Goal: Task Accomplishment & Management: Complete application form

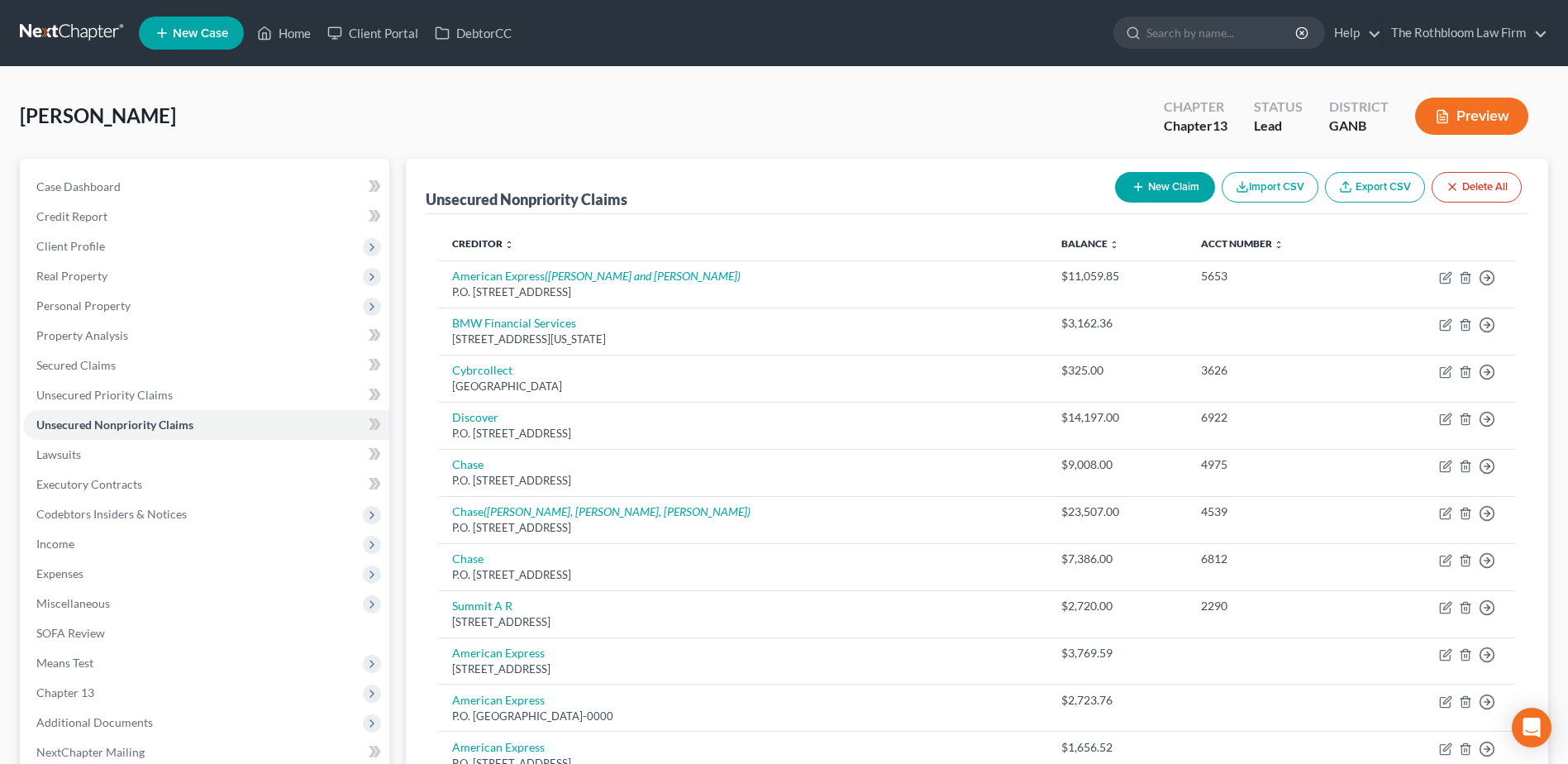
click at [1159, 185] on button "New Claim" at bounding box center [1165, 187] width 100 height 31
select select "0"
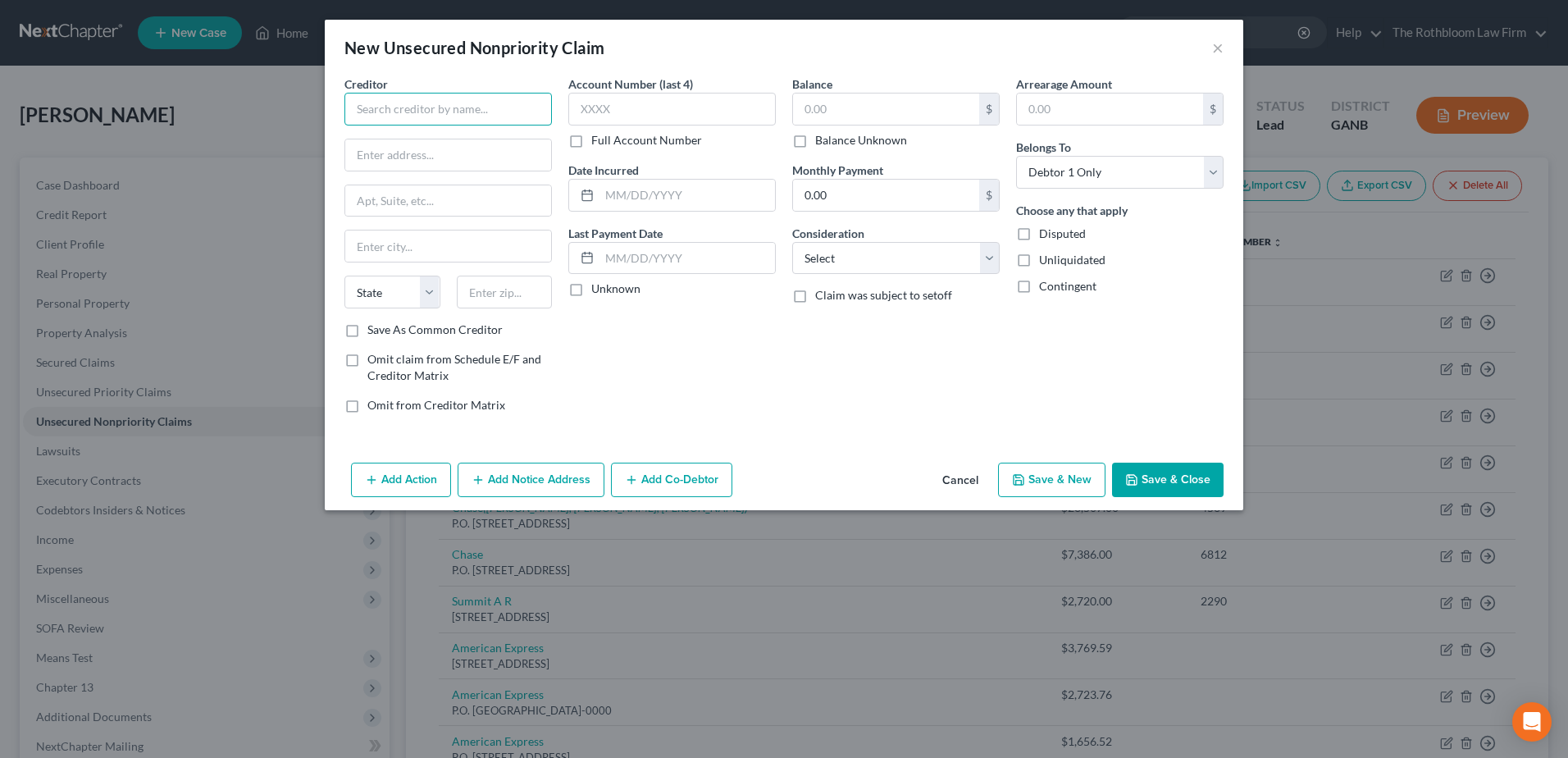
click at [391, 111] on input "text" at bounding box center [448, 109] width 208 height 33
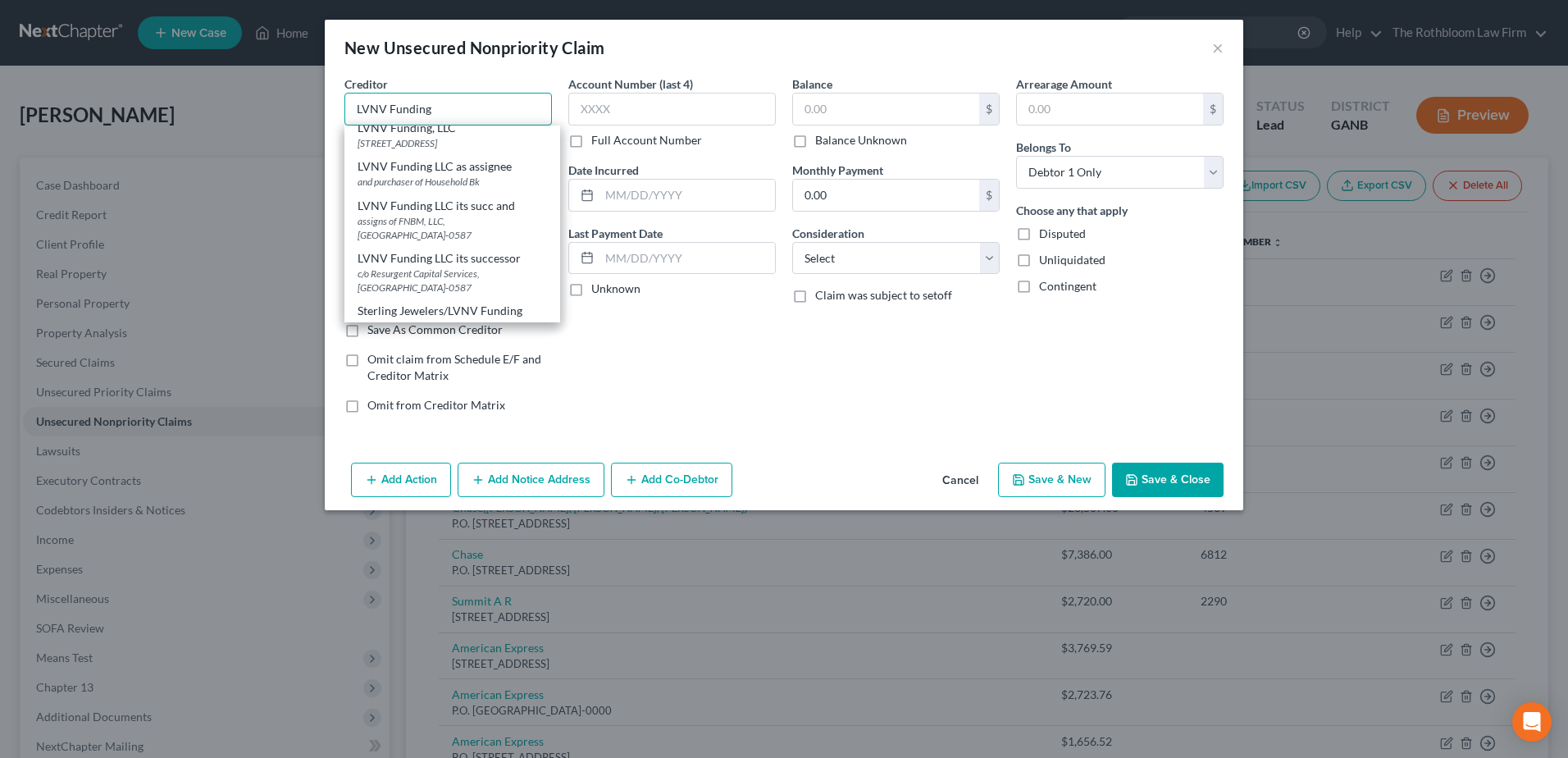
scroll to position [656, 0]
click at [452, 103] on div "LVNV Funding, LLC" at bounding box center [452, 95] width 190 height 16
type input "LVNV Funding, LLC"
type input "PO Box 10584"
type input "[GEOGRAPHIC_DATA]"
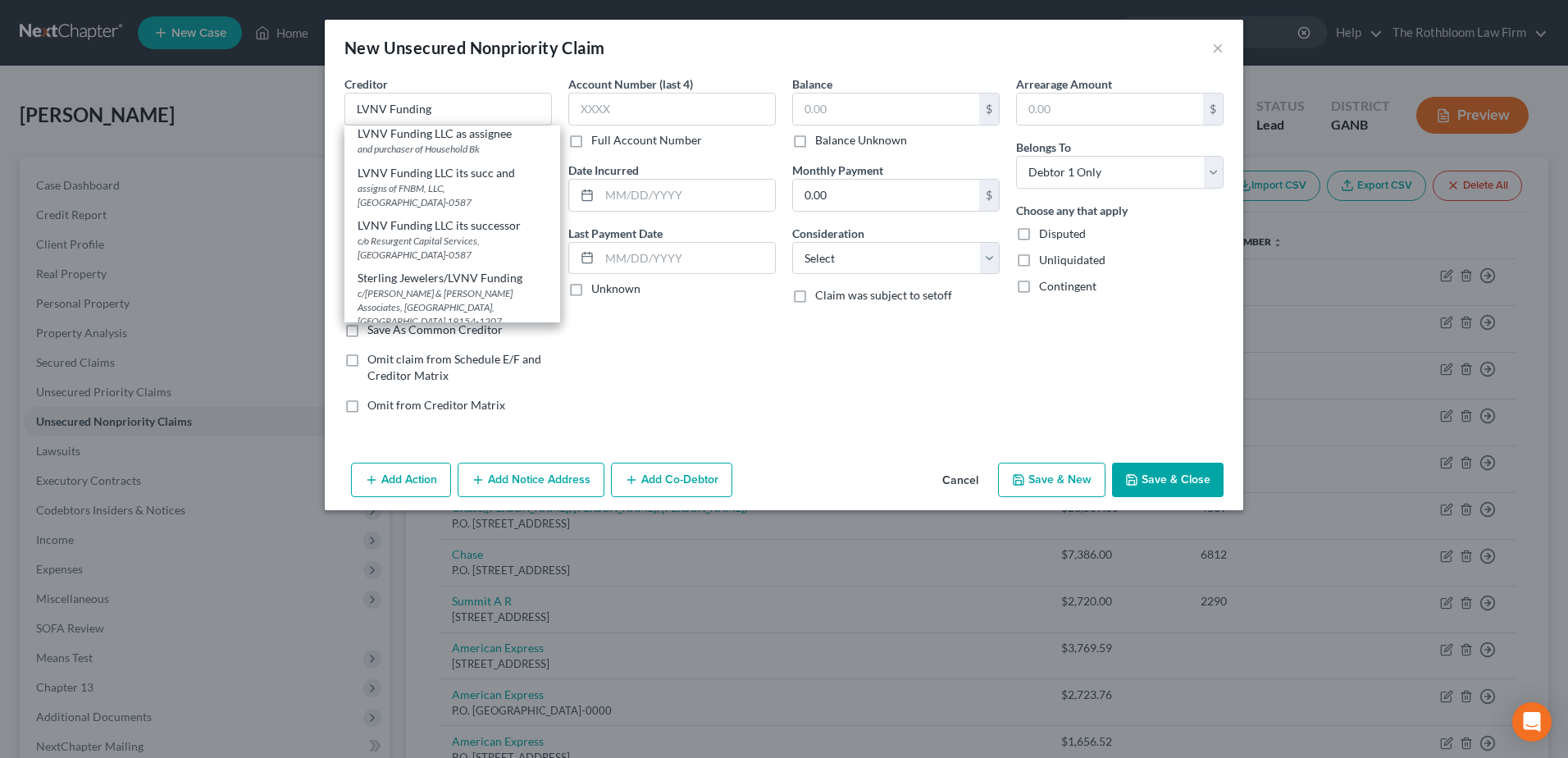
select select "42"
type input "29603-0584"
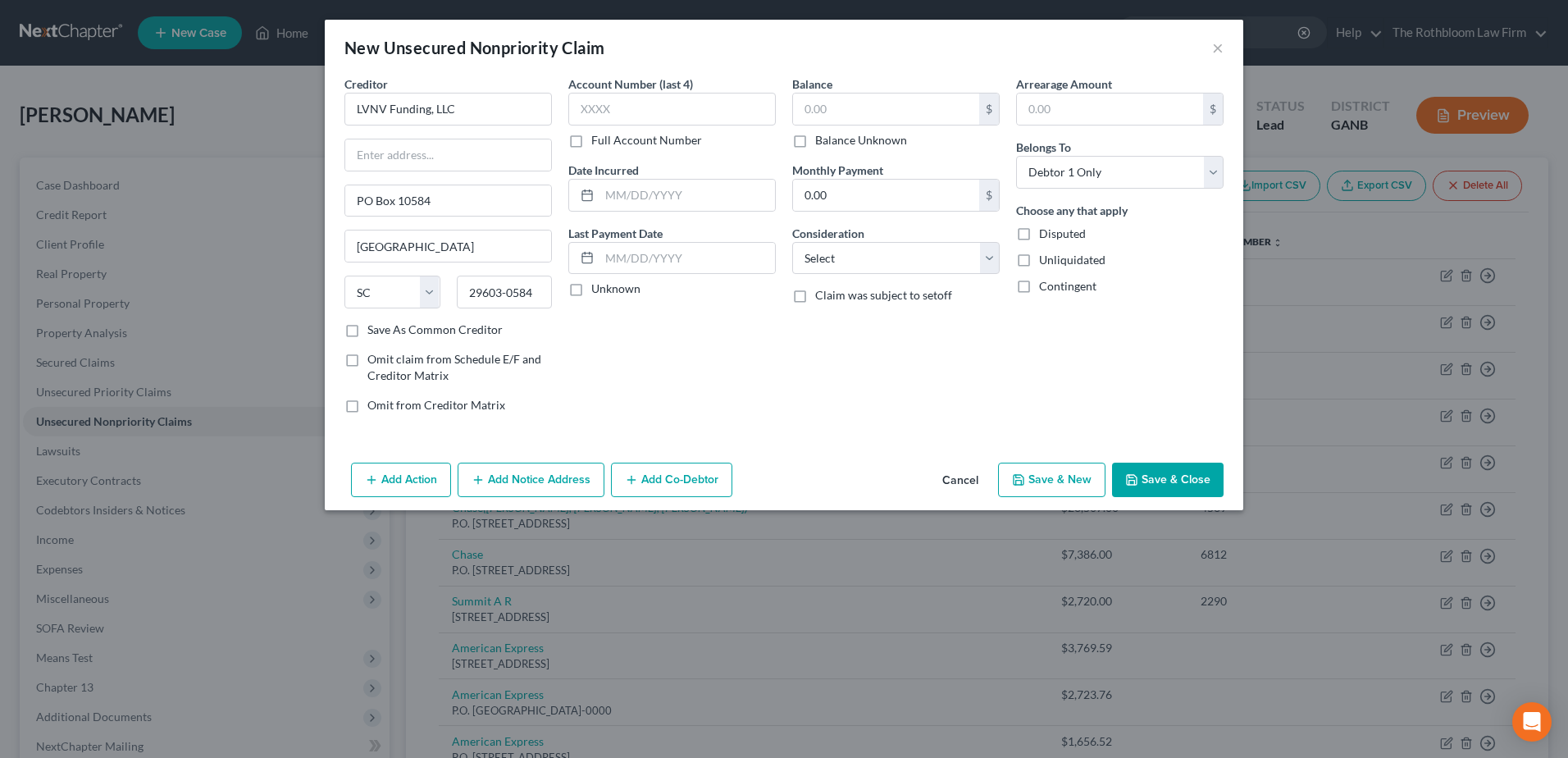
scroll to position [0, 0]
click at [385, 153] on input "text" at bounding box center [448, 155] width 206 height 31
type input "Resurgent Capital Services"
click at [360, 199] on input "PO Box 10584" at bounding box center [448, 201] width 206 height 31
type input "P.O. Box 10584"
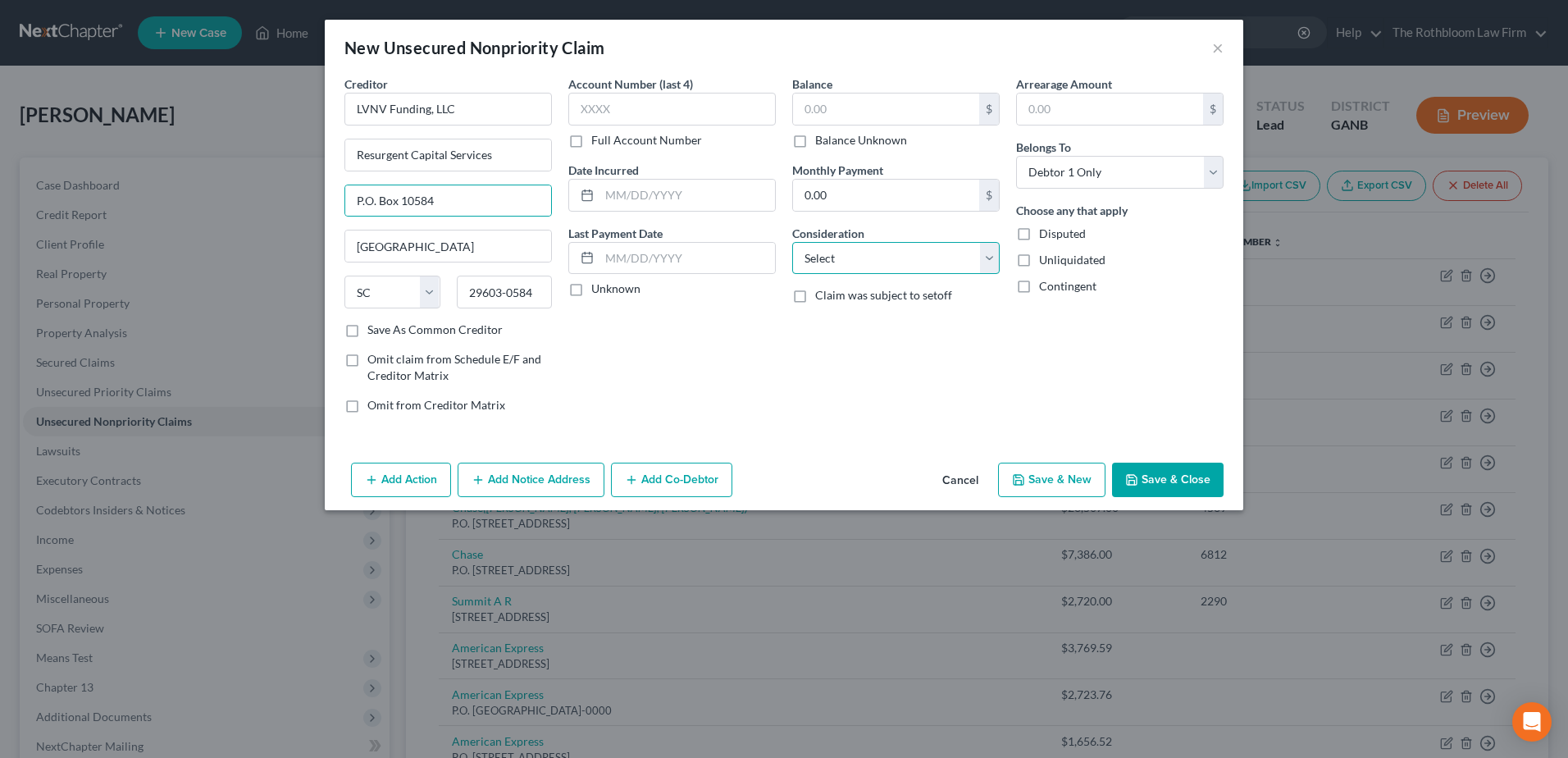
click at [841, 255] on select "Select Cable / Satellite Services Collection Agency Credit Card Debt Debt Couns…" at bounding box center [896, 259] width 208 height 33
select select "2"
click at [792, 242] on select "Select Cable / Satellite Services Collection Agency Credit Card Debt Debt Couns…" at bounding box center [896, 259] width 208 height 33
click at [1186, 484] on button "Save & Close" at bounding box center [1168, 480] width 112 height 34
type input "0.00"
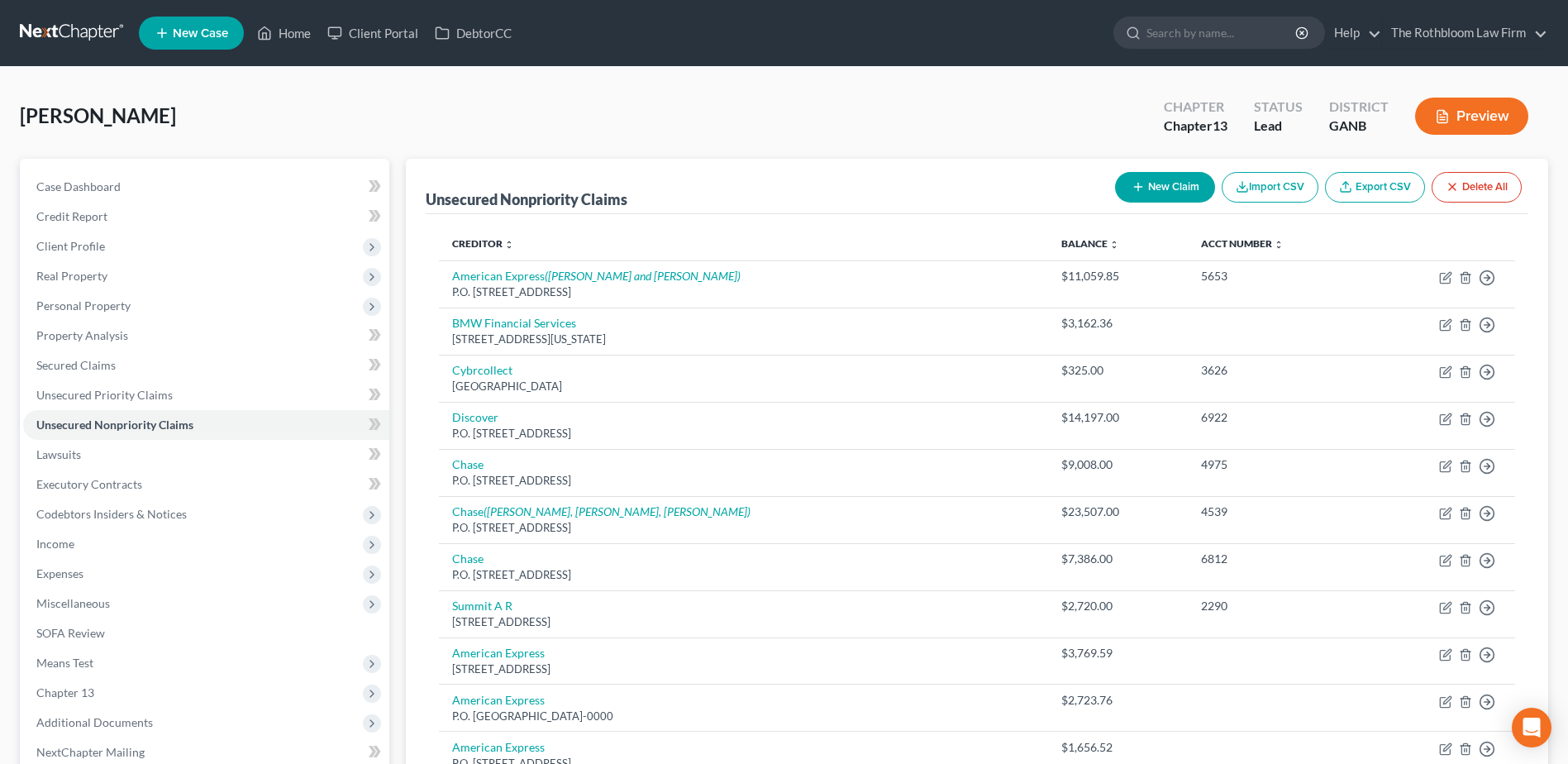
click at [1164, 181] on button "New Claim" at bounding box center [1165, 187] width 100 height 31
select select "0"
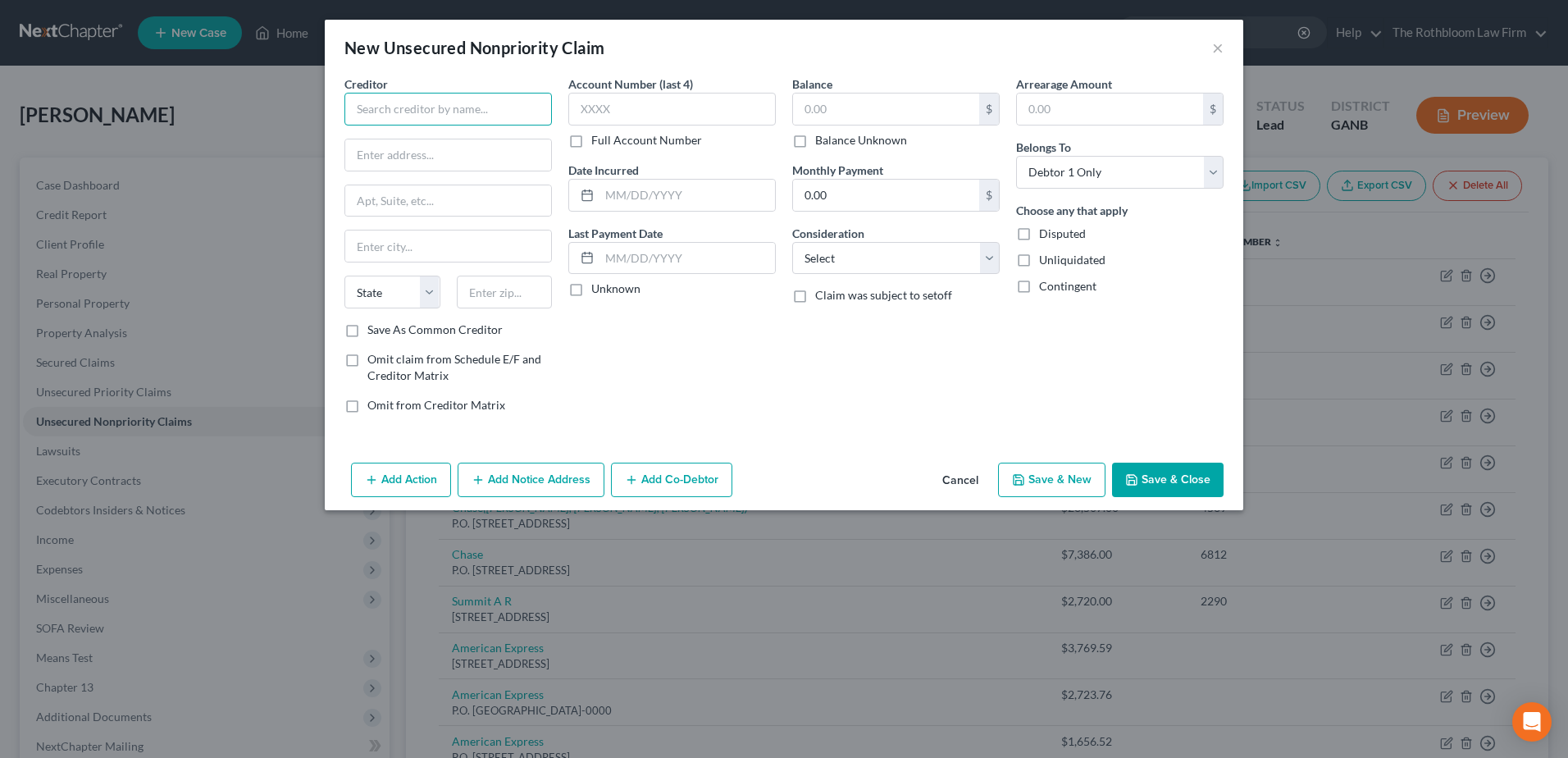
click at [397, 118] on input "text" at bounding box center [448, 109] width 208 height 33
type input "Volvo Financial Services"
click at [403, 156] on div "P.O. [GEOGRAPHIC_DATA]-6131" at bounding box center [443, 153] width 171 height 14
type input "P.O. Box 26131"
type input "[GEOGRAPHIC_DATA]"
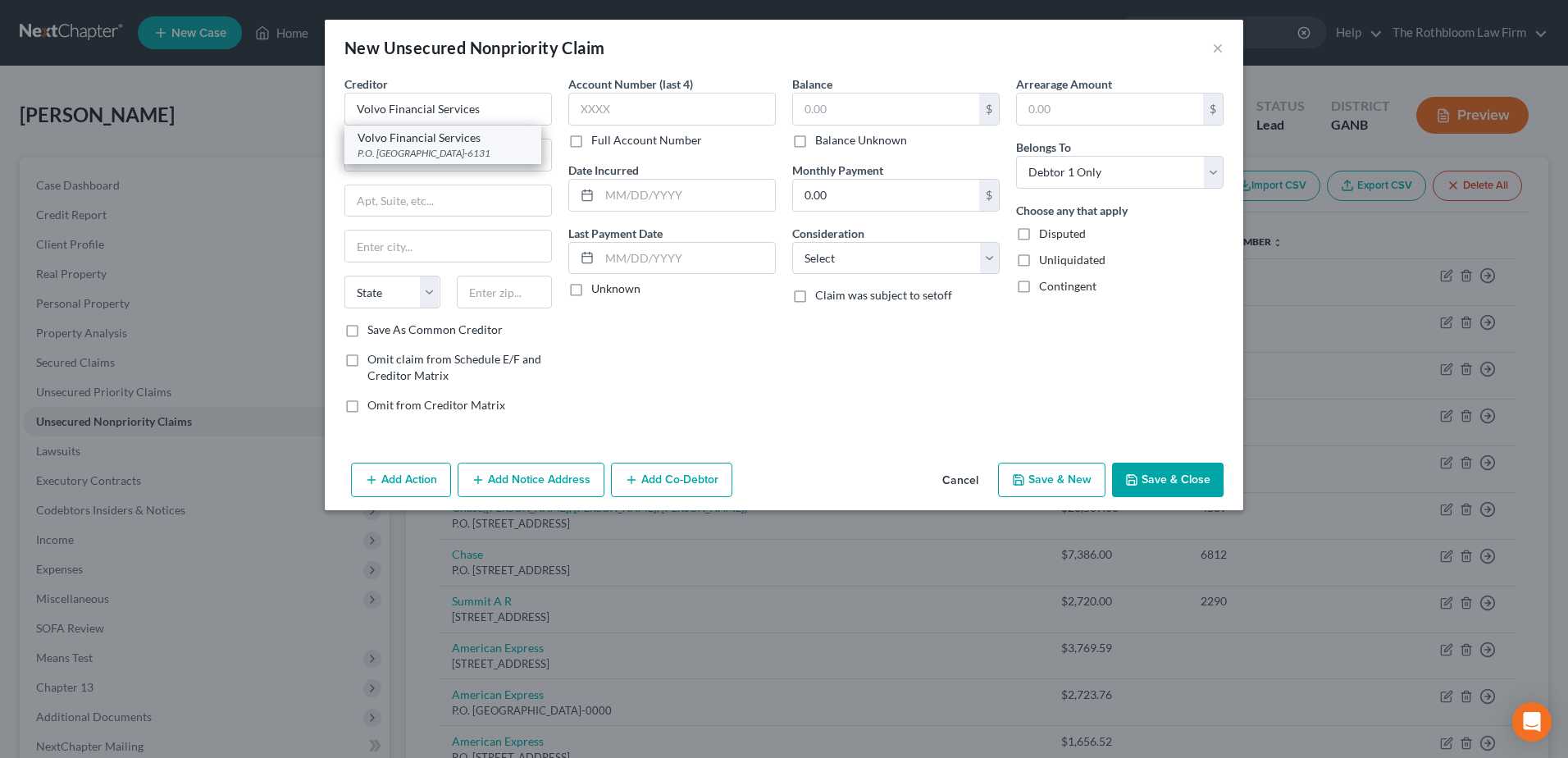
select select "28"
type input "27402-6131"
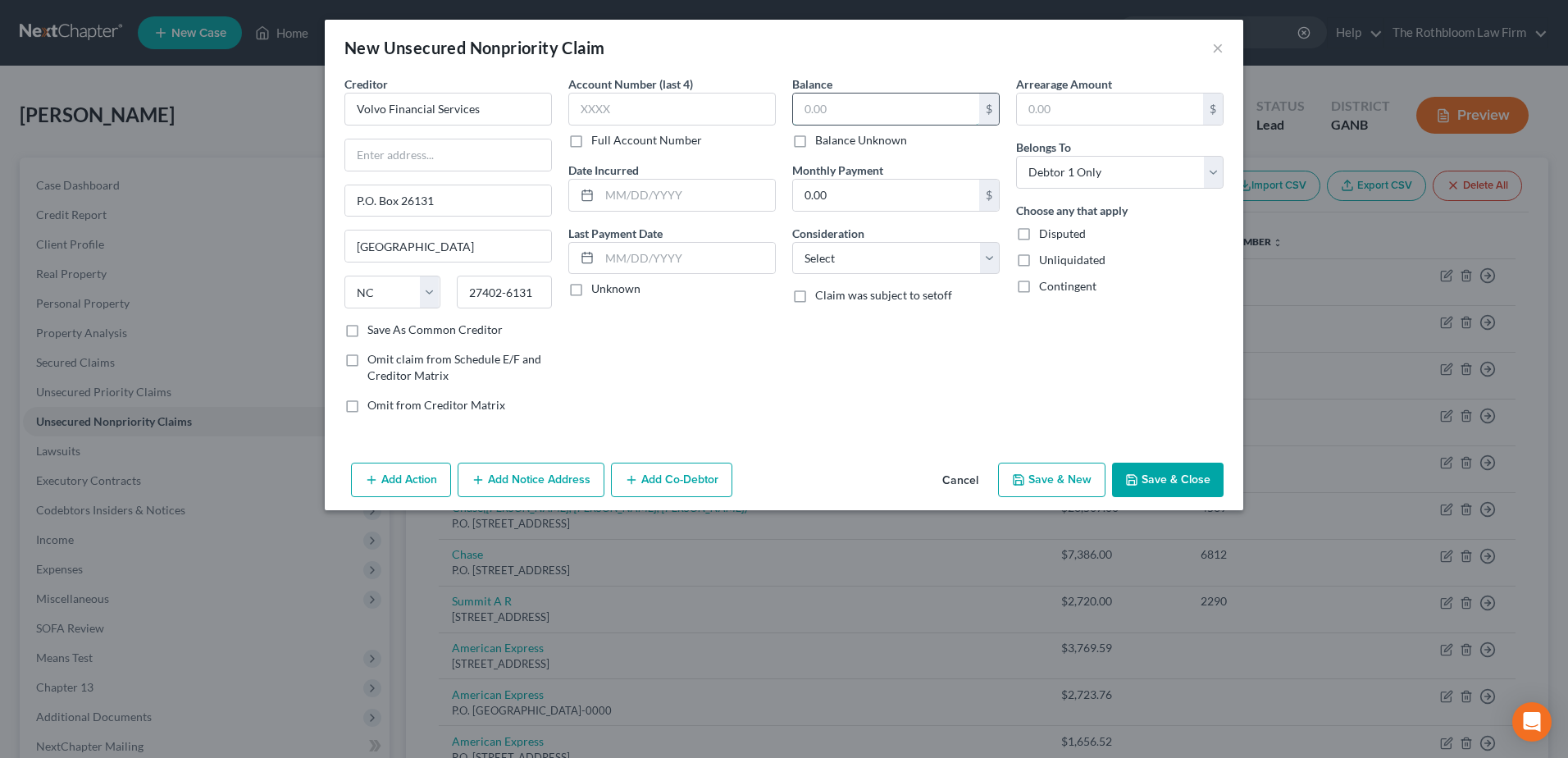
click at [805, 112] on input "text" at bounding box center [886, 109] width 186 height 31
type input "40,350.24"
click at [822, 271] on select "Select Cable / Satellite Services Collection Agency Credit Card Debt Debt Couns…" at bounding box center [896, 259] width 208 height 33
select select "10"
click at [792, 242] on select "Select Cable / Satellite Services Collection Agency Credit Card Debt Debt Couns…" at bounding box center [896, 259] width 208 height 33
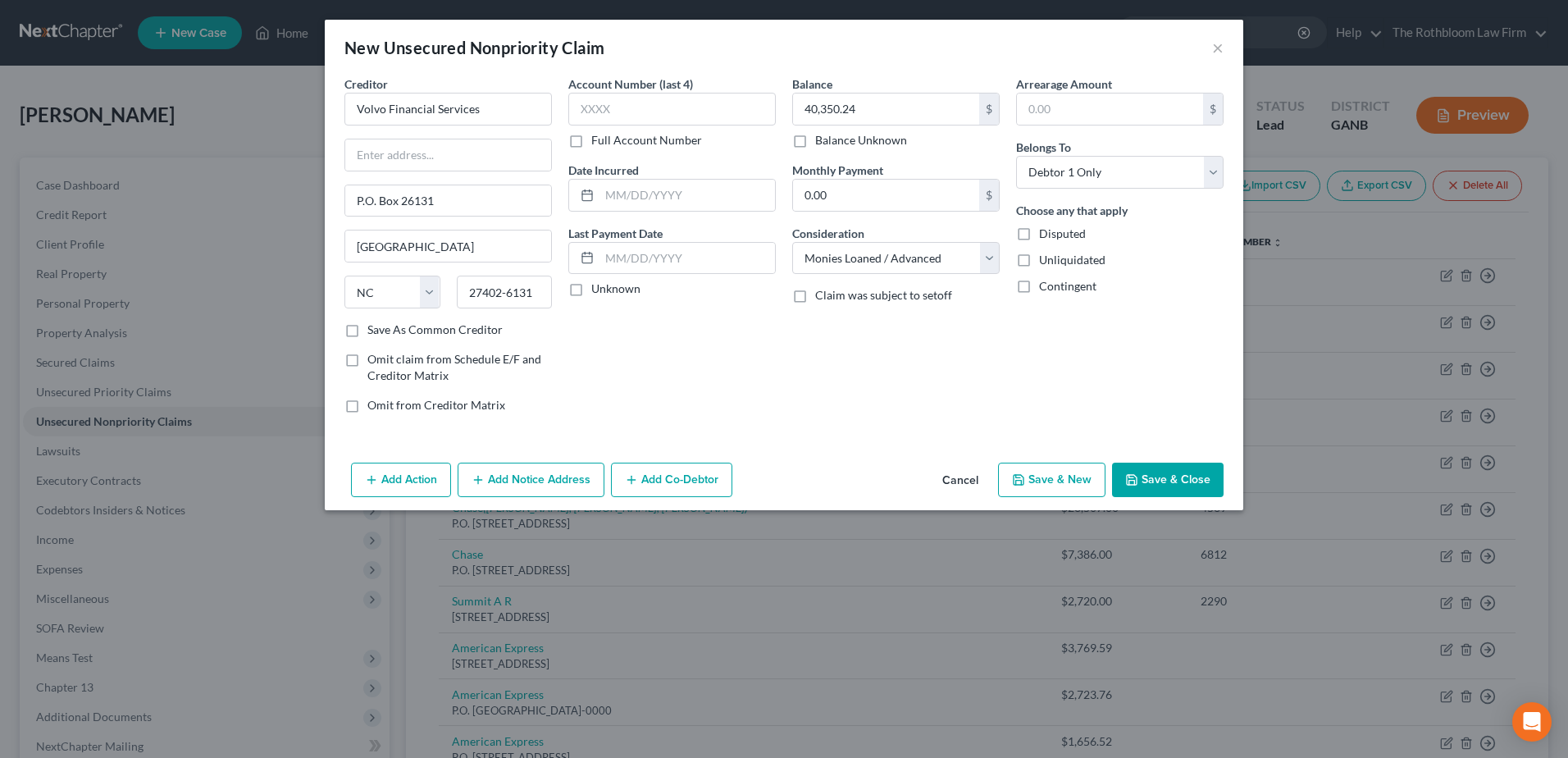
click at [1158, 483] on button "Save & Close" at bounding box center [1168, 480] width 112 height 34
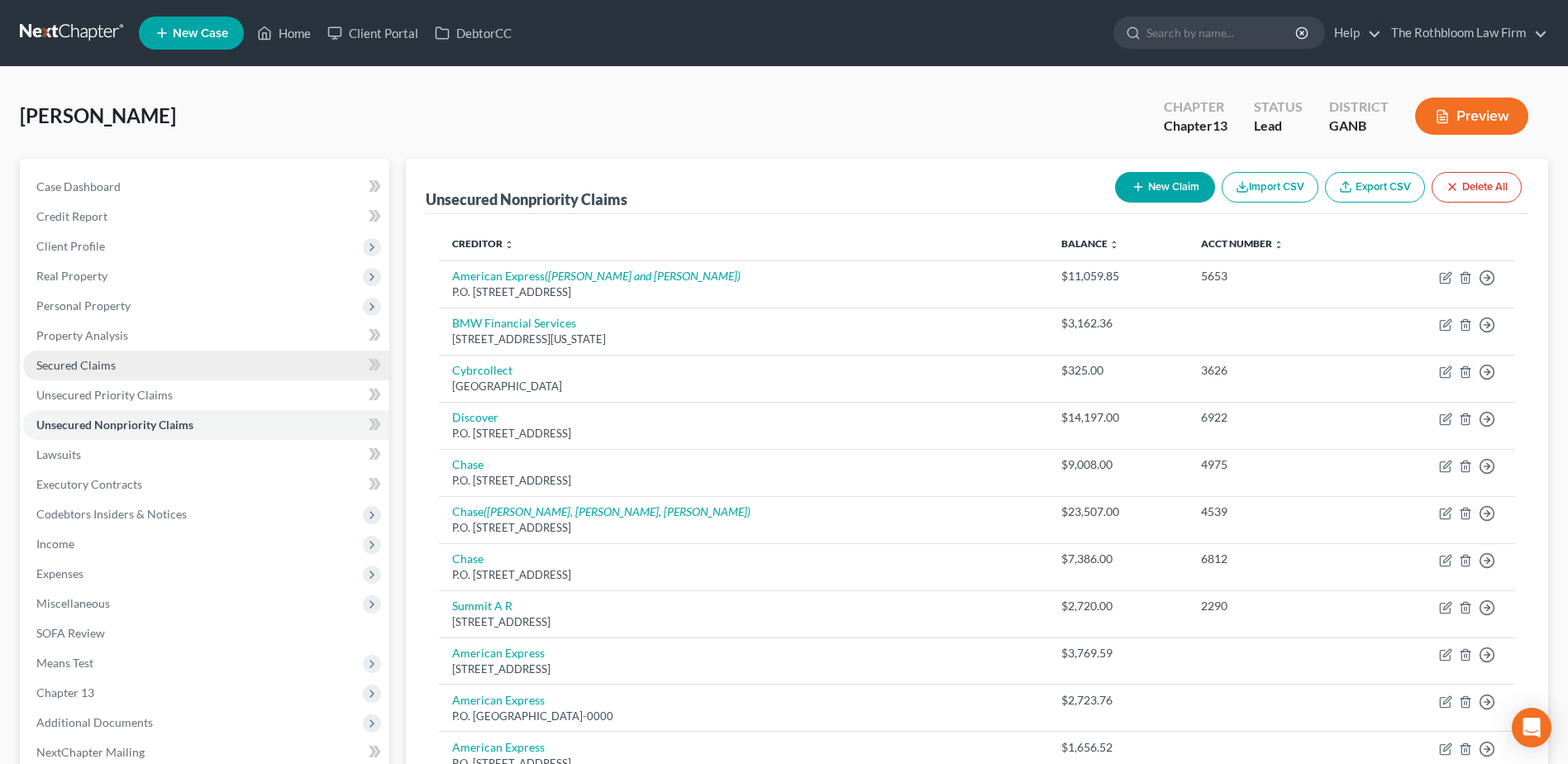
click at [68, 370] on span "Secured Claims" at bounding box center [76, 365] width 79 height 14
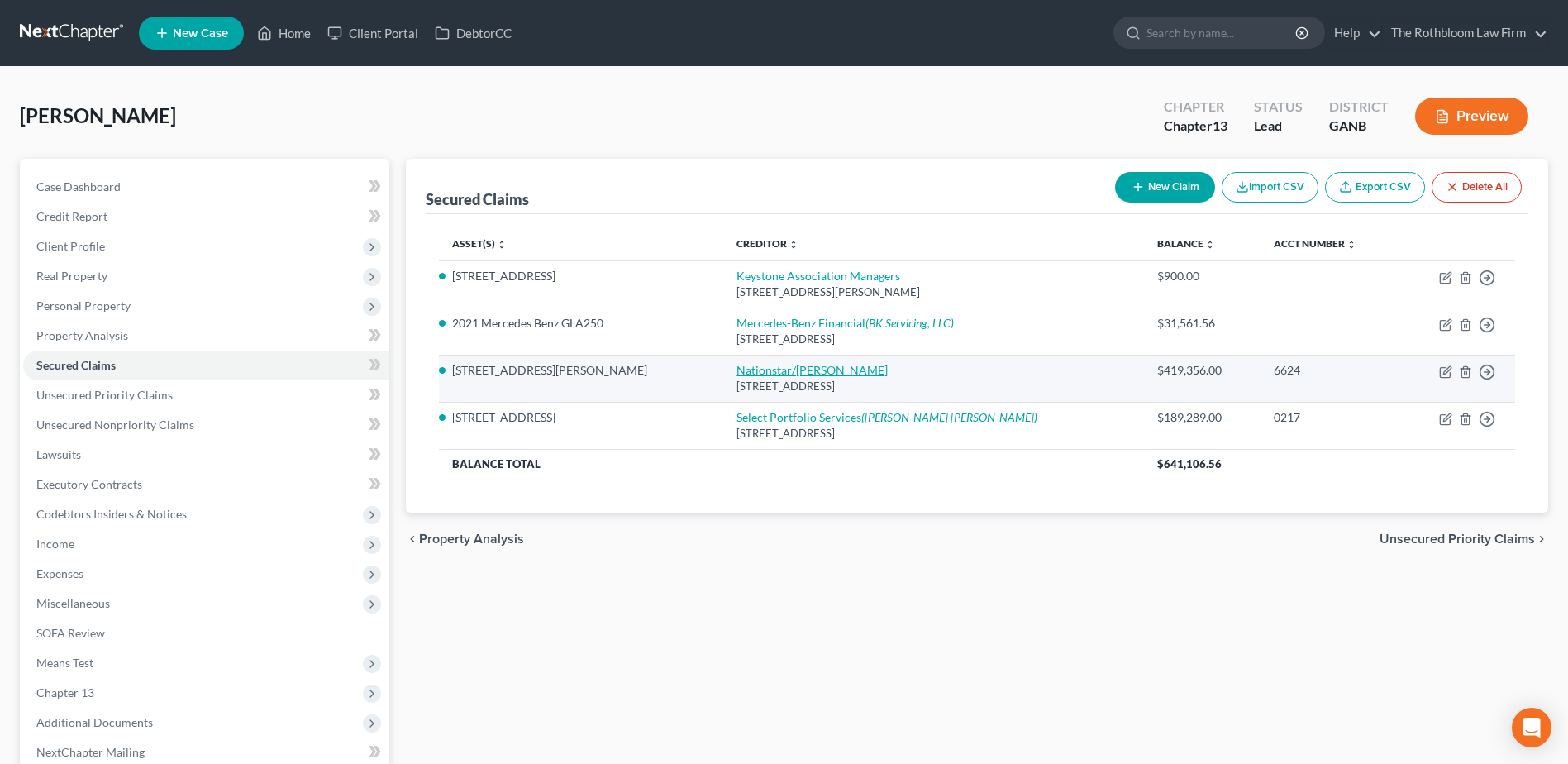
click at [738, 368] on link "Nationstar/[PERSON_NAME]" at bounding box center [812, 370] width 151 height 14
select select "45"
select select "2"
select select "0"
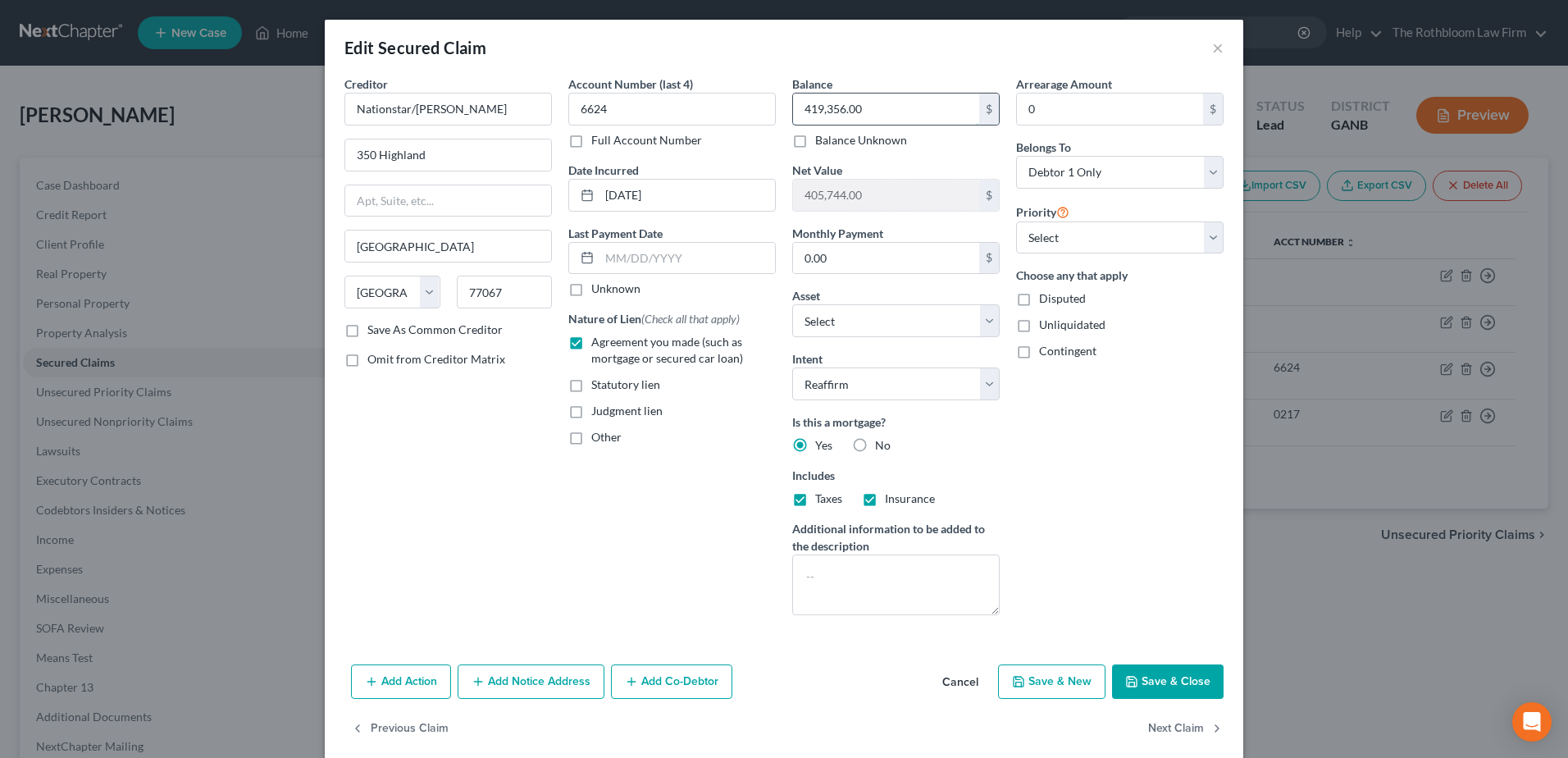
click at [892, 121] on input "419,356.00" at bounding box center [886, 109] width 186 height 31
type input "434,363.14"
click at [1153, 678] on button "Save & Close" at bounding box center [1168, 682] width 112 height 34
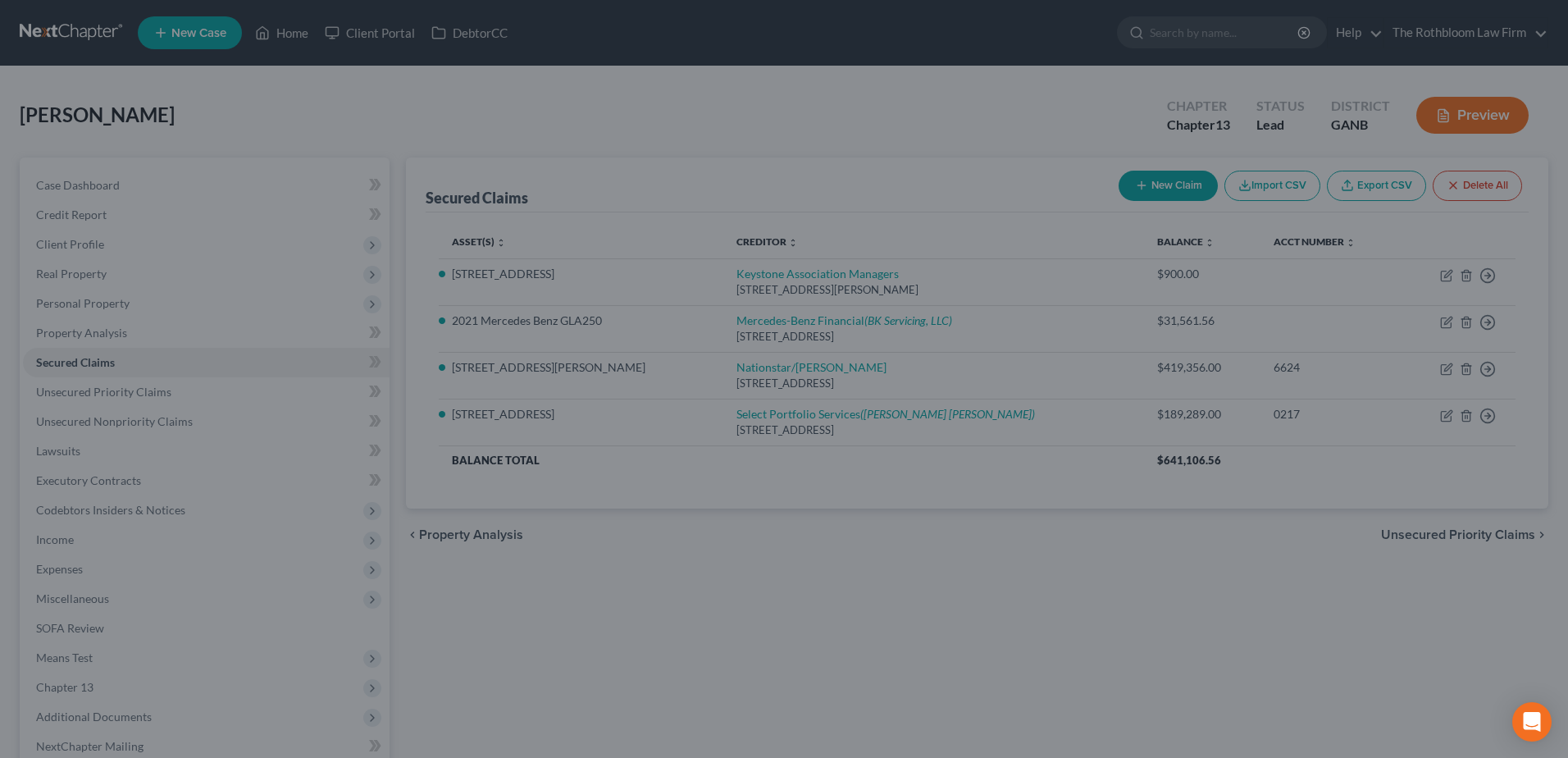
type input "390,736.86"
select select "2"
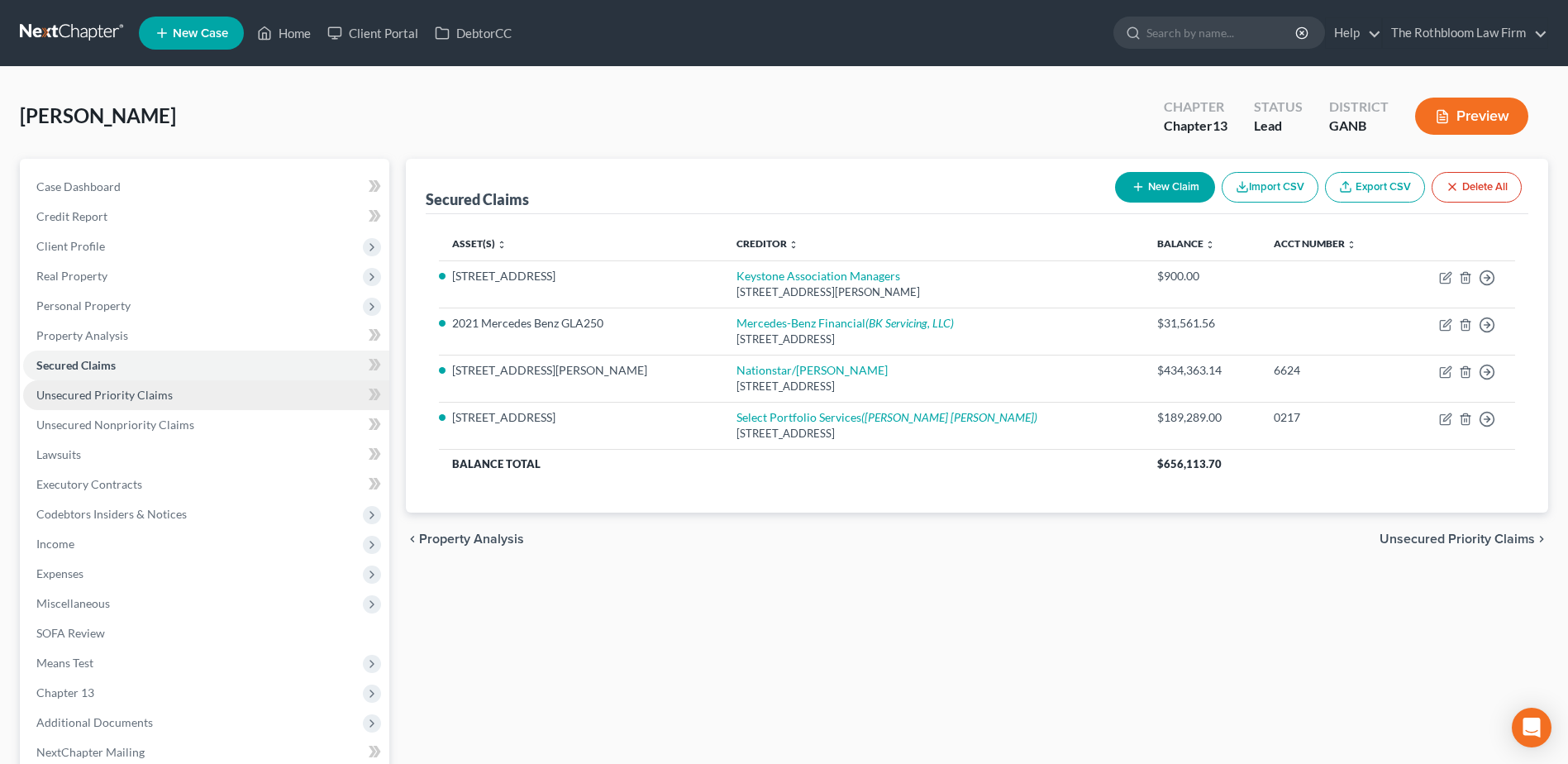
click at [138, 388] on span "Unsecured Priority Claims" at bounding box center [104, 395] width 137 height 14
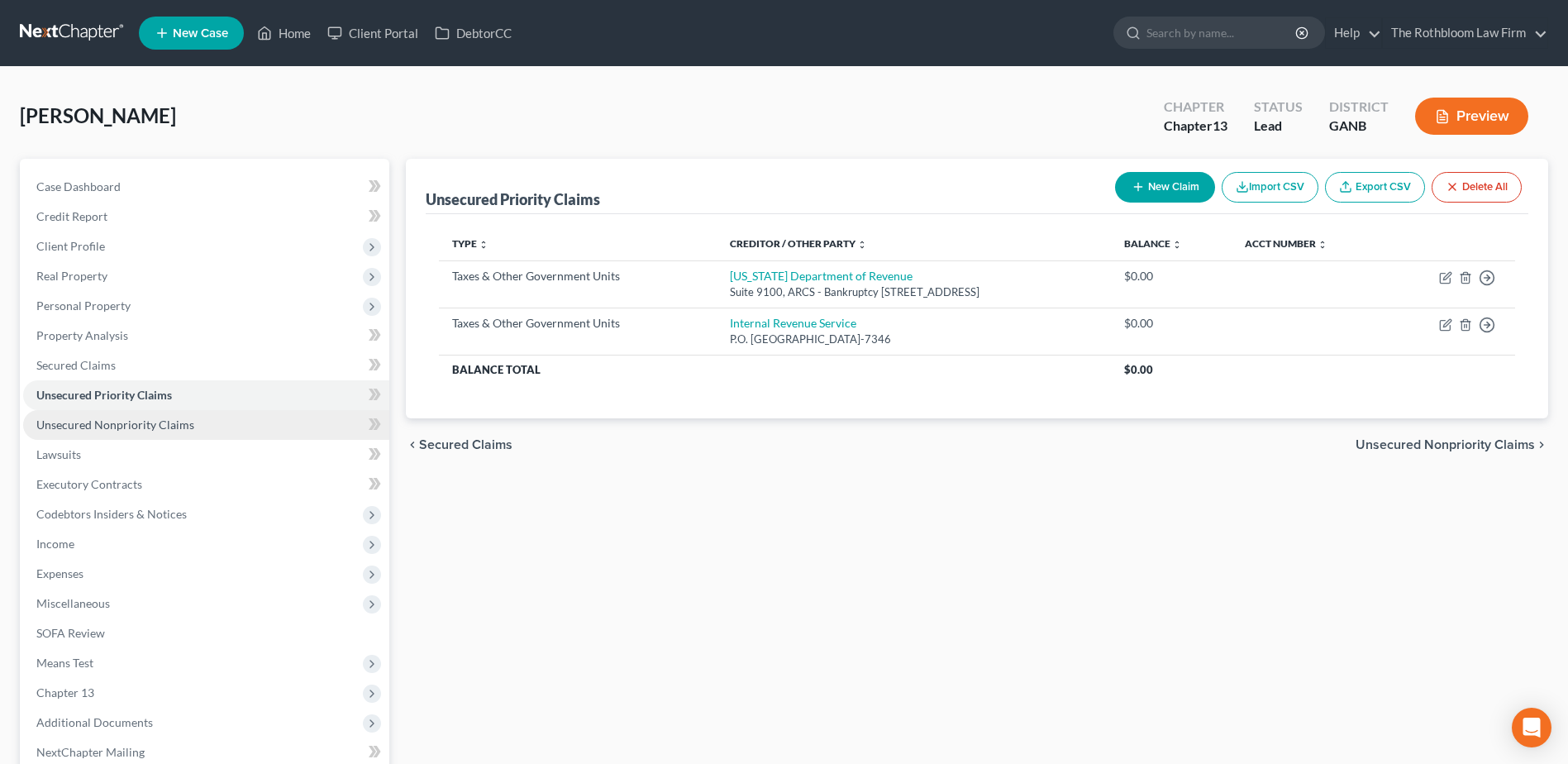
click at [100, 430] on span "Unsecured Nonpriority Claims" at bounding box center [115, 425] width 158 height 14
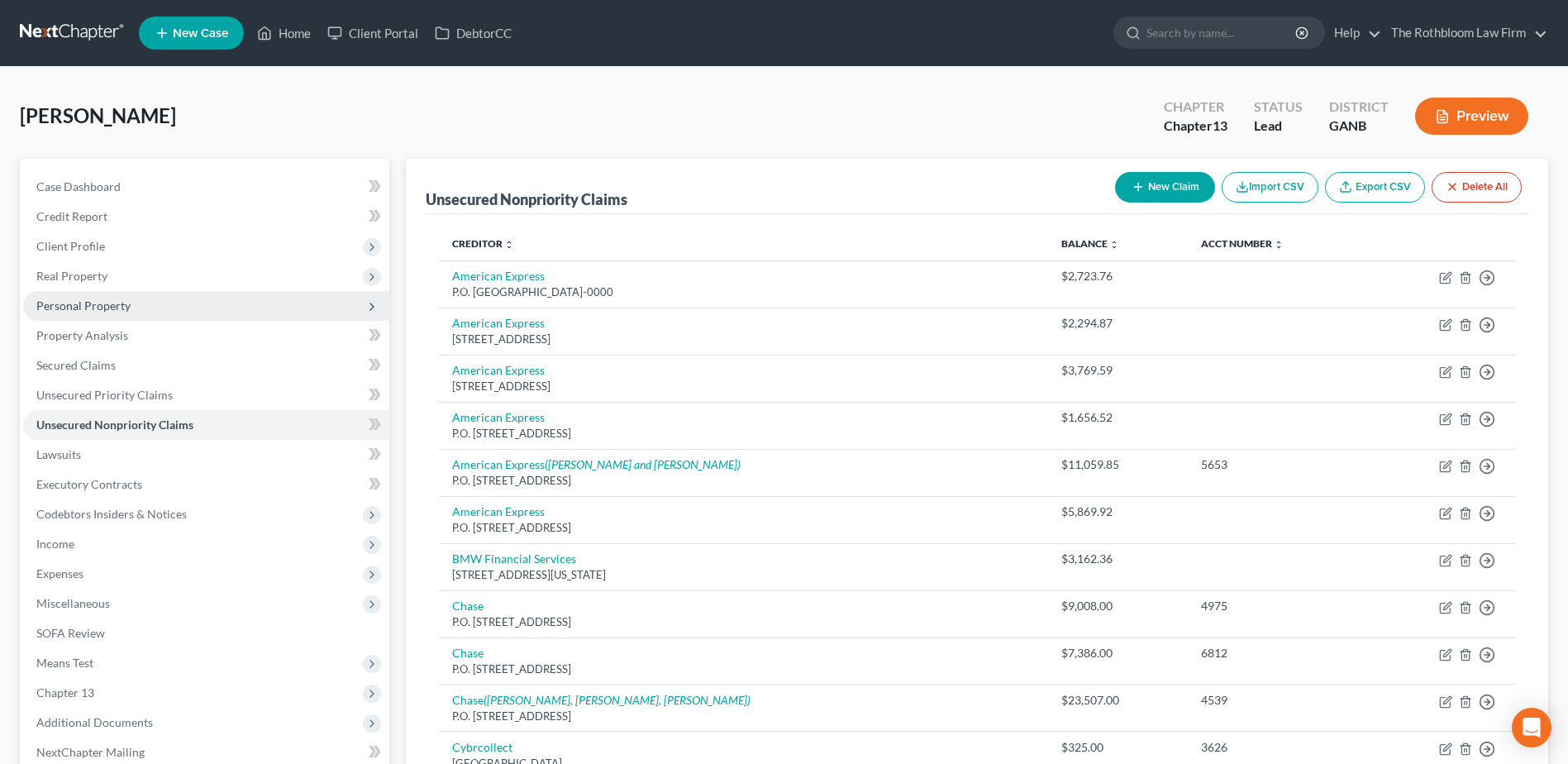
click at [76, 299] on span "Personal Property" at bounding box center [84, 305] width 94 height 14
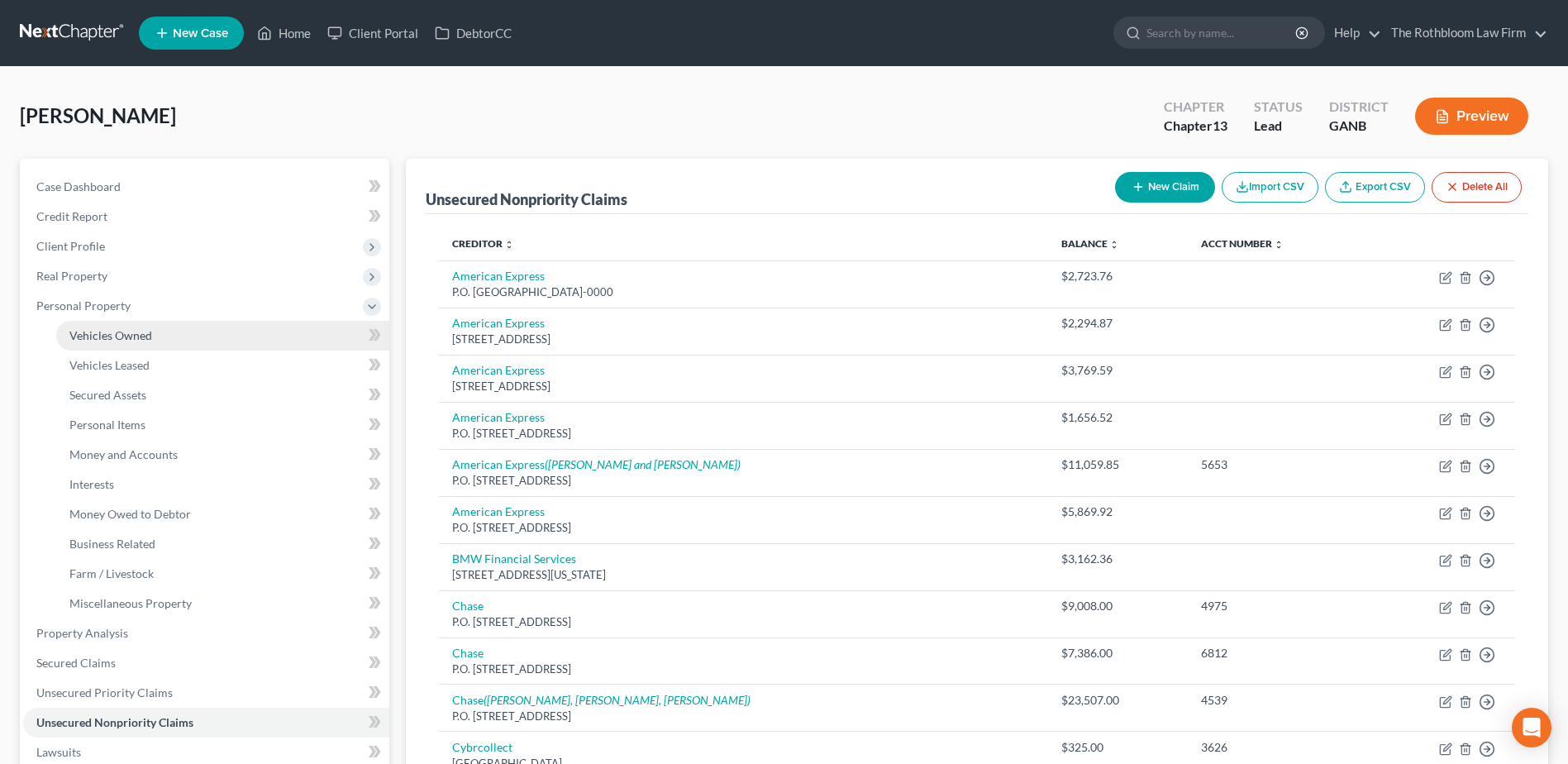
click at [108, 333] on span "Vehicles Owned" at bounding box center [111, 335] width 83 height 14
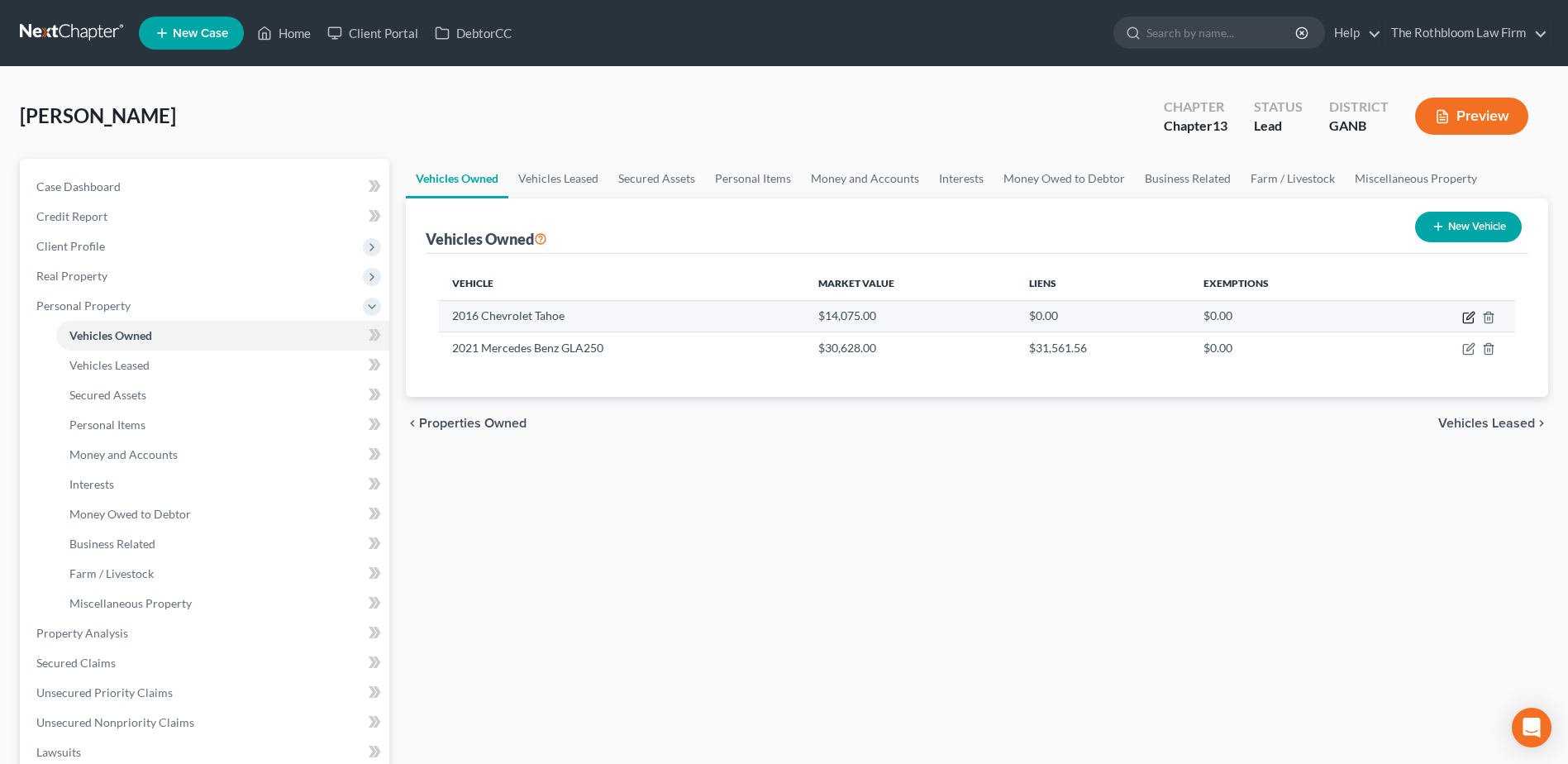
click at [1470, 320] on icon "button" at bounding box center [1469, 318] width 13 height 13
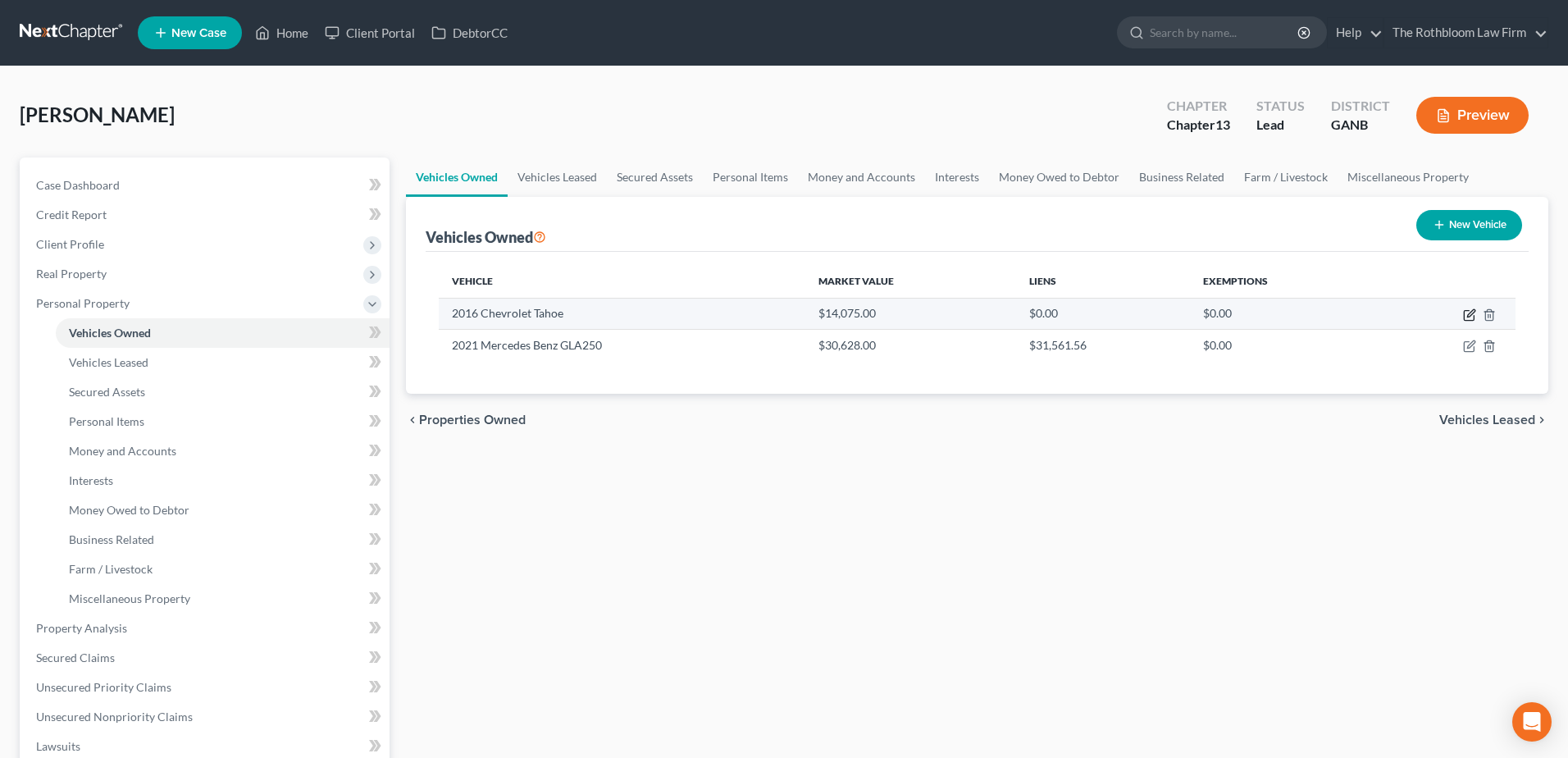
select select "0"
select select "10"
select select "2"
select select "0"
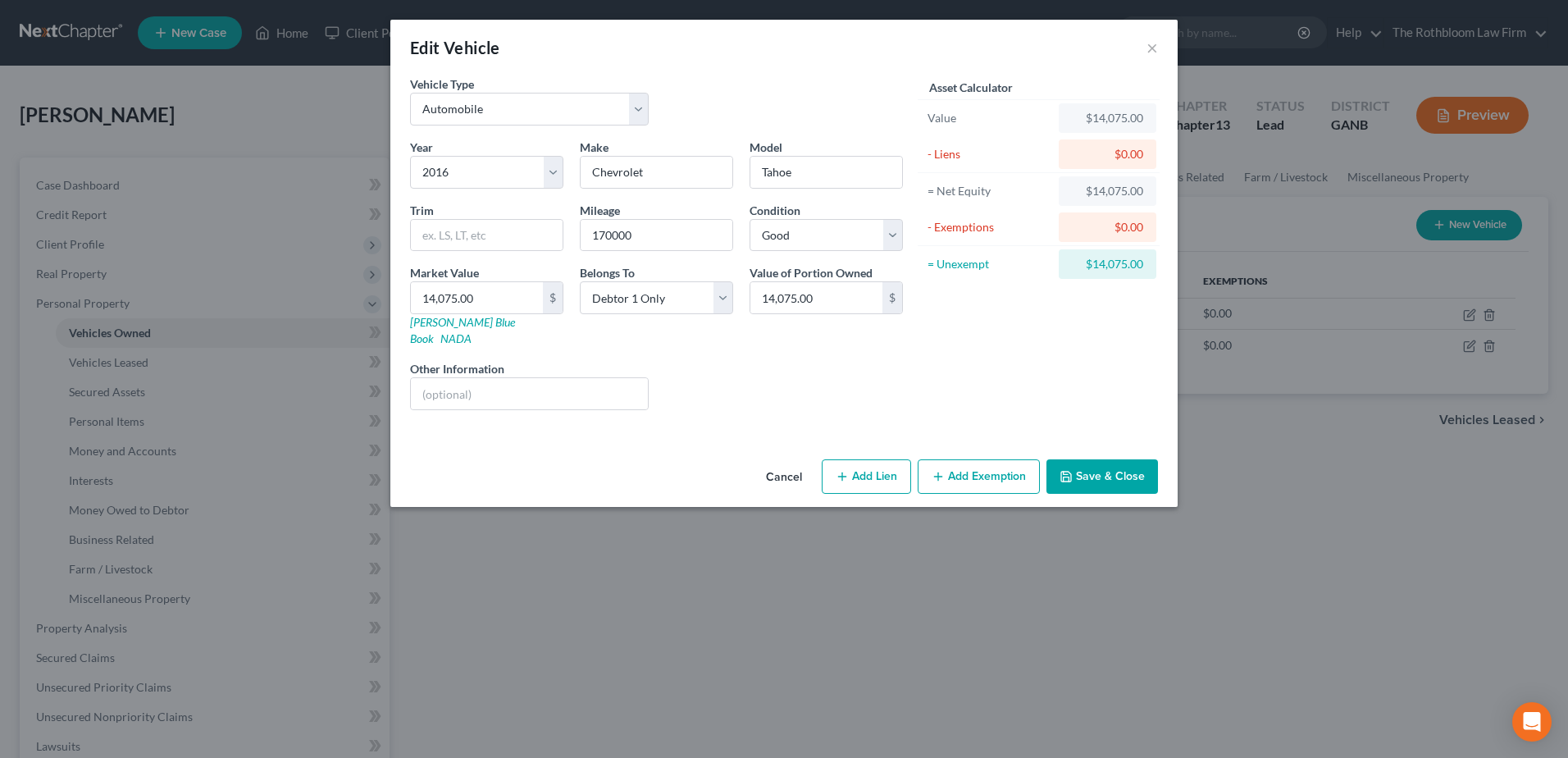
click at [979, 466] on button "Add Exemption" at bounding box center [979, 477] width 122 height 34
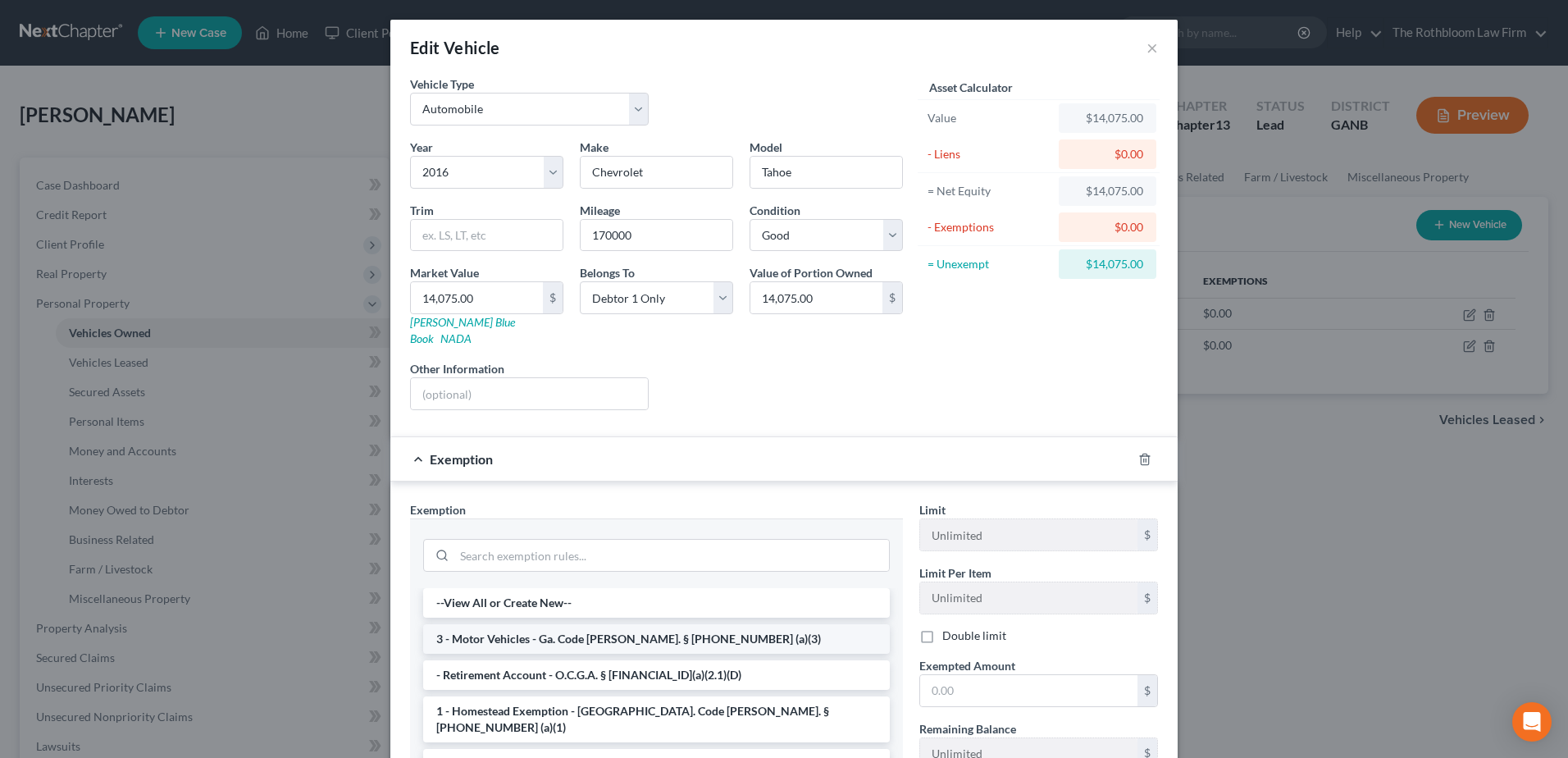
click at [523, 627] on li "3 - Motor Vehicles - Ga. Code [PERSON_NAME]. § [PHONE_NUMBER] (a)(3)" at bounding box center [657, 639] width 467 height 30
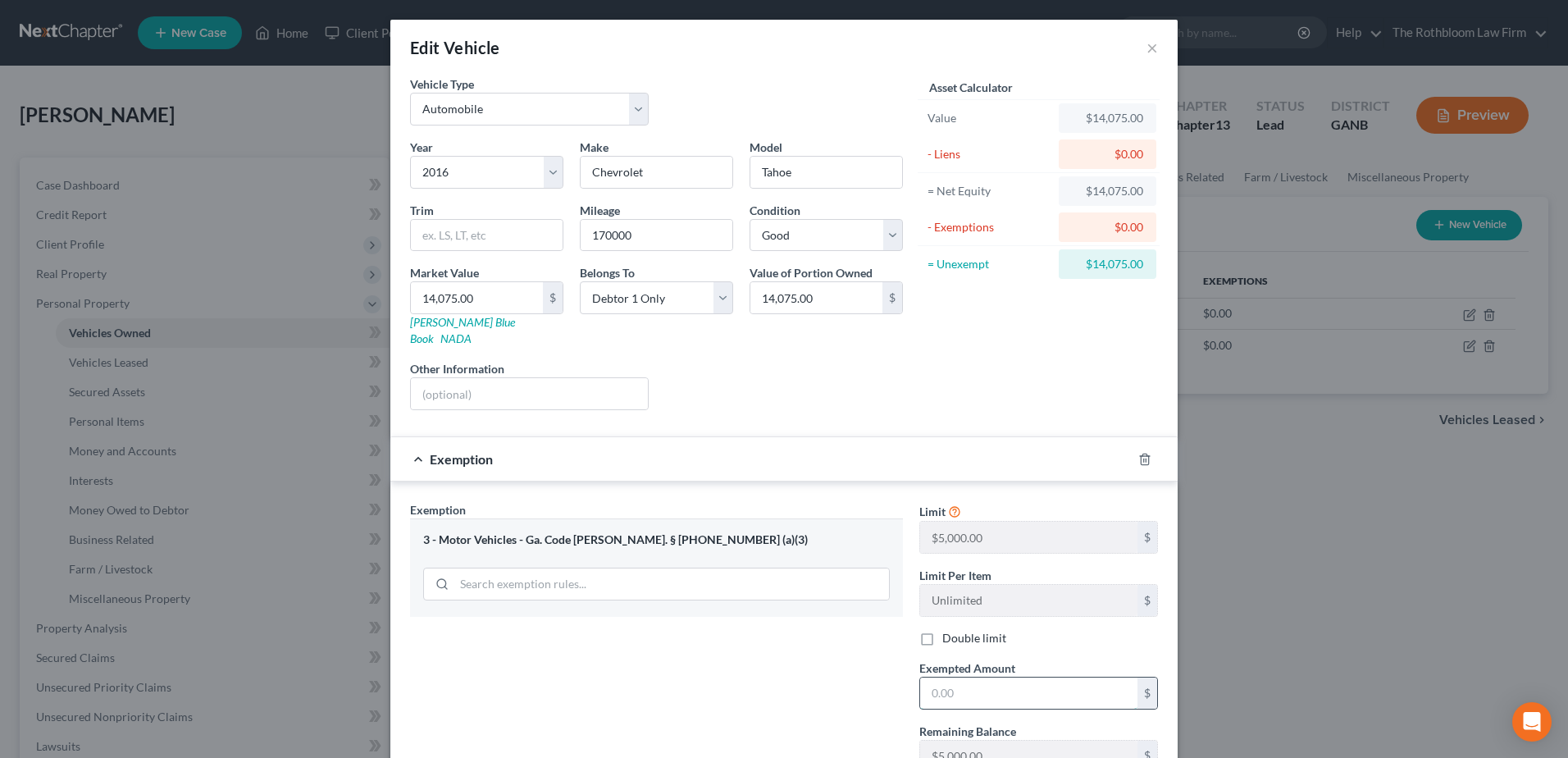
click at [956, 678] on input "text" at bounding box center [1029, 693] width 218 height 31
type input "5,000"
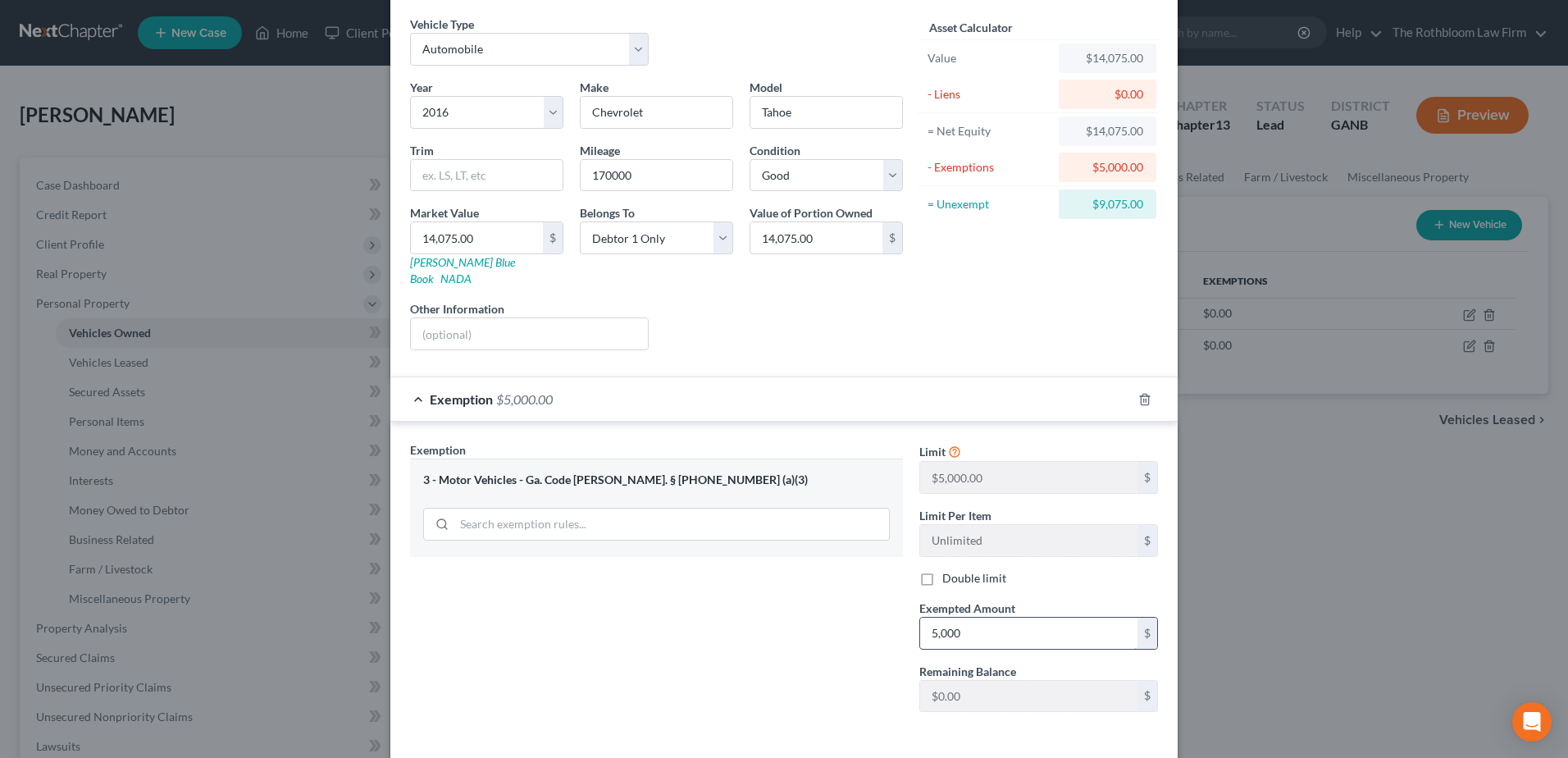
scroll to position [115, 0]
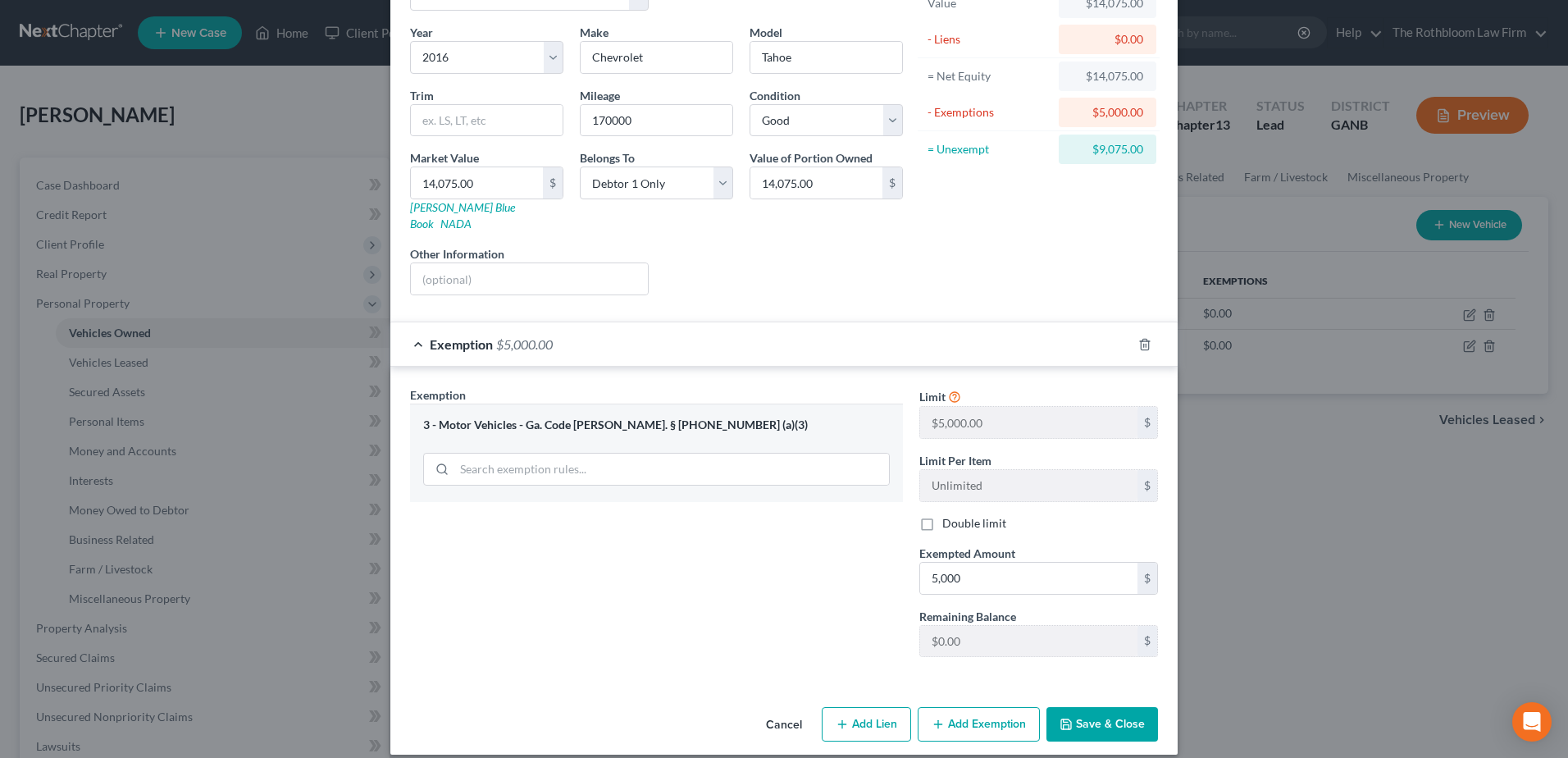
click at [1101, 714] on button "Save & Close" at bounding box center [1103, 724] width 112 height 34
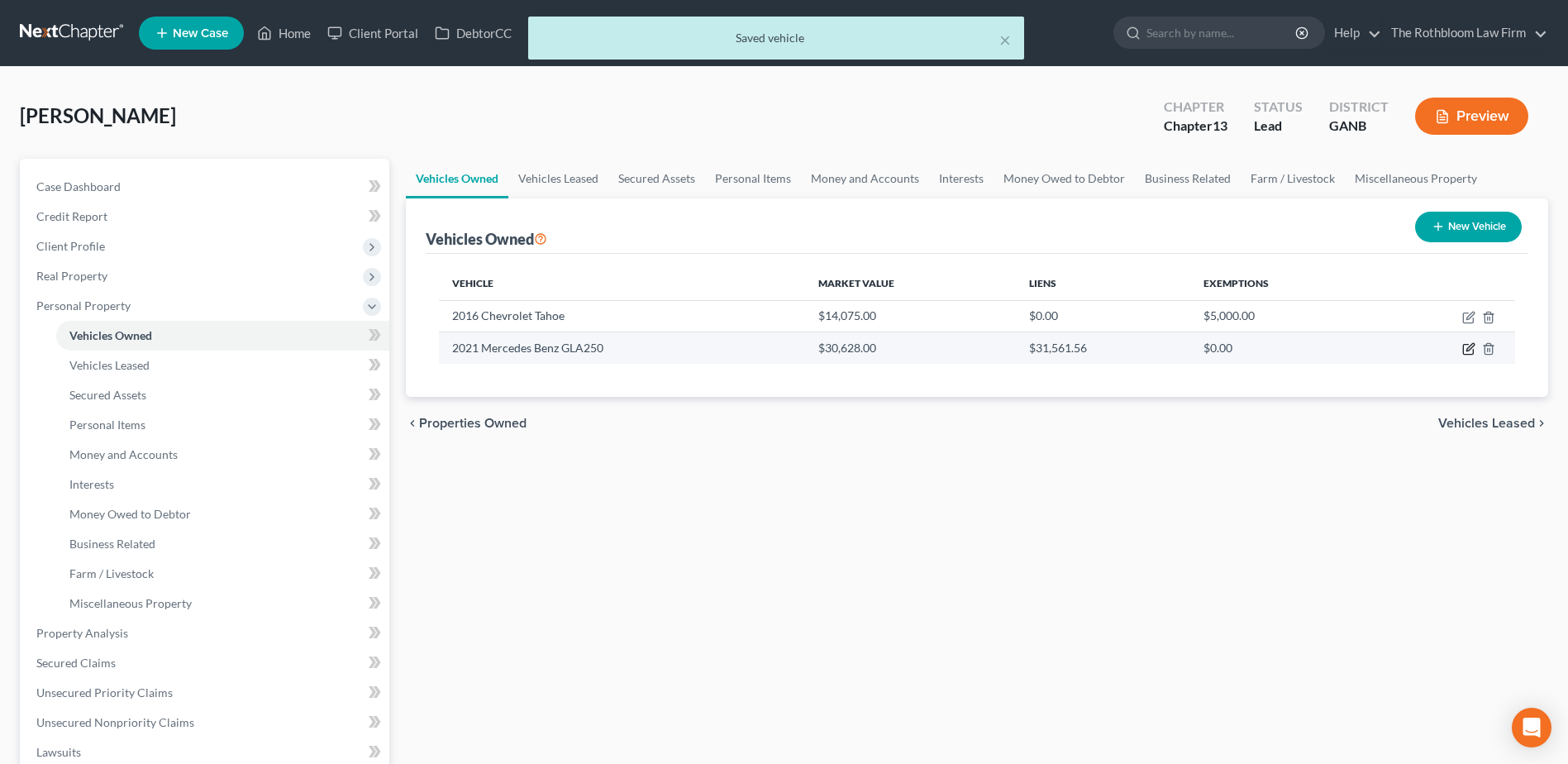
click at [1468, 349] on icon "button" at bounding box center [1470, 348] width 7 height 7
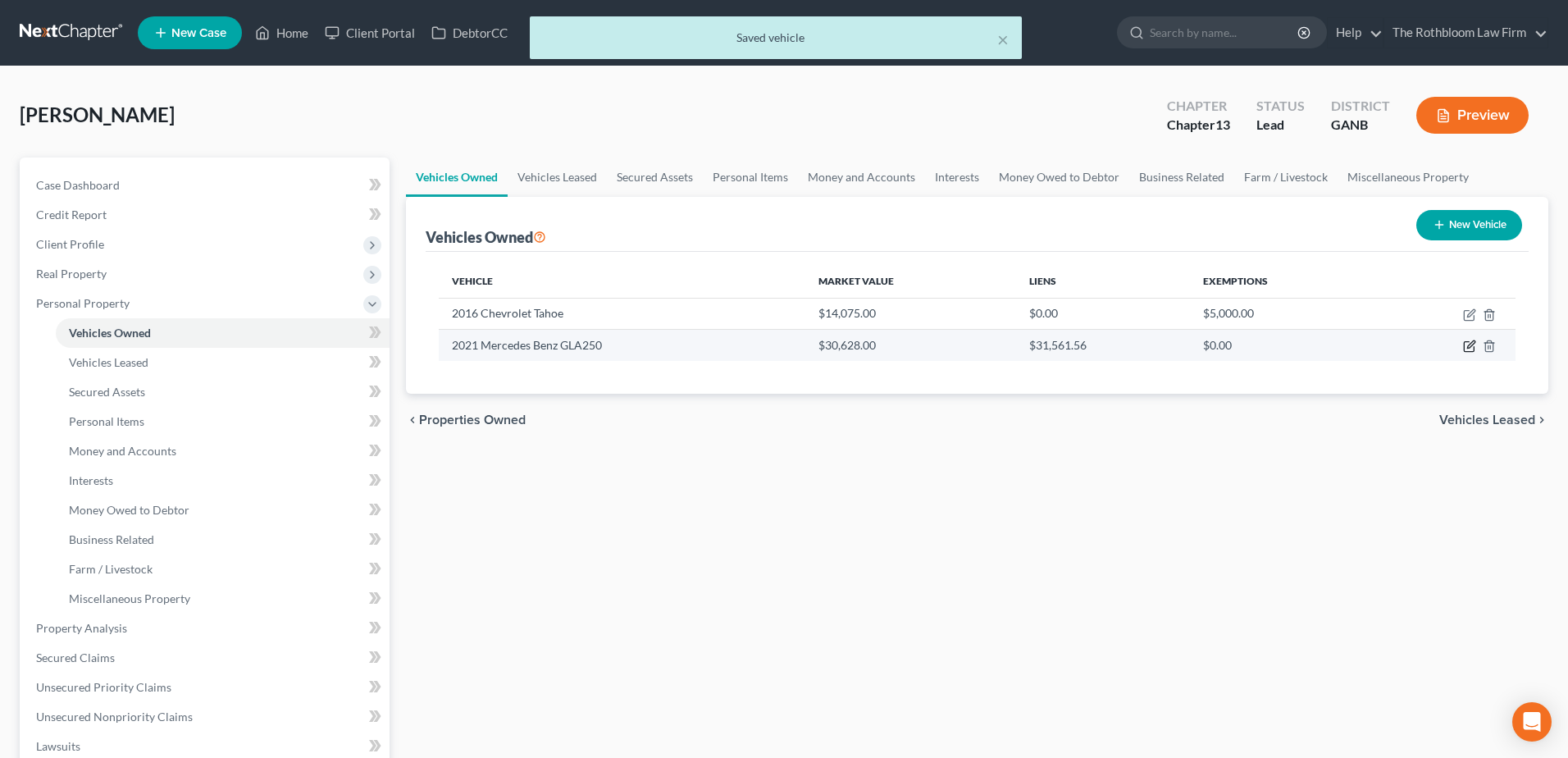
select select "0"
select select "5"
select select "2"
select select "0"
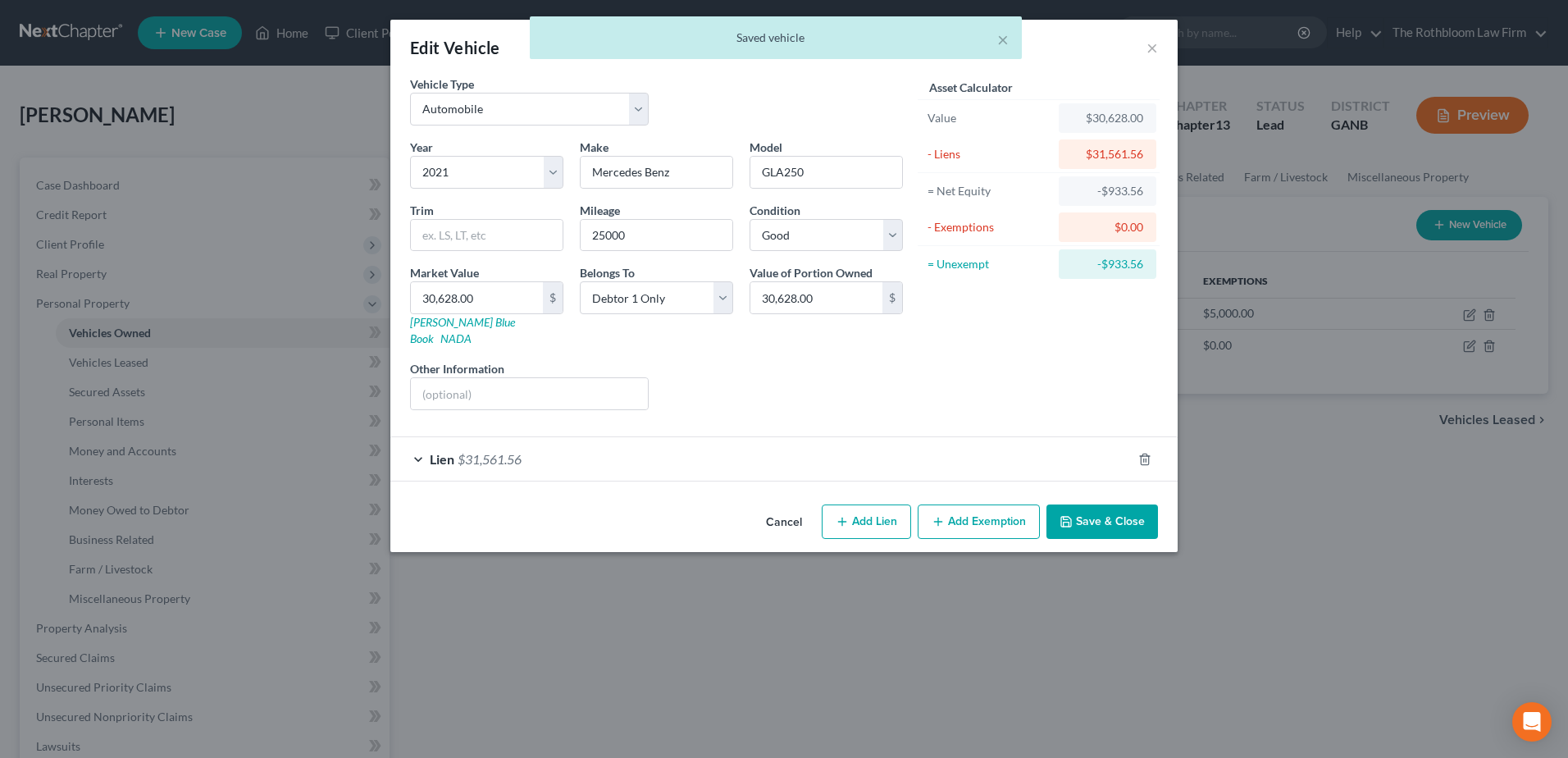
click at [962, 506] on button "Add Exemption" at bounding box center [979, 521] width 122 height 34
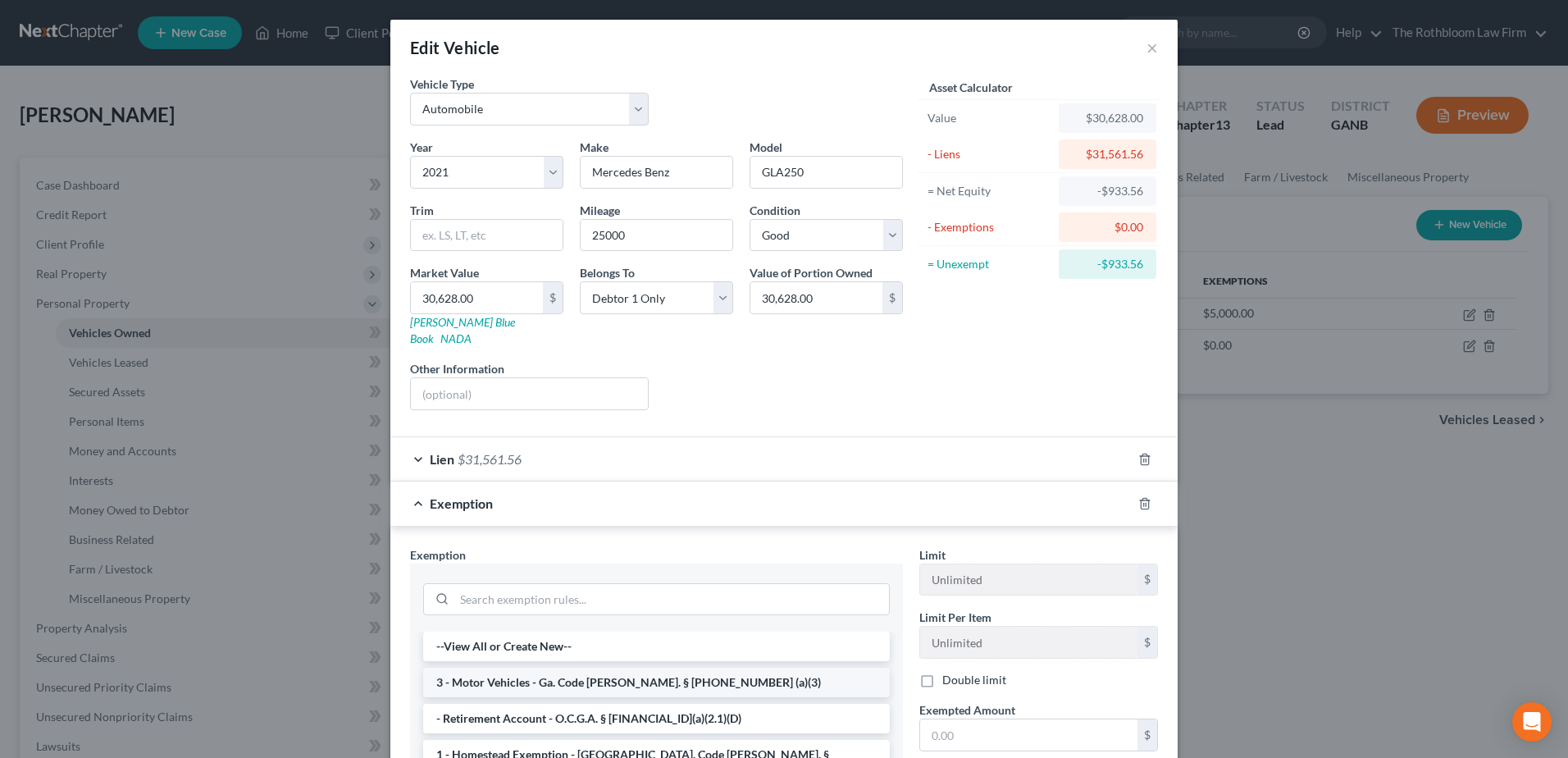
click at [544, 668] on li "3 - Motor Vehicles - Ga. Code [PERSON_NAME]. § [PHONE_NUMBER] (a)(3)" at bounding box center [657, 682] width 467 height 30
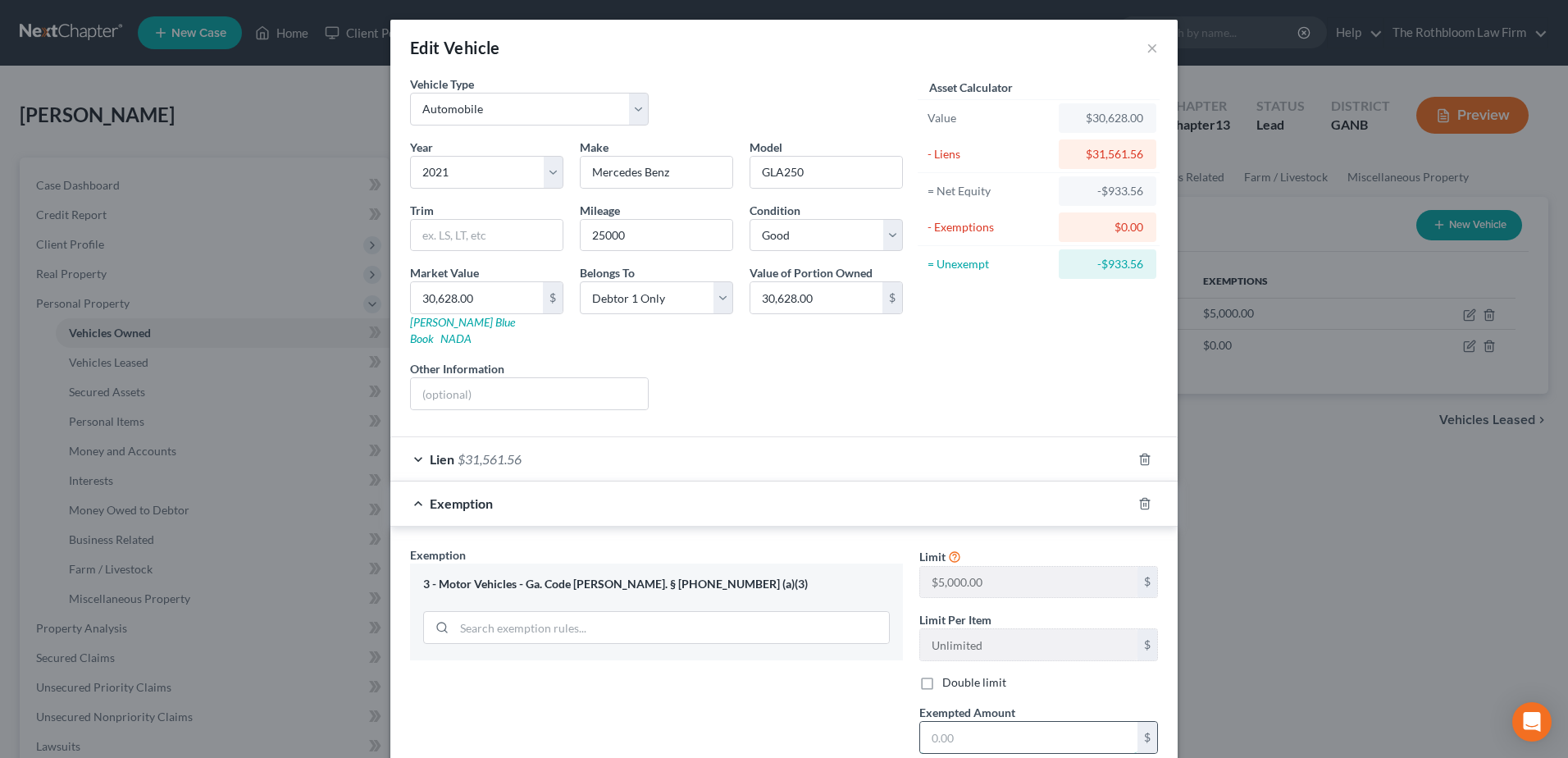
click at [970, 722] on input "text" at bounding box center [1029, 737] width 218 height 31
type input "0"
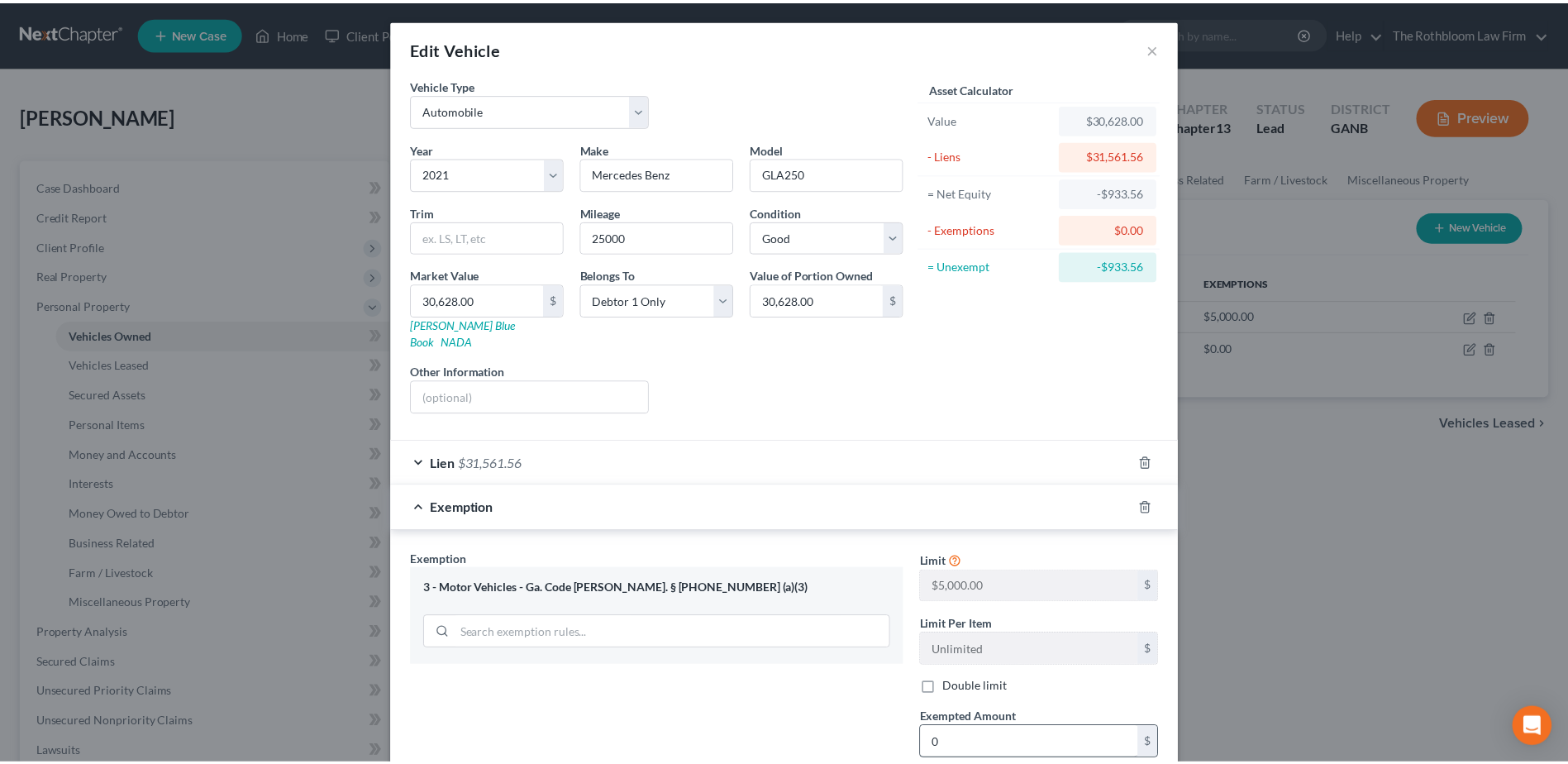
scroll to position [161, 0]
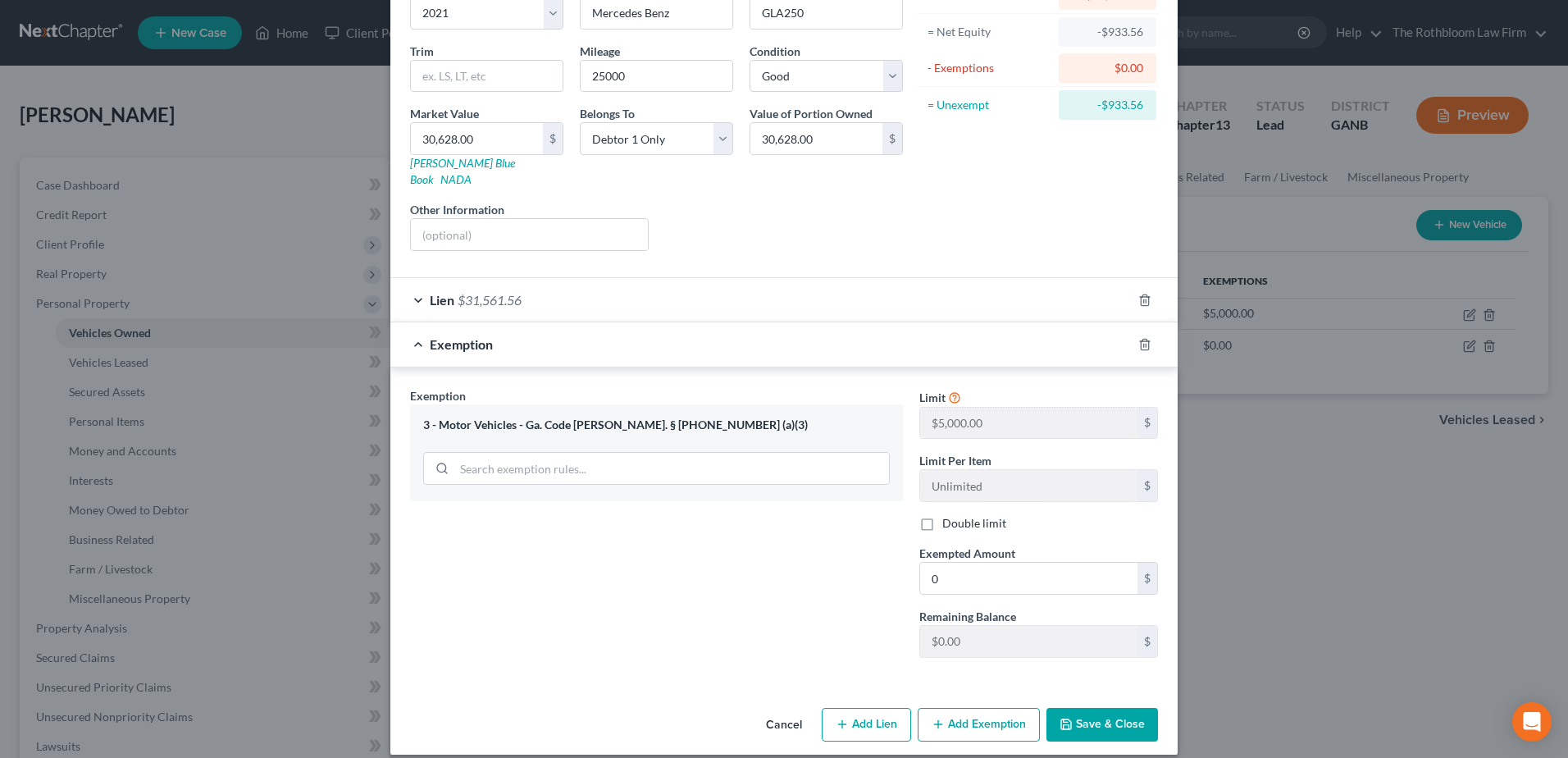
click at [1116, 708] on button "Save & Close" at bounding box center [1103, 725] width 112 height 34
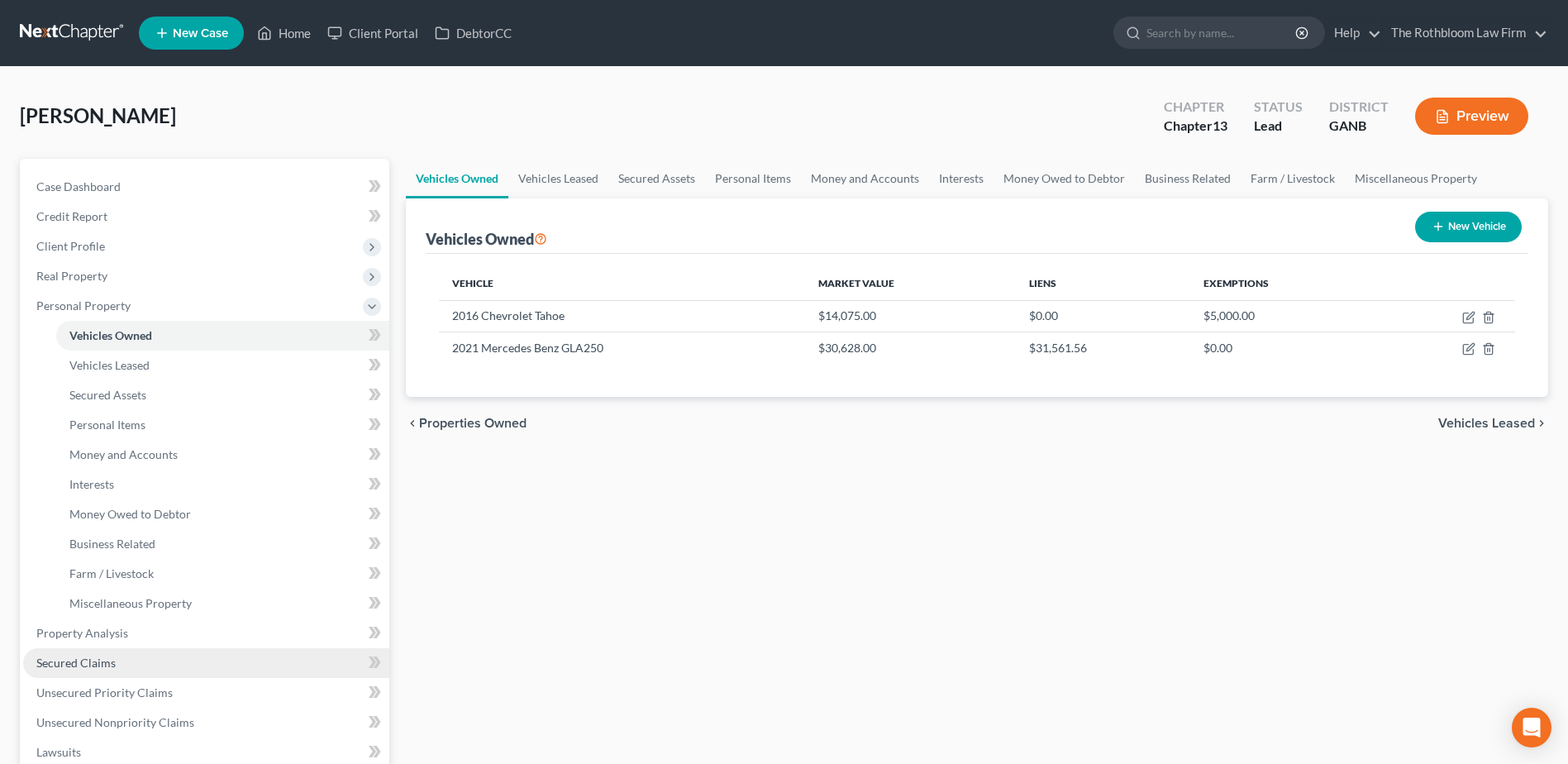
click at [78, 659] on span "Secured Claims" at bounding box center [76, 662] width 79 height 14
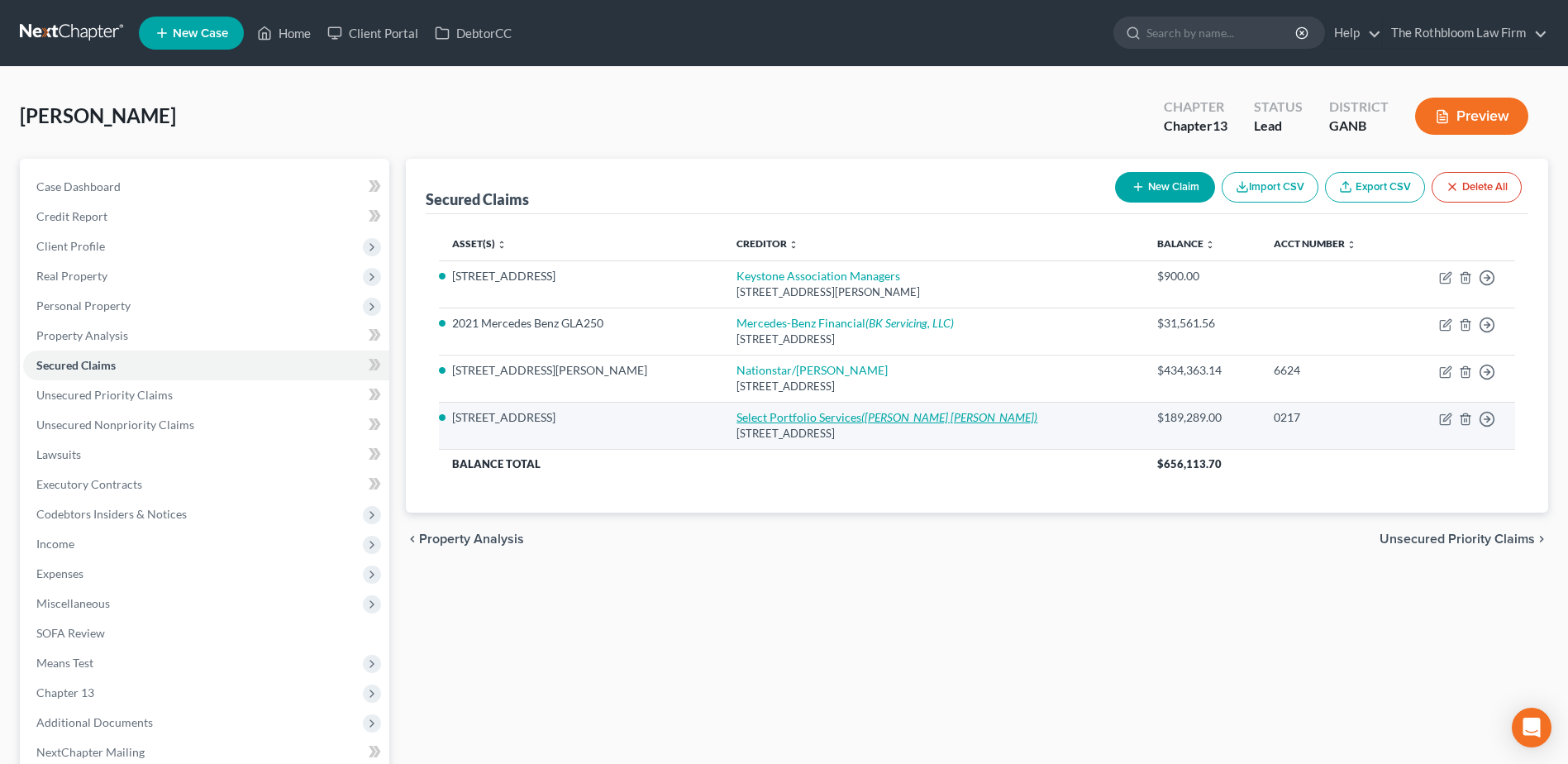
click at [740, 412] on link "Select Portfolio Services ([PERSON_NAME] [PERSON_NAME])" at bounding box center [887, 417] width 301 height 14
select select "9"
select select "2"
select select "0"
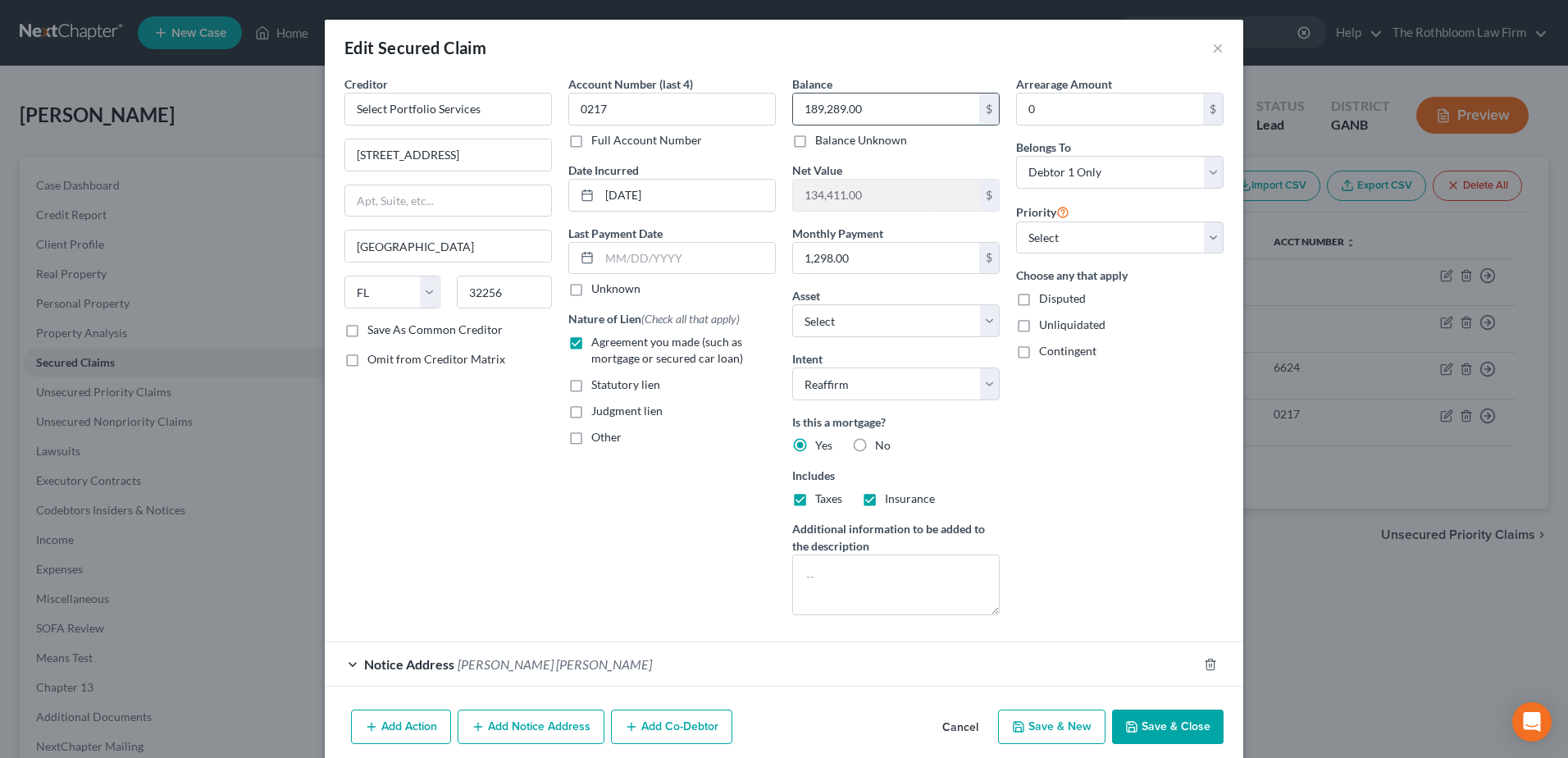
click at [873, 109] on input "189,289.00" at bounding box center [886, 109] width 186 height 31
type input "190,566.41"
click at [1034, 108] on input "0" at bounding box center [1110, 109] width 186 height 31
type input "28,456.90"
click at [1156, 728] on button "Save & Close" at bounding box center [1168, 727] width 112 height 34
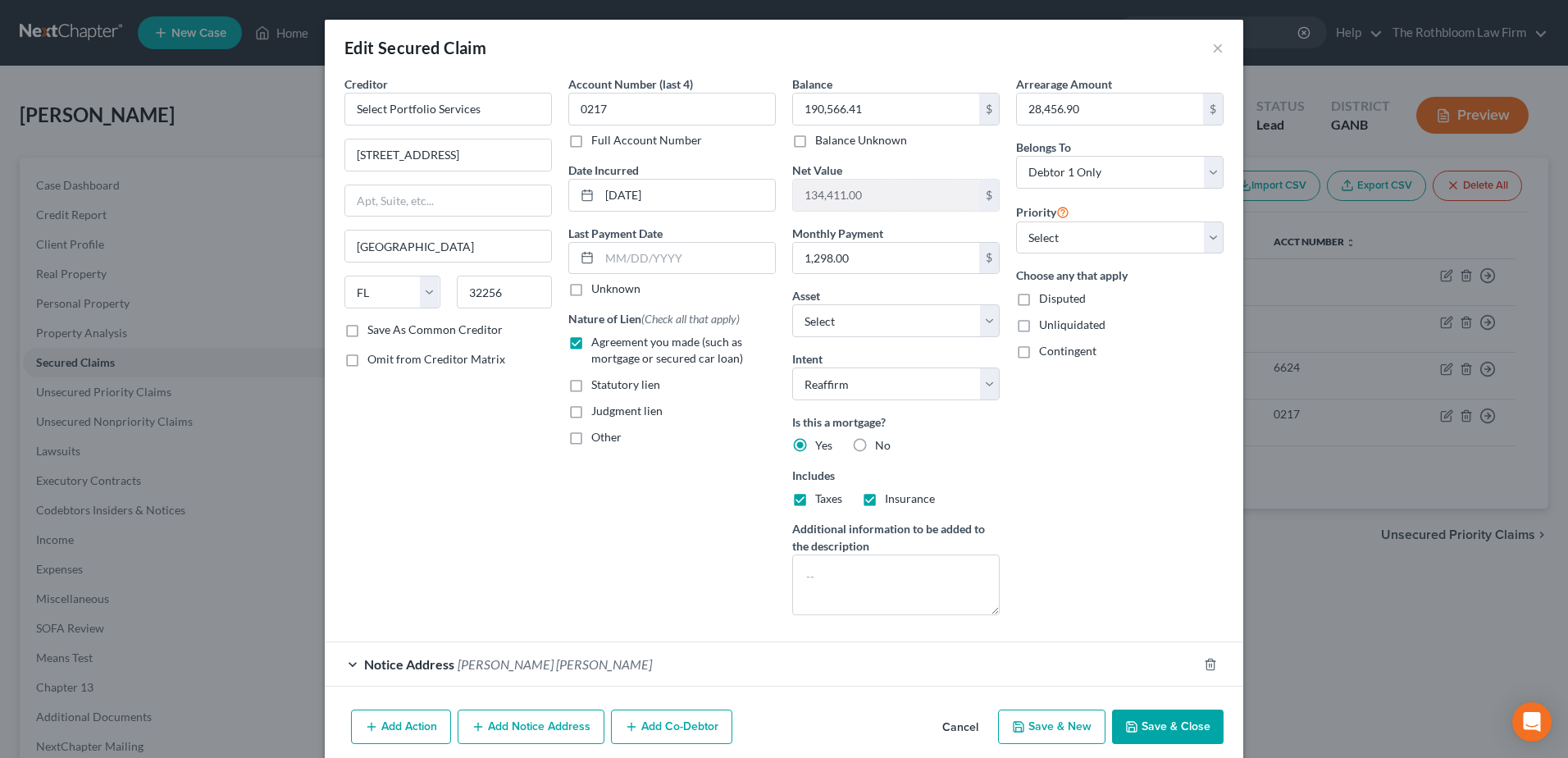
type input "133,133.59"
select select "9"
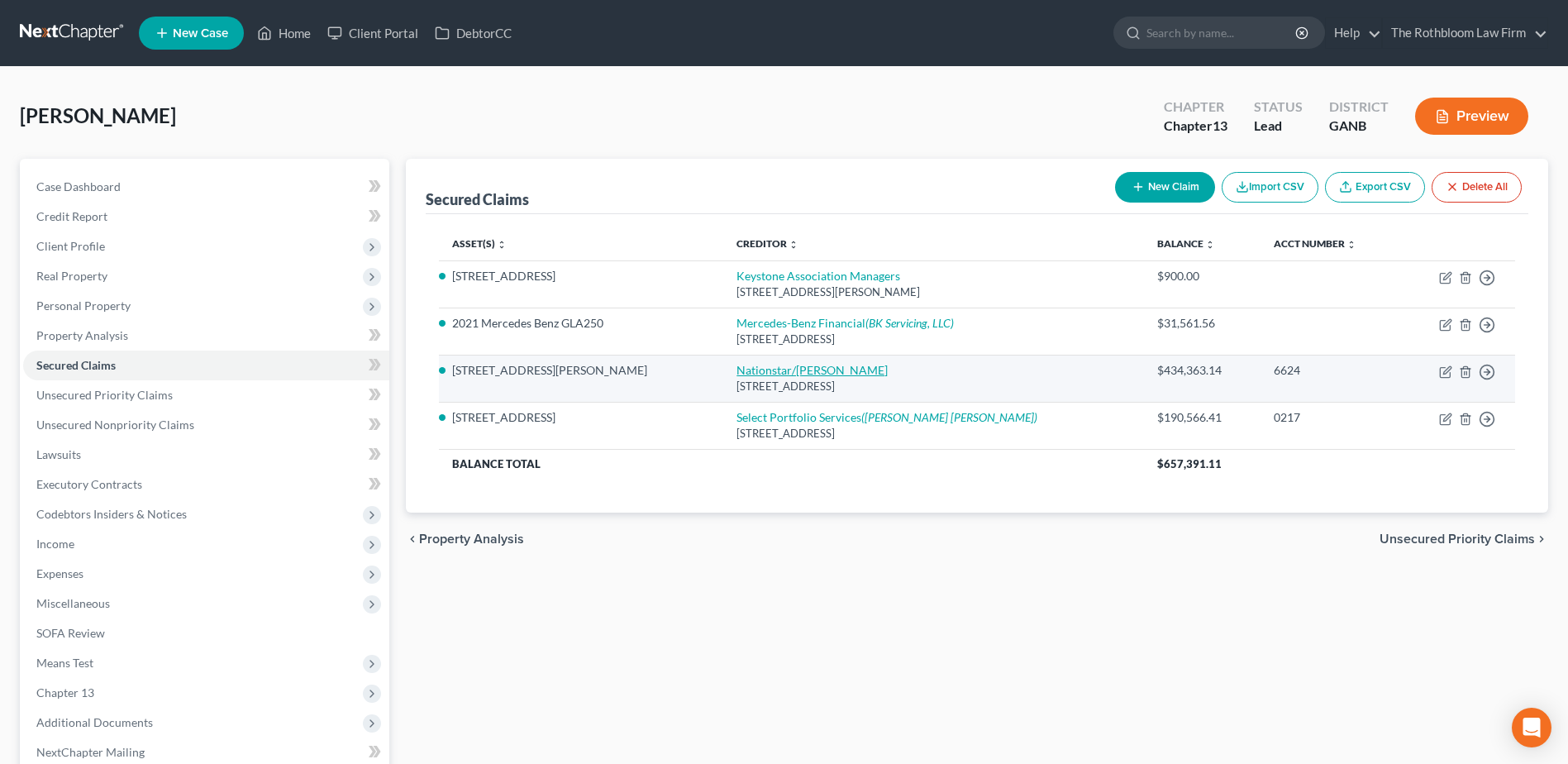
click at [736, 366] on link "Nationstar/[PERSON_NAME]" at bounding box center [812, 370] width 151 height 14
select select "45"
select select "2"
select select "0"
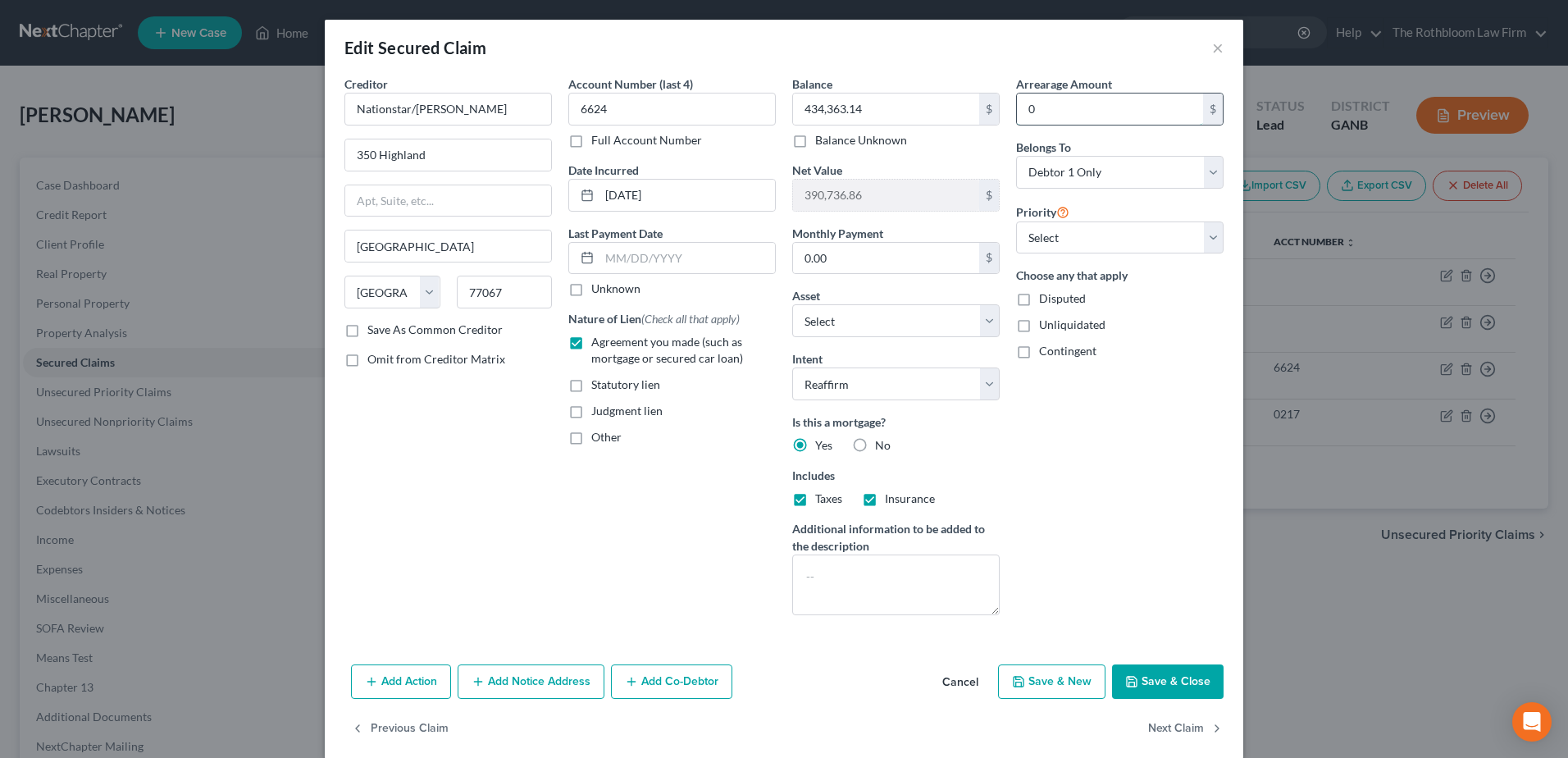
click at [1064, 103] on input "0" at bounding box center [1110, 109] width 186 height 31
type input "24,337.05"
click at [1055, 228] on select "Select 1st 2nd 3rd 4th 5th 6th 7th 8th 9th 10th 11th 12th 13th 14th 15th 16th 1…" at bounding box center [1120, 238] width 208 height 33
select select "0"
click at [1016, 222] on select "Select 1st 2nd 3rd 4th 5th 6th 7th 8th 9th 10th 11th 12th 13th 14th 15th 16th 1…" at bounding box center [1120, 238] width 208 height 33
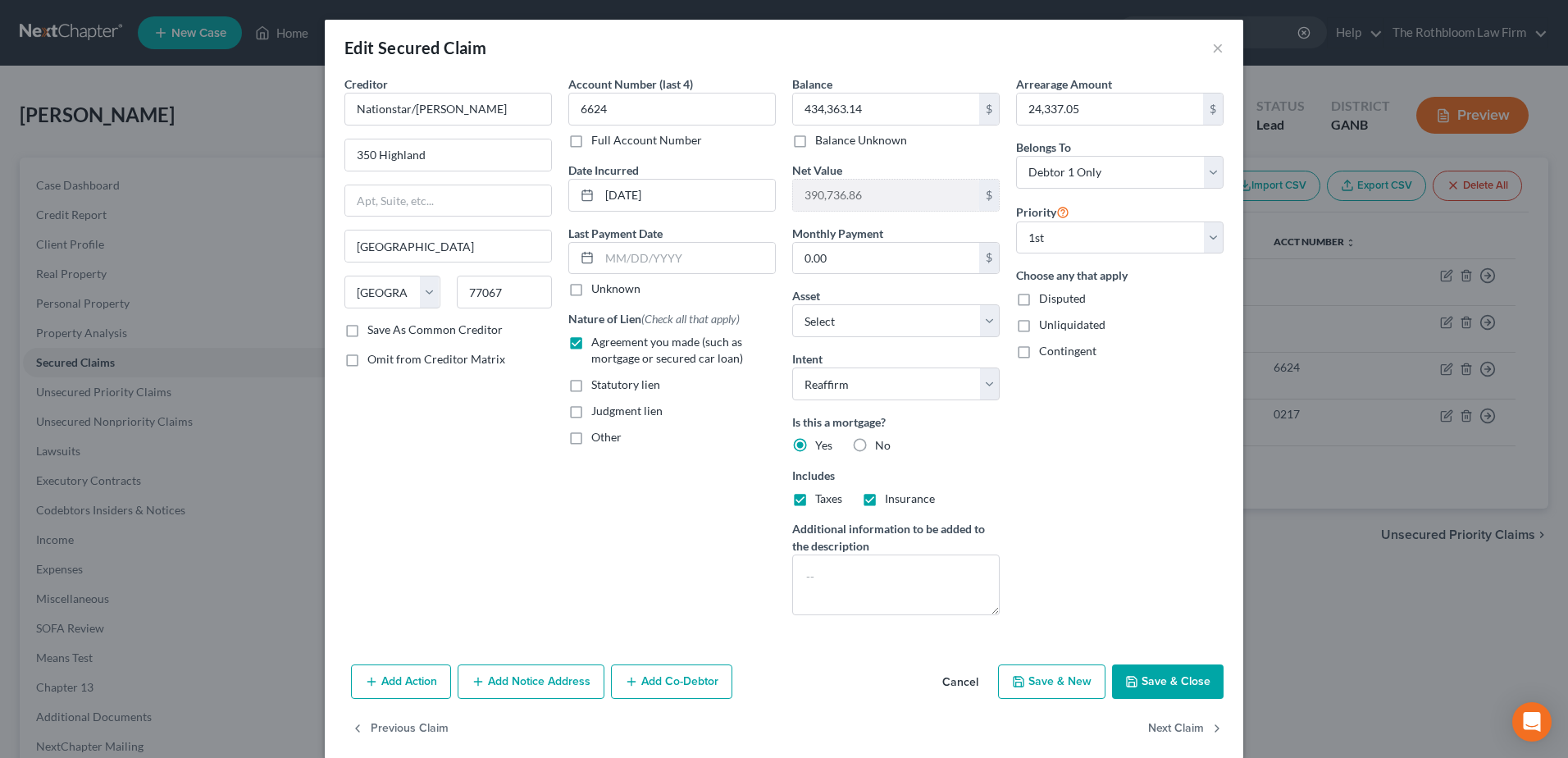
click at [1157, 683] on button "Save & Close" at bounding box center [1168, 682] width 112 height 34
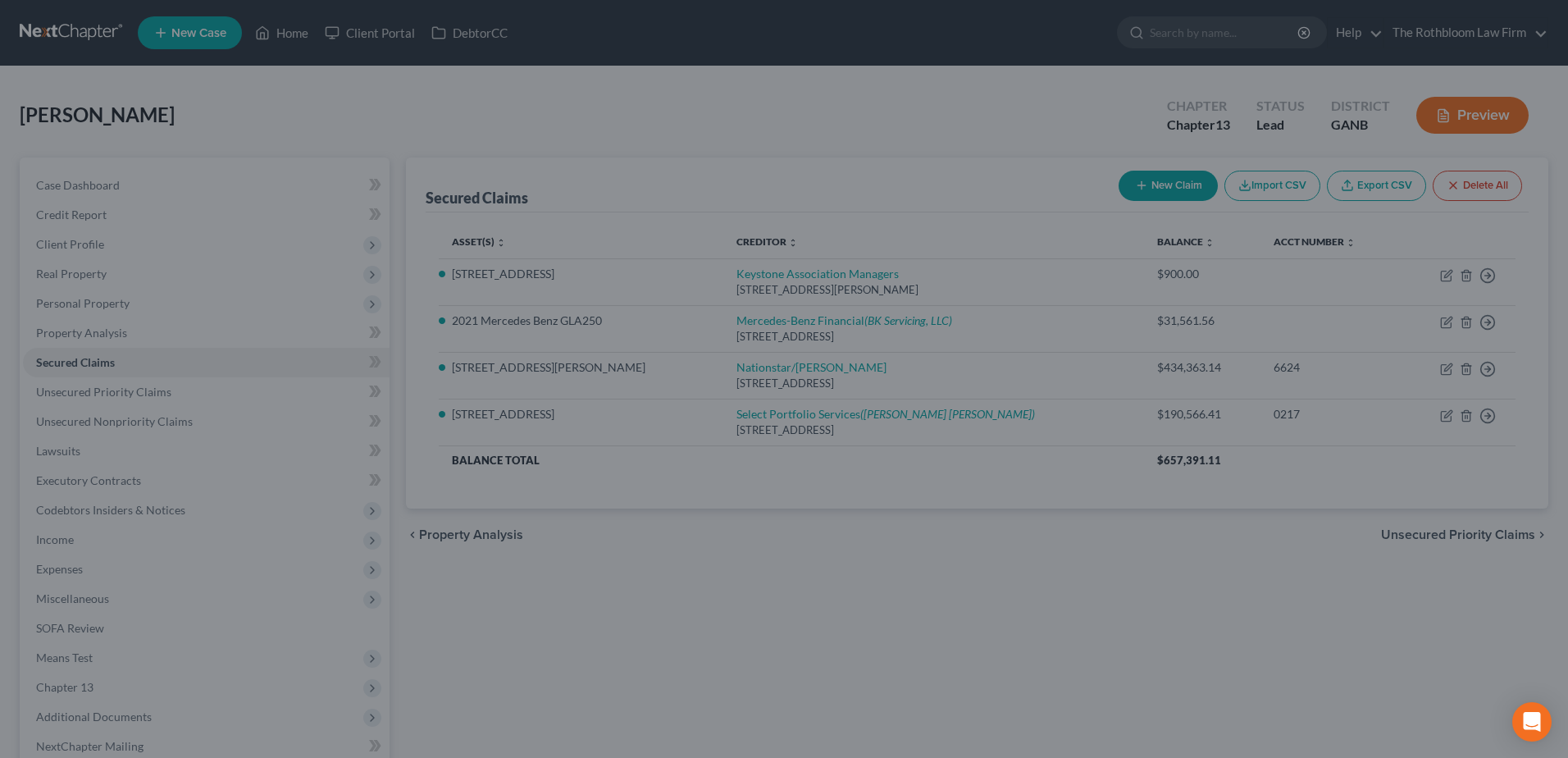
select select "2"
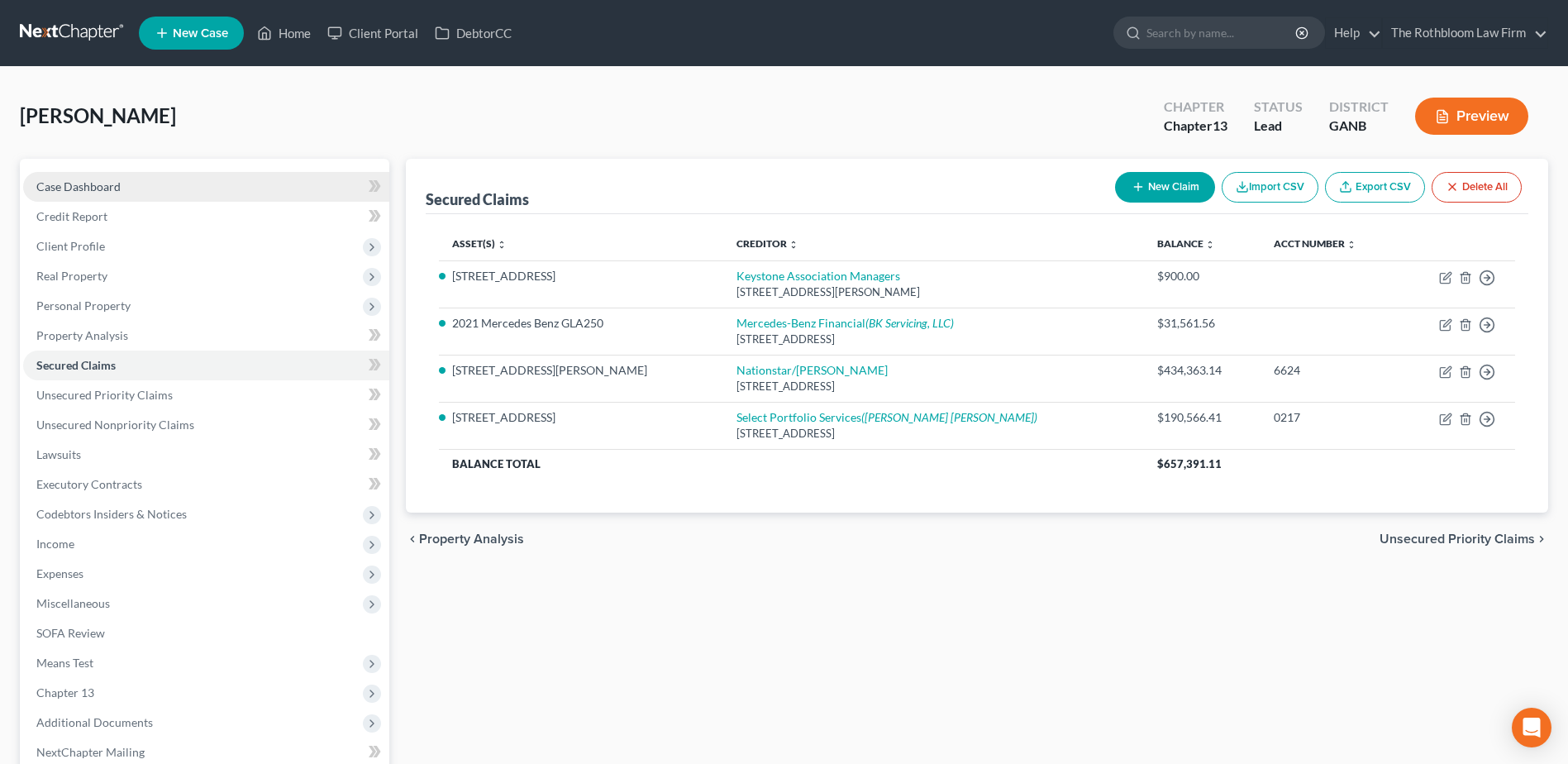
click at [114, 193] on span "Case Dashboard" at bounding box center [79, 186] width 84 height 14
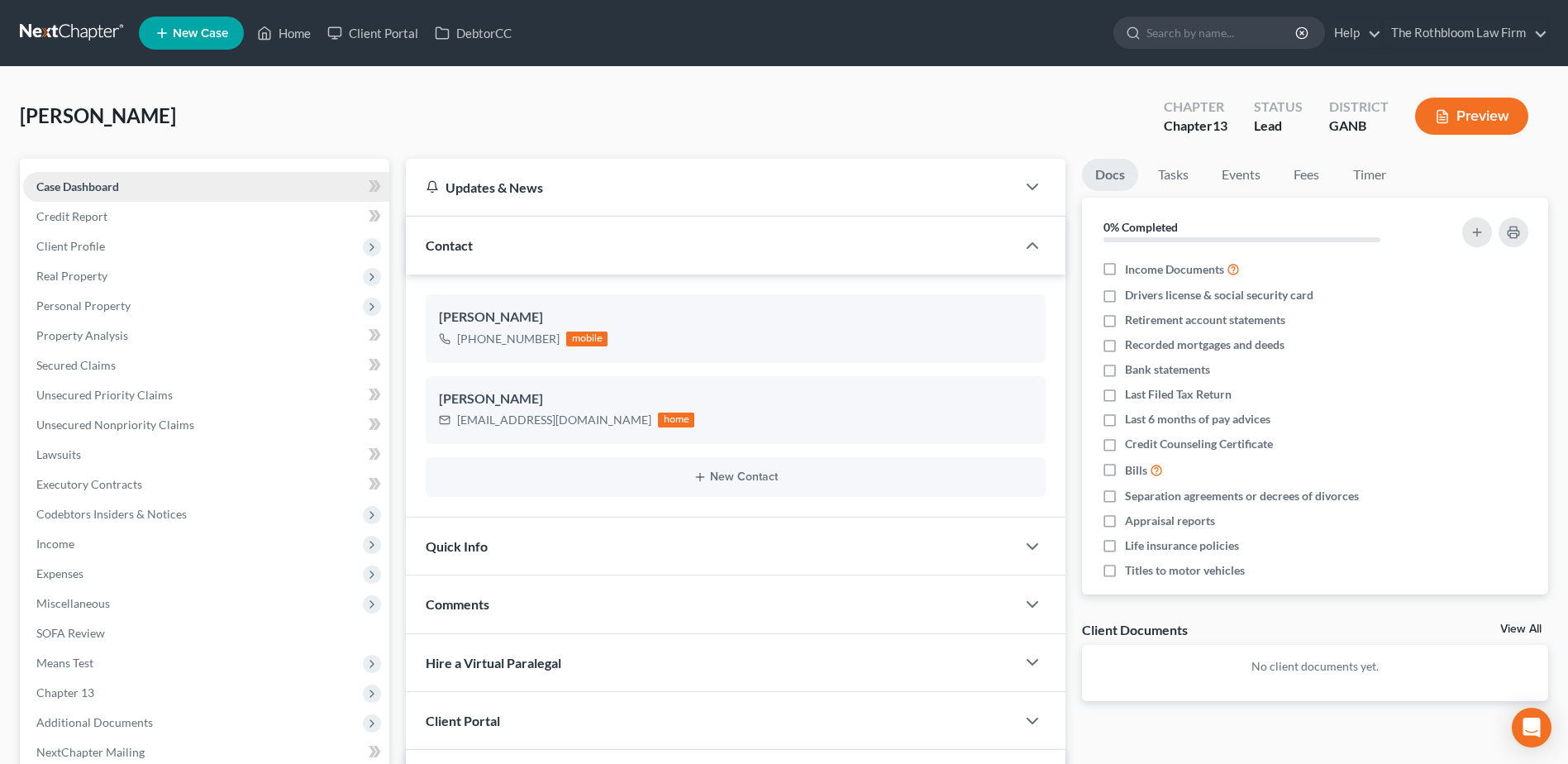
click at [60, 189] on span "Case Dashboard" at bounding box center [78, 186] width 83 height 14
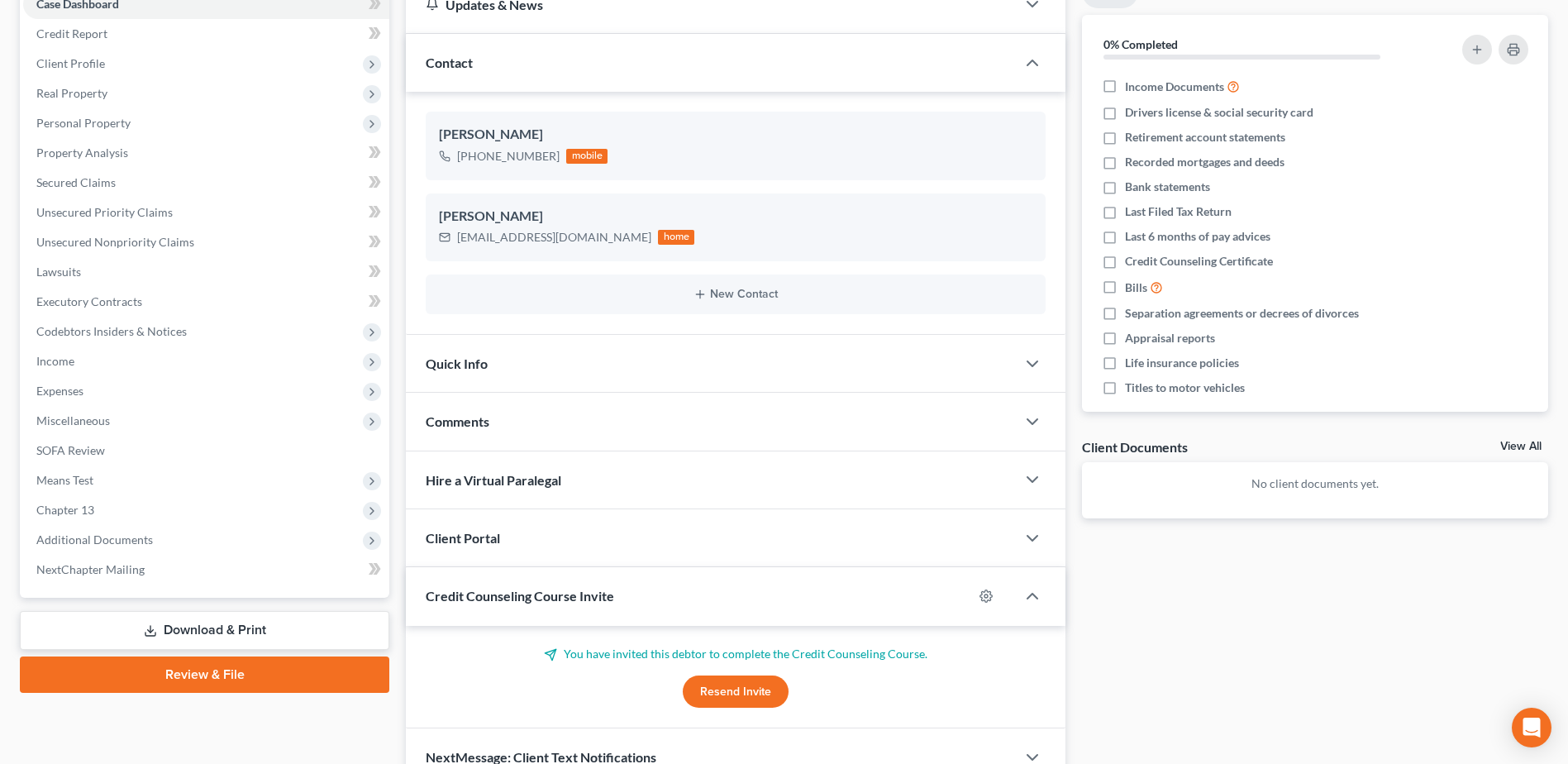
scroll to position [269, 0]
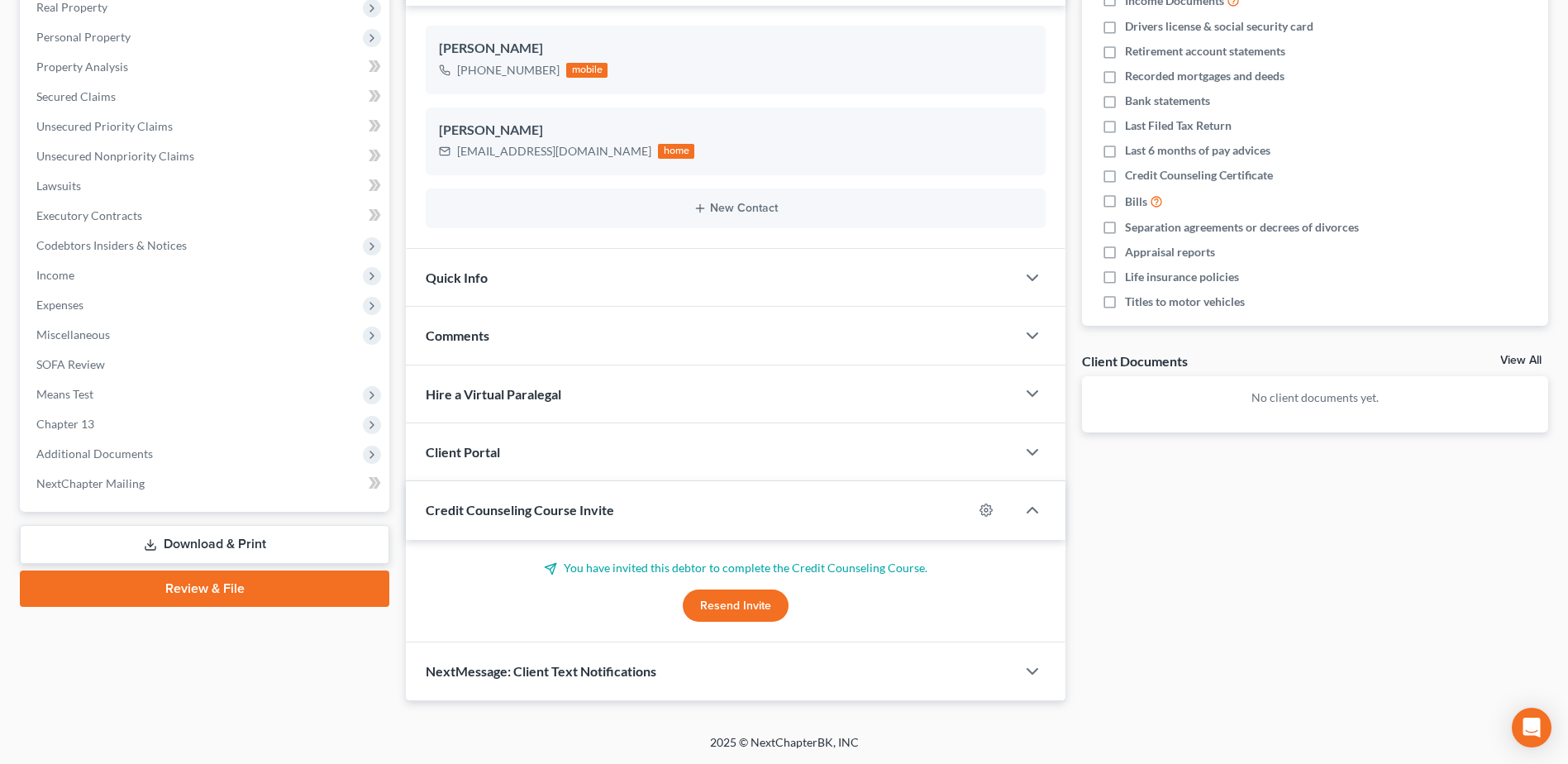
click at [565, 675] on span "NextMessage: Client Text Notifications" at bounding box center [541, 670] width 231 height 16
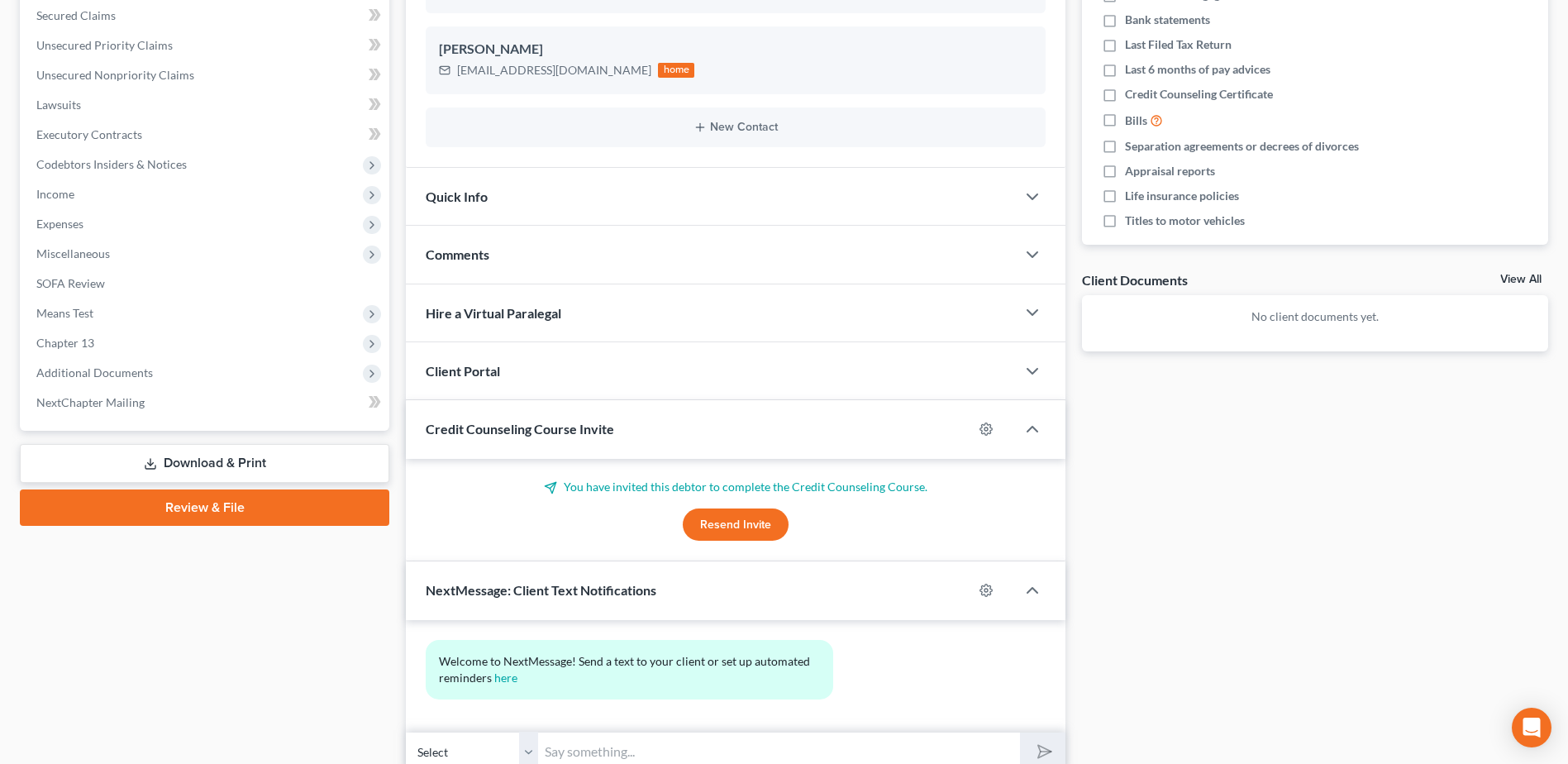
scroll to position [421, 0]
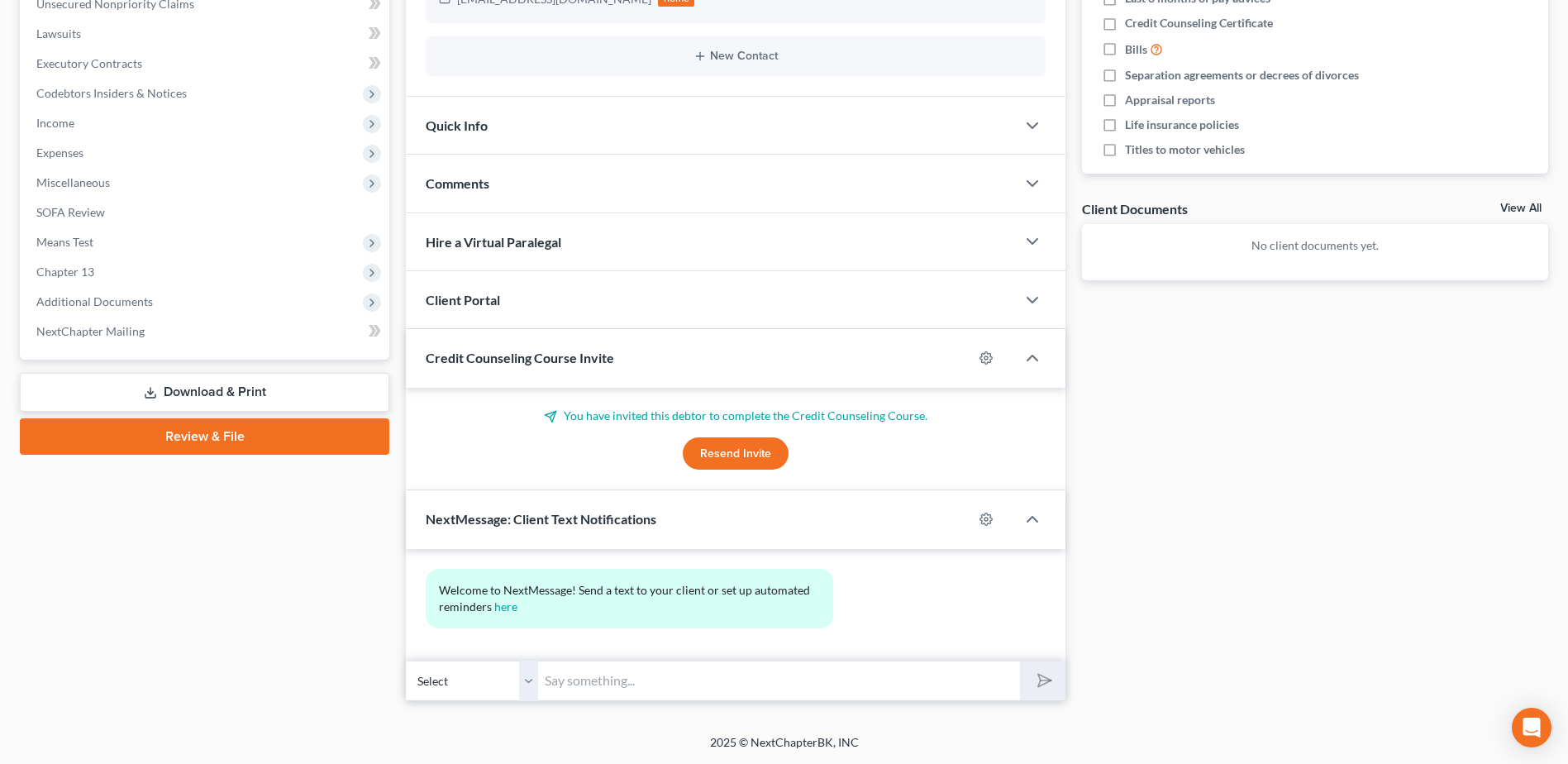
drag, startPoint x: 555, startPoint y: 668, endPoint x: 566, endPoint y: 666, distance: 11.2
click at [555, 668] on input "text" at bounding box center [779, 680] width 482 height 41
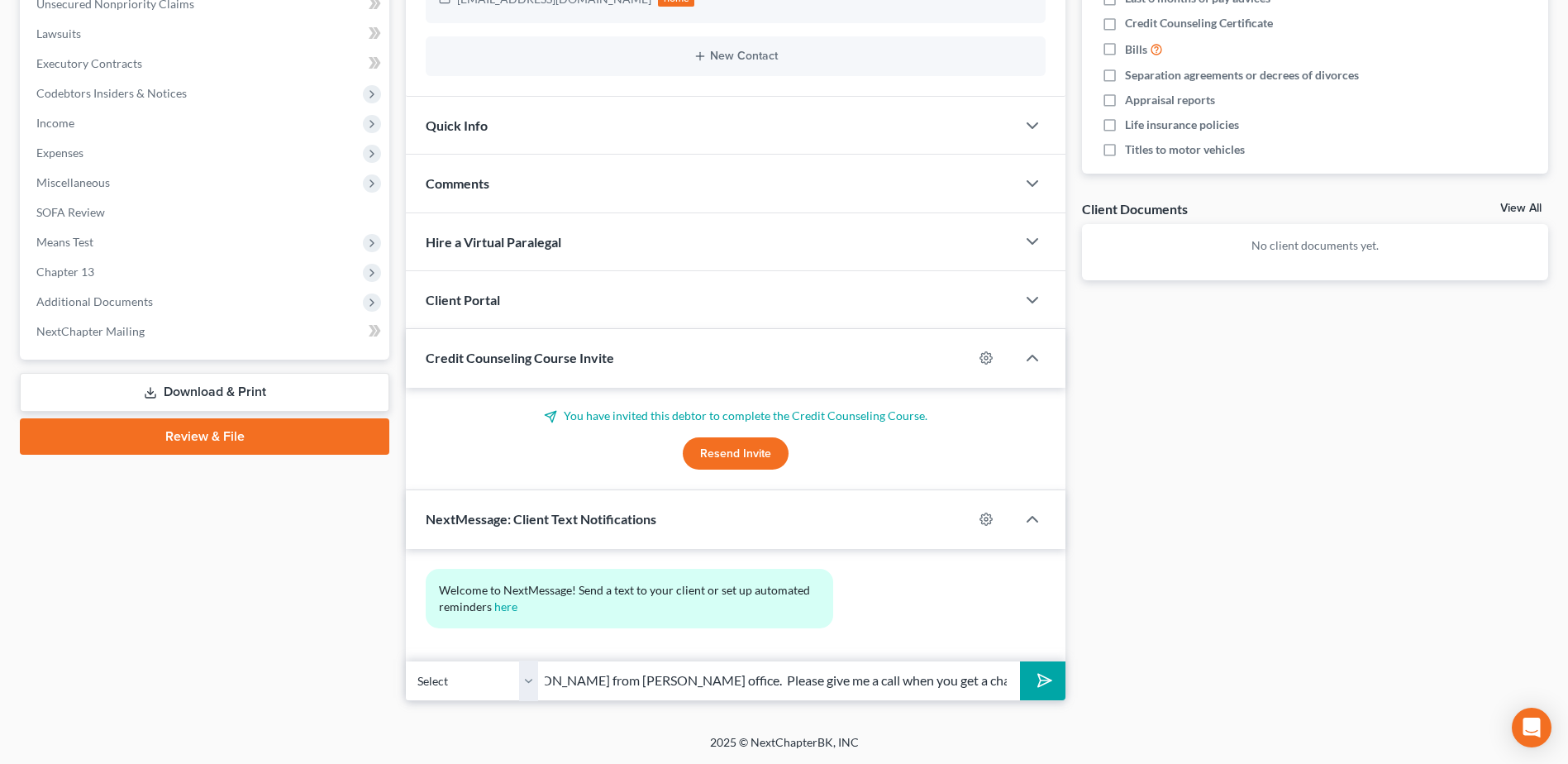
type input "Hello [PERSON_NAME], this is [PERSON_NAME] from [PERSON_NAME] office. Please gi…"
click at [1053, 685] on button "submit" at bounding box center [1043, 680] width 46 height 39
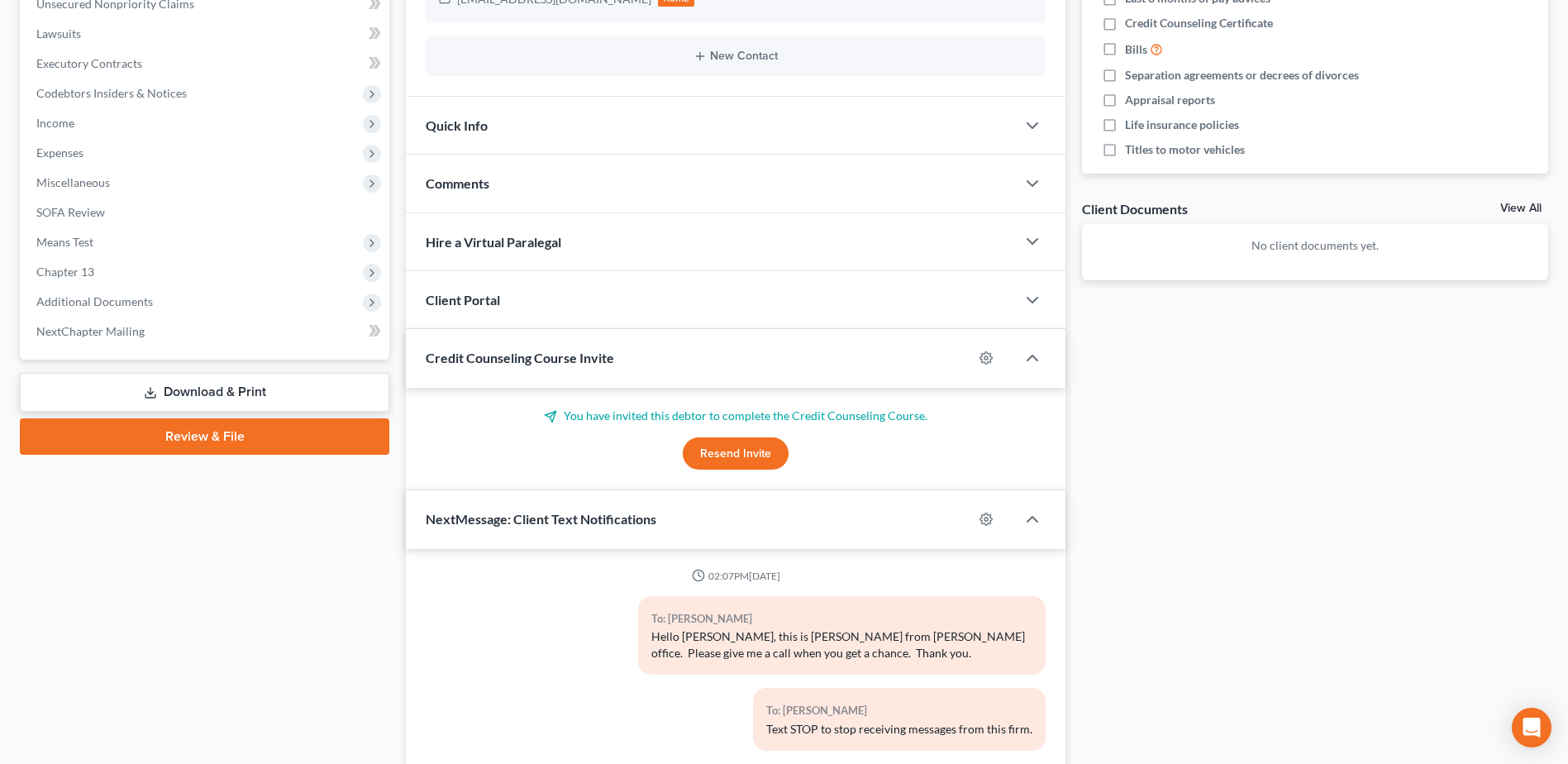
click at [0, 164] on html "Home New Case Client Portal DebtorCC The Rothbloom Law Firm [PERSON_NAME][EMAIL…" at bounding box center [784, 233] width 1568 height 1308
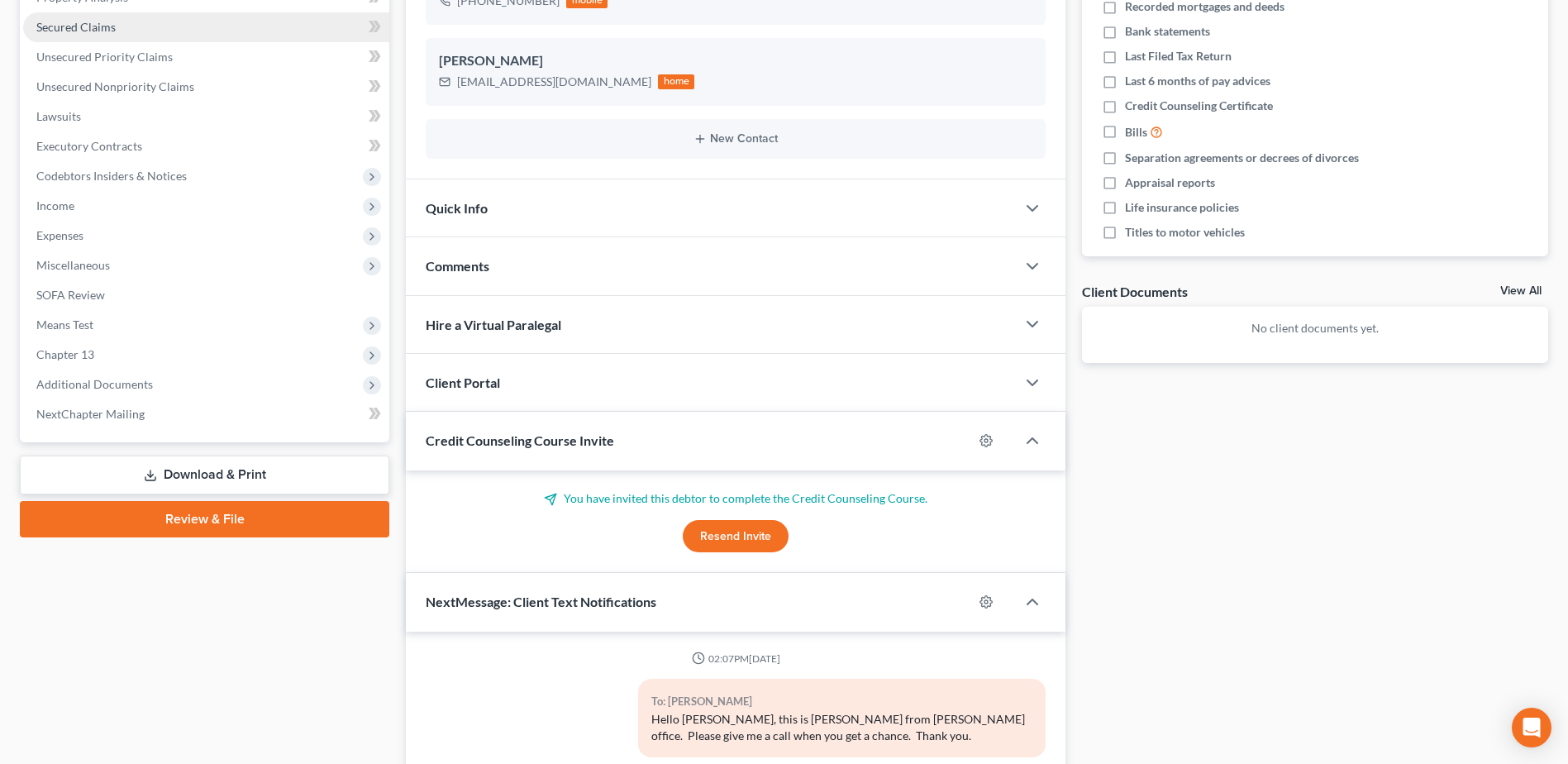
click at [84, 33] on span "Secured Claims" at bounding box center [76, 26] width 79 height 14
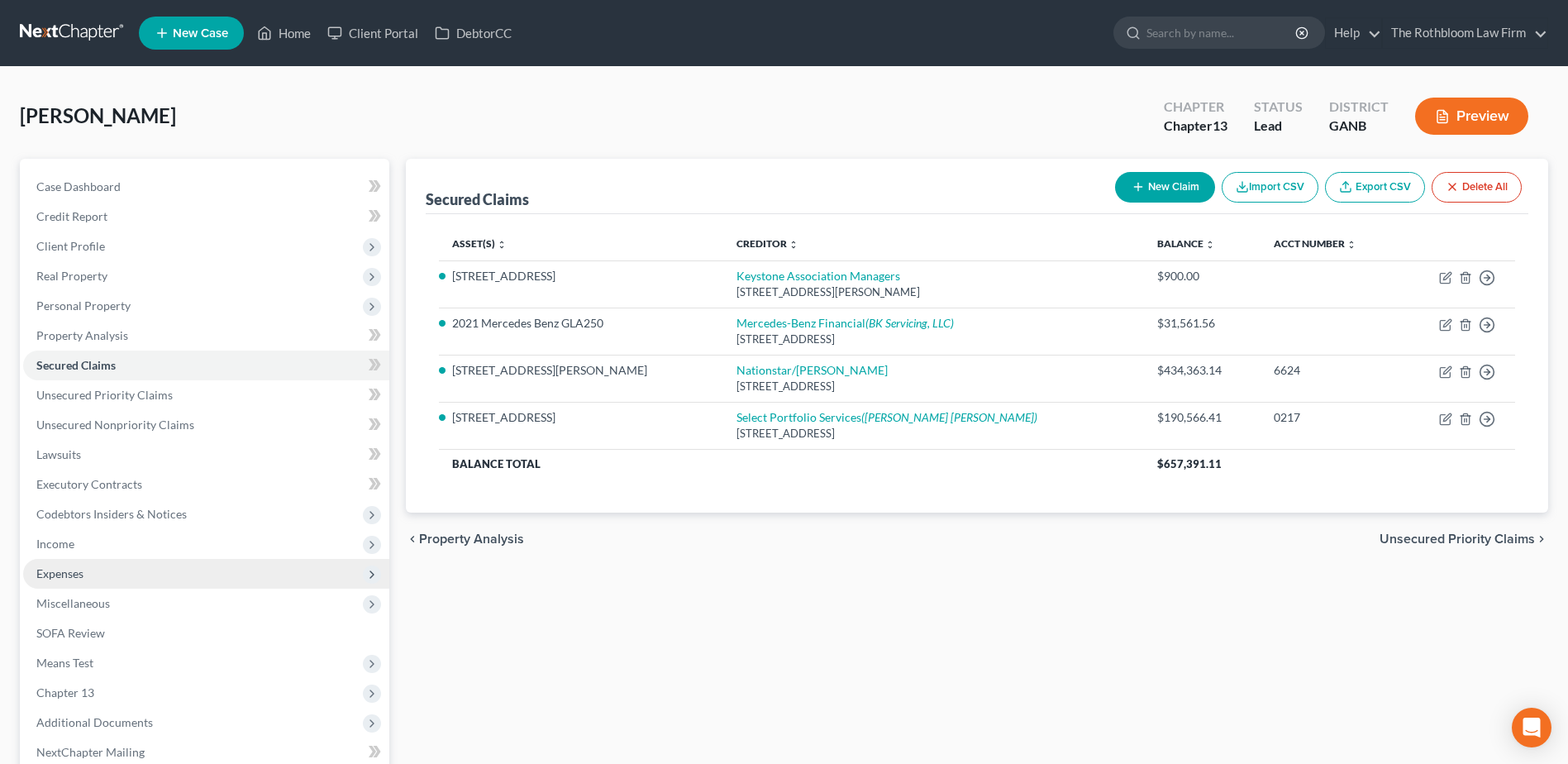
scroll to position [175, 0]
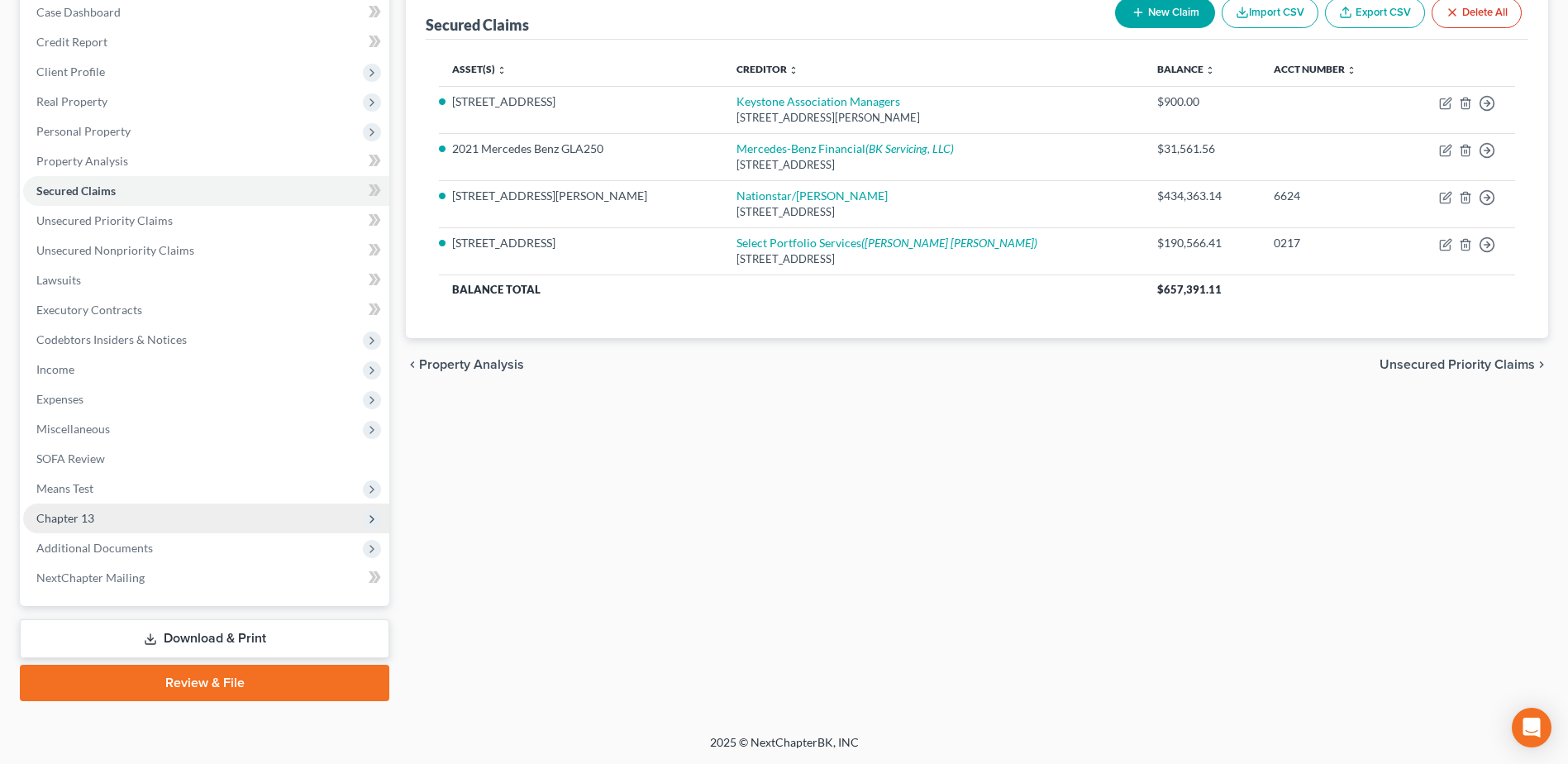
click at [76, 525] on span "Chapter 13" at bounding box center [206, 518] width 367 height 30
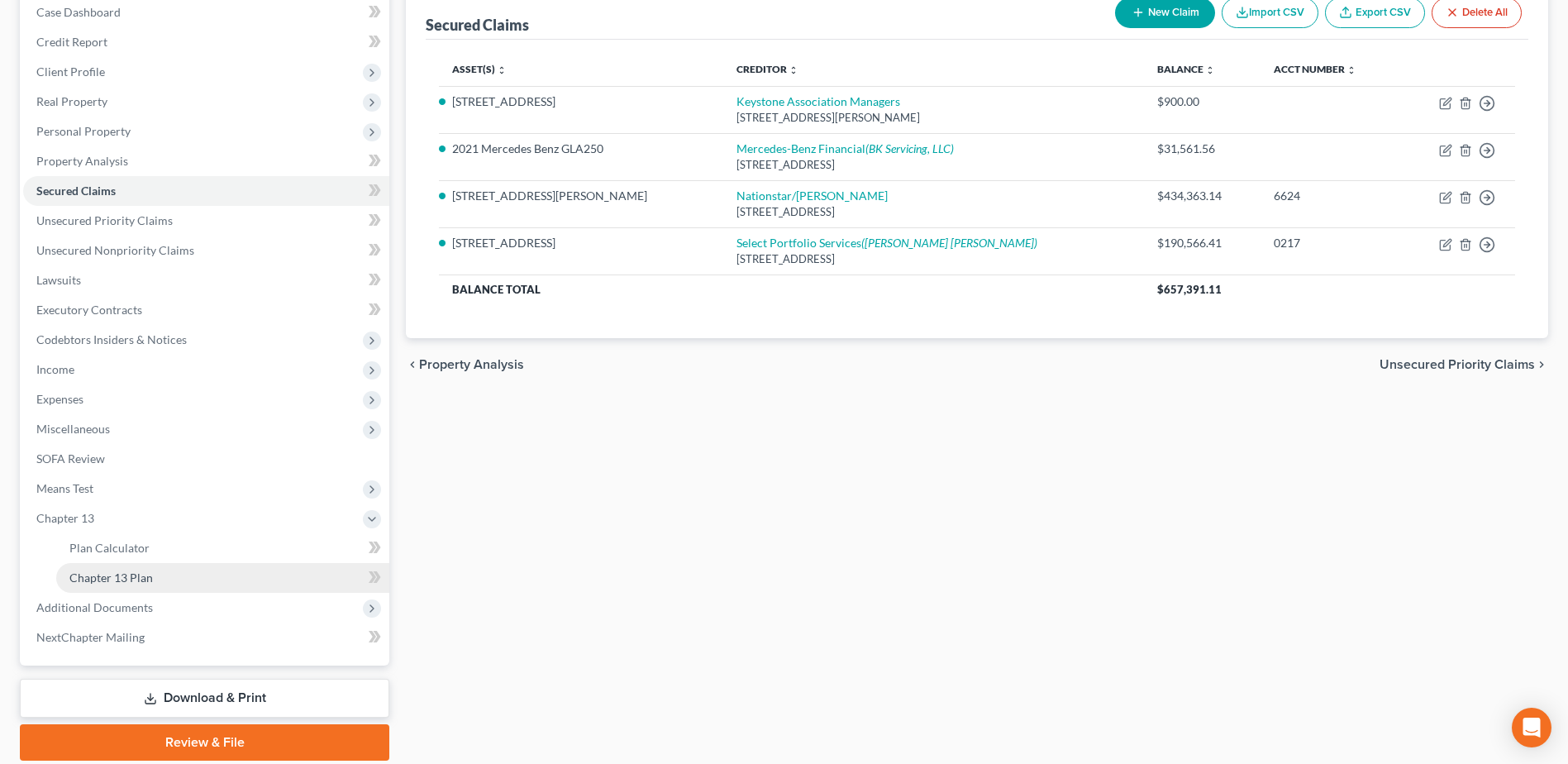
click at [108, 578] on span "Chapter 13 Plan" at bounding box center [111, 577] width 84 height 14
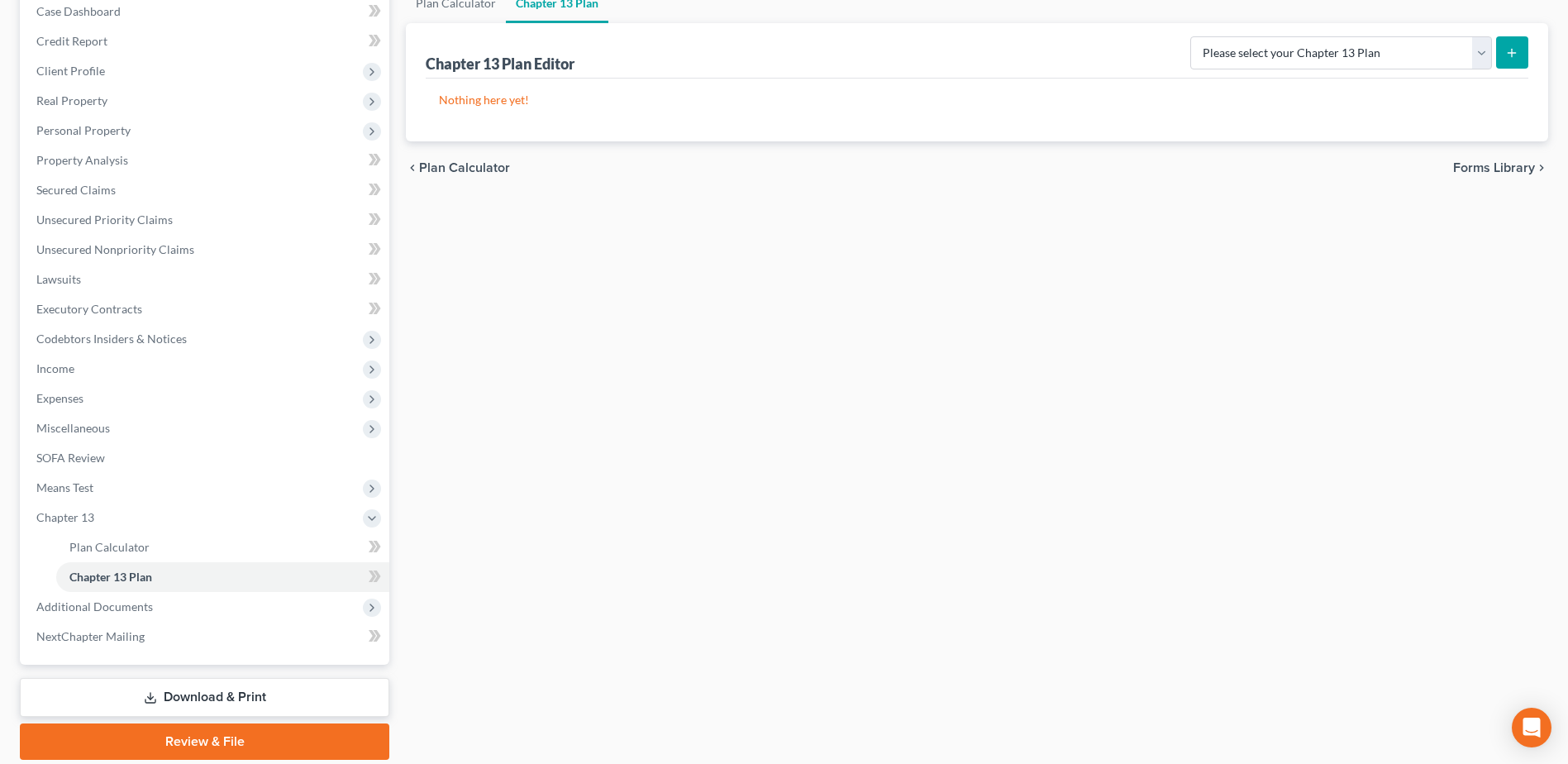
scroll to position [234, 0]
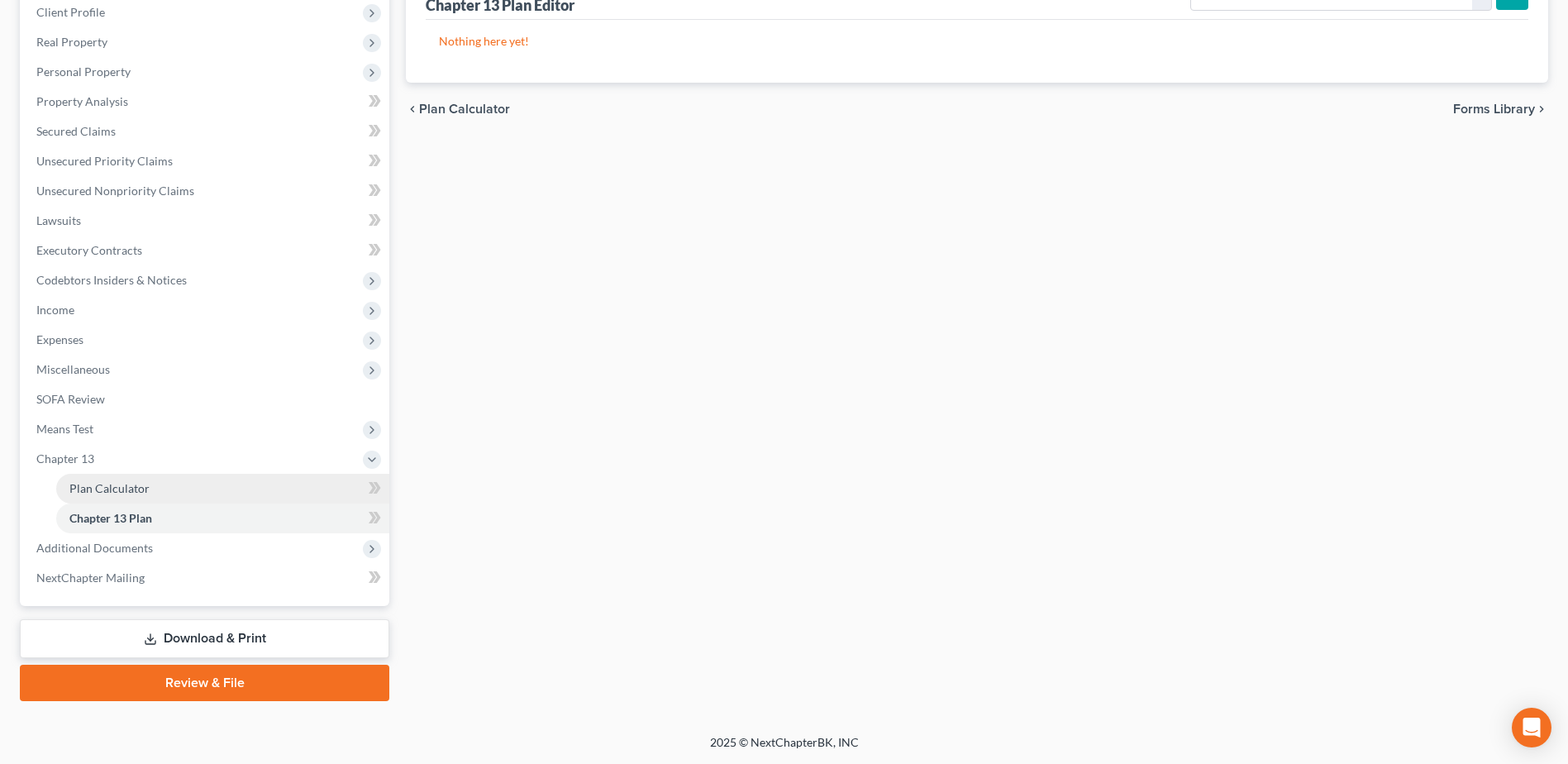
click at [93, 490] on span "Plan Calculator" at bounding box center [109, 488] width 80 height 14
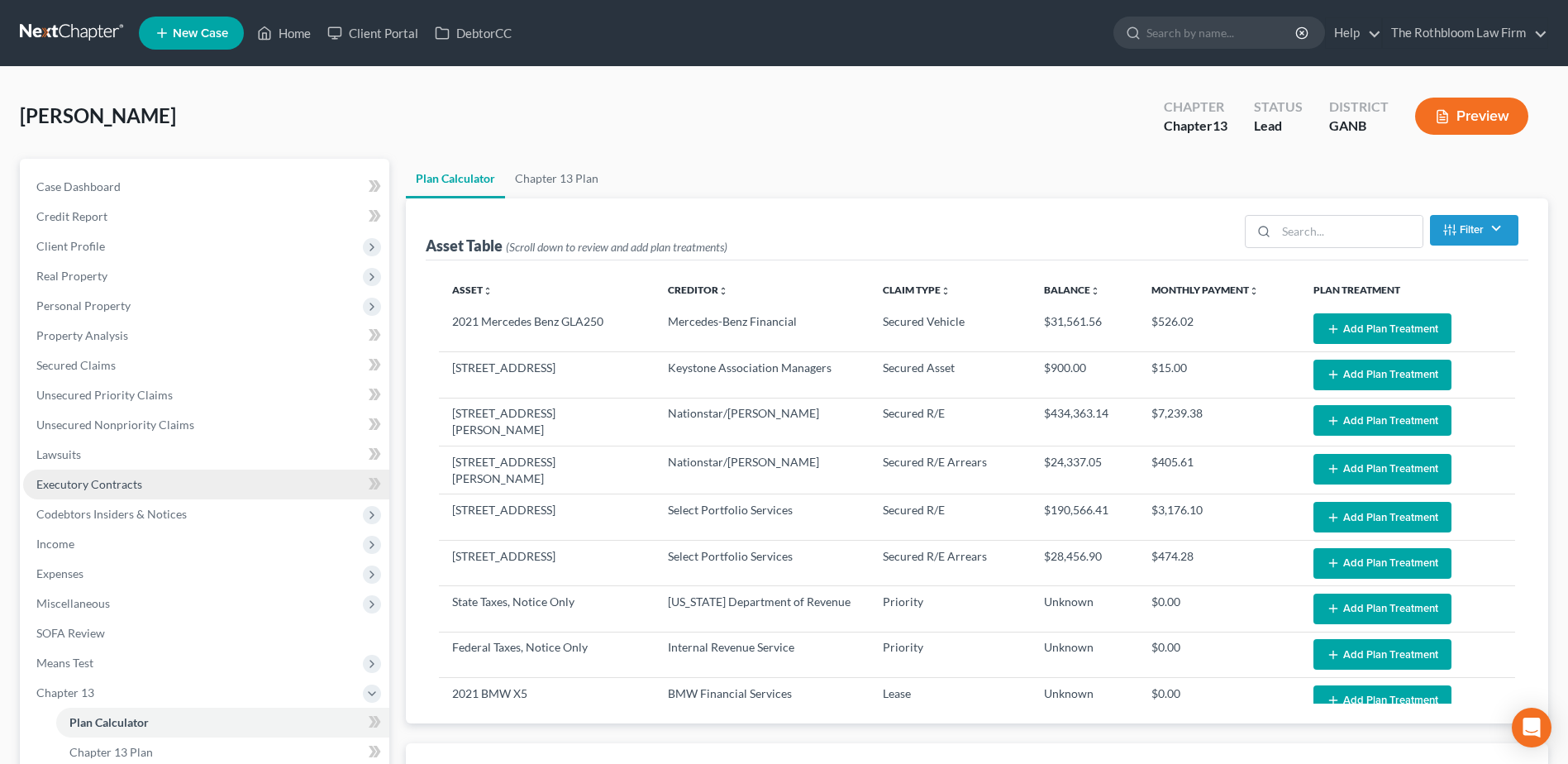
select select "59"
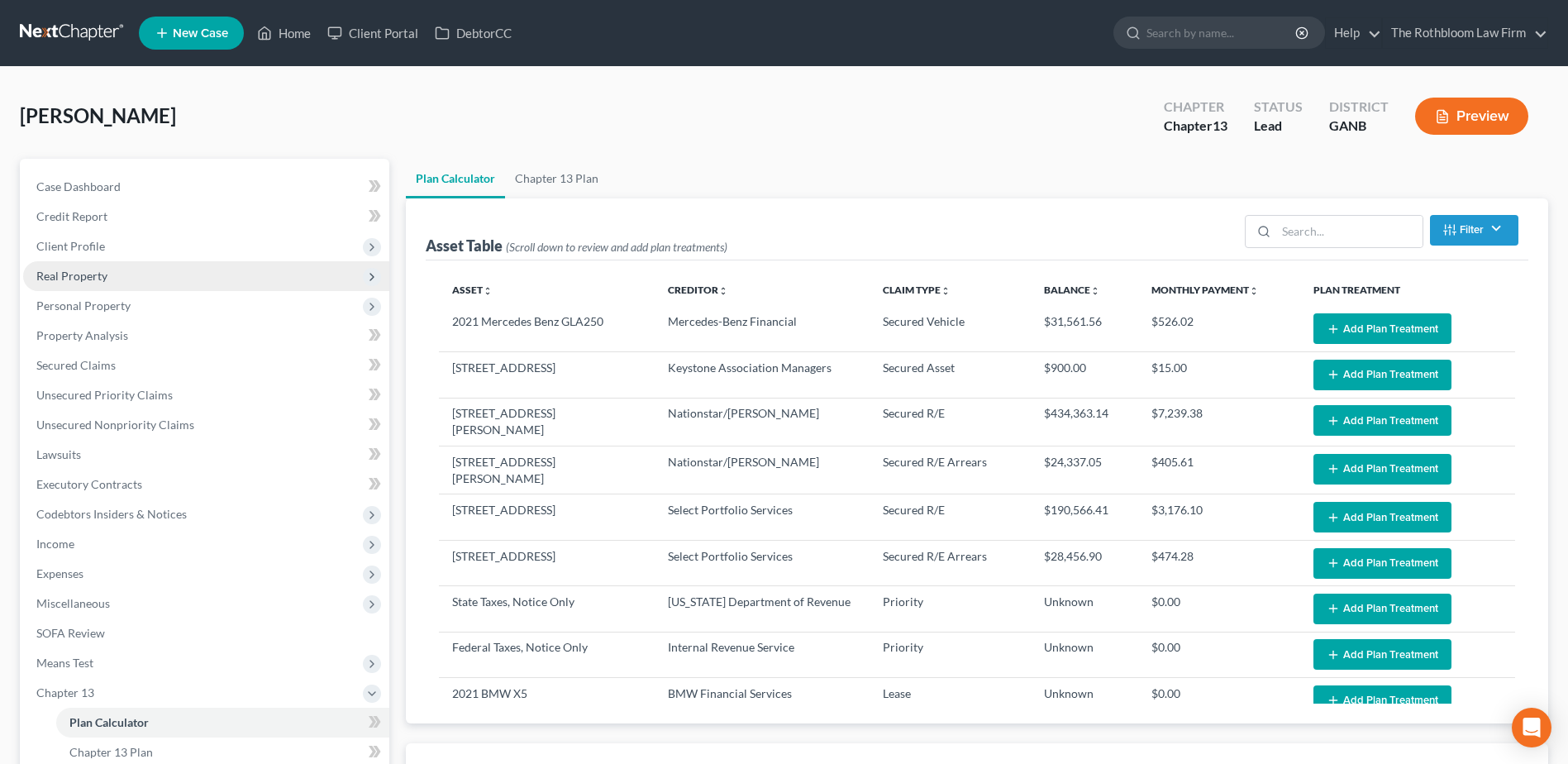
click at [65, 274] on span "Real Property" at bounding box center [72, 276] width 71 height 14
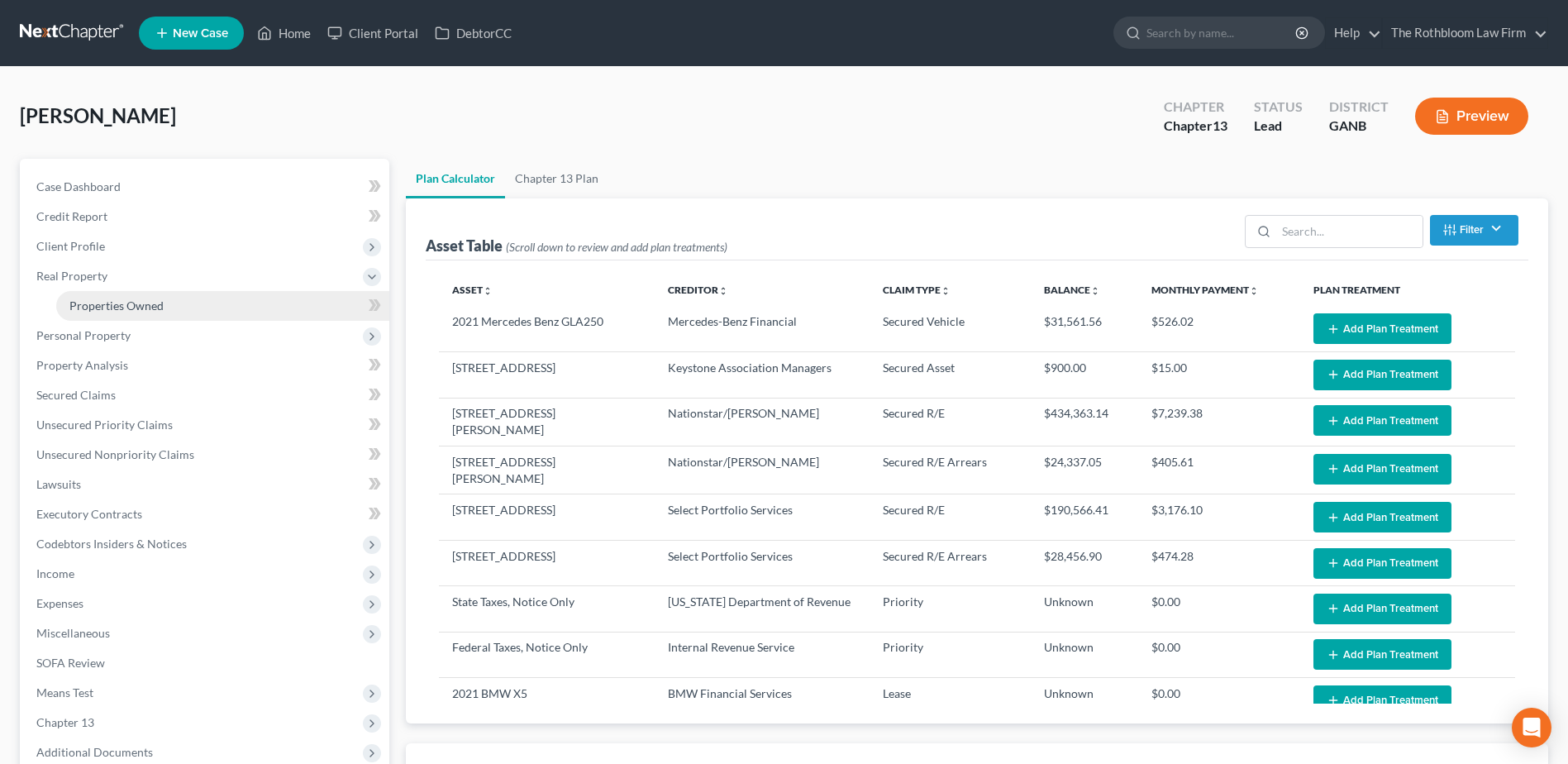
click at [141, 307] on span "Properties Owned" at bounding box center [117, 305] width 94 height 14
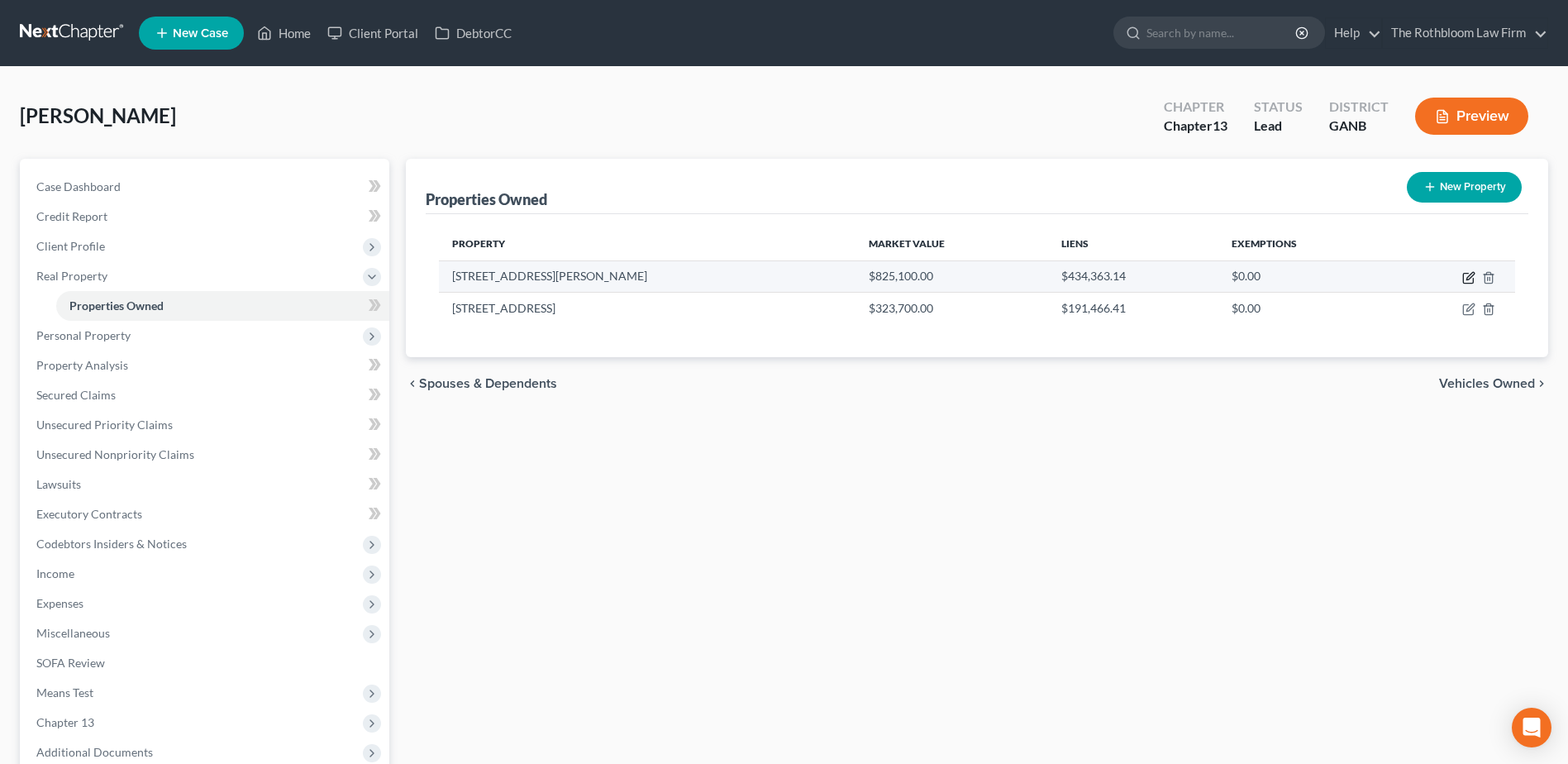
click at [1473, 278] on icon "button" at bounding box center [1469, 278] width 13 height 13
select select "10"
select select "0"
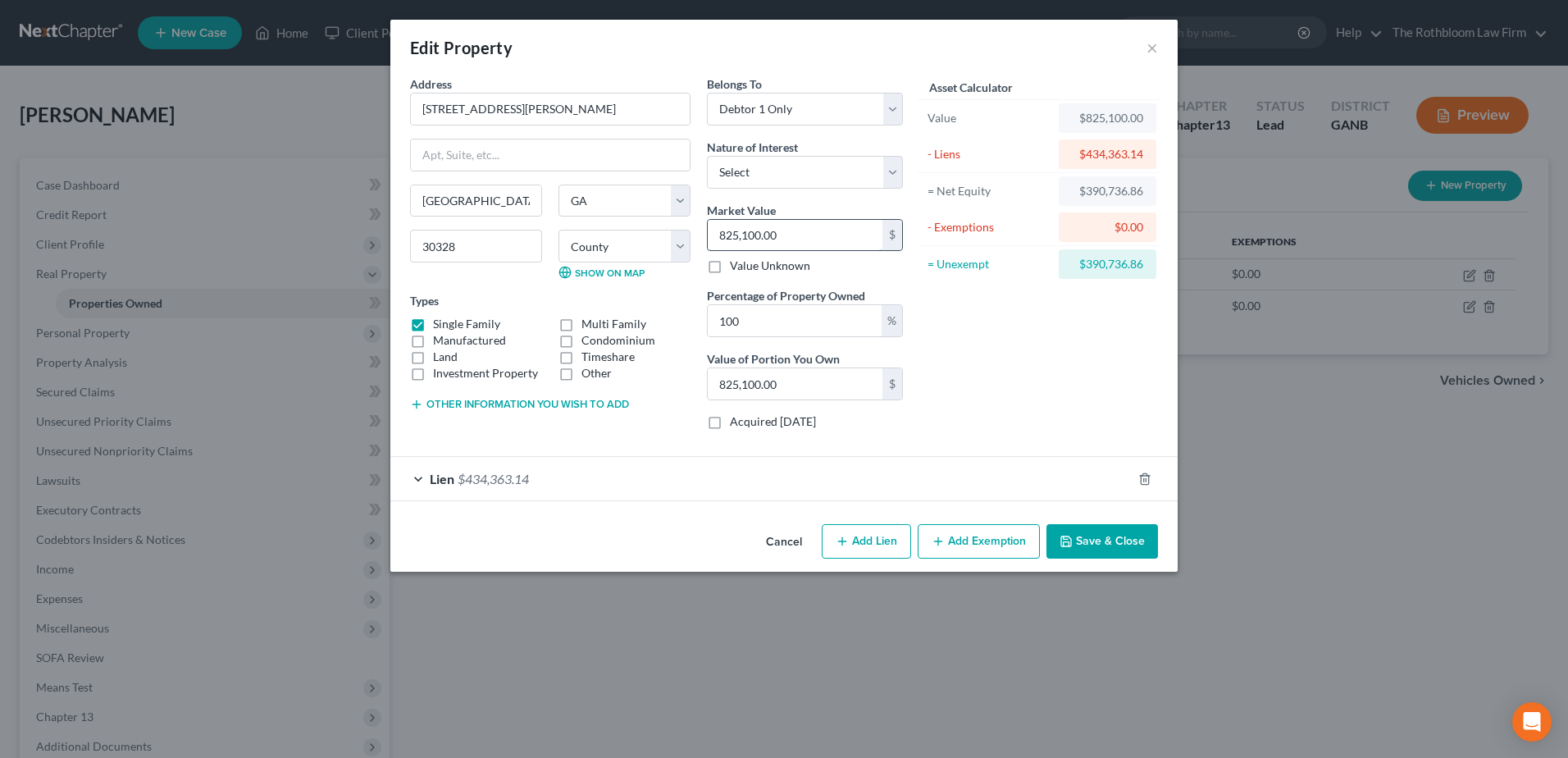
click at [805, 238] on input "825,100.00" at bounding box center [795, 236] width 175 height 31
type input "8"
type input "8.00"
type input "83"
type input "83.00"
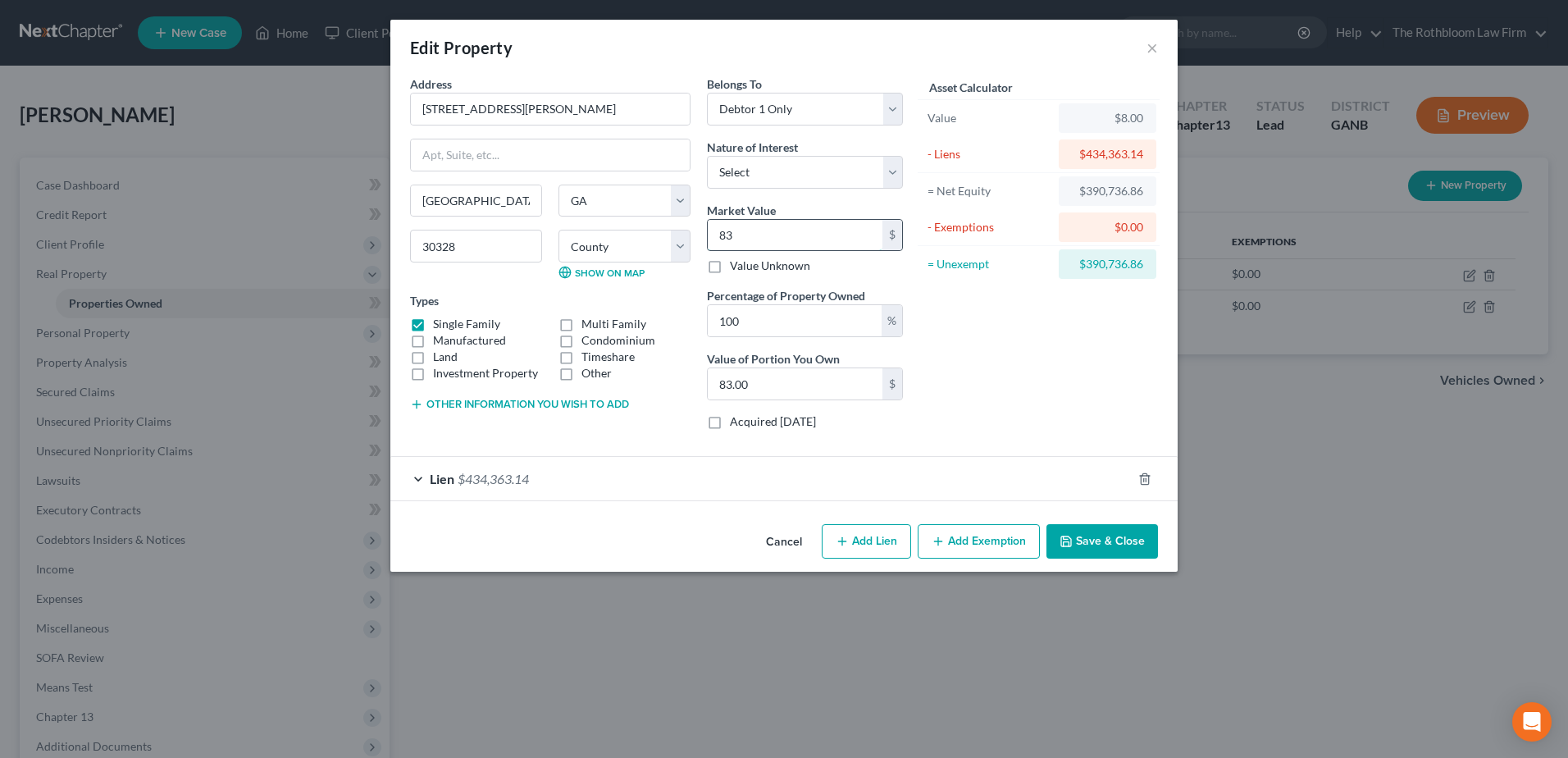
type input "838"
type input "838.00"
type input "8387"
type input "8,387.00"
type input "8,3870"
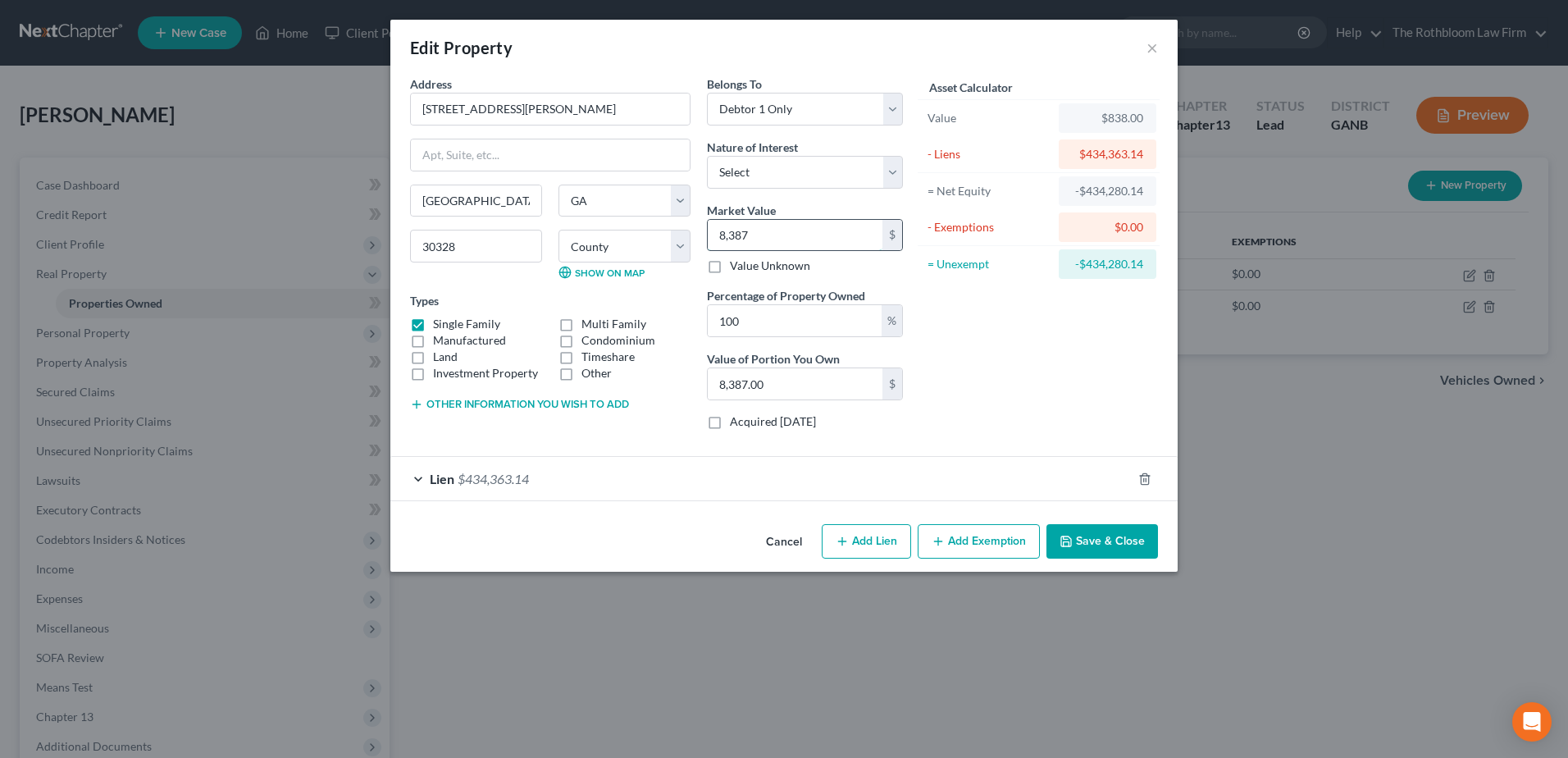
type input "83,870.00"
type input "83,8700"
type input "838,700.00"
type input "838,700"
click at [1146, 548] on button "Save & Close" at bounding box center [1103, 541] width 112 height 34
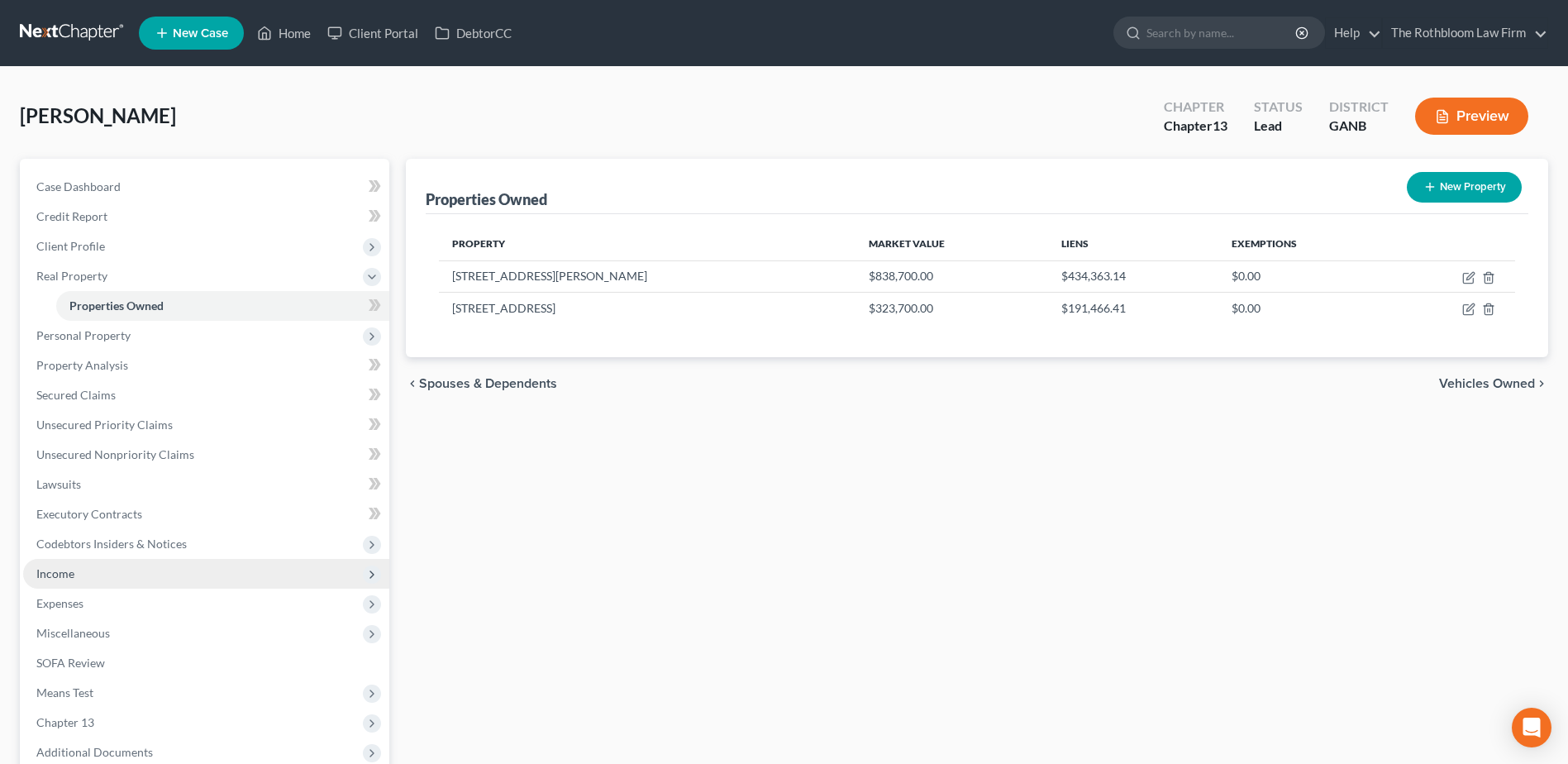
click at [58, 571] on span "Income" at bounding box center [55, 573] width 38 height 14
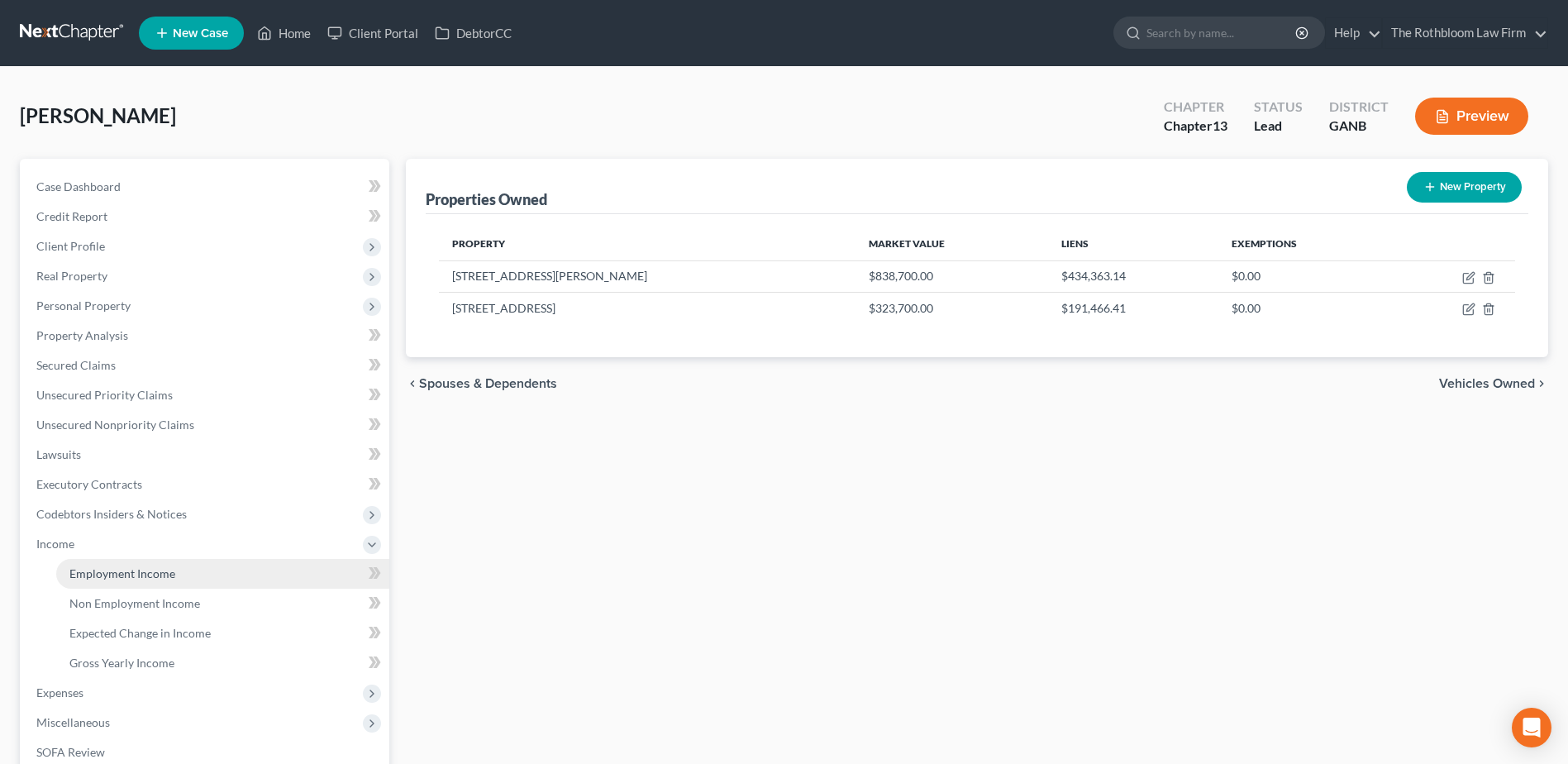
click at [131, 572] on span "Employment Income" at bounding box center [122, 573] width 106 height 14
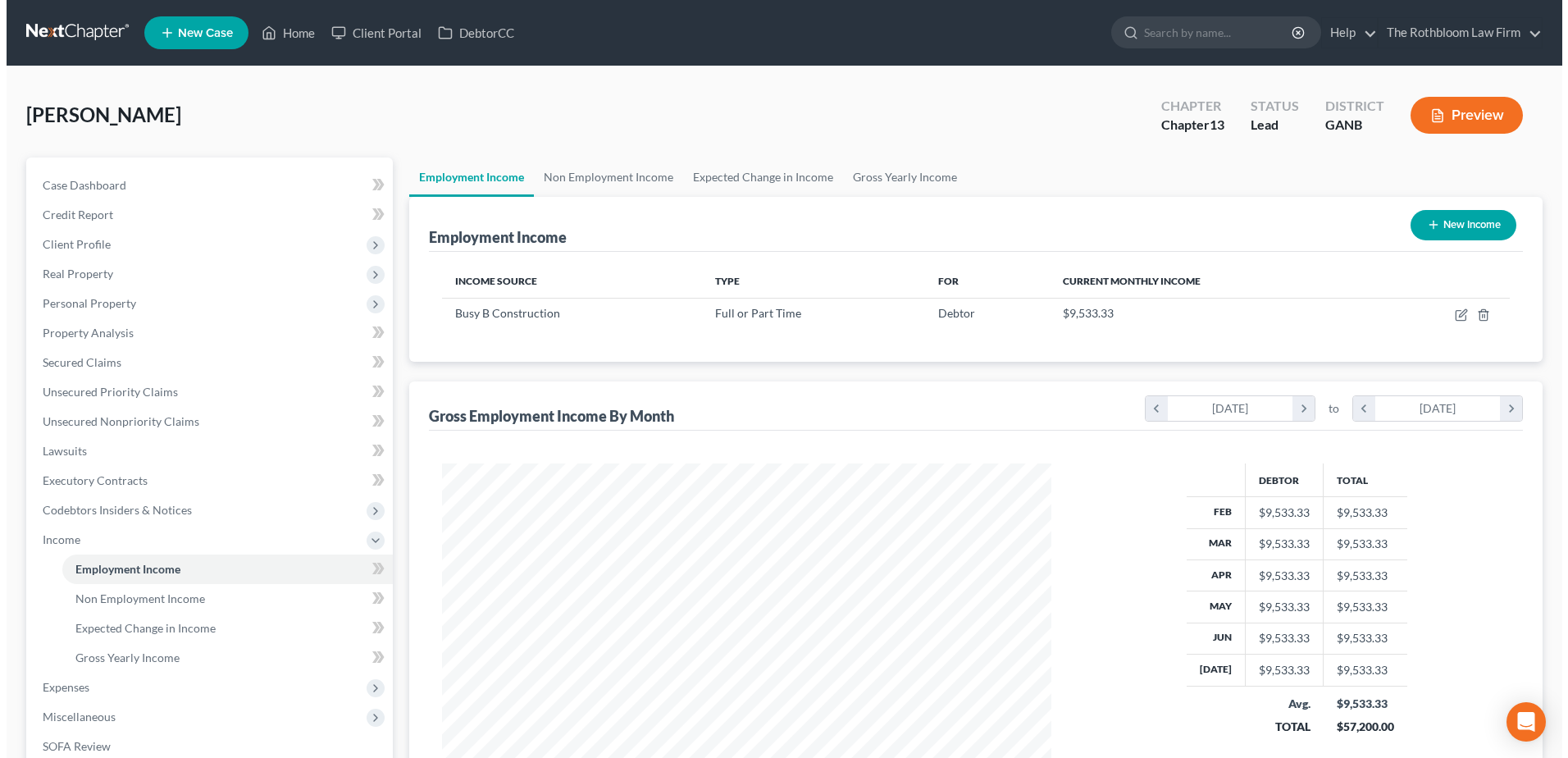
scroll to position [305, 641]
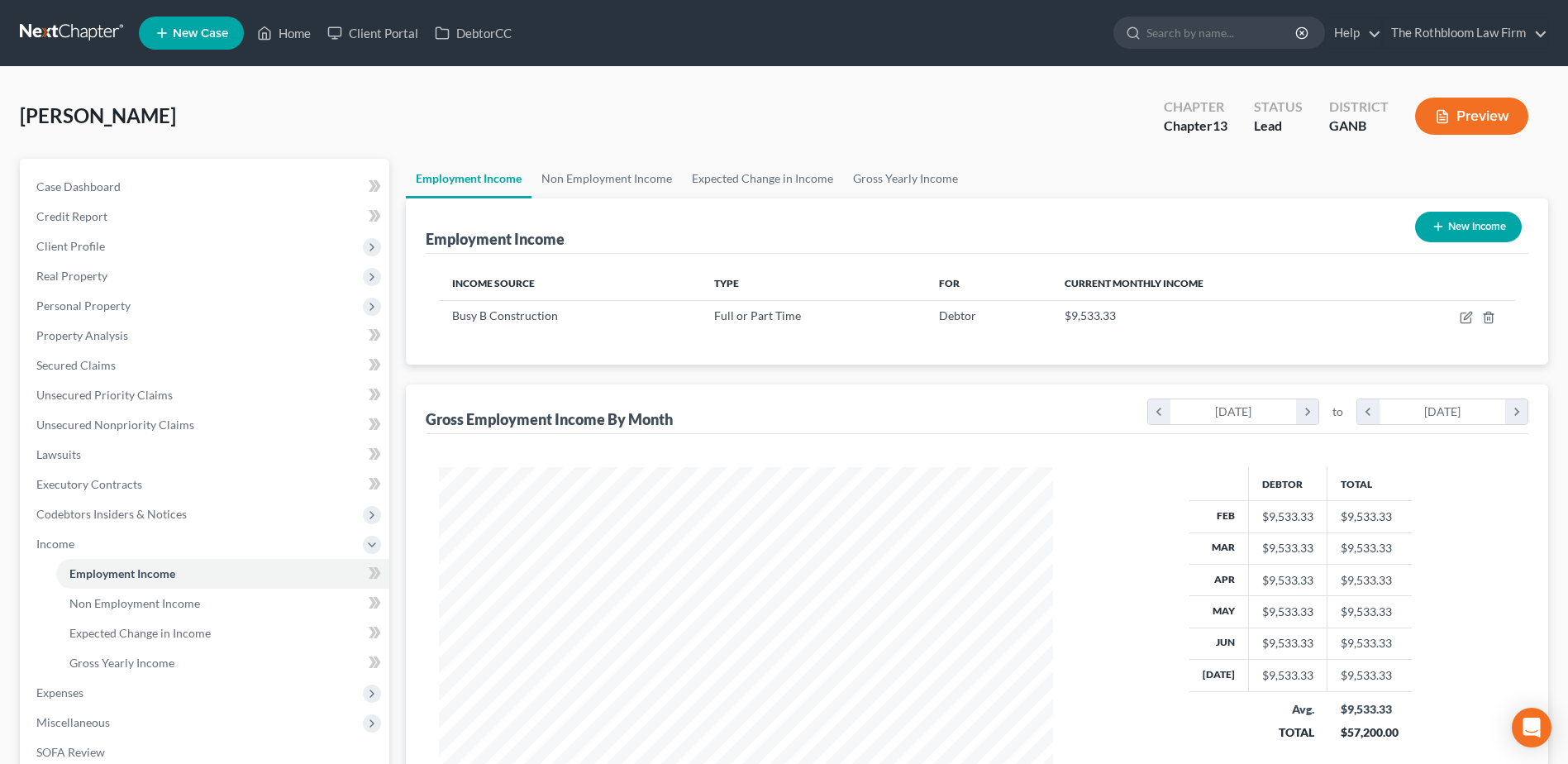
click at [1466, 221] on button "New Income" at bounding box center [1469, 227] width 107 height 31
select select "0"
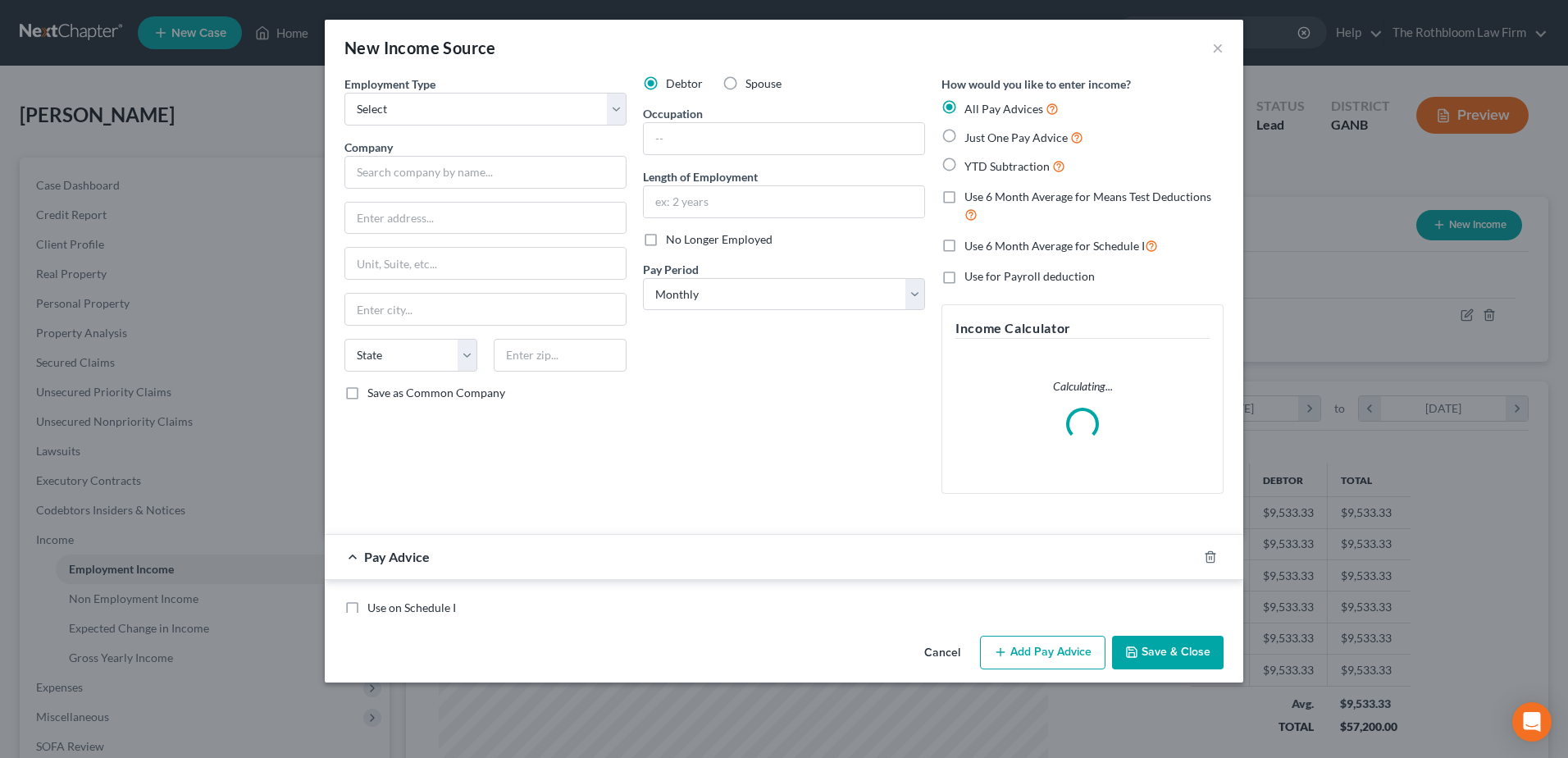
scroll to position [307, 648]
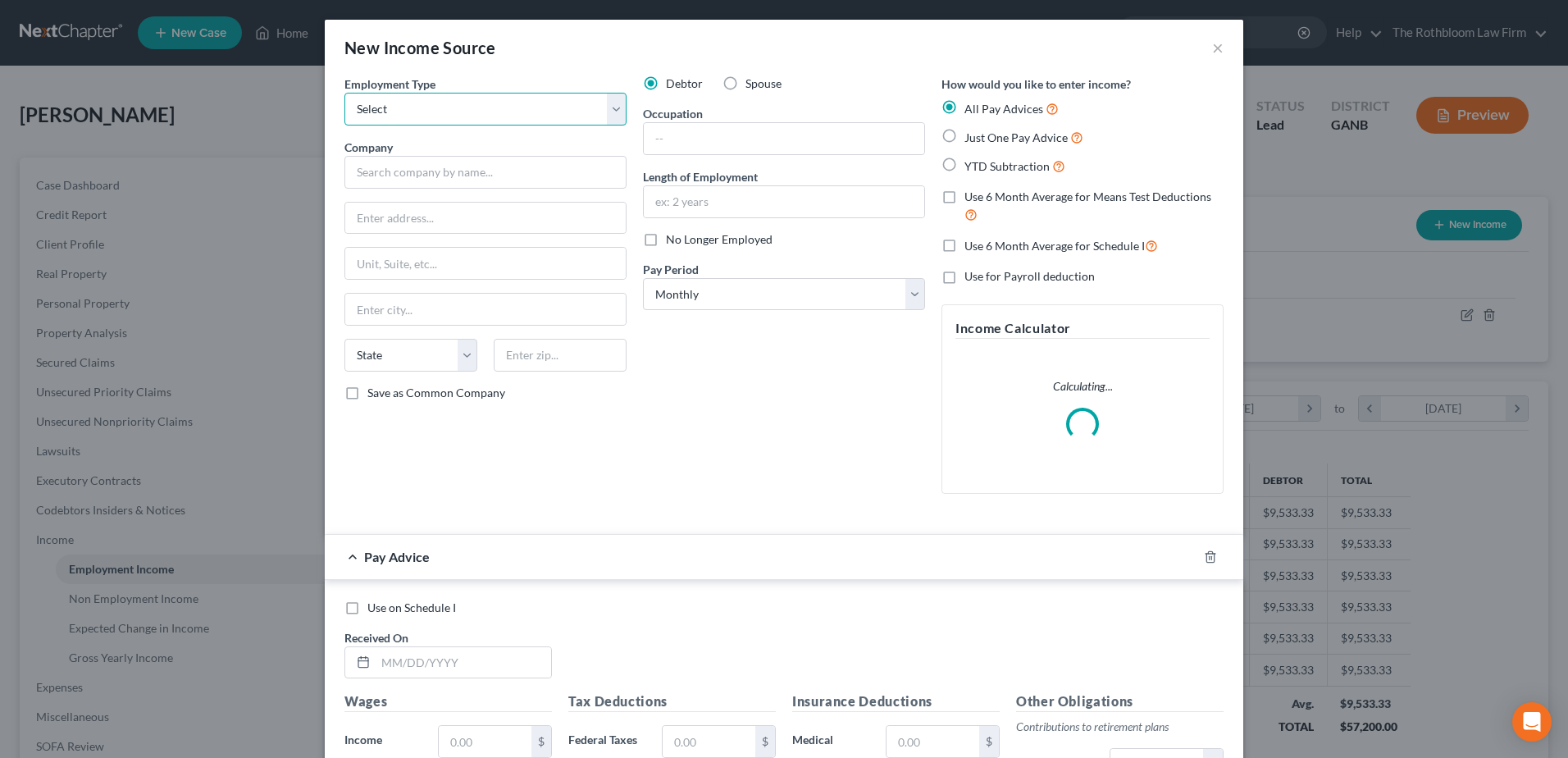
click at [382, 105] on select "Select Full or [DEMOGRAPHIC_DATA] Employment Self Employment" at bounding box center [486, 109] width 282 height 33
select select "1"
click at [345, 93] on select "Select Full or [DEMOGRAPHIC_DATA] Employment Self Employment" at bounding box center [486, 109] width 282 height 33
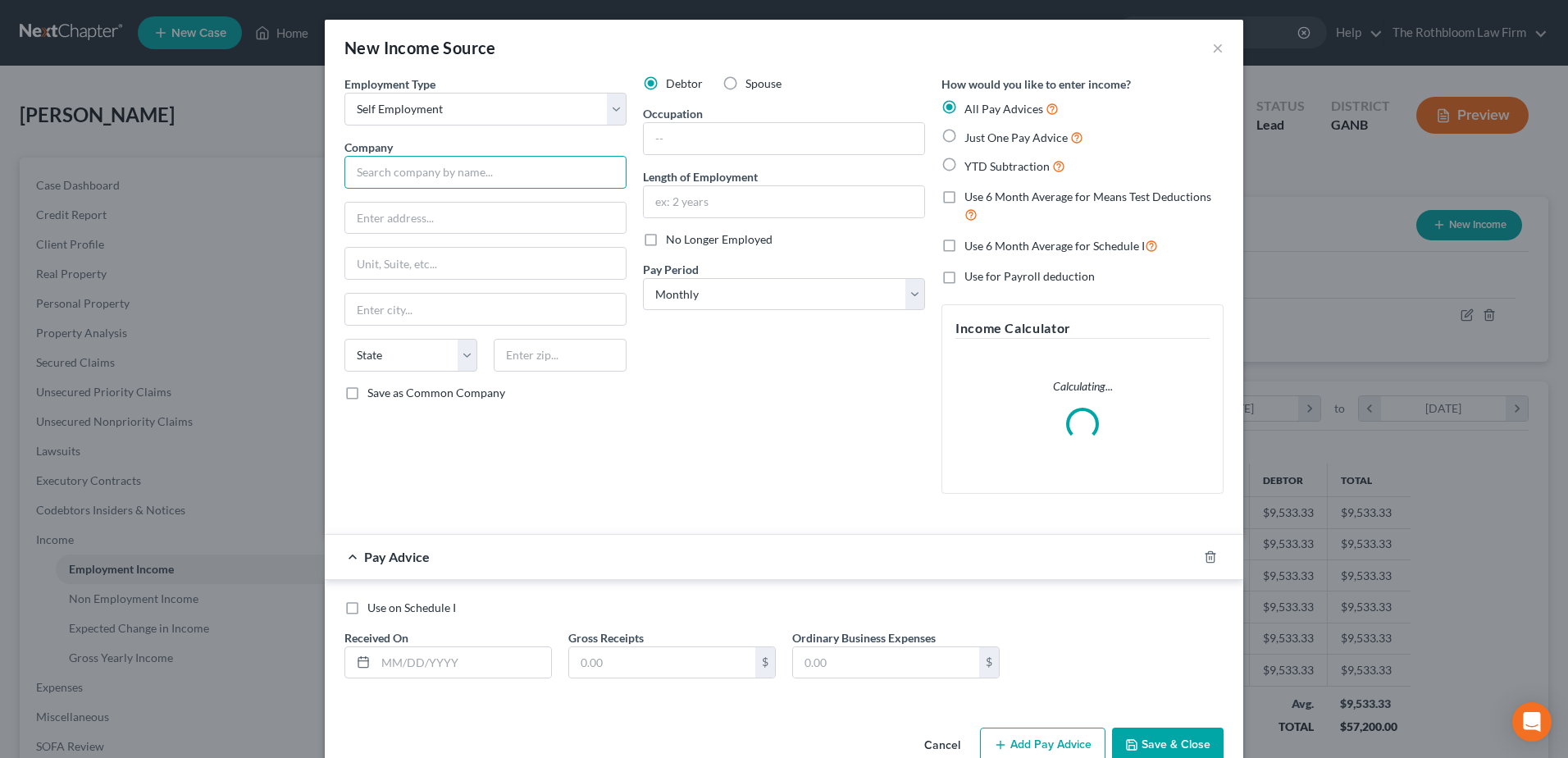
click at [390, 171] on input "text" at bounding box center [486, 172] width 282 height 33
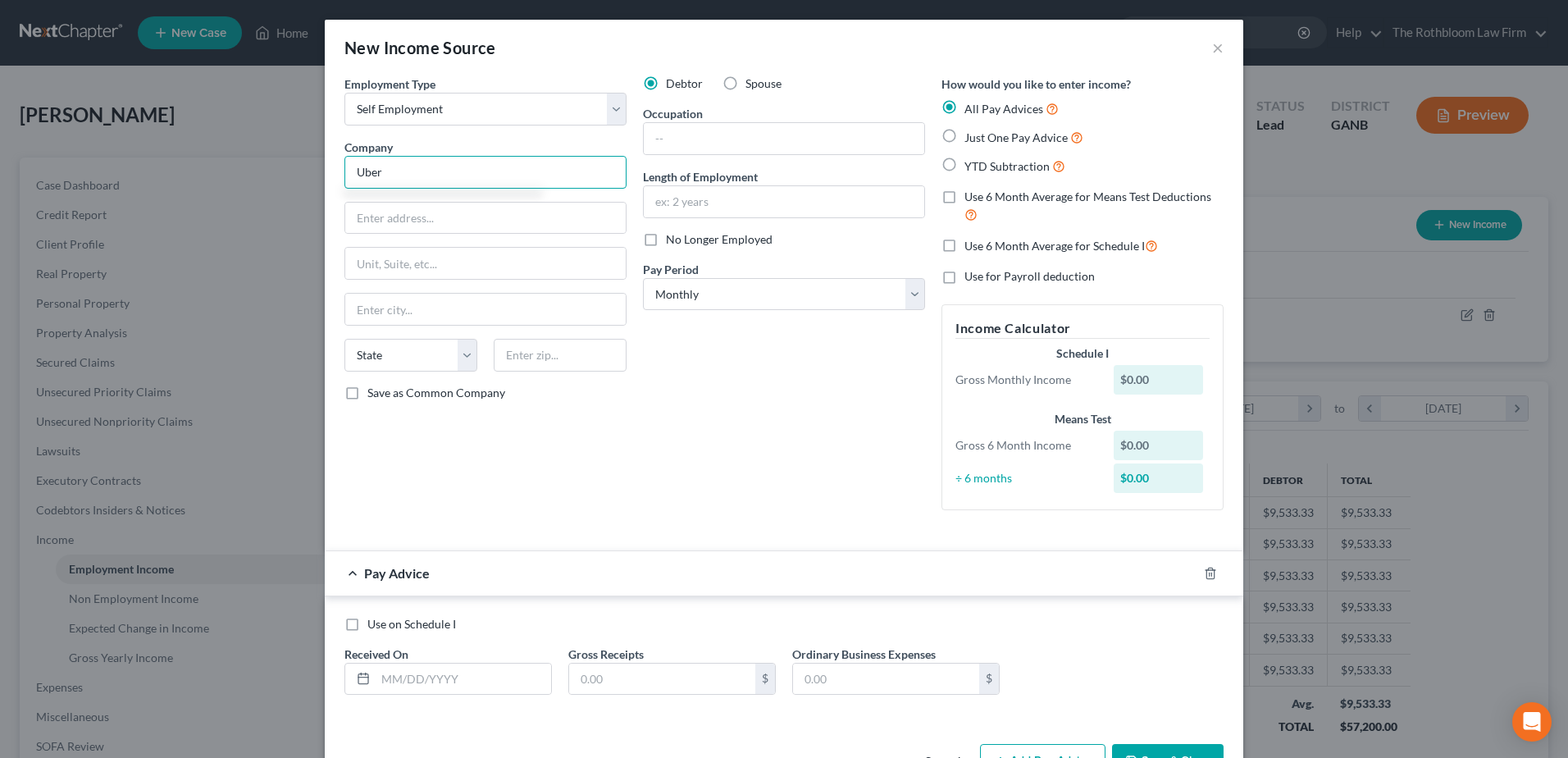
type input "Uber"
click at [761, 157] on div "Debtor Spouse Occupation Length of Employment No Longer Employed Pay Period * S…" at bounding box center [784, 300] width 299 height 448
click at [688, 131] on input "text" at bounding box center [784, 139] width 281 height 31
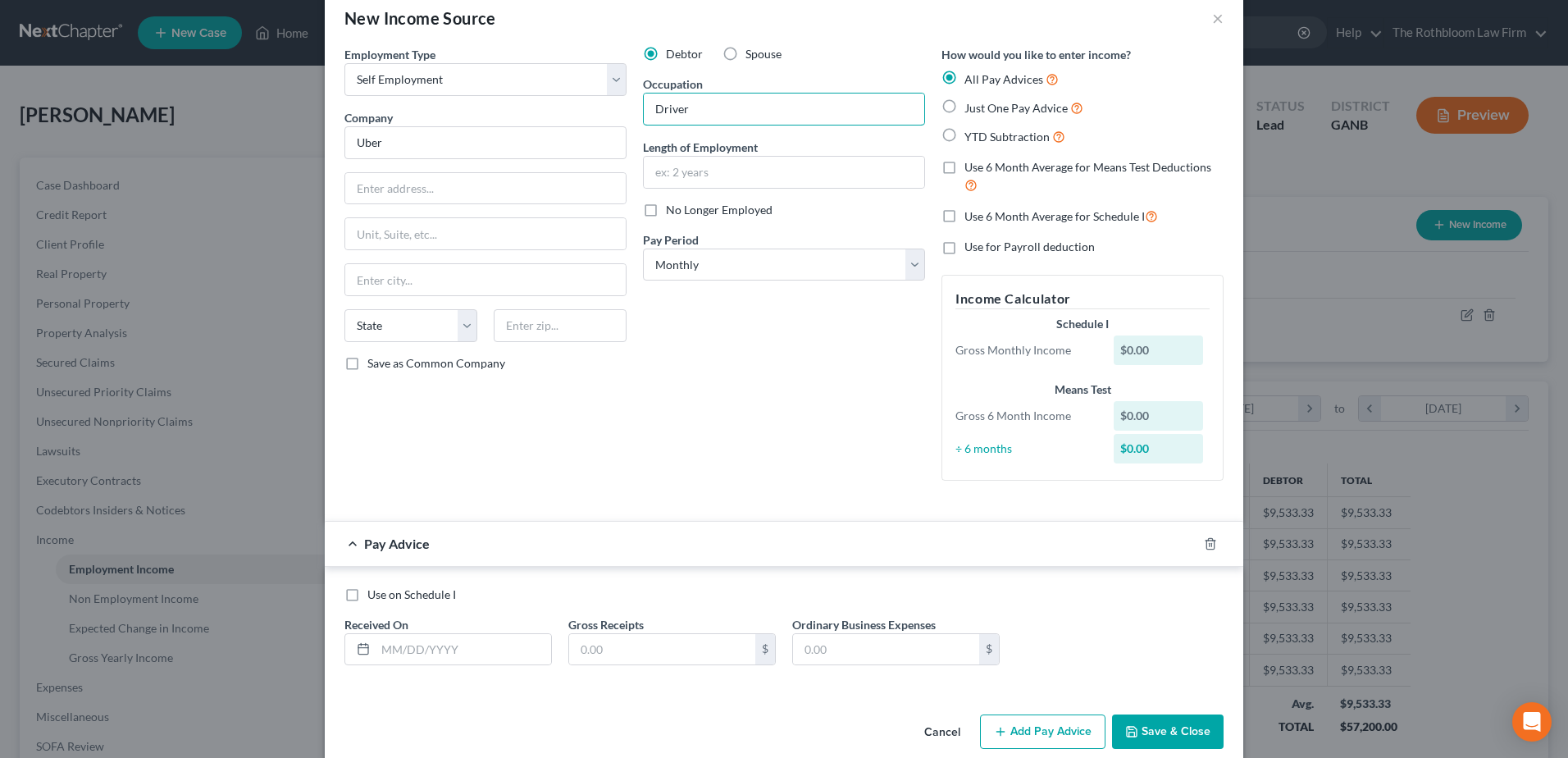
scroll to position [53, 0]
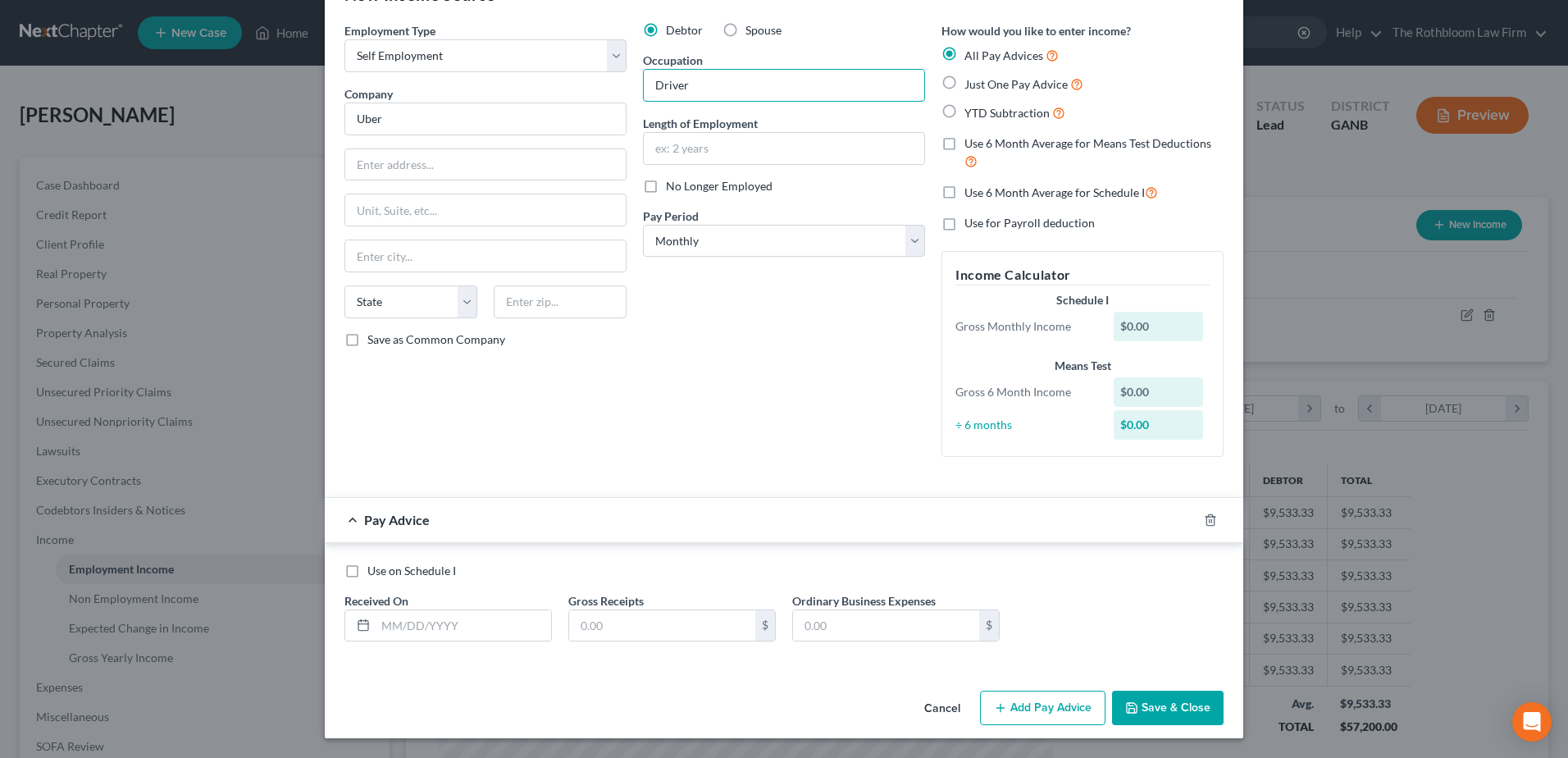
type input "Driver"
click at [434, 625] on input "text" at bounding box center [464, 626] width 176 height 31
type input "[DATE]"
click at [965, 81] on label "Just One Pay Advice" at bounding box center [1024, 84] width 119 height 19
click at [971, 81] on input "Just One Pay Advice" at bounding box center [976, 80] width 11 height 11
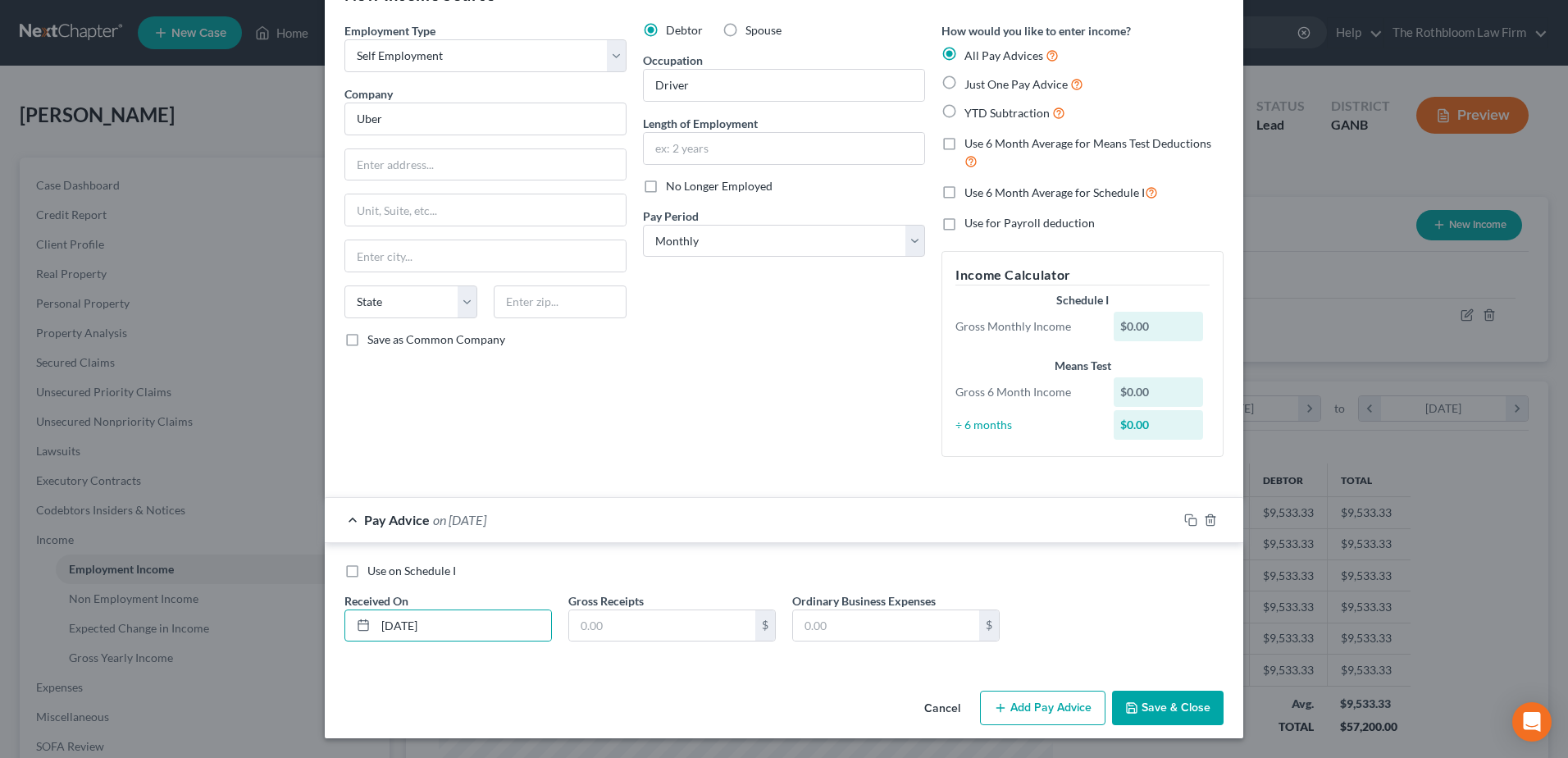
radio input "true"
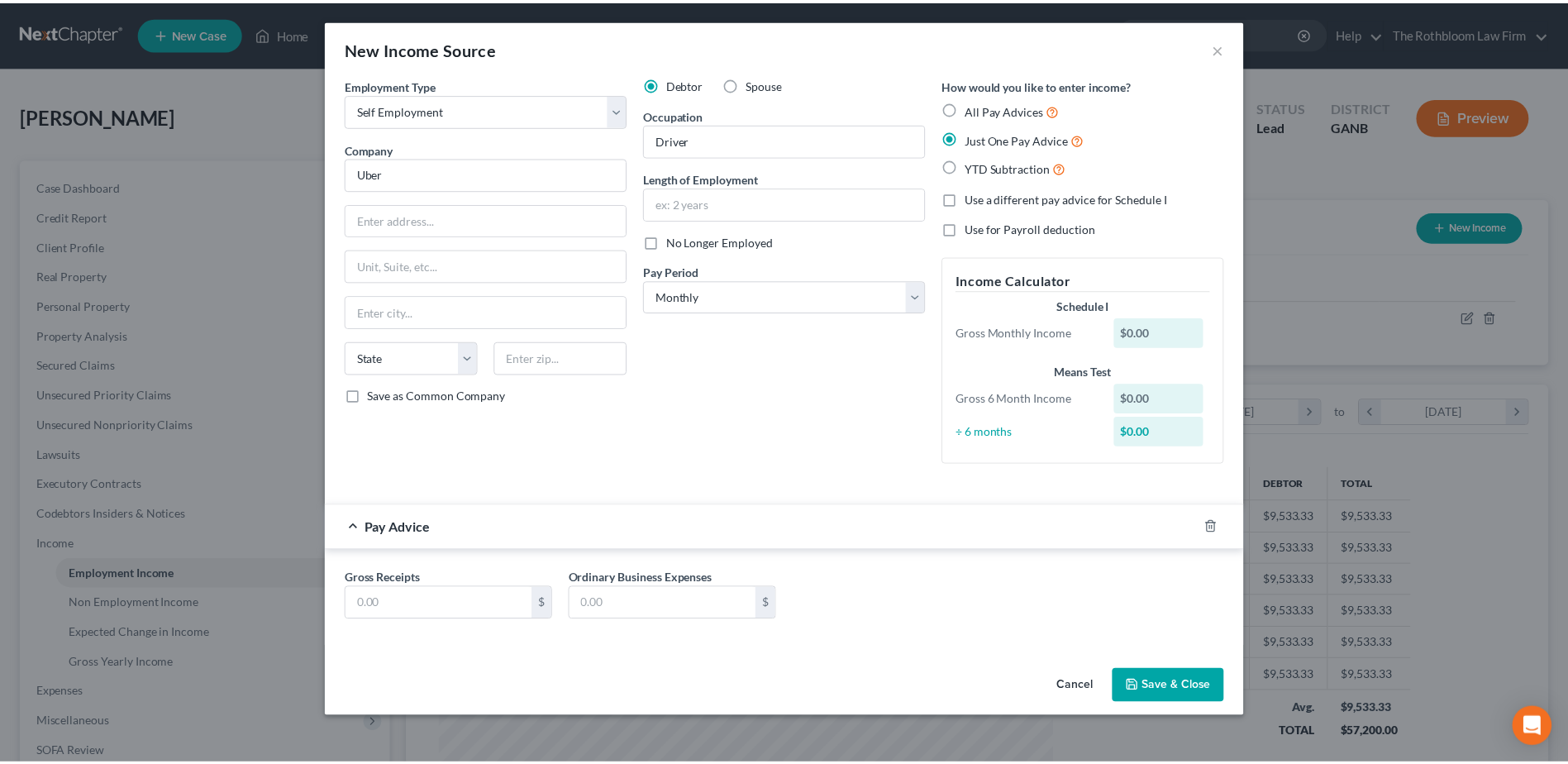
scroll to position [0, 0]
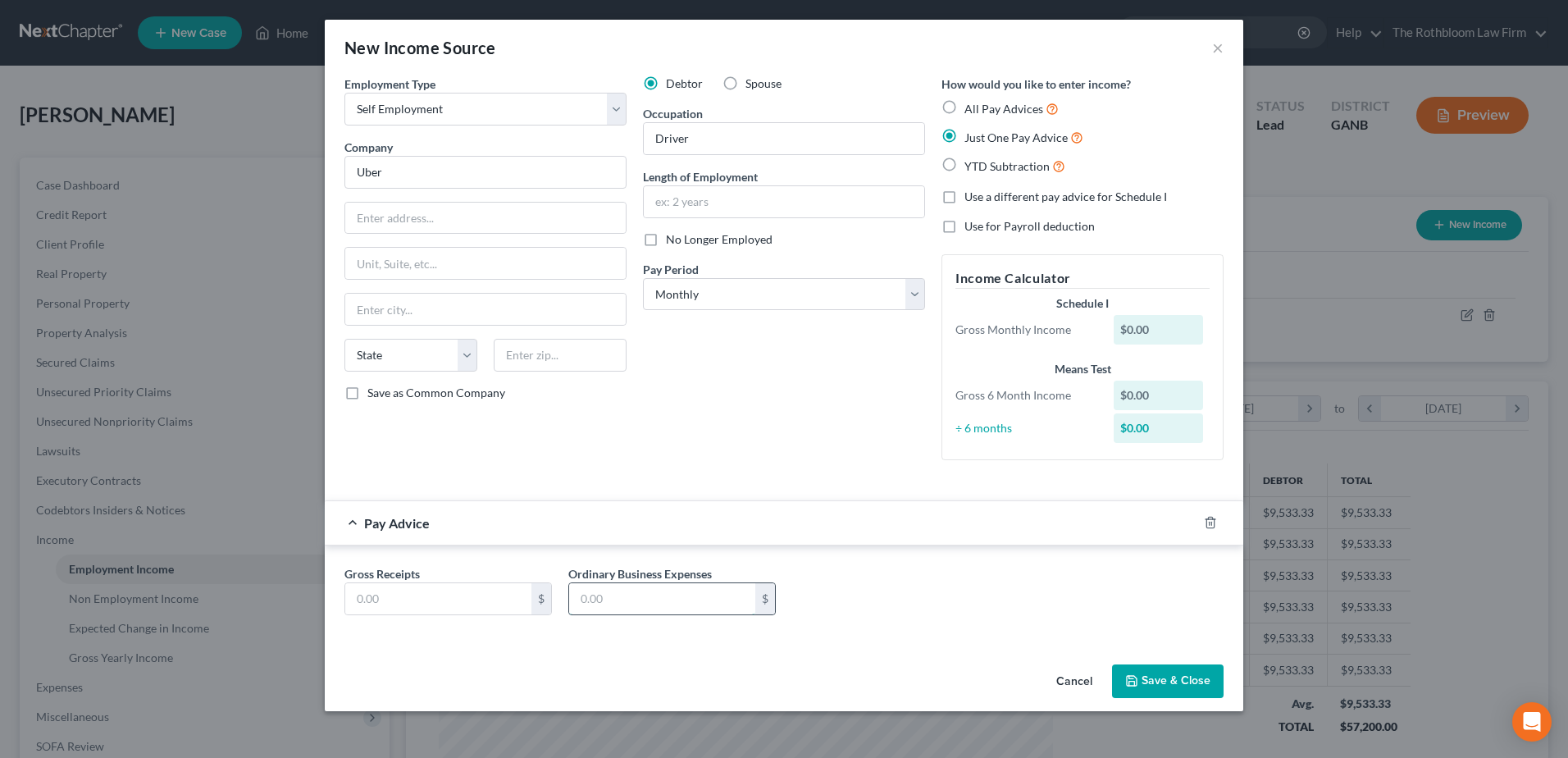
click at [654, 604] on input "text" at bounding box center [662, 599] width 186 height 31
click at [392, 596] on input "text" at bounding box center [438, 599] width 186 height 31
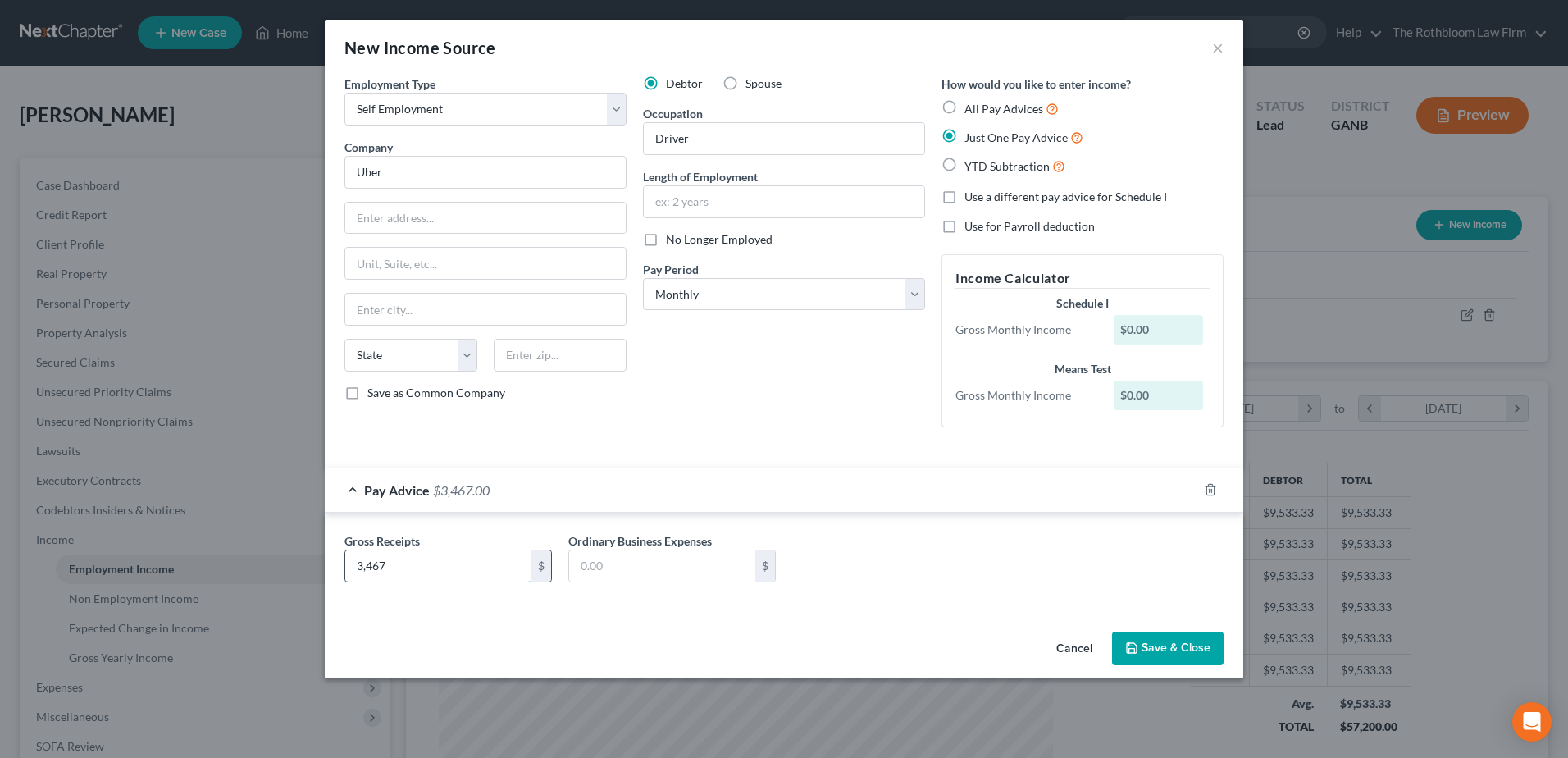
type input "3,467"
click at [1183, 657] on button "Save & Close" at bounding box center [1168, 649] width 112 height 34
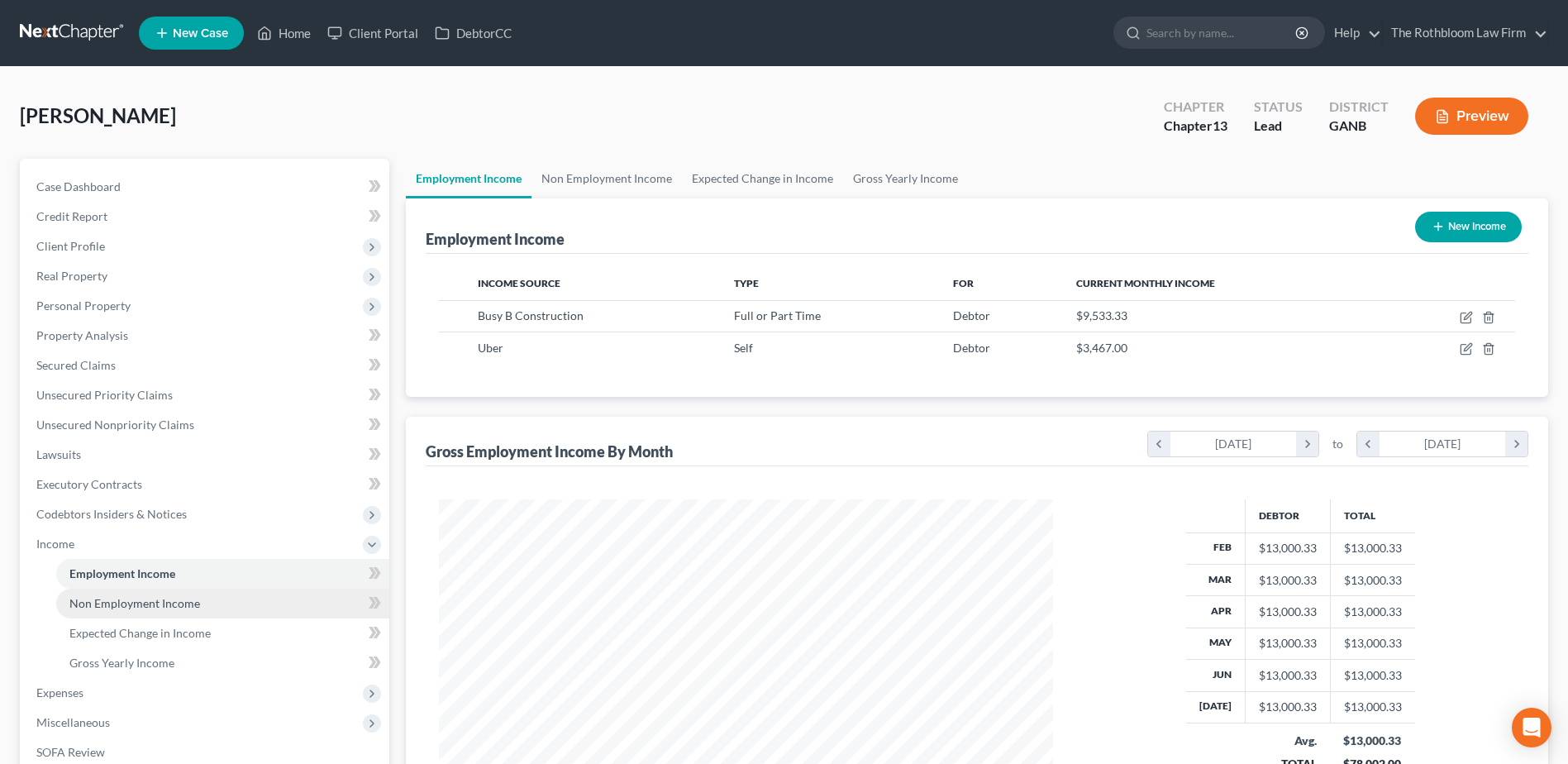
scroll to position [248, 0]
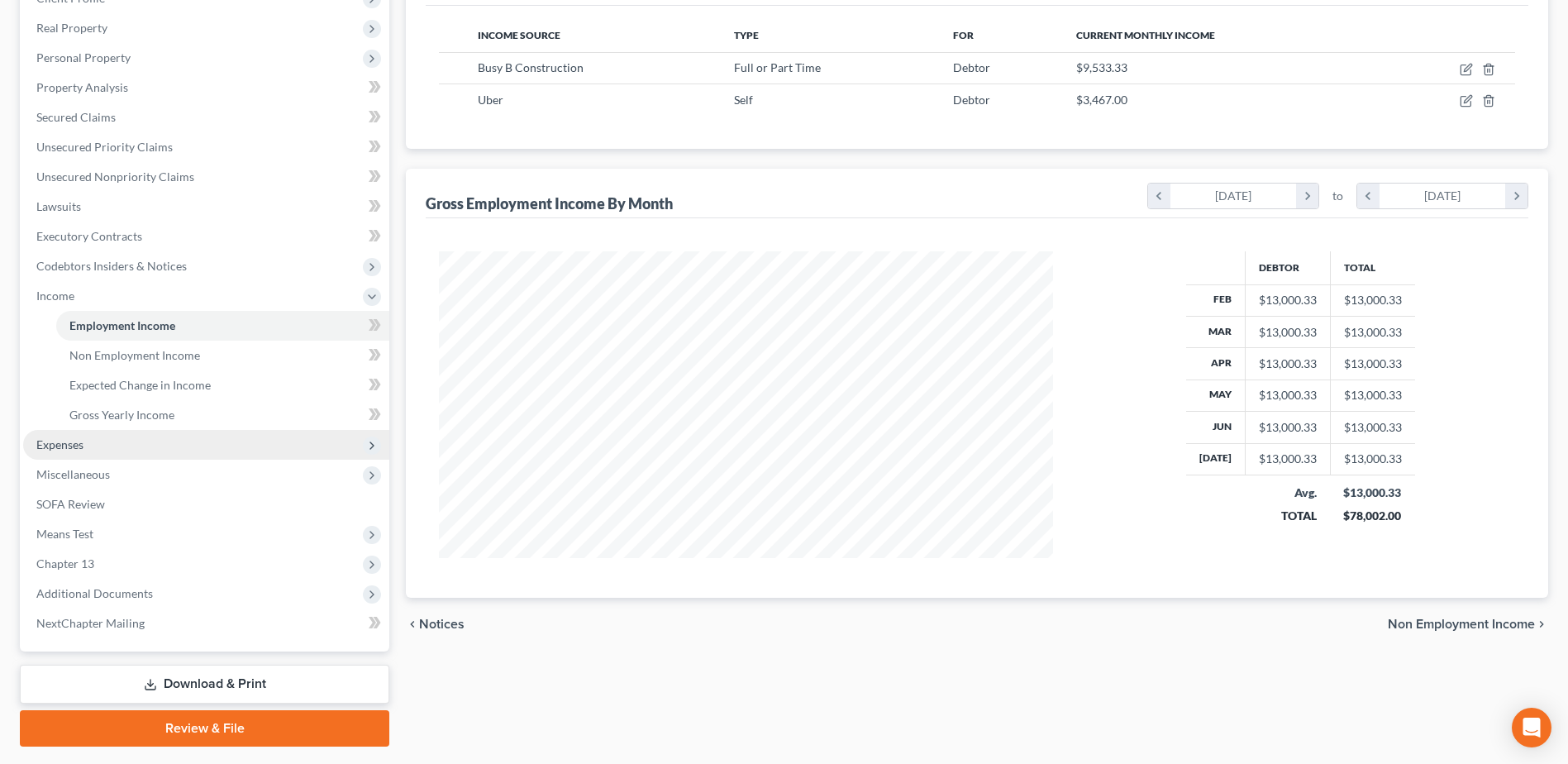
click at [108, 442] on span "Expenses" at bounding box center [206, 445] width 367 height 30
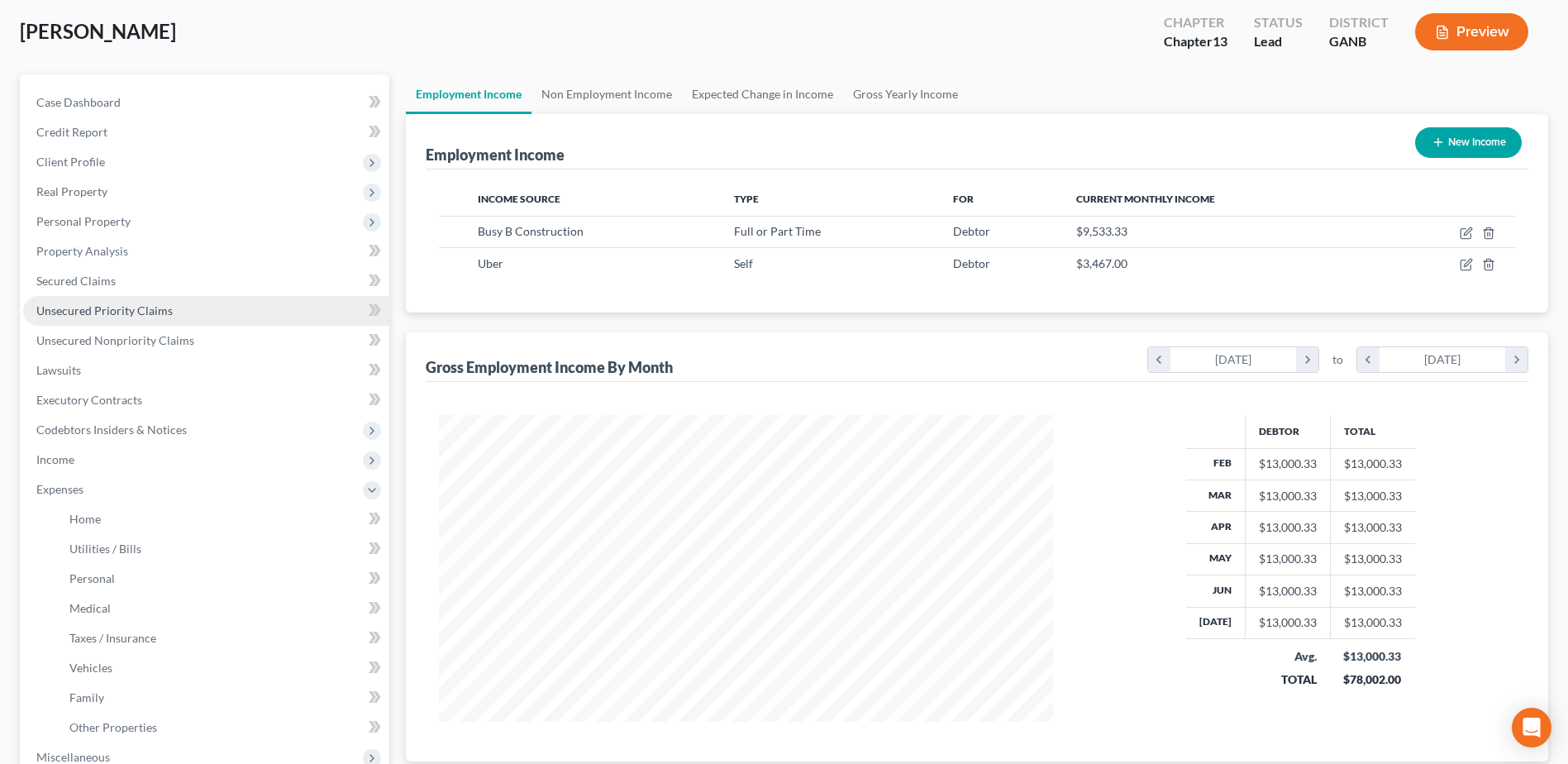
scroll to position [83, 0]
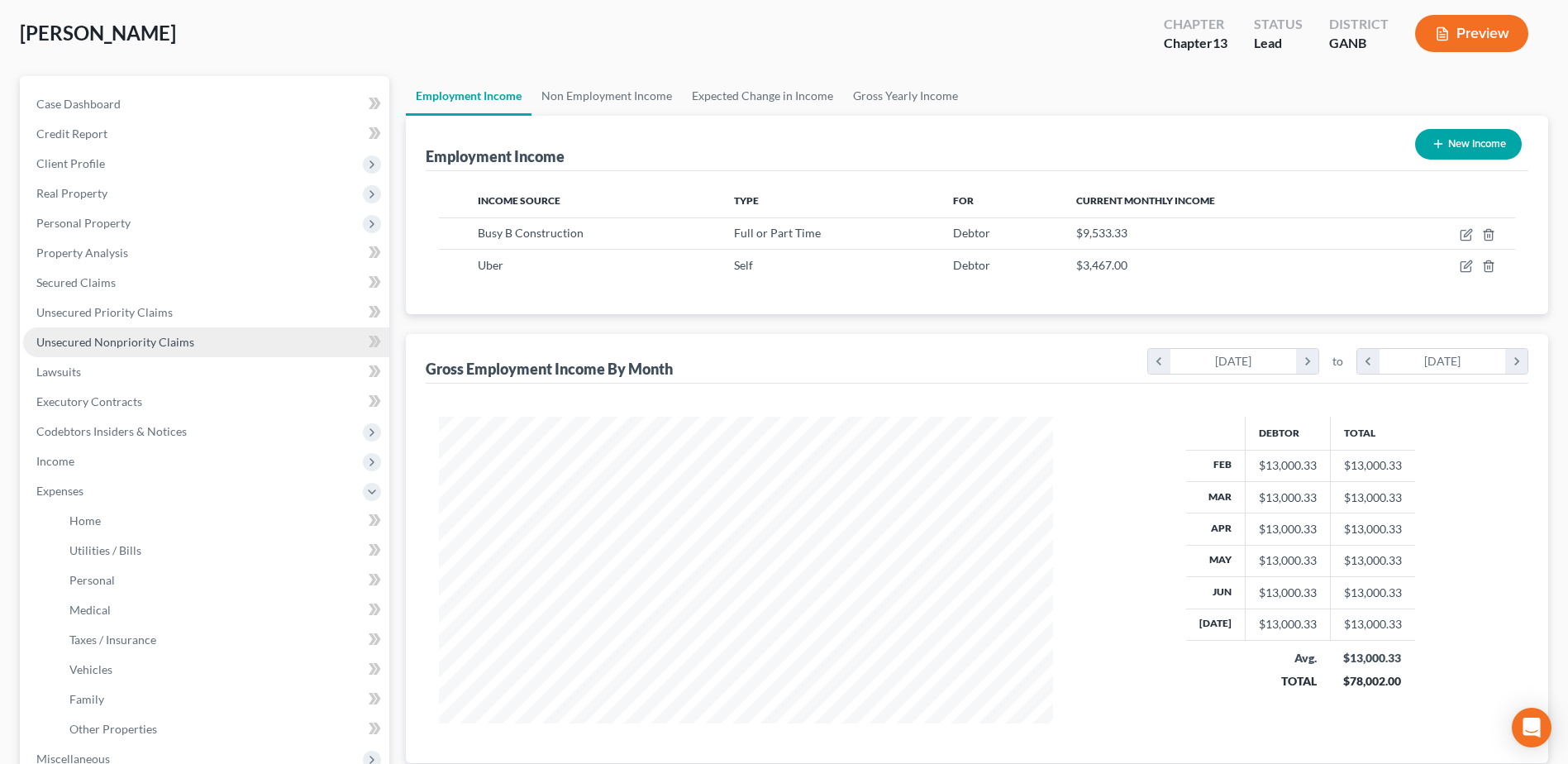
click at [122, 344] on span "Unsecured Nonpriority Claims" at bounding box center [115, 342] width 158 height 14
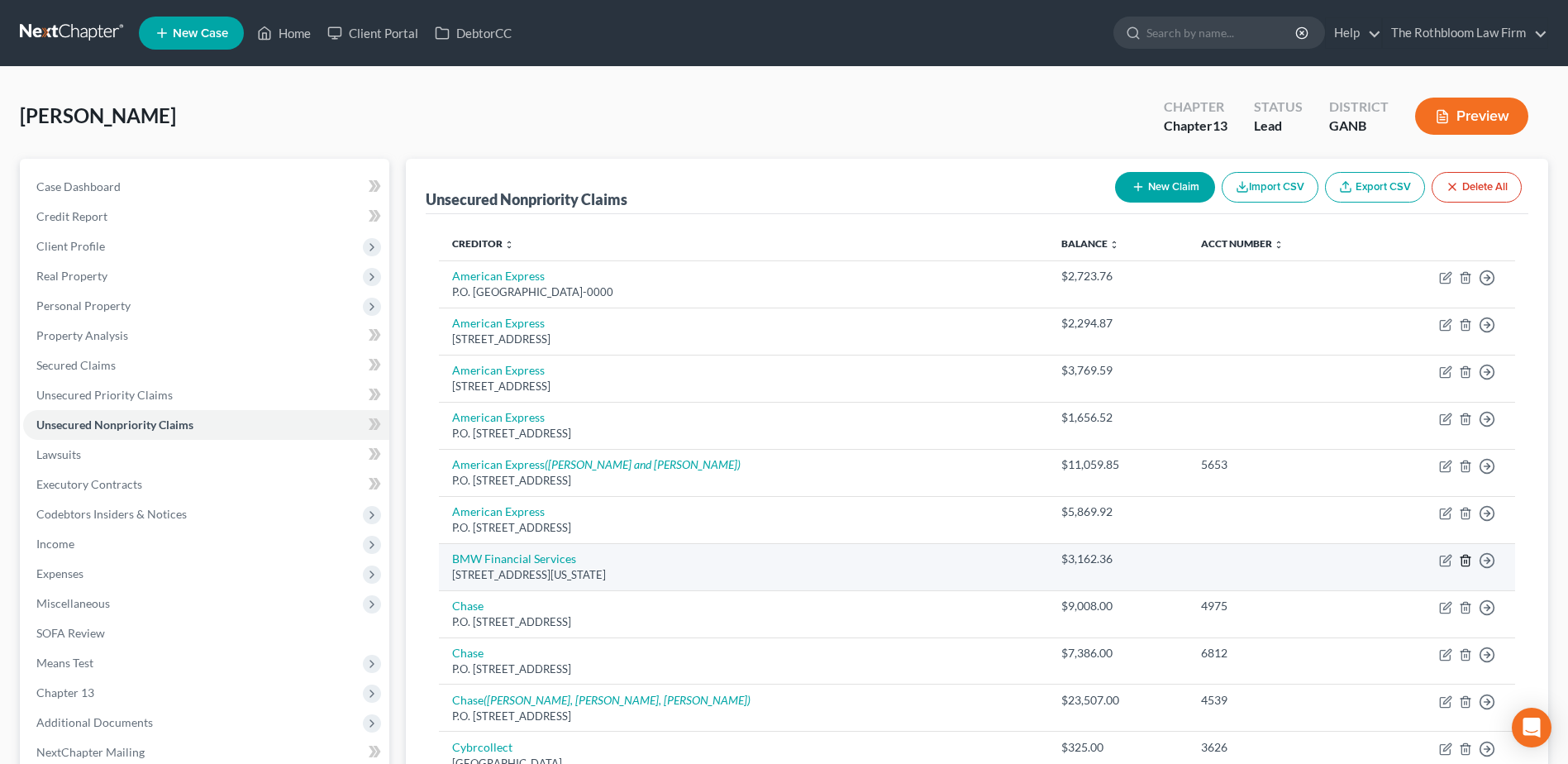
click at [1466, 558] on icon "button" at bounding box center [1465, 560] width 13 height 13
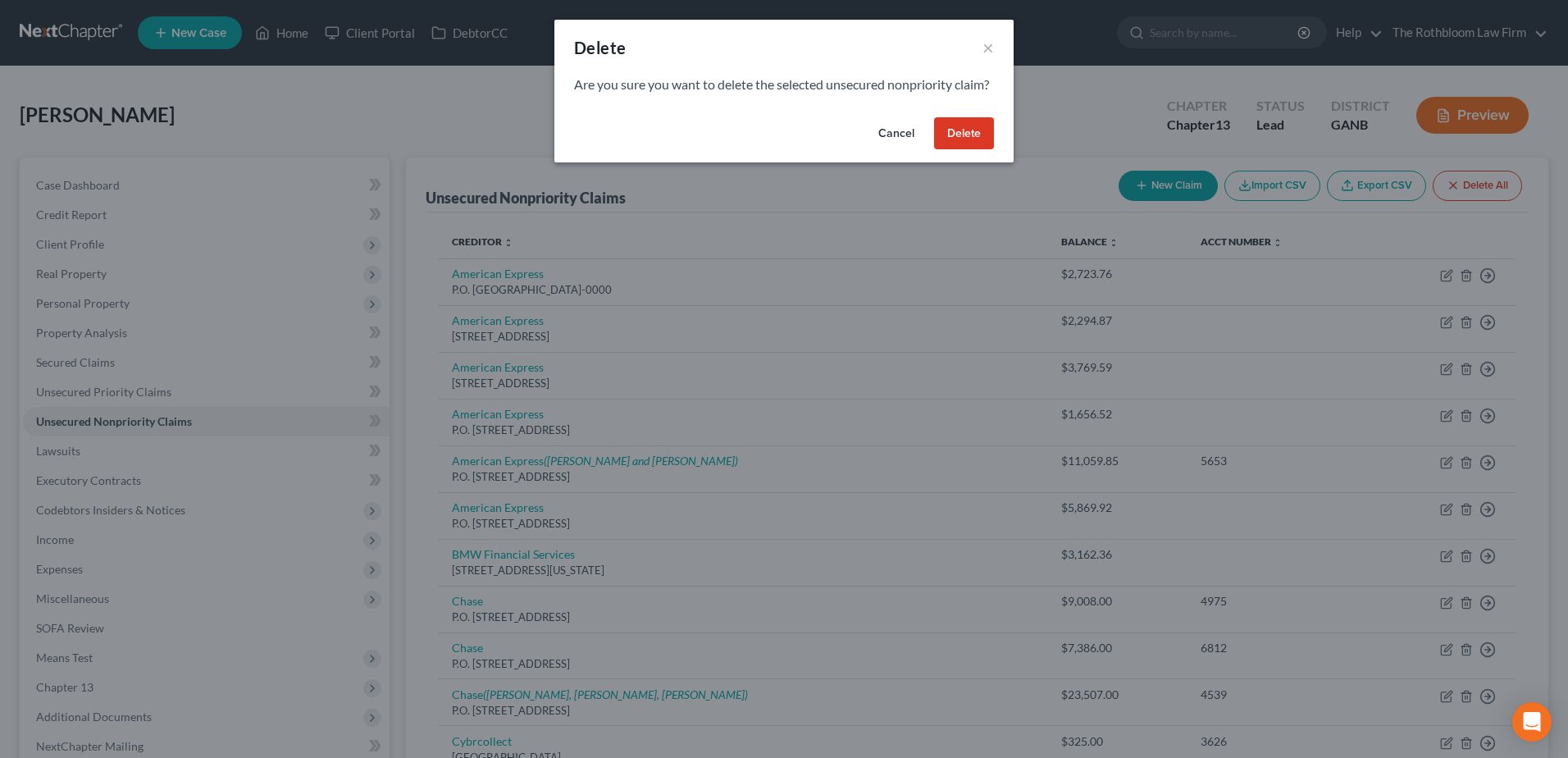
click at [965, 150] on button "Delete" at bounding box center [964, 134] width 60 height 33
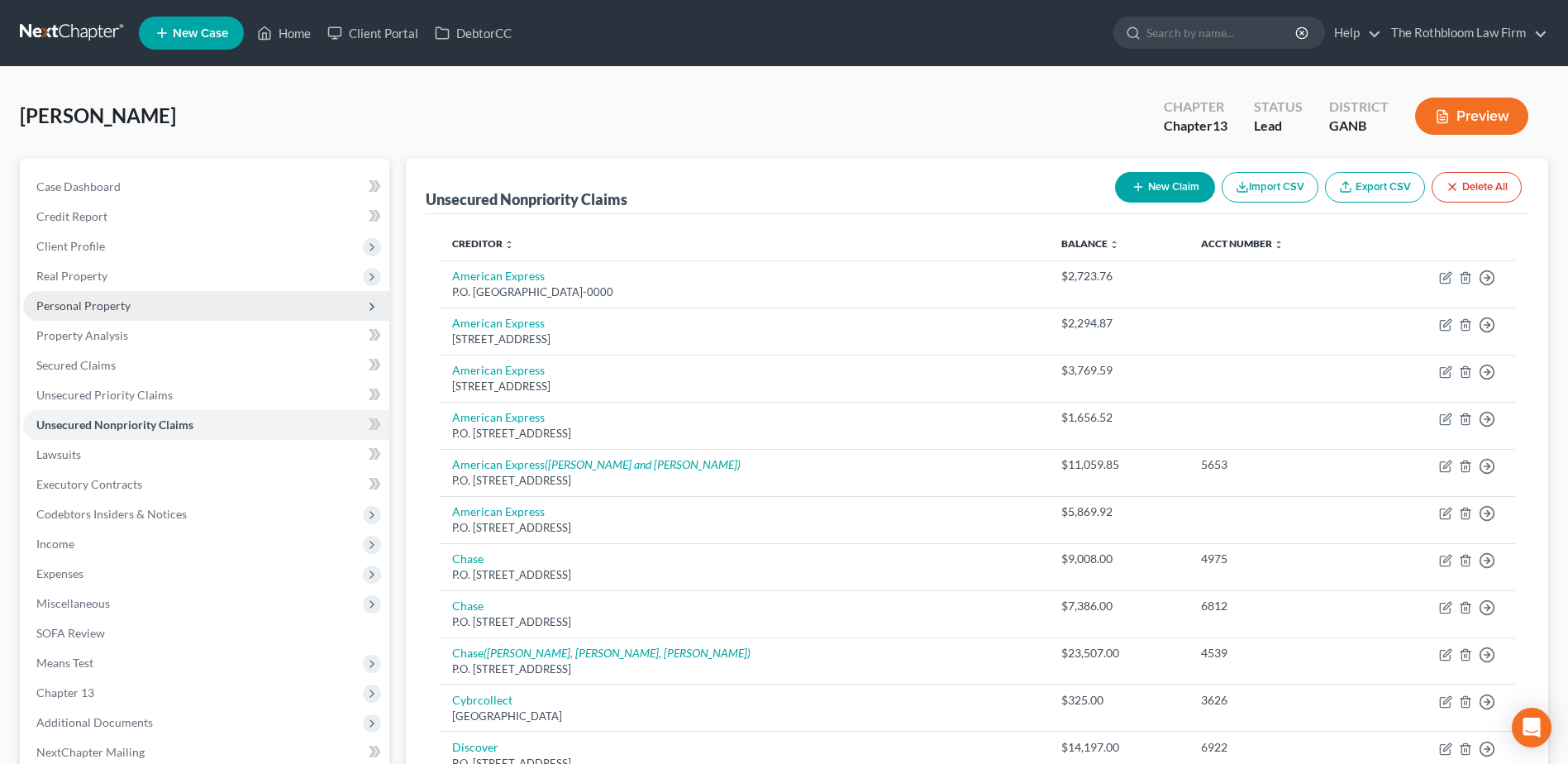
click at [85, 300] on span "Personal Property" at bounding box center [84, 305] width 94 height 14
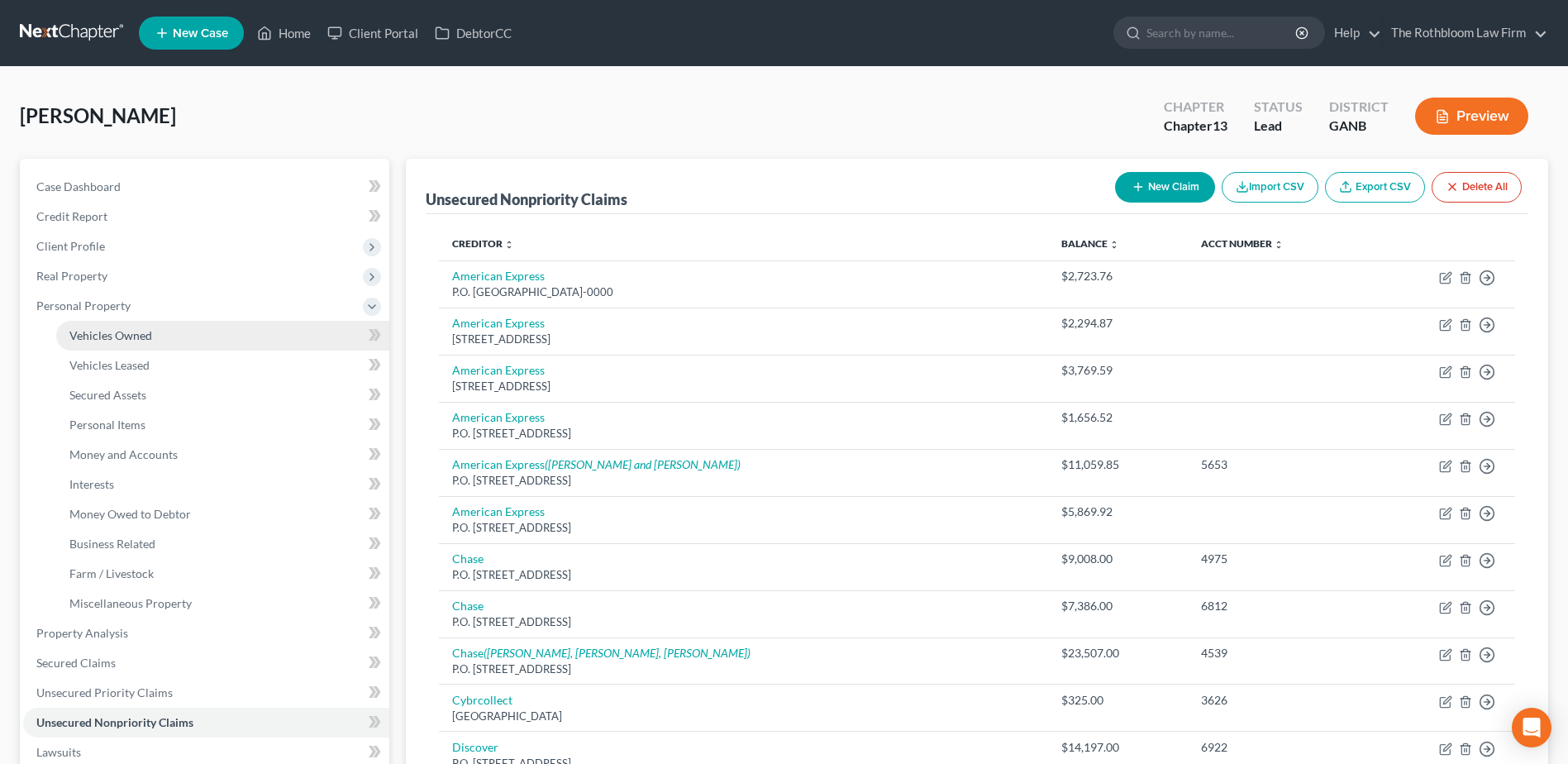
click at [81, 335] on span "Vehicles Owned" at bounding box center [111, 335] width 83 height 14
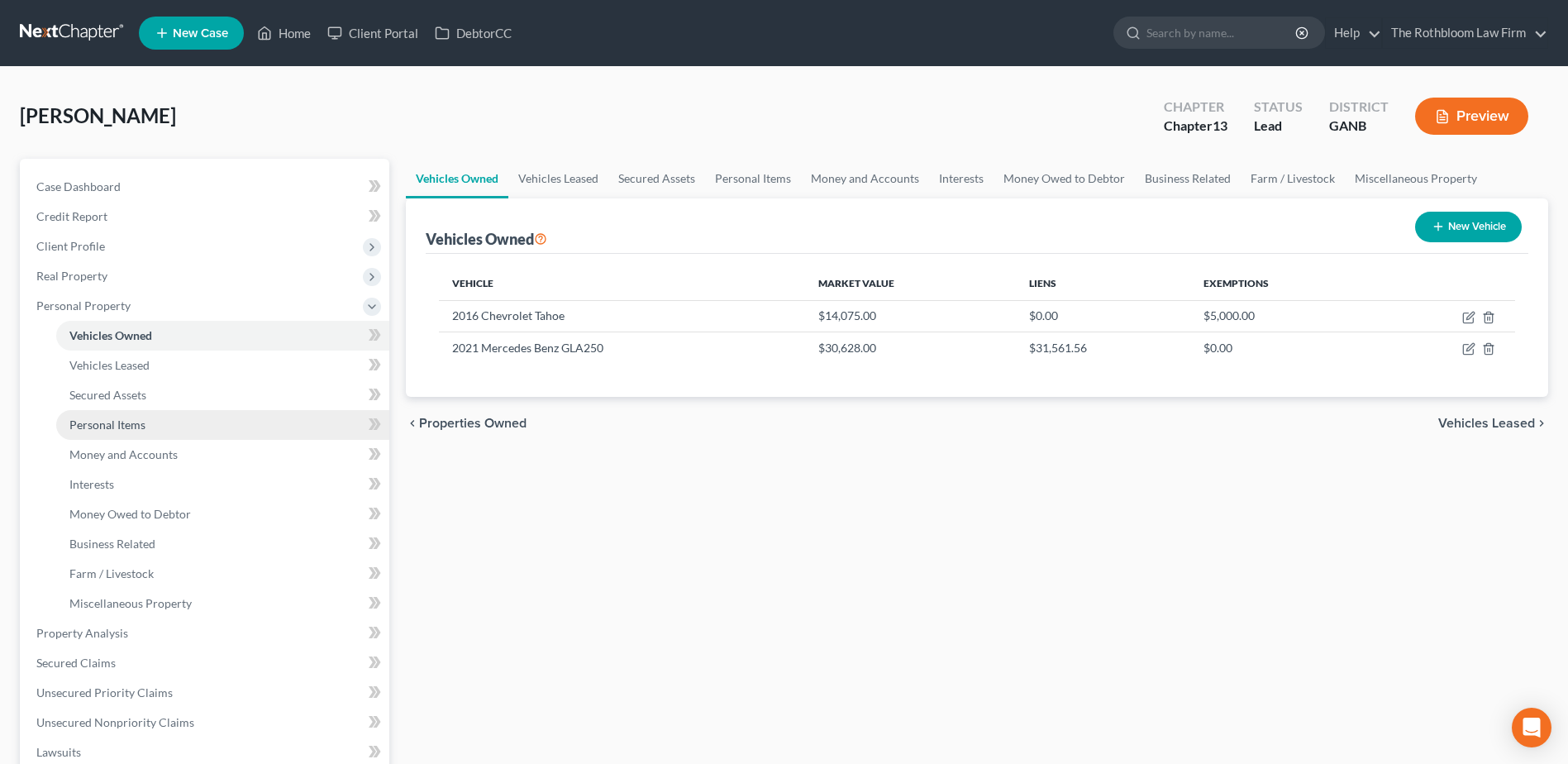
click at [114, 426] on span "Personal Items" at bounding box center [108, 425] width 76 height 14
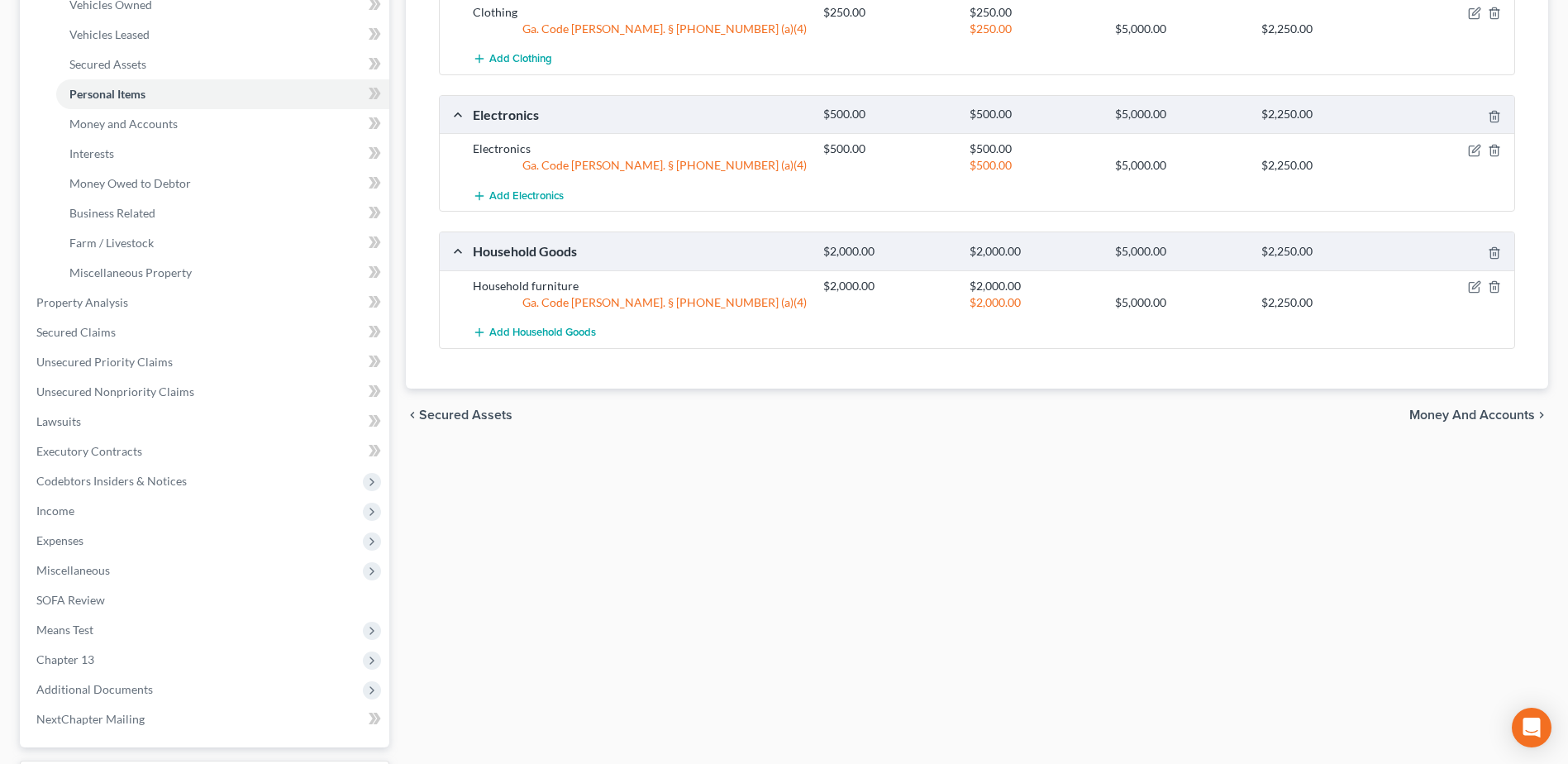
scroll to position [83, 0]
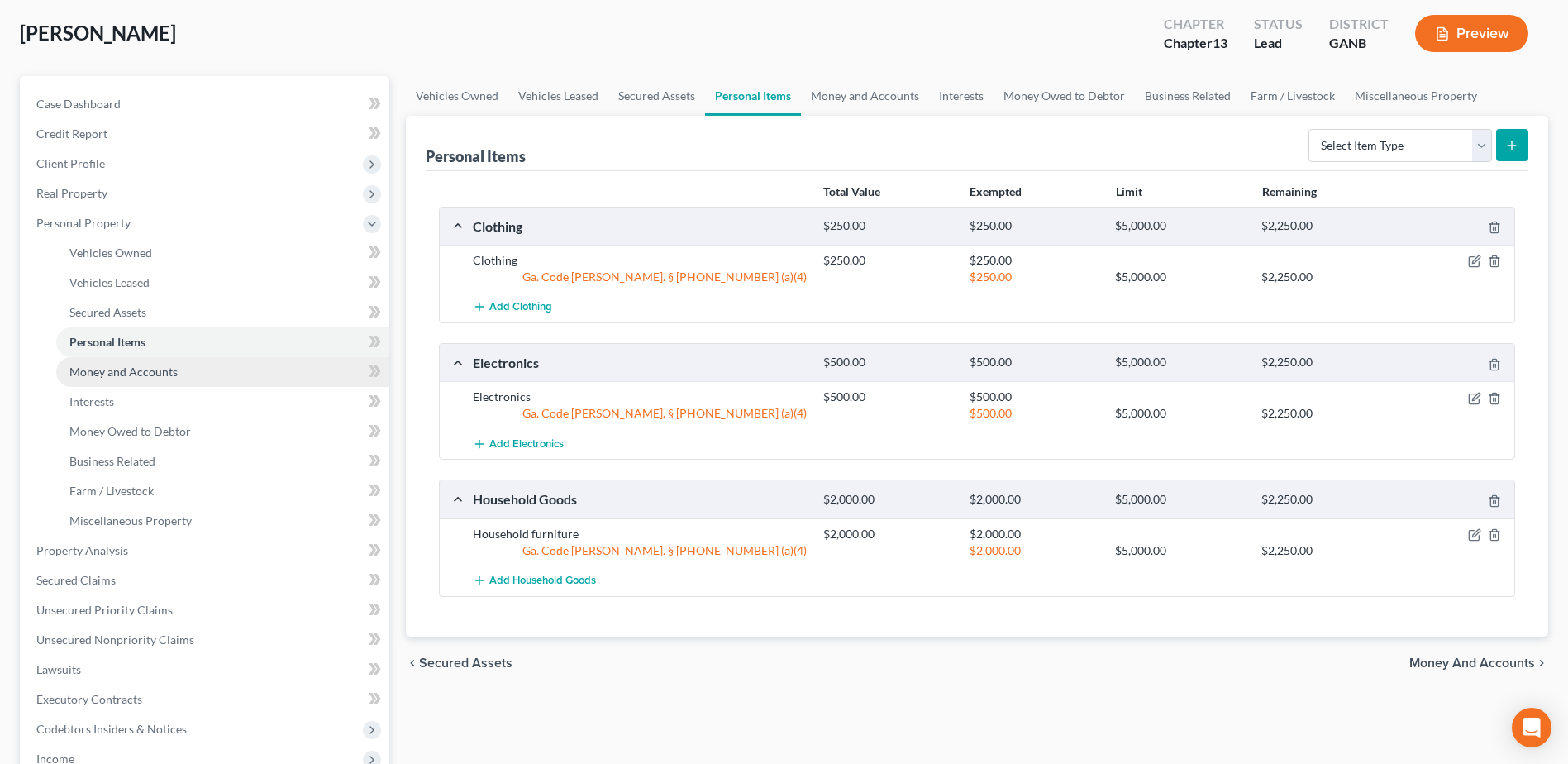
click at [155, 368] on span "Money and Accounts" at bounding box center [123, 372] width 108 height 14
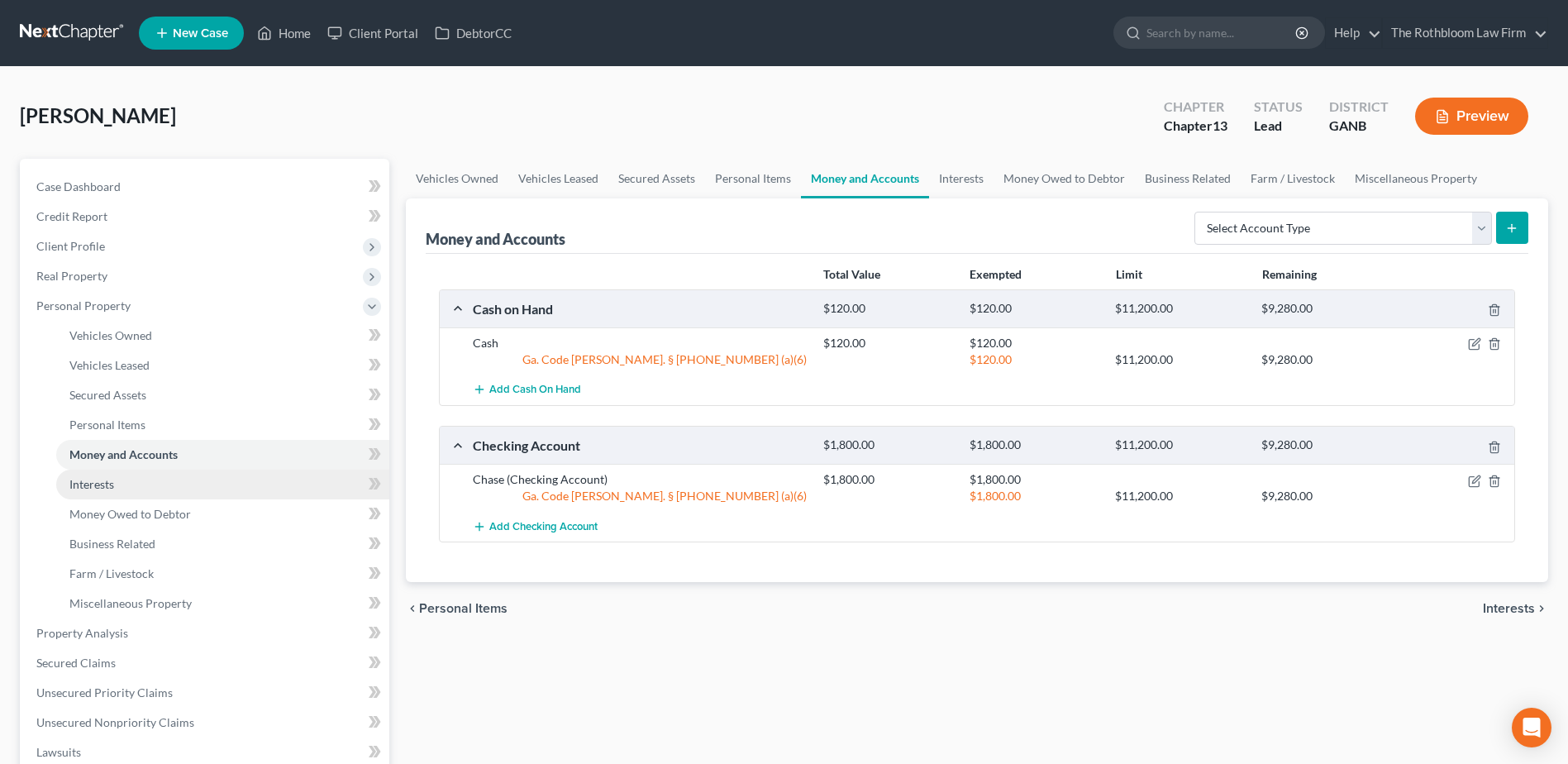
click at [76, 486] on span "Interests" at bounding box center [92, 484] width 45 height 14
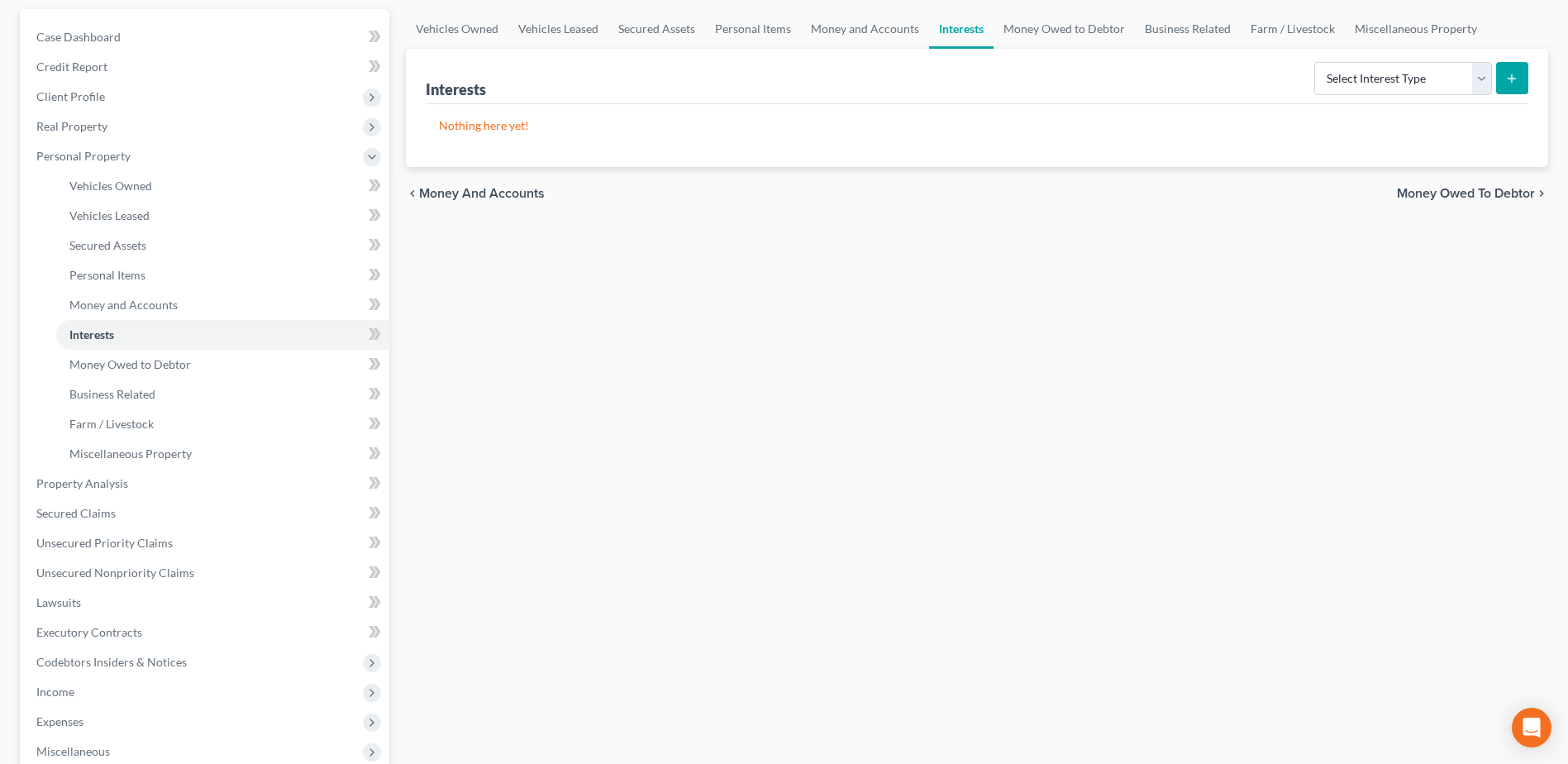
scroll to position [166, 0]
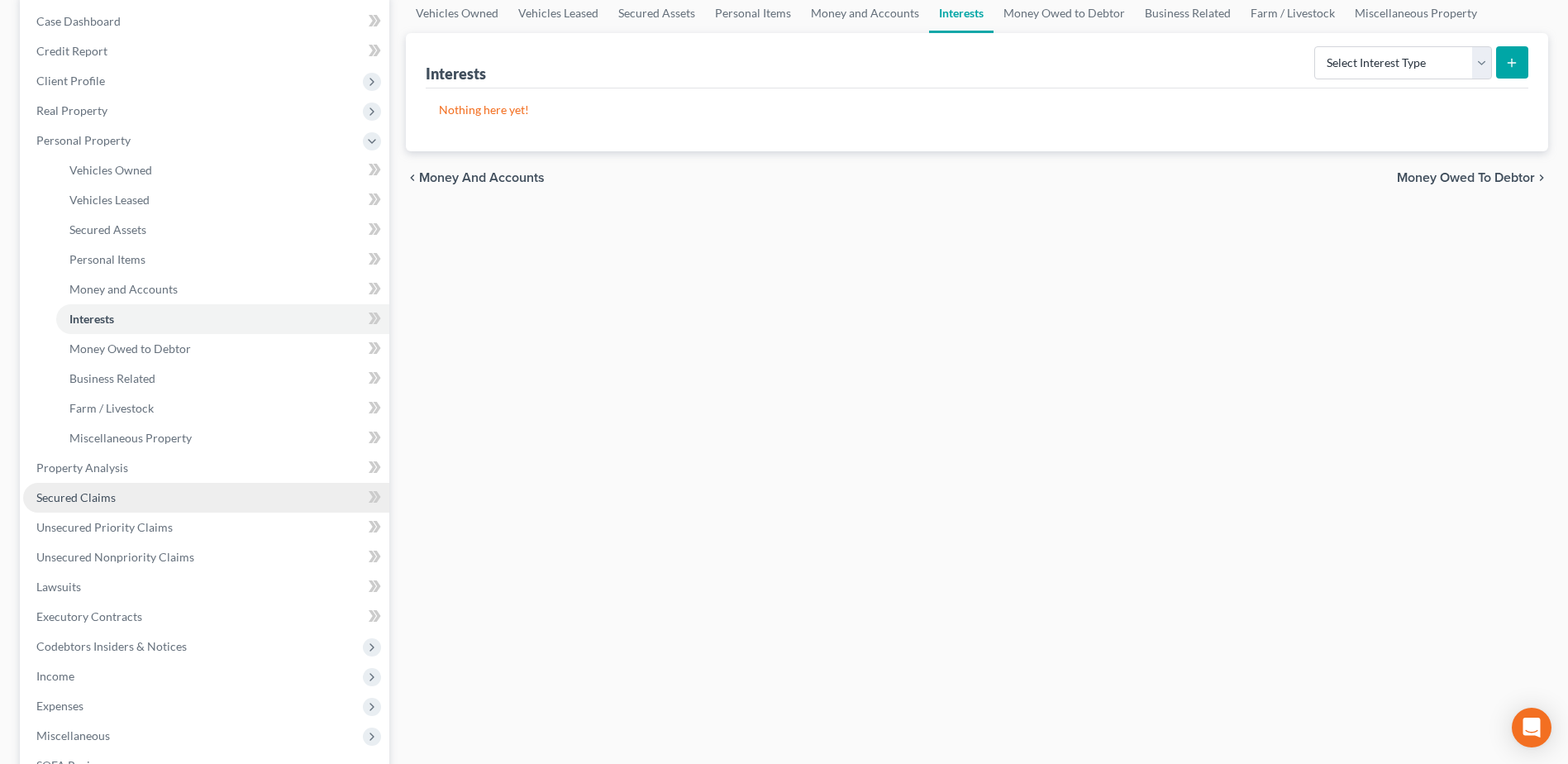
click at [79, 490] on span "Secured Claims" at bounding box center [76, 497] width 79 height 14
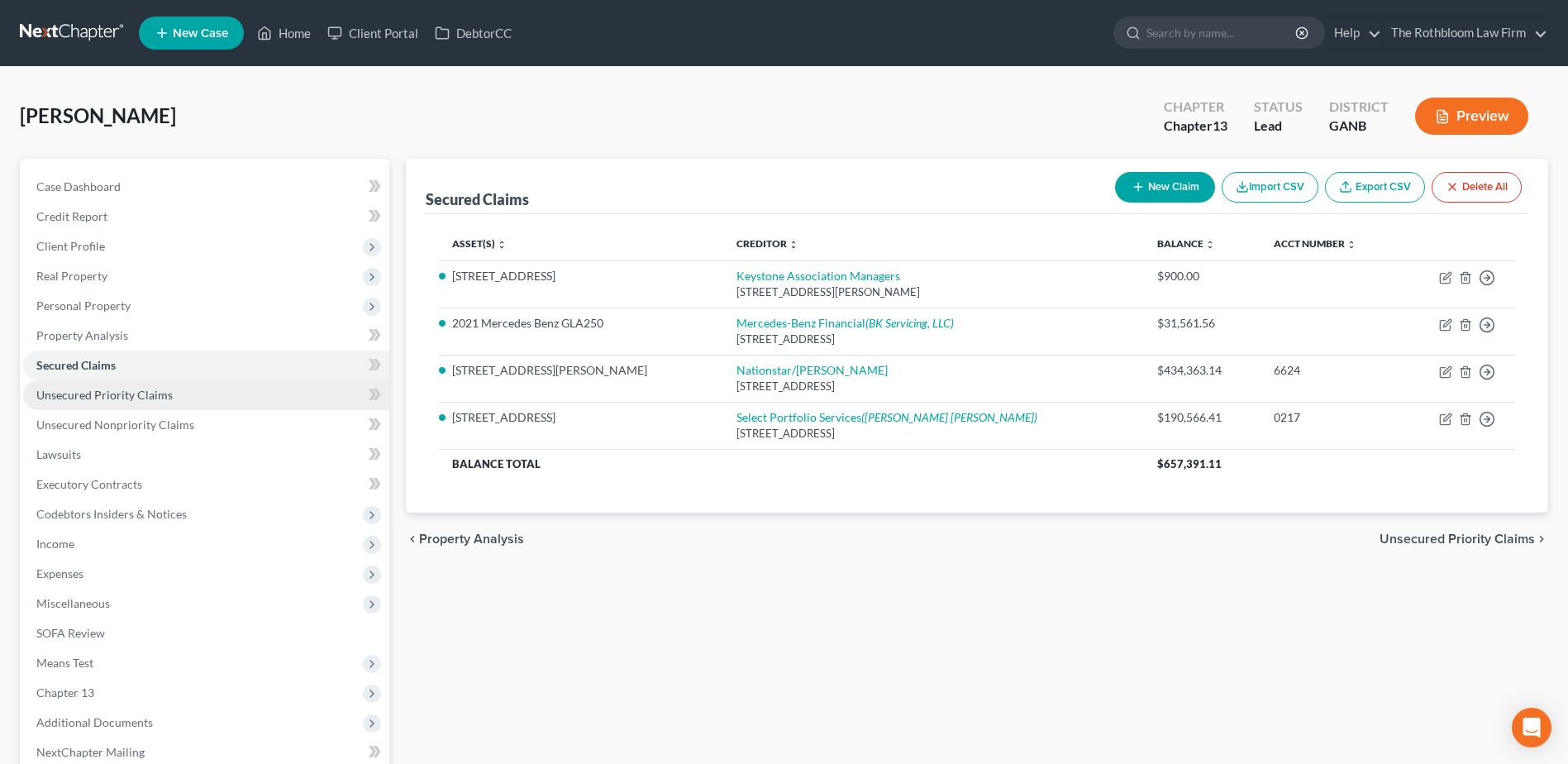
click at [153, 388] on span "Unsecured Priority Claims" at bounding box center [104, 395] width 137 height 14
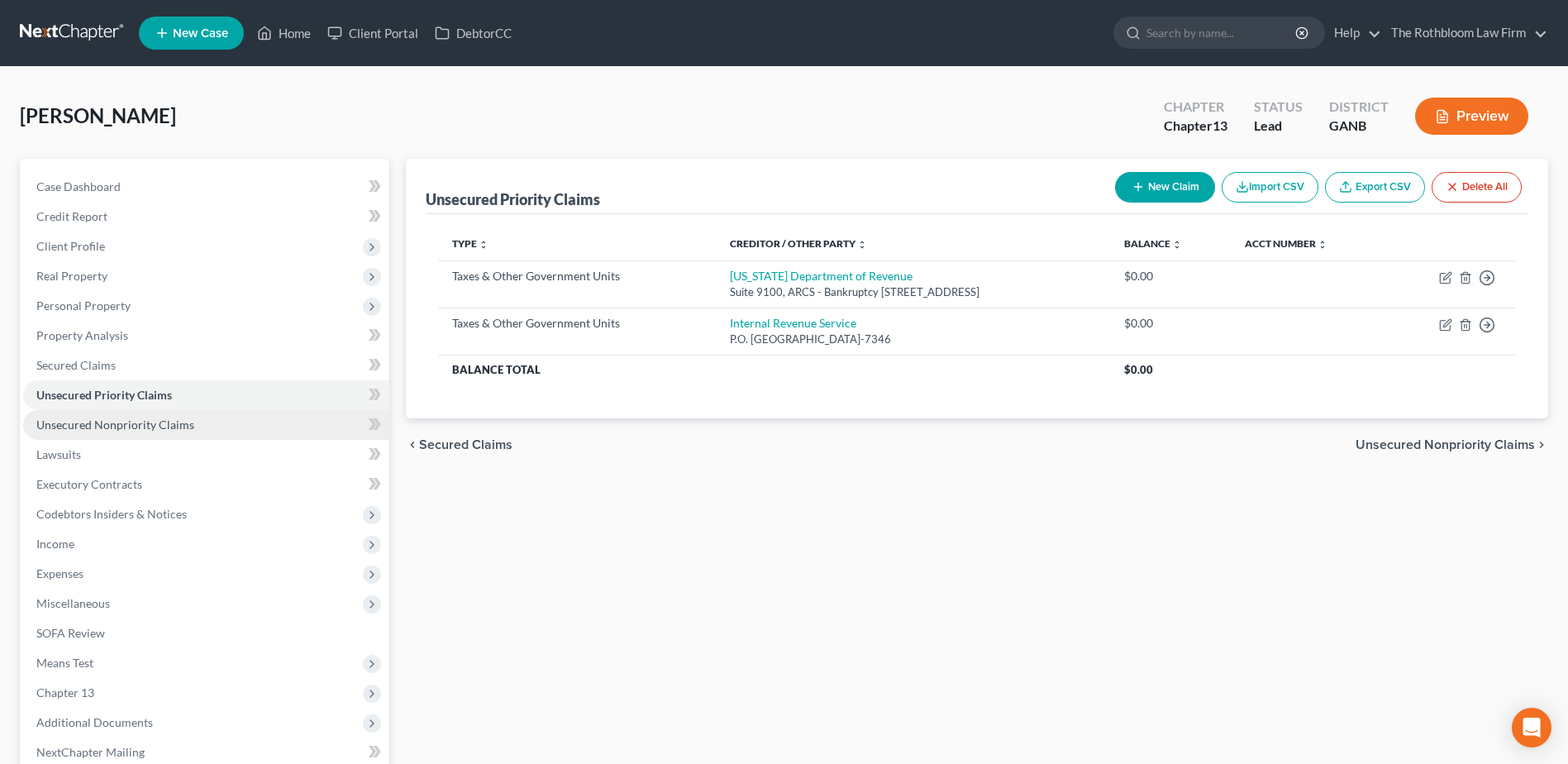
click at [139, 423] on span "Unsecured Nonpriority Claims" at bounding box center [115, 425] width 158 height 14
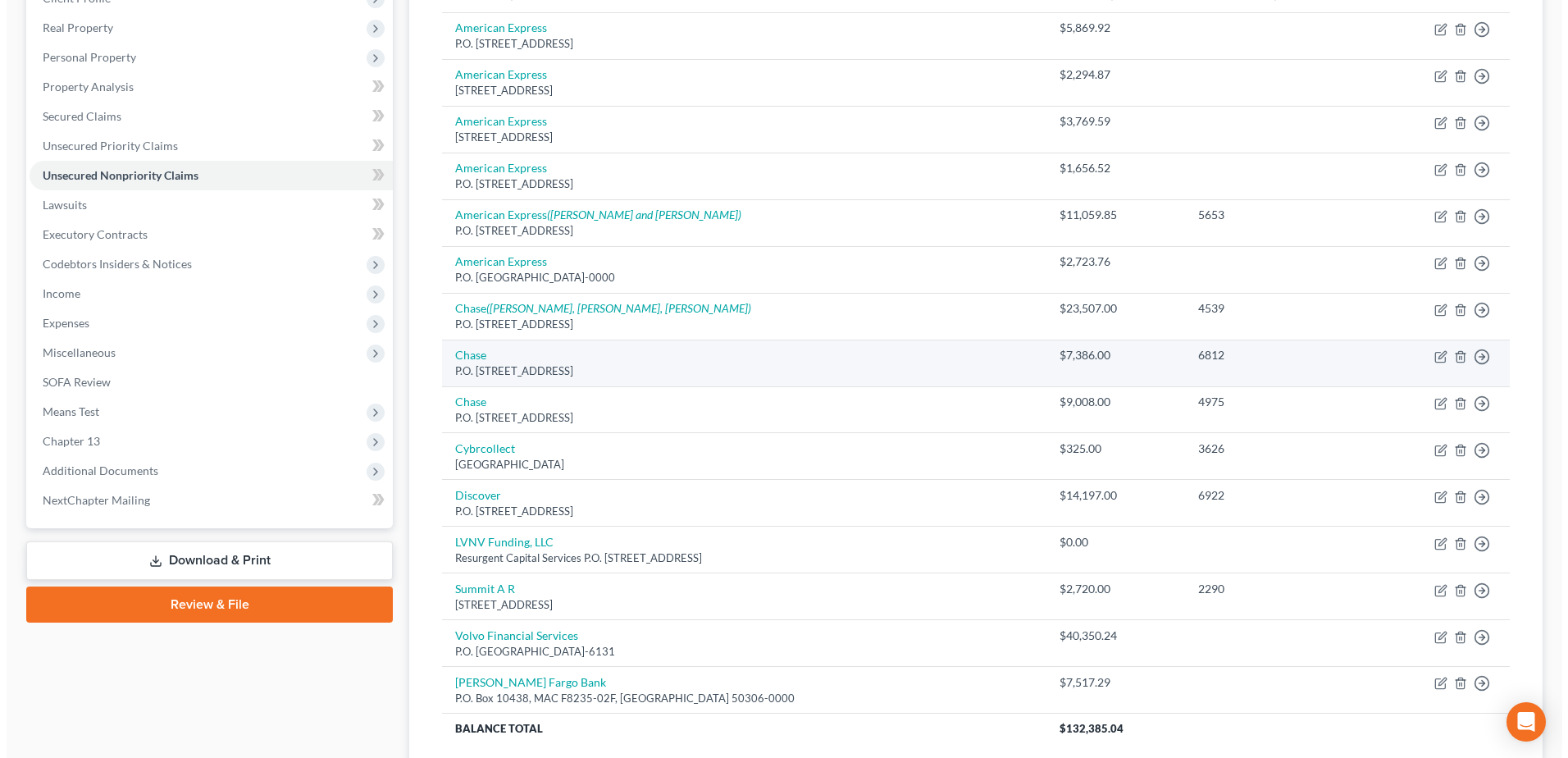
scroll to position [379, 0]
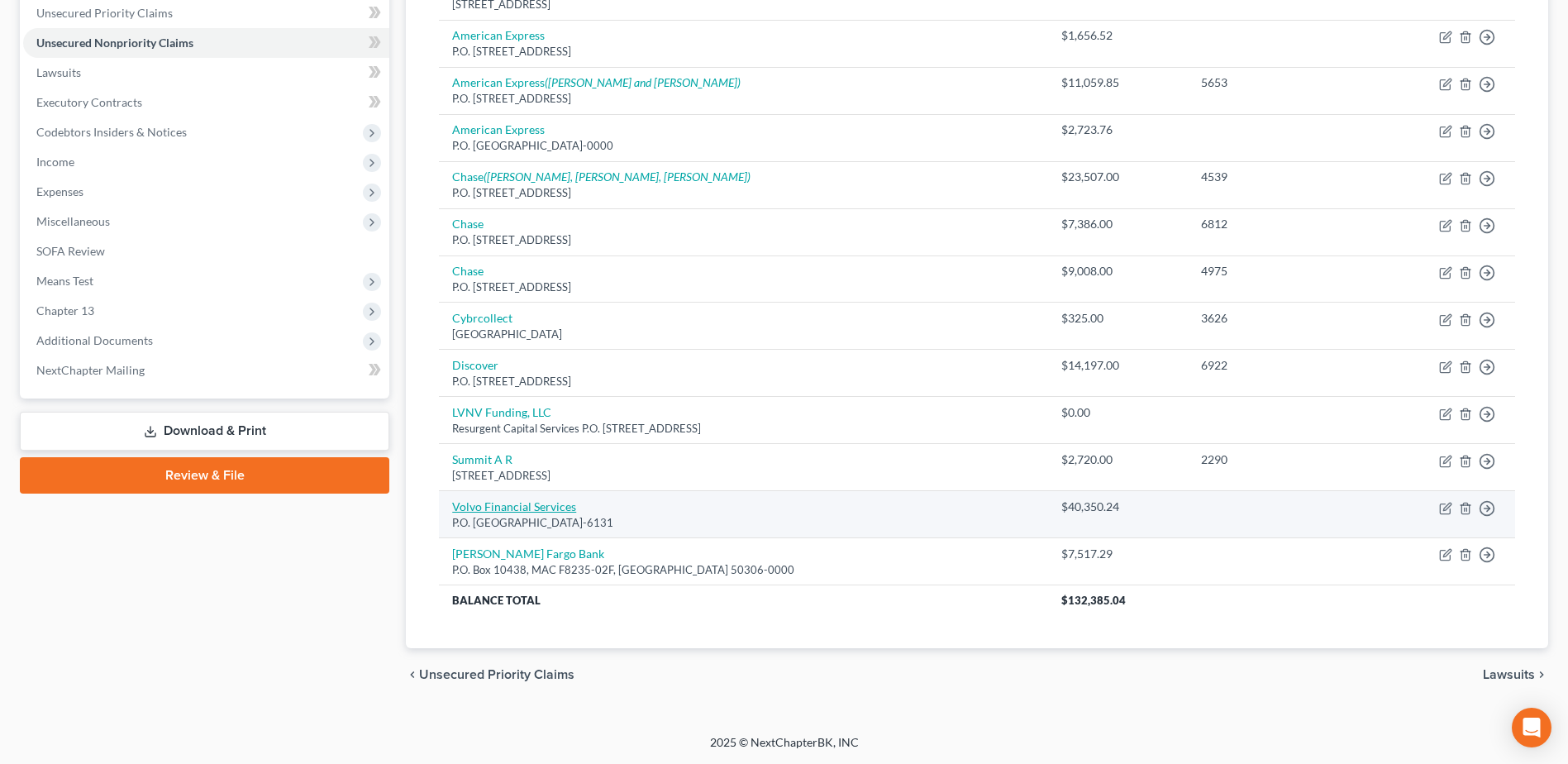
click at [535, 506] on link "Volvo Financial Services" at bounding box center [515, 506] width 124 height 14
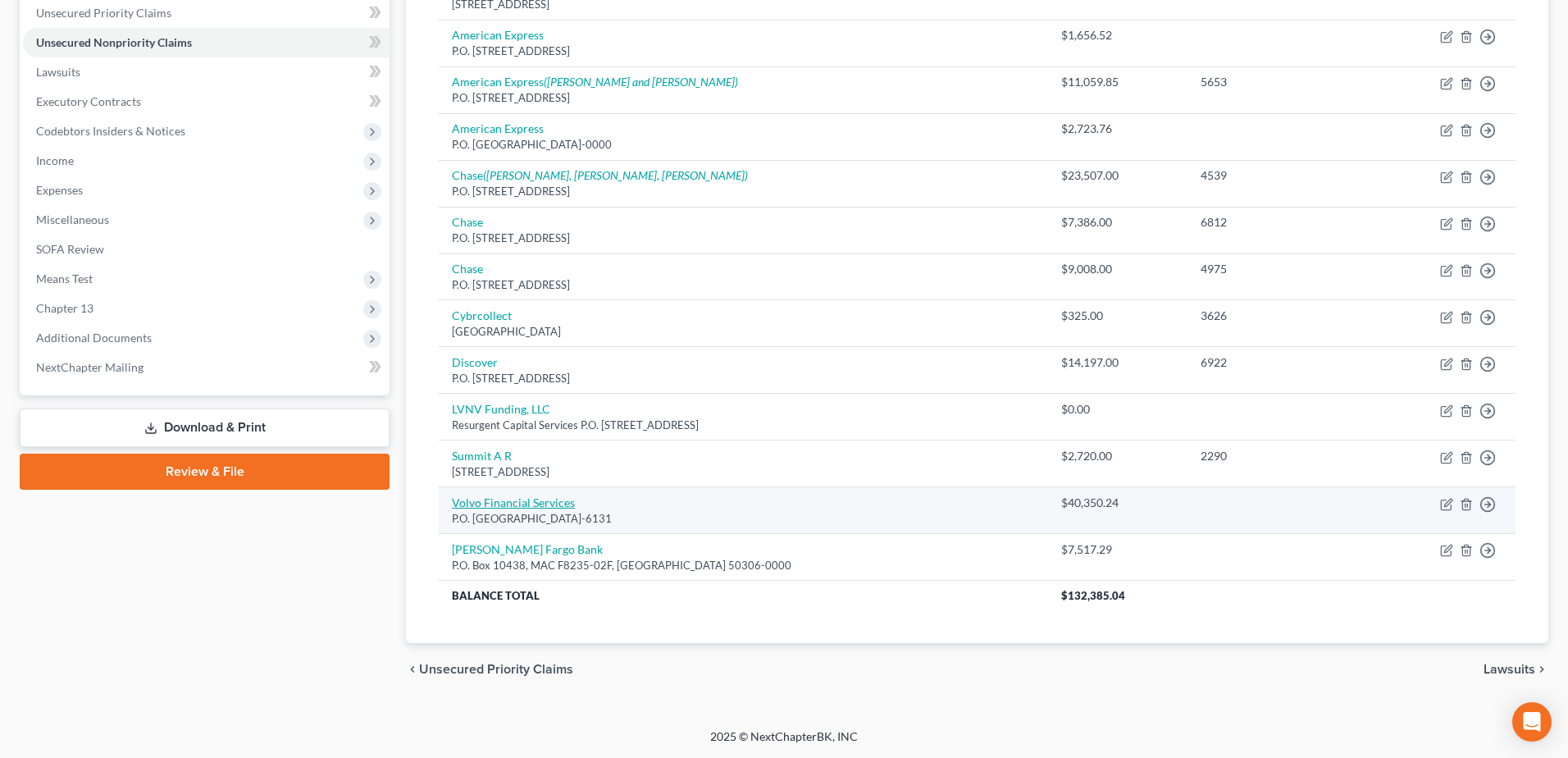
select select "28"
select select "10"
select select "0"
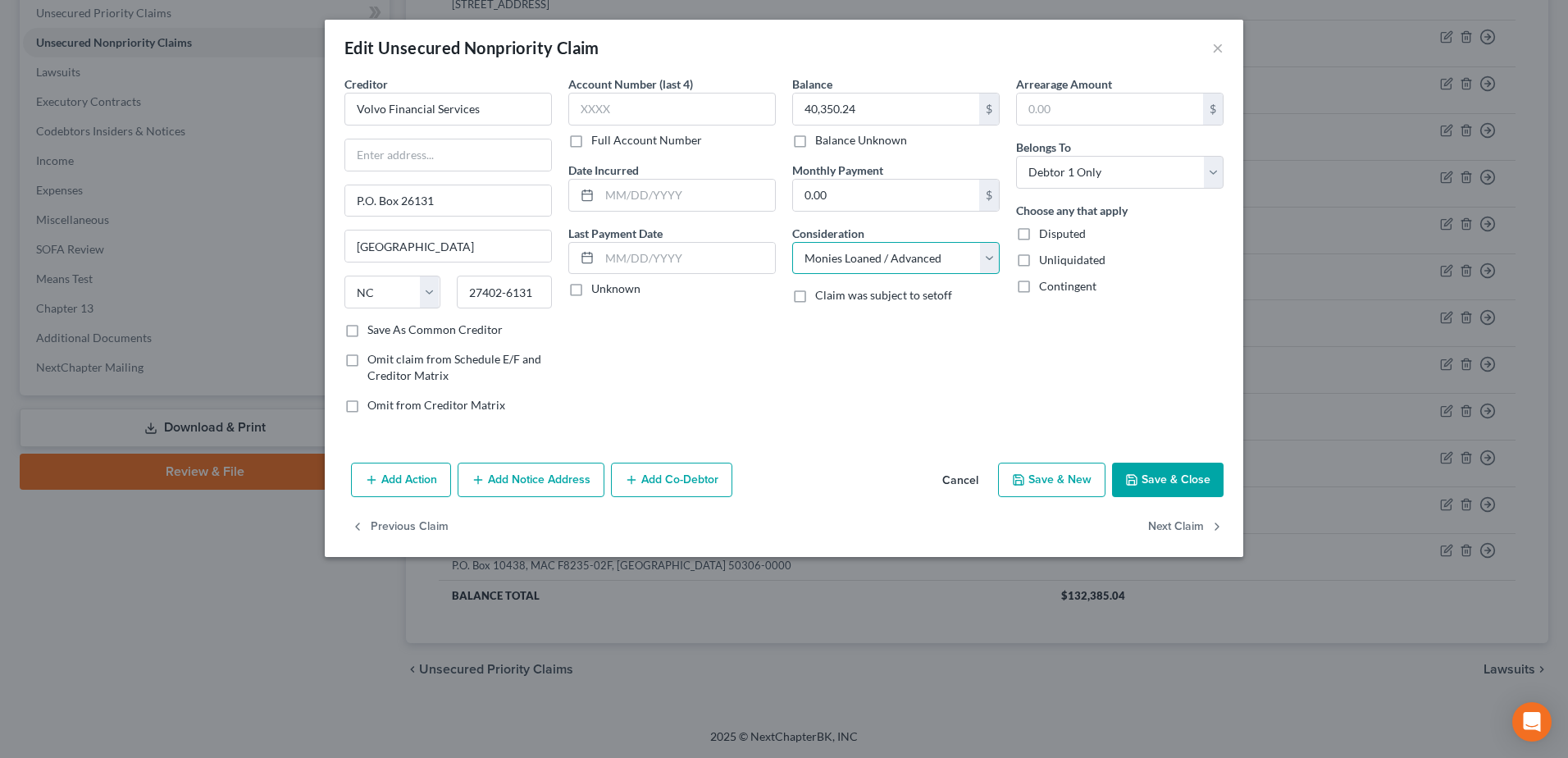
click at [880, 252] on select "Select Cable / Satellite Services Collection Agency Credit Card Debt Debt Couns…" at bounding box center [896, 259] width 208 height 33
select select "14"
click at [792, 242] on select "Select Cable / Satellite Services Collection Agency Credit Card Debt Debt Couns…" at bounding box center [896, 259] width 208 height 33
click at [825, 327] on input "text" at bounding box center [896, 321] width 206 height 31
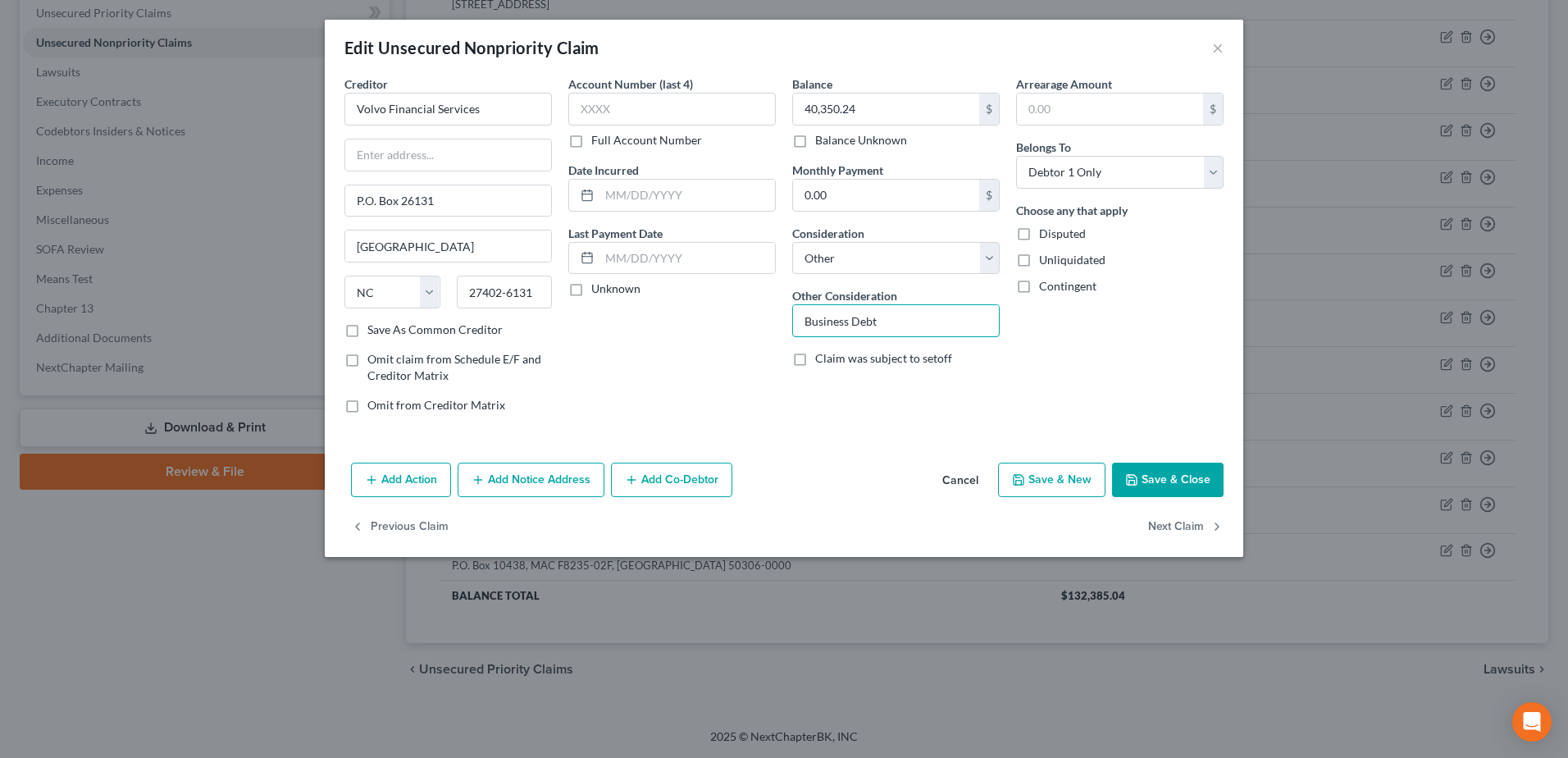
type input "Business Debt"
click at [675, 488] on button "Add Co-Debtor" at bounding box center [672, 480] width 121 height 34
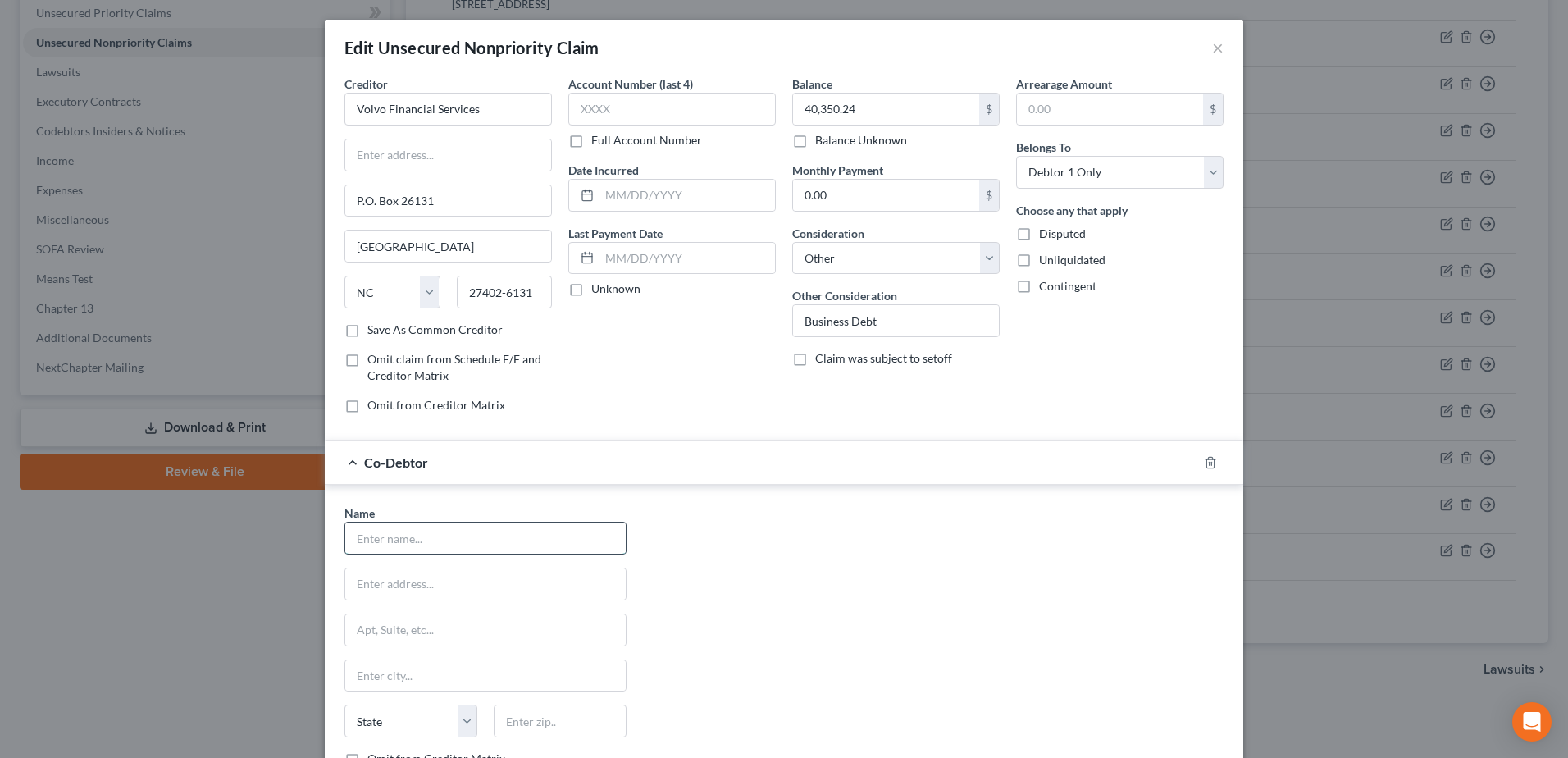
click at [375, 539] on input "text" at bounding box center [486, 538] width 281 height 31
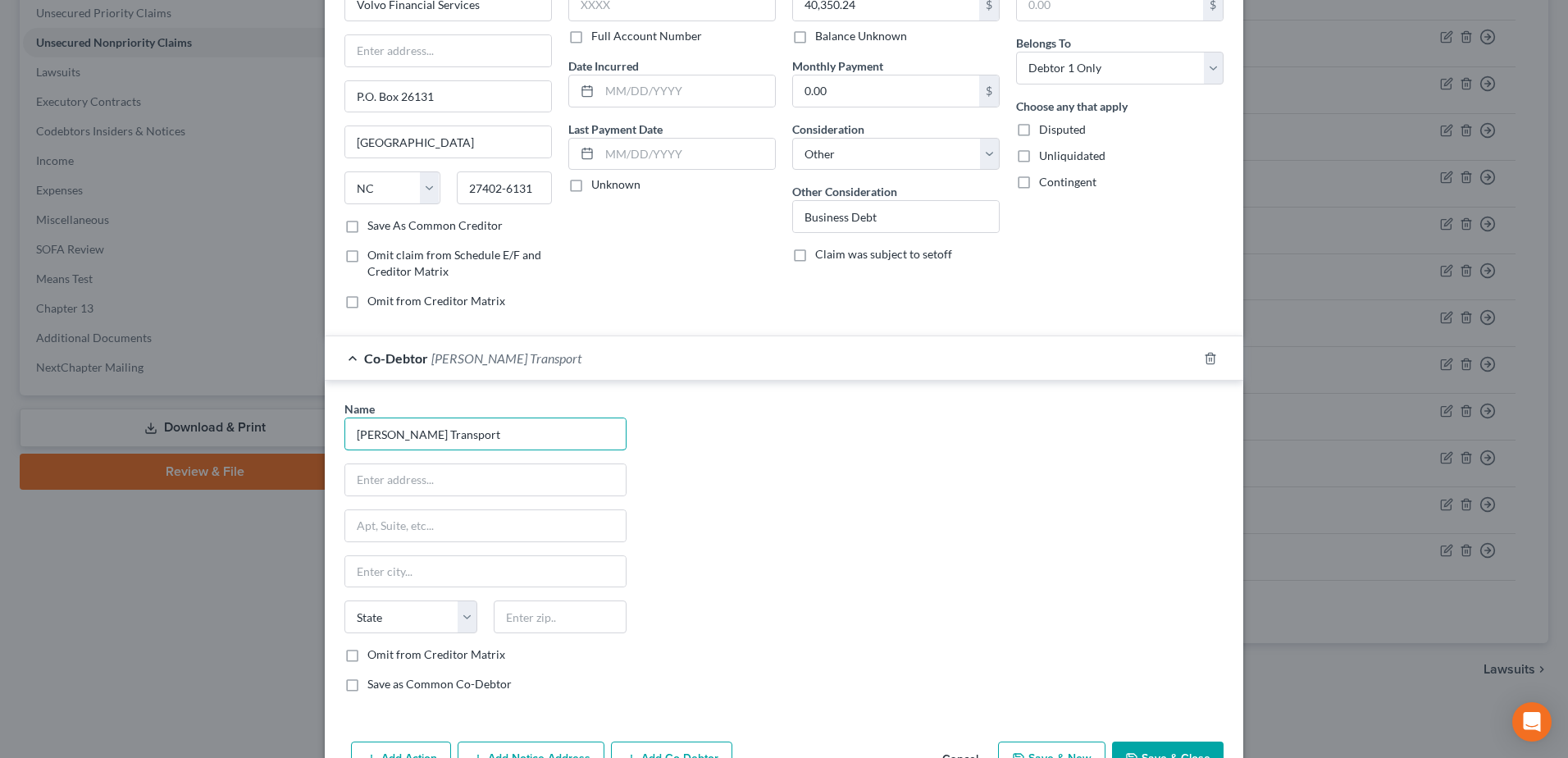
scroll to position [202, 0]
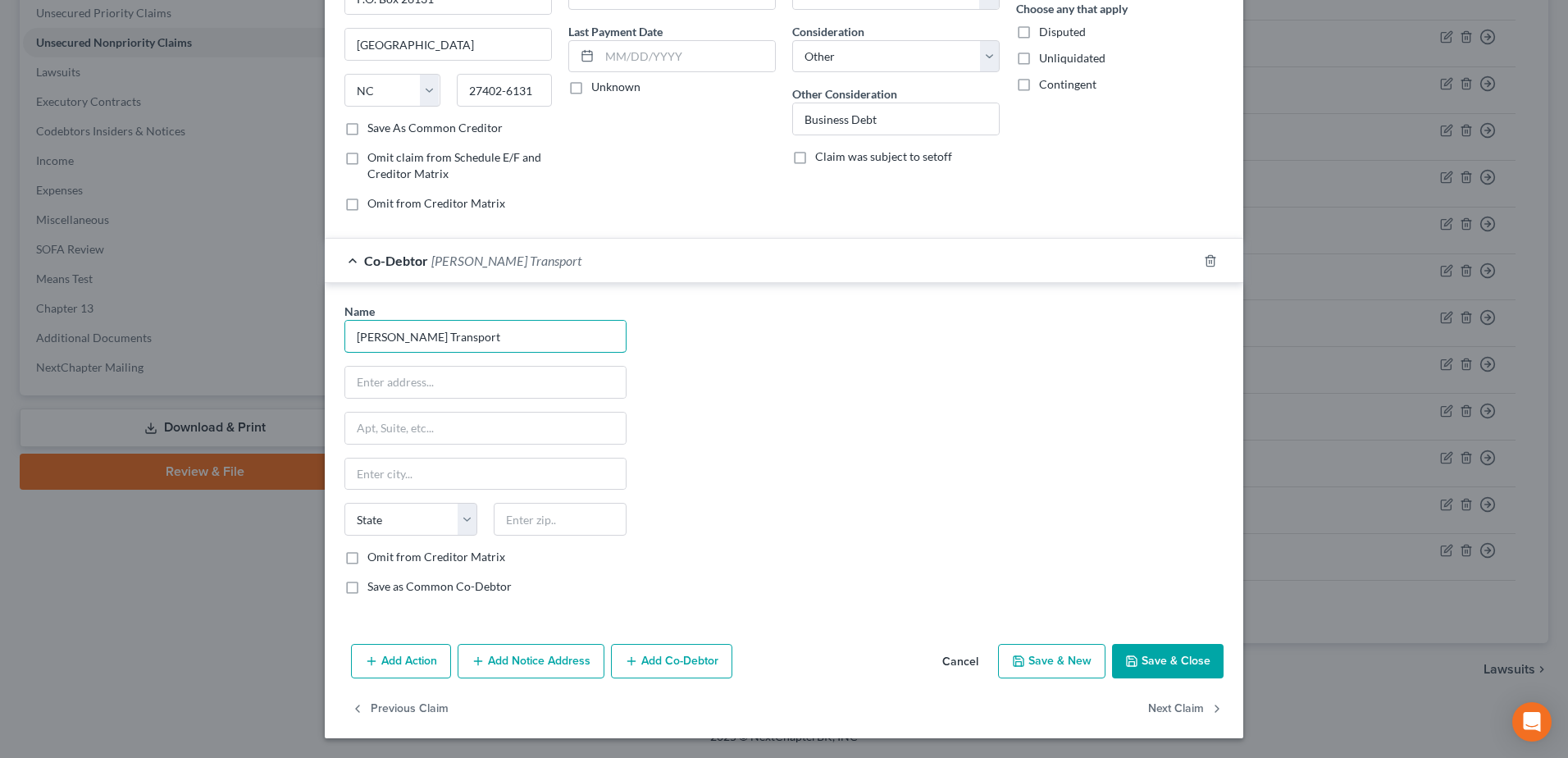
type input "[PERSON_NAME] Transport"
click at [1144, 660] on button "Save & Close" at bounding box center [1168, 661] width 112 height 34
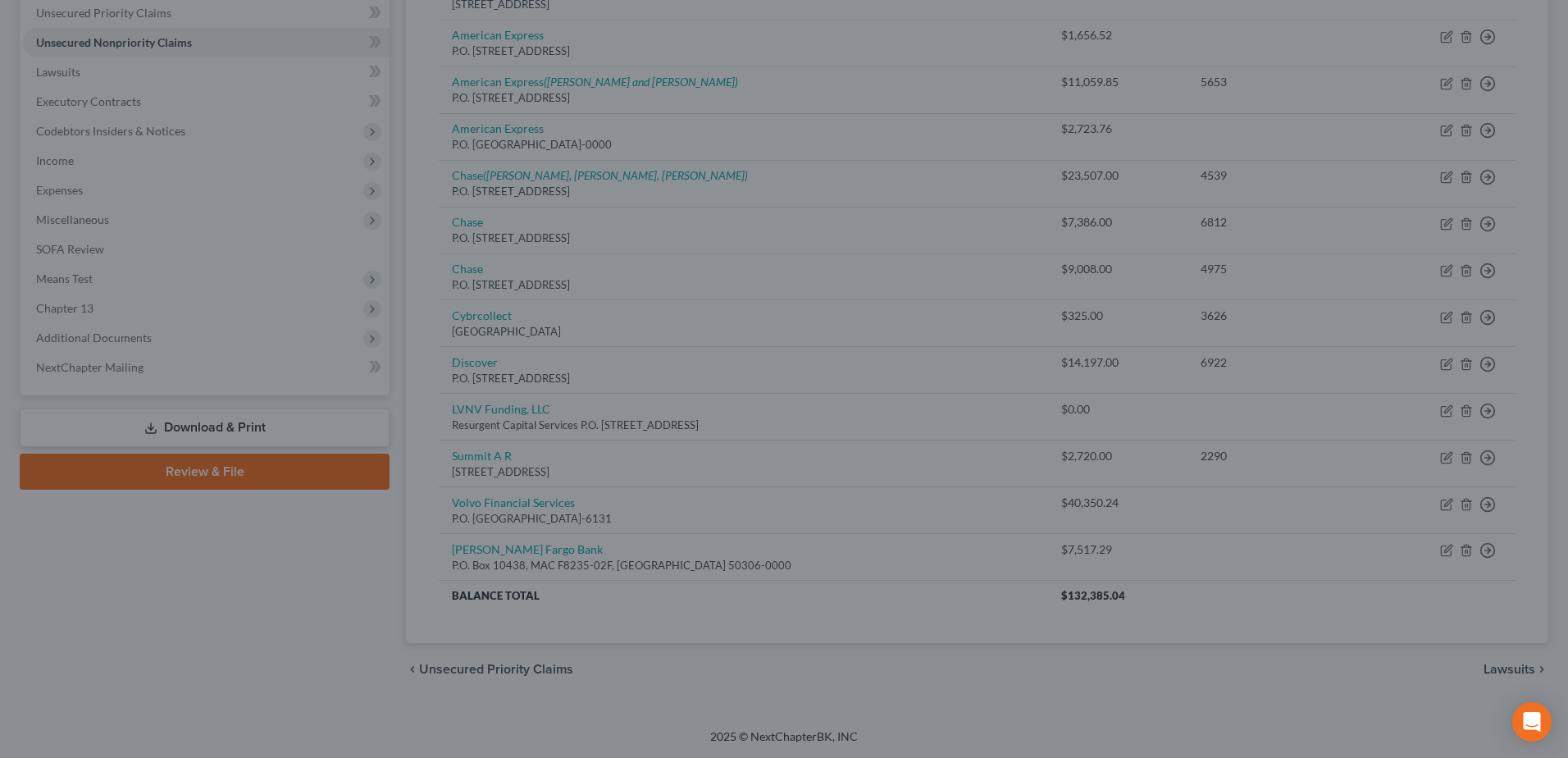
type input "0"
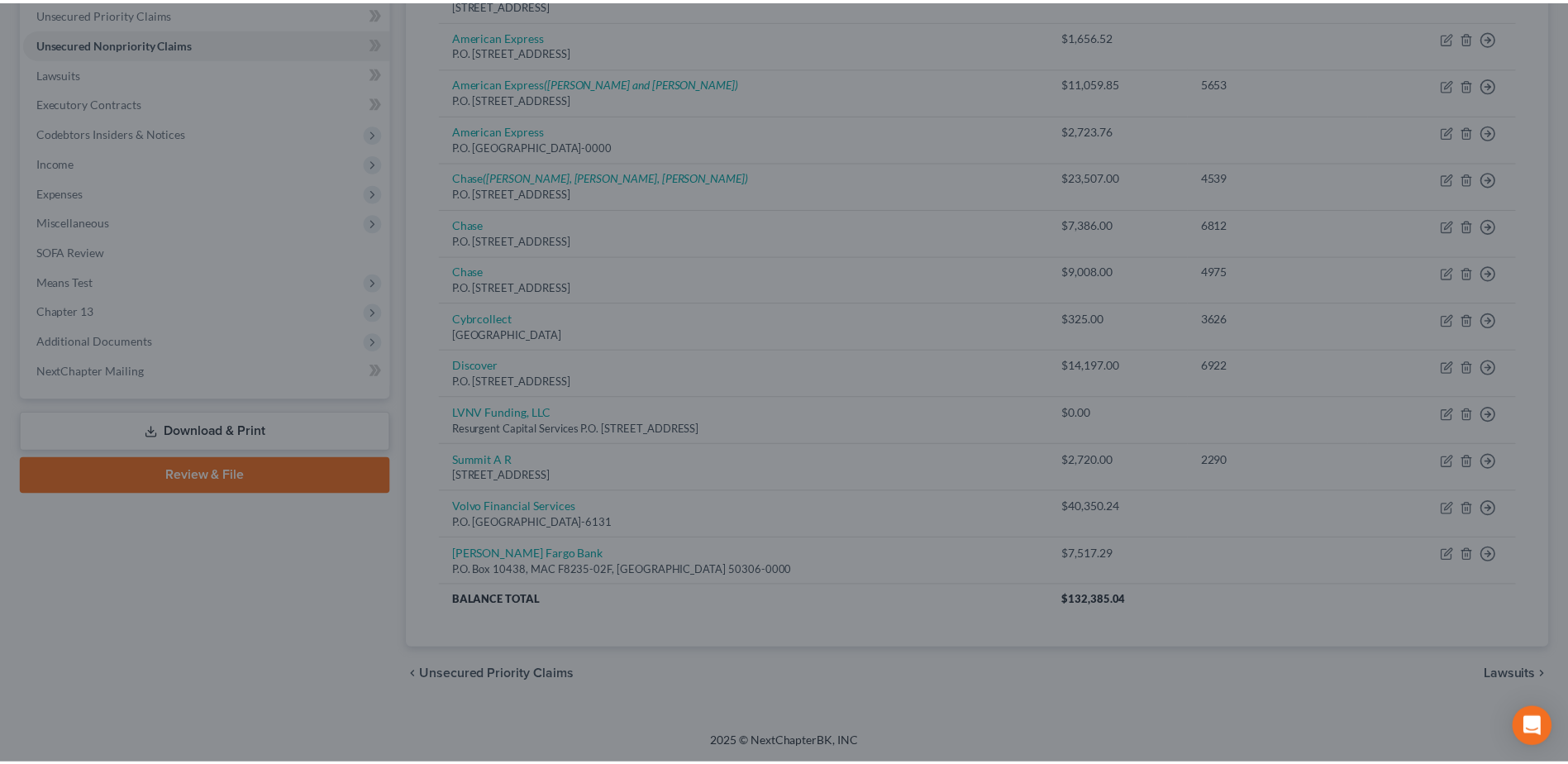
scroll to position [0, 0]
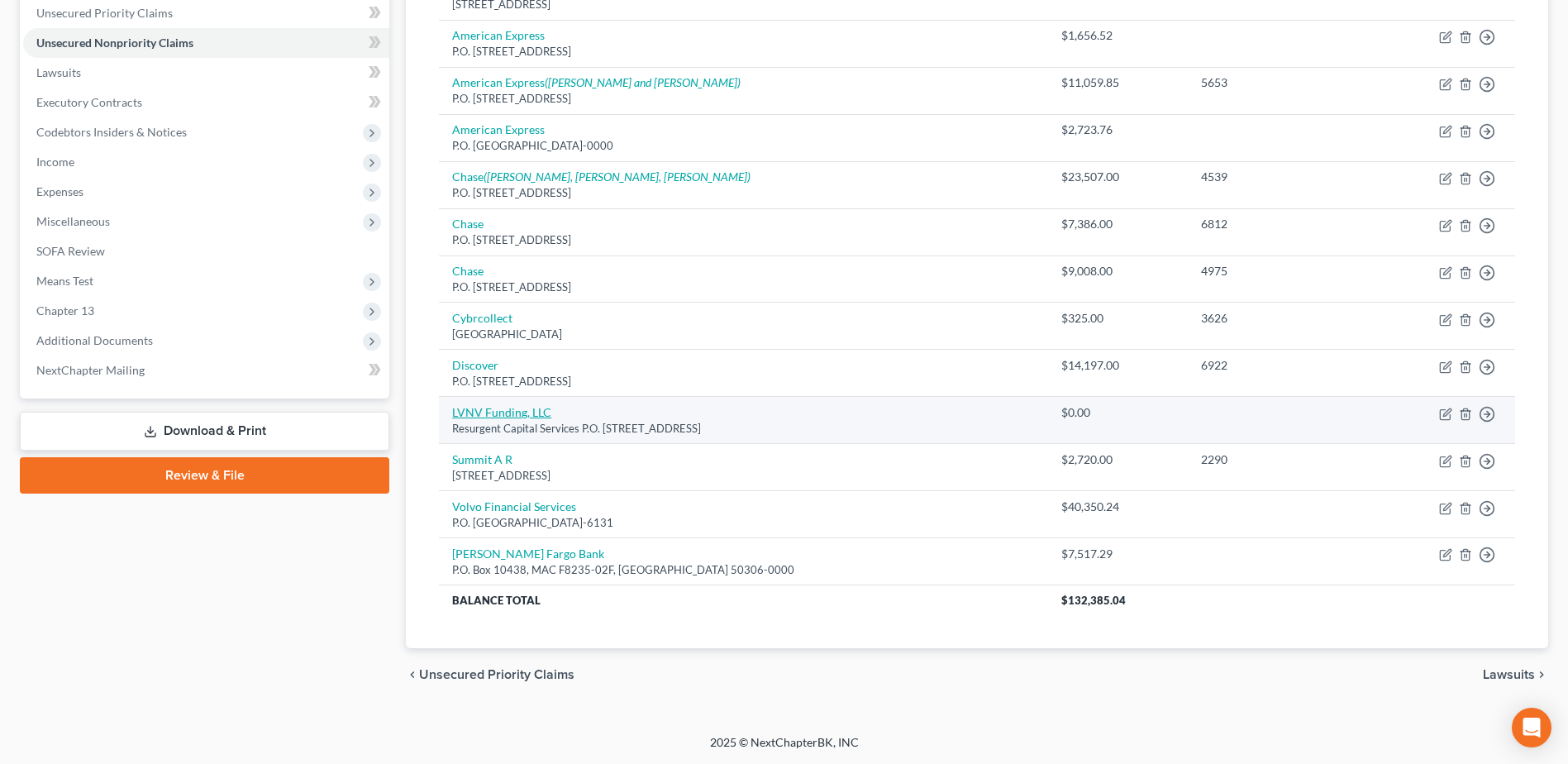
click at [491, 411] on link "LVNV Funding, LLC" at bounding box center [502, 412] width 99 height 14
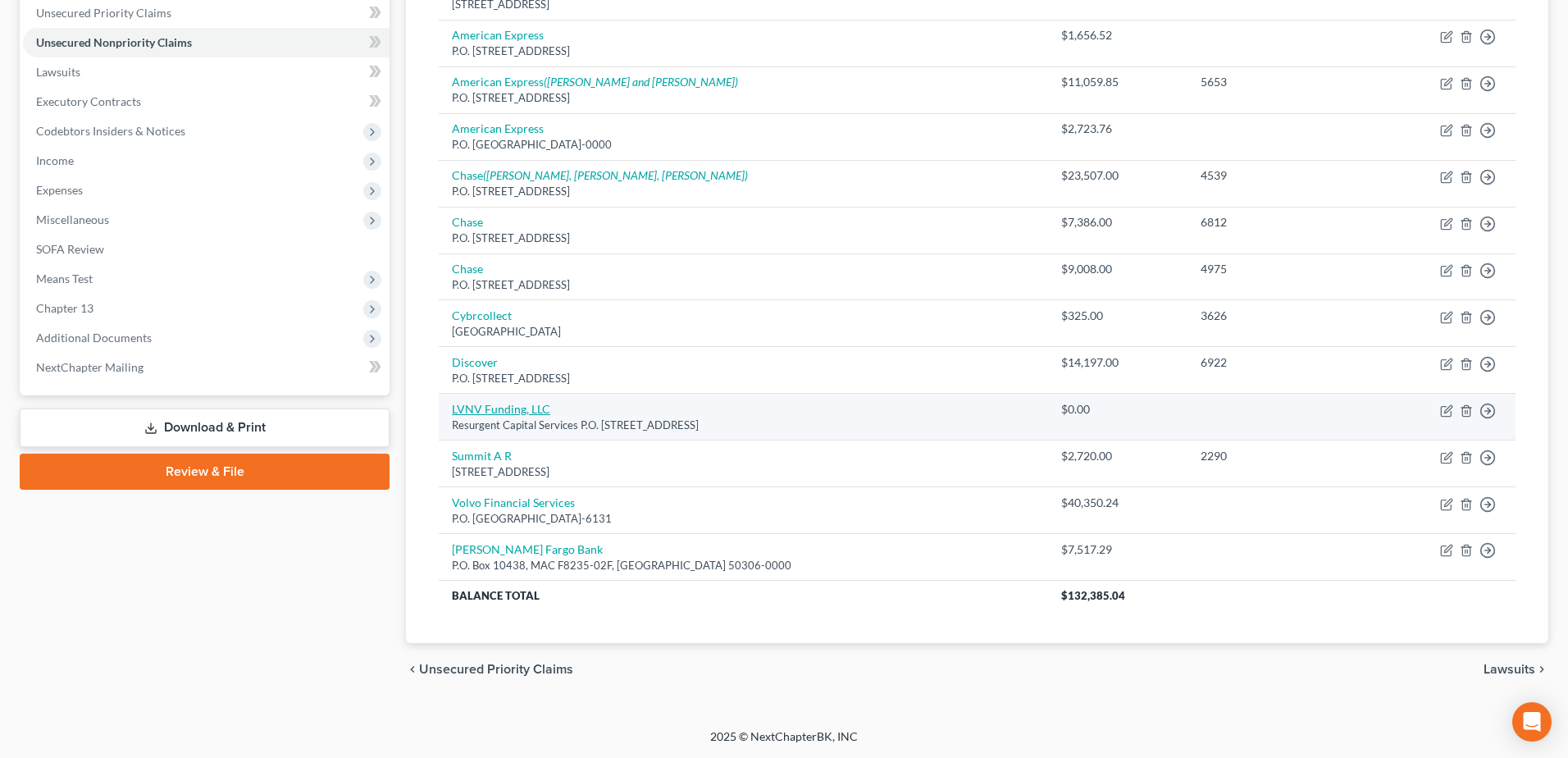
select select "42"
select select "2"
select select "0"
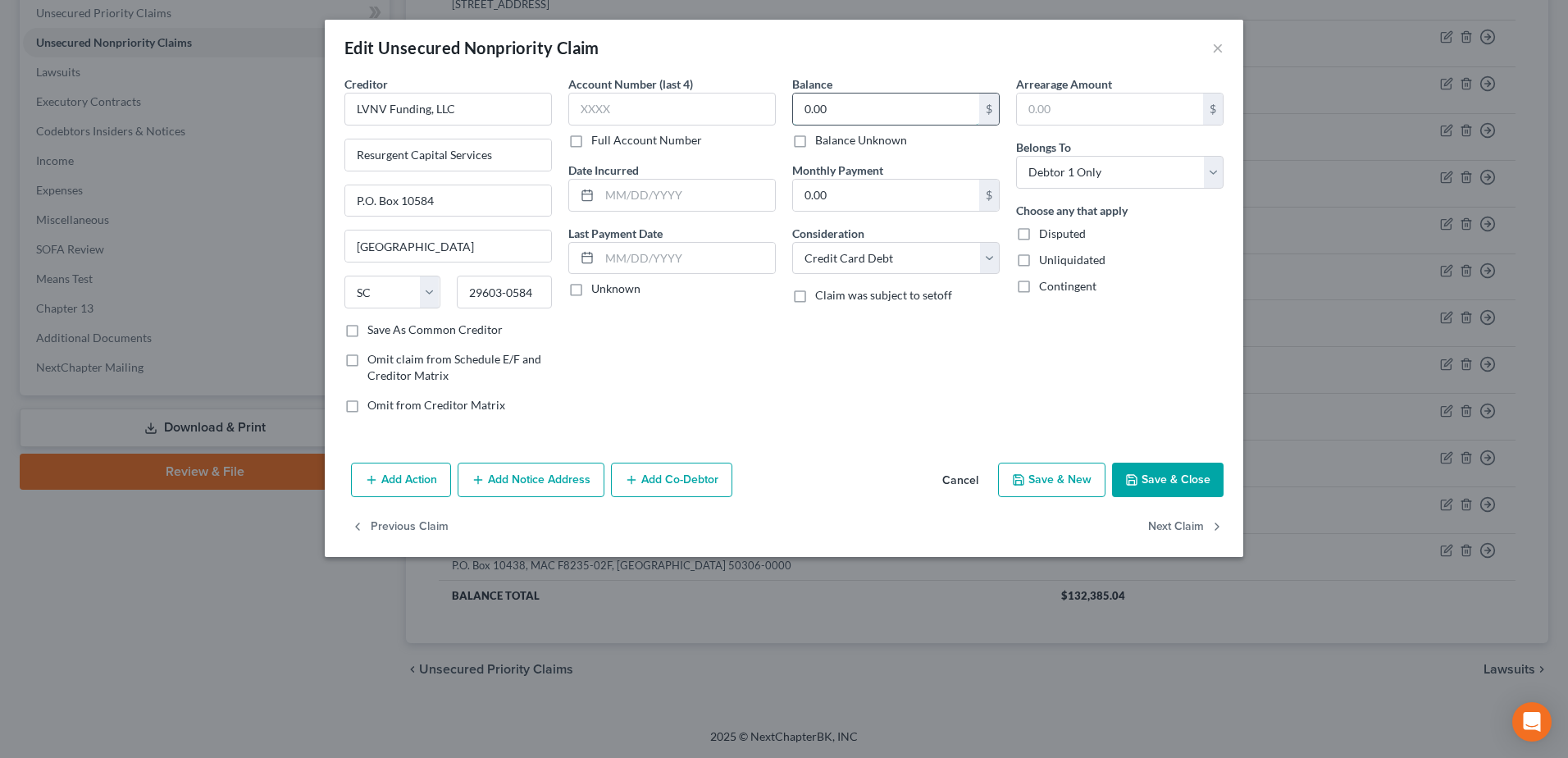
click at [837, 108] on input "0.00" at bounding box center [886, 109] width 186 height 31
type input "8,194.60"
click at [1148, 468] on button "Save & Close" at bounding box center [1168, 480] width 112 height 34
type input "0"
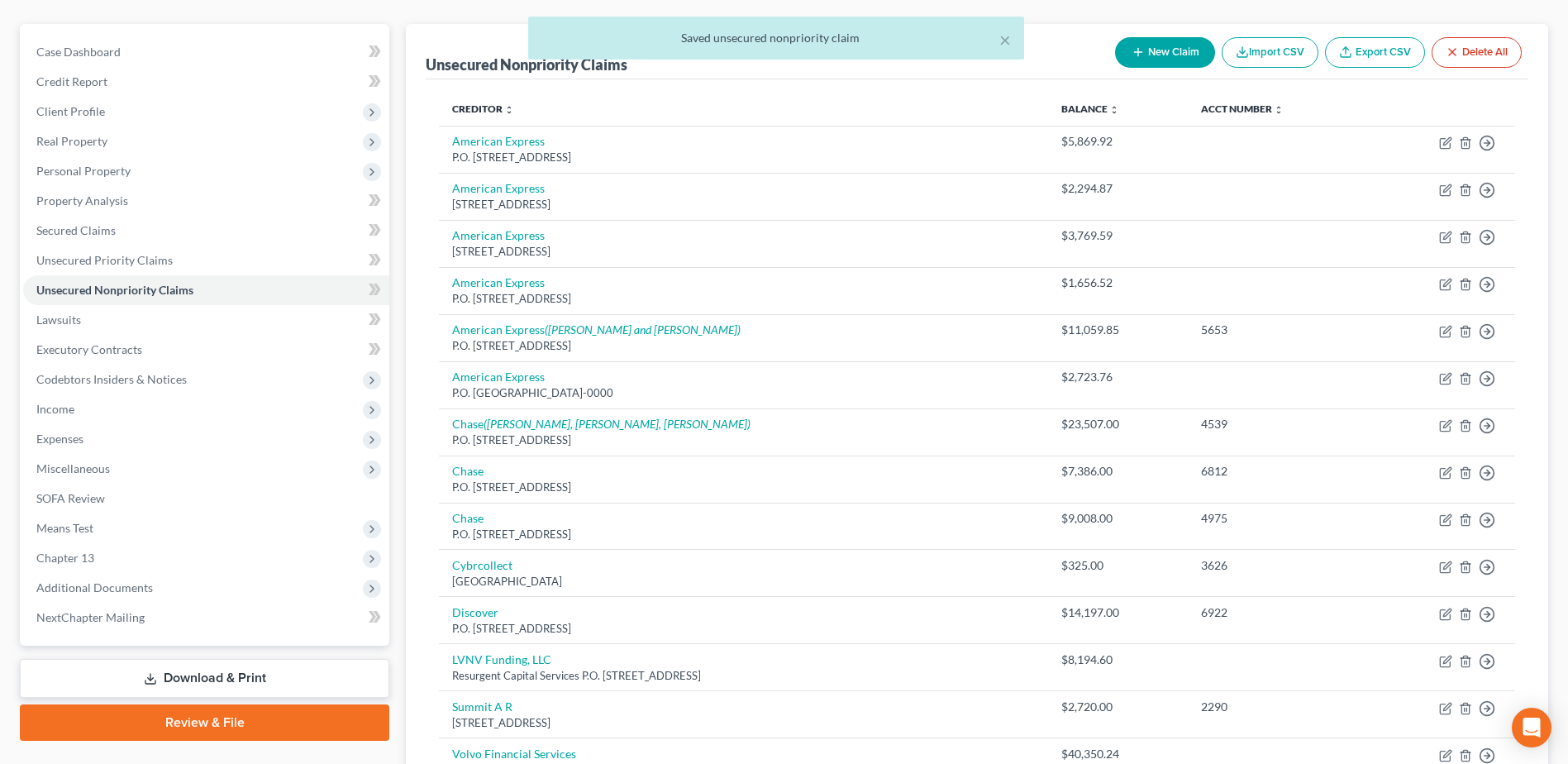
scroll to position [134, 0]
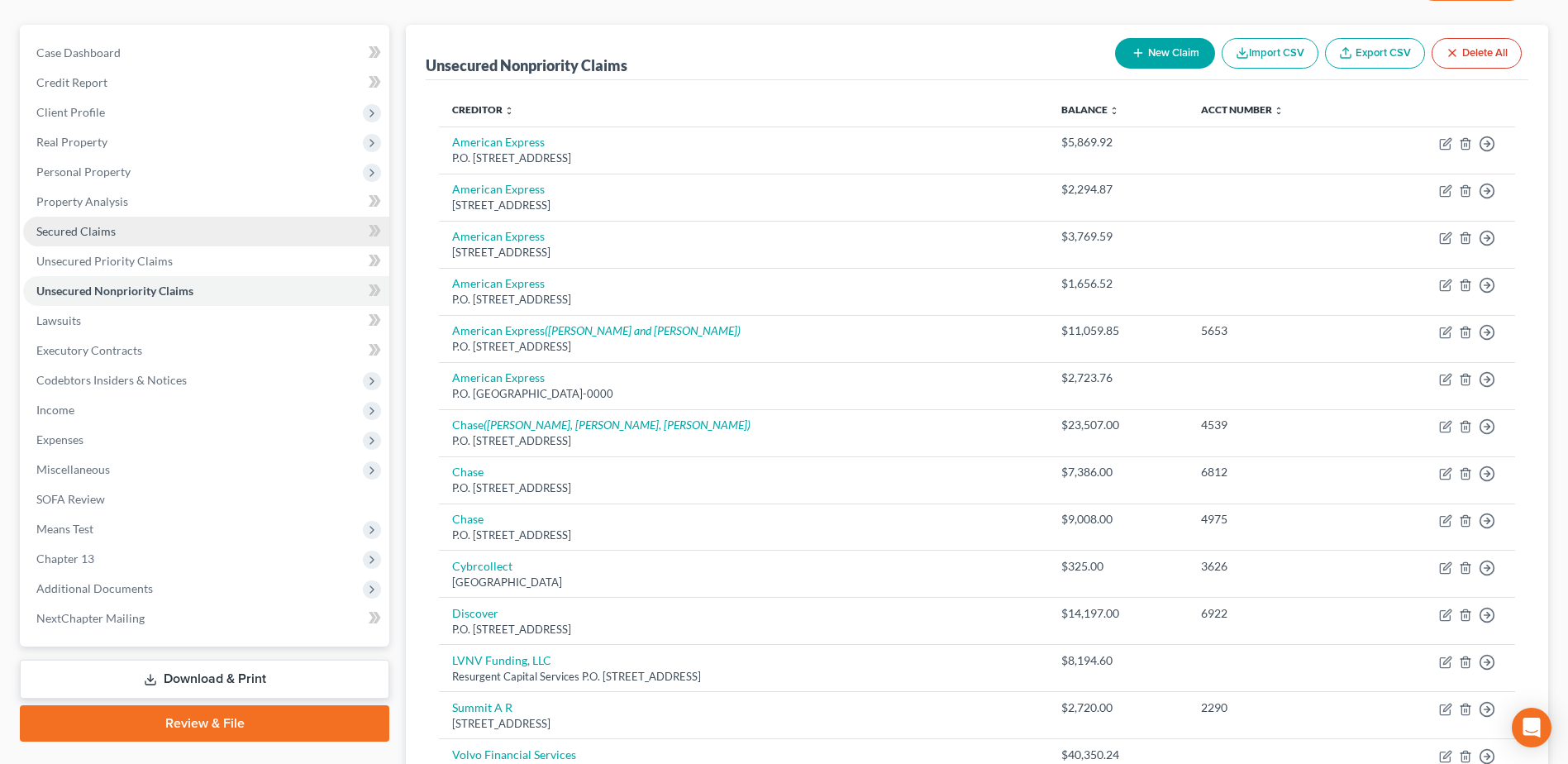
click at [66, 238] on span "Secured Claims" at bounding box center [76, 231] width 79 height 14
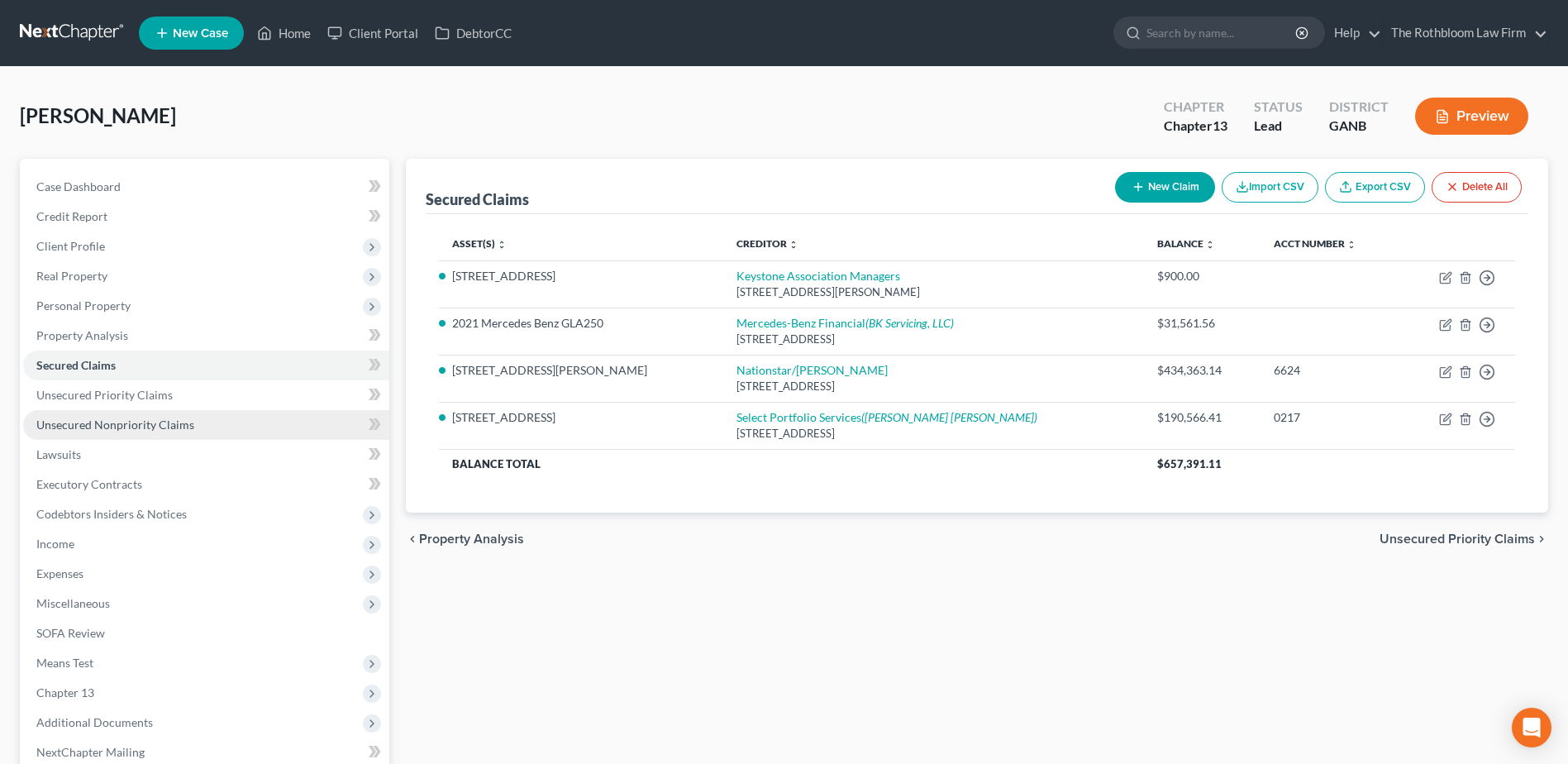
click at [68, 420] on span "Unsecured Nonpriority Claims" at bounding box center [115, 425] width 158 height 14
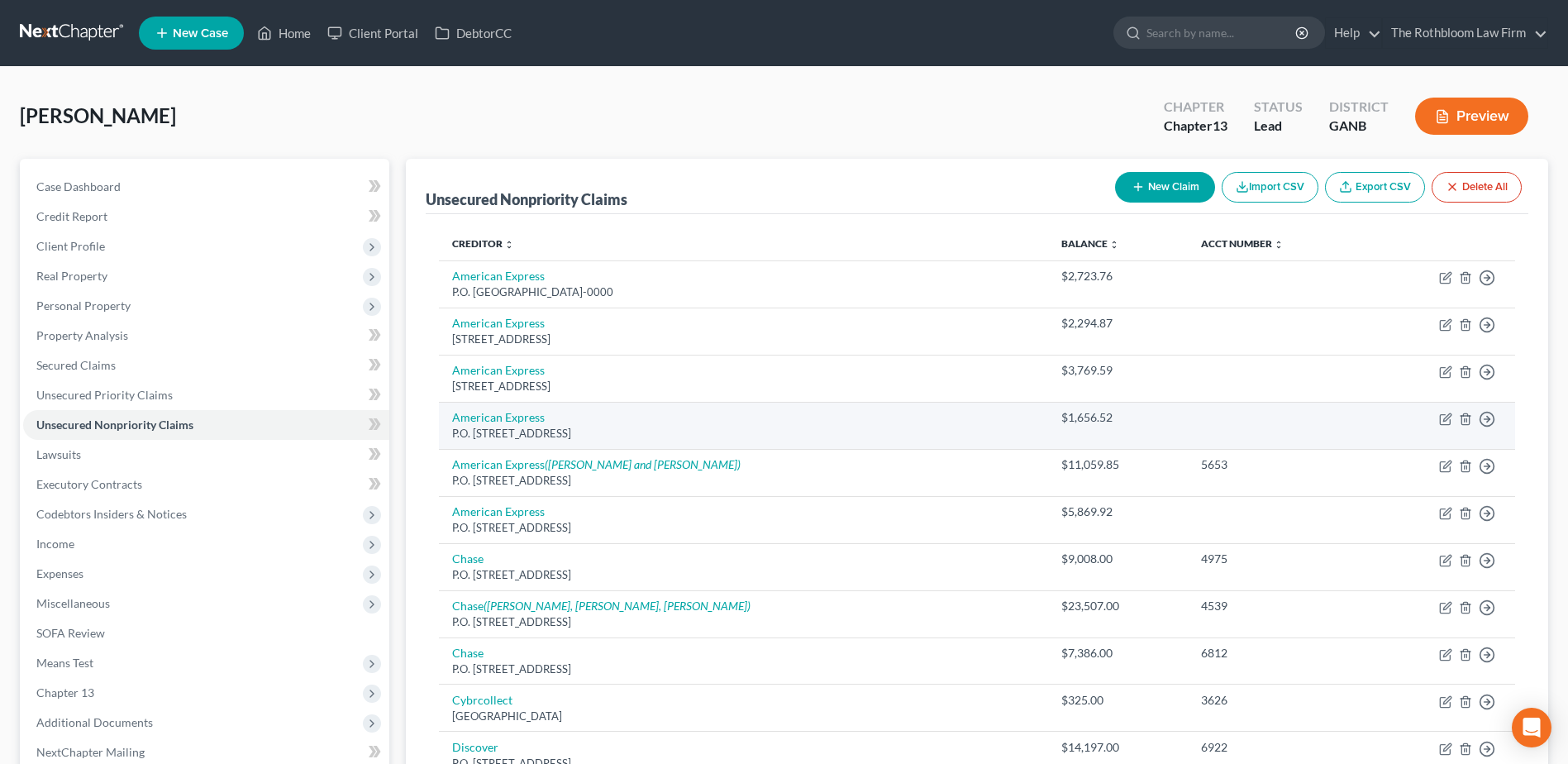
scroll to position [83, 0]
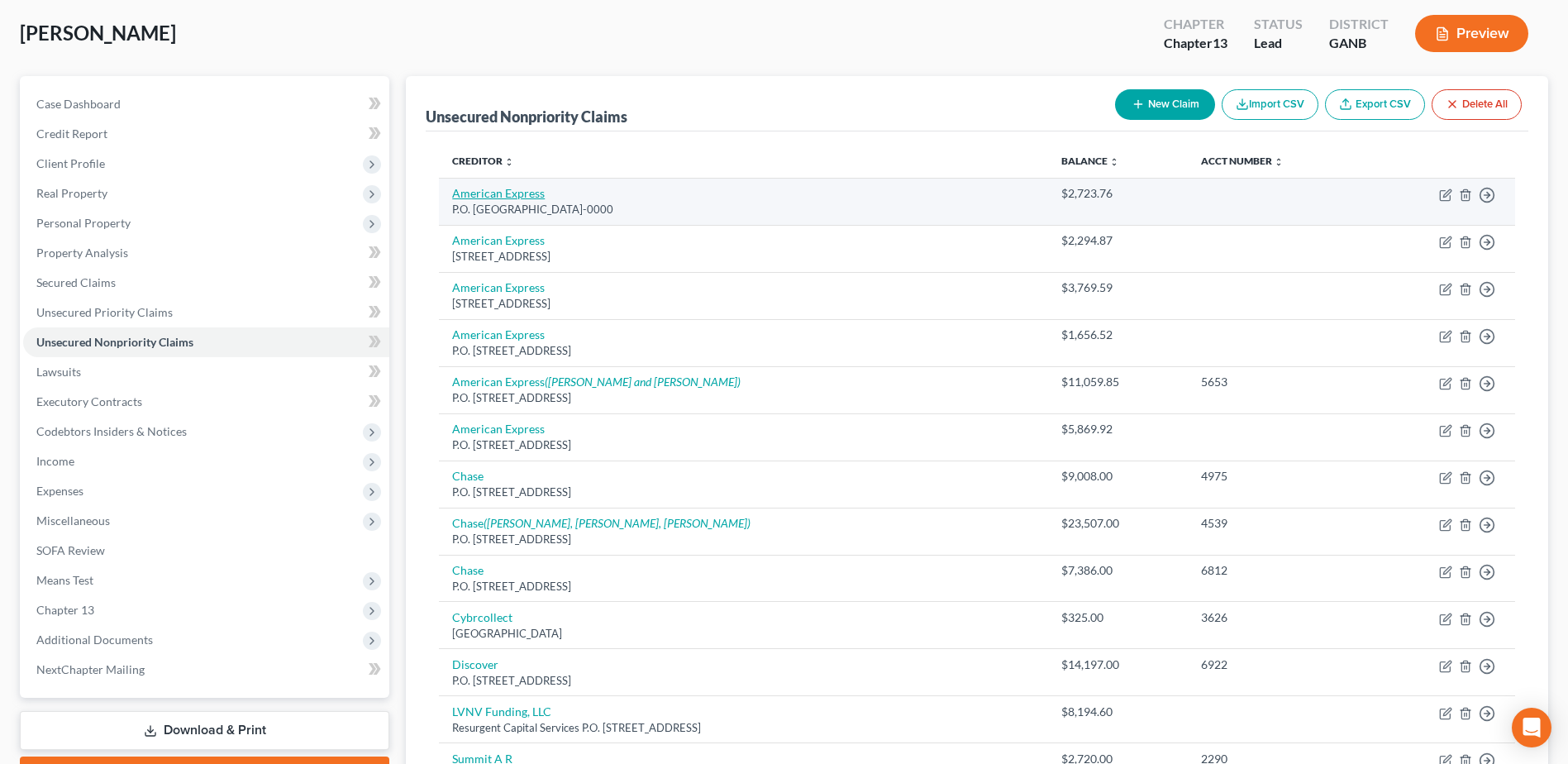
click at [491, 191] on link "American Express" at bounding box center [499, 193] width 93 height 14
select select "9"
select select "2"
select select "0"
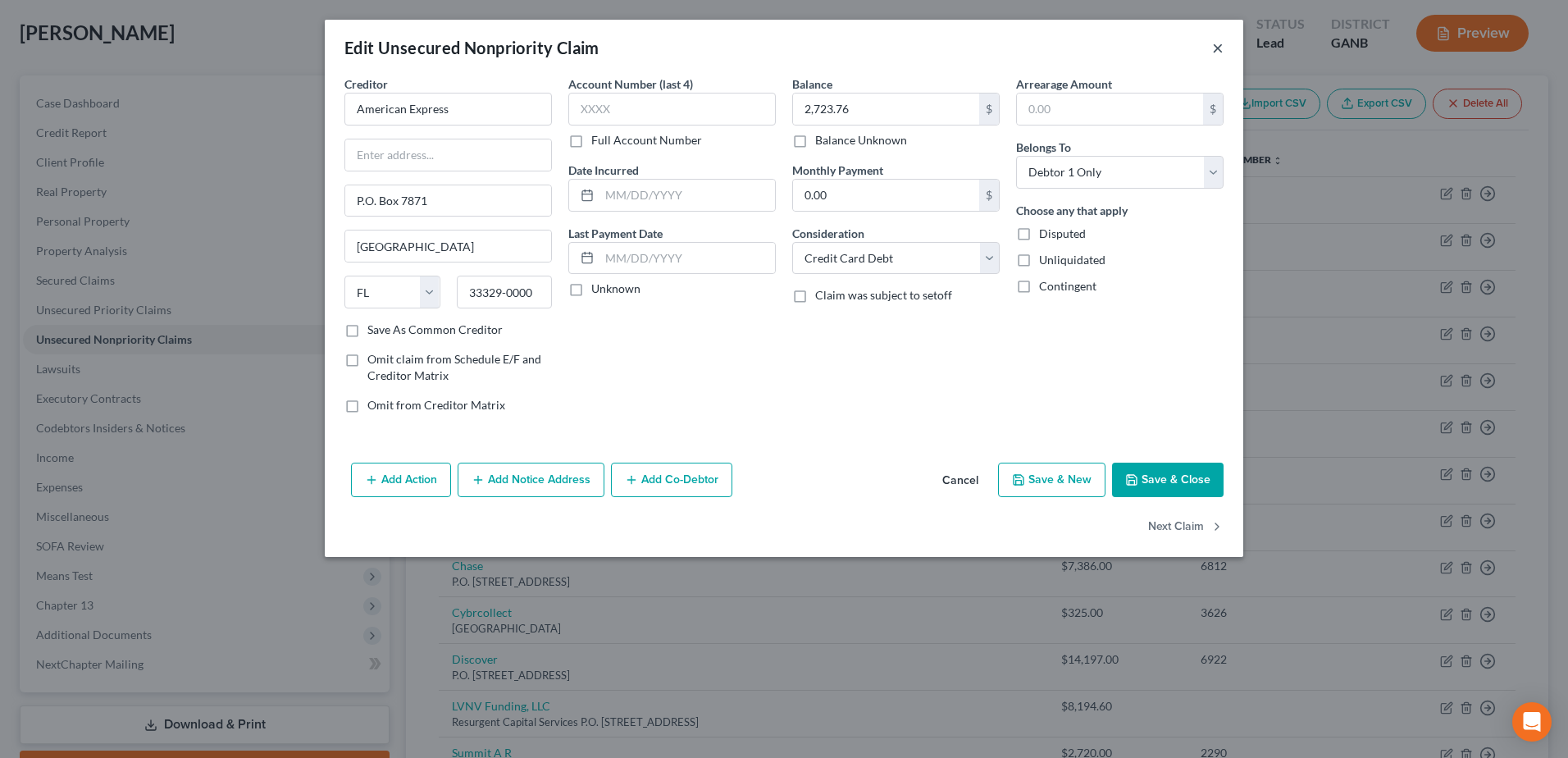
click at [1213, 46] on button "×" at bounding box center [1218, 48] width 11 height 20
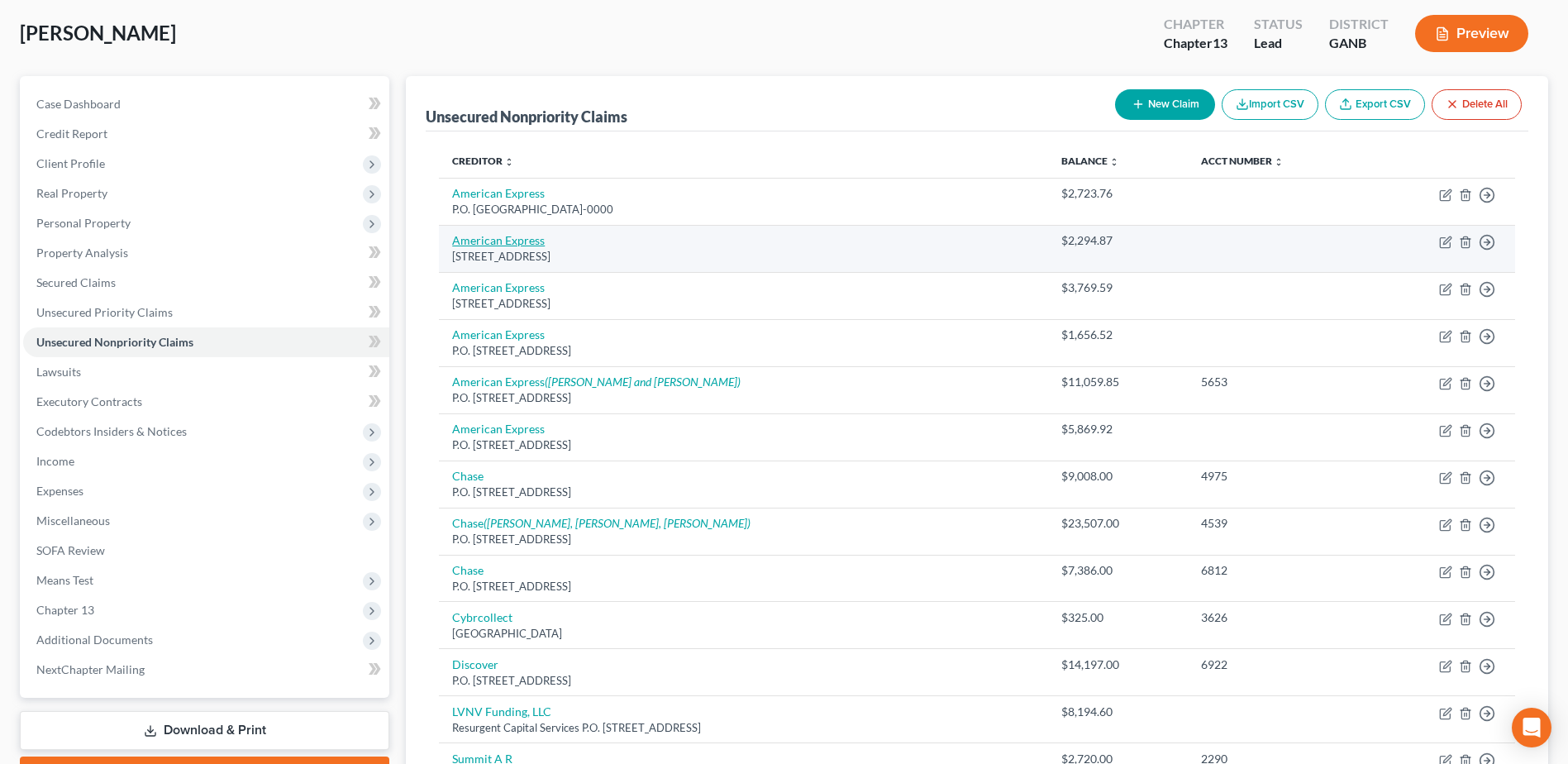
click at [480, 241] on link "American Express" at bounding box center [499, 240] width 93 height 14
select select "45"
select select "2"
select select "0"
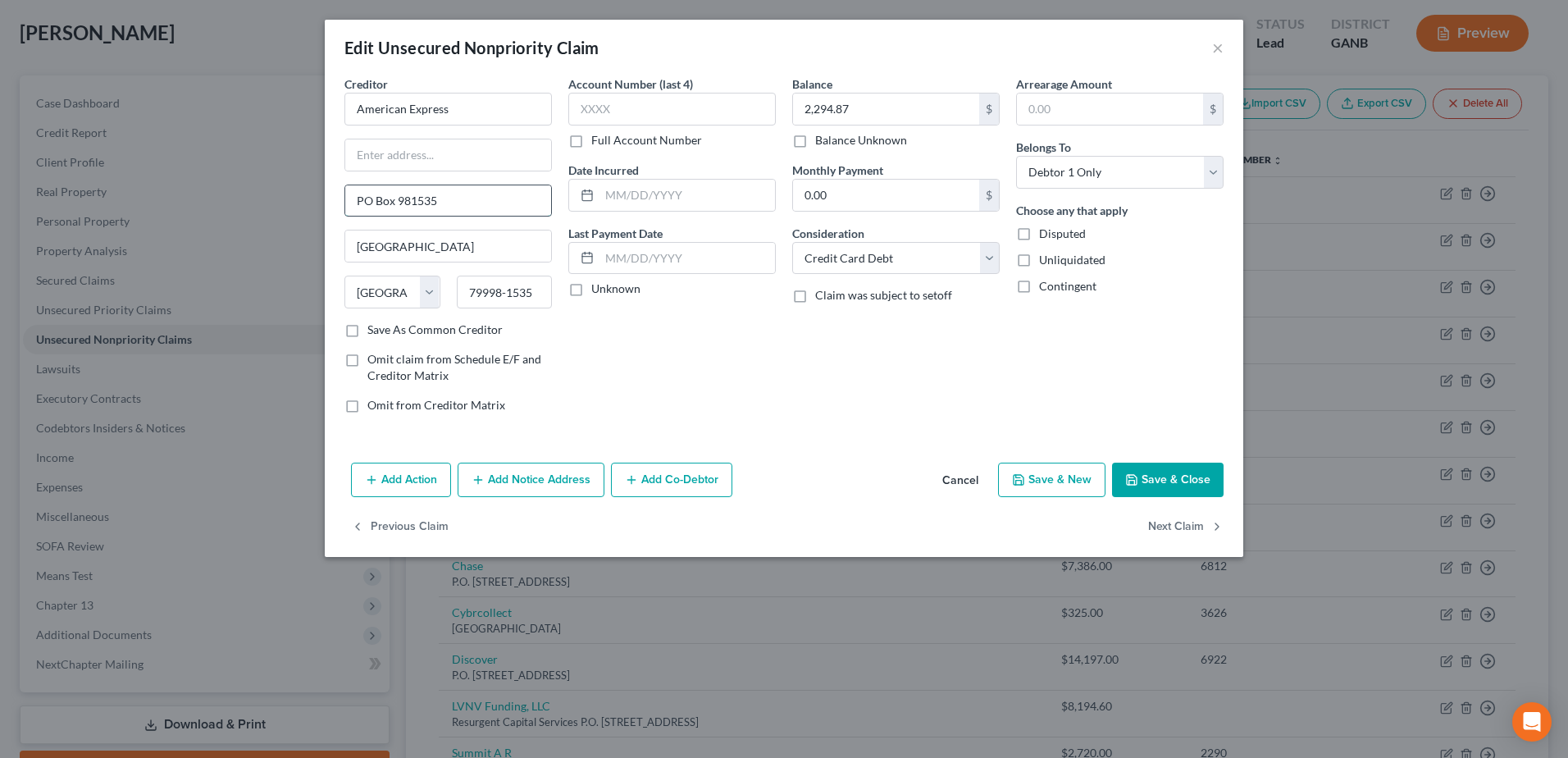
click at [367, 196] on input "PO Box 981535" at bounding box center [448, 201] width 206 height 31
type input "P.O. Box 981535"
click at [1165, 480] on button "Save & Close" at bounding box center [1168, 480] width 112 height 34
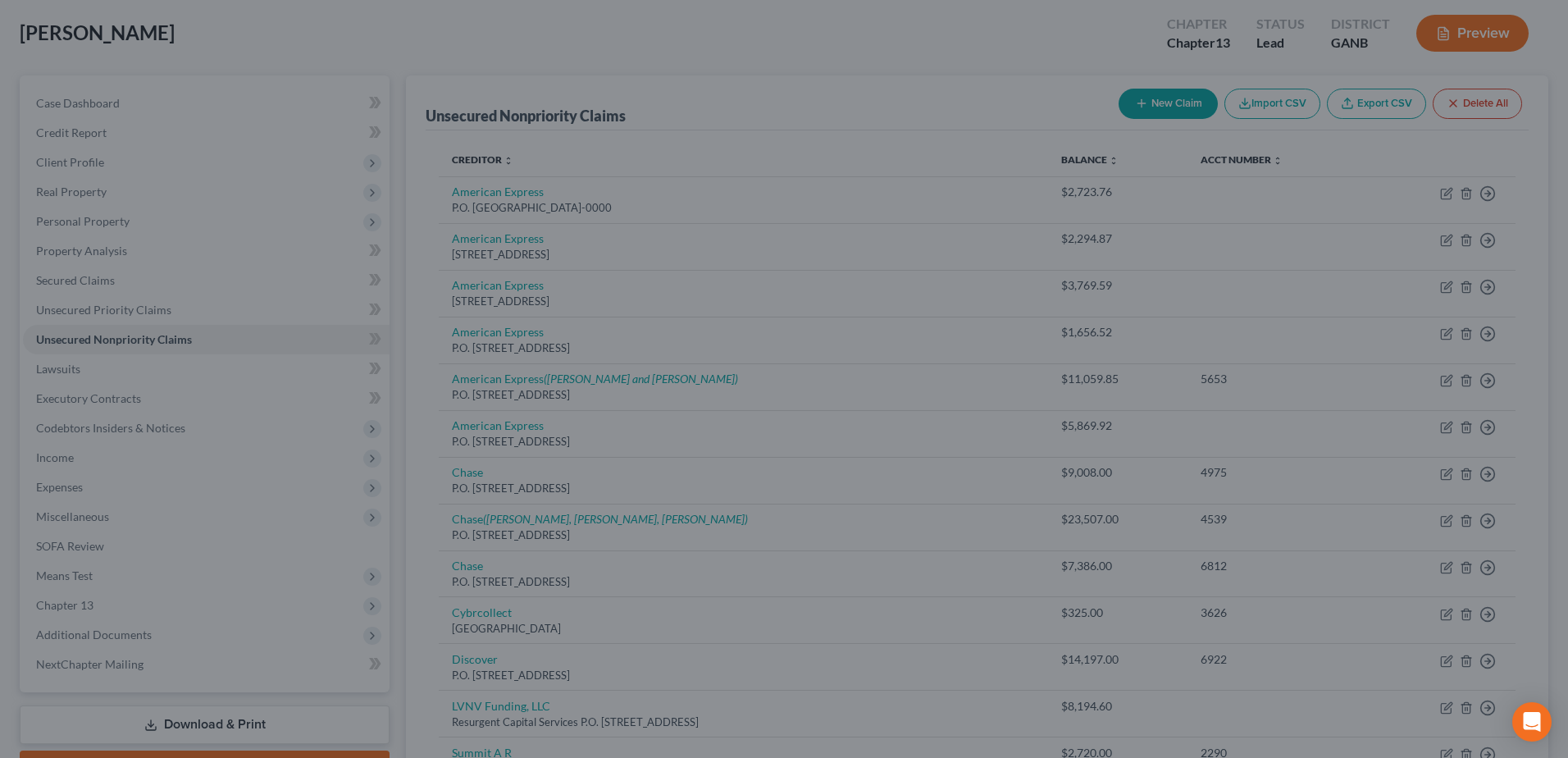
type input "0"
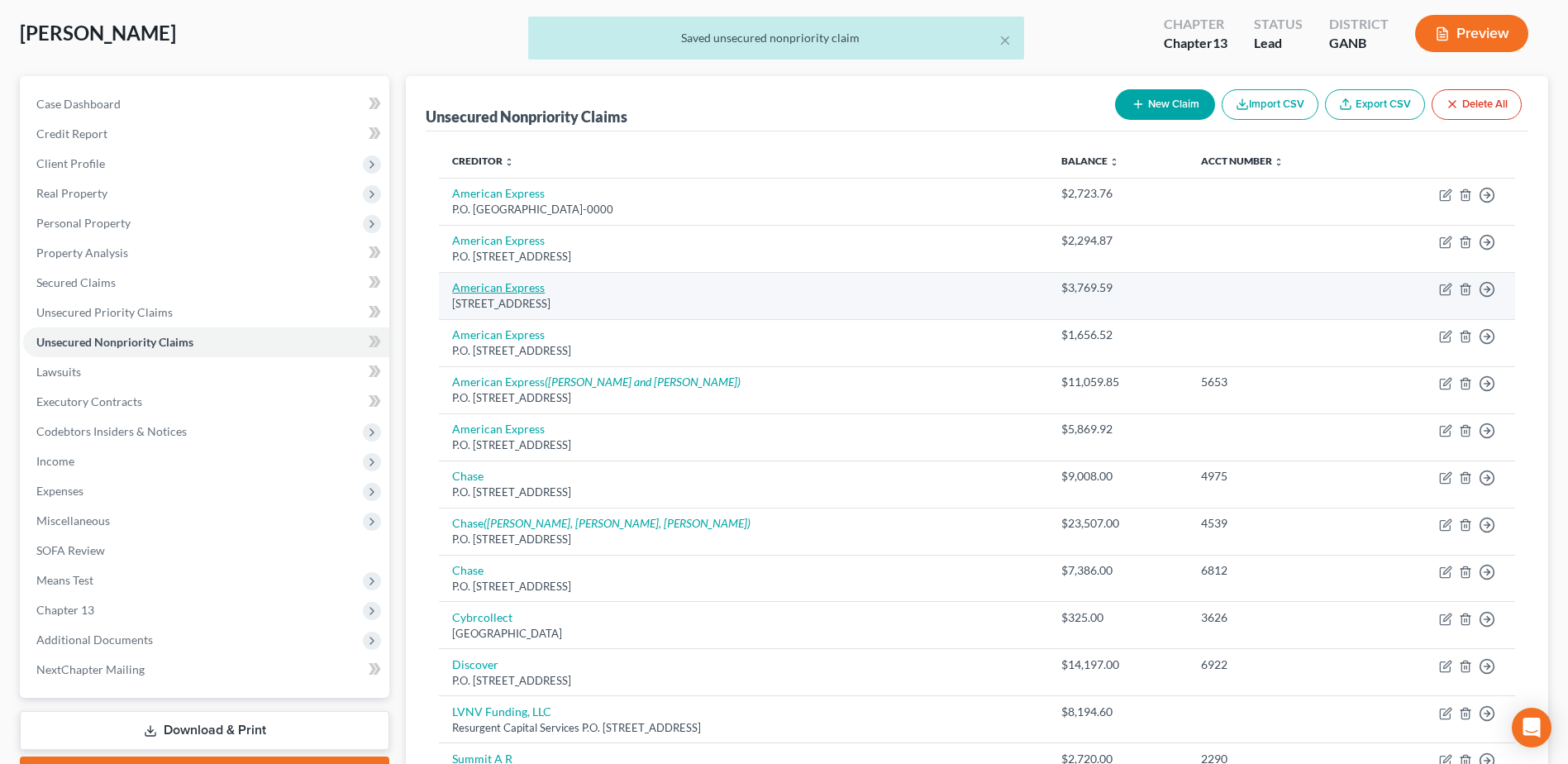
click at [479, 283] on link "American Express" at bounding box center [499, 287] width 93 height 14
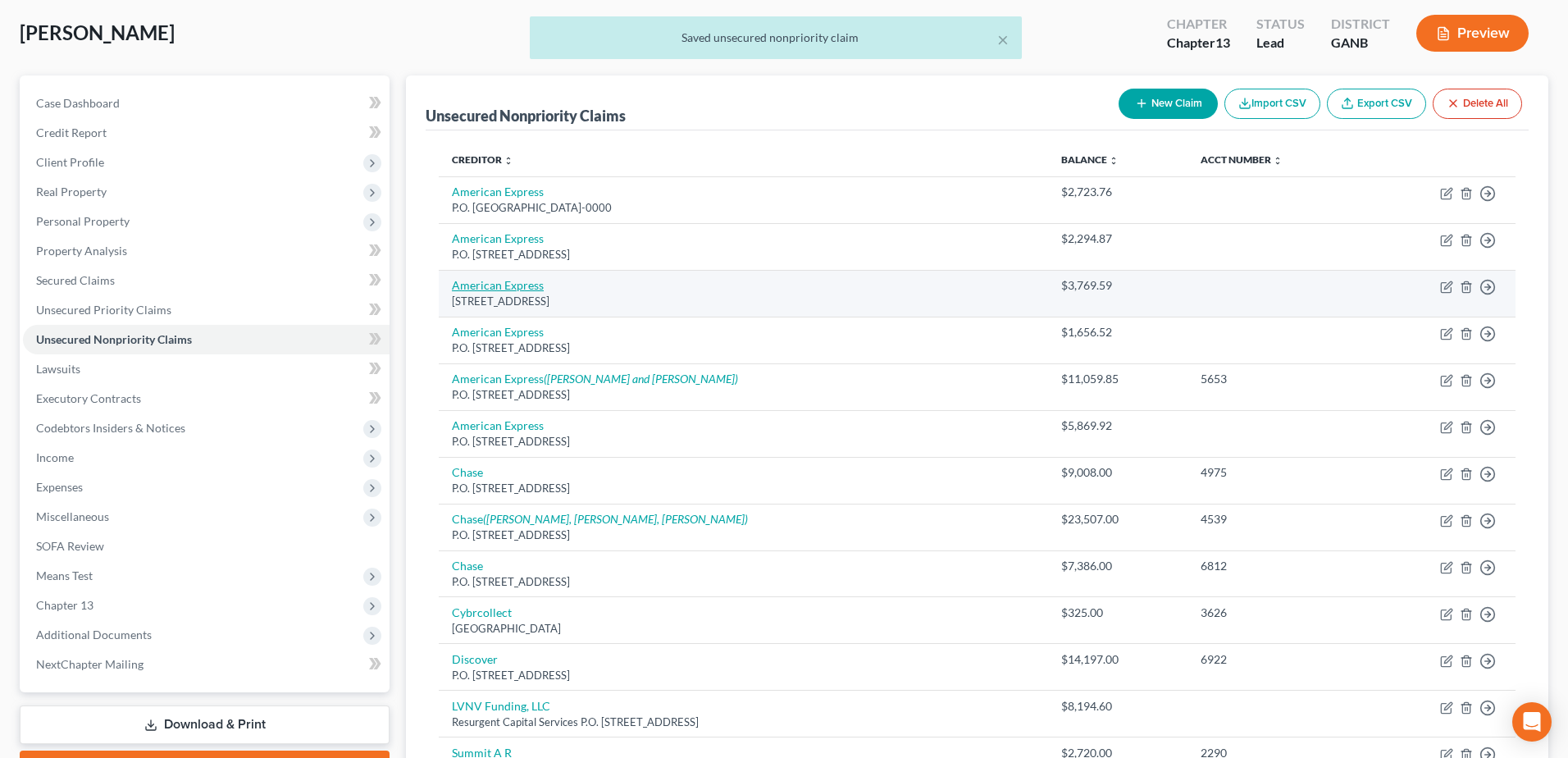
select select "45"
select select "2"
select select "0"
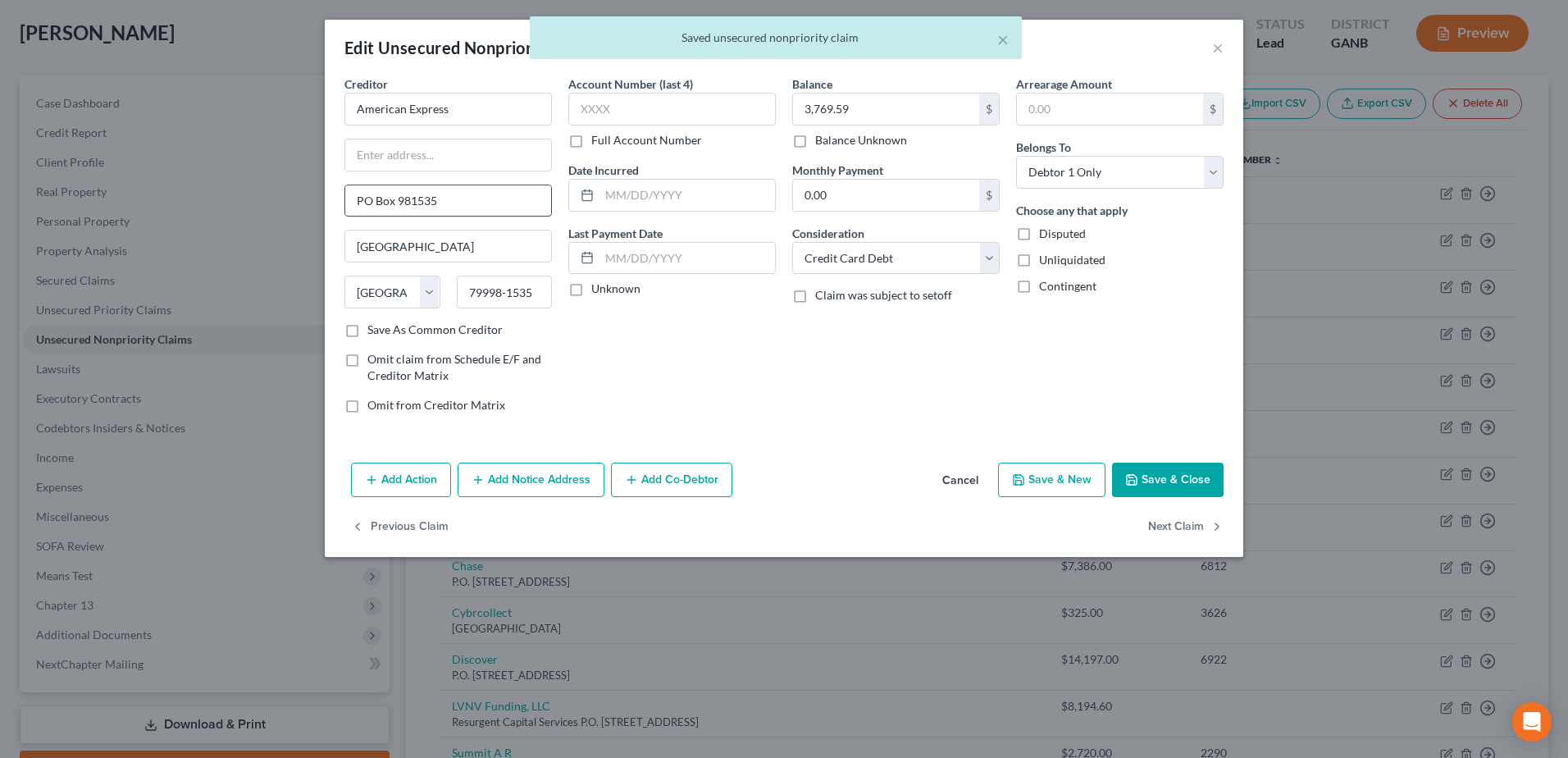
click at [364, 204] on input "PO Box 981535" at bounding box center [448, 201] width 206 height 31
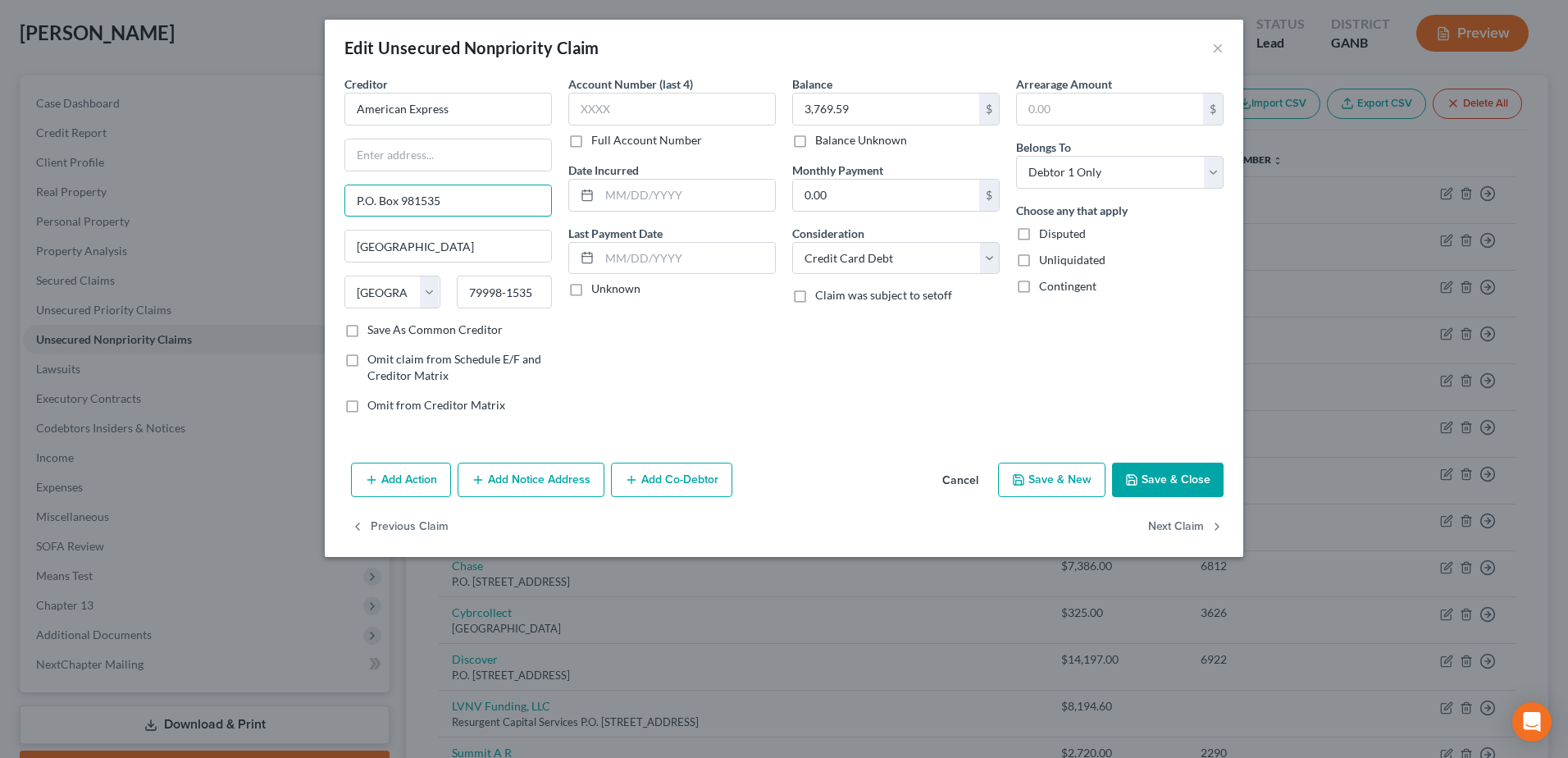
type input "P.O. Box 981535"
click at [1139, 474] on icon "button" at bounding box center [1132, 480] width 13 height 13
type input "0"
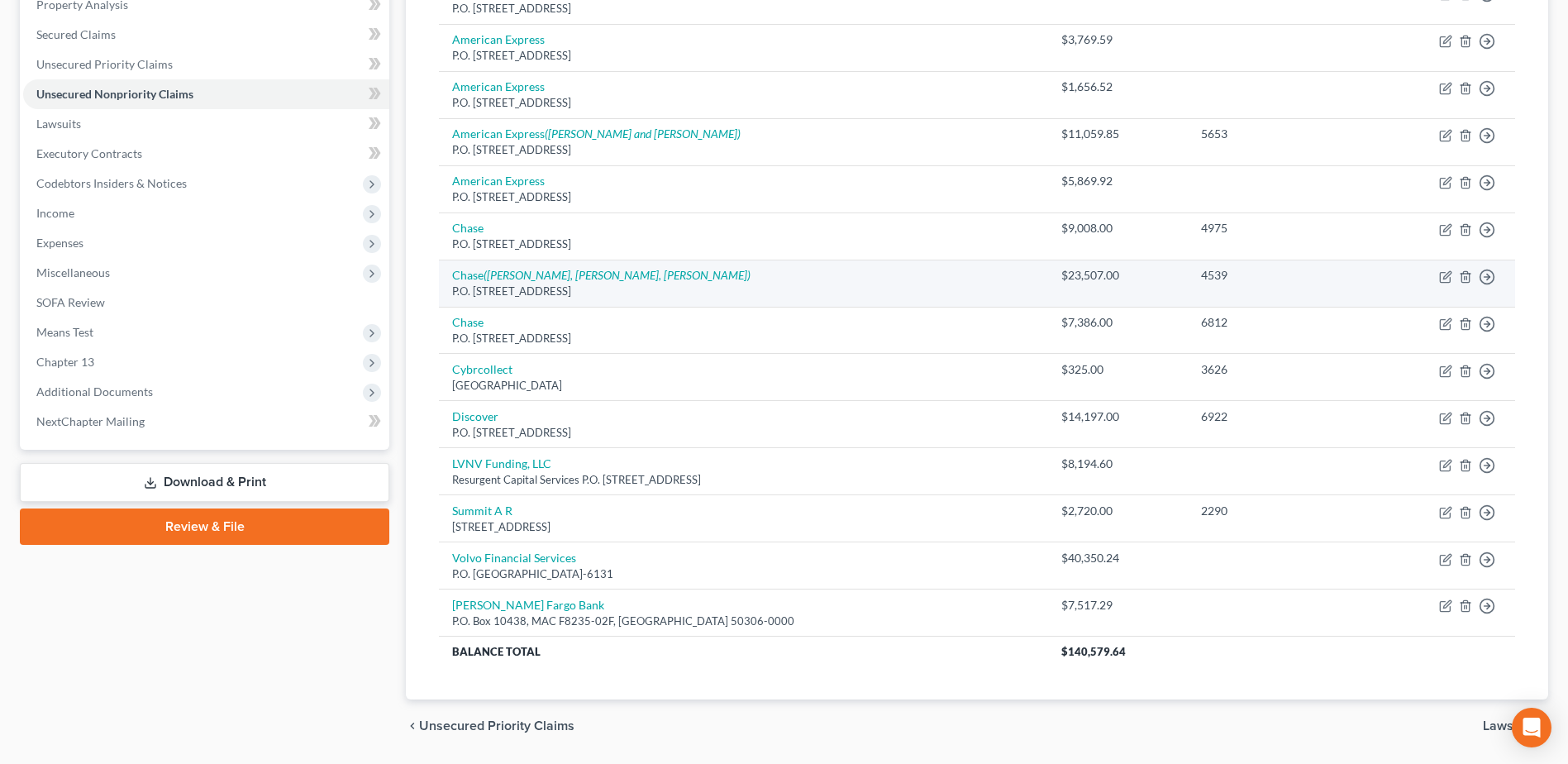
scroll to position [382, 0]
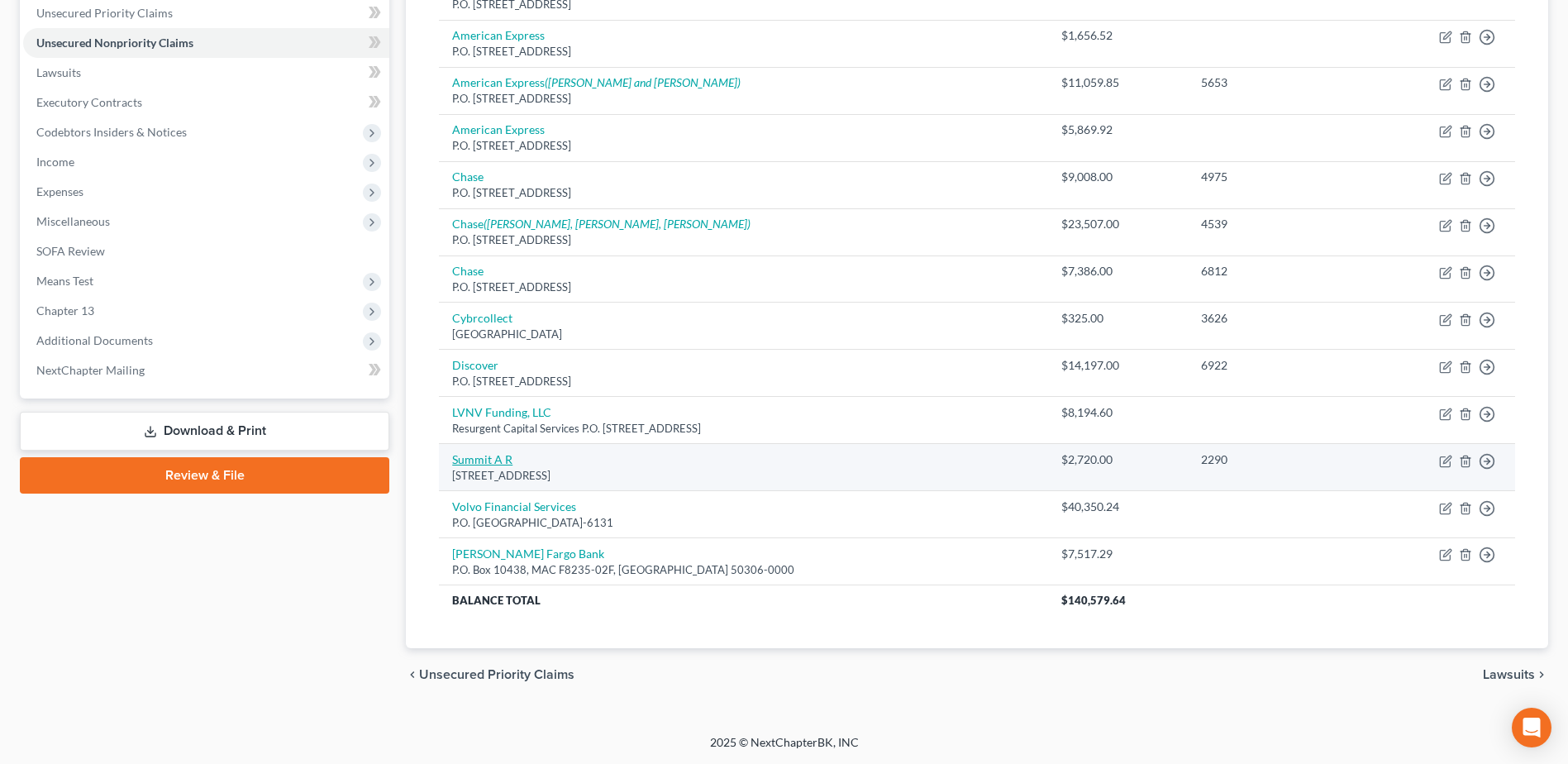
click at [463, 466] on link "Summit A R" at bounding box center [482, 459] width 60 height 14
select select "24"
select select "0"
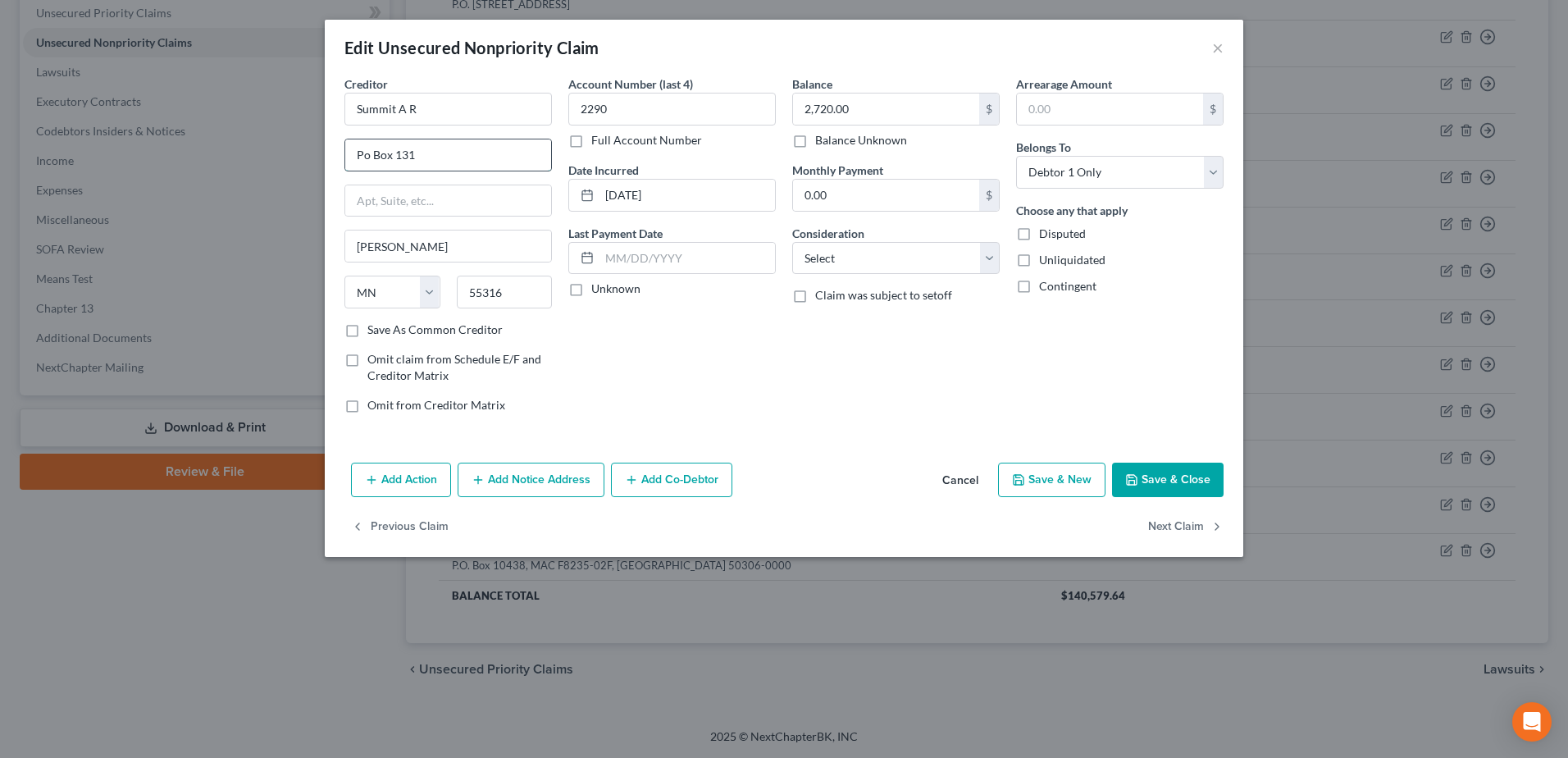
click at [364, 154] on input "Po Box 131" at bounding box center [448, 155] width 206 height 31
type input "P.0. Box 131"
click at [860, 271] on select "Select Cable / Satellite Services Collection Agency Credit Card Debt Debt Couns…" at bounding box center [896, 259] width 208 height 33
click at [792, 242] on select "Select Cable / Satellite Services Collection Agency Credit Card Debt Debt Couns…" at bounding box center [896, 259] width 208 height 33
click at [995, 266] on select "Select Cable / Satellite Services Collection Agency Credit Card Debt Debt Couns…" at bounding box center [896, 259] width 208 height 33
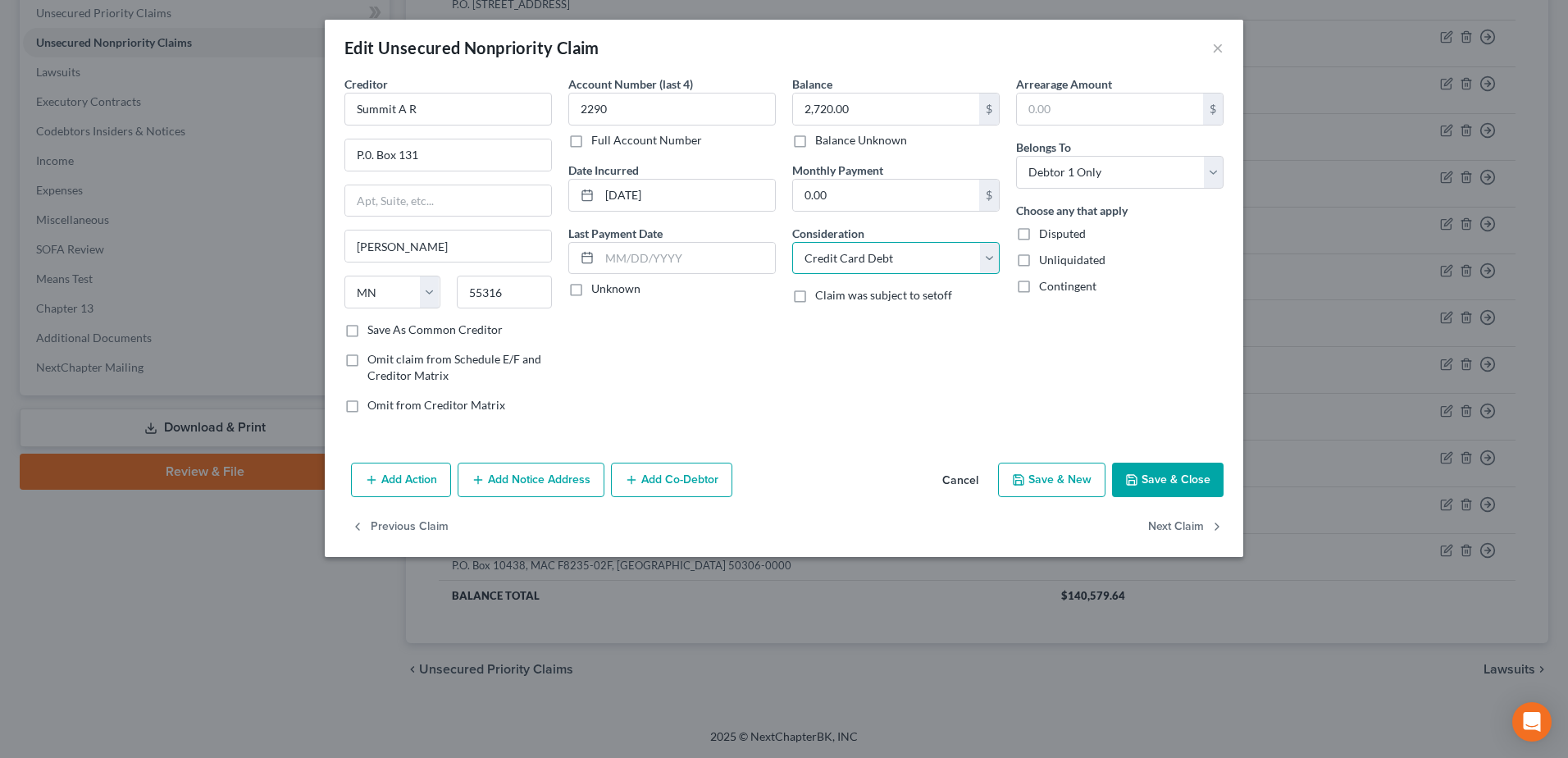
select select "1"
click at [792, 242] on select "Select Cable / Satellite Services Collection Agency Credit Card Debt Debt Couns…" at bounding box center [896, 259] width 208 height 33
click at [1168, 479] on button "Save & Close" at bounding box center [1168, 480] width 112 height 34
type input "0"
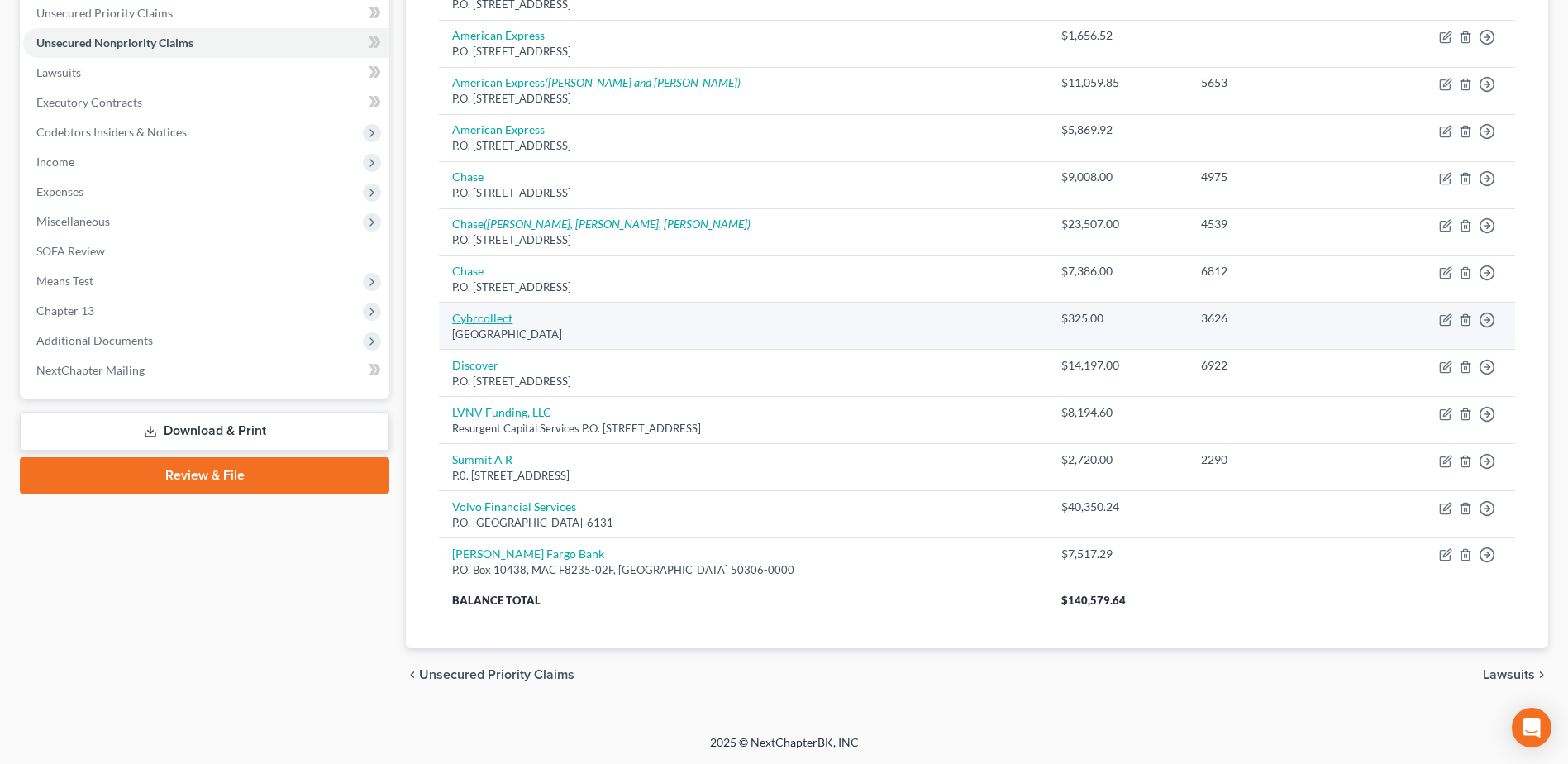
click at [487, 317] on link "Cybrcollect" at bounding box center [482, 318] width 60 height 14
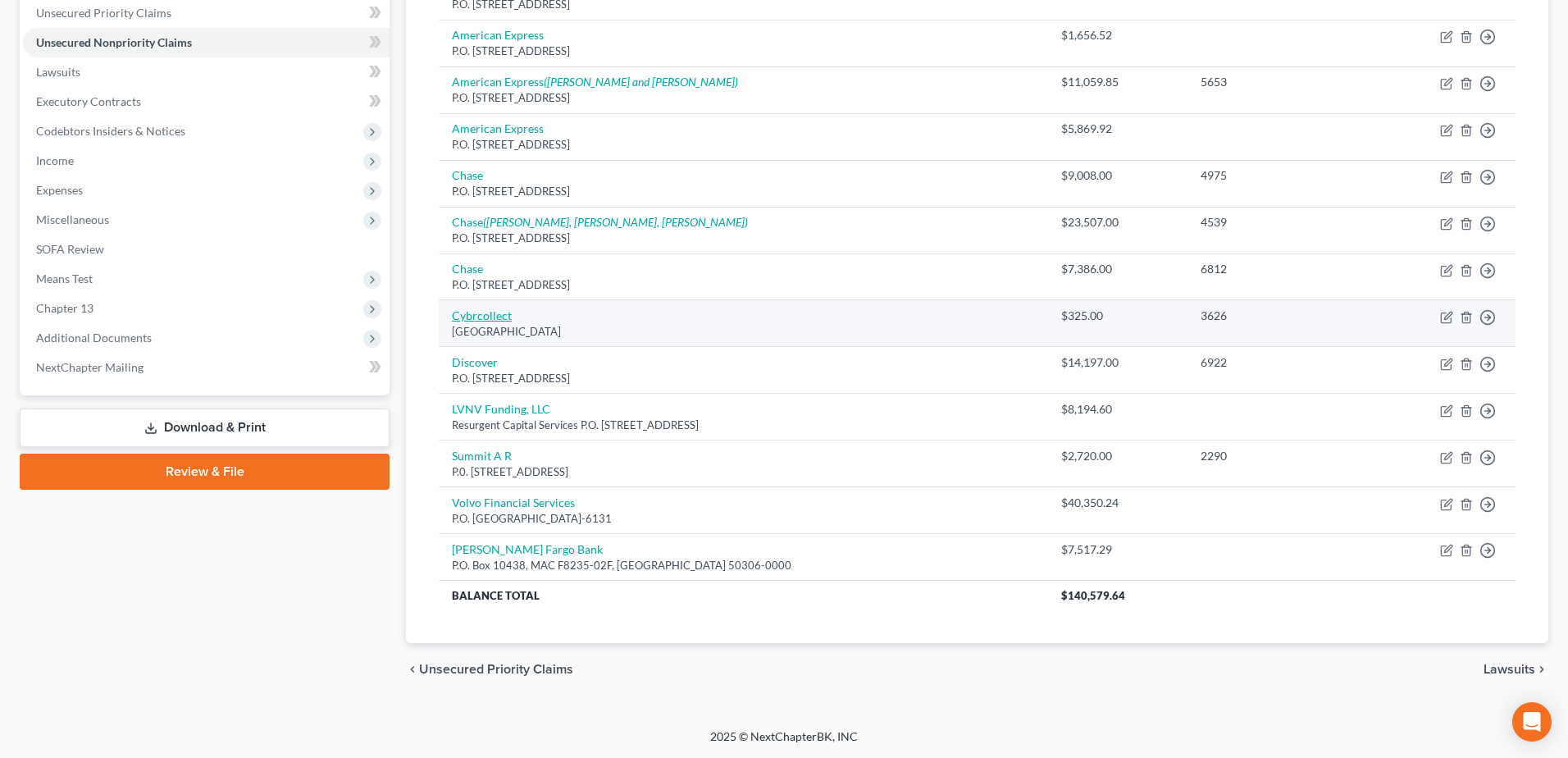
select select "52"
select select "0"
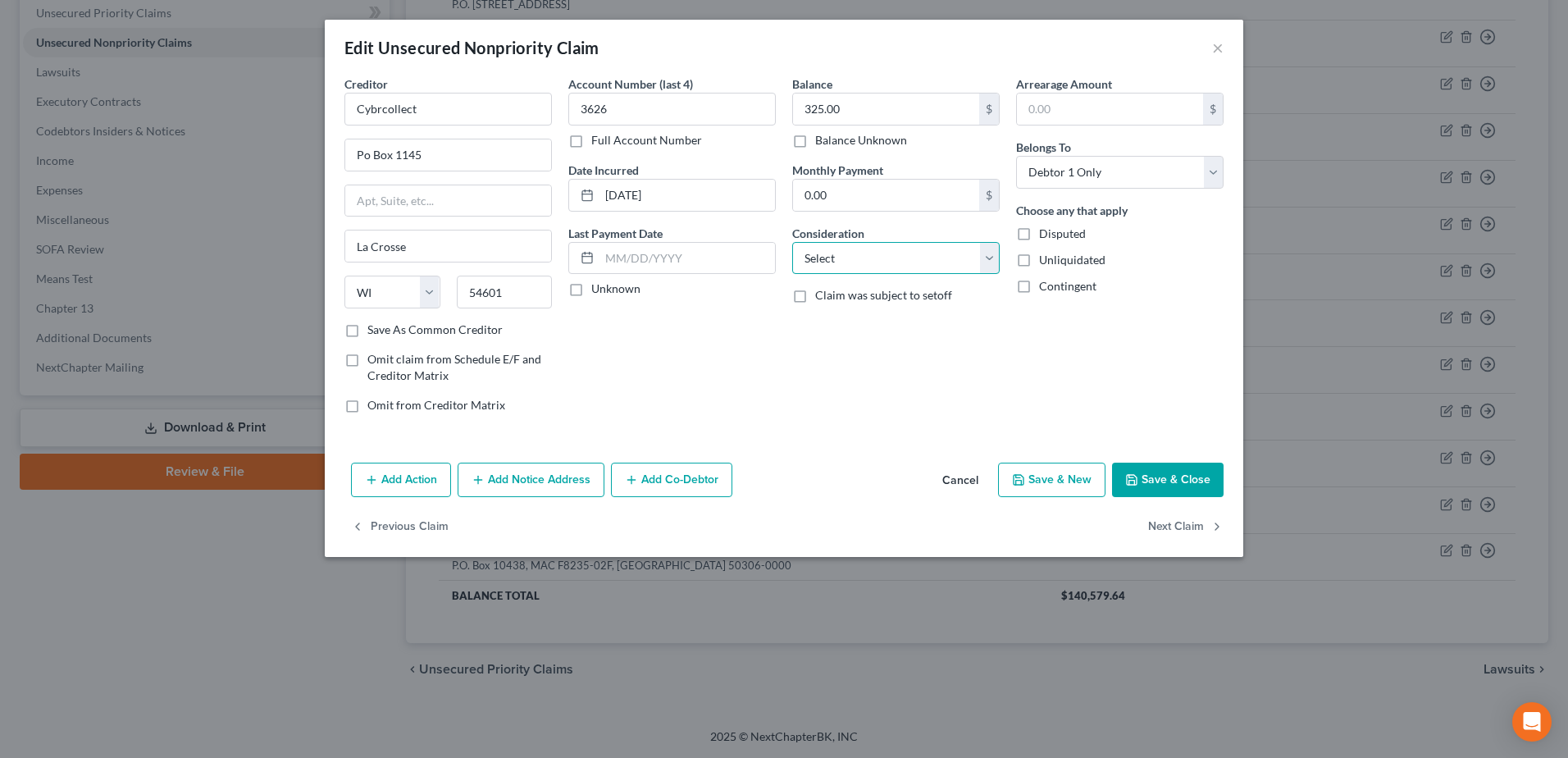
click at [856, 250] on select "Select Cable / Satellite Services Collection Agency Credit Card Debt Debt Couns…" at bounding box center [896, 259] width 208 height 33
select select "1"
click at [792, 242] on select "Select Cable / Satellite Services Collection Agency Credit Card Debt Debt Couns…" at bounding box center [896, 259] width 208 height 33
click at [1150, 480] on button "Save & Close" at bounding box center [1168, 480] width 112 height 34
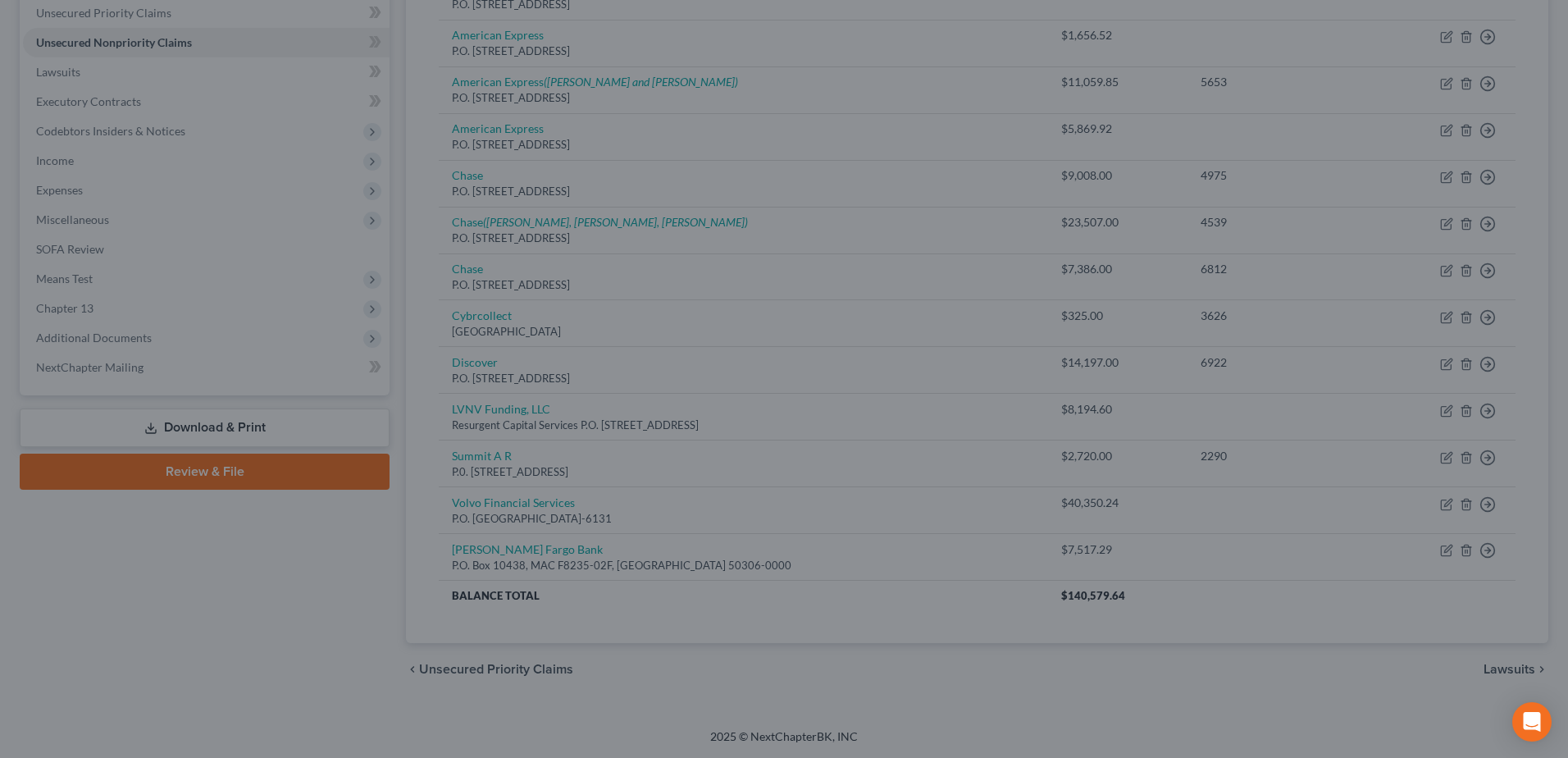
type input "0"
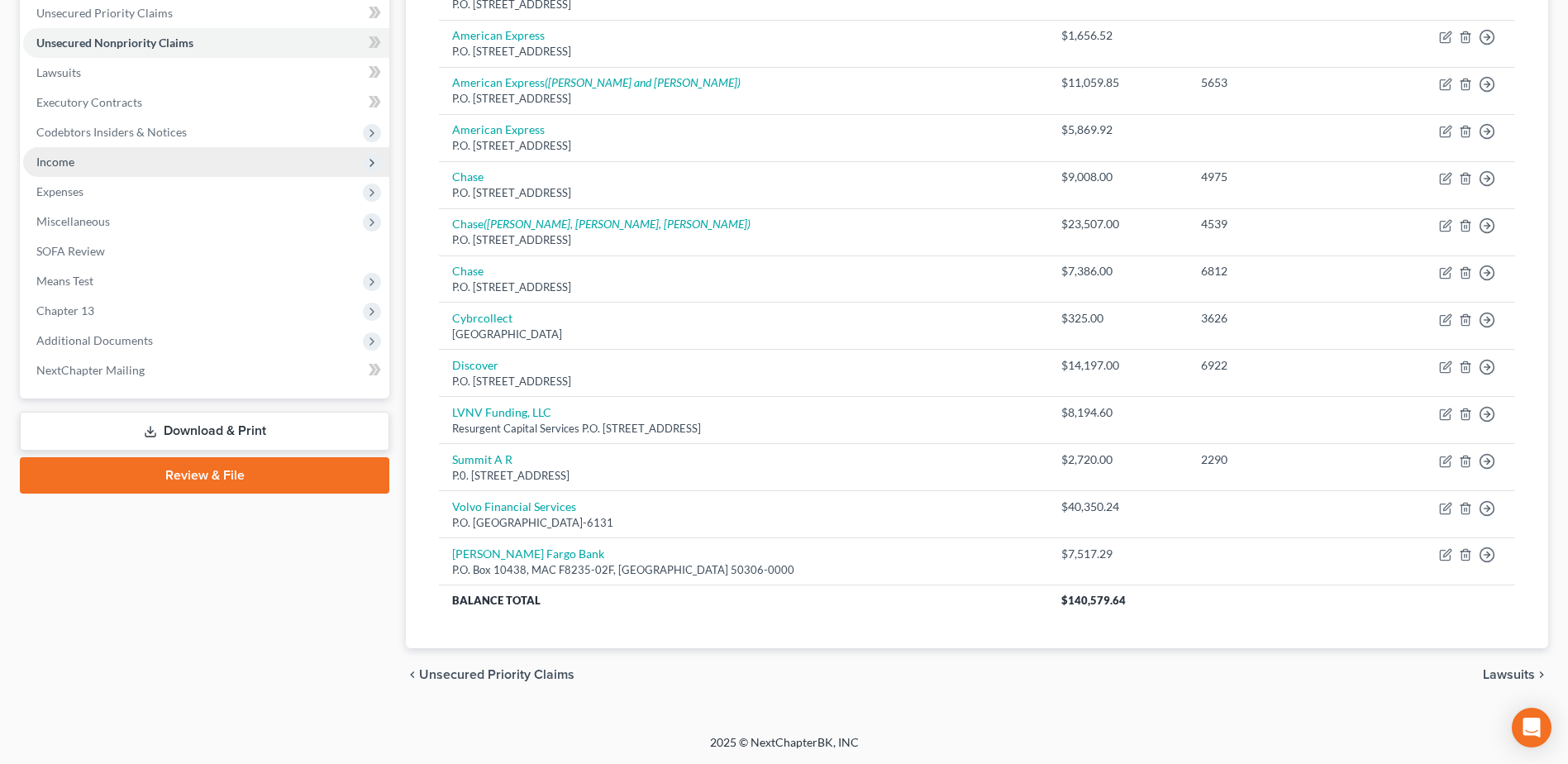
click at [48, 165] on span "Income" at bounding box center [55, 161] width 38 height 14
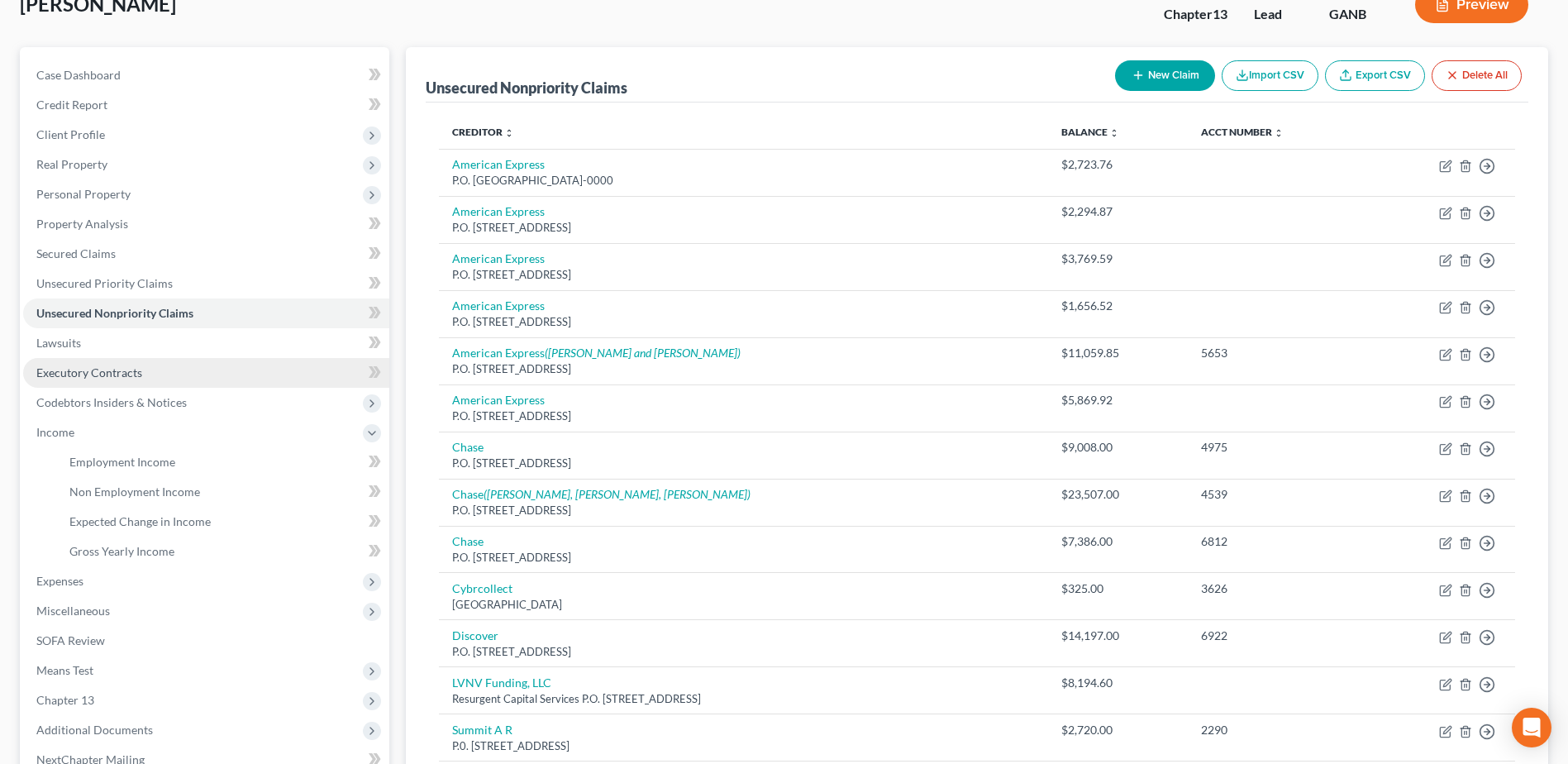
scroll to position [0, 0]
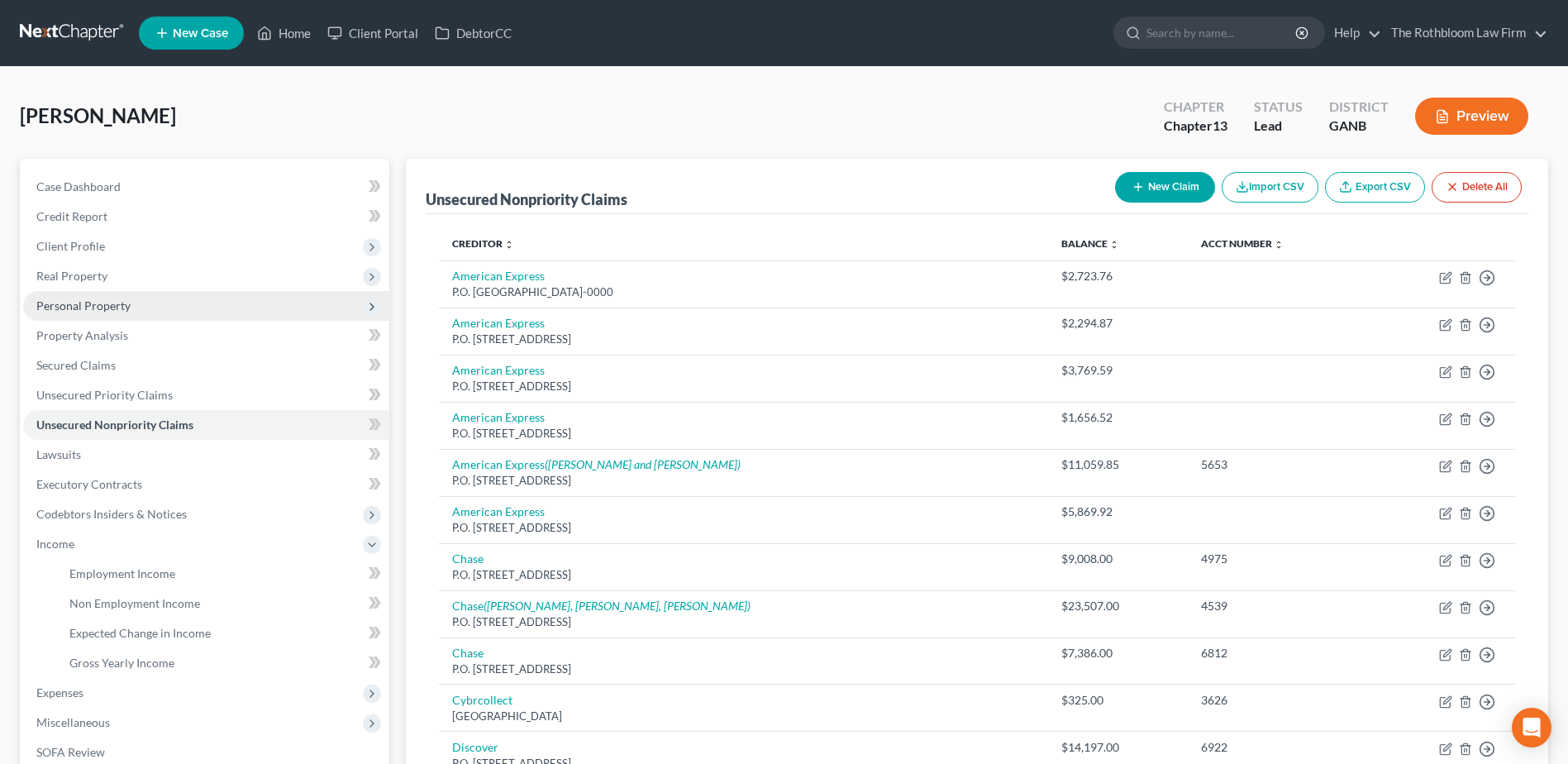
click at [79, 305] on span "Personal Property" at bounding box center [84, 305] width 94 height 14
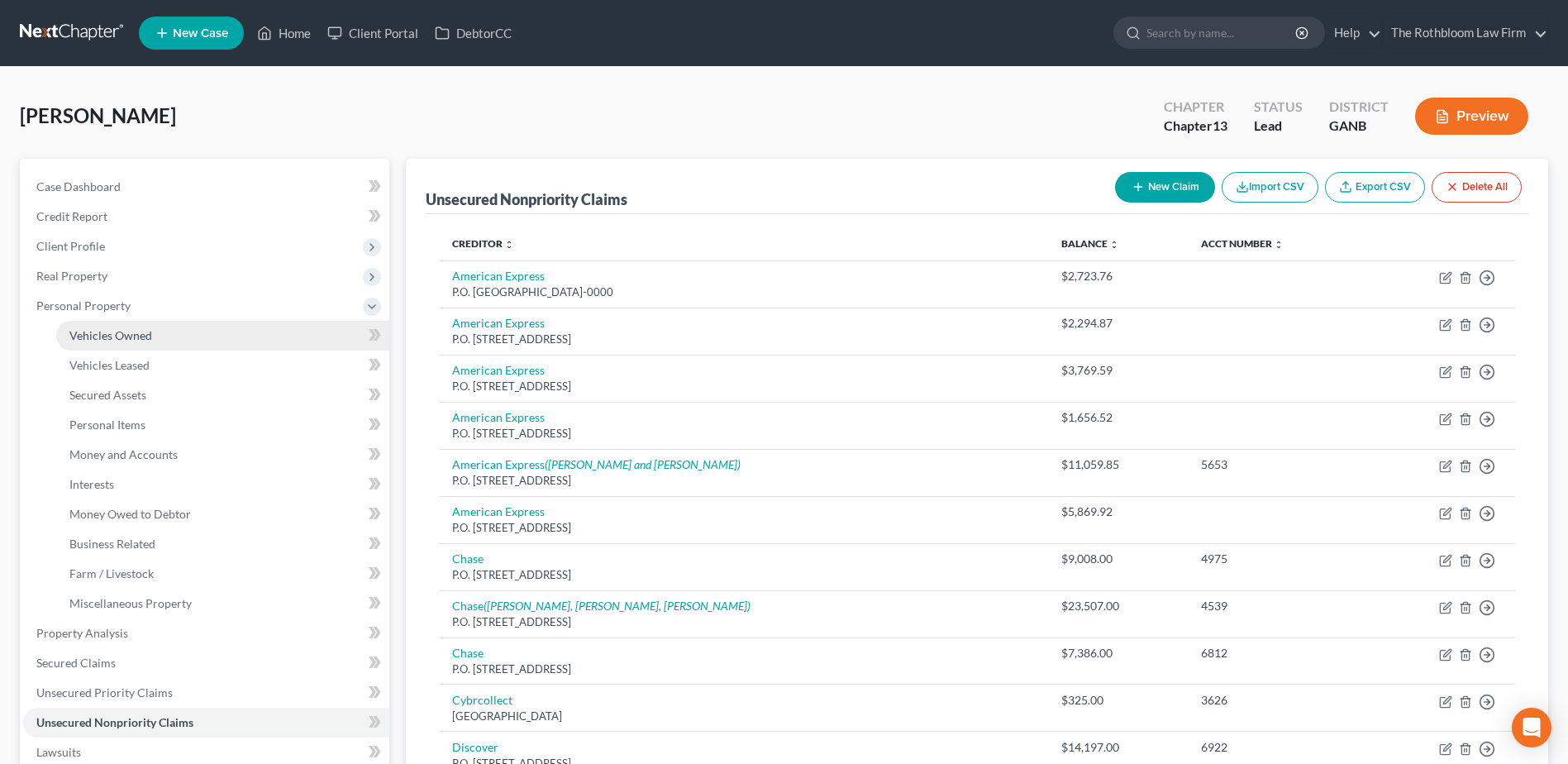
click at [94, 329] on span "Vehicles Owned" at bounding box center [111, 335] width 83 height 14
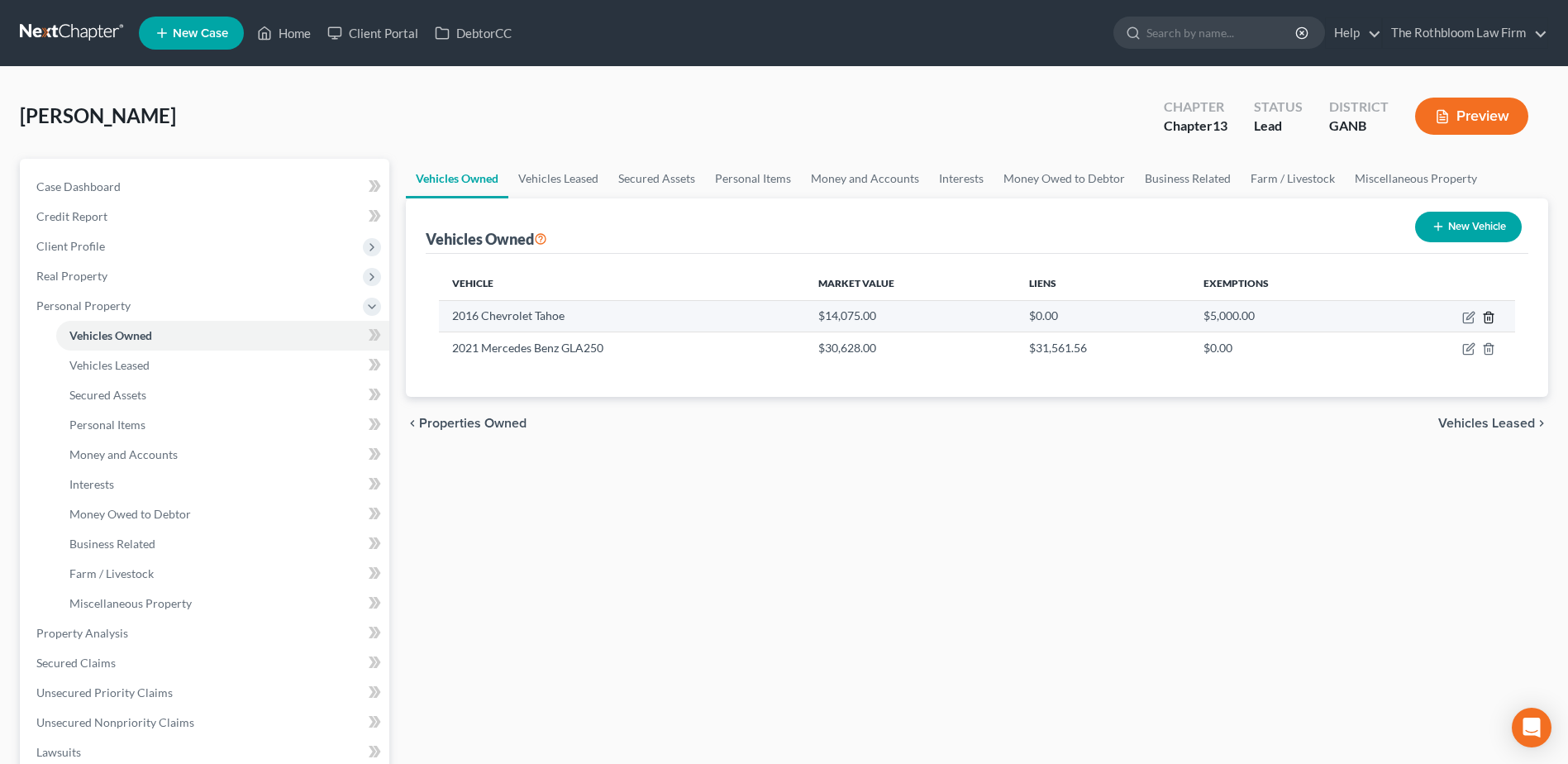
click at [1487, 321] on icon "button" at bounding box center [1489, 318] width 13 height 13
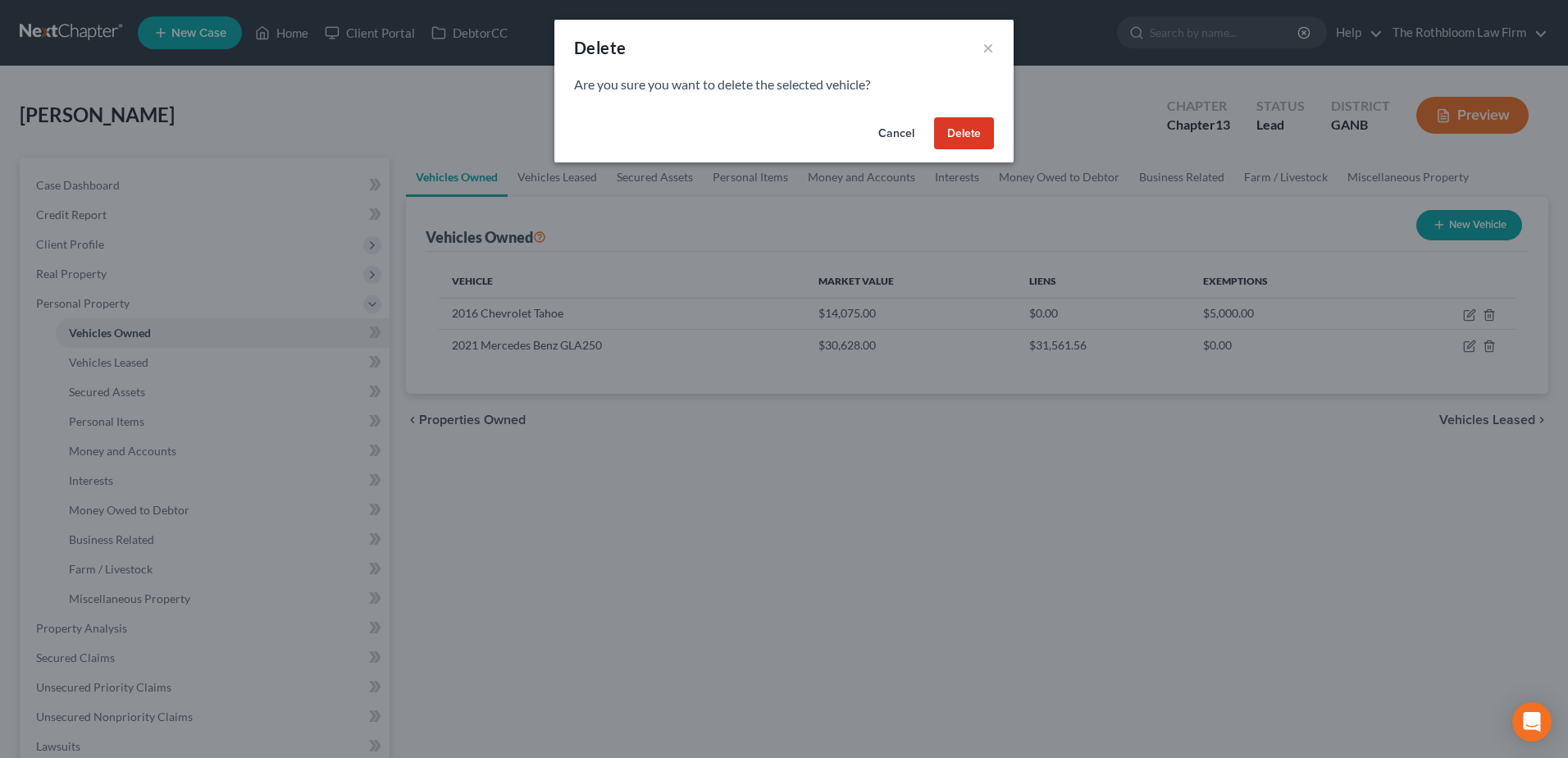
click at [975, 127] on button "Delete" at bounding box center [964, 134] width 60 height 33
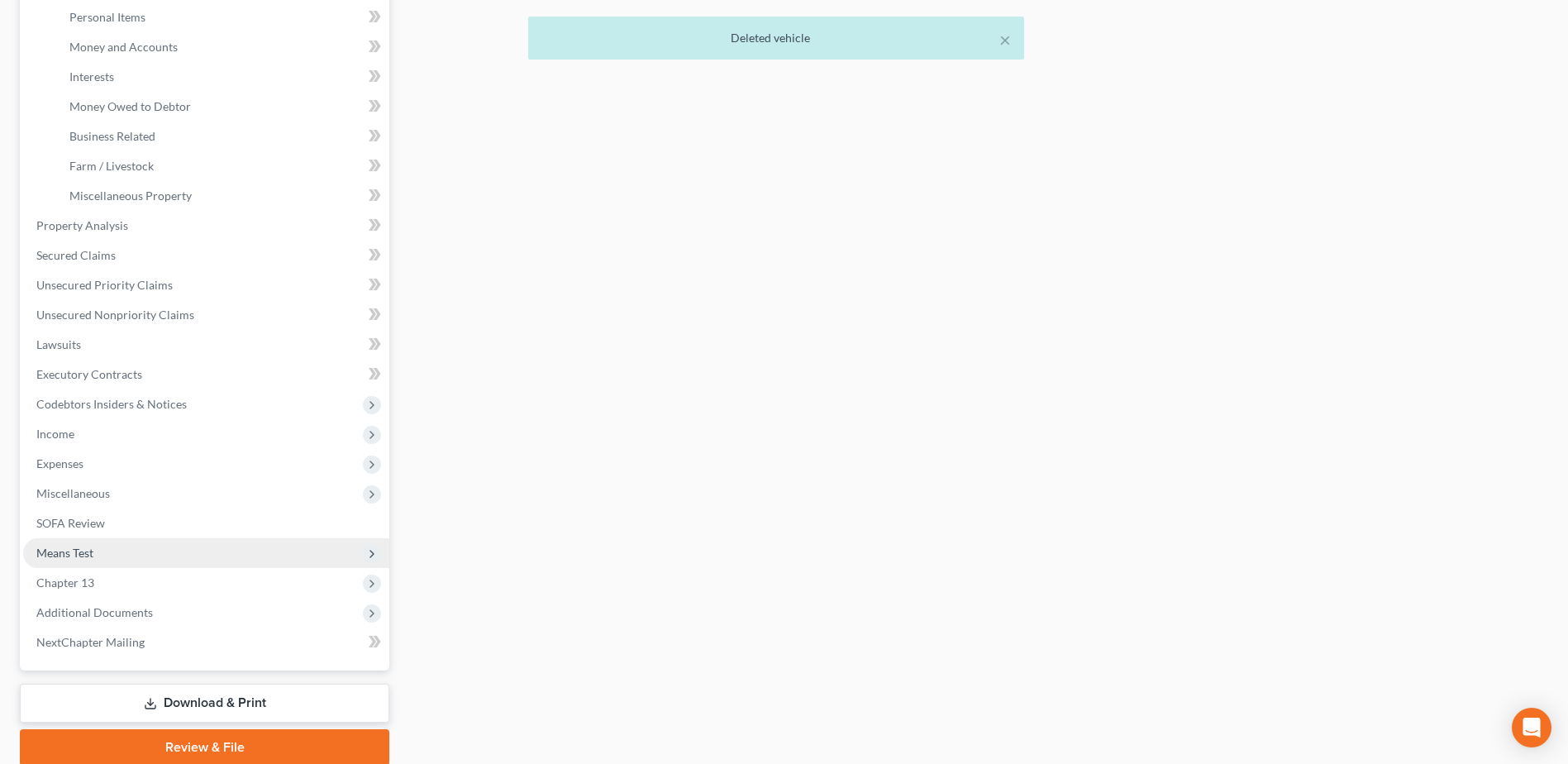
scroll to position [414, 0]
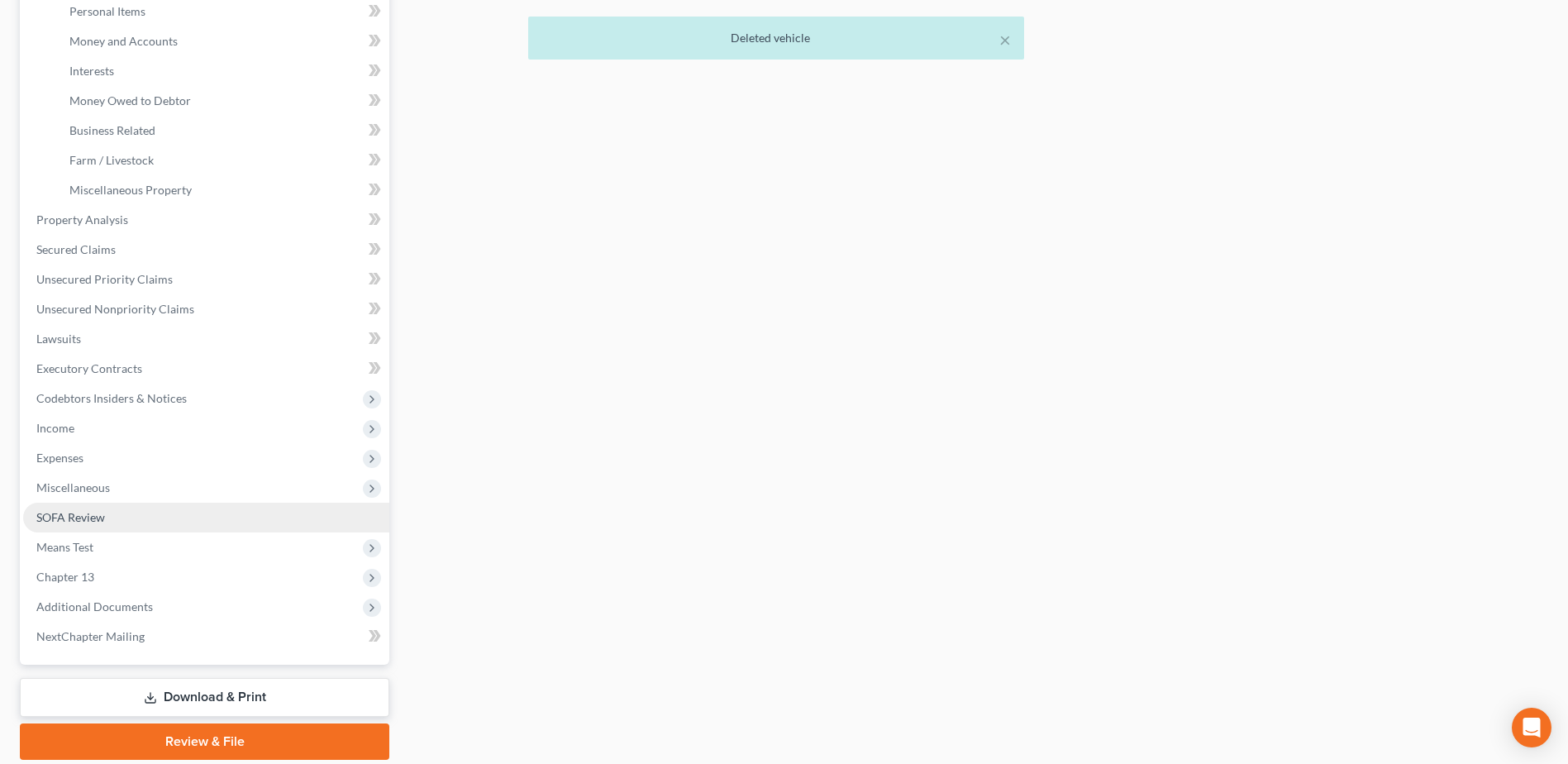
click at [67, 524] on link "SOFA Review" at bounding box center [206, 517] width 367 height 30
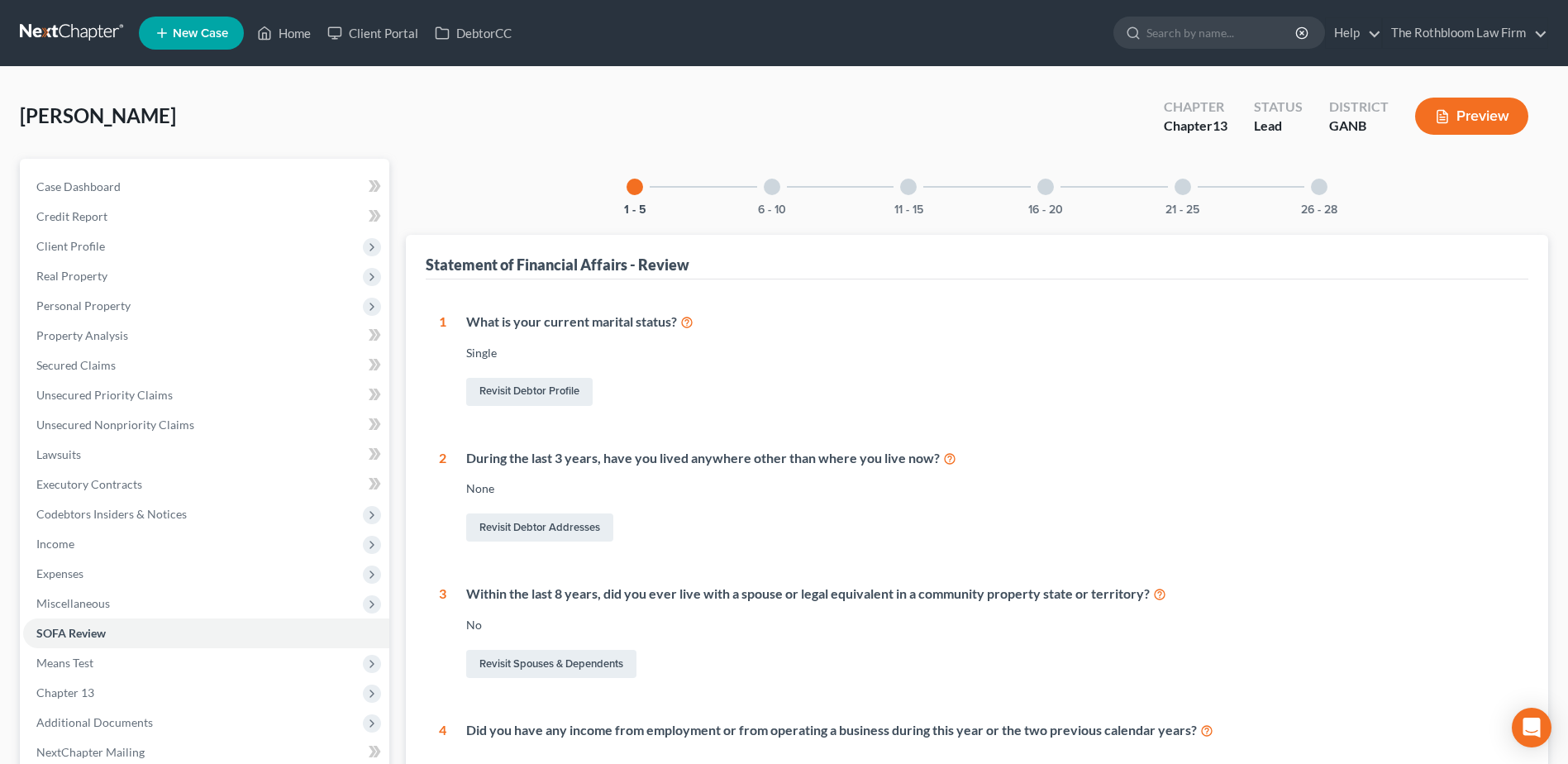
click at [911, 190] on div at bounding box center [909, 187] width 17 height 17
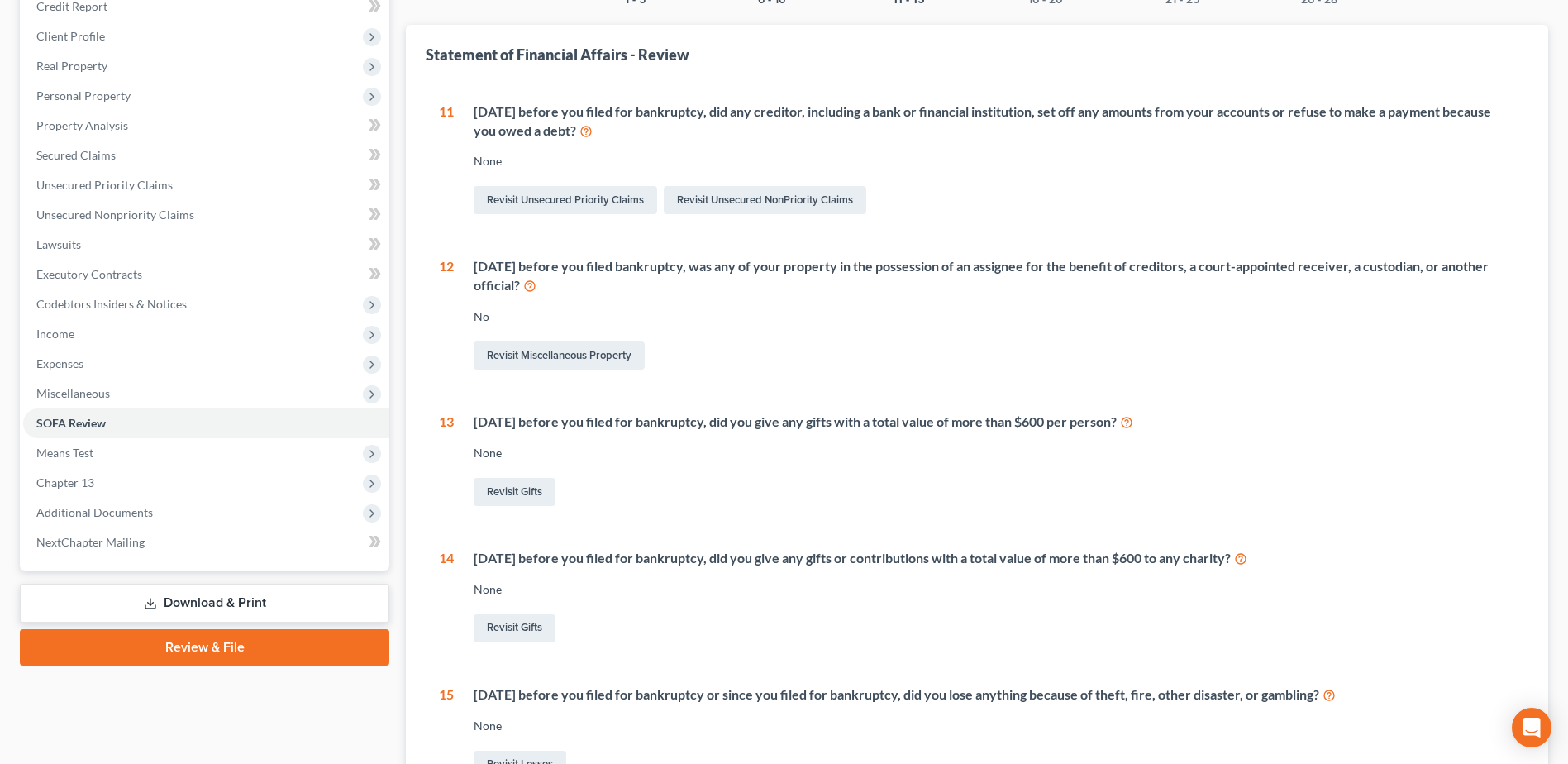
scroll to position [73, 0]
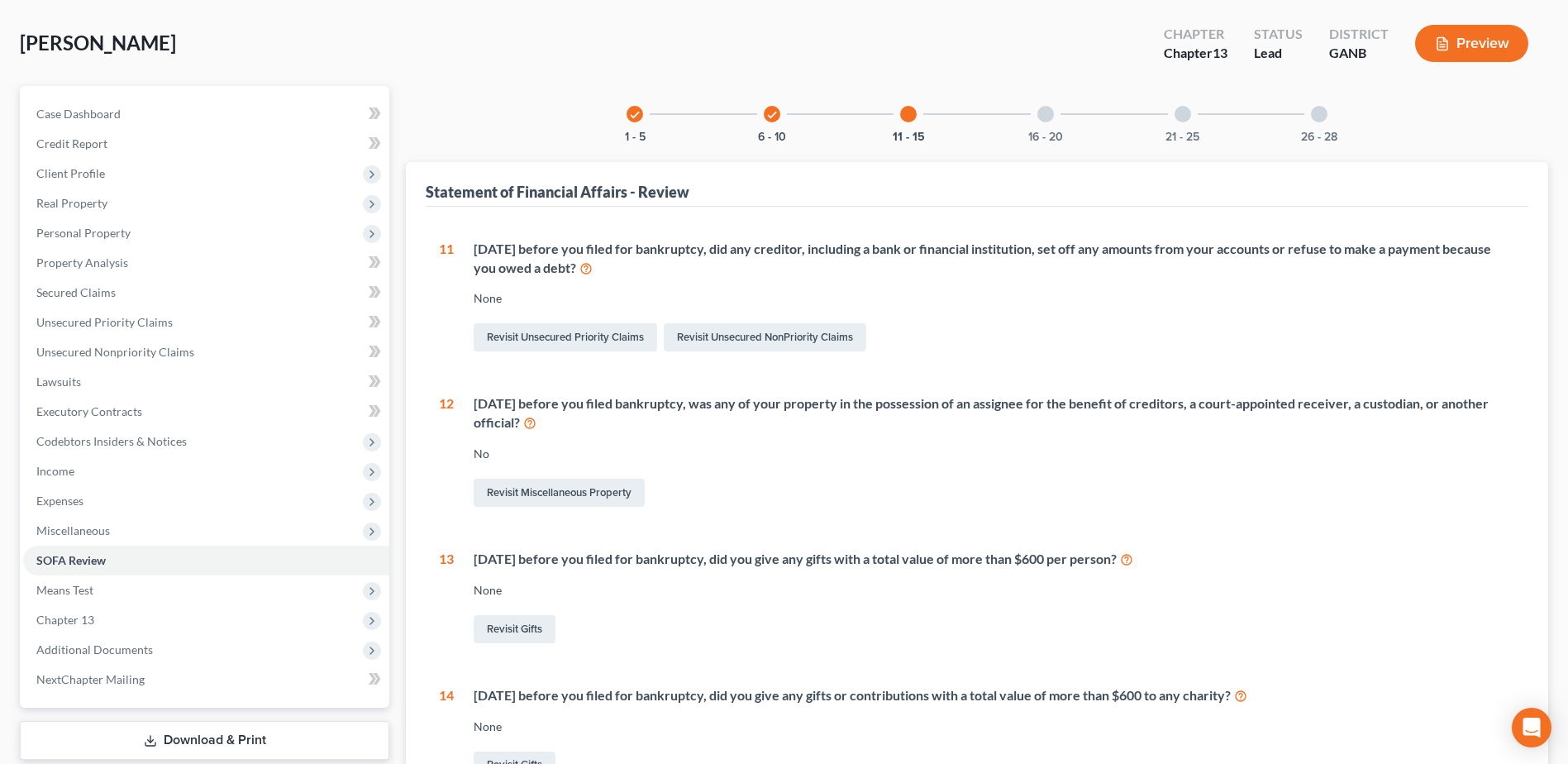
click at [1049, 118] on div at bounding box center [1046, 114] width 17 height 17
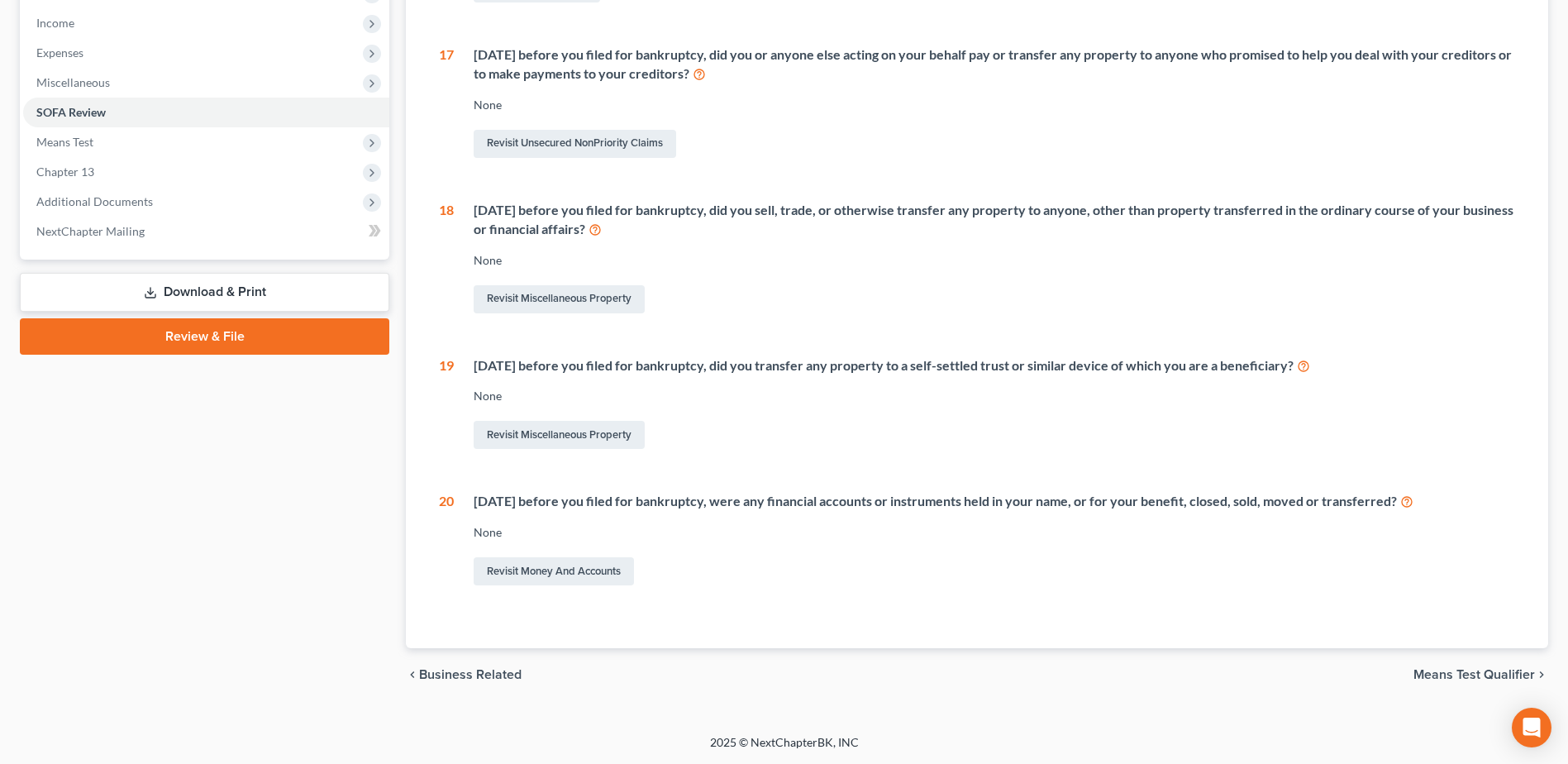
scroll to position [141, 0]
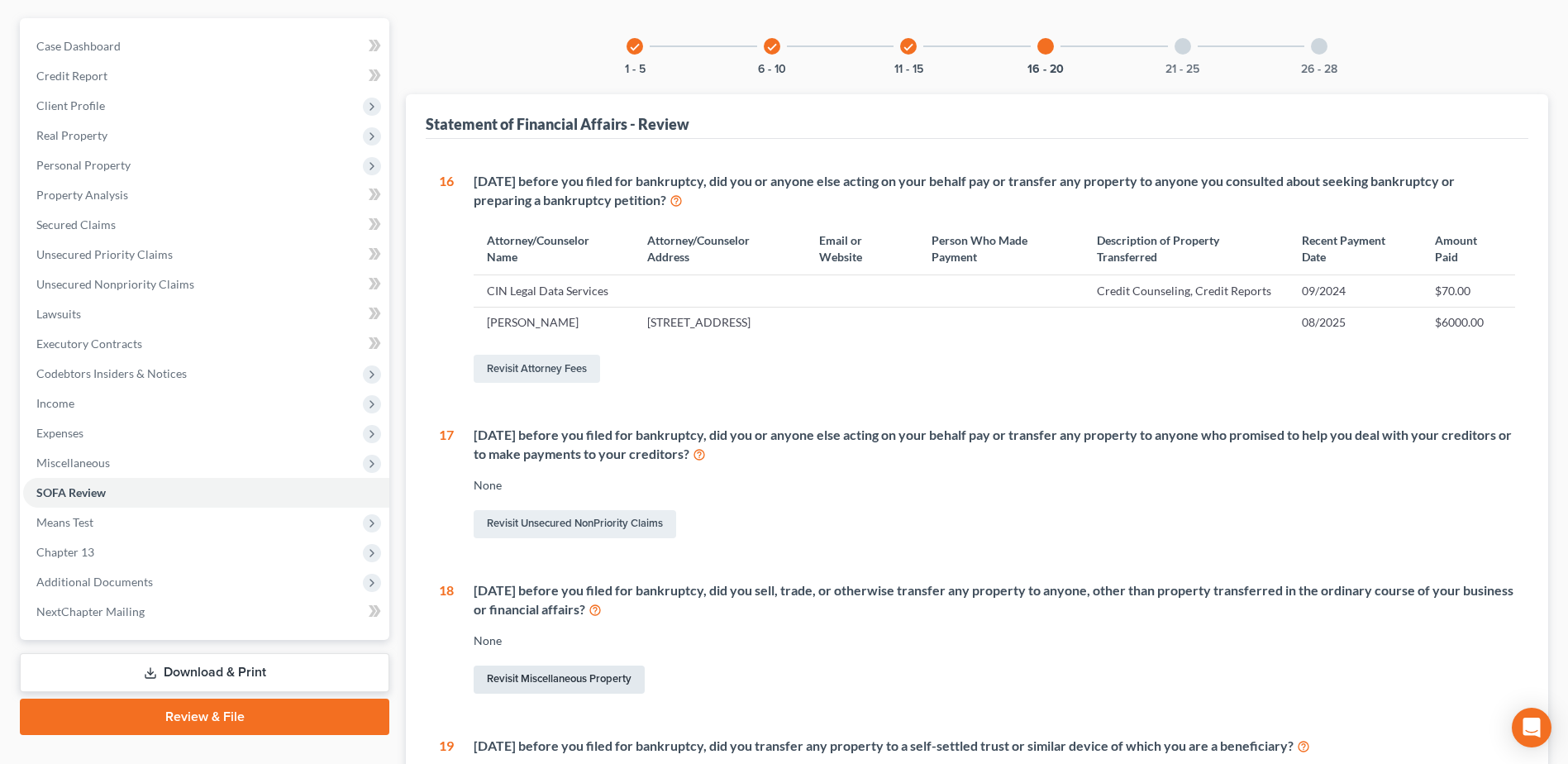
click at [533, 694] on link "Revisit Miscellaneous Property" at bounding box center [559, 680] width 171 height 28
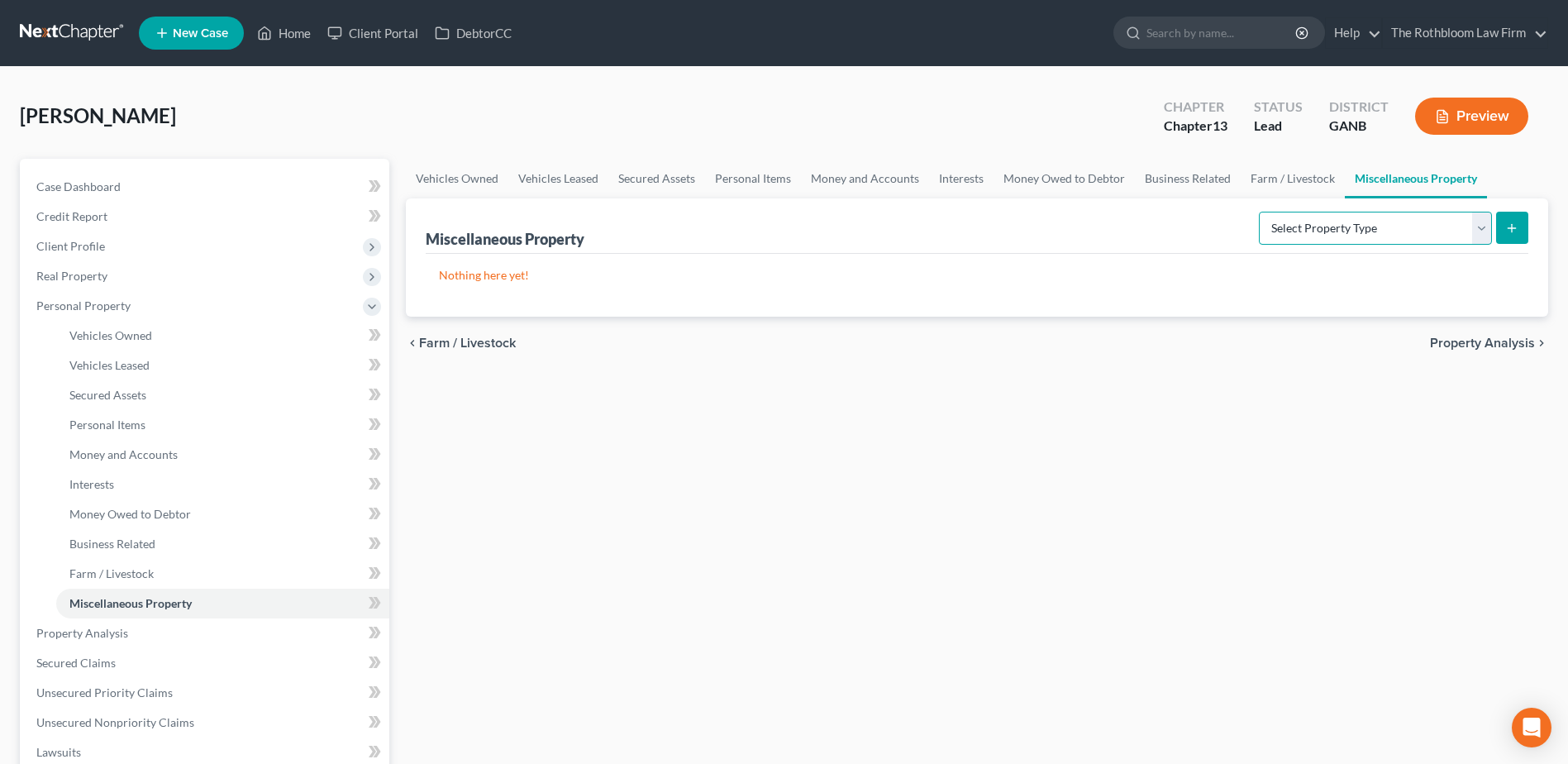
click at [1480, 229] on select "Select Property Type Assigned for Creditor Benefit [DATE] Holding for Another N…" at bounding box center [1376, 228] width 233 height 33
select select "transferred"
click at [1259, 212] on select "Select Property Type Assigned for Creditor Benefit [DATE] Holding for Another N…" at bounding box center [1376, 228] width 233 height 33
click at [1506, 226] on icon "submit" at bounding box center [1512, 228] width 13 height 13
select select "Ordinary ([DATE])"
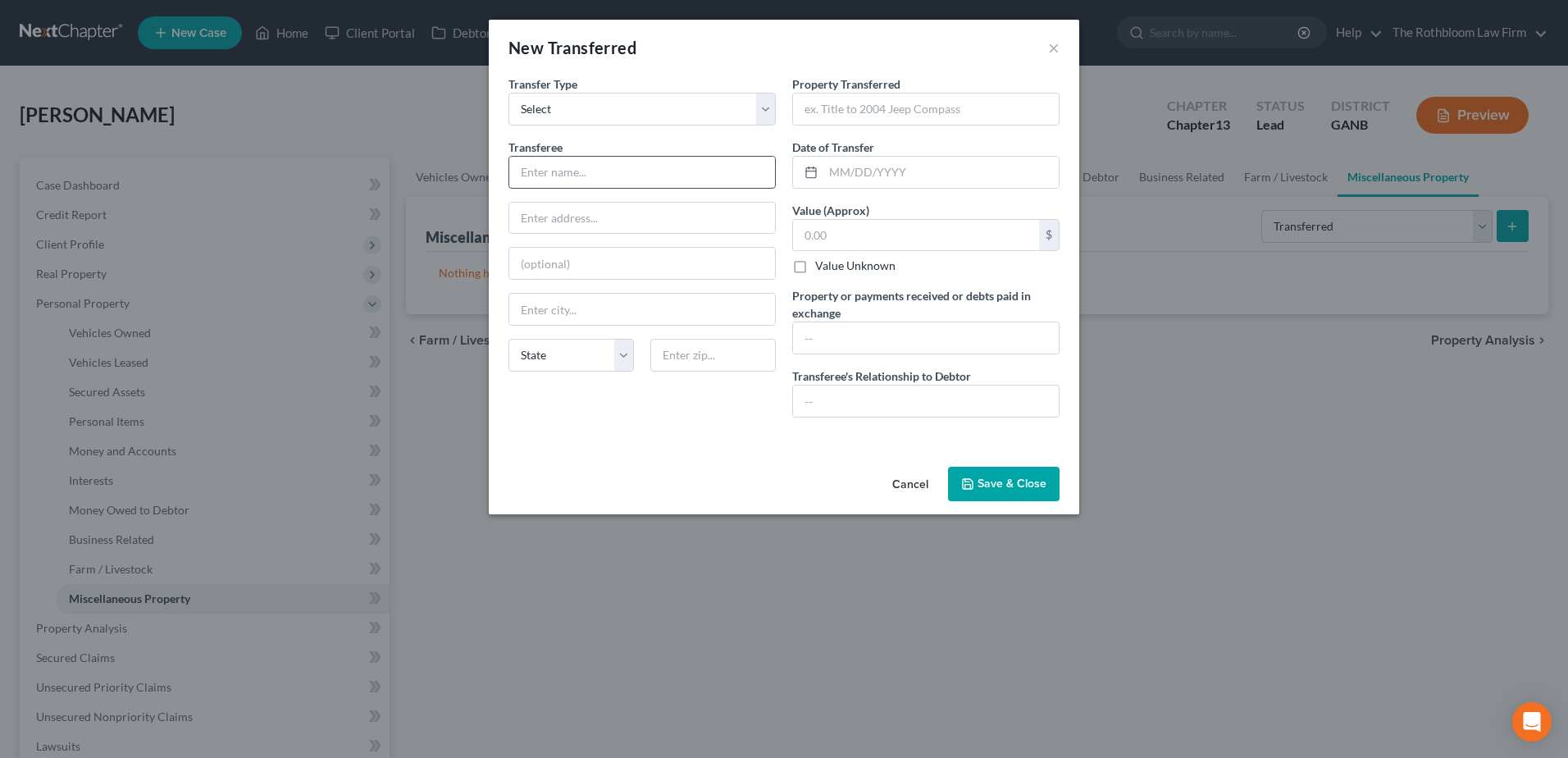
click at [525, 169] on input "text" at bounding box center [642, 172] width 266 height 31
type input "Cousin"
click at [844, 115] on input "text" at bounding box center [926, 109] width 266 height 31
type input "2019 Chevrolet Tahoe"
type input "[DATE]"
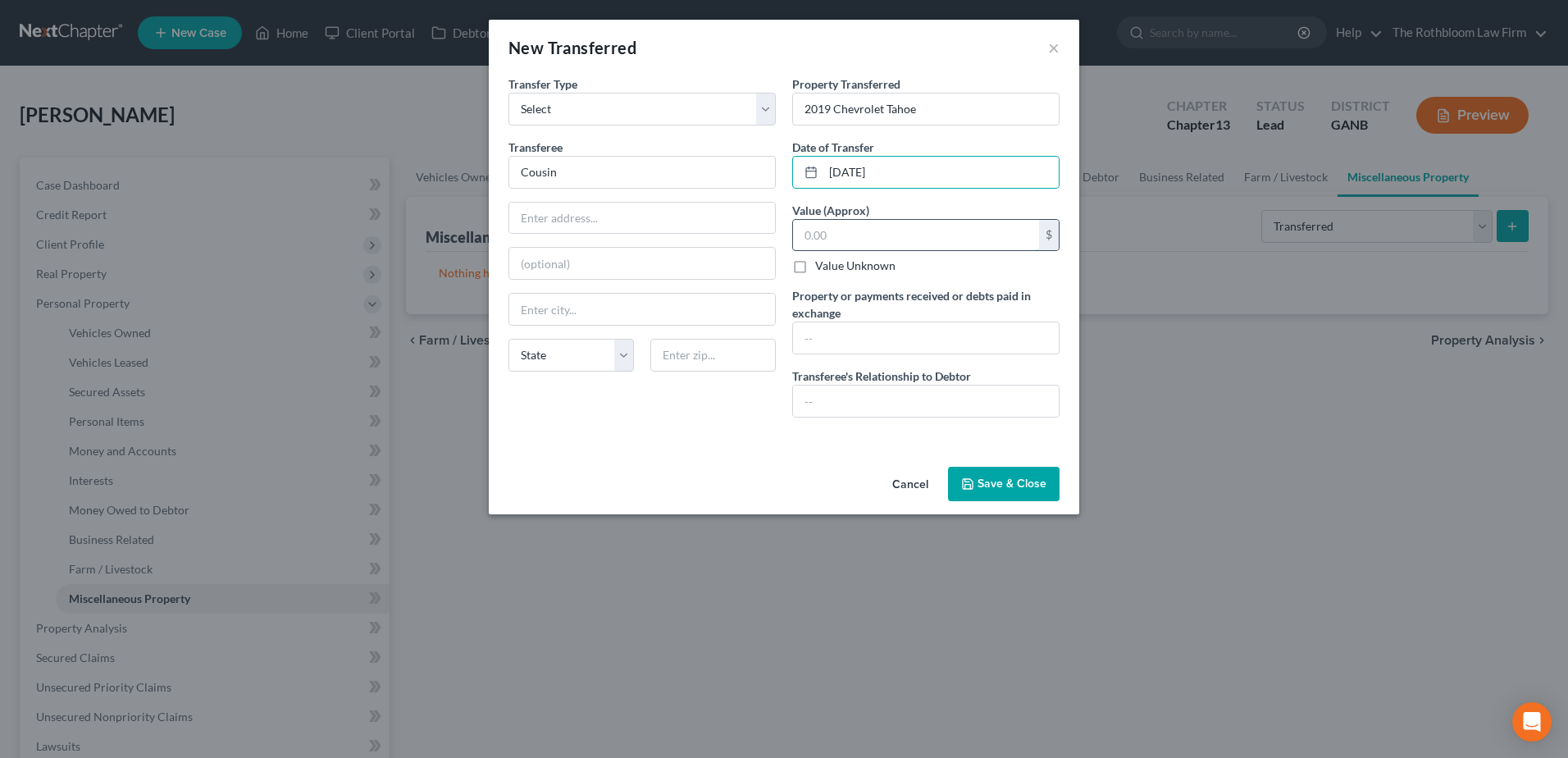
click at [833, 233] on input "text" at bounding box center [916, 236] width 246 height 31
type input "14,000"
click at [809, 328] on input "text" at bounding box center [926, 338] width 266 height 31
type input "$0.00"
click at [829, 402] on input "text" at bounding box center [926, 402] width 266 height 31
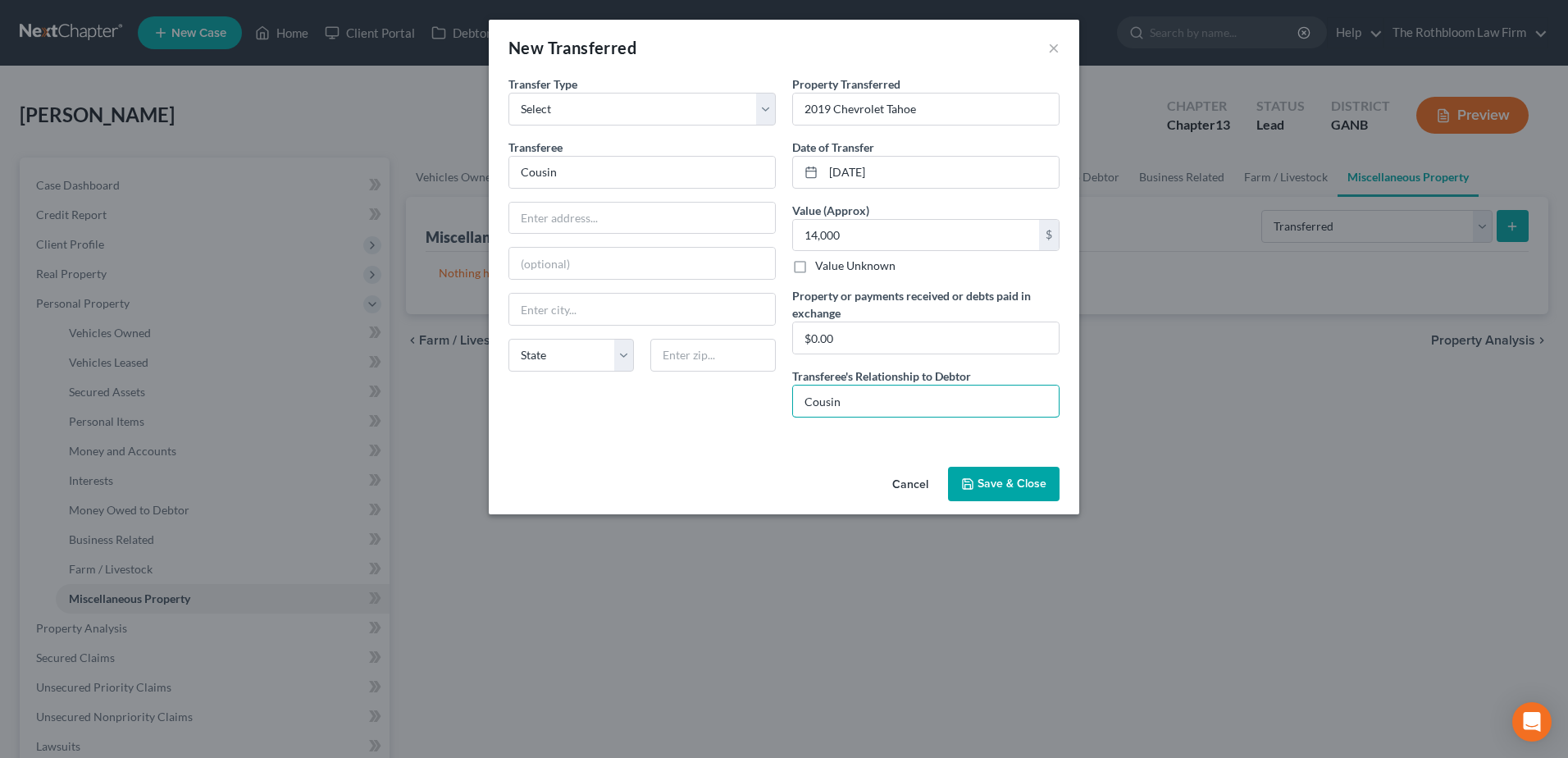
type input "Cousin"
click at [1019, 489] on button "Save & Close" at bounding box center [1004, 485] width 112 height 34
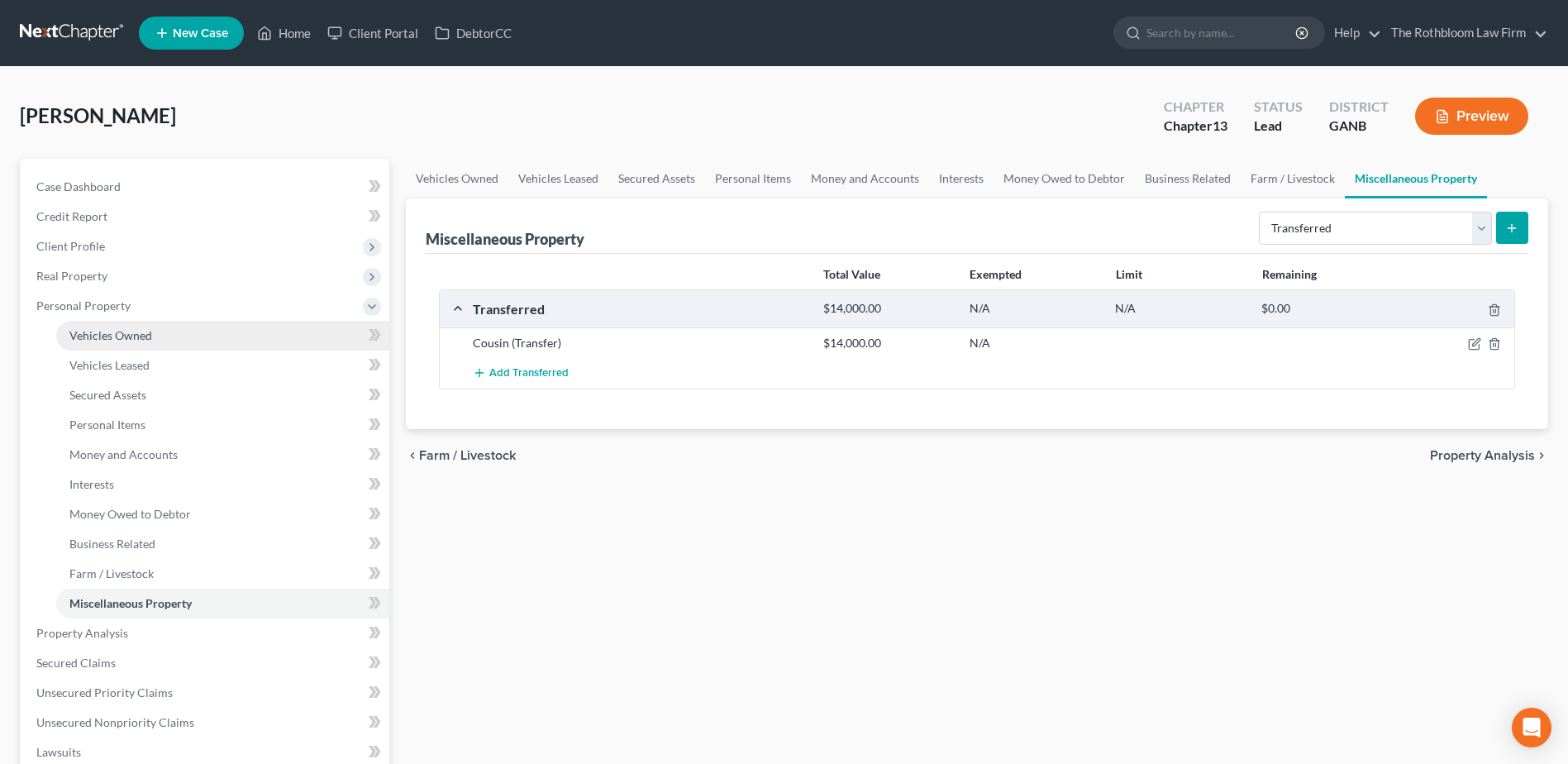
click at [161, 333] on link "Vehicles Owned" at bounding box center [223, 336] width 333 height 30
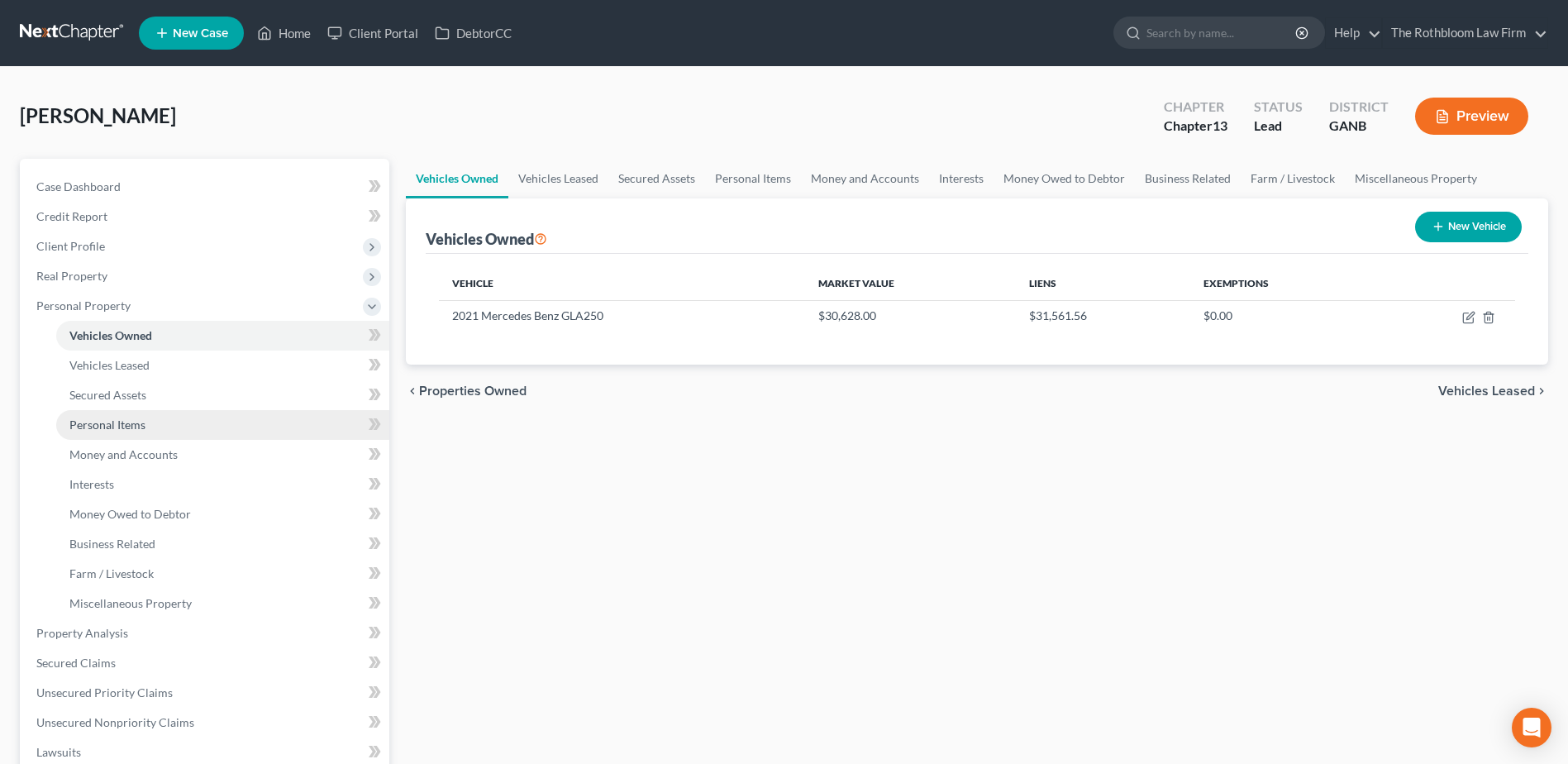
click at [79, 420] on span "Personal Items" at bounding box center [108, 425] width 76 height 14
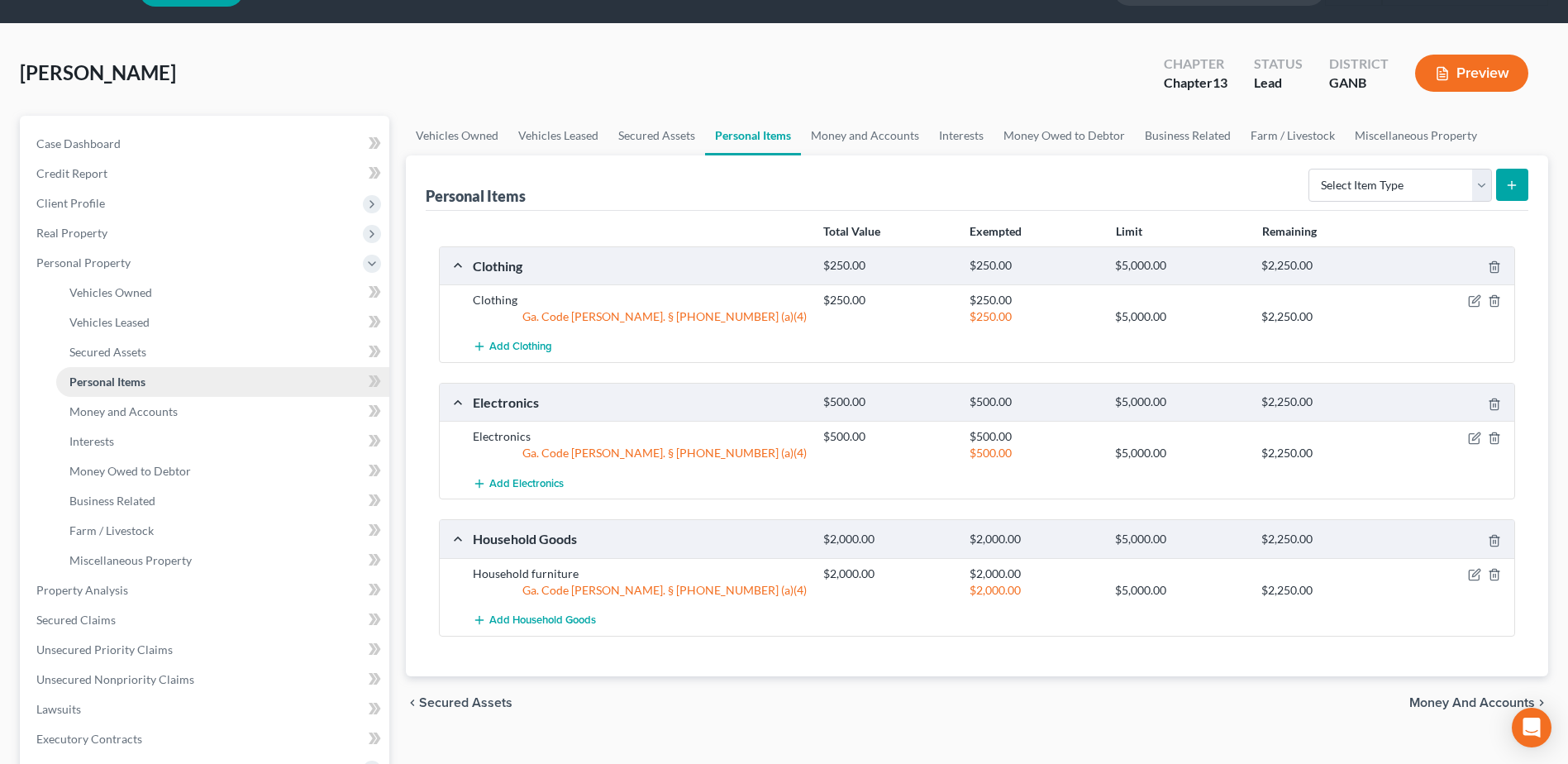
scroll to position [83, 0]
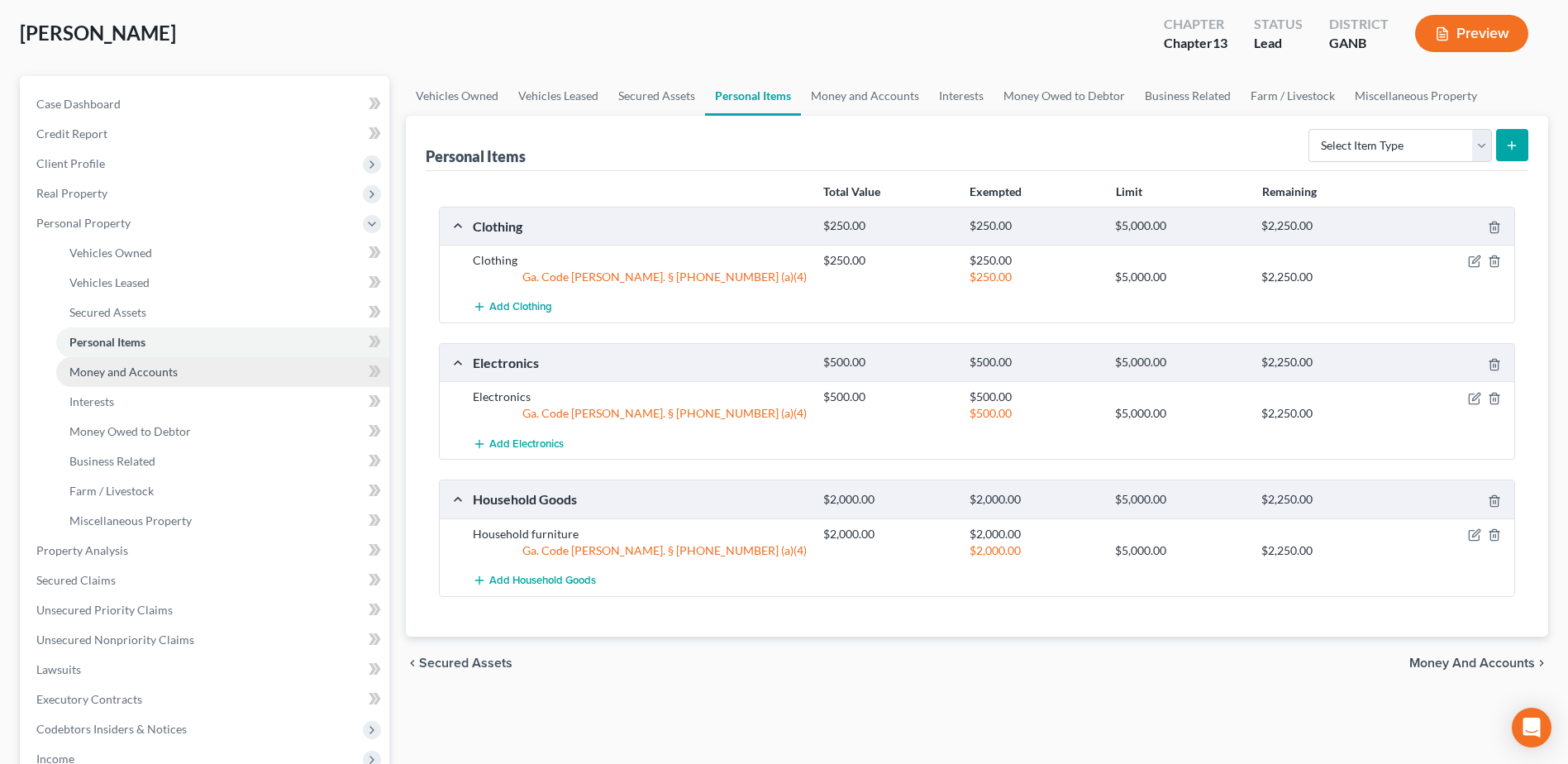
click at [108, 366] on span "Money and Accounts" at bounding box center [123, 372] width 108 height 14
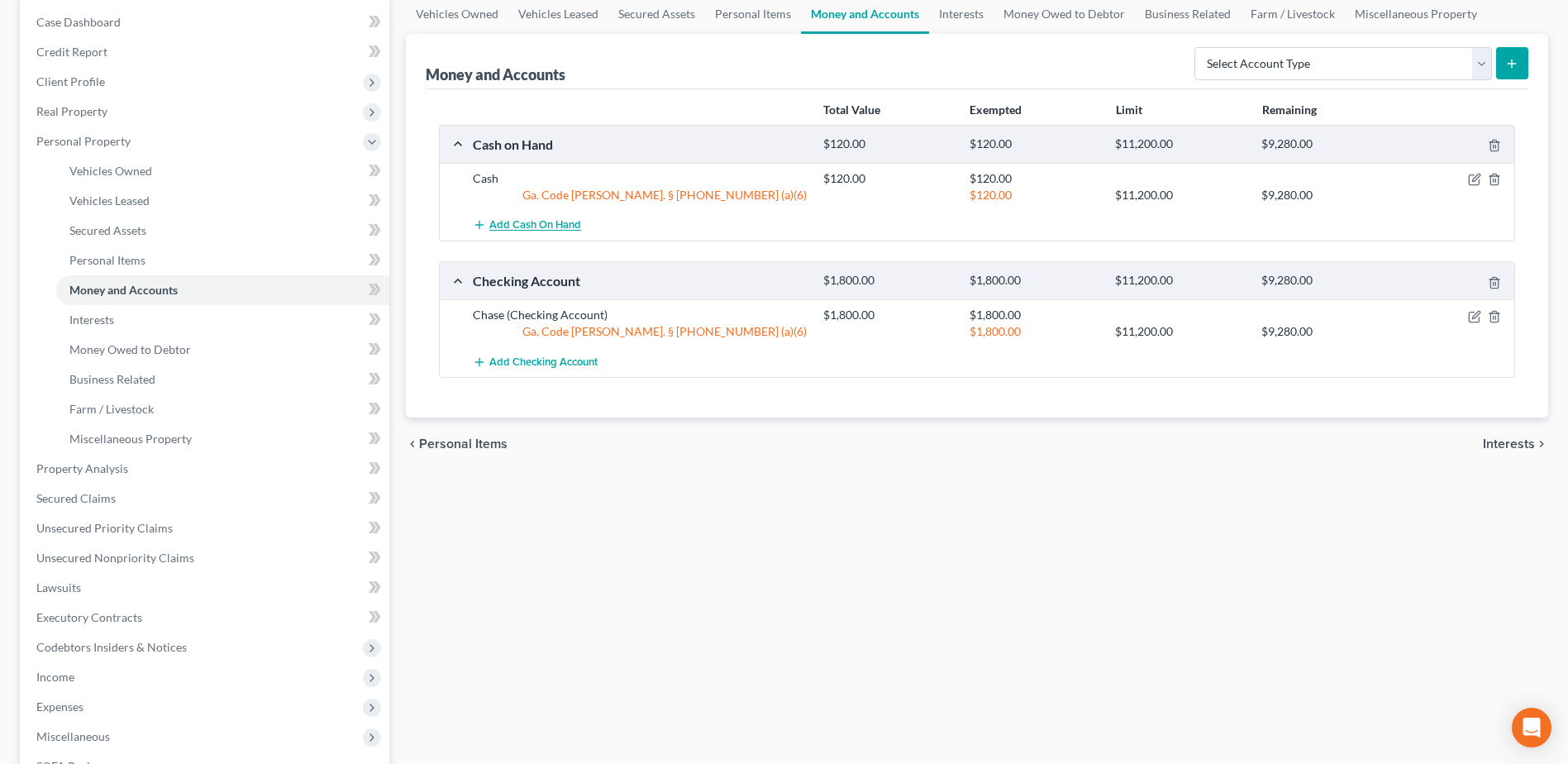
scroll to position [331, 0]
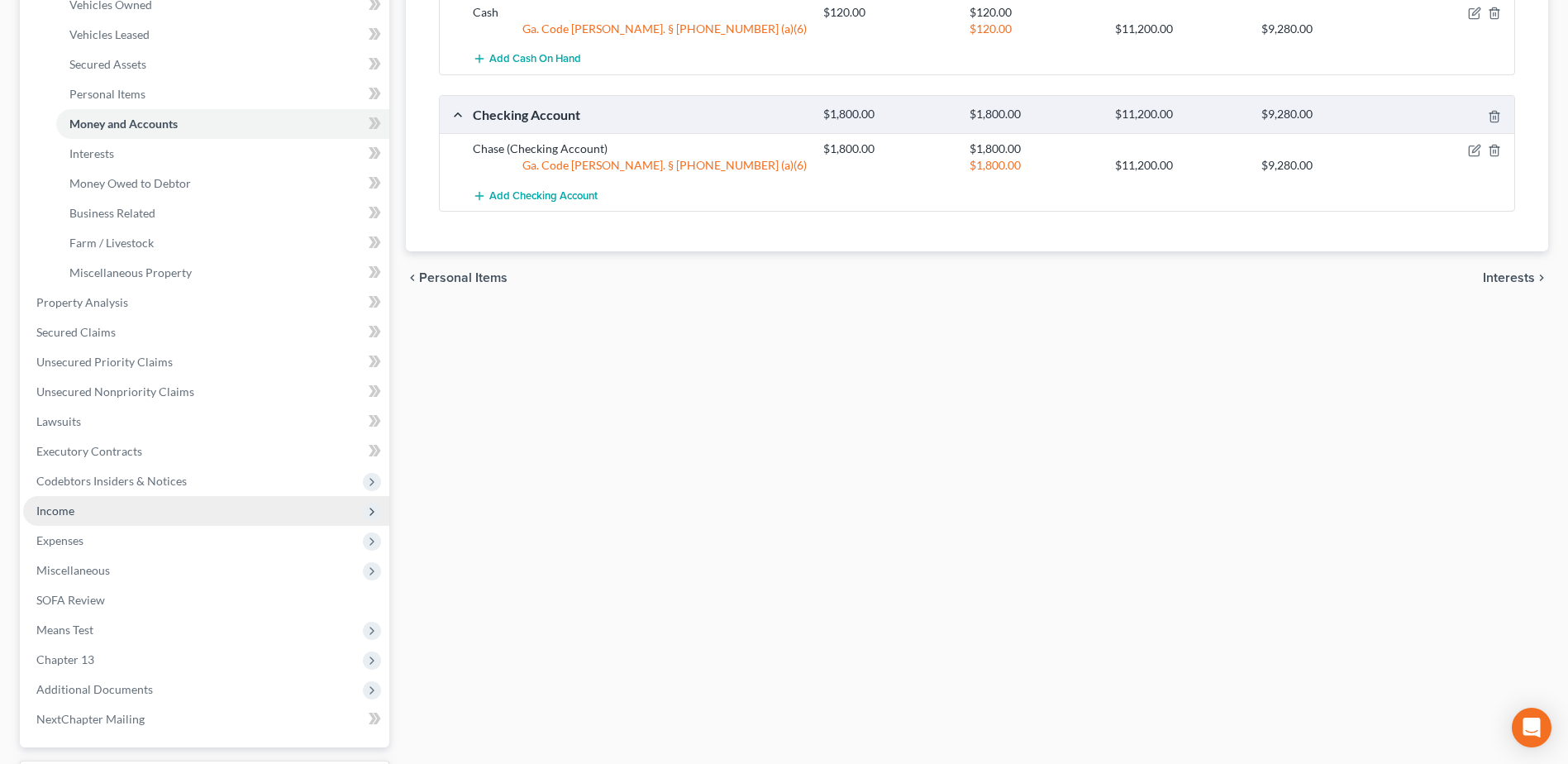
click at [66, 516] on span "Income" at bounding box center [55, 510] width 38 height 14
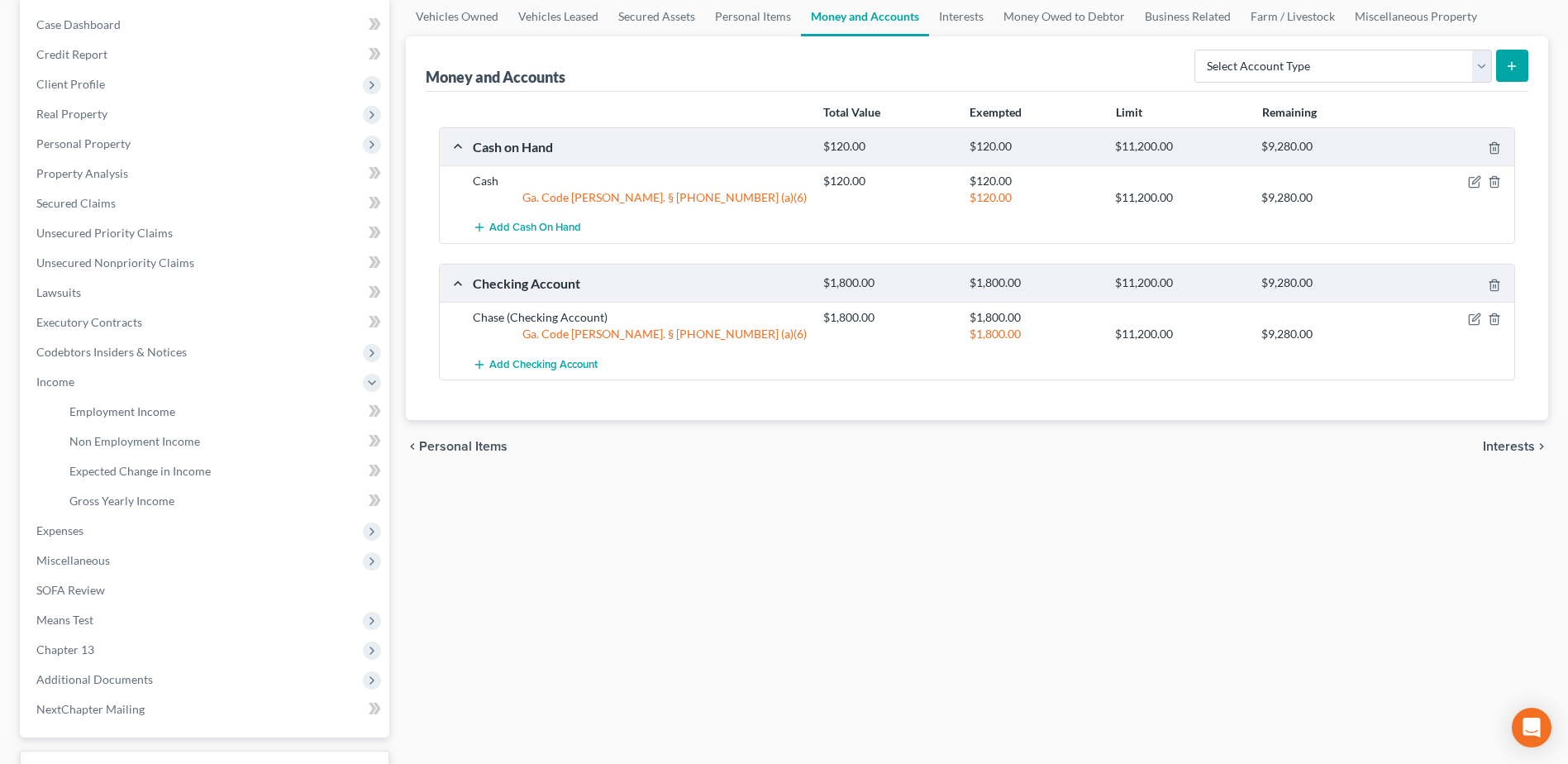
scroll to position [0, 0]
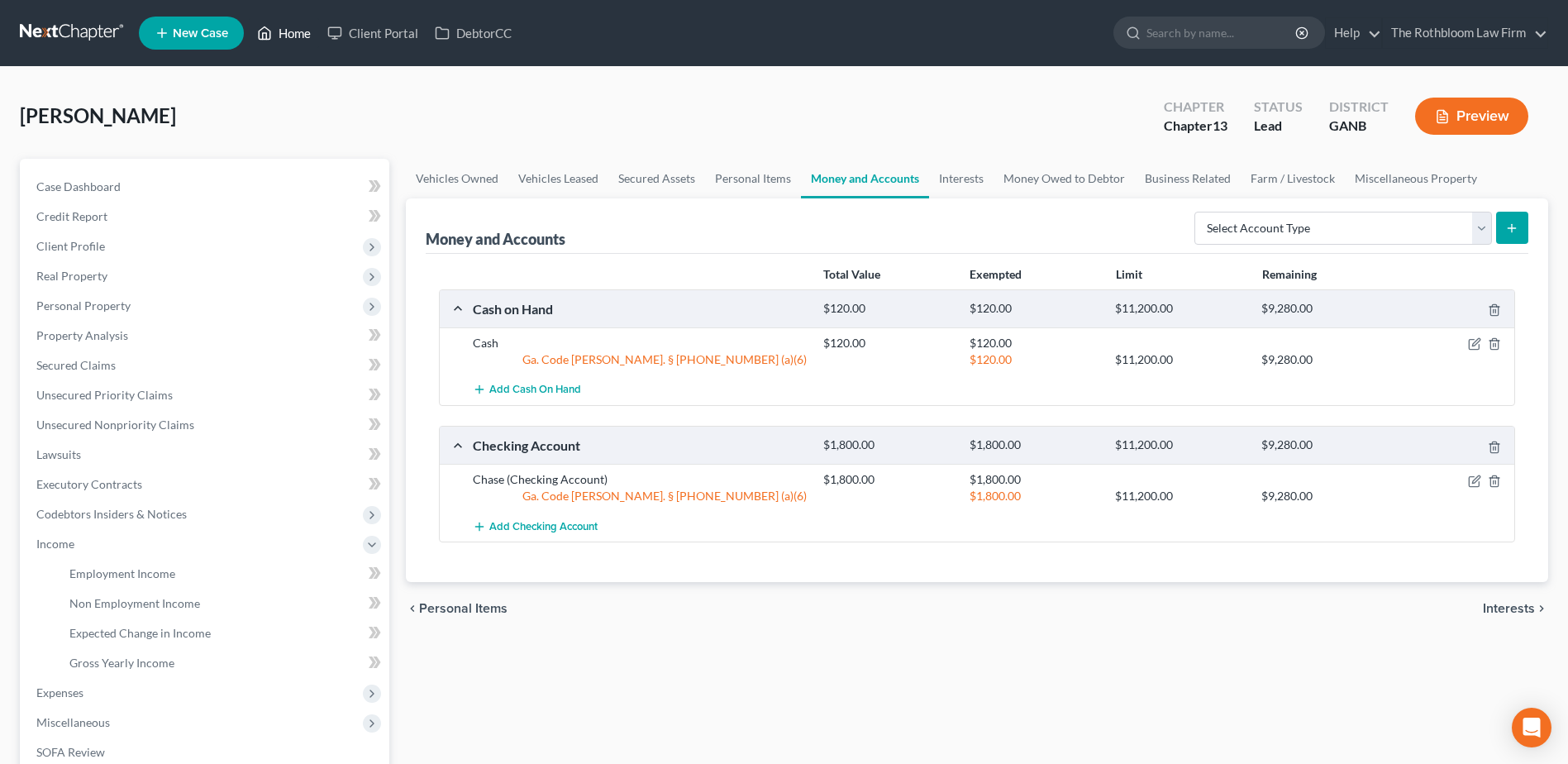
click at [295, 38] on link "Home" at bounding box center [284, 33] width 70 height 30
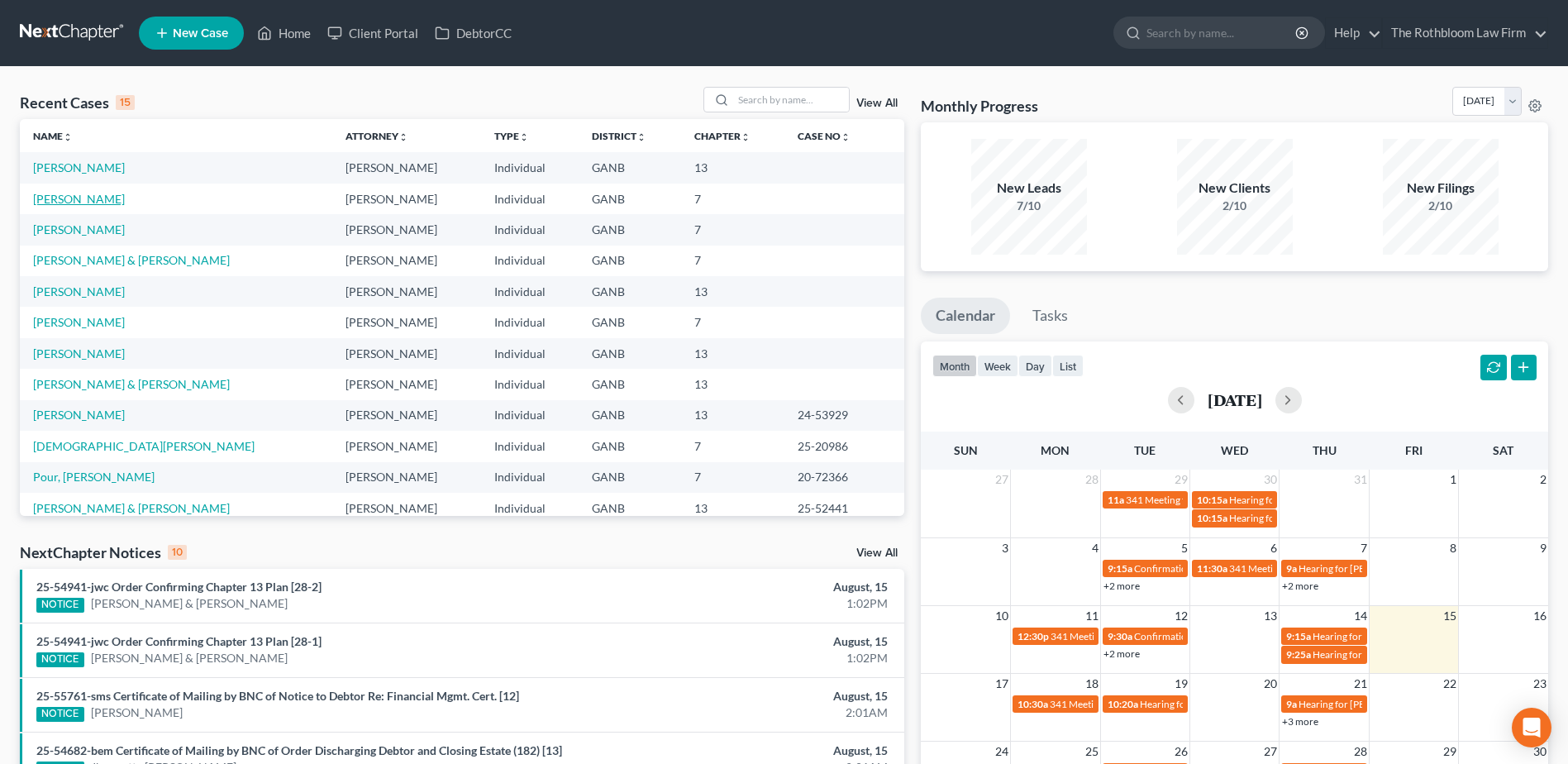
click at [84, 199] on link "[PERSON_NAME]" at bounding box center [79, 199] width 92 height 14
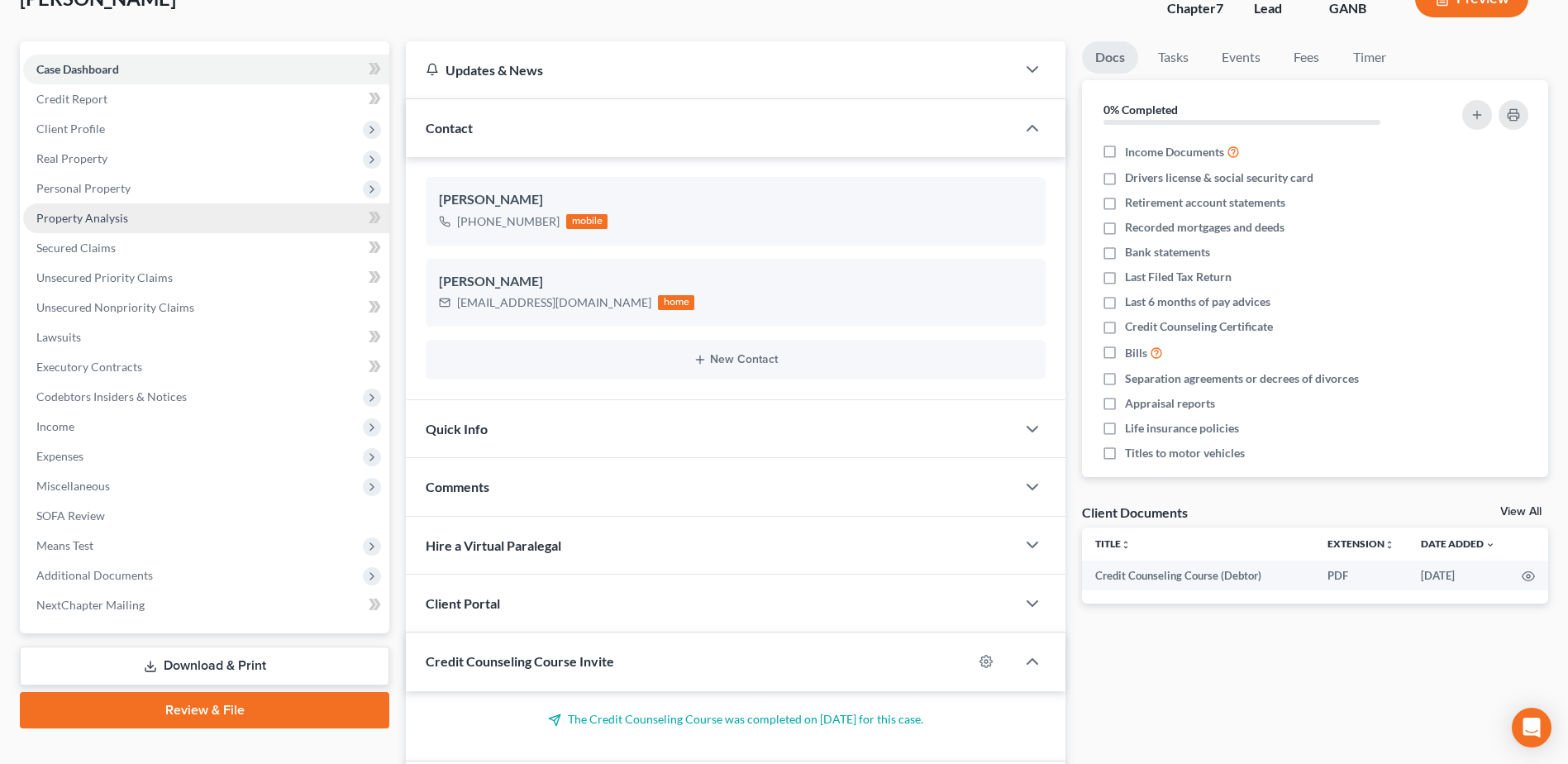
scroll to position [83, 0]
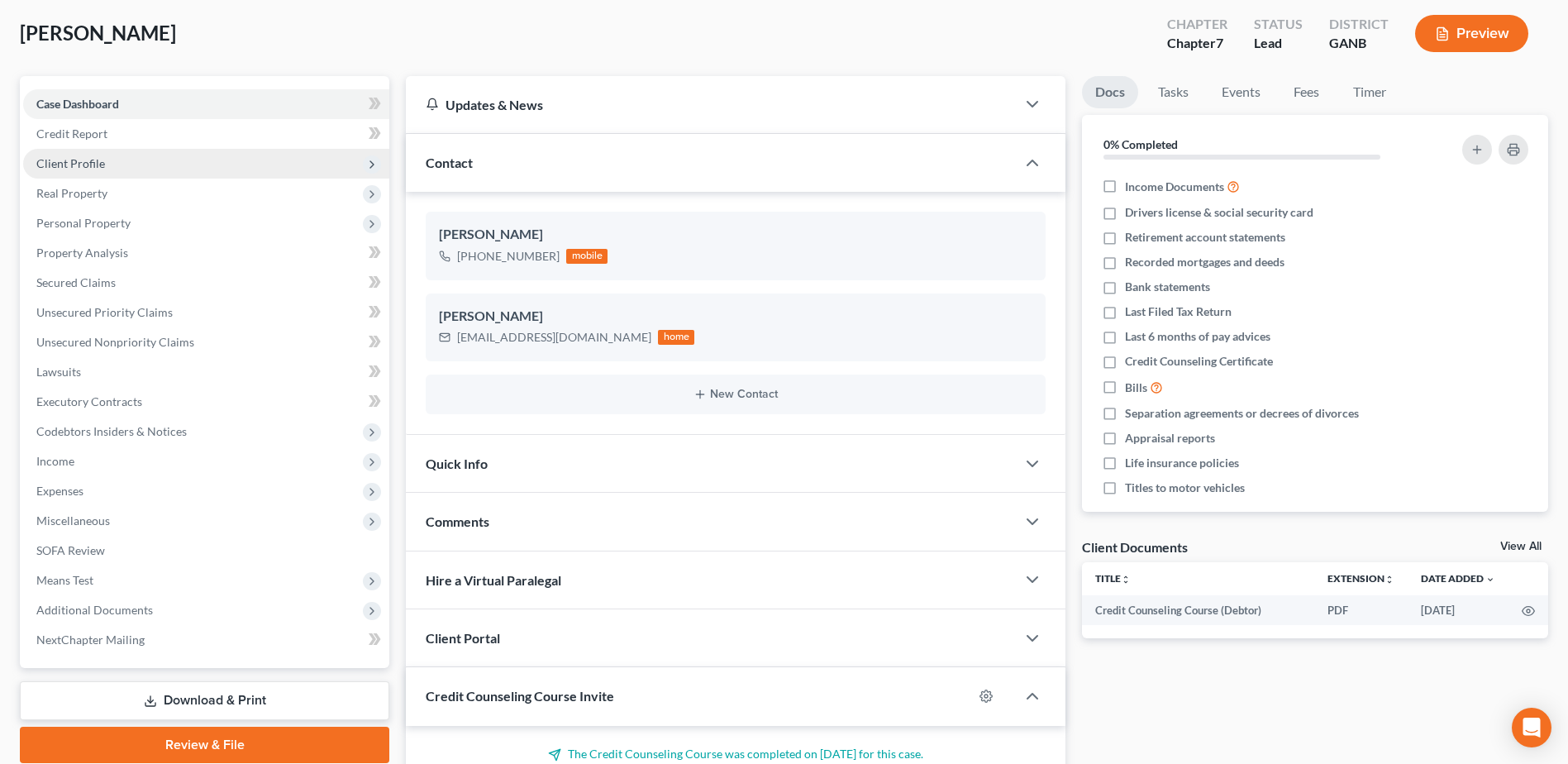
click at [60, 157] on span "Client Profile" at bounding box center [70, 163] width 69 height 14
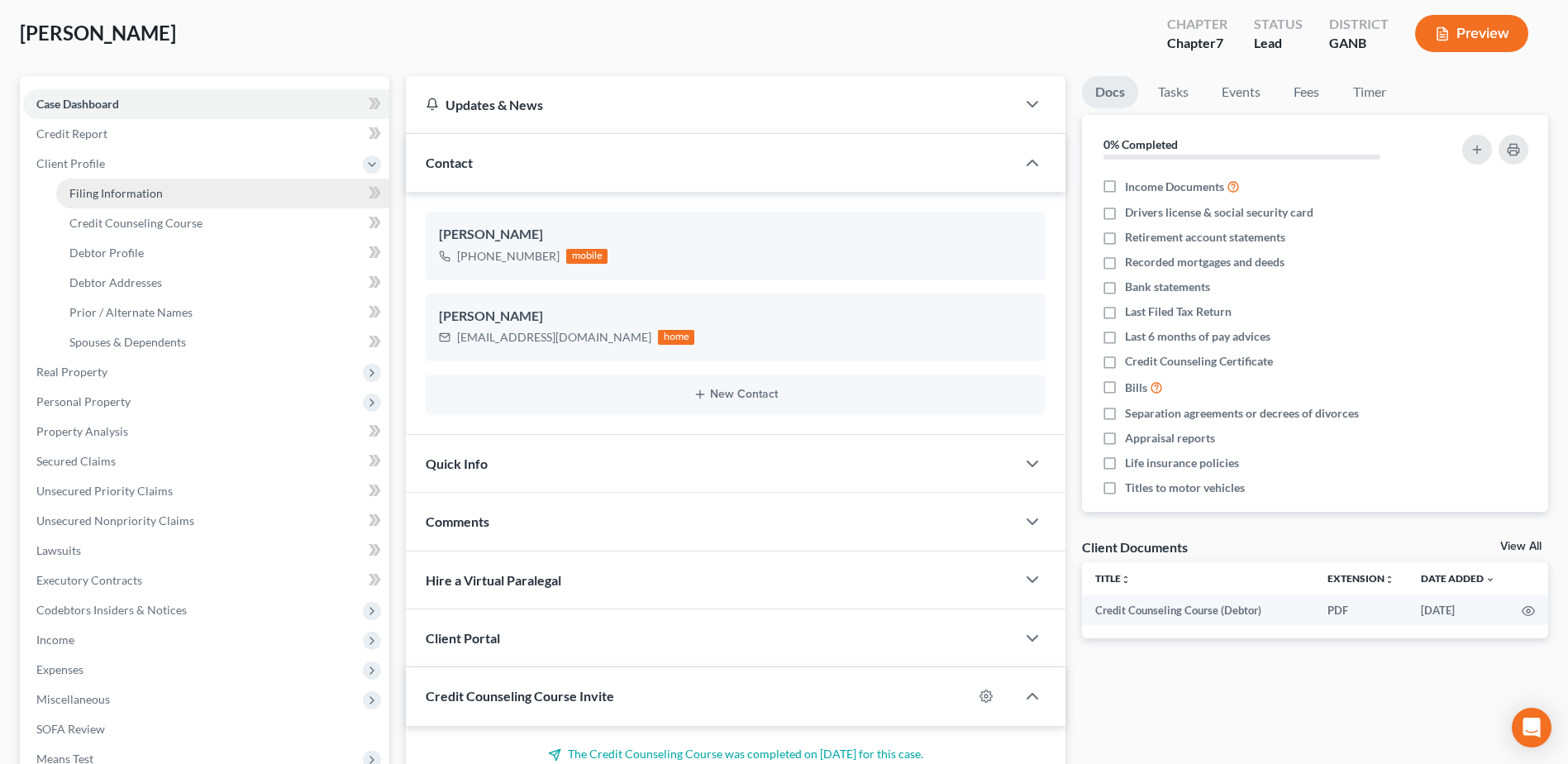
click at [122, 197] on span "Filing Information" at bounding box center [116, 193] width 94 height 14
select select "1"
select select "0"
select select "9"
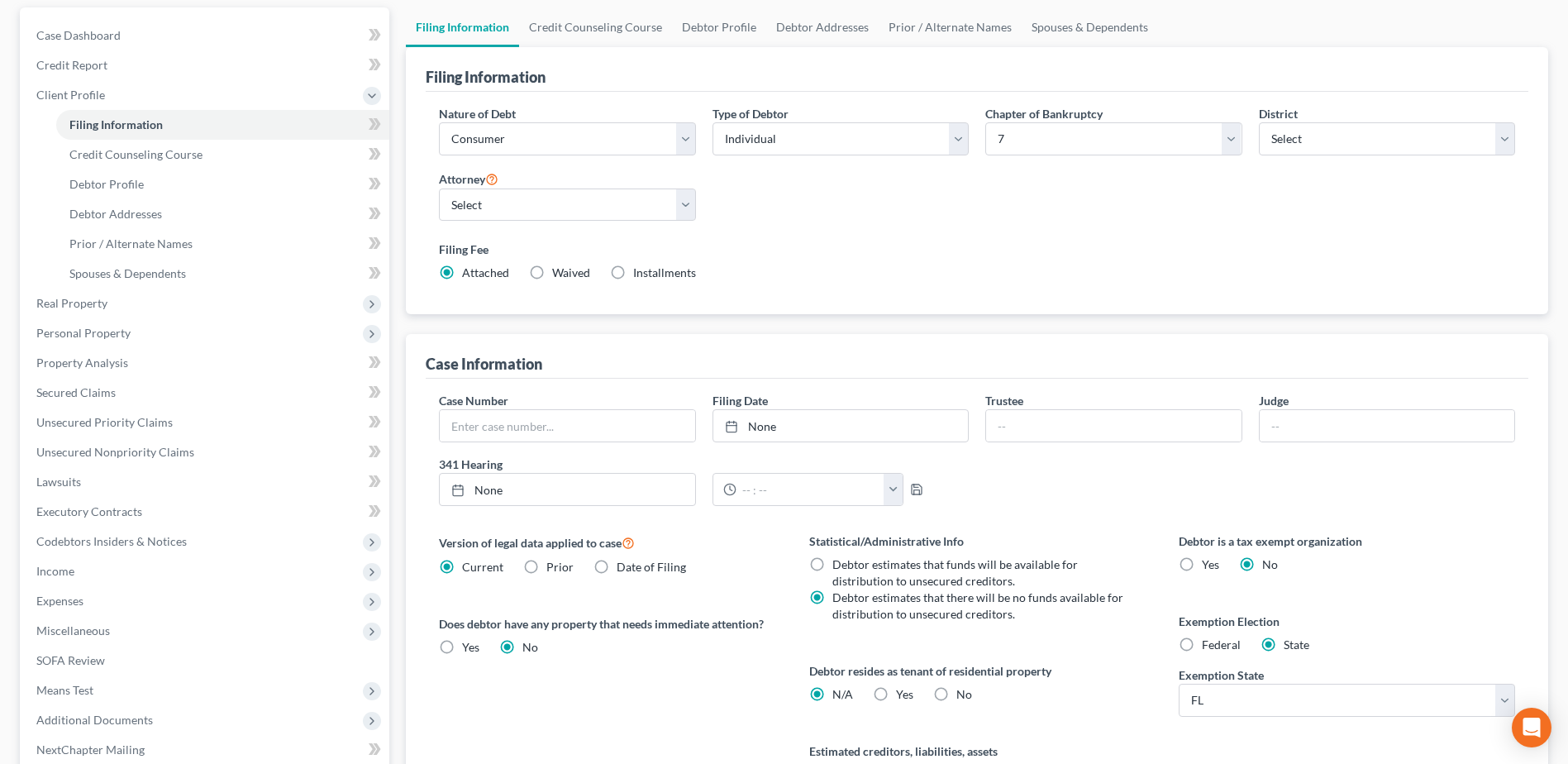
scroll to position [326, 0]
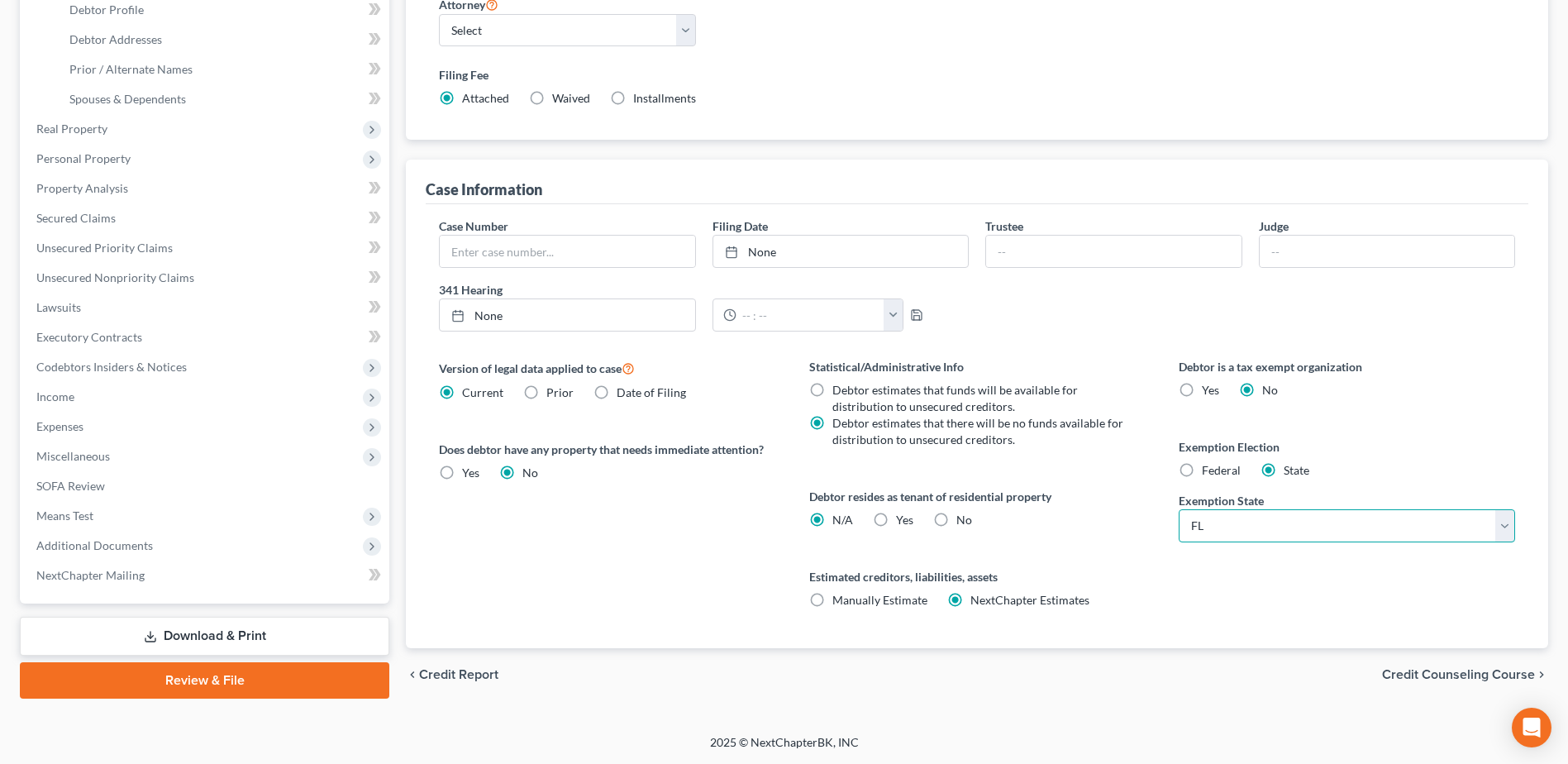
click at [1510, 526] on select "State [US_STATE] AK AR AZ CA CO CT DE DC [GEOGRAPHIC_DATA] [GEOGRAPHIC_DATA] GU…" at bounding box center [1347, 526] width 337 height 33
click at [1297, 603] on div "Debtor is a tax exempt organization Yes No Exemption Election Federal State Exe…" at bounding box center [1347, 503] width 370 height 291
click at [1202, 473] on label "Federal" at bounding box center [1221, 471] width 39 height 17
click at [1209, 473] on input "Federal" at bounding box center [1214, 468] width 11 height 11
radio input "true"
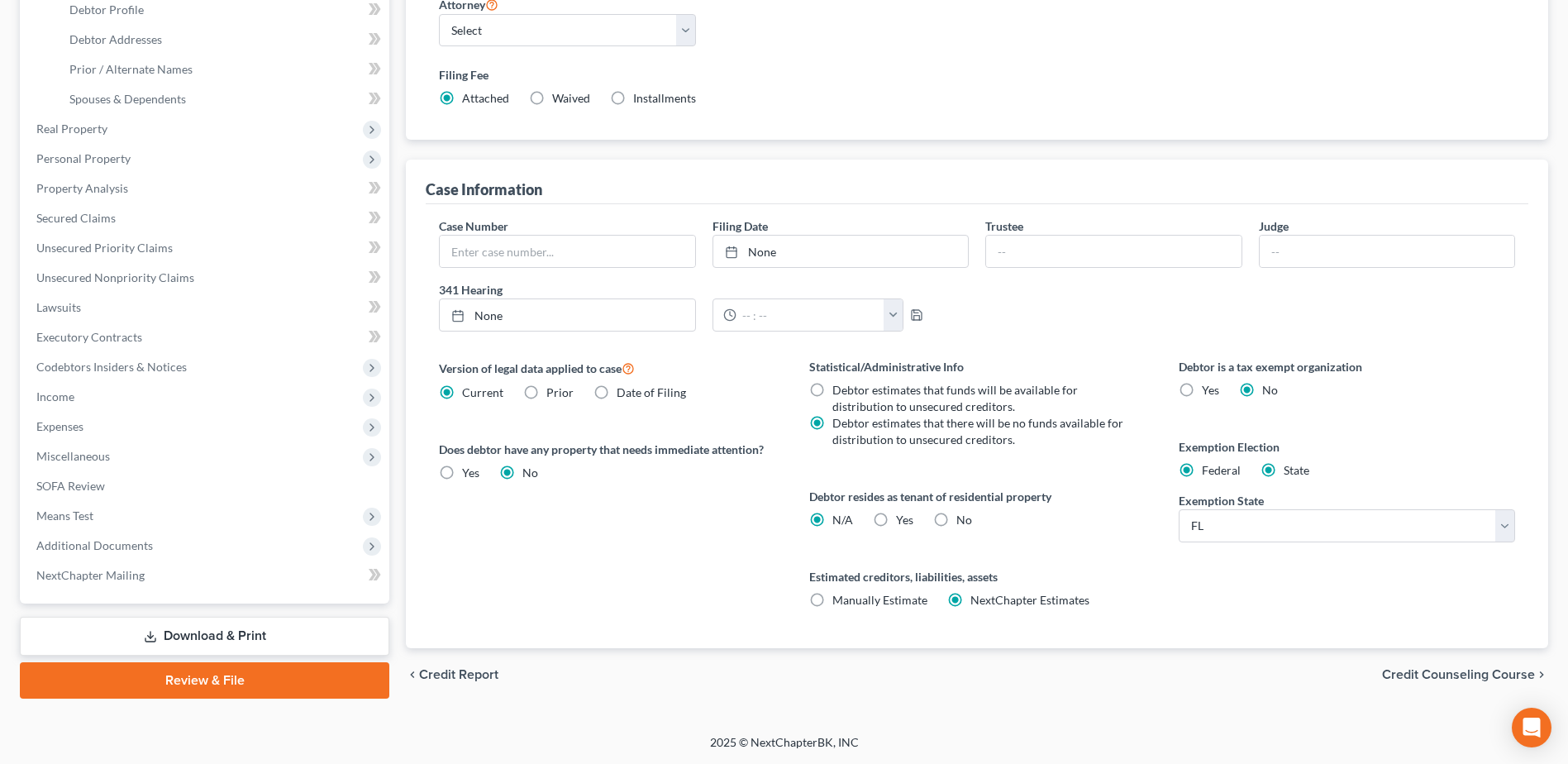
radio input "false"
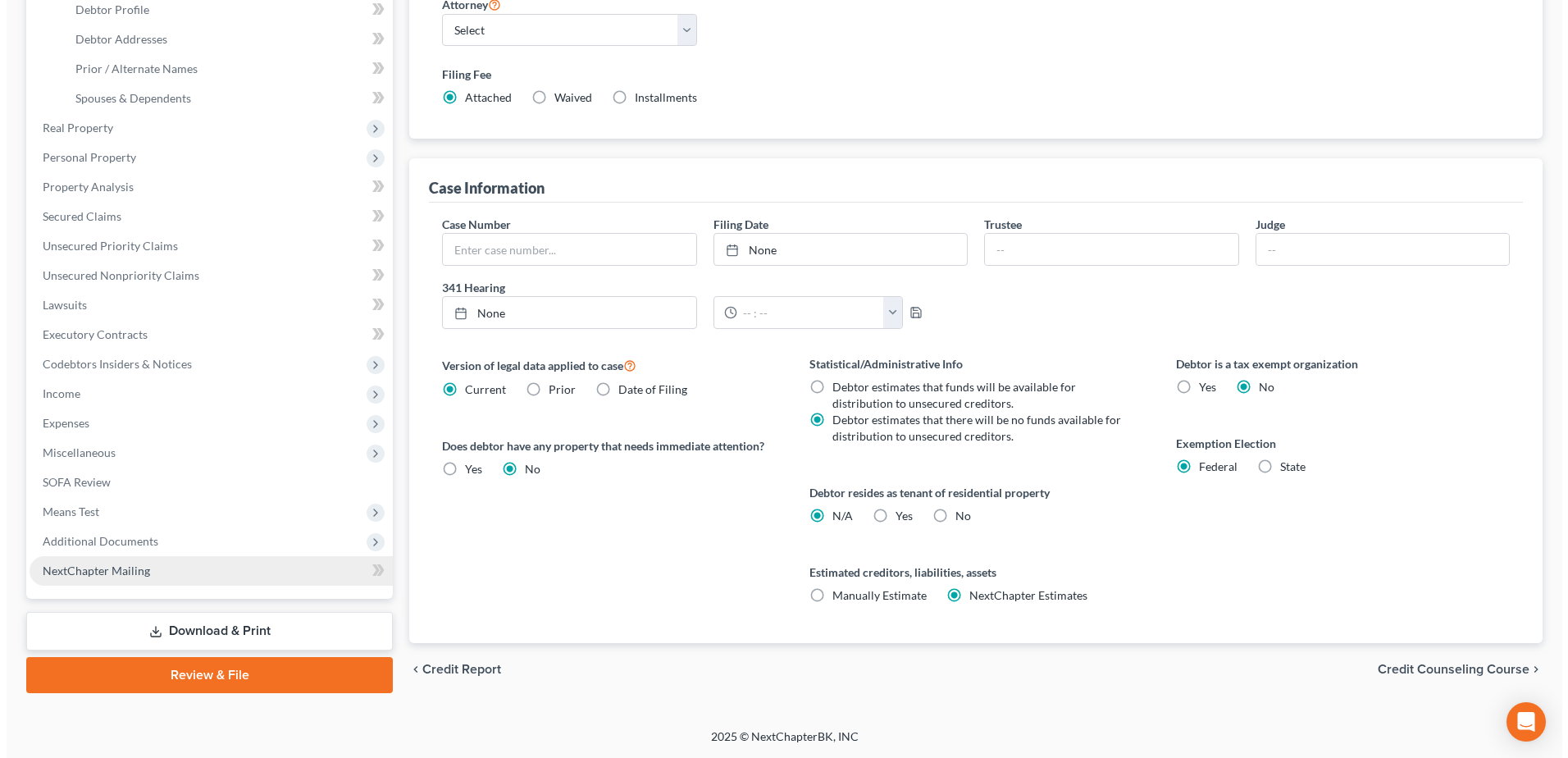
scroll to position [0, 0]
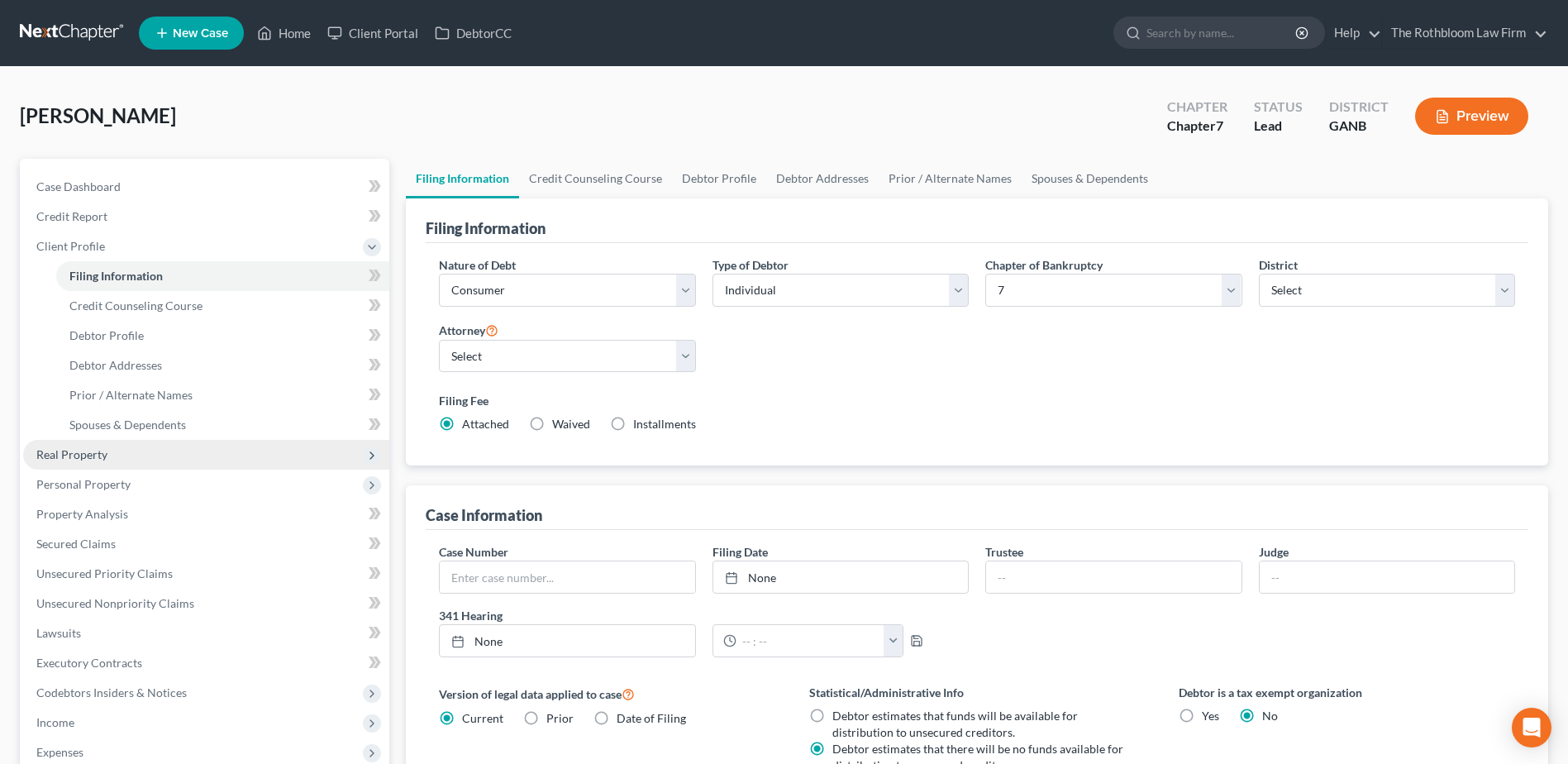
click at [83, 460] on span "Real Property" at bounding box center [72, 454] width 71 height 14
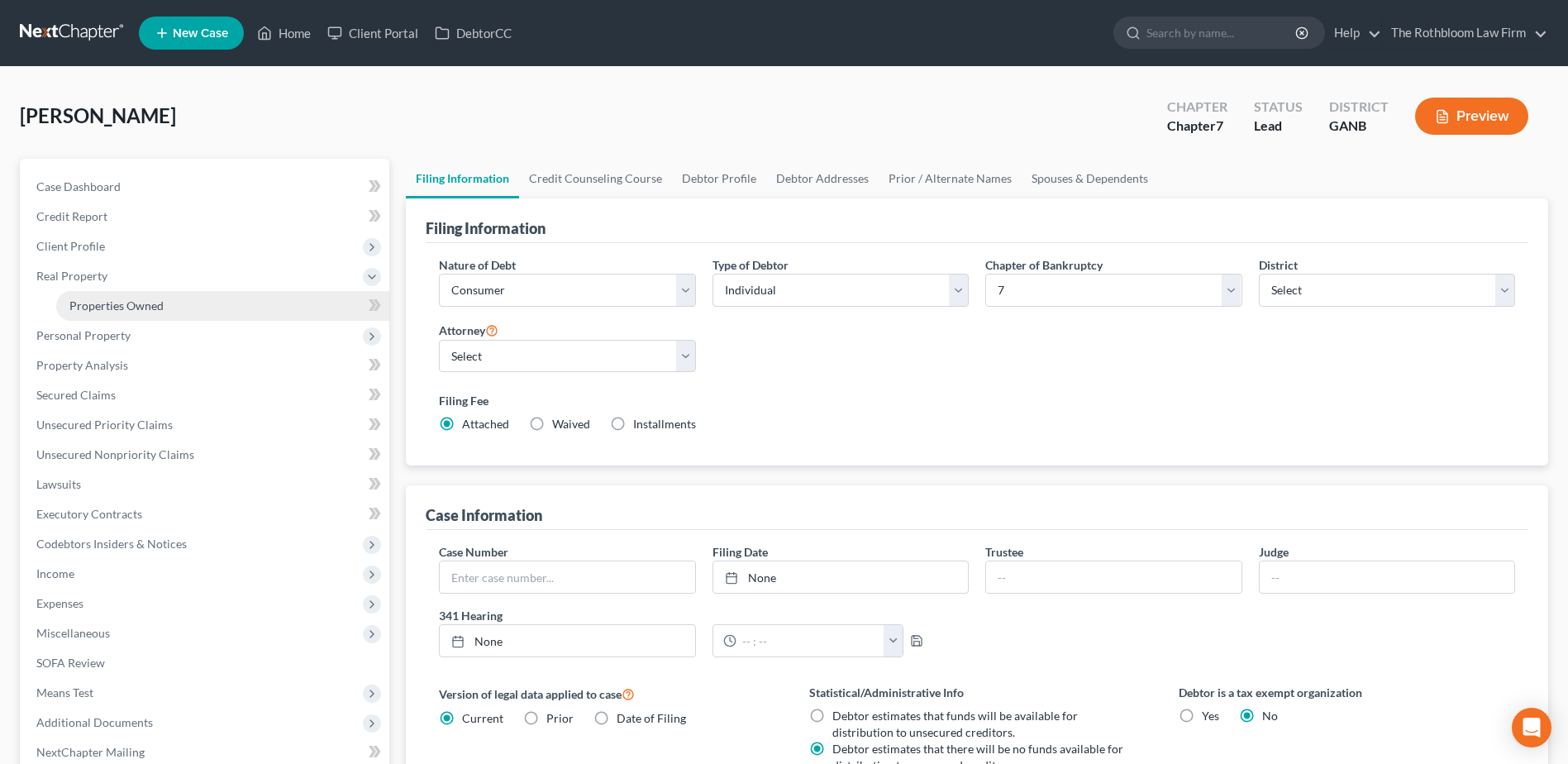
click at [137, 313] on link "Properties Owned" at bounding box center [223, 306] width 333 height 30
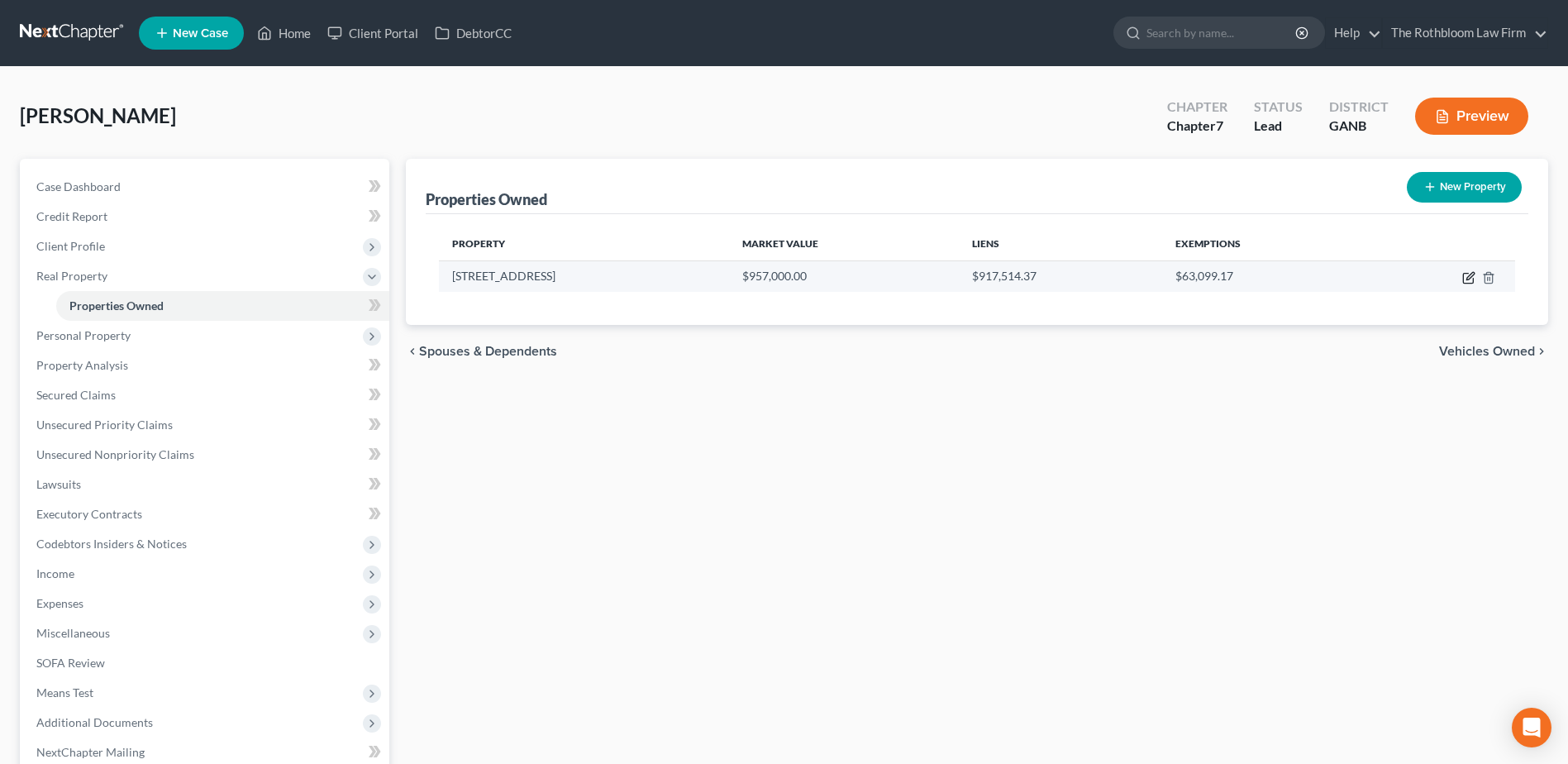
click at [1468, 272] on icon "button" at bounding box center [1469, 278] width 13 height 13
select select "10"
select select "77"
select select "0"
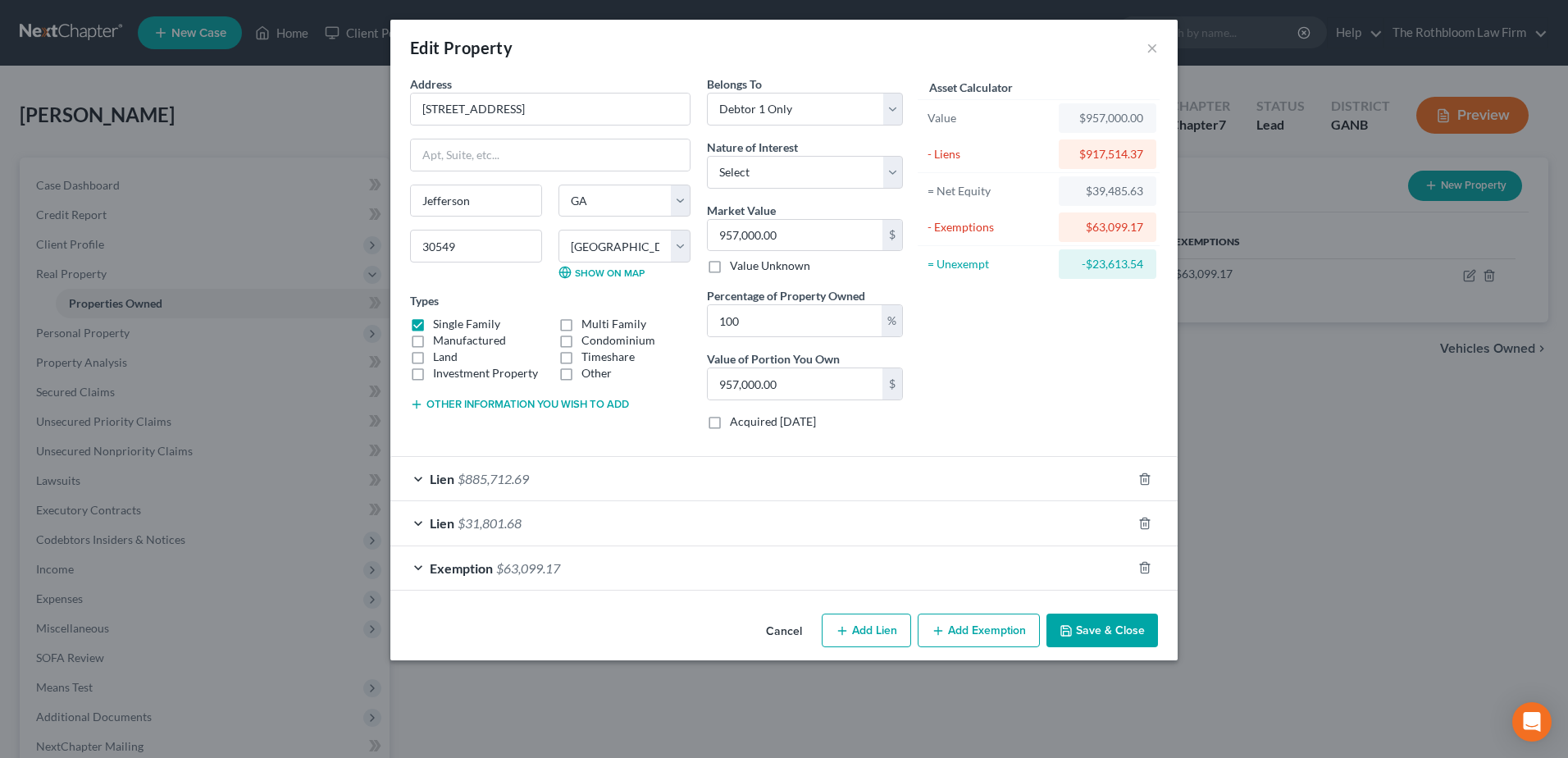
click at [568, 572] on div "Exemption $63,099.17" at bounding box center [761, 567] width 741 height 44
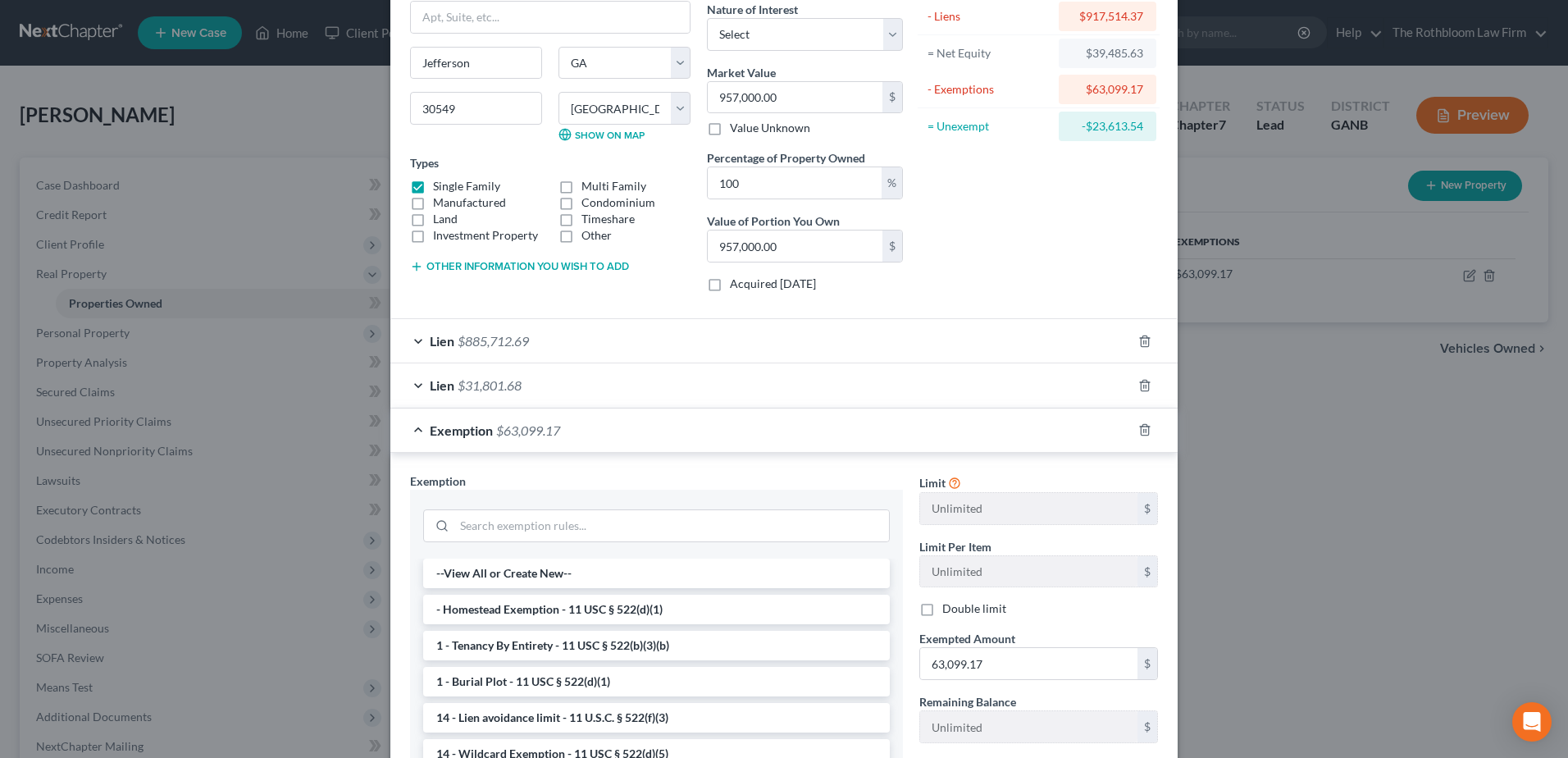
scroll to position [318, 0]
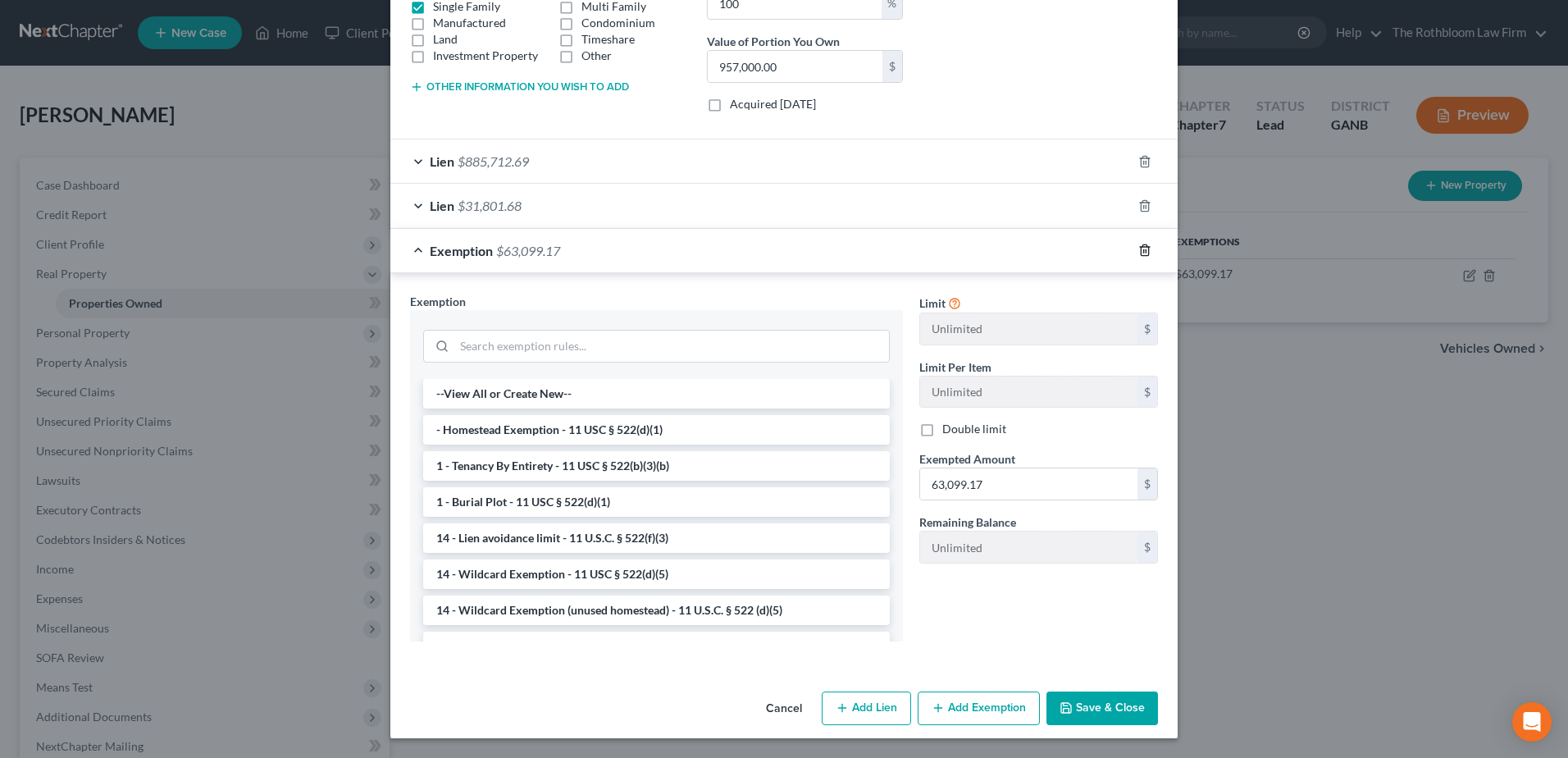
click at [1139, 249] on icon "button" at bounding box center [1145, 250] width 13 height 13
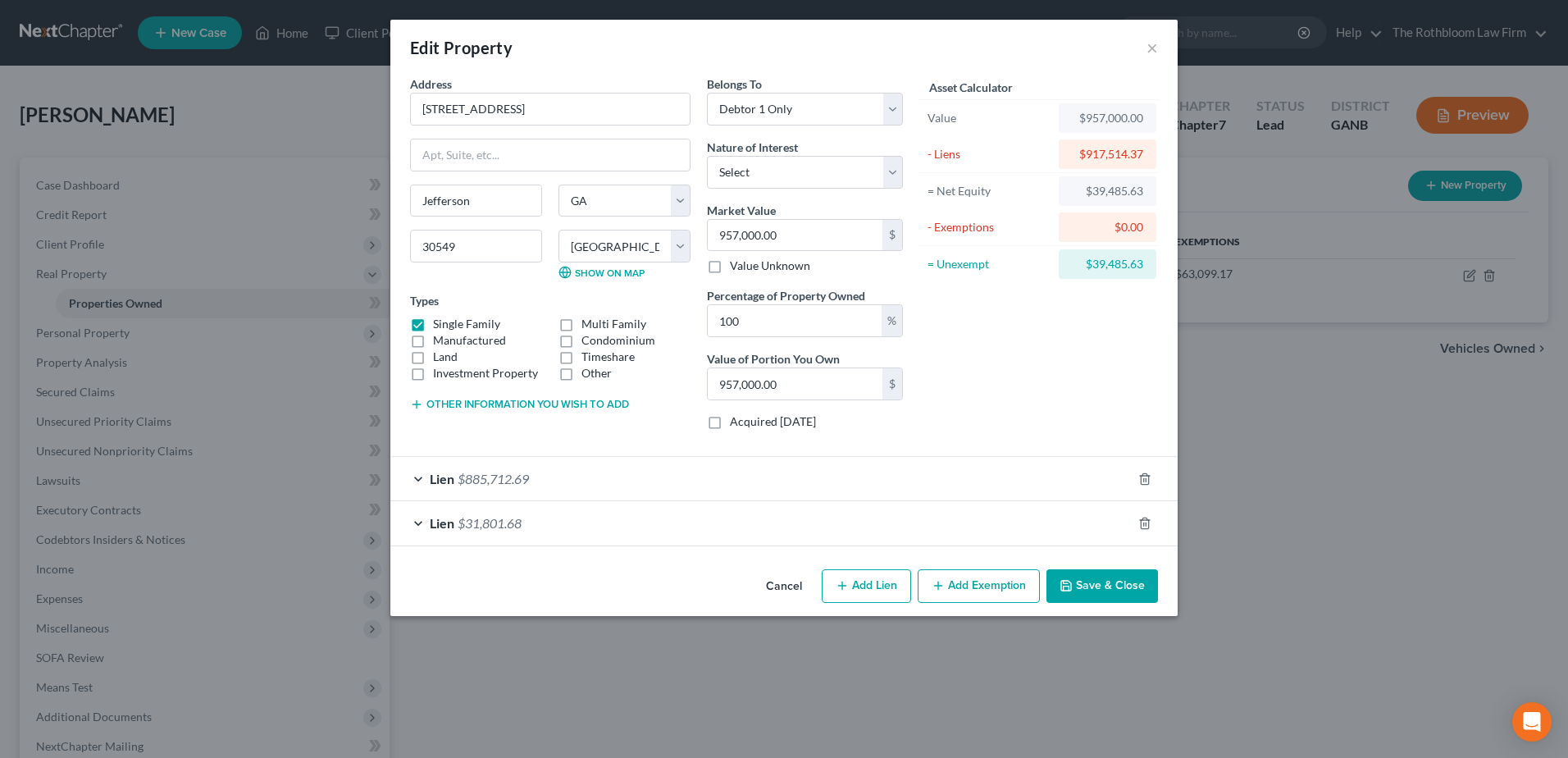
click at [993, 587] on button "Add Exemption" at bounding box center [979, 586] width 122 height 34
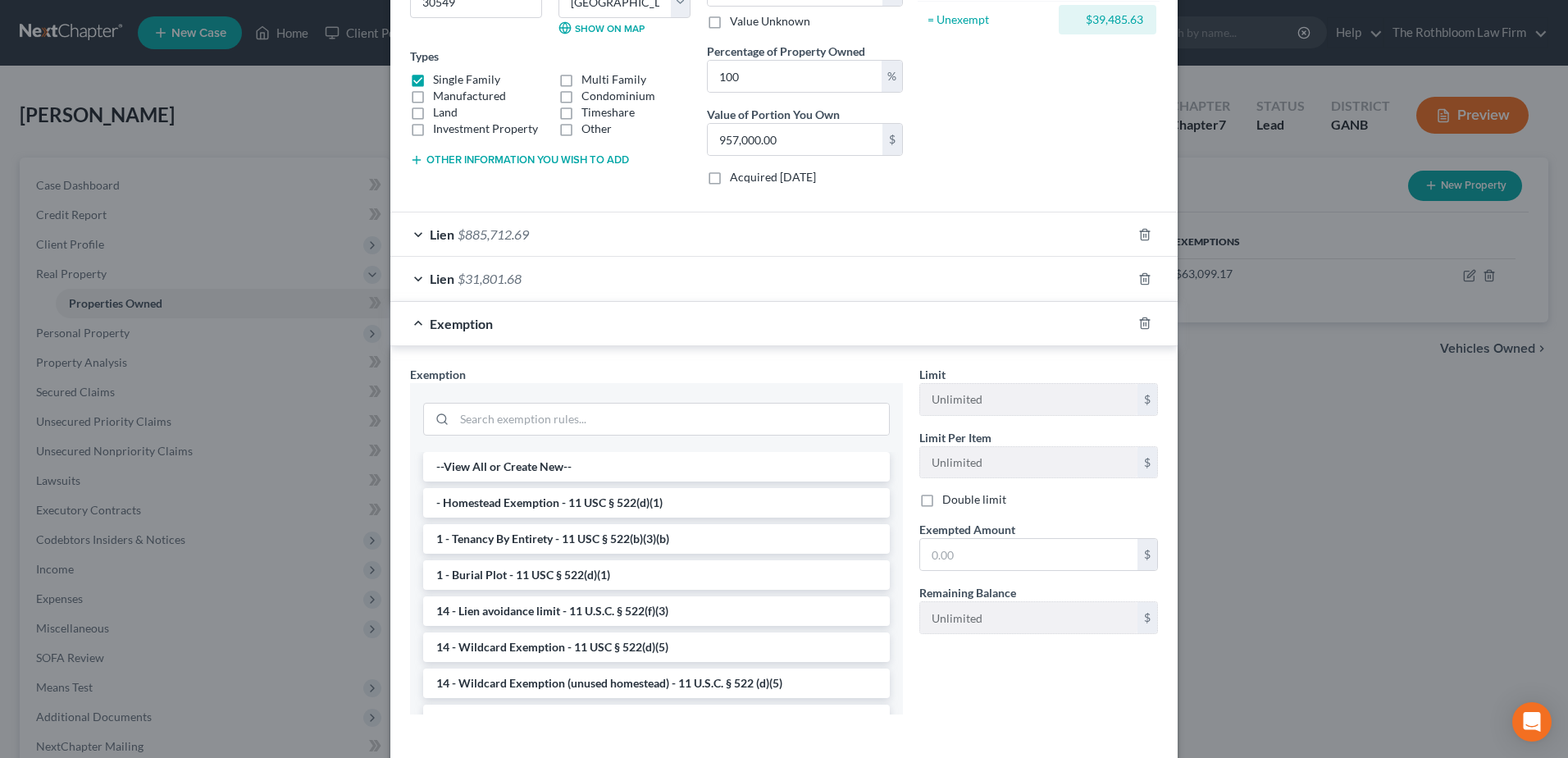
scroll to position [246, 0]
click at [530, 500] on li "- Homestead Exemption - 11 USC § 522(d)(1)" at bounding box center [657, 501] width 467 height 30
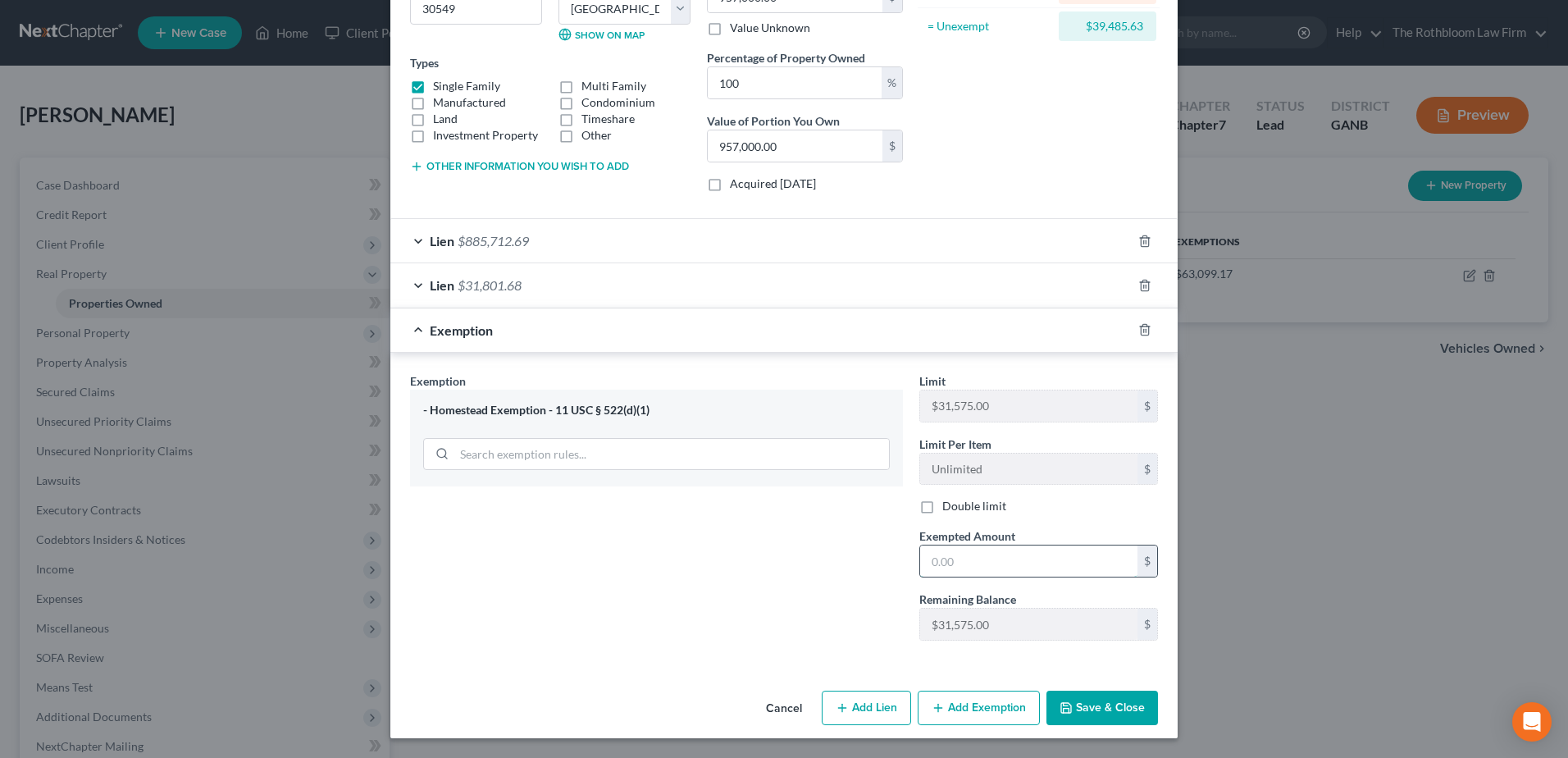
click at [961, 567] on input "text" at bounding box center [1029, 561] width 218 height 31
type input "0"
click at [1093, 708] on button "Save & Close" at bounding box center [1103, 708] width 112 height 34
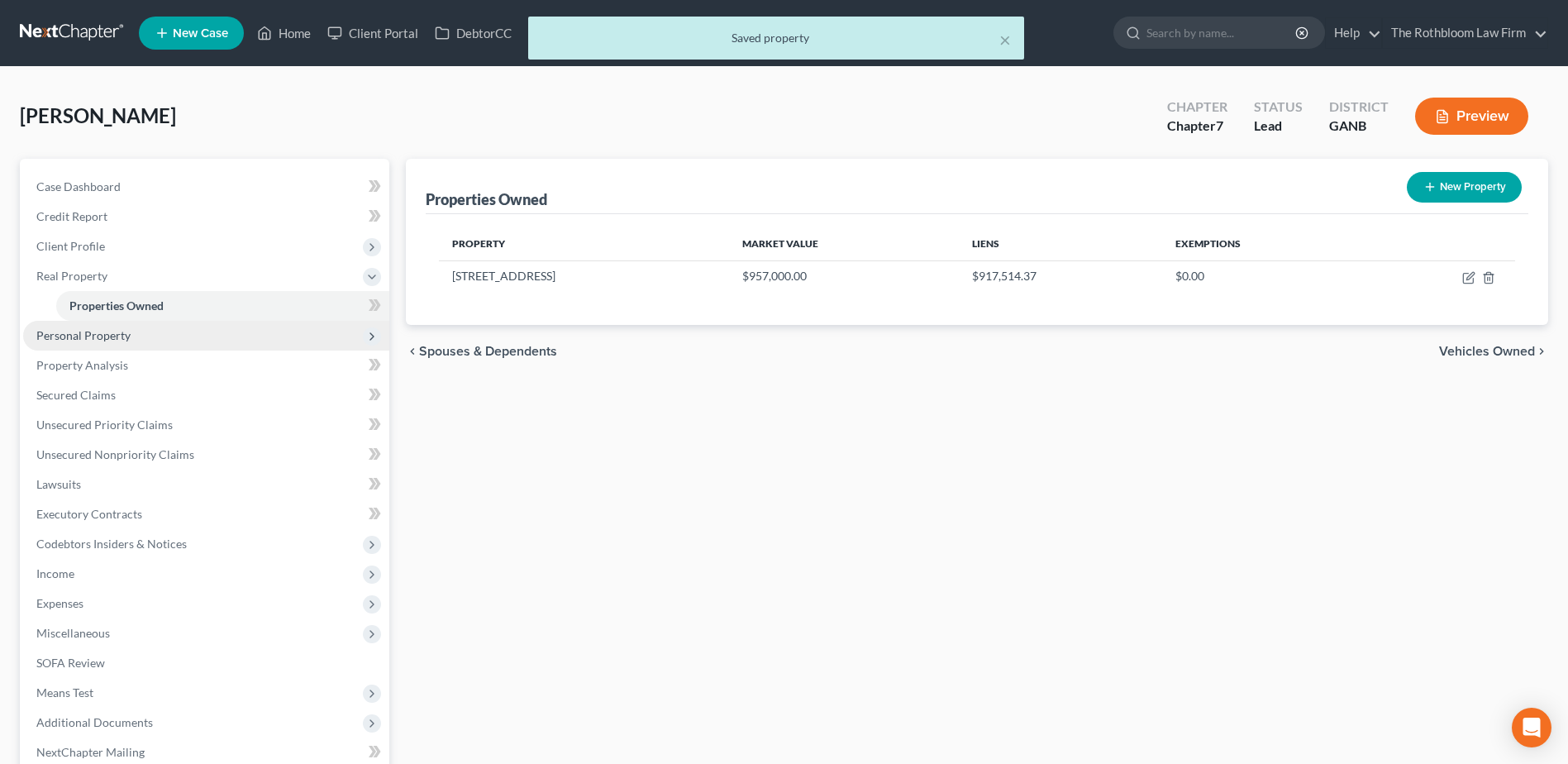
click at [72, 336] on span "Personal Property" at bounding box center [84, 335] width 94 height 14
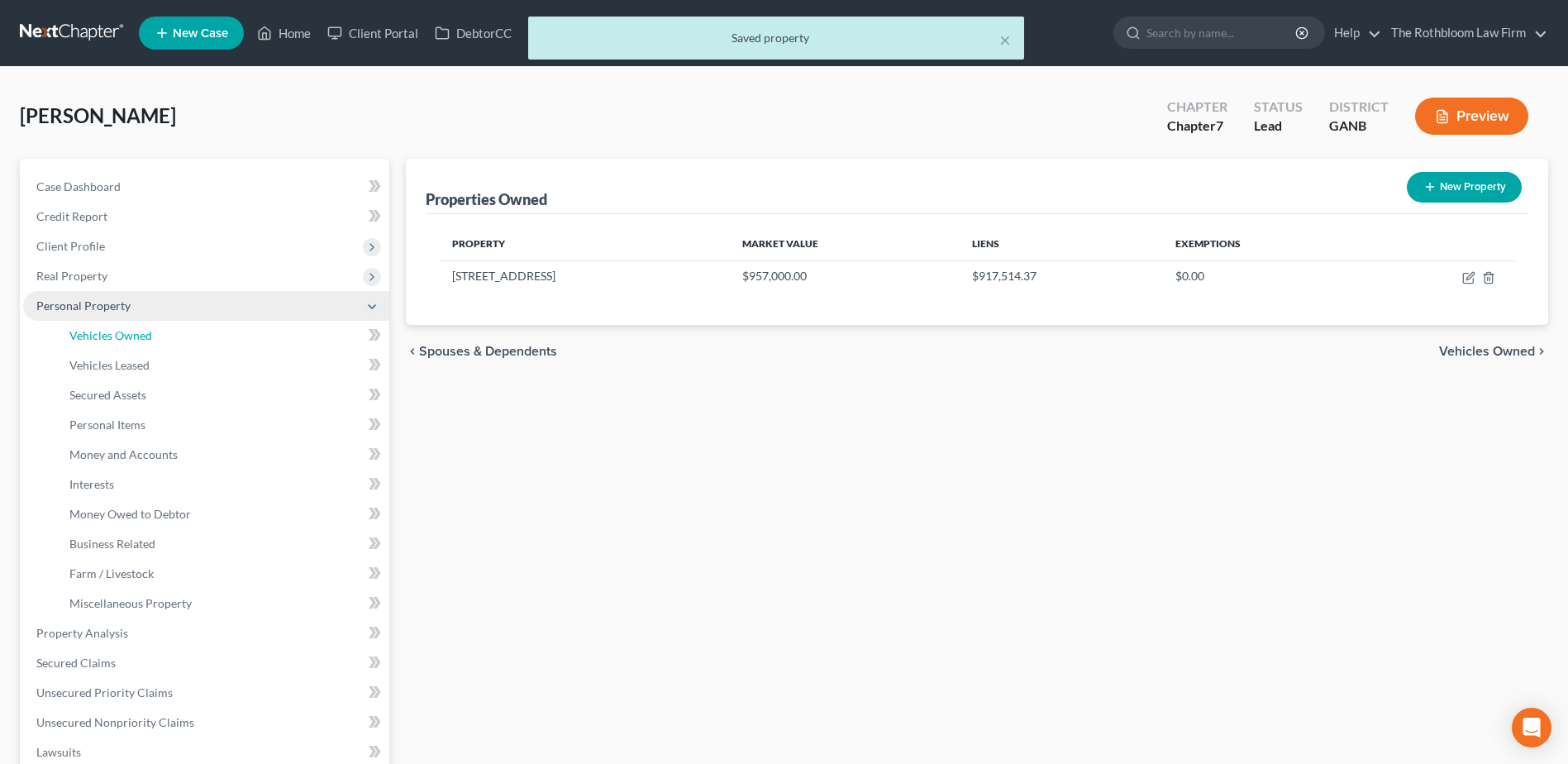
click at [72, 336] on span "Vehicles Owned" at bounding box center [111, 335] width 83 height 14
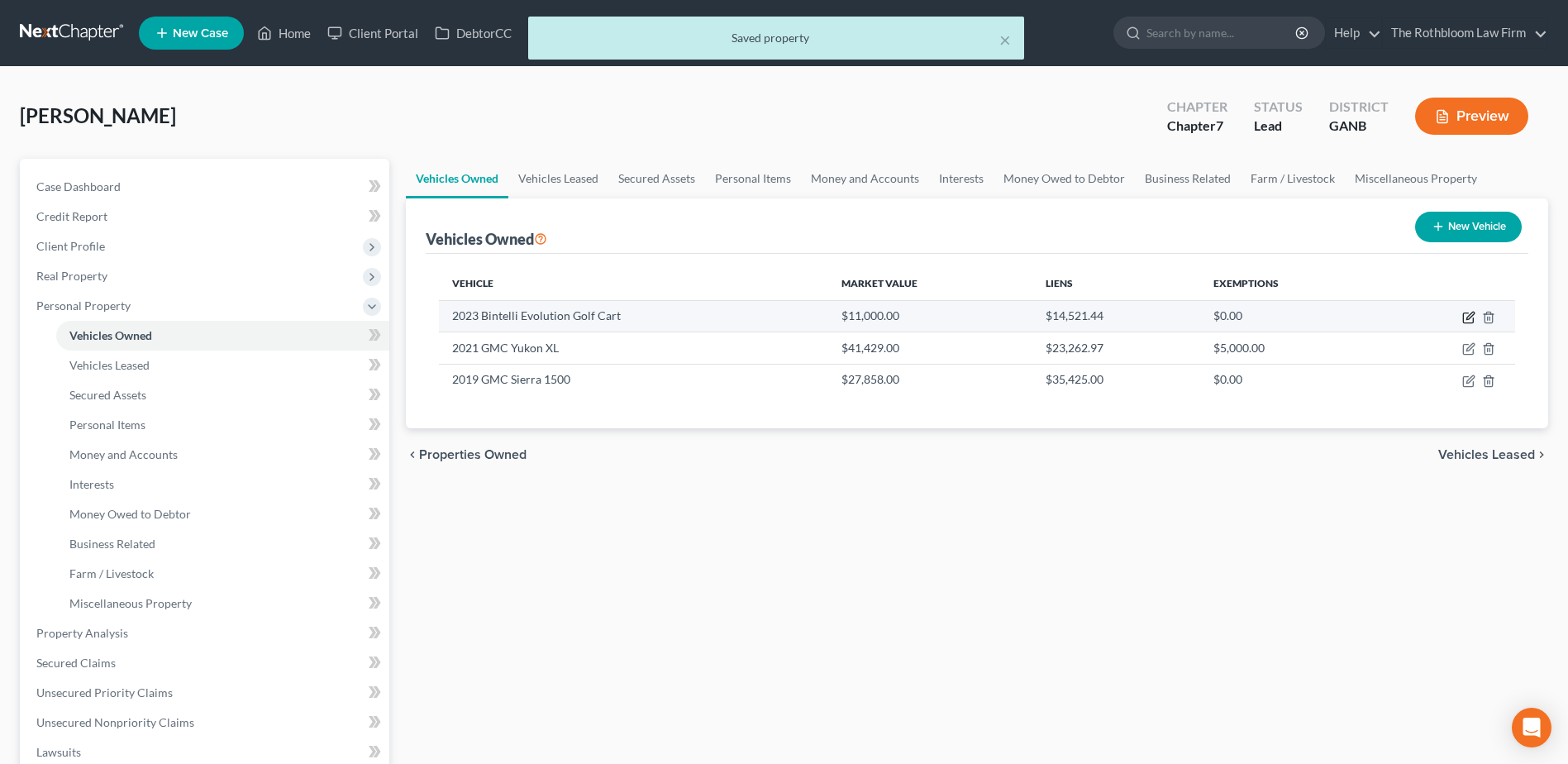
click at [1464, 314] on icon "button" at bounding box center [1468, 319] width 10 height 10
select select "7"
select select "3"
select select "2"
select select "0"
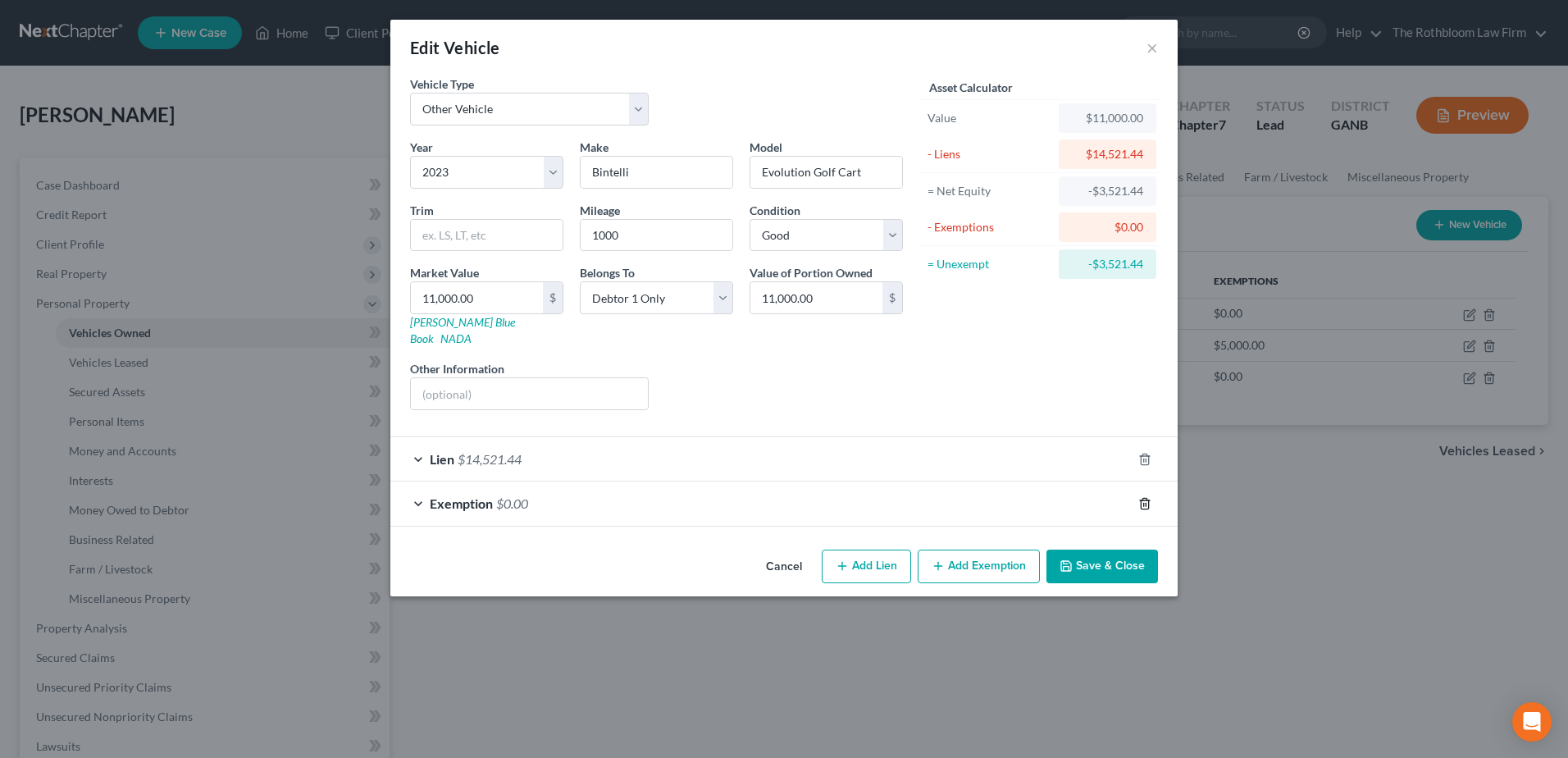
click at [1142, 498] on icon "button" at bounding box center [1144, 503] width 7 height 11
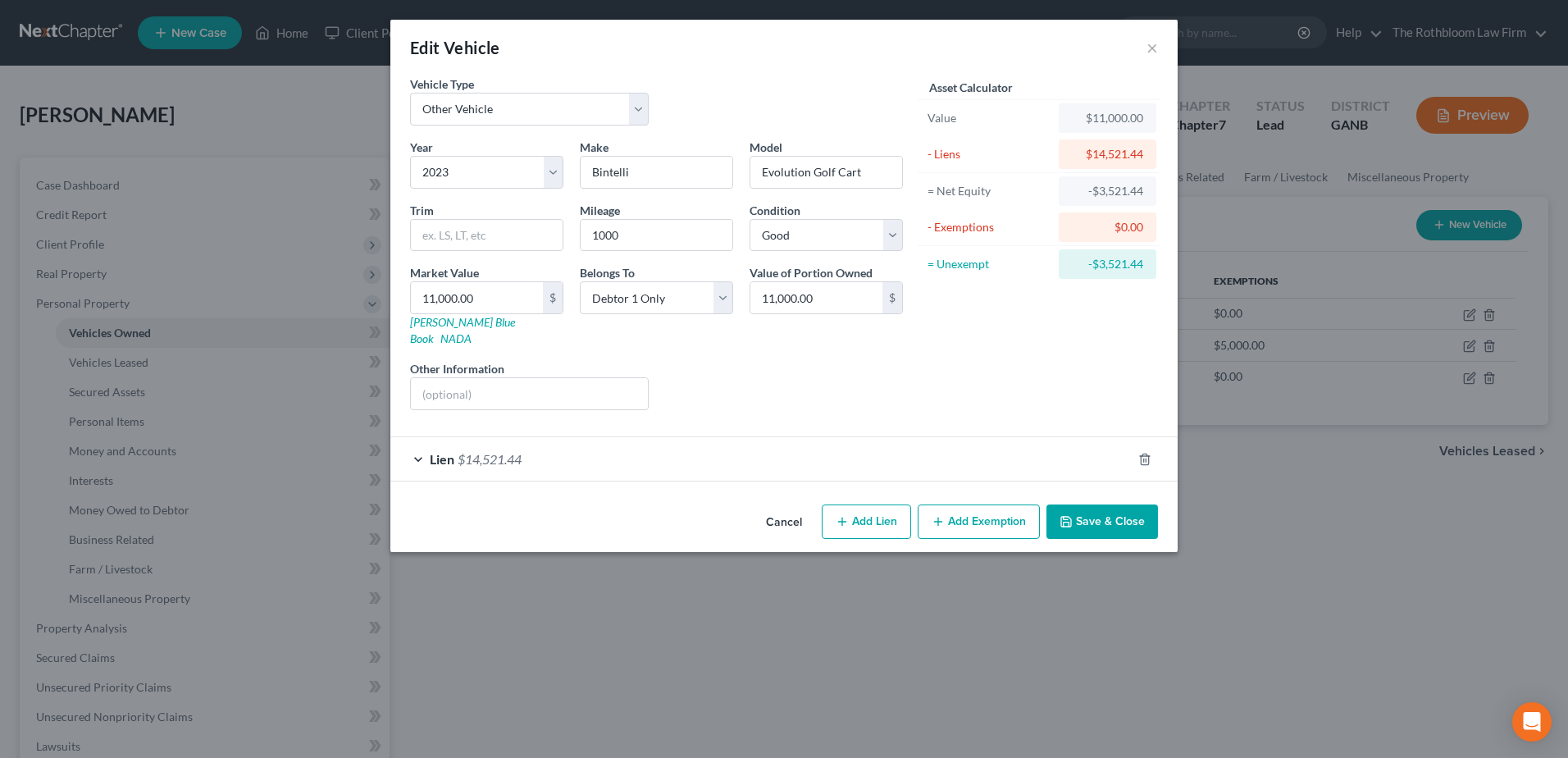
click at [963, 508] on button "Add Exemption" at bounding box center [979, 521] width 122 height 34
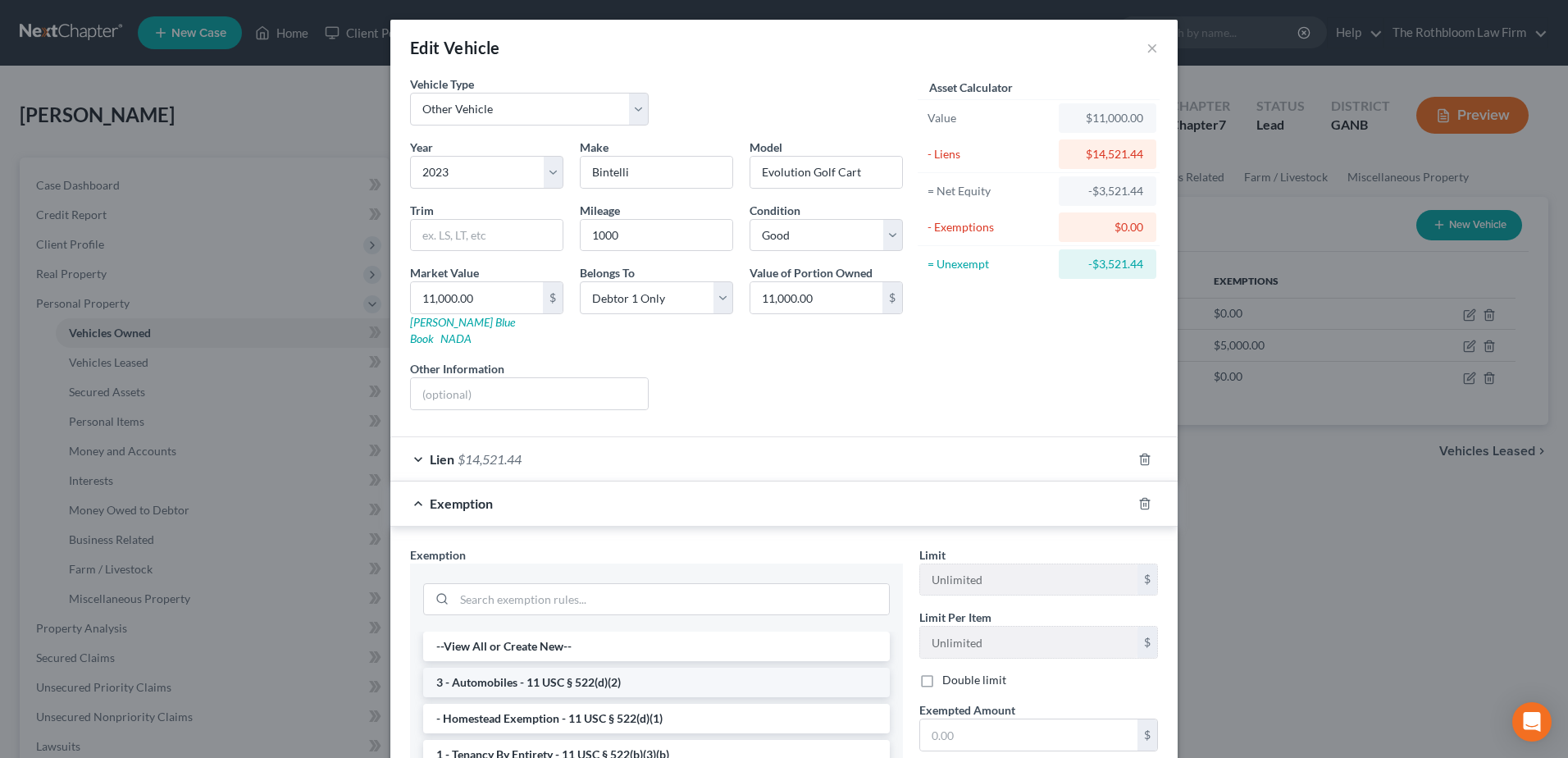
click at [598, 668] on li "3 - Automobiles - 11 USC § 522(d)(2)" at bounding box center [657, 682] width 467 height 30
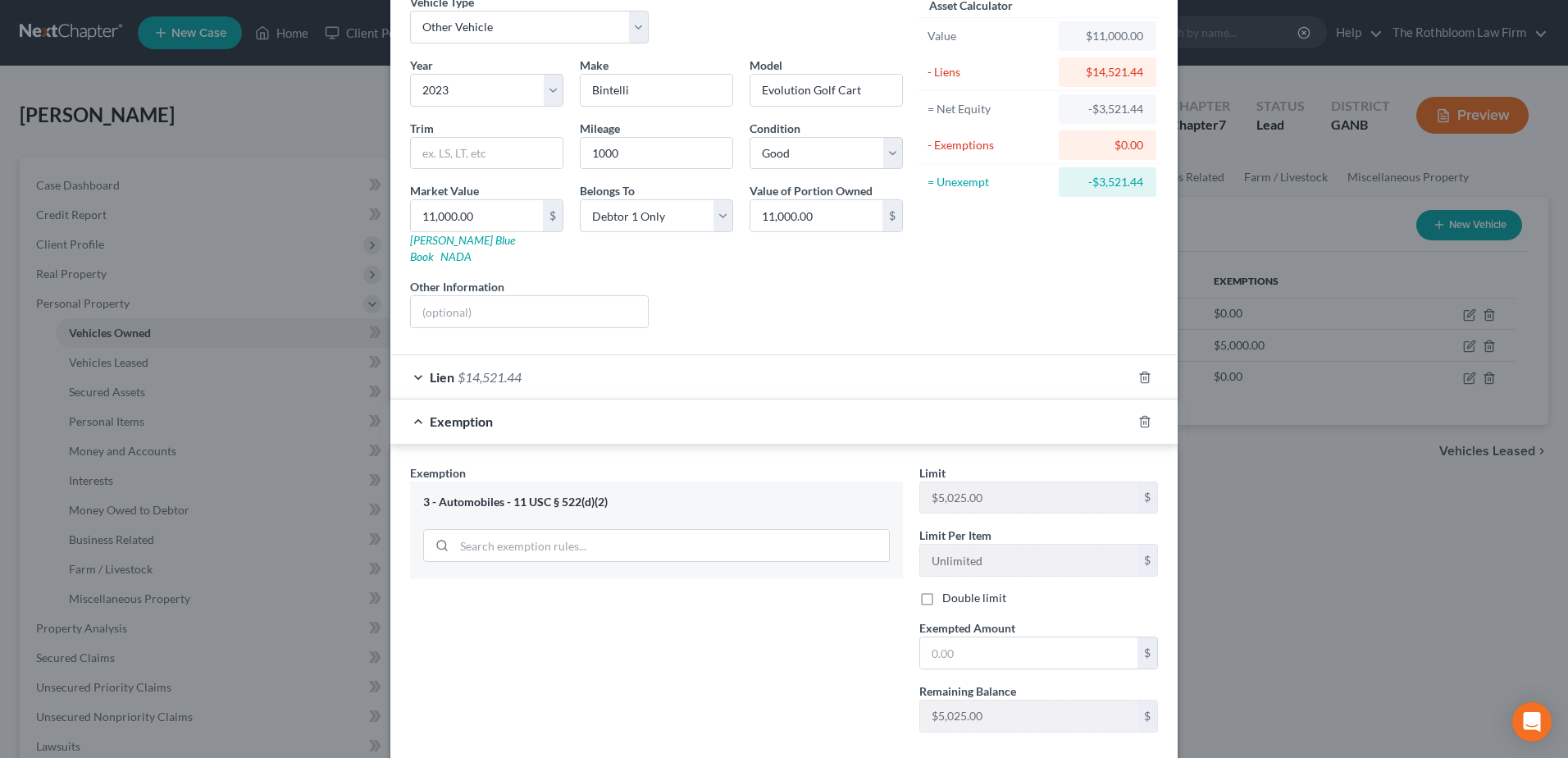
scroll to position [157, 0]
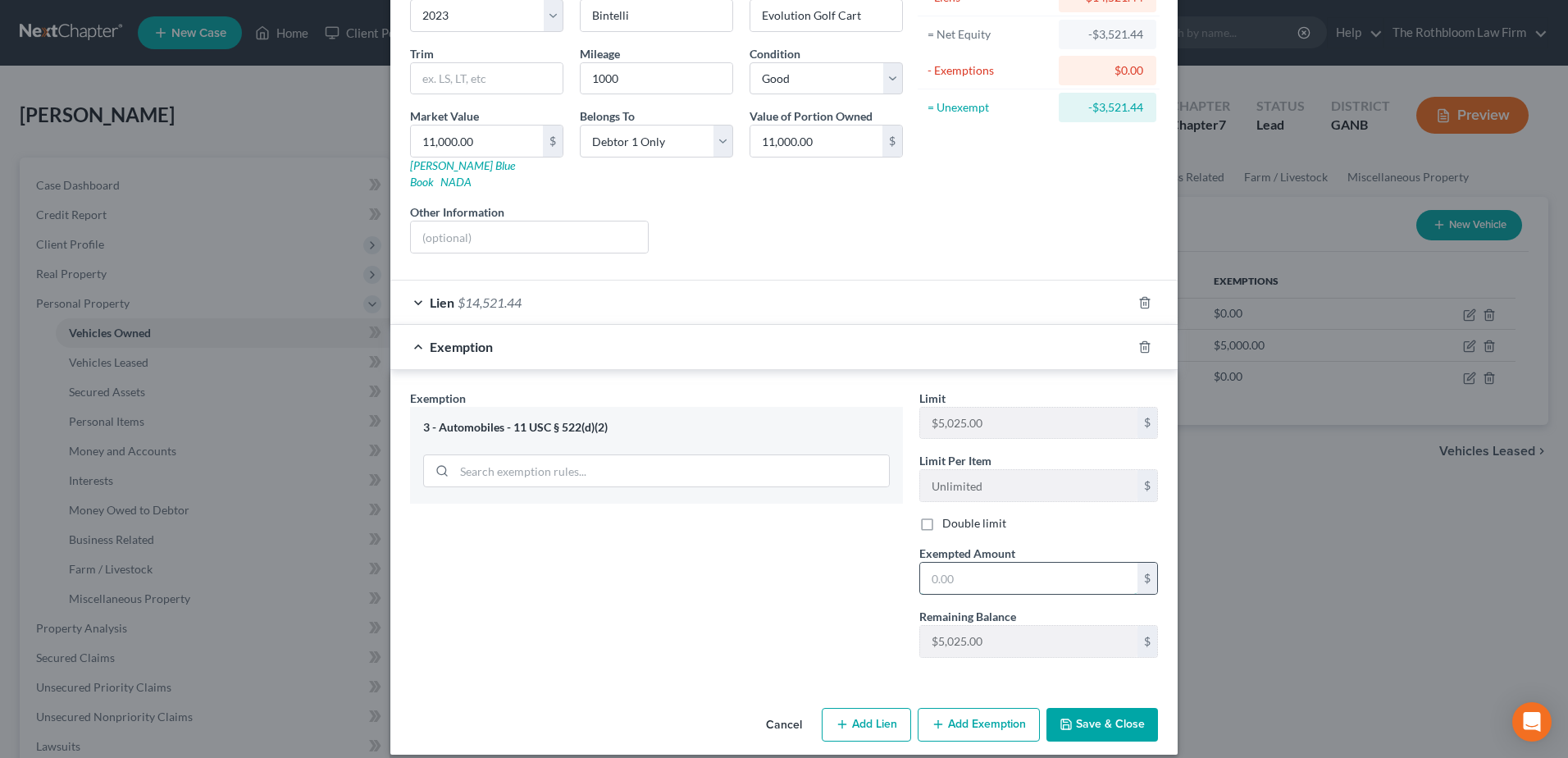
click at [958, 564] on input "text" at bounding box center [1029, 578] width 218 height 31
type input "0"
click at [1098, 710] on button "Save & Close" at bounding box center [1103, 725] width 112 height 34
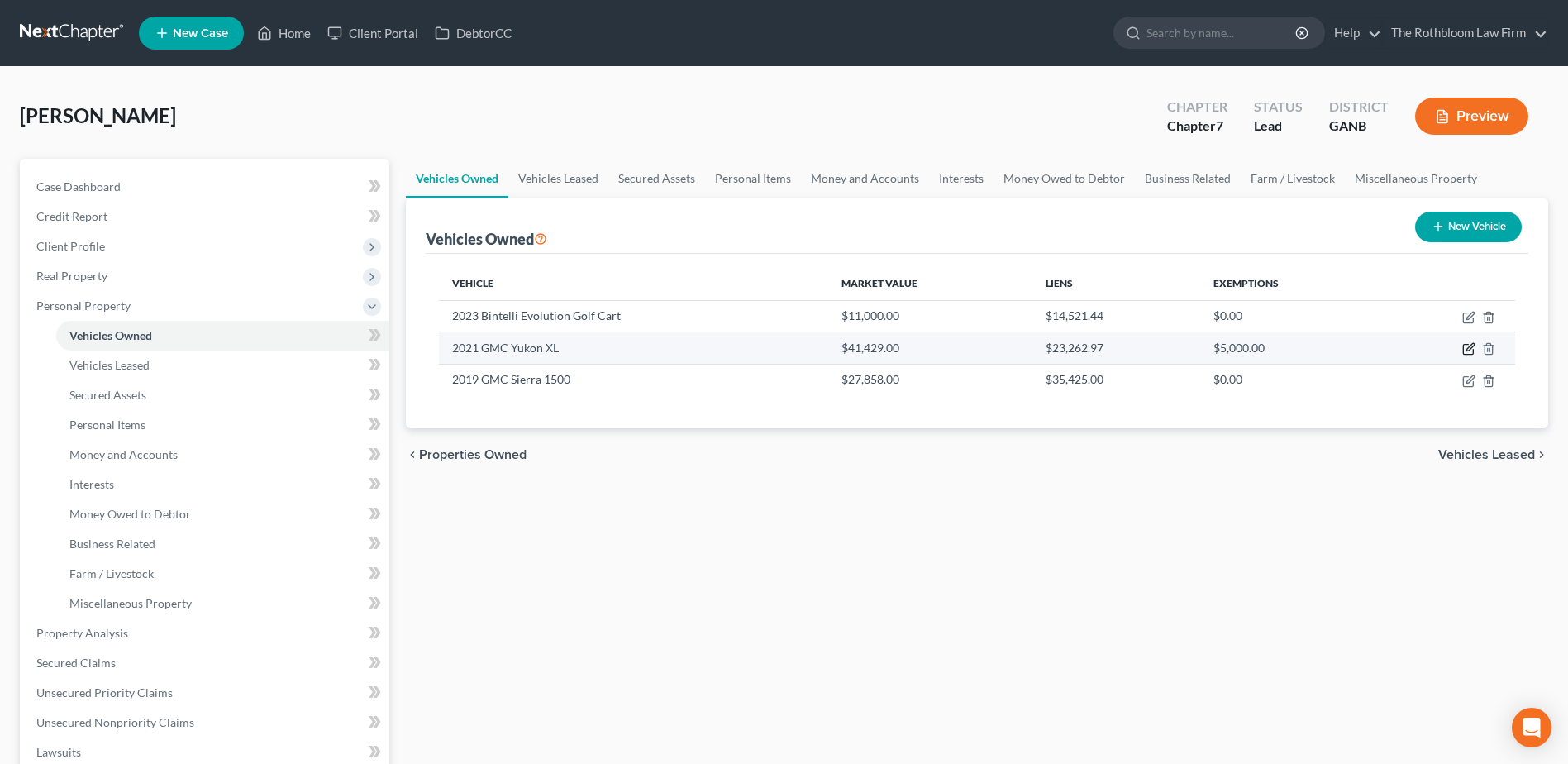
click at [1465, 350] on icon "button" at bounding box center [1469, 349] width 13 height 13
select select "0"
select select "5"
select select "2"
select select "3"
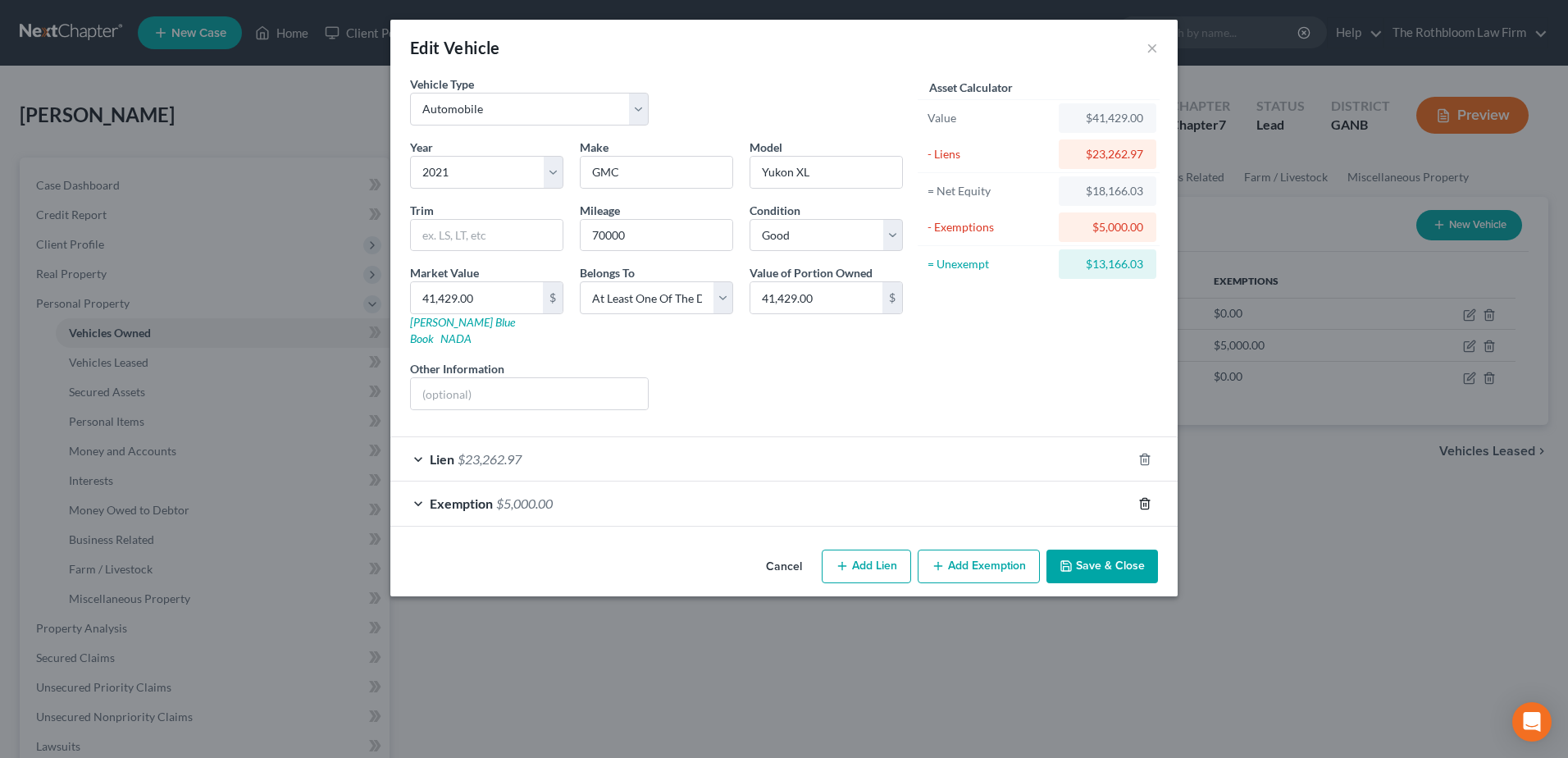
click at [1146, 503] on line "button" at bounding box center [1146, 504] width 0 height 3
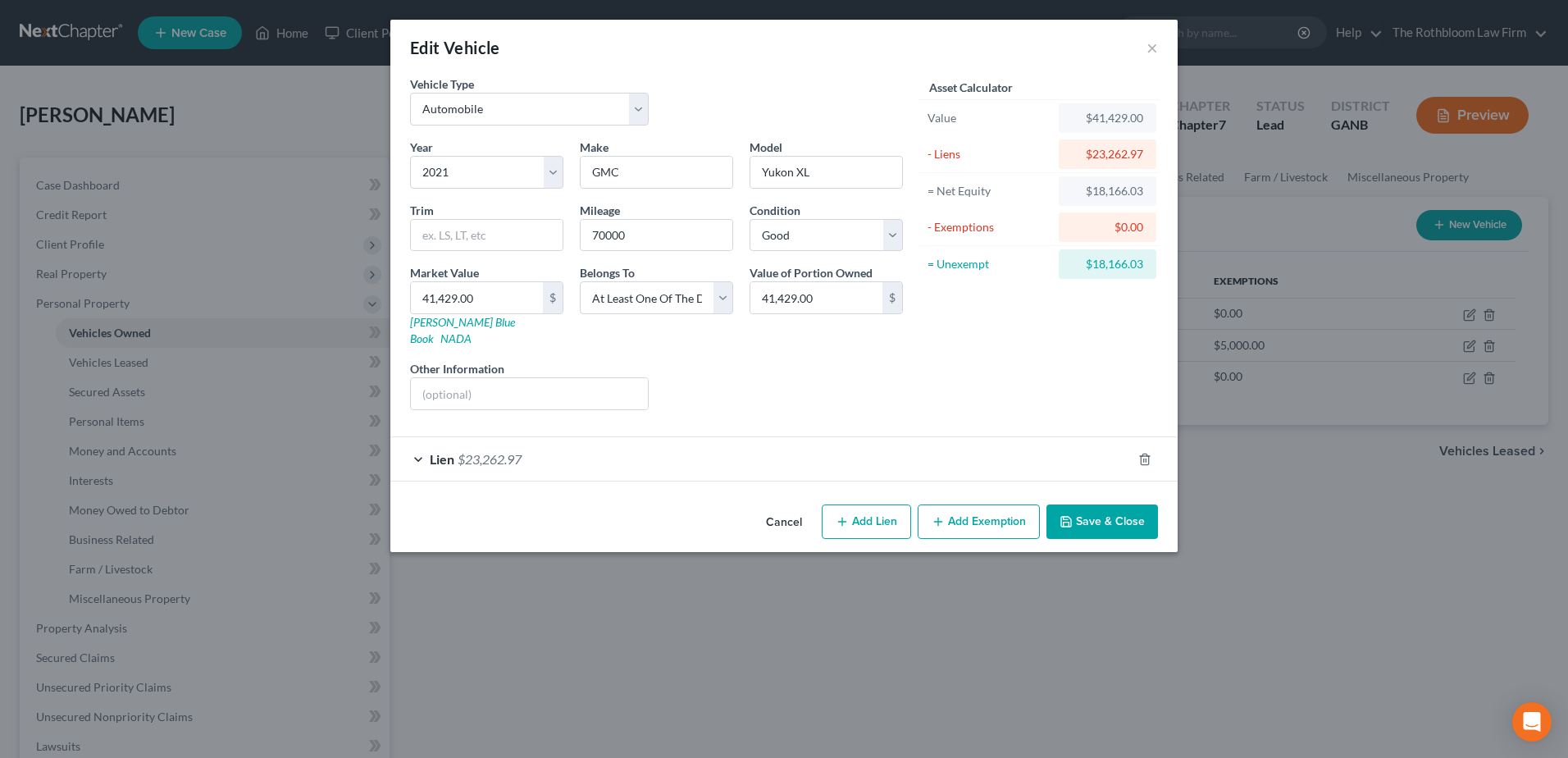
click at [990, 507] on button "Add Exemption" at bounding box center [979, 521] width 122 height 34
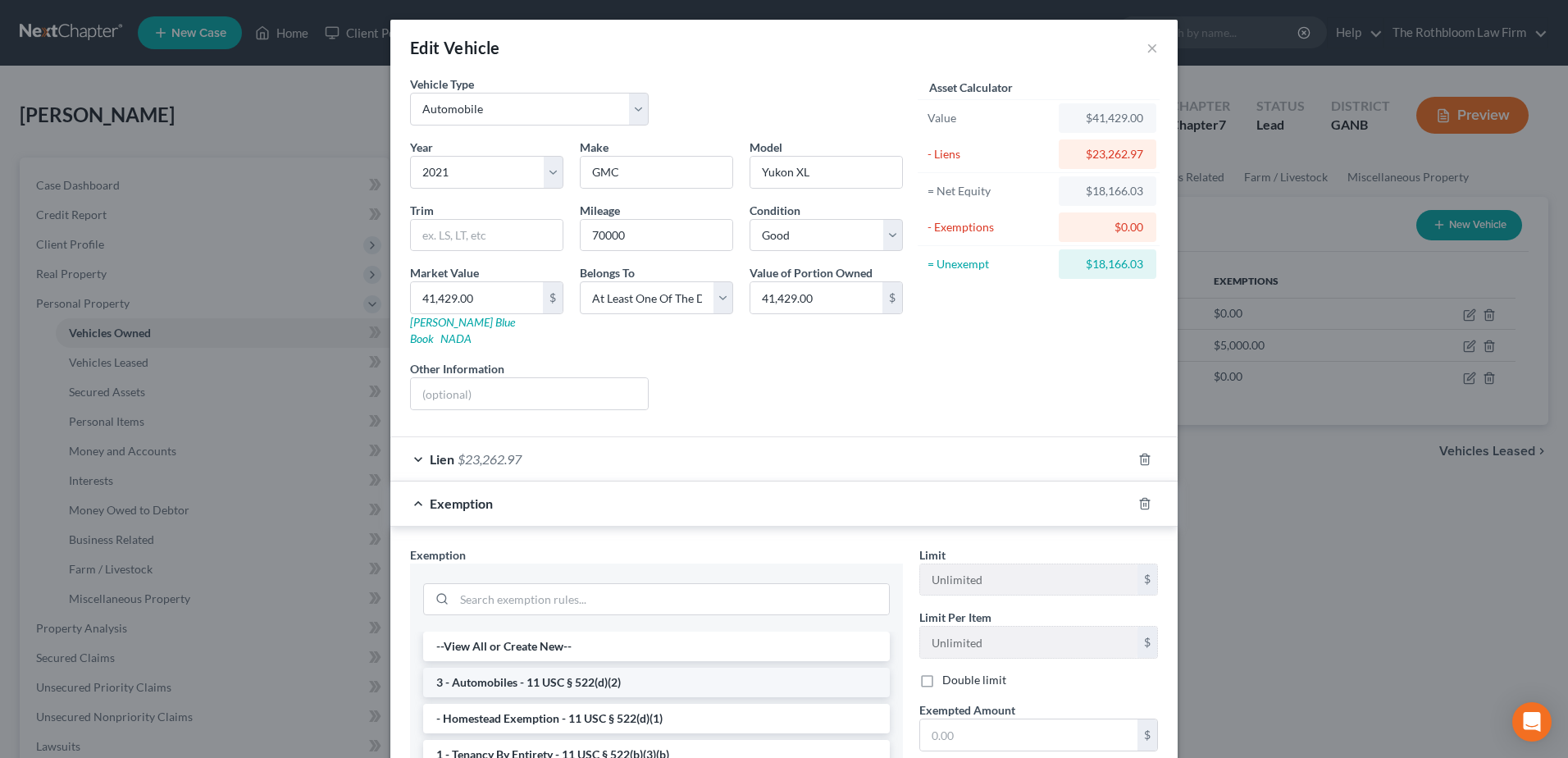
click at [542, 668] on li "3 - Automobiles - 11 USC § 522(d)(2)" at bounding box center [657, 682] width 467 height 30
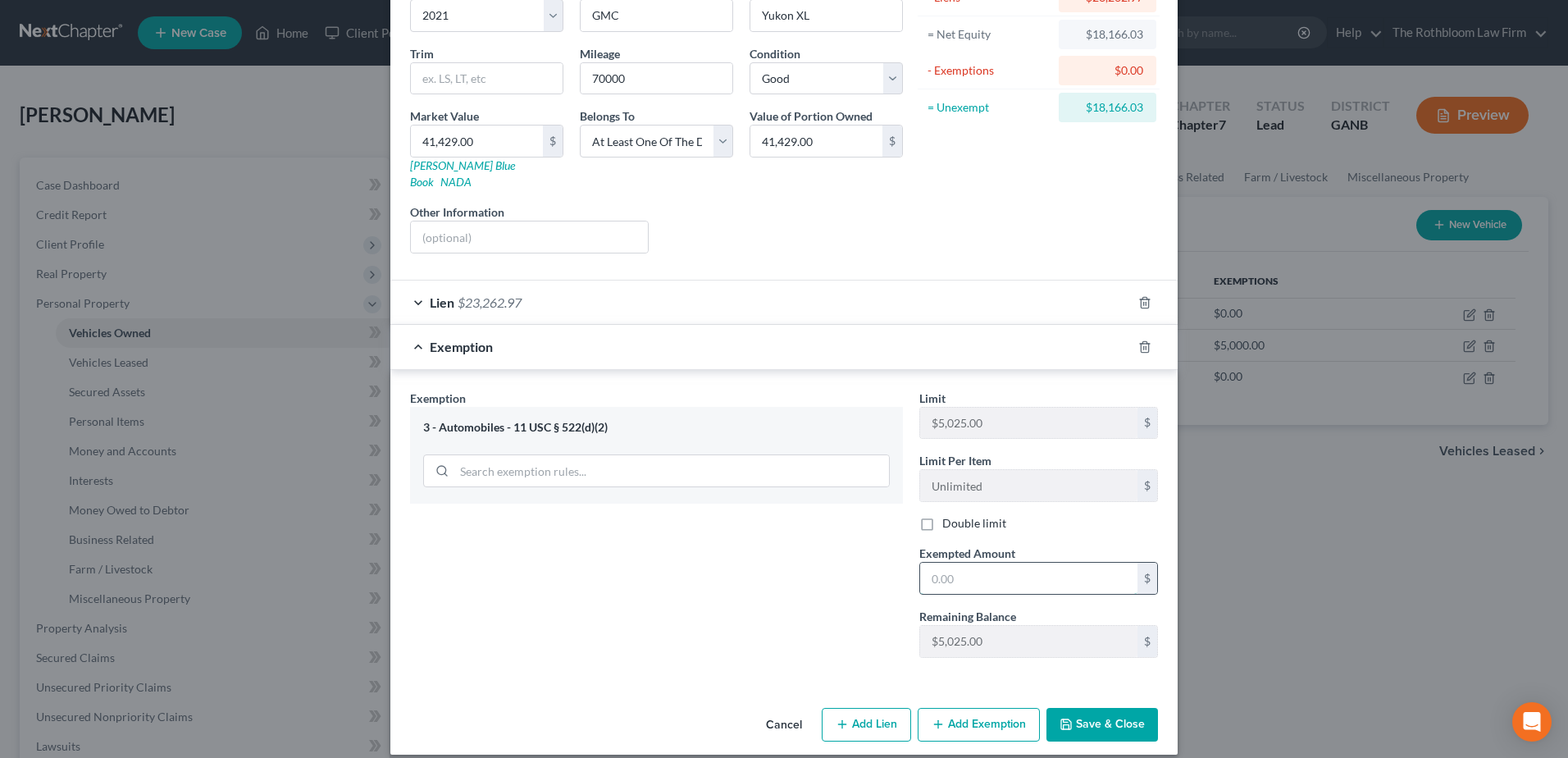
click at [955, 563] on input "text" at bounding box center [1029, 578] width 218 height 31
type input "5,025"
click at [1102, 711] on button "Save & Close" at bounding box center [1103, 725] width 112 height 34
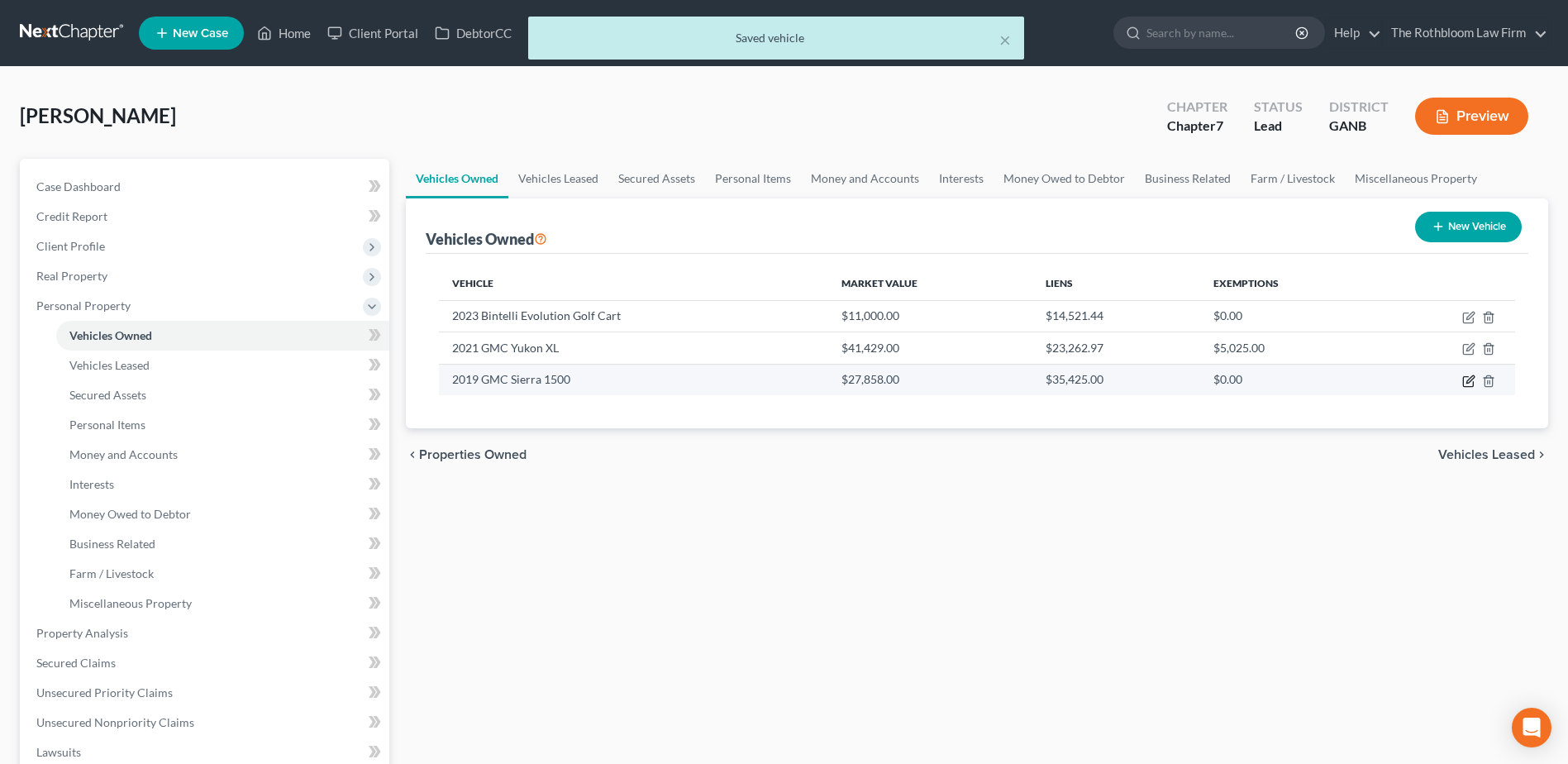
click at [1467, 381] on icon "button" at bounding box center [1470, 379] width 7 height 7
select select "0"
select select "7"
select select "2"
select select "3"
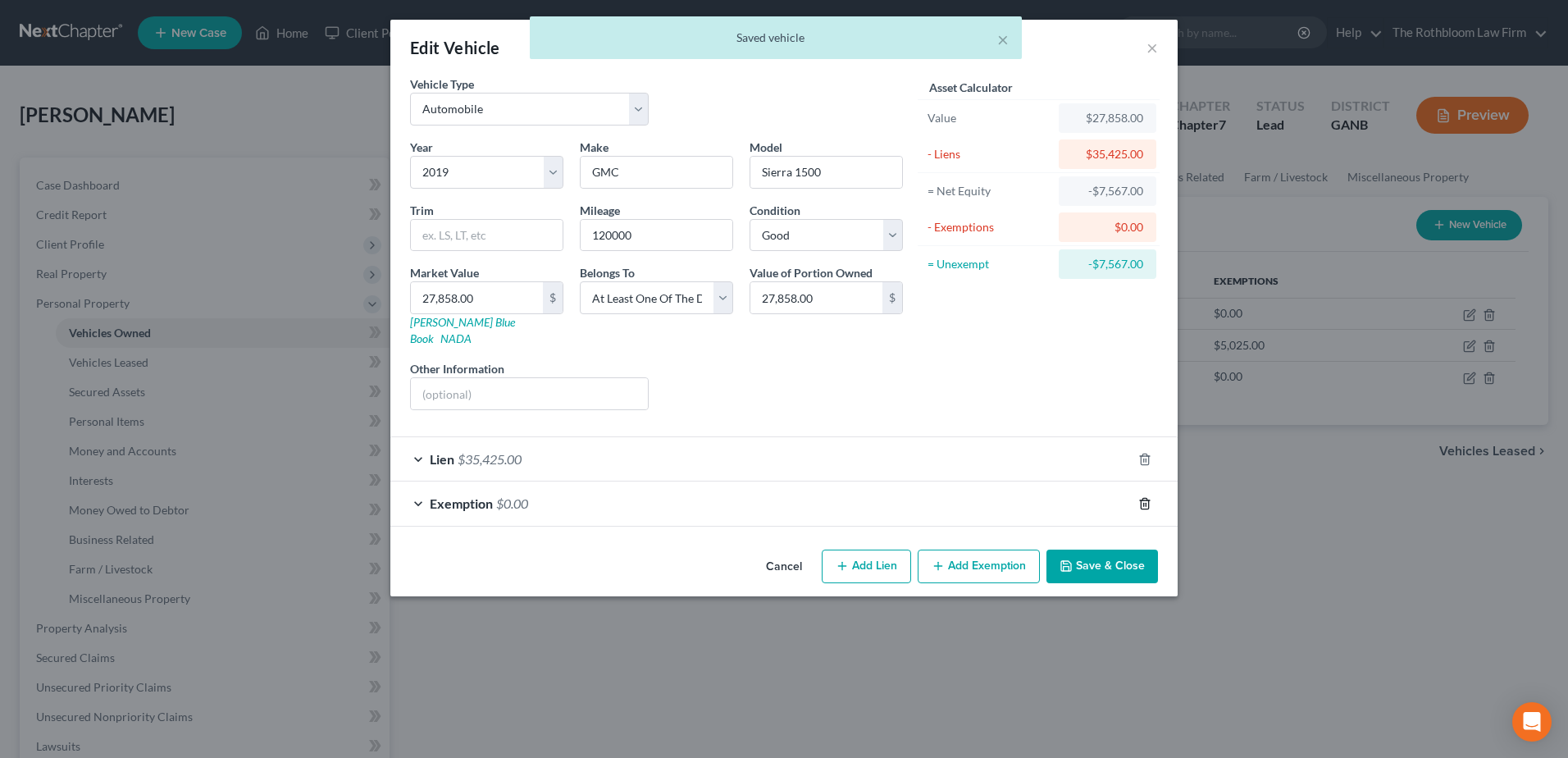
click at [1148, 497] on icon "button" at bounding box center [1145, 503] width 13 height 13
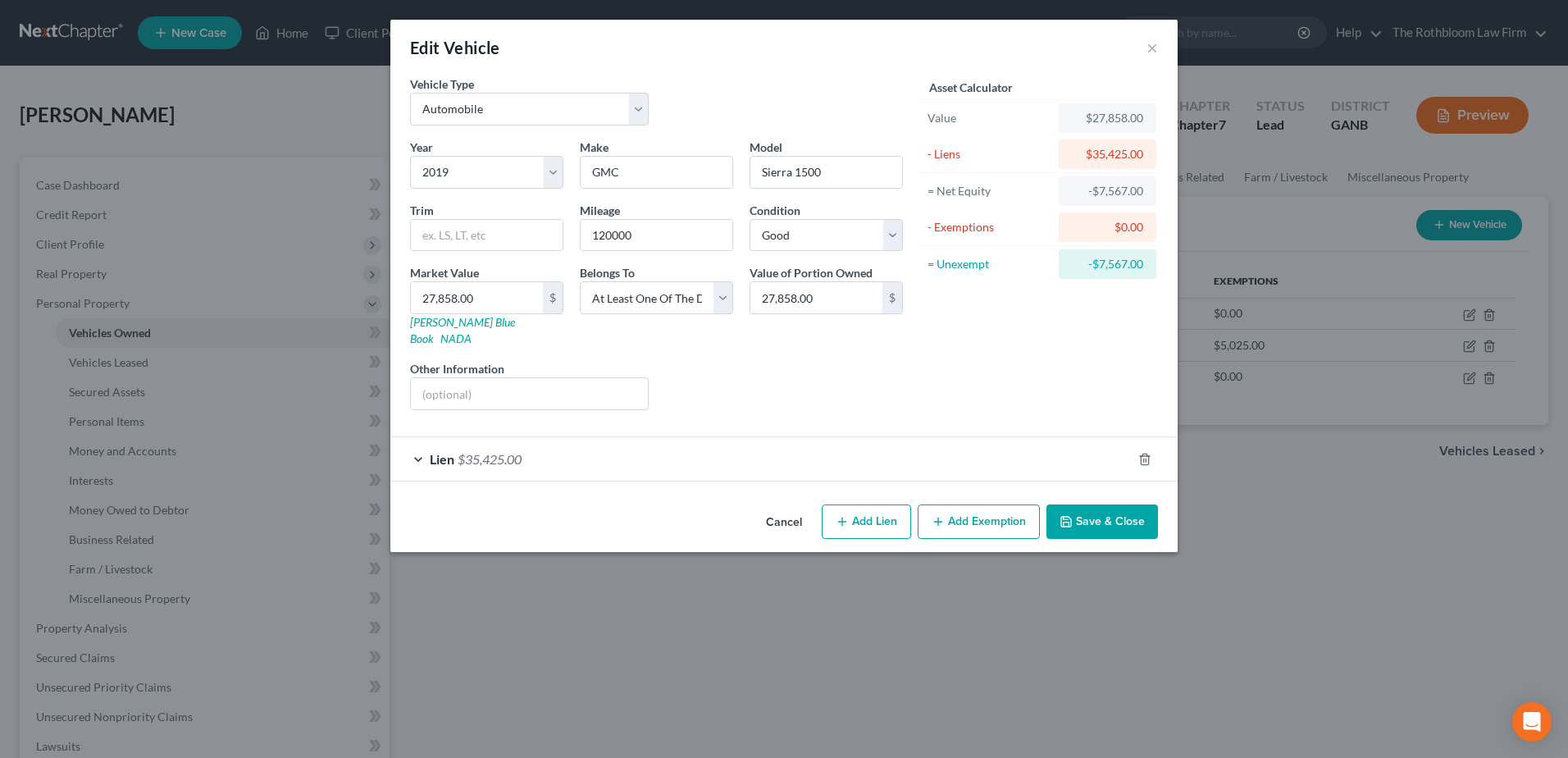
click at [993, 511] on button "Add Exemption" at bounding box center [979, 521] width 122 height 34
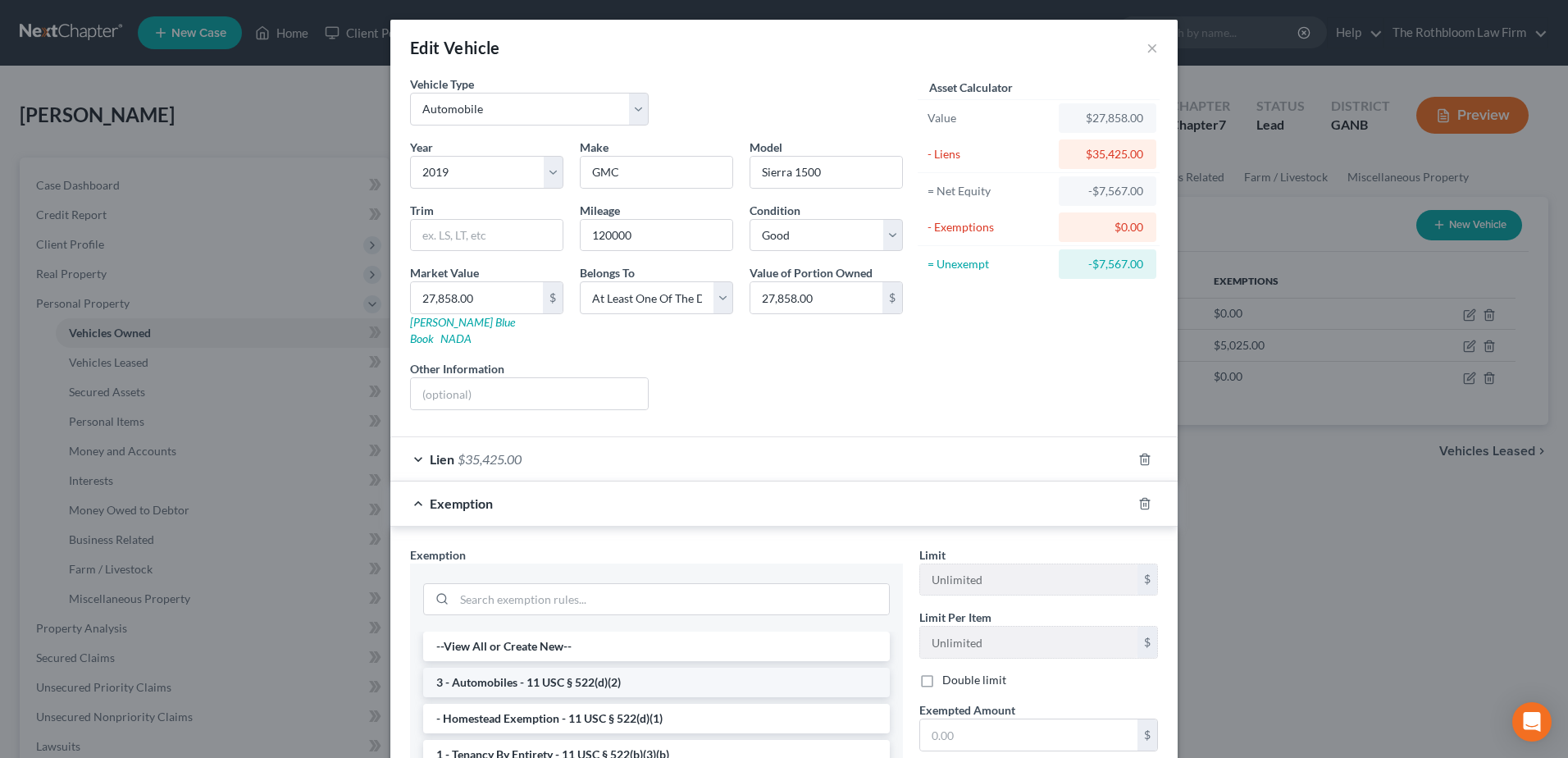
click at [502, 668] on li "3 - Automobiles - 11 USC § 522(d)(2)" at bounding box center [657, 682] width 467 height 30
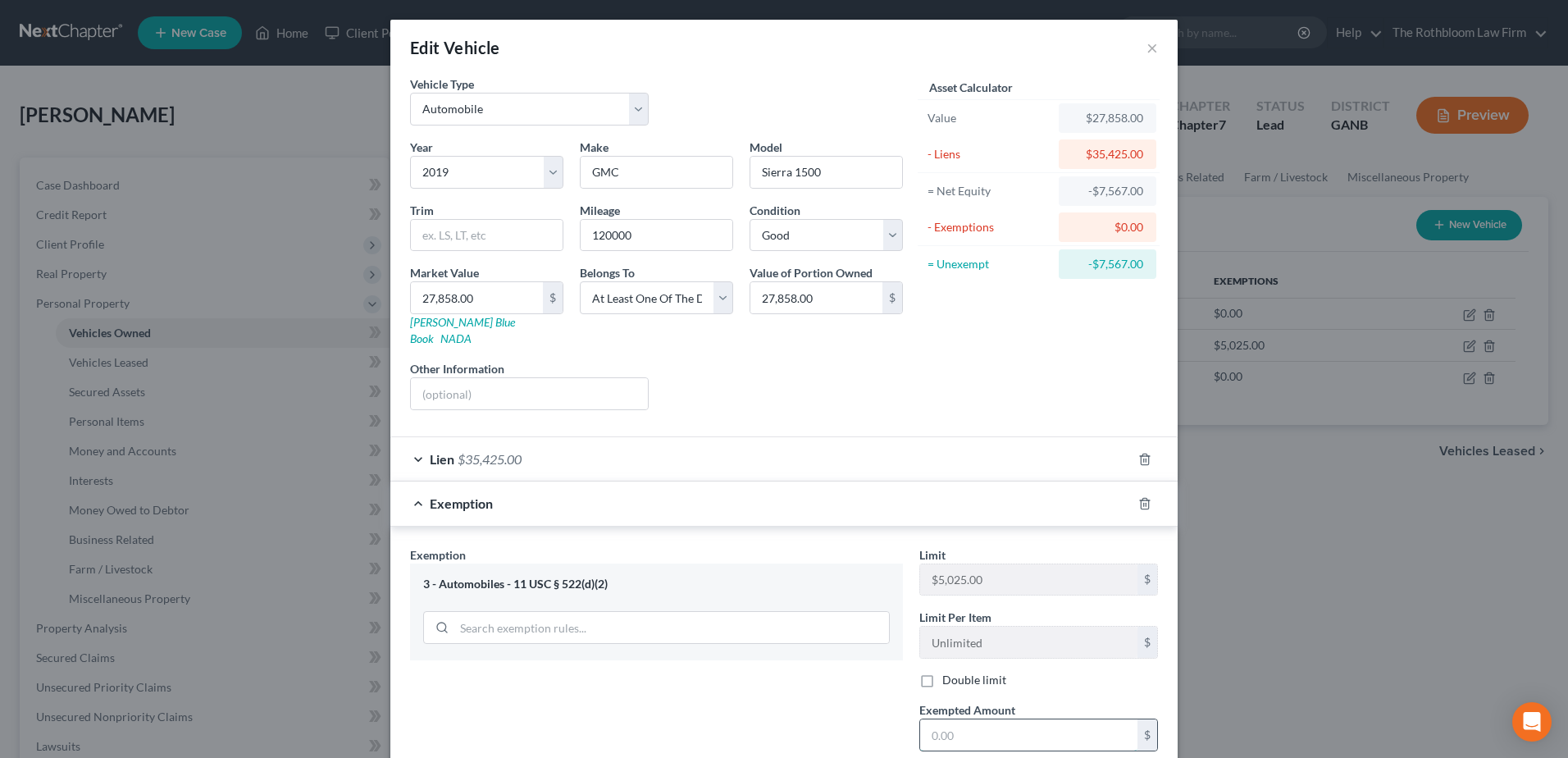
click at [933, 719] on input "text" at bounding box center [1029, 735] width 218 height 31
type input "0"
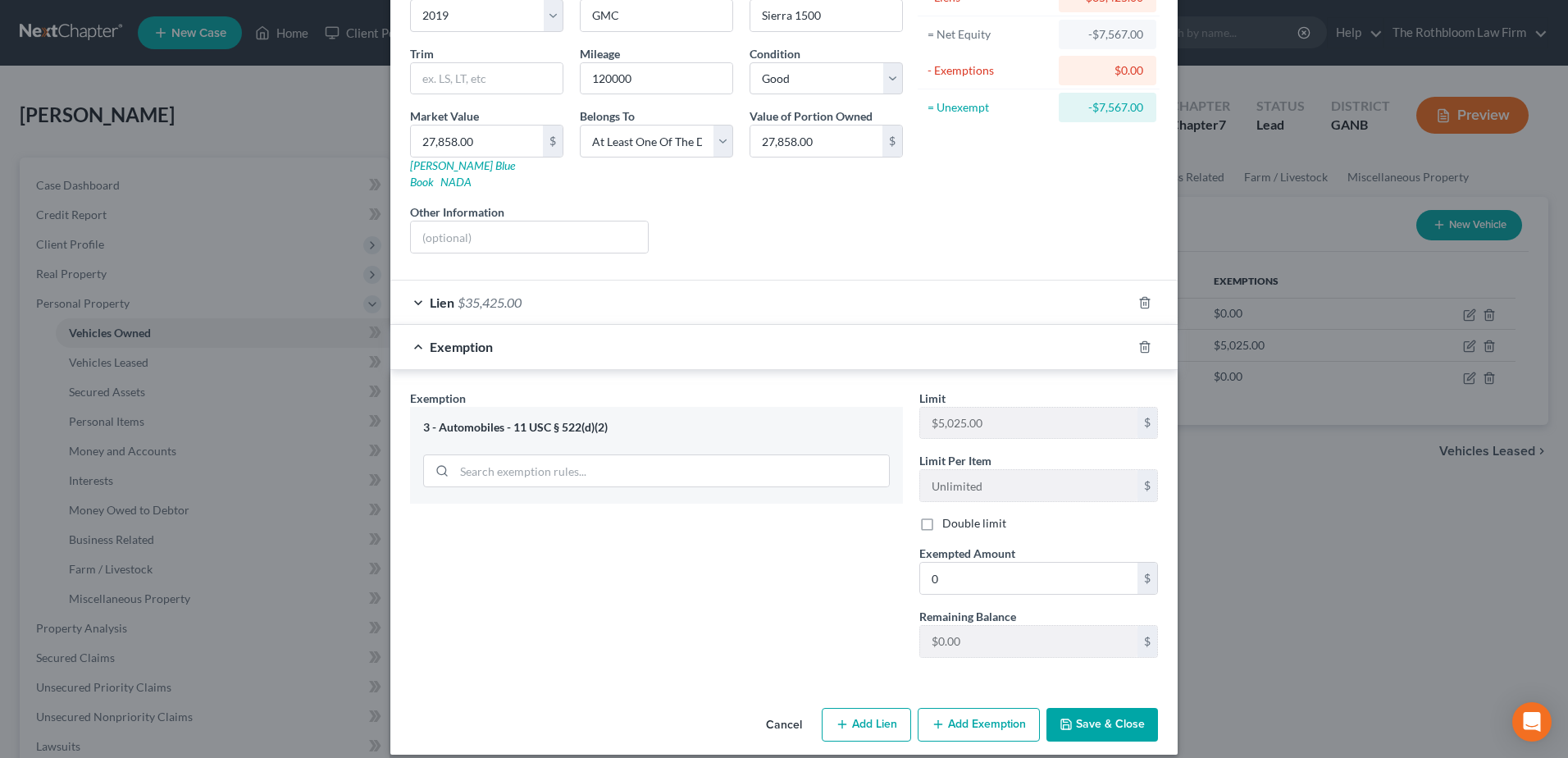
click at [1099, 710] on button "Save & Close" at bounding box center [1103, 725] width 112 height 34
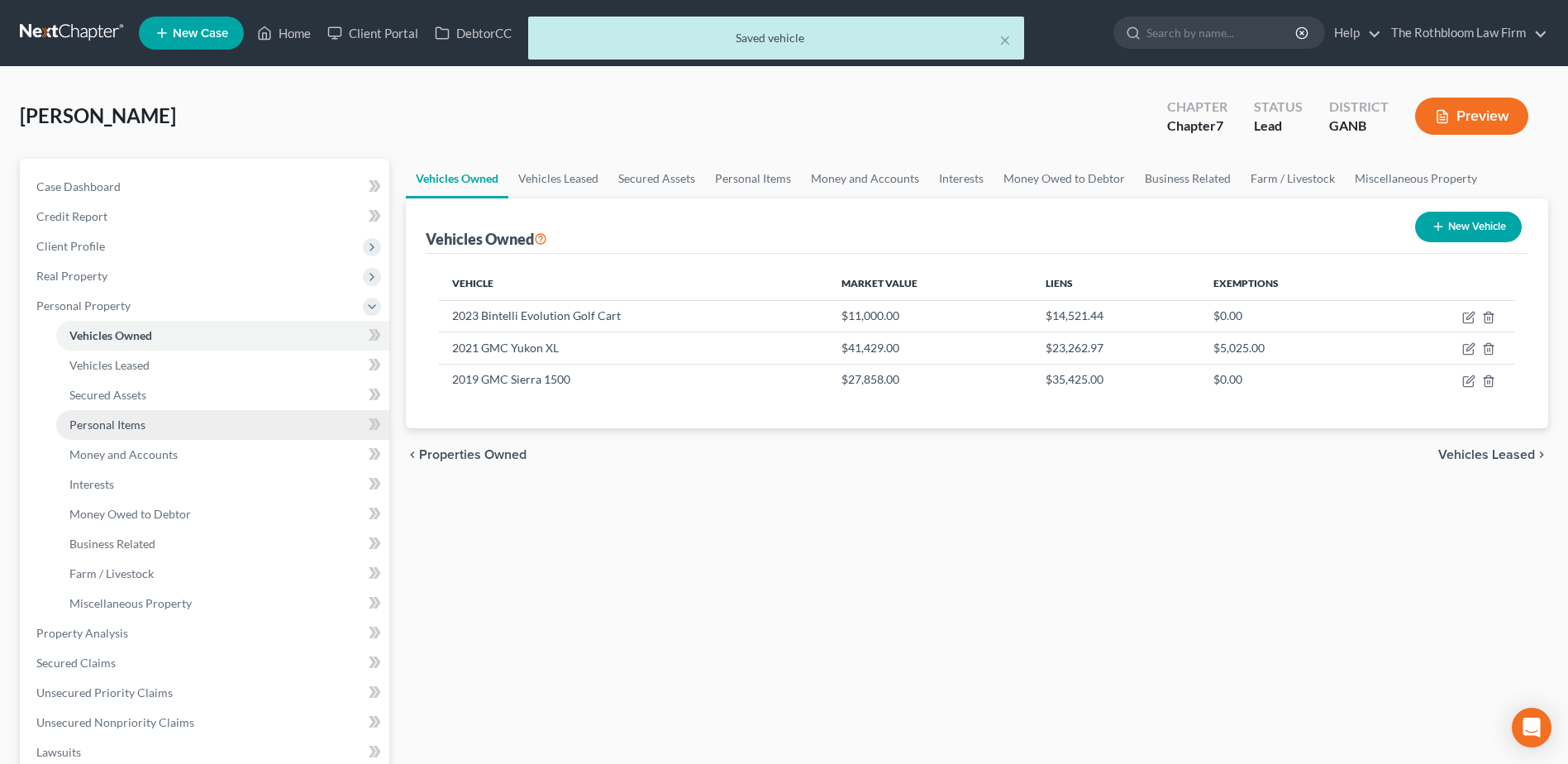
click at [104, 427] on span "Personal Items" at bounding box center [108, 425] width 76 height 14
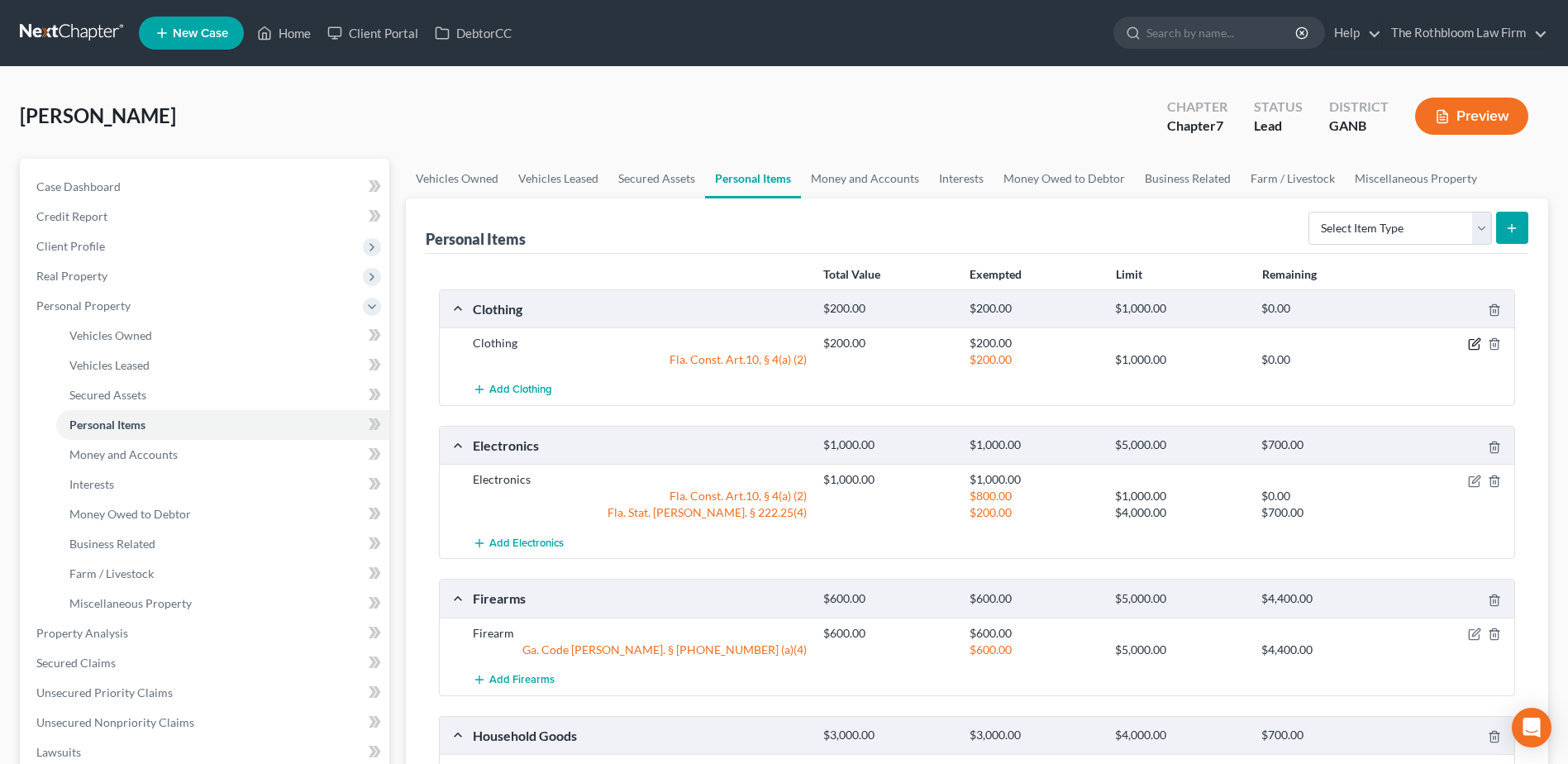
click at [1479, 340] on icon "button" at bounding box center [1474, 344] width 13 height 13
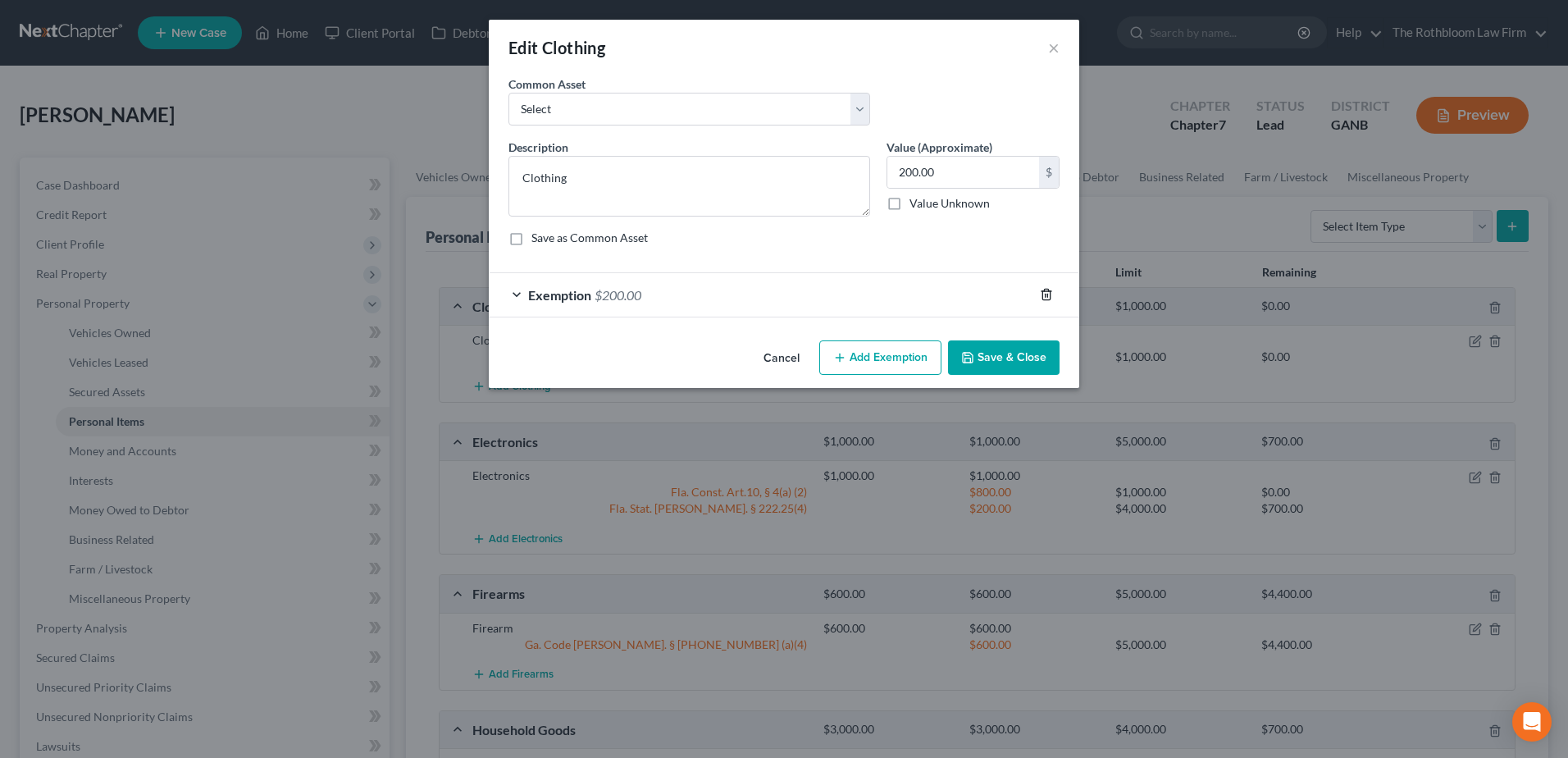
click at [1046, 295] on line "button" at bounding box center [1046, 296] width 0 height 3
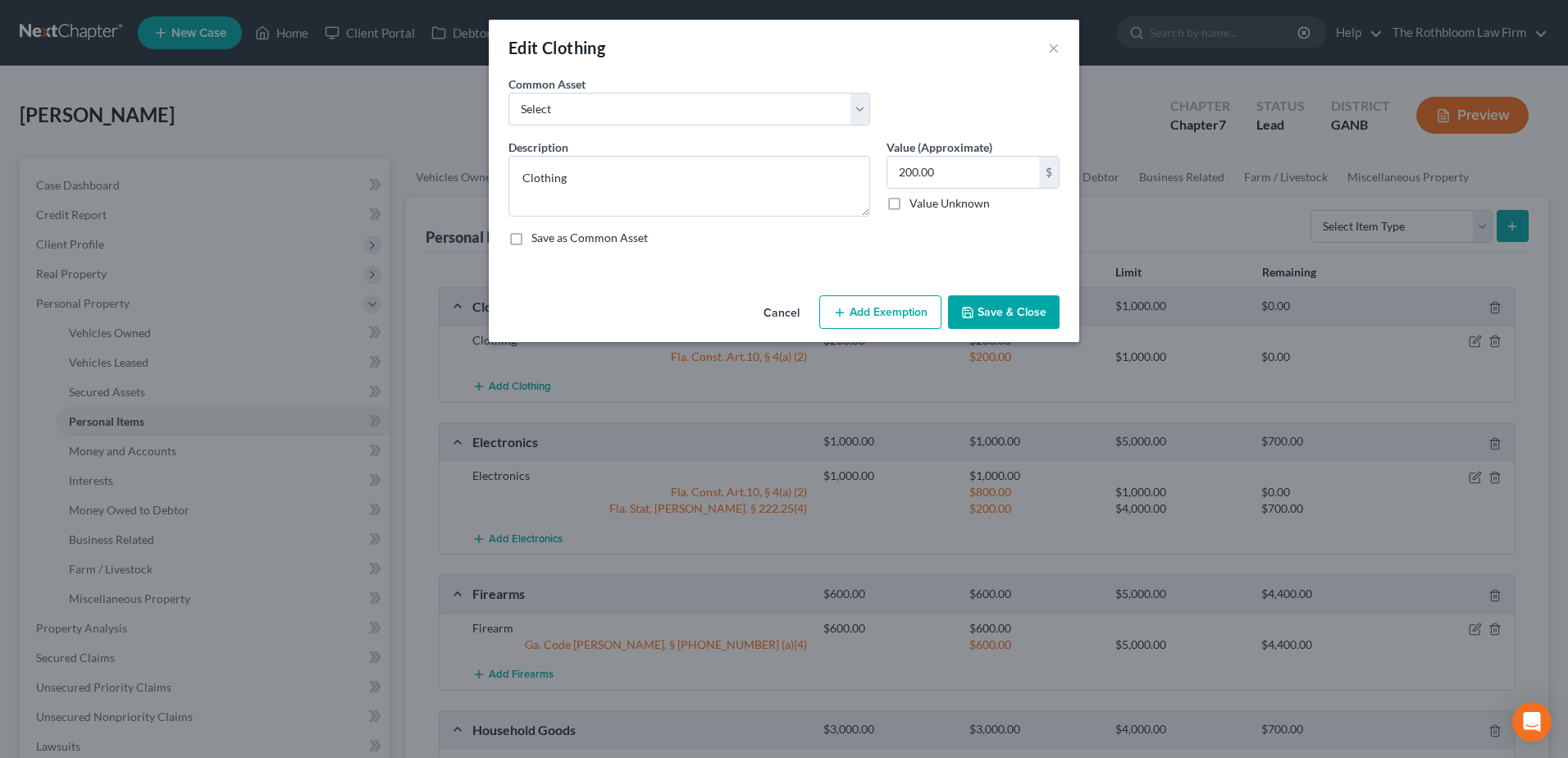
click at [892, 317] on button "Add Exemption" at bounding box center [880, 313] width 122 height 34
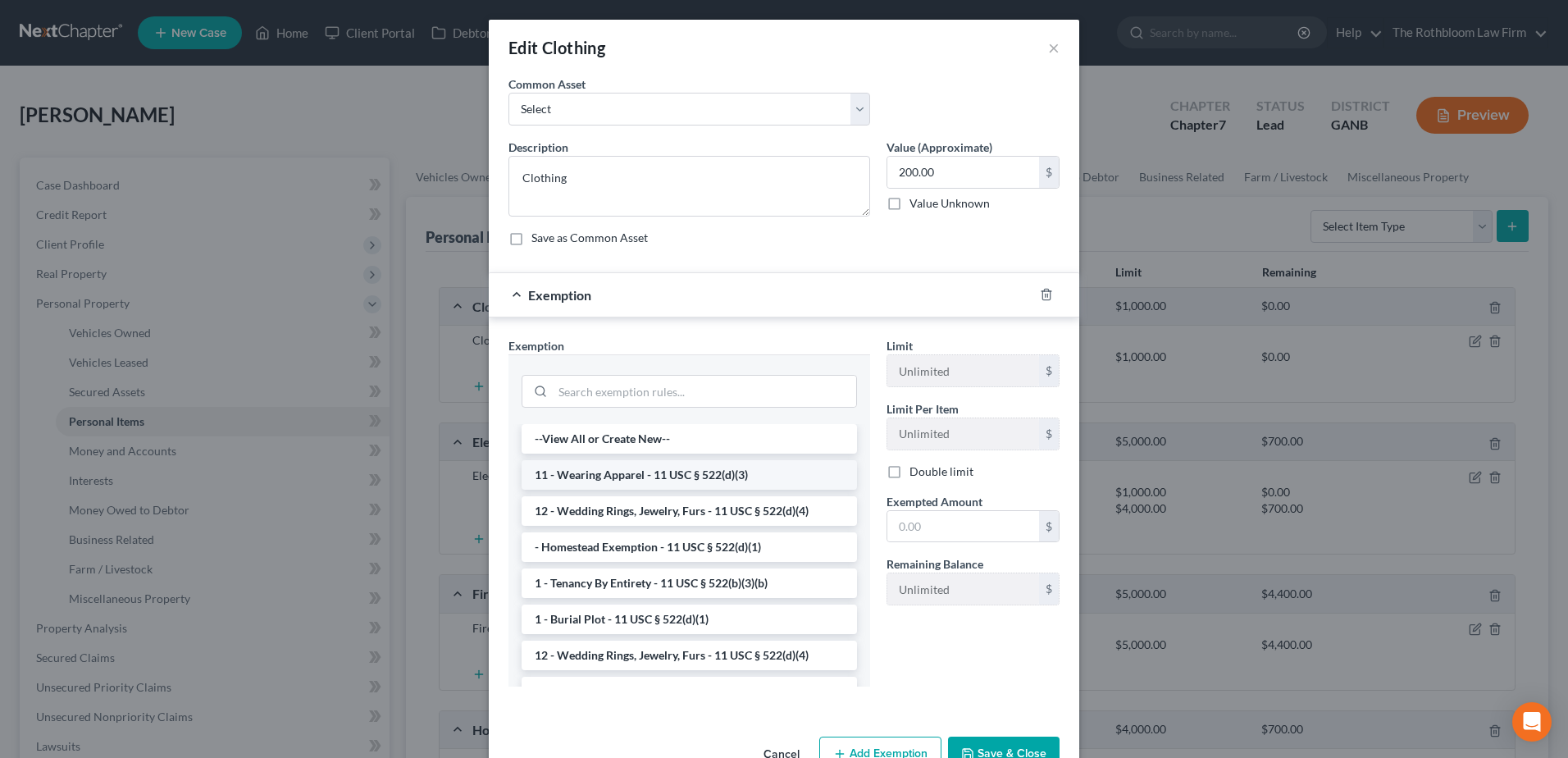
click at [699, 474] on li "11 - Wearing Apparel - 11 USC § 522(d)(3)" at bounding box center [689, 475] width 336 height 30
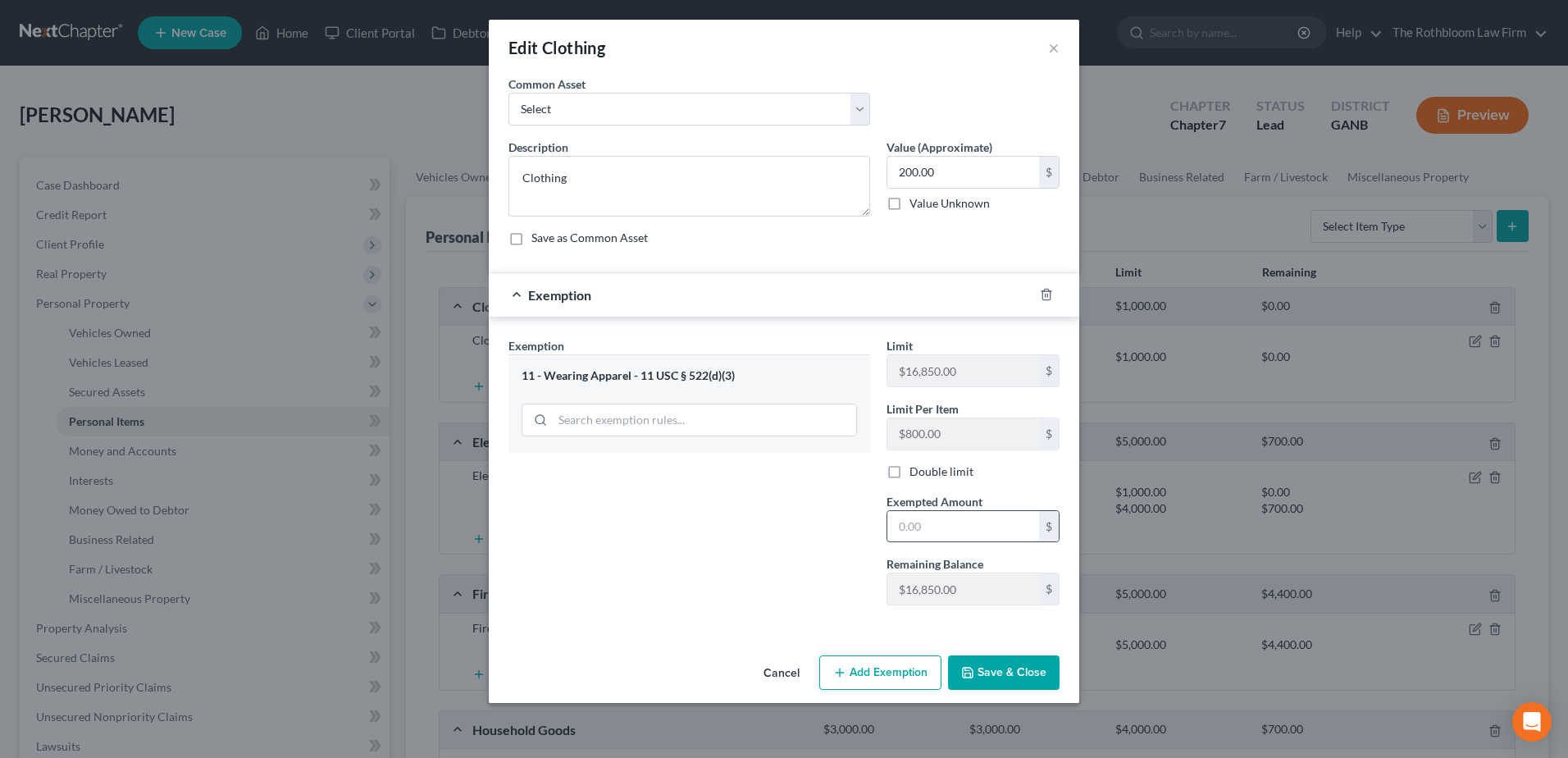
click at [907, 530] on input "text" at bounding box center [963, 526] width 152 height 31
type input "200"
click at [1006, 660] on button "Save & Close" at bounding box center [1004, 673] width 112 height 34
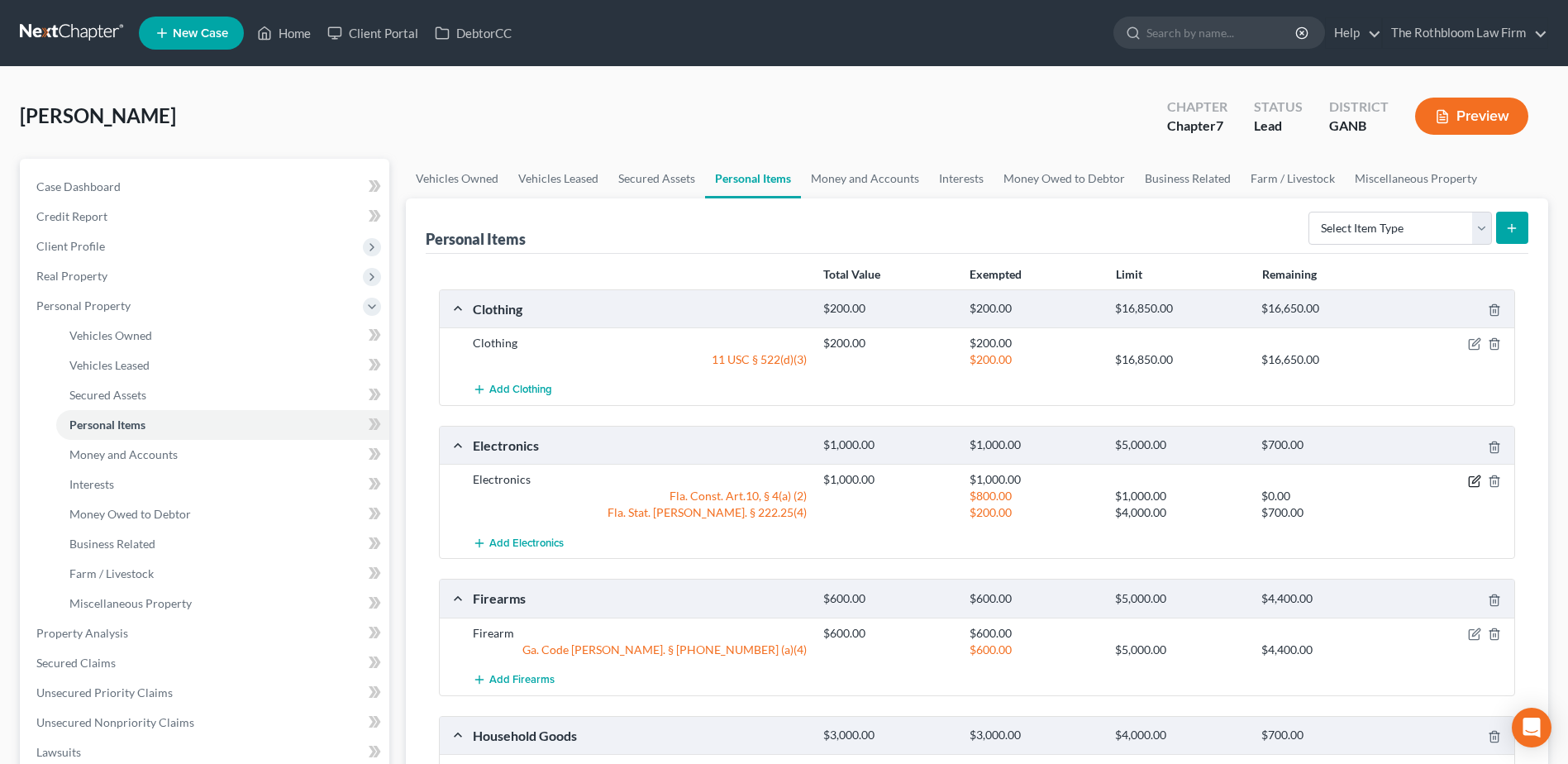
click at [1477, 480] on icon "button" at bounding box center [1475, 479] width 7 height 7
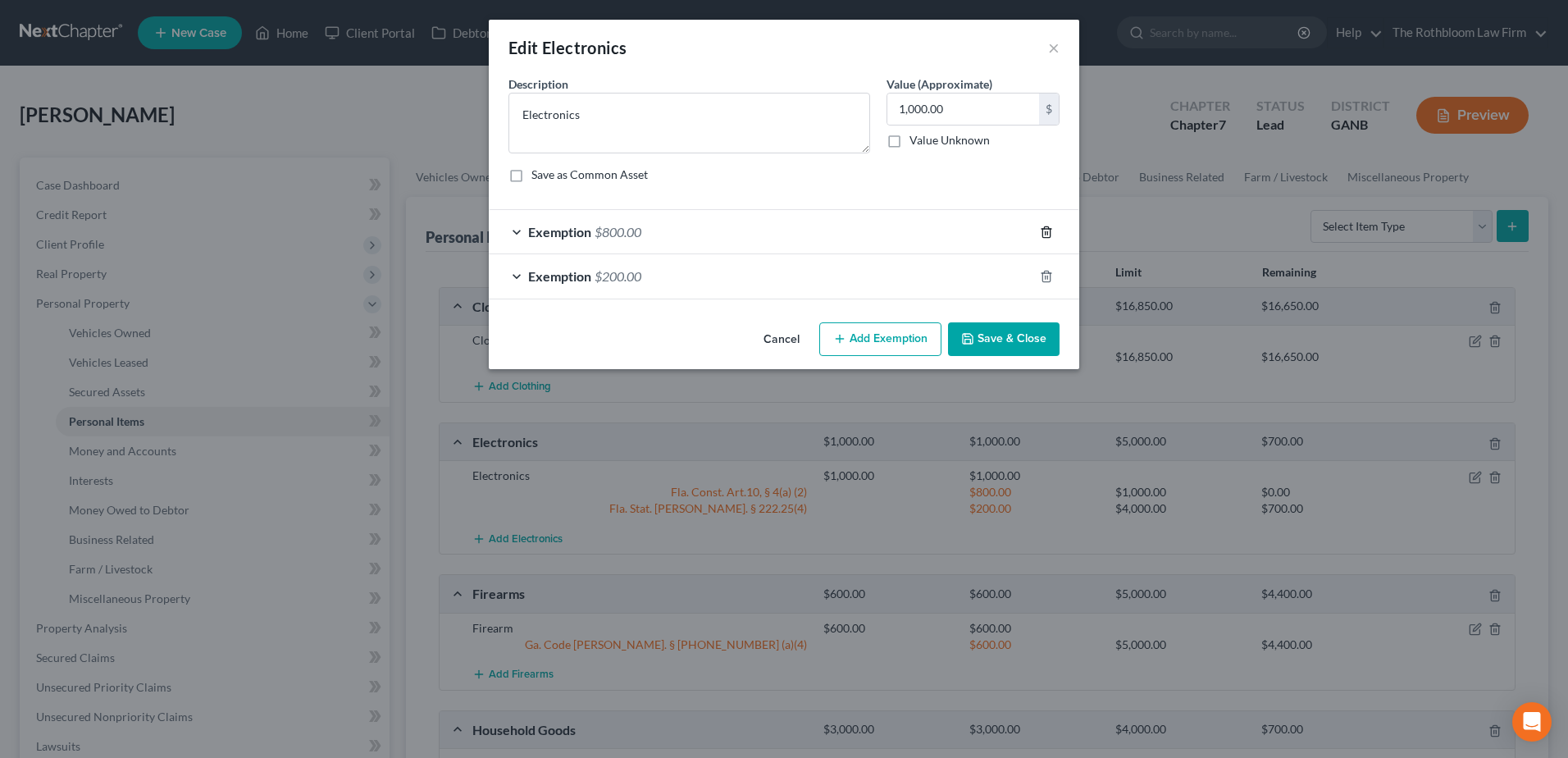
click at [1043, 229] on polyline "button" at bounding box center [1047, 229] width 10 height 0
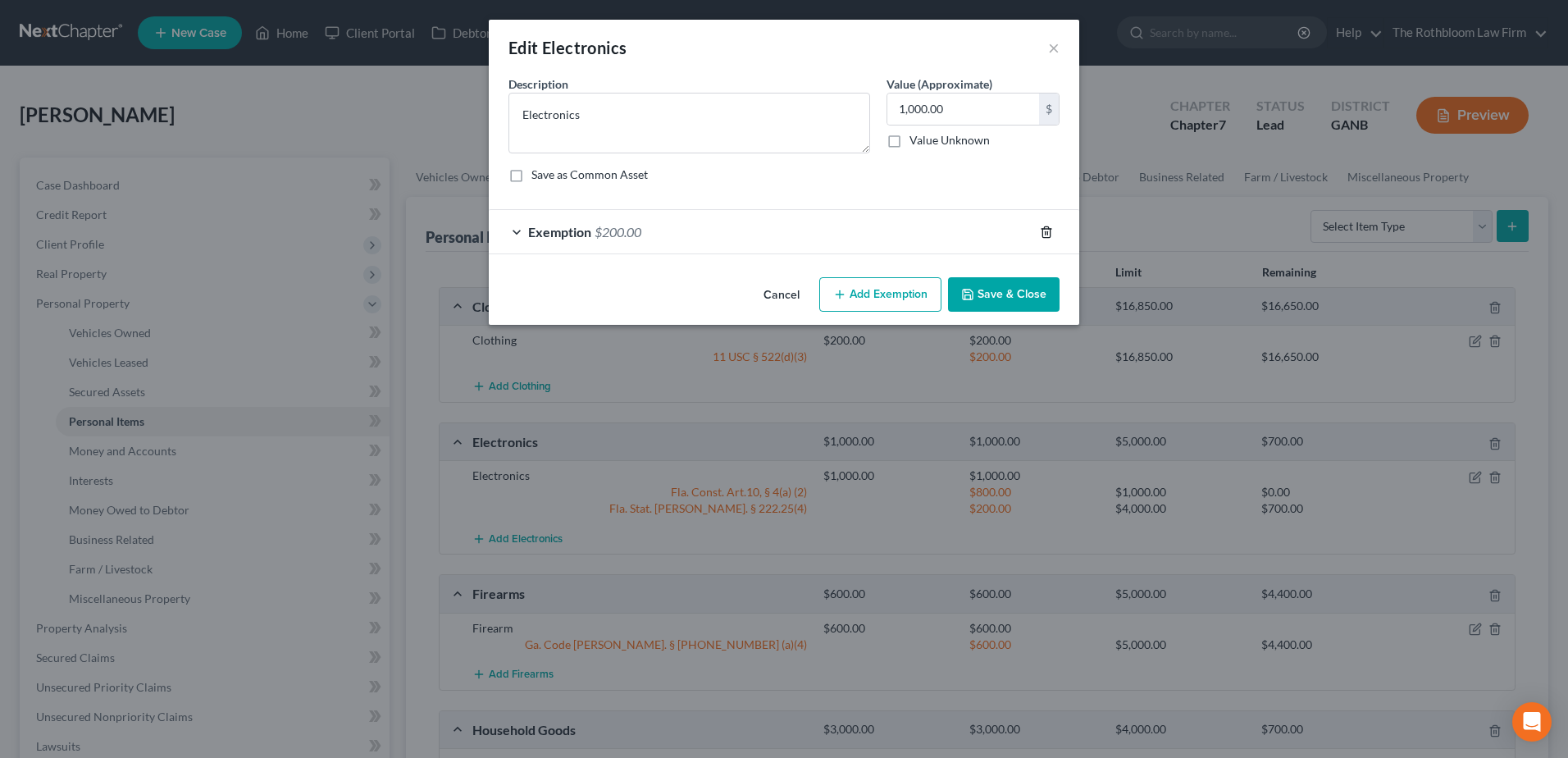
click at [1044, 234] on icon "button" at bounding box center [1047, 232] width 13 height 13
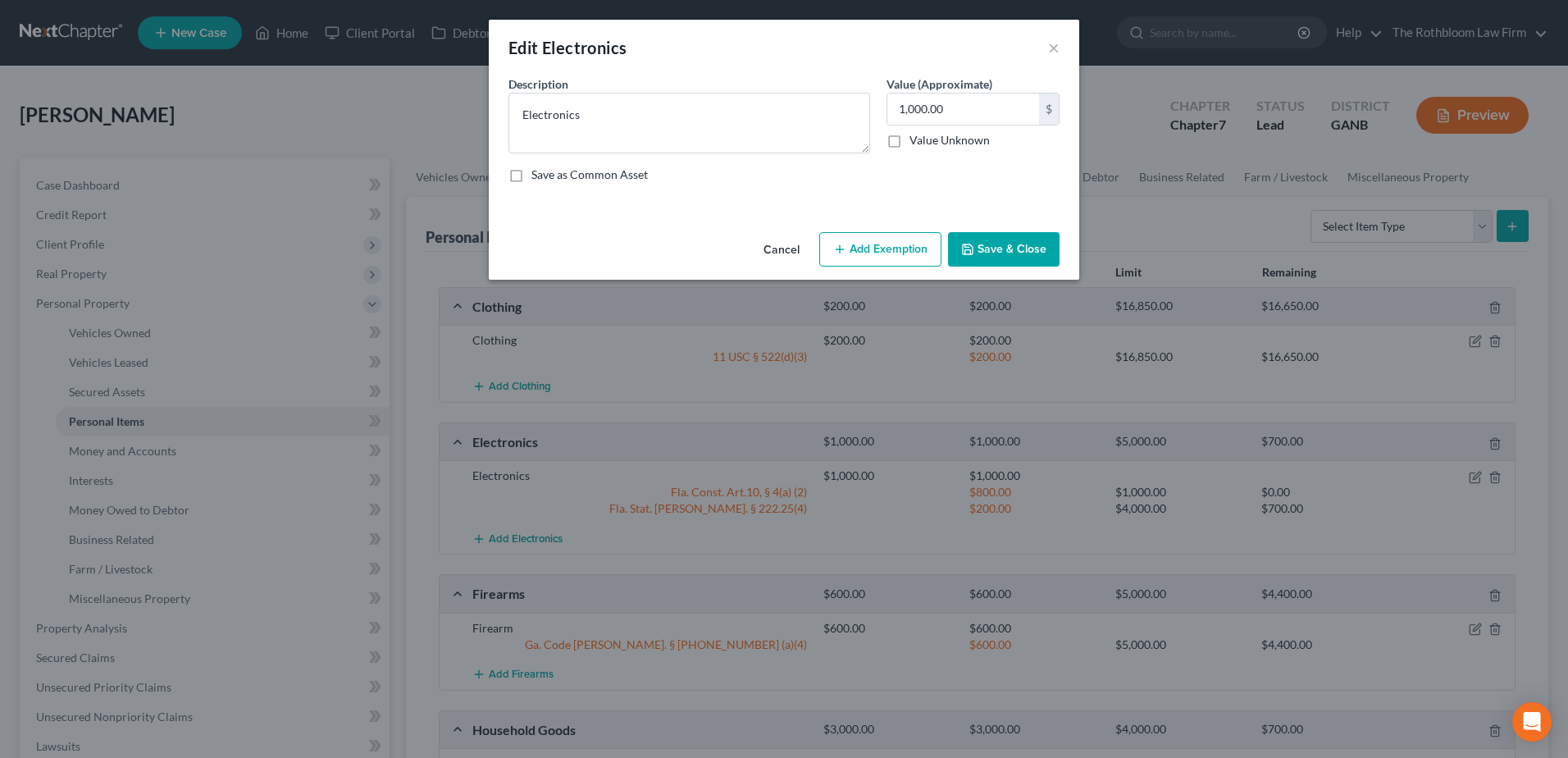
click at [863, 249] on button "Add Exemption" at bounding box center [880, 250] width 122 height 34
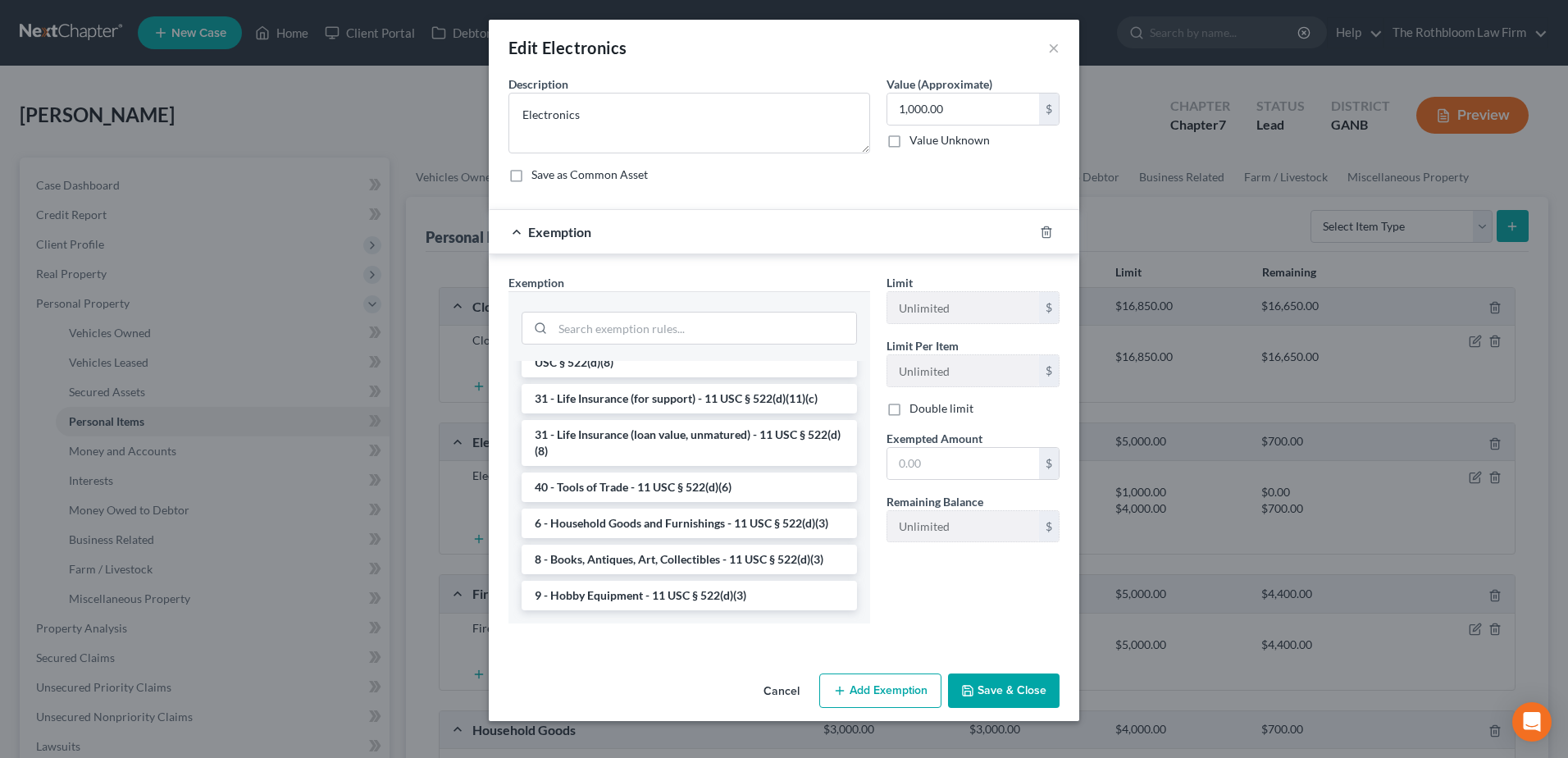
scroll to position [1313, 0]
click at [681, 531] on li "6 - Household Goods and Furnishings - 11 USC § 522(d)(3)" at bounding box center [689, 523] width 336 height 30
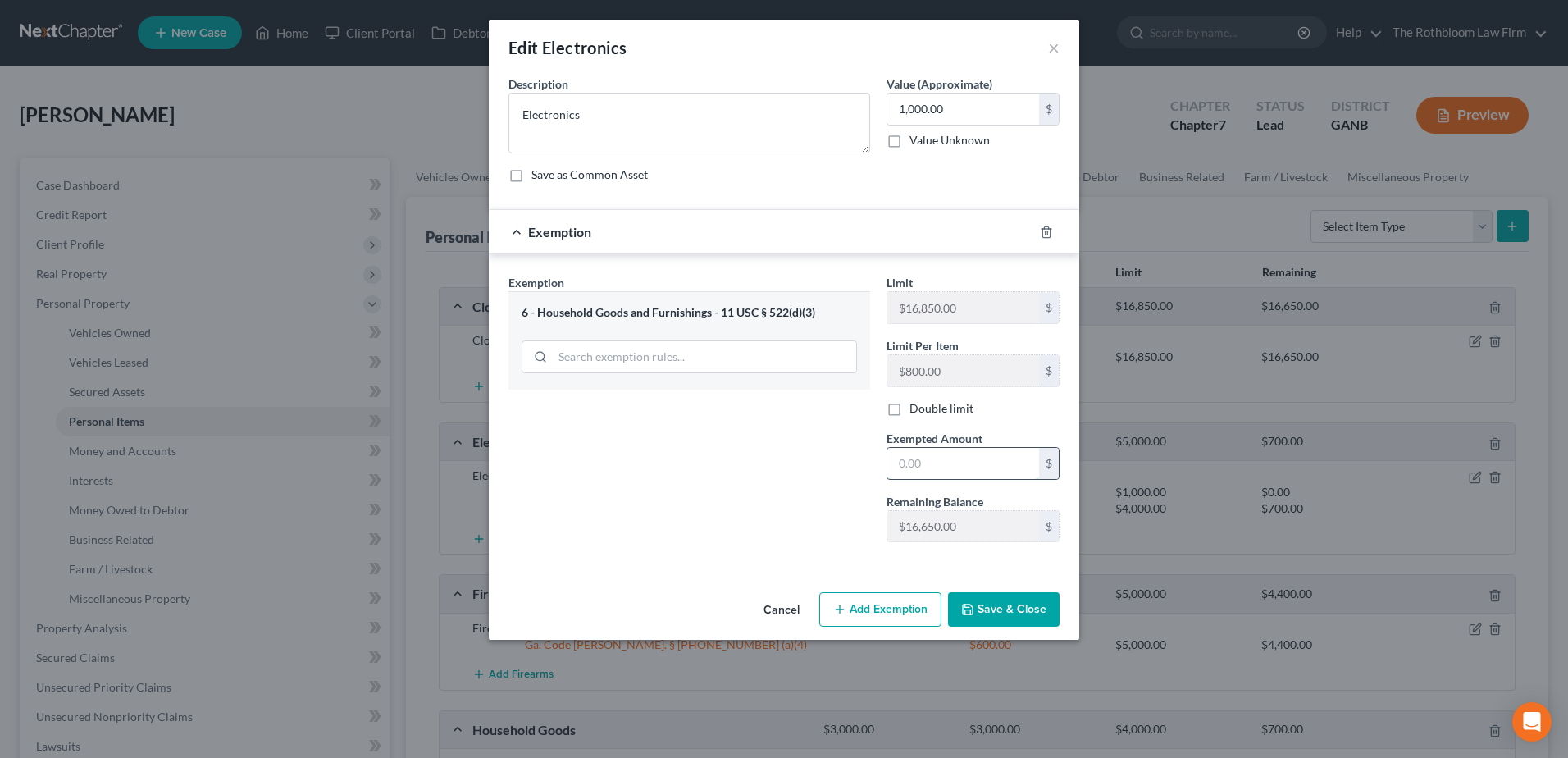
click at [929, 467] on input "text" at bounding box center [963, 464] width 152 height 31
type input "1,000"
click at [992, 603] on button "Save & Close" at bounding box center [1004, 609] width 112 height 34
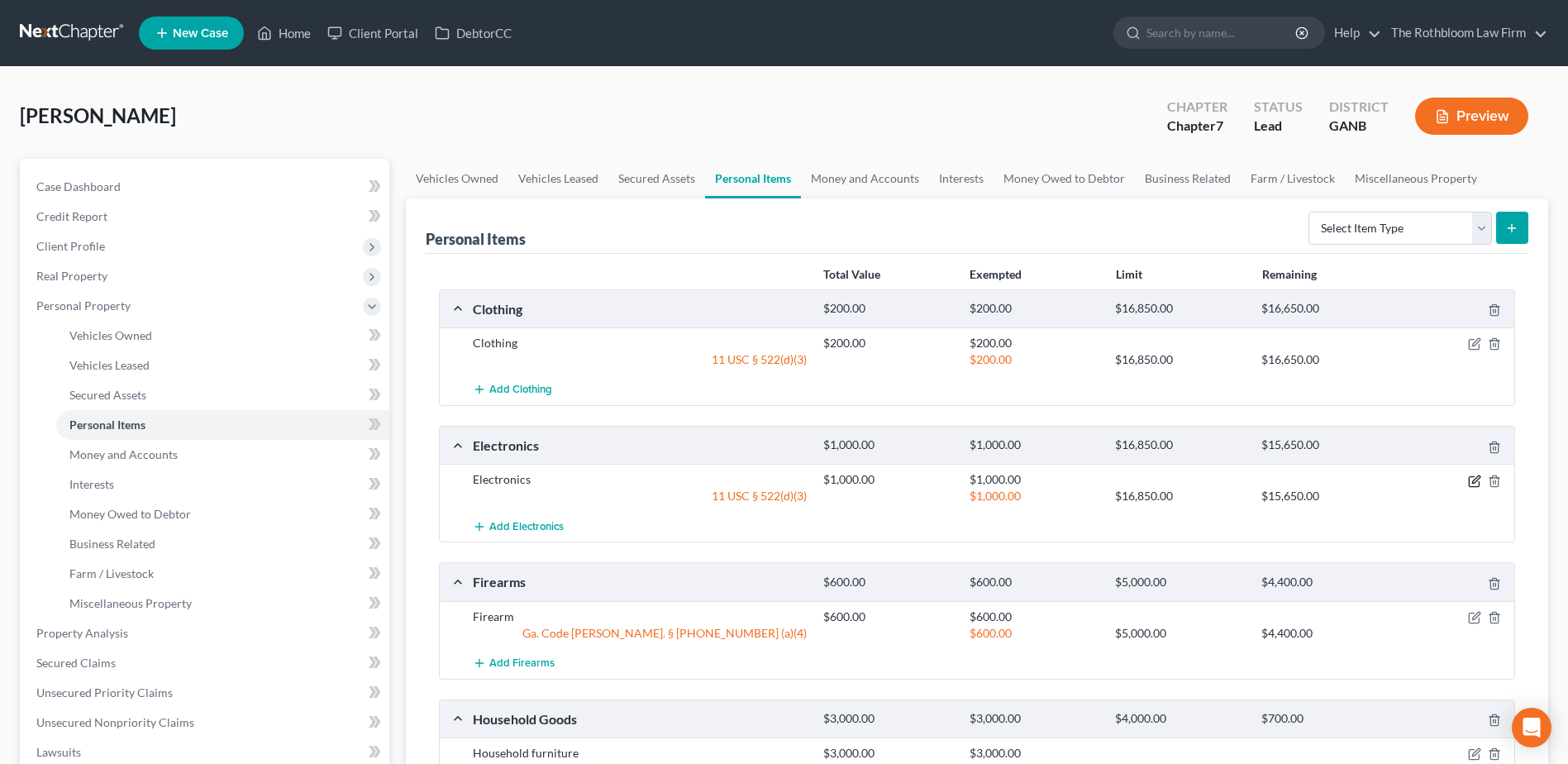
click at [1474, 479] on icon "button" at bounding box center [1475, 479] width 7 height 7
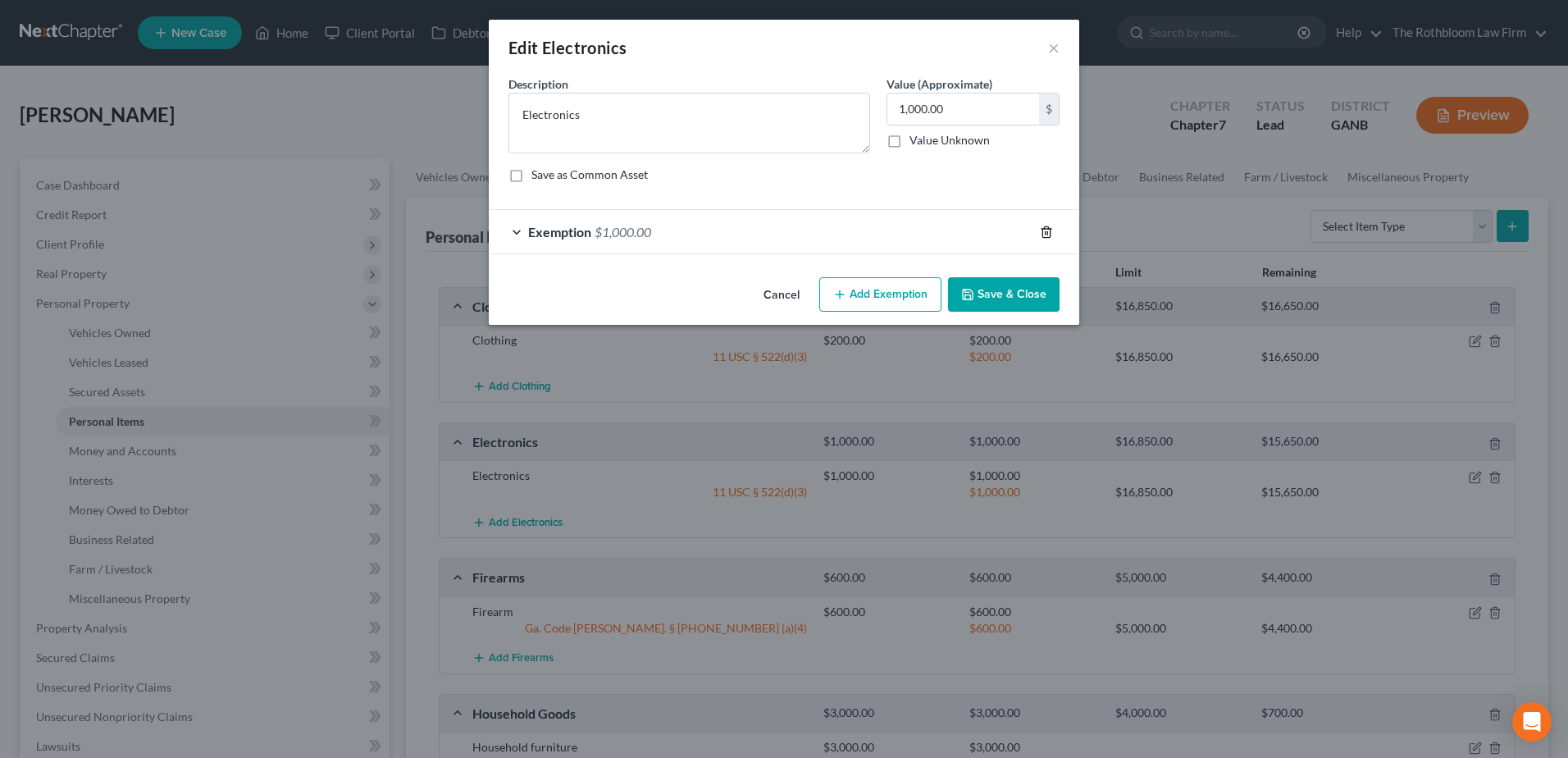
click at [1049, 232] on icon "button" at bounding box center [1047, 232] width 13 height 13
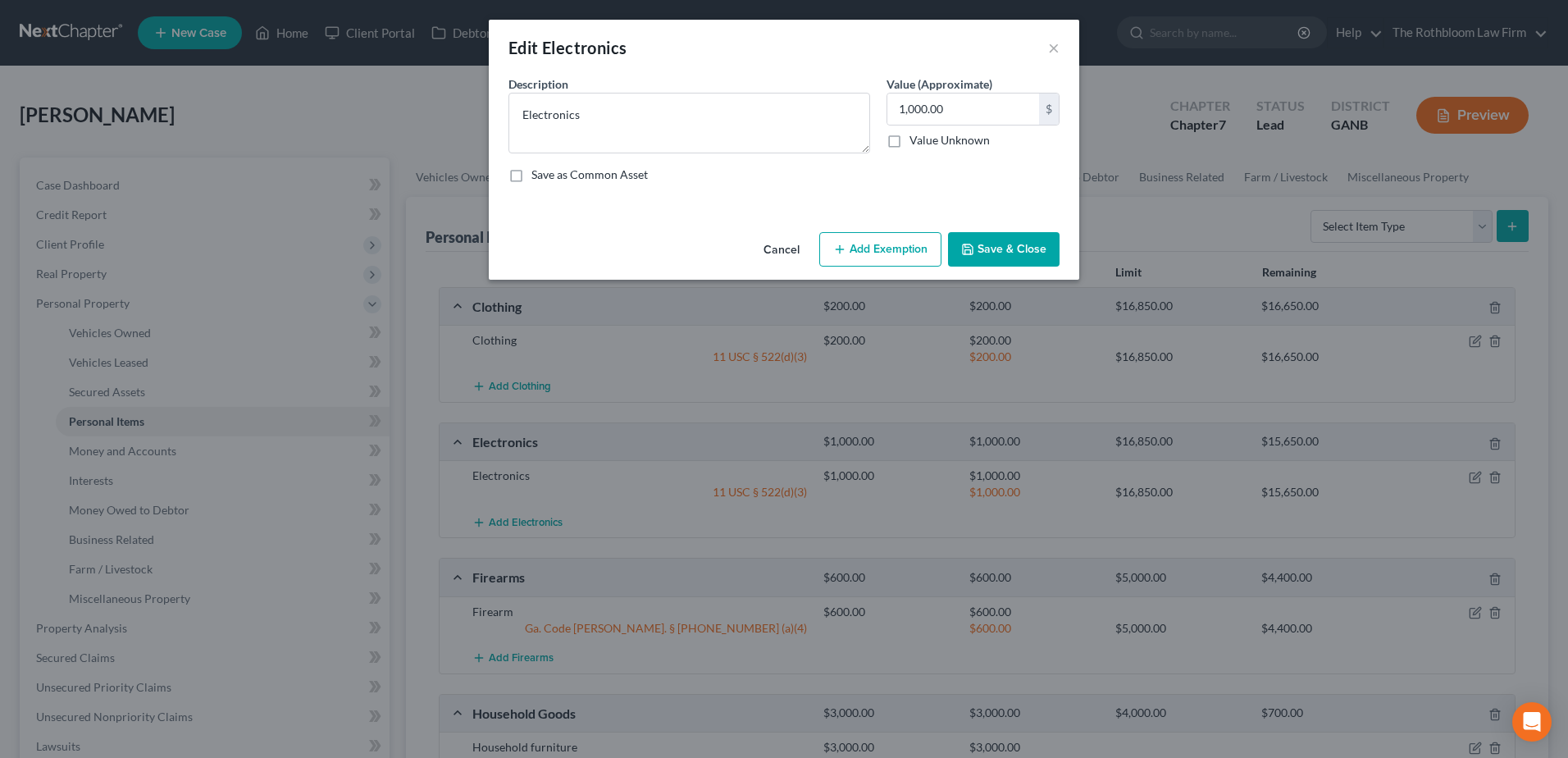
click at [866, 254] on button "Add Exemption" at bounding box center [880, 250] width 122 height 34
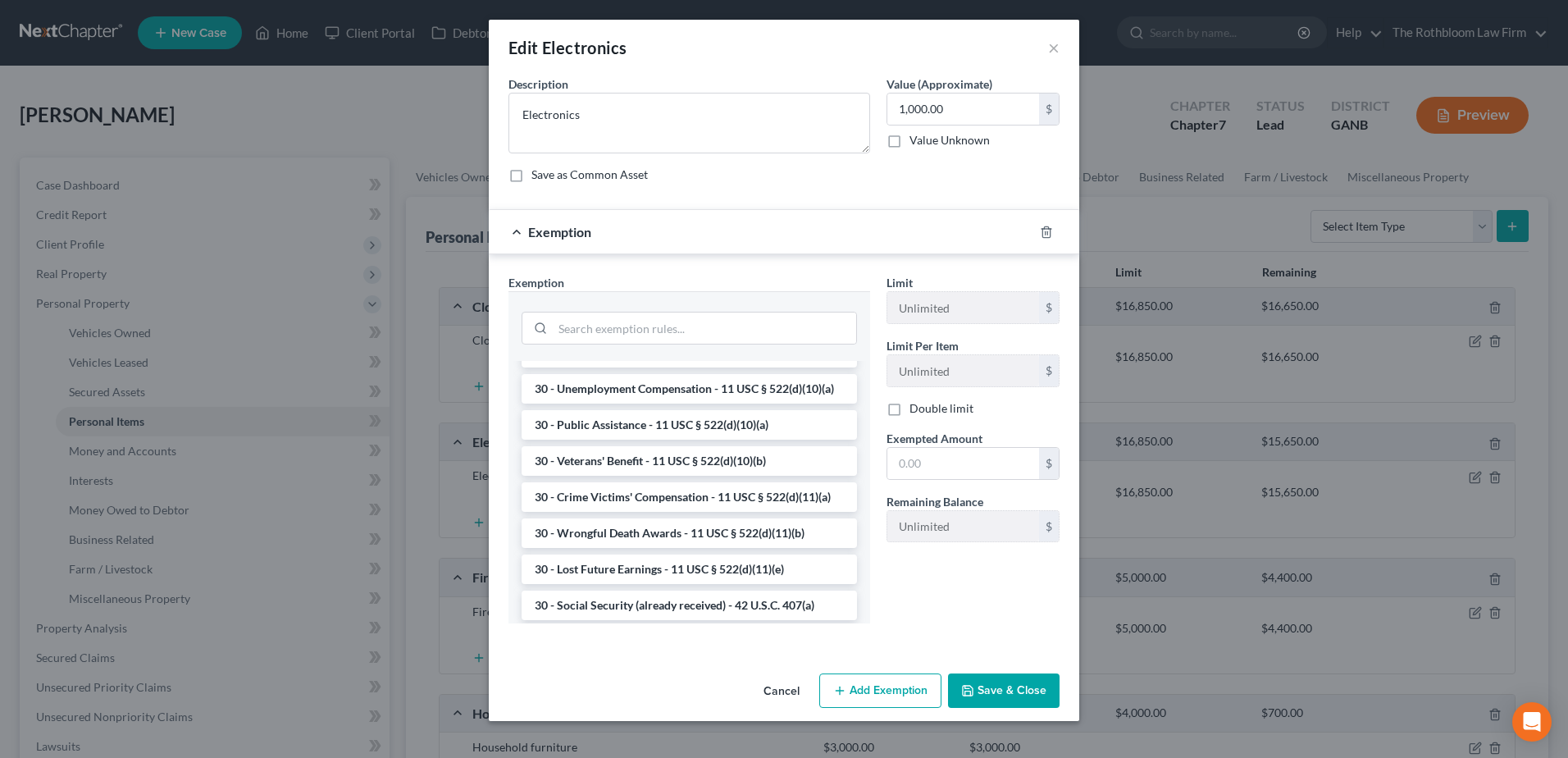
scroll to position [1320, 0]
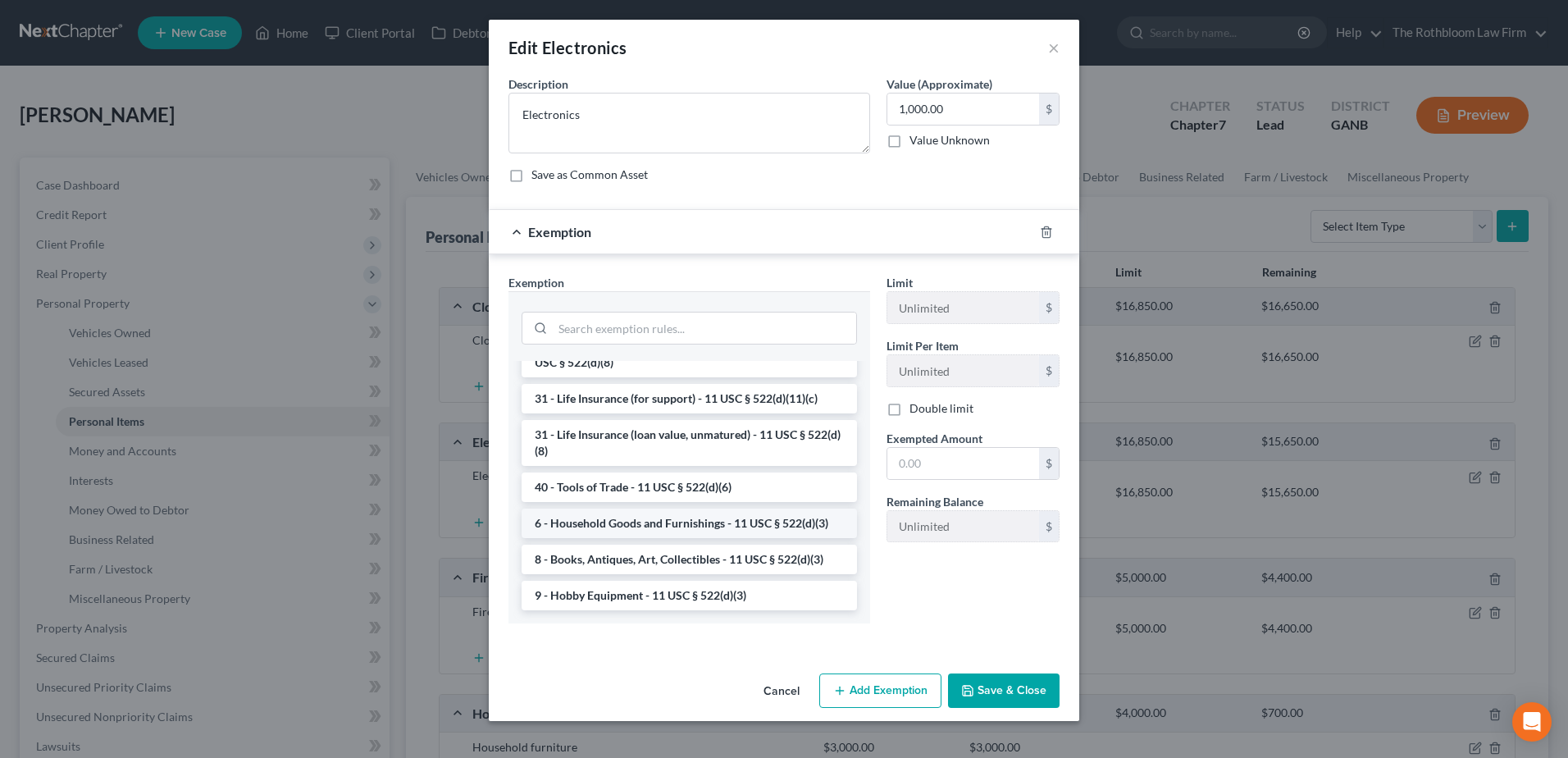
click at [612, 523] on li "6 - Household Goods and Furnishings - 11 USC § 522(d)(3)" at bounding box center [689, 523] width 336 height 30
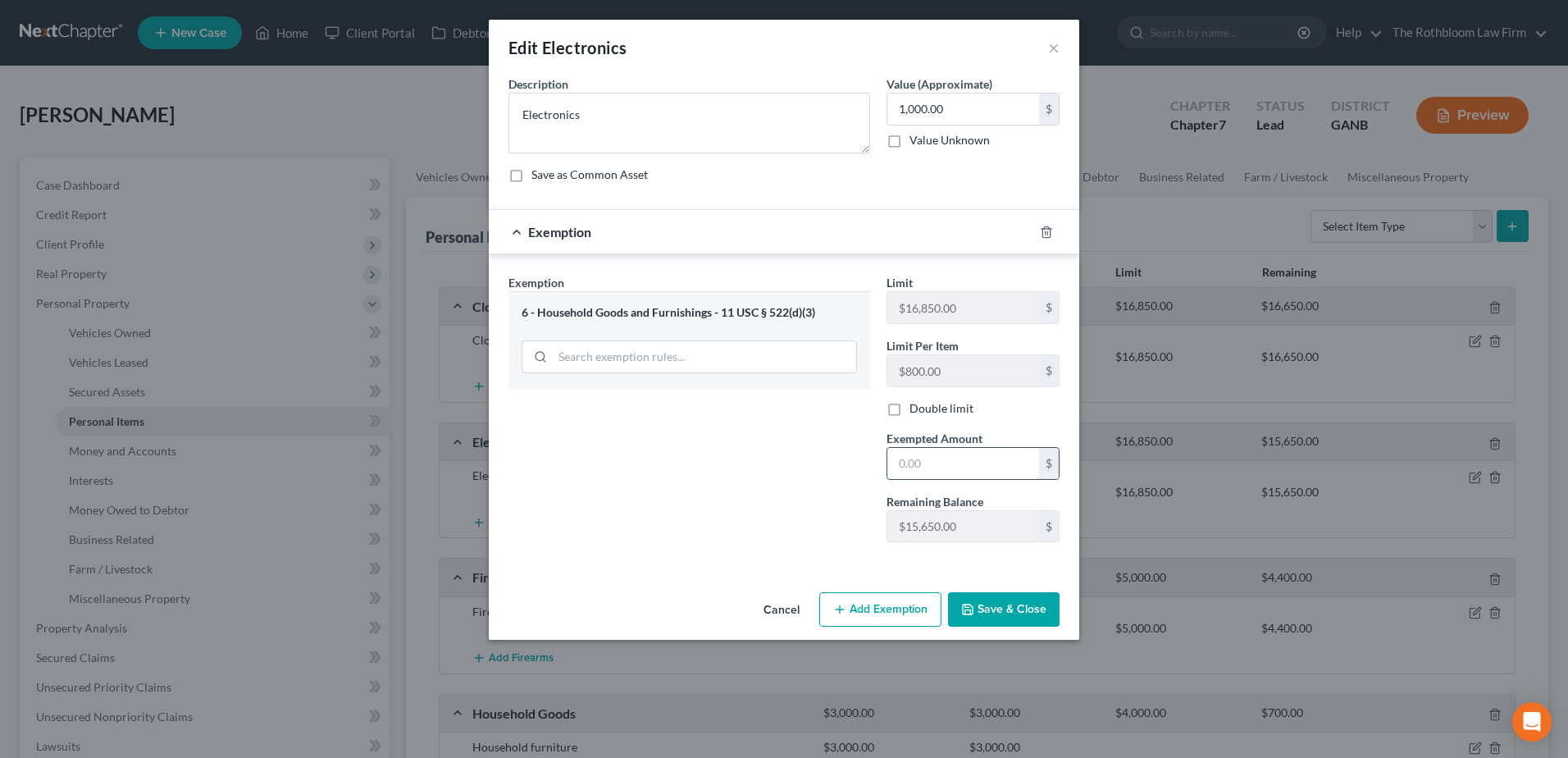
click at [923, 467] on input "text" at bounding box center [963, 464] width 152 height 31
type input "1,000"
click at [1004, 611] on button "Save & Close" at bounding box center [1004, 609] width 112 height 34
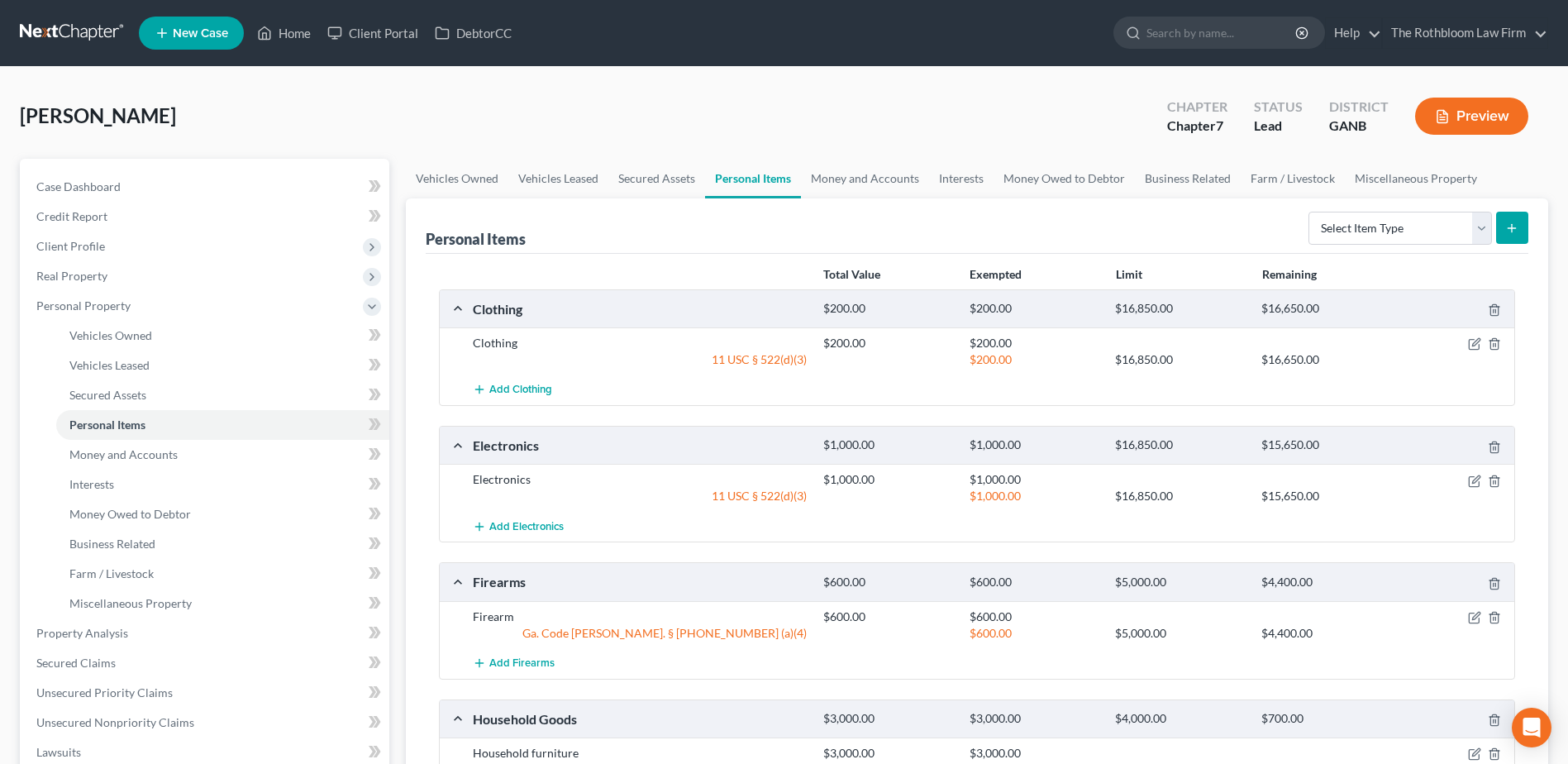
click at [1474, 625] on div "$600.00 $5,000.00 $4,400.00" at bounding box center [1165, 633] width 701 height 17
click at [1474, 617] on icon "button" at bounding box center [1475, 615] width 7 height 7
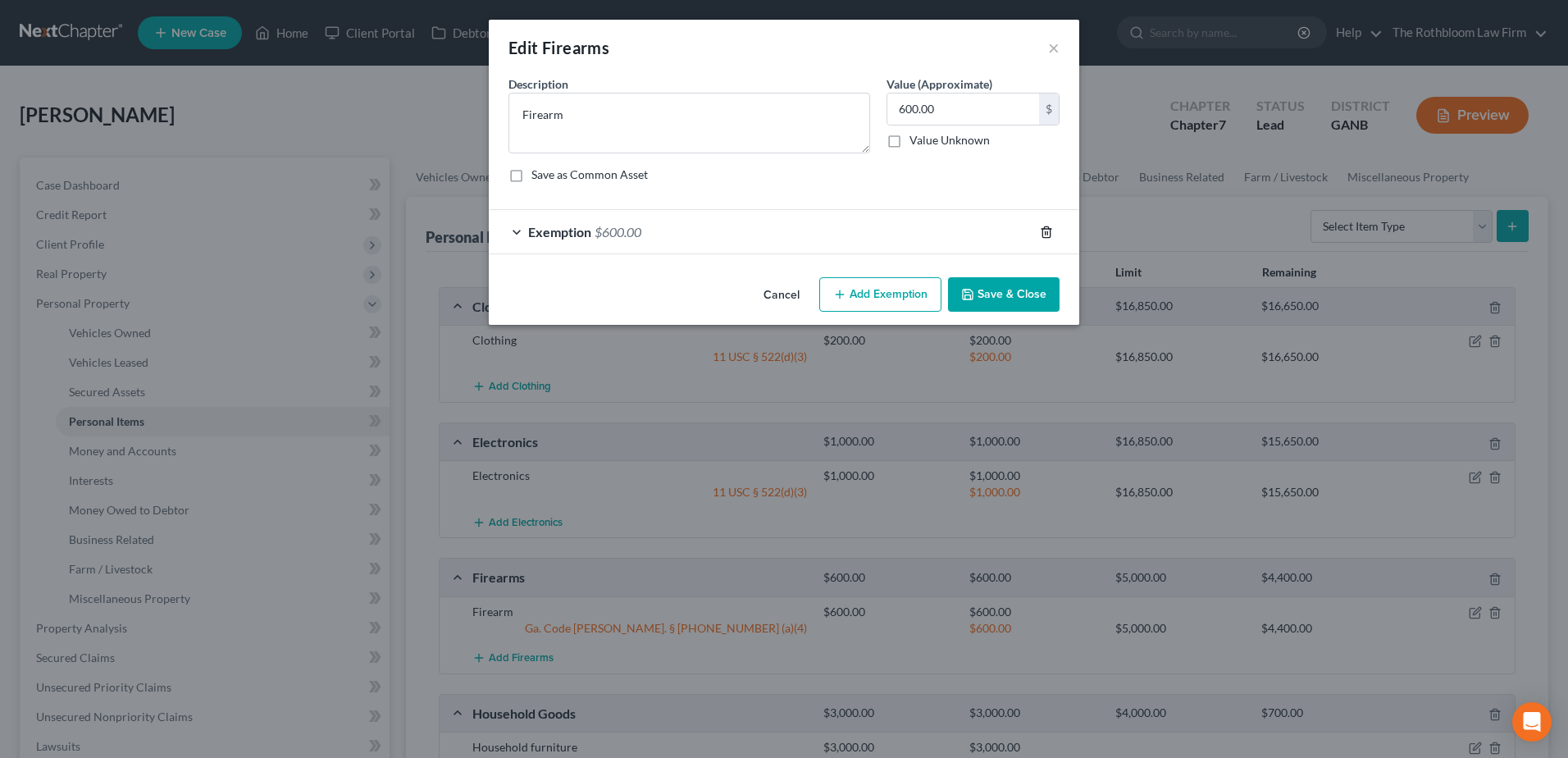
click at [1049, 232] on icon "button" at bounding box center [1047, 232] width 13 height 13
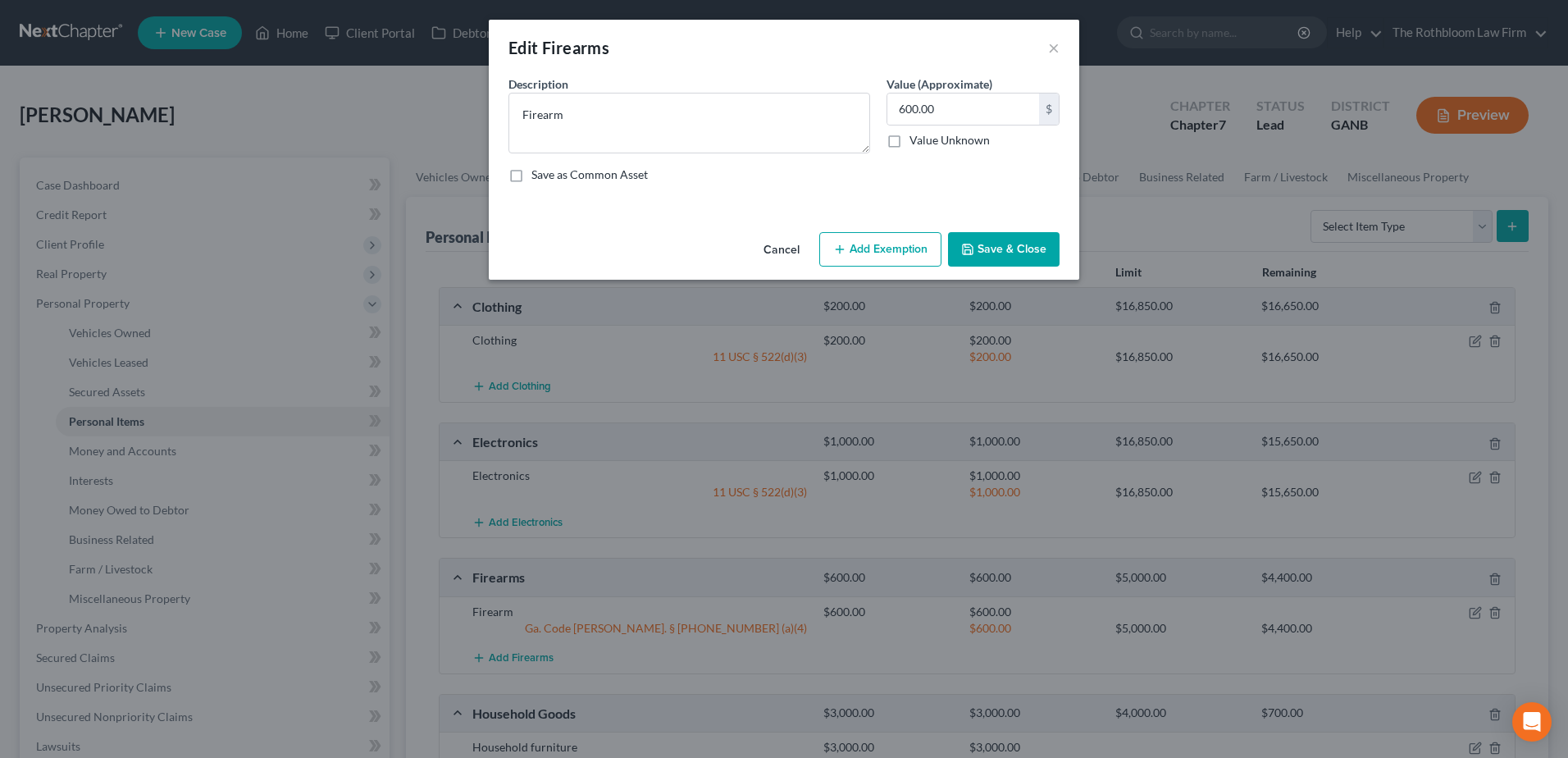
click at [873, 256] on button "Add Exemption" at bounding box center [880, 250] width 122 height 34
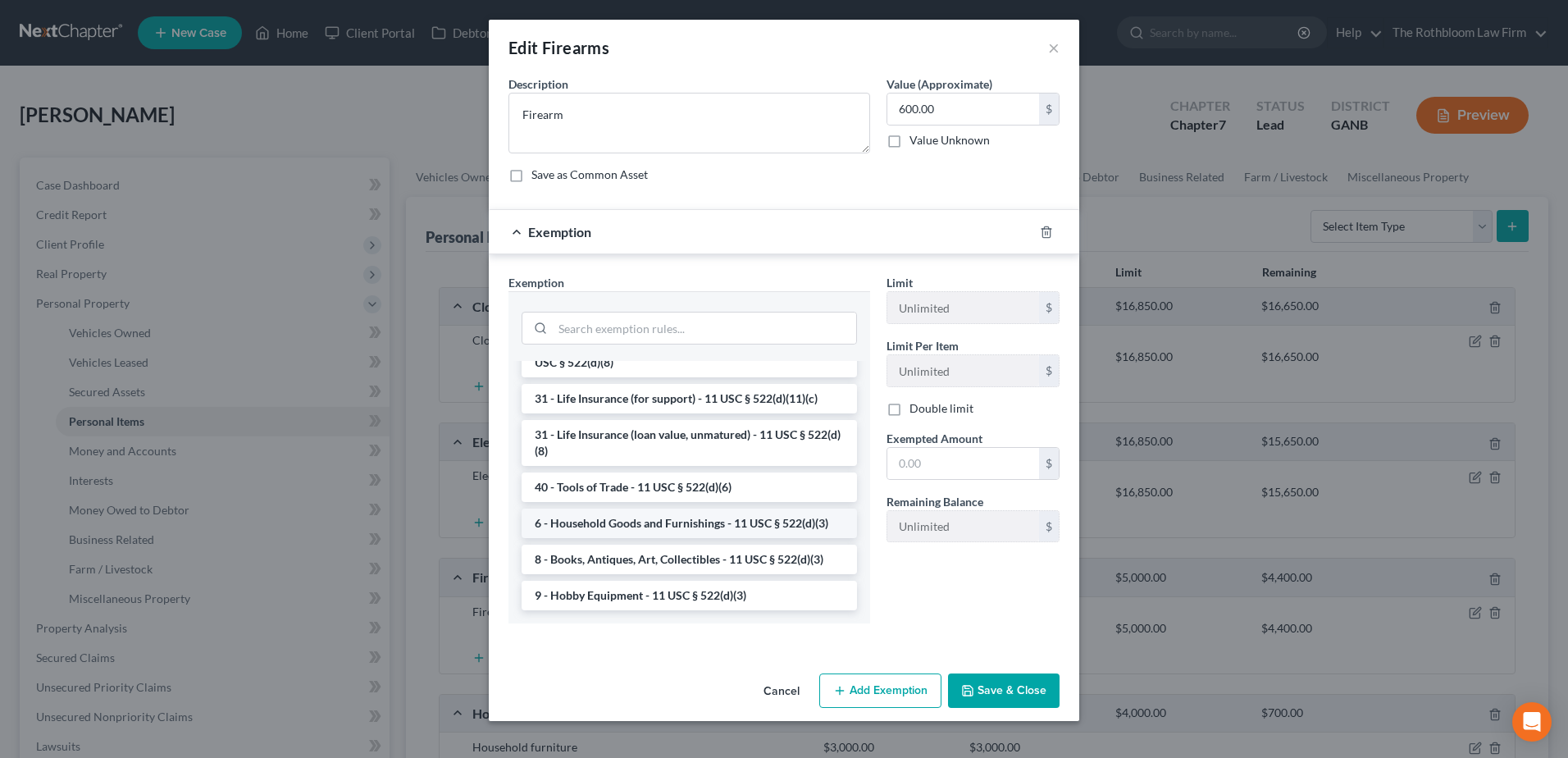
click at [666, 530] on li "6 - Household Goods and Furnishings - 11 USC § 522(d)(3)" at bounding box center [689, 523] width 336 height 30
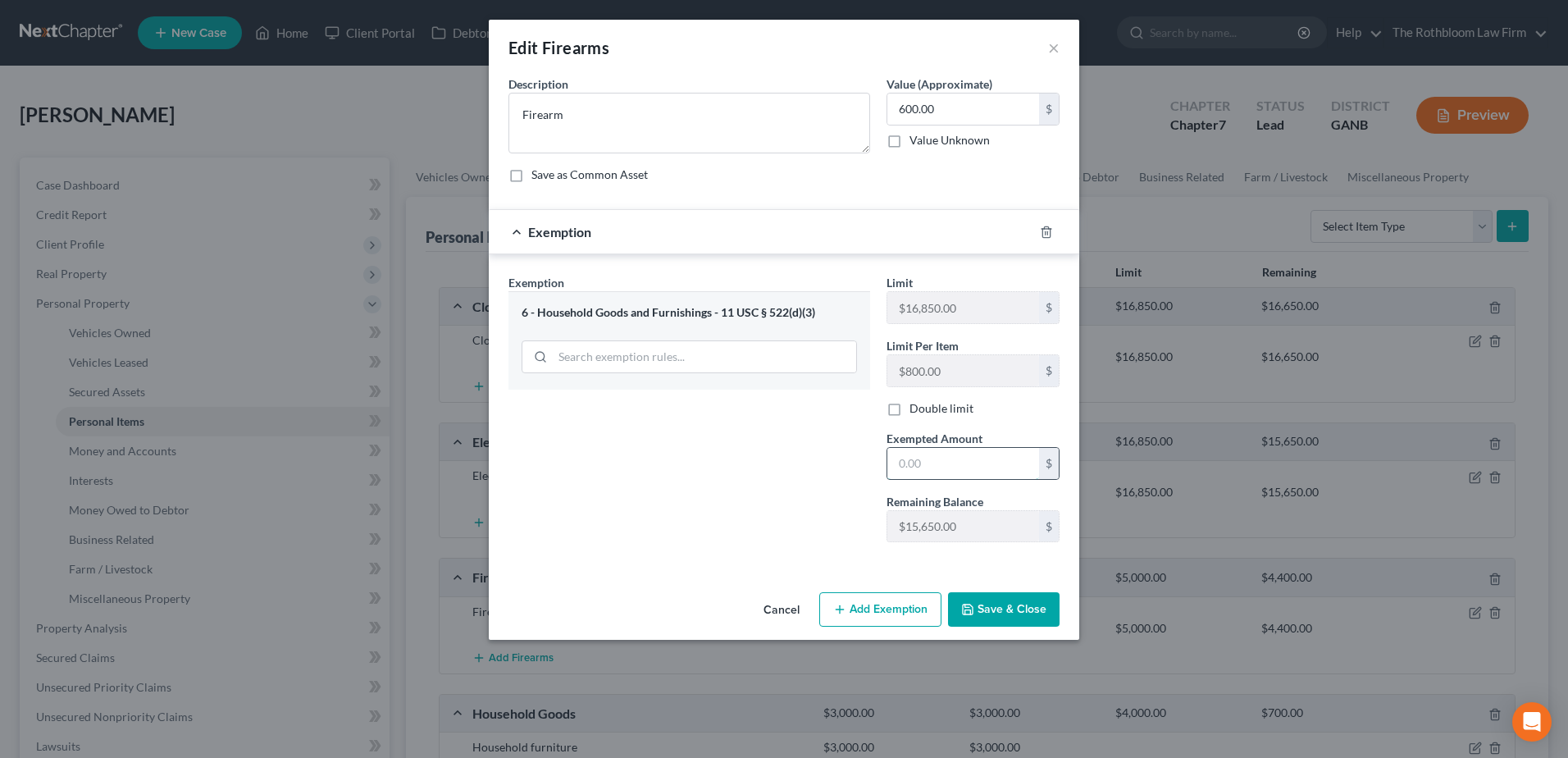
click at [910, 470] on input "text" at bounding box center [963, 464] width 152 height 31
type input "600"
click at [1014, 604] on button "Save & Close" at bounding box center [1004, 609] width 112 height 34
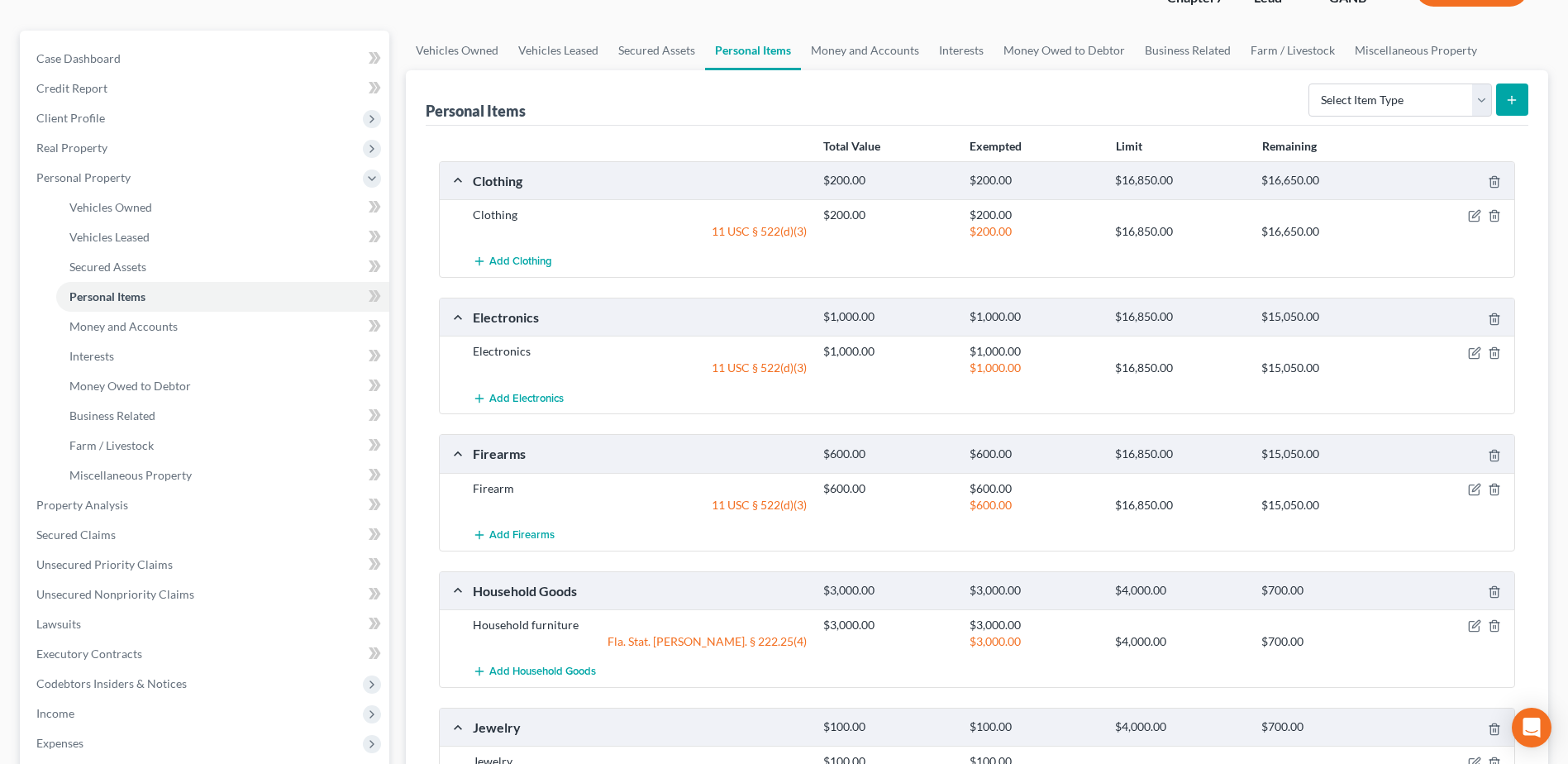
scroll to position [331, 0]
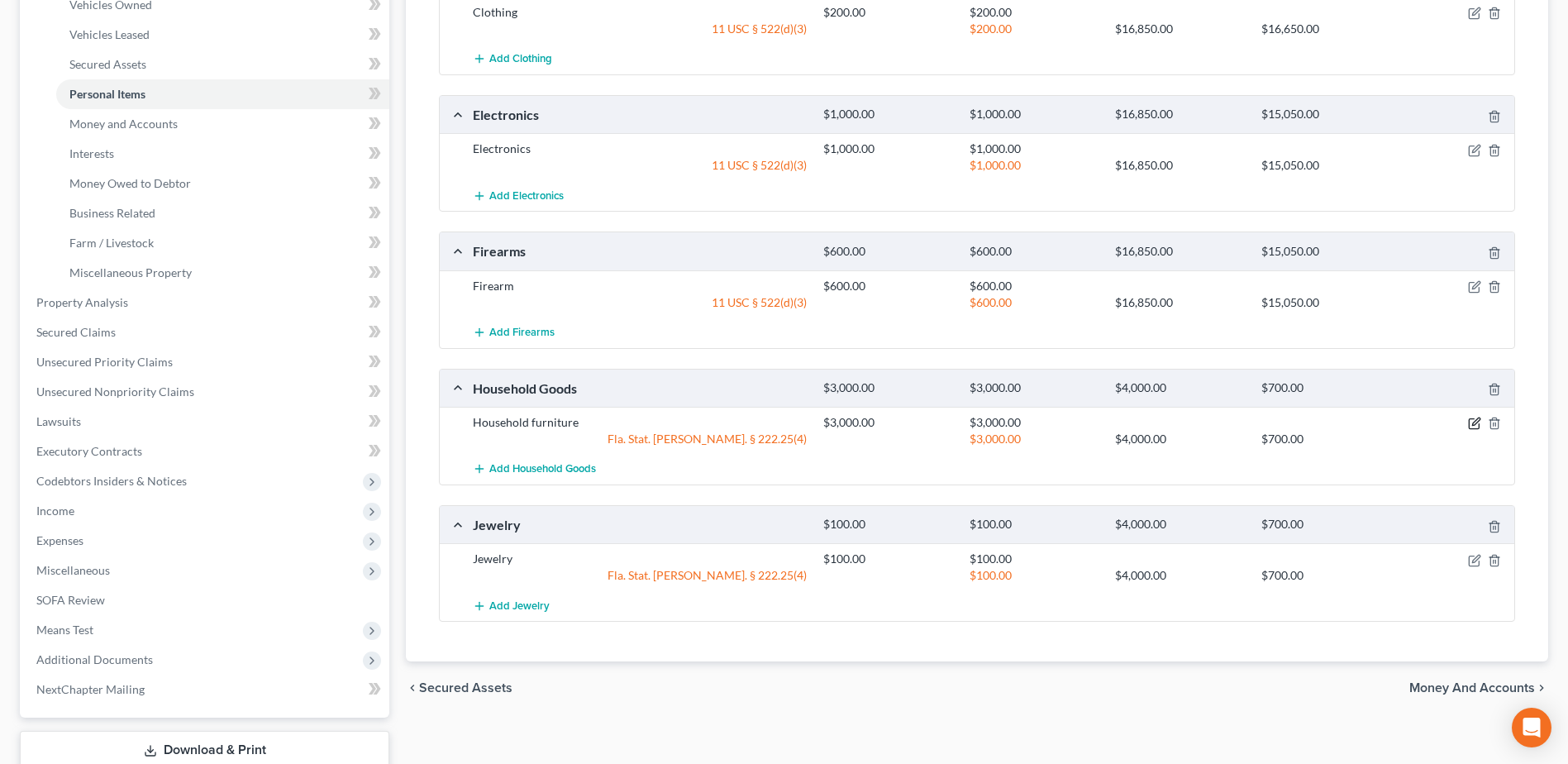
click at [1474, 424] on icon "button" at bounding box center [1475, 422] width 7 height 7
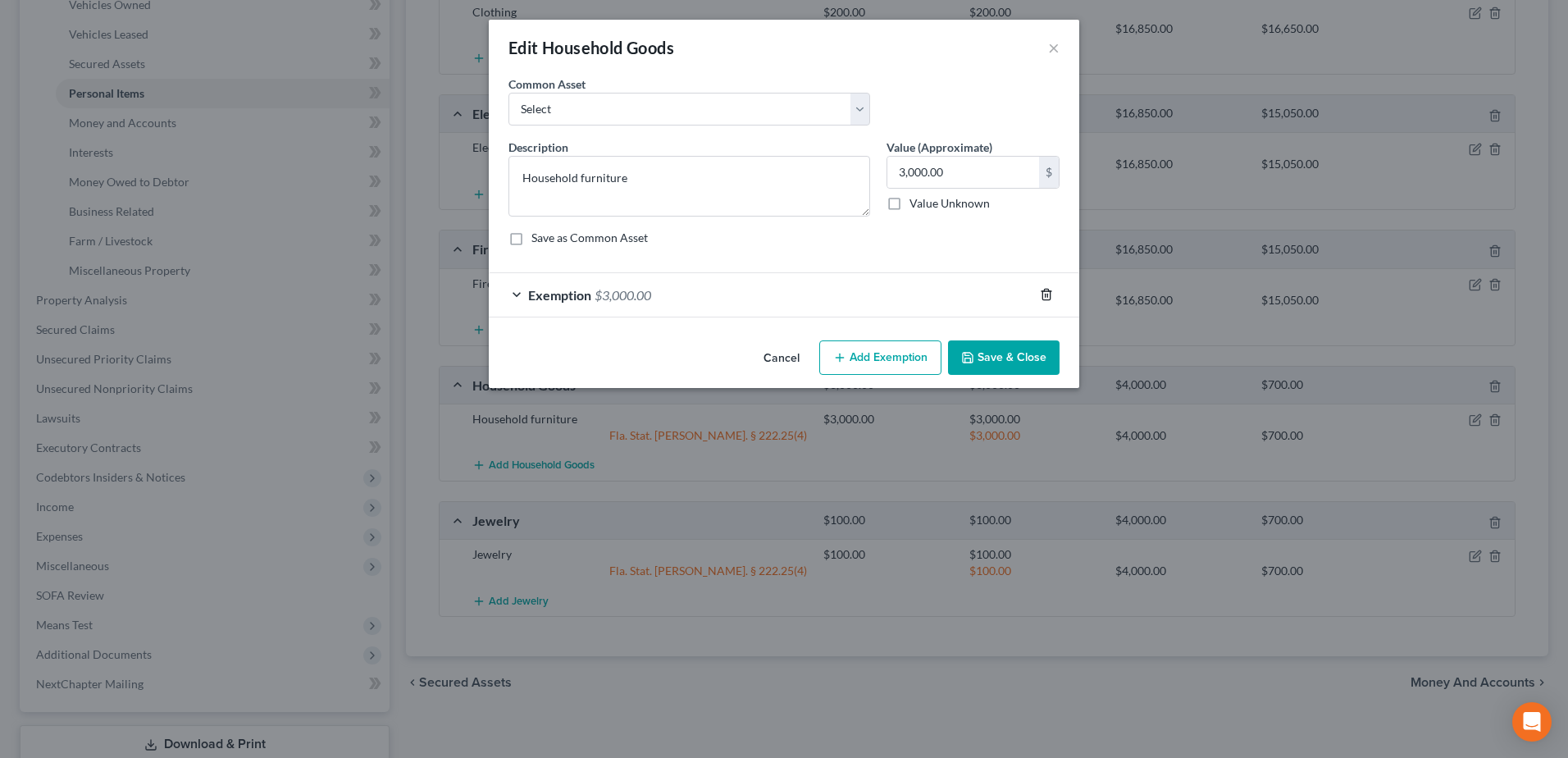
click at [1052, 296] on icon "button" at bounding box center [1047, 295] width 13 height 13
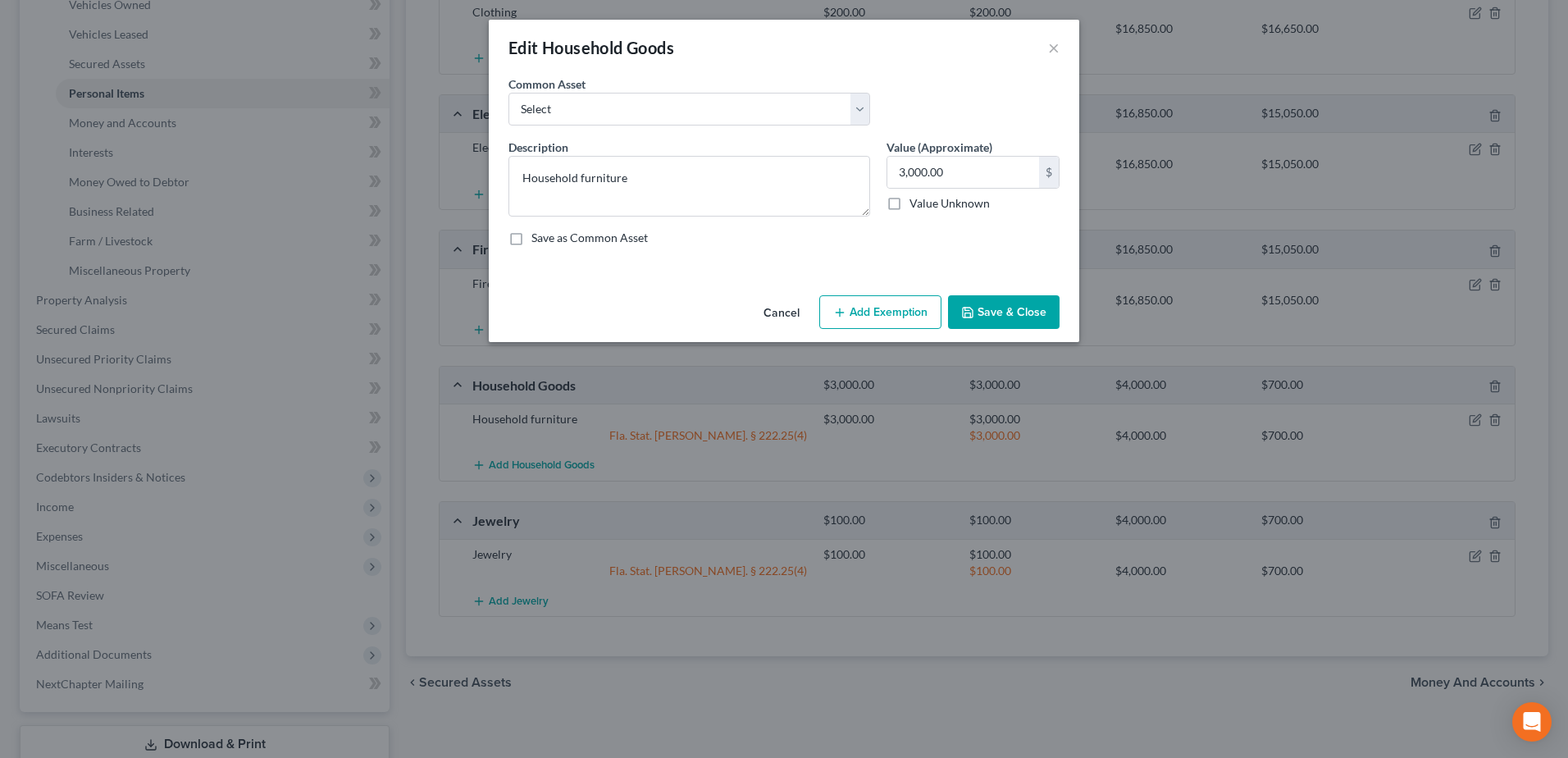
click at [884, 305] on button "Add Exemption" at bounding box center [880, 313] width 122 height 34
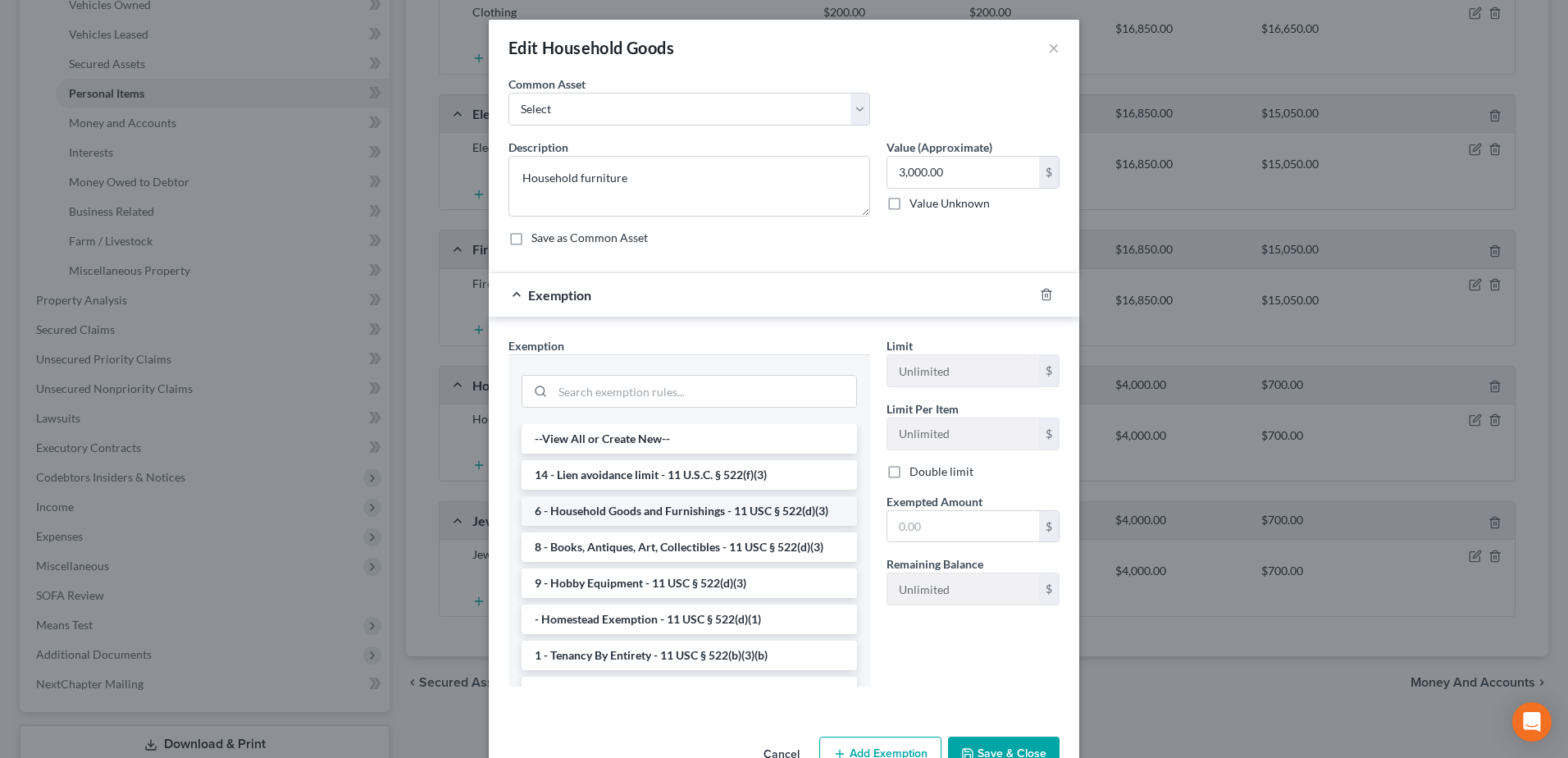
click at [659, 512] on li "6 - Household Goods and Furnishings - 11 USC § 522(d)(3)" at bounding box center [689, 511] width 336 height 30
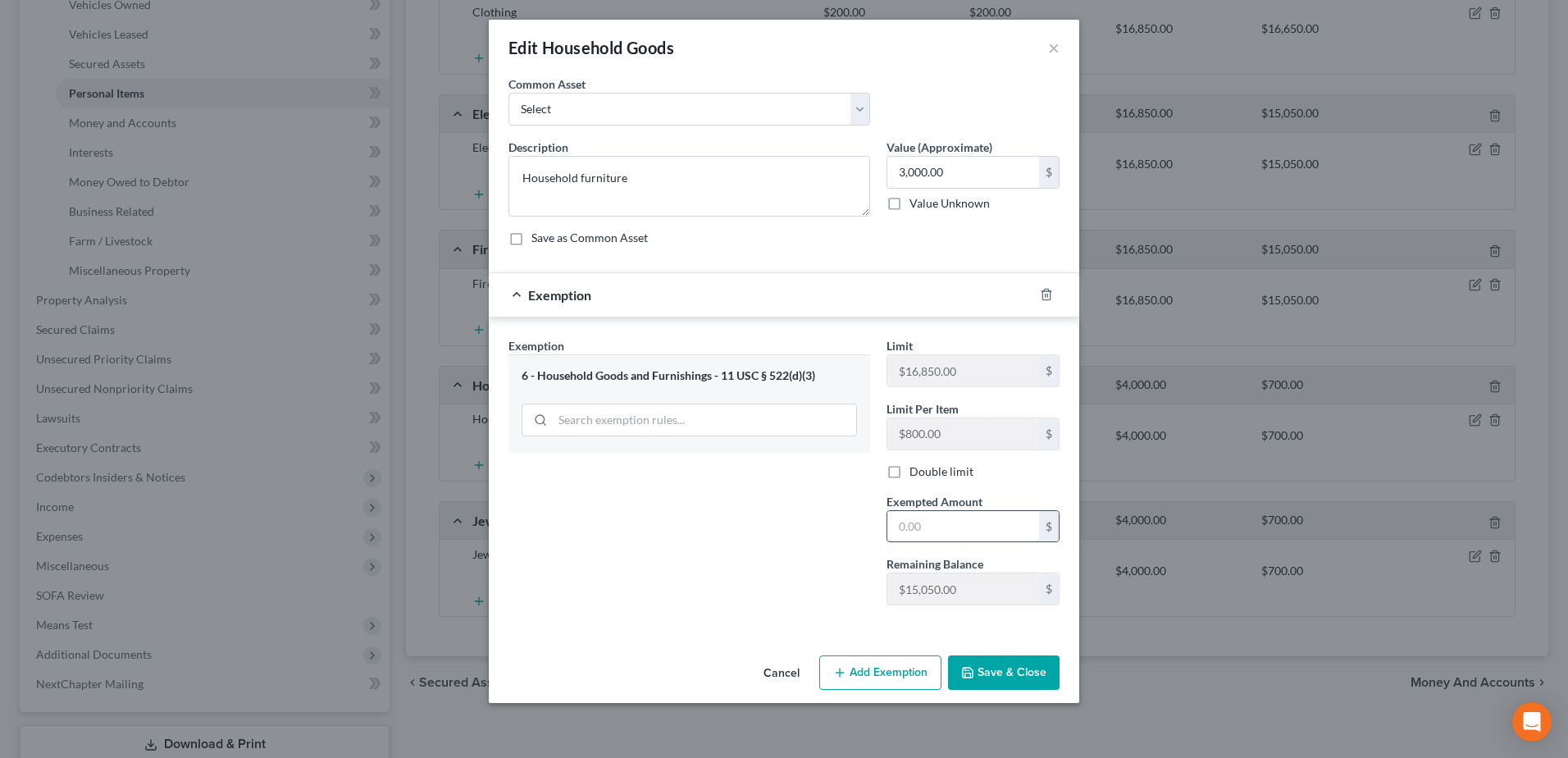
click at [935, 531] on input "text" at bounding box center [963, 526] width 152 height 31
type input "3,000"
click at [1023, 666] on button "Save & Close" at bounding box center [1004, 673] width 112 height 34
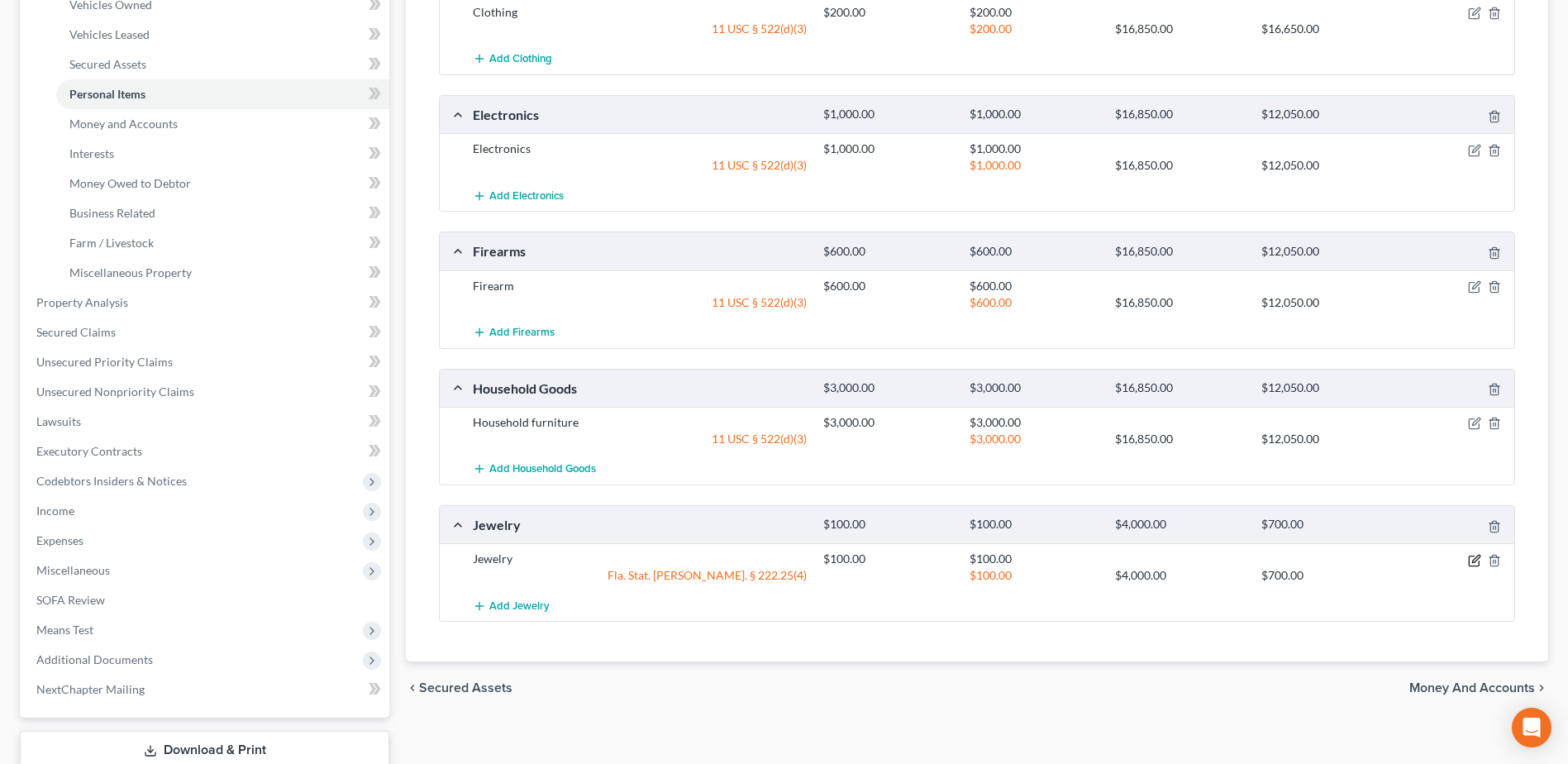
click at [1474, 557] on icon "button" at bounding box center [1474, 560] width 13 height 13
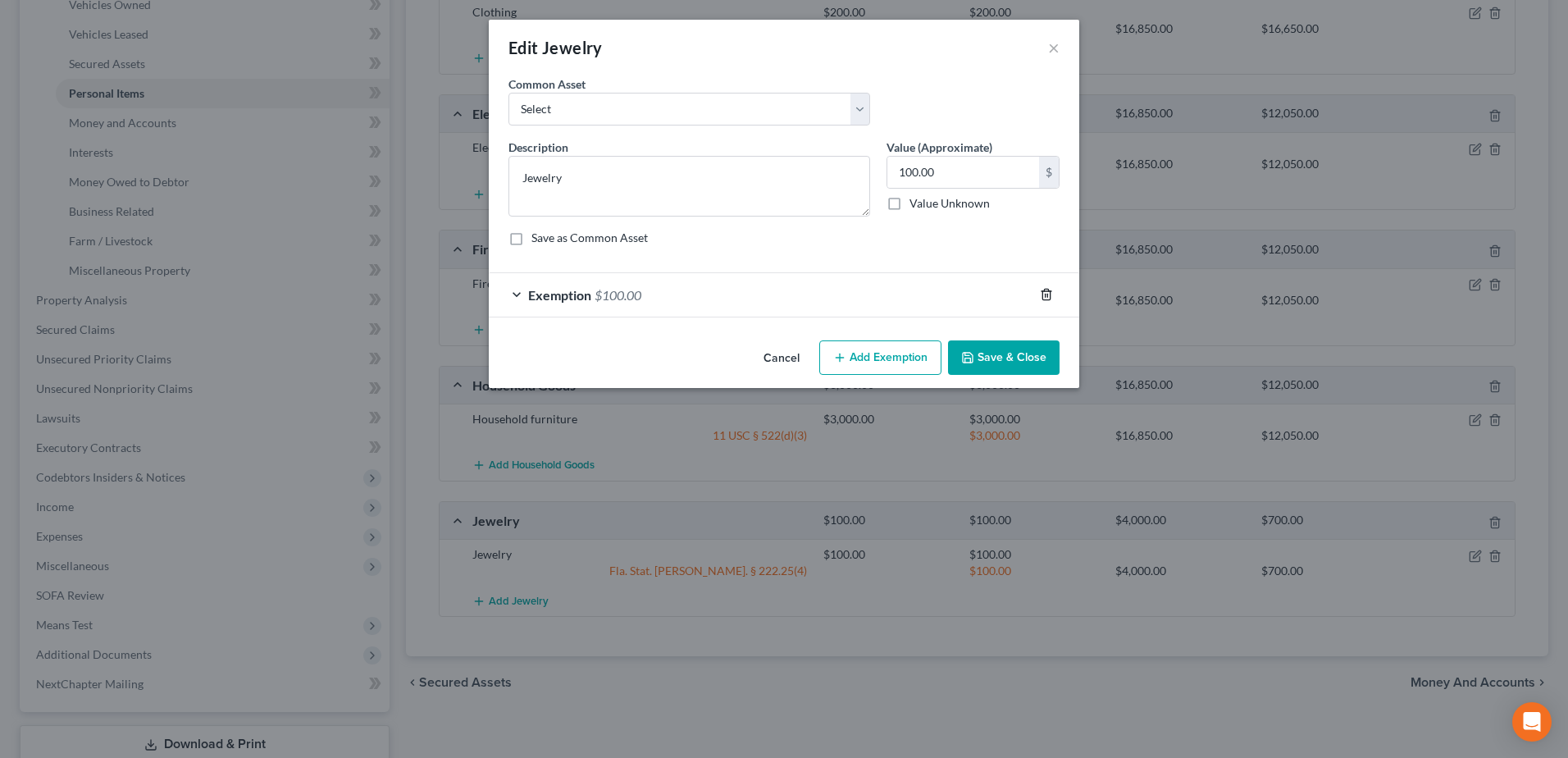
click at [1049, 290] on icon "button" at bounding box center [1046, 295] width 7 height 11
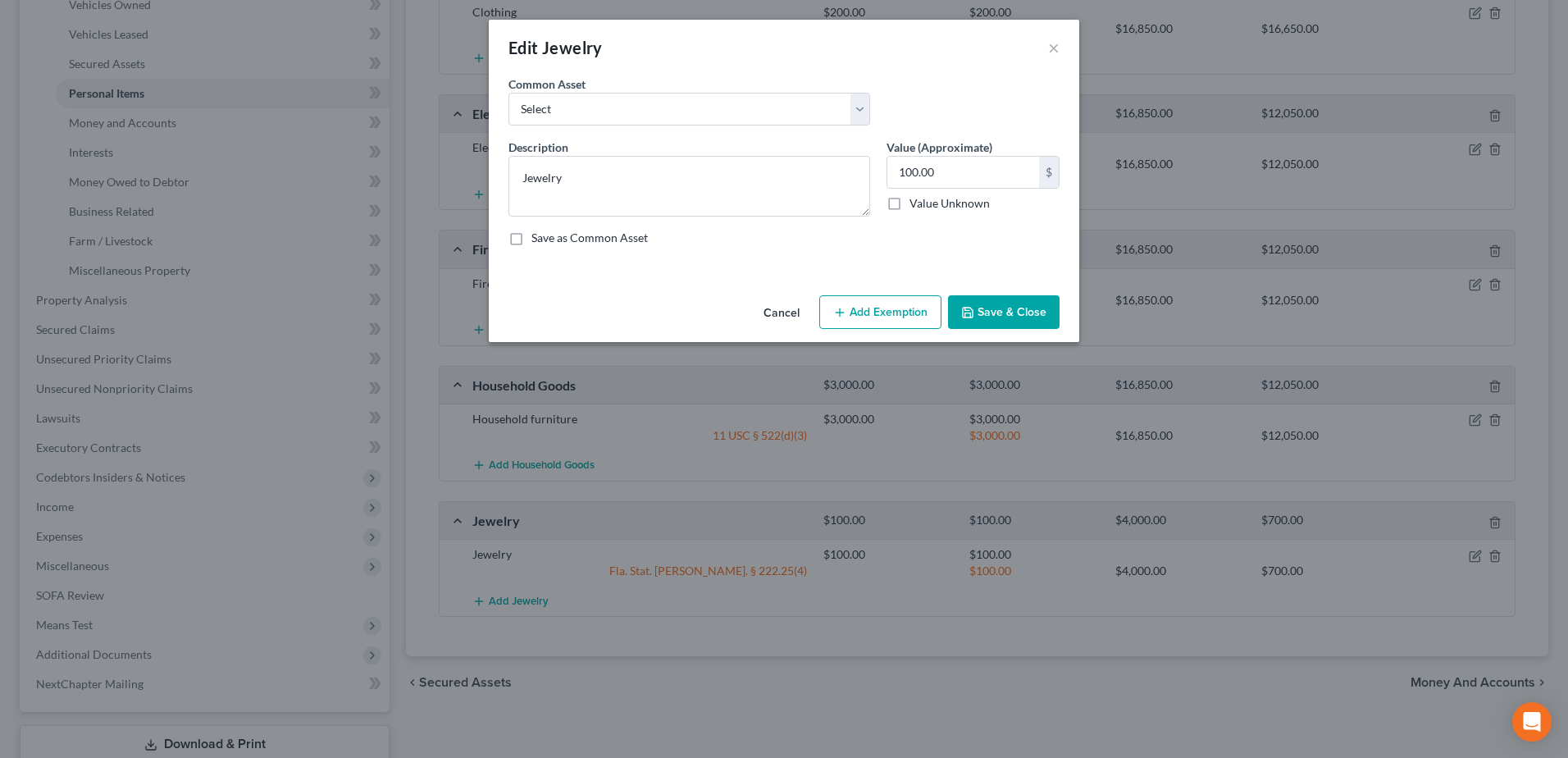
click at [895, 307] on button "Add Exemption" at bounding box center [880, 313] width 122 height 34
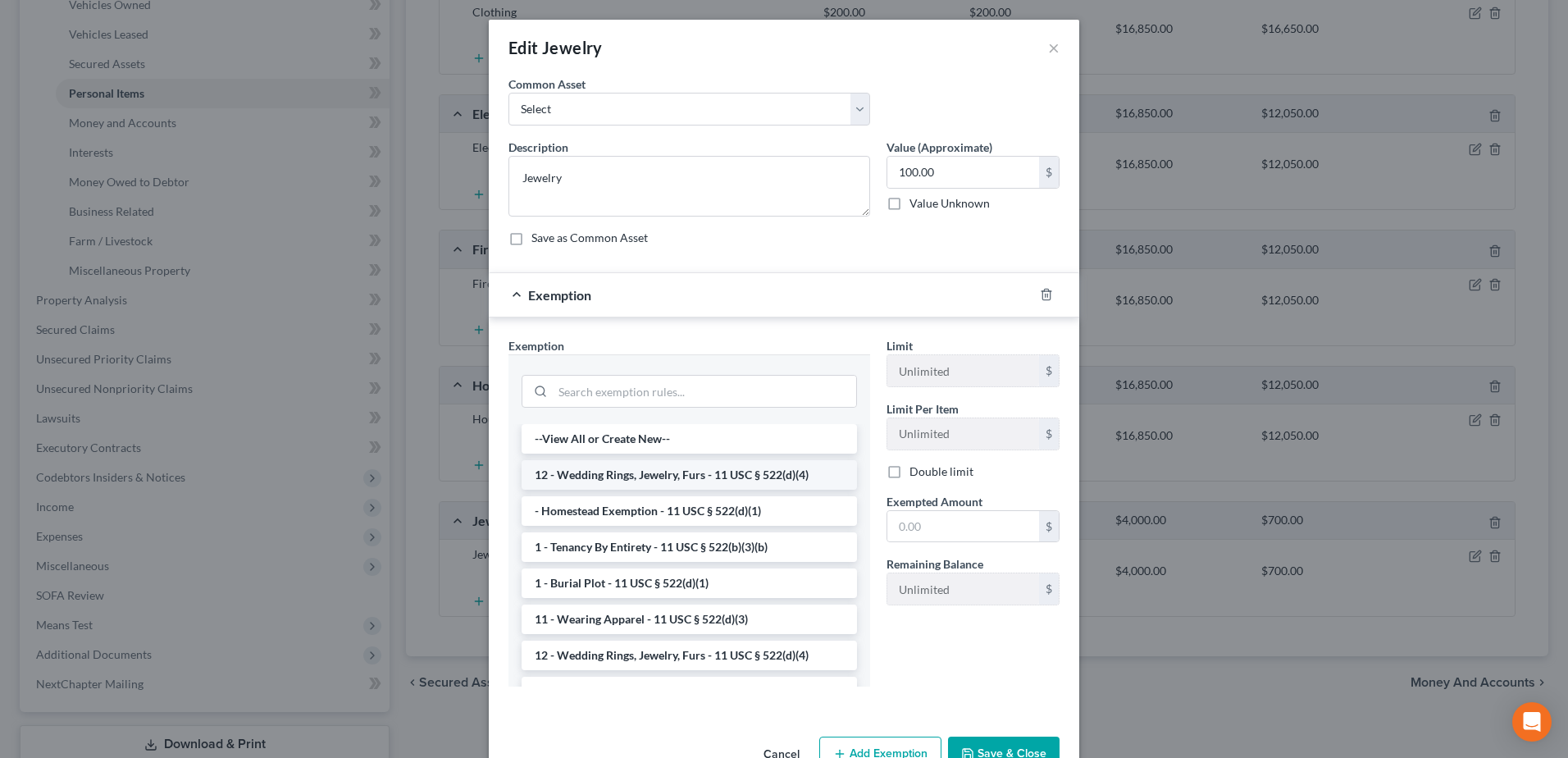
click at [684, 474] on li "12 - Wedding Rings, Jewelry, Furs - 11 USC § 522(d)(4)" at bounding box center [689, 475] width 336 height 30
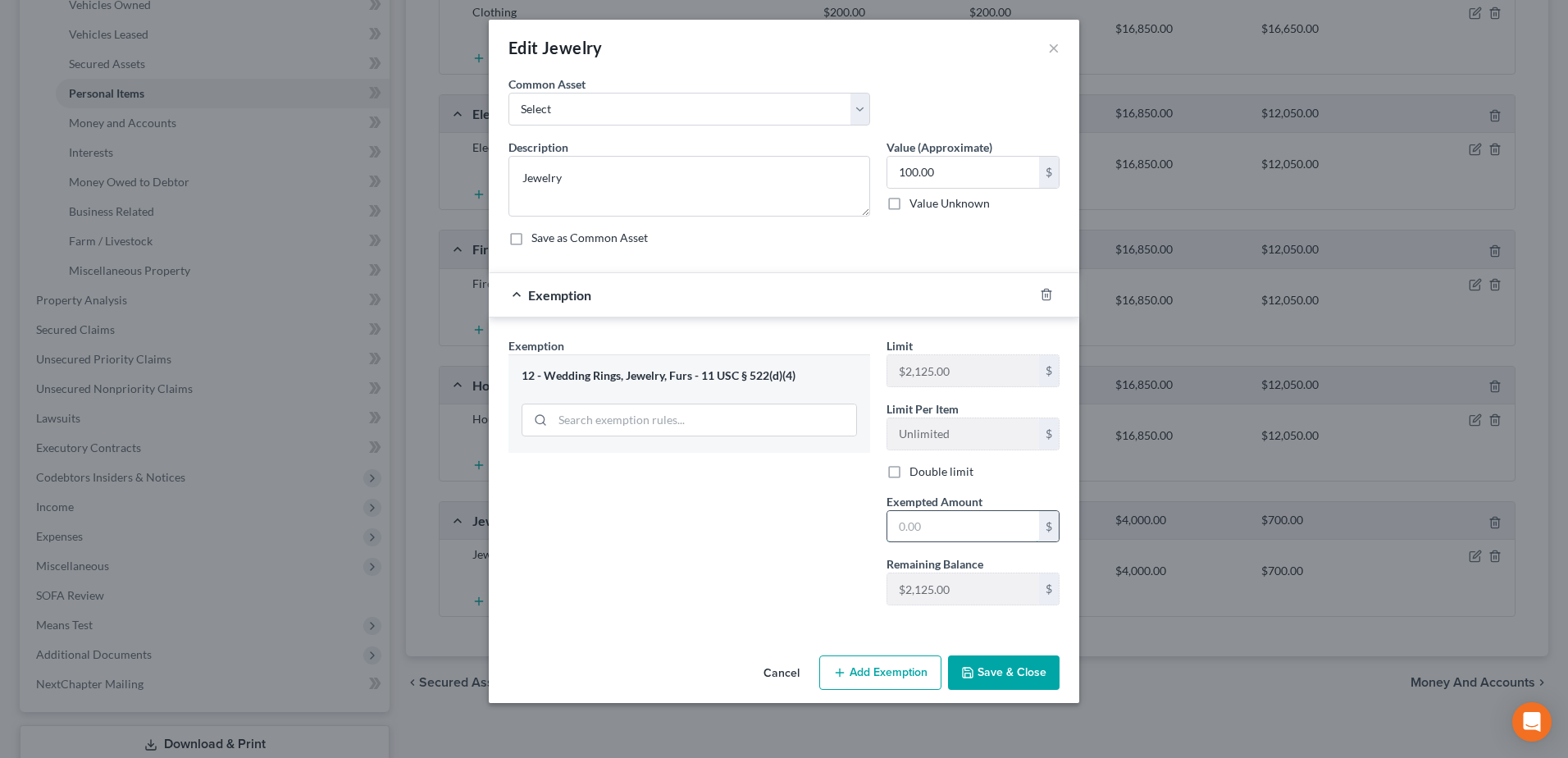
click at [933, 527] on input "text" at bounding box center [963, 526] width 152 height 31
type input "100"
click at [996, 668] on button "Save & Close" at bounding box center [1004, 673] width 112 height 34
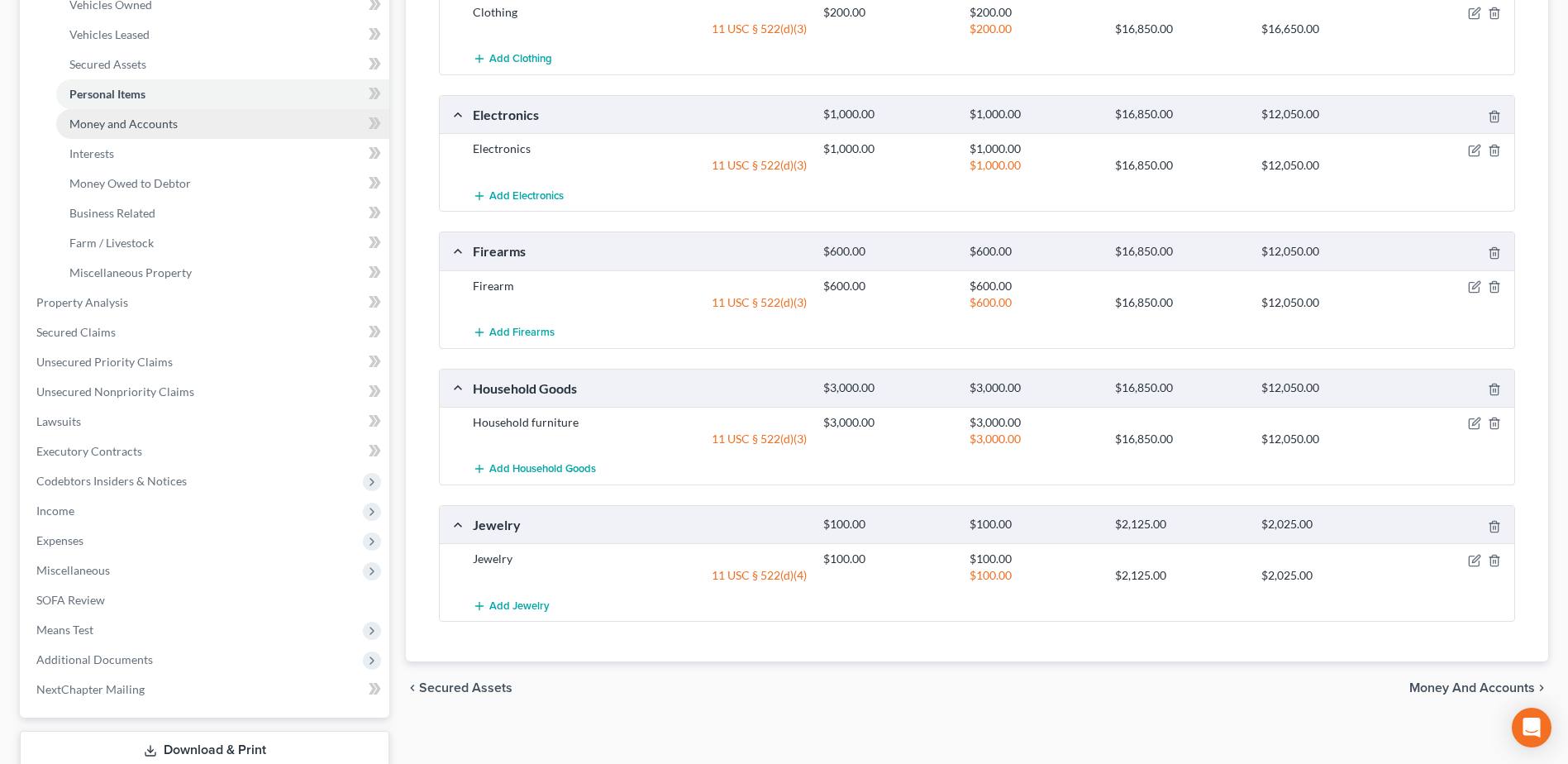
click at [105, 121] on span "Money and Accounts" at bounding box center [123, 123] width 108 height 14
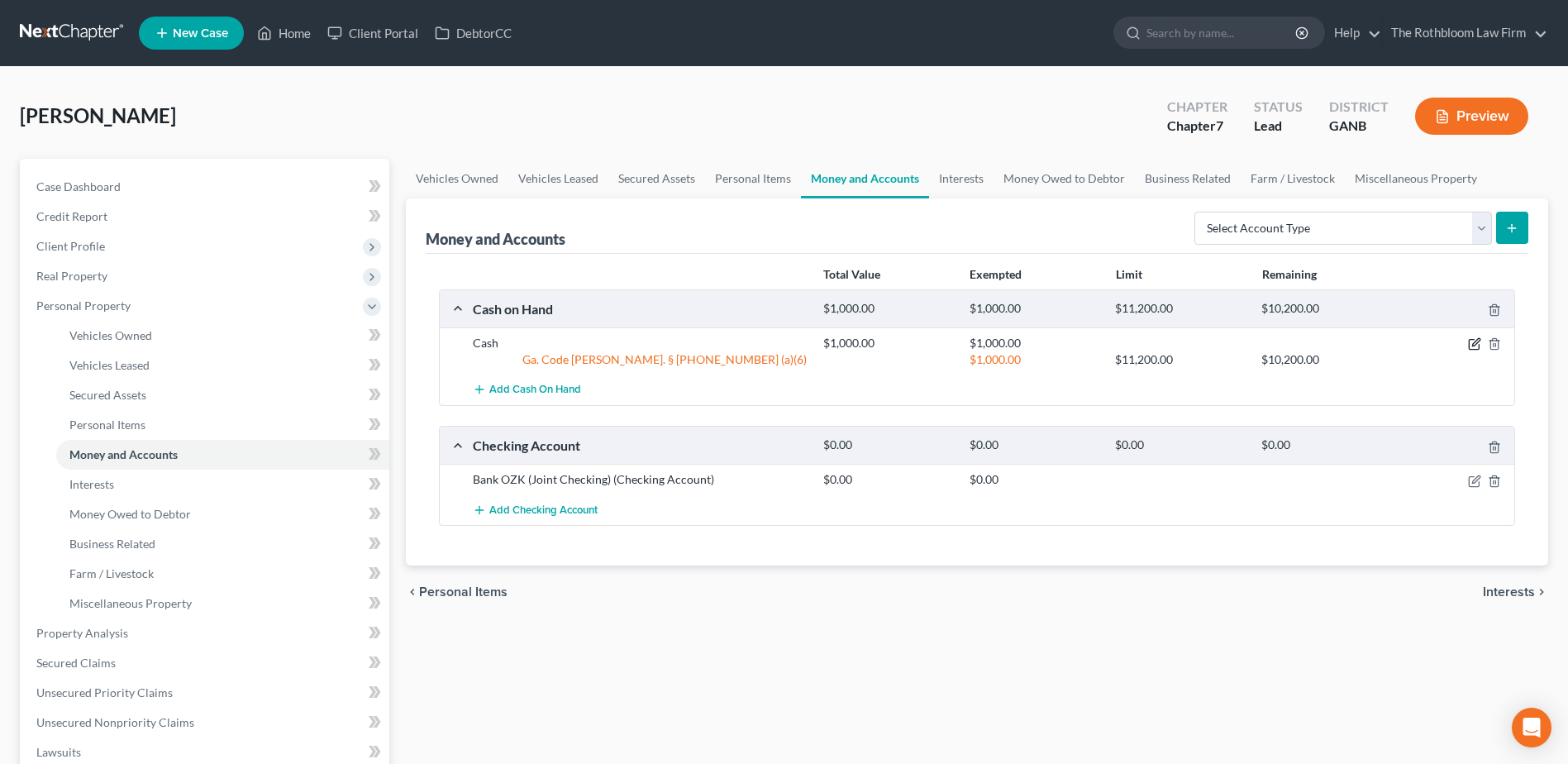
click at [1477, 344] on icon "button" at bounding box center [1475, 343] width 7 height 7
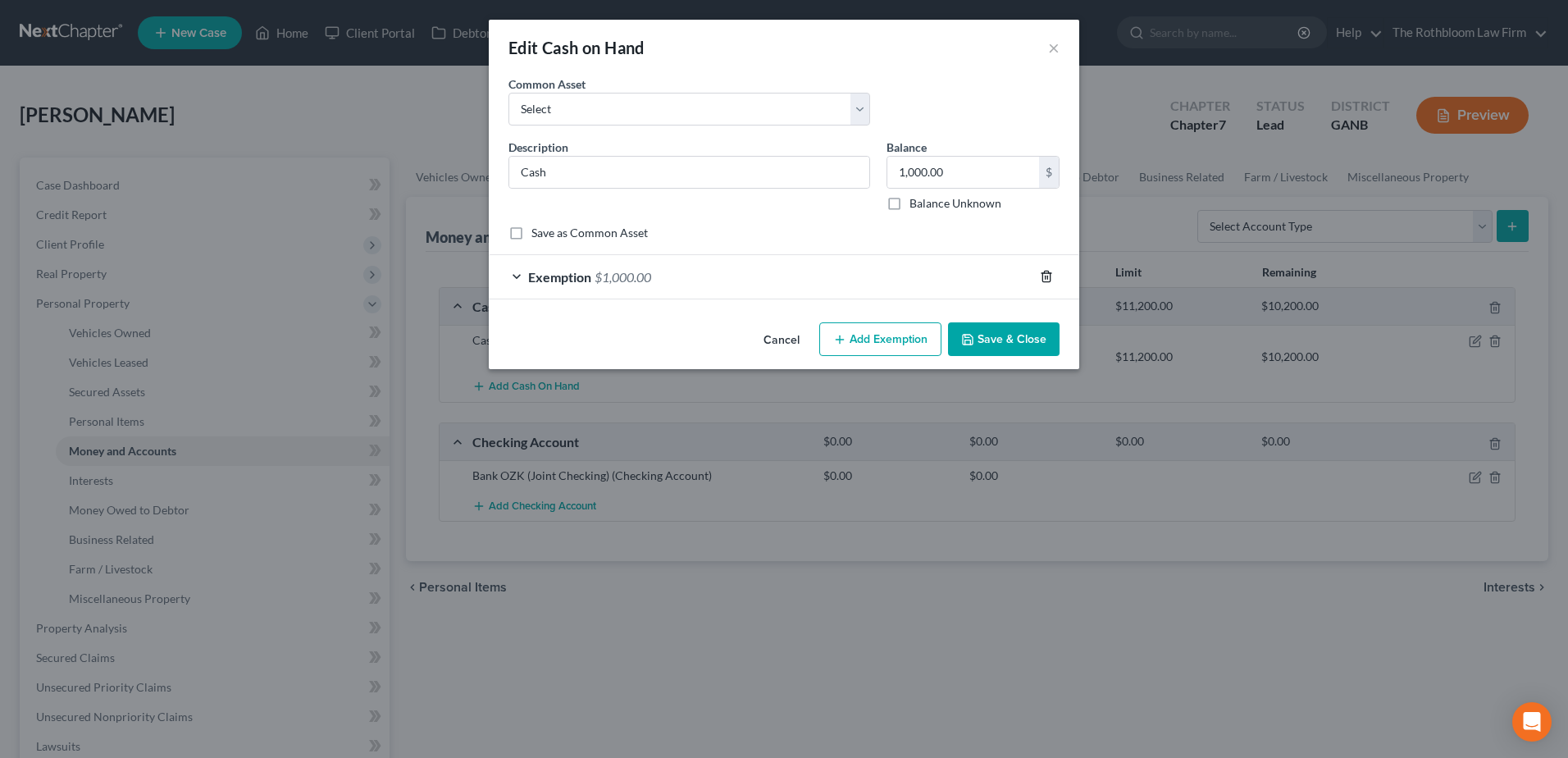
click at [1052, 275] on icon "button" at bounding box center [1047, 277] width 13 height 13
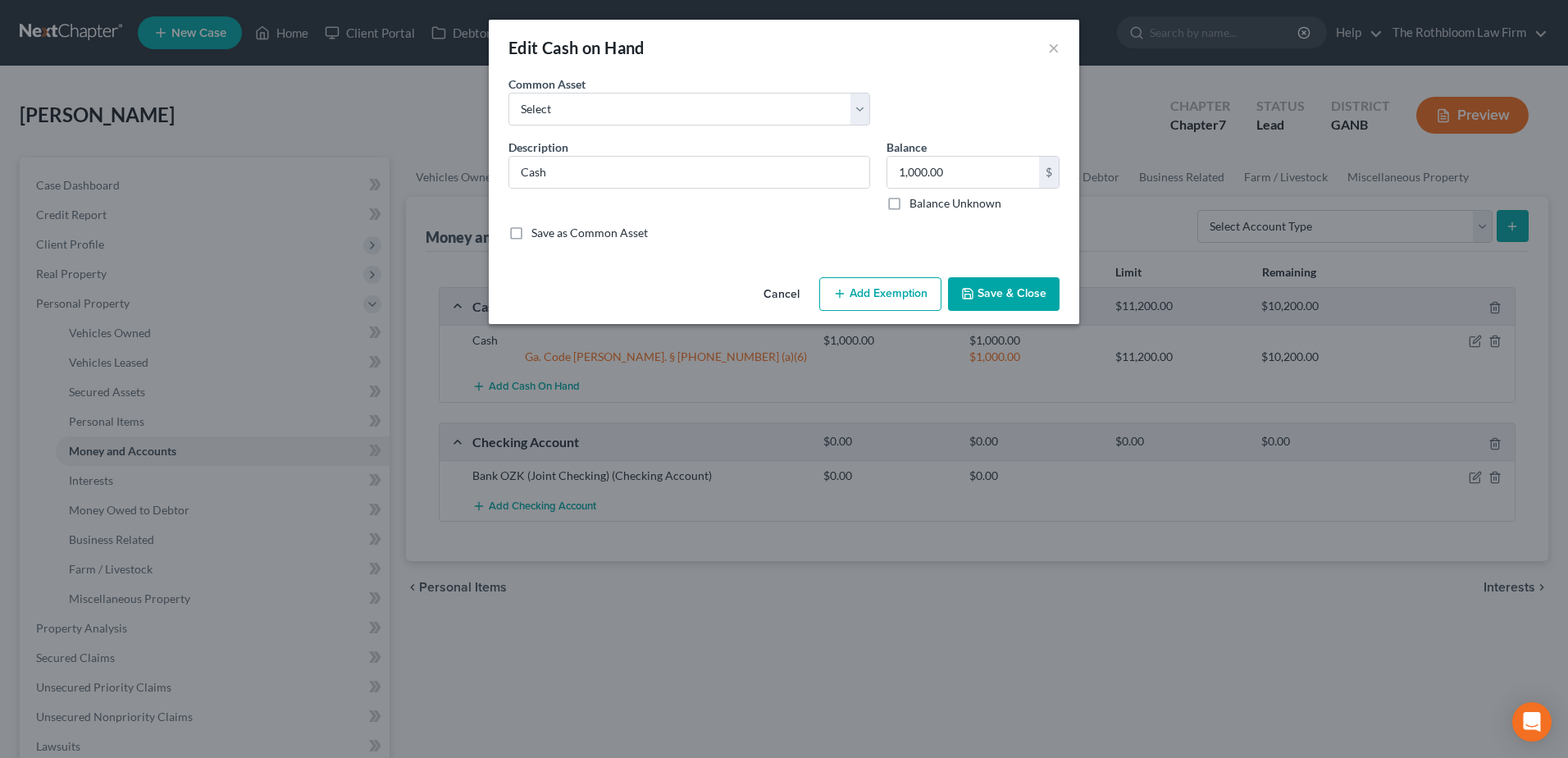
click at [879, 292] on button "Add Exemption" at bounding box center [880, 295] width 122 height 34
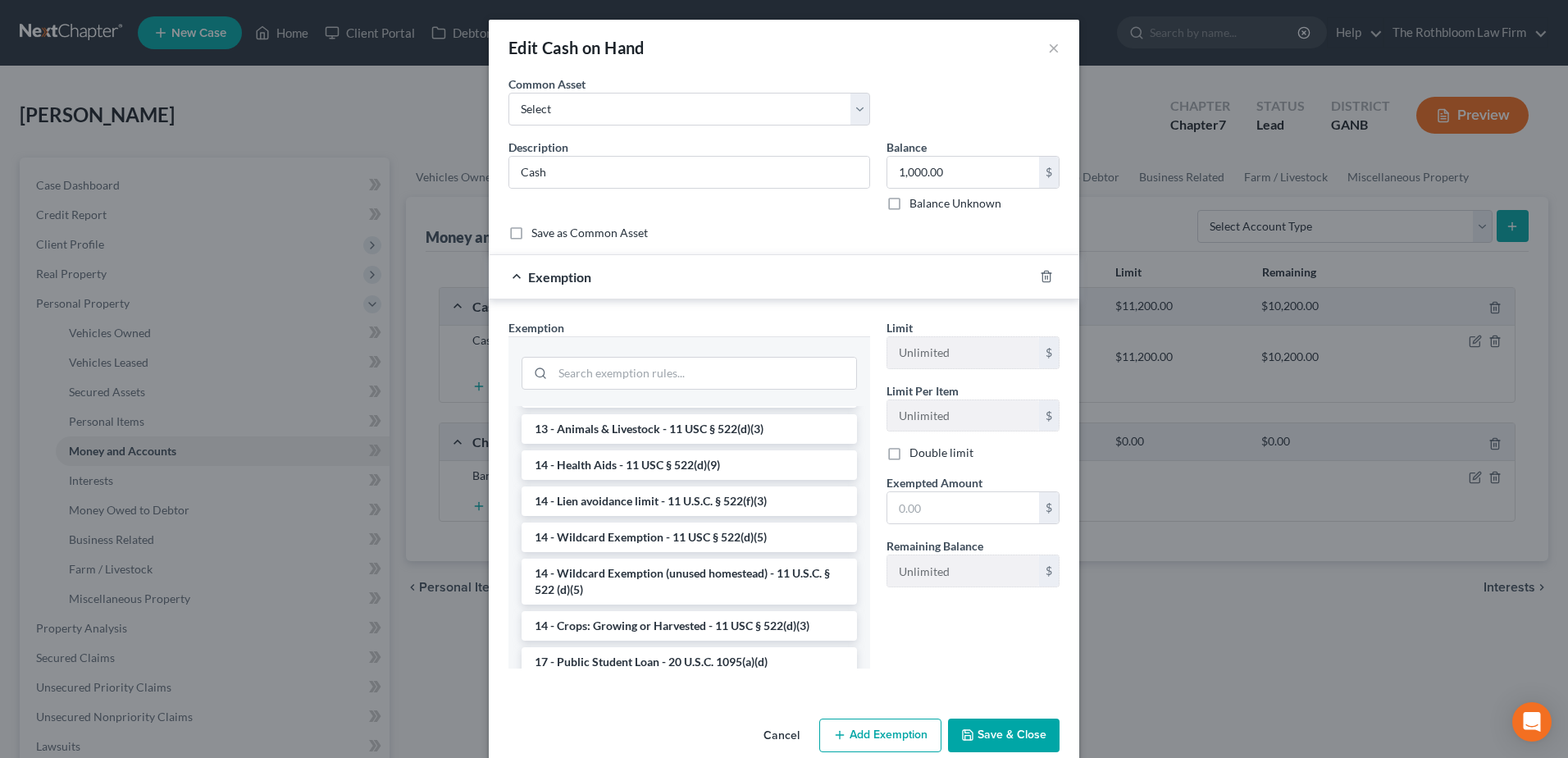
scroll to position [246, 0]
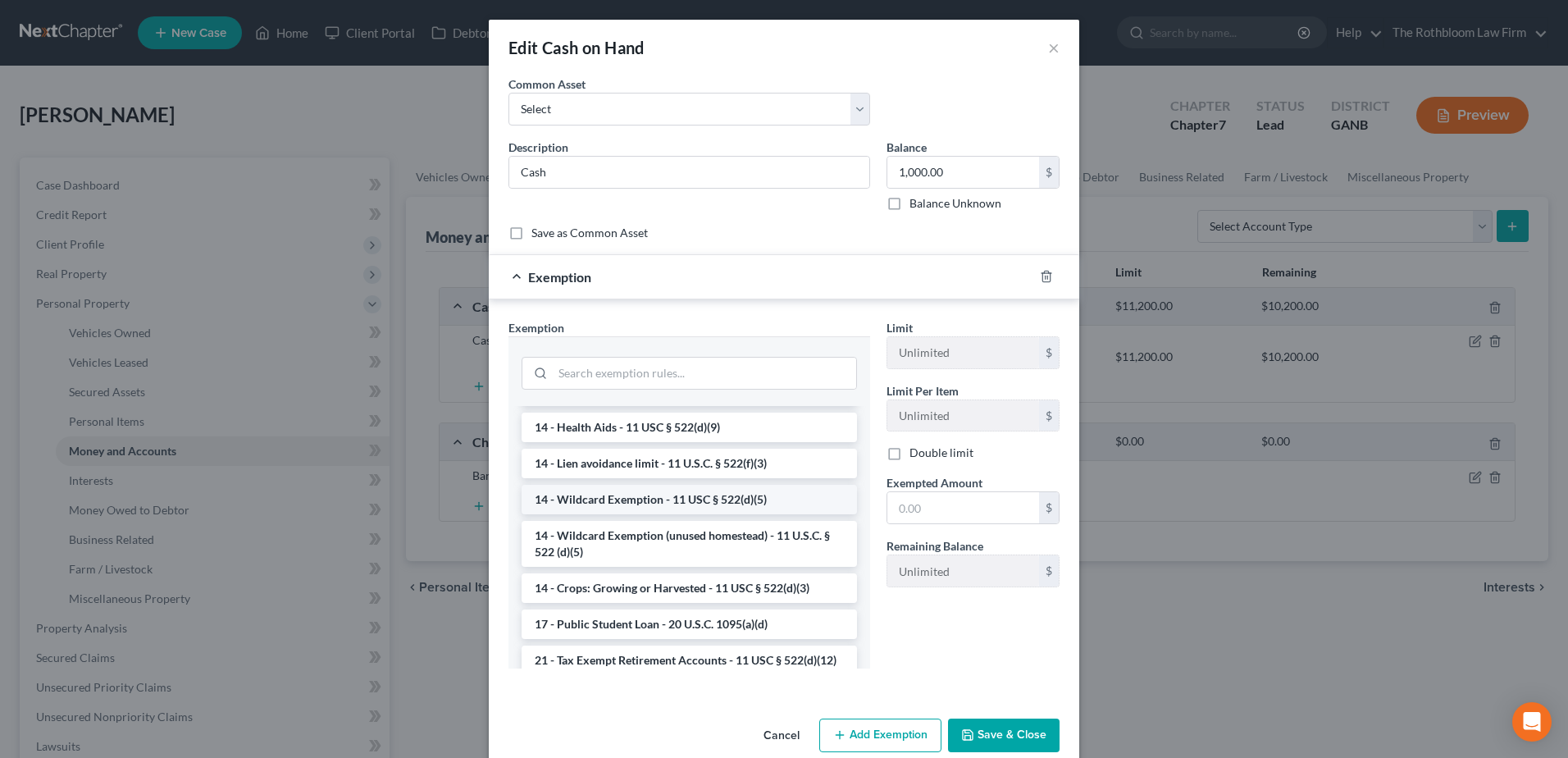
click at [695, 492] on li "14 - Wildcard Exemption - 11 USC § 522(d)(5)" at bounding box center [689, 499] width 336 height 30
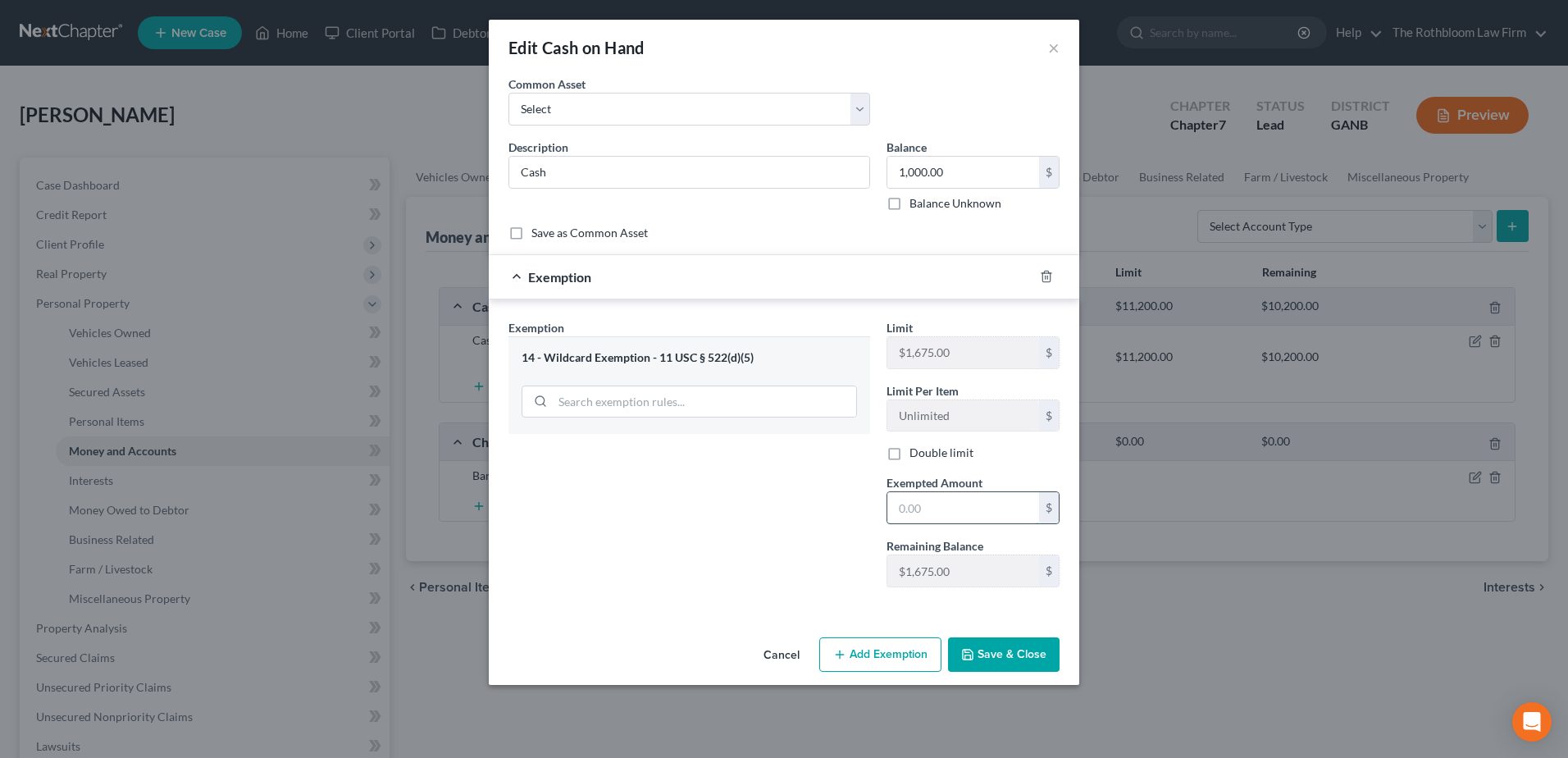
click at [953, 502] on input "text" at bounding box center [963, 508] width 152 height 31
type input "1,000"
click at [998, 665] on button "Save & Close" at bounding box center [1004, 655] width 112 height 34
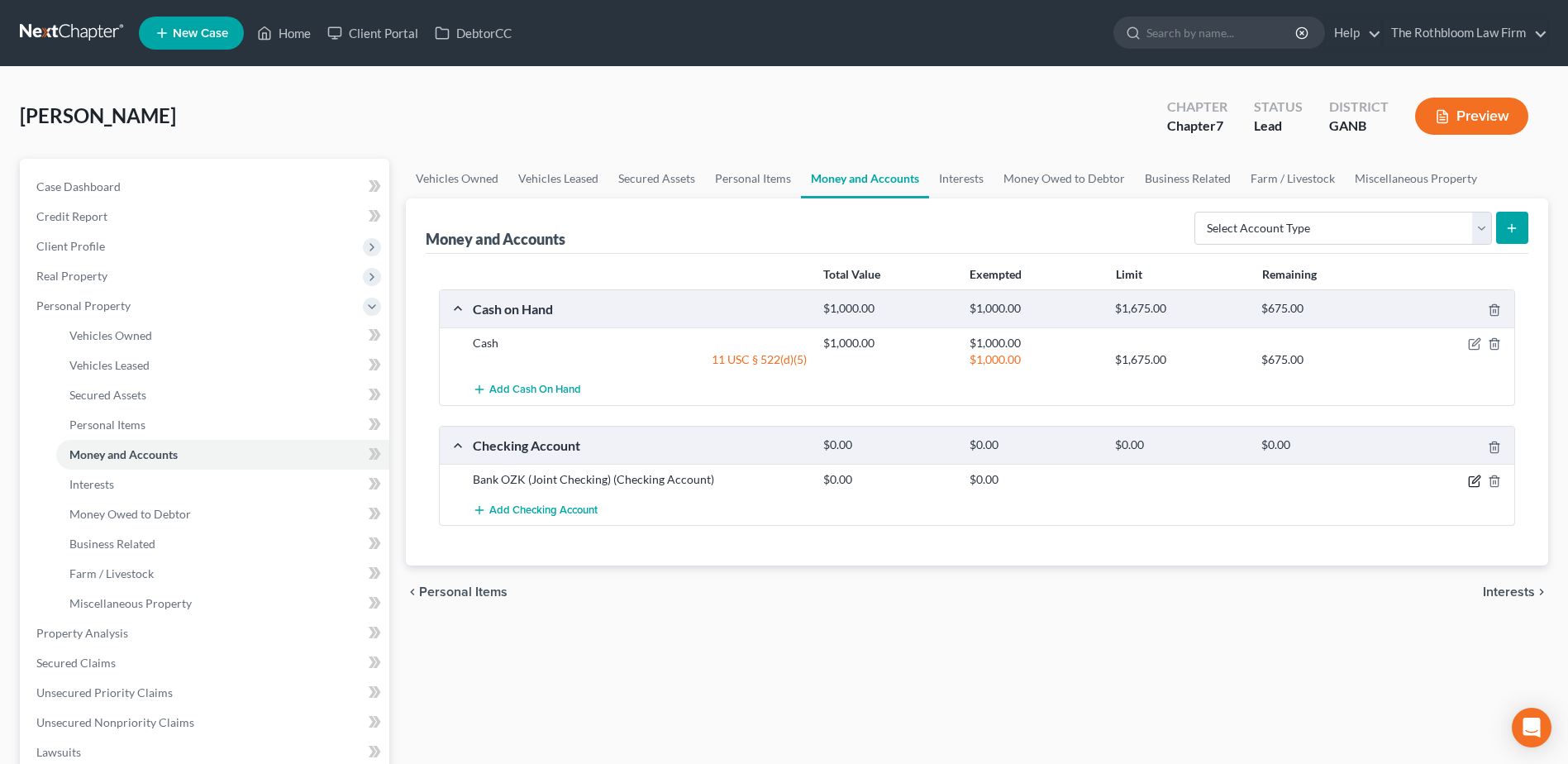
click at [1474, 478] on icon "button" at bounding box center [1474, 482] width 13 height 13
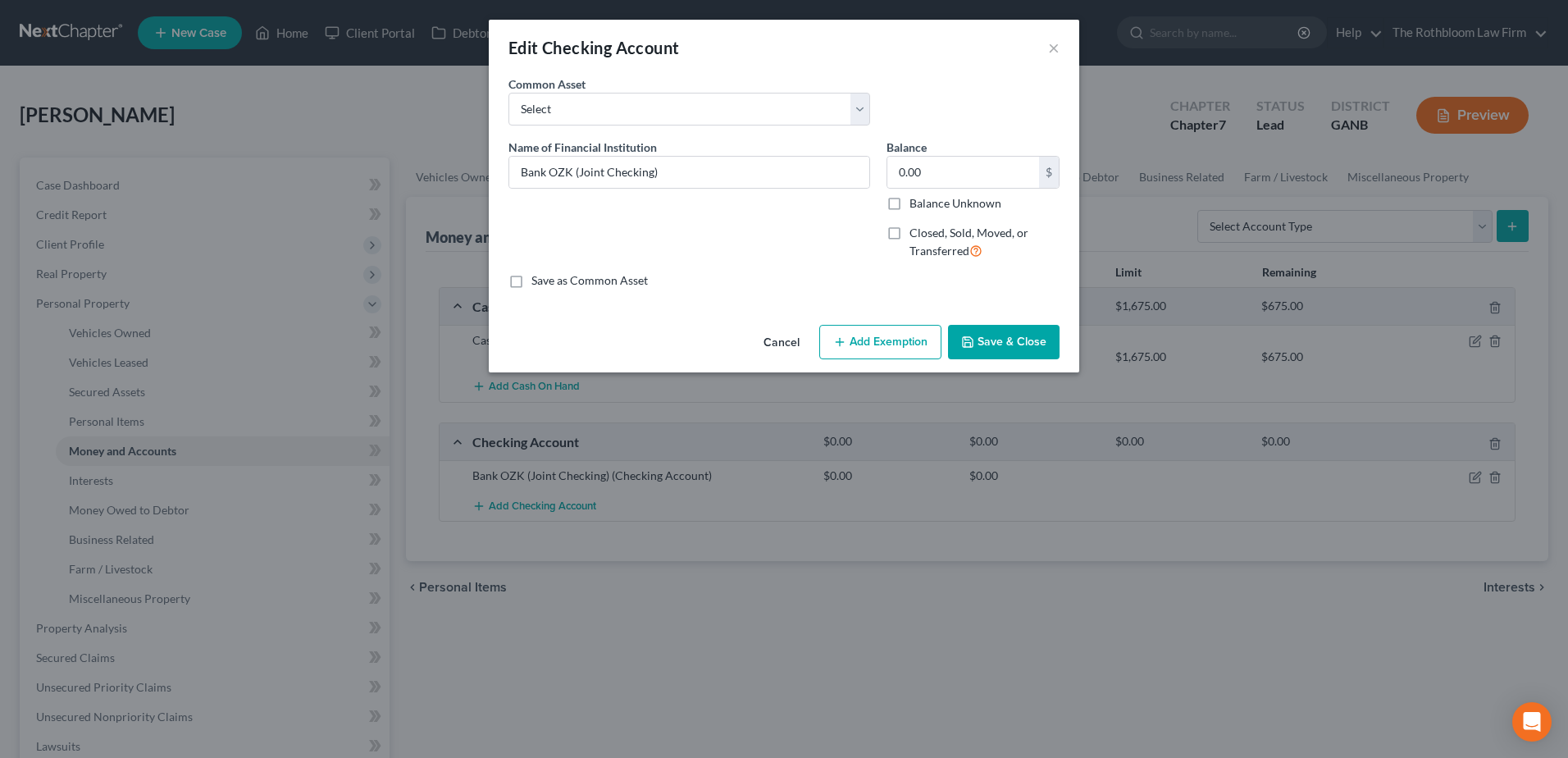
click at [904, 344] on button "Add Exemption" at bounding box center [880, 342] width 122 height 34
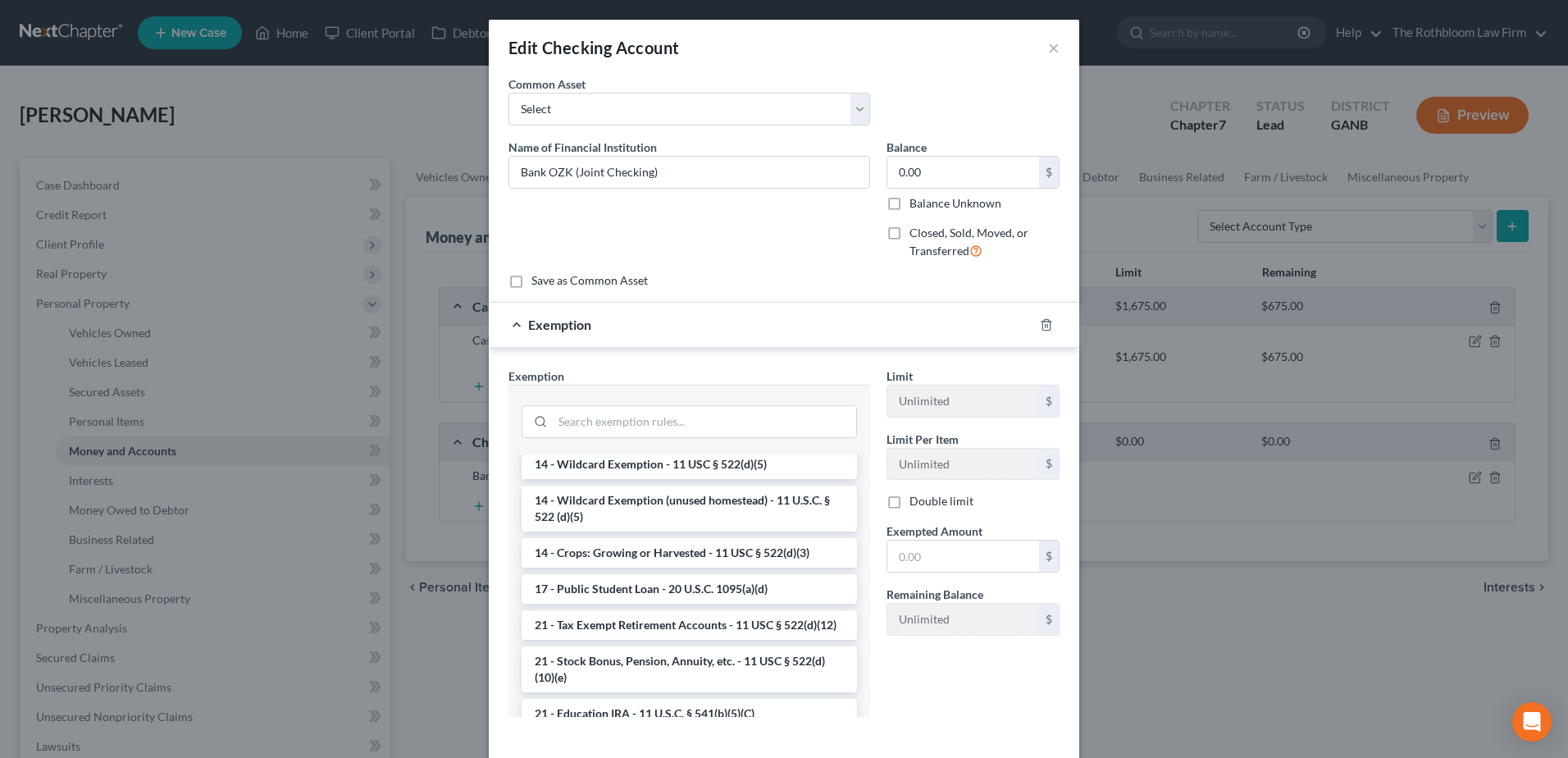
scroll to position [328, 0]
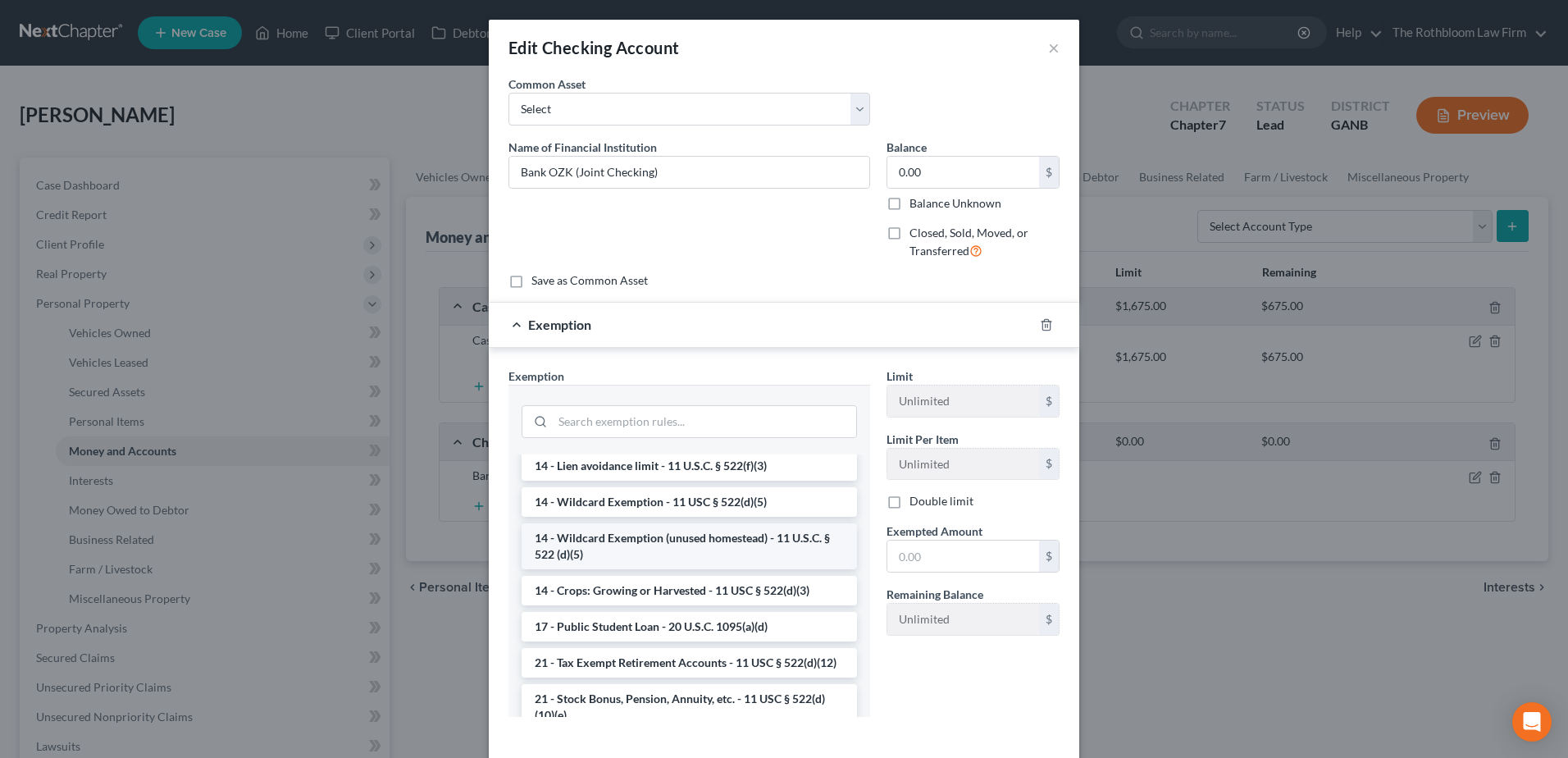
click at [626, 538] on li "14 - Wildcard Exemption (unused homestead) - 11 U.S.C. § 522 (d)(5)" at bounding box center [689, 546] width 336 height 46
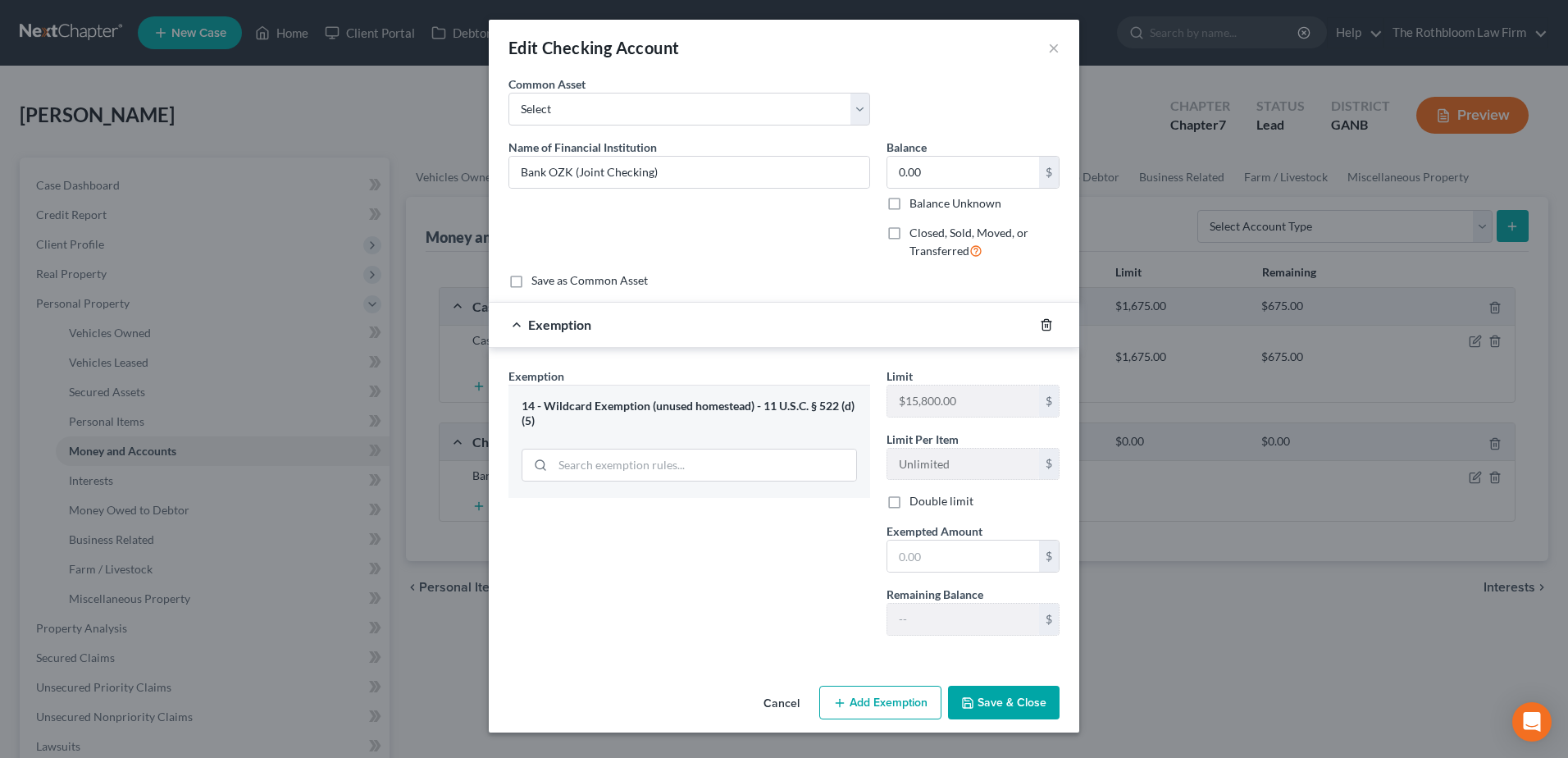
click at [1050, 327] on icon "button" at bounding box center [1046, 324] width 7 height 11
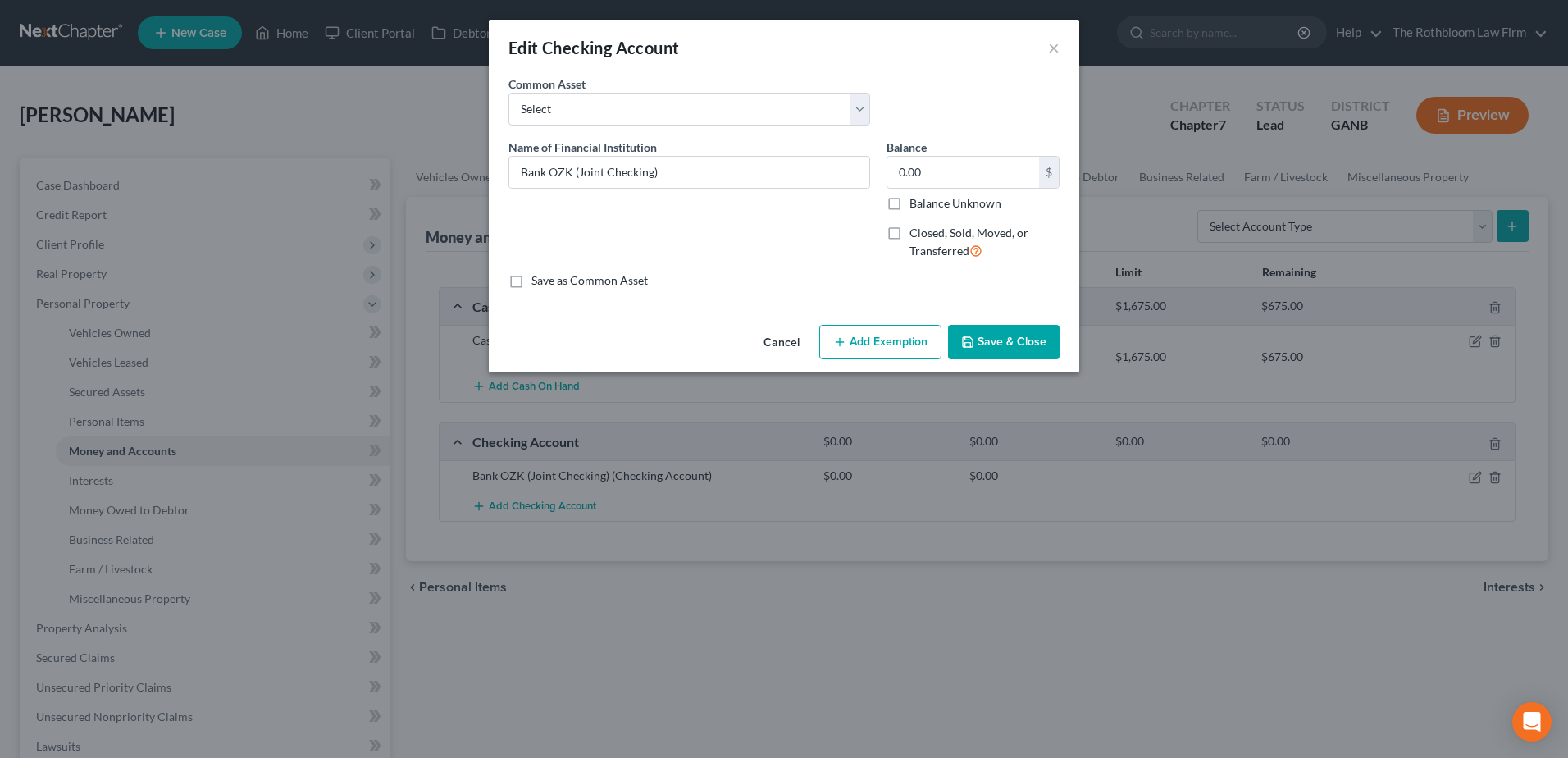
click at [867, 344] on button "Add Exemption" at bounding box center [880, 342] width 122 height 34
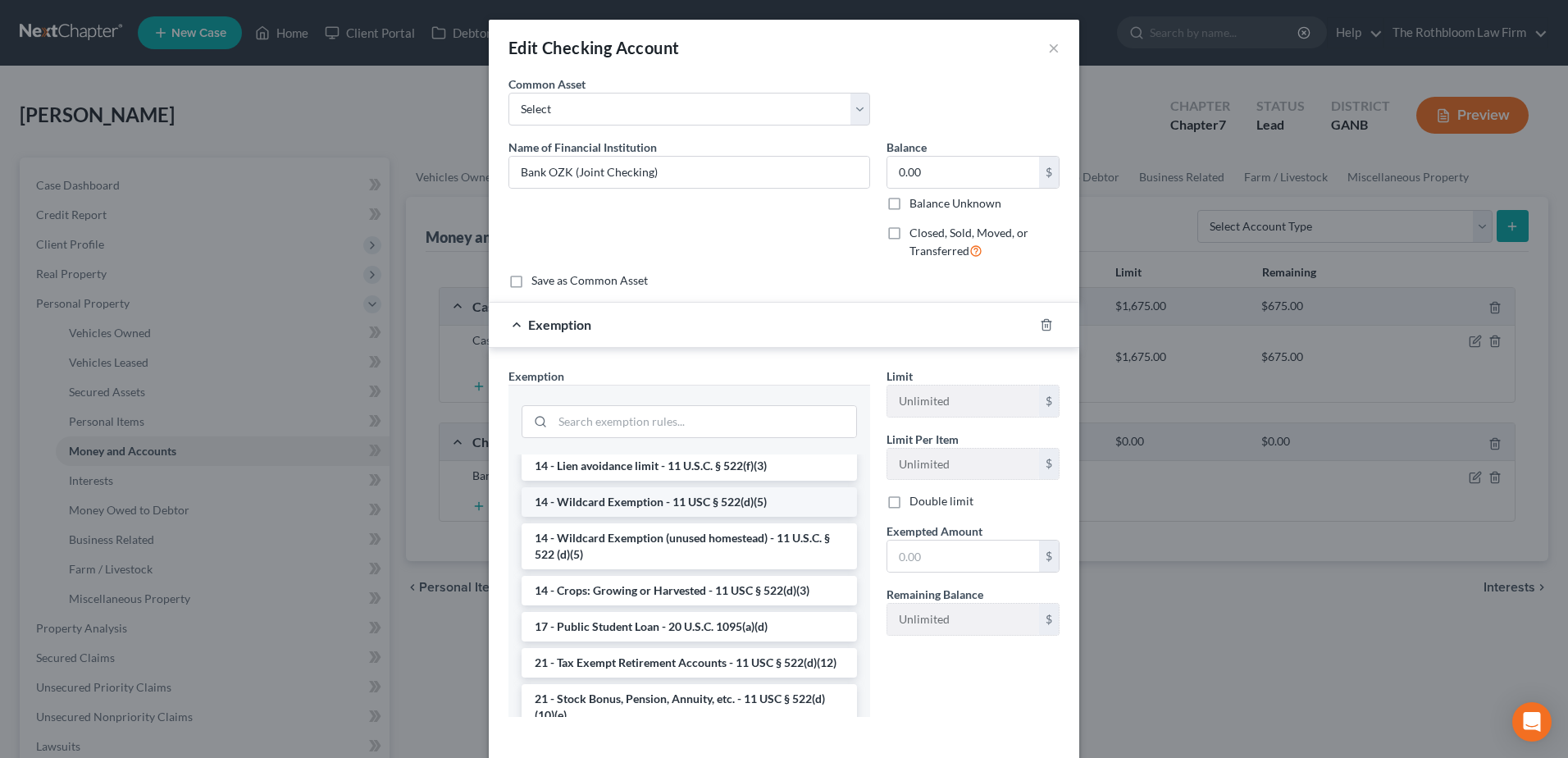
click at [652, 499] on li "14 - Wildcard Exemption - 11 USC § 522(d)(5)" at bounding box center [689, 502] width 336 height 30
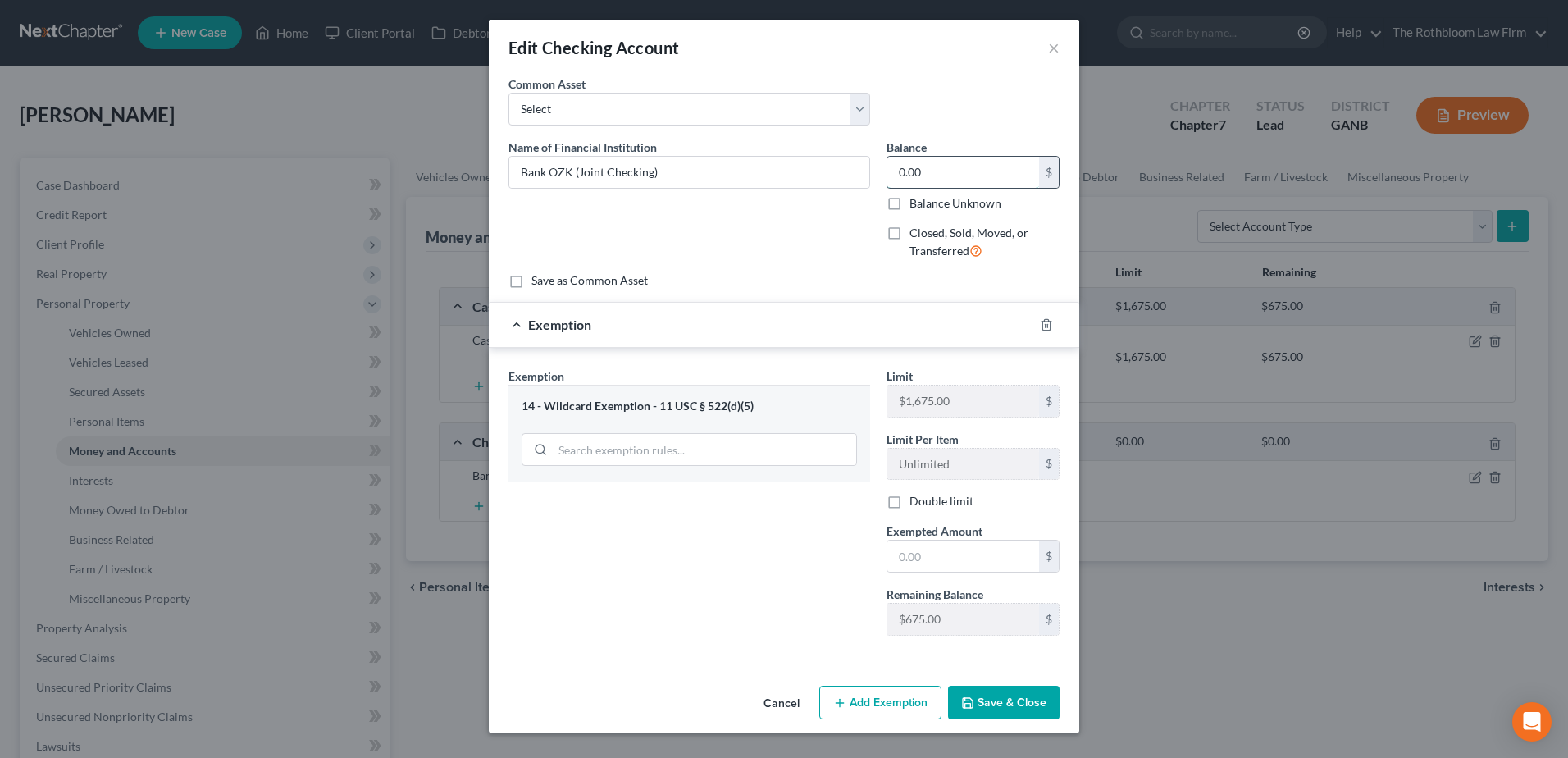
click at [894, 163] on input "0.00" at bounding box center [963, 172] width 152 height 31
click at [918, 543] on input "text" at bounding box center [963, 556] width 152 height 31
type input "0.00"
click at [1018, 705] on button "Save & Close" at bounding box center [1004, 703] width 112 height 34
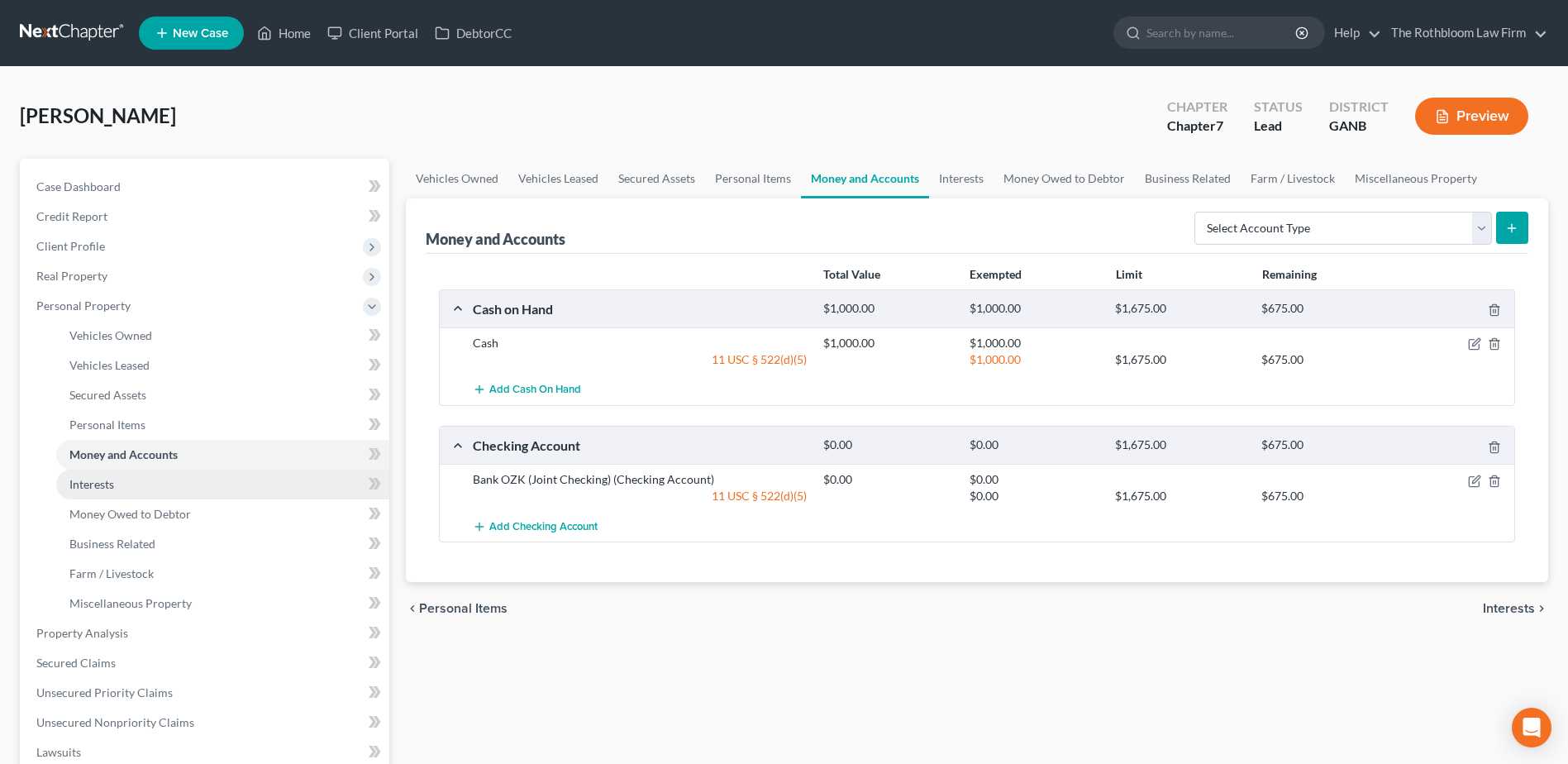
click at [82, 483] on span "Interests" at bounding box center [92, 484] width 45 height 14
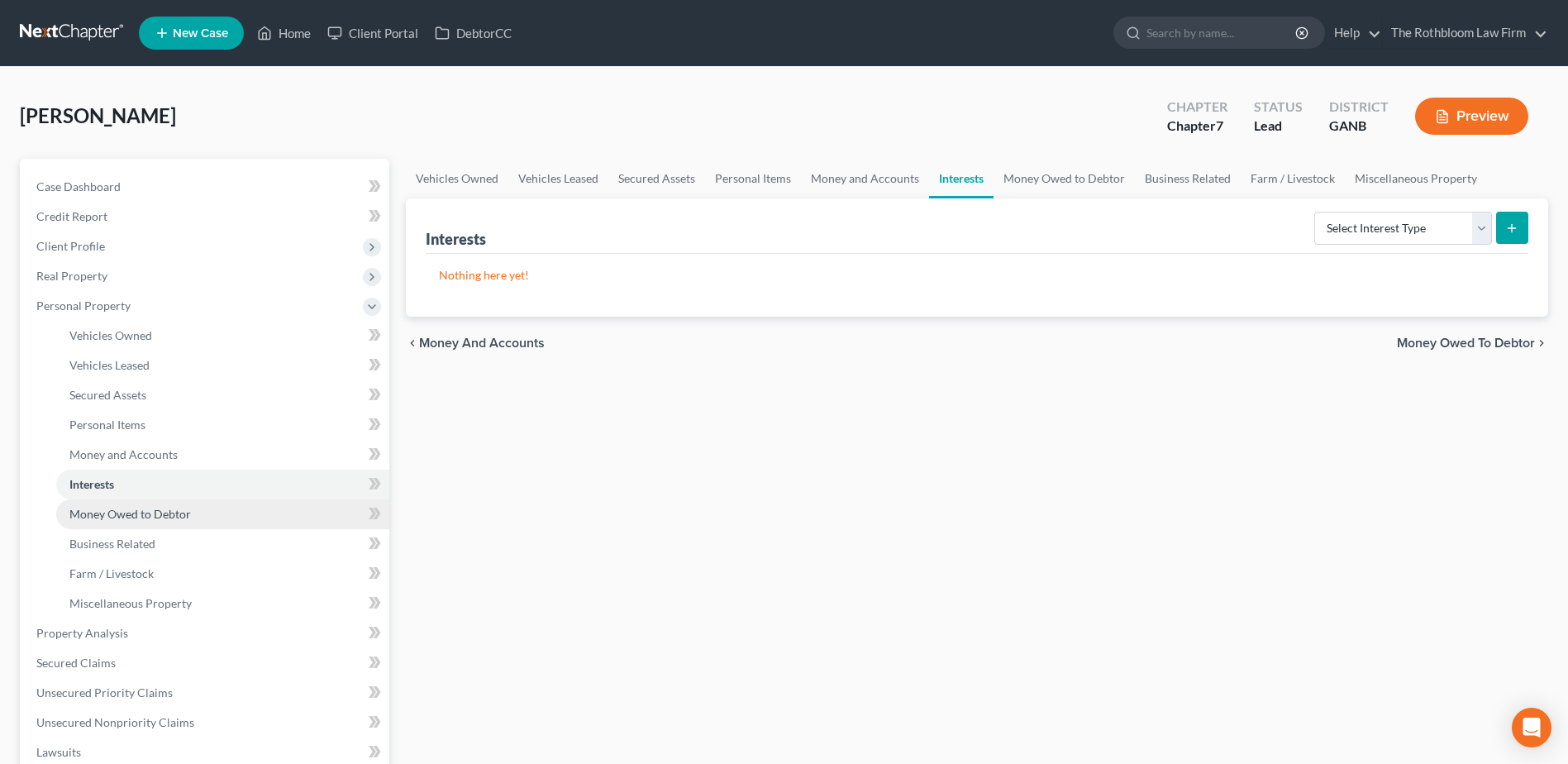
click at [100, 514] on span "Money Owed to Debtor" at bounding box center [130, 513] width 122 height 14
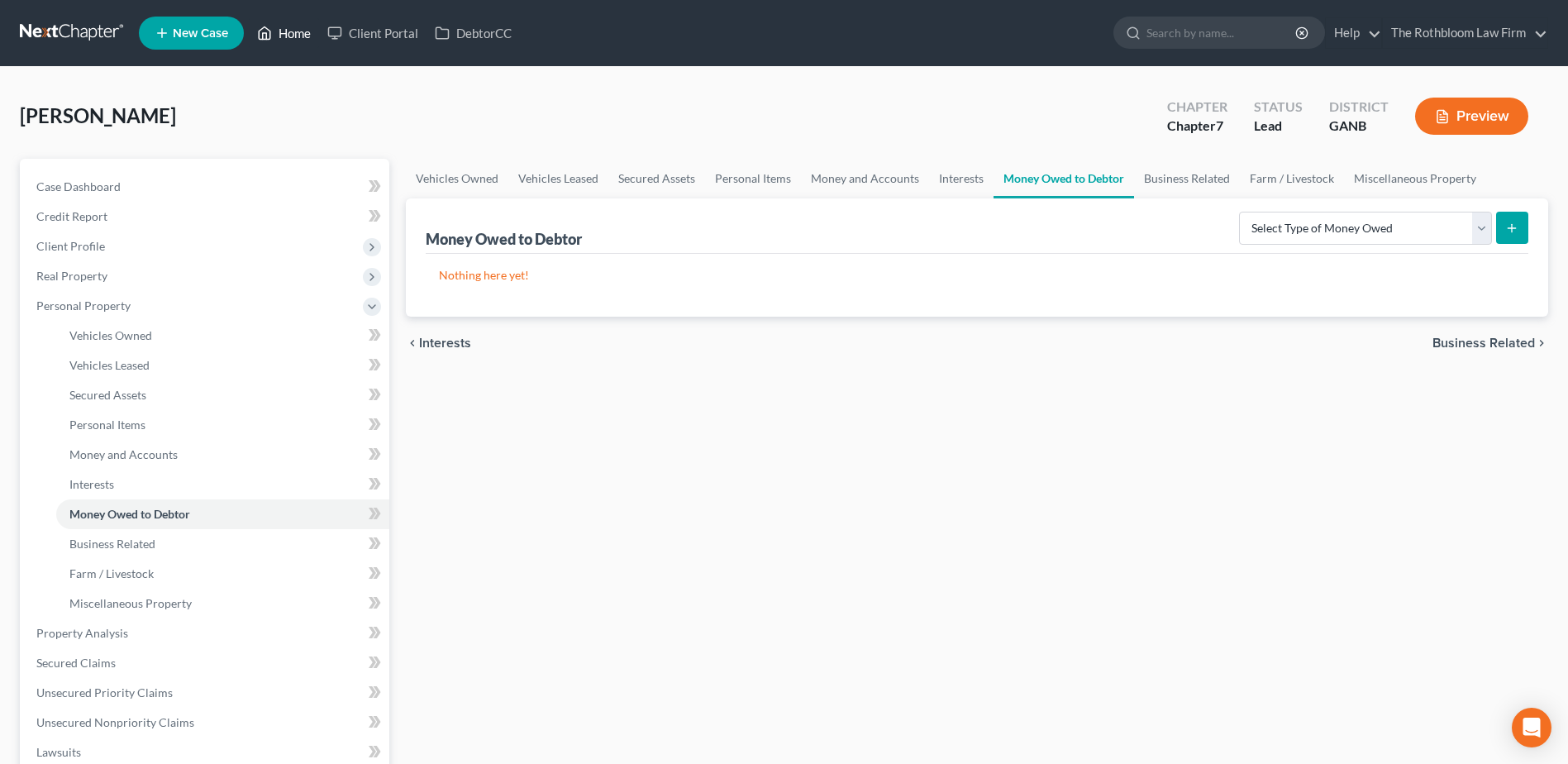
click at [286, 36] on link "Home" at bounding box center [284, 33] width 70 height 30
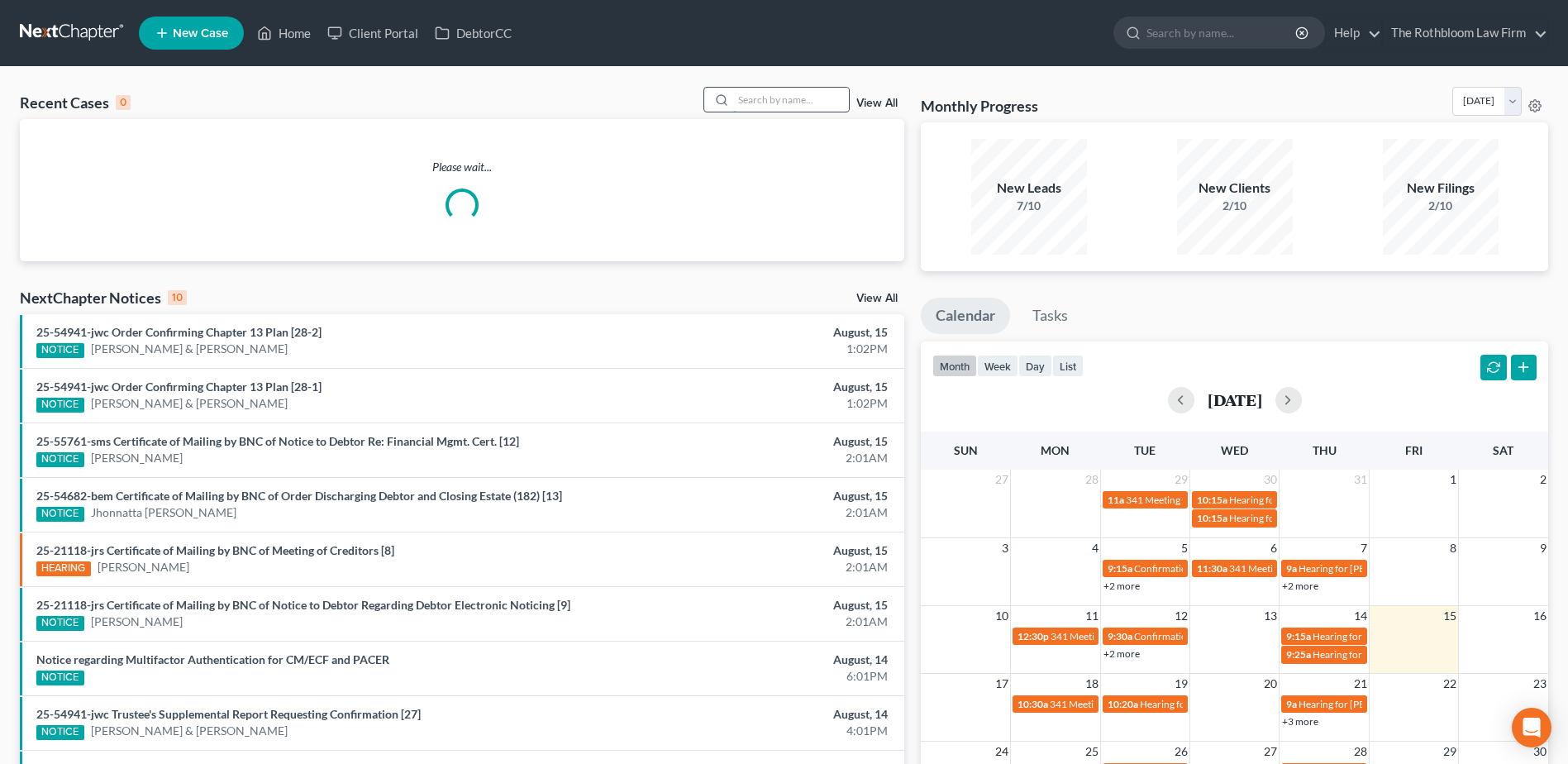
click at [765, 101] on input "search" at bounding box center [791, 99] width 116 height 24
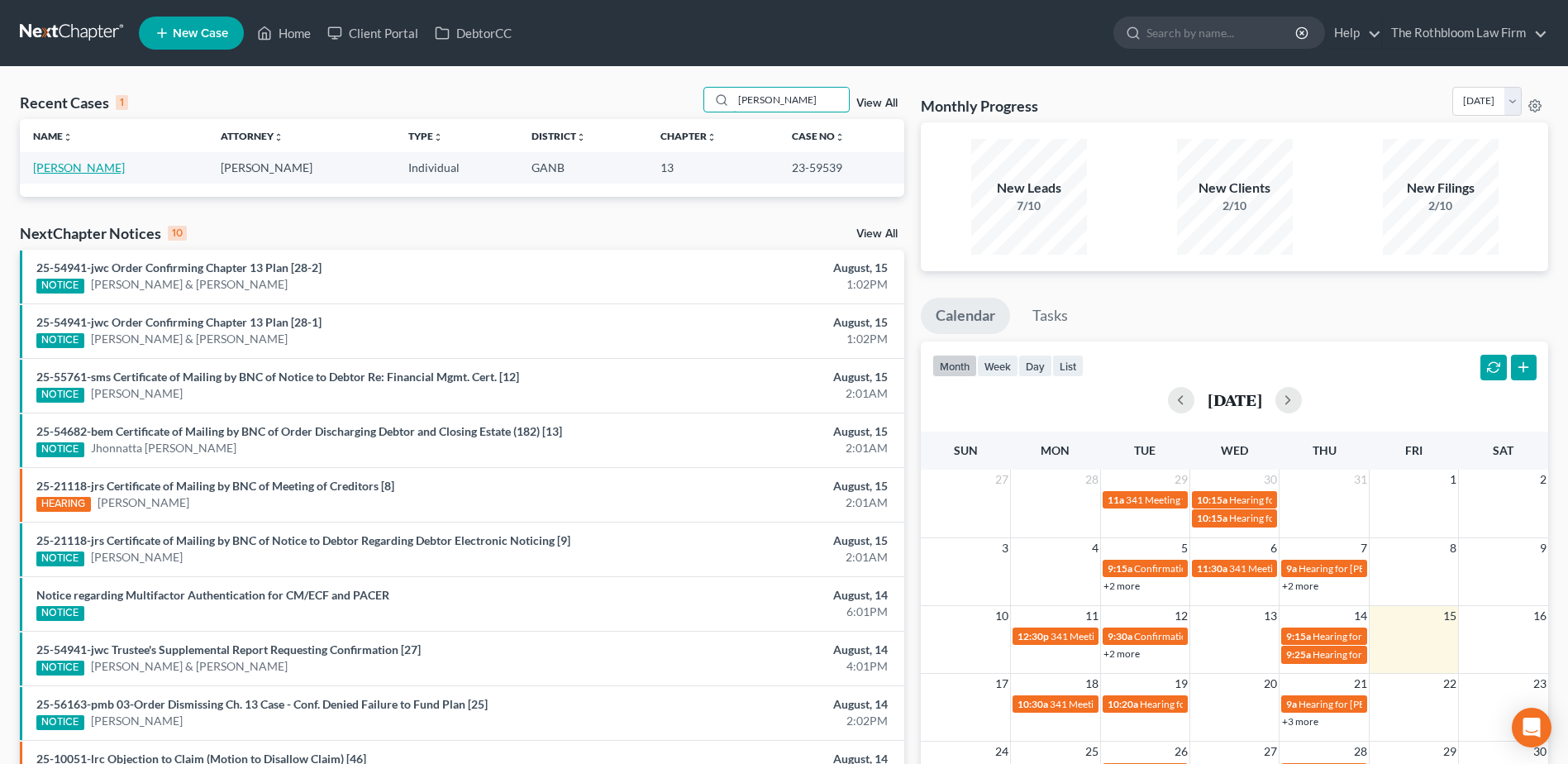
type input "[PERSON_NAME]"
click at [78, 169] on link "[PERSON_NAME]" at bounding box center [79, 167] width 92 height 14
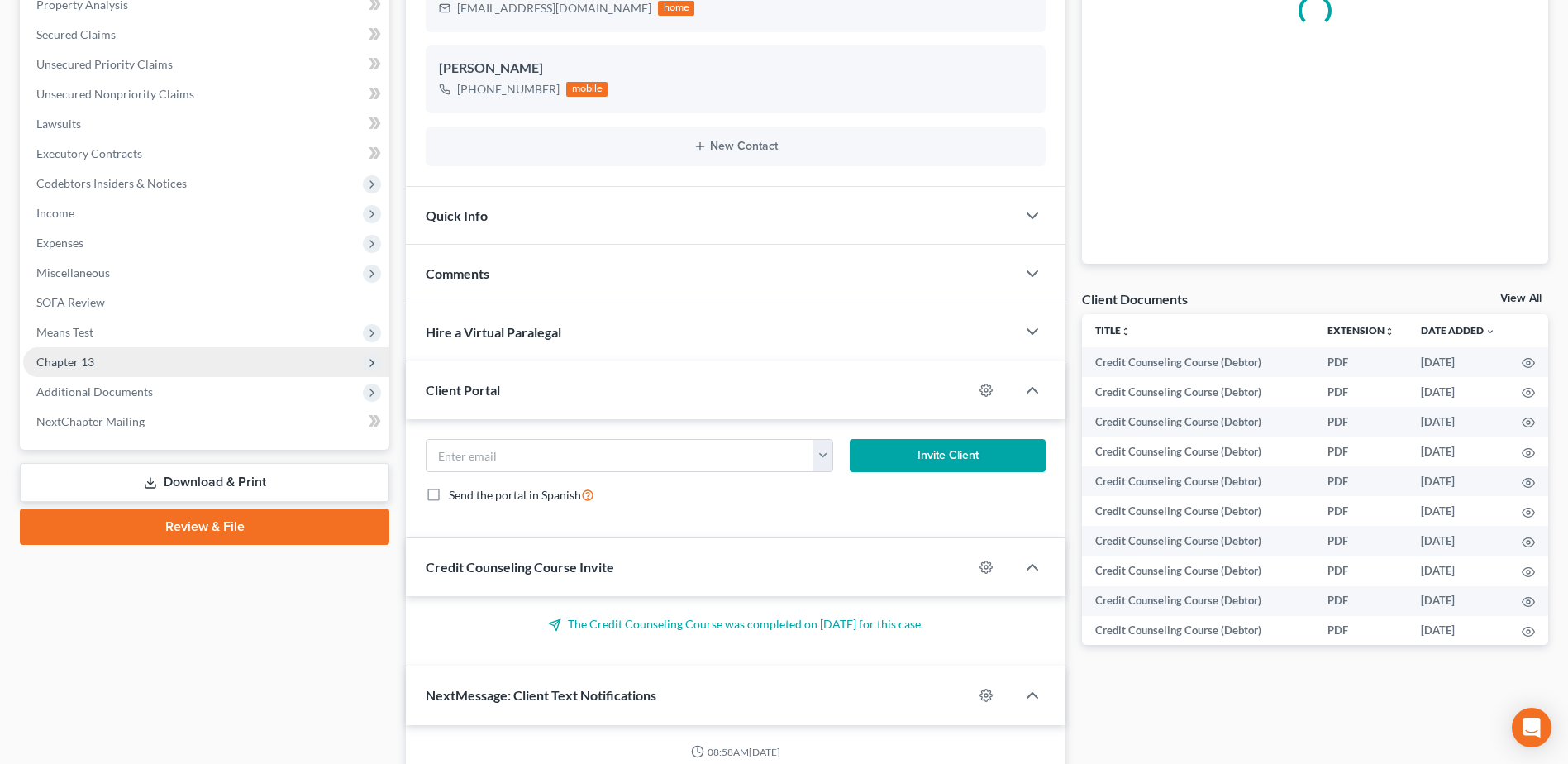
scroll to position [367, 0]
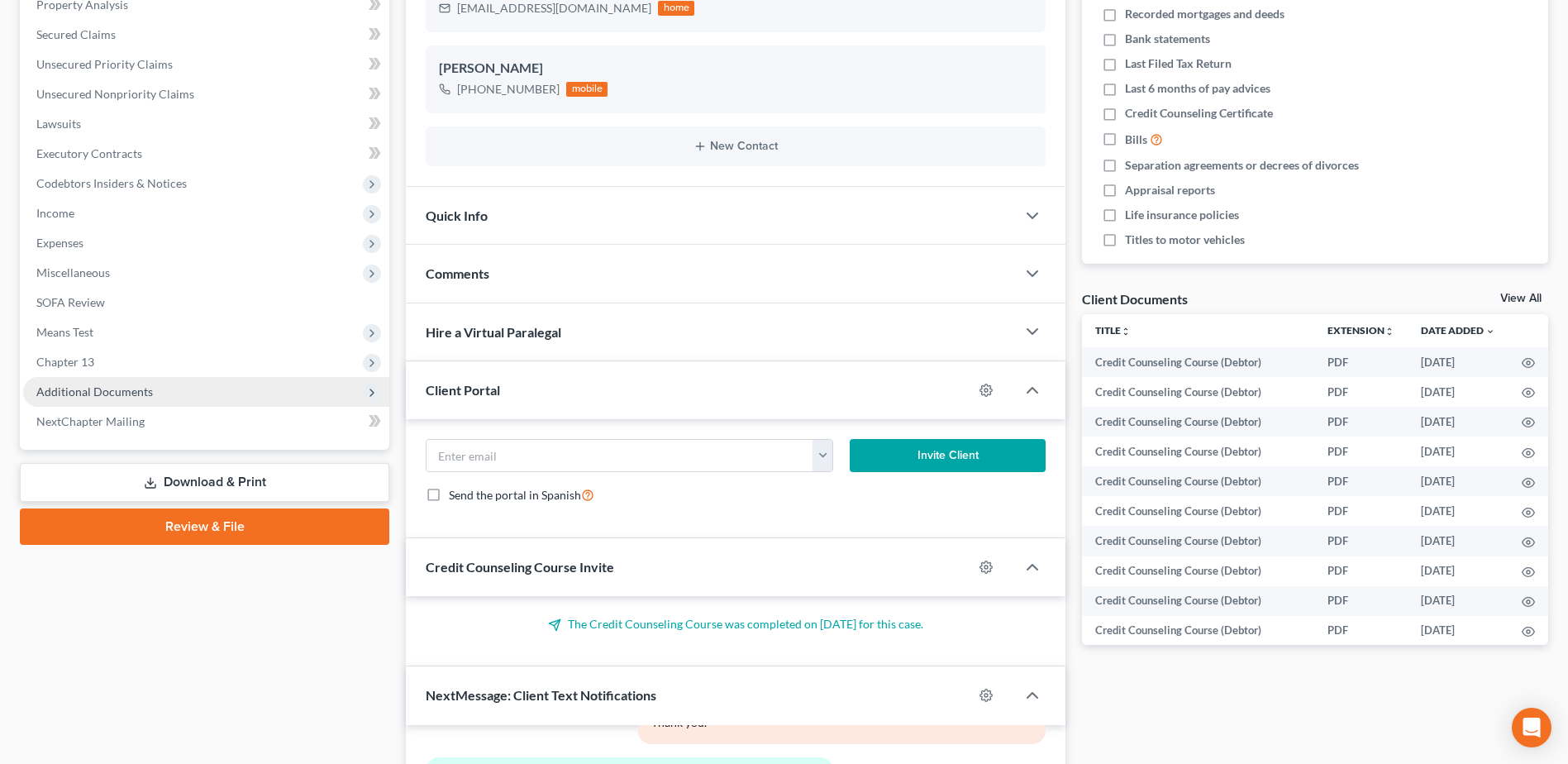
click at [100, 392] on span "Additional Documents" at bounding box center [94, 392] width 117 height 14
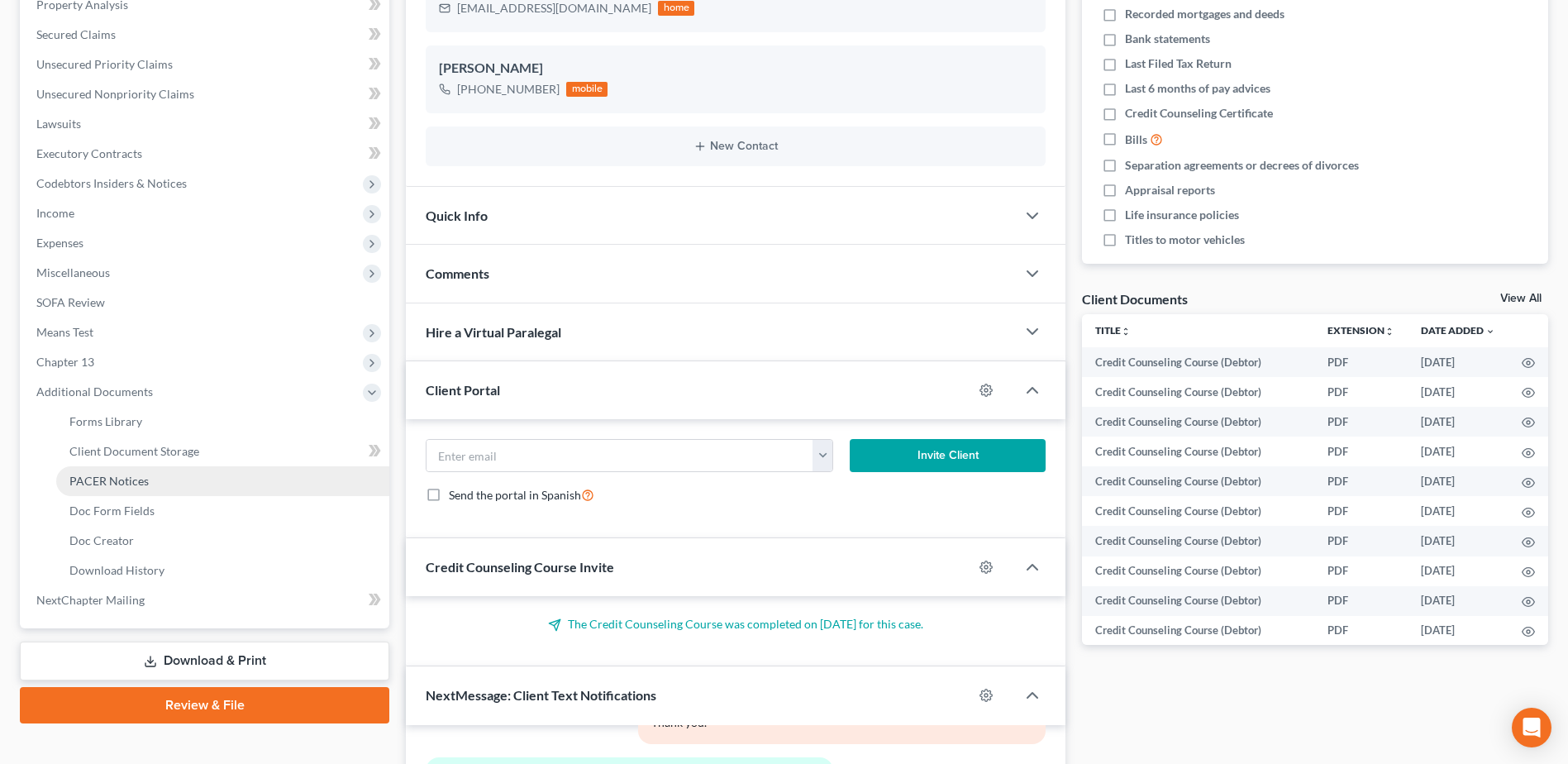
click at [105, 474] on span "PACER Notices" at bounding box center [109, 481] width 79 height 14
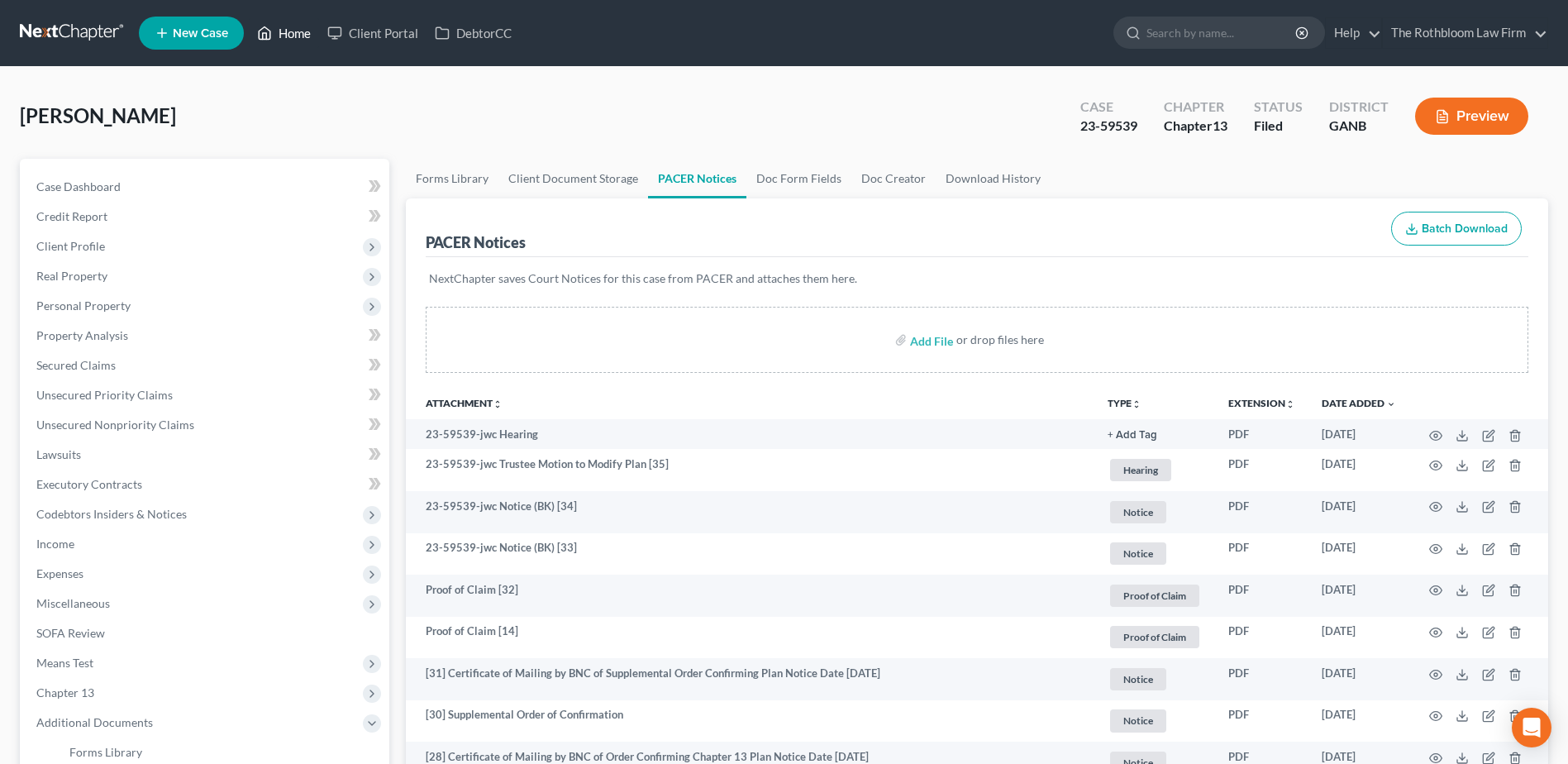
drag, startPoint x: 299, startPoint y: 37, endPoint x: 633, endPoint y: 206, distance: 374.3
click at [299, 37] on link "Home" at bounding box center [284, 33] width 70 height 30
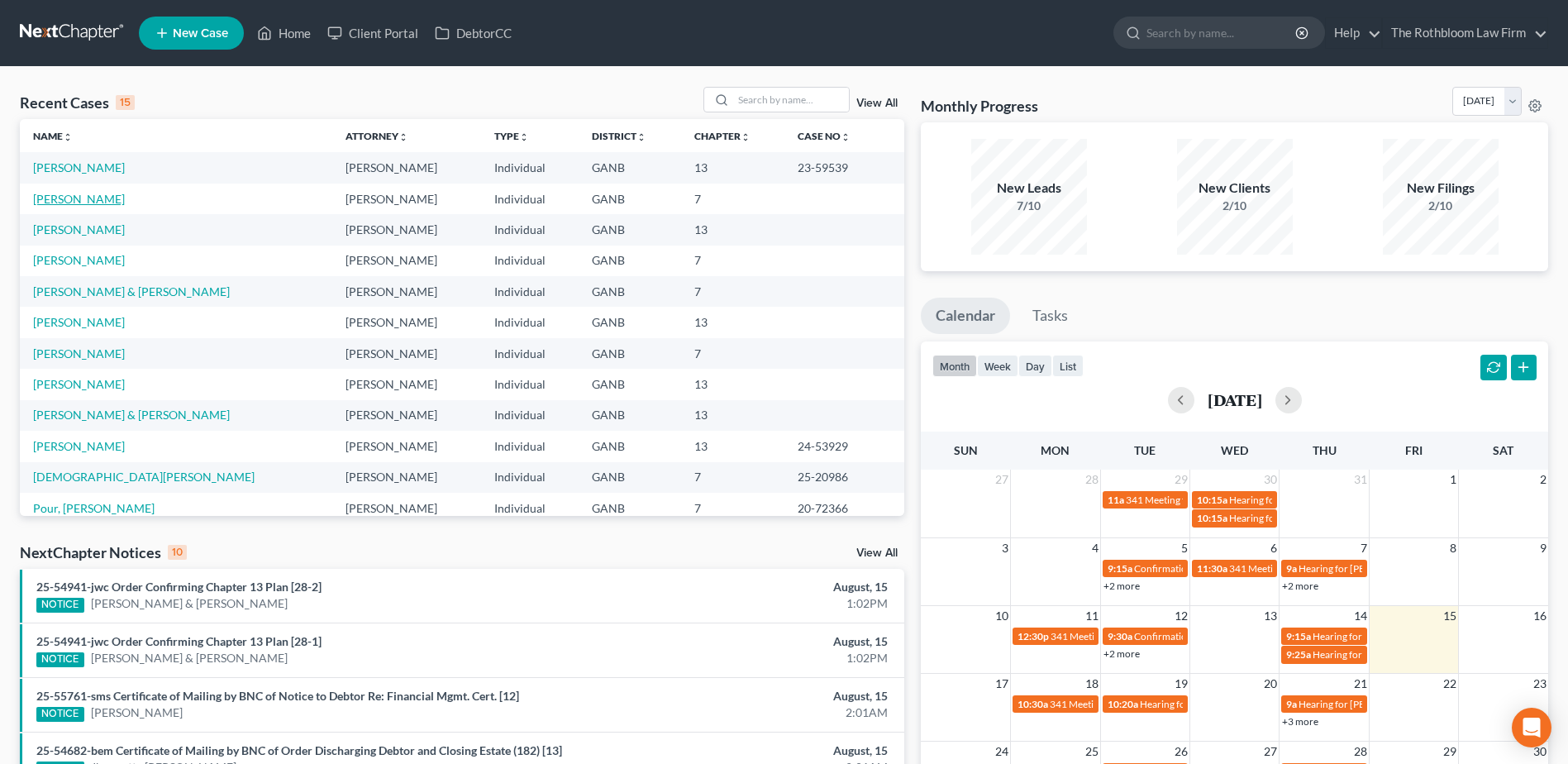
click at [82, 197] on link "[PERSON_NAME]" at bounding box center [79, 199] width 92 height 14
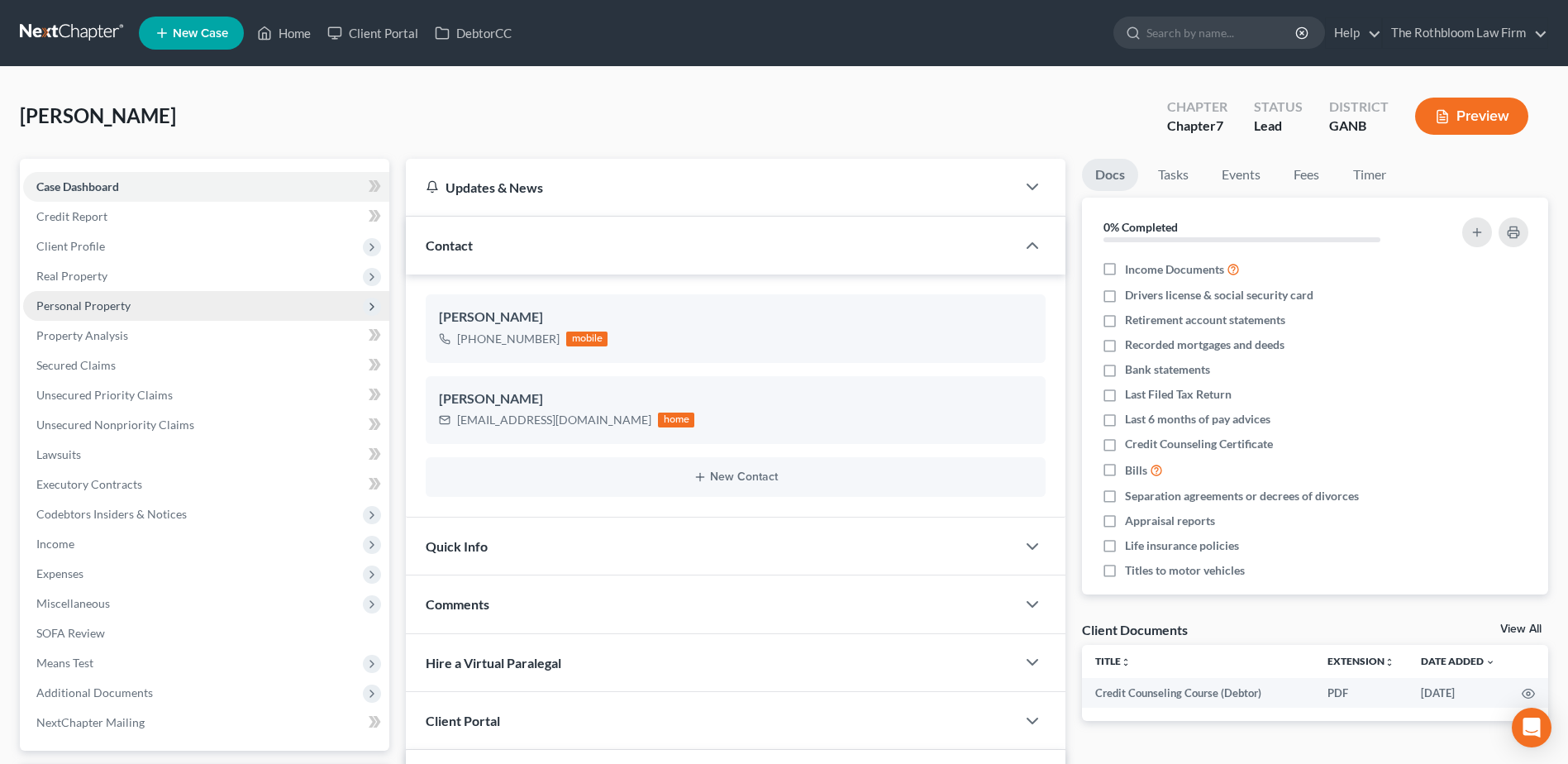
click at [88, 312] on span "Personal Property" at bounding box center [84, 305] width 94 height 14
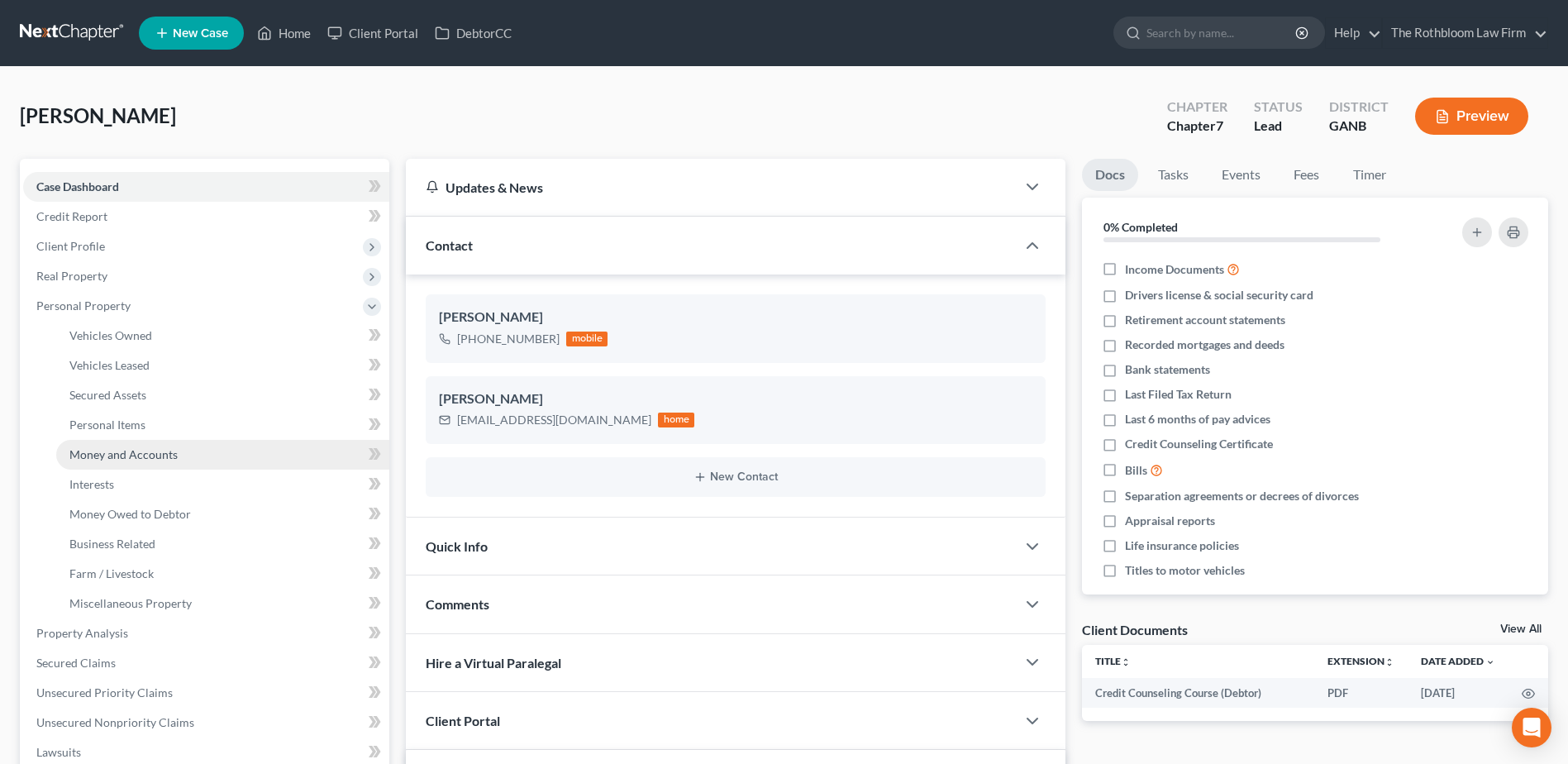
click at [122, 454] on span "Money and Accounts" at bounding box center [123, 454] width 108 height 14
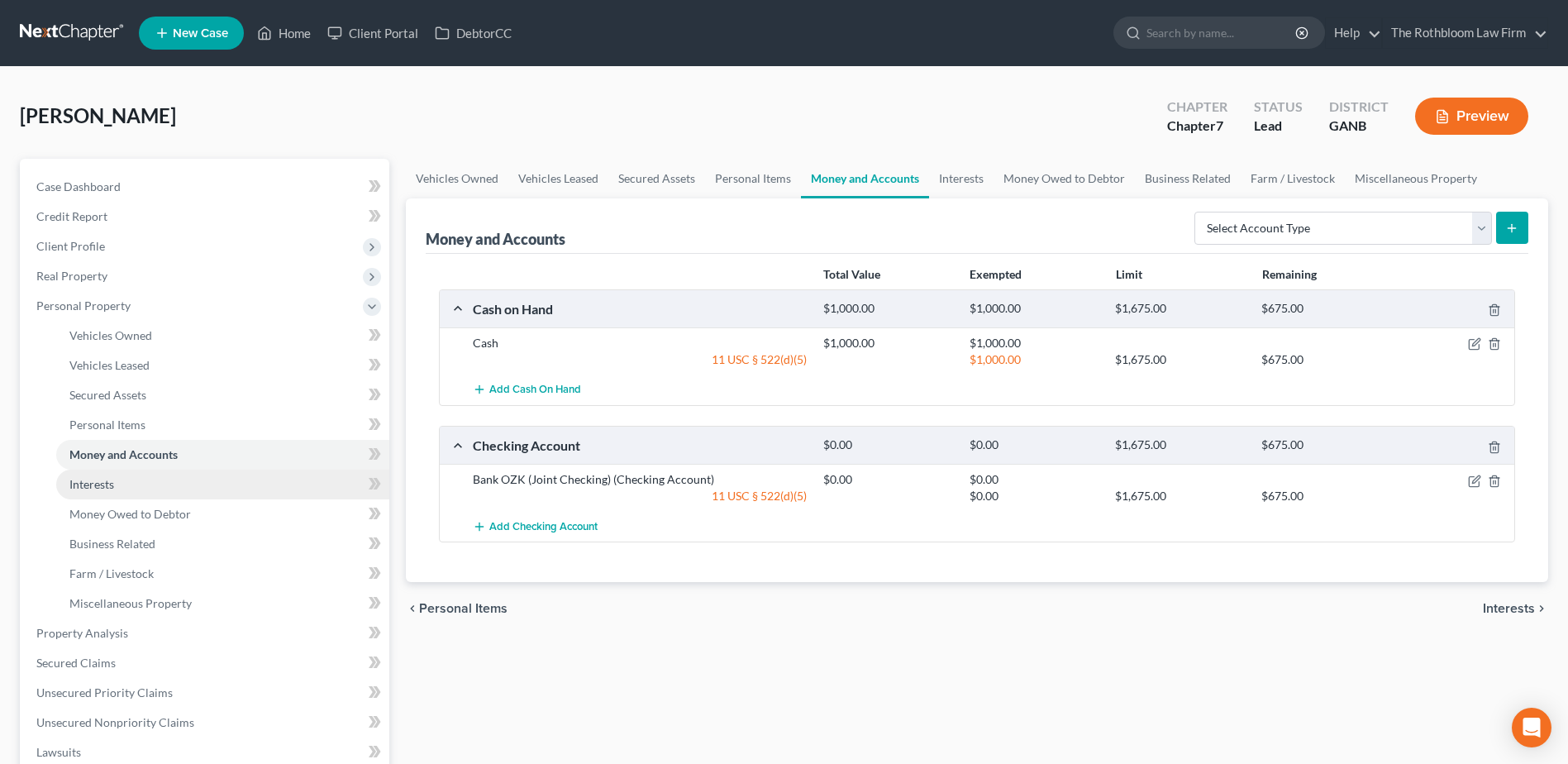
click at [83, 489] on span "Interests" at bounding box center [92, 484] width 45 height 14
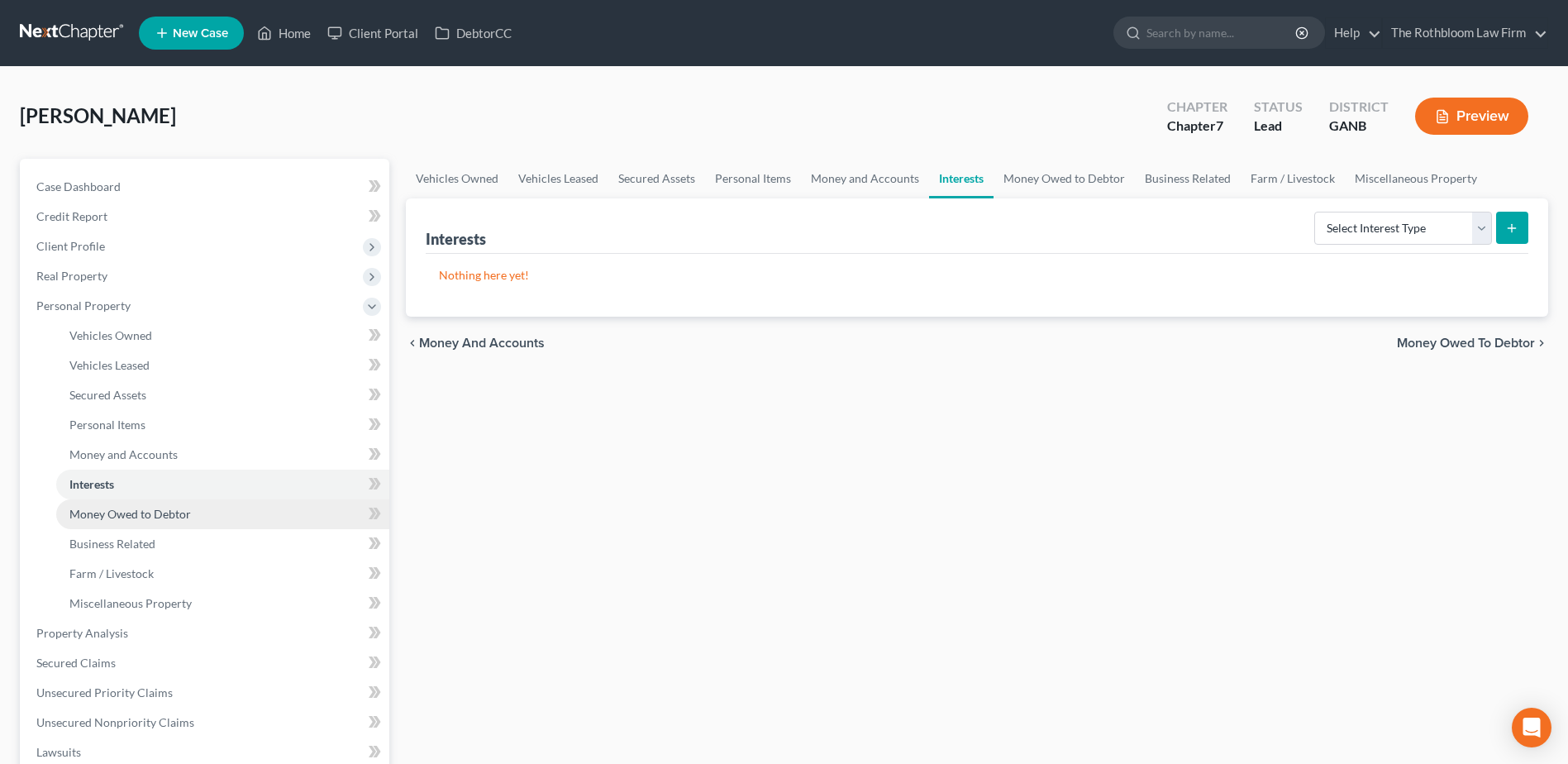
click at [108, 515] on span "Money Owed to Debtor" at bounding box center [130, 513] width 122 height 14
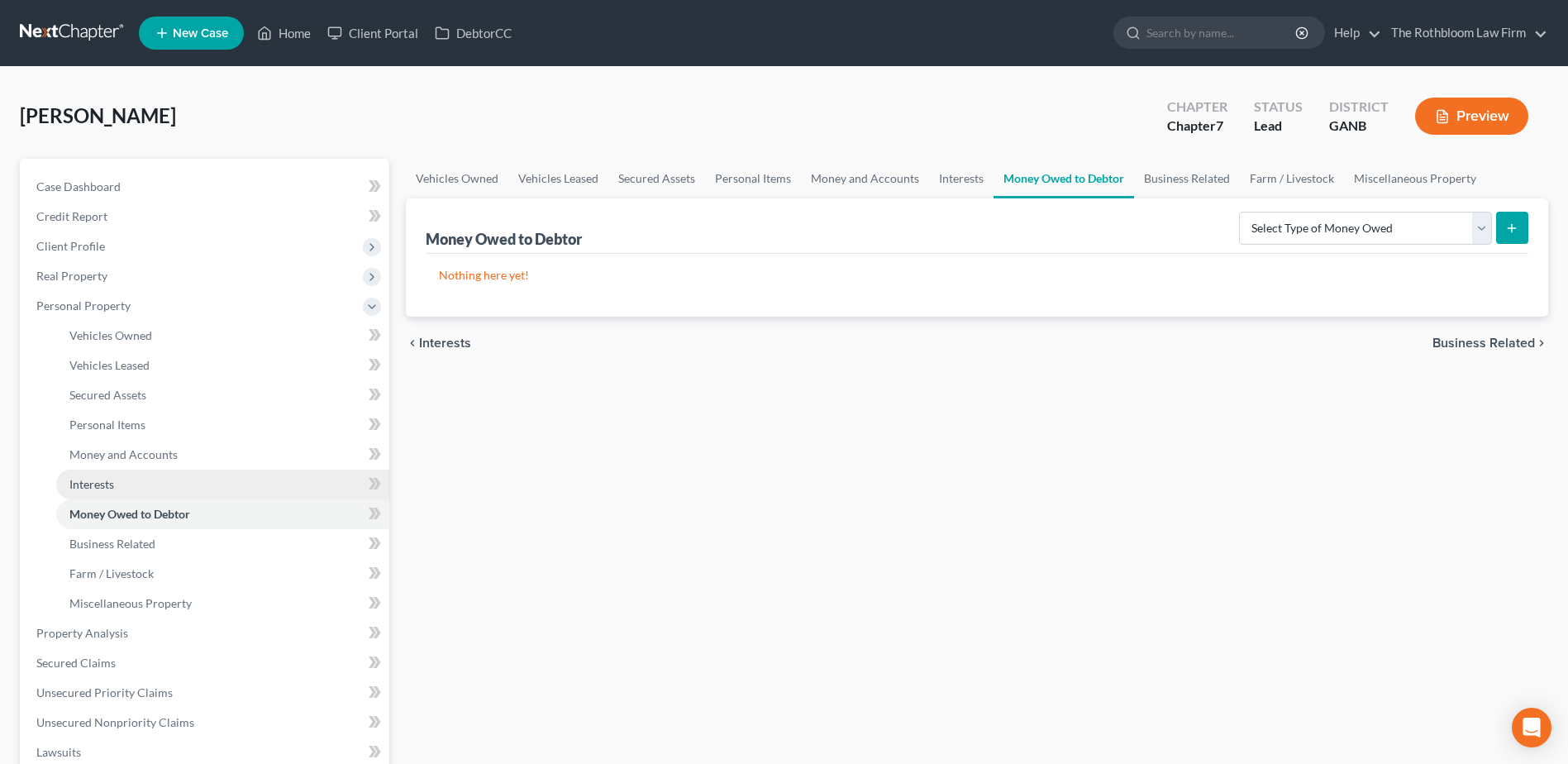
click at [107, 480] on span "Interests" at bounding box center [92, 484] width 45 height 14
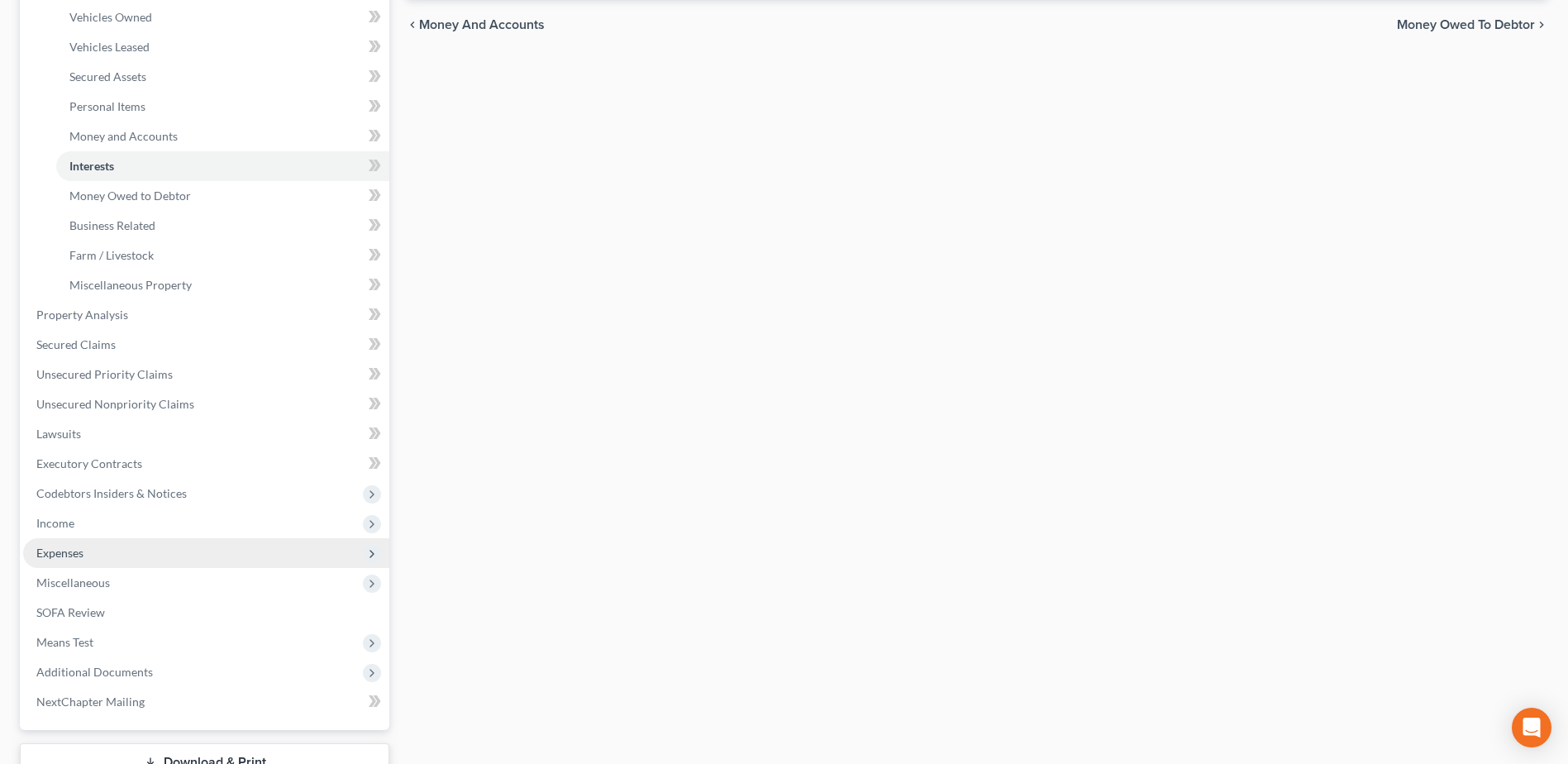
scroll to position [414, 0]
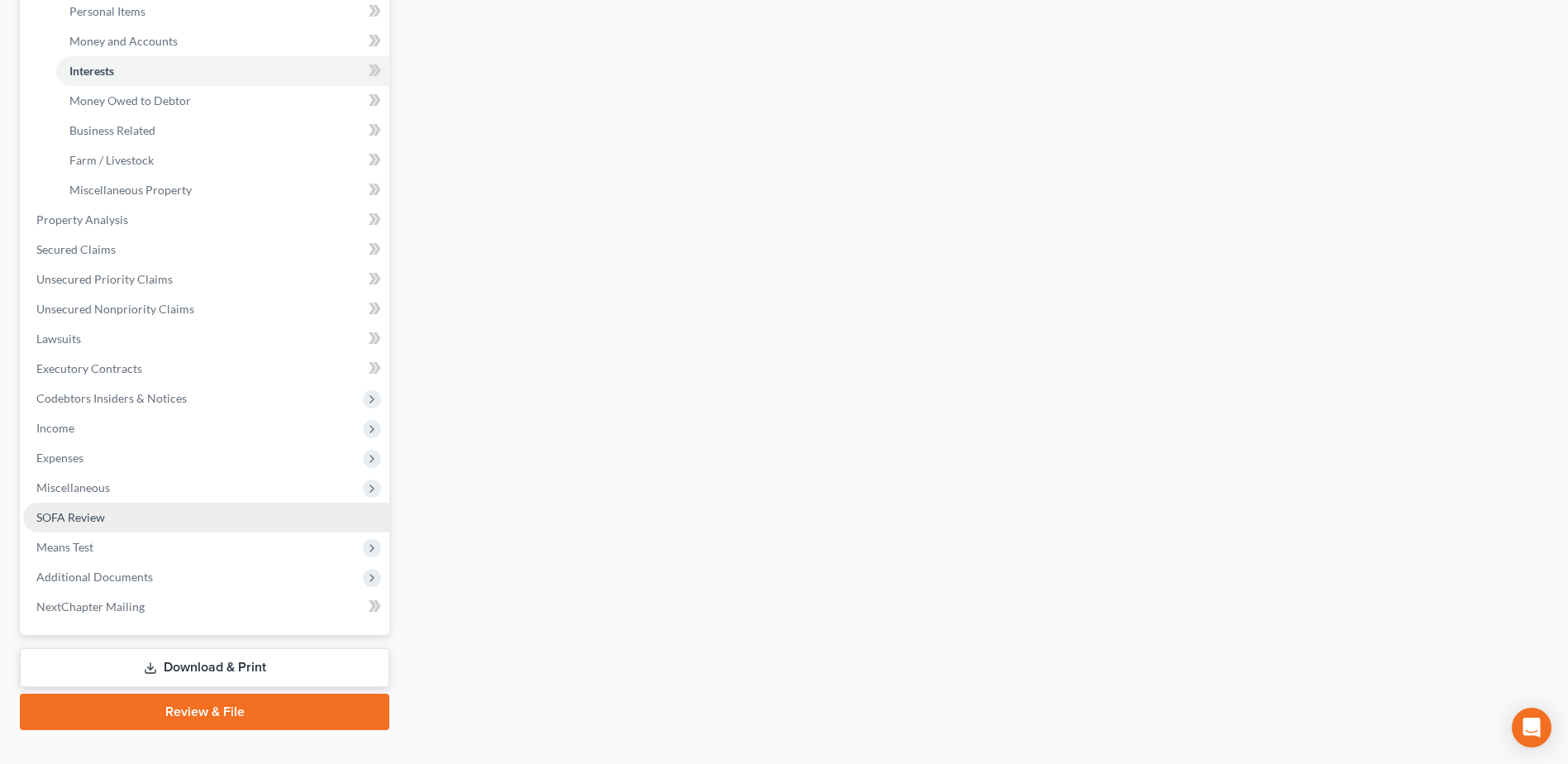
click at [106, 521] on link "SOFA Review" at bounding box center [206, 517] width 367 height 30
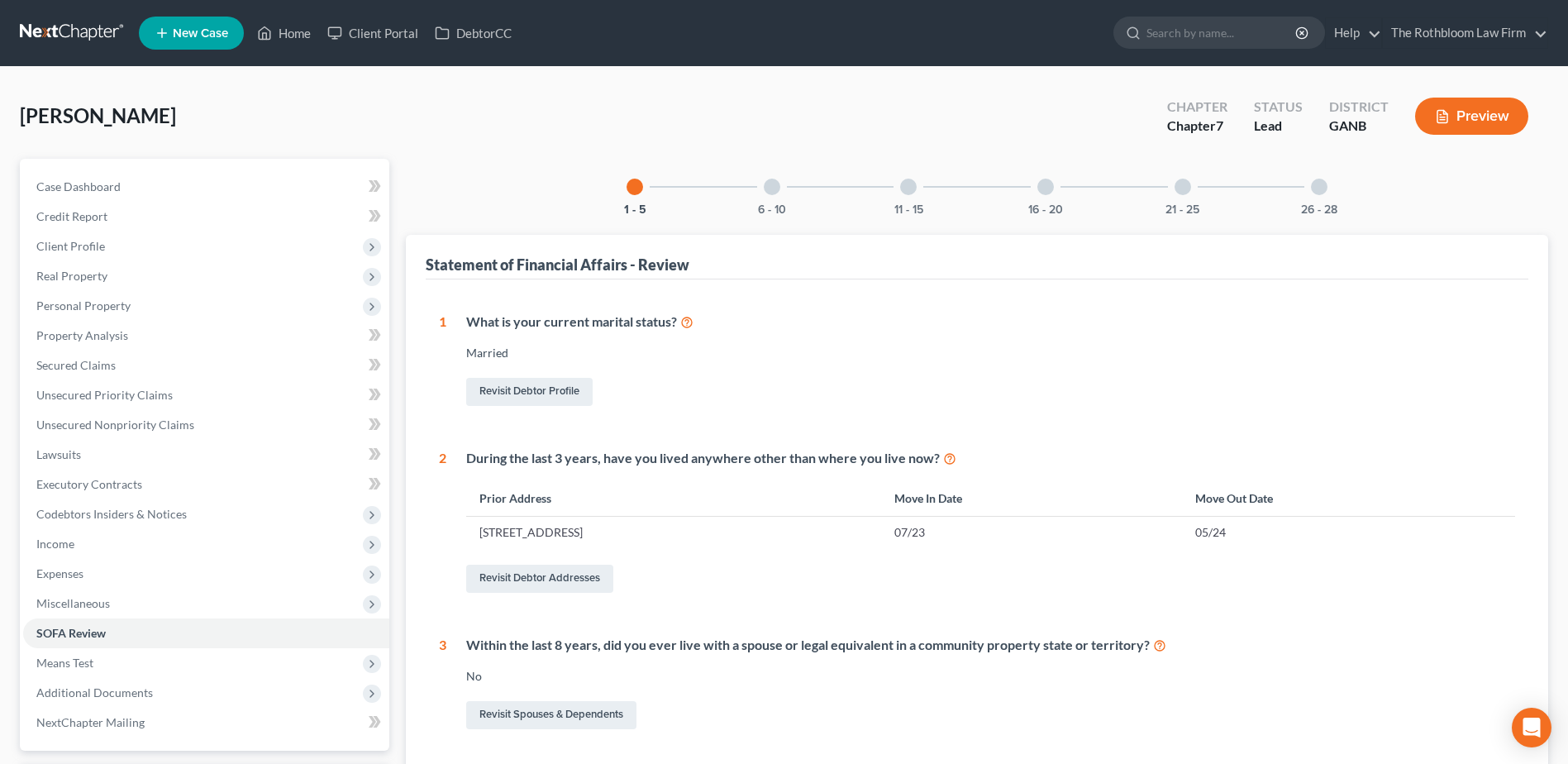
click at [1319, 188] on div at bounding box center [1320, 187] width 17 height 17
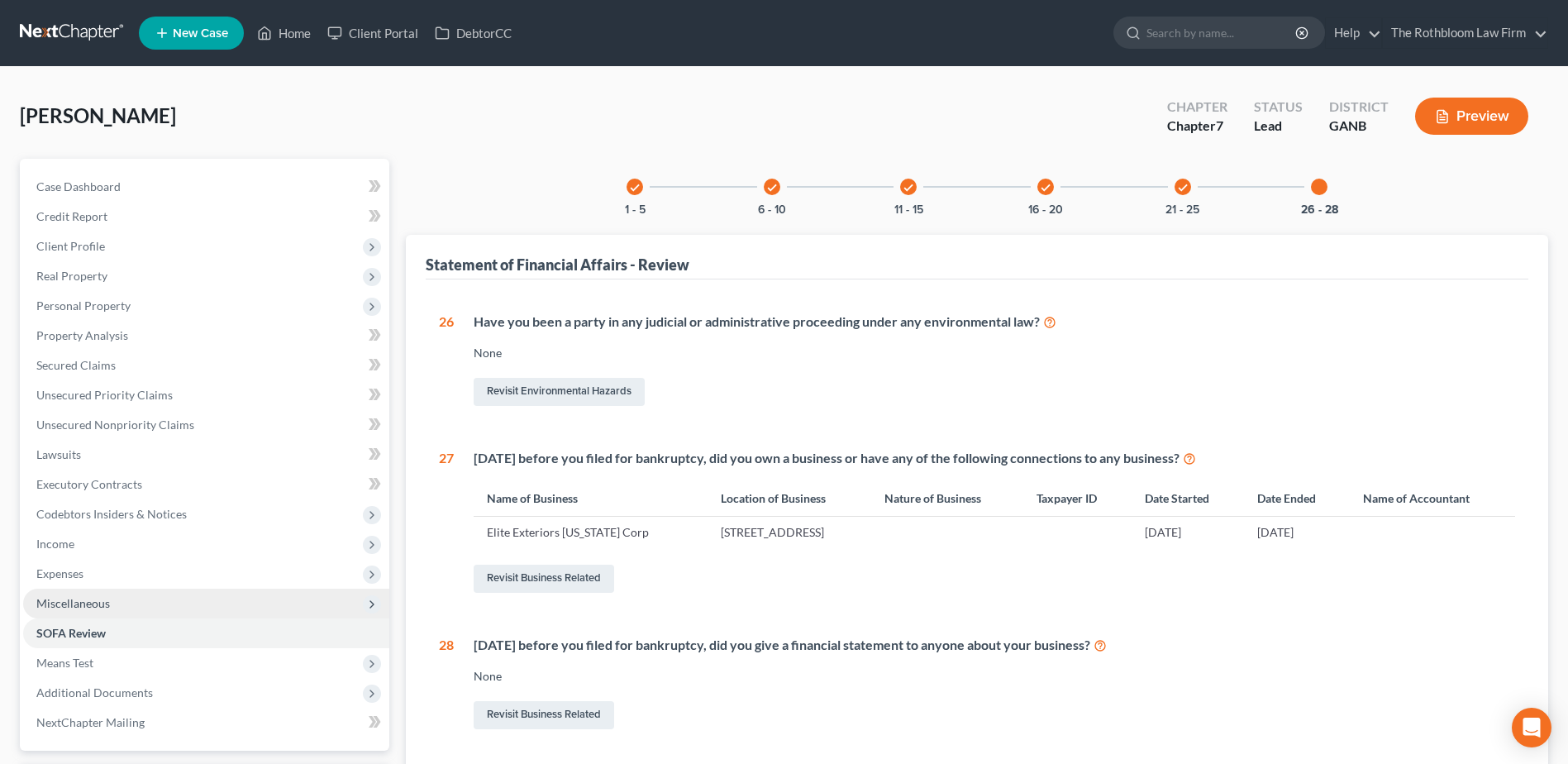
scroll to position [145, 0]
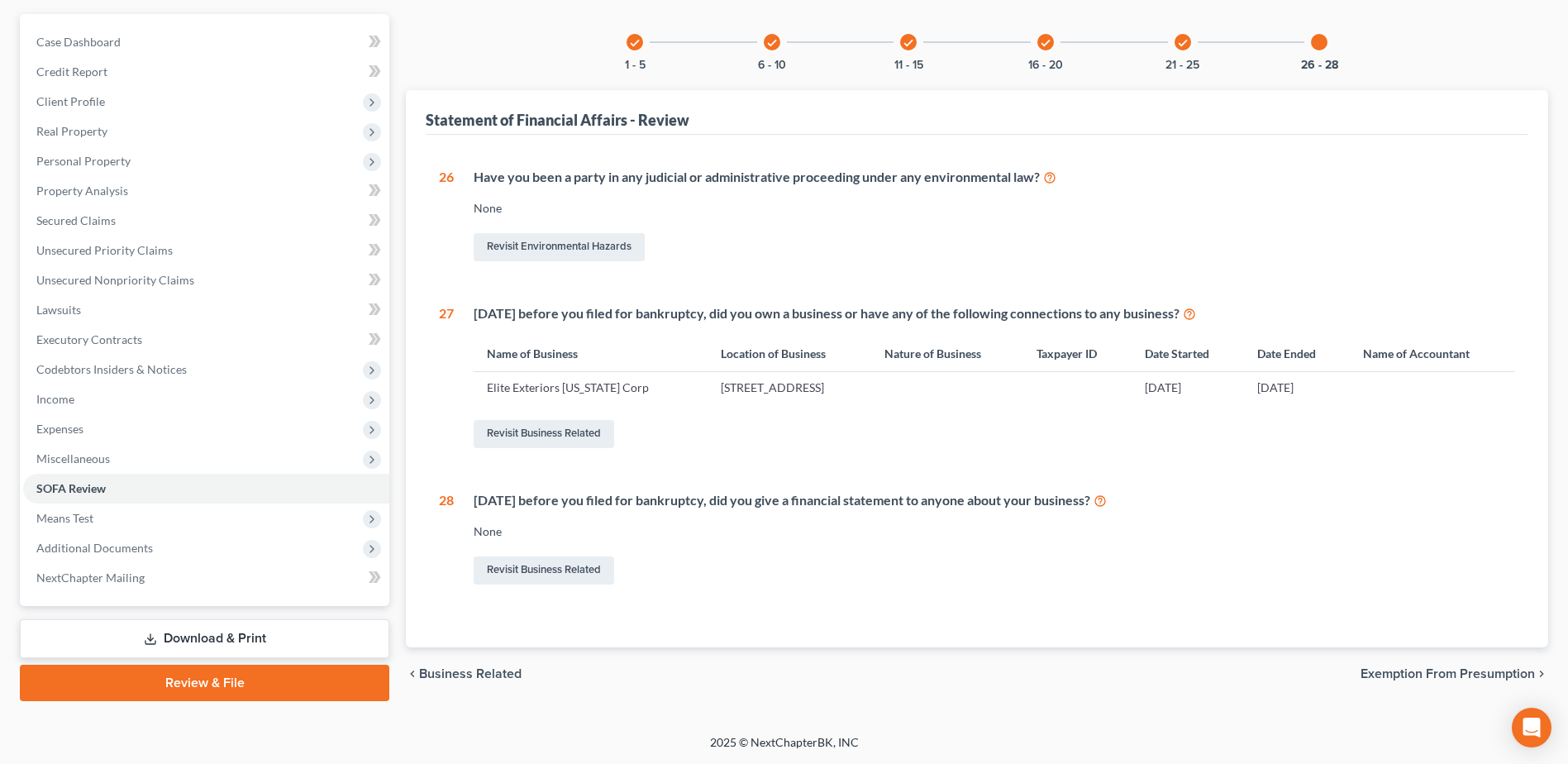
click at [239, 649] on link "Download & Print" at bounding box center [204, 638] width 370 height 39
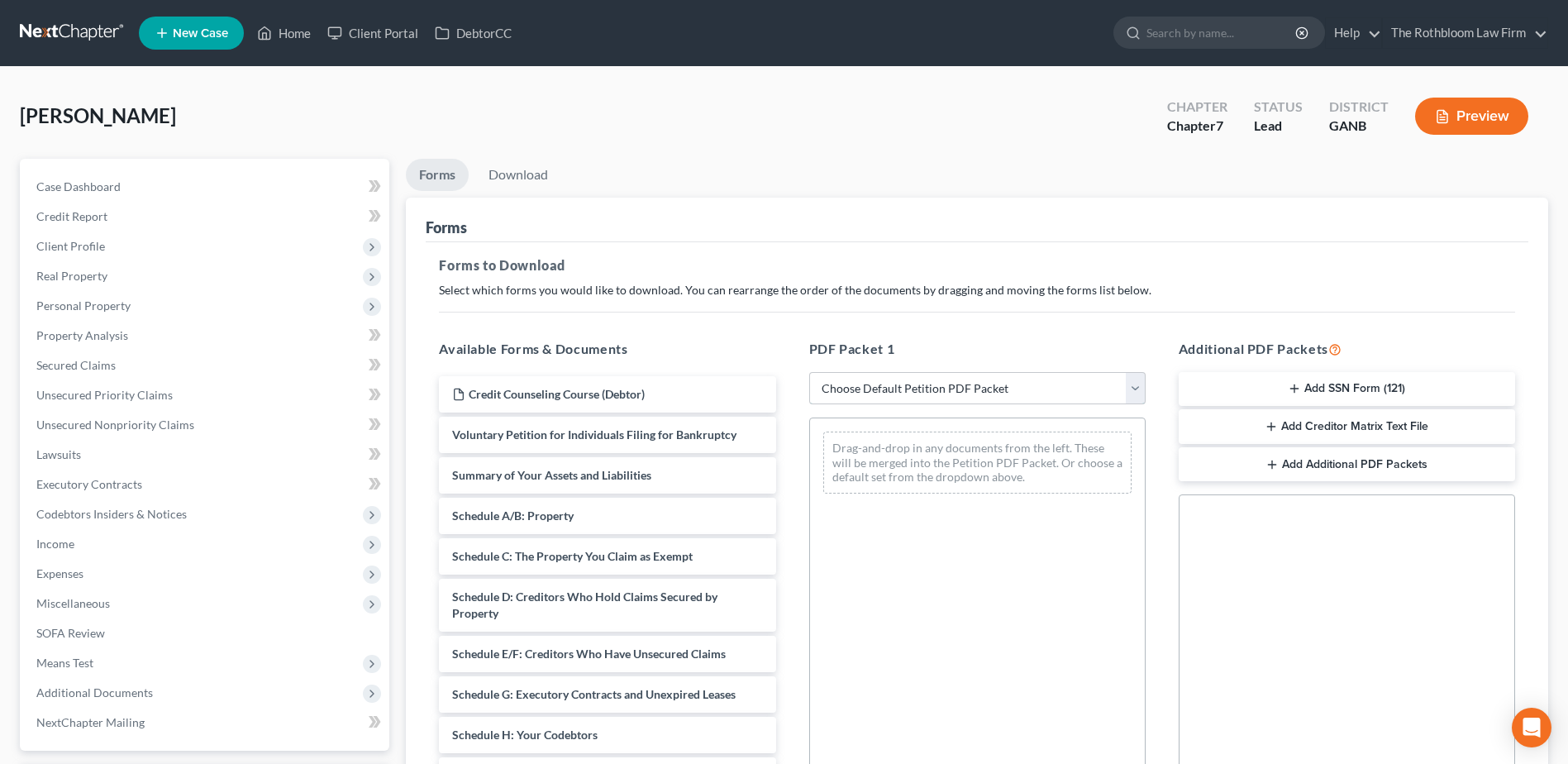
click at [883, 393] on select "Choose Default Petition PDF Packet Complete Bankruptcy Petition (all forms and …" at bounding box center [977, 389] width 337 height 33
select select "5"
click at [809, 372] on select "Choose Default Petition PDF Packet Complete Bankruptcy Petition (all forms and …" at bounding box center [977, 389] width 337 height 33
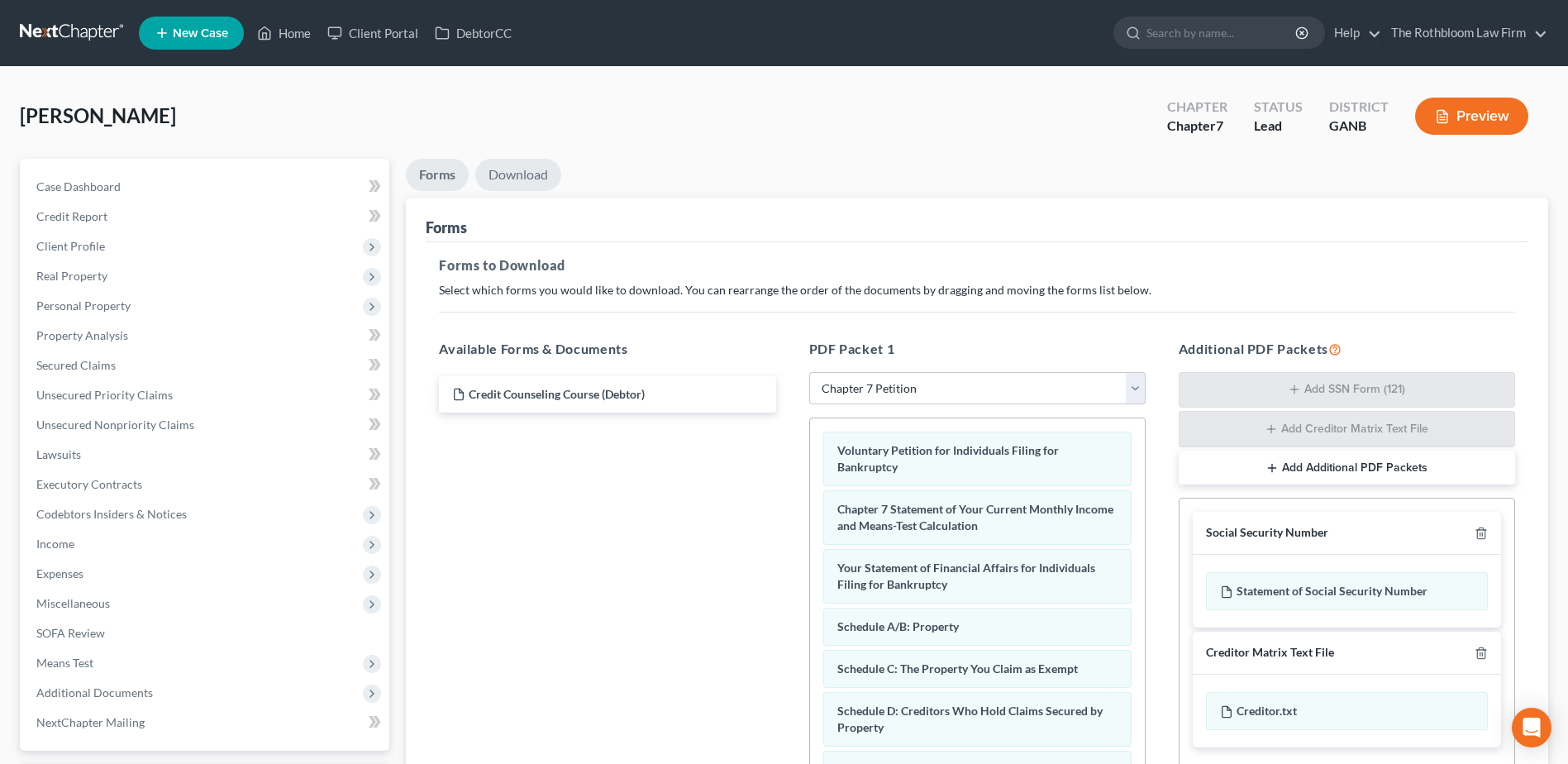
click at [521, 178] on link "Download" at bounding box center [519, 175] width 86 height 32
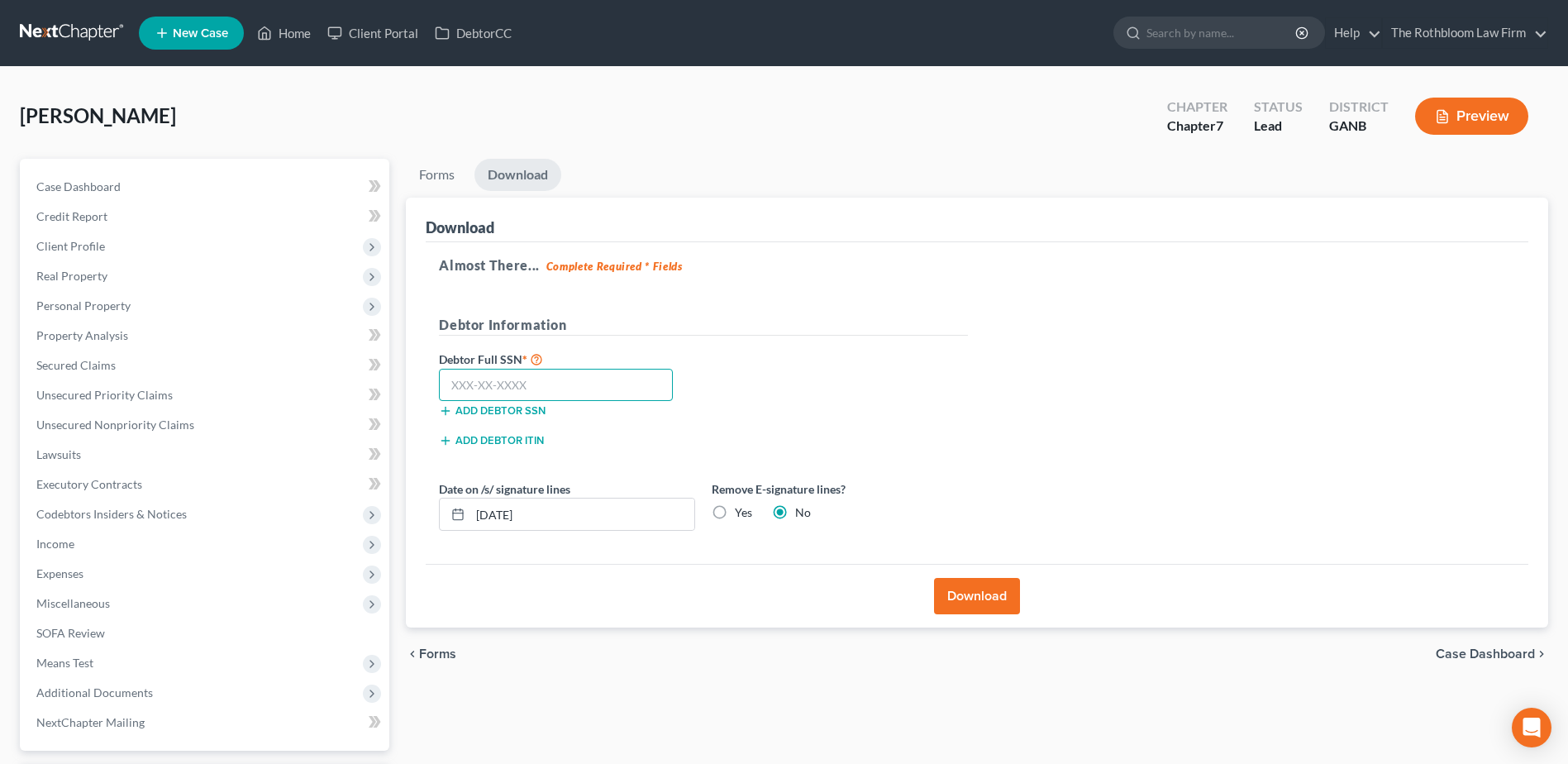
click at [460, 382] on input "text" at bounding box center [556, 386] width 234 height 33
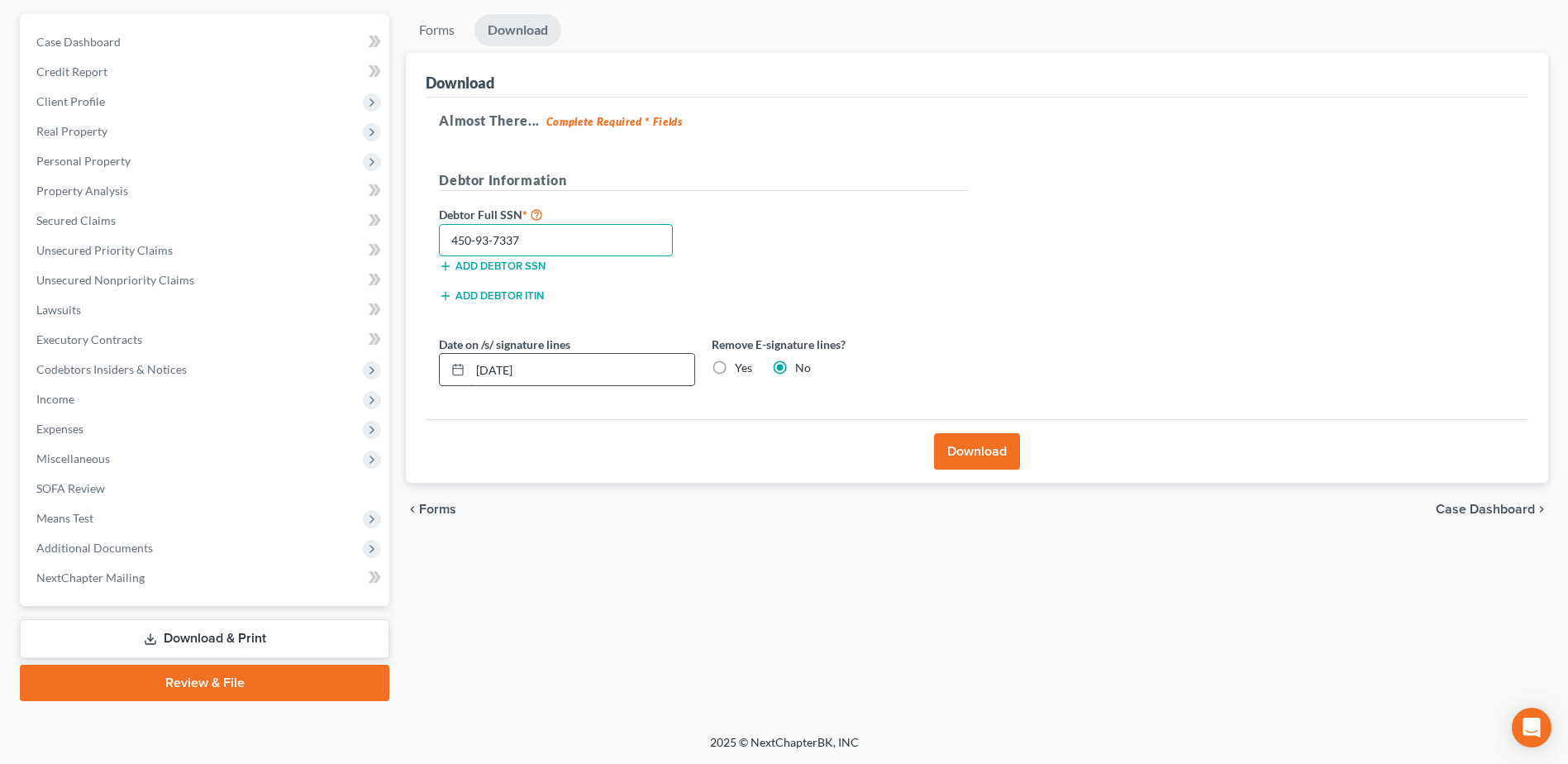
type input "450-93-7337"
click at [501, 372] on input "[DATE]" at bounding box center [583, 370] width 224 height 31
type input "[DATE]"
click at [980, 454] on button "Download" at bounding box center [977, 452] width 86 height 36
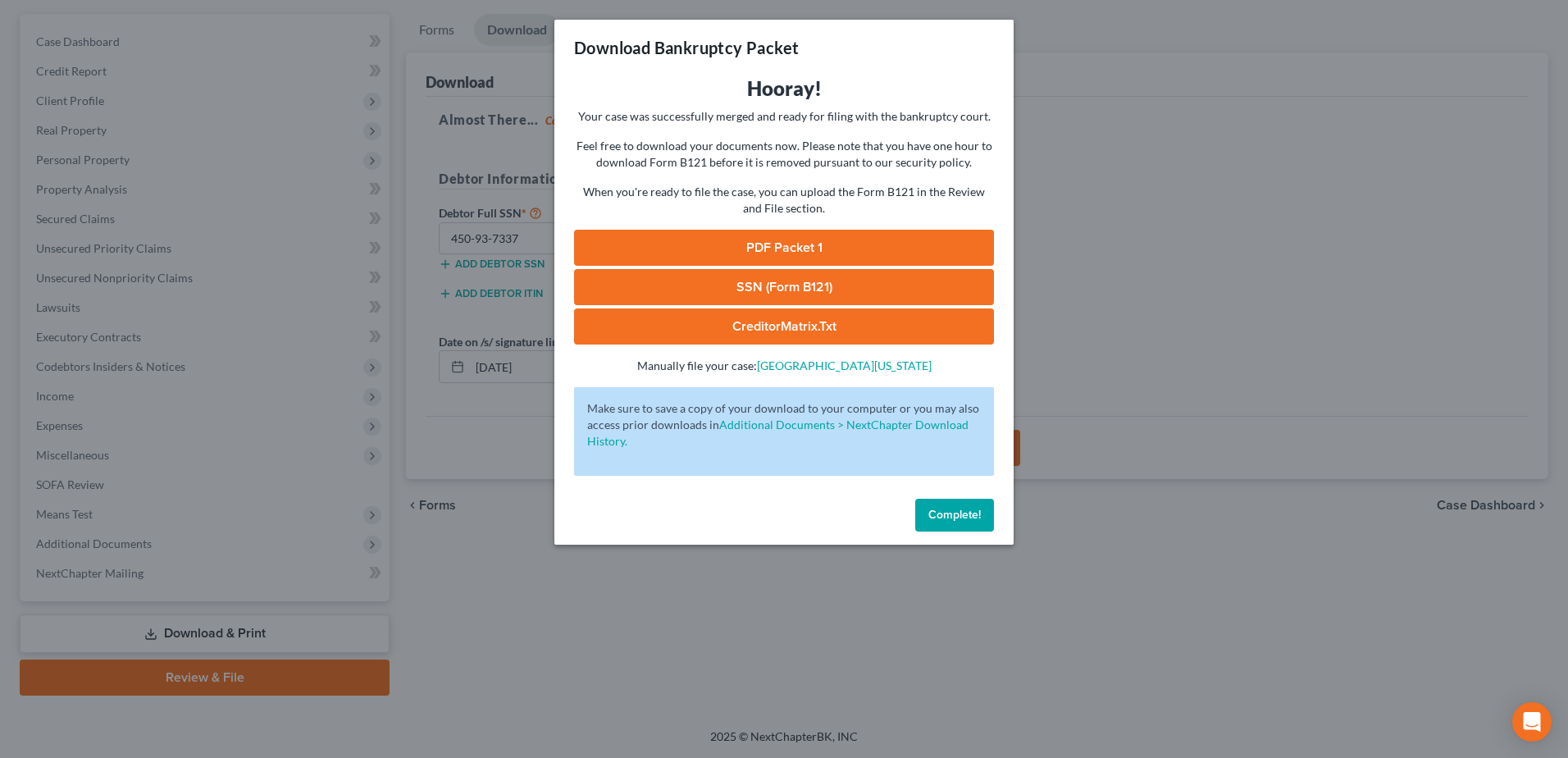
click at [795, 258] on link "PDF Packet 1" at bounding box center [784, 248] width 420 height 36
click at [766, 293] on link "SSN (Form B121)" at bounding box center [784, 287] width 420 height 36
click at [951, 519] on span "Complete!" at bounding box center [955, 514] width 53 height 14
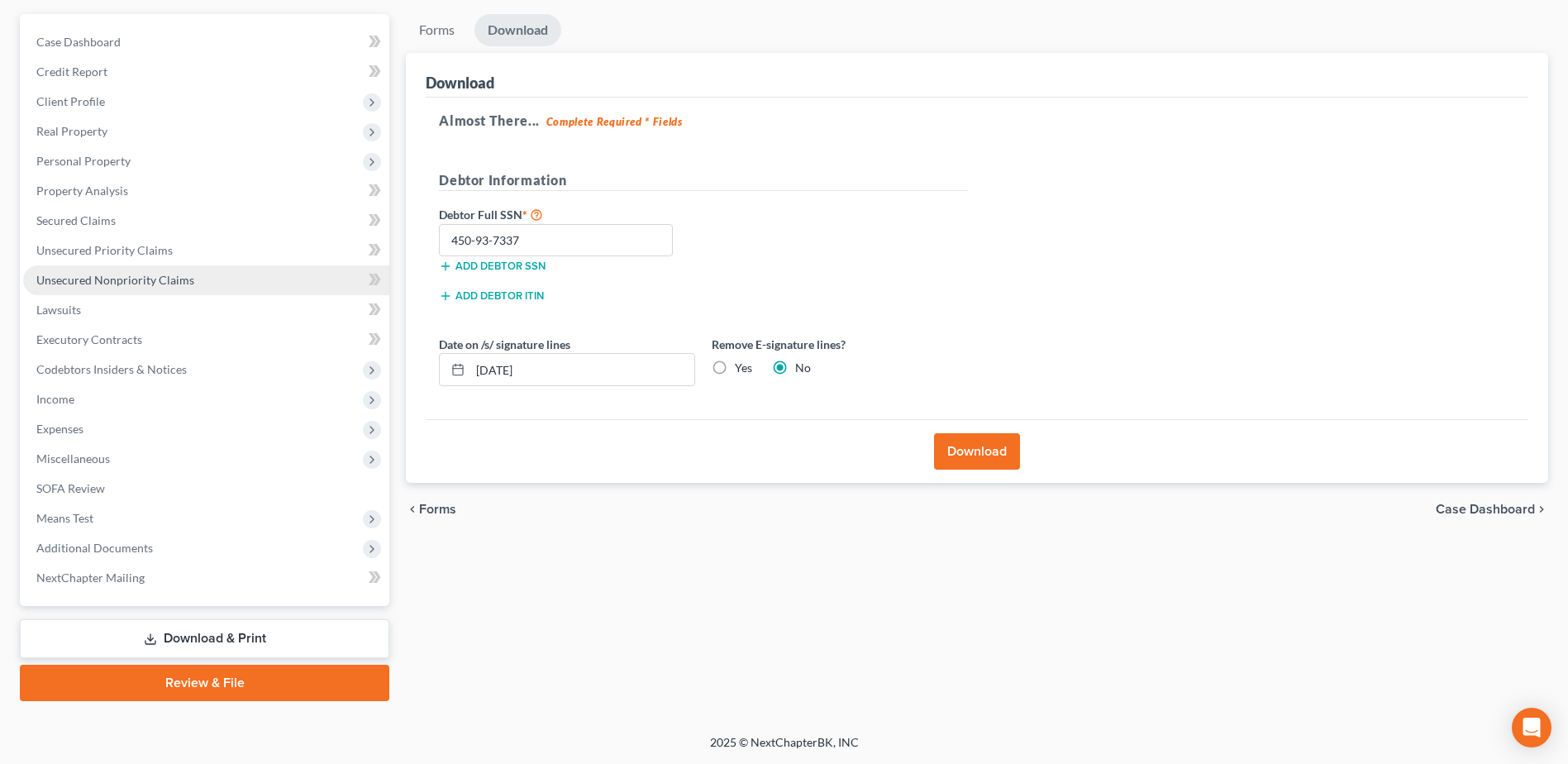
click at [165, 287] on link "Unsecured Nonpriority Claims" at bounding box center [206, 281] width 367 height 30
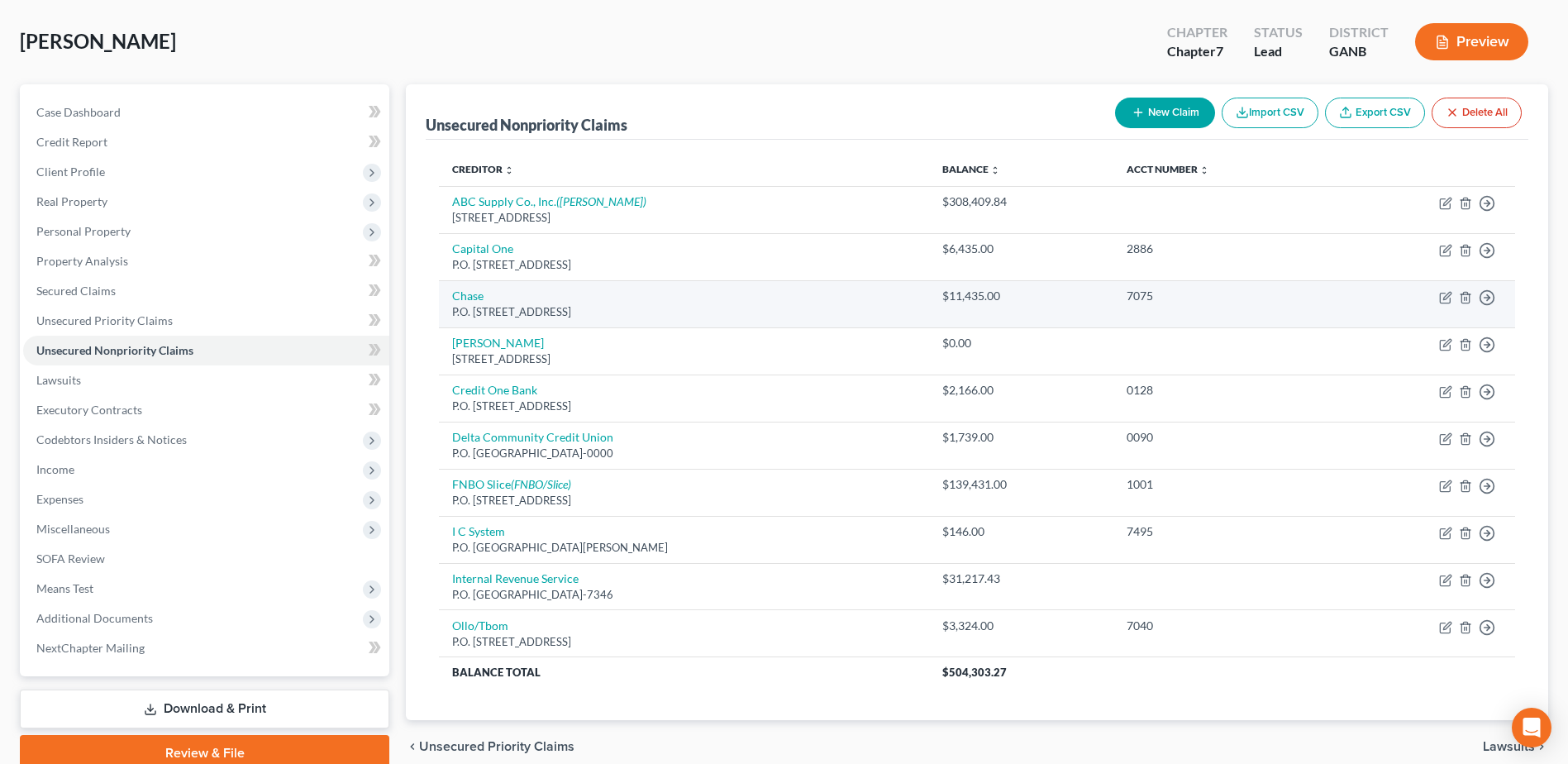
scroll to position [147, 0]
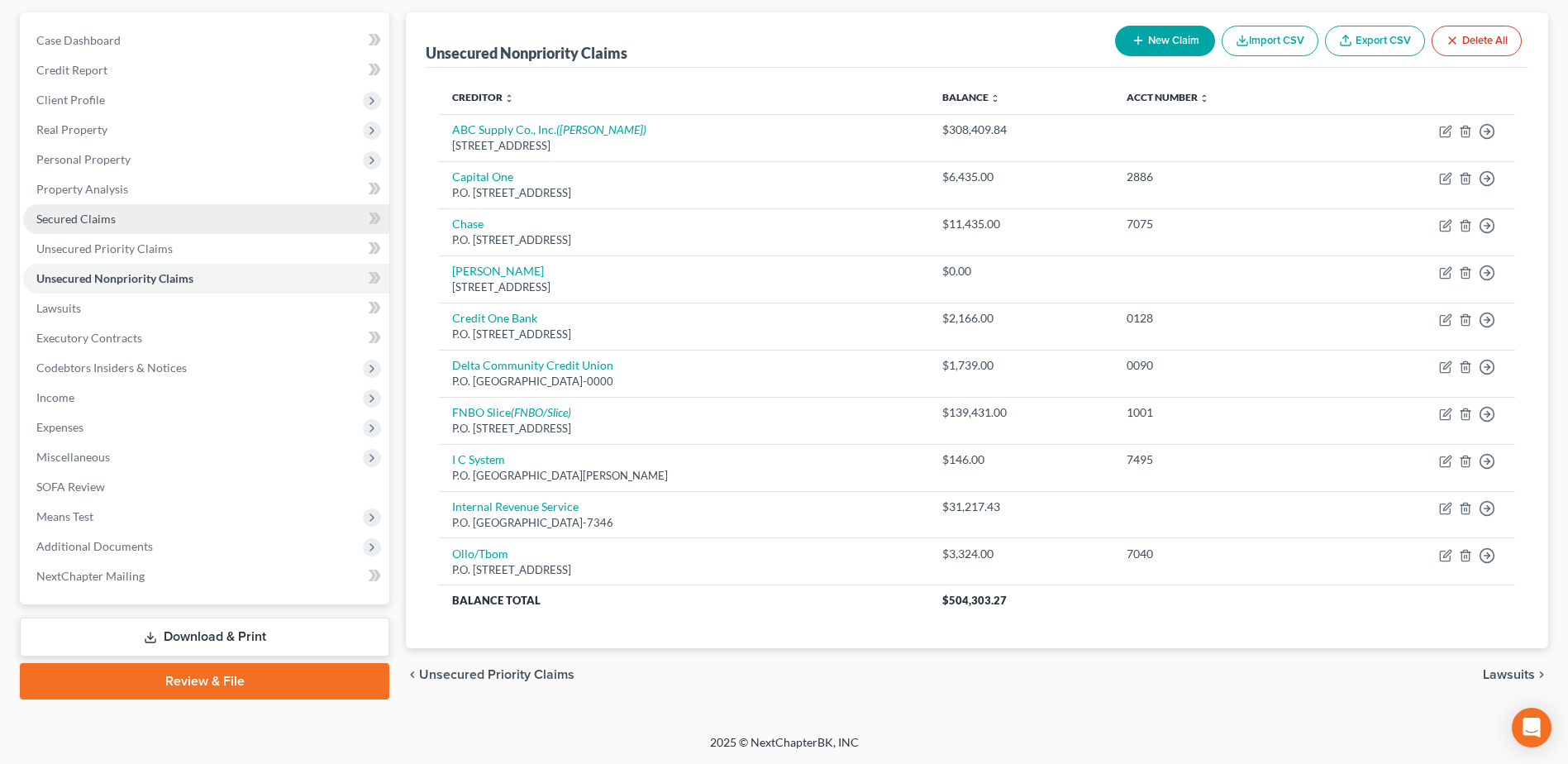
click at [80, 218] on span "Secured Claims" at bounding box center [76, 219] width 79 height 14
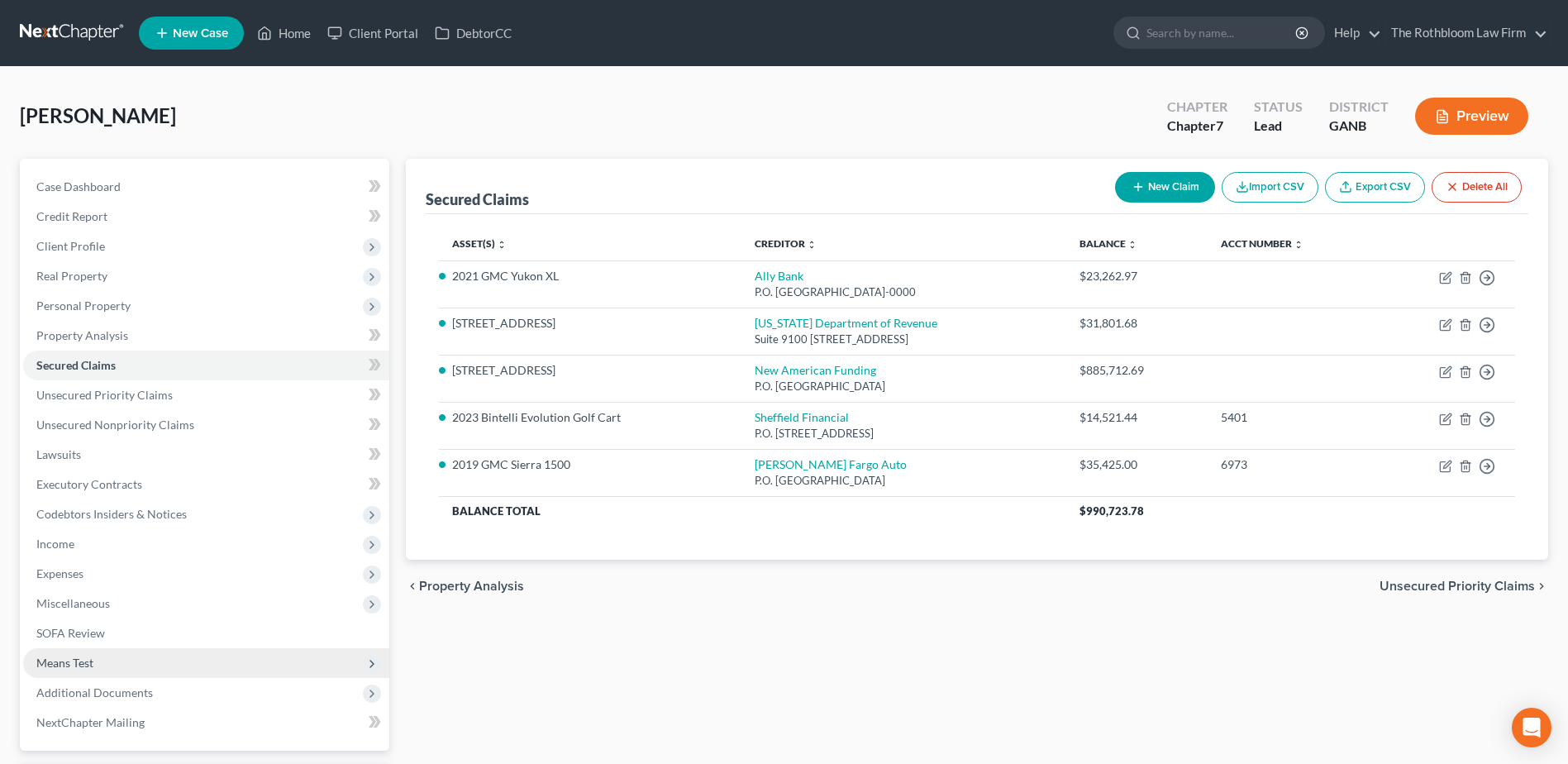
click at [86, 661] on span "Means Test" at bounding box center [65, 662] width 57 height 14
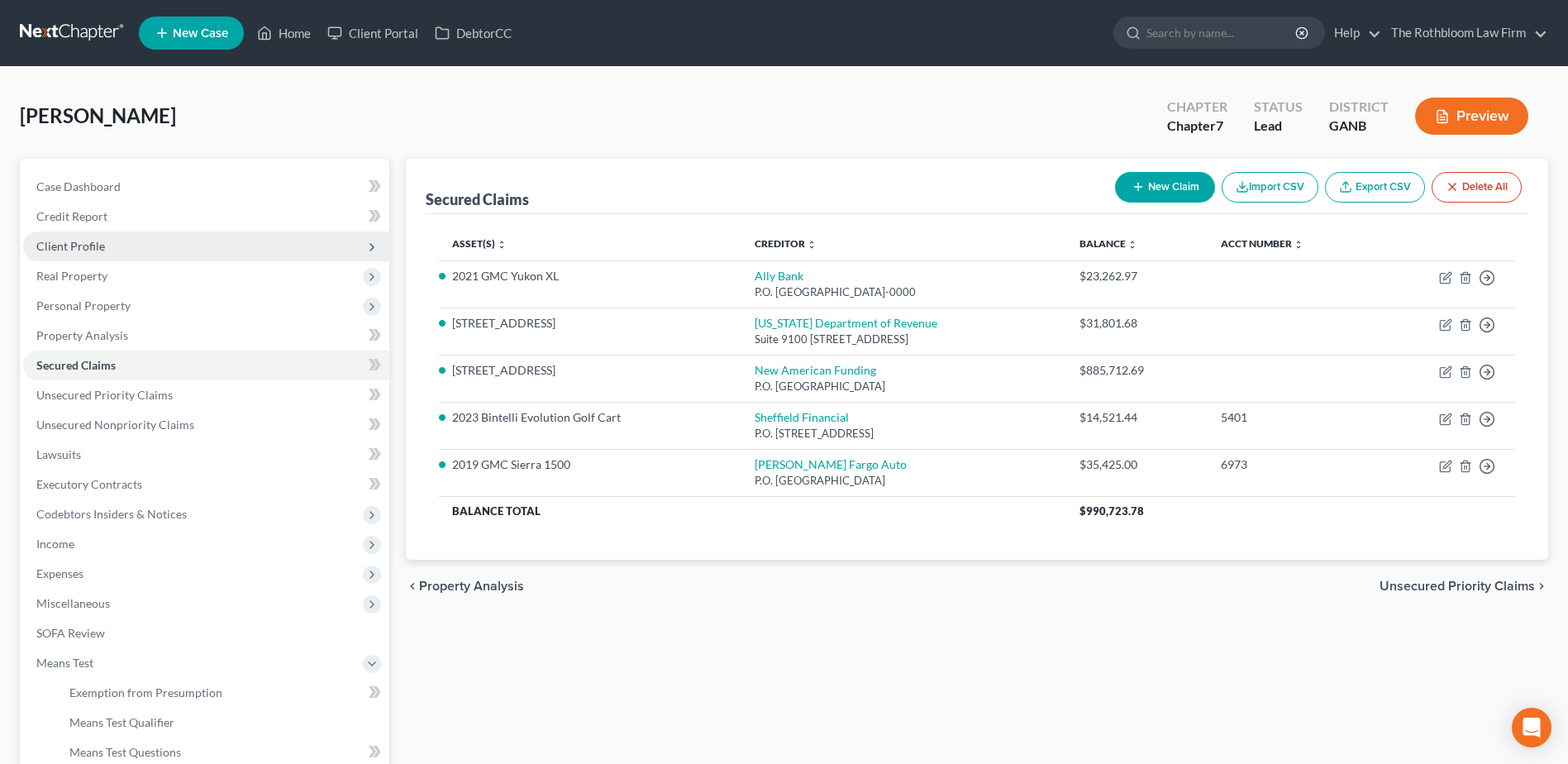
click at [84, 243] on span "Client Profile" at bounding box center [70, 246] width 69 height 14
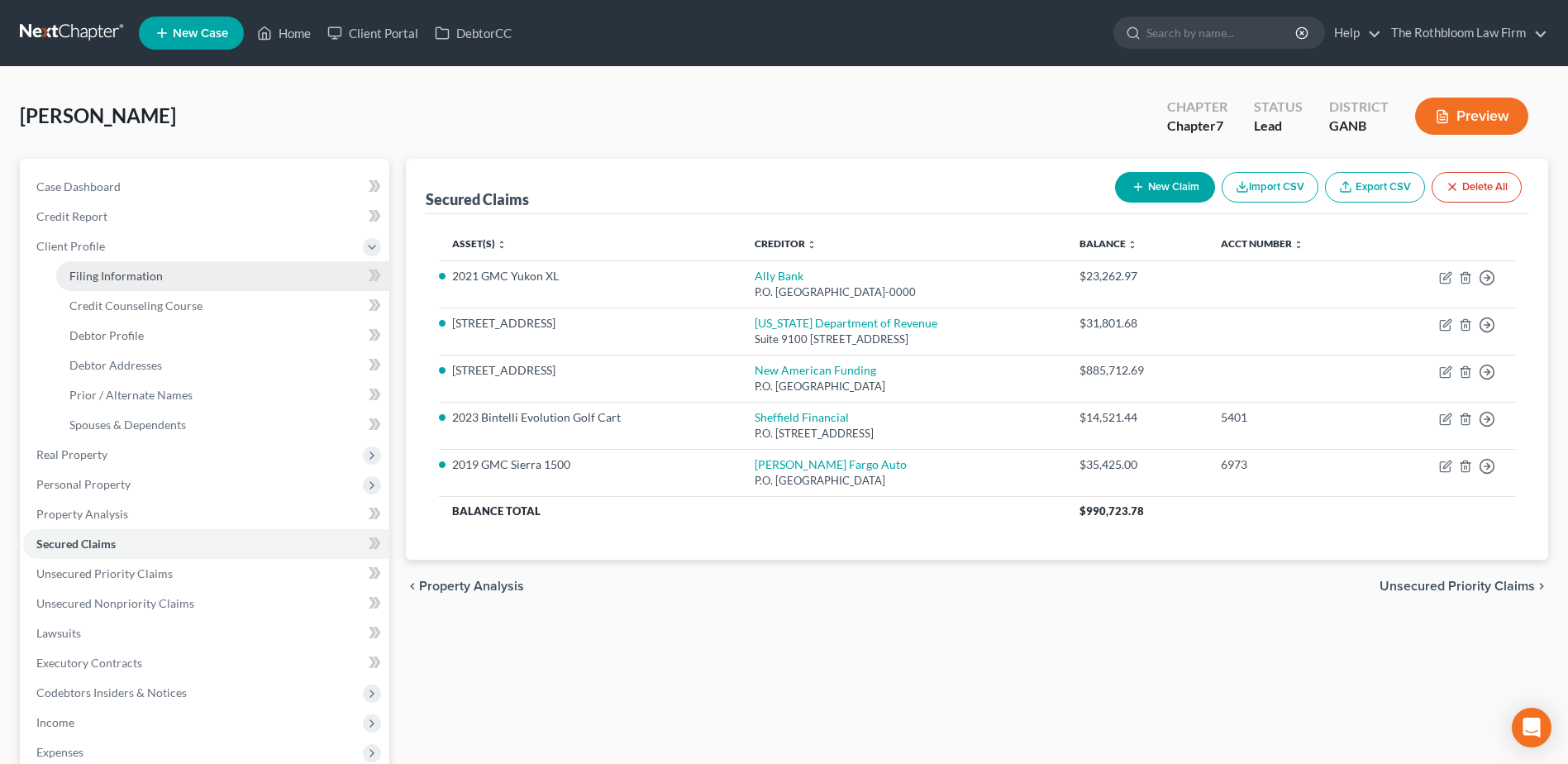
click at [119, 271] on span "Filing Information" at bounding box center [116, 276] width 94 height 14
select select "1"
select select "0"
select select "19"
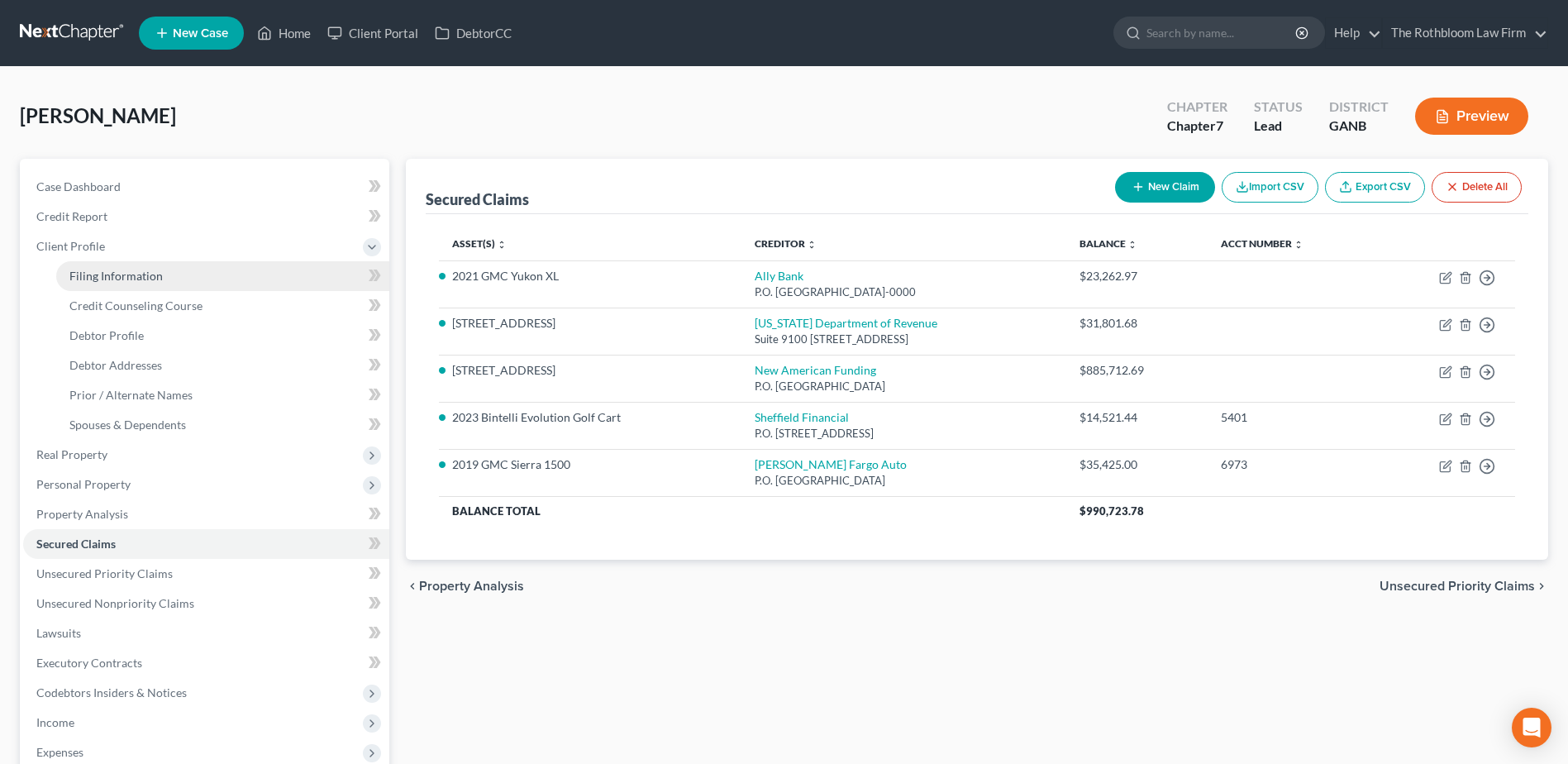
select select "0"
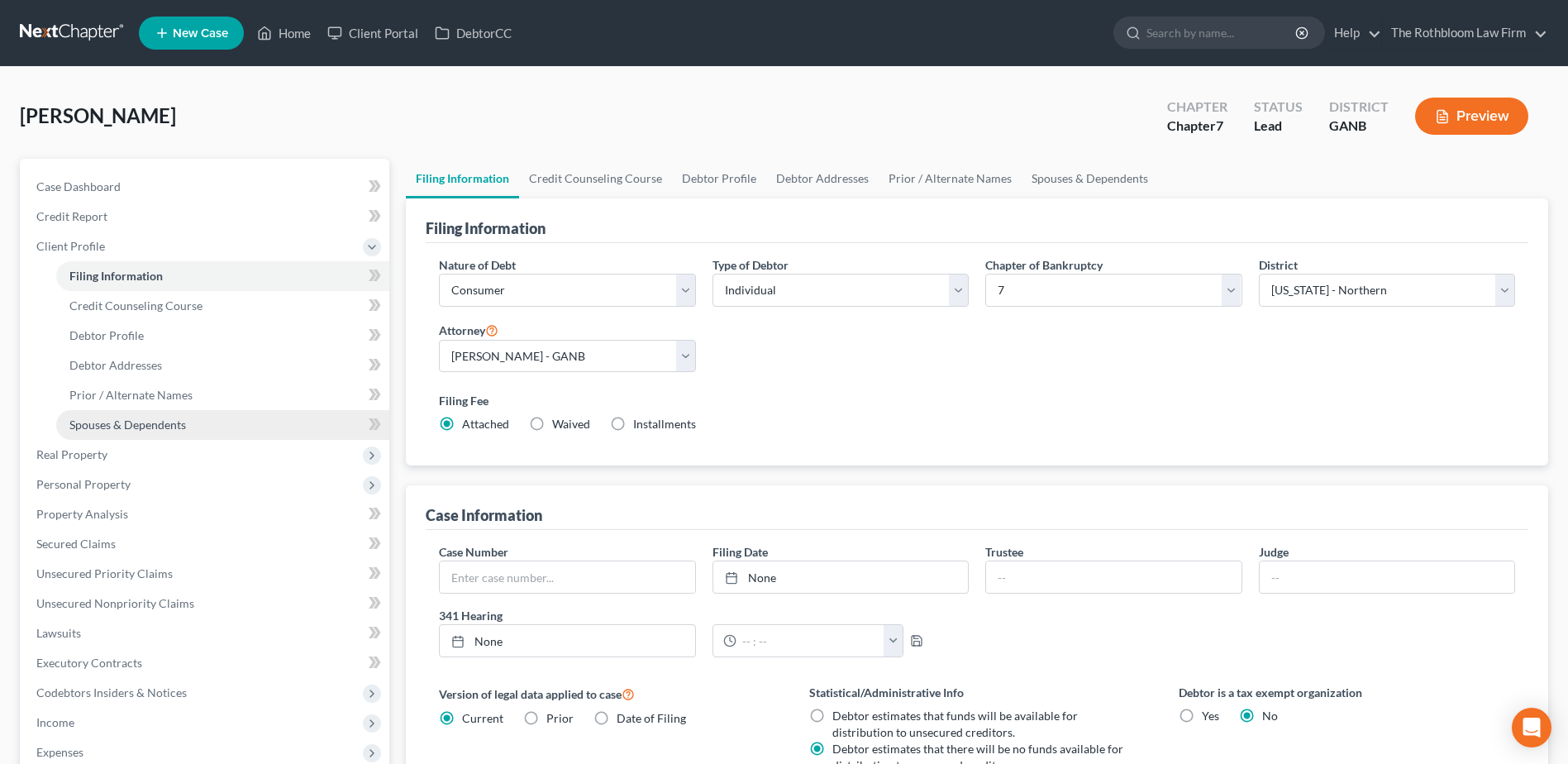
scroll to position [326, 0]
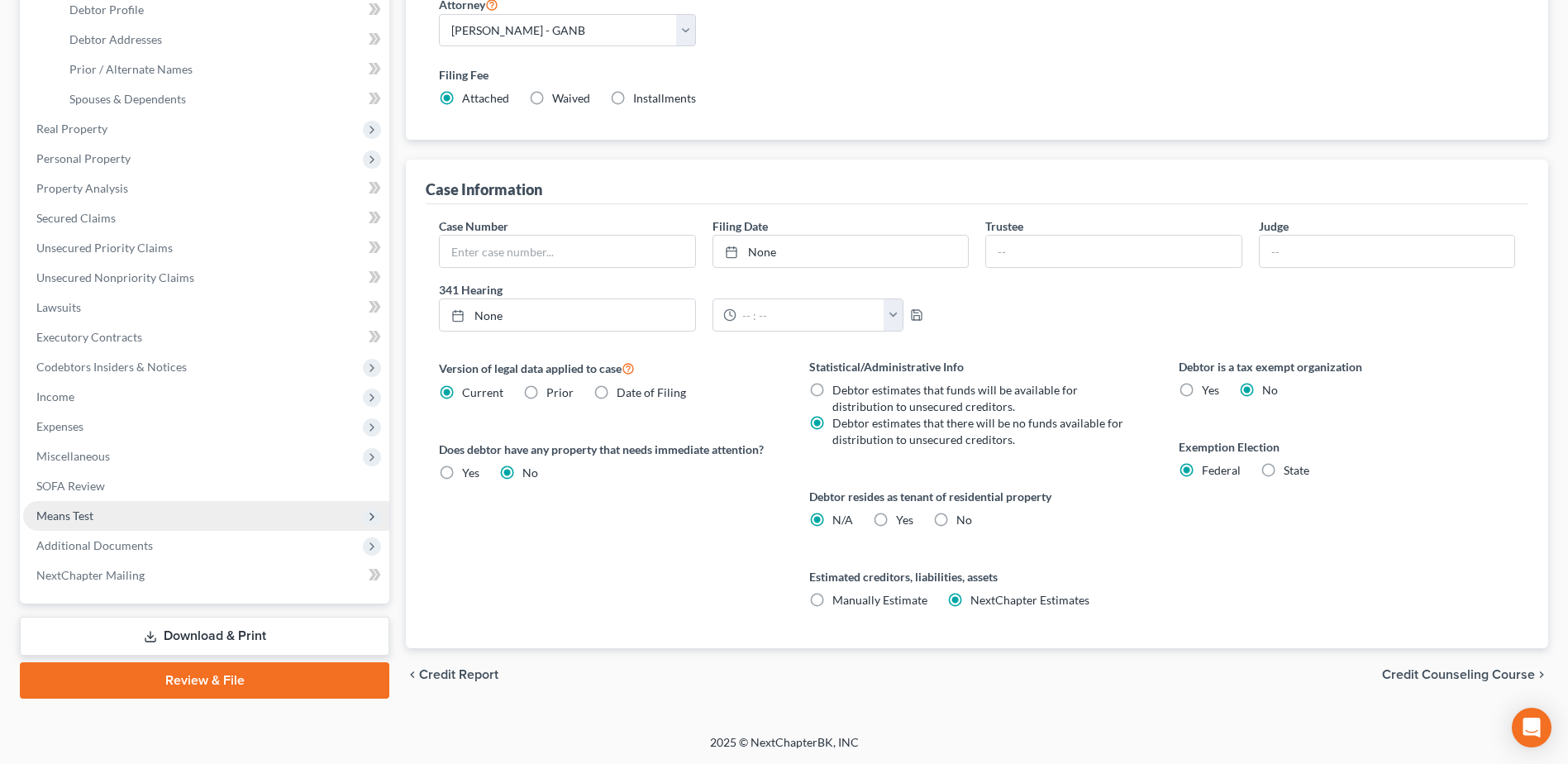
click at [96, 517] on span "Means Test" at bounding box center [206, 516] width 367 height 30
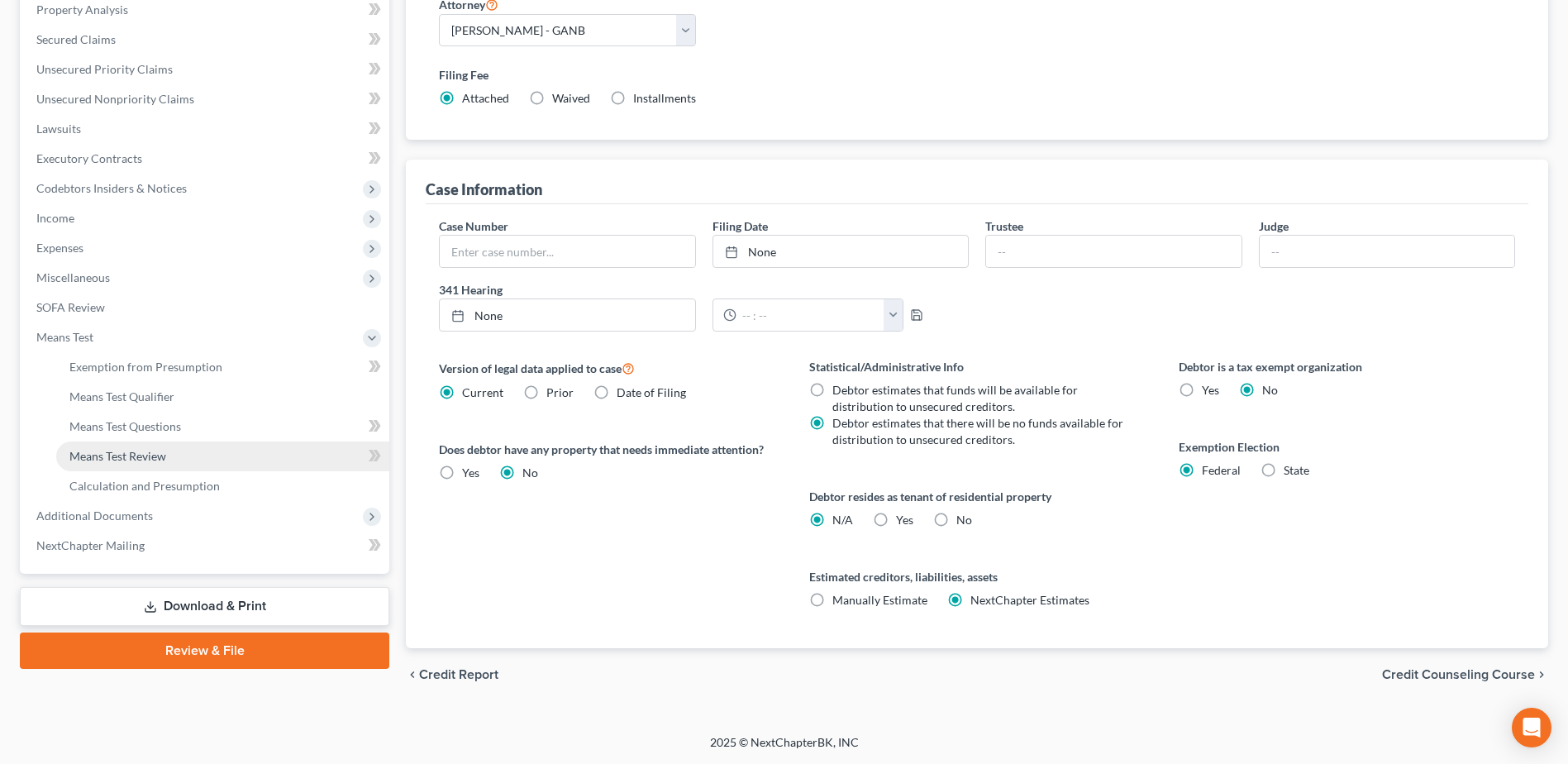
drag, startPoint x: 105, startPoint y: 453, endPoint x: 283, endPoint y: 493, distance: 182.4
click at [105, 453] on span "Means Test Review" at bounding box center [117, 456] width 97 height 14
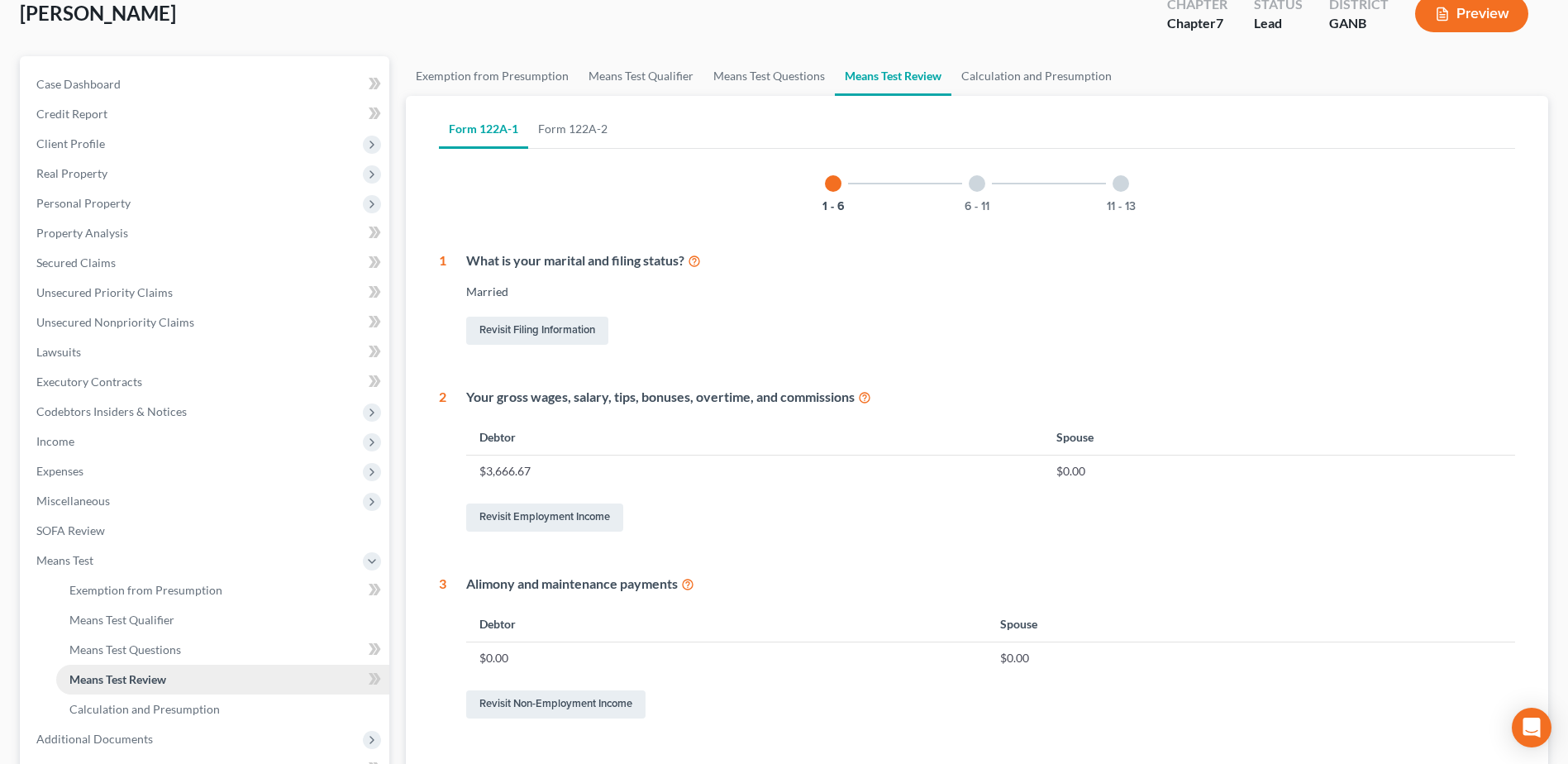
scroll to position [248, 0]
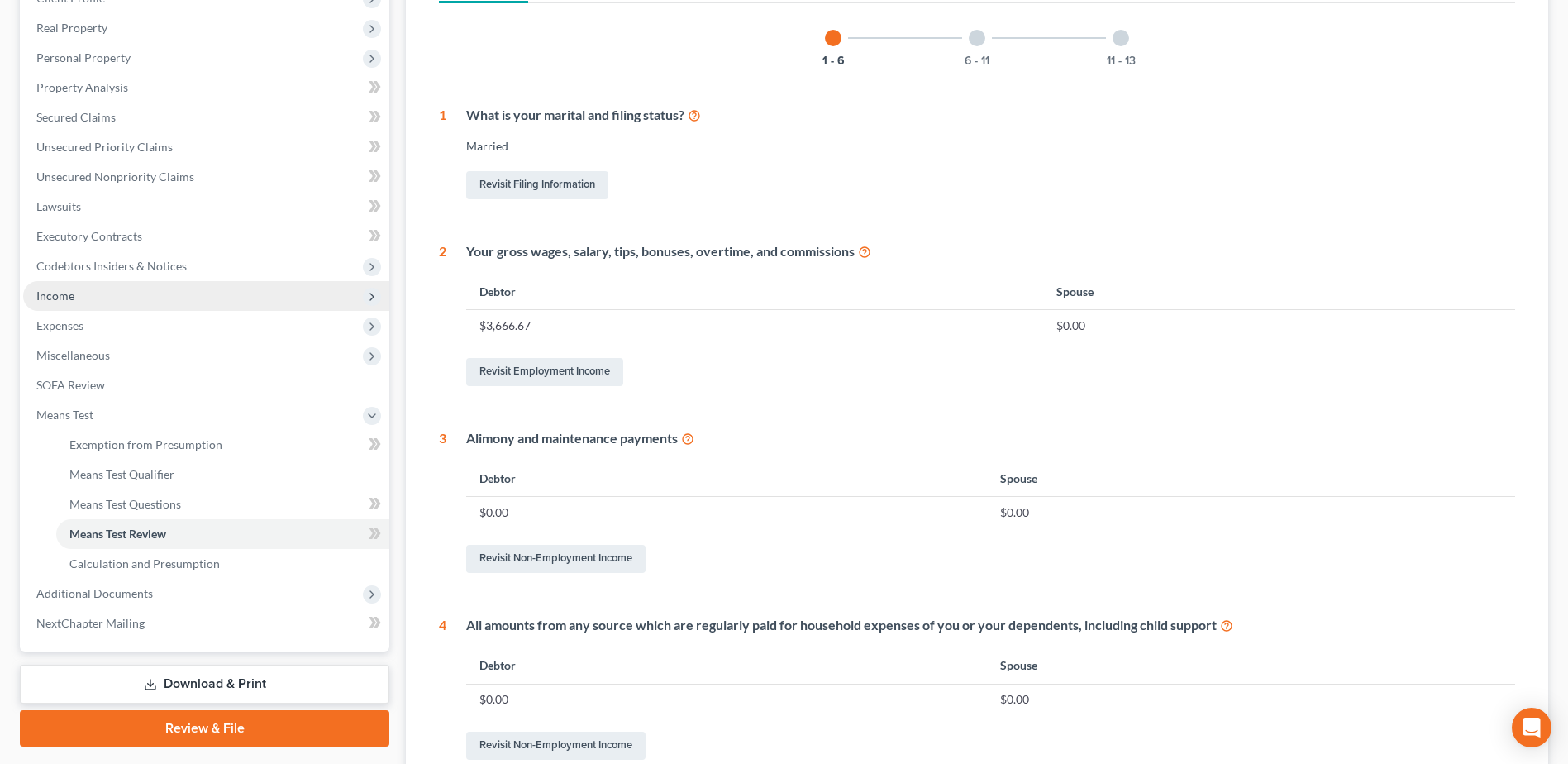
click at [80, 294] on span "Income" at bounding box center [206, 296] width 367 height 30
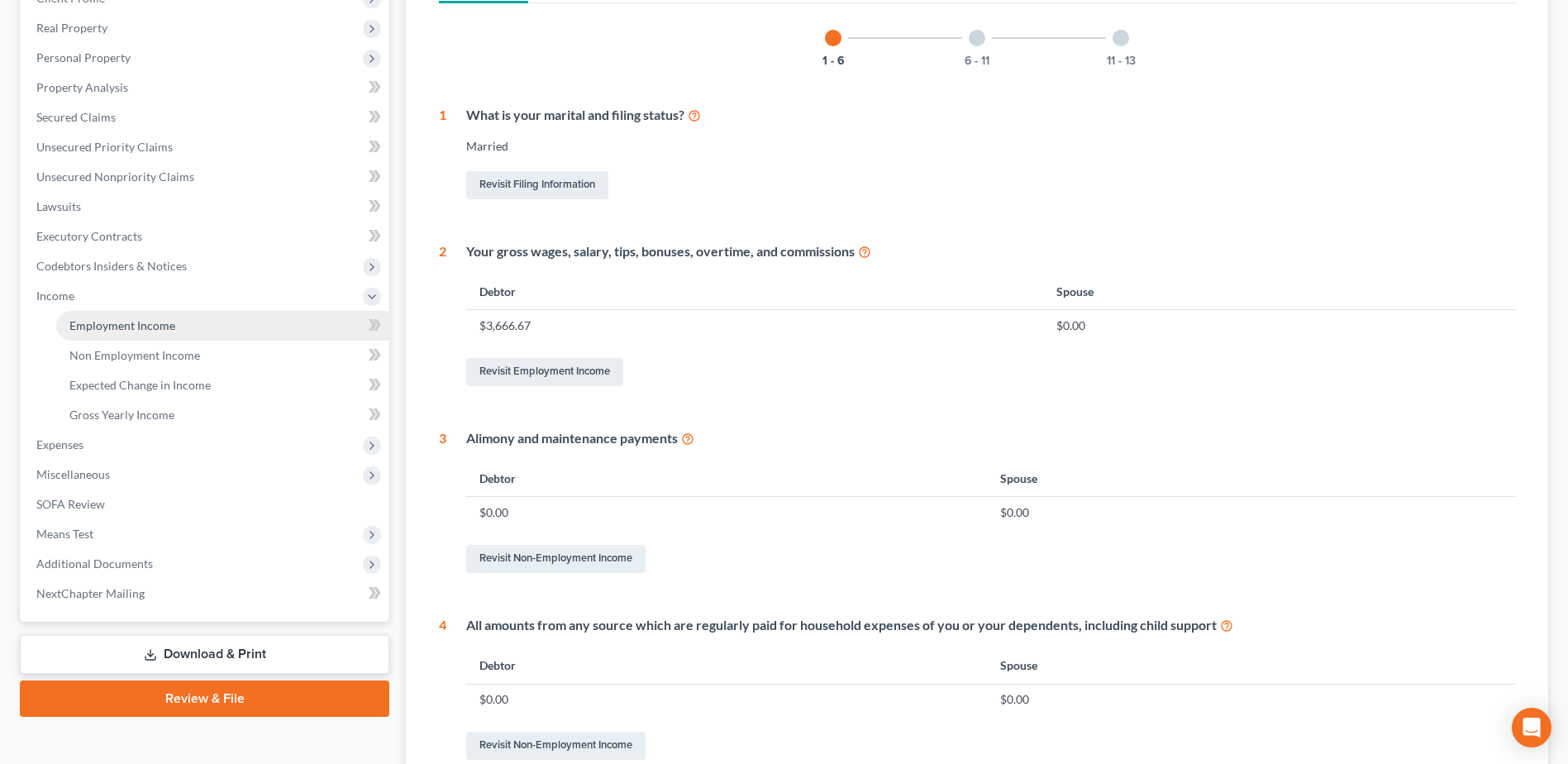
click at [133, 319] on span "Employment Income" at bounding box center [122, 325] width 106 height 14
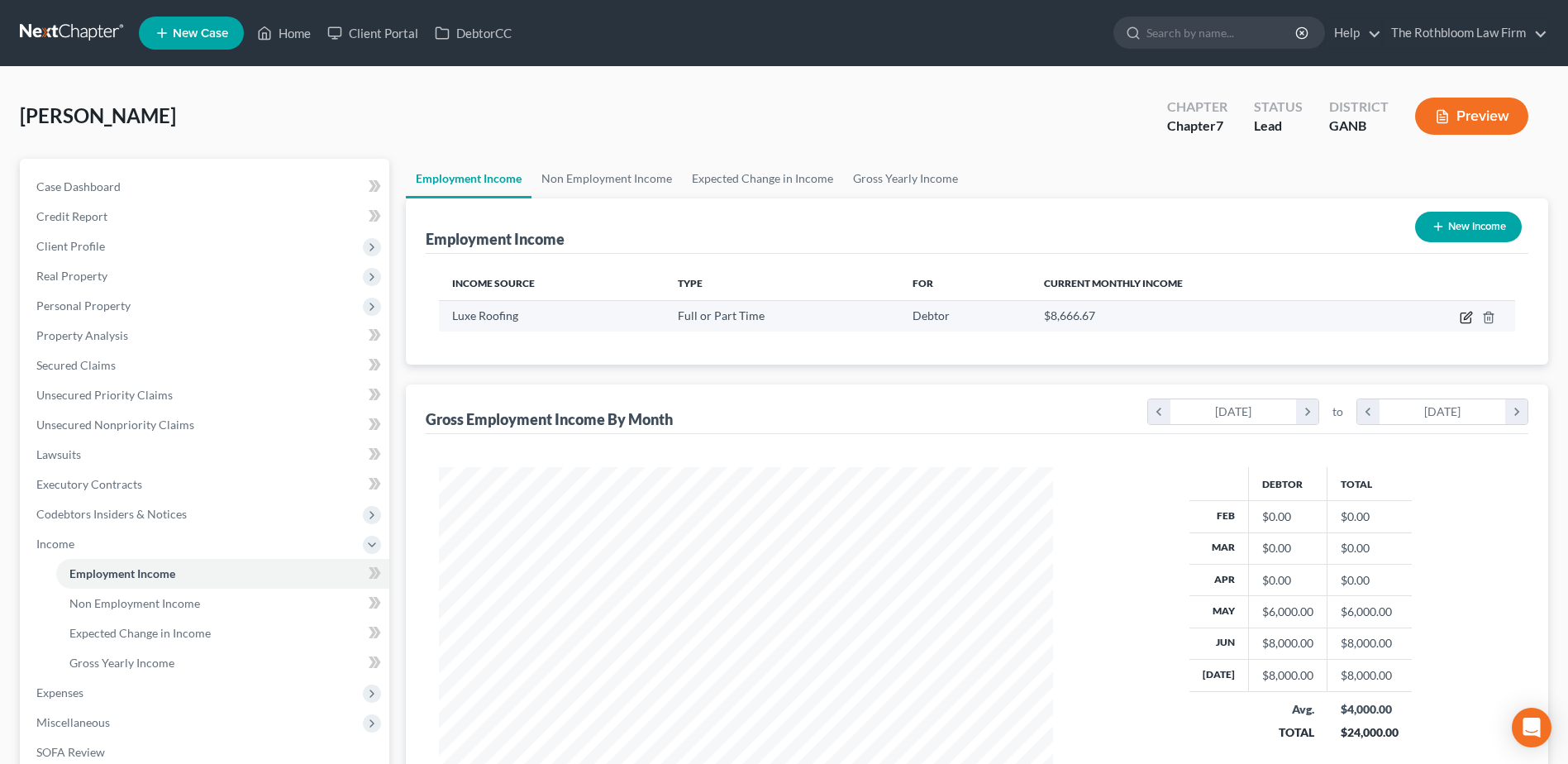
click at [1467, 314] on icon "button" at bounding box center [1466, 318] width 13 height 13
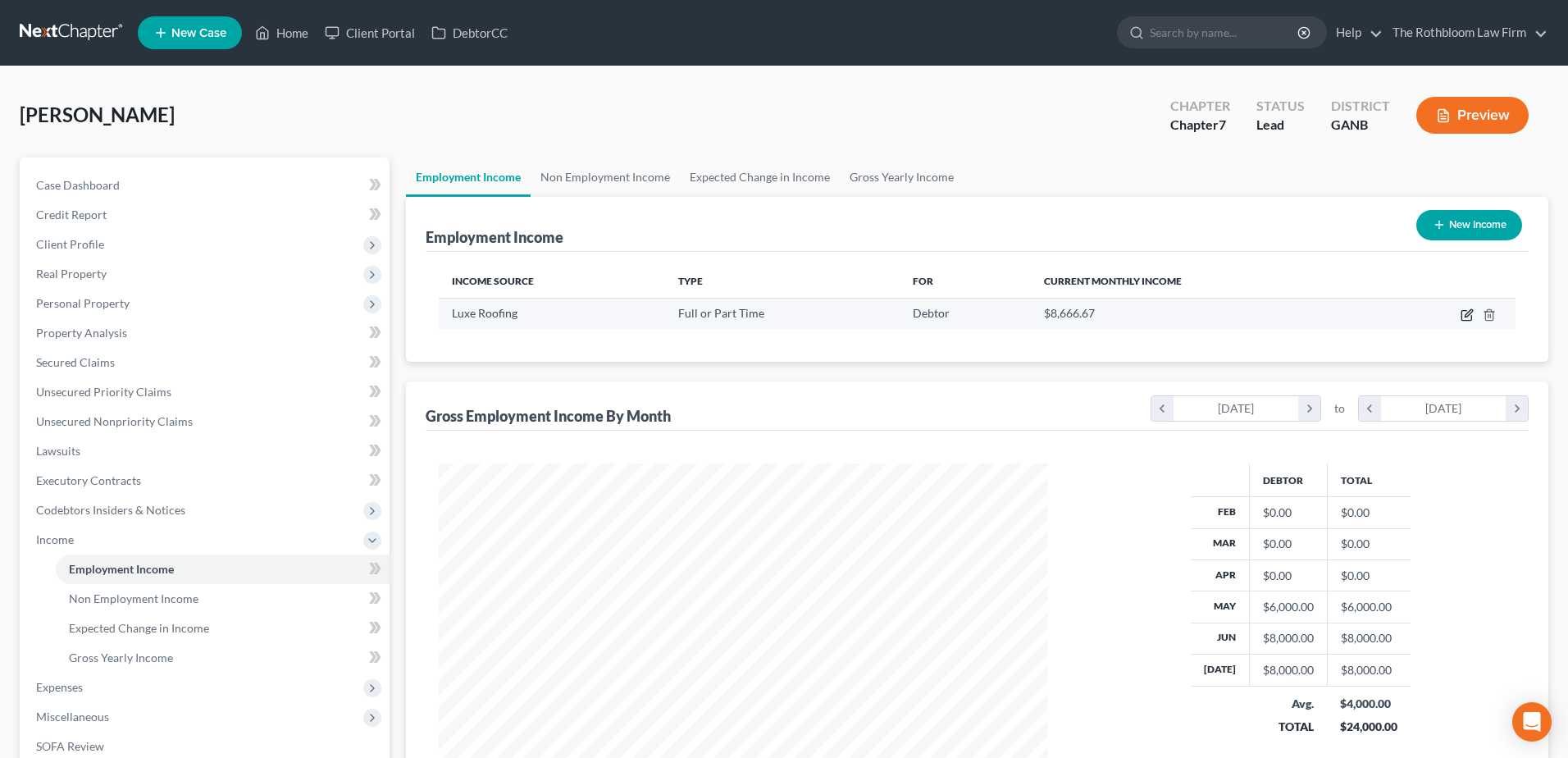
select select "0"
select select "10"
select select "3"
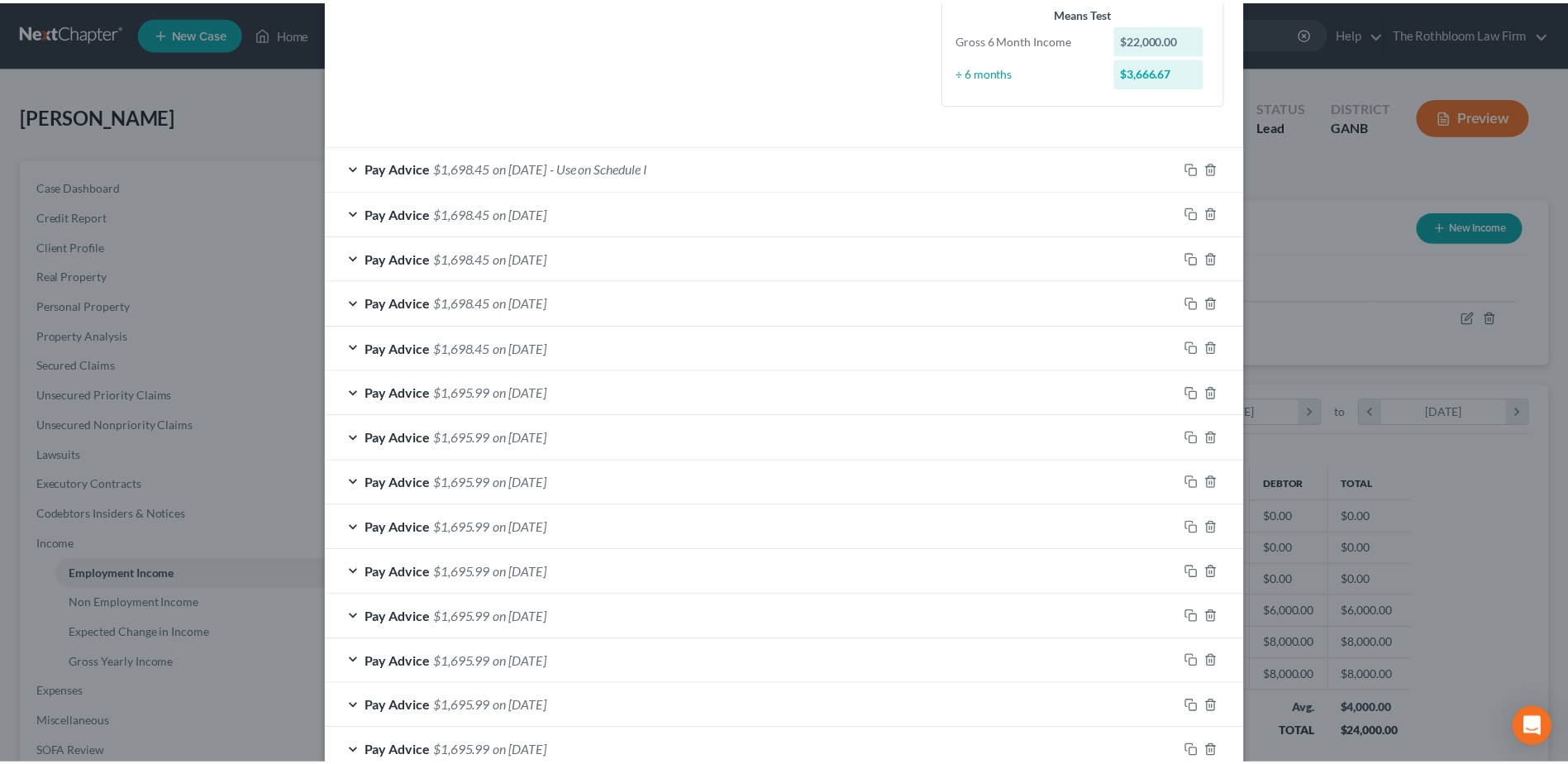
scroll to position [514, 0]
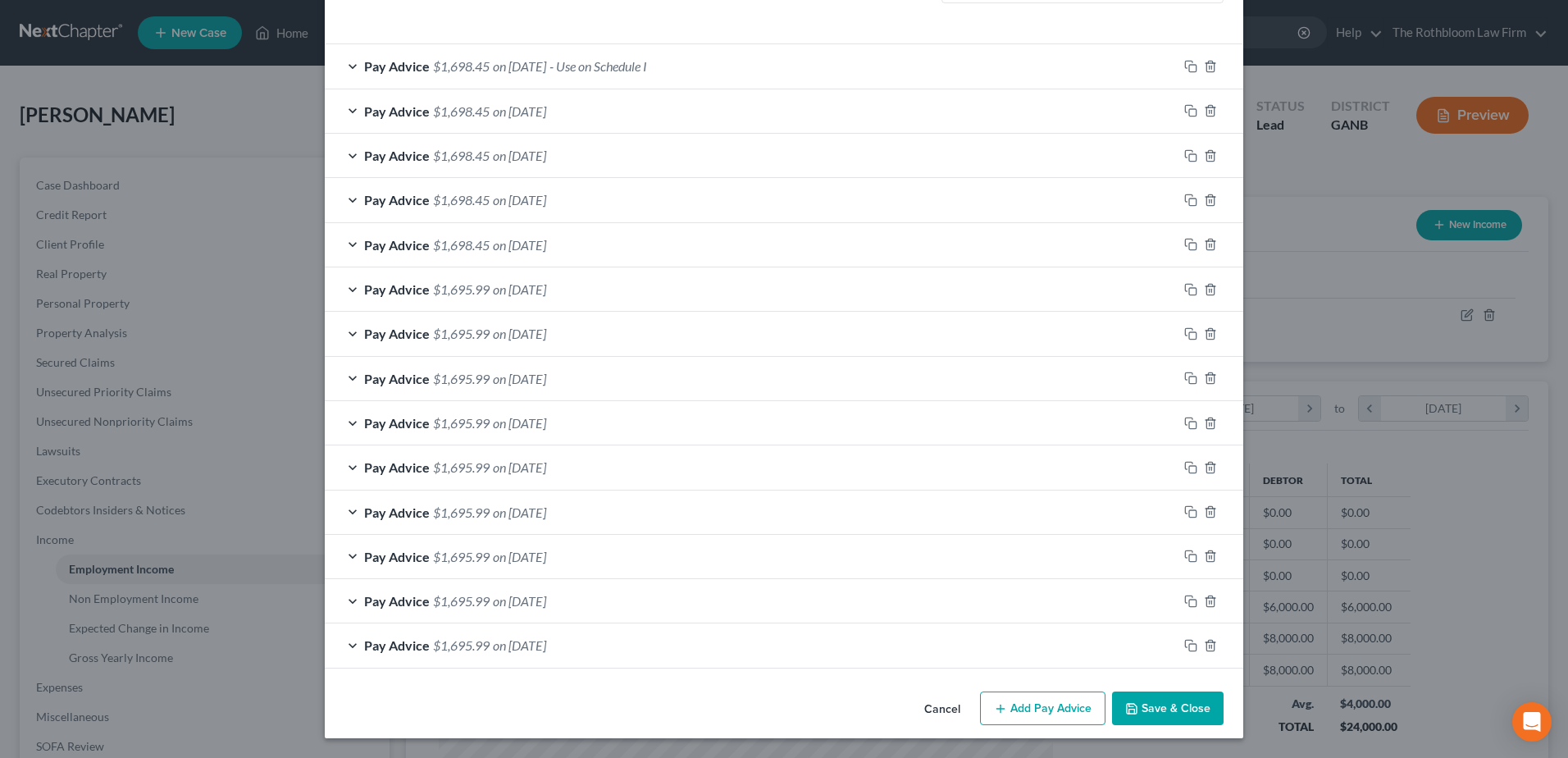
click at [951, 710] on button "Cancel" at bounding box center [942, 710] width 62 height 33
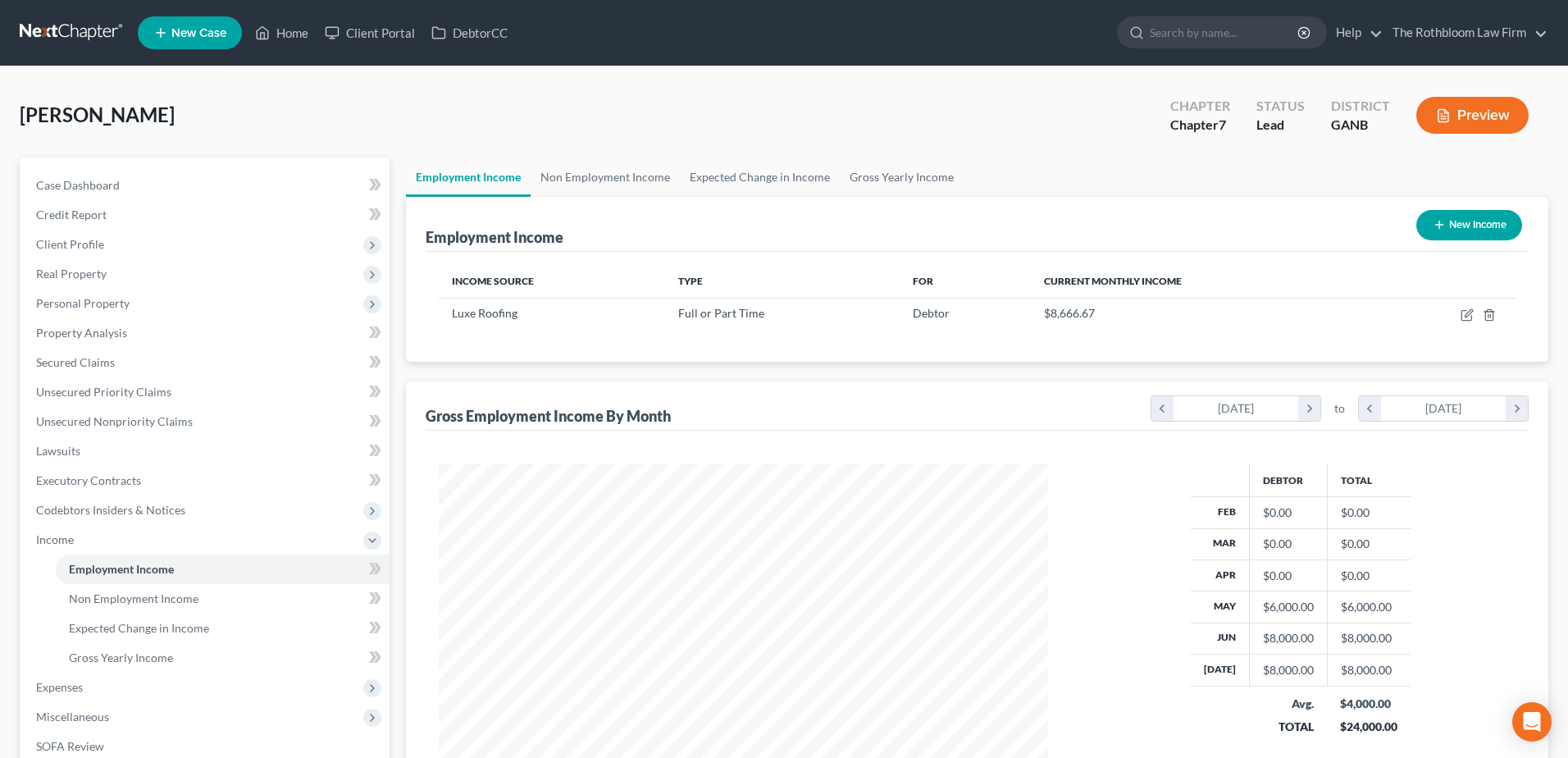
scroll to position [820220, 819589]
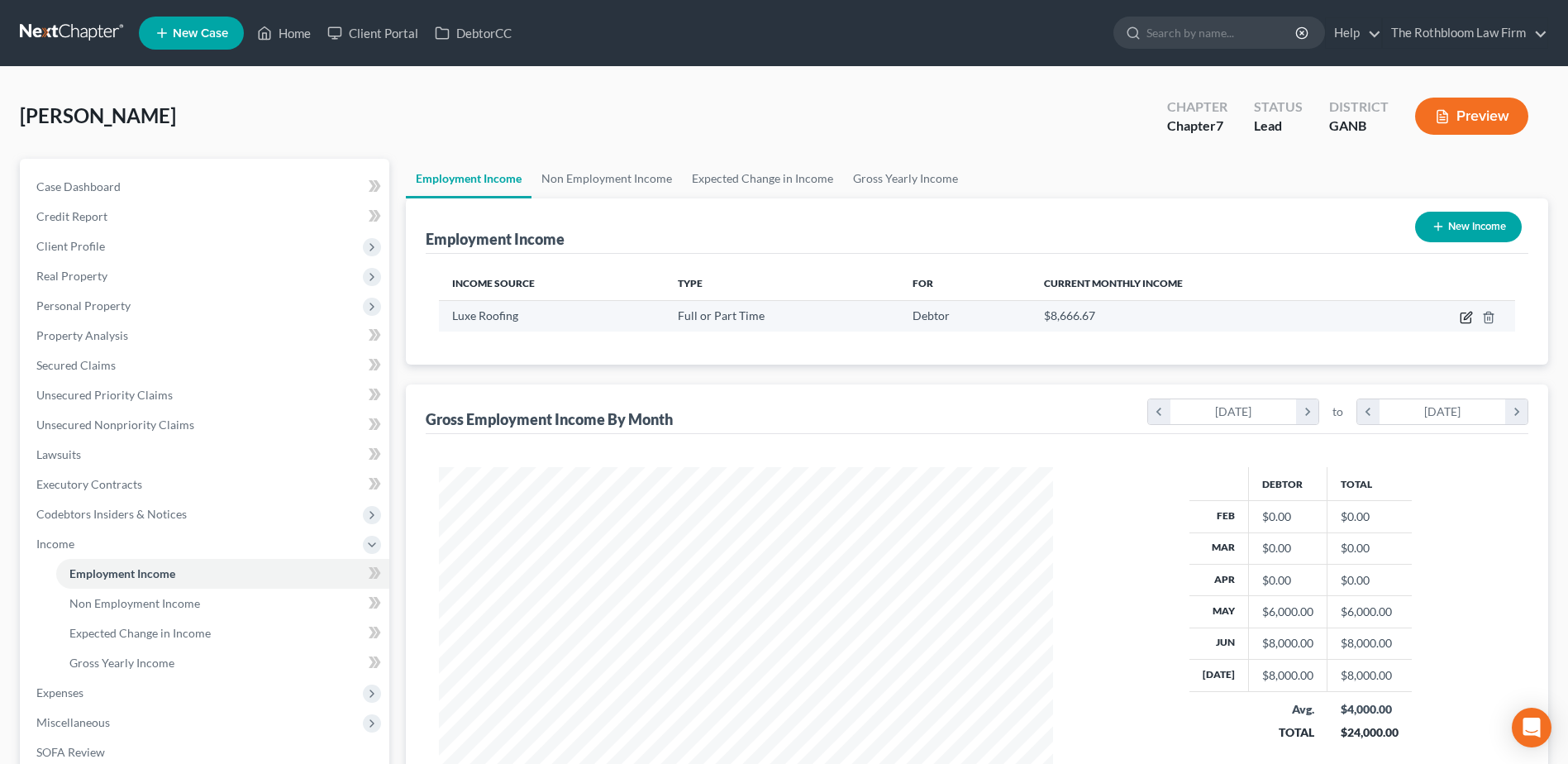
click at [1464, 316] on icon "button" at bounding box center [1466, 318] width 13 height 13
select select "0"
select select "10"
select select "3"
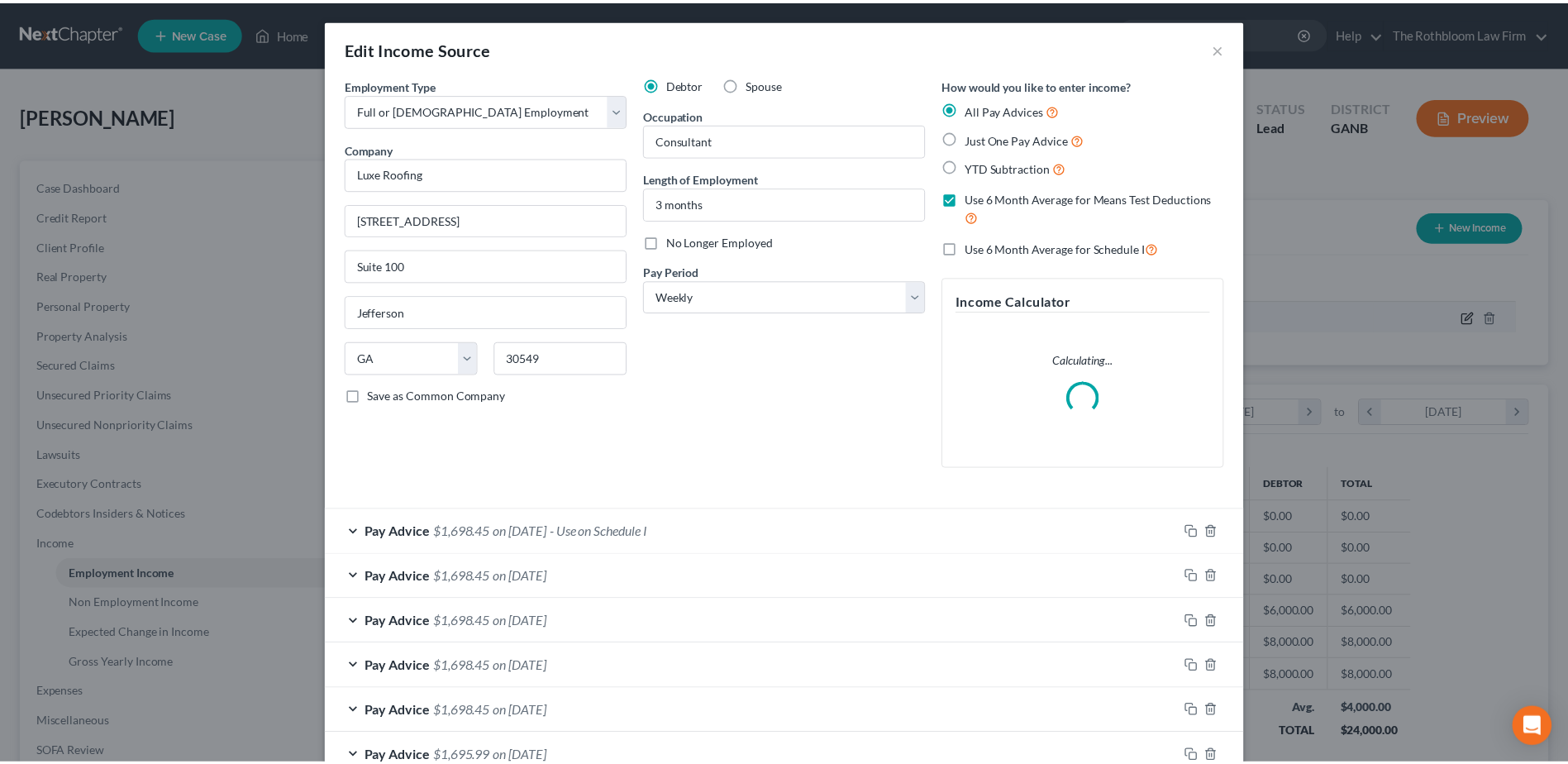
scroll to position [310, 653]
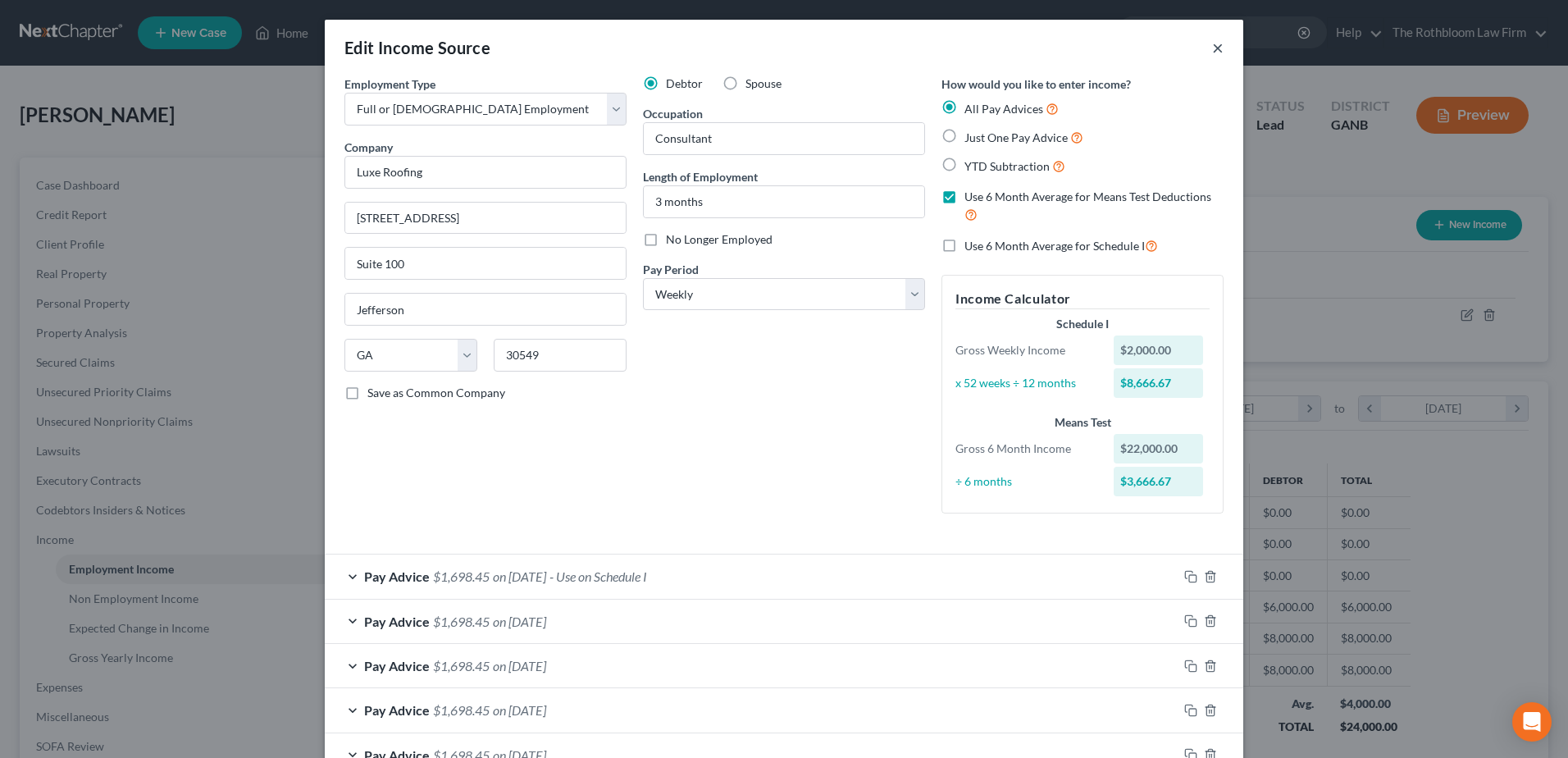
click at [1213, 47] on button "×" at bounding box center [1218, 48] width 11 height 20
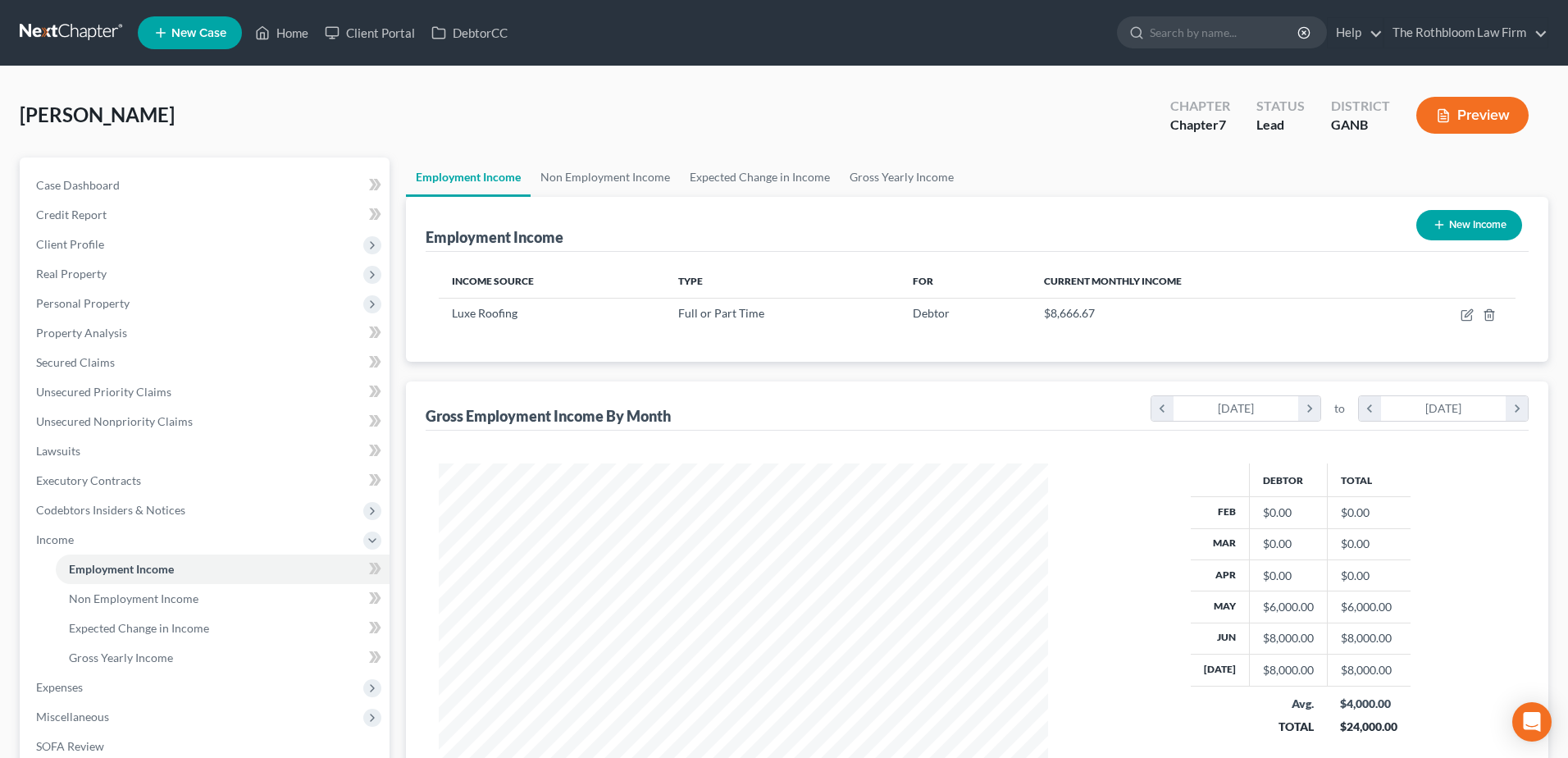
scroll to position [820220, 819589]
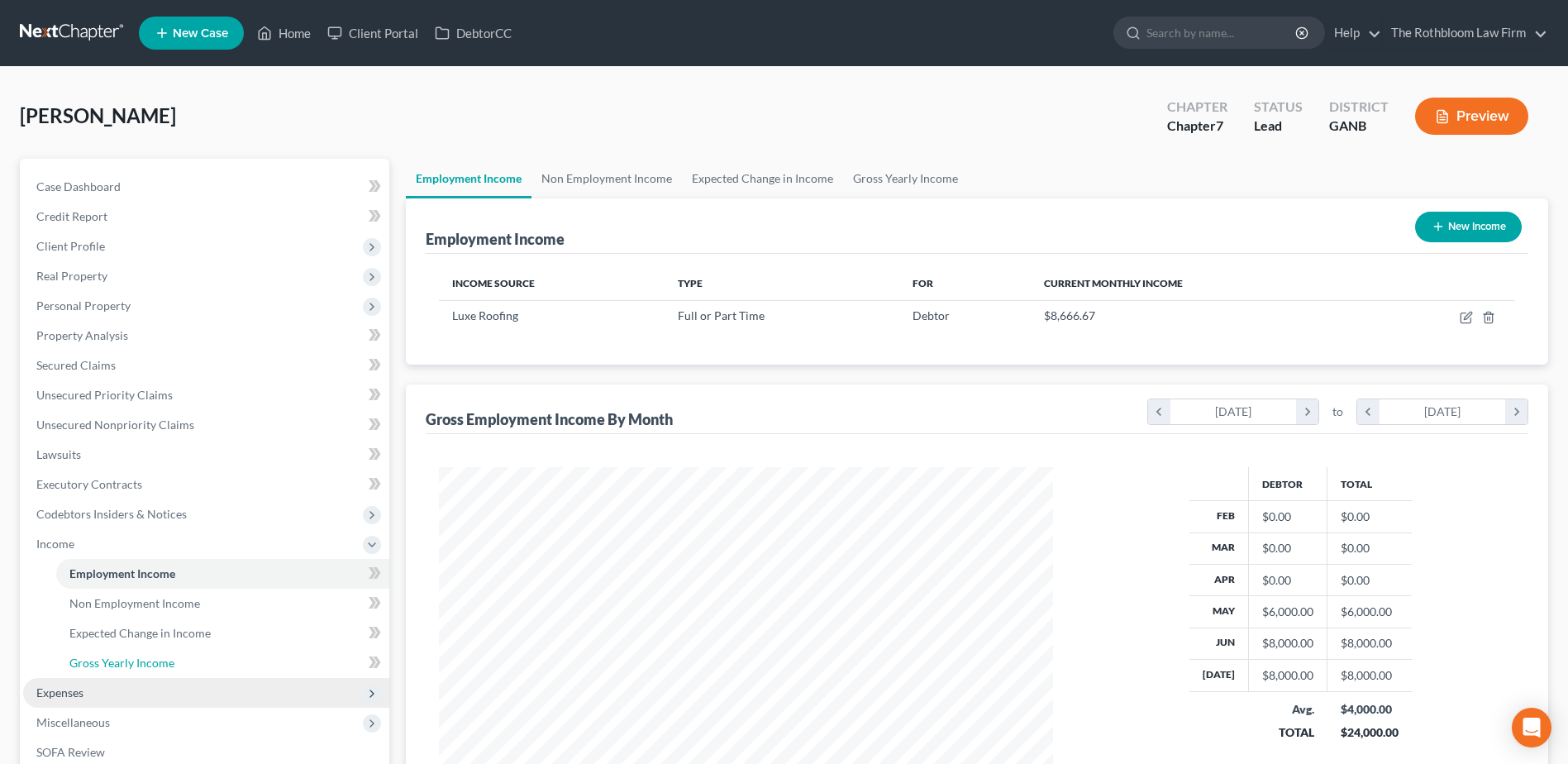
drag, startPoint x: 176, startPoint y: 662, endPoint x: 30, endPoint y: 680, distance: 147.1
click at [176, 662] on link "Gross Yearly Income" at bounding box center [223, 663] width 333 height 30
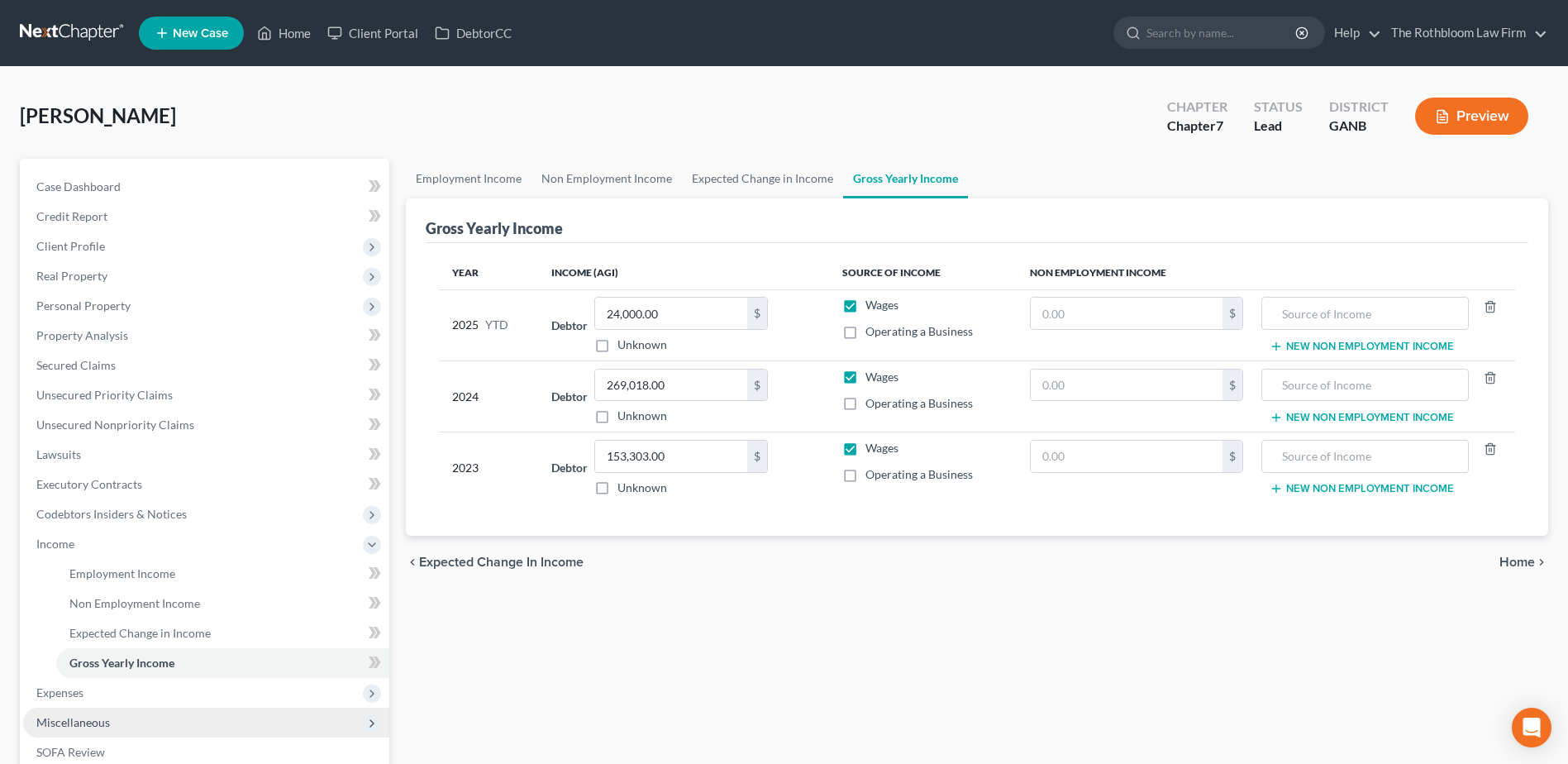
click at [101, 724] on span "Miscellaneous" at bounding box center [73, 722] width 74 height 14
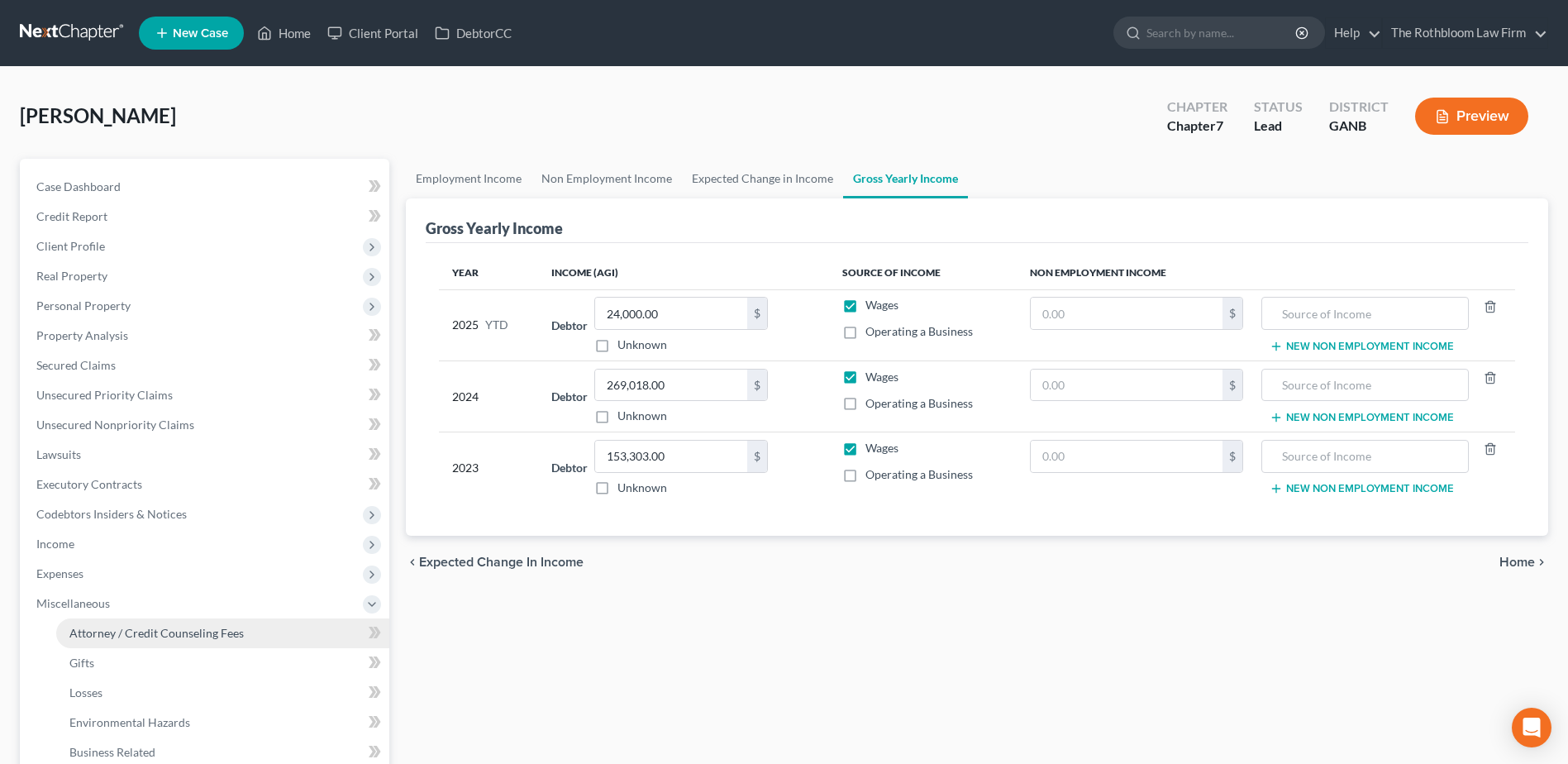
click at [162, 632] on span "Attorney / Credit Counseling Fees" at bounding box center [156, 632] width 175 height 14
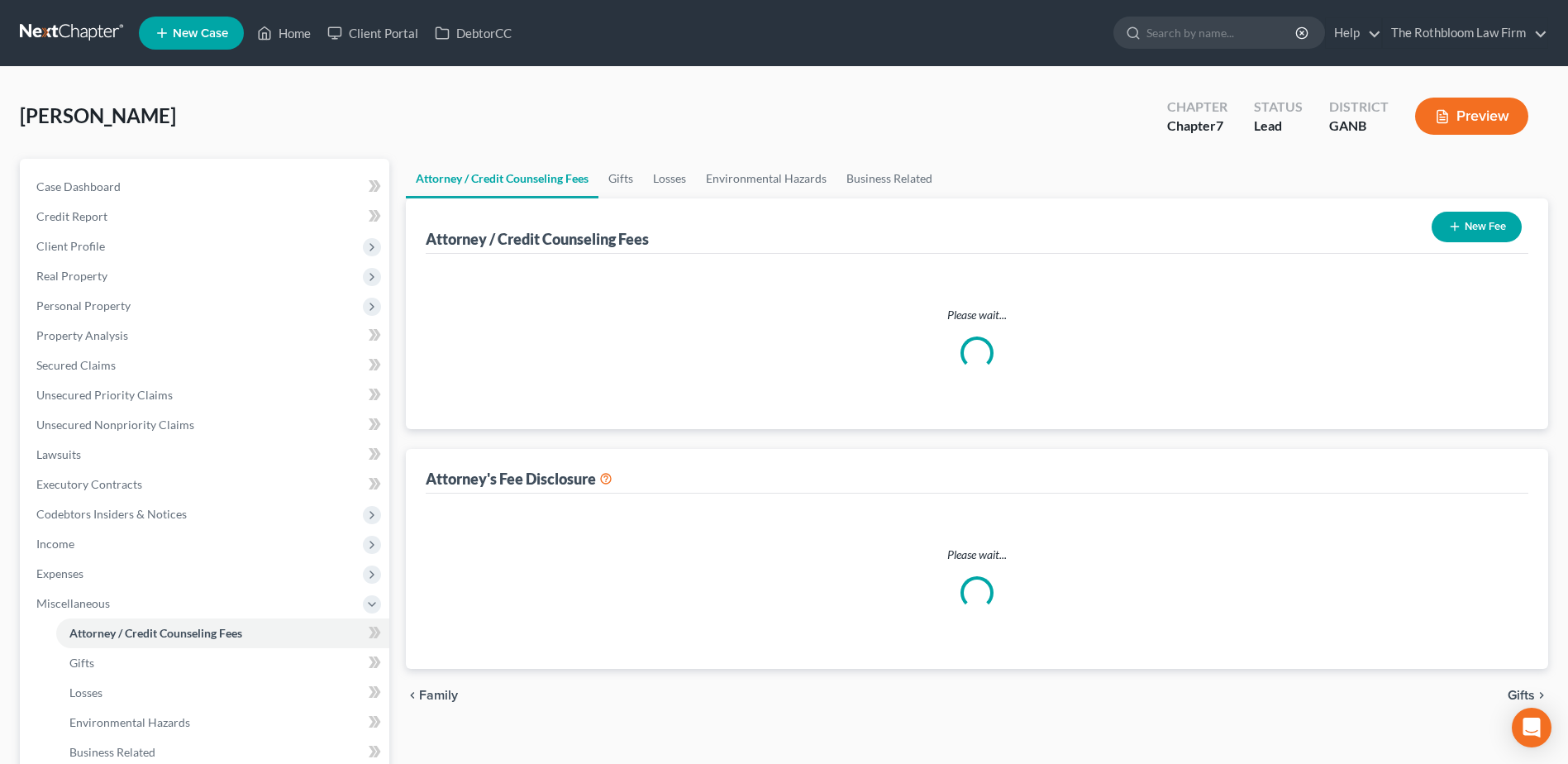
select select "10"
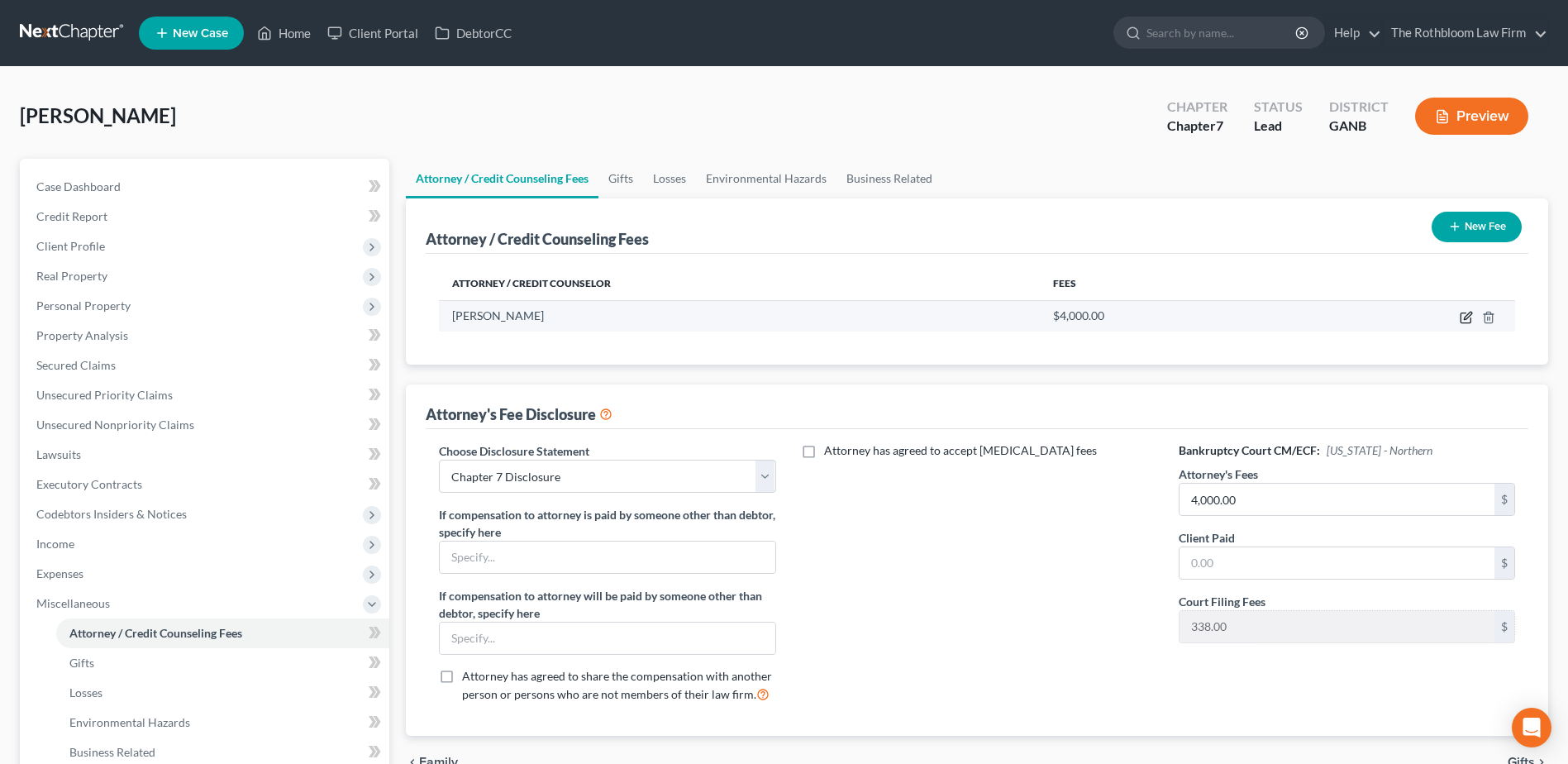
click at [1471, 313] on icon "button" at bounding box center [1467, 315] width 7 height 7
select select "10"
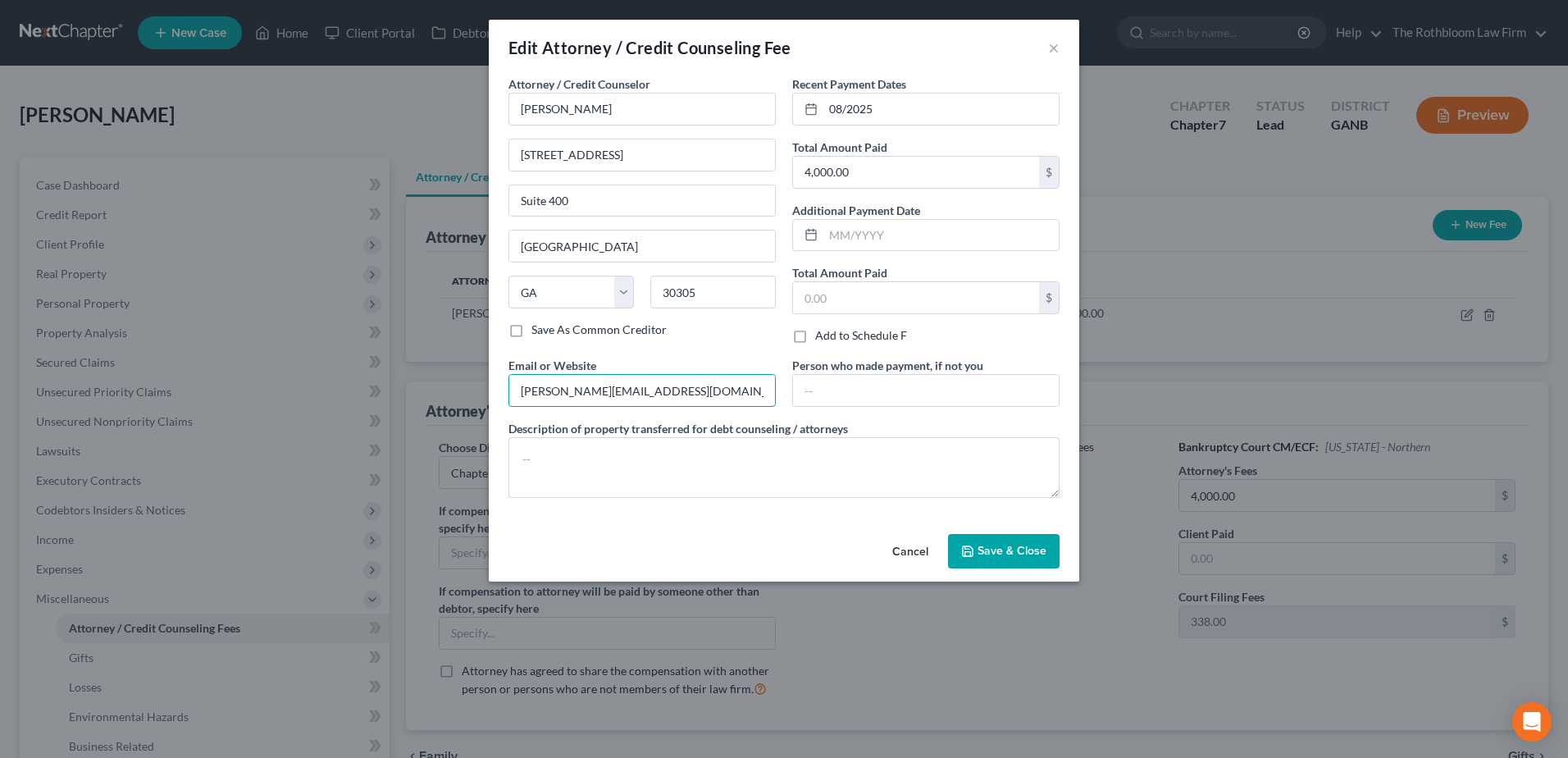
drag, startPoint x: 674, startPoint y: 381, endPoint x: 313, endPoint y: 399, distance: 361.4
click at [313, 399] on div "Edit Attorney / Credit Counseling Fee × Attorney / Credit Counselor * [PERSON_N…" at bounding box center [784, 379] width 1568 height 758
click at [1006, 563] on button "Save & Close" at bounding box center [1004, 551] width 112 height 34
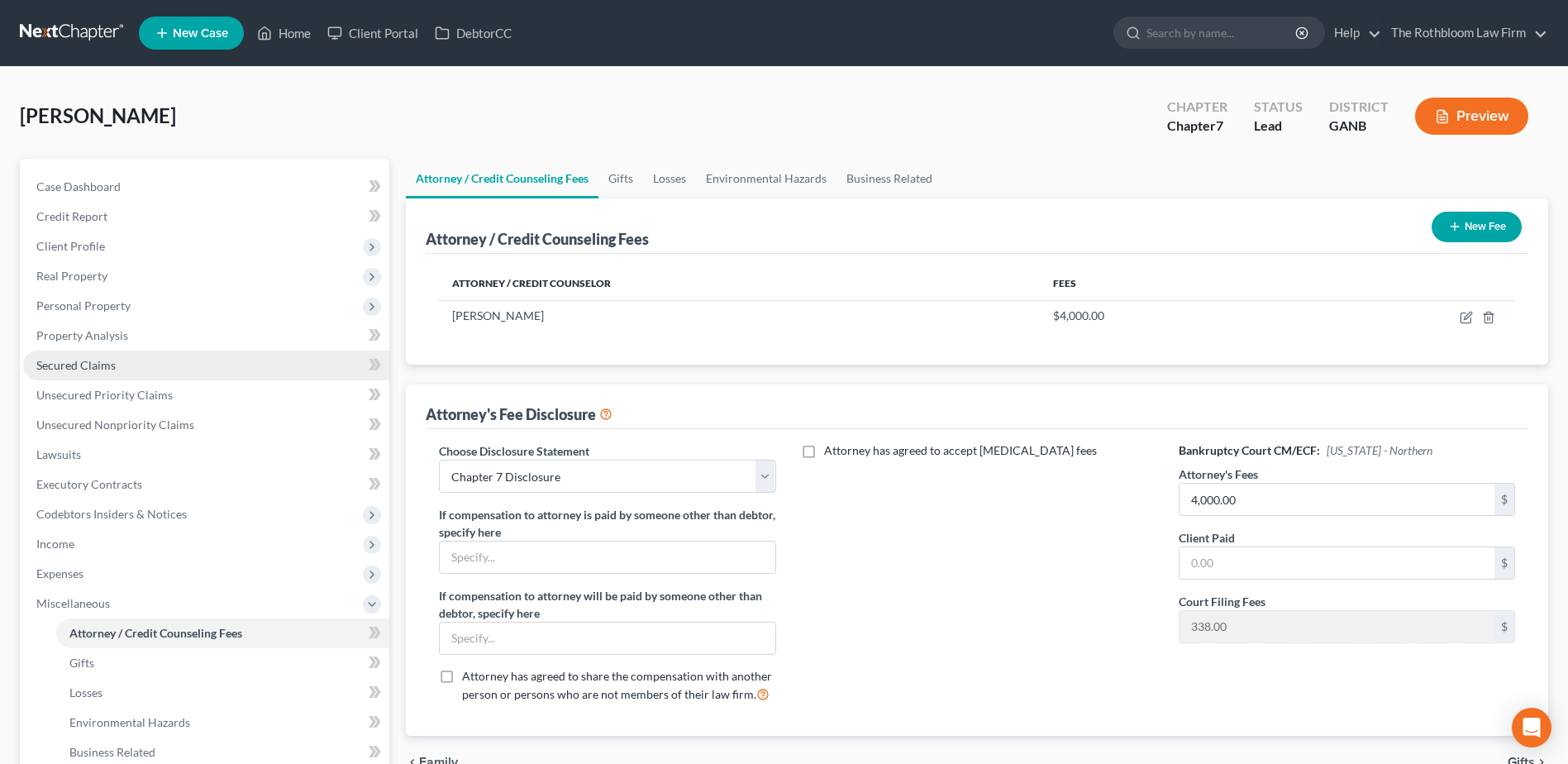
click at [98, 368] on span "Secured Claims" at bounding box center [76, 365] width 79 height 14
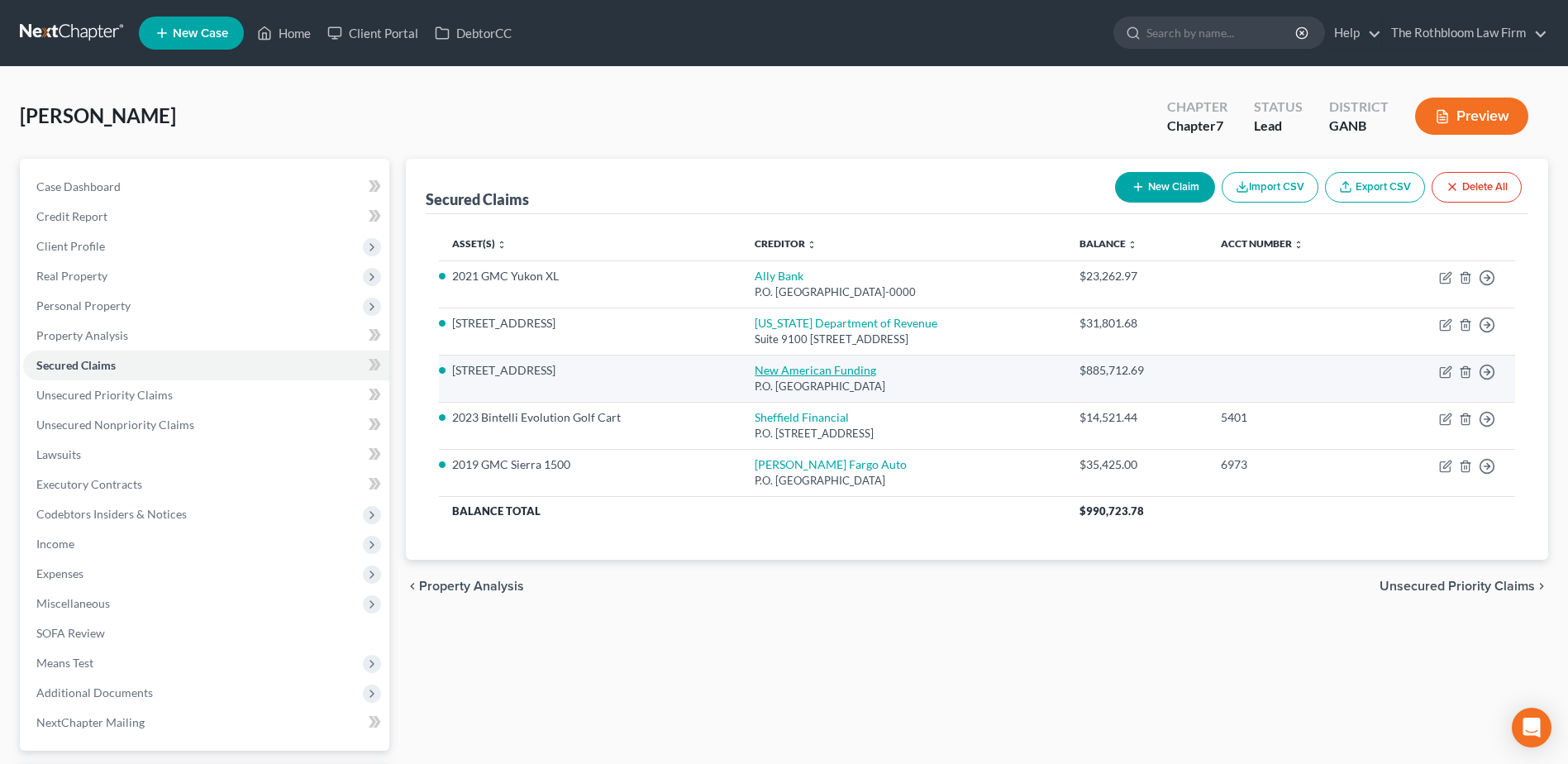
click at [755, 369] on link "New American Funding" at bounding box center [815, 370] width 122 height 14
select select "45"
select select "3"
select select "2"
select select "0"
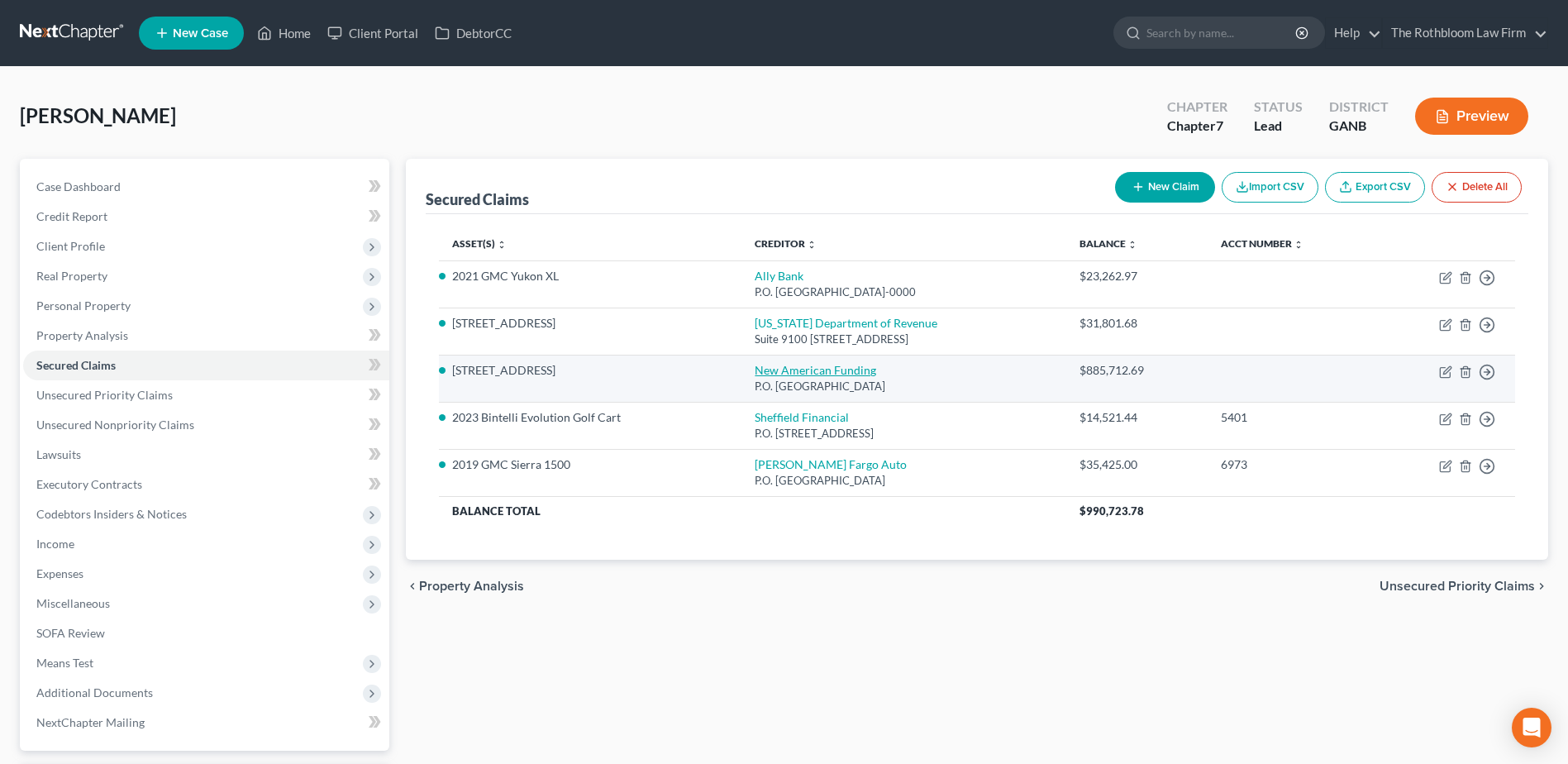
select select "0"
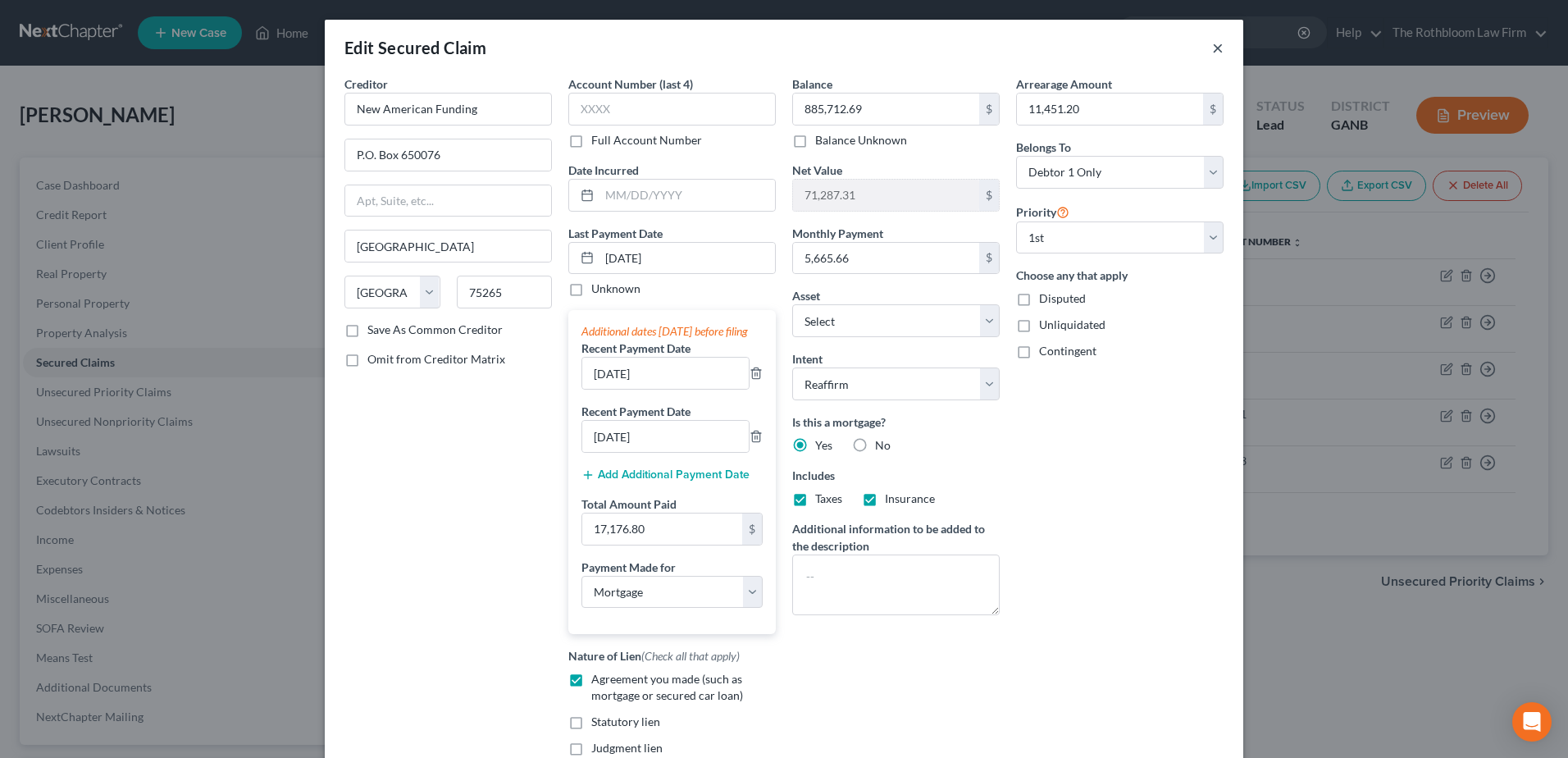
click at [1213, 48] on button "×" at bounding box center [1218, 48] width 11 height 20
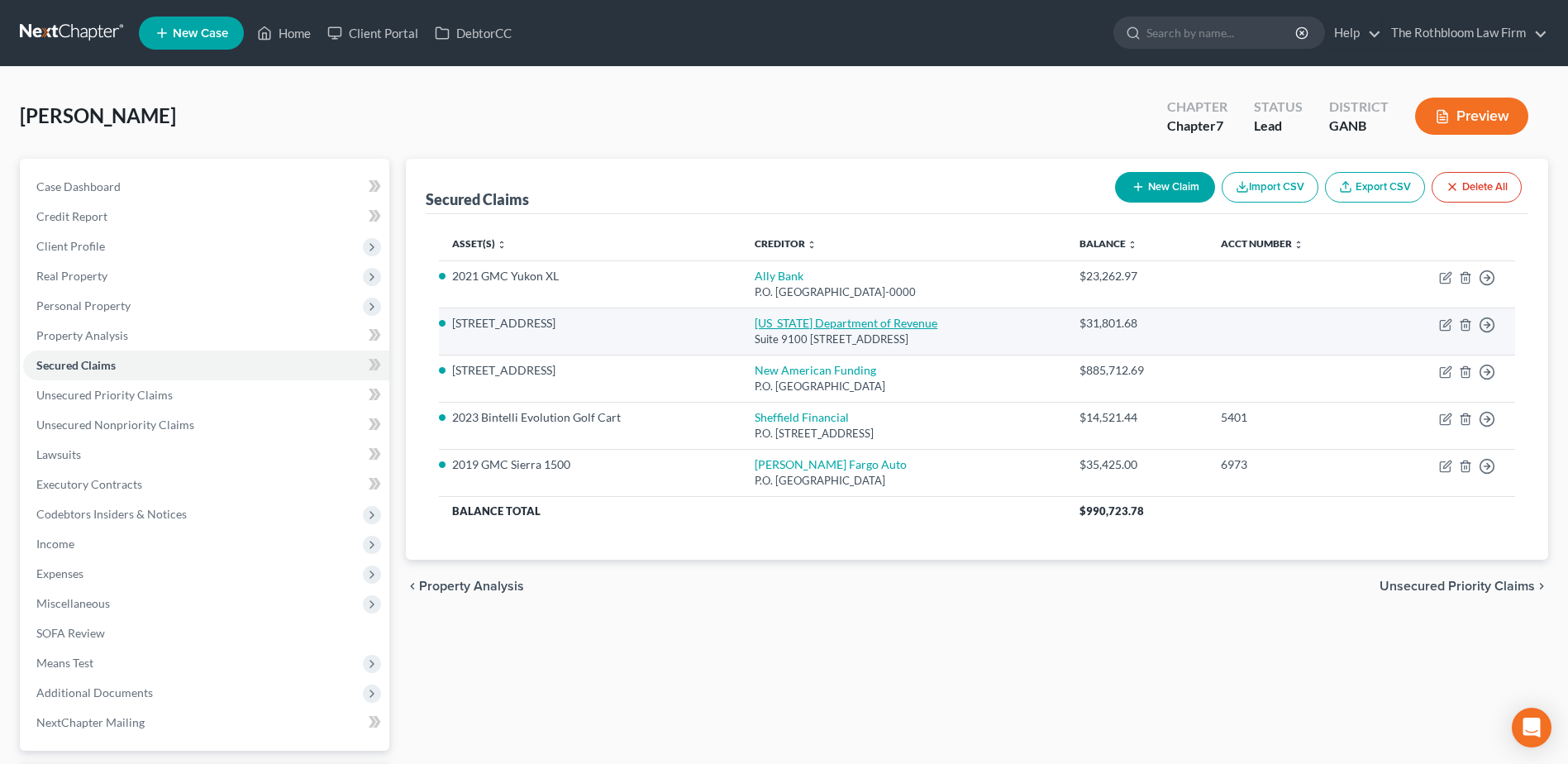
click at [755, 325] on link "[US_STATE] Department of Revenue" at bounding box center [846, 323] width 183 height 14
select select "10"
select select "5"
select select "2"
select select "0"
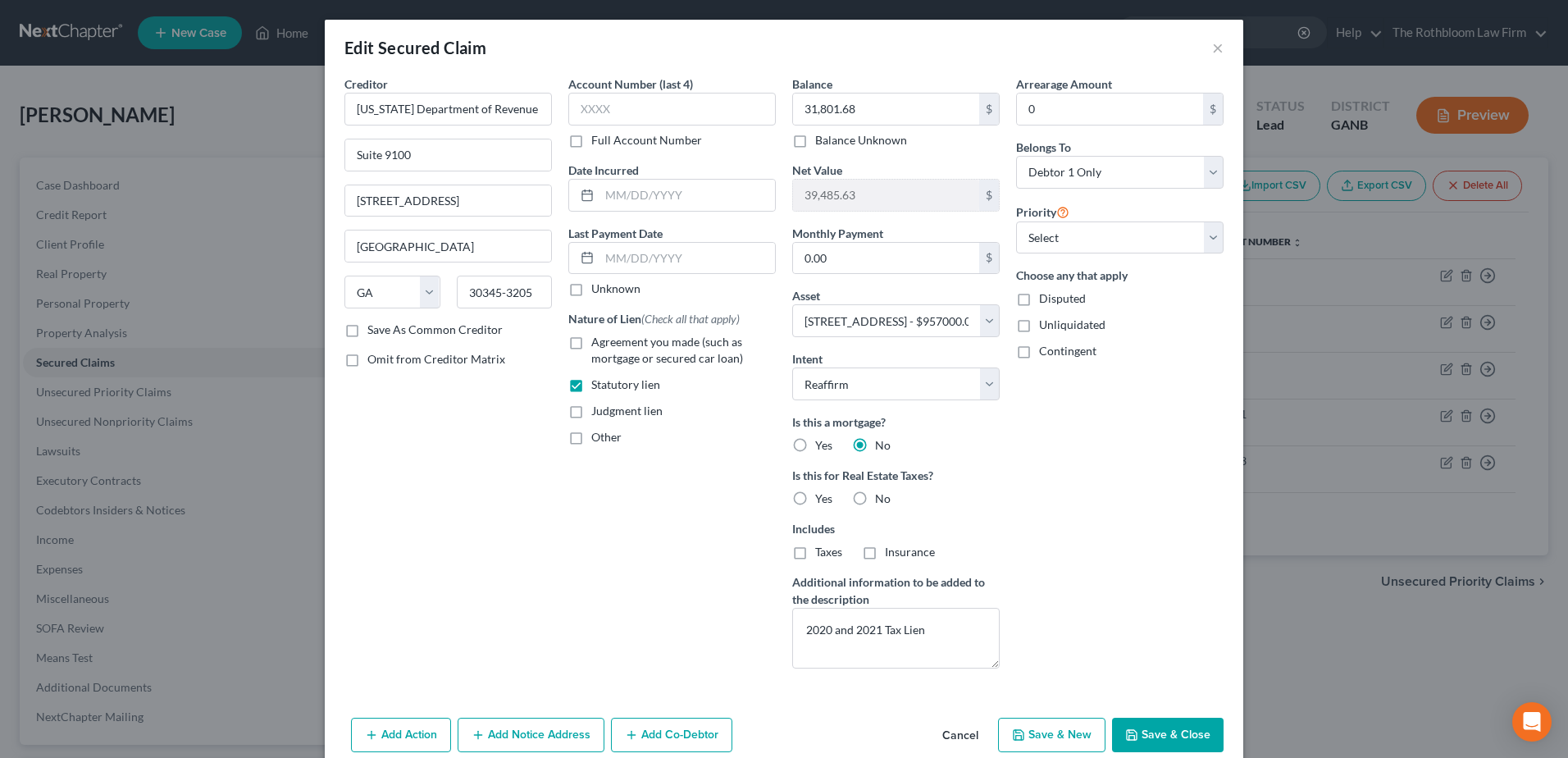
scroll to position [74, 0]
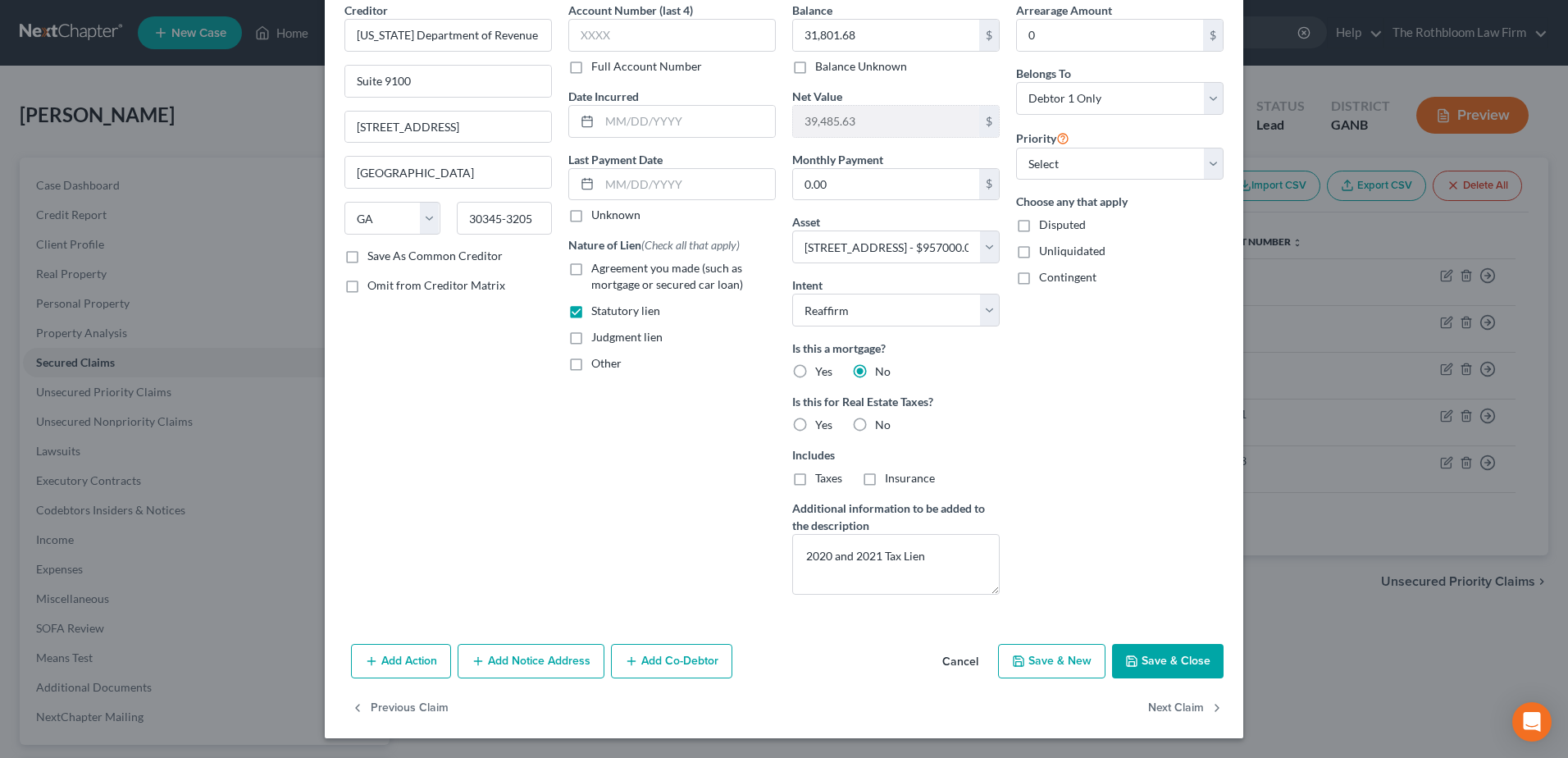
click at [638, 658] on button "Add Co-Debtor" at bounding box center [672, 661] width 121 height 34
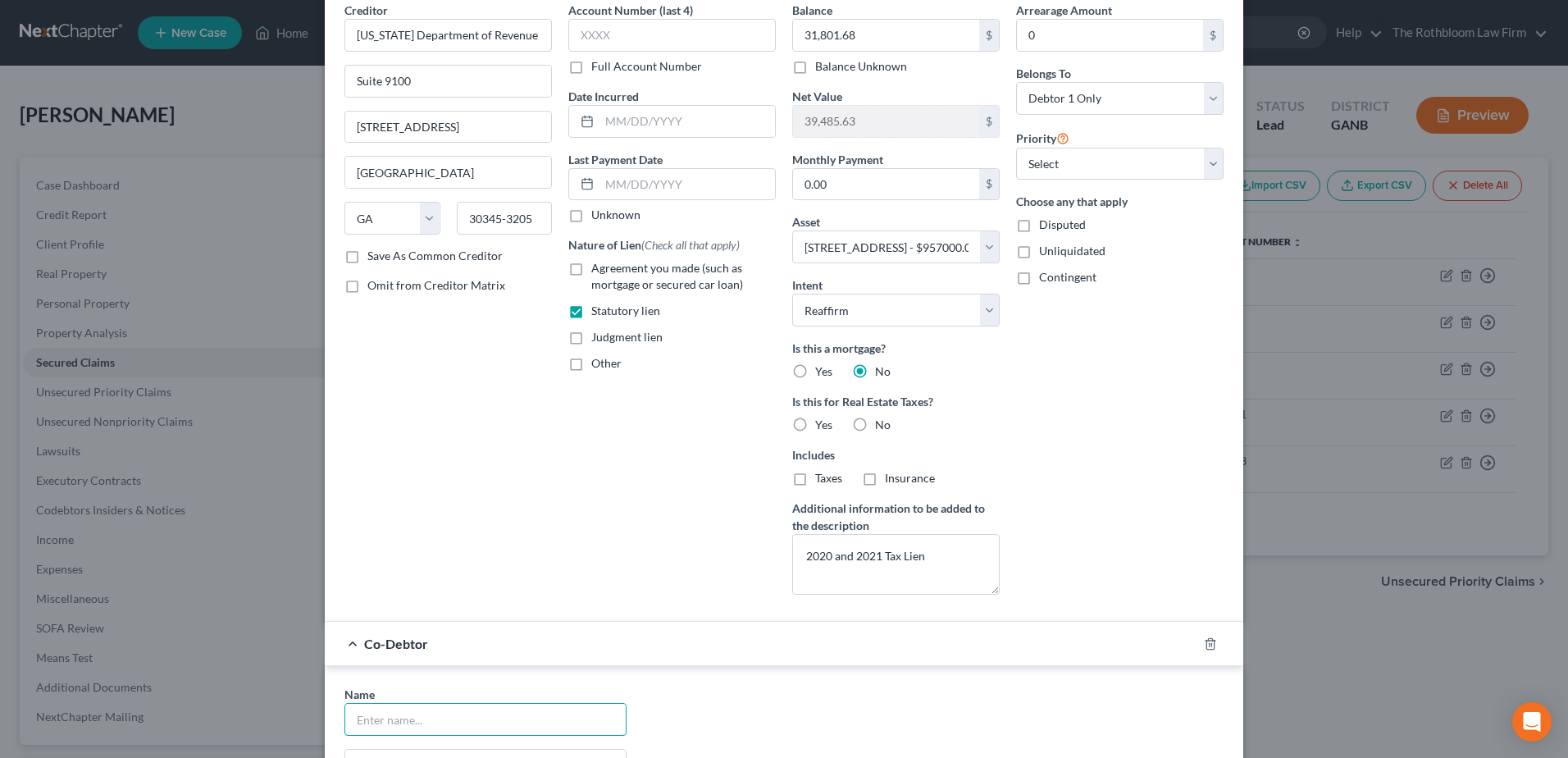
drag, startPoint x: 372, startPoint y: 724, endPoint x: 167, endPoint y: 753, distance: 207.0
click at [372, 724] on input "text" at bounding box center [486, 719] width 281 height 31
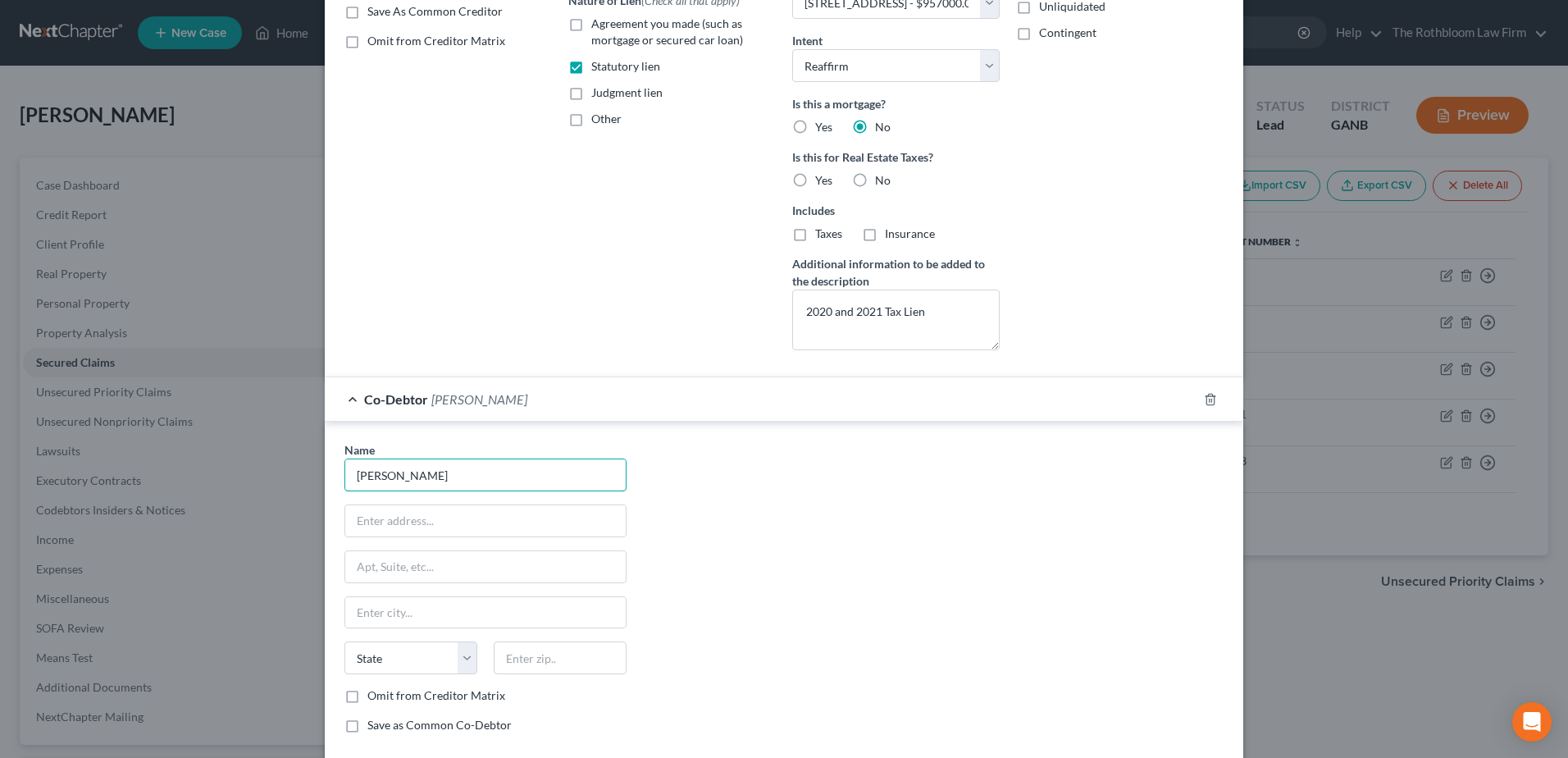
scroll to position [320, 0]
type input "[PERSON_NAME]"
drag, startPoint x: 375, startPoint y: 519, endPoint x: 318, endPoint y: 548, distance: 64.0
click at [375, 519] on input "text" at bounding box center [486, 519] width 281 height 31
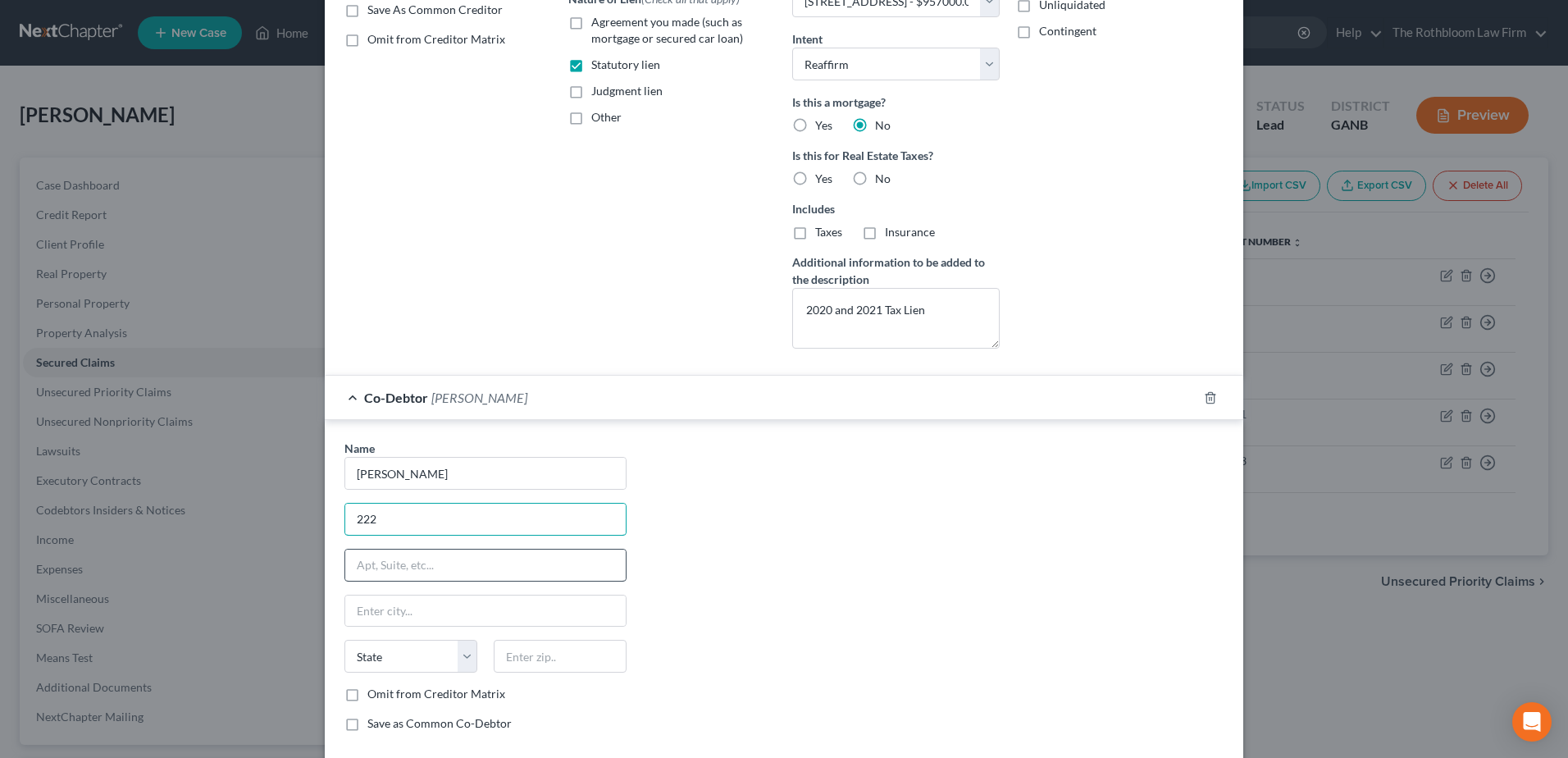
type input "[STREET_ADDRESS]"
click at [520, 656] on input "text" at bounding box center [560, 656] width 133 height 33
type input "30549"
type input "Jefferson"
select select "10"
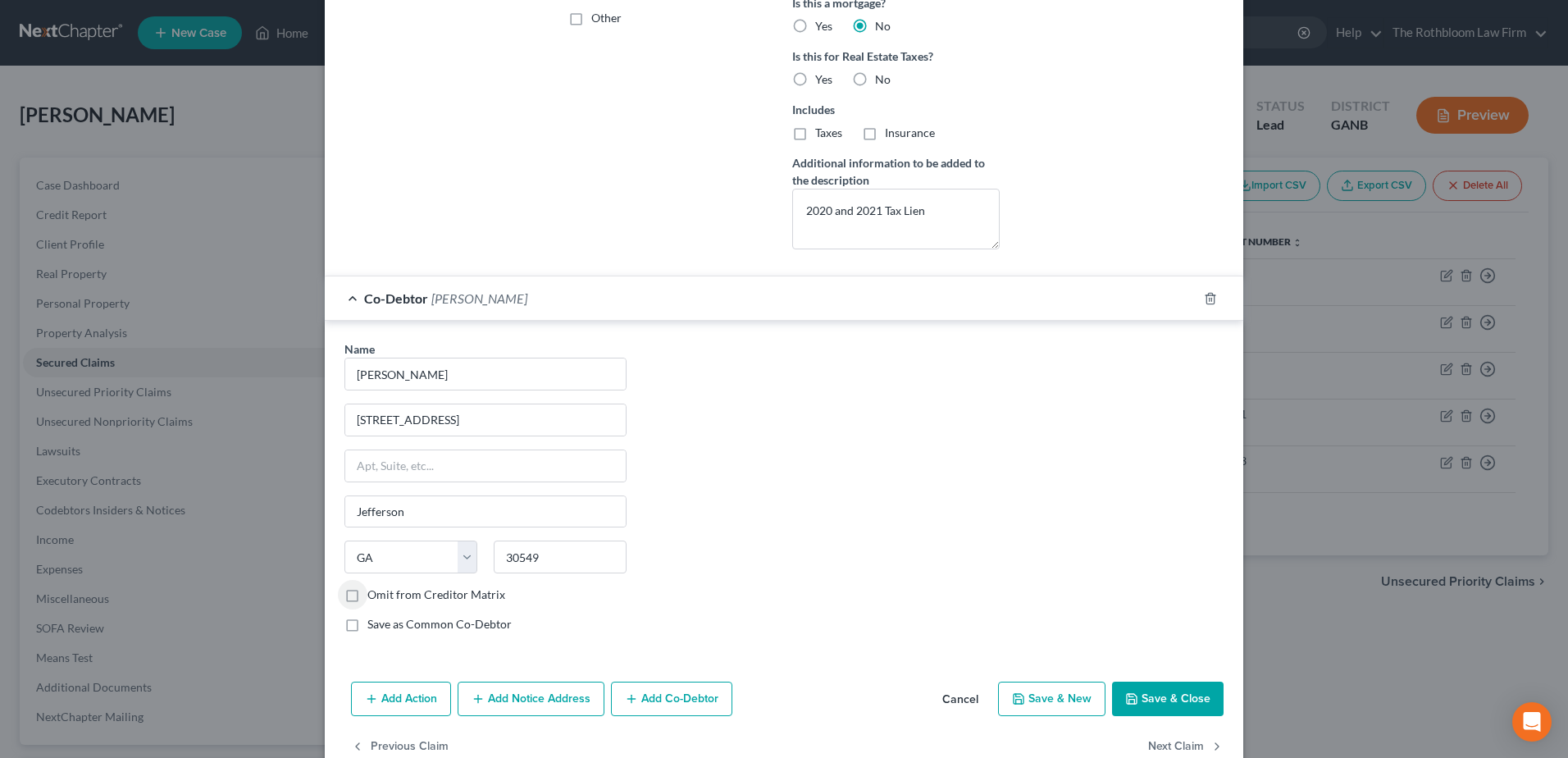
scroll to position [457, 0]
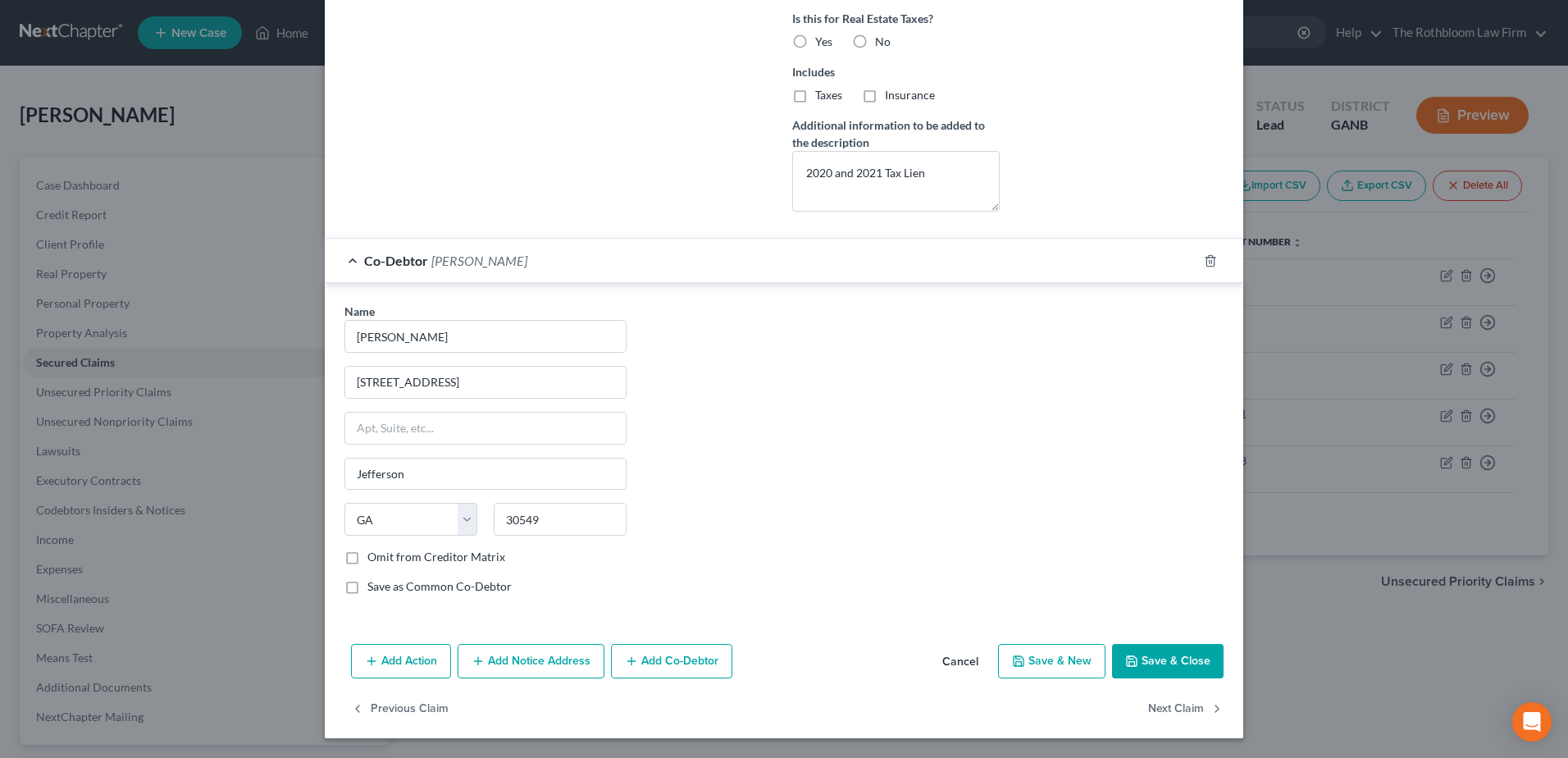
click at [1136, 662] on button "Save & Close" at bounding box center [1168, 661] width 112 height 34
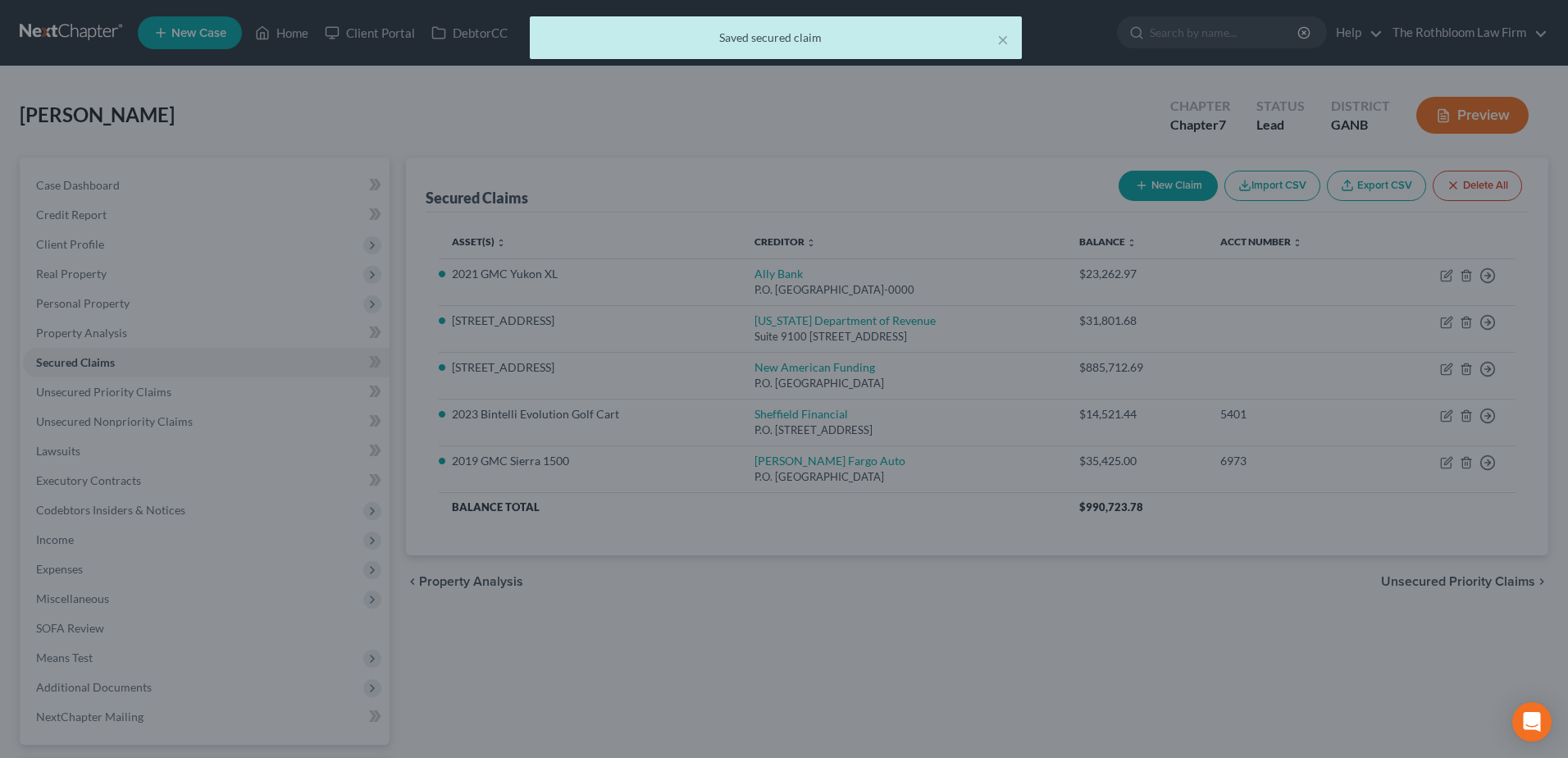
select select "5"
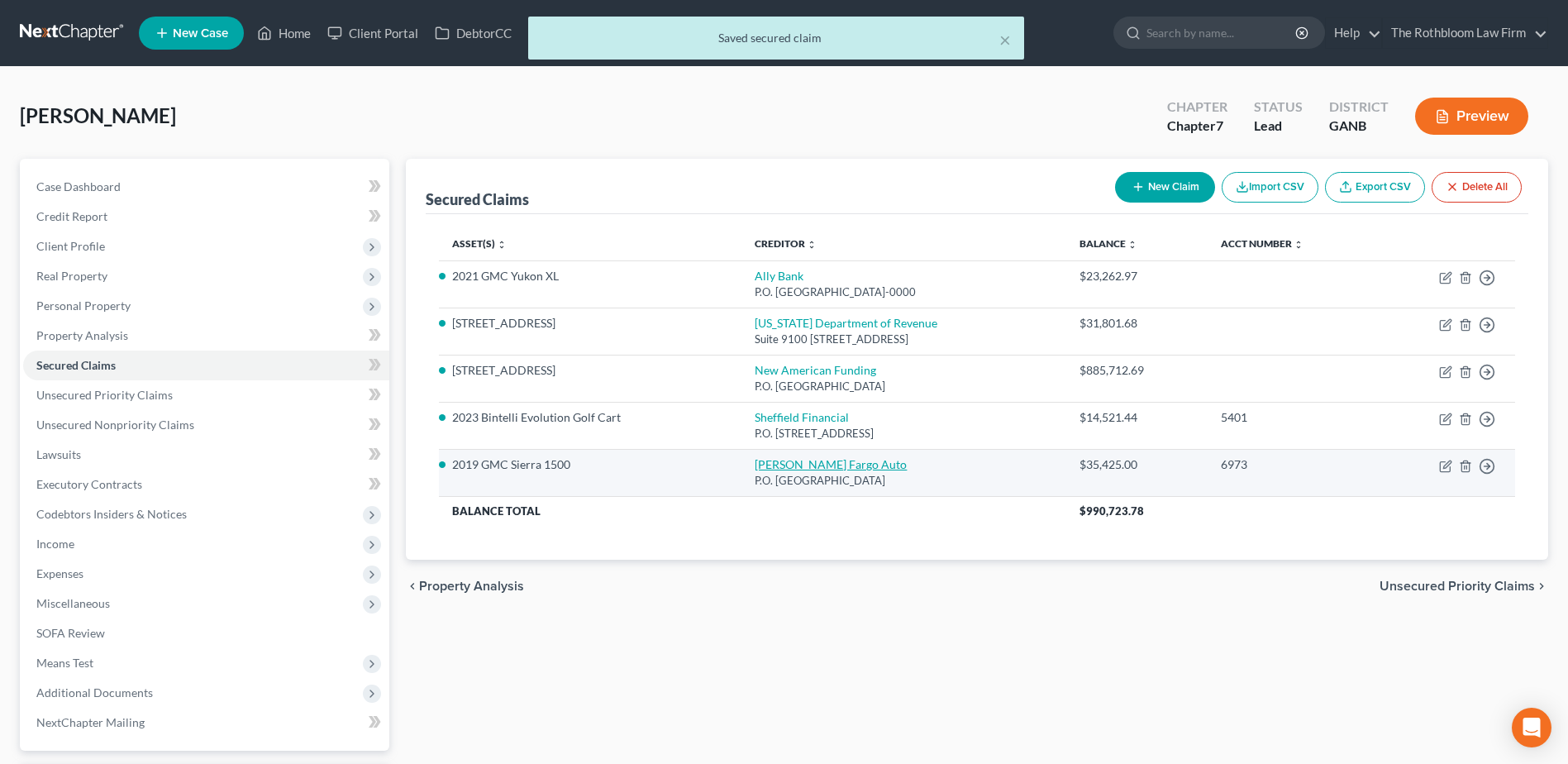
click at [755, 464] on link "[PERSON_NAME] Fargo Auto" at bounding box center [831, 464] width 152 height 14
select select "28"
select select "2"
select select "0"
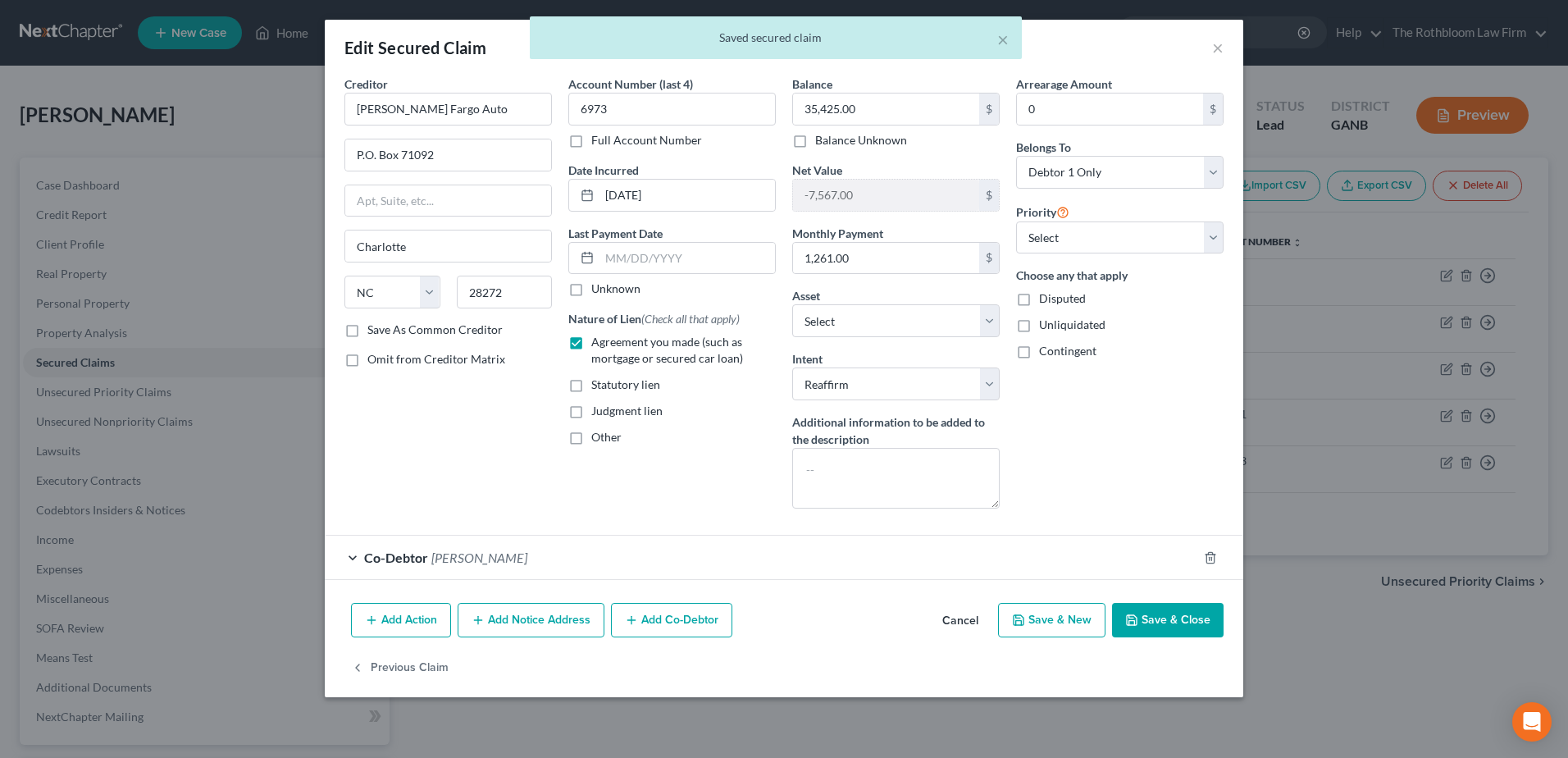
click at [1217, 50] on div "× Saved secured claim" at bounding box center [776, 42] width 1568 height 51
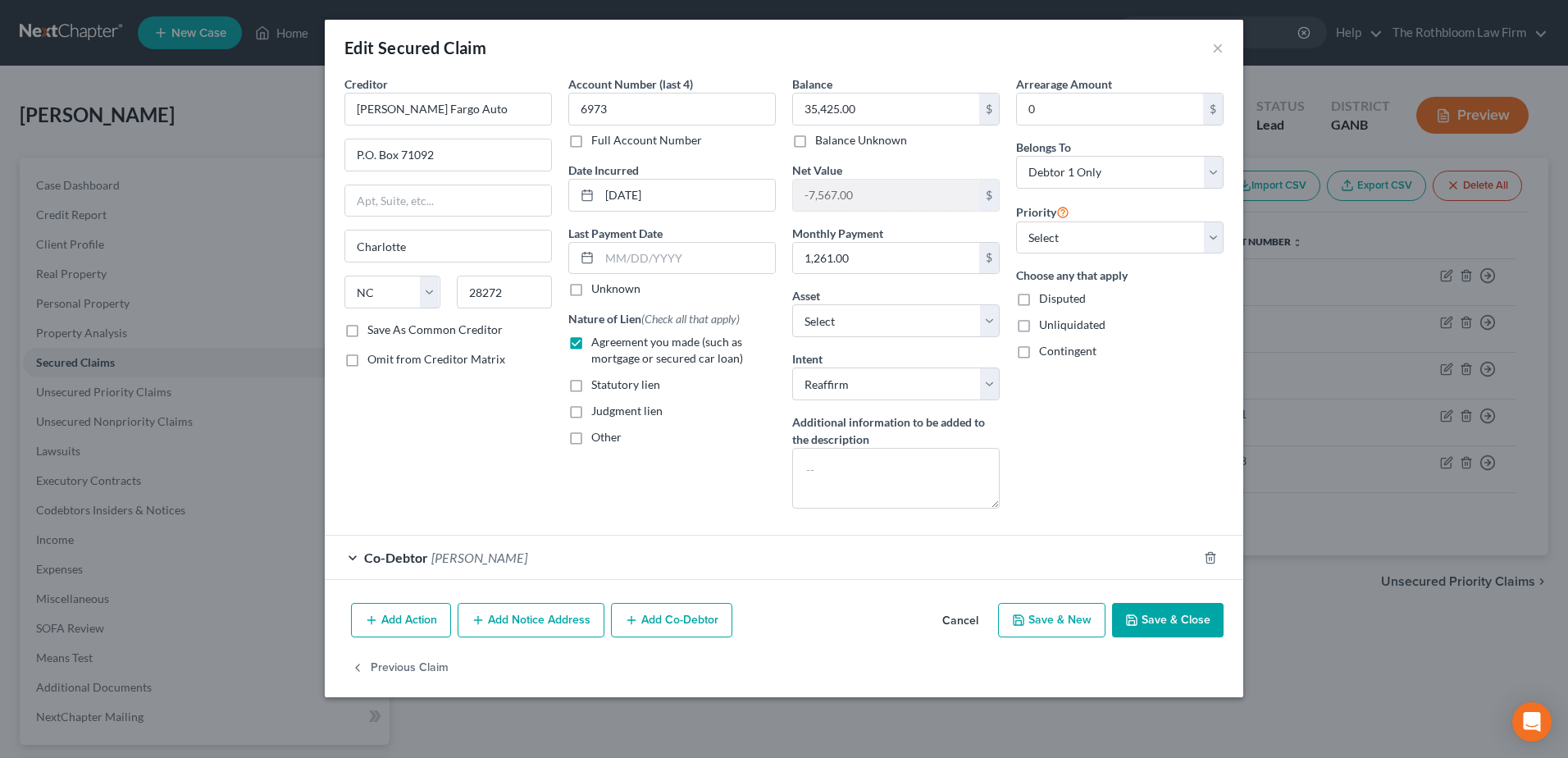
click at [1167, 622] on button "Save & Close" at bounding box center [1168, 620] width 112 height 34
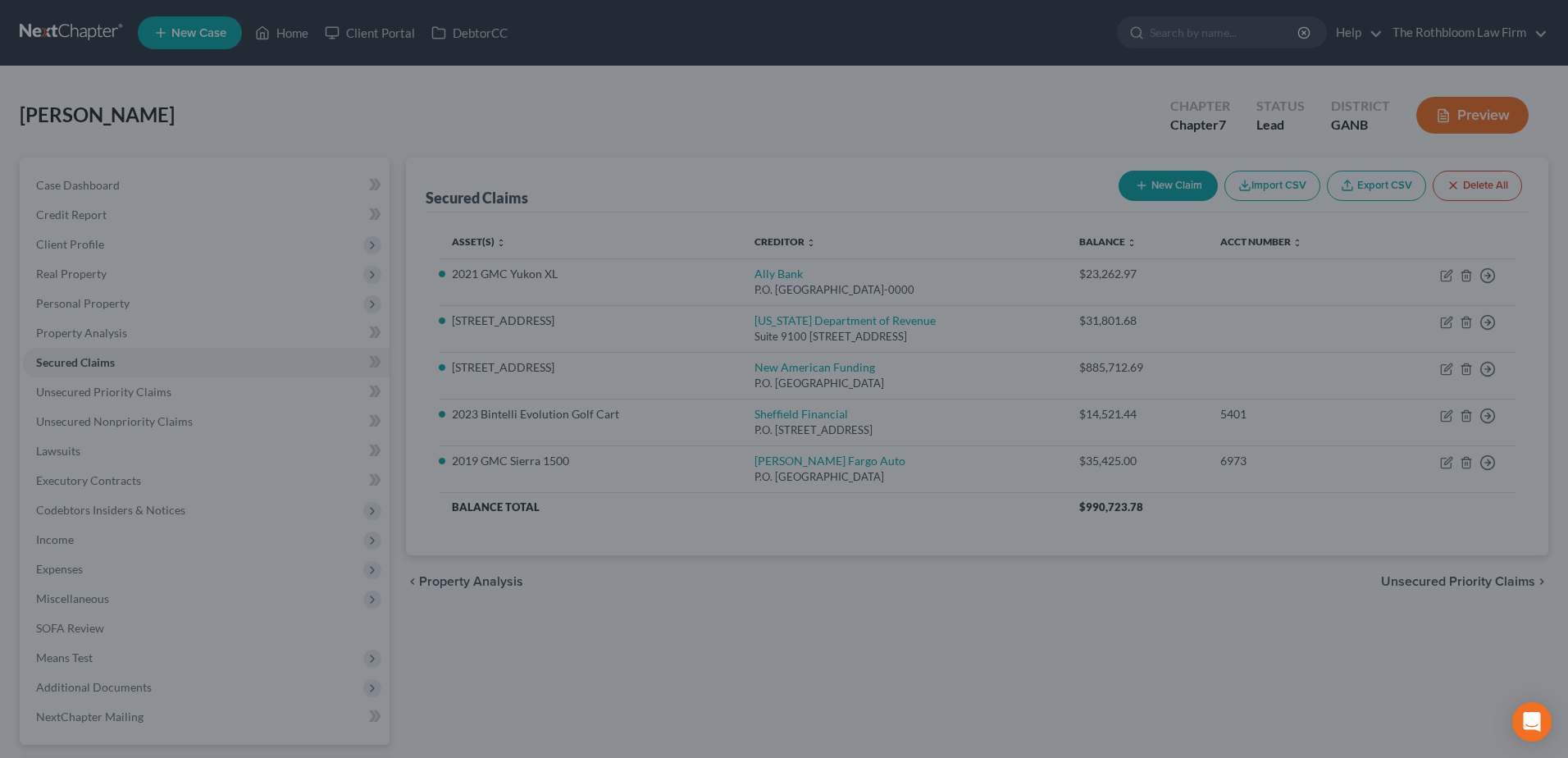
select select "11"
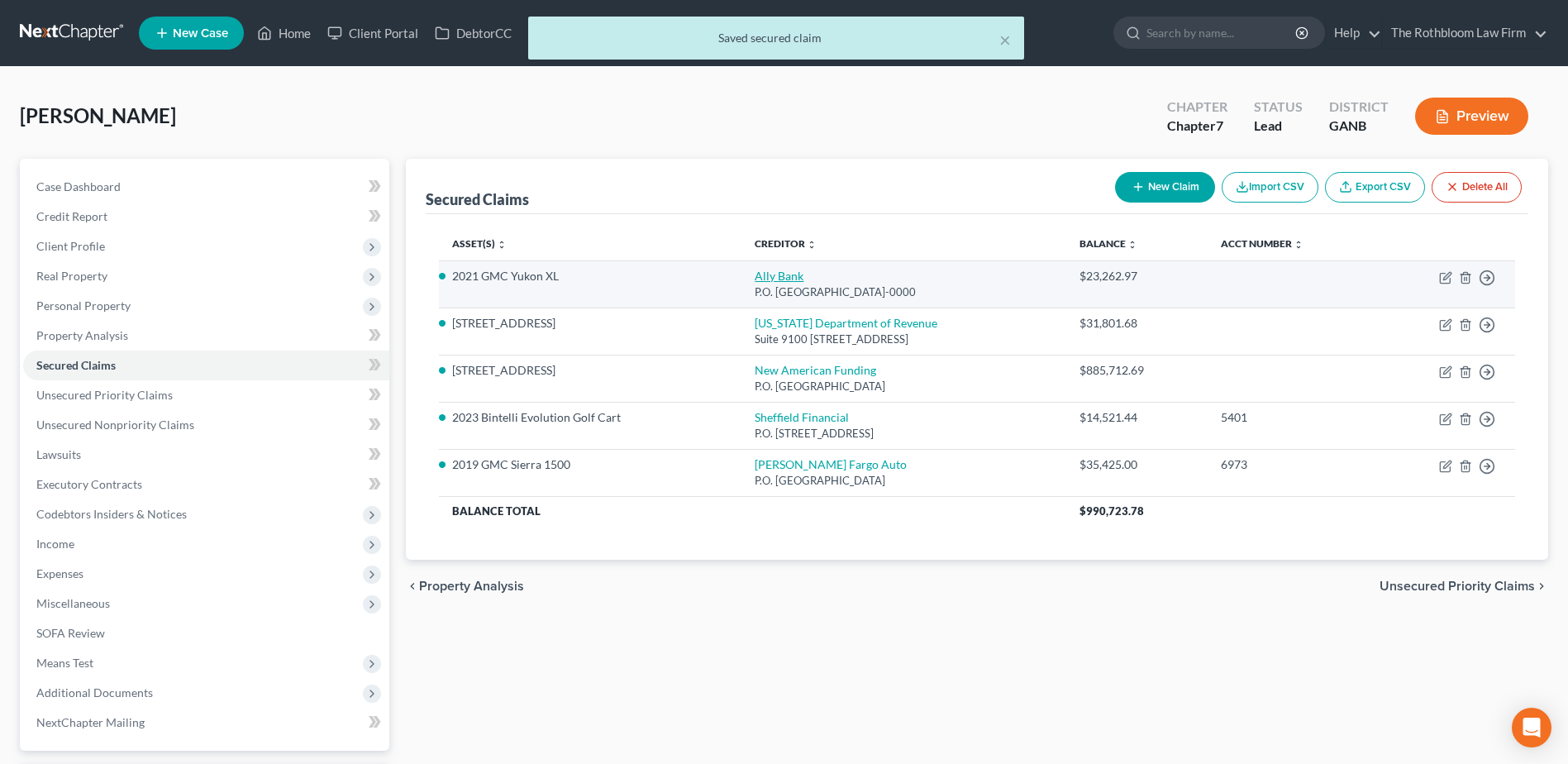
click at [755, 276] on link "Ally Bank" at bounding box center [779, 276] width 49 height 14
select select "24"
select select "0"
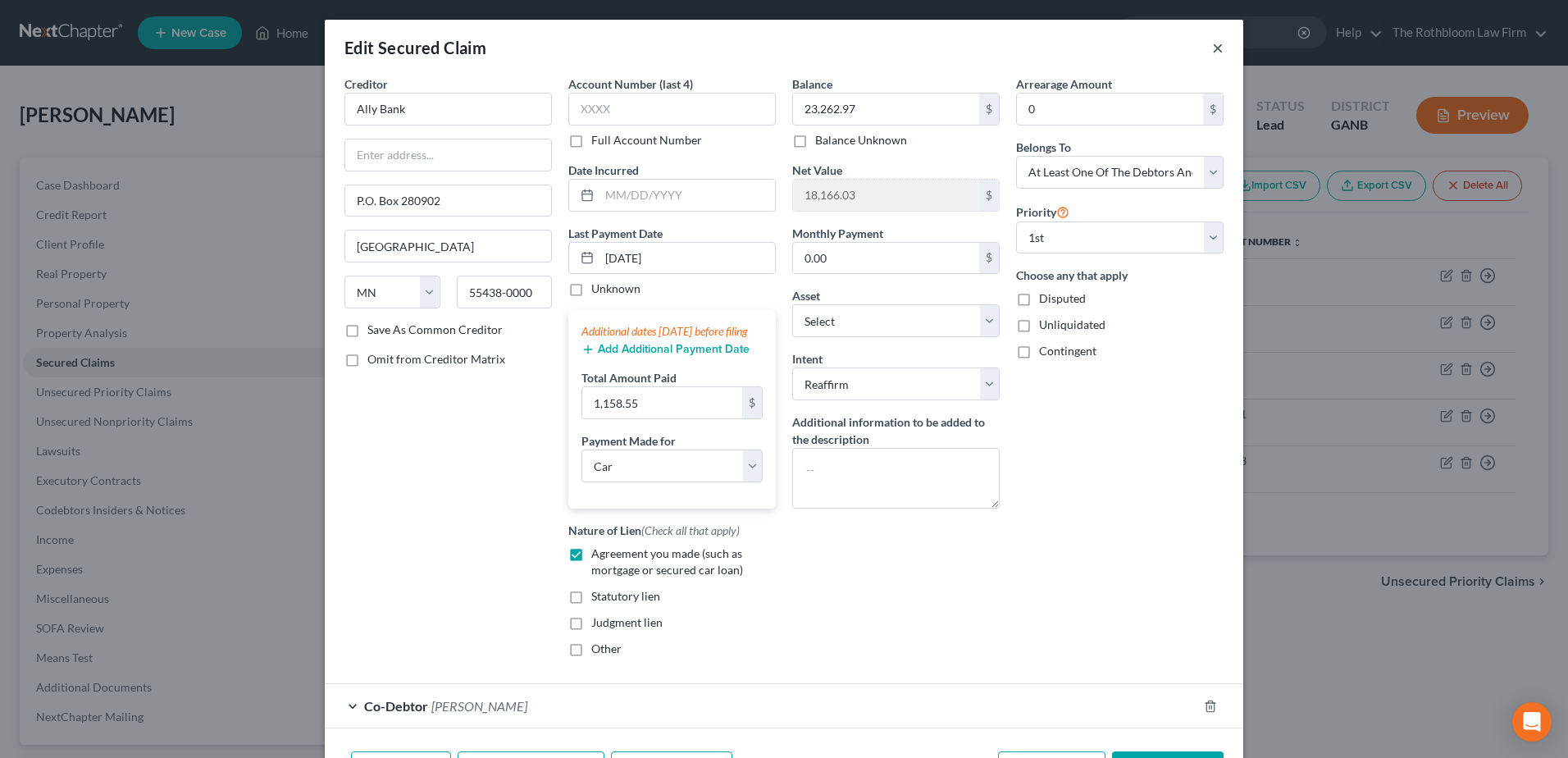
click at [1215, 48] on button "×" at bounding box center [1218, 48] width 11 height 20
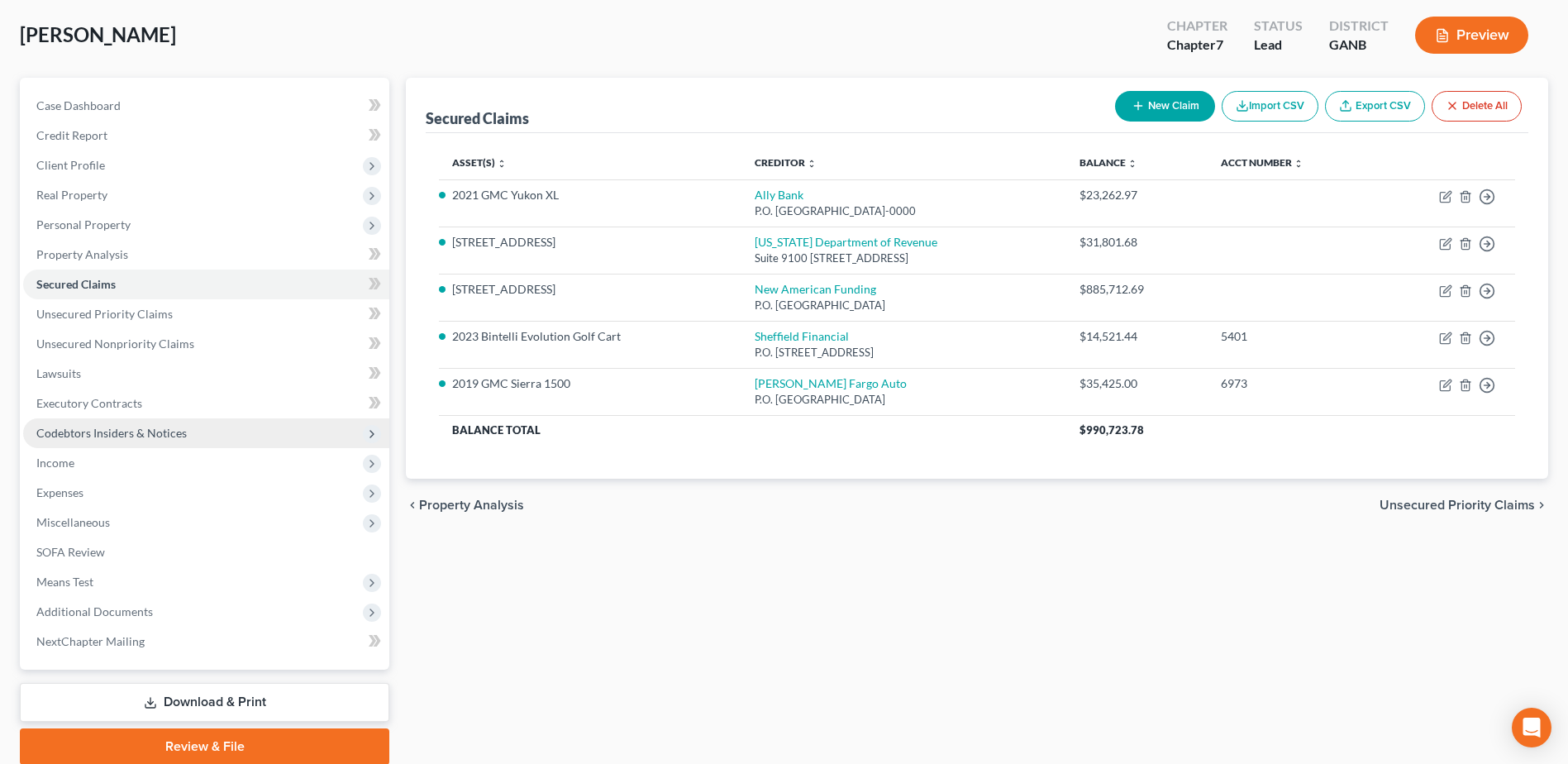
scroll to position [145, 0]
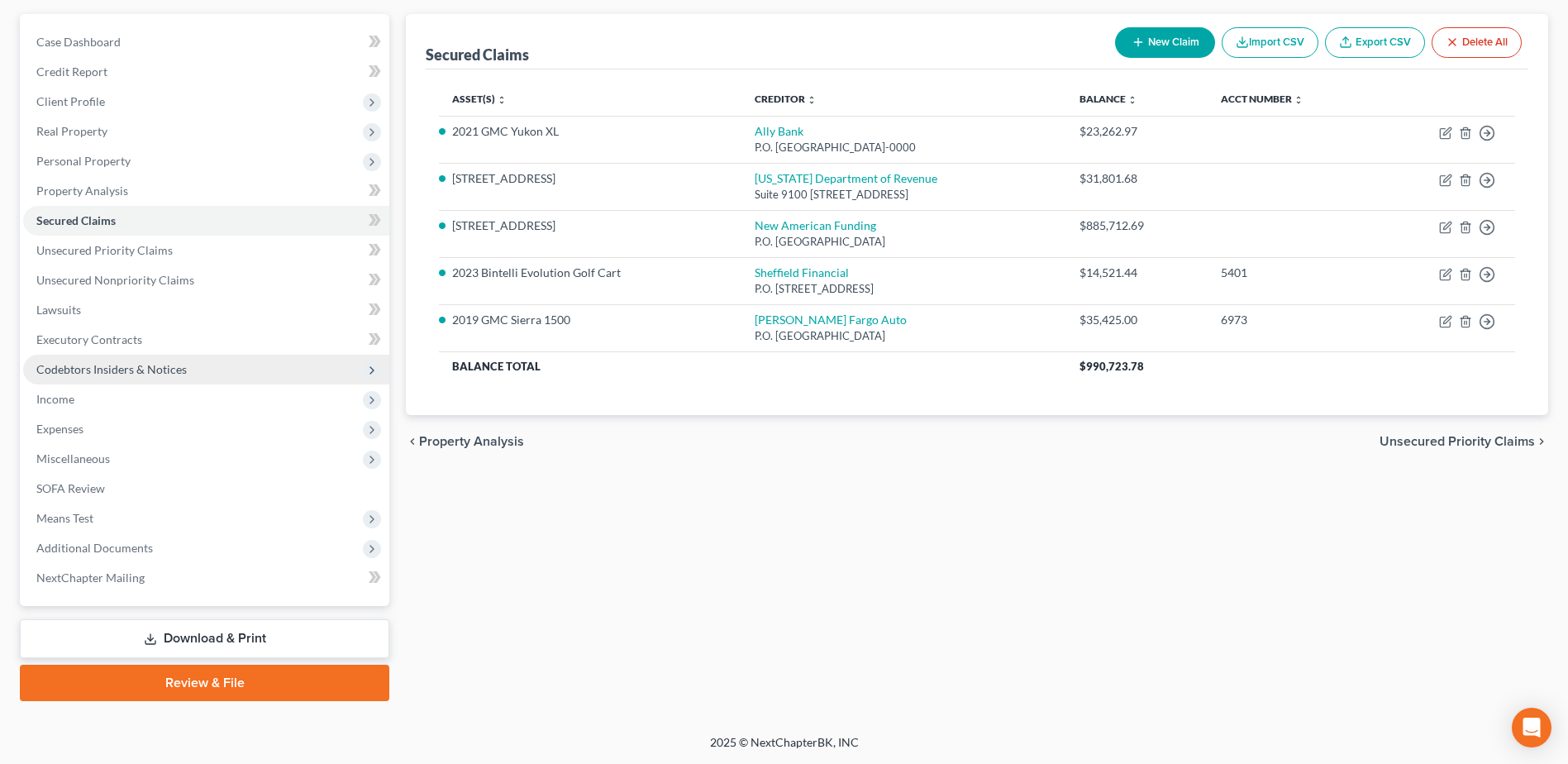
click at [86, 371] on span "Codebtors Insiders & Notices" at bounding box center [112, 369] width 151 height 14
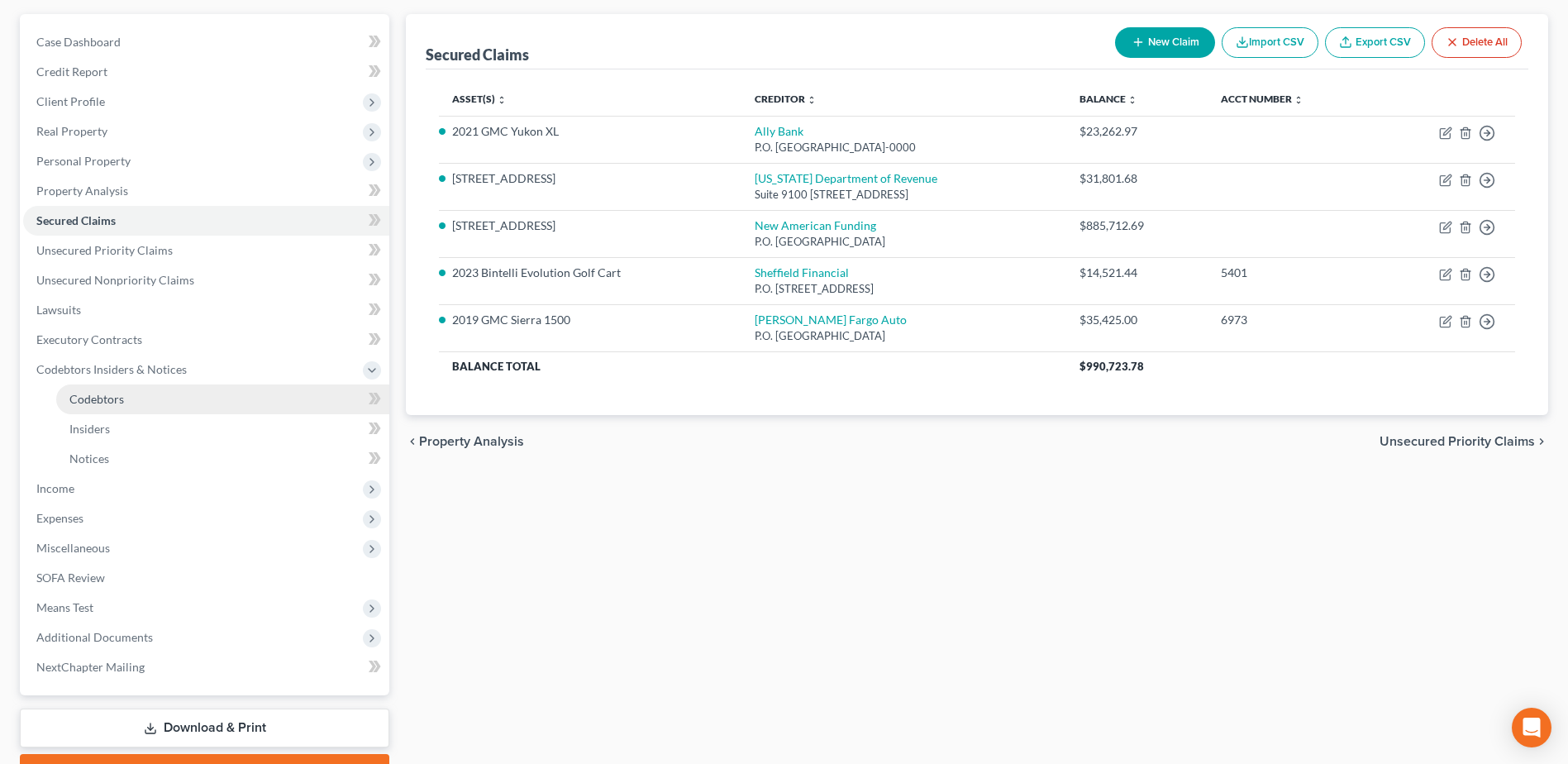
click at [109, 398] on span "Codebtors" at bounding box center [97, 399] width 55 height 14
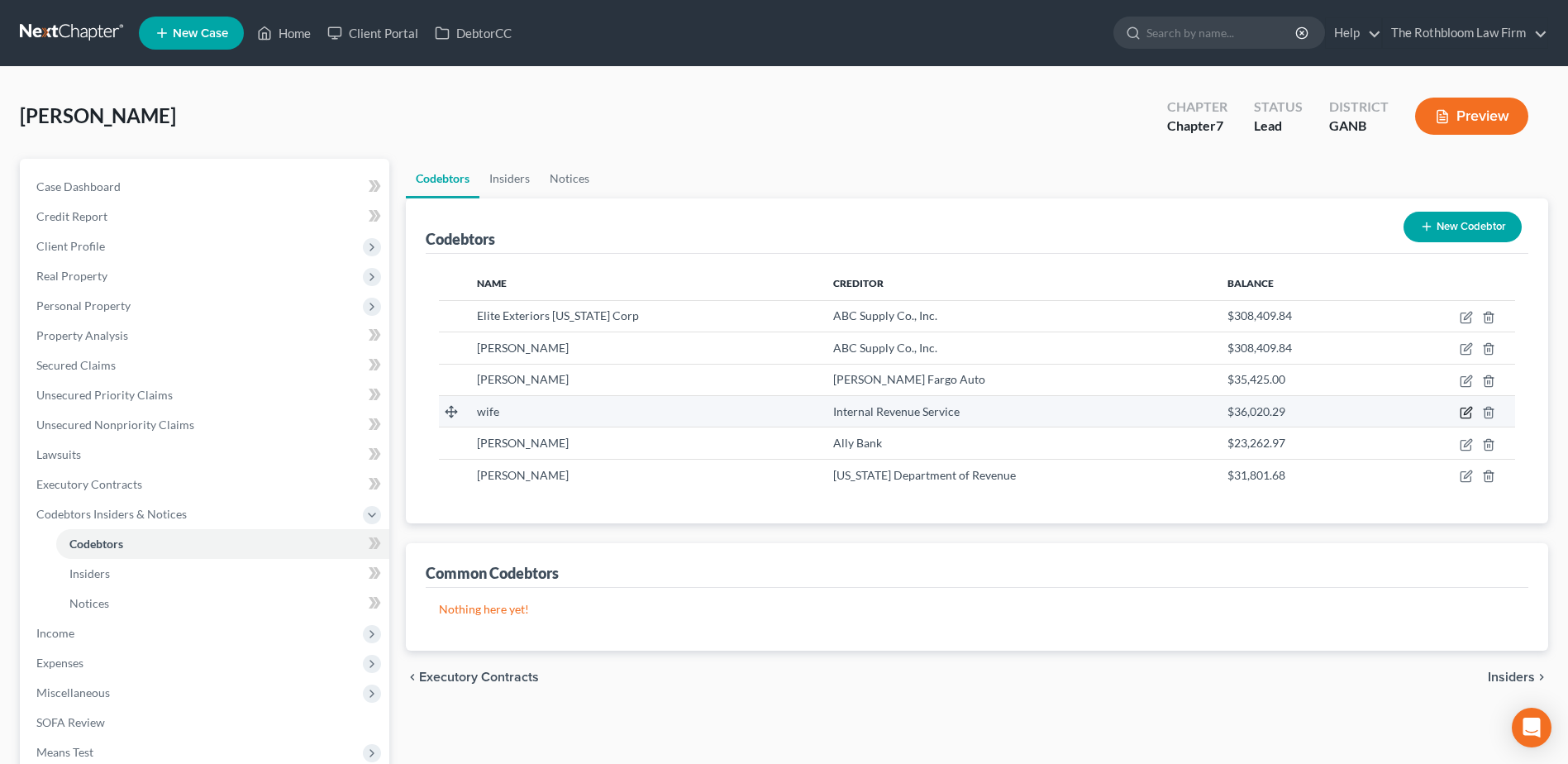
click at [1466, 413] on icon "button" at bounding box center [1466, 413] width 13 height 13
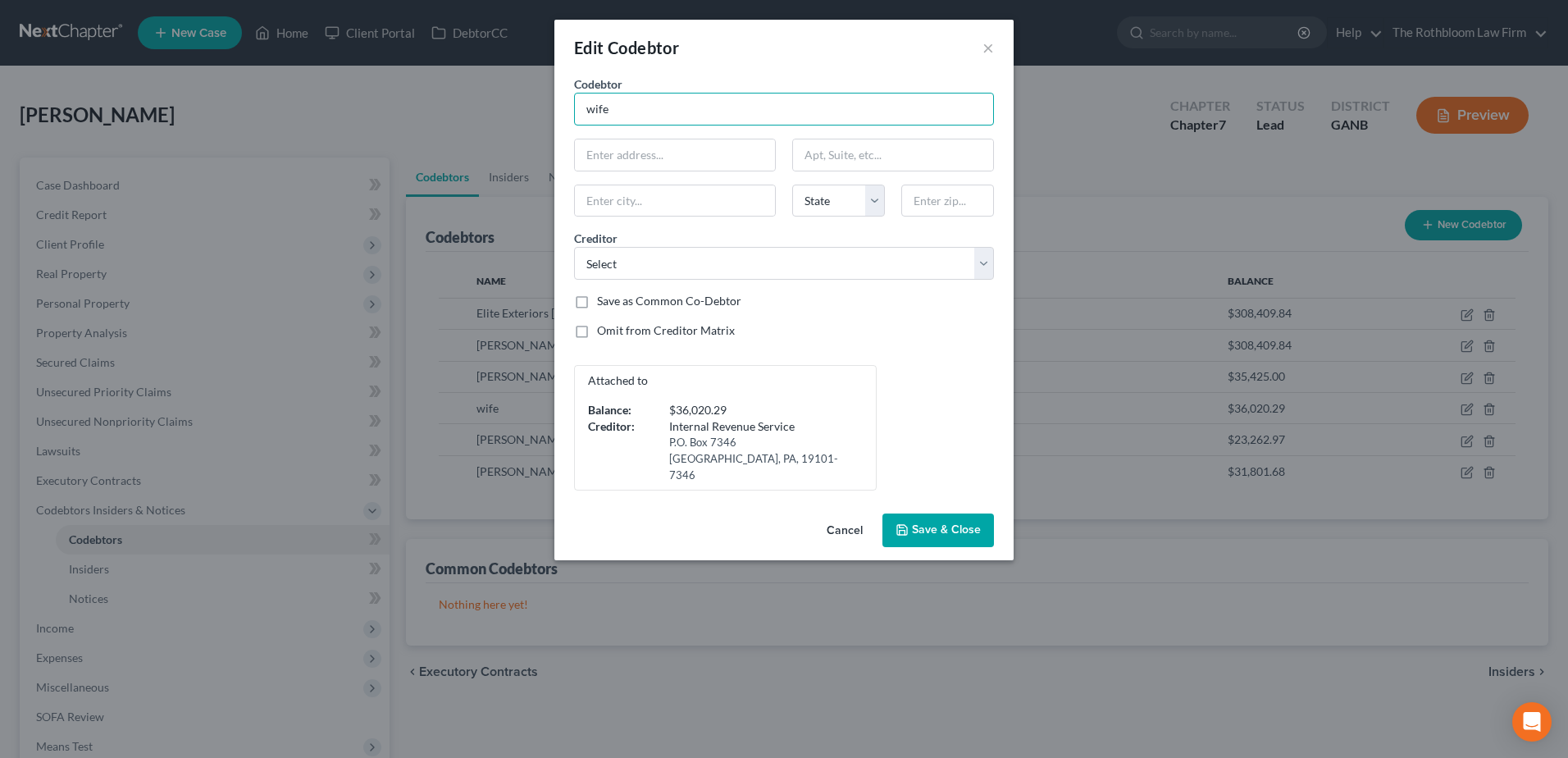
drag, startPoint x: 625, startPoint y: 107, endPoint x: 552, endPoint y: 112, distance: 73.2
click at [552, 112] on div "Edit Codebtor × Codebtor * wife Codebtor * wife State [US_STATE] AK AR AZ CA CO…" at bounding box center [784, 379] width 1568 height 758
click at [629, 113] on input "wife" at bounding box center [784, 109] width 420 height 33
click at [644, 150] on input "text" at bounding box center [675, 155] width 200 height 31
click at [944, 523] on button "Save & Close" at bounding box center [938, 531] width 112 height 34
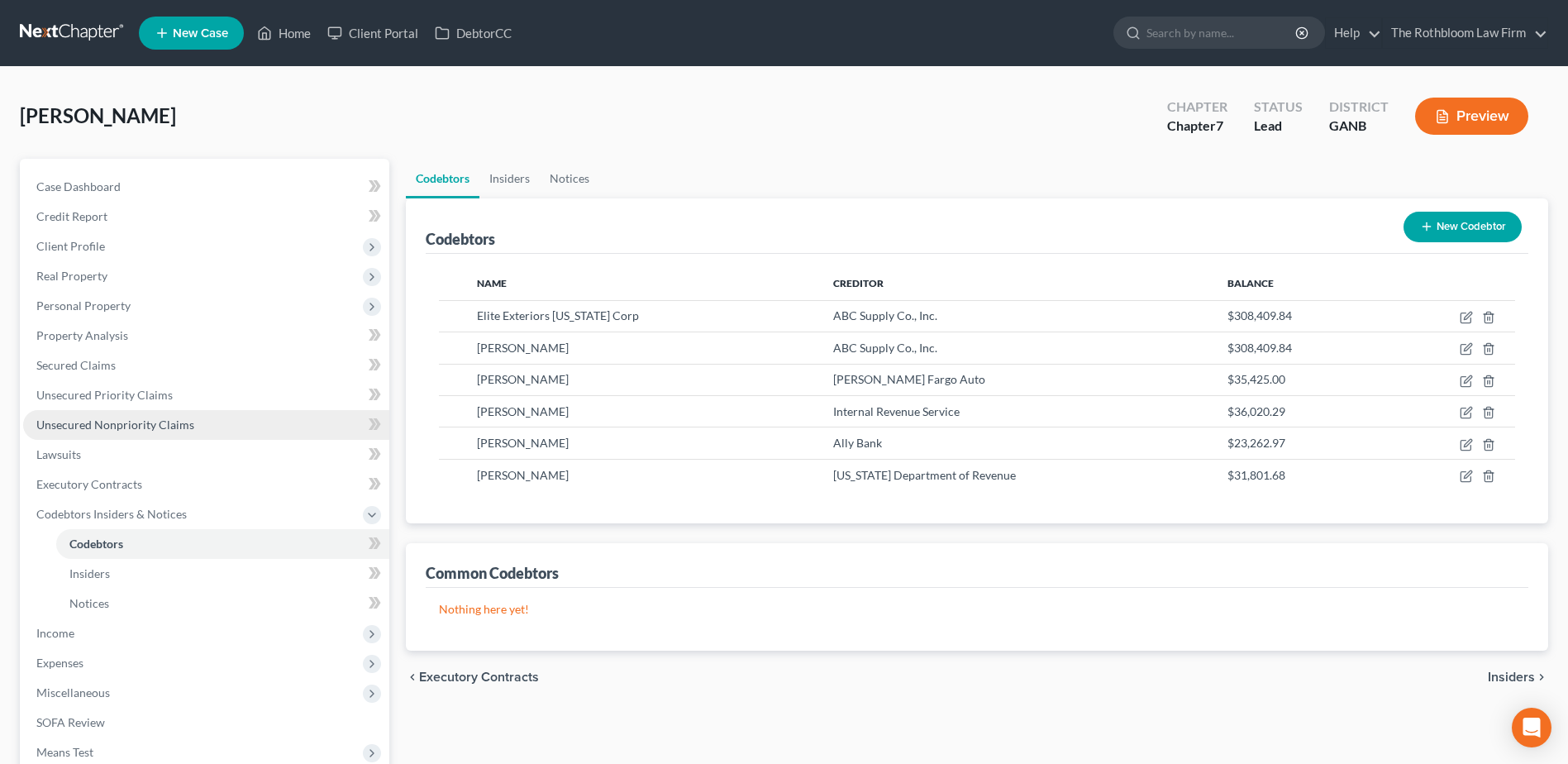
click at [97, 421] on span "Unsecured Nonpriority Claims" at bounding box center [115, 425] width 158 height 14
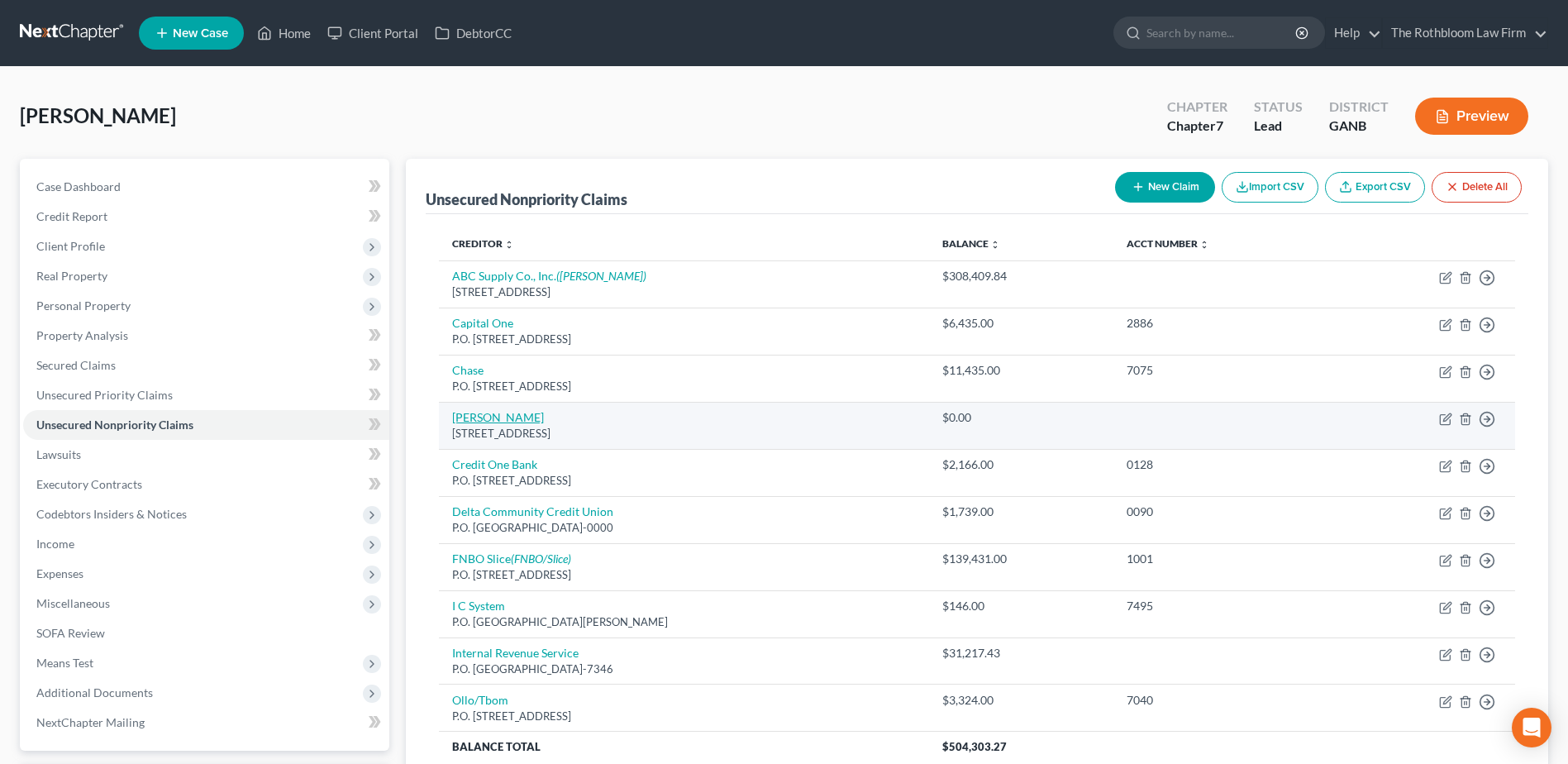
click at [506, 413] on link "[PERSON_NAME]" at bounding box center [498, 417] width 92 height 14
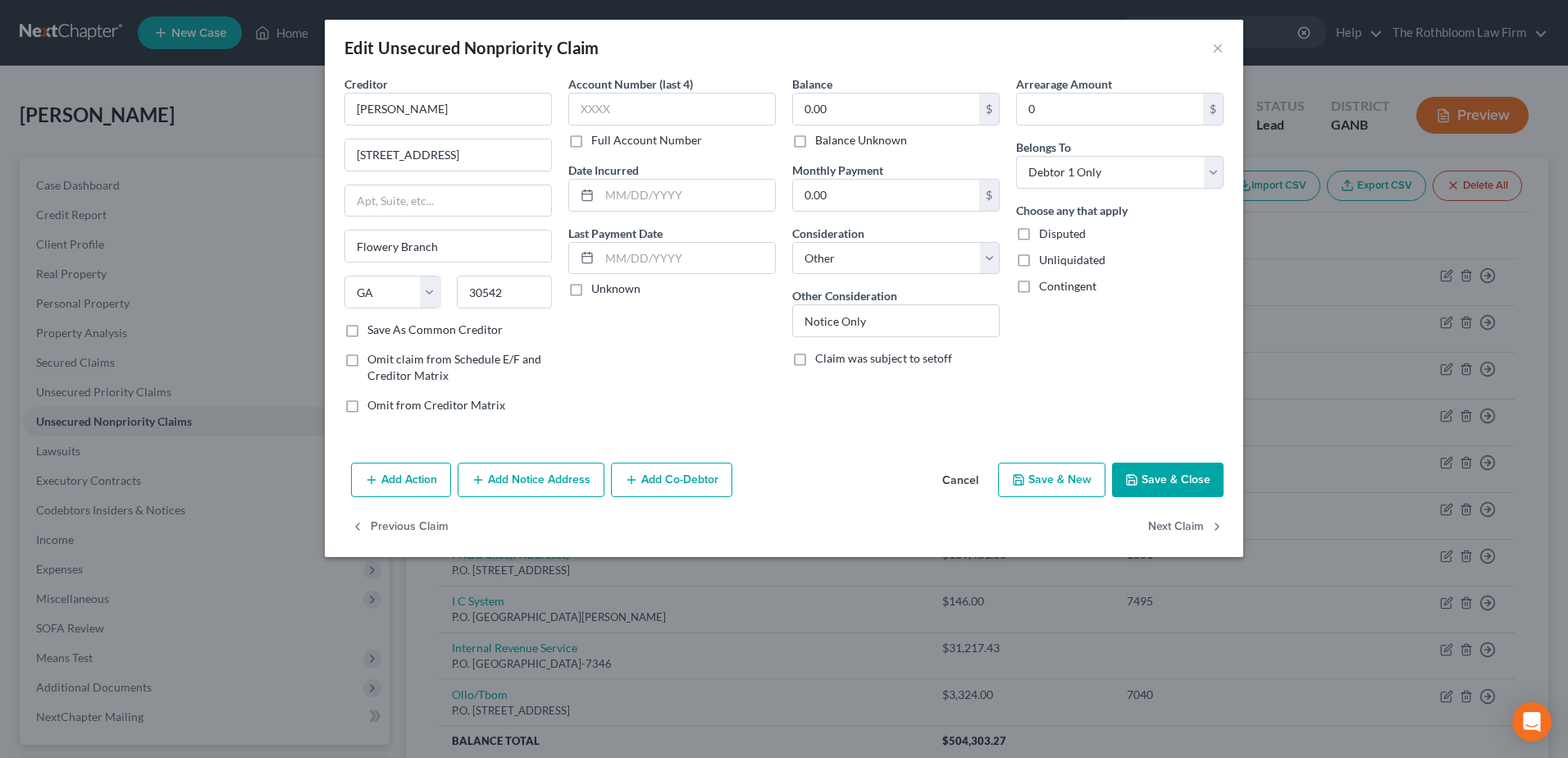
click at [1159, 478] on button "Save & Close" at bounding box center [1168, 480] width 112 height 34
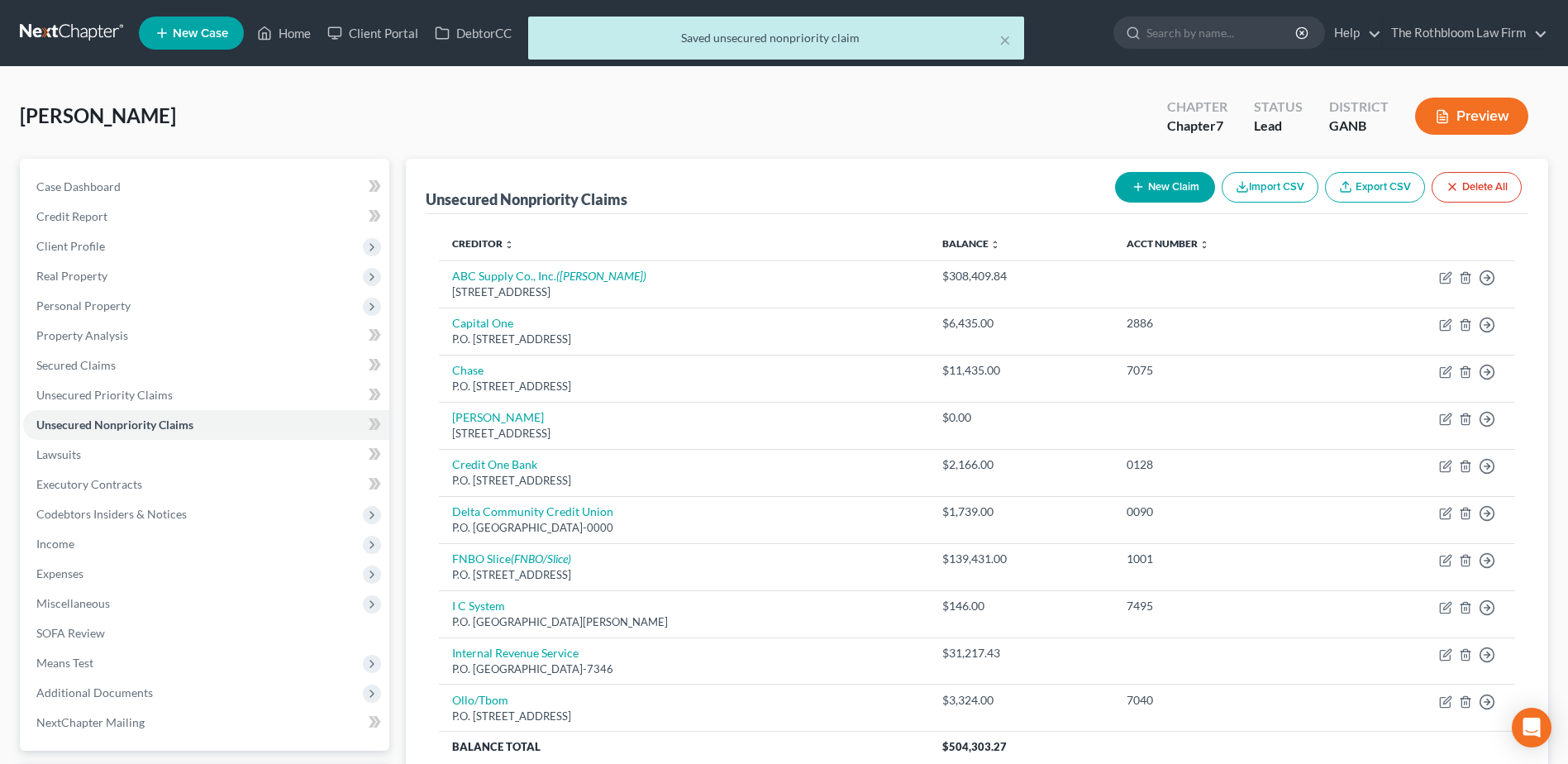
scroll to position [147, 0]
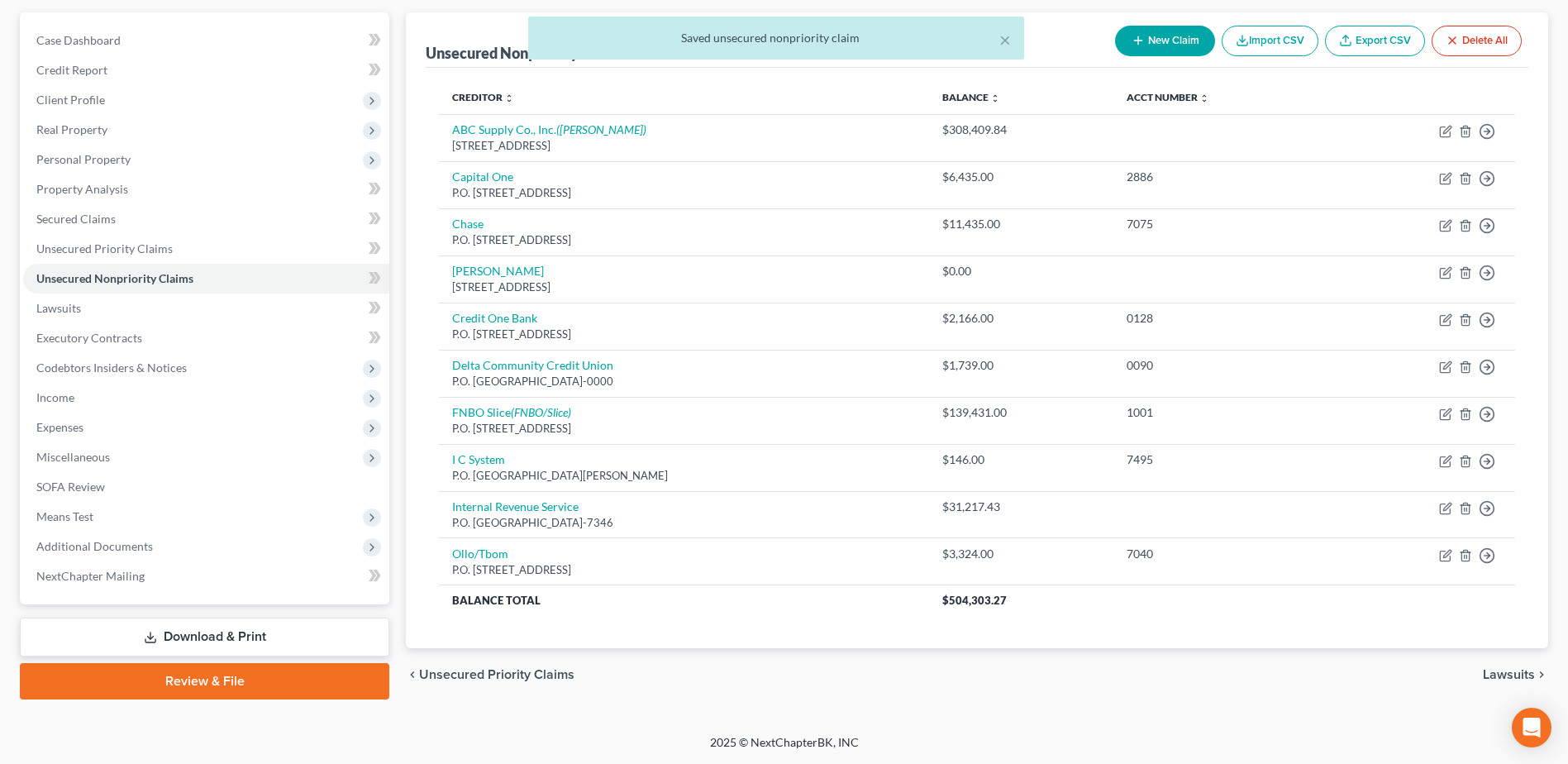
click at [171, 632] on link "Download & Print" at bounding box center [204, 637] width 370 height 39
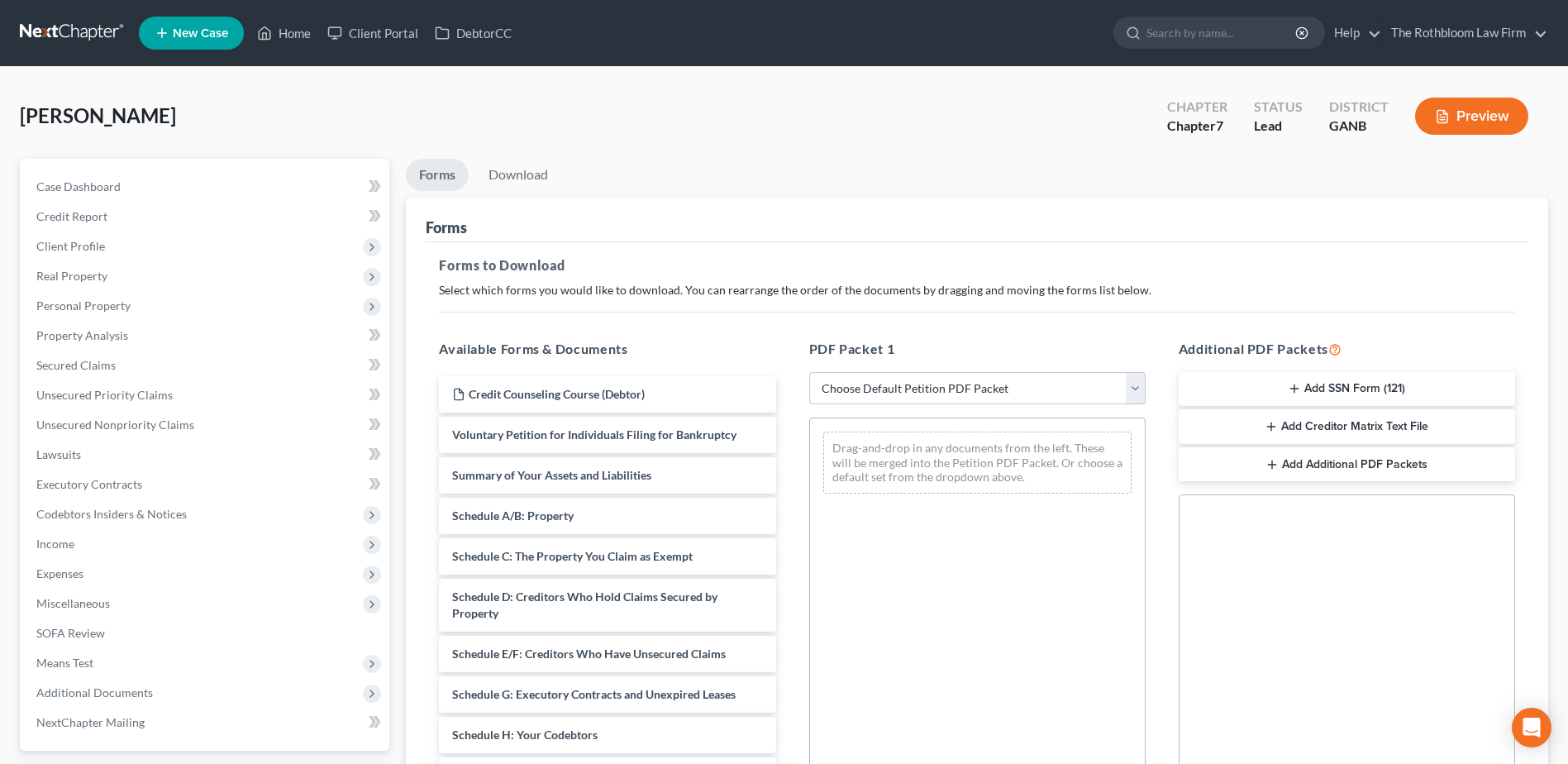
click at [846, 391] on select "Choose Default Petition PDF Packet Complete Bankruptcy Petition (all forms and …" at bounding box center [977, 389] width 337 height 33
click at [809, 372] on select "Choose Default Petition PDF Packet Complete Bankruptcy Petition (all forms and …" at bounding box center [977, 389] width 337 height 33
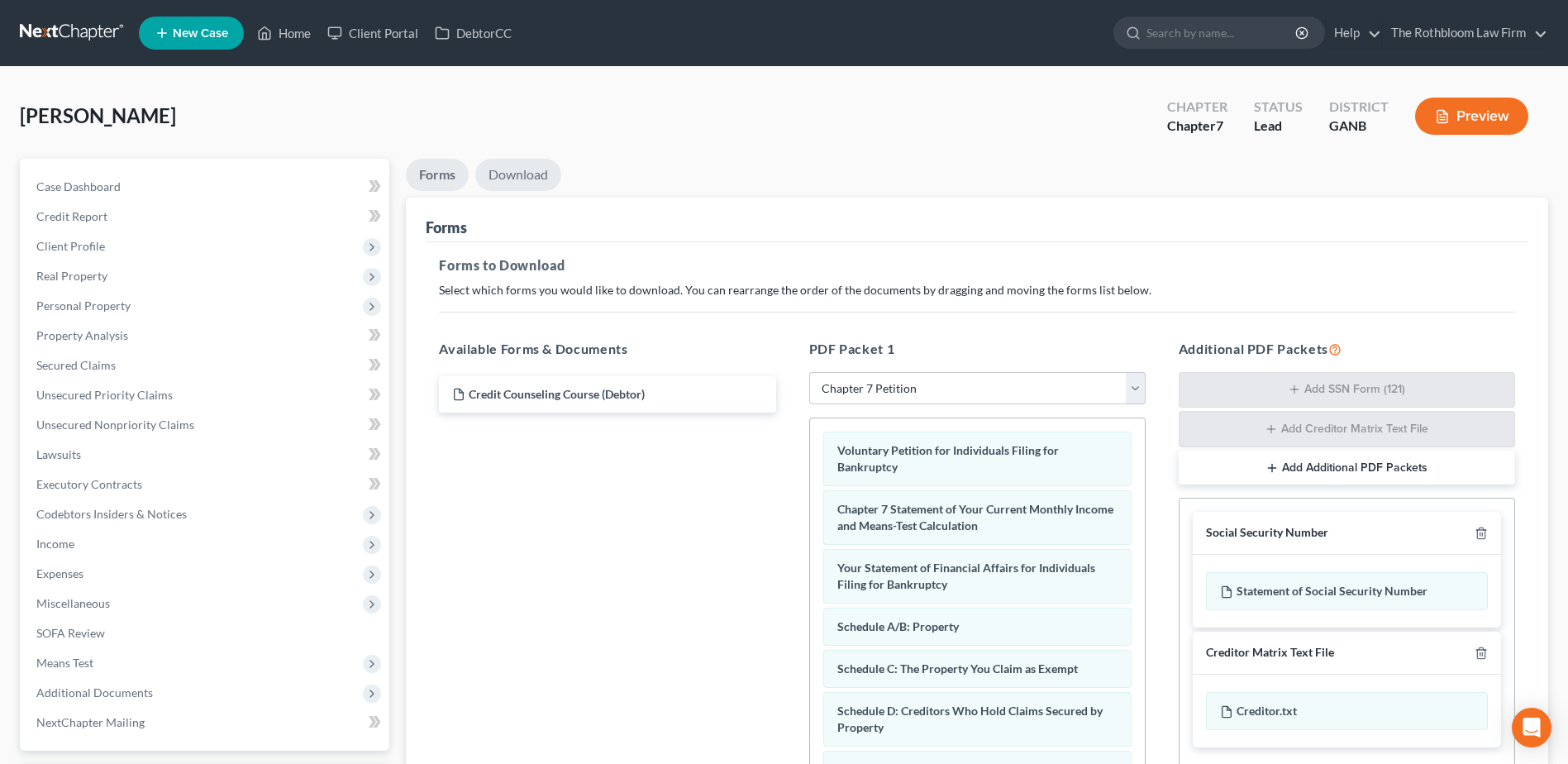
click at [522, 185] on link "Download" at bounding box center [519, 175] width 86 height 32
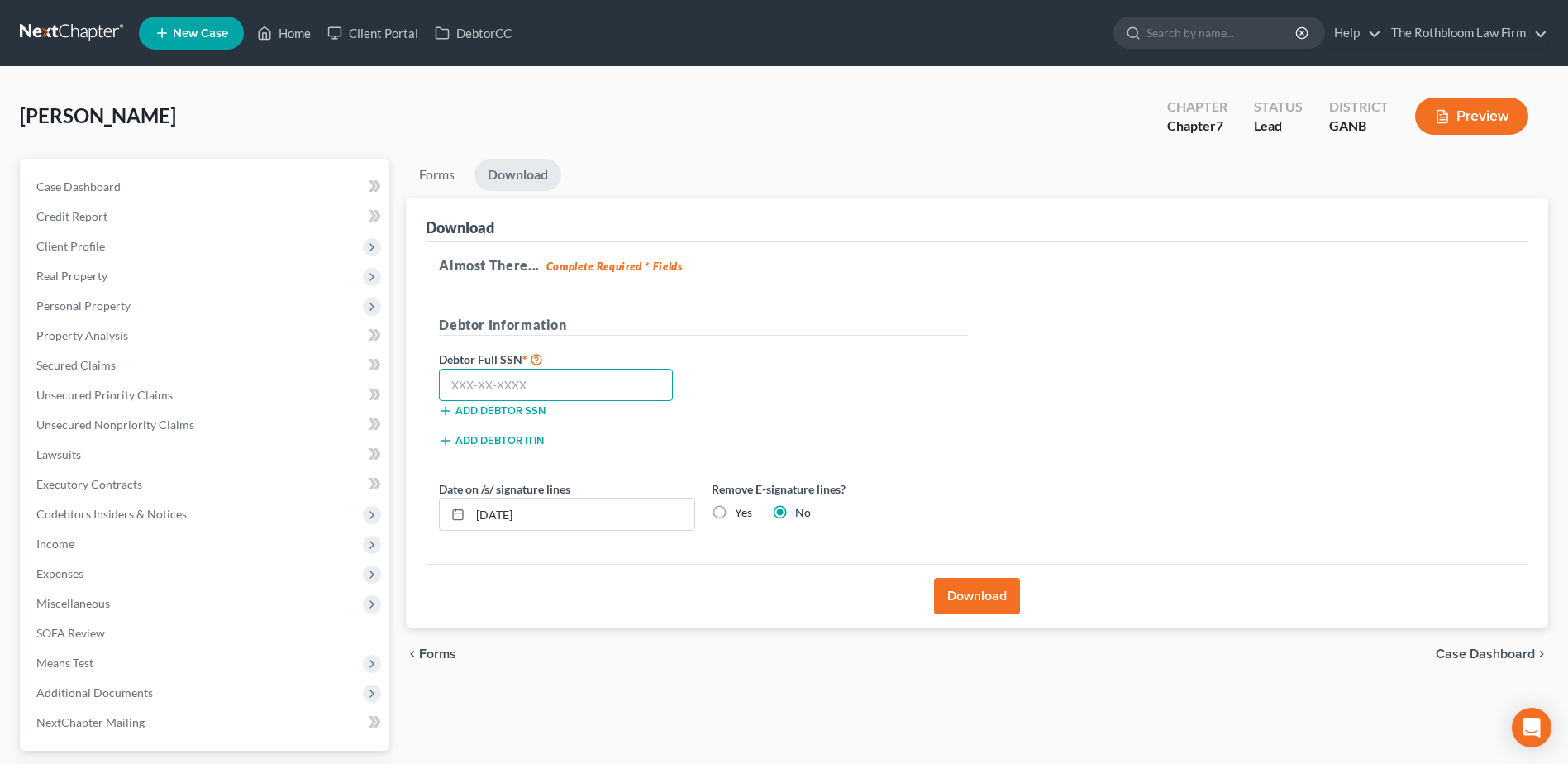
click at [505, 373] on input "text" at bounding box center [556, 386] width 234 height 33
click at [977, 611] on button "Download" at bounding box center [977, 596] width 86 height 36
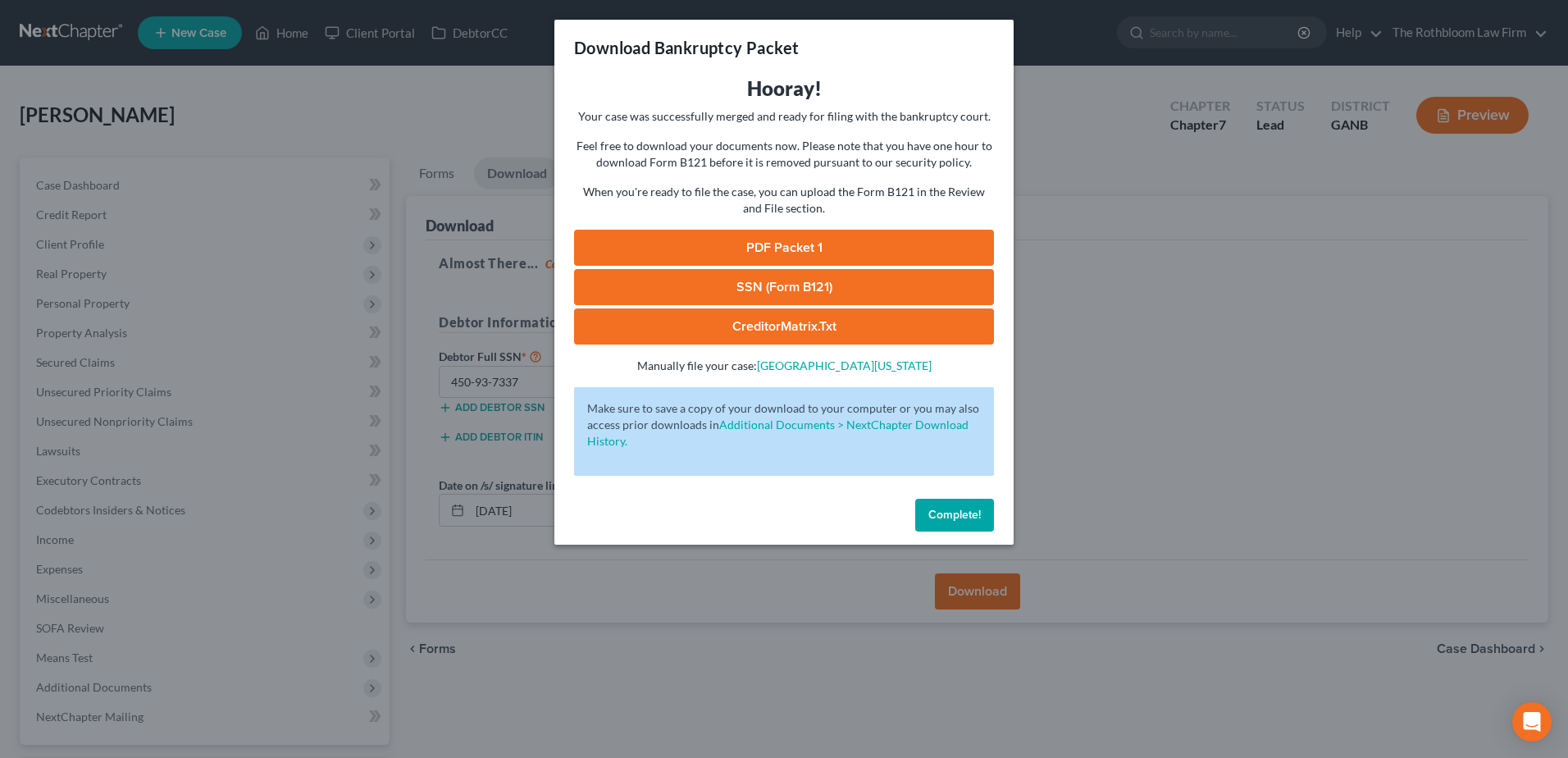
click at [722, 242] on link "PDF Packet 1" at bounding box center [784, 248] width 420 height 36
click at [928, 517] on span "Complete!" at bounding box center [955, 514] width 53 height 14
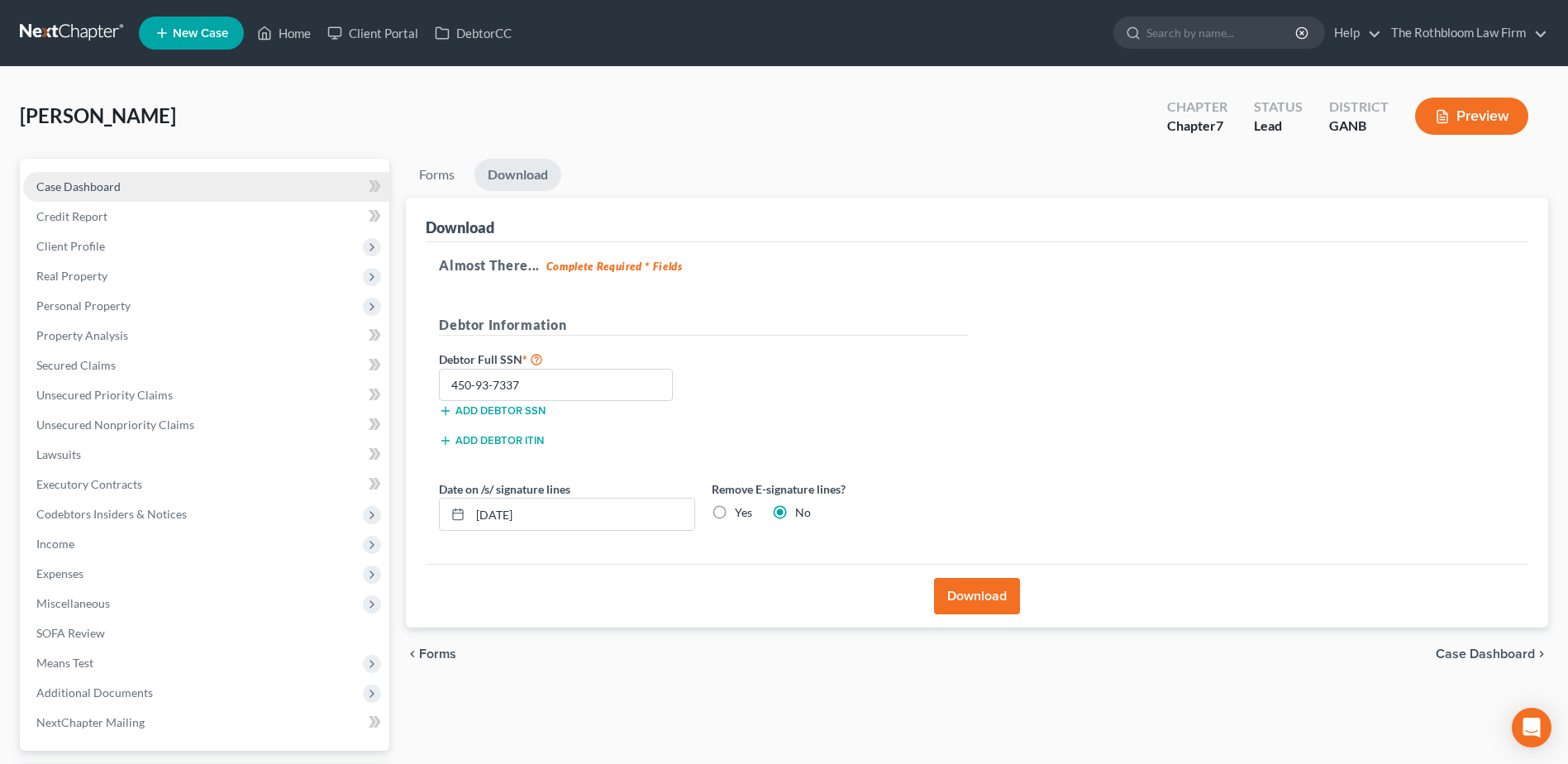
click at [70, 193] on span "Case Dashboard" at bounding box center [79, 186] width 84 height 14
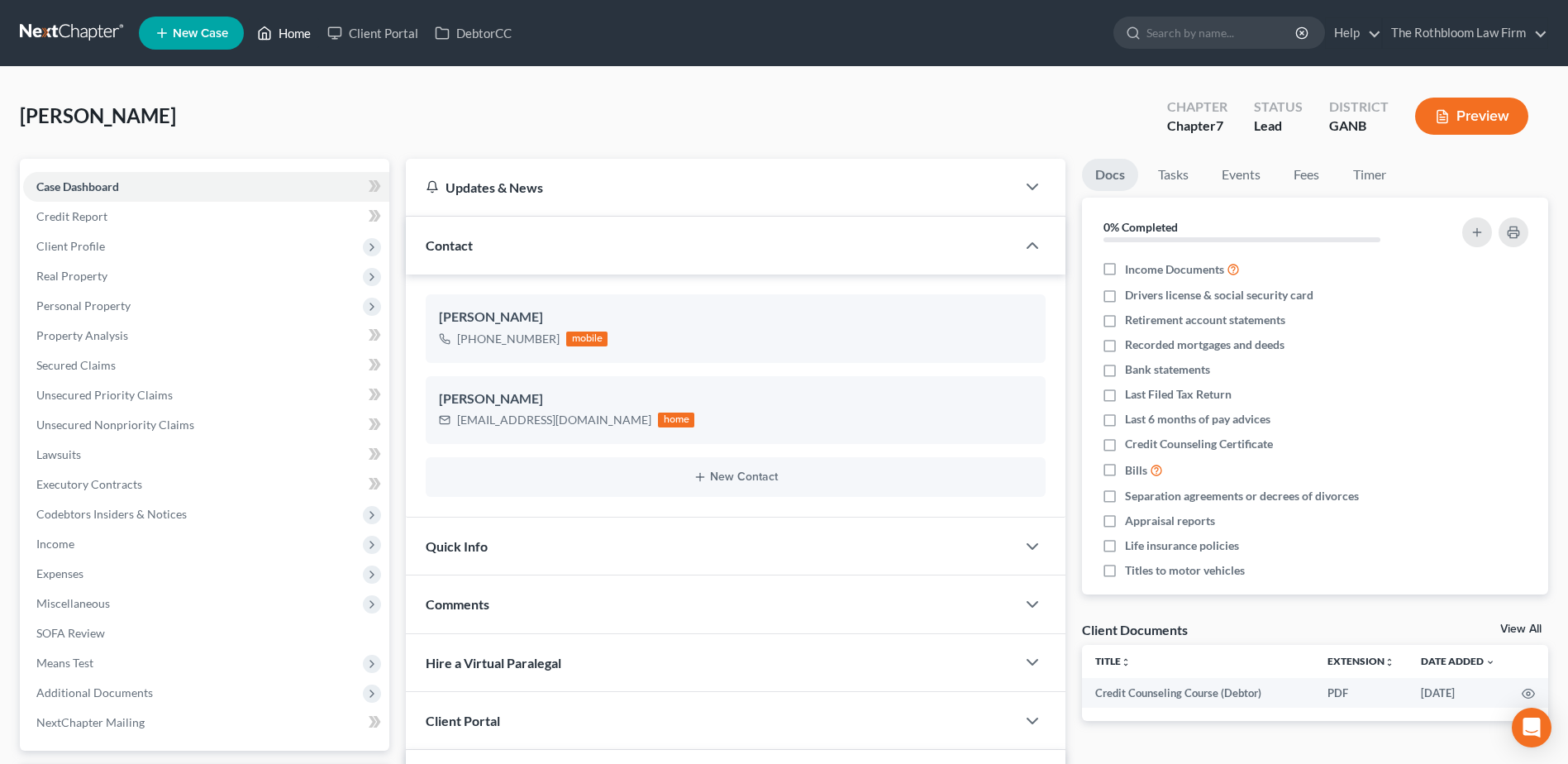
click at [302, 22] on link "Home" at bounding box center [284, 33] width 70 height 30
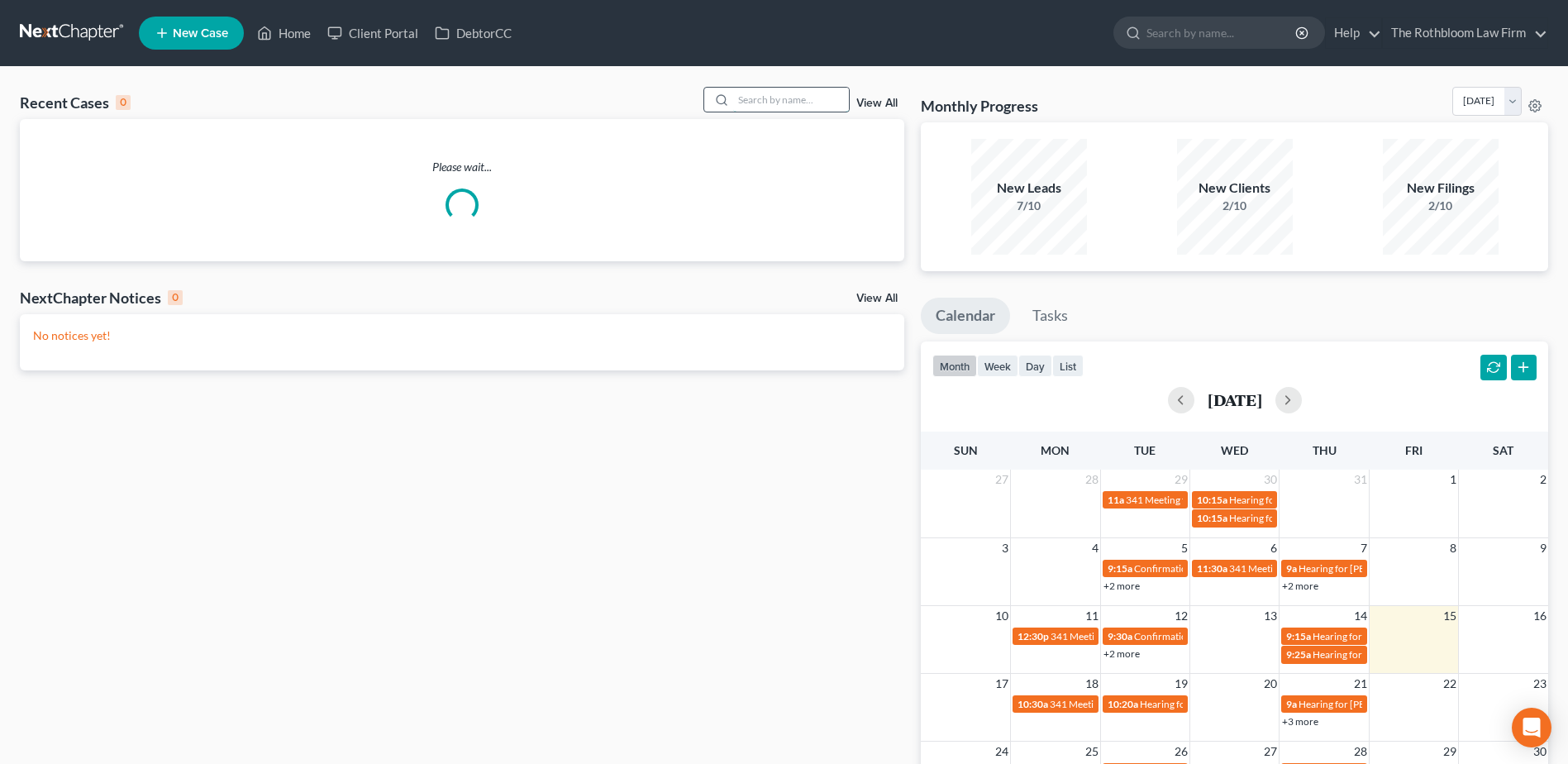
click at [752, 101] on input "search" at bounding box center [791, 99] width 116 height 24
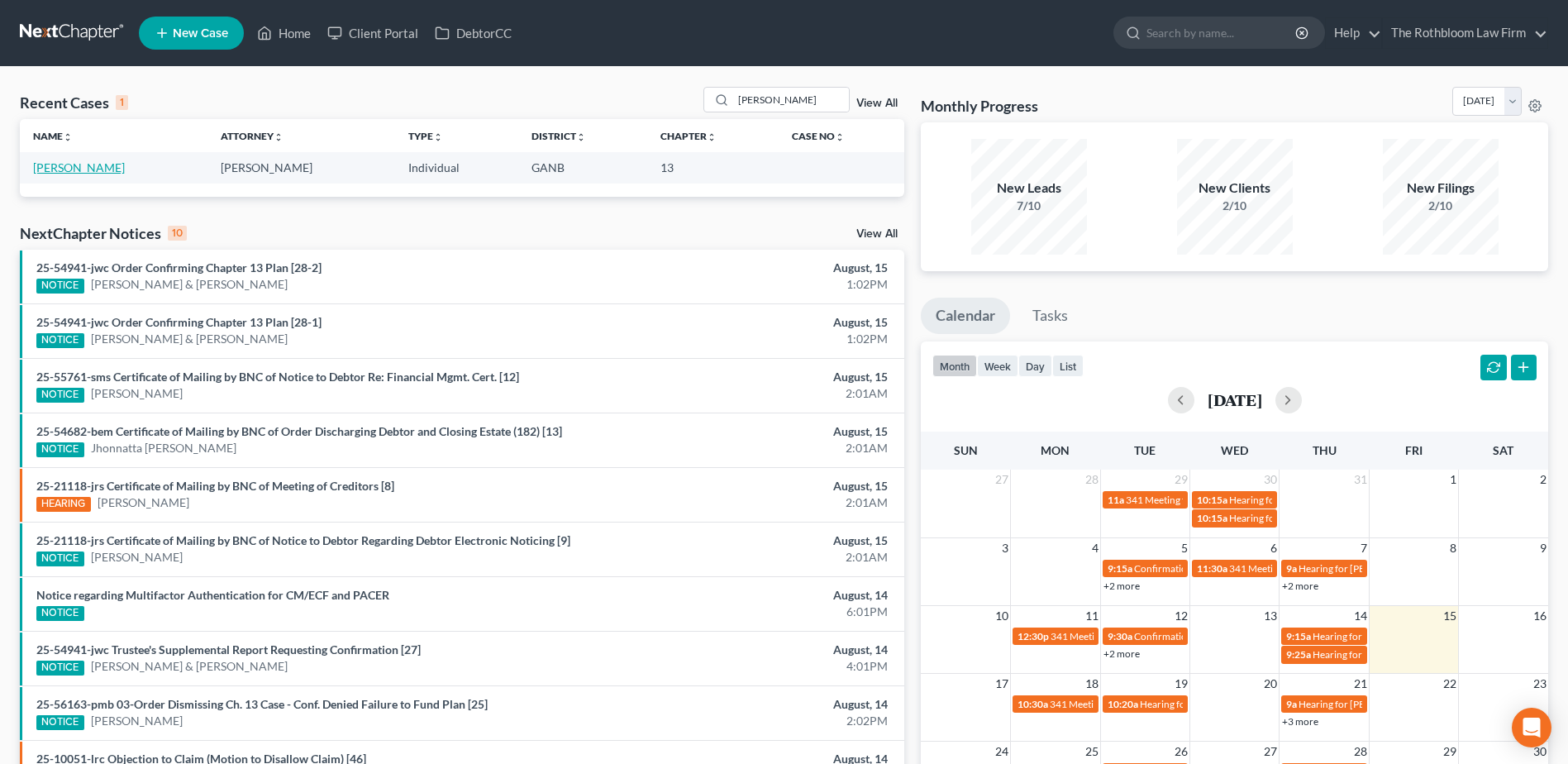
click at [71, 169] on link "[PERSON_NAME]" at bounding box center [79, 167] width 92 height 14
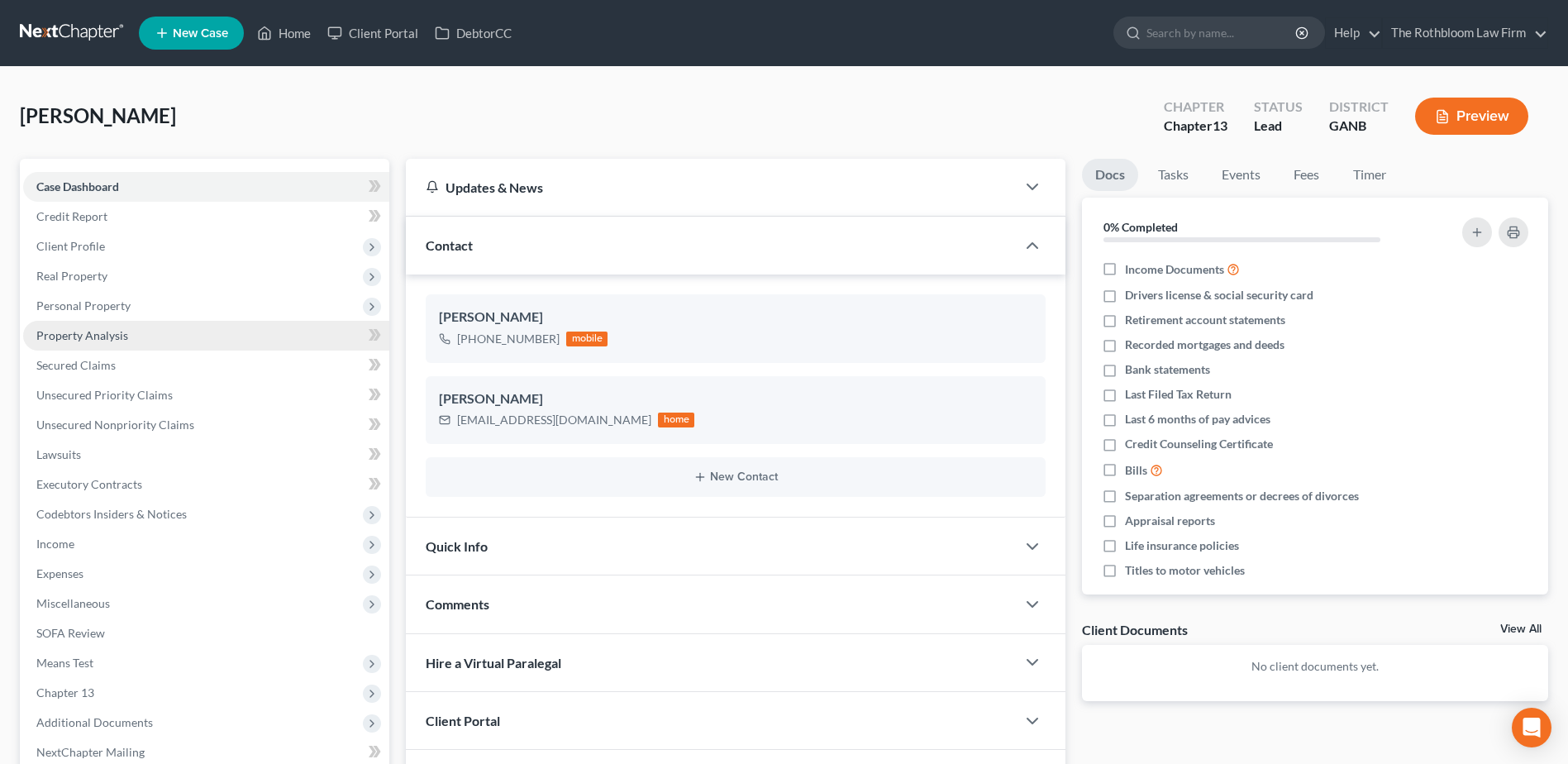
scroll to position [175, 0]
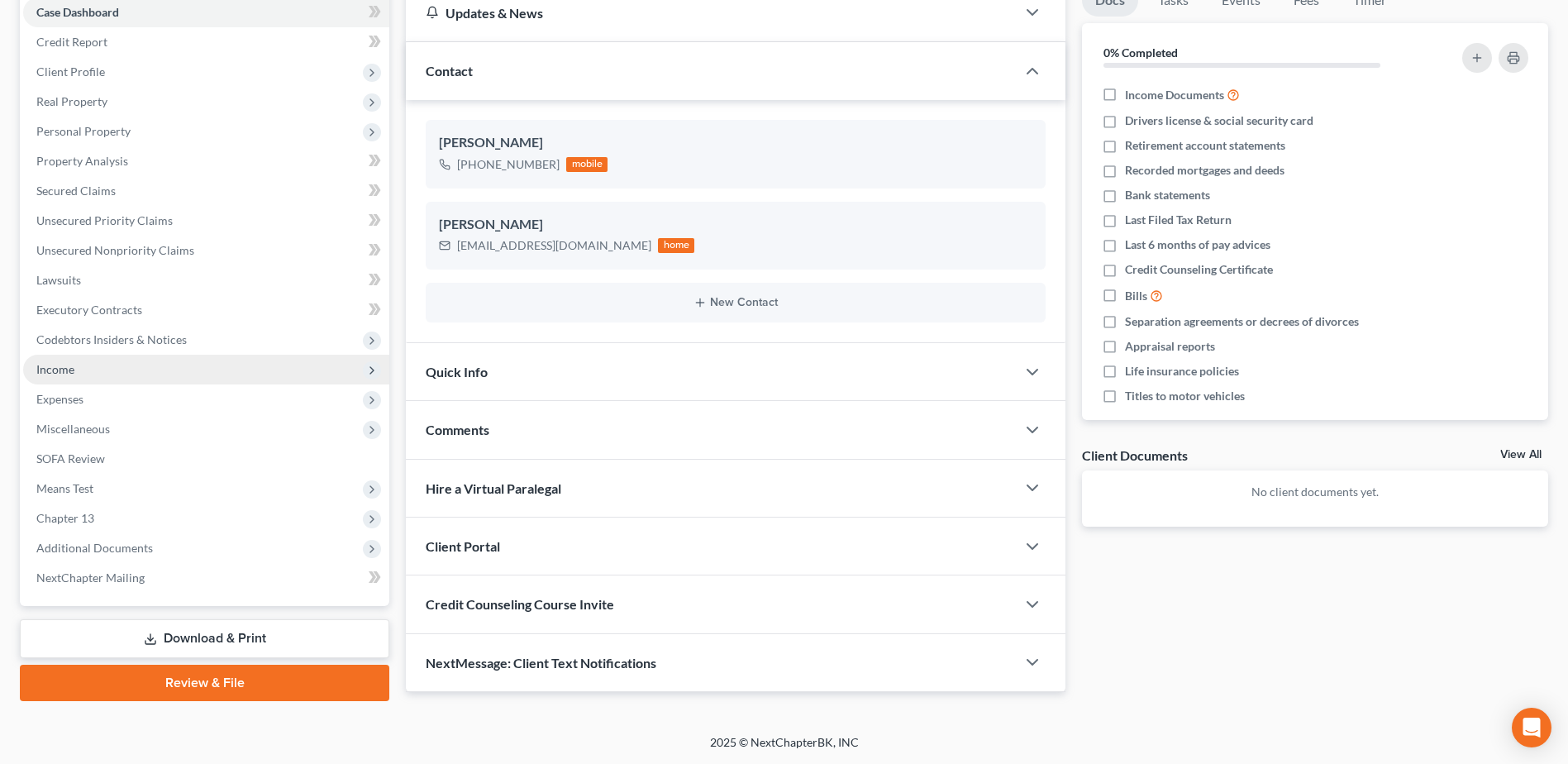
click at [83, 372] on span "Income" at bounding box center [206, 370] width 367 height 30
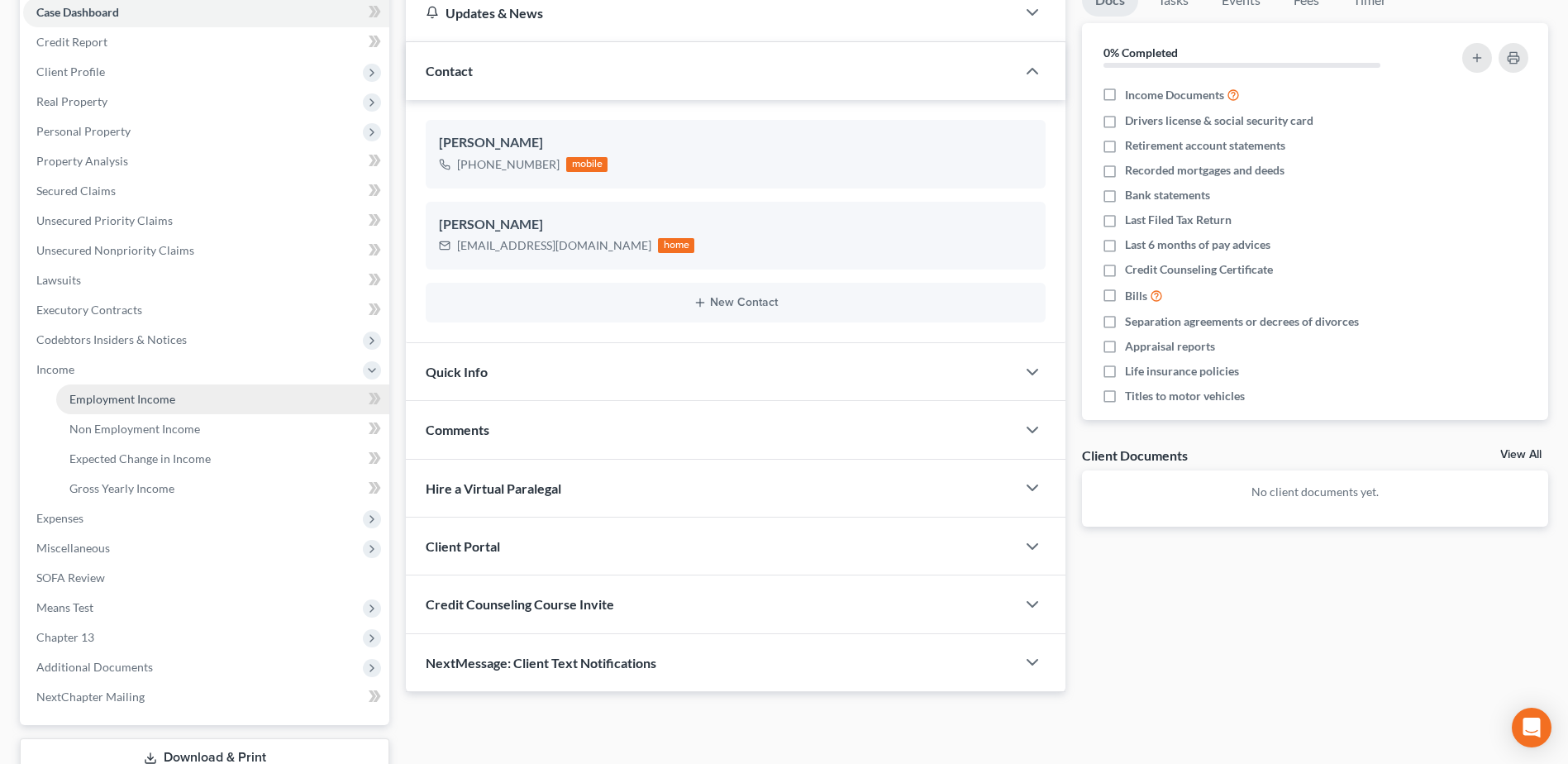
click at [108, 396] on span "Employment Income" at bounding box center [122, 399] width 106 height 14
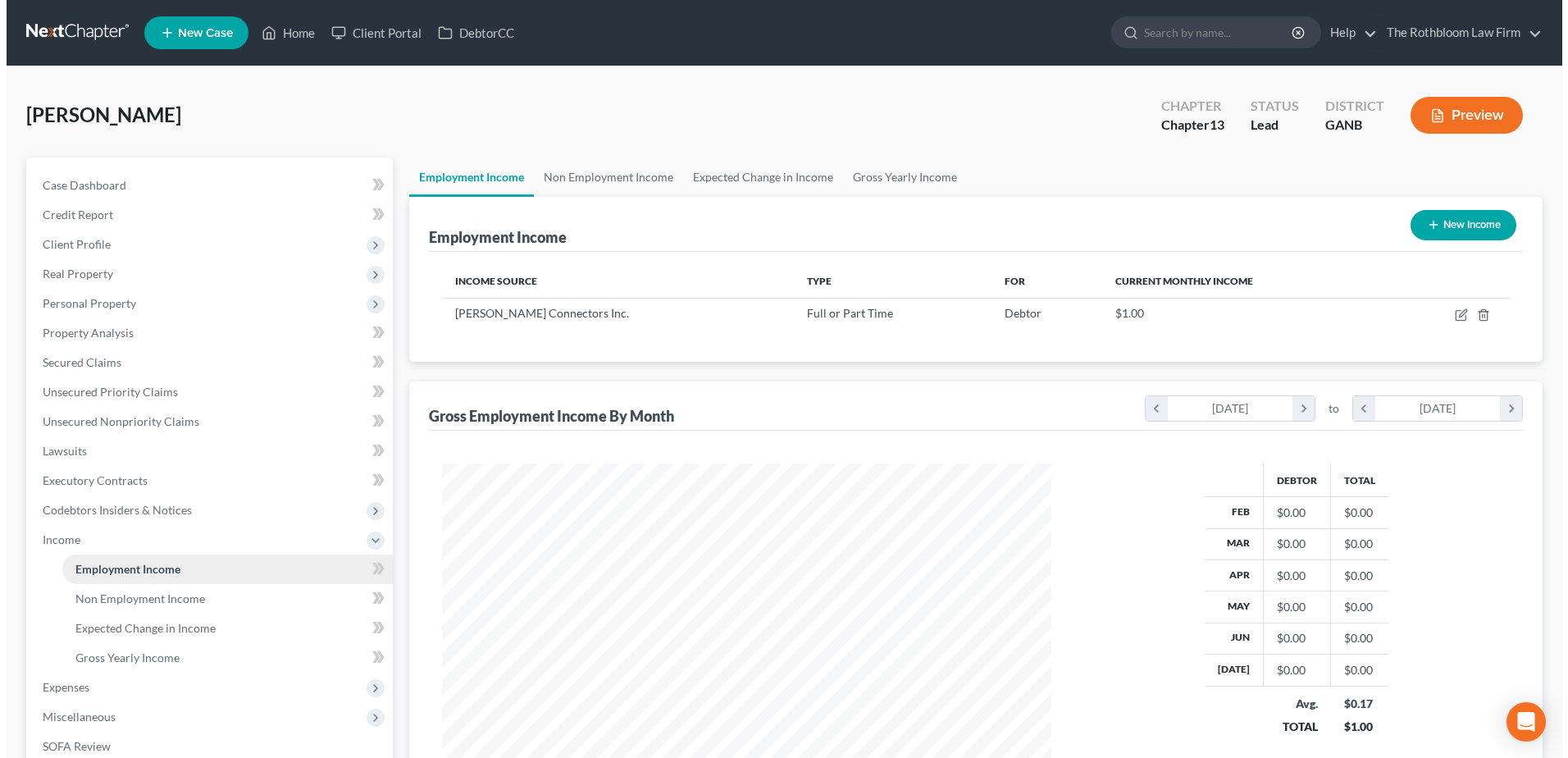
scroll to position [305, 641]
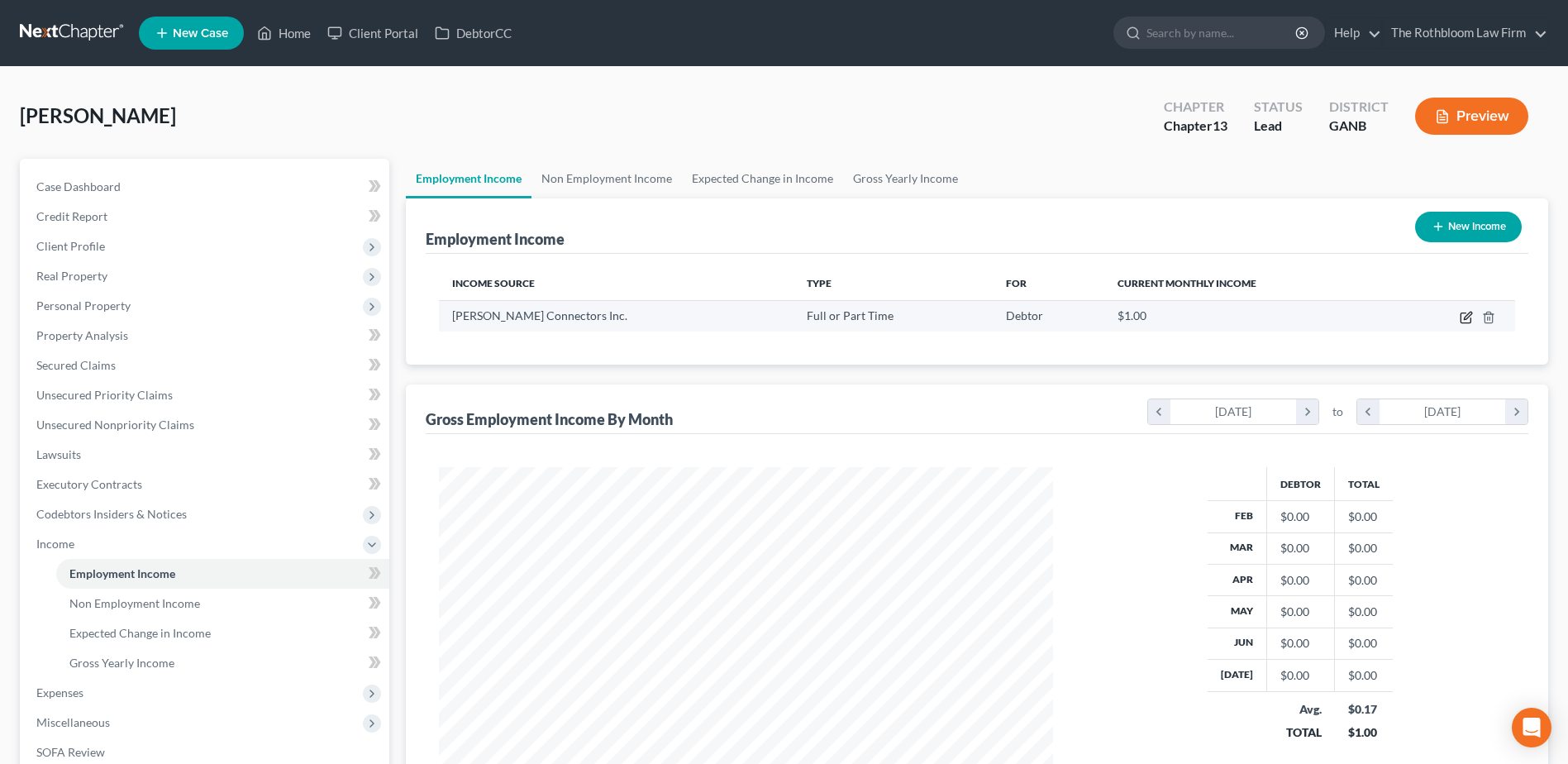
click at [1463, 316] on icon "button" at bounding box center [1466, 318] width 13 height 13
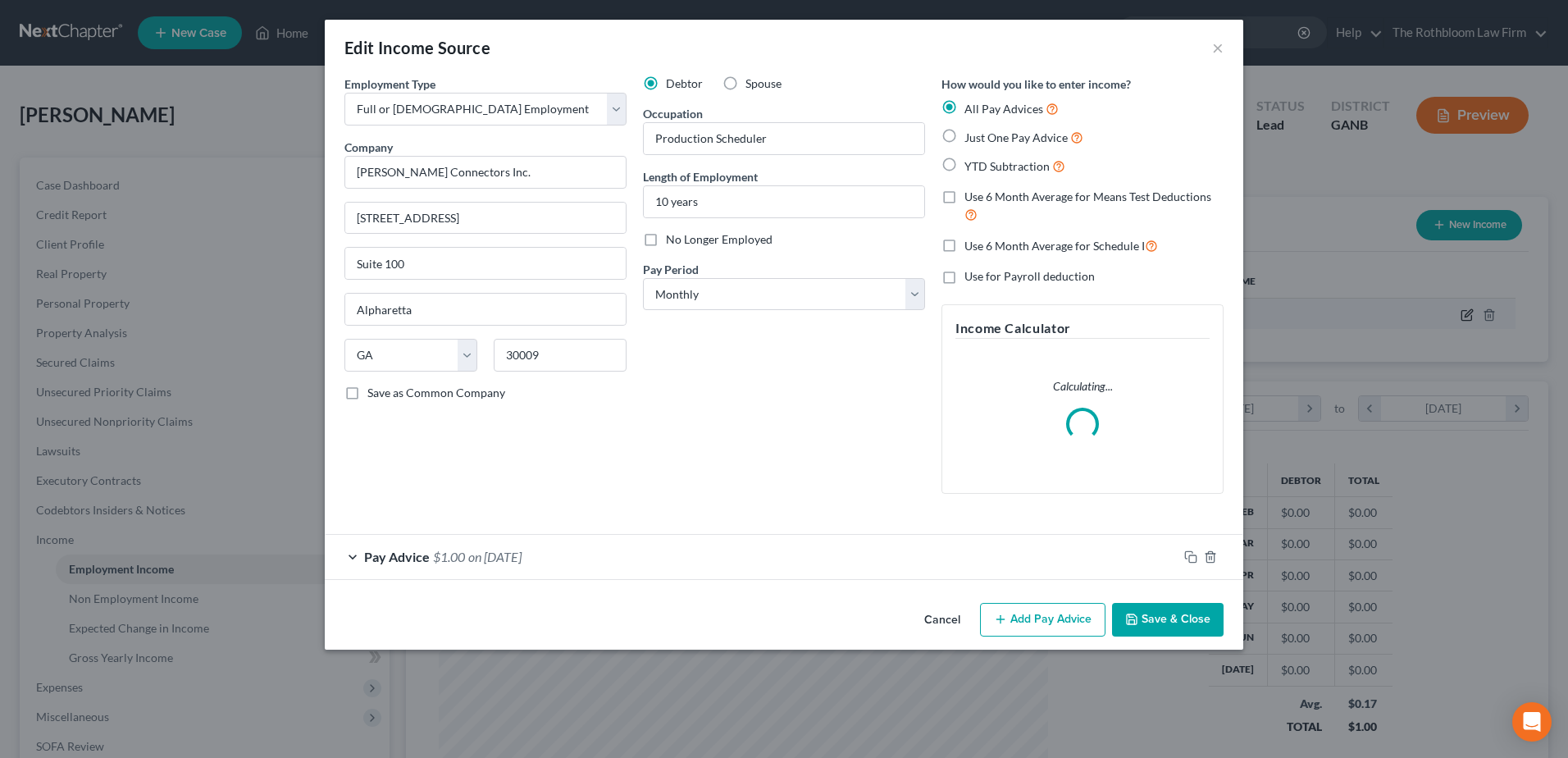
scroll to position [307, 648]
click at [461, 556] on span "$1.00" at bounding box center [449, 556] width 32 height 16
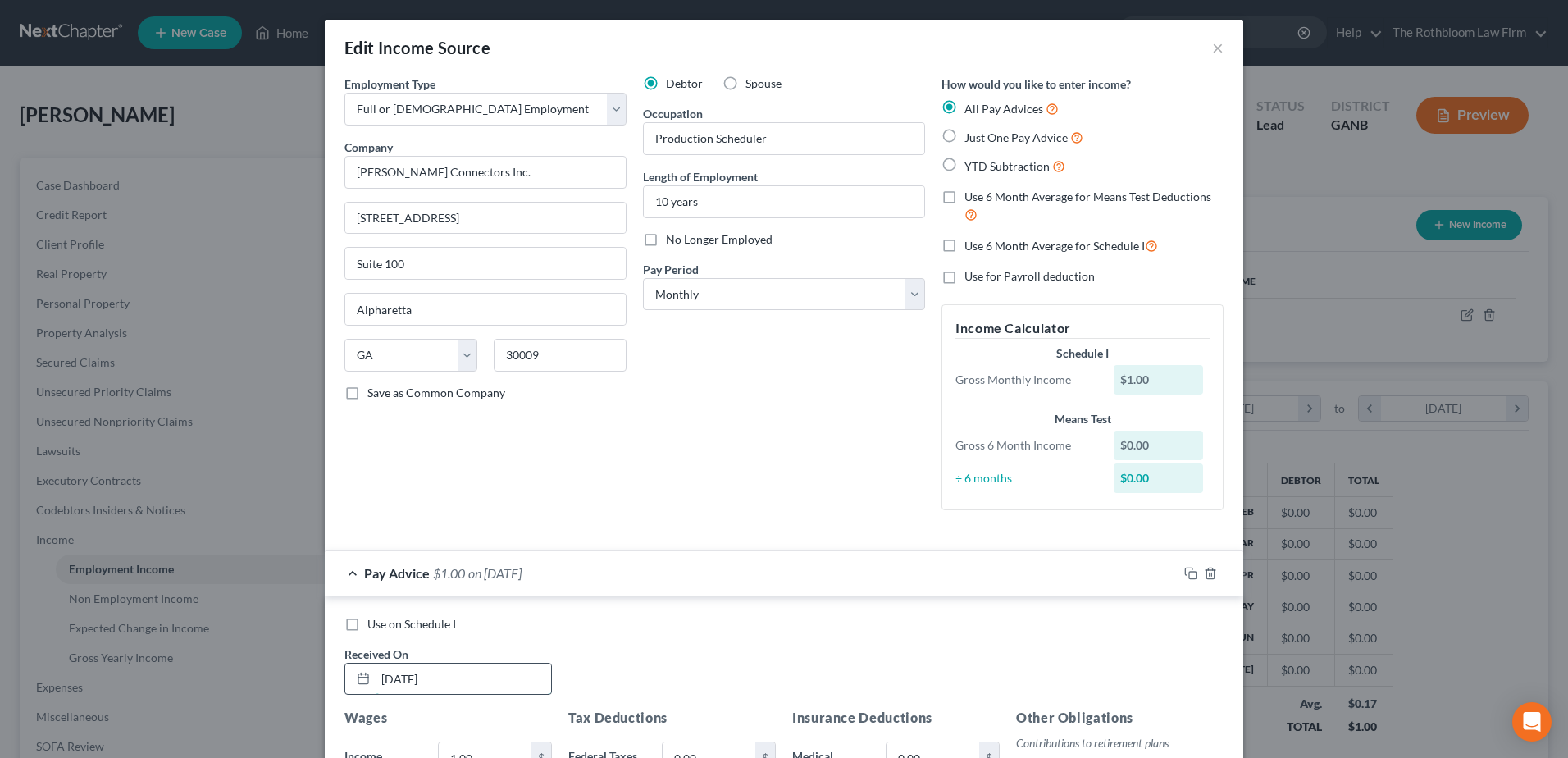
drag, startPoint x: 411, startPoint y: 673, endPoint x: 478, endPoint y: 676, distance: 67.1
click at [411, 673] on input "[DATE]" at bounding box center [464, 679] width 176 height 31
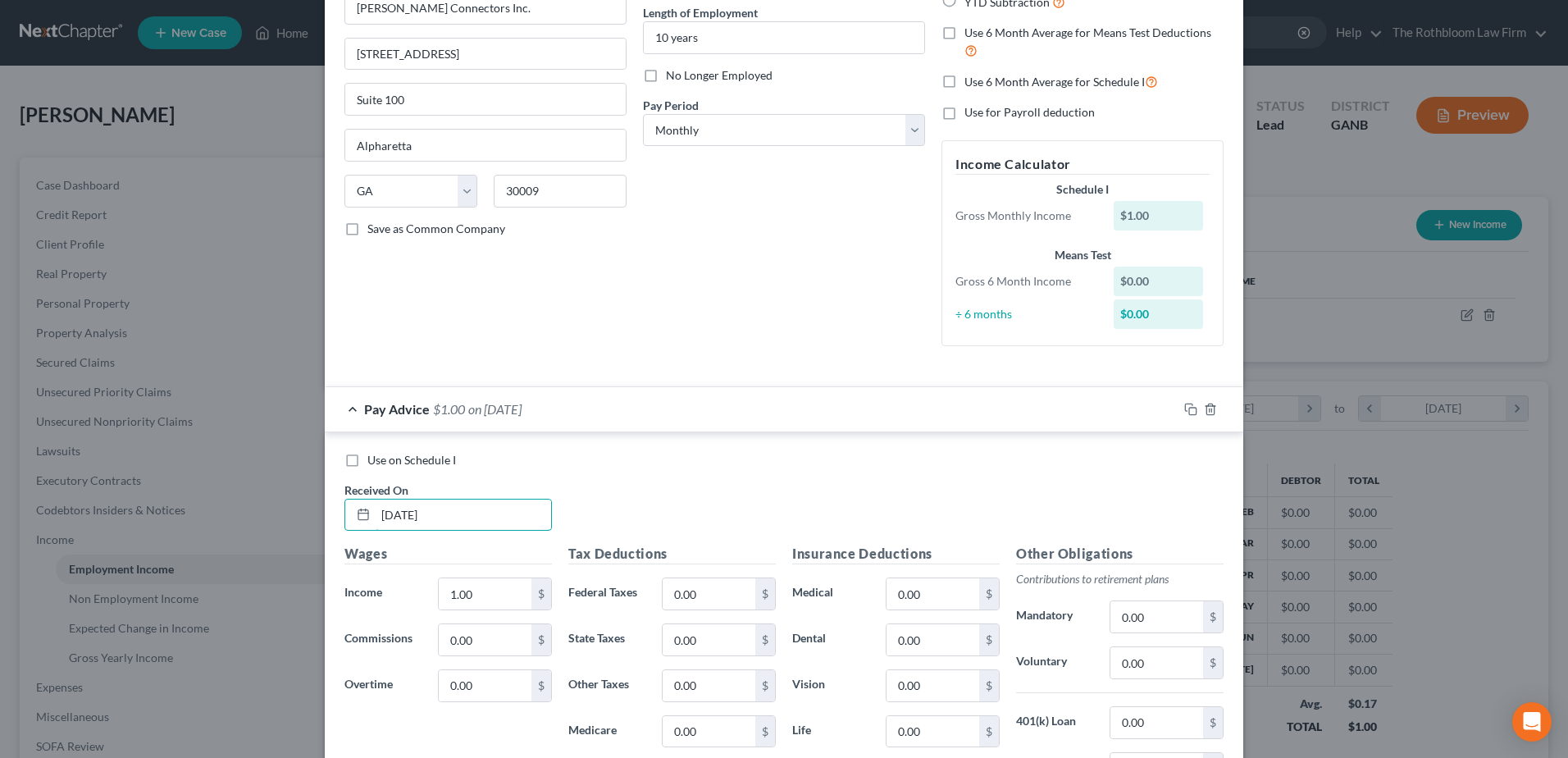
scroll to position [328, 0]
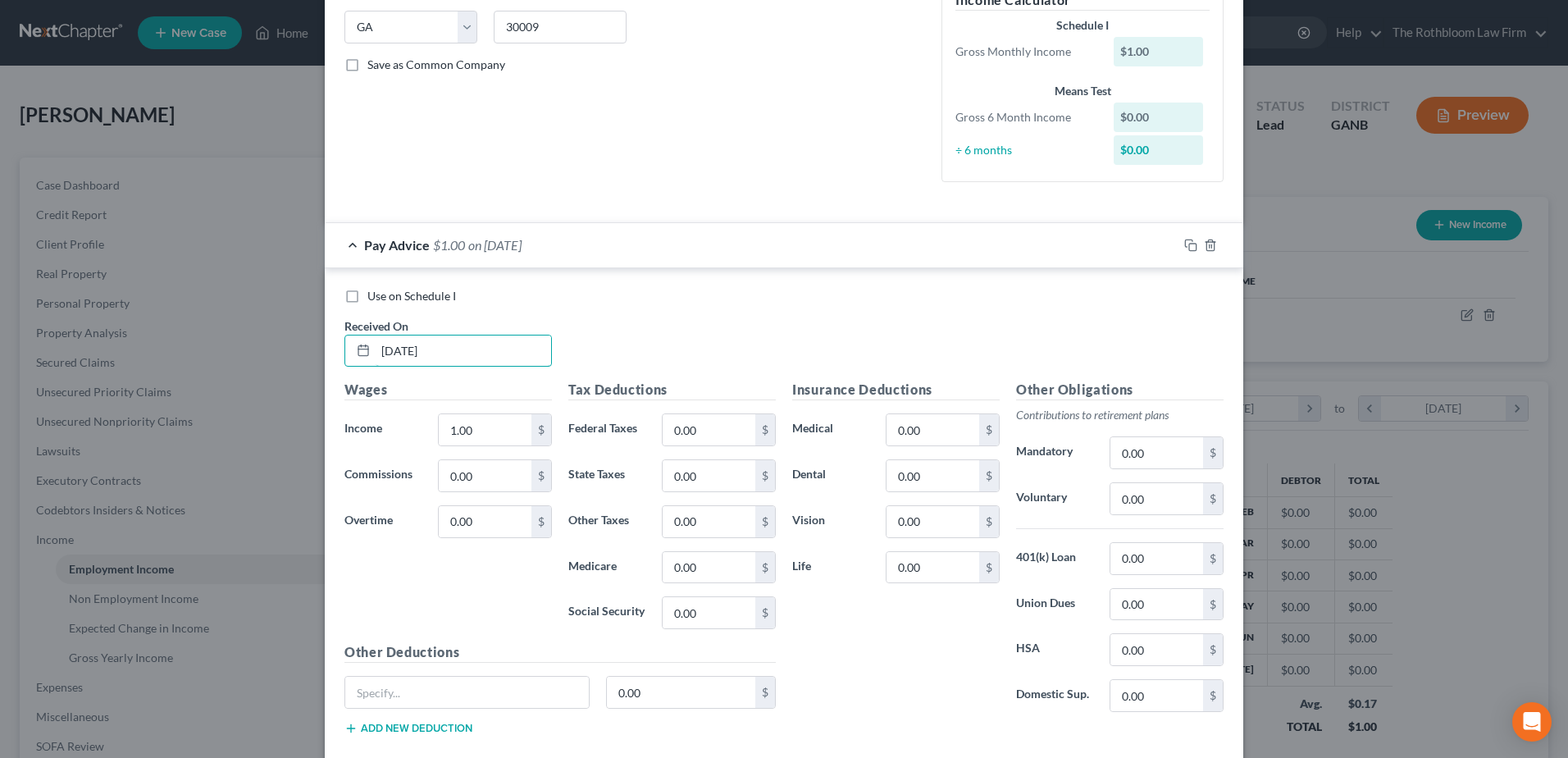
drag, startPoint x: 446, startPoint y: 351, endPoint x: 331, endPoint y: 356, distance: 115.1
click at [337, 356] on div "Received On * [DATE]" at bounding box center [448, 342] width 224 height 50
click at [716, 440] on input "0.00" at bounding box center [708, 430] width 93 height 31
click at [1140, 501] on input "0.00" at bounding box center [1157, 498] width 93 height 31
click at [930, 480] on input "0.00" at bounding box center [933, 476] width 93 height 31
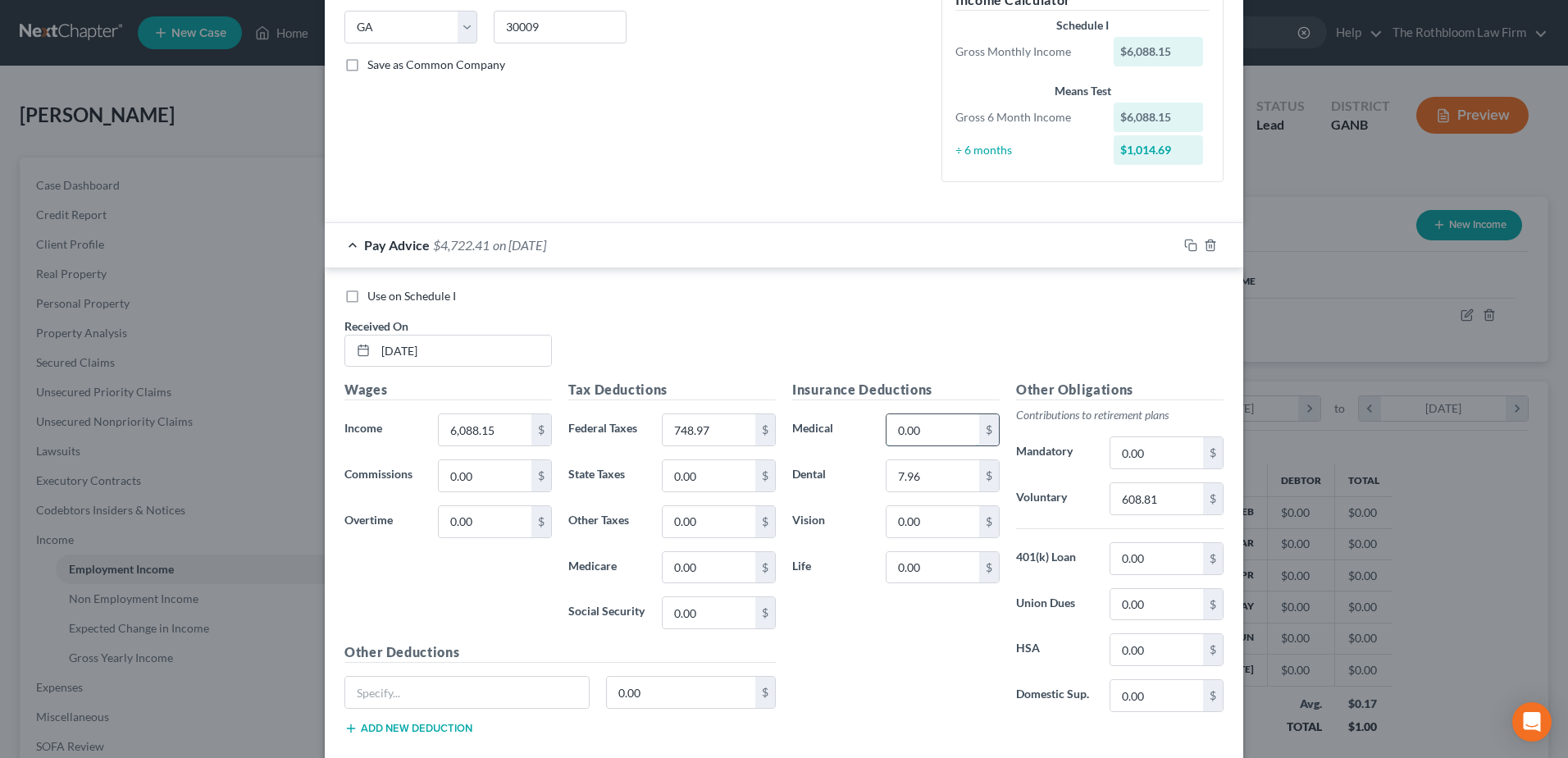
click at [929, 425] on input "0.00" at bounding box center [933, 430] width 93 height 31
click at [907, 527] on input "0.00" at bounding box center [933, 521] width 93 height 31
click at [930, 567] on input "0.00" at bounding box center [933, 567] width 93 height 31
drag, startPoint x: 860, startPoint y: 686, endPoint x: 459, endPoint y: 670, distance: 401.3
click at [859, 686] on div "Insurance Deductions Medical 128.74 $ Dental 7.96 $ Vision 3.46 $ Life 14.15 $" at bounding box center [896, 553] width 224 height 346
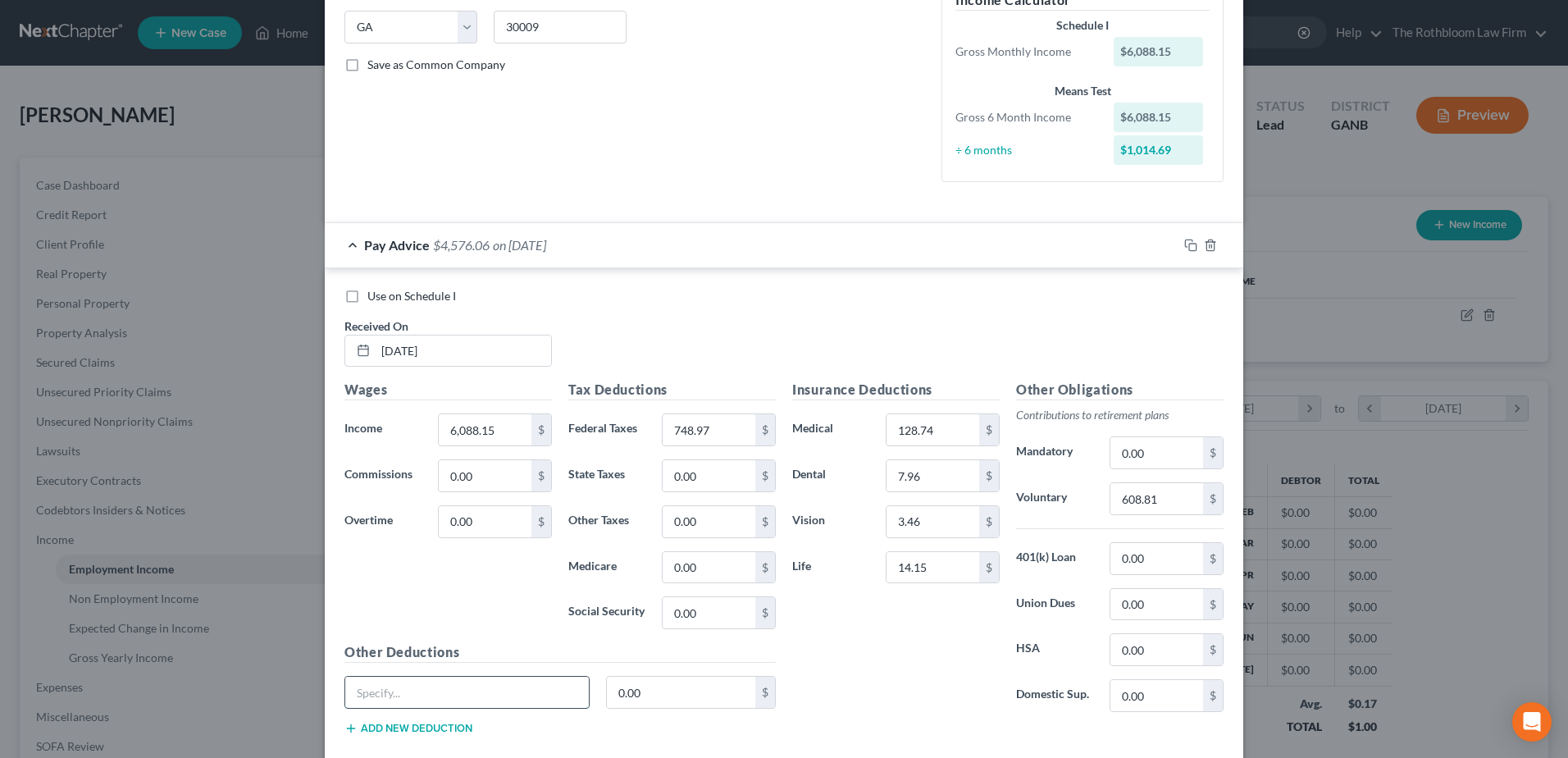
click at [390, 699] on input "text" at bounding box center [467, 692] width 244 height 31
drag, startPoint x: 702, startPoint y: 691, endPoint x: 670, endPoint y: 692, distance: 32.0
click at [702, 691] on input "0.00" at bounding box center [681, 692] width 149 height 31
drag, startPoint x: 670, startPoint y: 692, endPoint x: 604, endPoint y: 698, distance: 66.3
click at [607, 698] on input "0.00" at bounding box center [681, 692] width 149 height 31
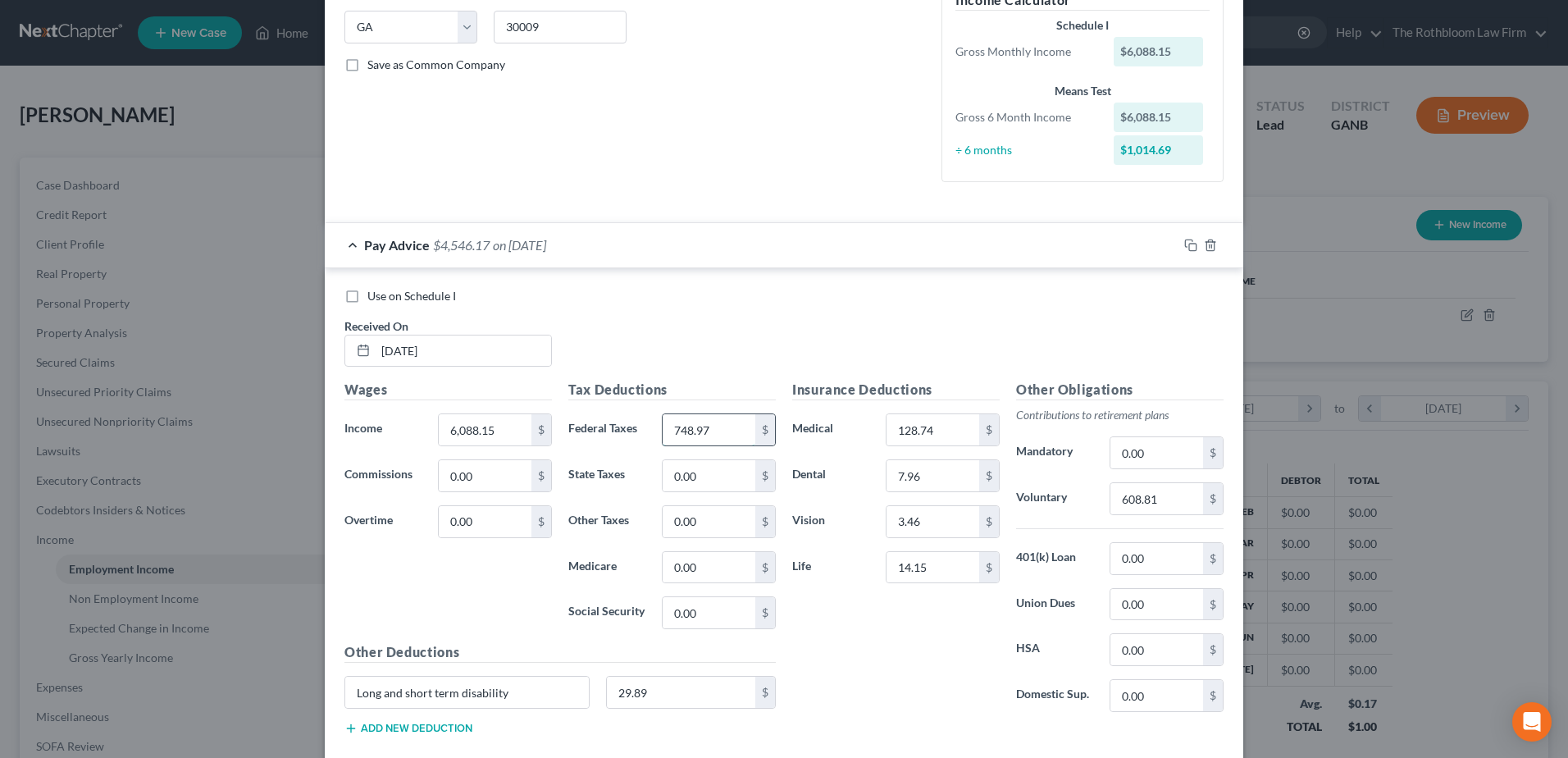
click at [708, 428] on input "748.97" at bounding box center [708, 430] width 93 height 31
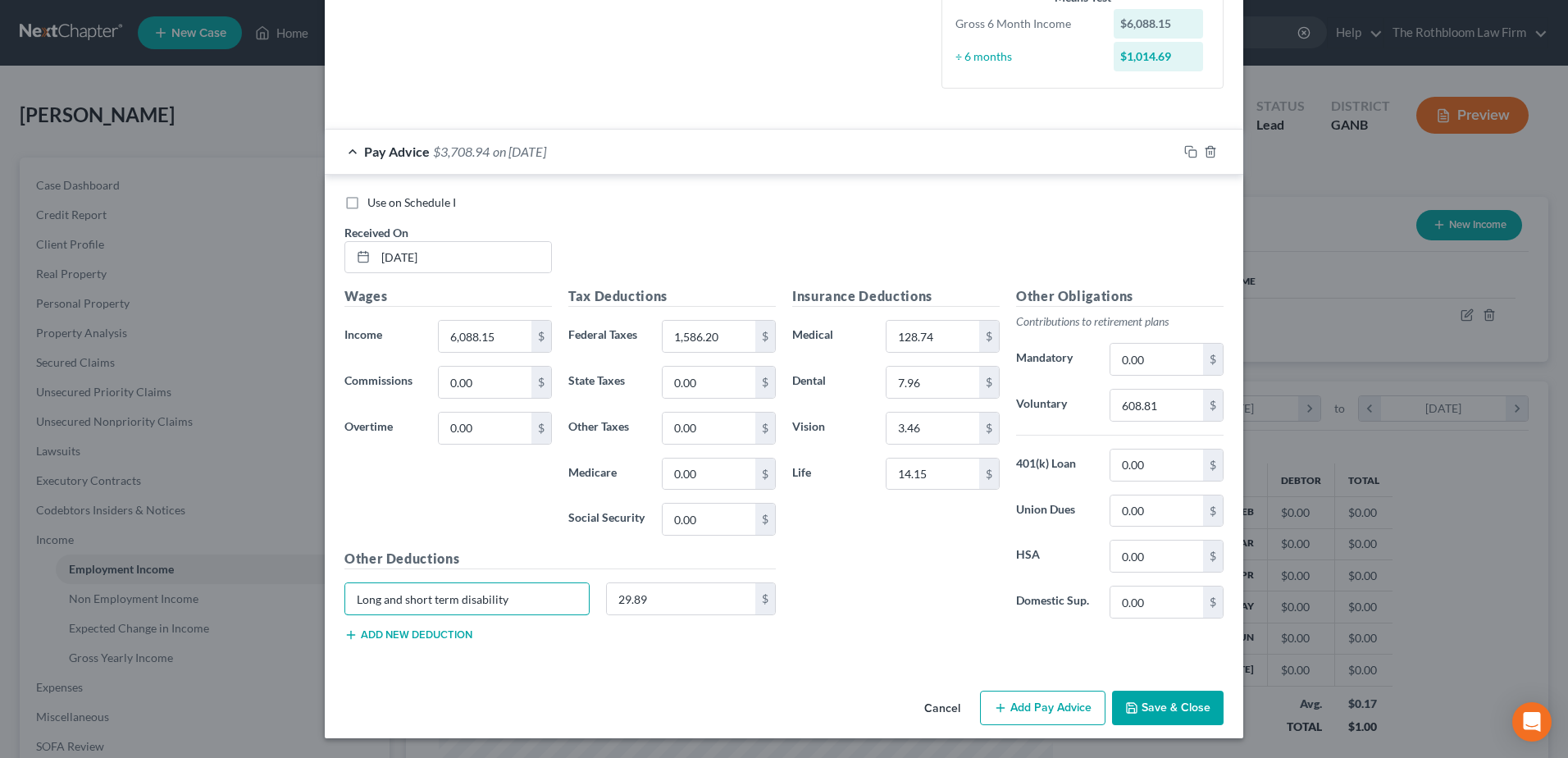
drag, startPoint x: 517, startPoint y: 601, endPoint x: 287, endPoint y: 604, distance: 230.0
click at [287, 604] on div "Edit Income Source × Employment Type * Select Full or [DEMOGRAPHIC_DATA] Employ…" at bounding box center [784, 379] width 1568 height 758
click at [918, 474] on input "0" at bounding box center [933, 475] width 93 height 31
drag, startPoint x: 900, startPoint y: 474, endPoint x: 890, endPoint y: 478, distance: 10.8
click at [890, 478] on input "0" at bounding box center [933, 475] width 93 height 31
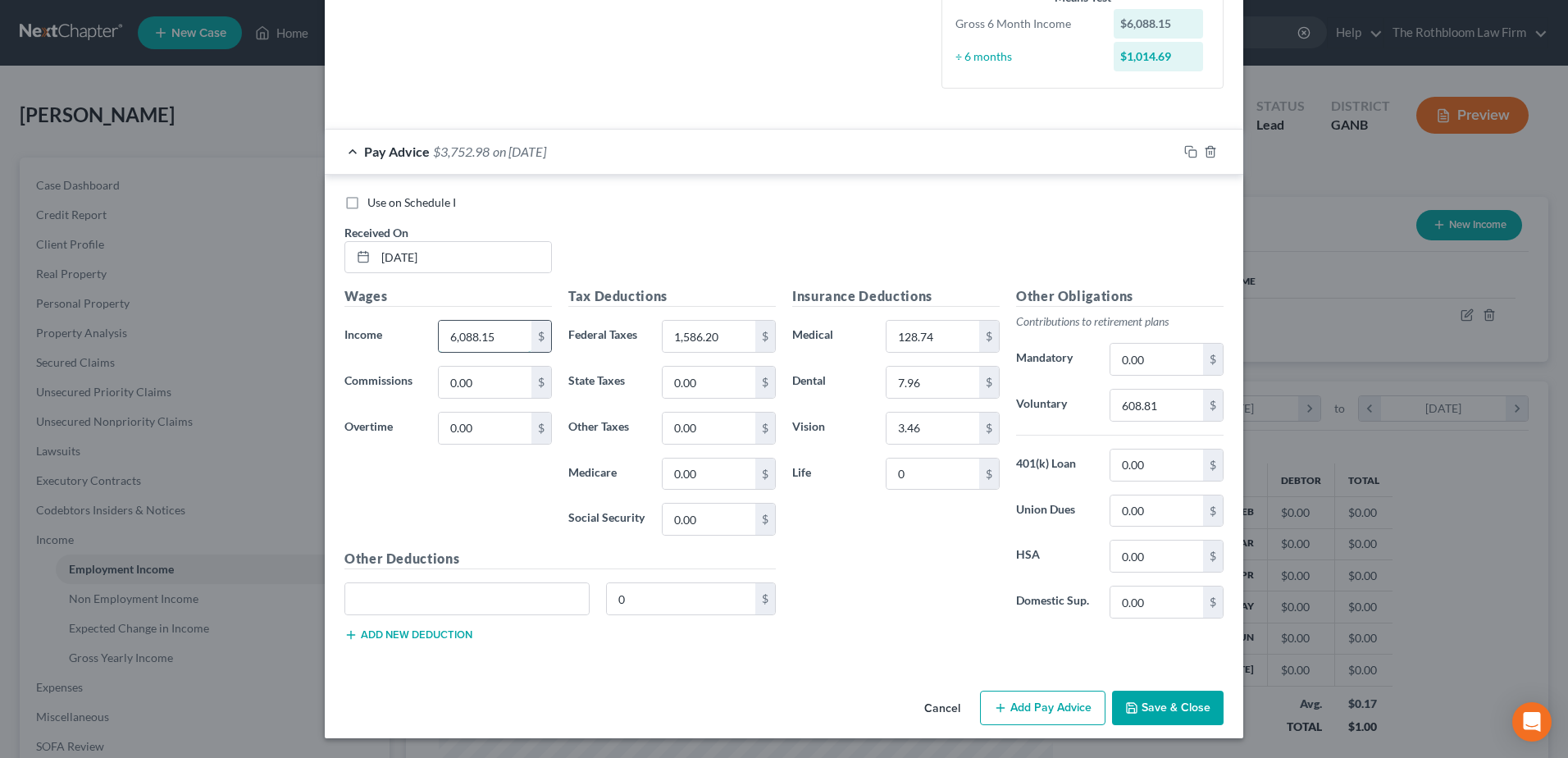
click at [516, 342] on input "6,088.15" at bounding box center [485, 337] width 93 height 31
click at [1185, 153] on icon "button" at bounding box center [1191, 152] width 13 height 13
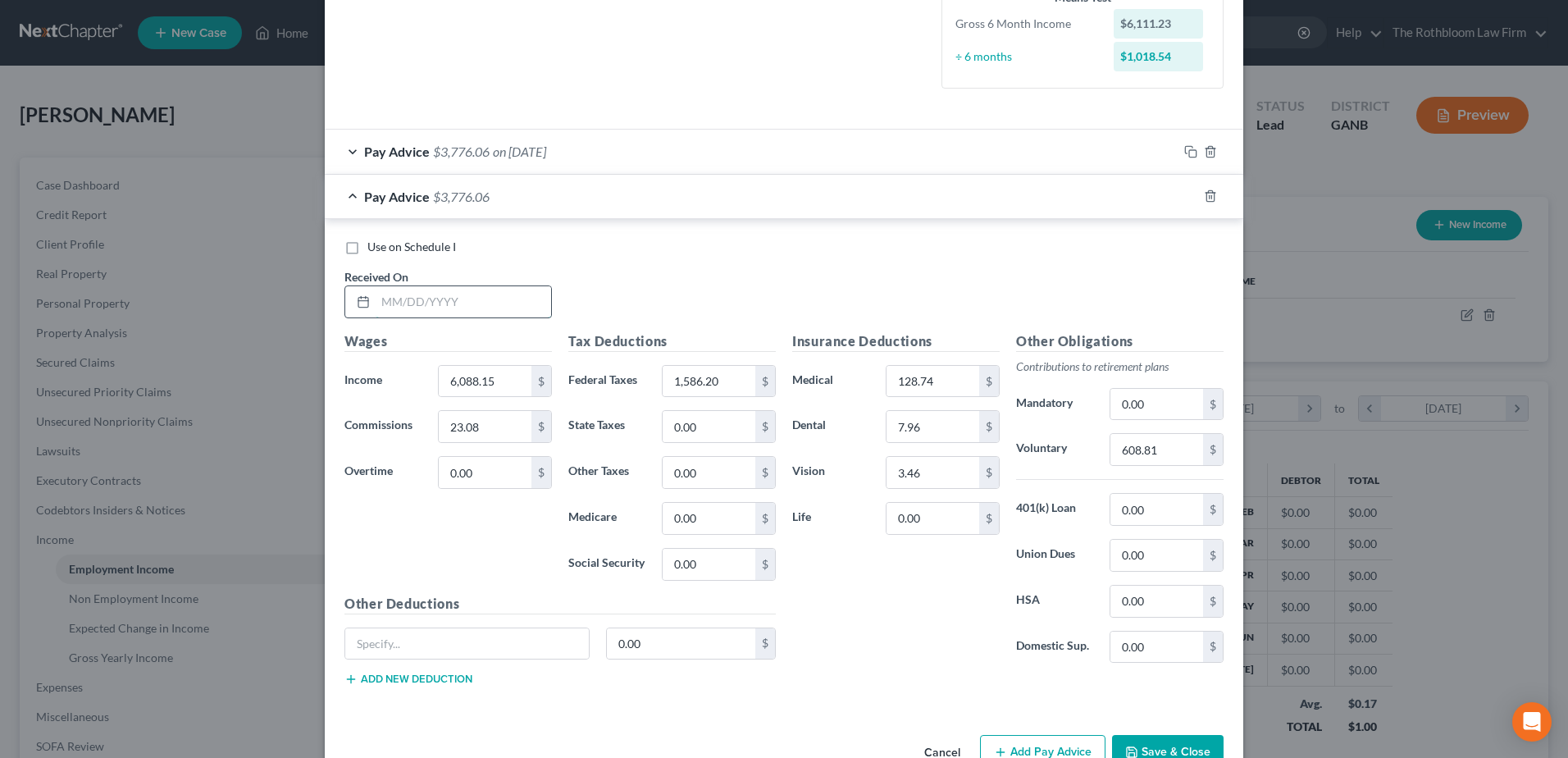
click at [418, 291] on input "text" at bounding box center [464, 302] width 176 height 31
click at [1149, 445] on input "608.81" at bounding box center [1157, 450] width 93 height 31
click at [1187, 194] on icon "button" at bounding box center [1191, 196] width 13 height 13
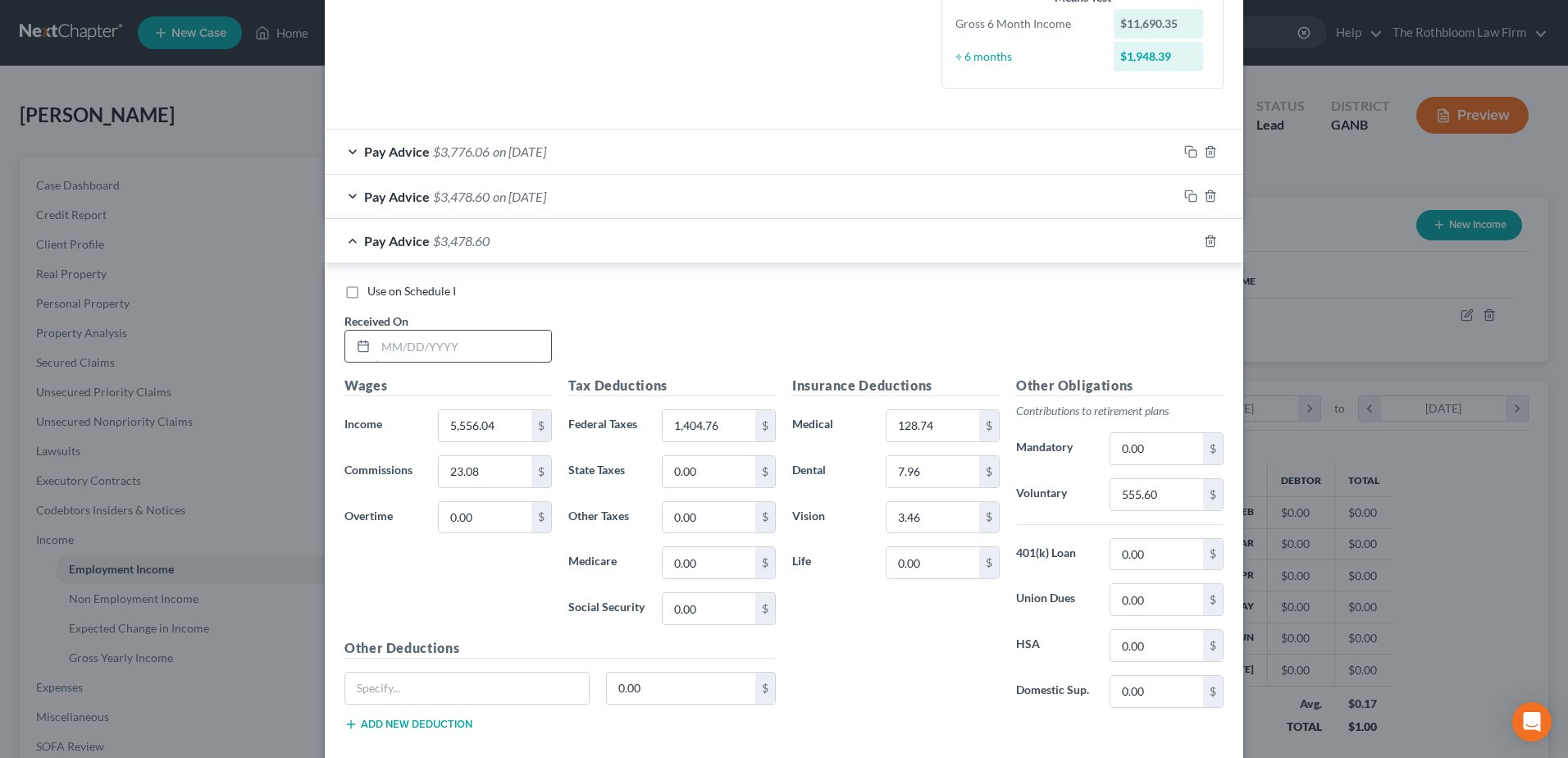
click at [415, 345] on input "text" at bounding box center [464, 347] width 176 height 31
click at [715, 428] on input "1,404.76" at bounding box center [708, 426] width 93 height 31
click at [699, 419] on input "1,521.36" at bounding box center [708, 426] width 93 height 31
click at [1158, 497] on input "555.60" at bounding box center [1157, 494] width 93 height 31
click at [965, 430] on input "128.74" at bounding box center [933, 426] width 93 height 31
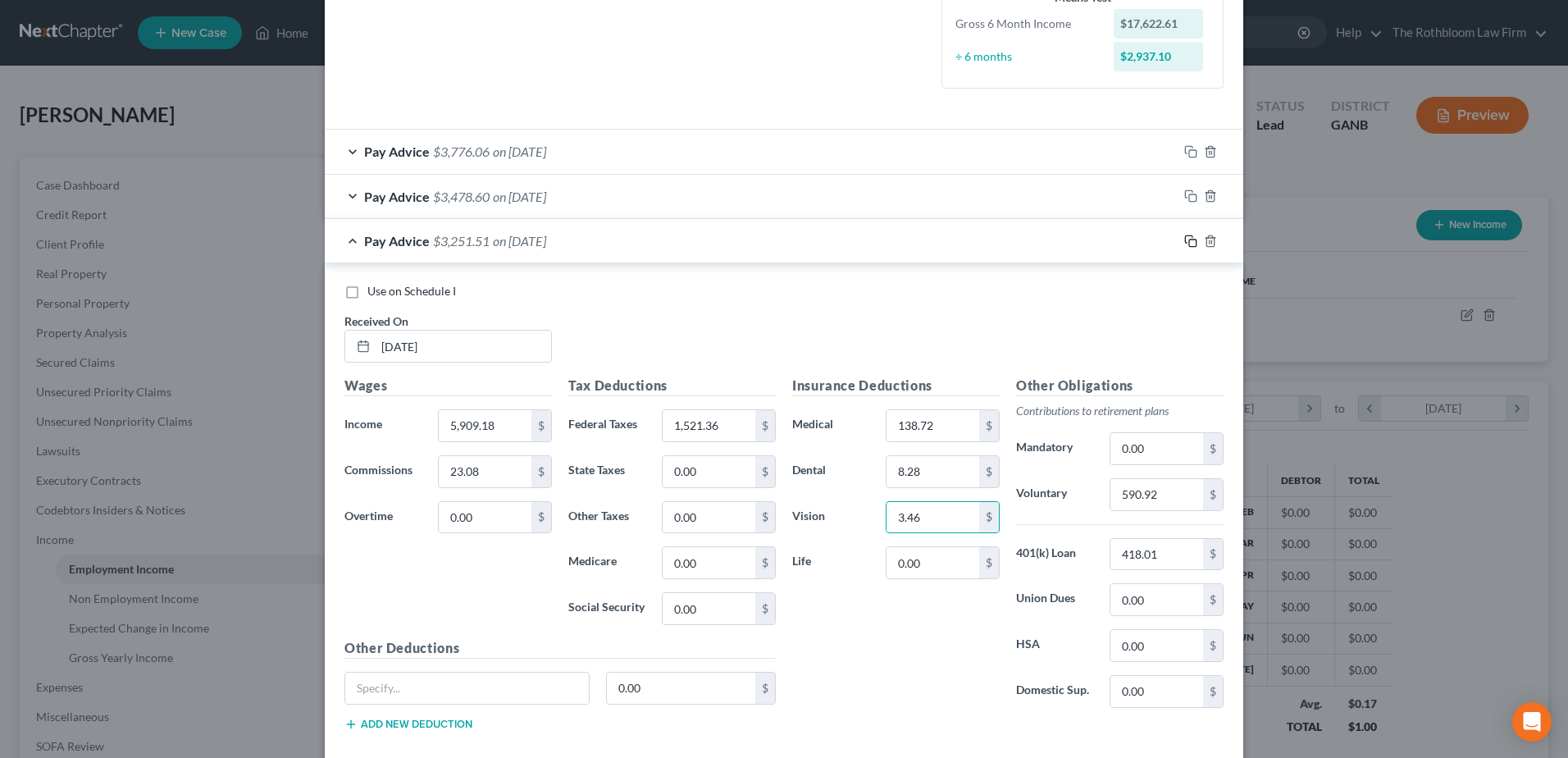
click at [1190, 243] on rect "button" at bounding box center [1193, 243] width 7 height 7
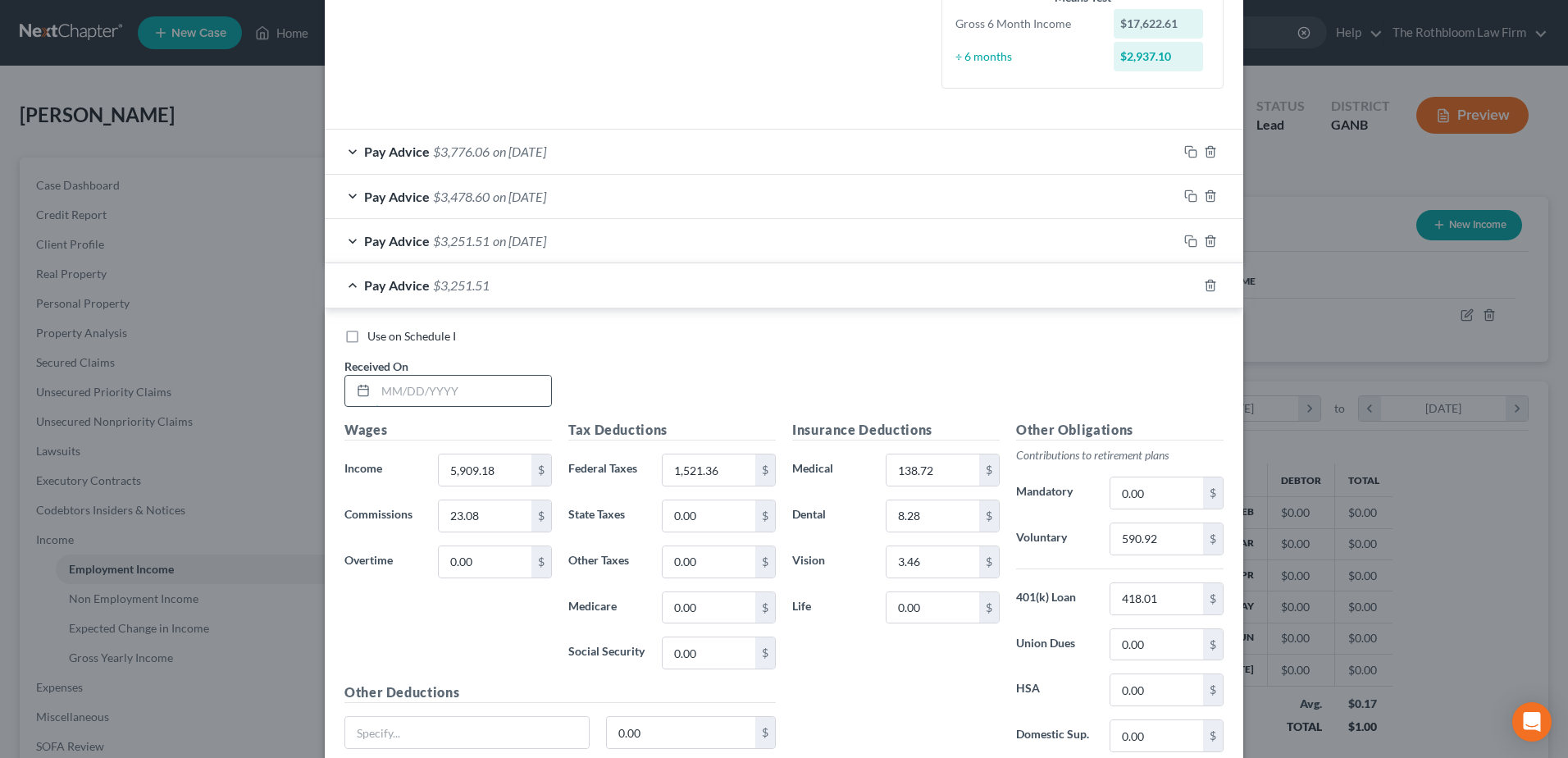
click at [445, 388] on input "text" at bounding box center [464, 392] width 176 height 31
click at [733, 480] on input "1,521.36" at bounding box center [708, 471] width 93 height 31
click at [1162, 606] on input "418.01" at bounding box center [1157, 599] width 93 height 31
click at [1160, 541] on input "590.92" at bounding box center [1157, 539] width 93 height 31
click at [1185, 286] on icon "button" at bounding box center [1191, 286] width 13 height 13
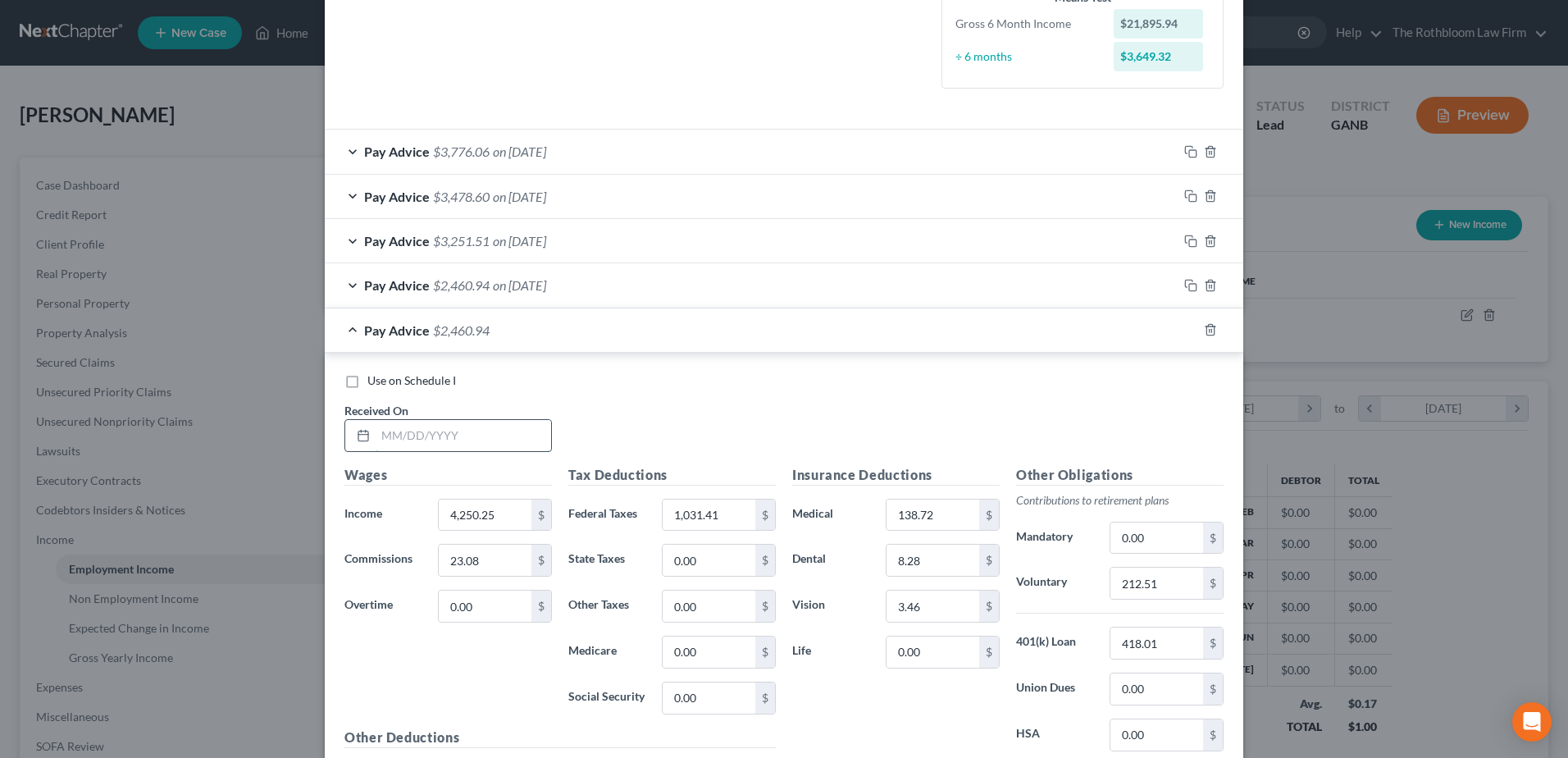
click at [435, 430] on input "text" at bounding box center [464, 436] width 176 height 31
click at [725, 519] on input "1,031.41" at bounding box center [708, 515] width 93 height 31
click at [1187, 578] on input "212.51" at bounding box center [1157, 583] width 93 height 31
click at [1190, 329] on rect "button" at bounding box center [1193, 332] width 7 height 7
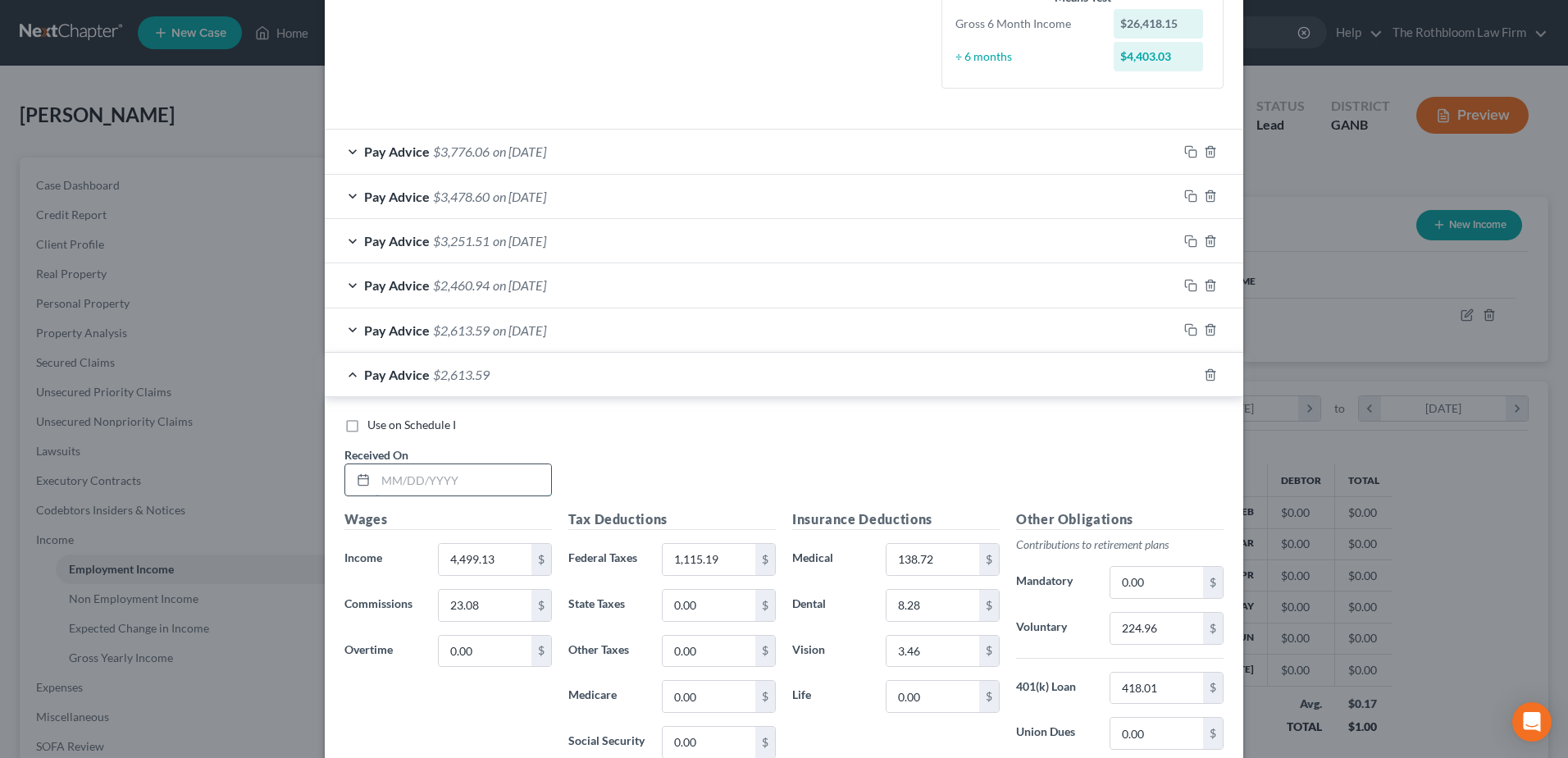
click at [417, 470] on input "text" at bounding box center [464, 480] width 176 height 31
click at [1168, 630] on input "224.96" at bounding box center [1157, 628] width 93 height 31
click at [1190, 379] on rect "button" at bounding box center [1193, 377] width 7 height 7
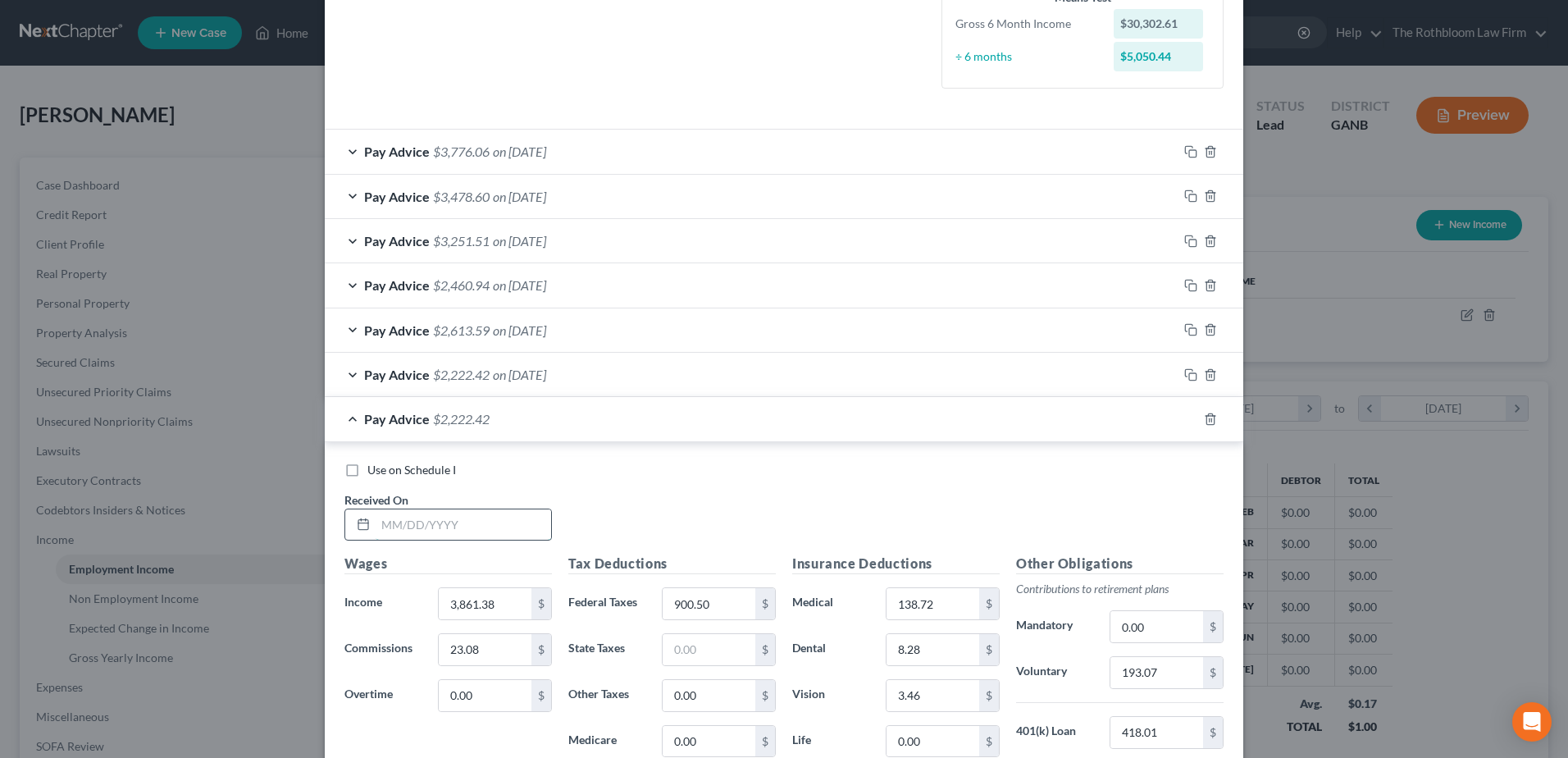
click at [447, 527] on input "text" at bounding box center [464, 525] width 176 height 31
click at [1153, 673] on input "193.07" at bounding box center [1157, 673] width 93 height 31
click at [1185, 418] on icon "button" at bounding box center [1191, 420] width 13 height 13
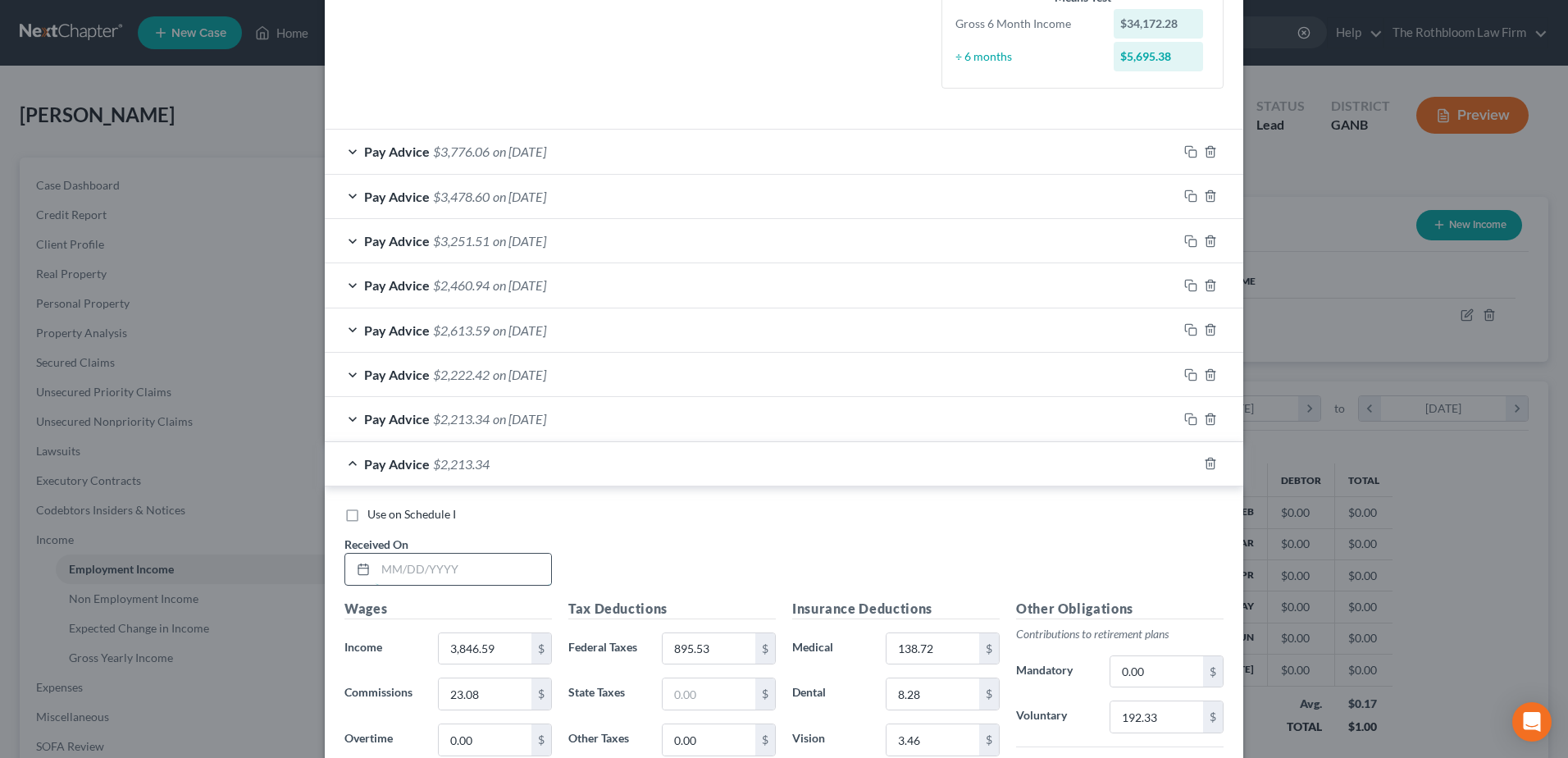
click at [409, 582] on input "text" at bounding box center [464, 569] width 176 height 31
click at [404, 571] on input "[DATE]" at bounding box center [464, 569] width 176 height 31
click at [502, 649] on input "3,846.59" at bounding box center [485, 649] width 93 height 31
click at [703, 646] on input "895.53" at bounding box center [708, 649] width 93 height 31
click at [1167, 729] on input "192.33" at bounding box center [1157, 717] width 93 height 31
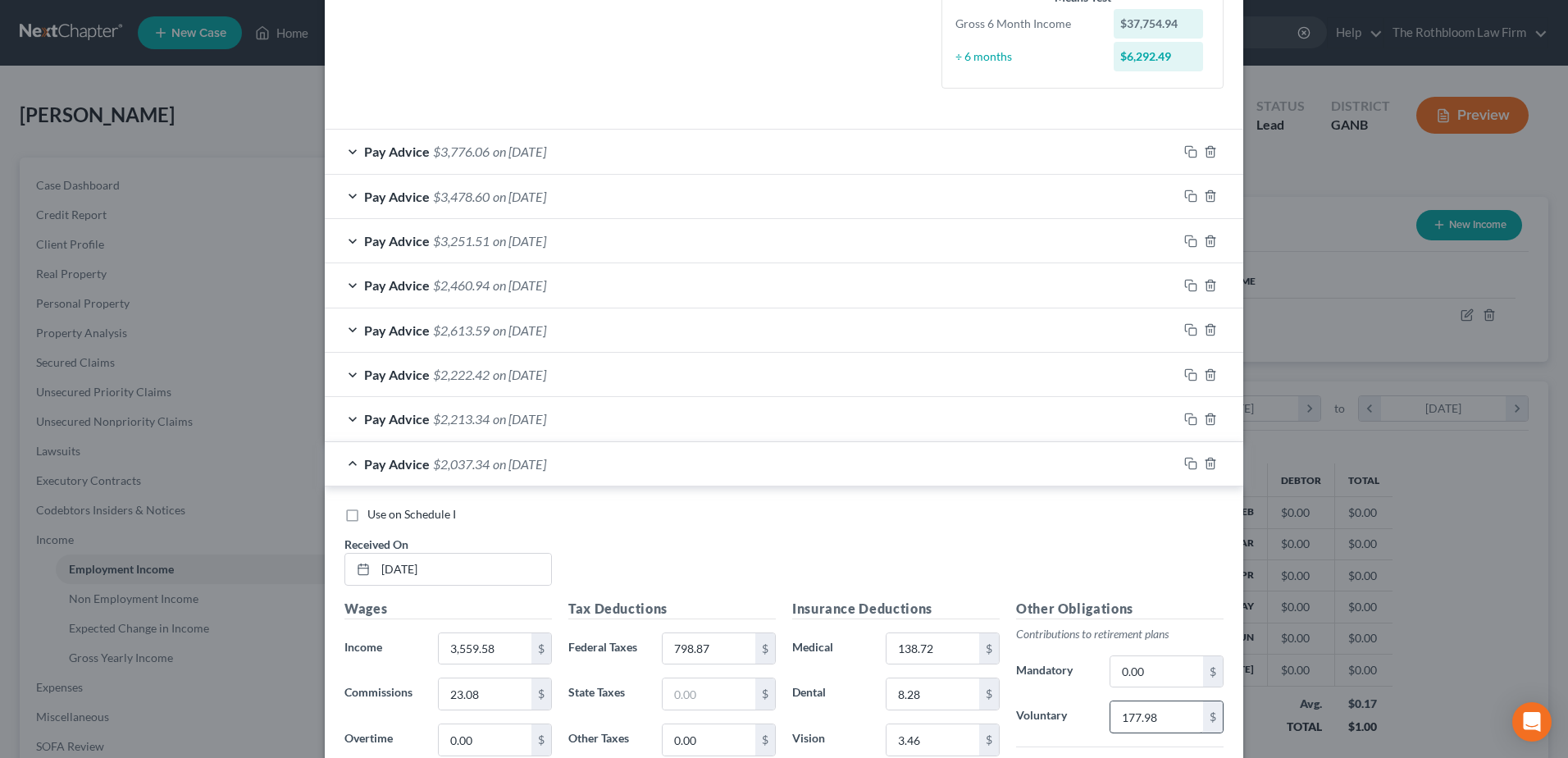
scroll to position [733, 0]
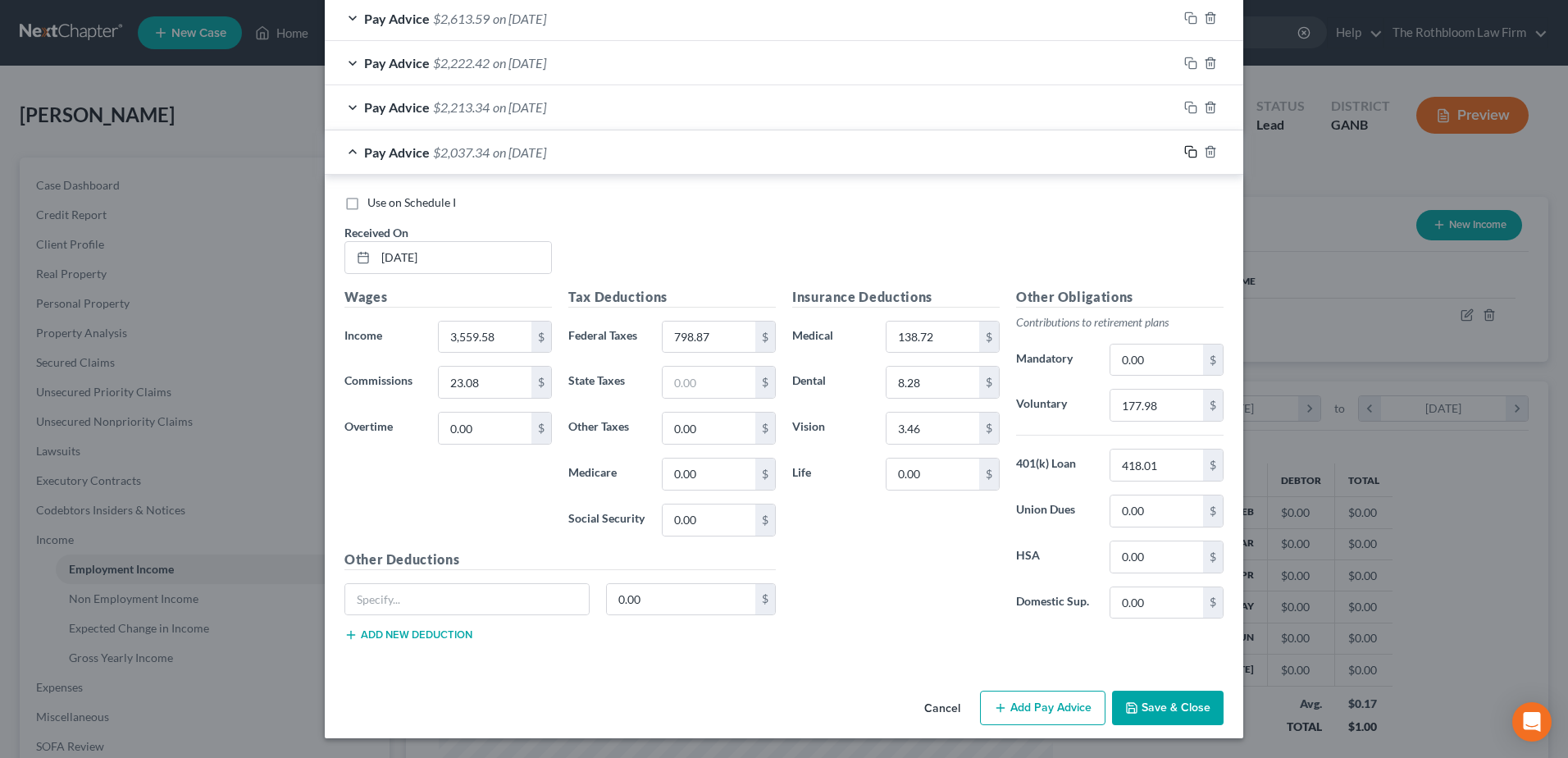
click at [1186, 152] on icon "button" at bounding box center [1191, 152] width 13 height 13
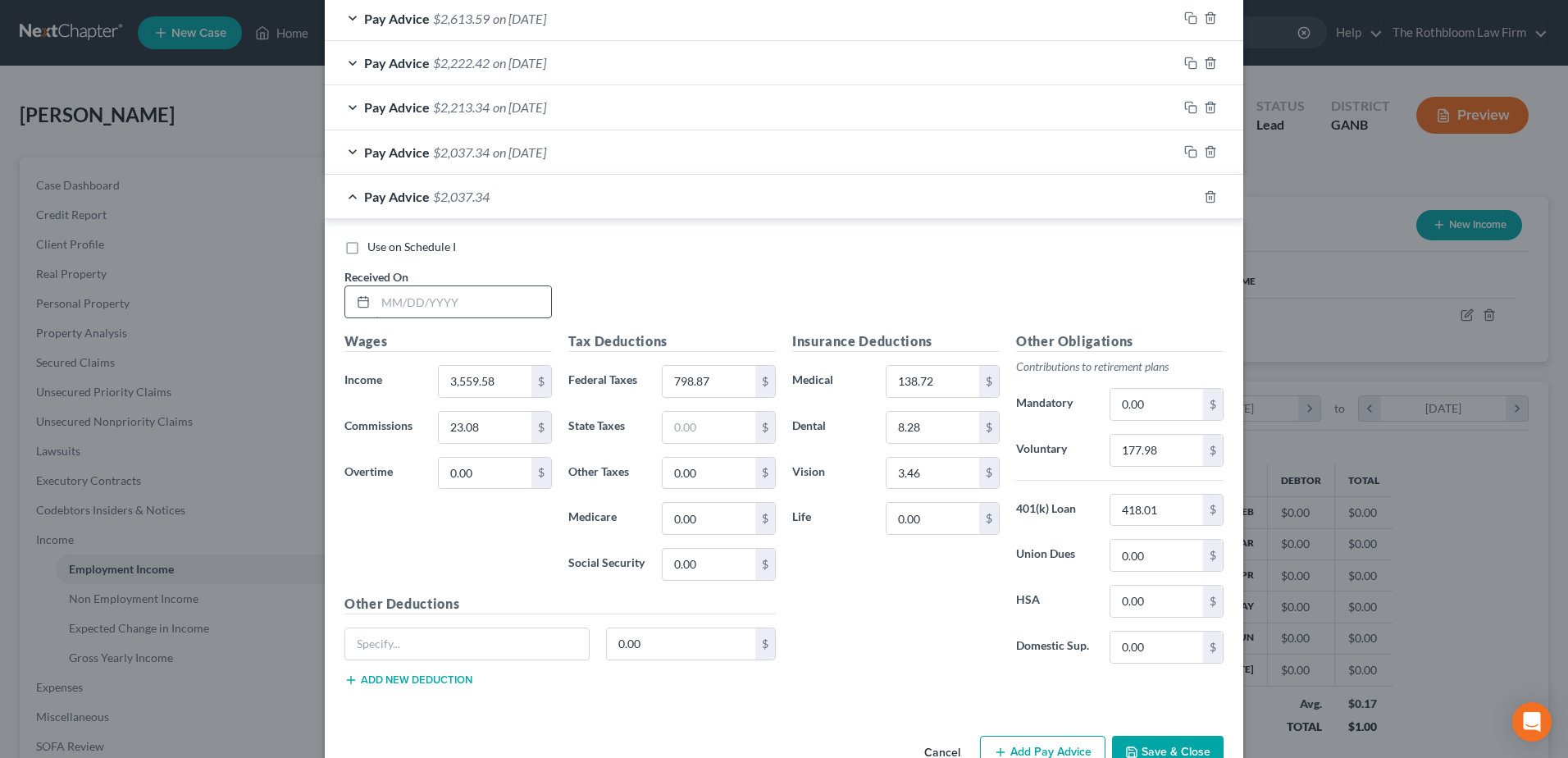
click at [422, 295] on input "text" at bounding box center [464, 302] width 176 height 31
click at [714, 375] on input "798.87" at bounding box center [708, 382] width 93 height 31
click at [1176, 459] on input "177.98" at bounding box center [1157, 451] width 93 height 31
click at [1192, 196] on div at bounding box center [1211, 197] width 66 height 26
click at [1185, 199] on icon "button" at bounding box center [1189, 195] width 7 height 7
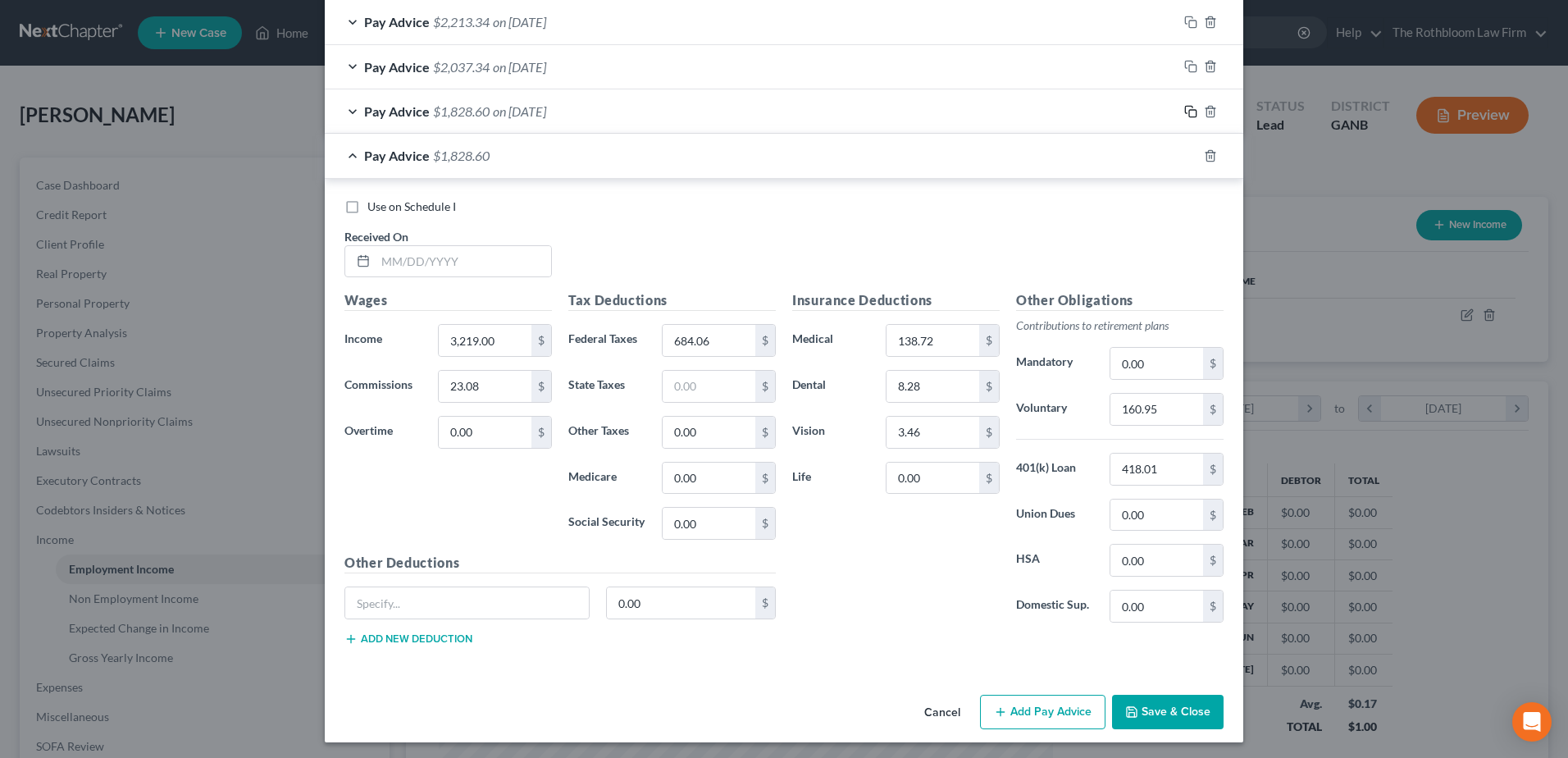
scroll to position [823, 0]
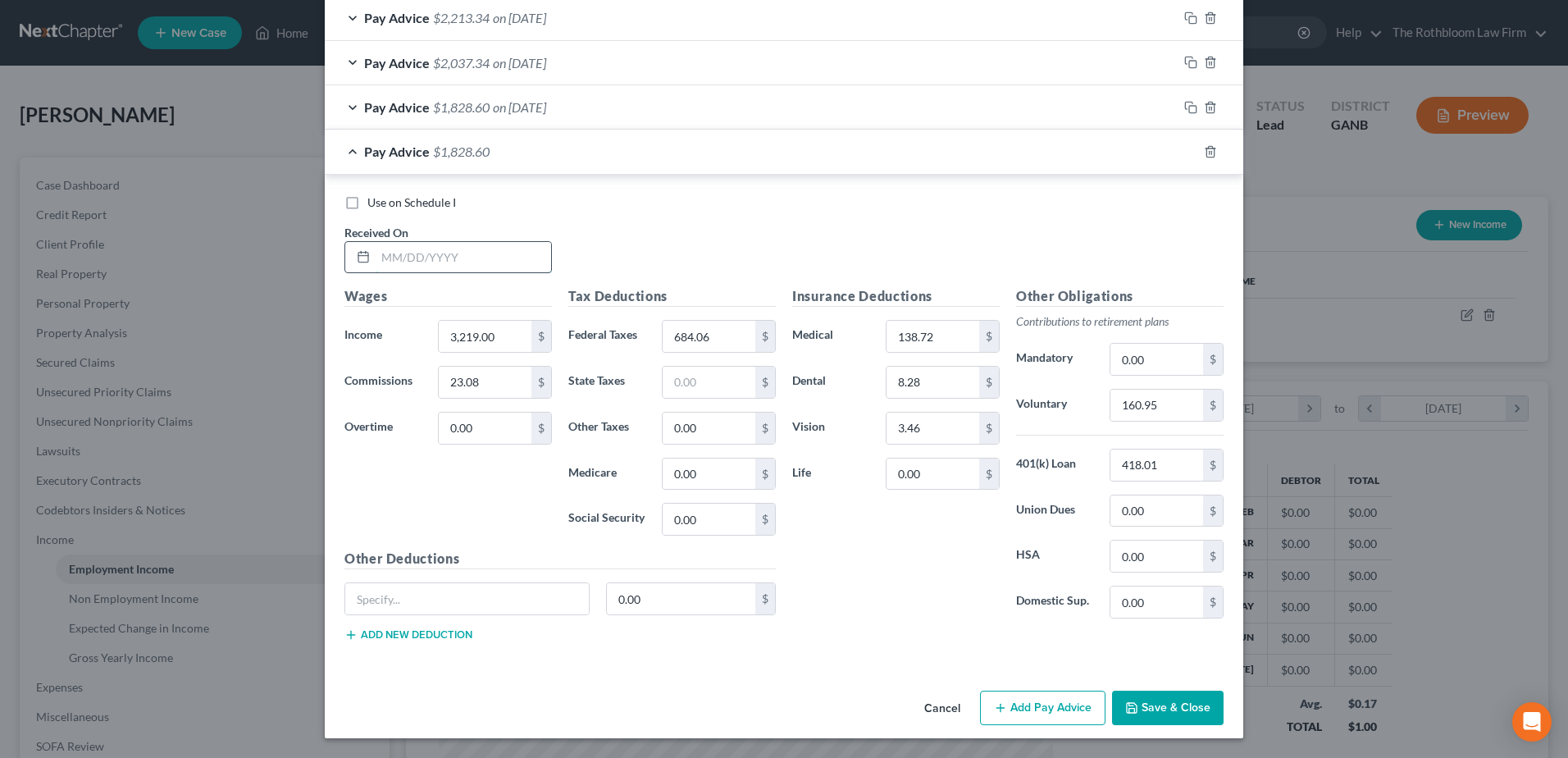
click at [448, 260] on input "text" at bounding box center [464, 258] width 176 height 31
click at [729, 336] on input "684.06" at bounding box center [708, 337] width 93 height 31
click at [1179, 402] on input "160.95" at bounding box center [1157, 406] width 93 height 31
drag, startPoint x: 1182, startPoint y: 156, endPoint x: 618, endPoint y: 272, distance: 575.8
click at [1185, 156] on icon "button" at bounding box center [1191, 152] width 13 height 13
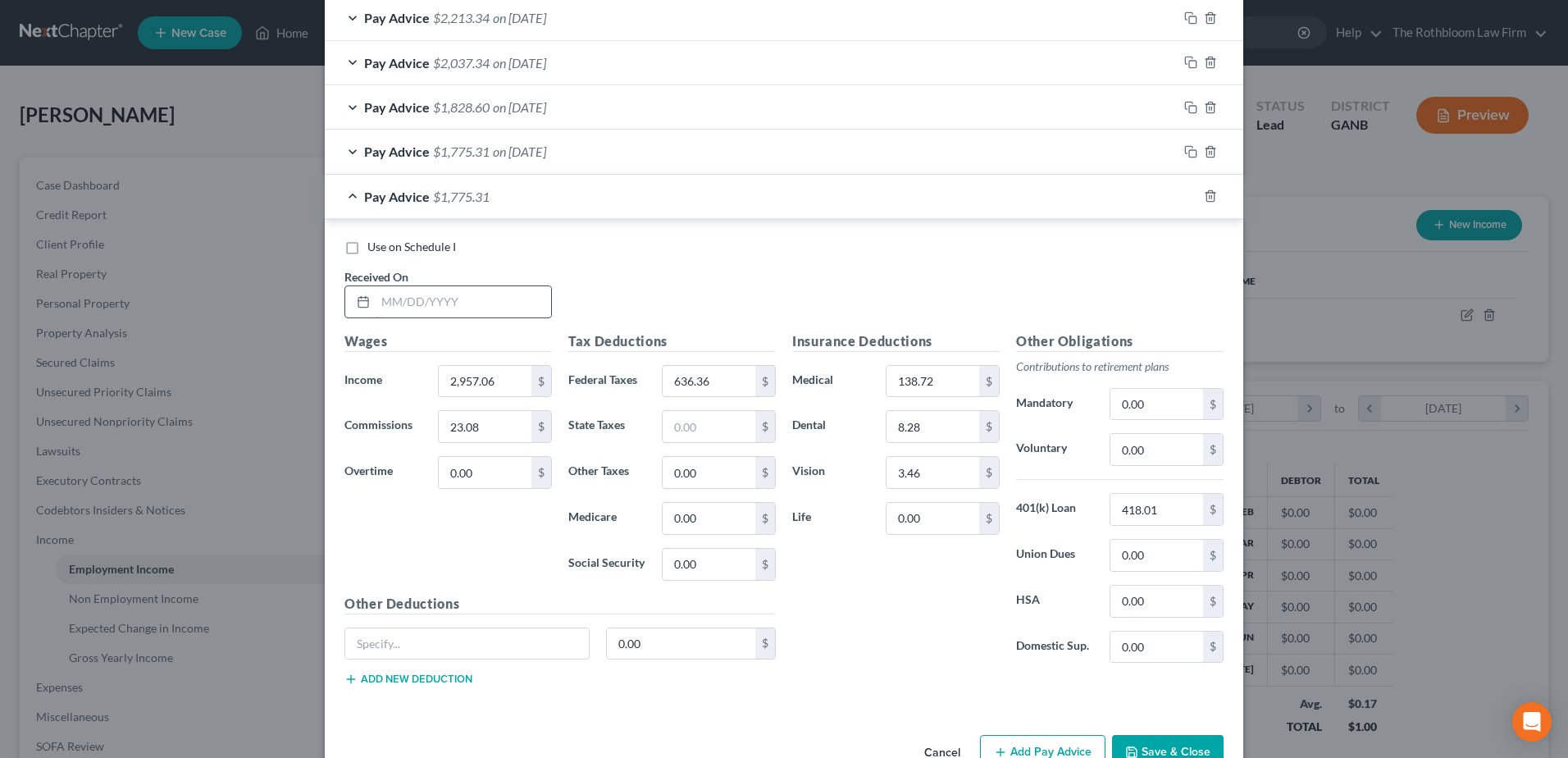
click at [423, 298] on input "text" at bounding box center [464, 302] width 176 height 31
click at [742, 380] on input "636.36" at bounding box center [708, 382] width 93 height 31
click at [1185, 191] on icon "button" at bounding box center [1189, 194] width 7 height 7
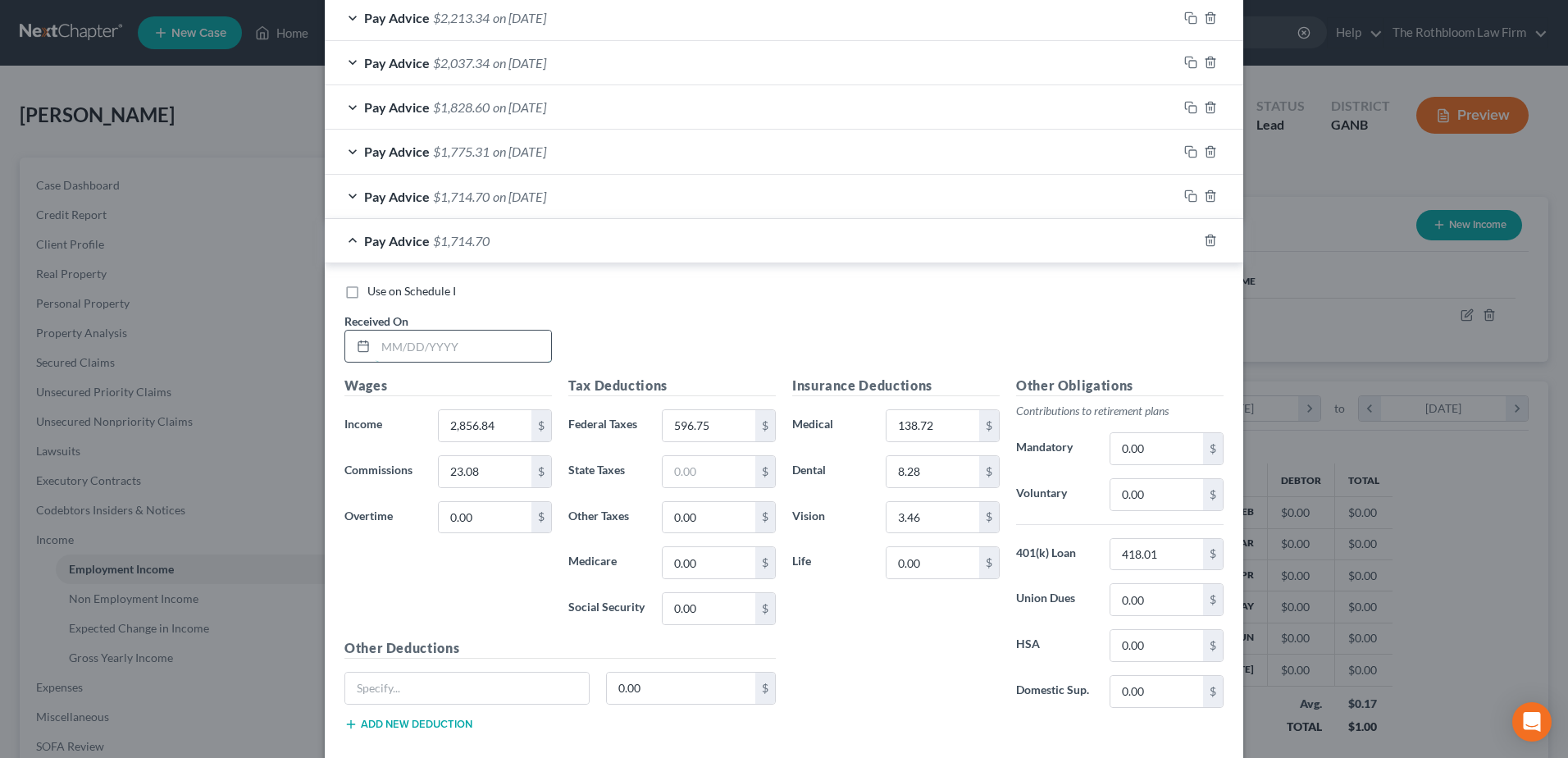
click at [449, 342] on input "text" at bounding box center [464, 347] width 176 height 31
click at [718, 428] on input "596.75" at bounding box center [708, 426] width 93 height 31
click at [496, 471] on input "23.08" at bounding box center [485, 472] width 93 height 31
click at [1190, 239] on rect "button" at bounding box center [1193, 242] width 7 height 7
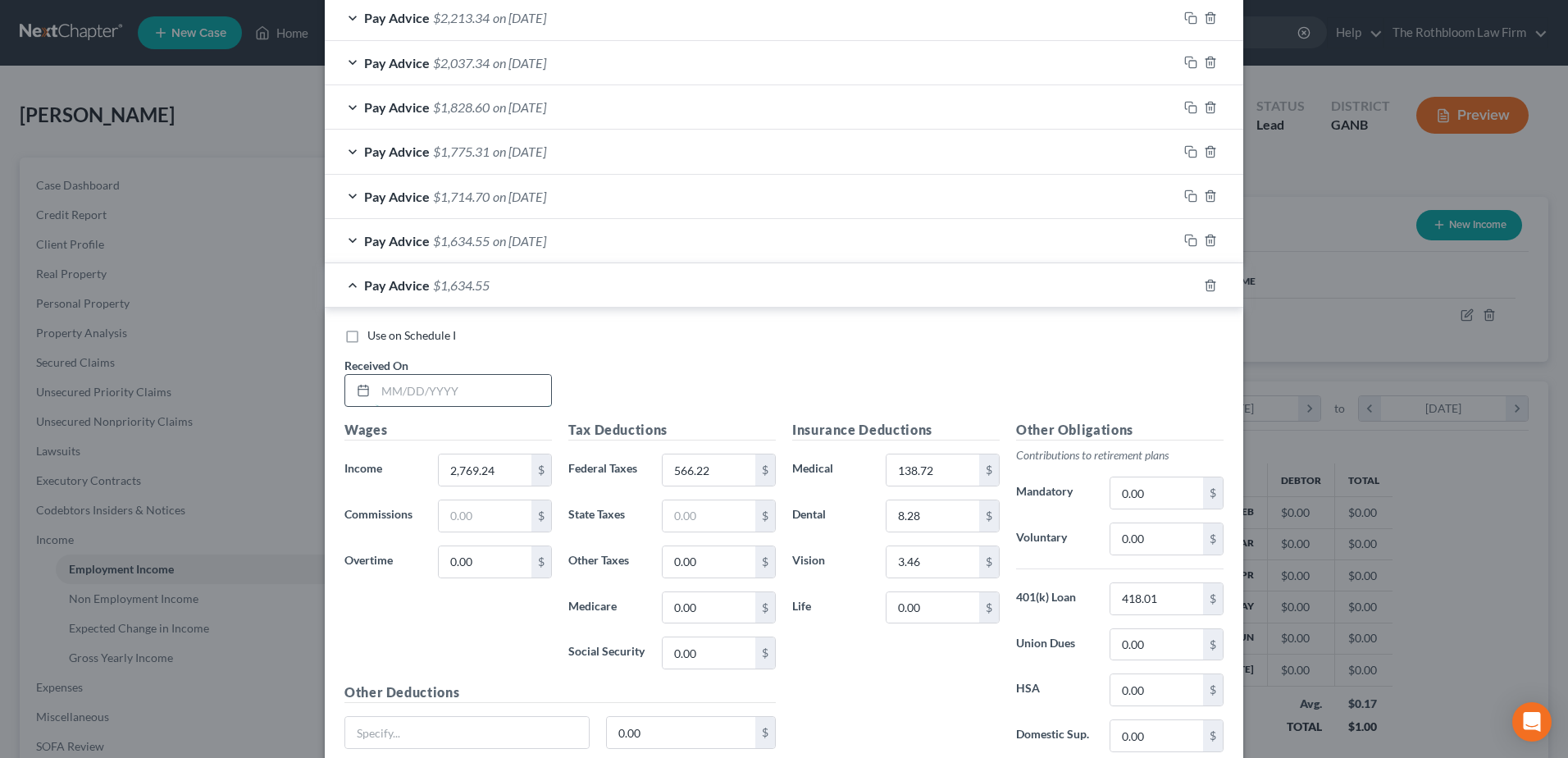
click at [429, 401] on input "text" at bounding box center [464, 391] width 176 height 31
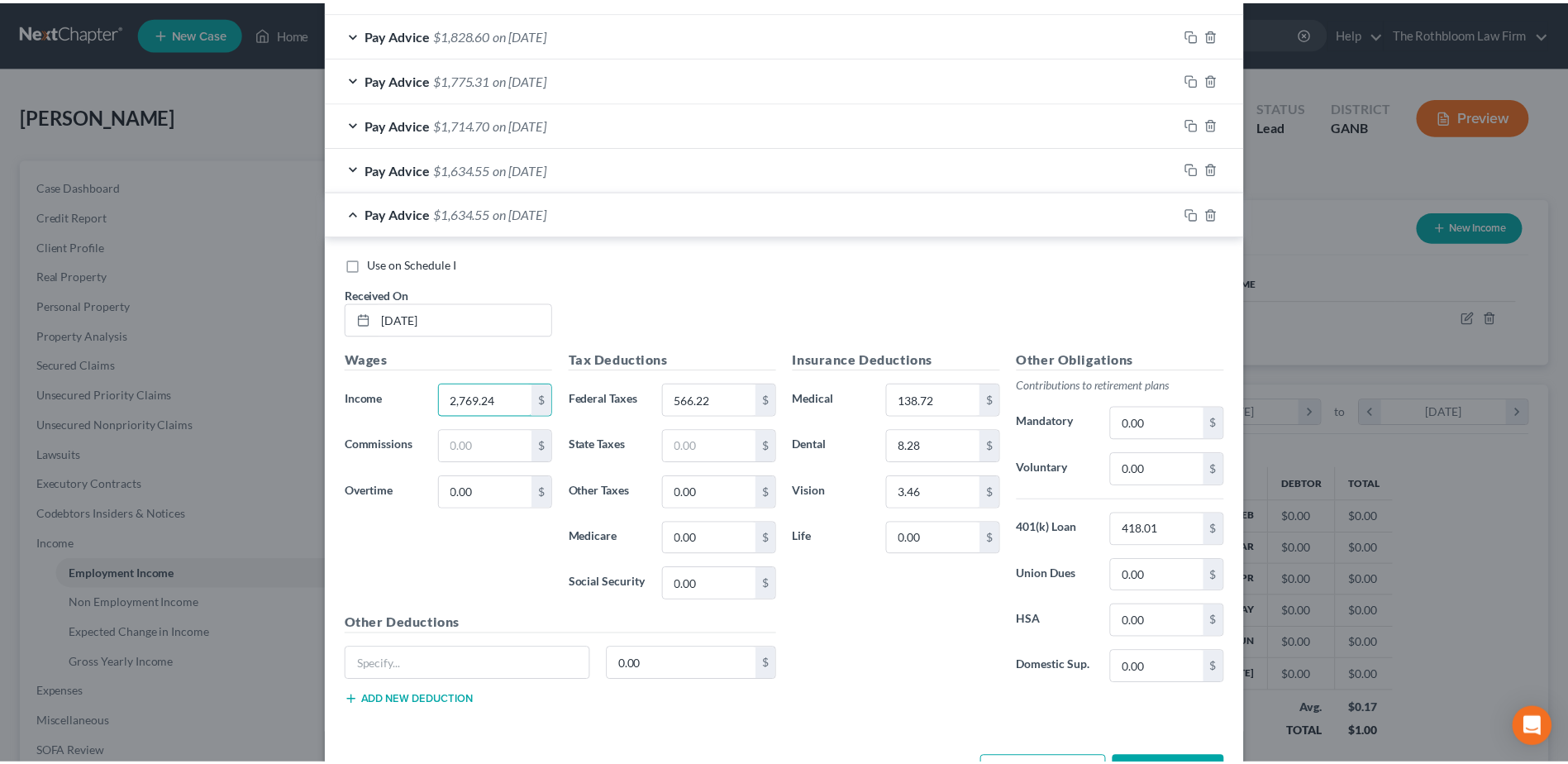
scroll to position [964, 0]
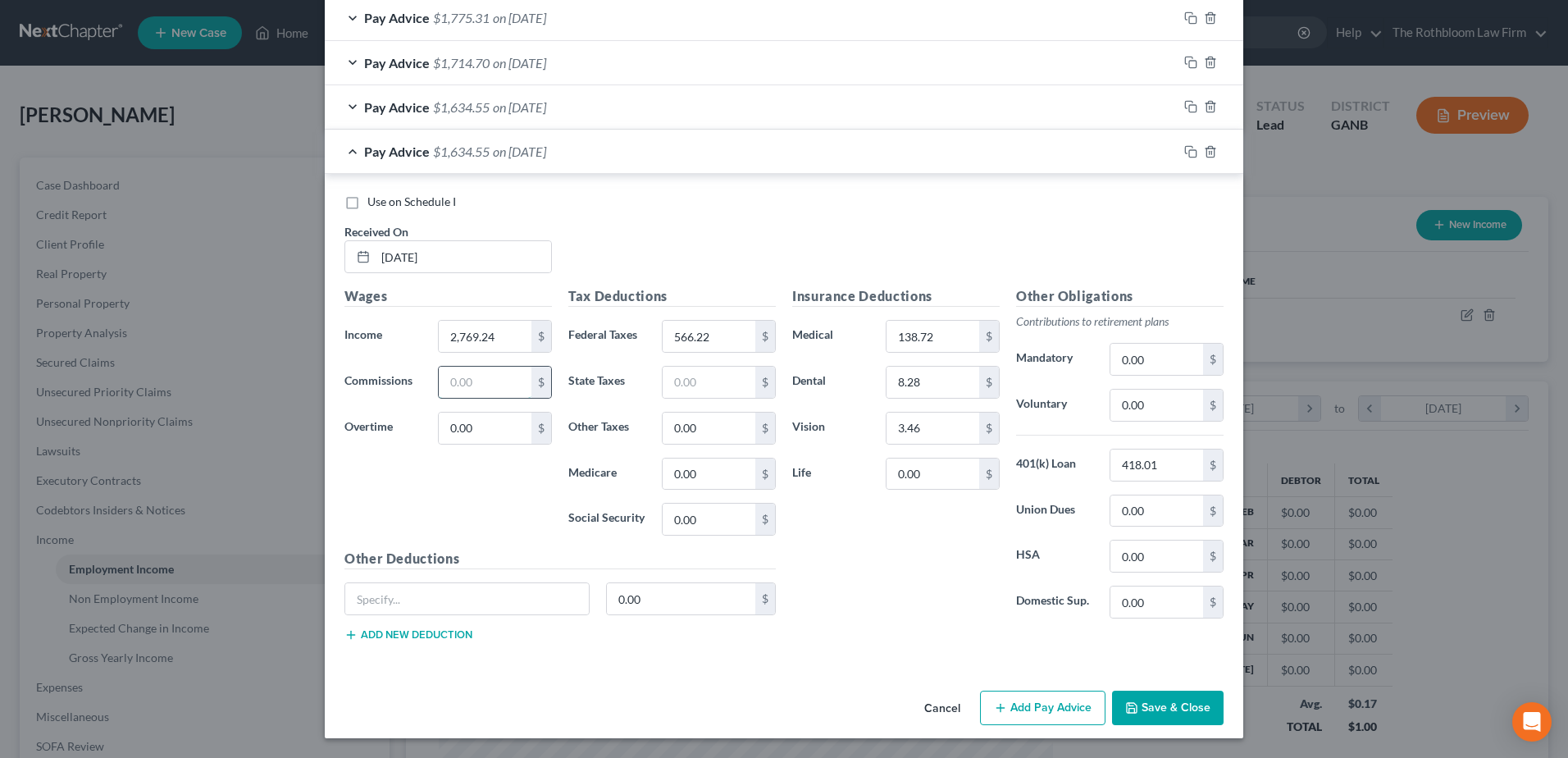
click at [458, 381] on input "text" at bounding box center [485, 383] width 93 height 31
drag, startPoint x: 1216, startPoint y: 717, endPoint x: 1207, endPoint y: 718, distance: 9.1
click at [1216, 717] on button "Save & Close" at bounding box center [1168, 708] width 112 height 34
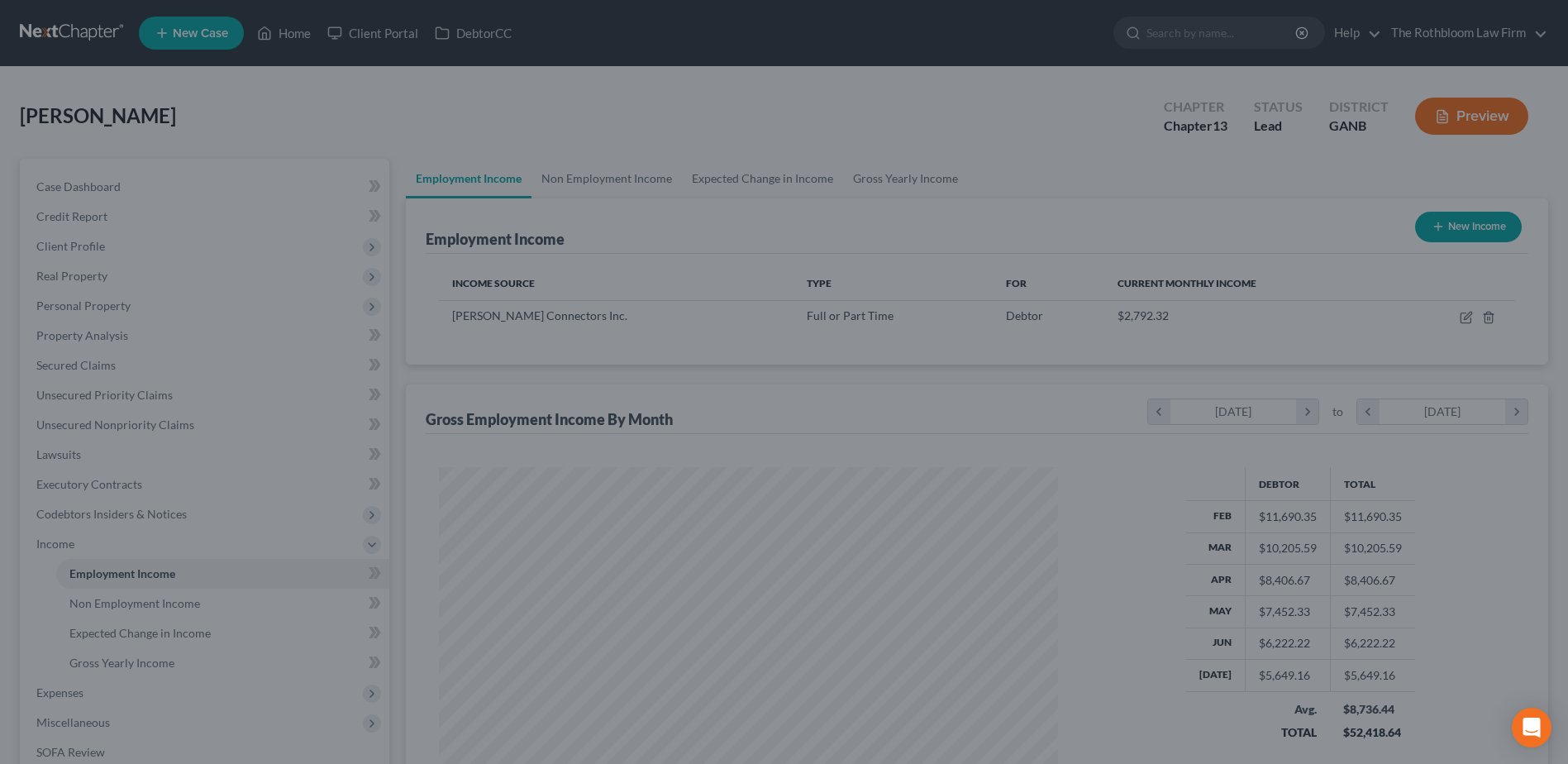
scroll to position [826713, 826077]
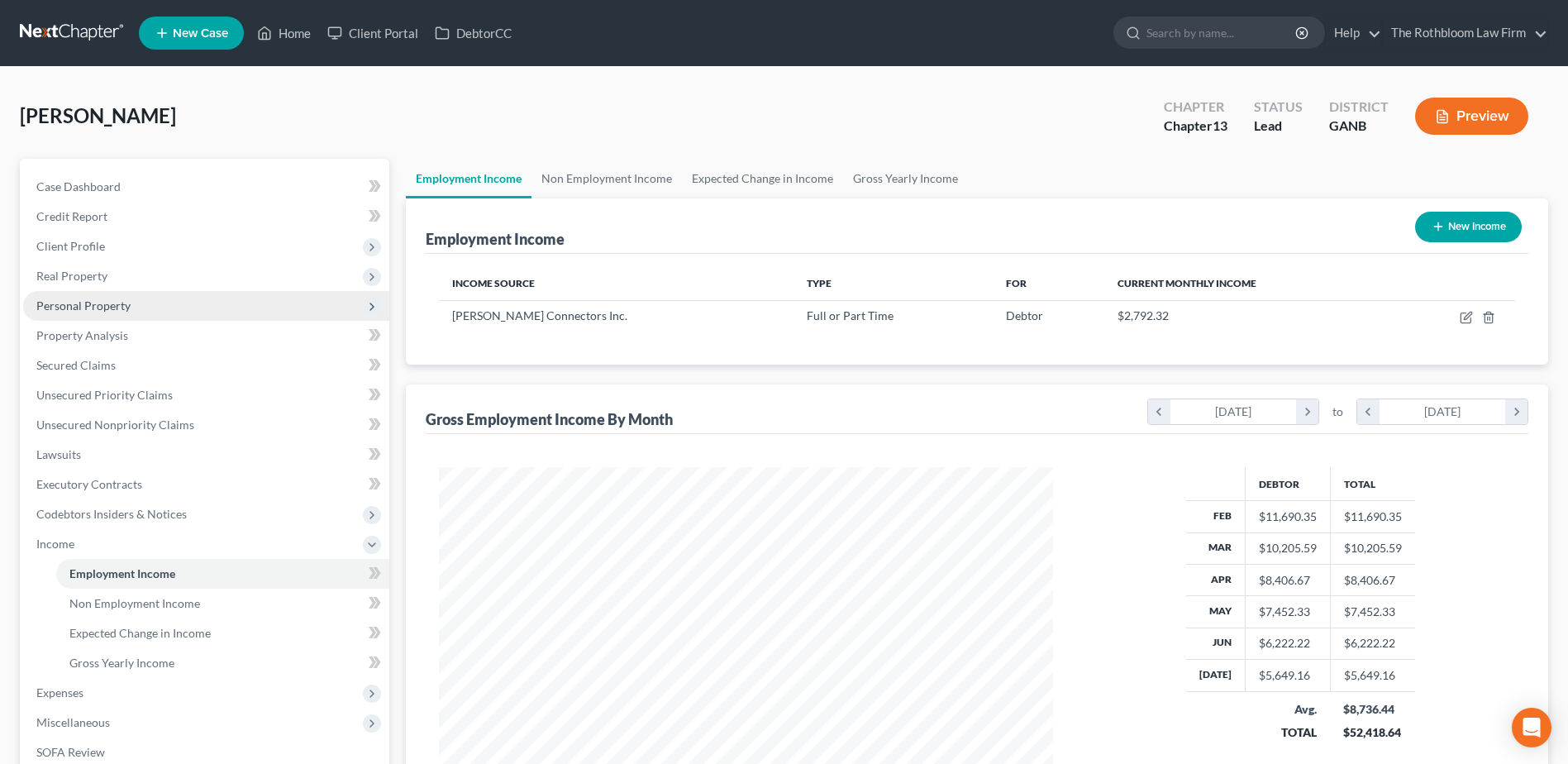
click at [94, 314] on span "Personal Property" at bounding box center [206, 306] width 367 height 30
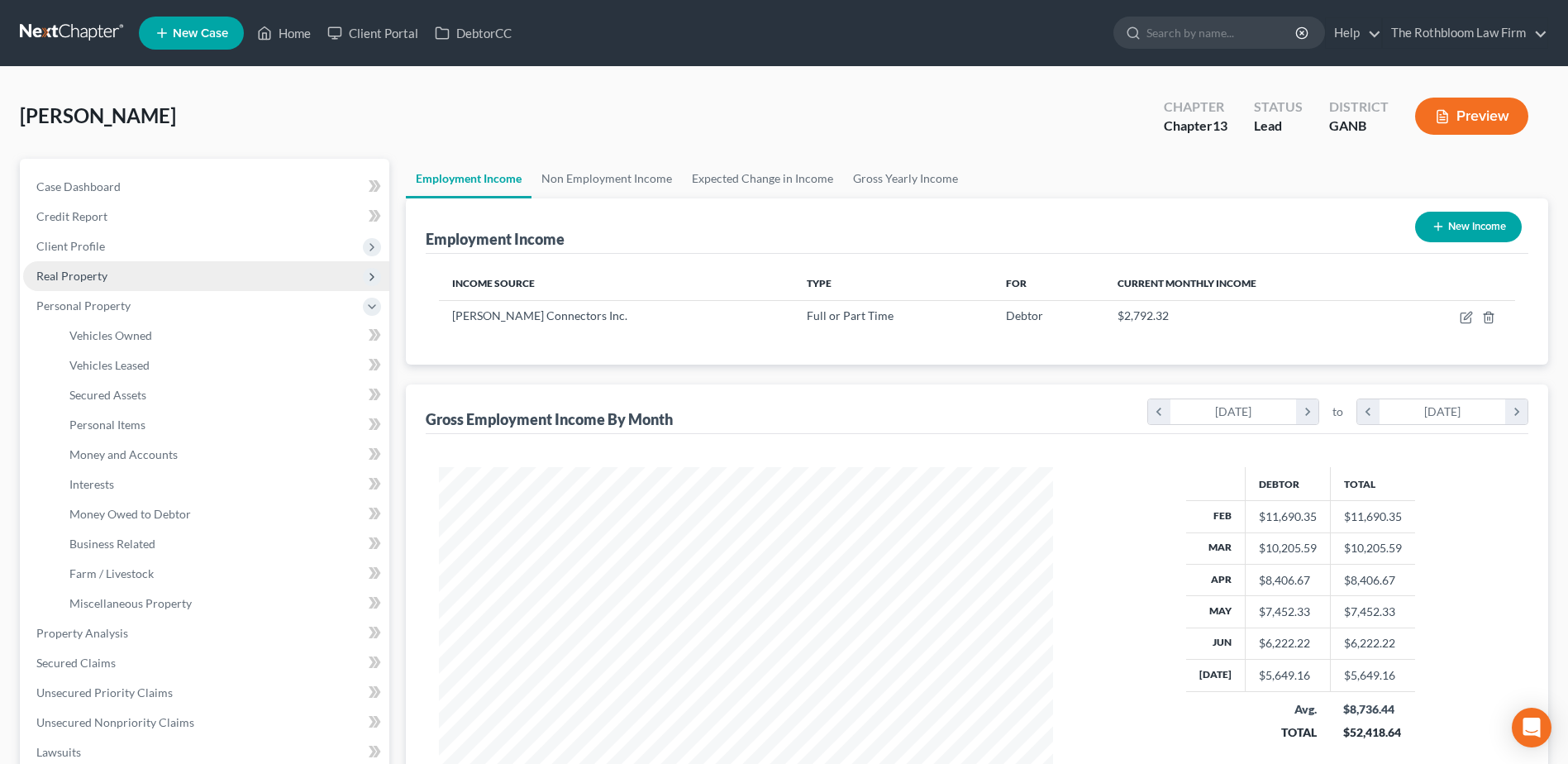
click at [90, 281] on span "Real Property" at bounding box center [72, 276] width 71 height 14
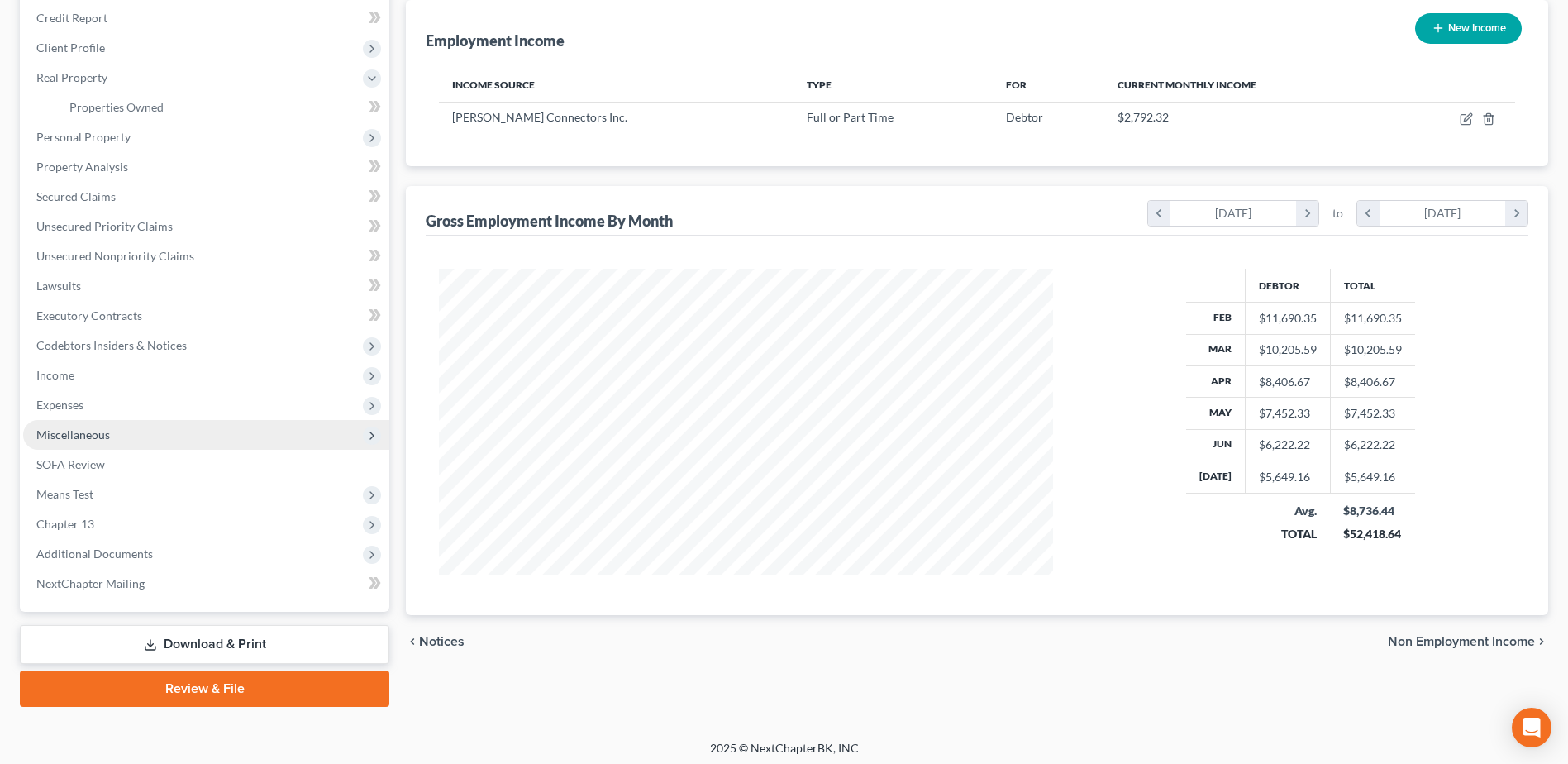
scroll to position [204, 0]
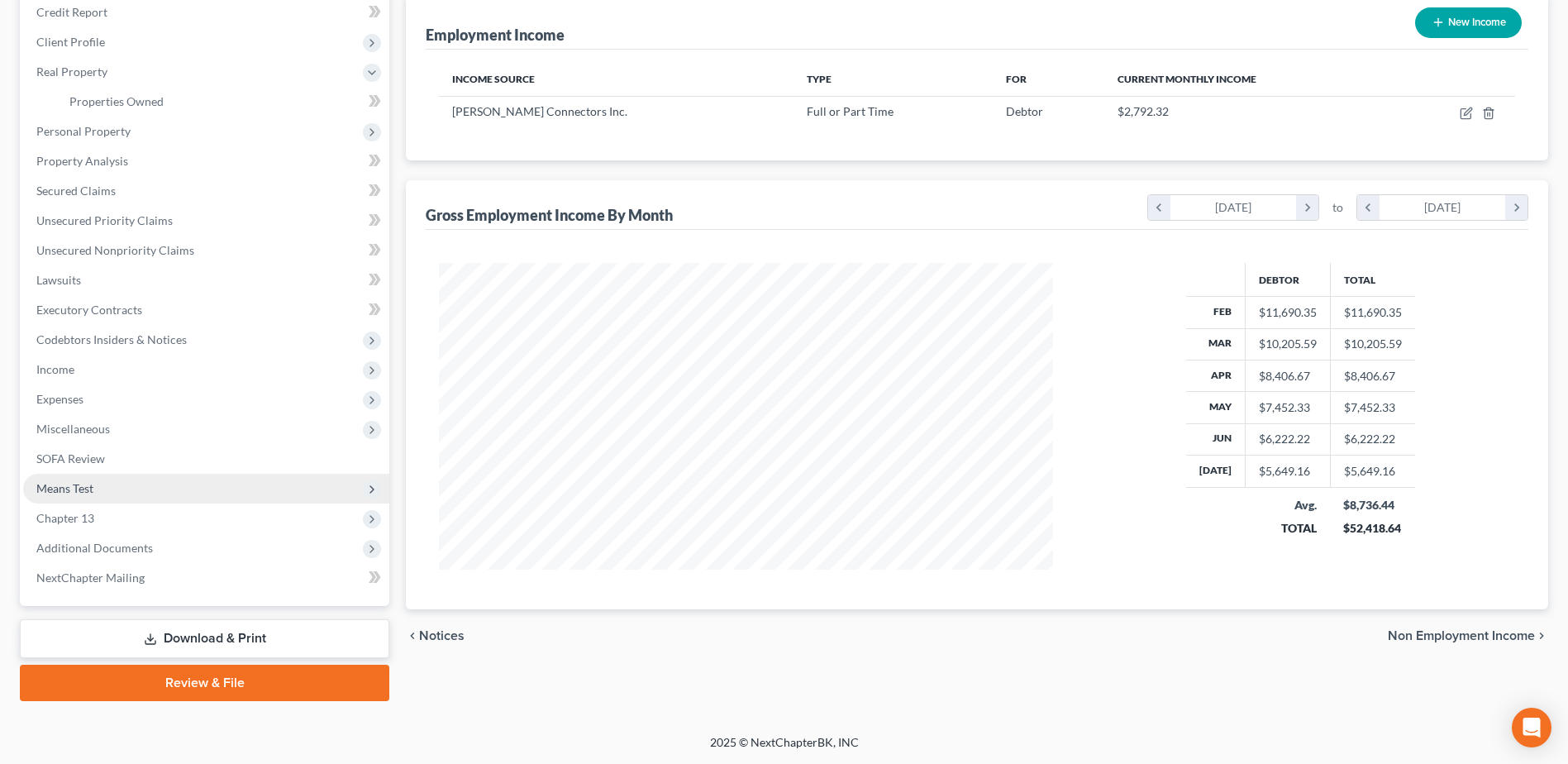
click at [89, 484] on span "Means Test" at bounding box center [65, 488] width 57 height 14
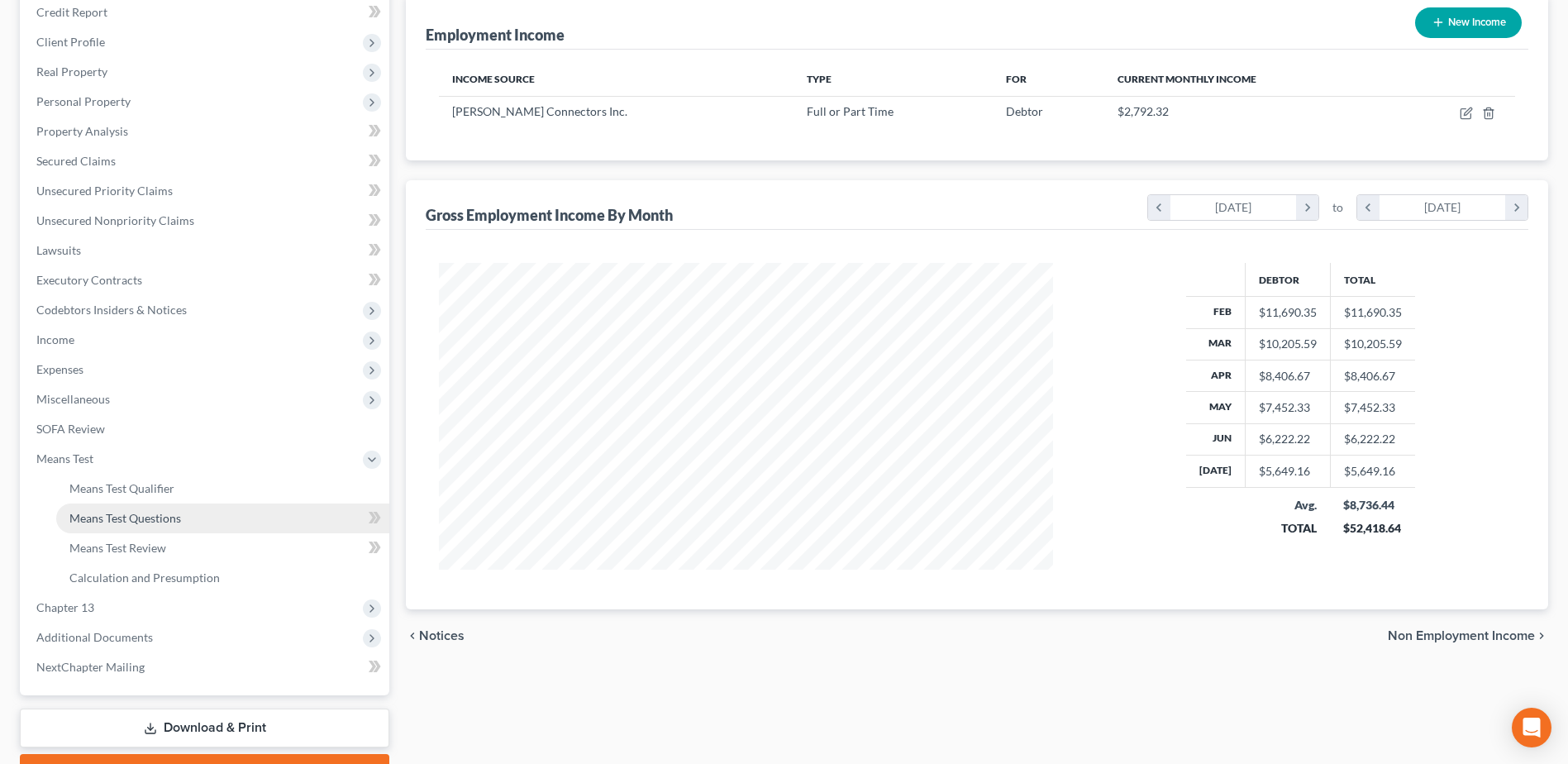
click at [121, 516] on span "Means Test Questions" at bounding box center [125, 517] width 112 height 14
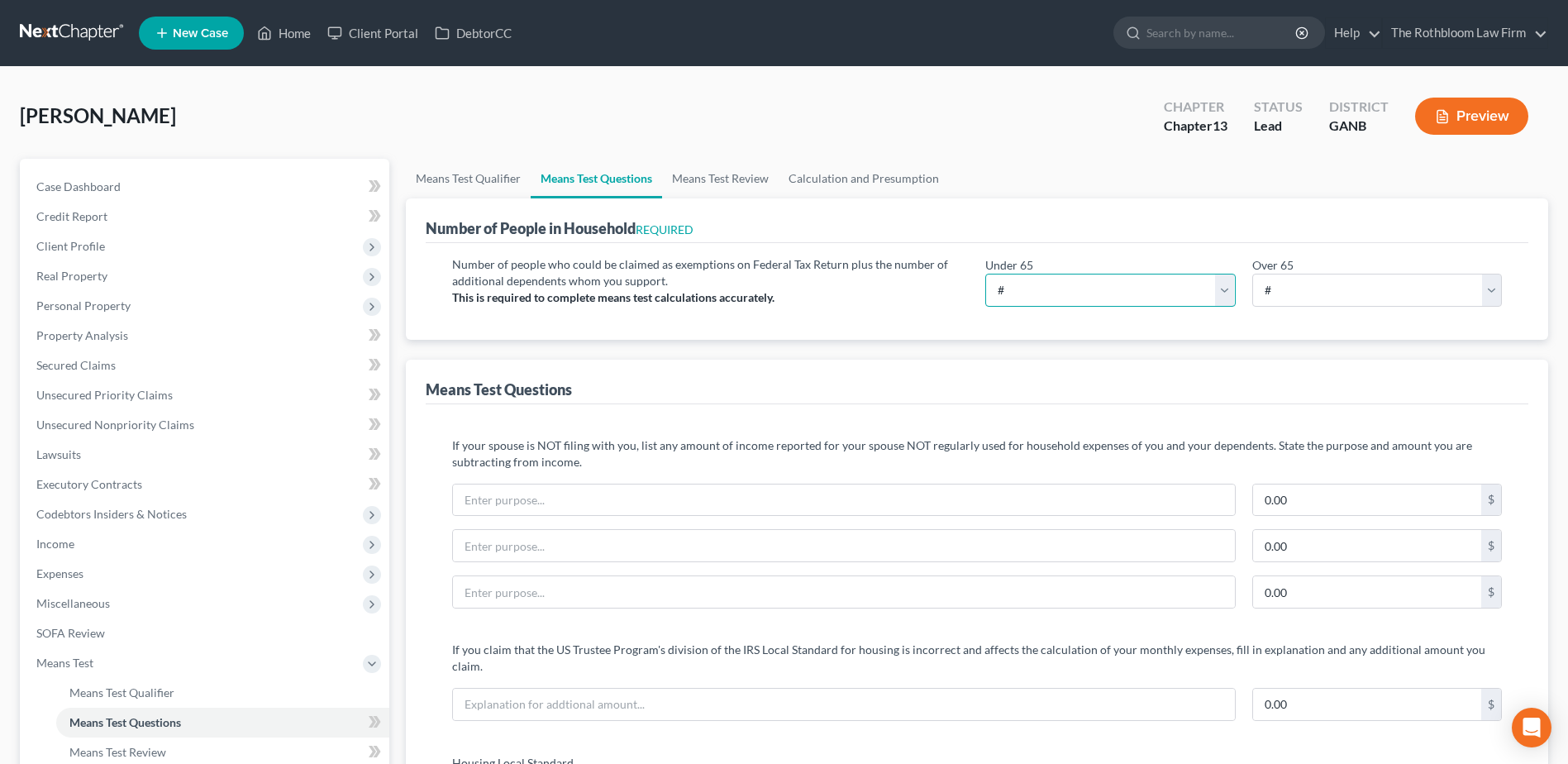
click at [1036, 288] on select "# 0 1 2 3 4 5 6 7 8 9 10" at bounding box center [1110, 291] width 250 height 33
click at [985, 274] on select "# 0 1 2 3 4 5 6 7 8 9 10" at bounding box center [1110, 291] width 250 height 33
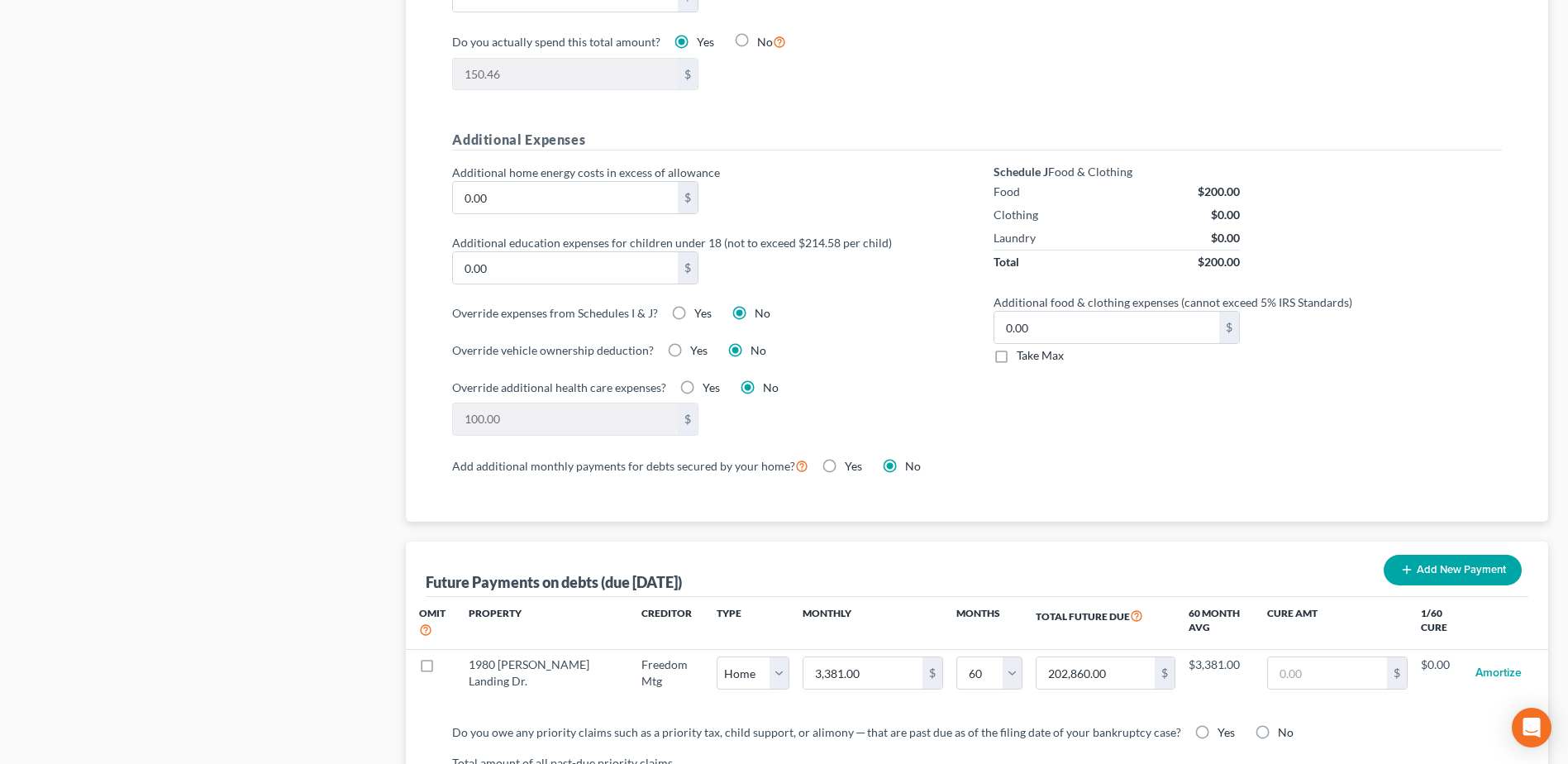
scroll to position [1535, 0]
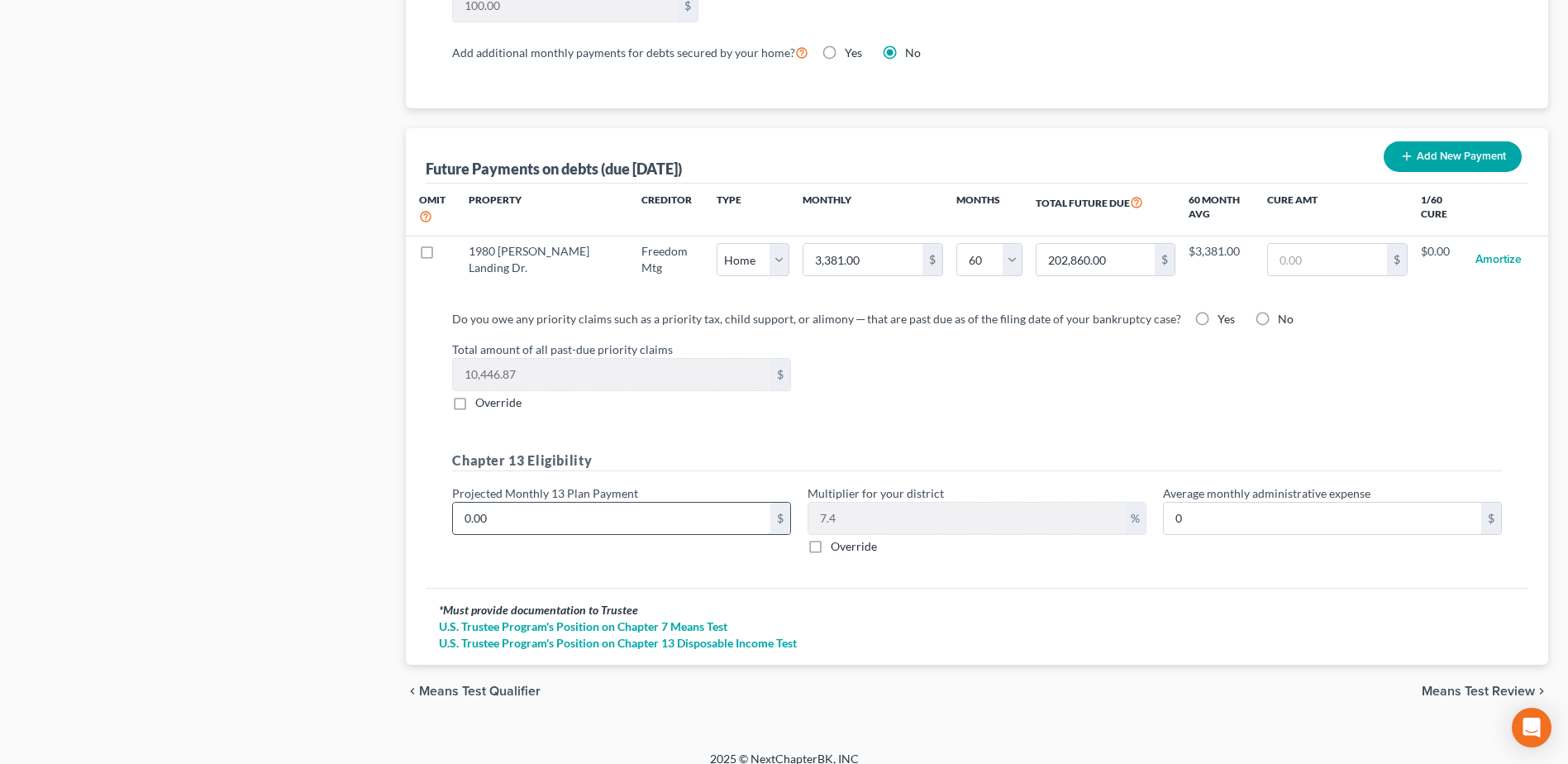
click at [544, 507] on input "0.00" at bounding box center [612, 518] width 318 height 31
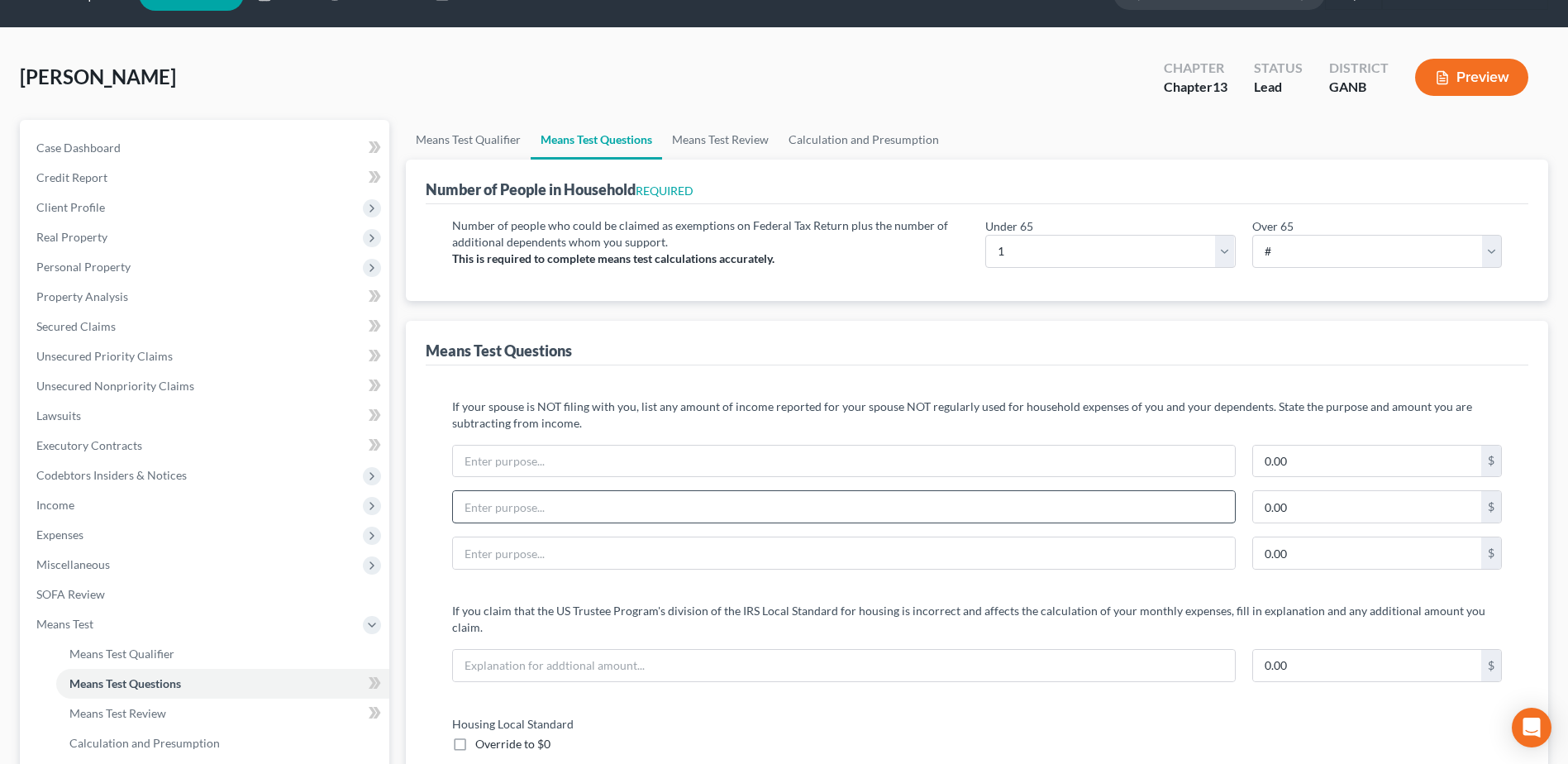
scroll to position [0, 0]
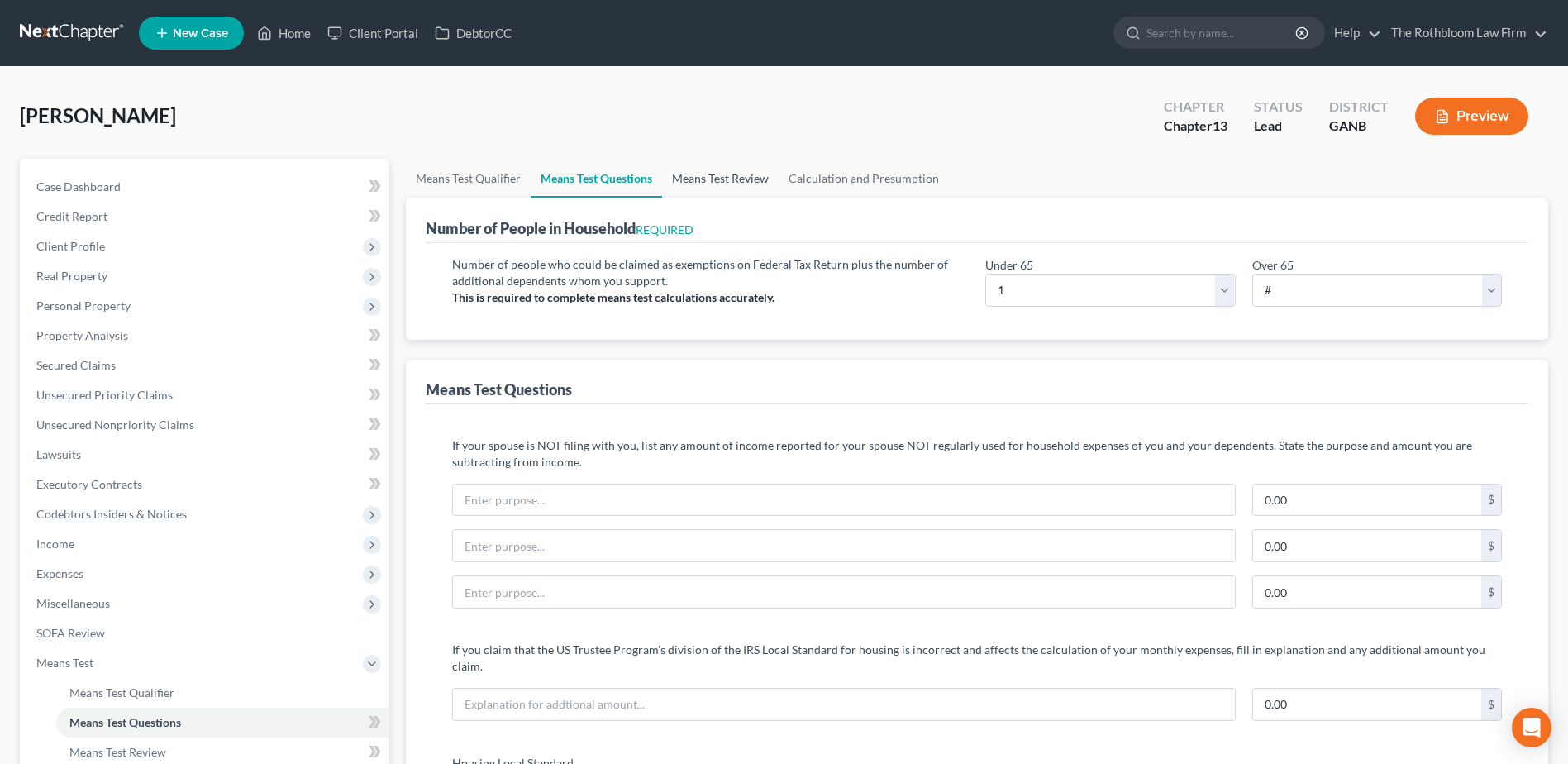
click at [731, 180] on link "Means Test Review" at bounding box center [720, 179] width 117 height 40
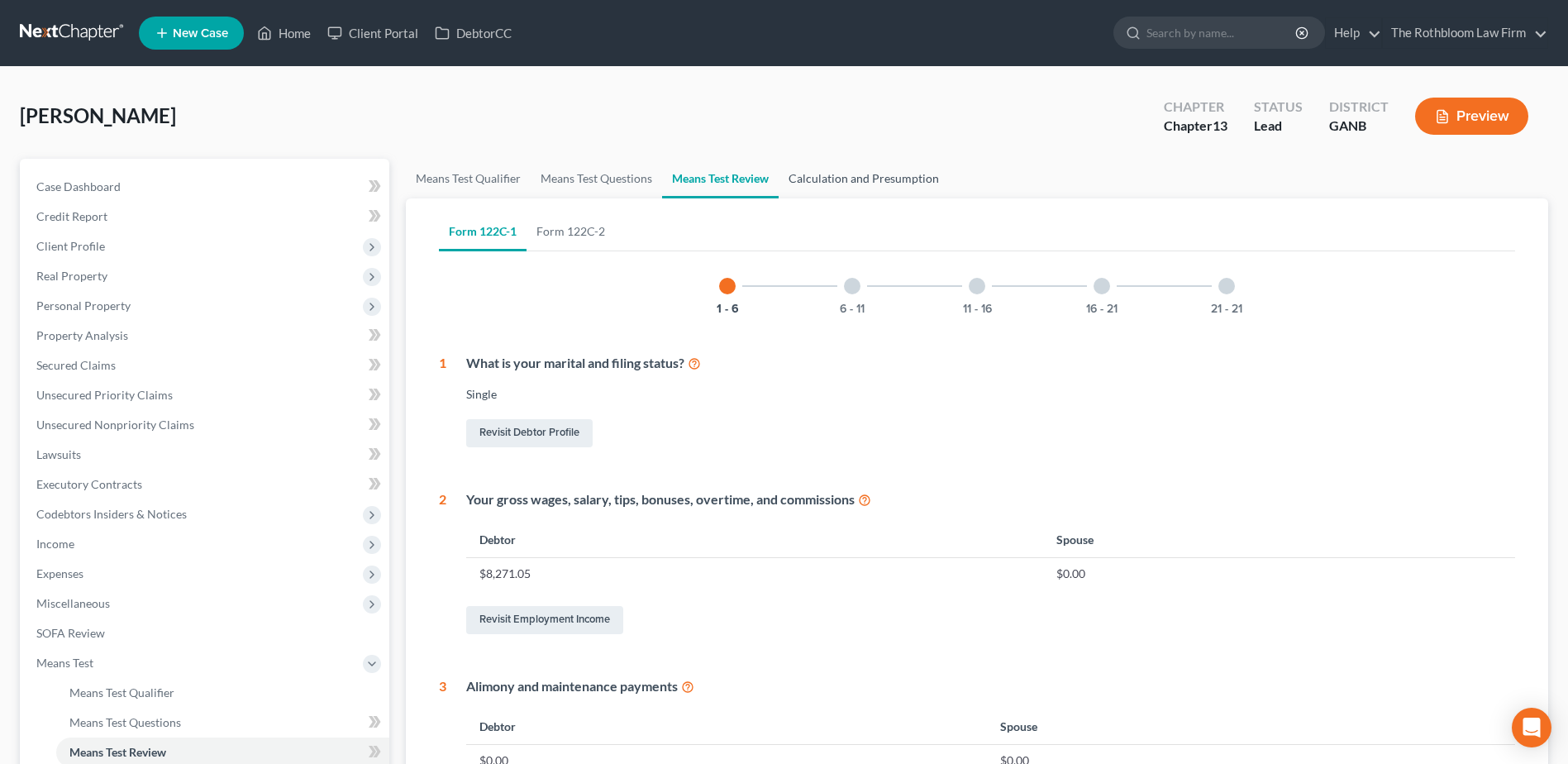
click at [839, 186] on link "Calculation and Presumption" at bounding box center [864, 179] width 170 height 40
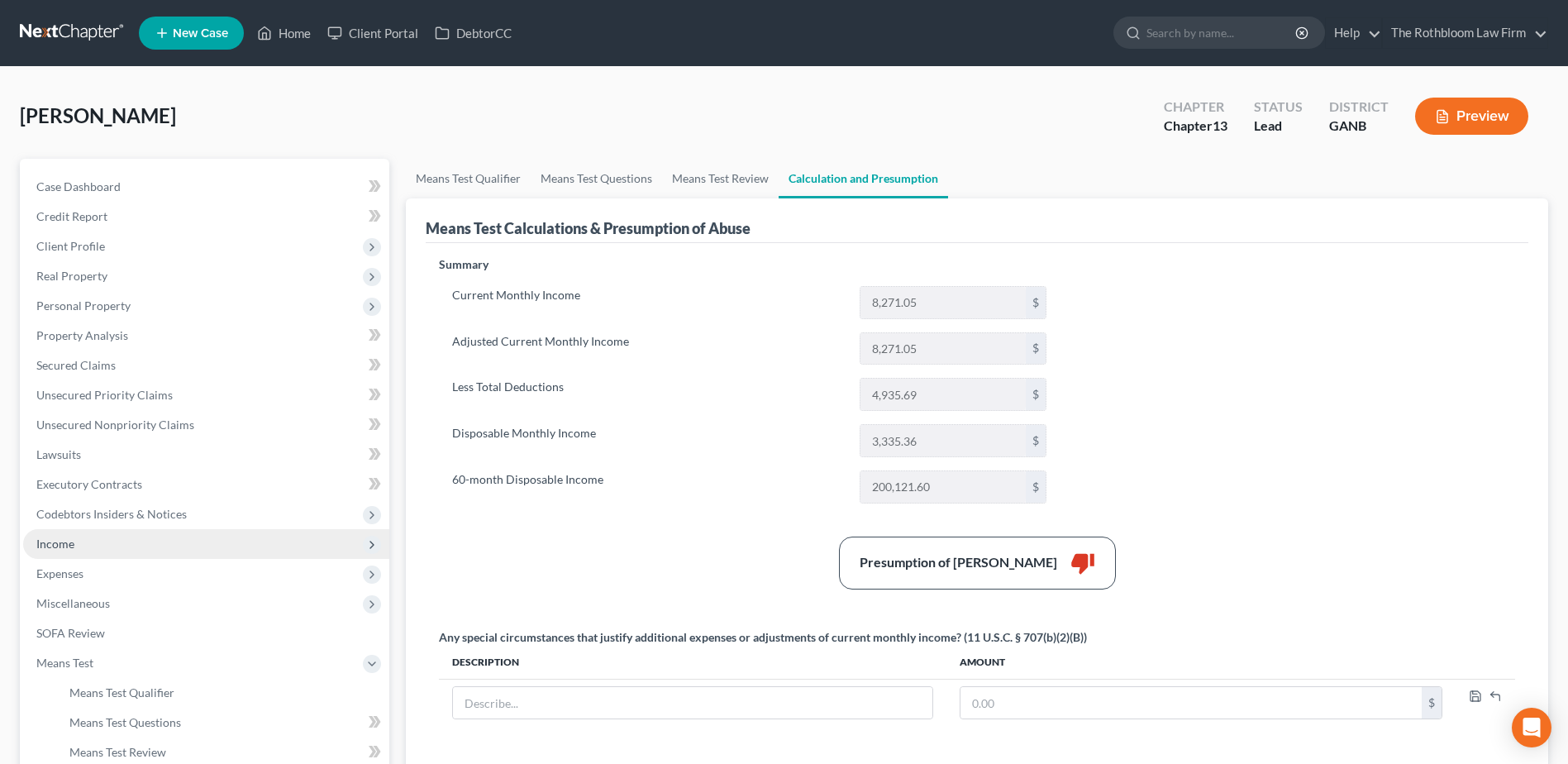
click at [74, 550] on span "Income" at bounding box center [206, 544] width 367 height 30
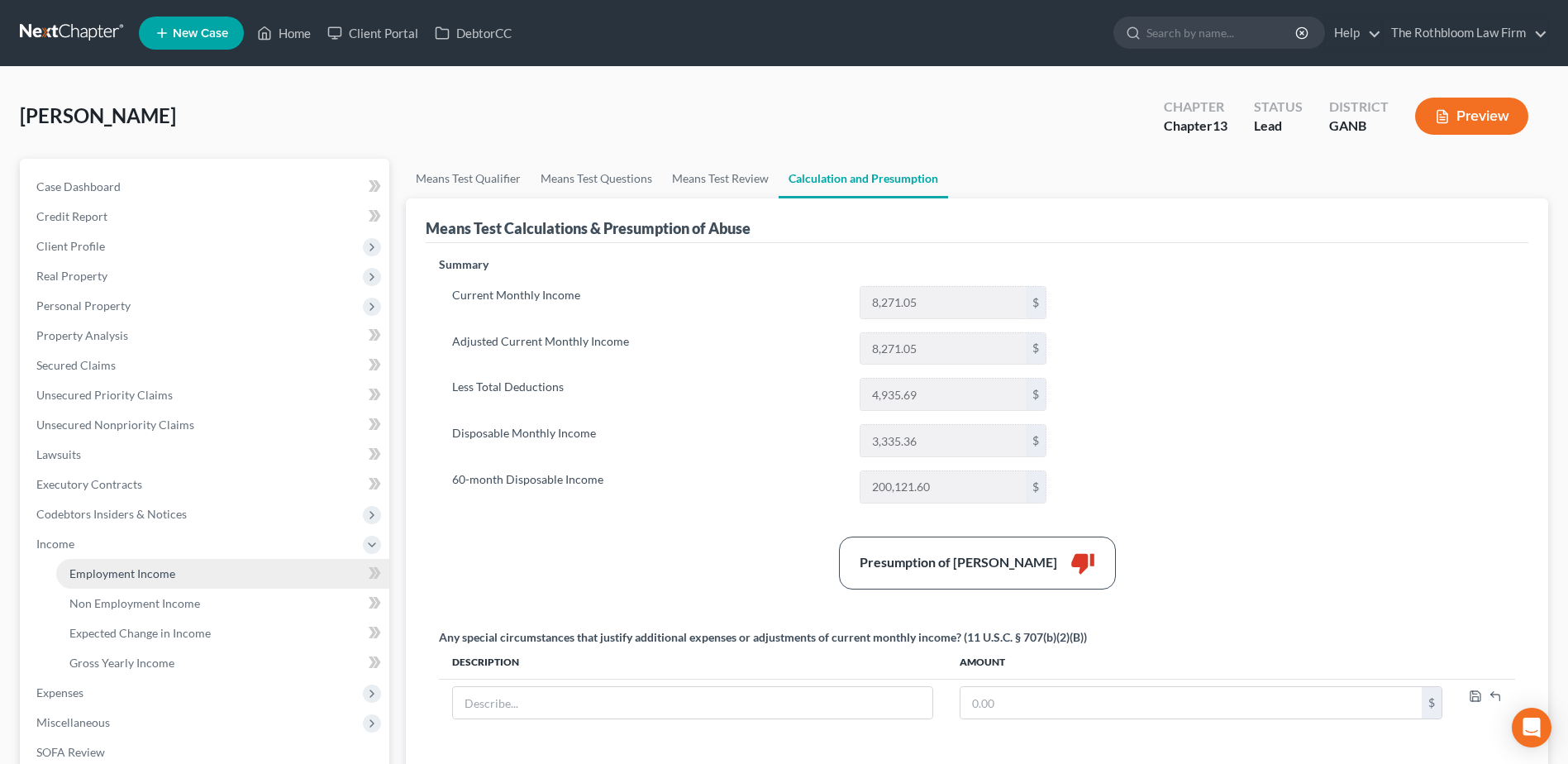
click at [125, 569] on span "Employment Income" at bounding box center [122, 573] width 106 height 14
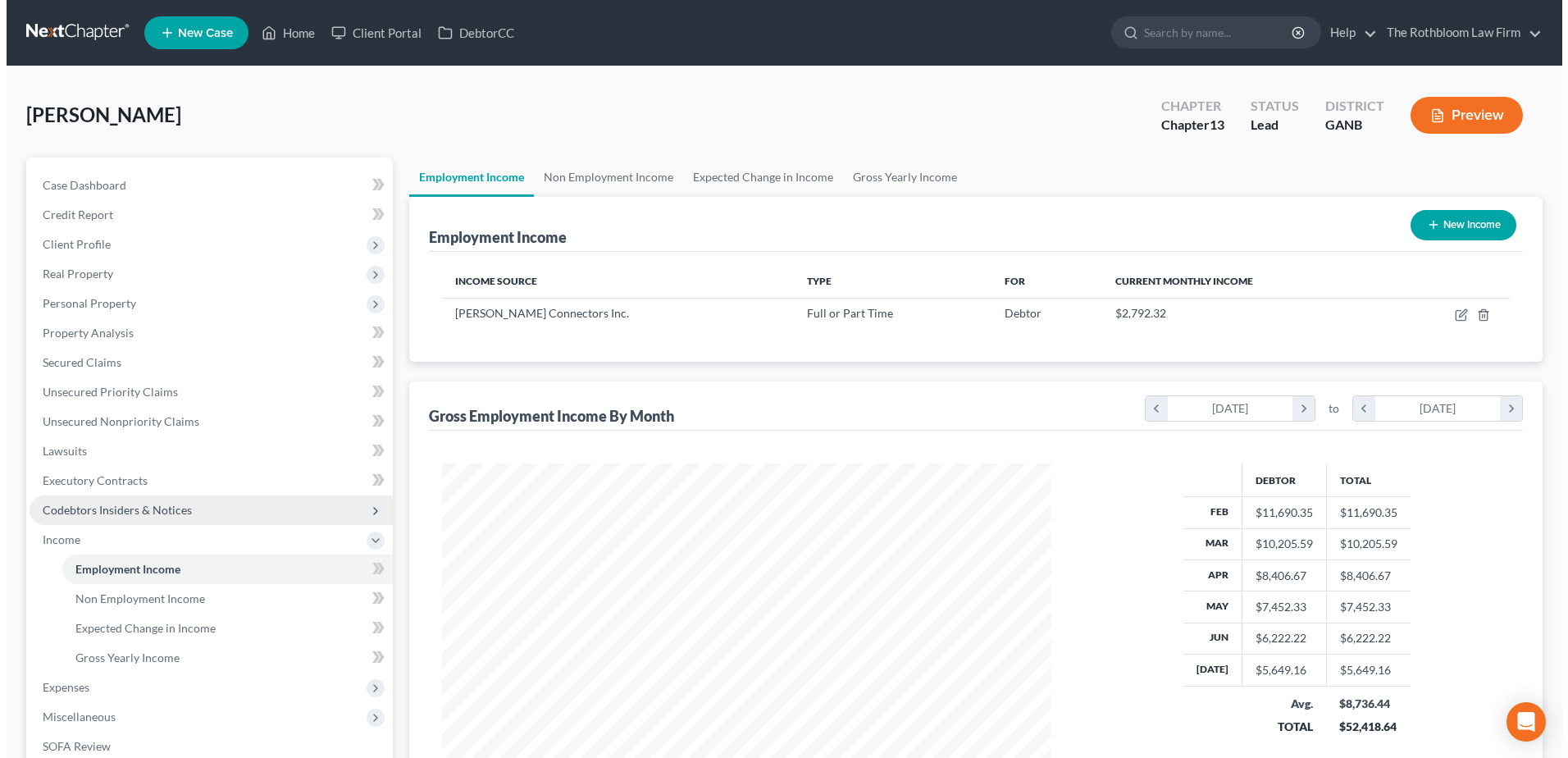
scroll to position [305, 641]
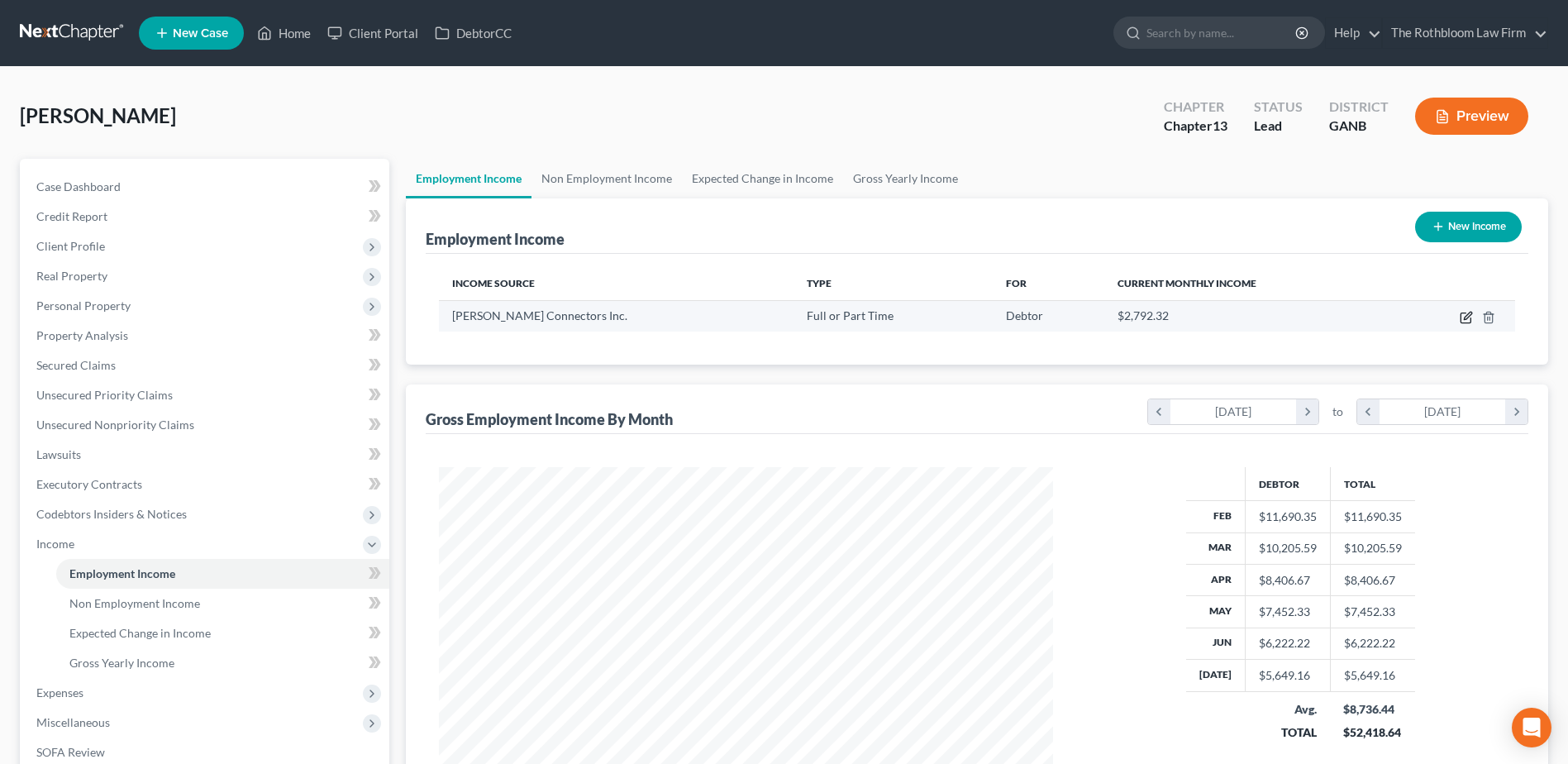
click at [1463, 321] on icon "button" at bounding box center [1466, 318] width 13 height 13
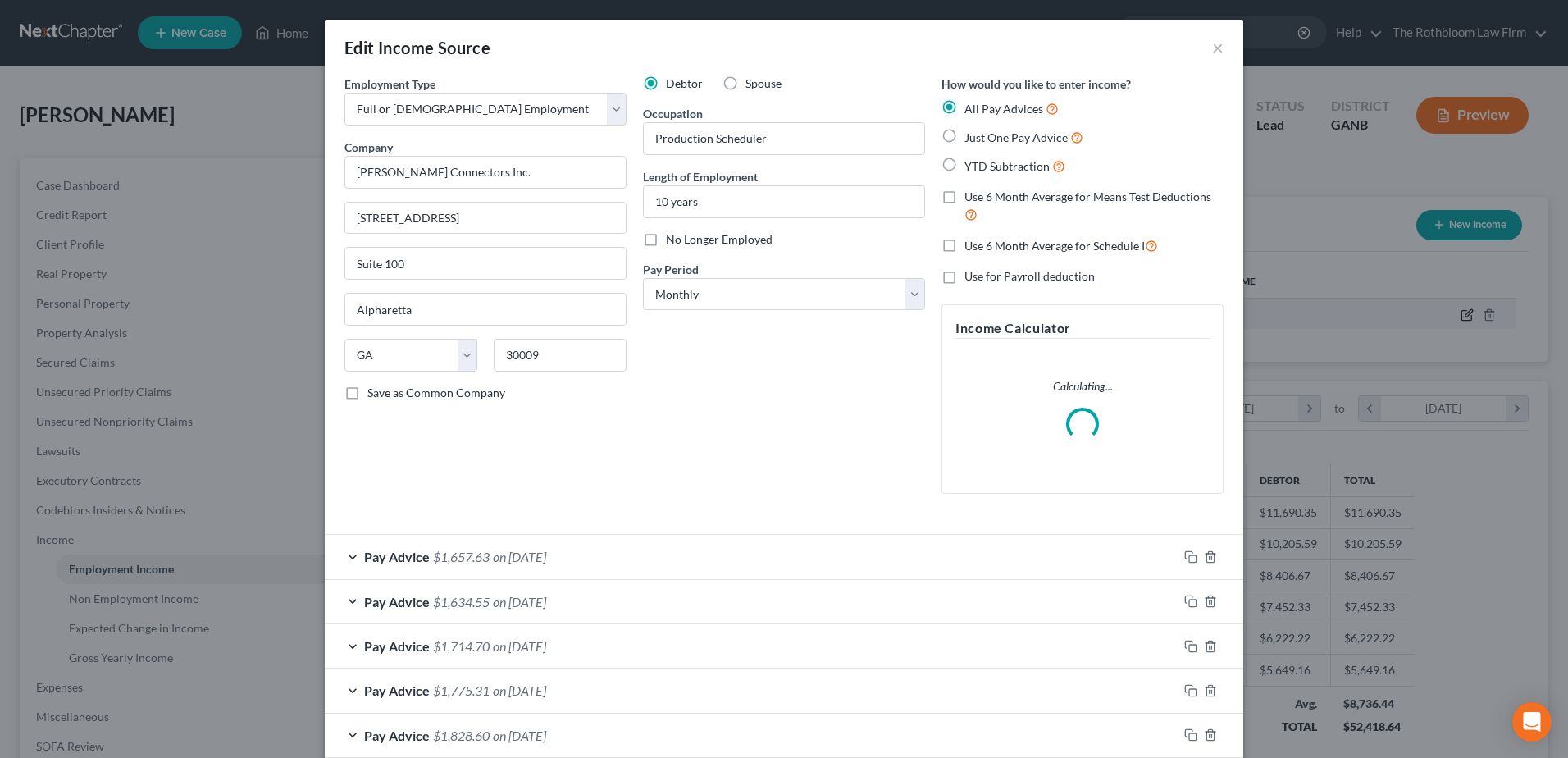
scroll to position [307, 648]
click at [965, 192] on label "Use 6 Month Average for Means Test Deductions" at bounding box center [1094, 206] width 259 height 35
click at [971, 192] on input "Use 6 Month Average for Means Test Deductions" at bounding box center [976, 194] width 11 height 11
click at [965, 249] on label "Use 6 Month Average for Schedule I" at bounding box center [1061, 246] width 194 height 19
click at [971, 247] on input "Use 6 Month Average for Schedule I" at bounding box center [976, 241] width 11 height 11
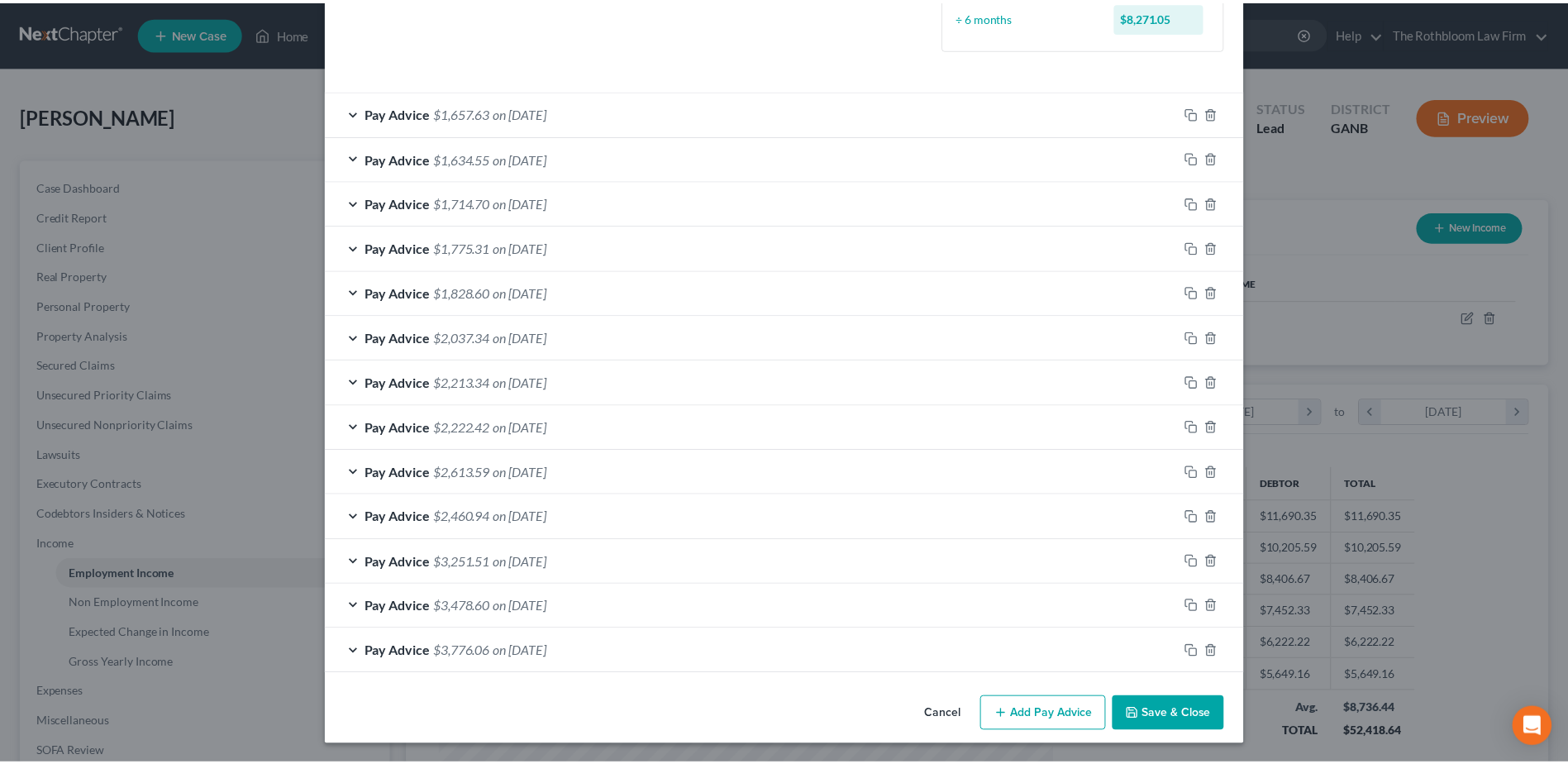
scroll to position [499, 0]
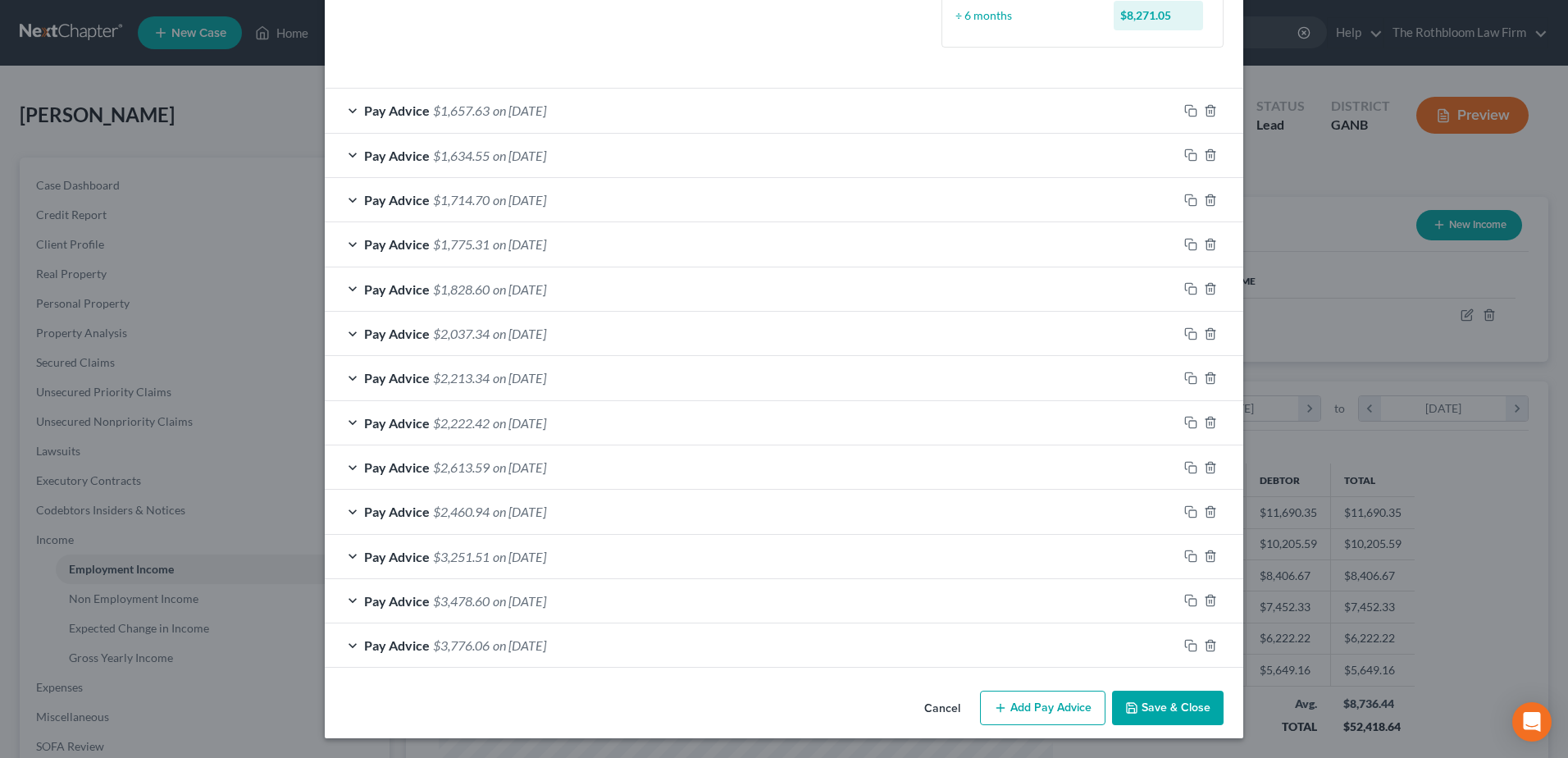
click at [1152, 713] on button "Save & Close" at bounding box center [1168, 708] width 112 height 34
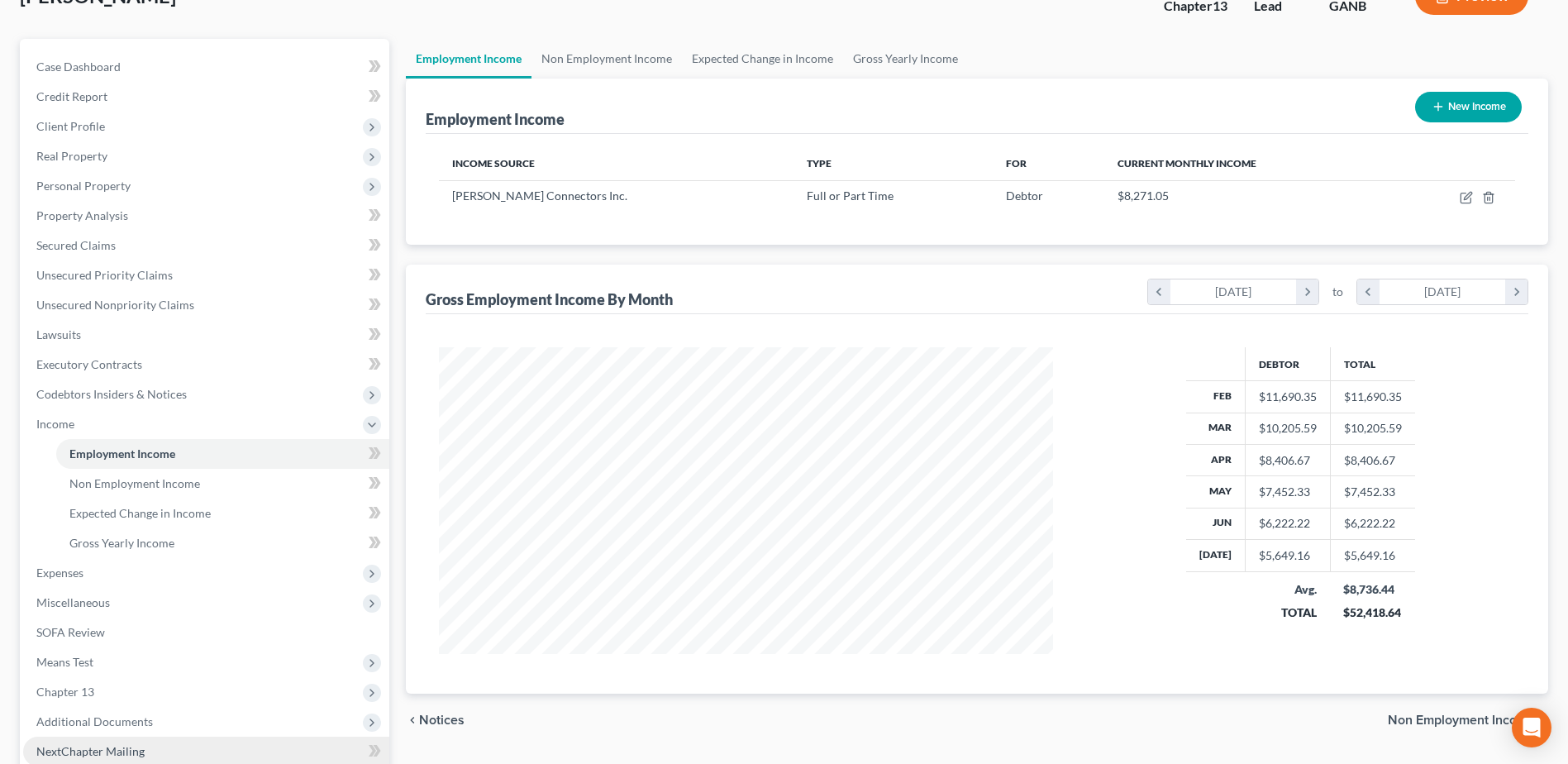
scroll to position [294, 0]
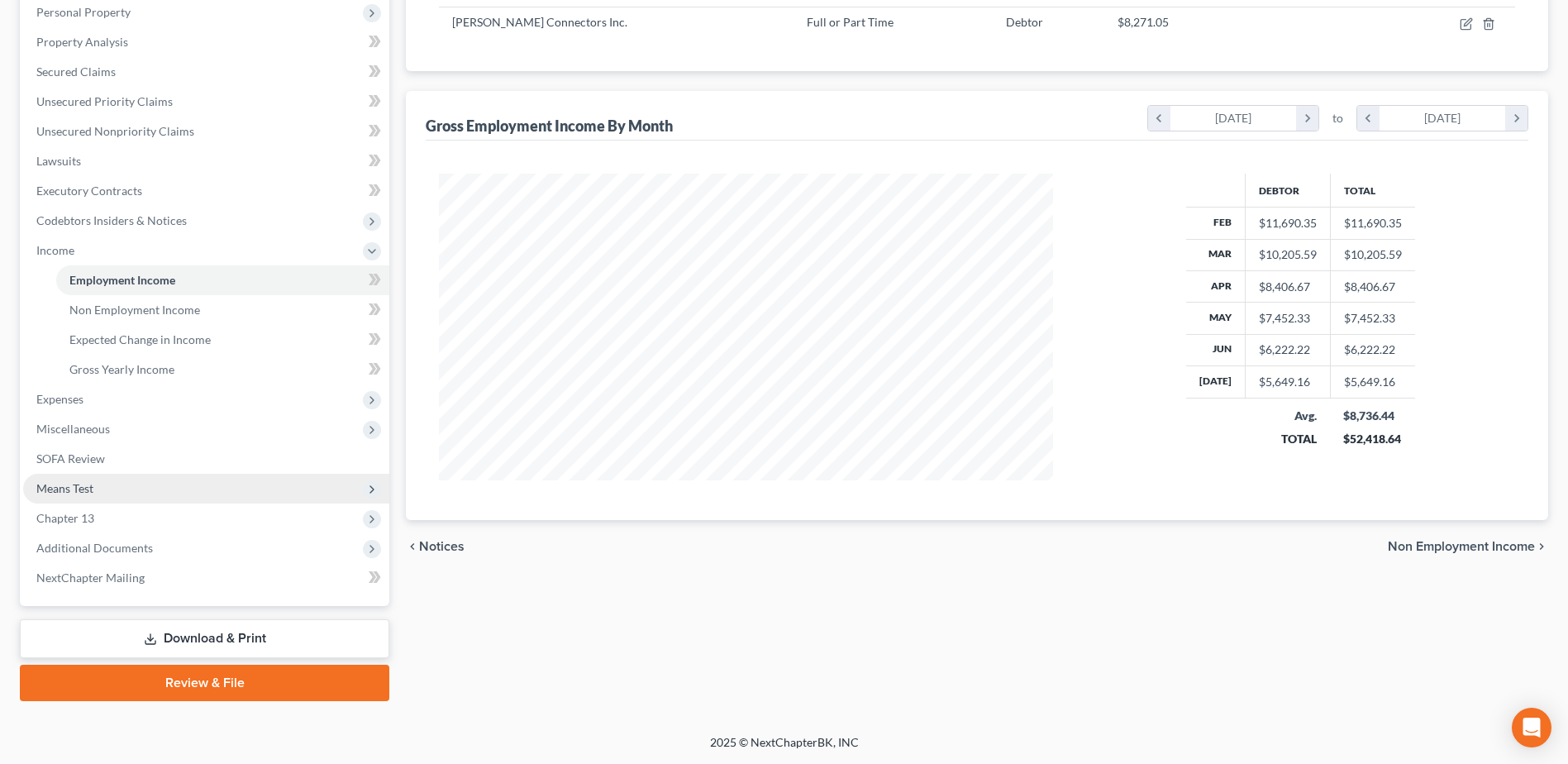
click at [80, 488] on span "Means Test" at bounding box center [65, 488] width 57 height 14
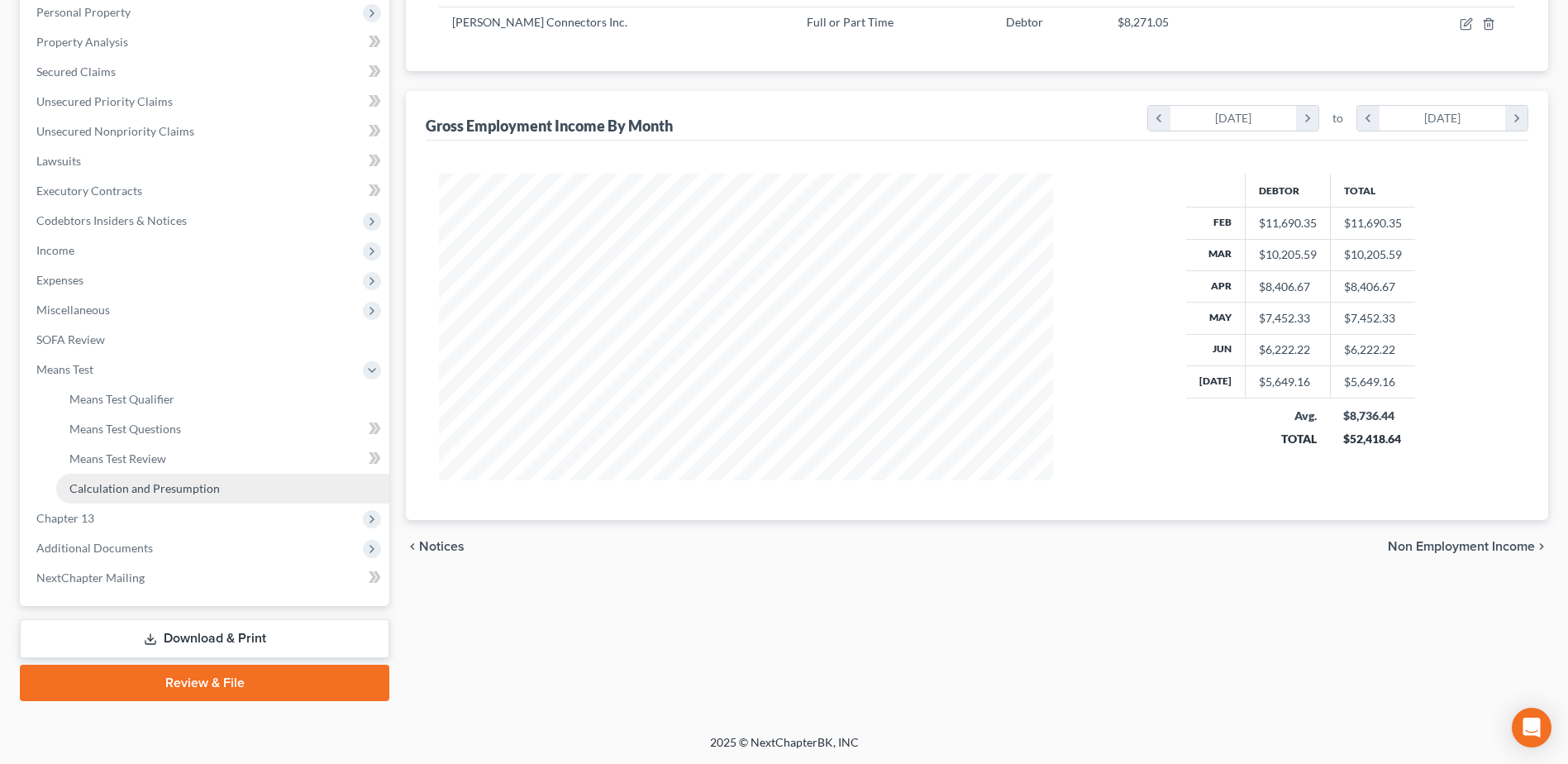
click at [81, 488] on span "Calculation and Presumption" at bounding box center [145, 488] width 151 height 14
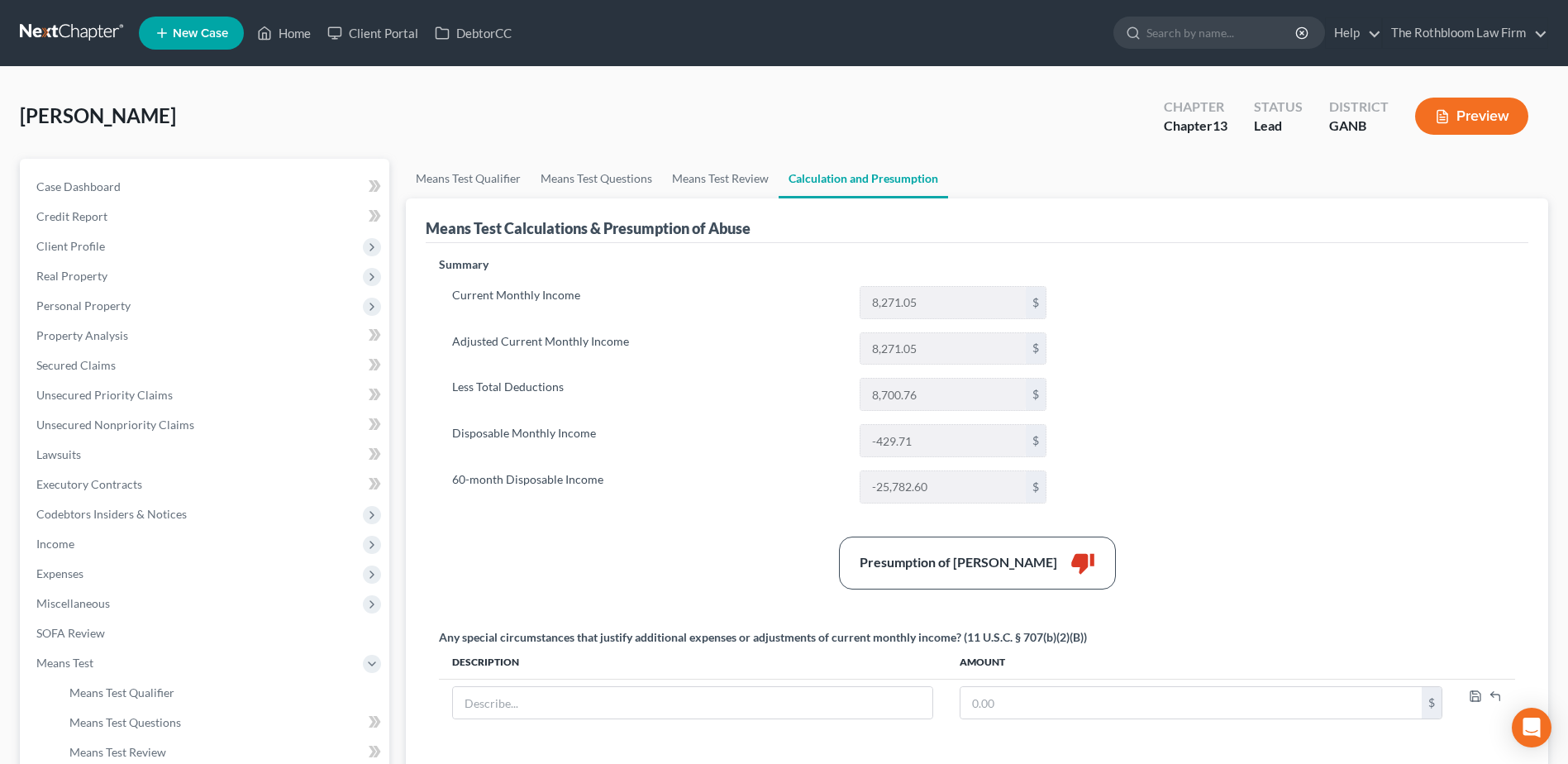
click at [1481, 113] on button "Preview" at bounding box center [1472, 116] width 113 height 37
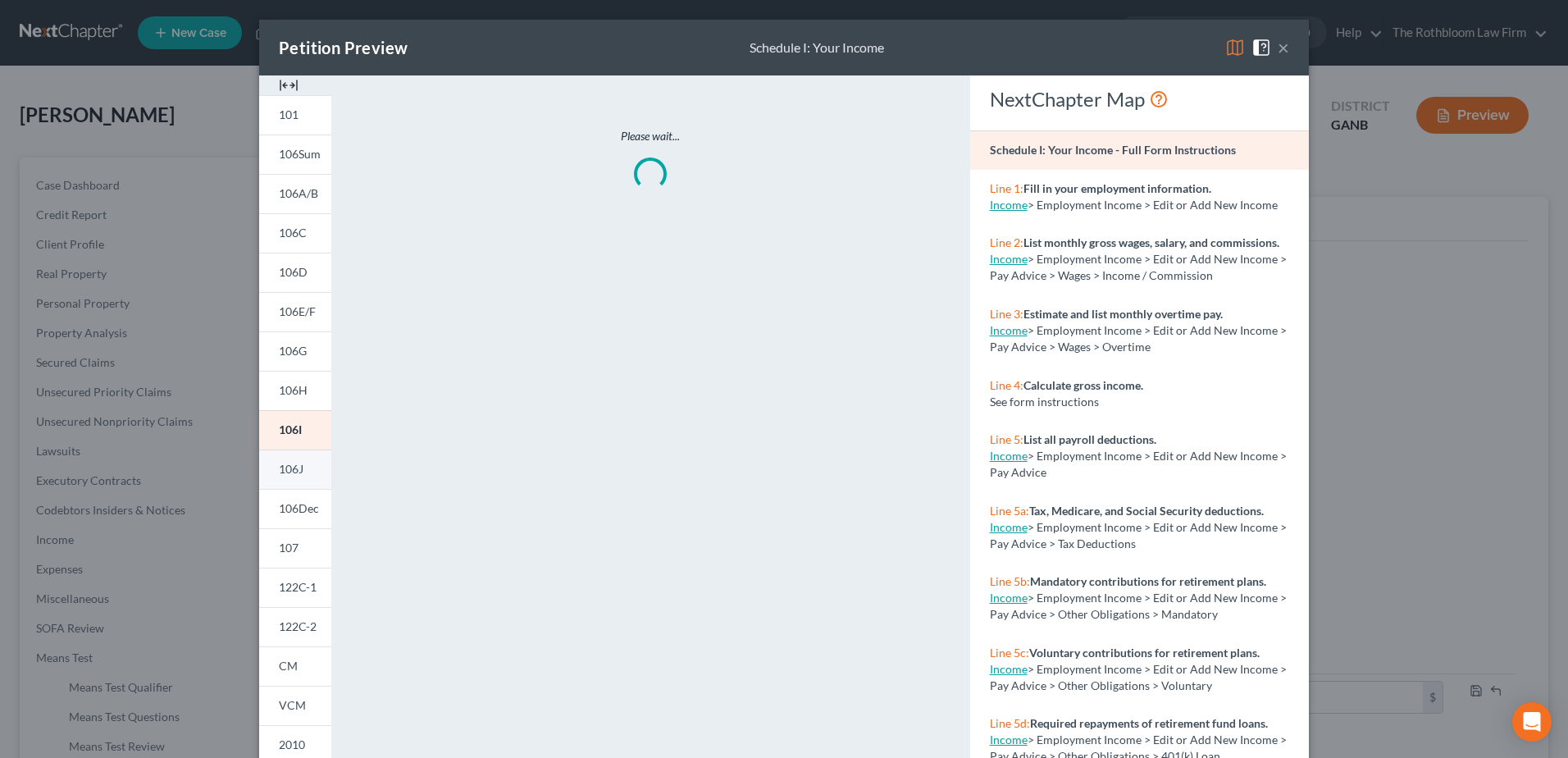
scroll to position [152, 0]
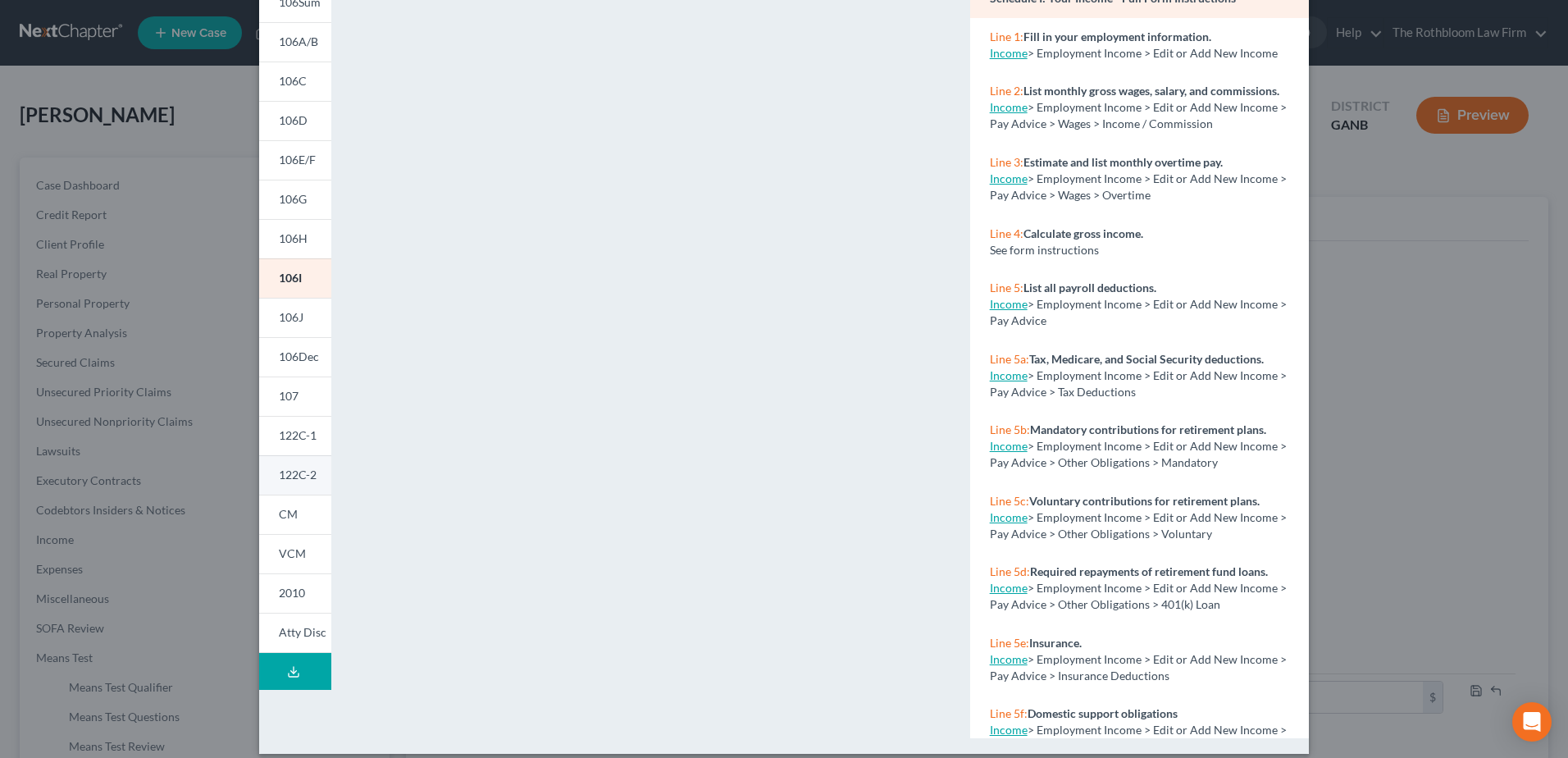
click at [287, 474] on span "122C-2" at bounding box center [298, 475] width 38 height 14
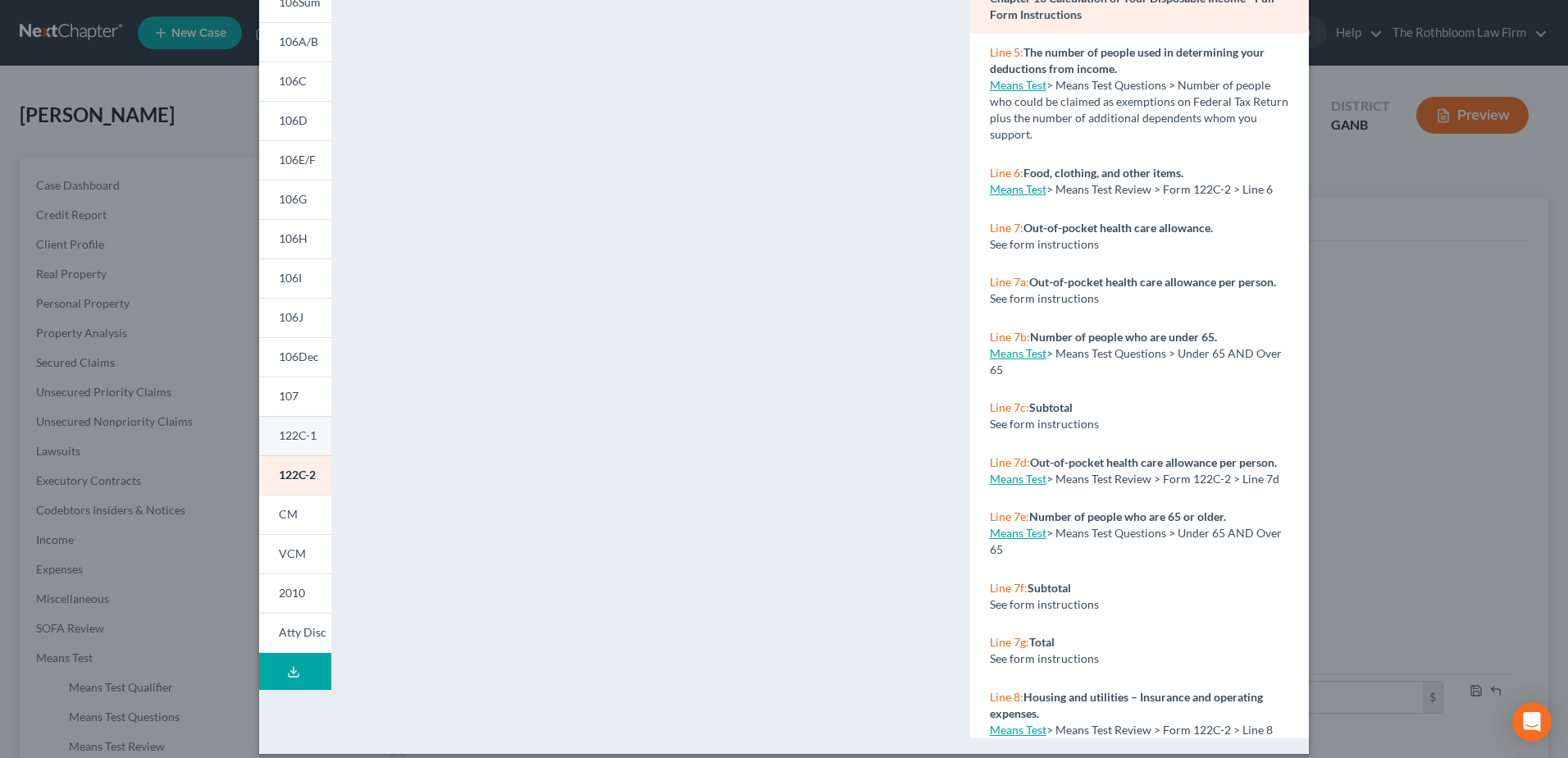
click at [296, 441] on span "122C-1" at bounding box center [298, 435] width 38 height 14
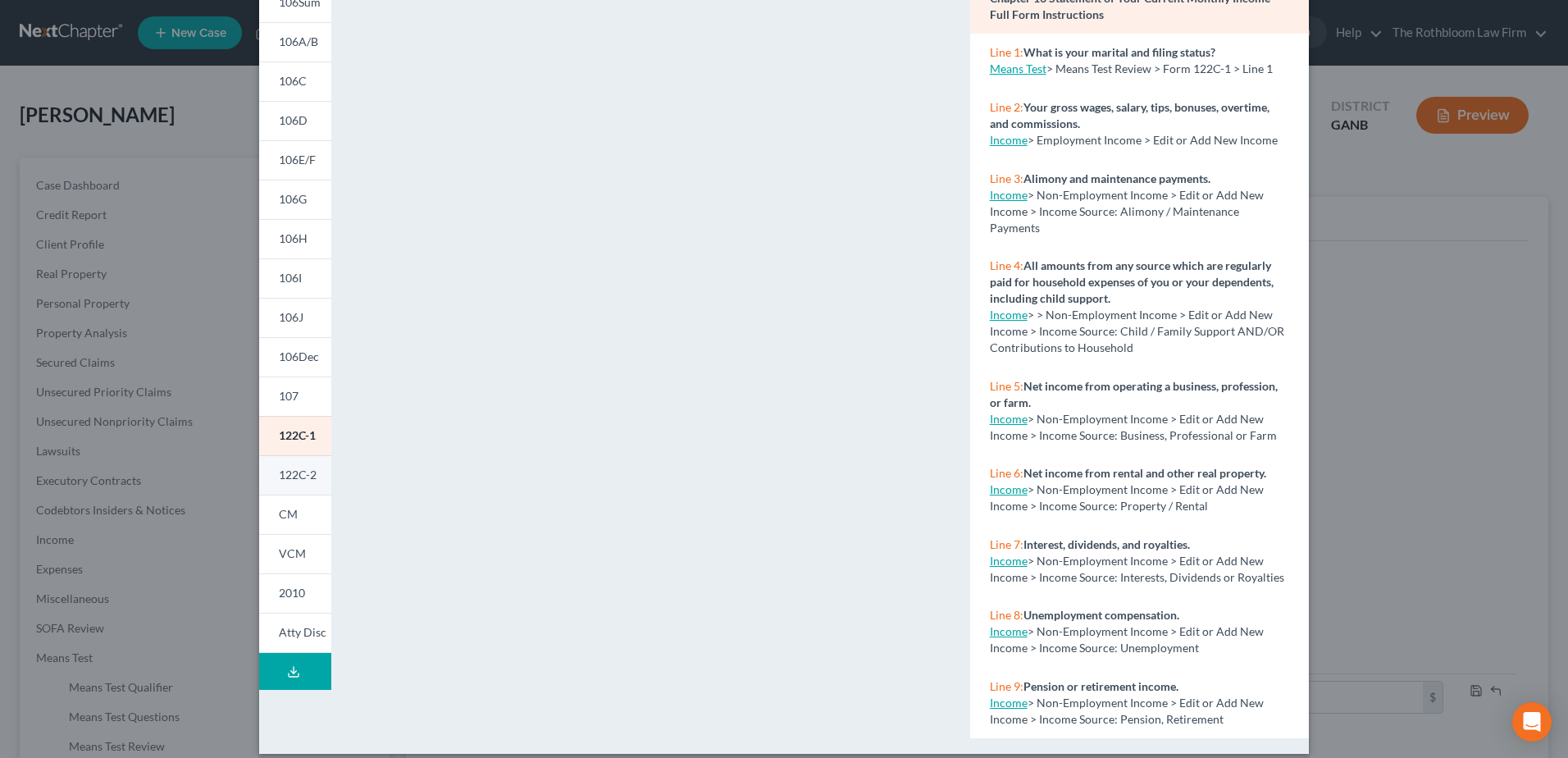
click at [299, 480] on span "122C-2" at bounding box center [298, 475] width 38 height 14
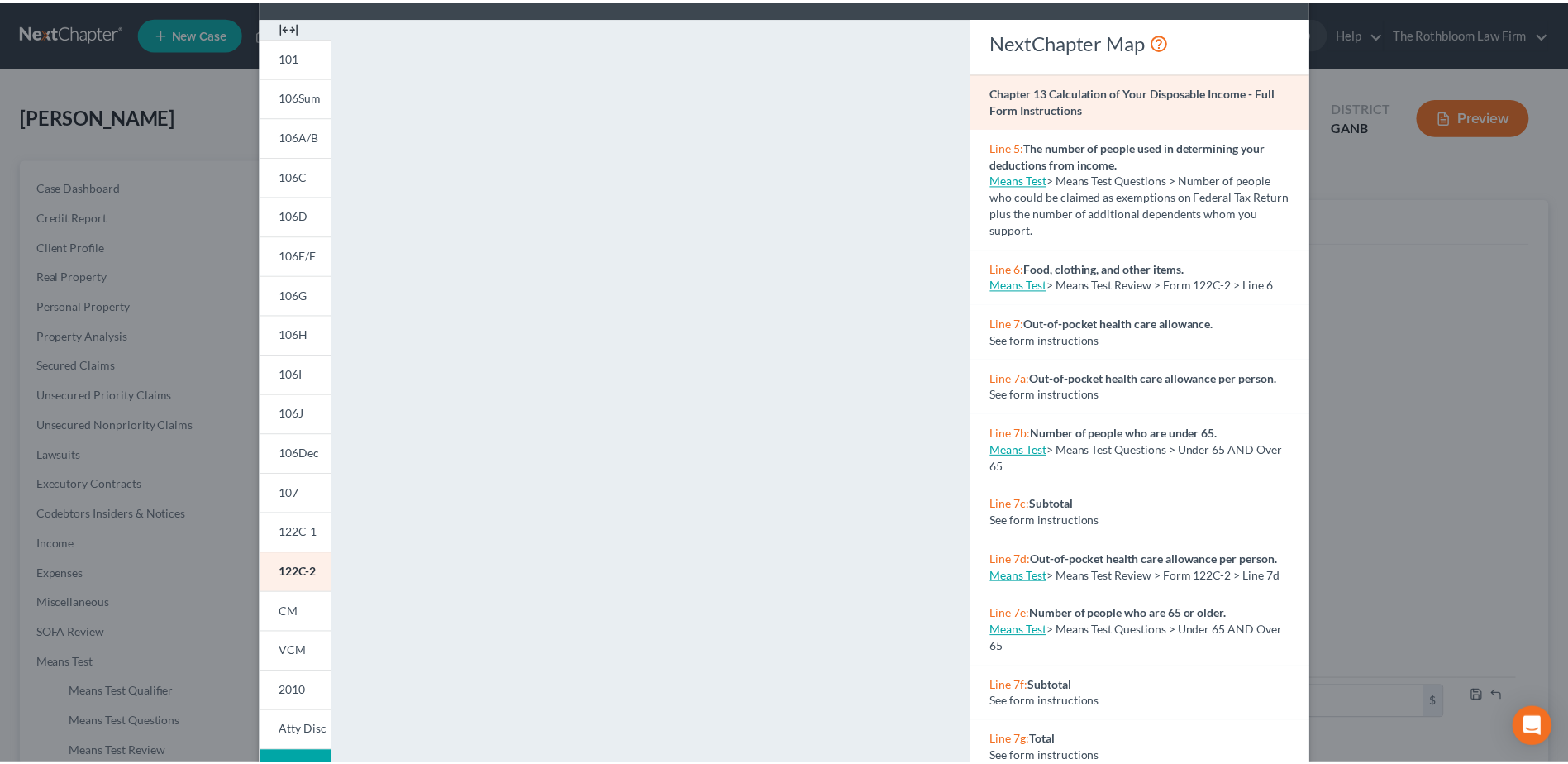
scroll to position [0, 0]
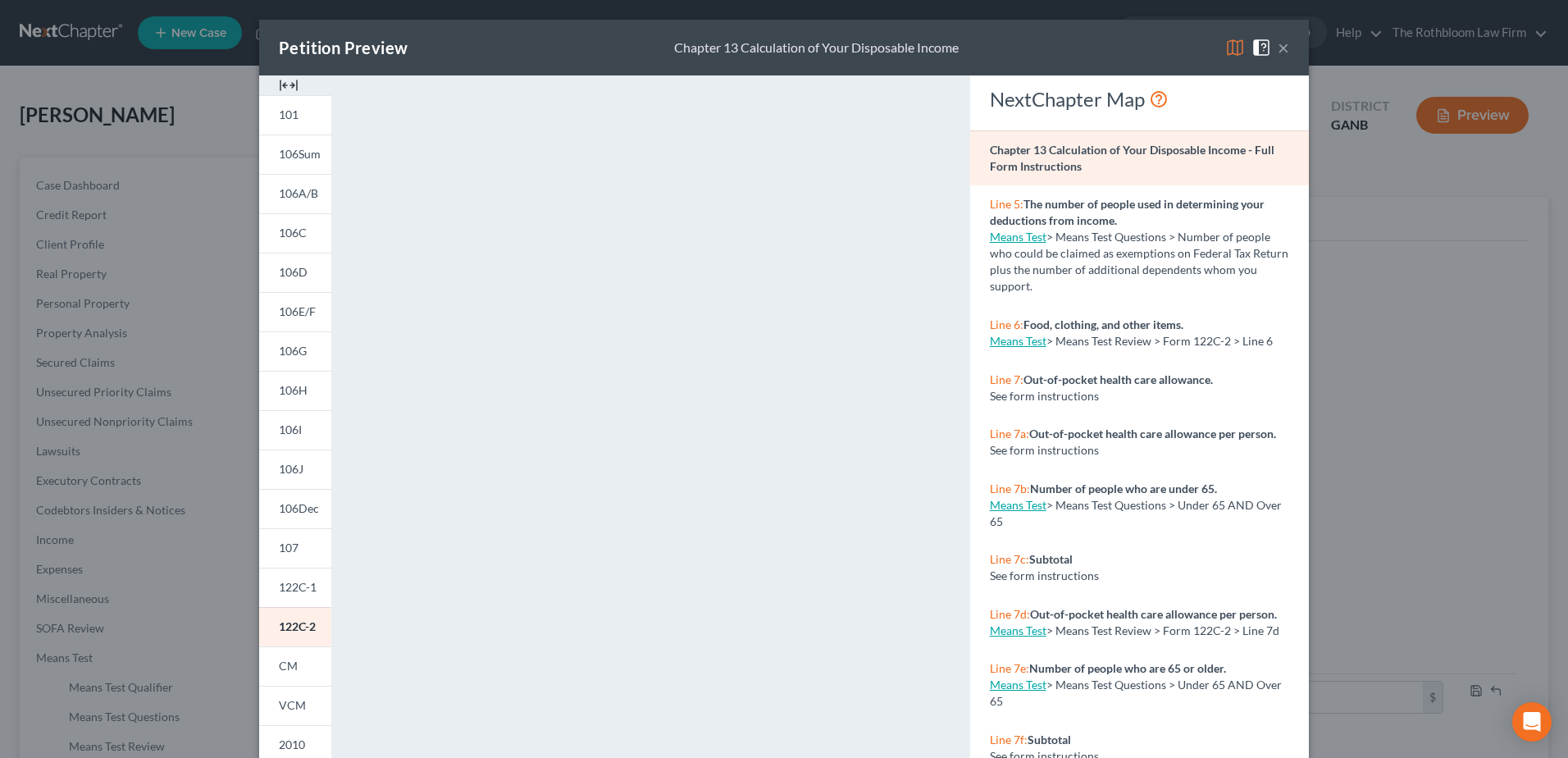
click at [1278, 50] on button "×" at bounding box center [1284, 48] width 11 height 20
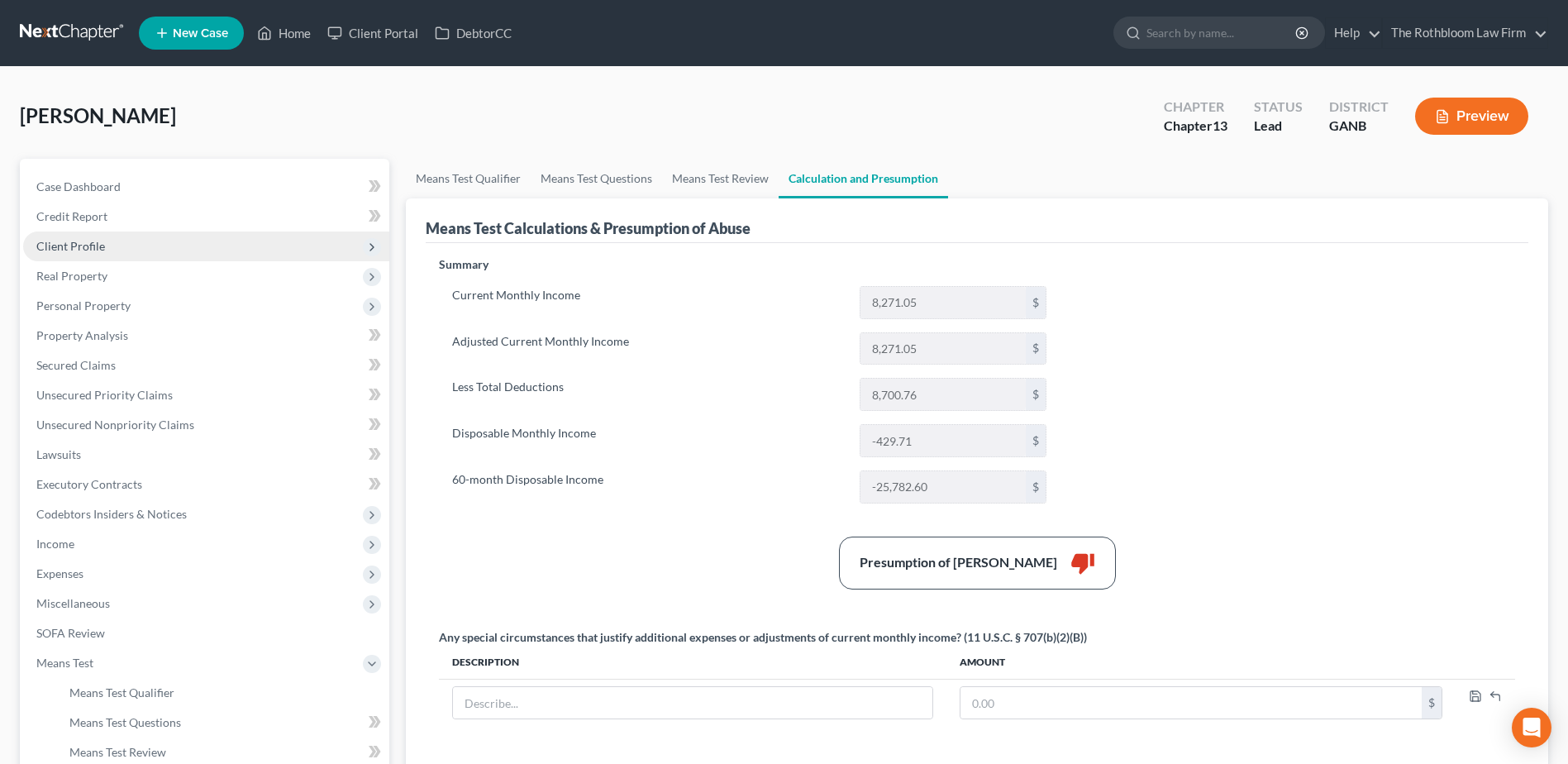
click at [71, 248] on span "Client Profile" at bounding box center [70, 246] width 69 height 14
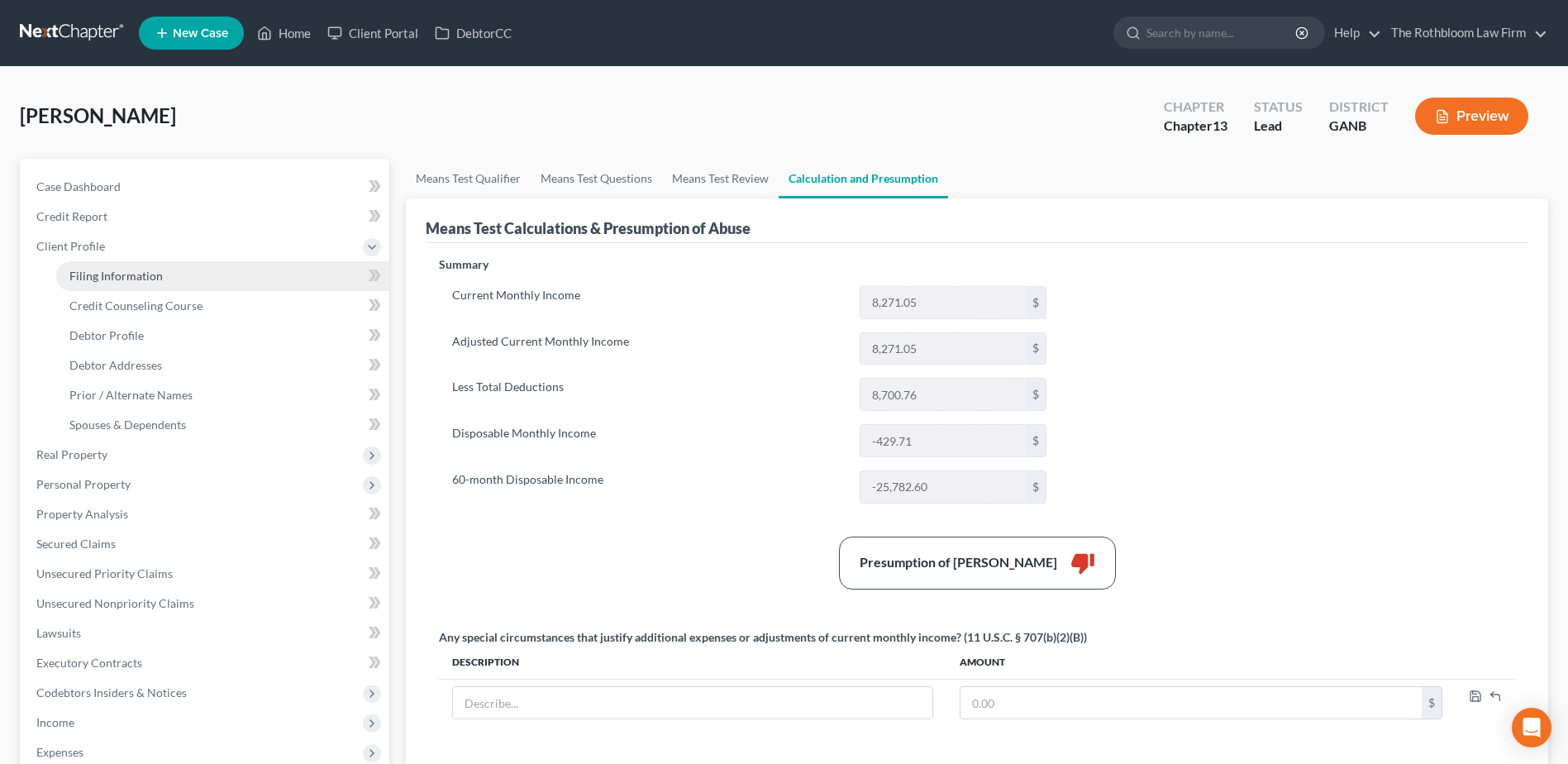
click at [134, 274] on span "Filing Information" at bounding box center [116, 276] width 94 height 14
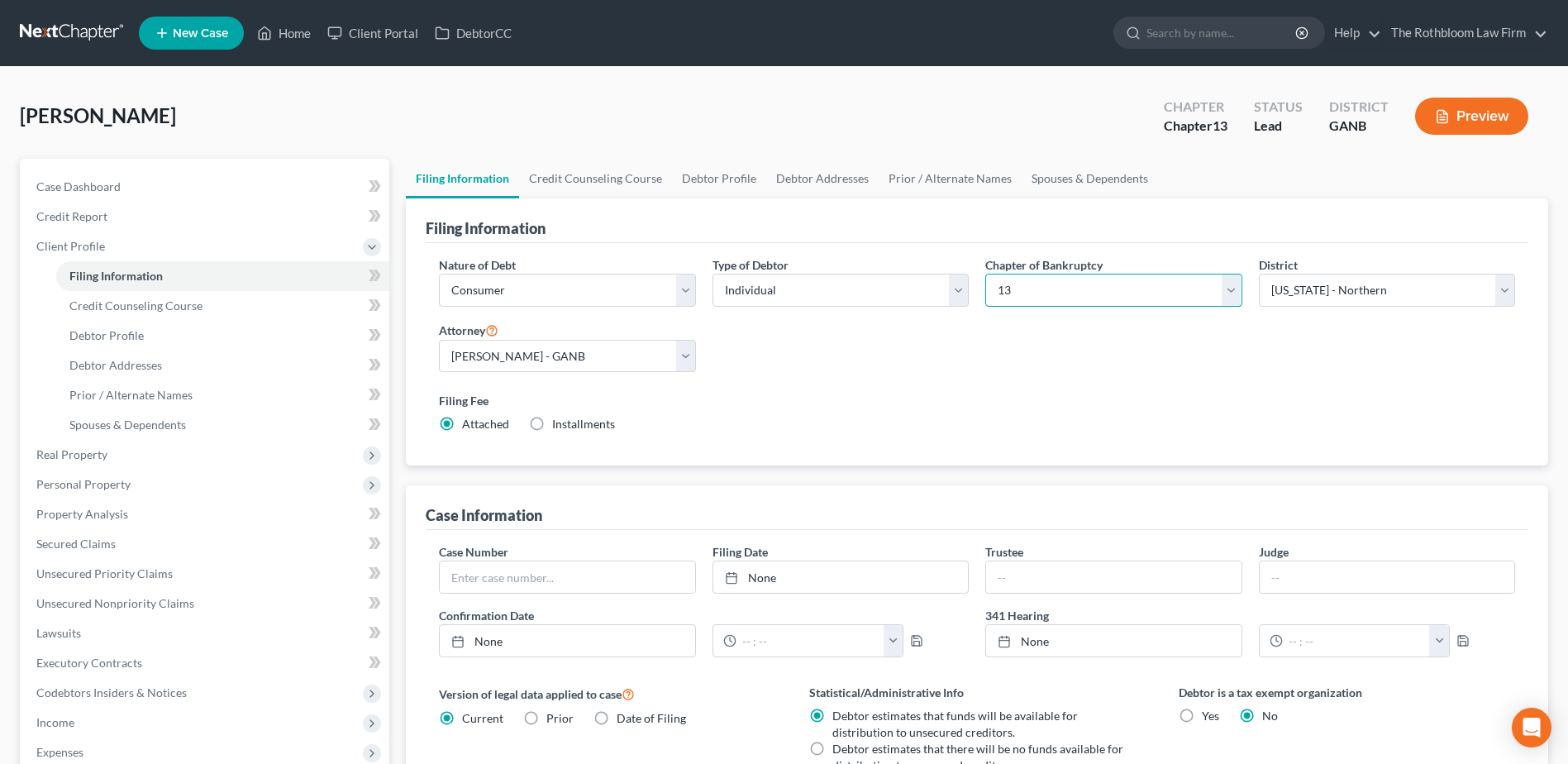
drag, startPoint x: 1233, startPoint y: 296, endPoint x: 1139, endPoint y: 297, distance: 94.0
click at [1233, 296] on select "Select 7 11 12 13" at bounding box center [1114, 291] width 257 height 33
click at [985, 274] on select "Select 7 11 12 13" at bounding box center [1114, 291] width 257 height 33
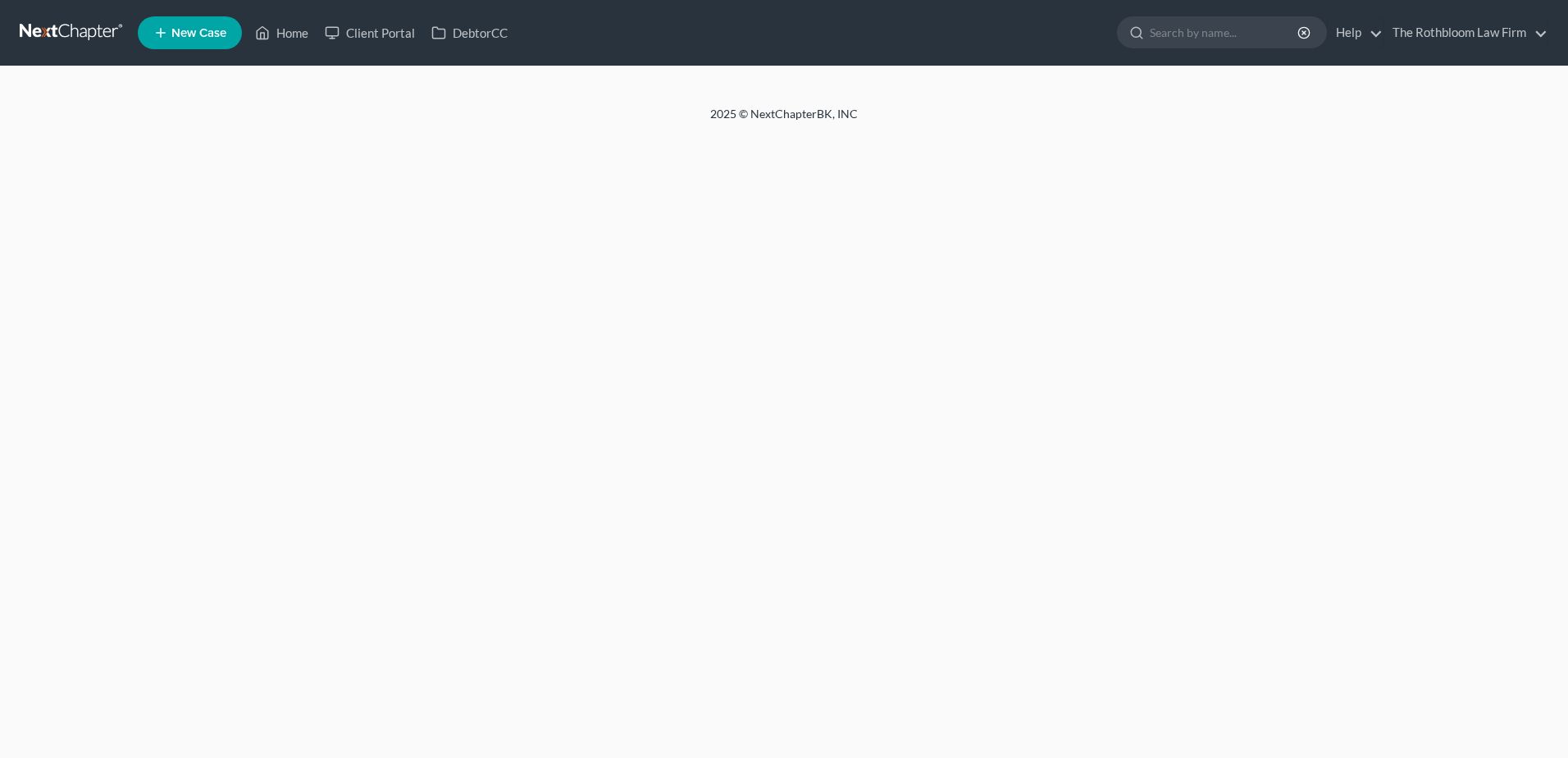
select select "1"
select select "0"
select select "10"
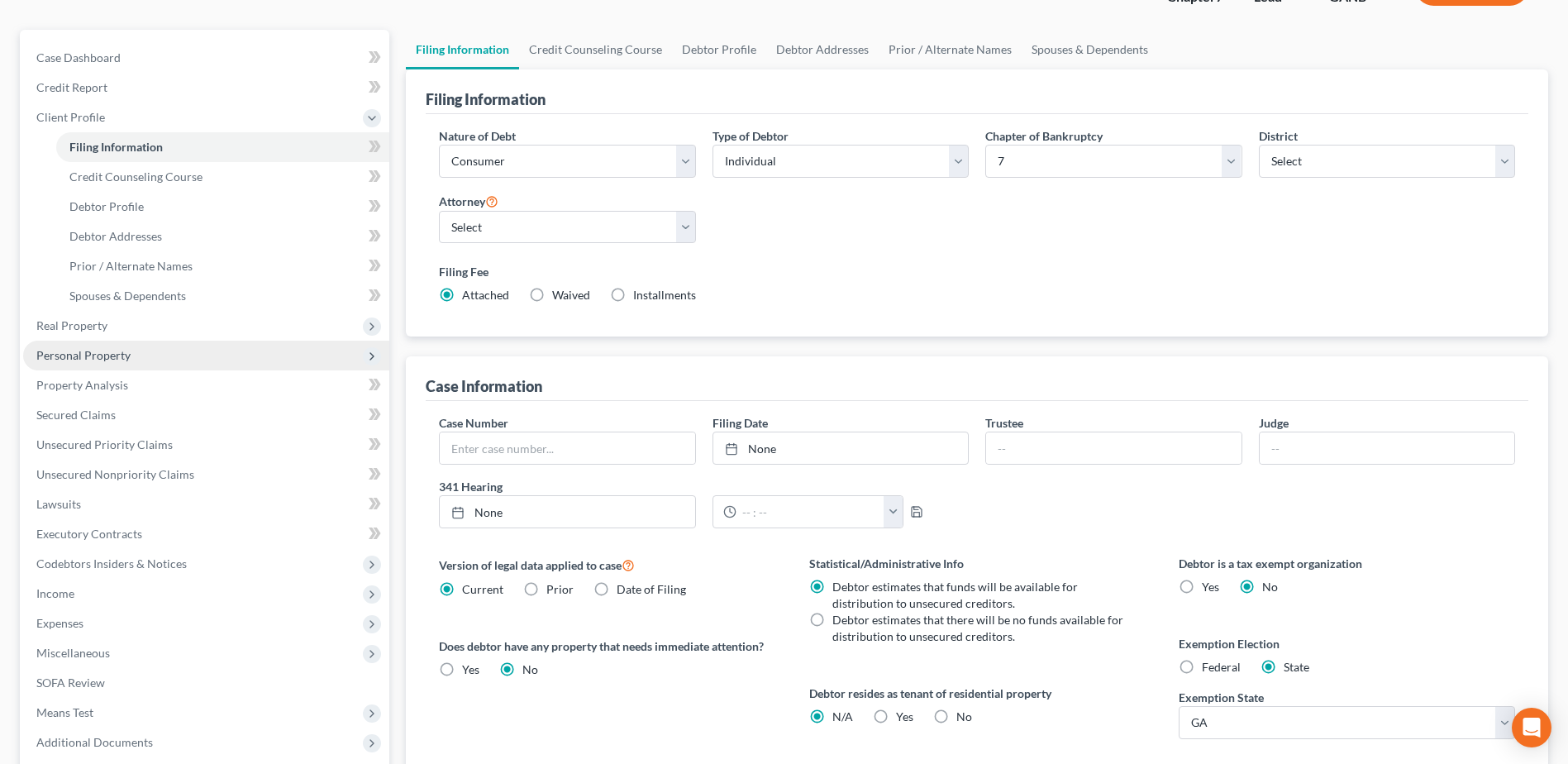
scroll to position [326, 0]
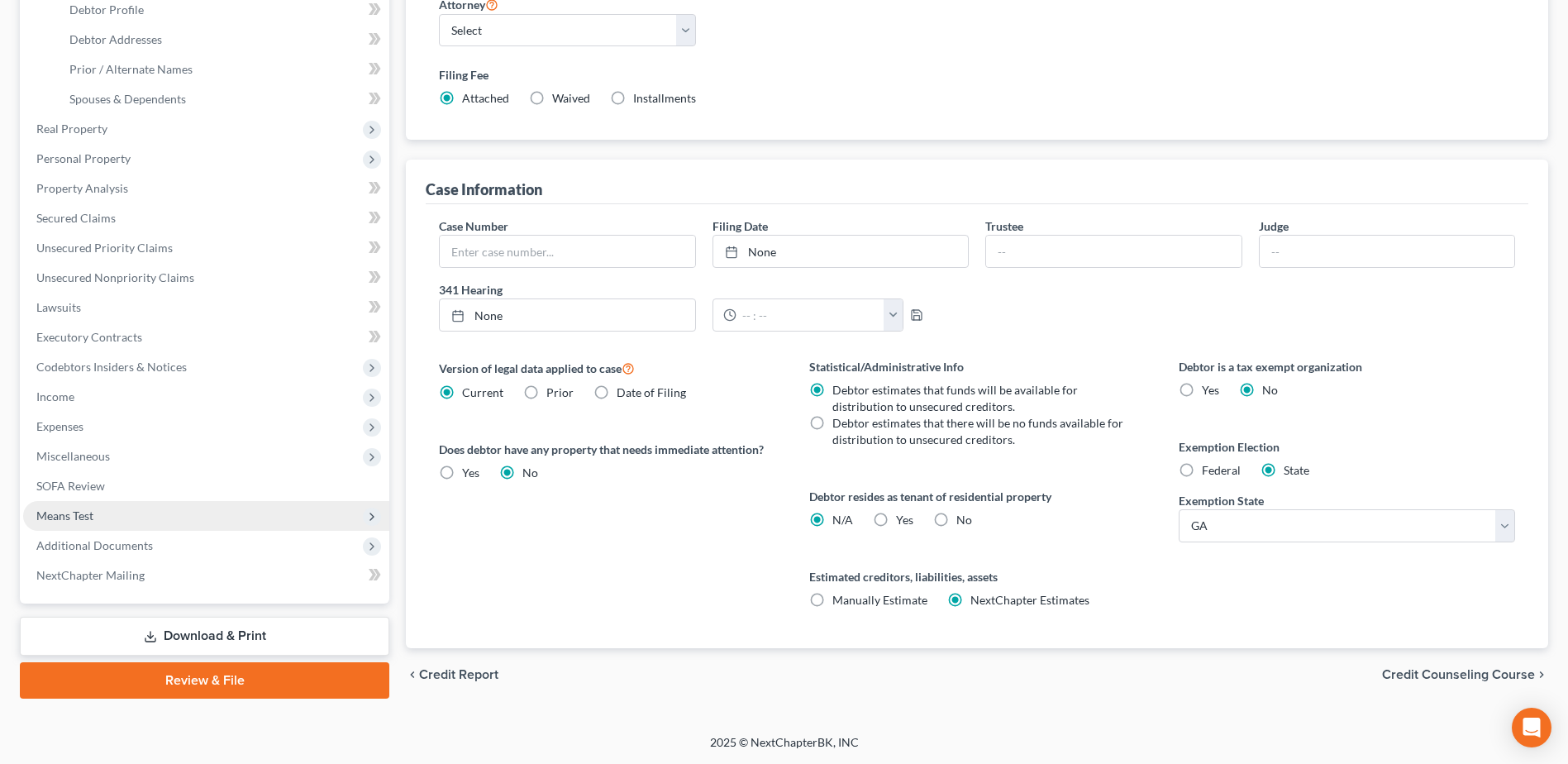
click at [94, 512] on span "Means Test" at bounding box center [65, 515] width 57 height 14
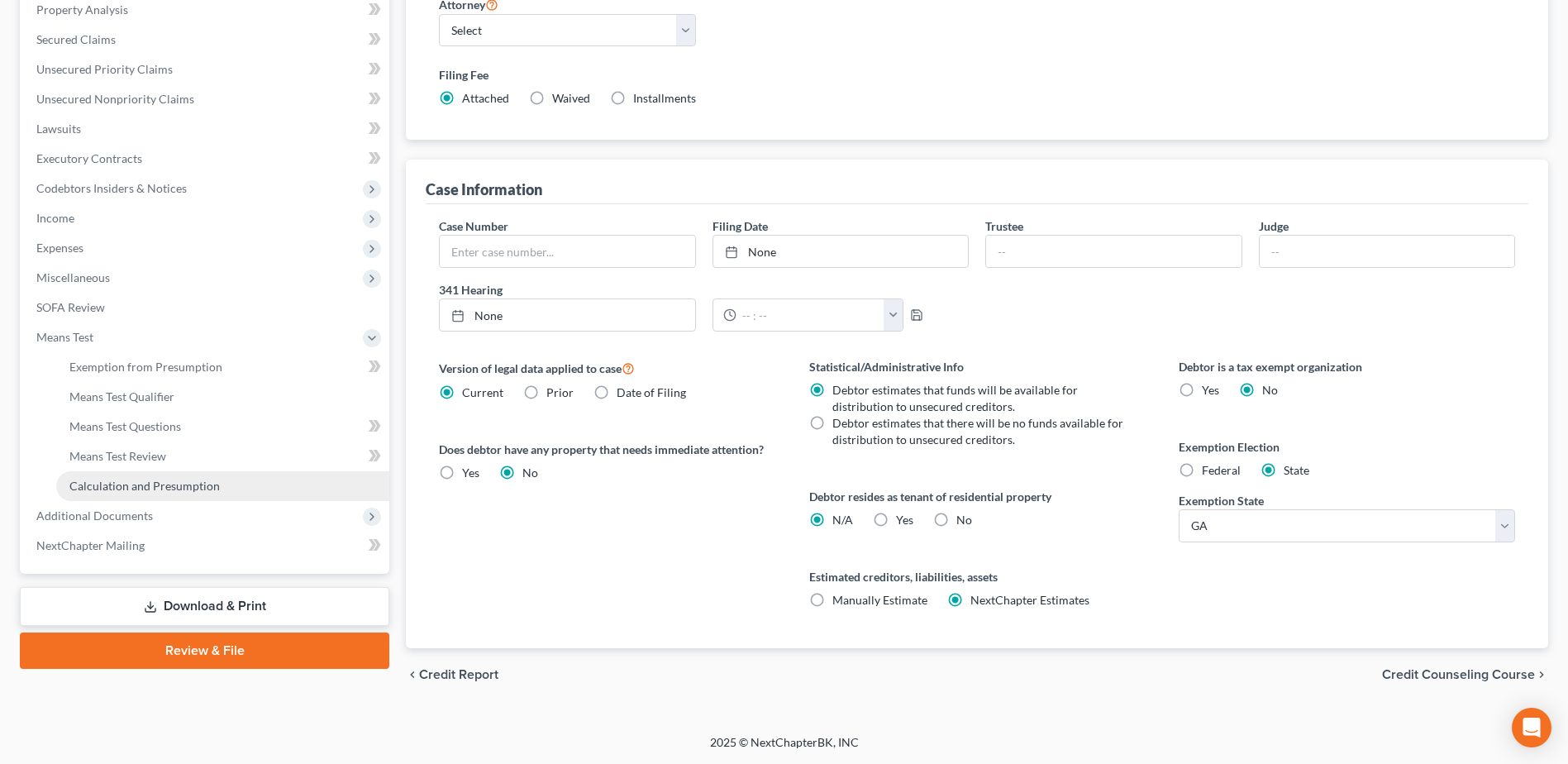
click at [149, 482] on span "Calculation and Presumption" at bounding box center [145, 485] width 151 height 14
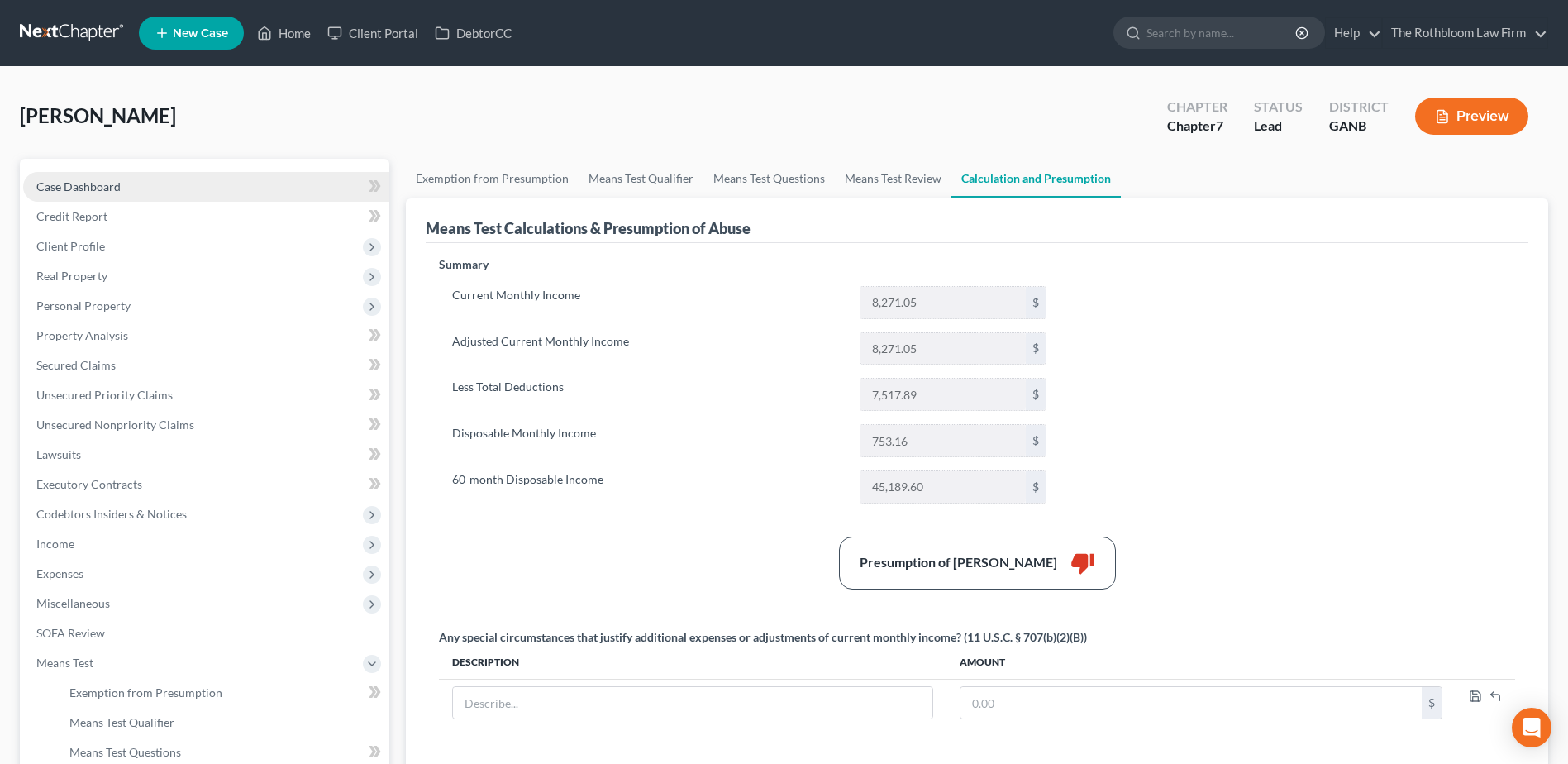
click at [69, 185] on span "Case Dashboard" at bounding box center [79, 186] width 84 height 14
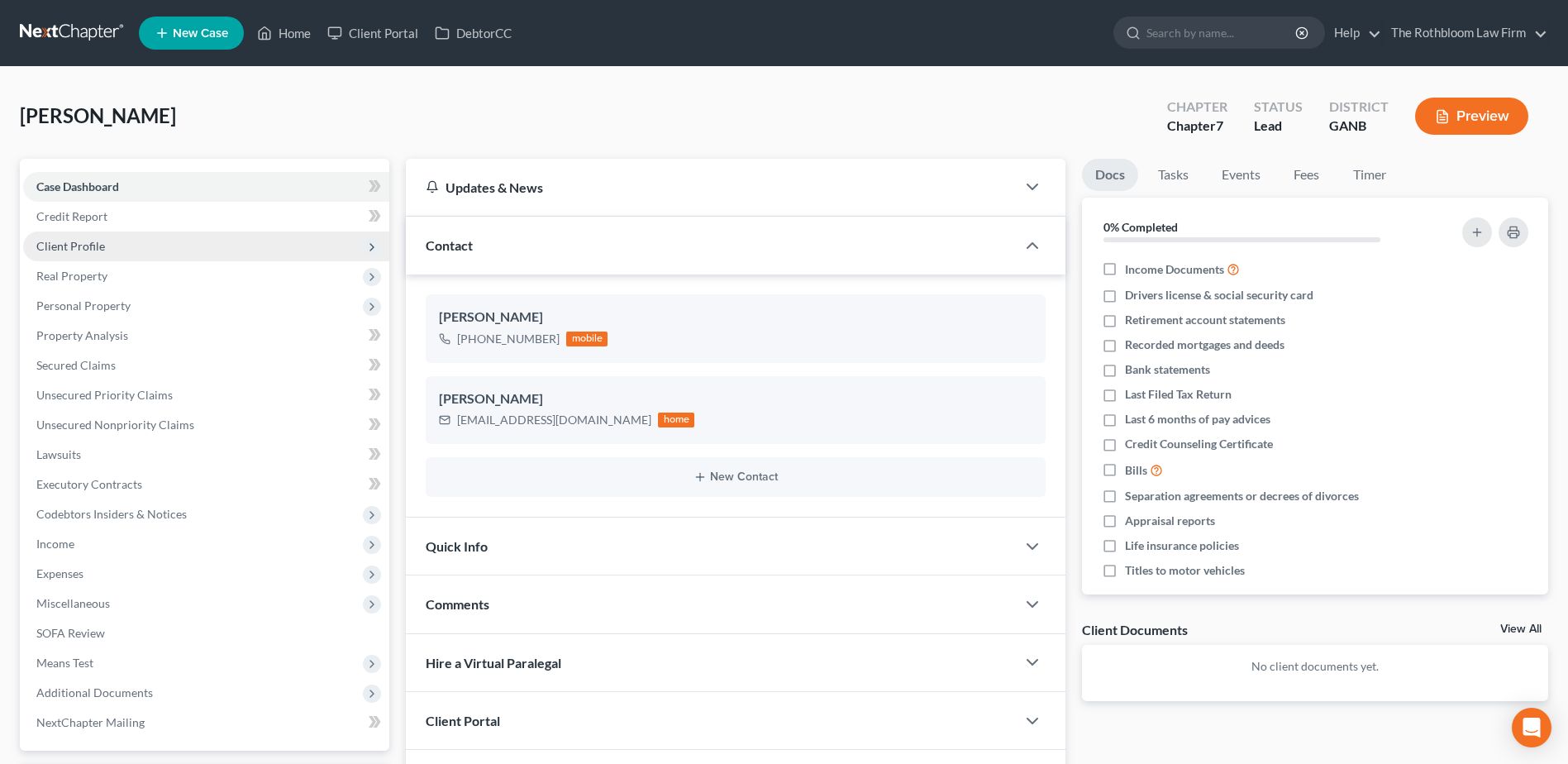
click at [87, 257] on span "Client Profile" at bounding box center [206, 247] width 367 height 30
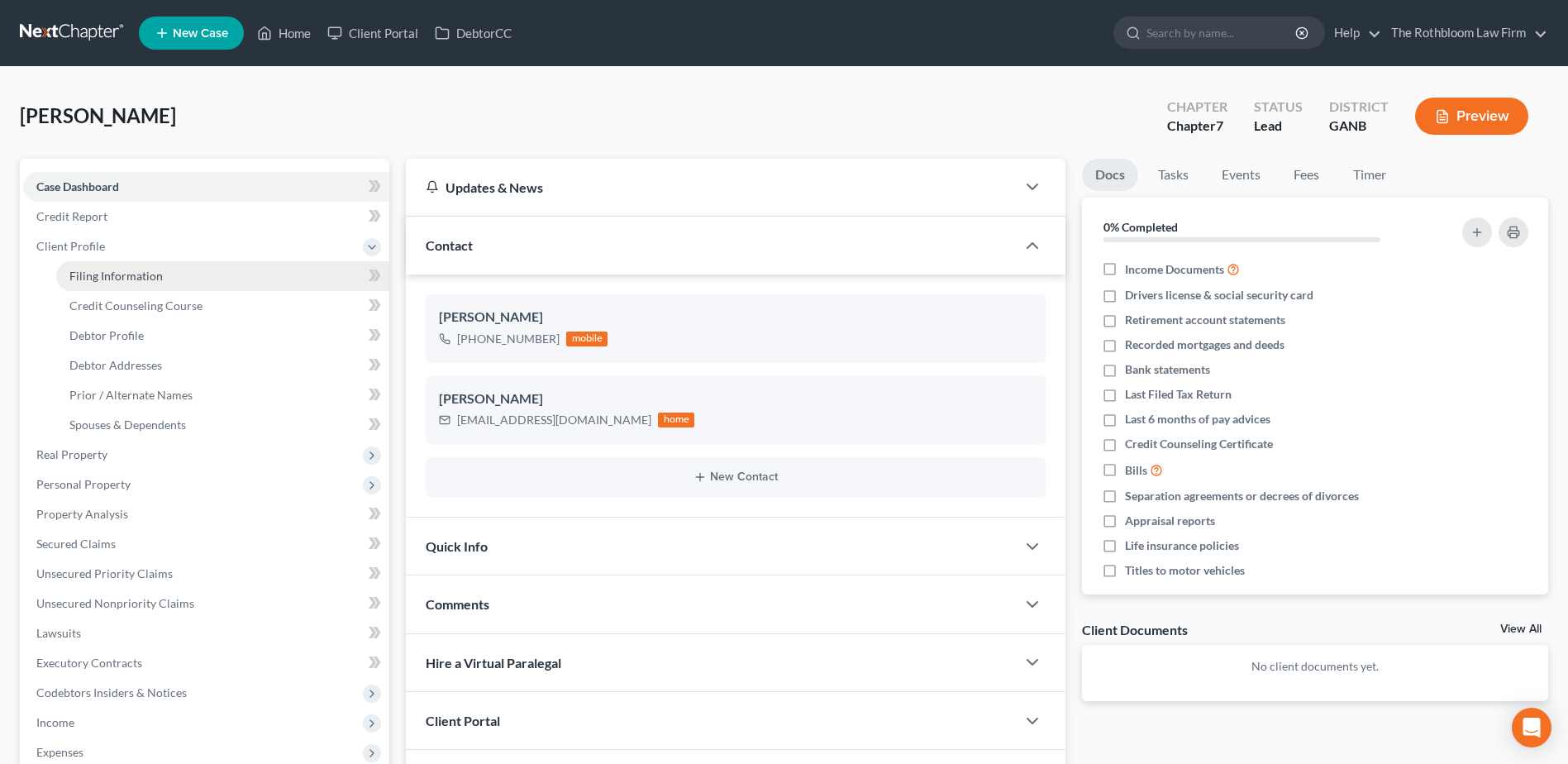
click at [103, 281] on span "Filing Information" at bounding box center [116, 276] width 94 height 14
select select "1"
select select "0"
select select "19"
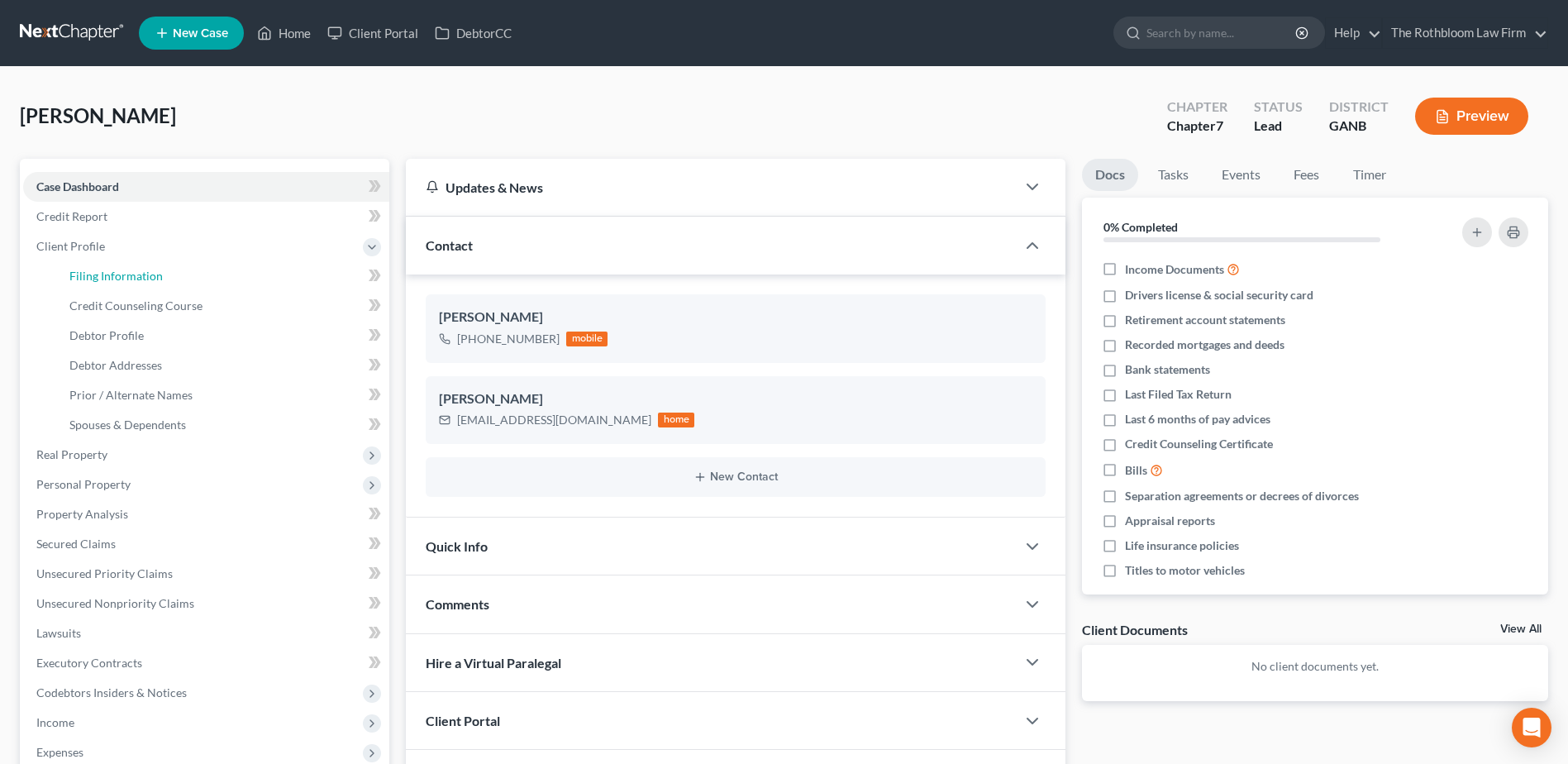
select select "0"
select select "10"
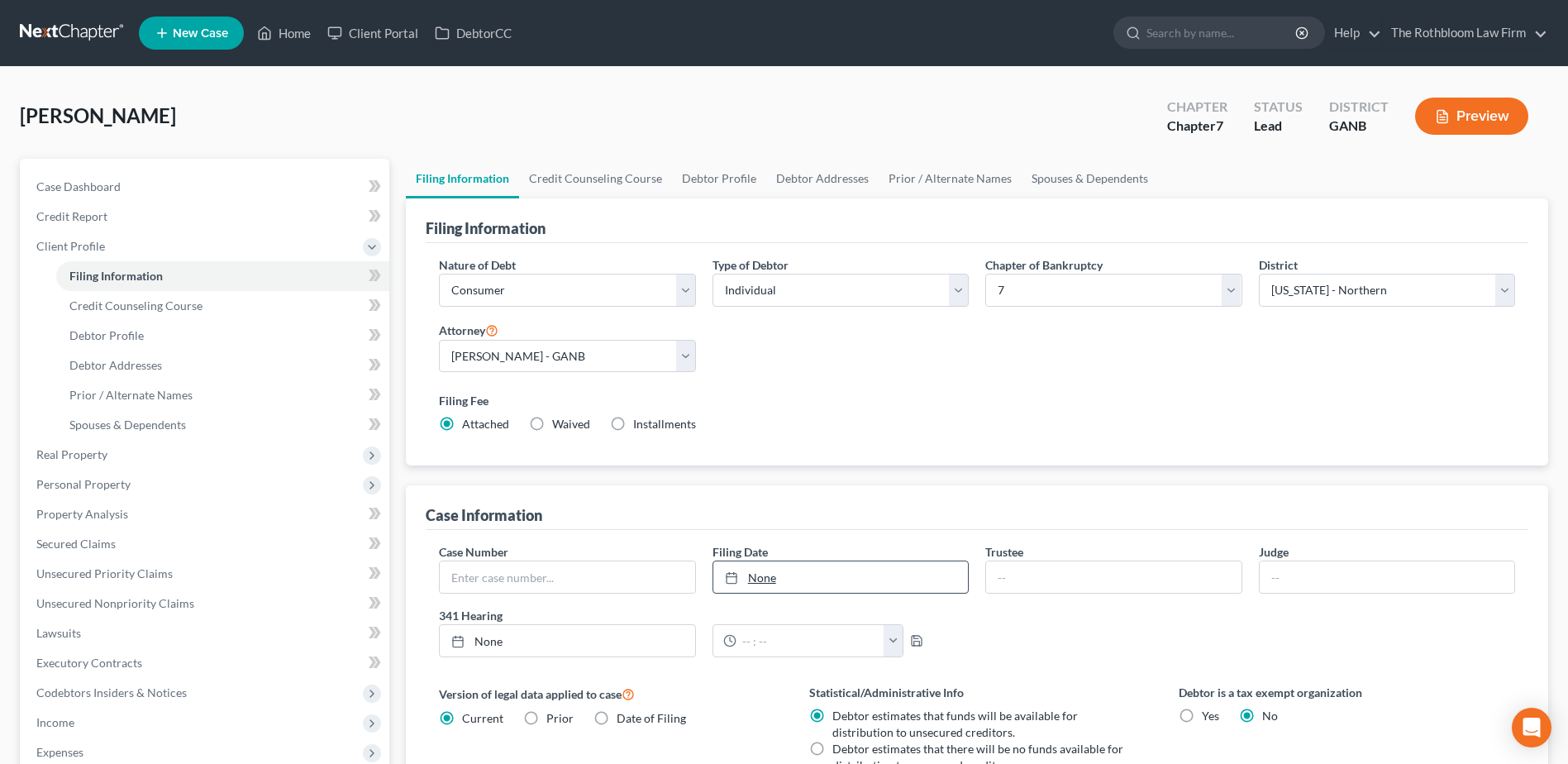
type input "8/15/2025"
click at [771, 579] on link "8/15/2025" at bounding box center [841, 577] width 255 height 31
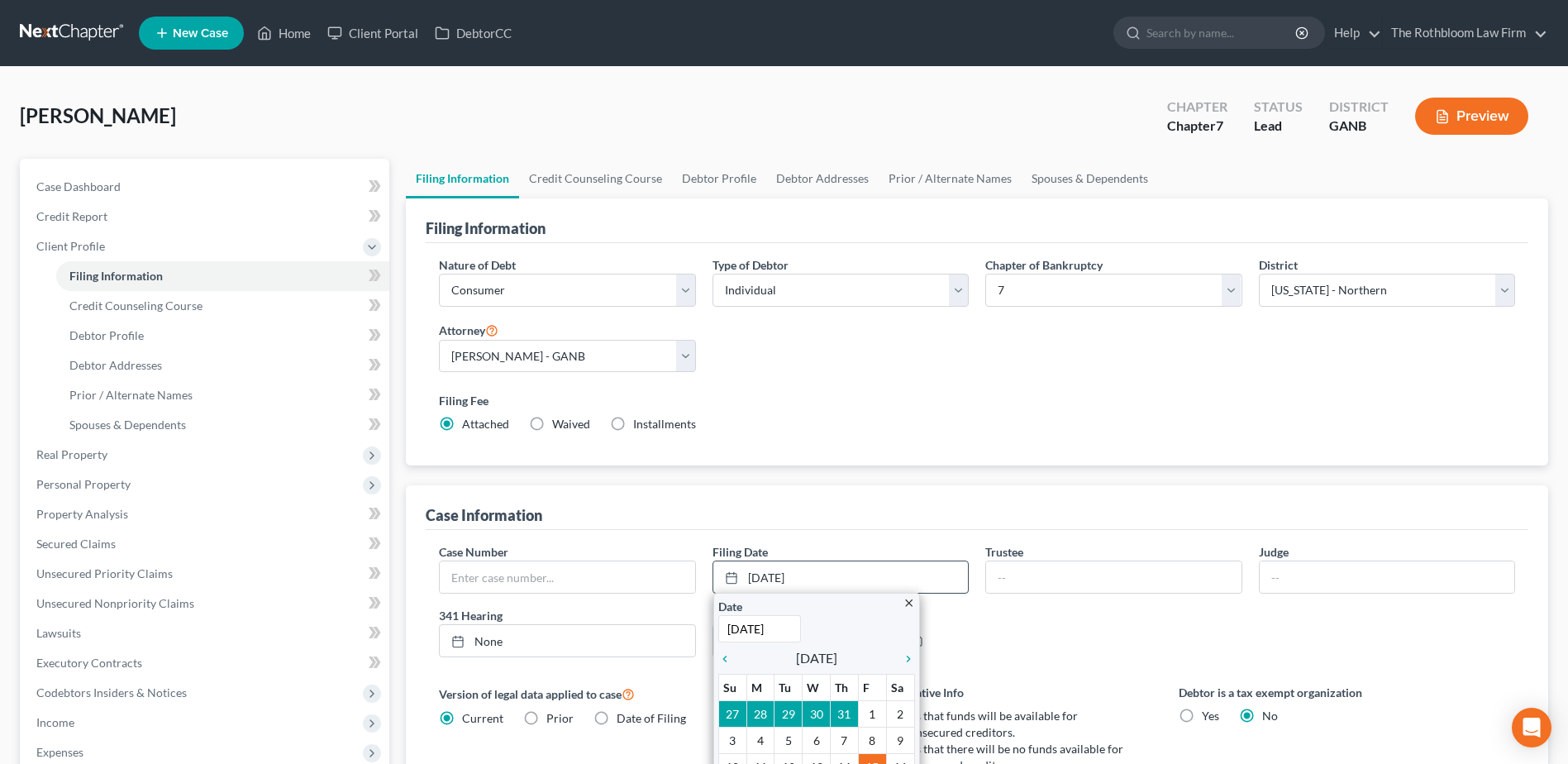
drag, startPoint x: 917, startPoint y: 656, endPoint x: 907, endPoint y: 659, distance: 10.4
click at [916, 656] on div "close Date 8/15/2025 Time 12:00 AM chevron_left August 2025 chevron_right Su M …" at bounding box center [817, 741] width 207 height 297
click at [907, 657] on icon "chevron_right" at bounding box center [904, 659] width 22 height 13
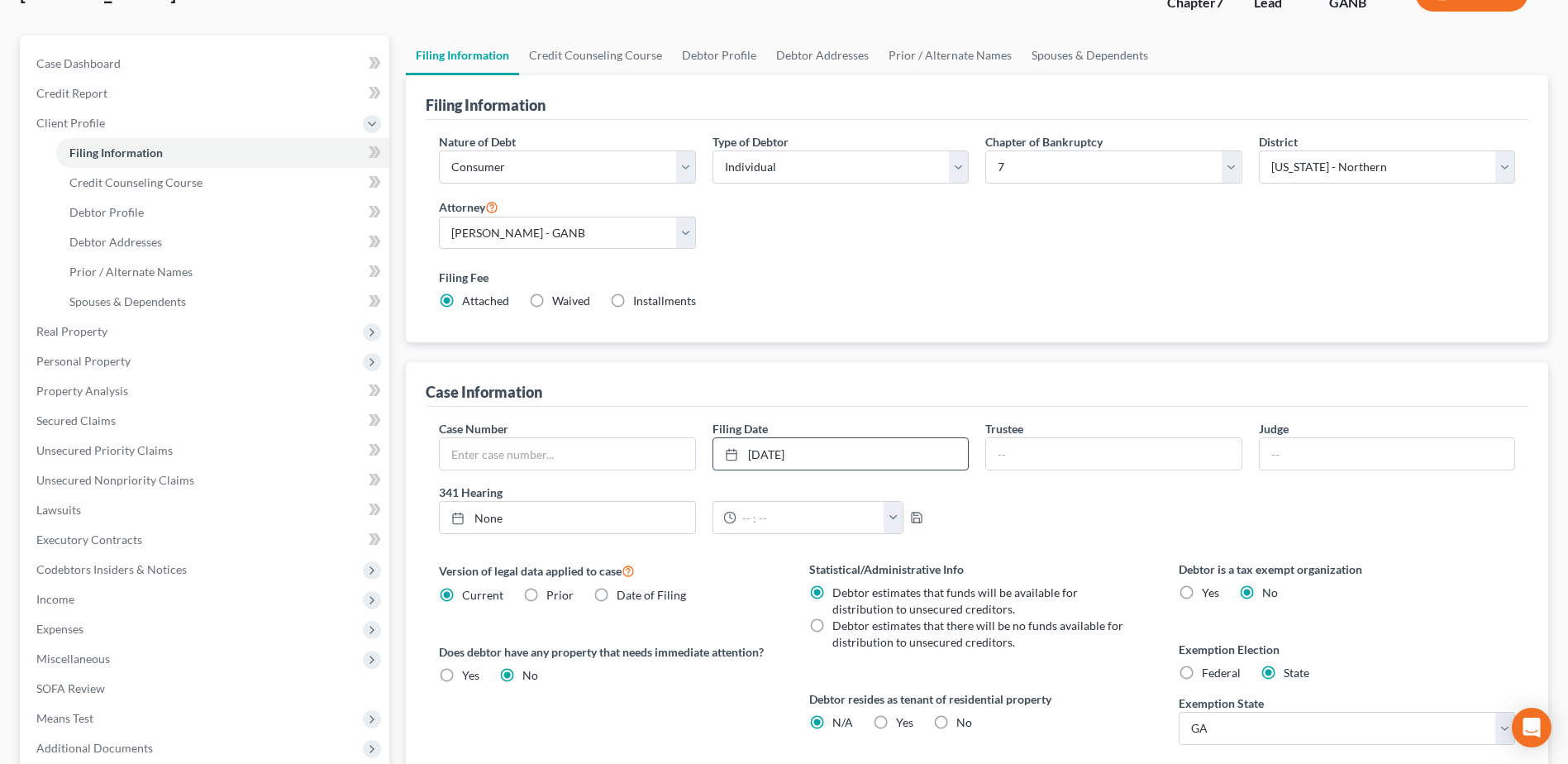
scroll to position [248, 0]
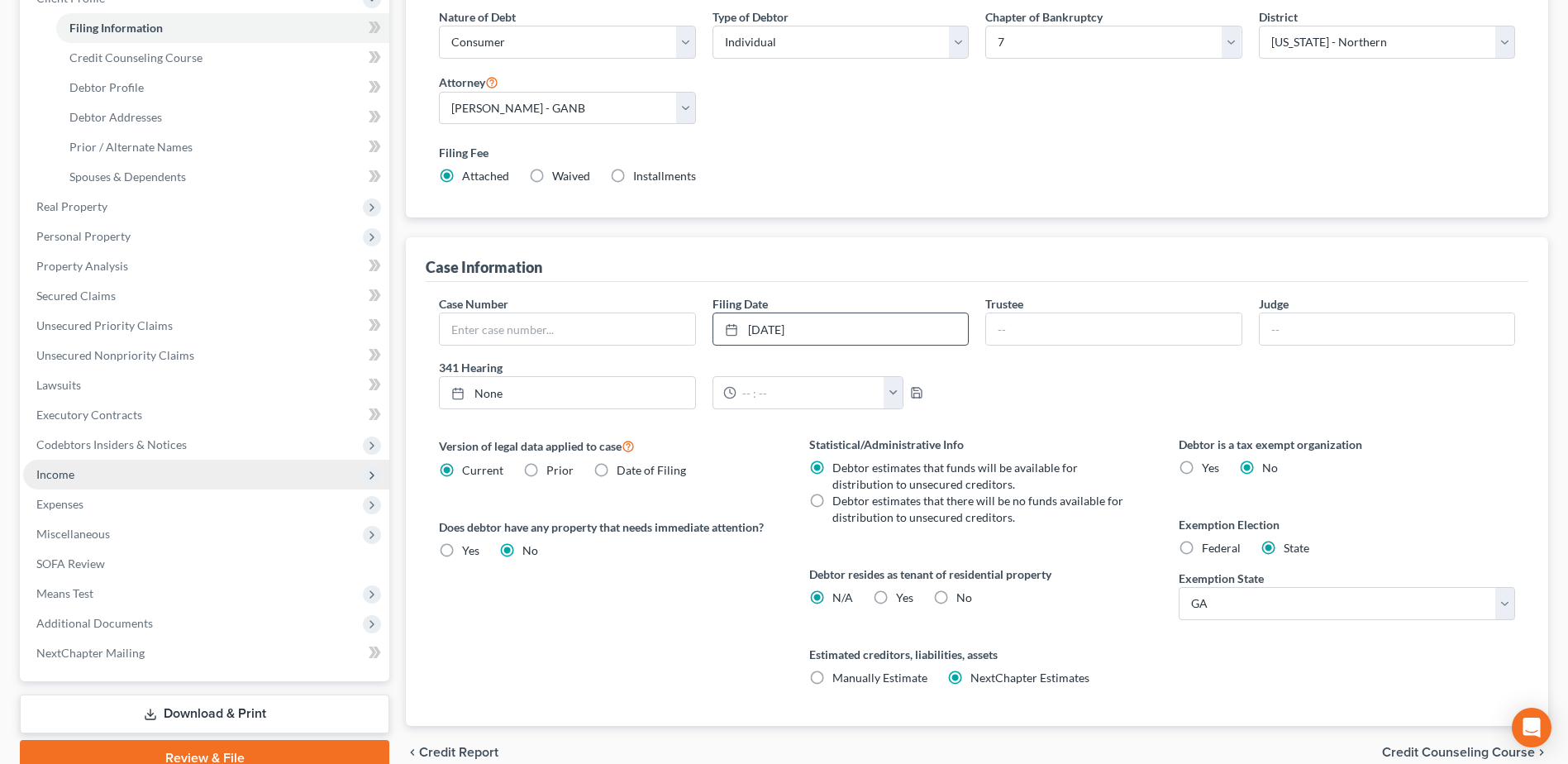
click at [90, 465] on span "Income" at bounding box center [206, 475] width 367 height 30
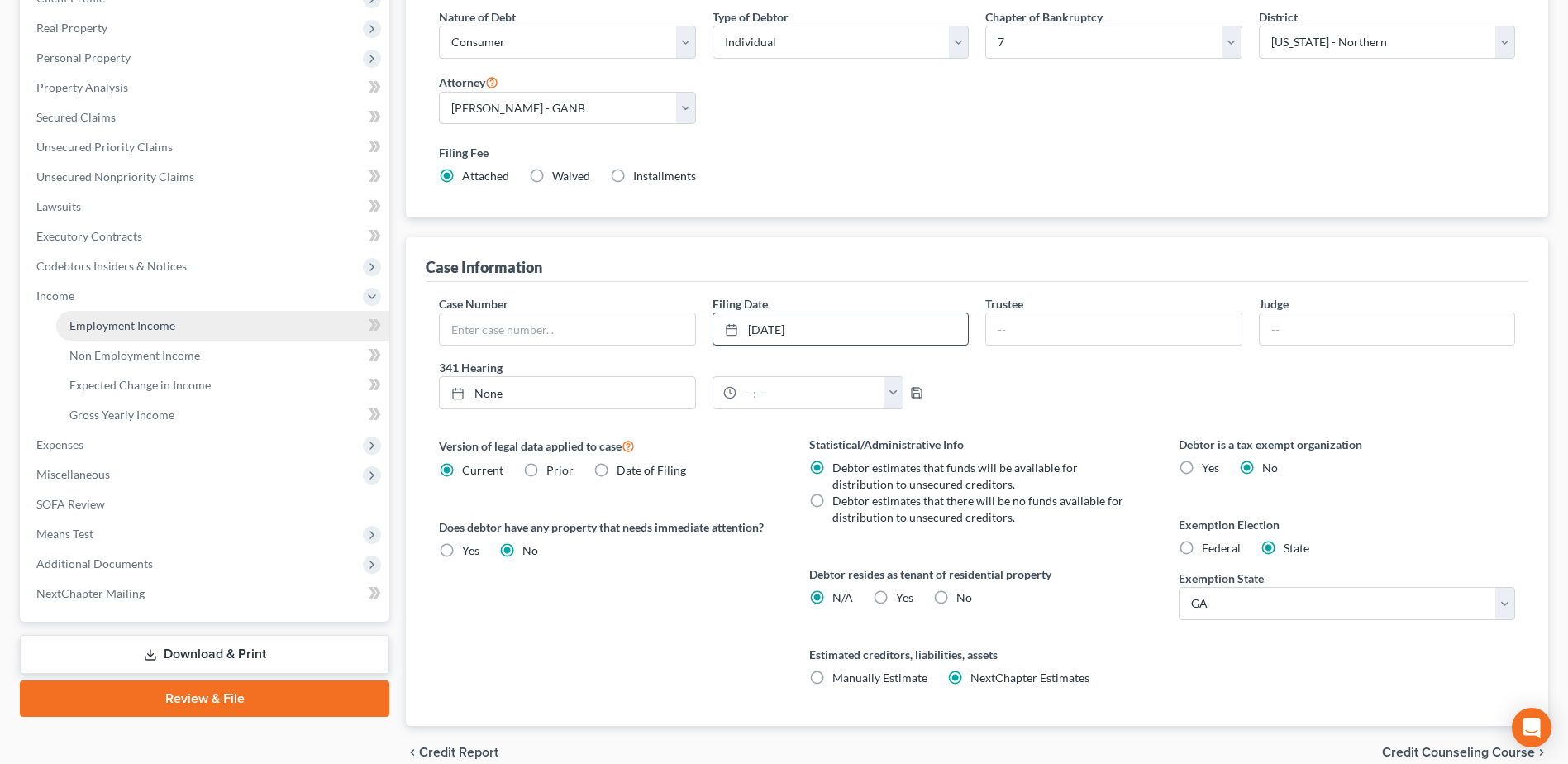
click at [145, 325] on span "Employment Income" at bounding box center [122, 325] width 106 height 14
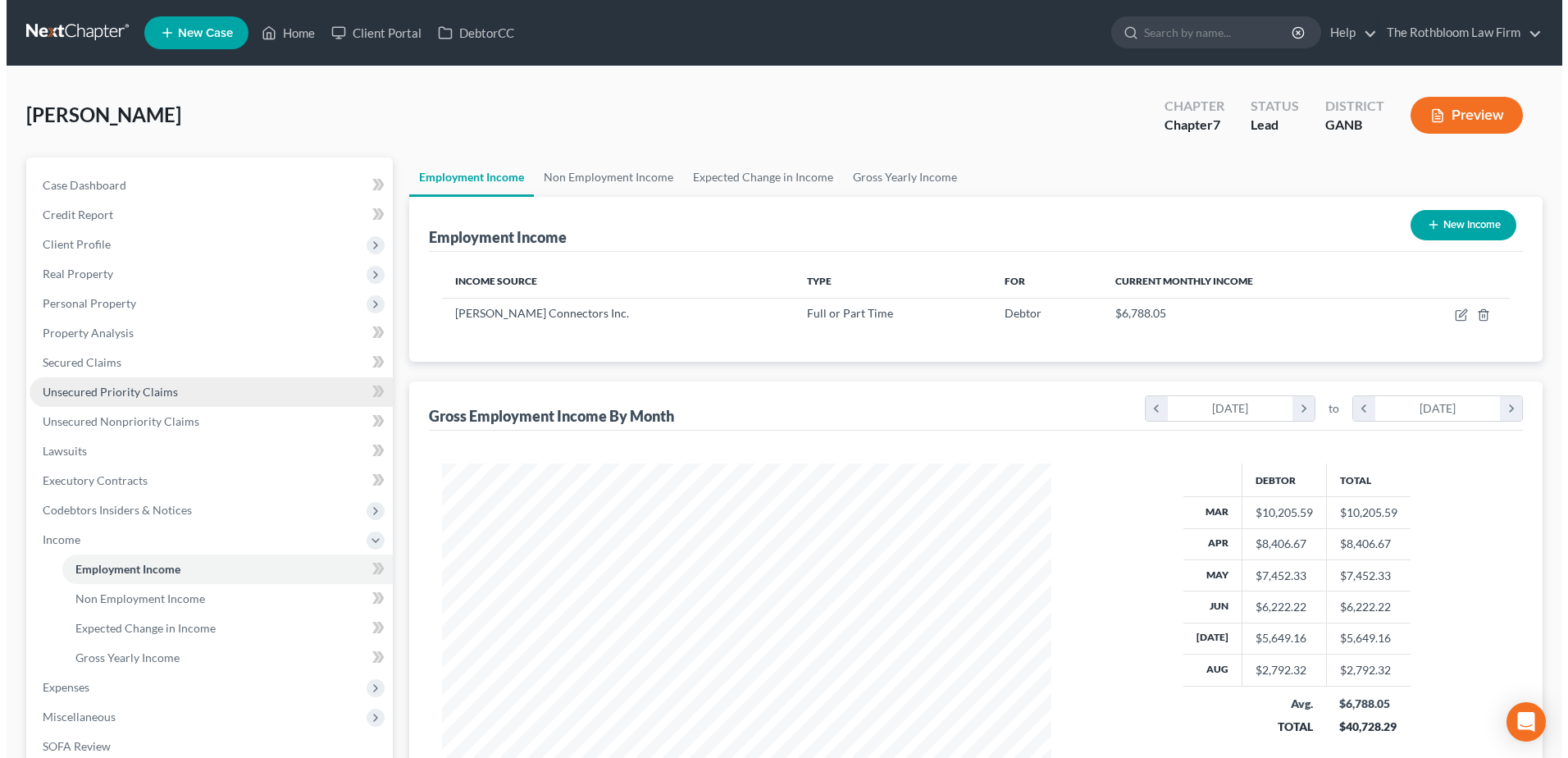
scroll to position [305, 641]
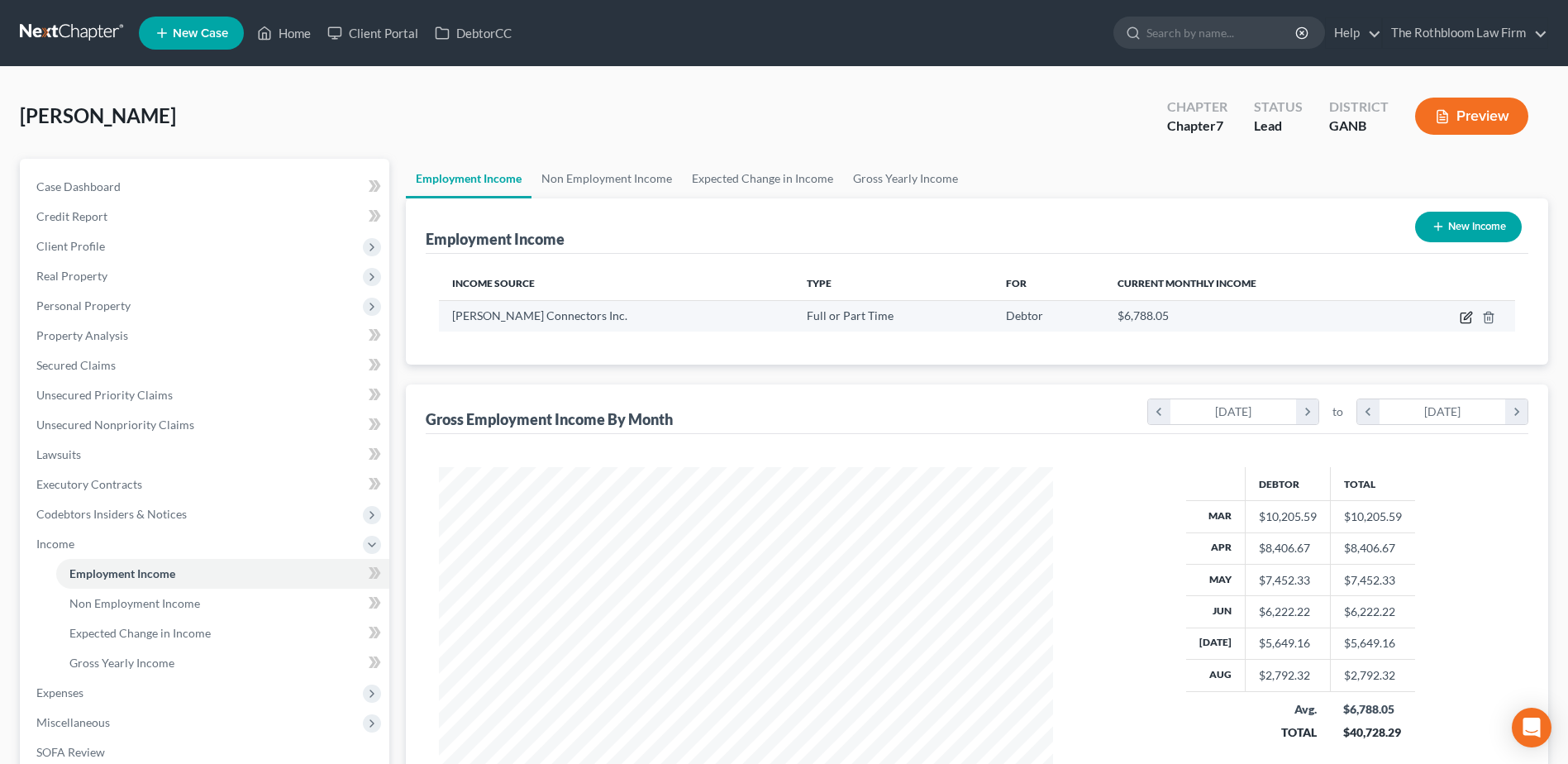
click at [1462, 316] on icon "button" at bounding box center [1466, 318] width 13 height 13
select select "0"
select select "10"
select select "0"
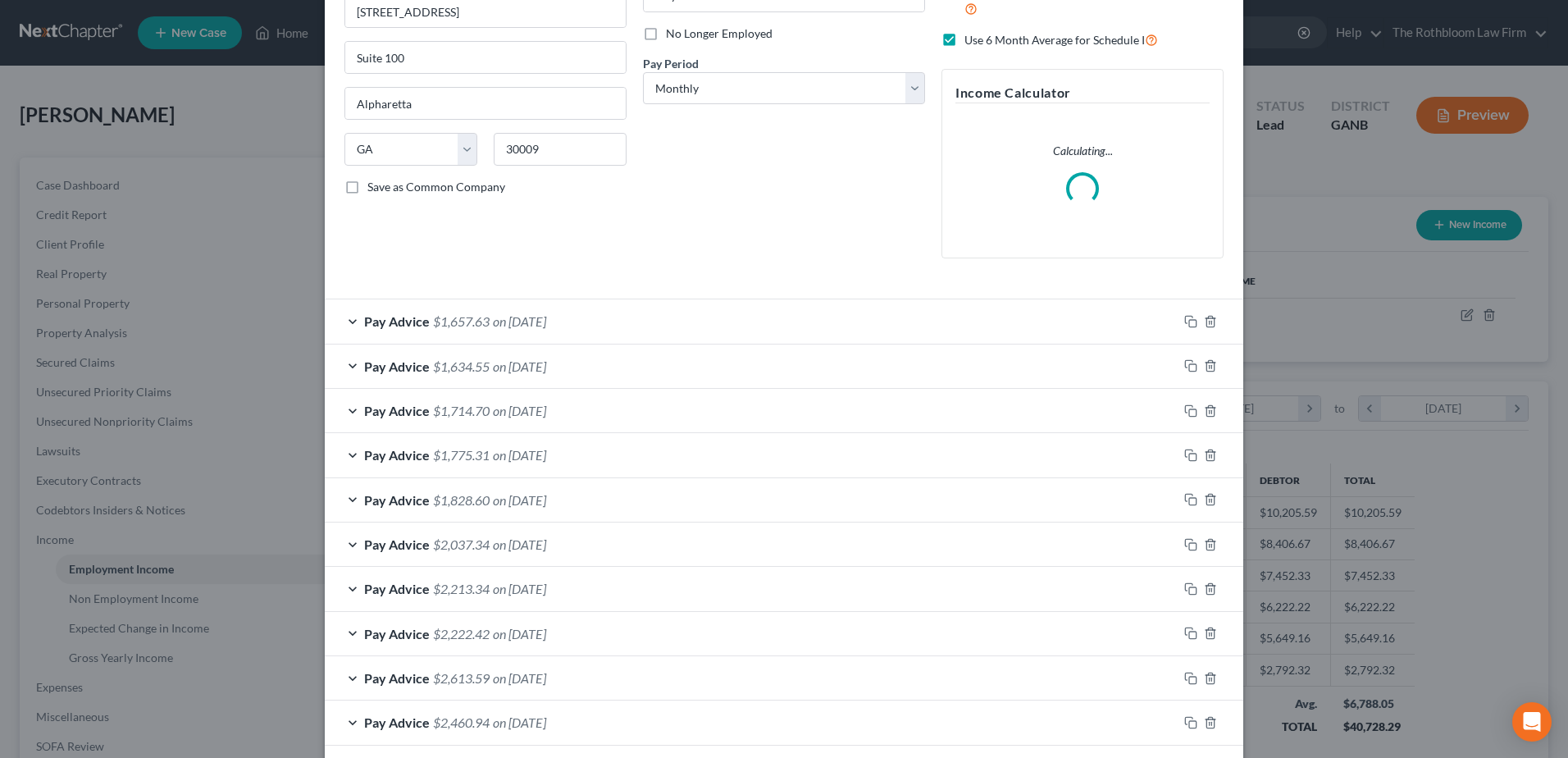
scroll to position [328, 0]
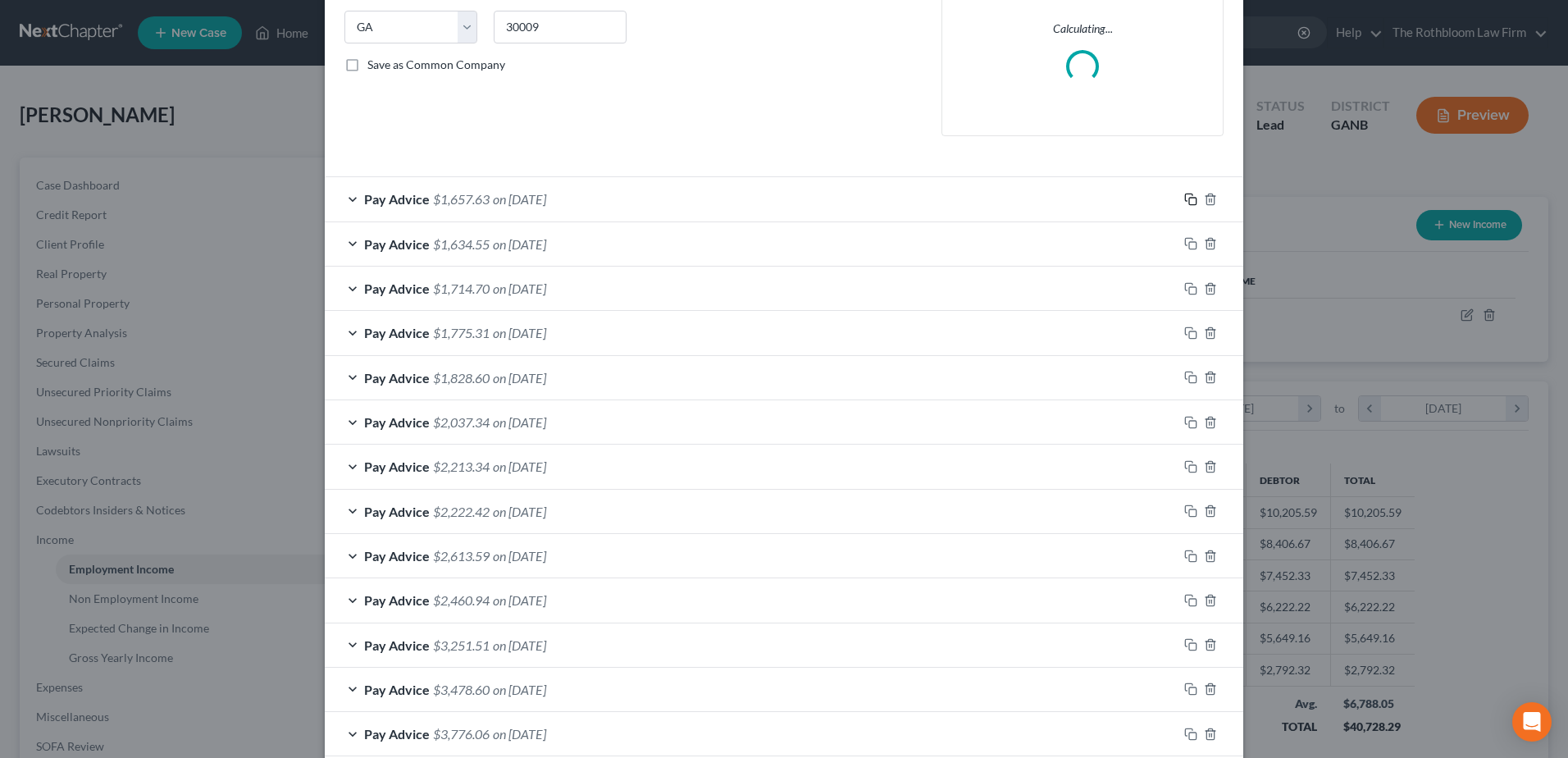
click at [1188, 202] on icon "button" at bounding box center [1191, 200] width 13 height 13
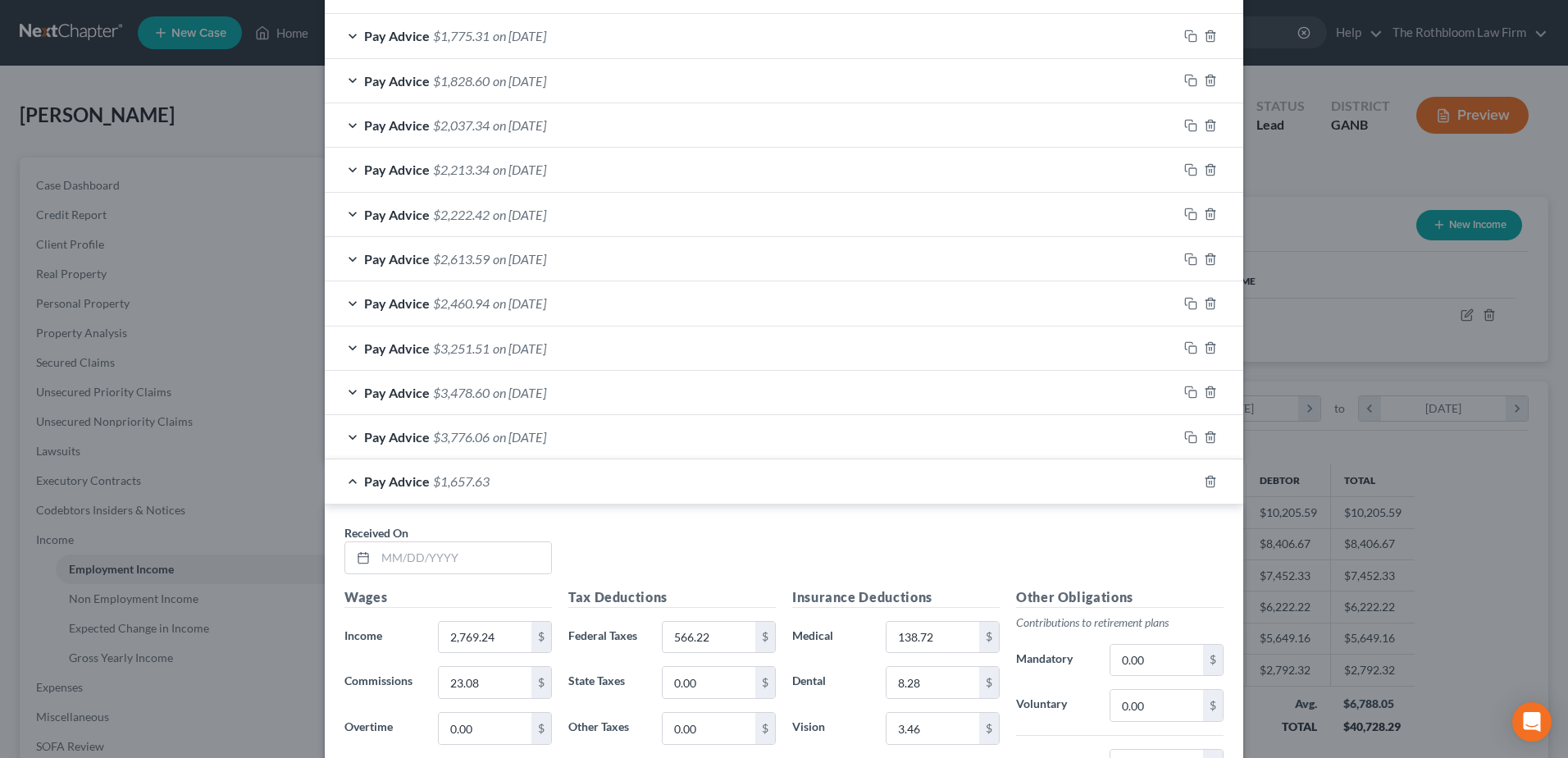
scroll to position [788, 0]
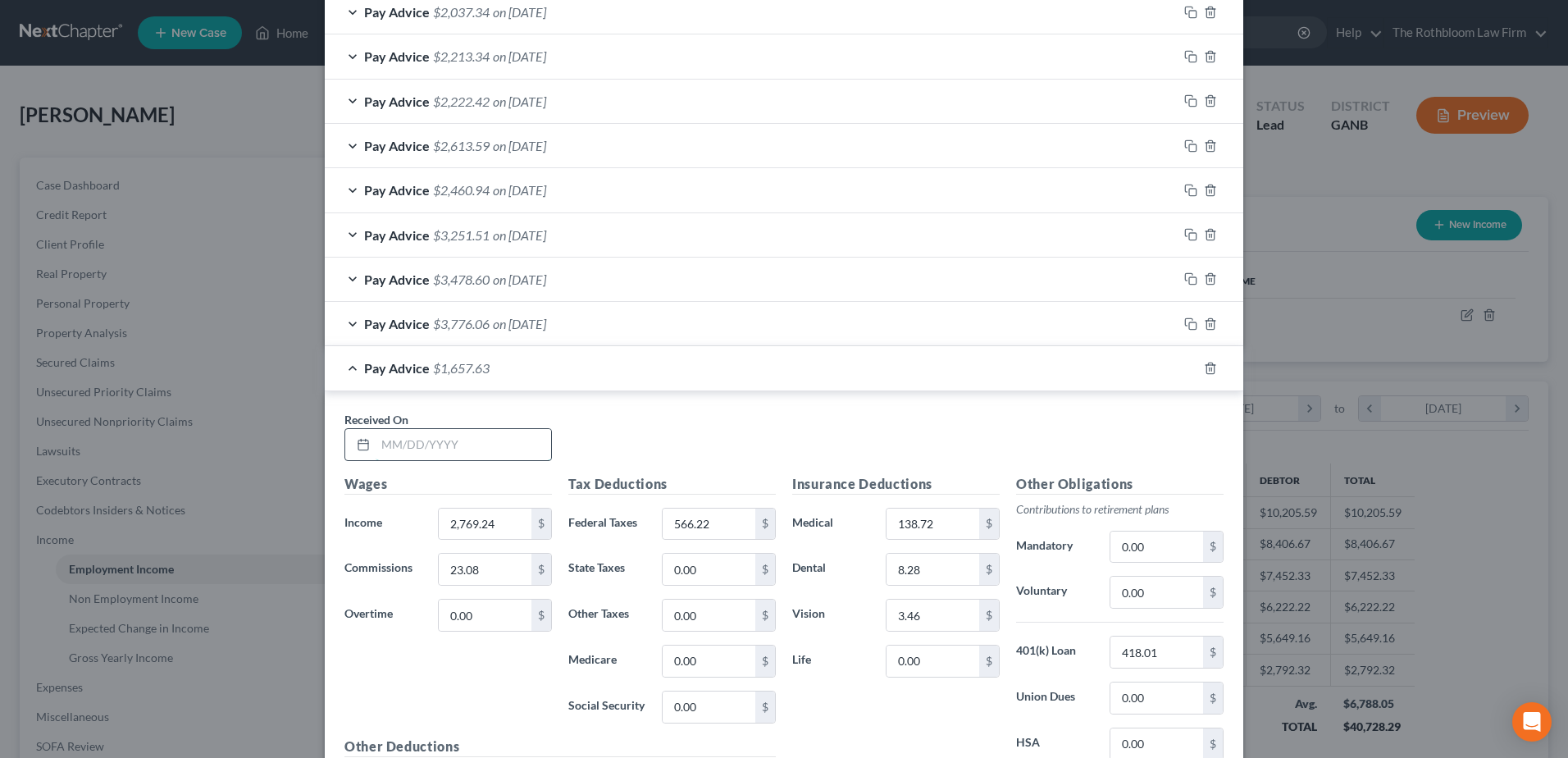
click at [388, 443] on input "text" at bounding box center [464, 445] width 176 height 31
click at [405, 439] on input "08/156/2025" at bounding box center [464, 445] width 176 height 31
type input "[DATE]"
click at [1185, 369] on icon "button" at bounding box center [1189, 366] width 7 height 7
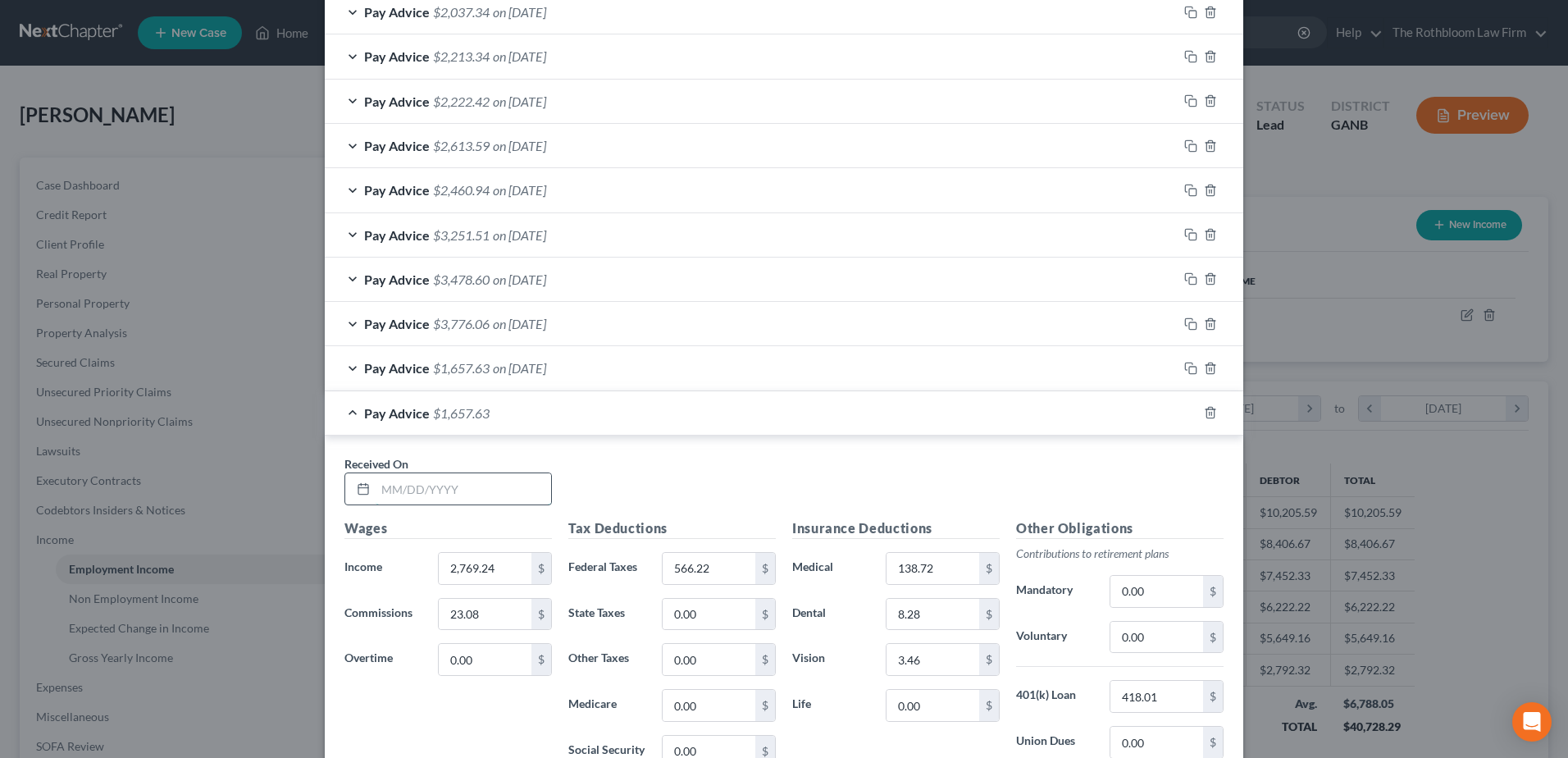
click at [431, 494] on input "text" at bounding box center [464, 489] width 176 height 31
type input "08/29/2025"
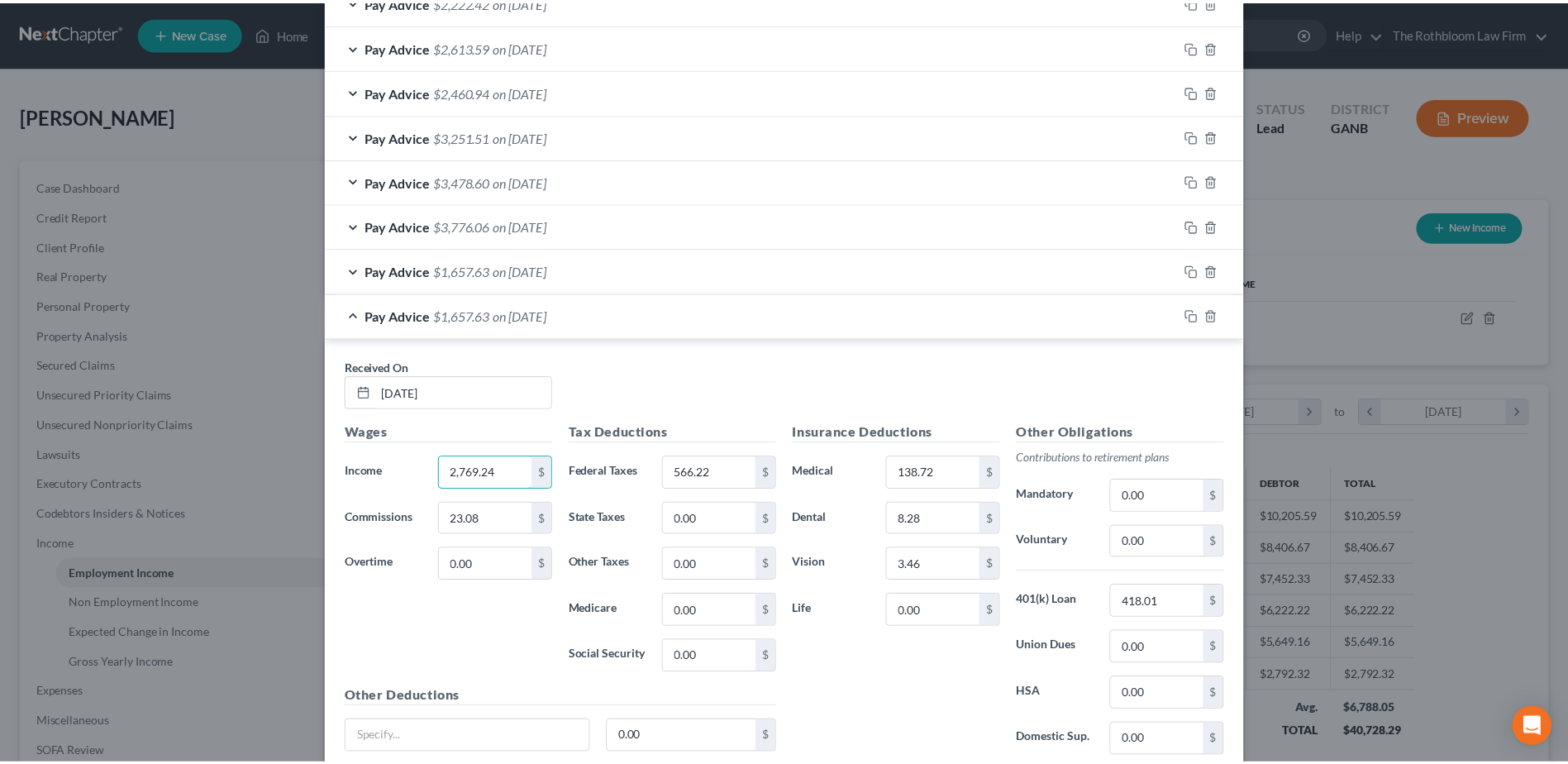
scroll to position [1027, 0]
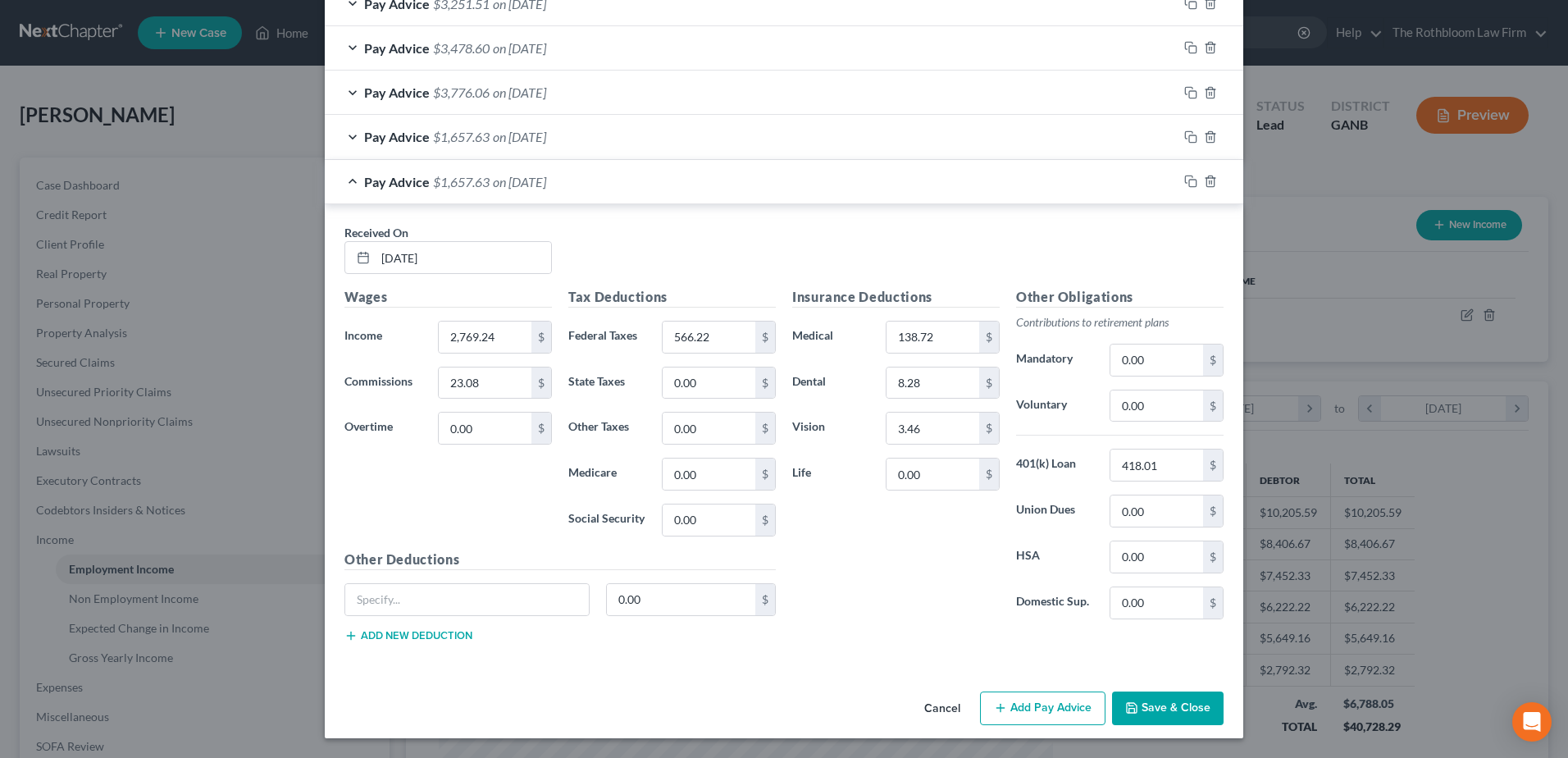
click at [1165, 713] on button "Save & Close" at bounding box center [1168, 709] width 112 height 34
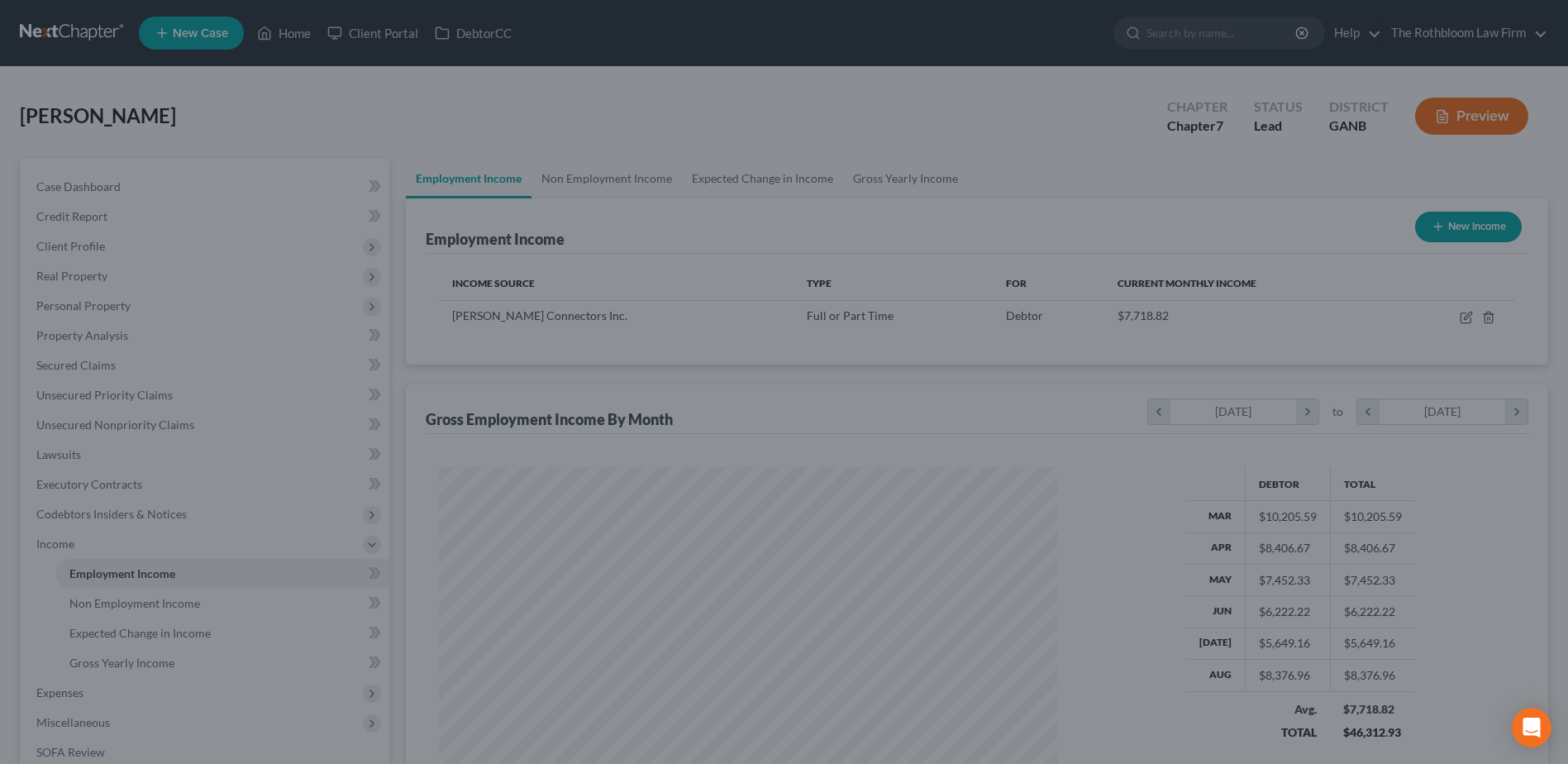
scroll to position [826713, 826077]
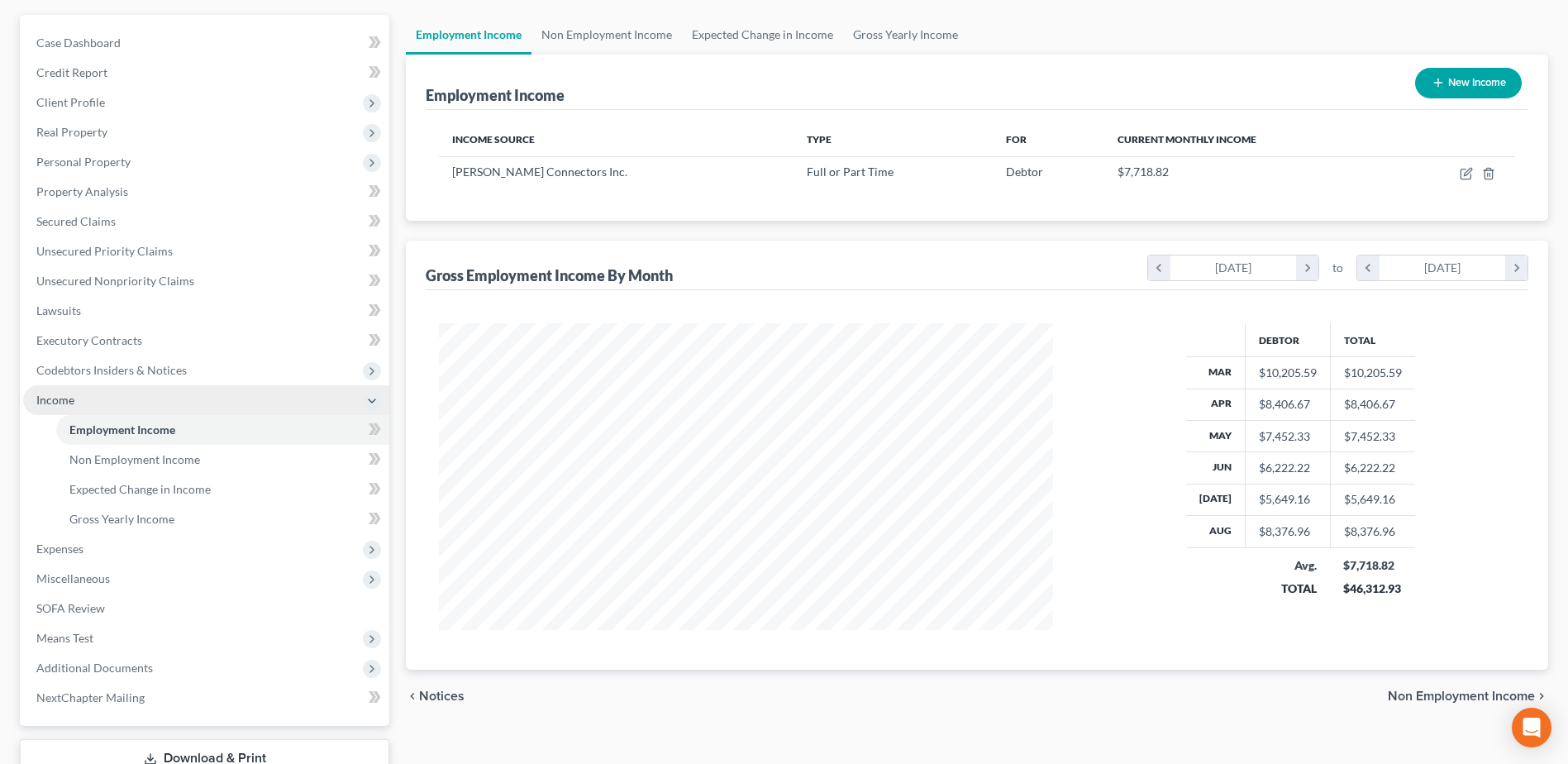
scroll to position [264, 0]
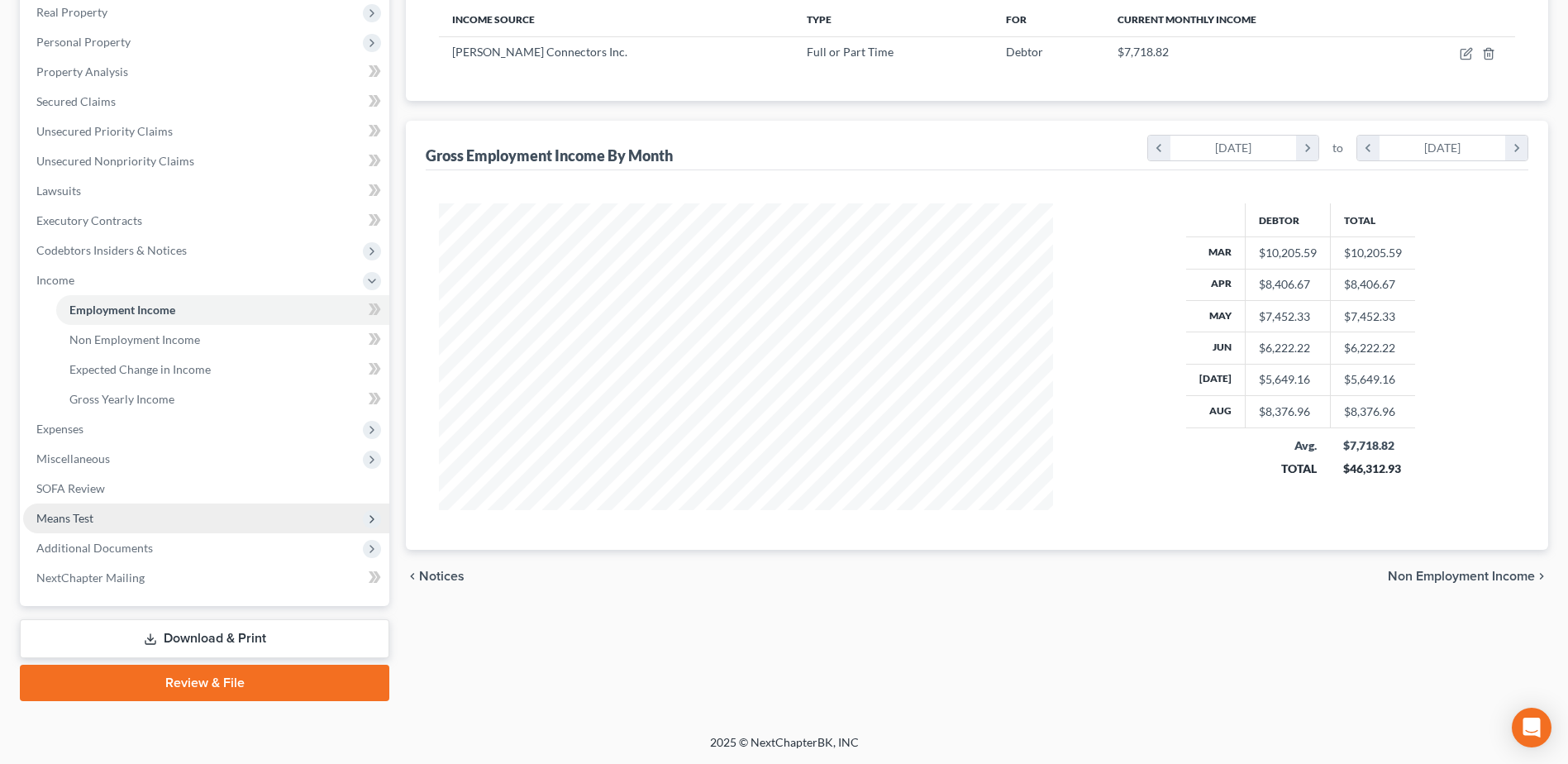
click at [97, 523] on span "Means Test" at bounding box center [206, 518] width 367 height 30
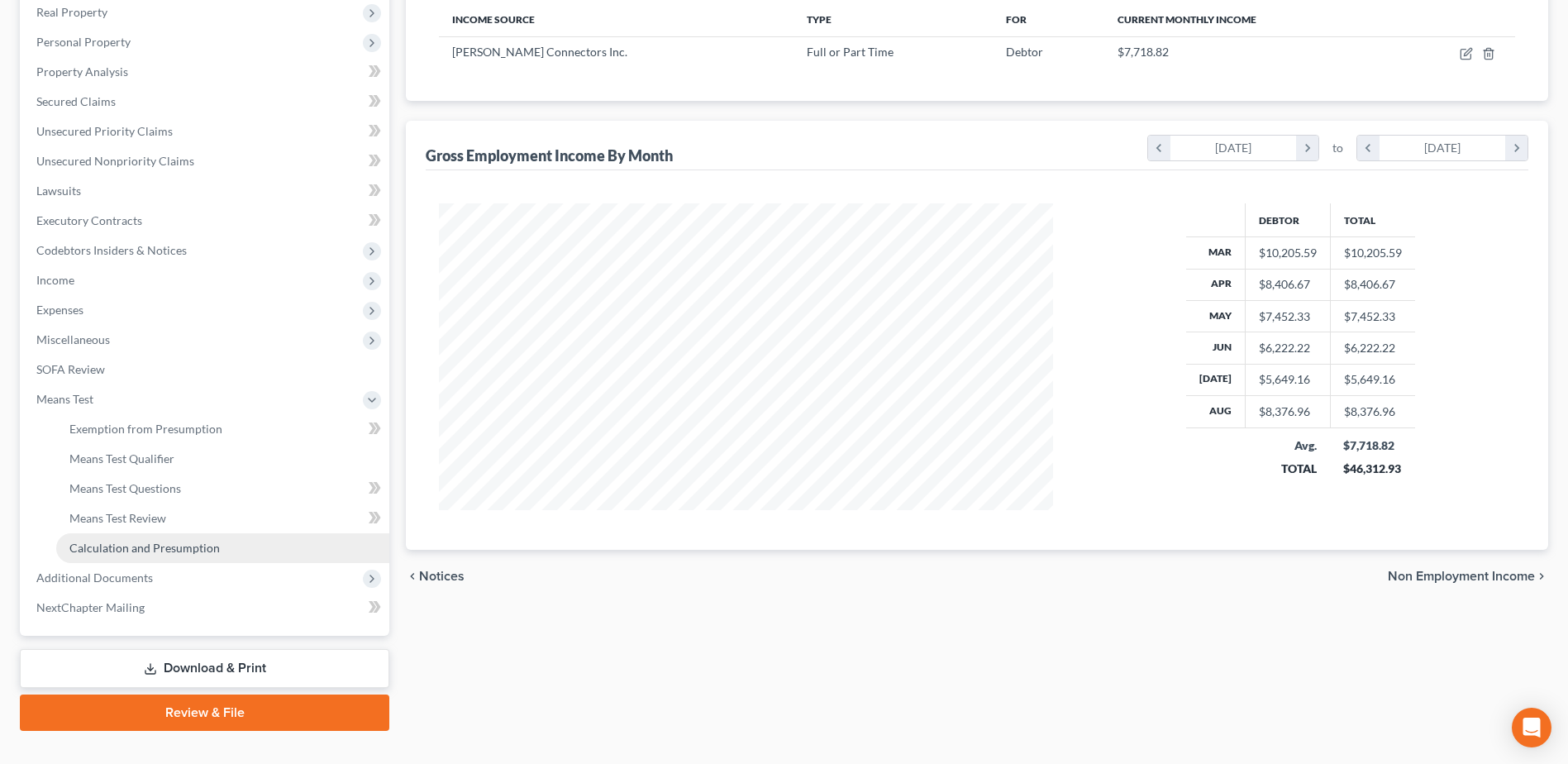
click at [173, 546] on span "Calculation and Presumption" at bounding box center [145, 547] width 151 height 14
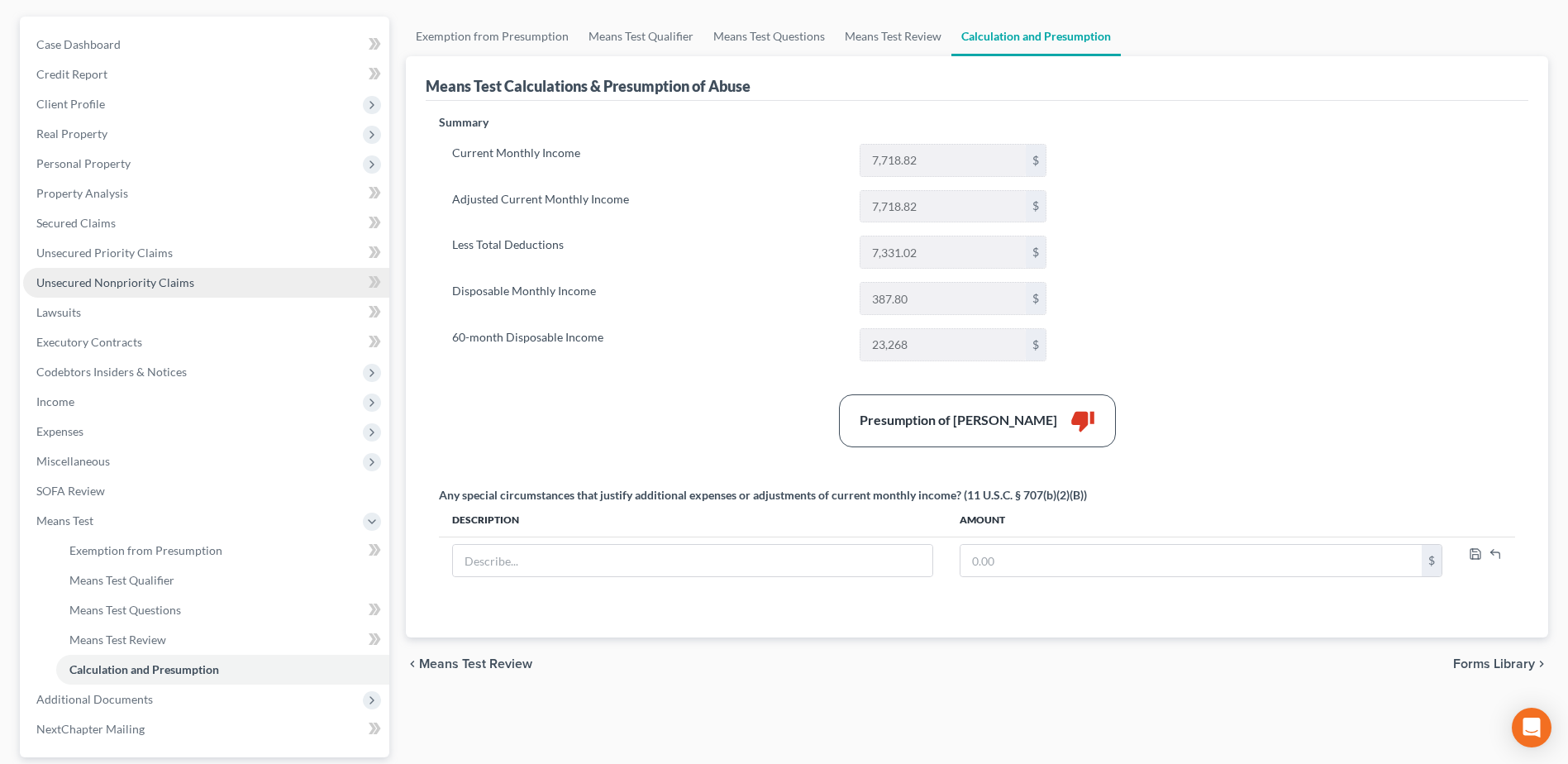
scroll to position [294, 0]
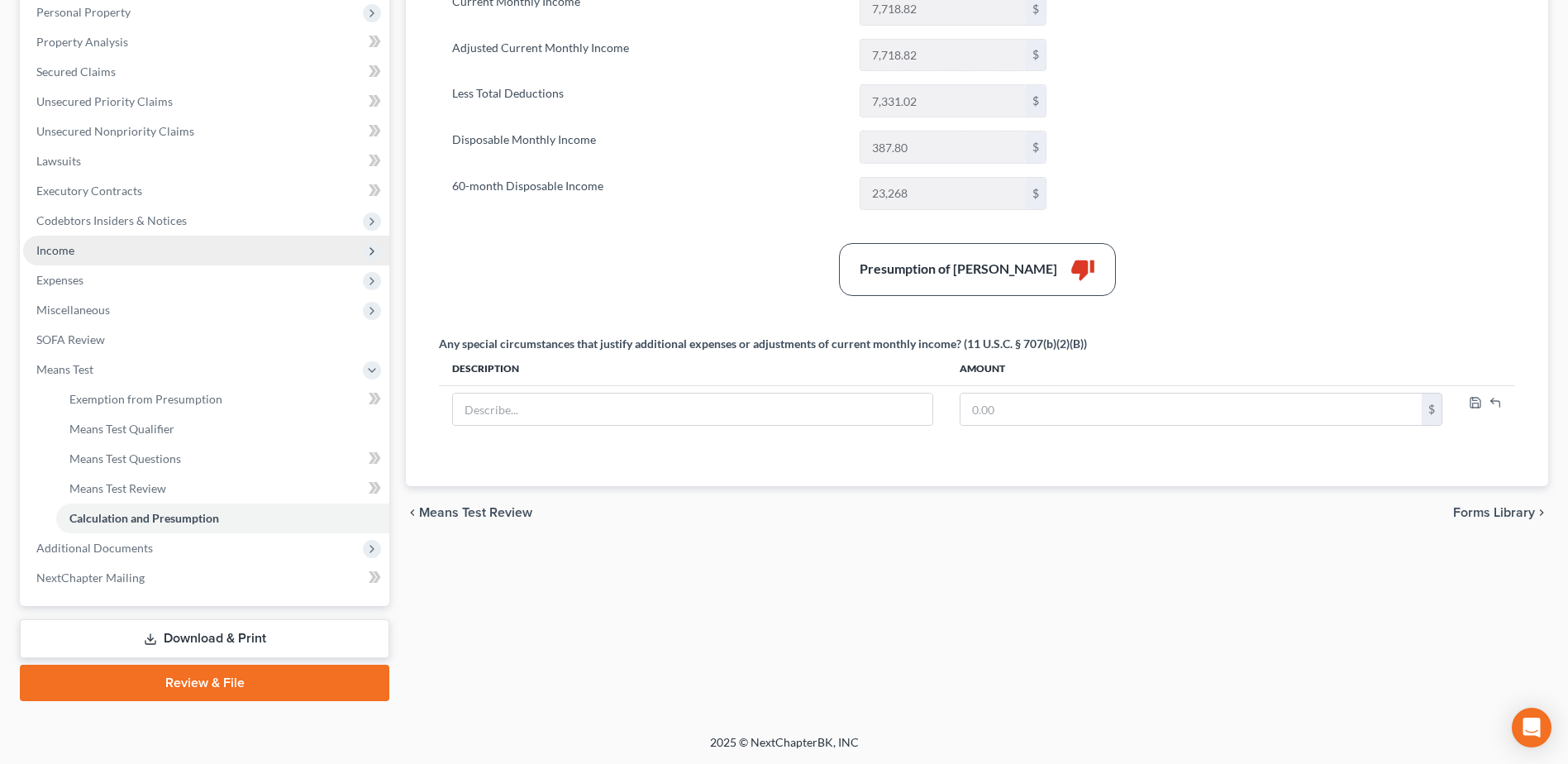
click at [60, 246] on span "Income" at bounding box center [55, 250] width 38 height 14
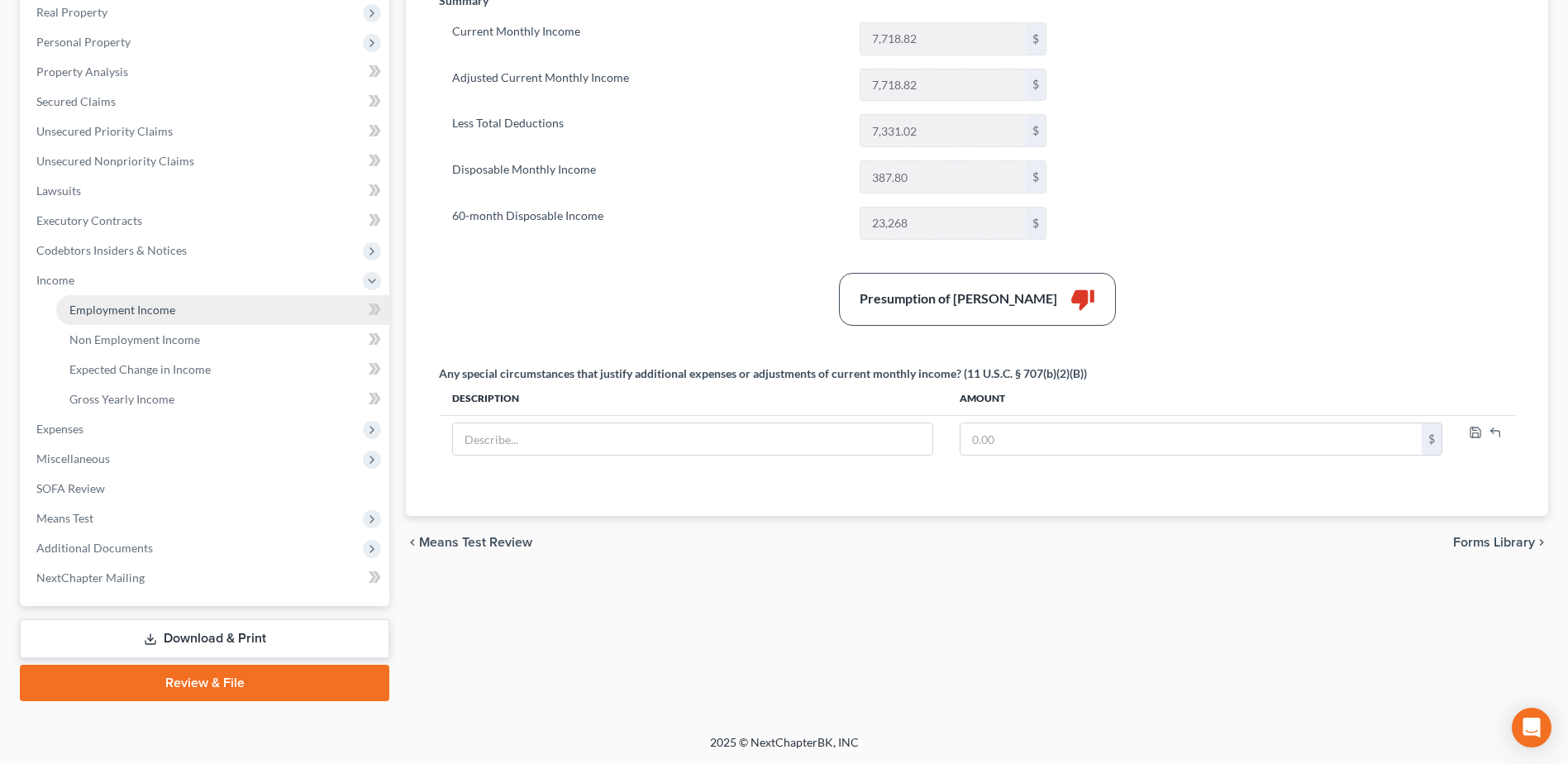
click at [94, 304] on span "Employment Income" at bounding box center [122, 310] width 106 height 14
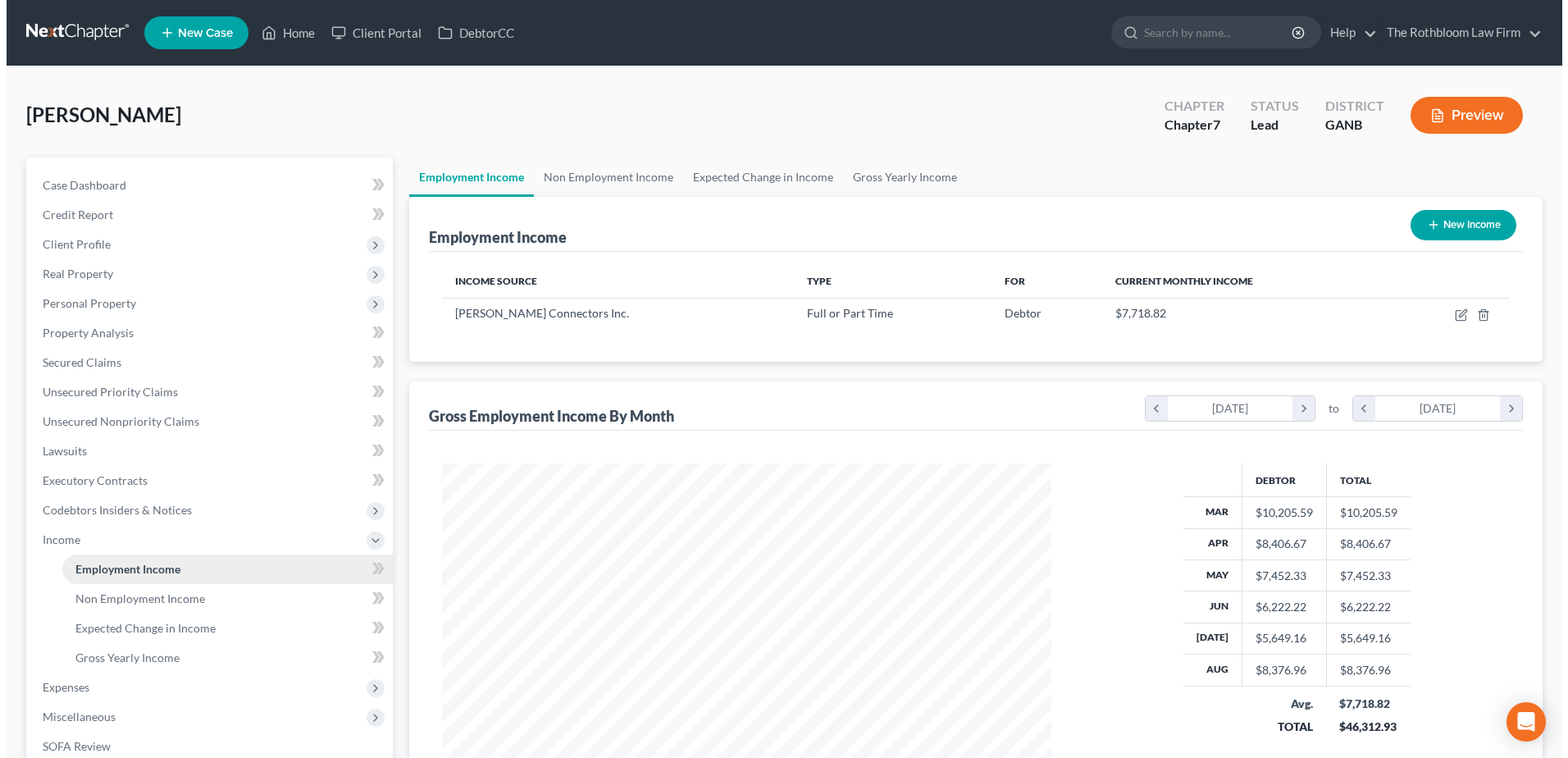
scroll to position [305, 641]
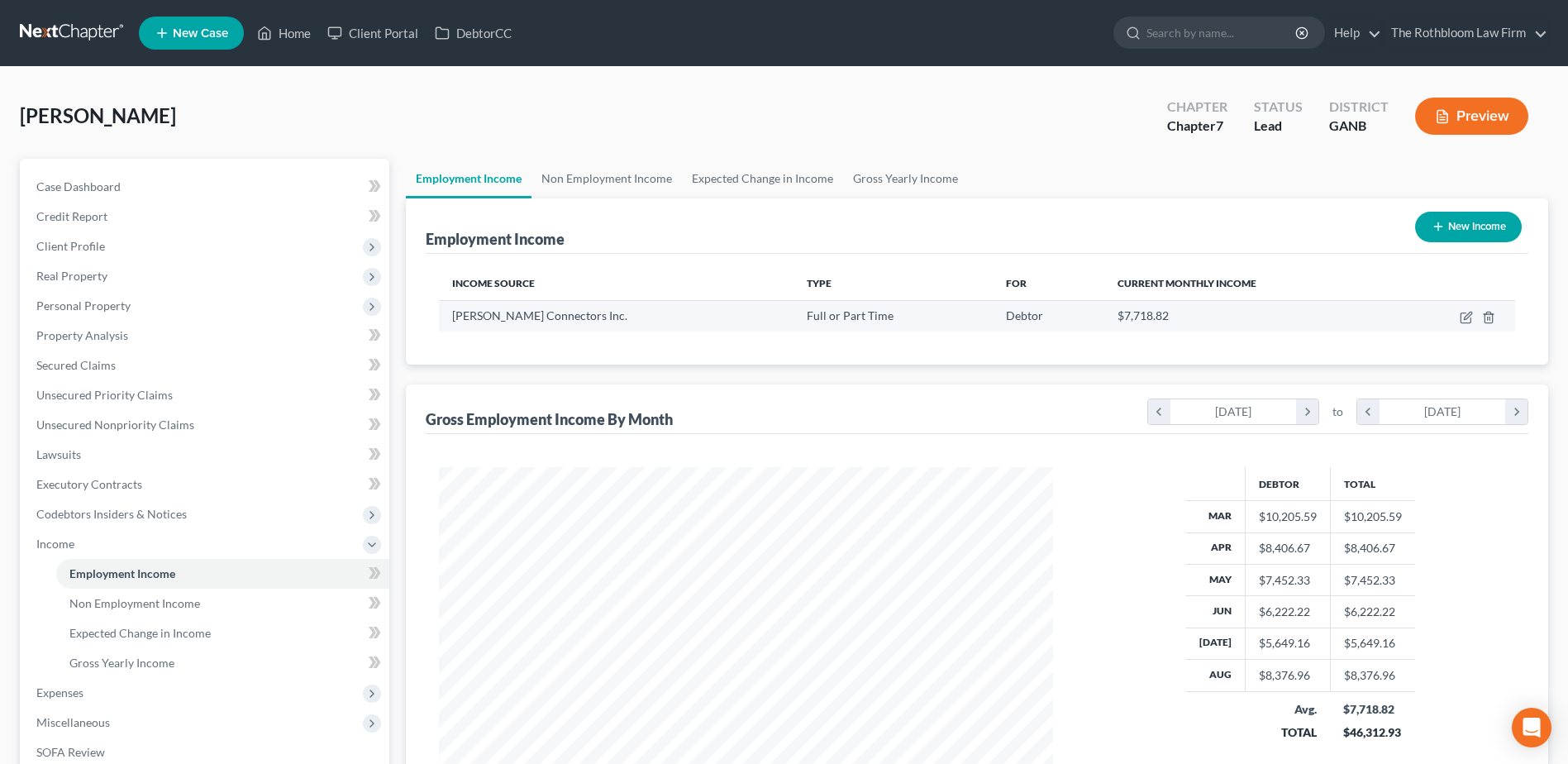
click at [1470, 324] on td at bounding box center [1455, 316] width 121 height 31
click at [1464, 317] on icon "button" at bounding box center [1466, 318] width 13 height 13
select select "0"
select select "10"
select select "0"
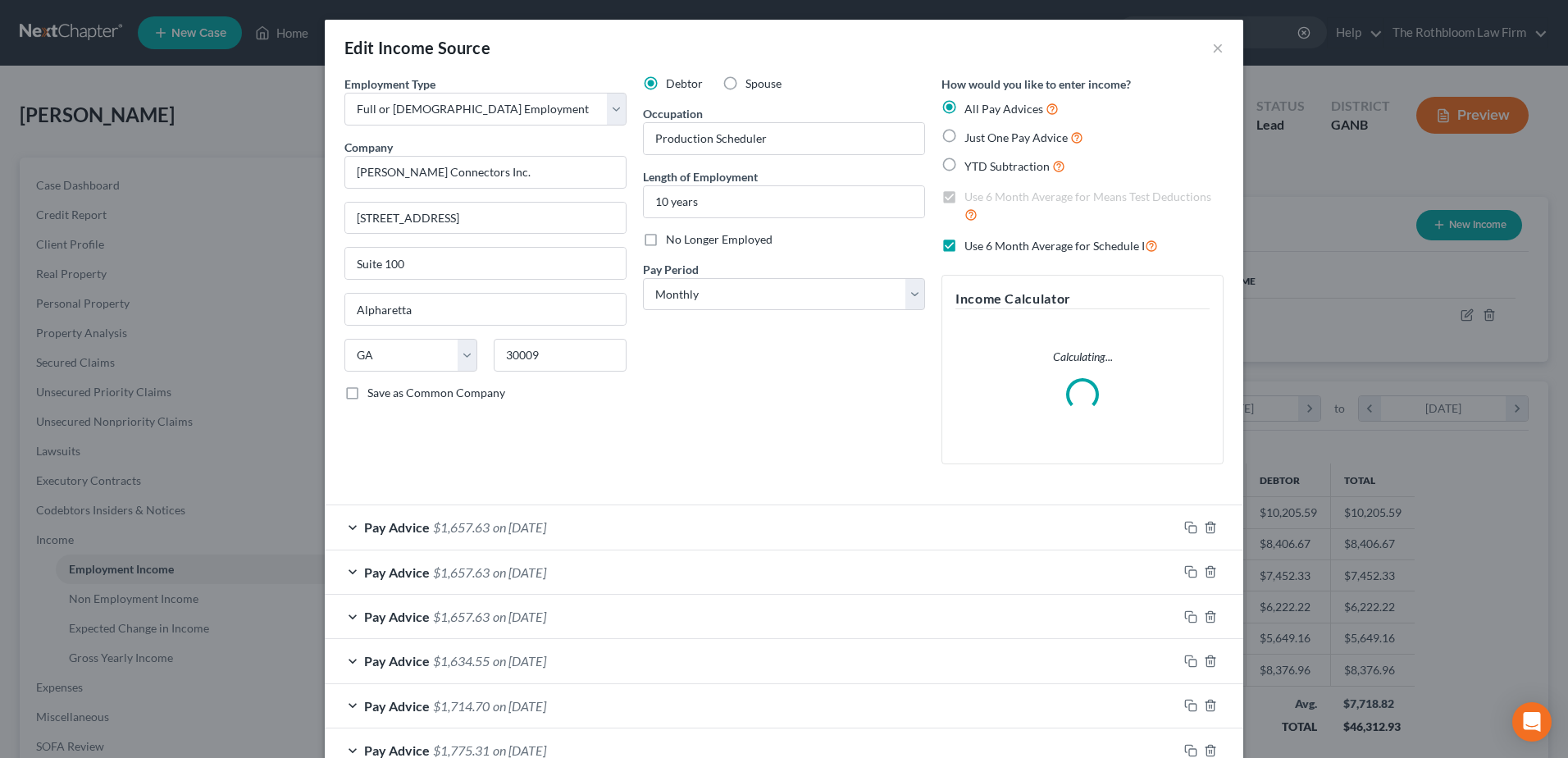
scroll to position [328, 0]
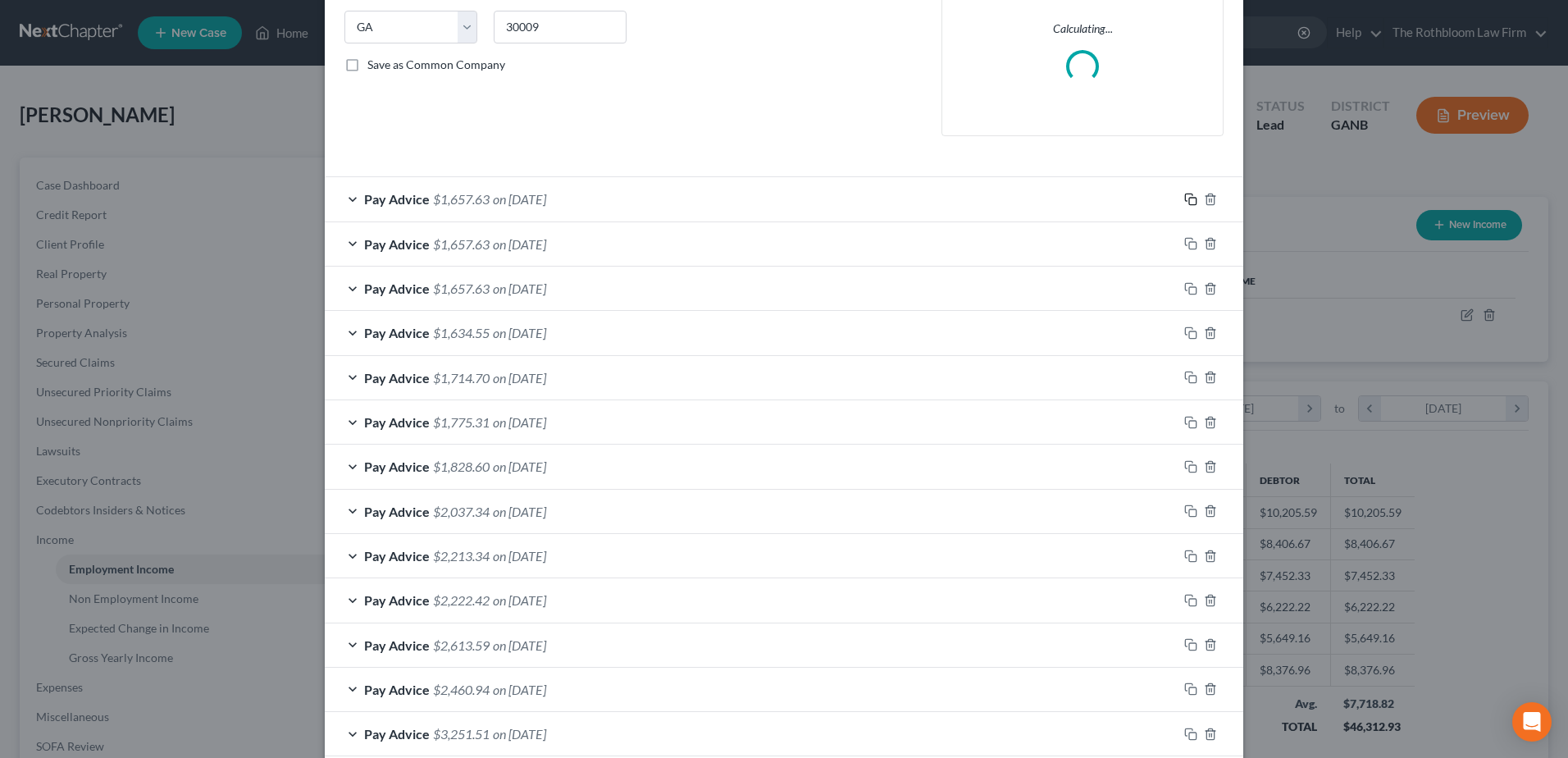
click at [1188, 199] on icon "button" at bounding box center [1191, 200] width 13 height 13
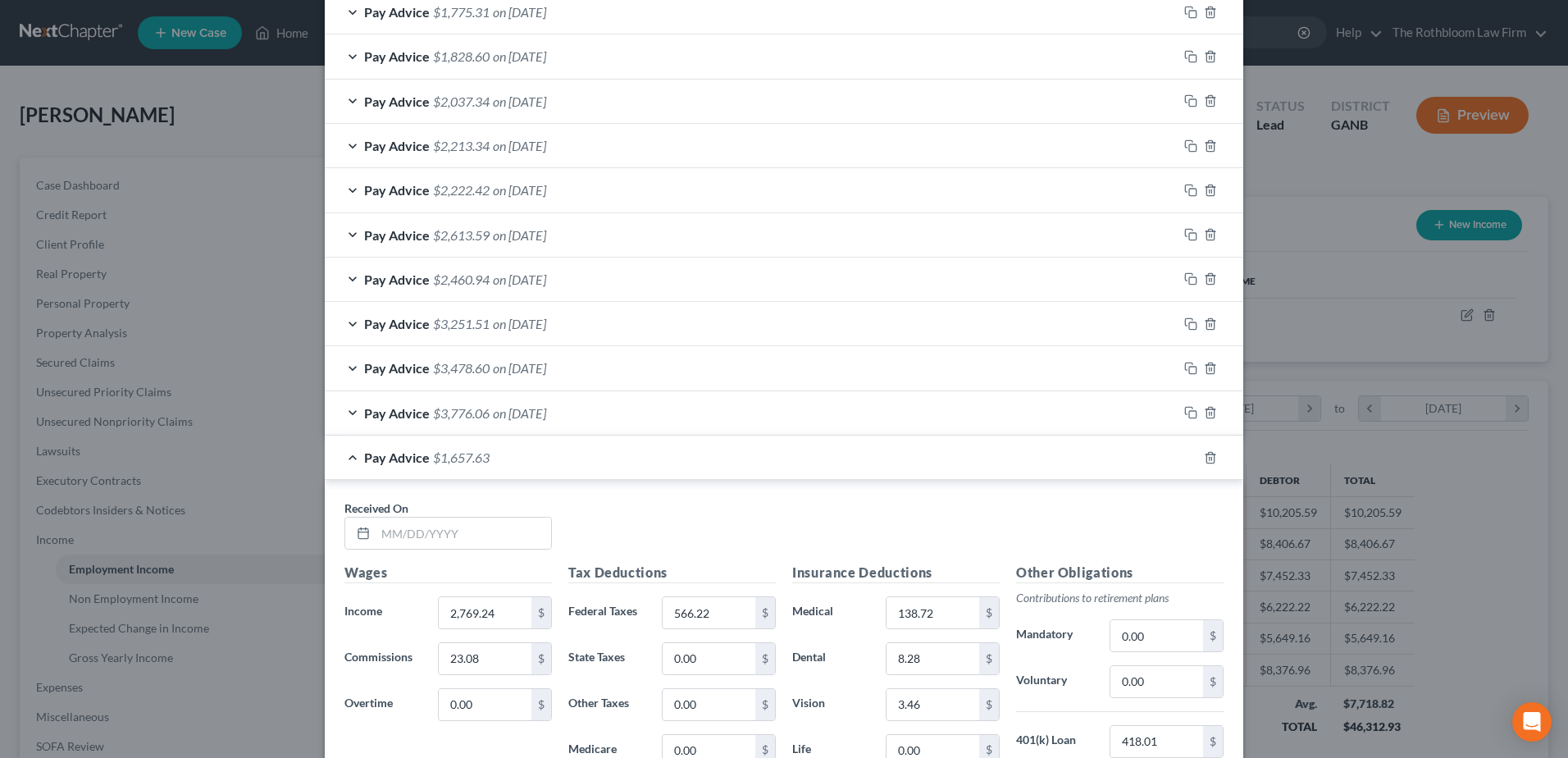
scroll to position [1015, 0]
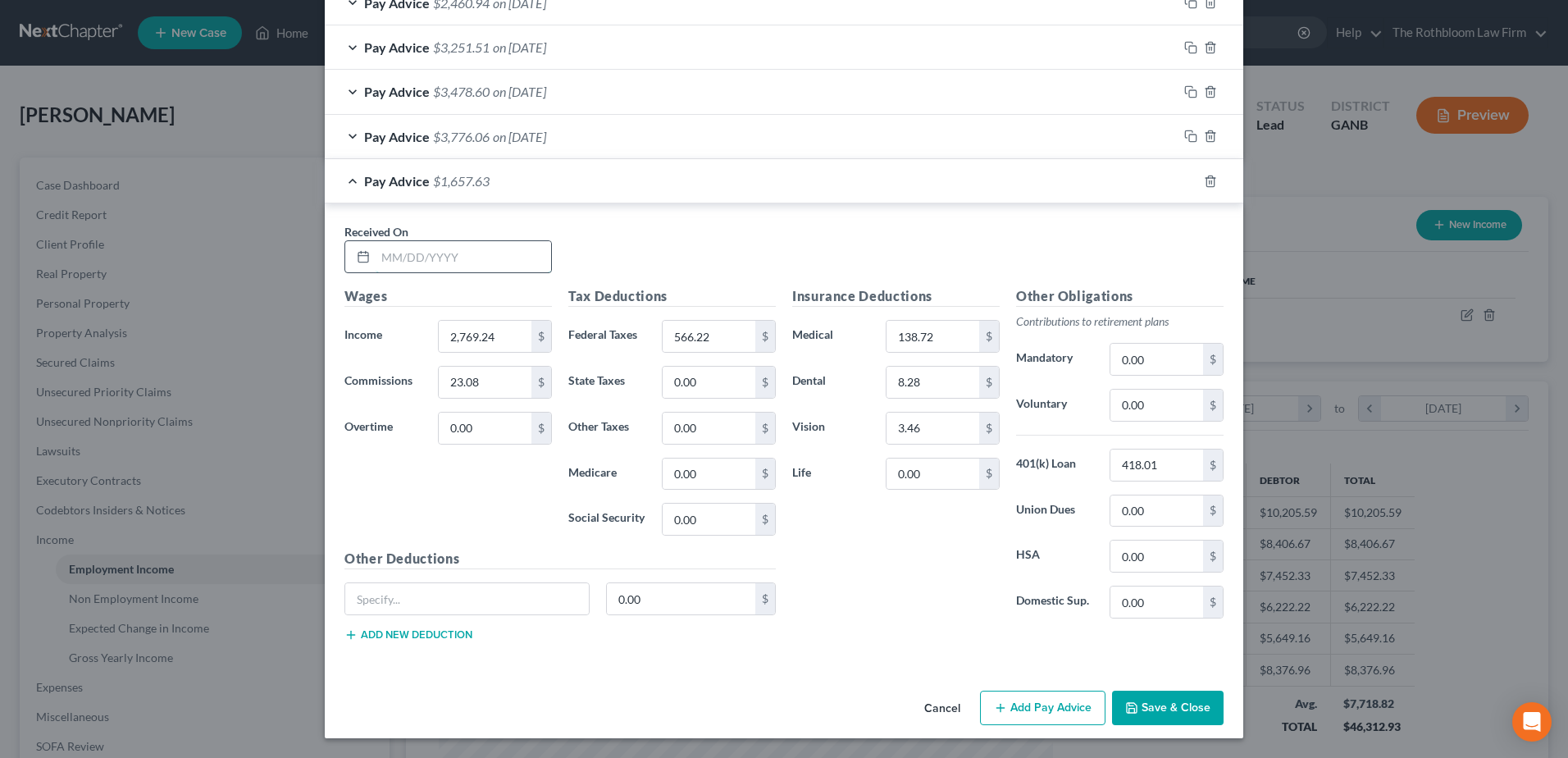
click at [450, 263] on input "text" at bounding box center [464, 257] width 176 height 31
click at [1190, 187] on rect "button" at bounding box center [1193, 183] width 7 height 7
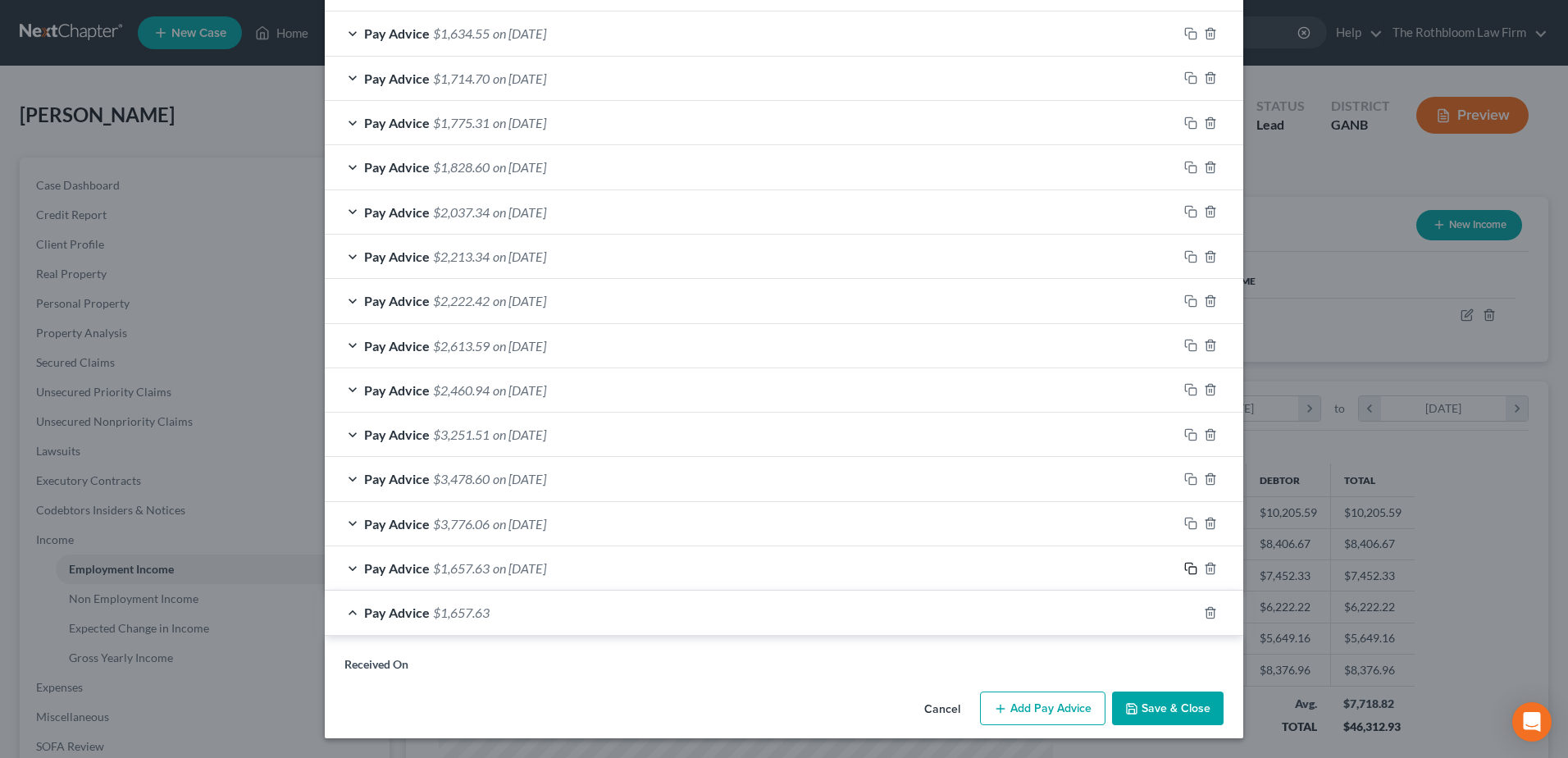
scroll to position [1064, 0]
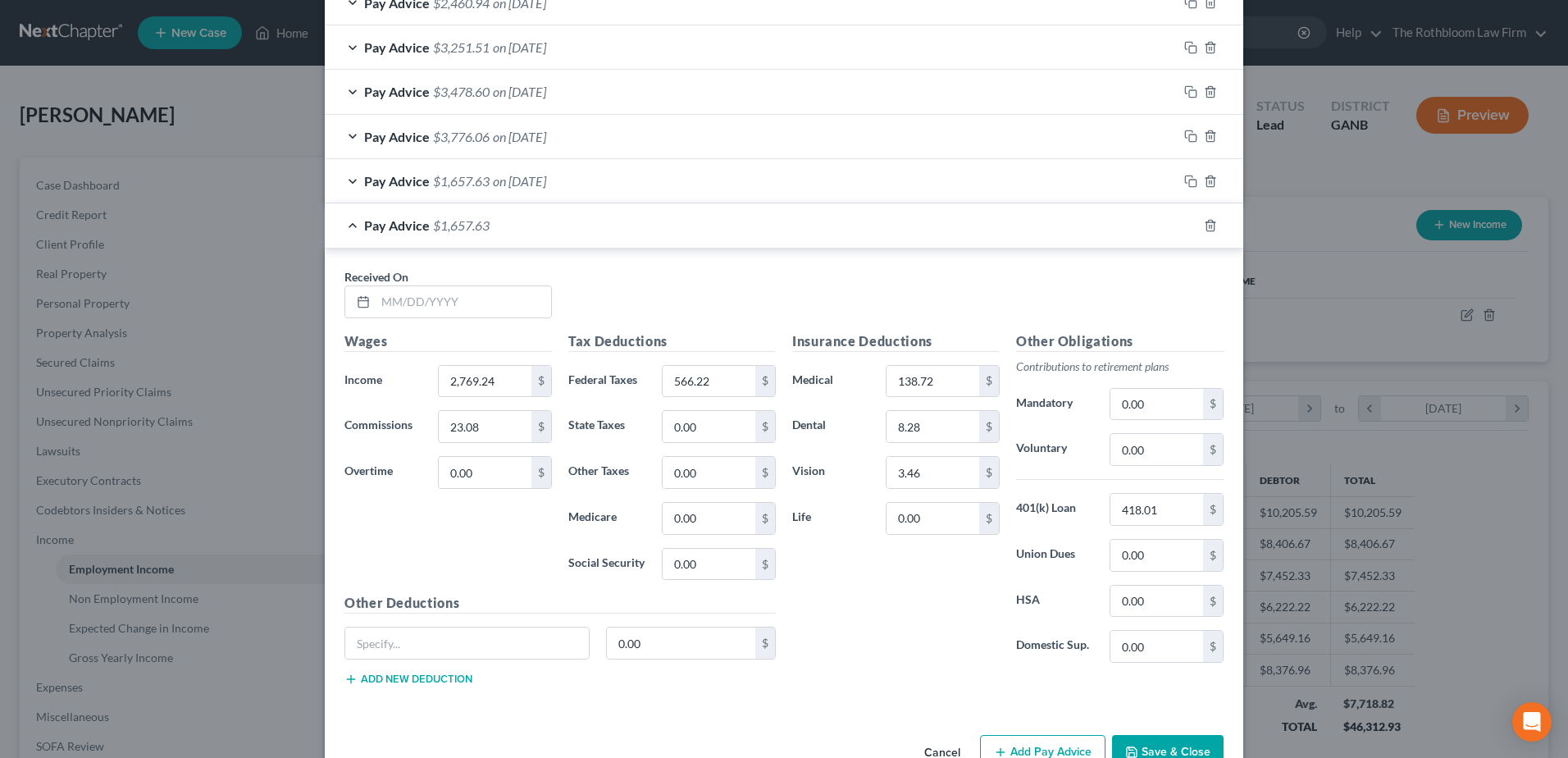
click at [546, 175] on span "on 09/01/2025" at bounding box center [519, 181] width 53 height 16
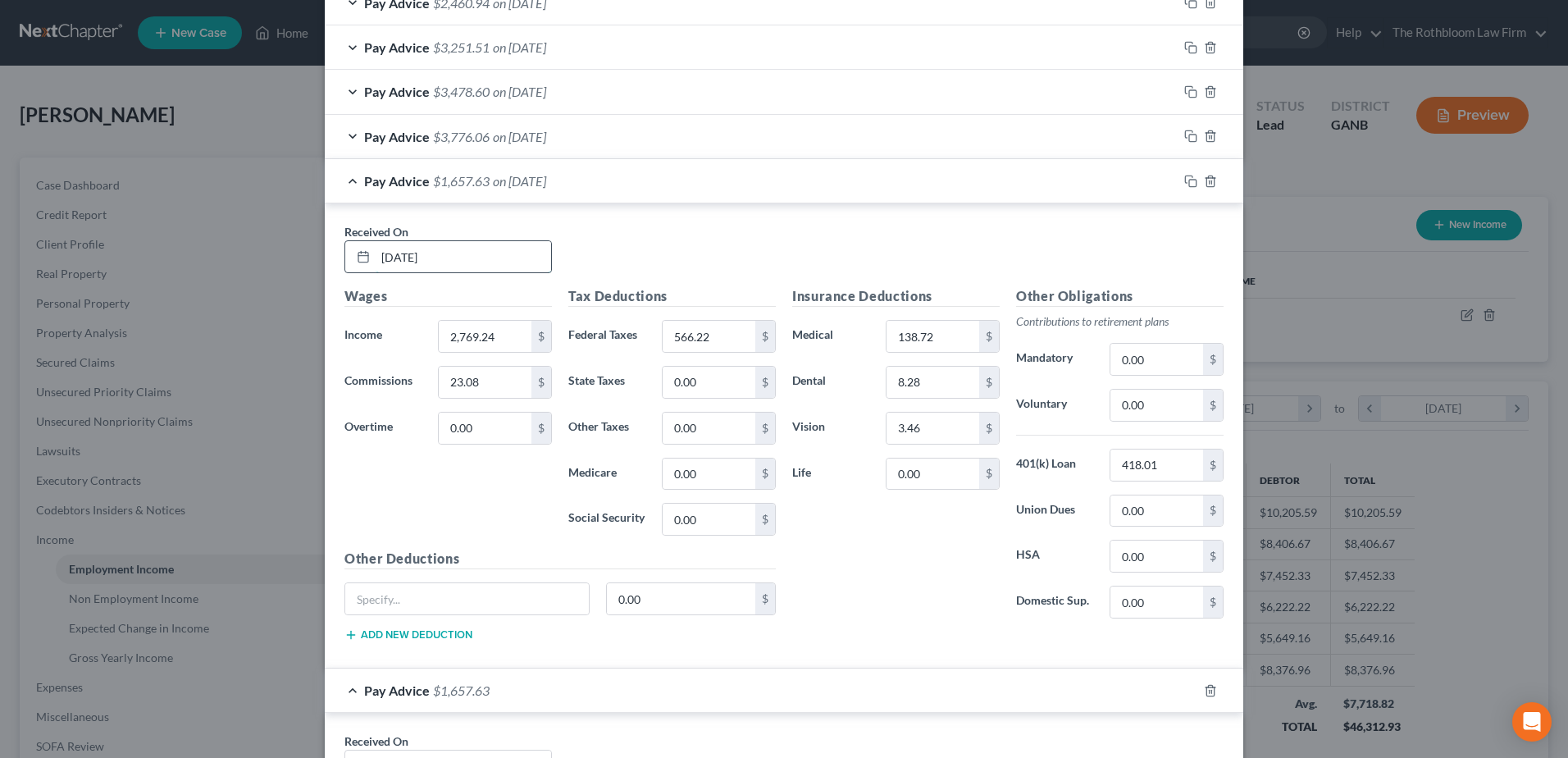
click at [396, 259] on input "09/01/2025" at bounding box center [464, 257] width 176 height 31
type input "09/12/2025"
click at [1186, 183] on icon "button" at bounding box center [1191, 181] width 13 height 13
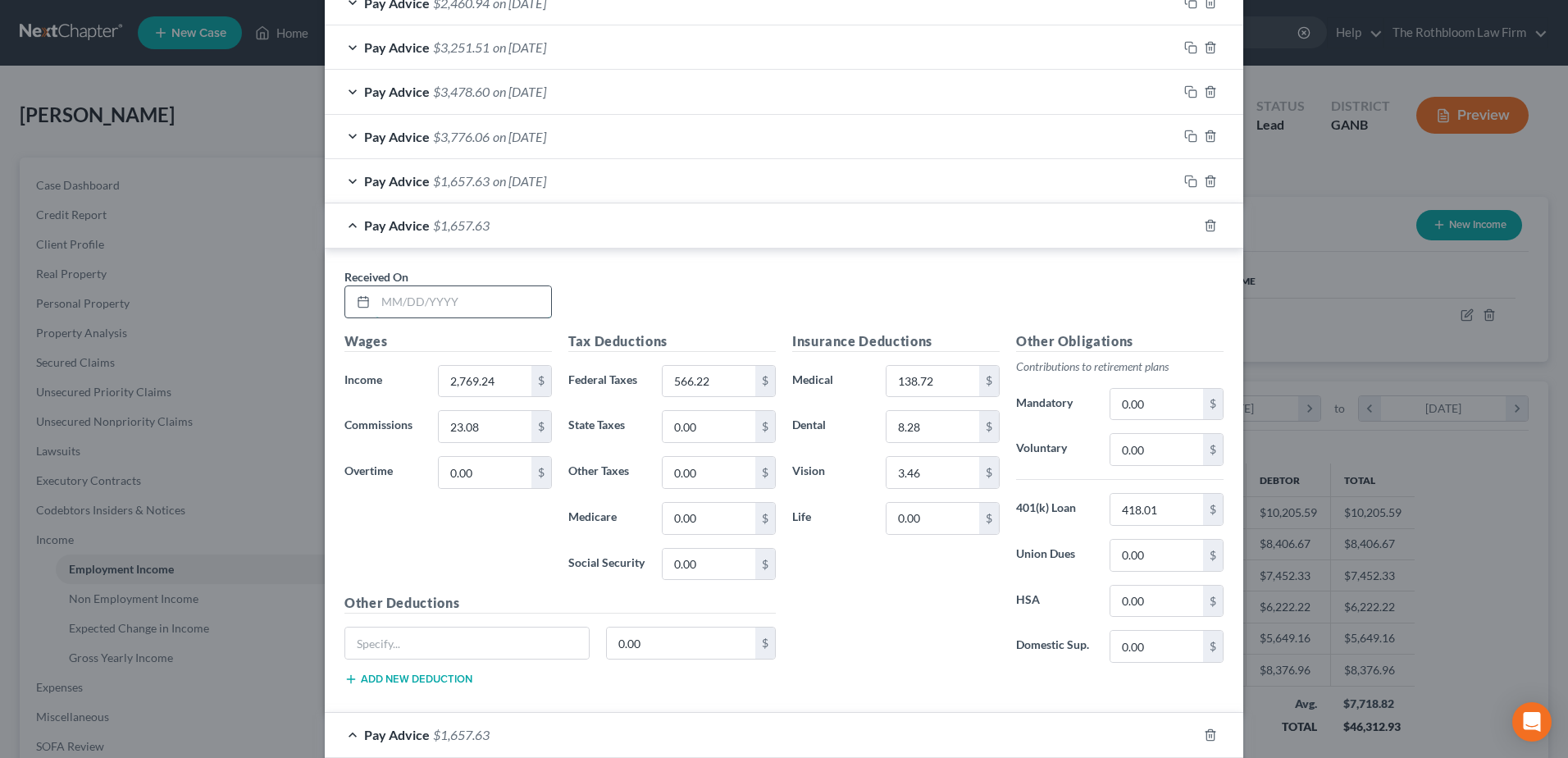
click at [402, 301] on input "text" at bounding box center [464, 302] width 176 height 31
type input "09/26/2025"
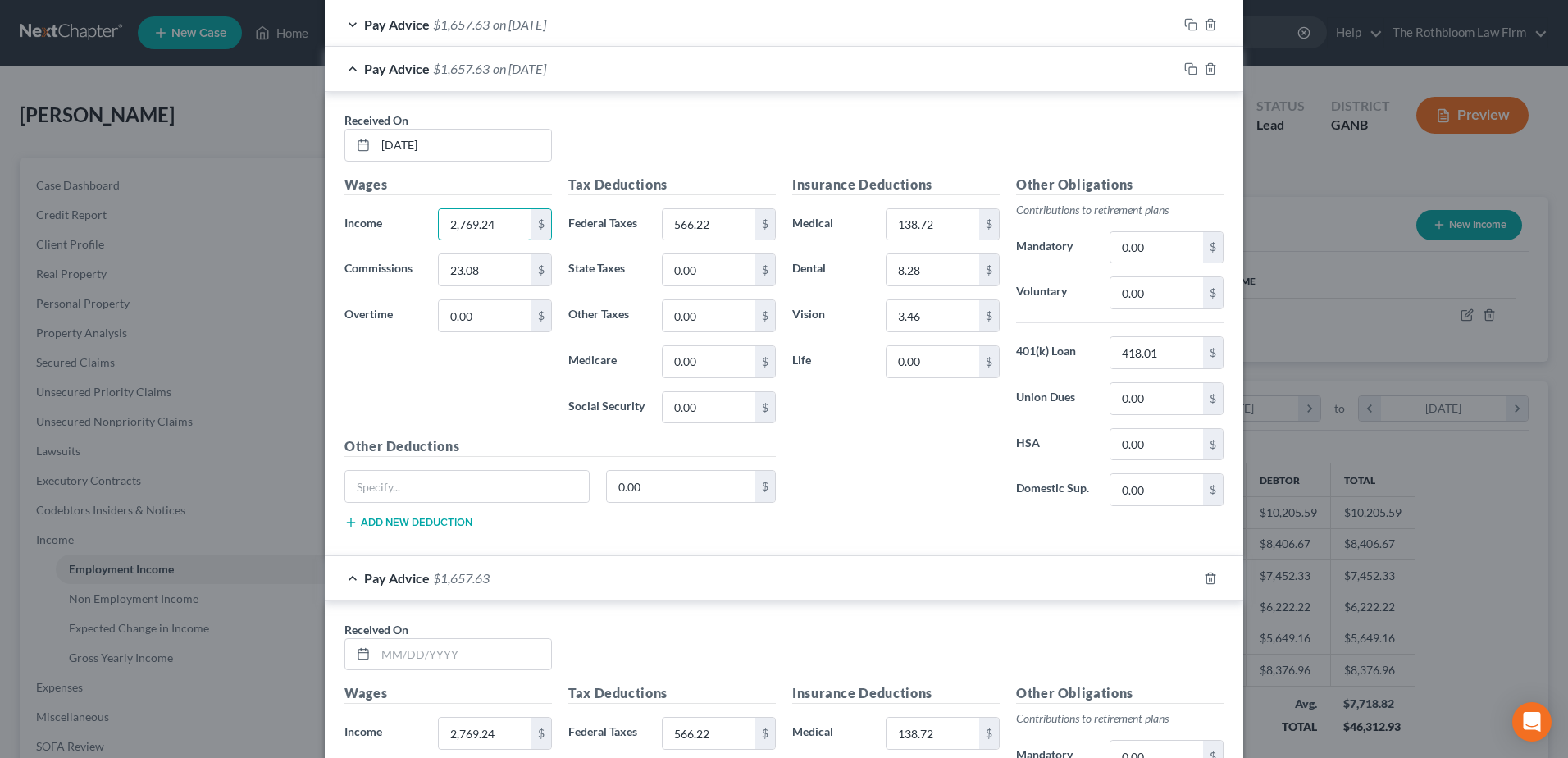
scroll to position [1474, 0]
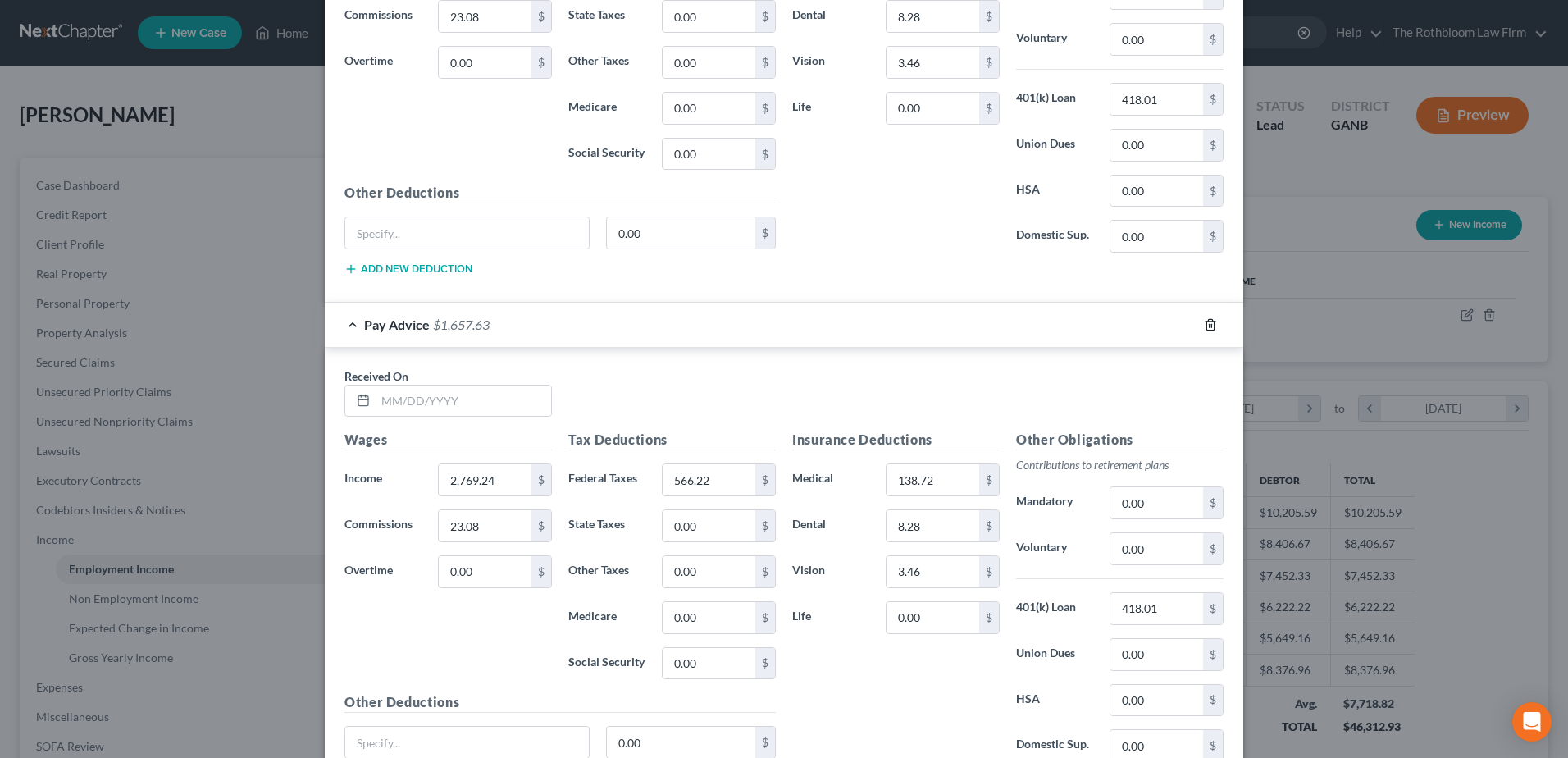
click at [1206, 322] on polyline "button" at bounding box center [1211, 322] width 10 height 0
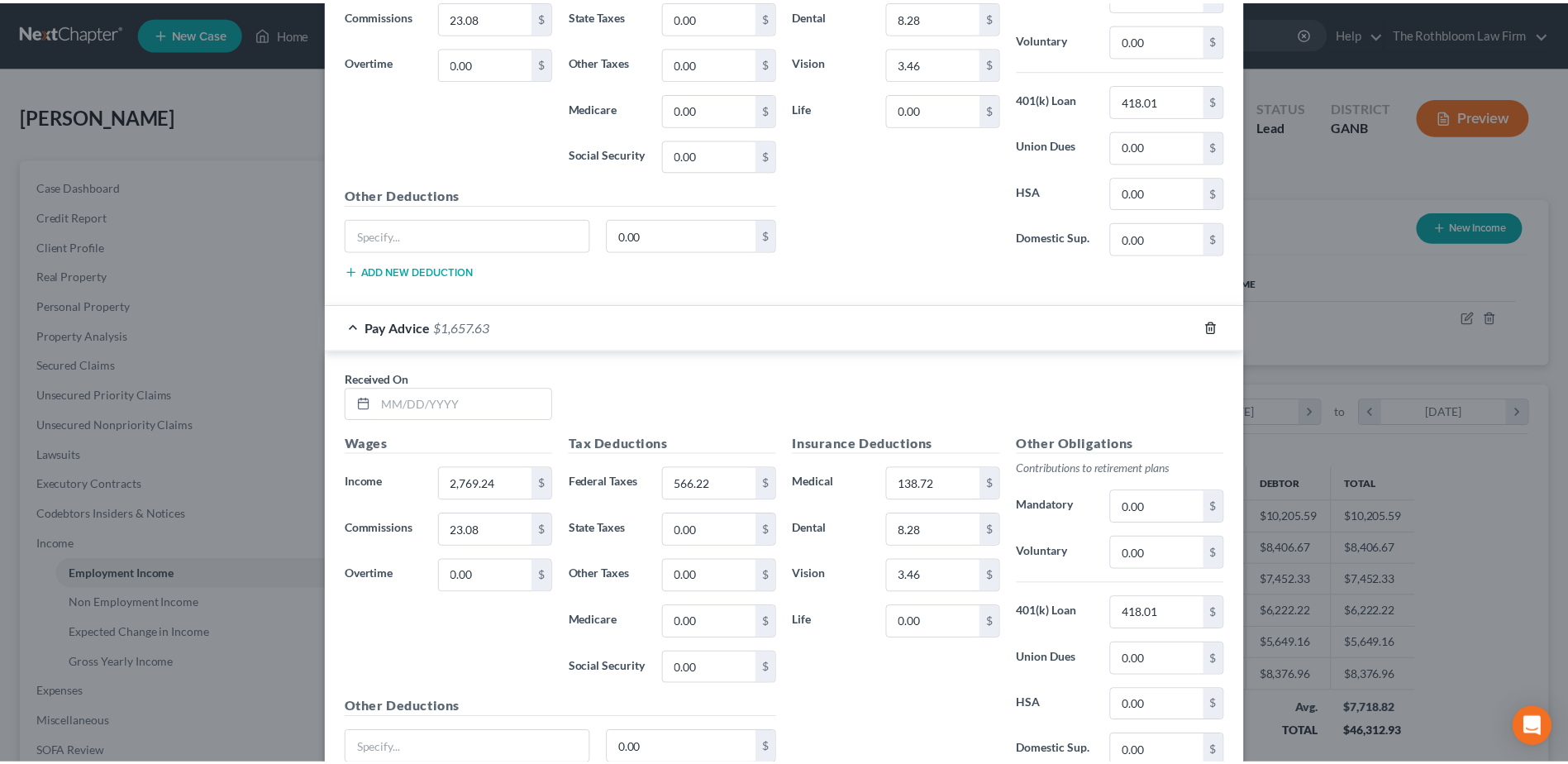
scroll to position [1117, 0]
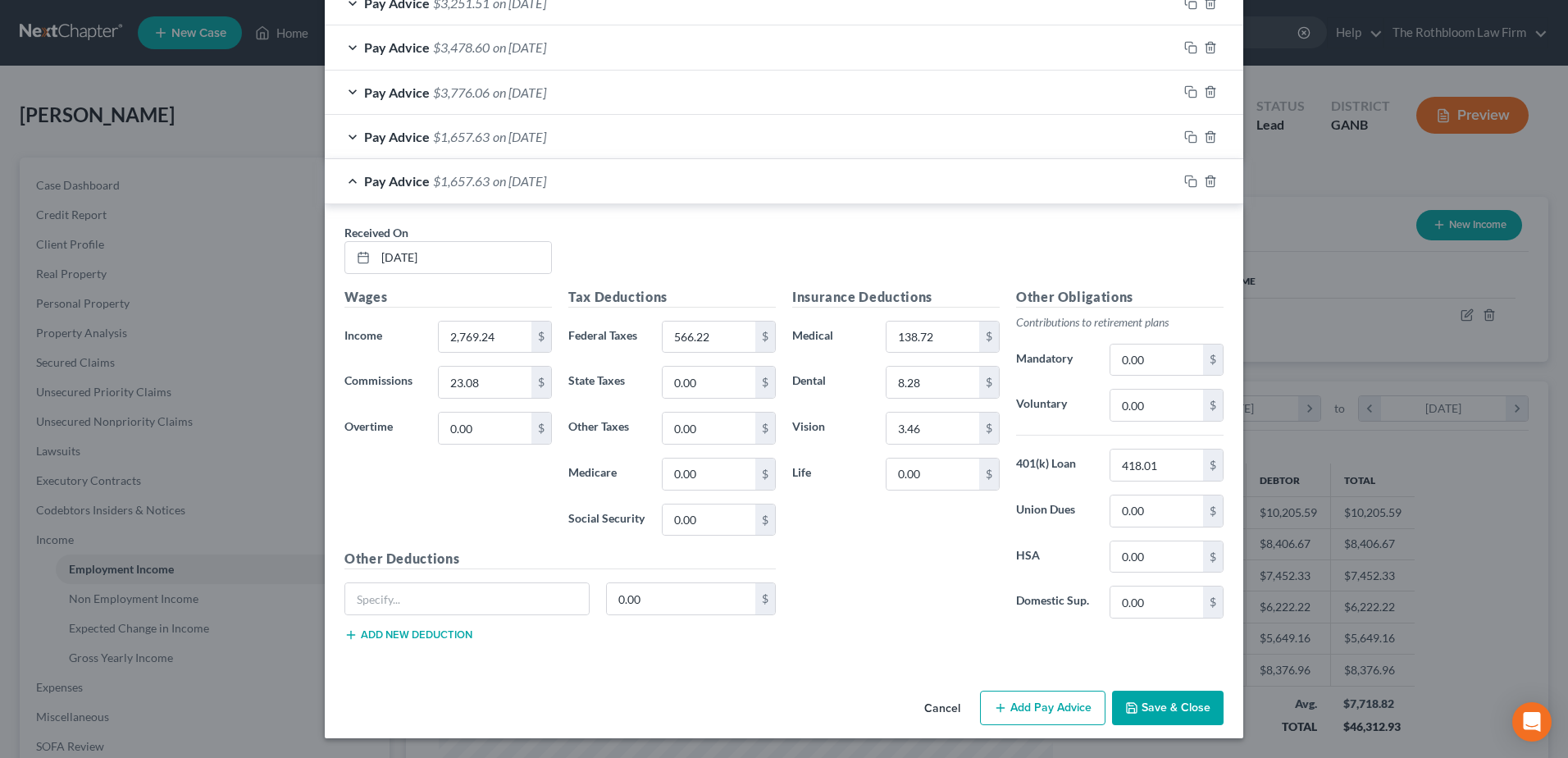
click at [1155, 705] on button "Save & Close" at bounding box center [1168, 708] width 112 height 34
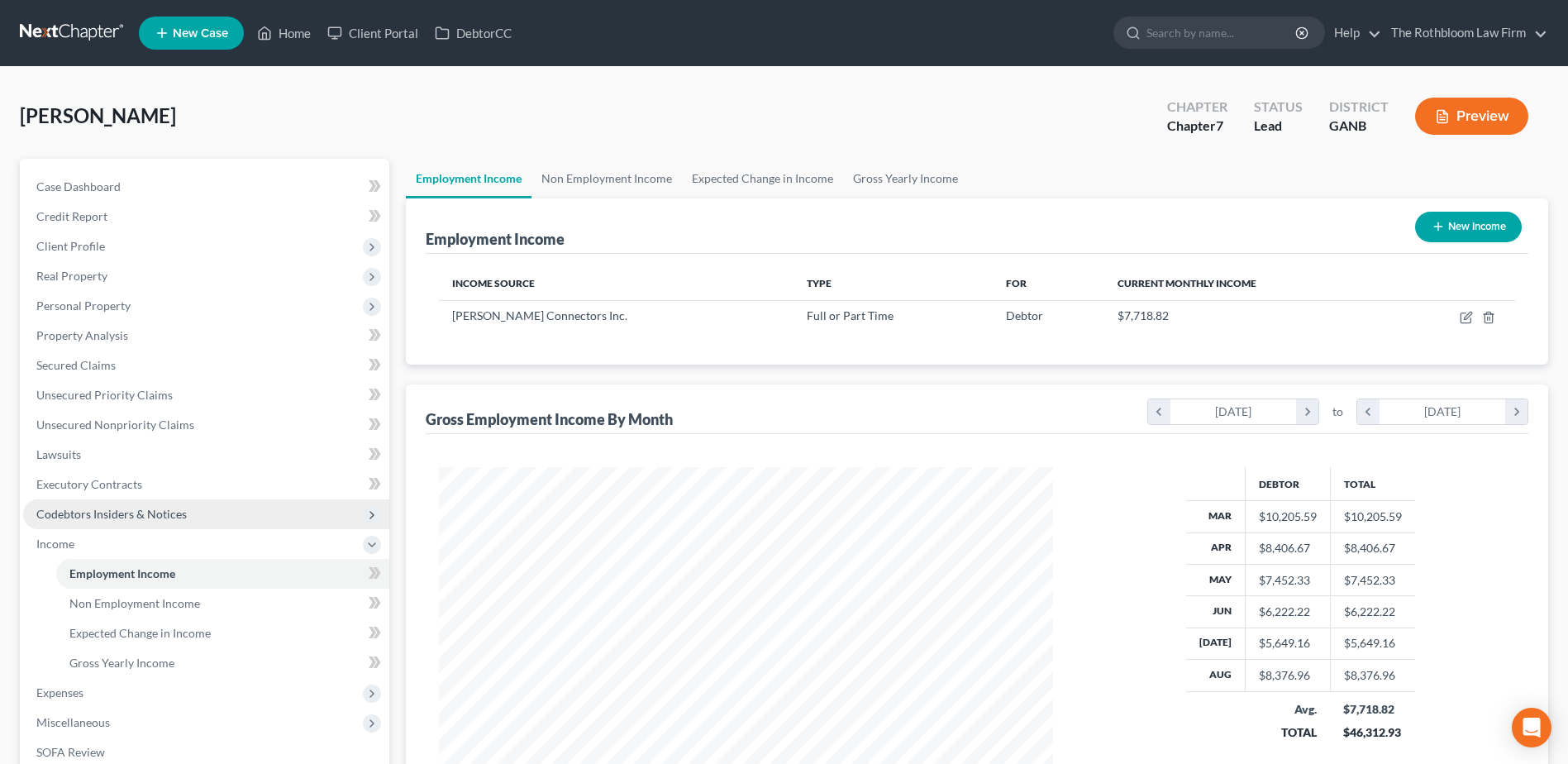
scroll to position [264, 0]
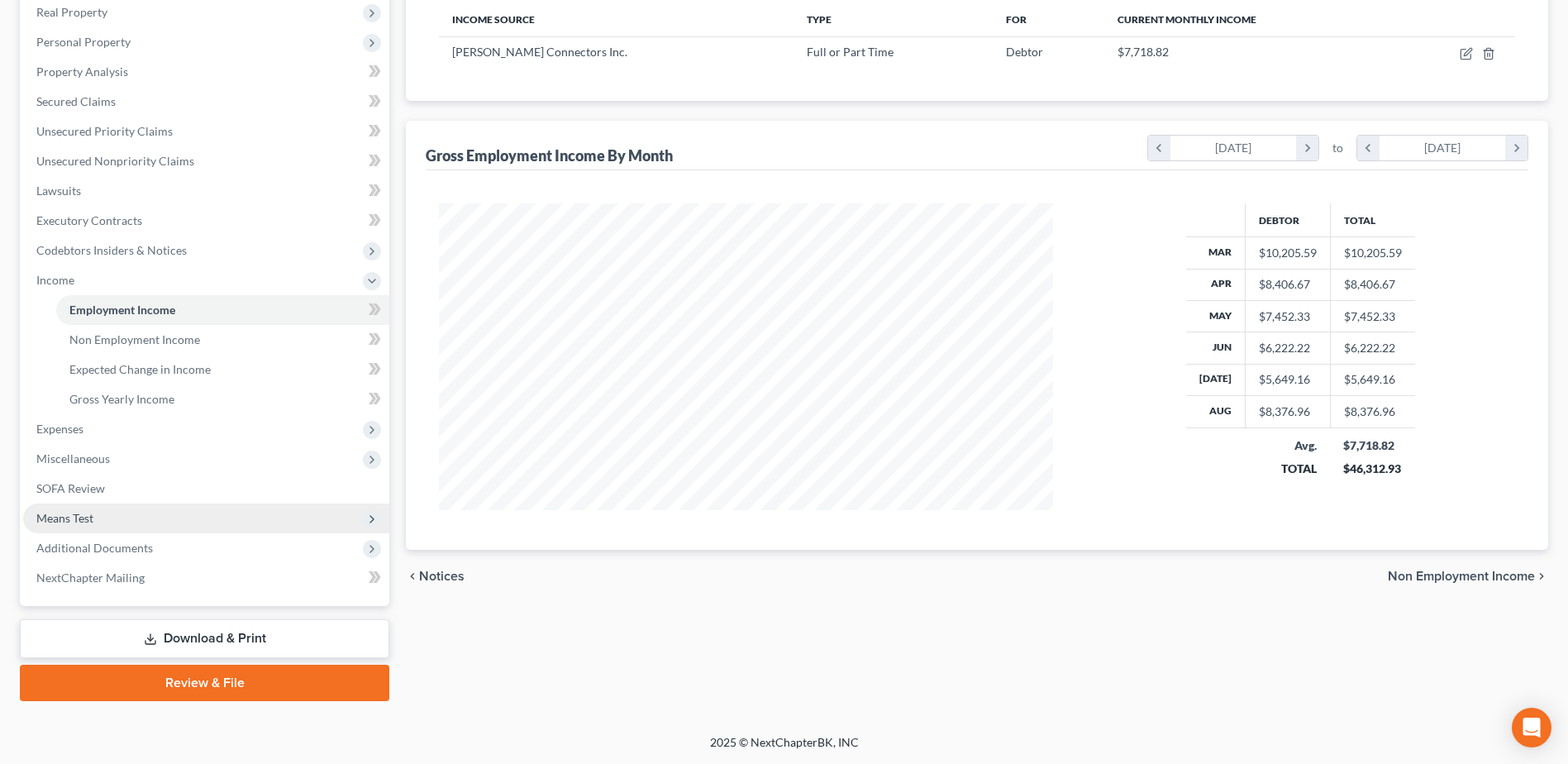
click at [50, 512] on span "Means Test" at bounding box center [65, 517] width 57 height 14
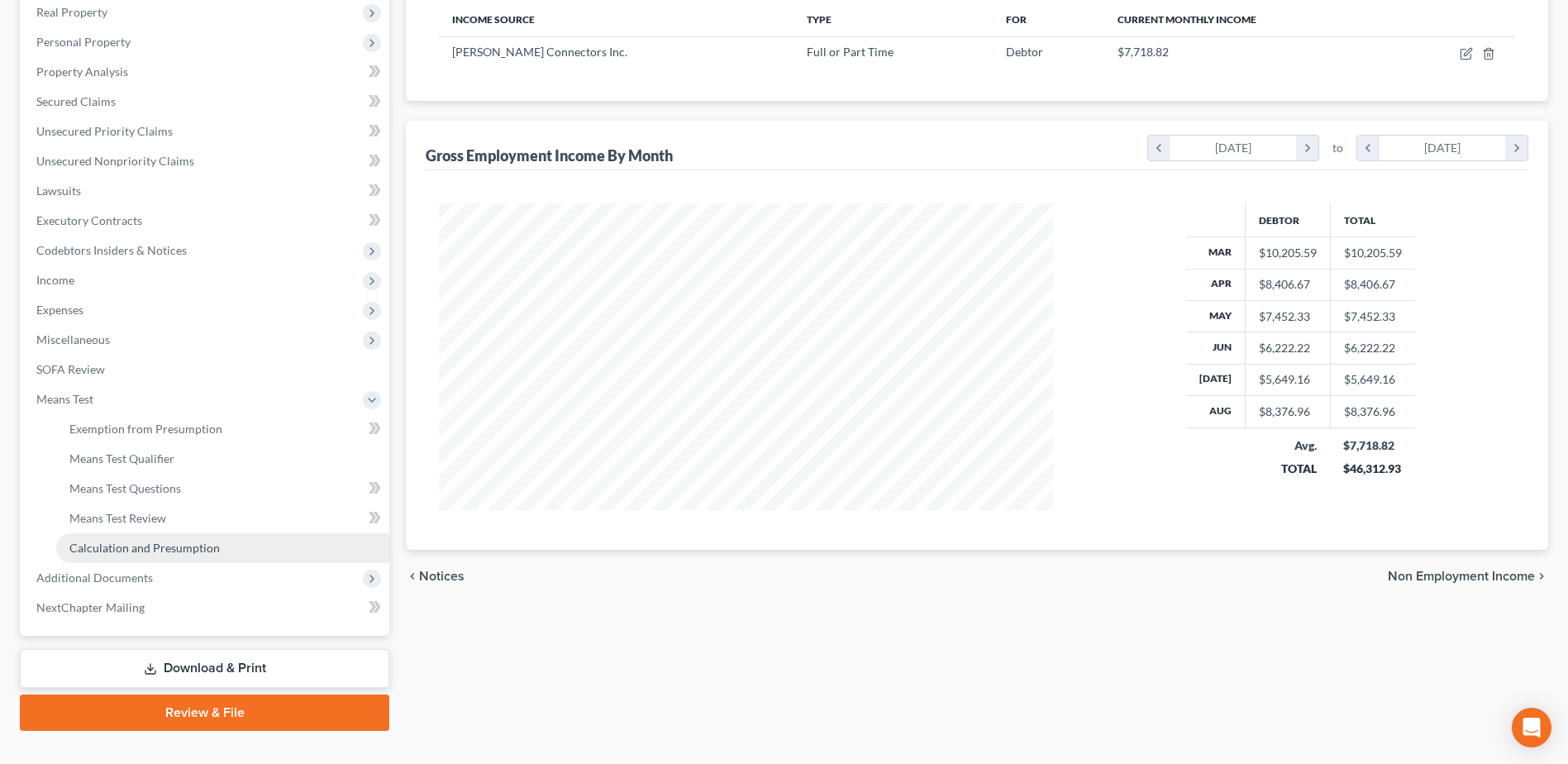
click at [141, 554] on span "Calculation and Presumption" at bounding box center [145, 547] width 151 height 14
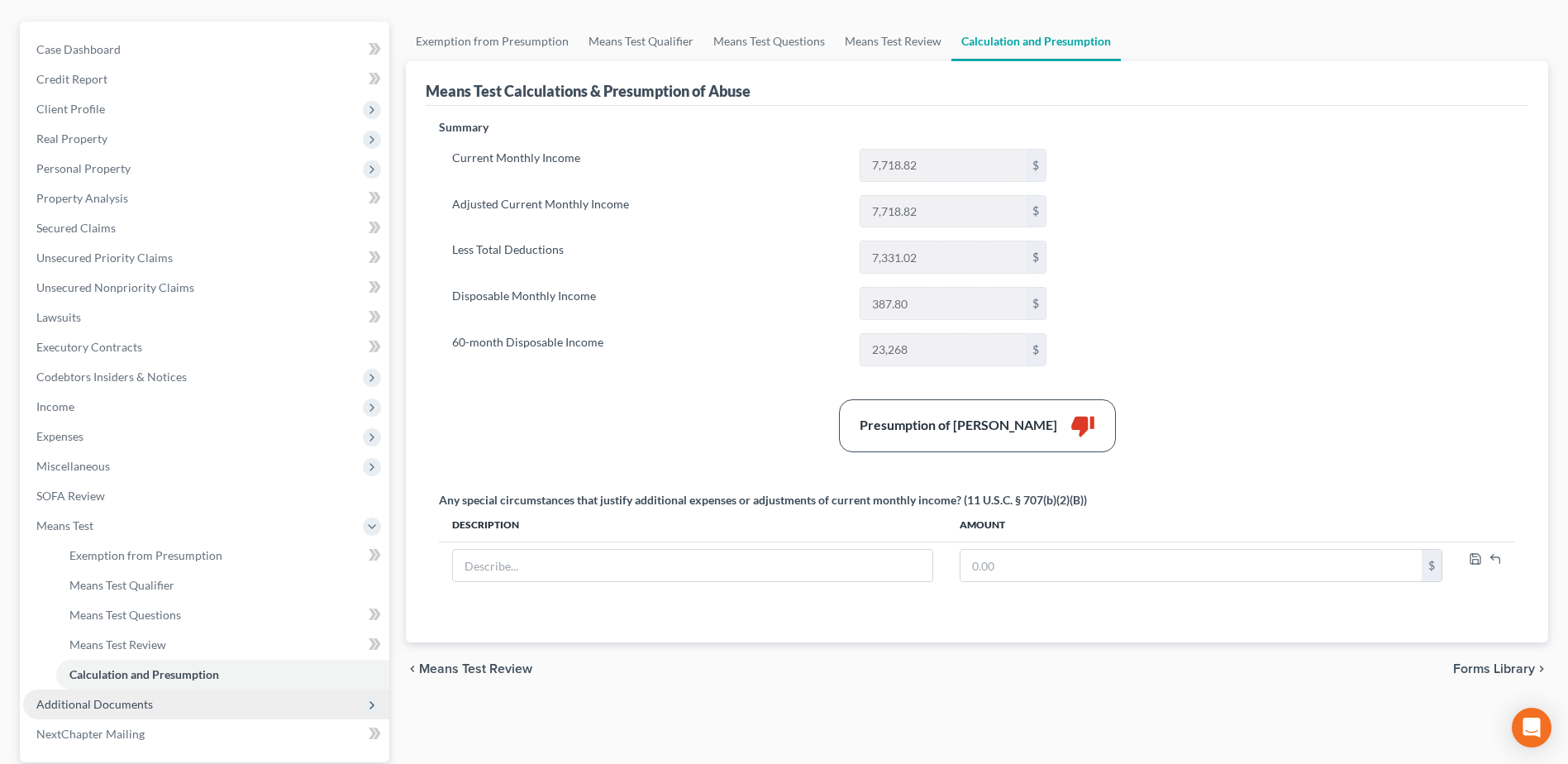
scroll to position [294, 0]
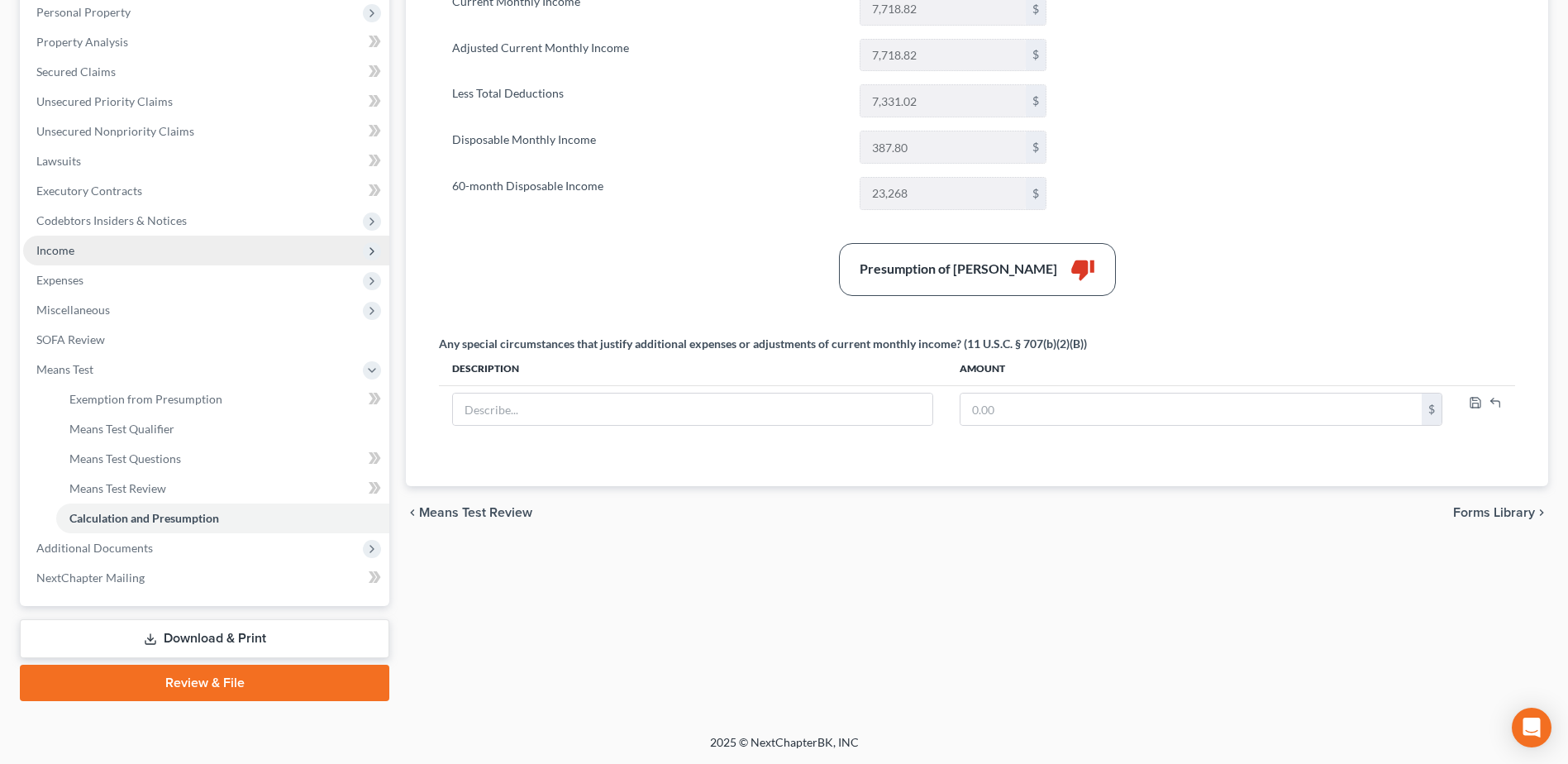
click at [79, 247] on span "Income" at bounding box center [206, 251] width 367 height 30
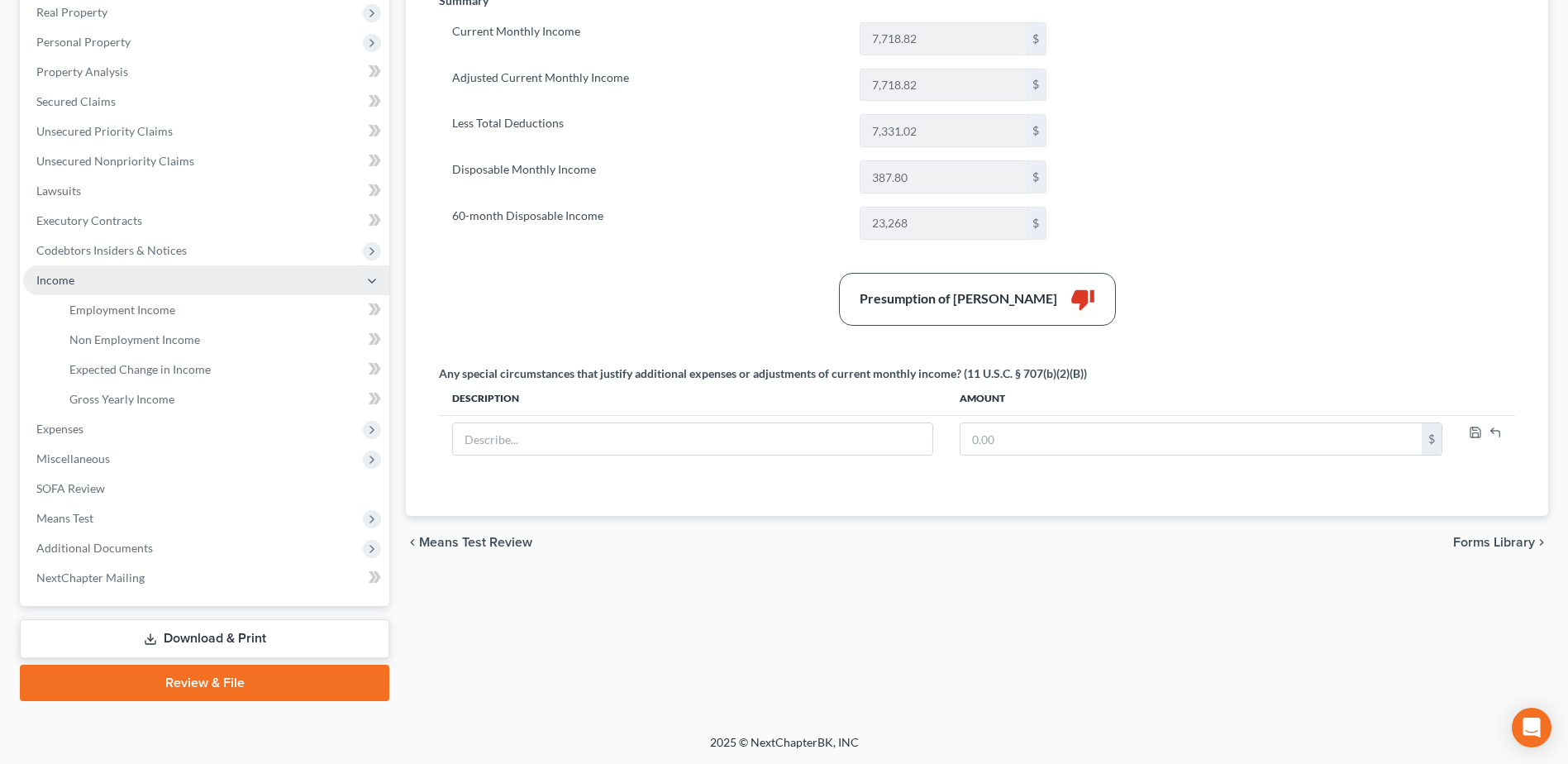
scroll to position [264, 0]
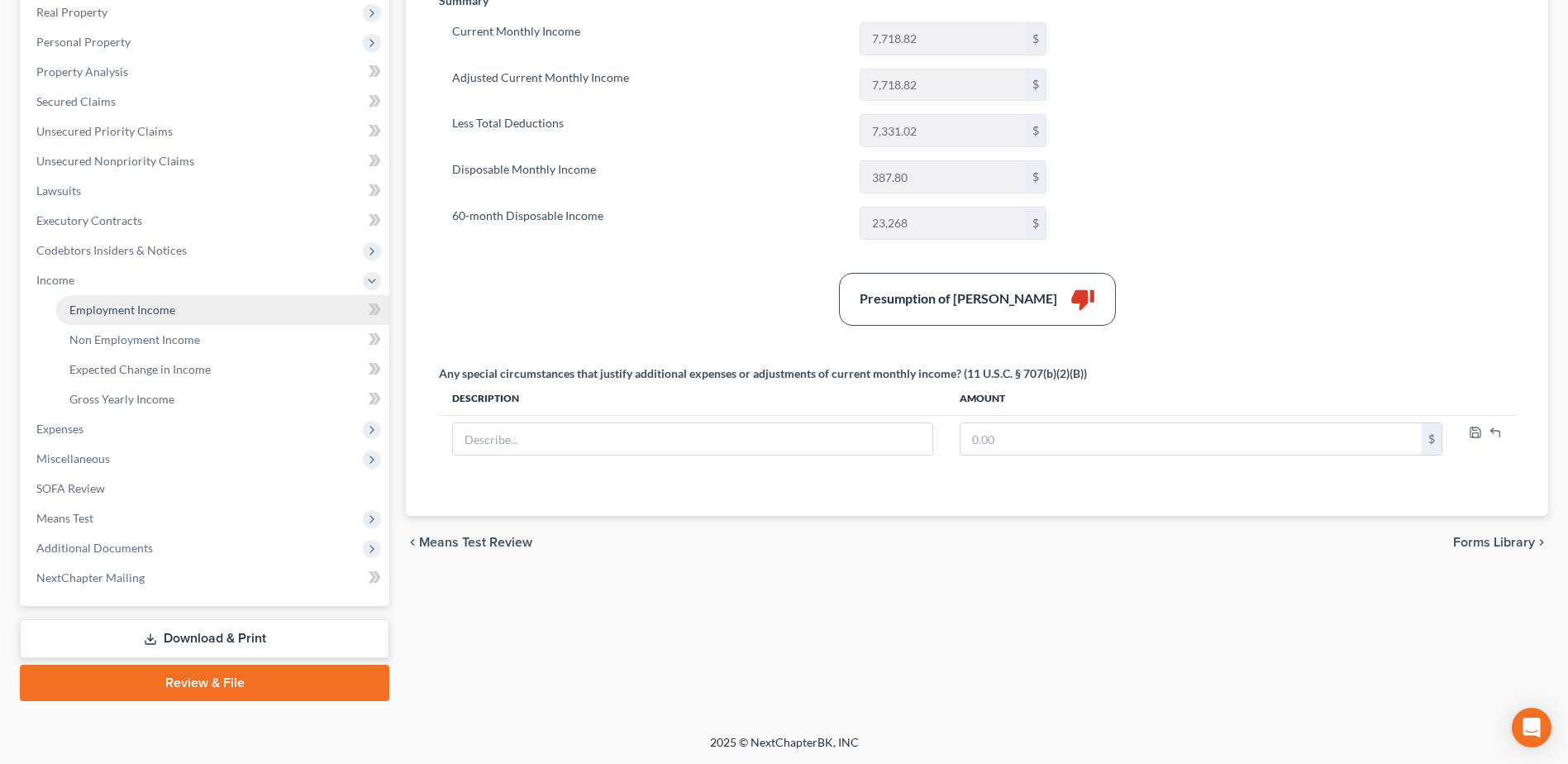
click at [127, 310] on span "Employment Income" at bounding box center [122, 310] width 106 height 14
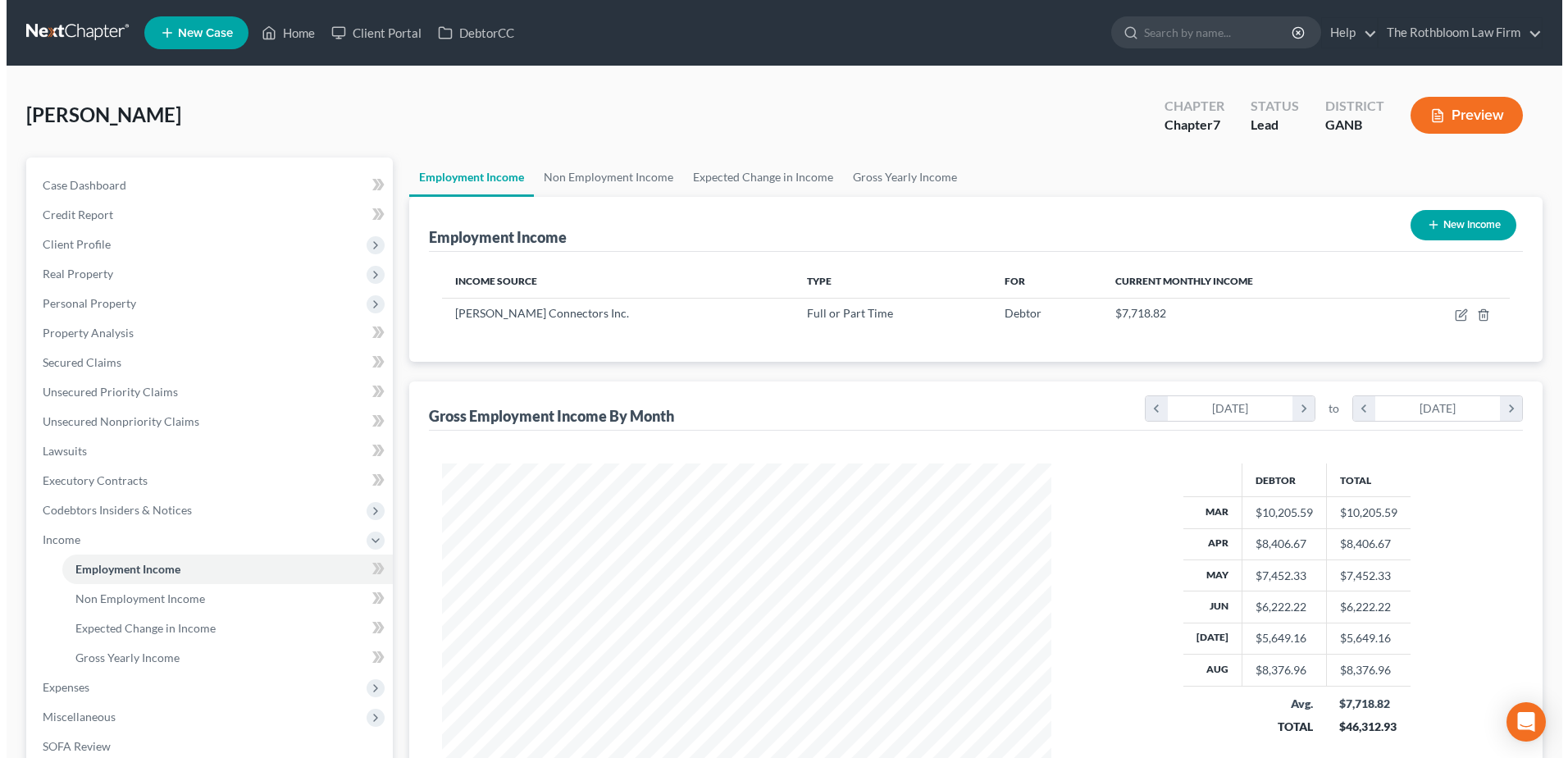
scroll to position [305, 641]
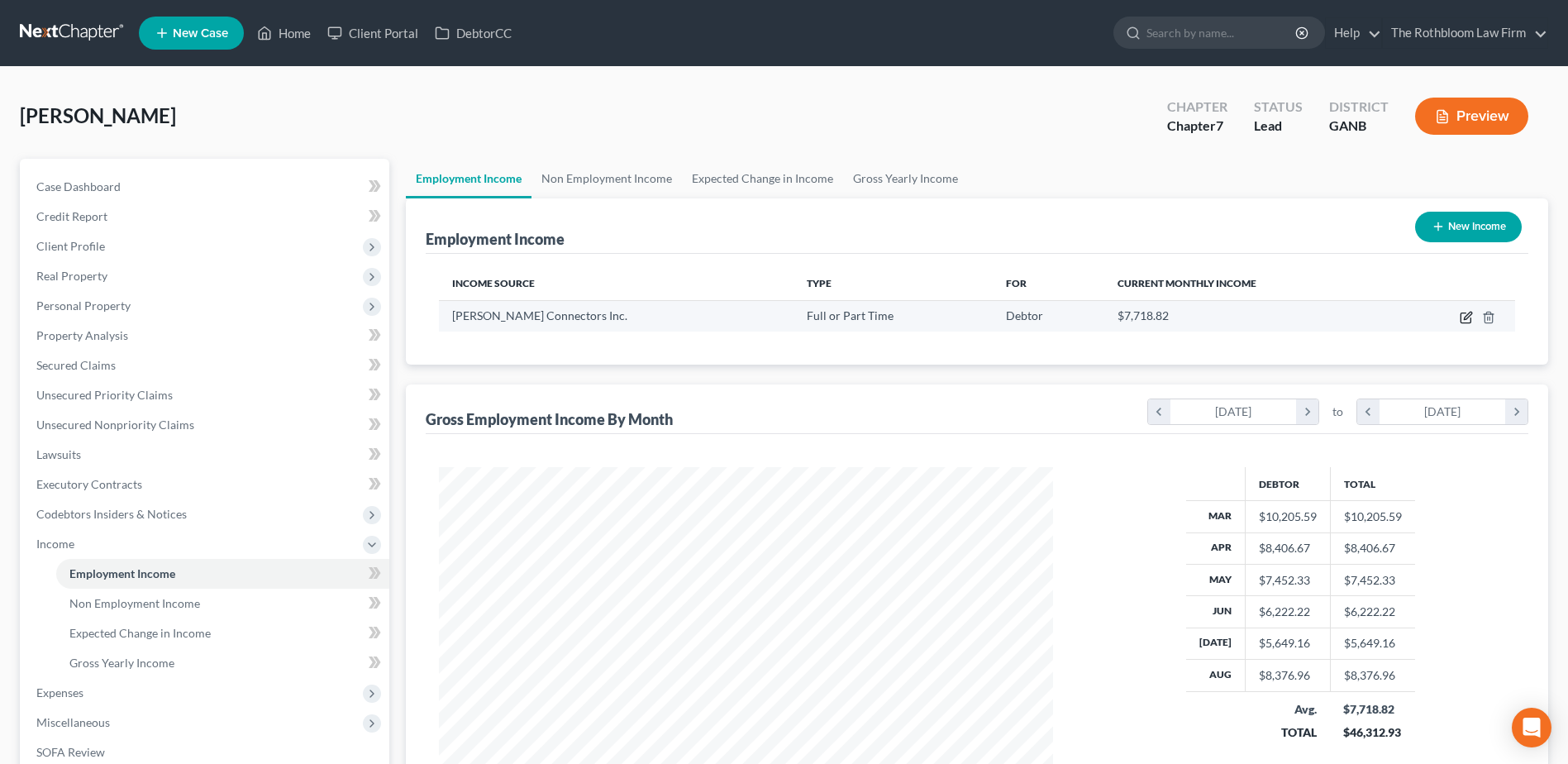
click at [1460, 321] on icon "button" at bounding box center [1465, 319] width 10 height 10
select select "0"
select select "10"
select select "0"
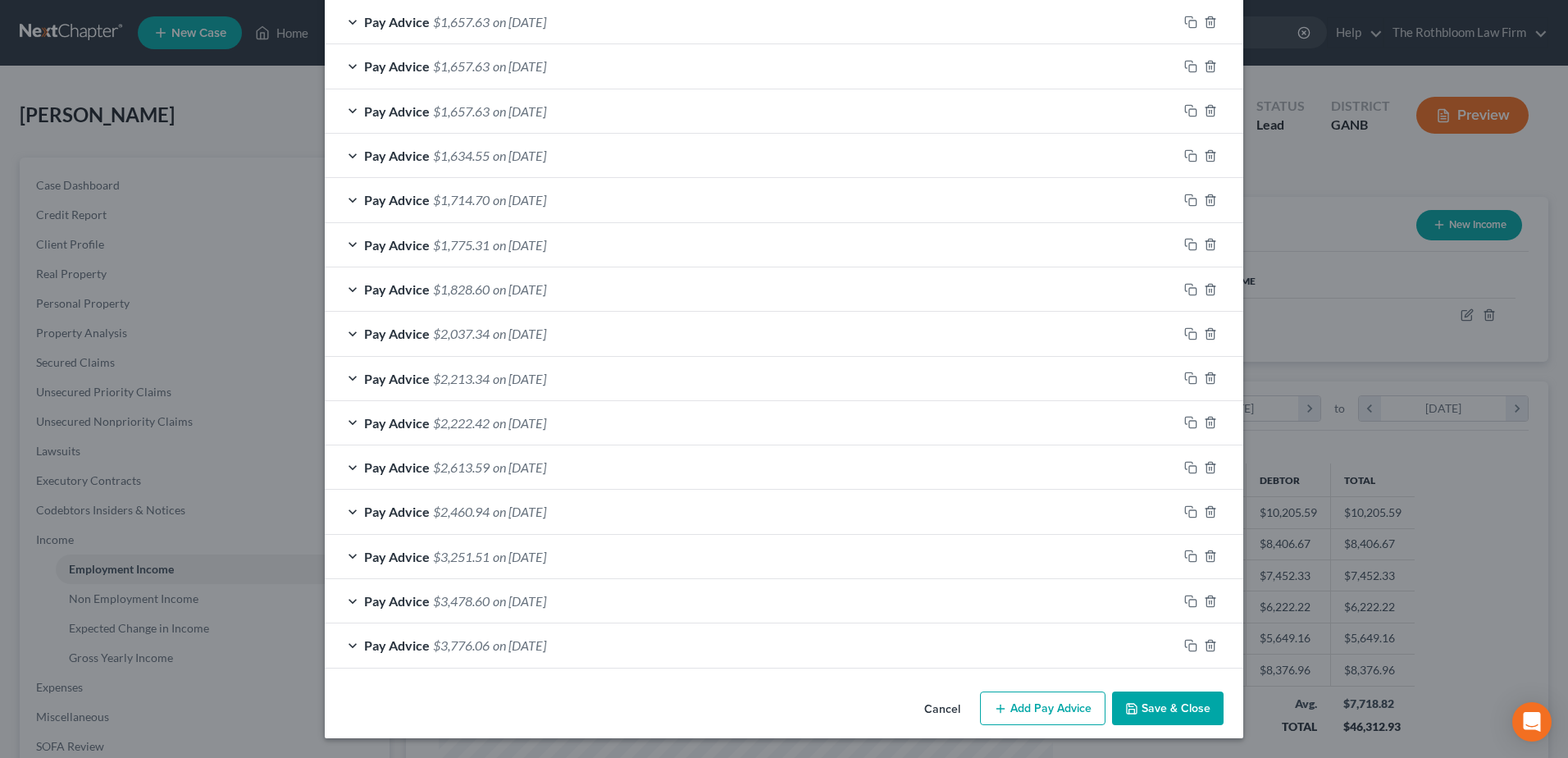
scroll to position [316, 0]
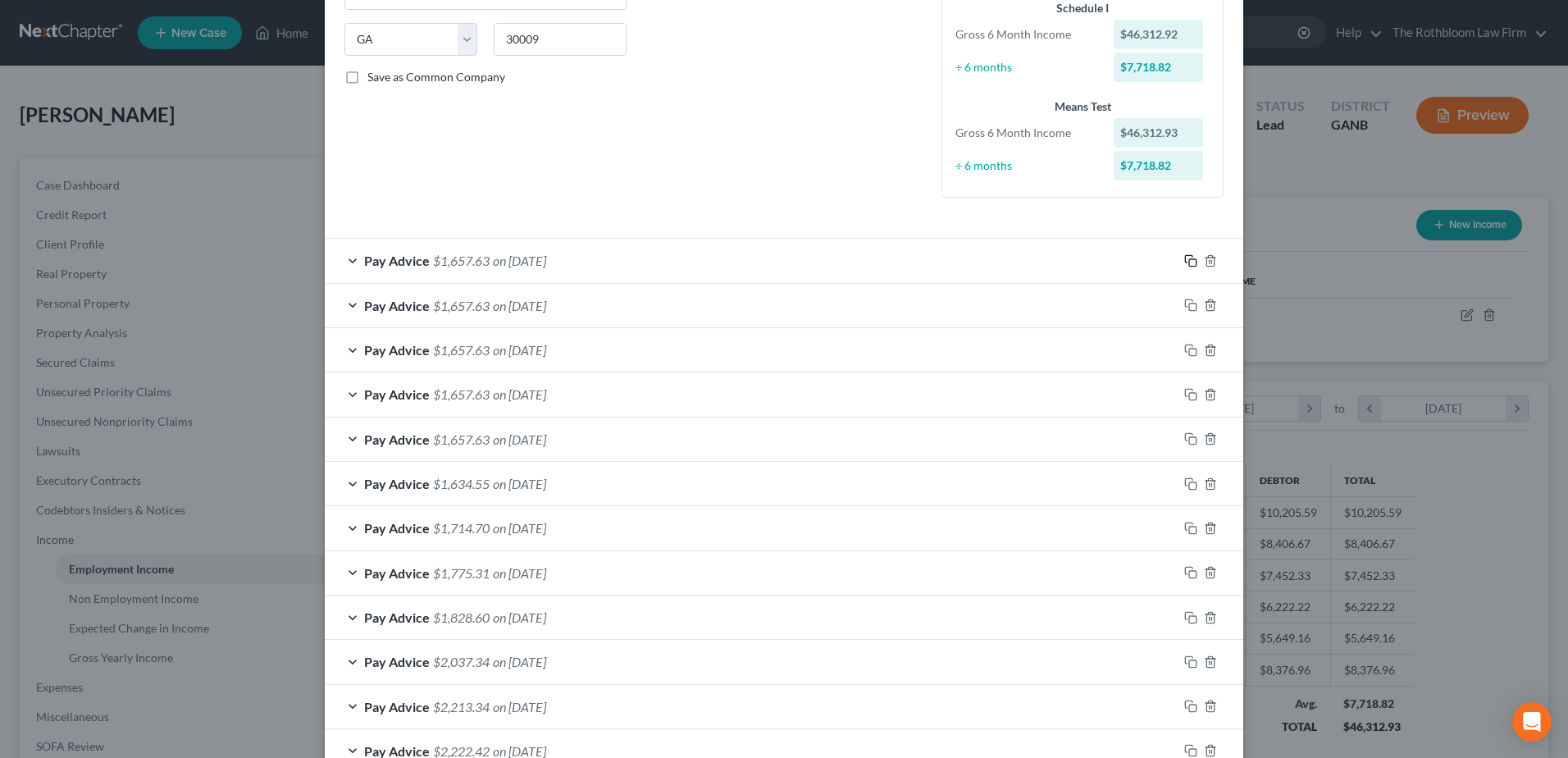
click at [1186, 265] on icon "button" at bounding box center [1191, 261] width 13 height 13
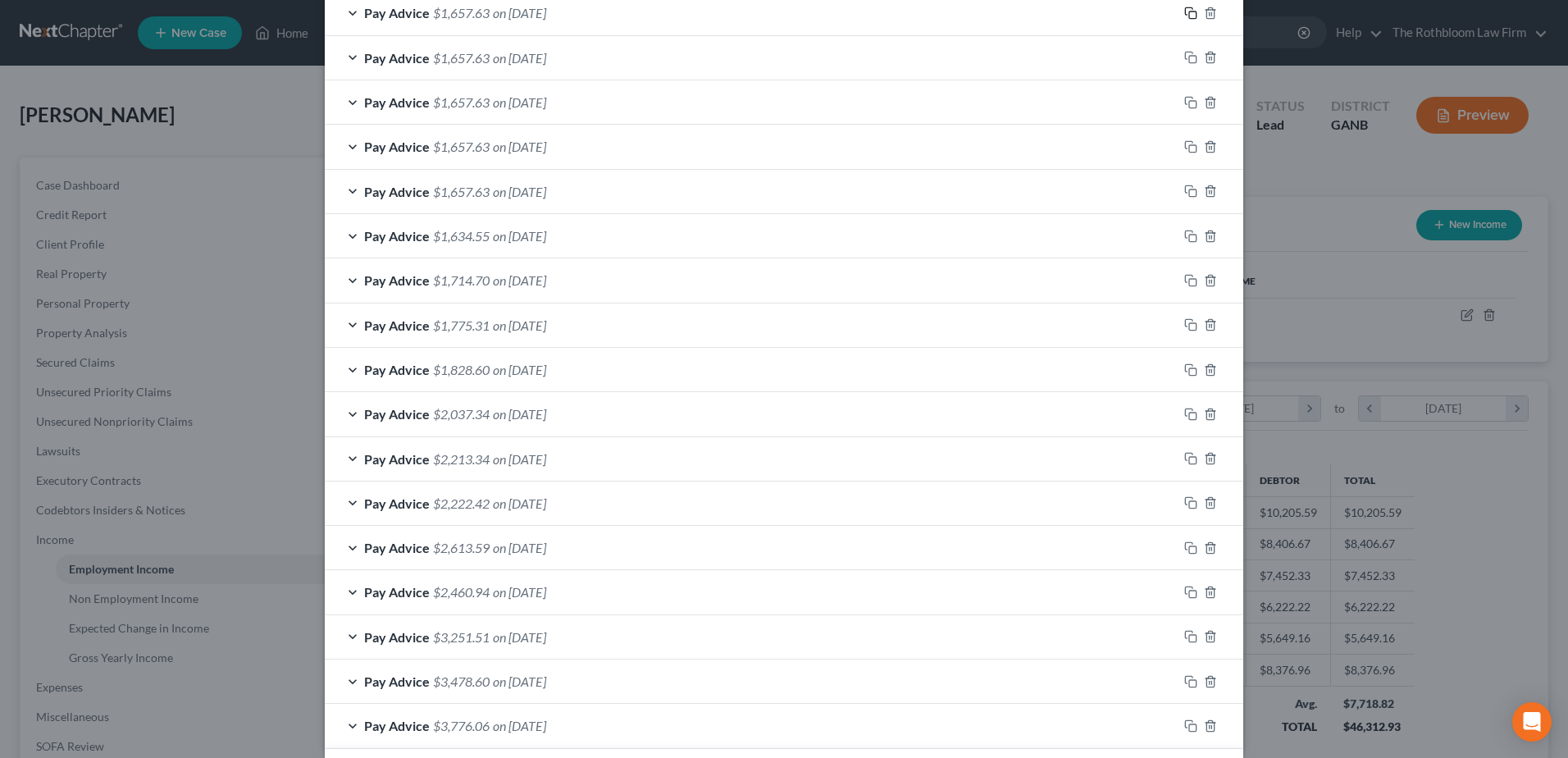
scroll to position [726, 0]
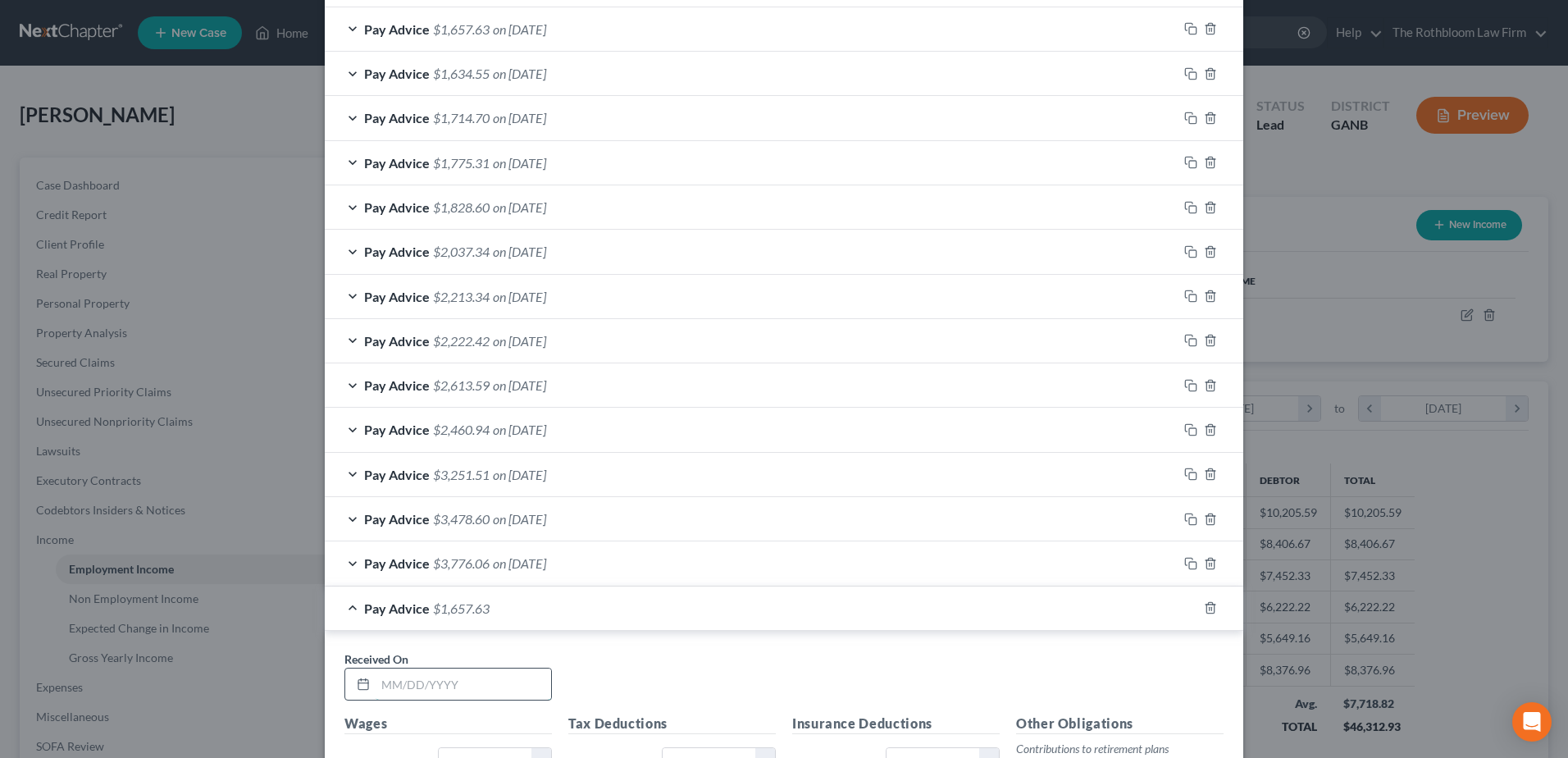
click at [444, 687] on input "text" at bounding box center [464, 684] width 176 height 31
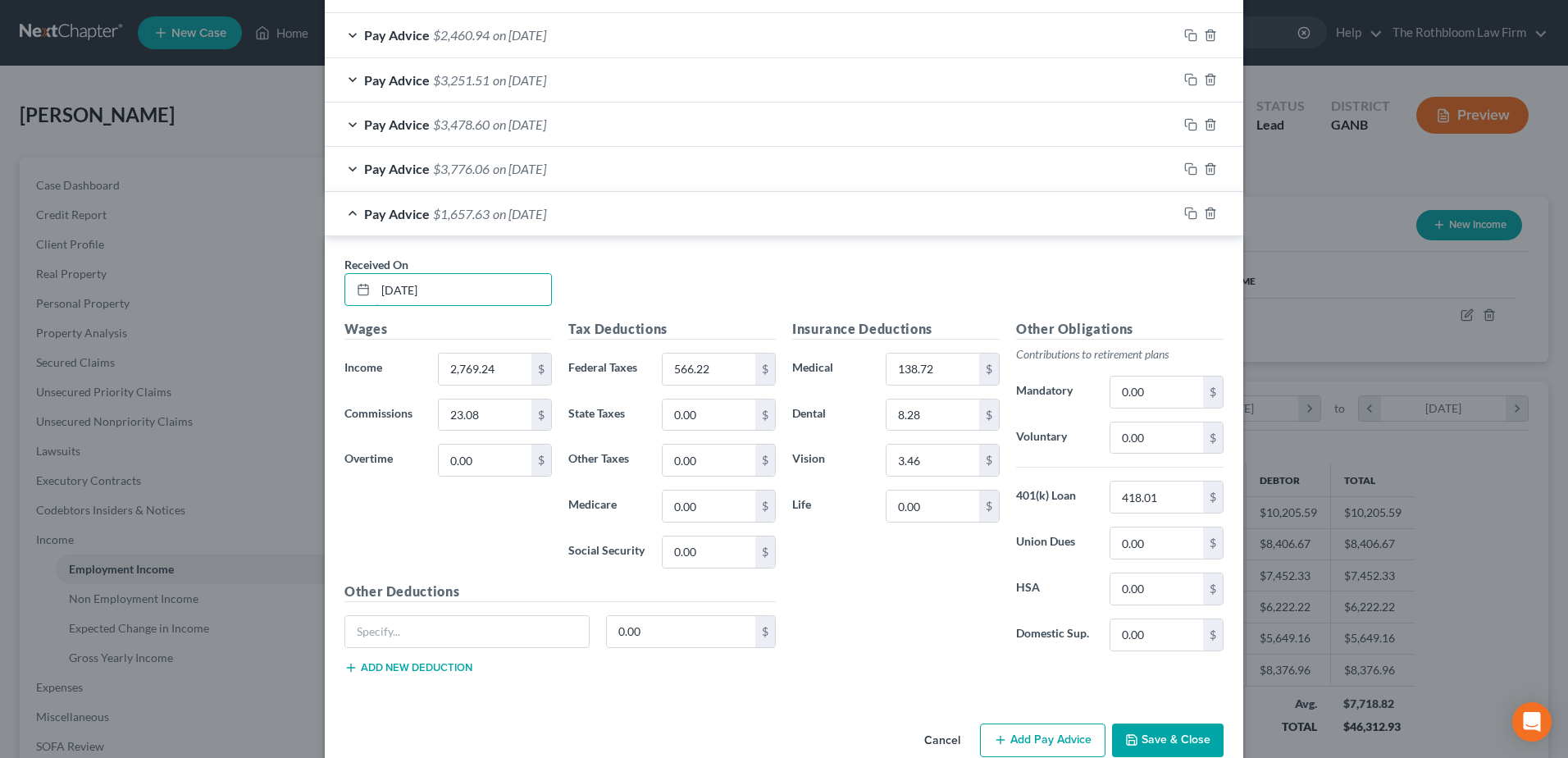
scroll to position [1153, 0]
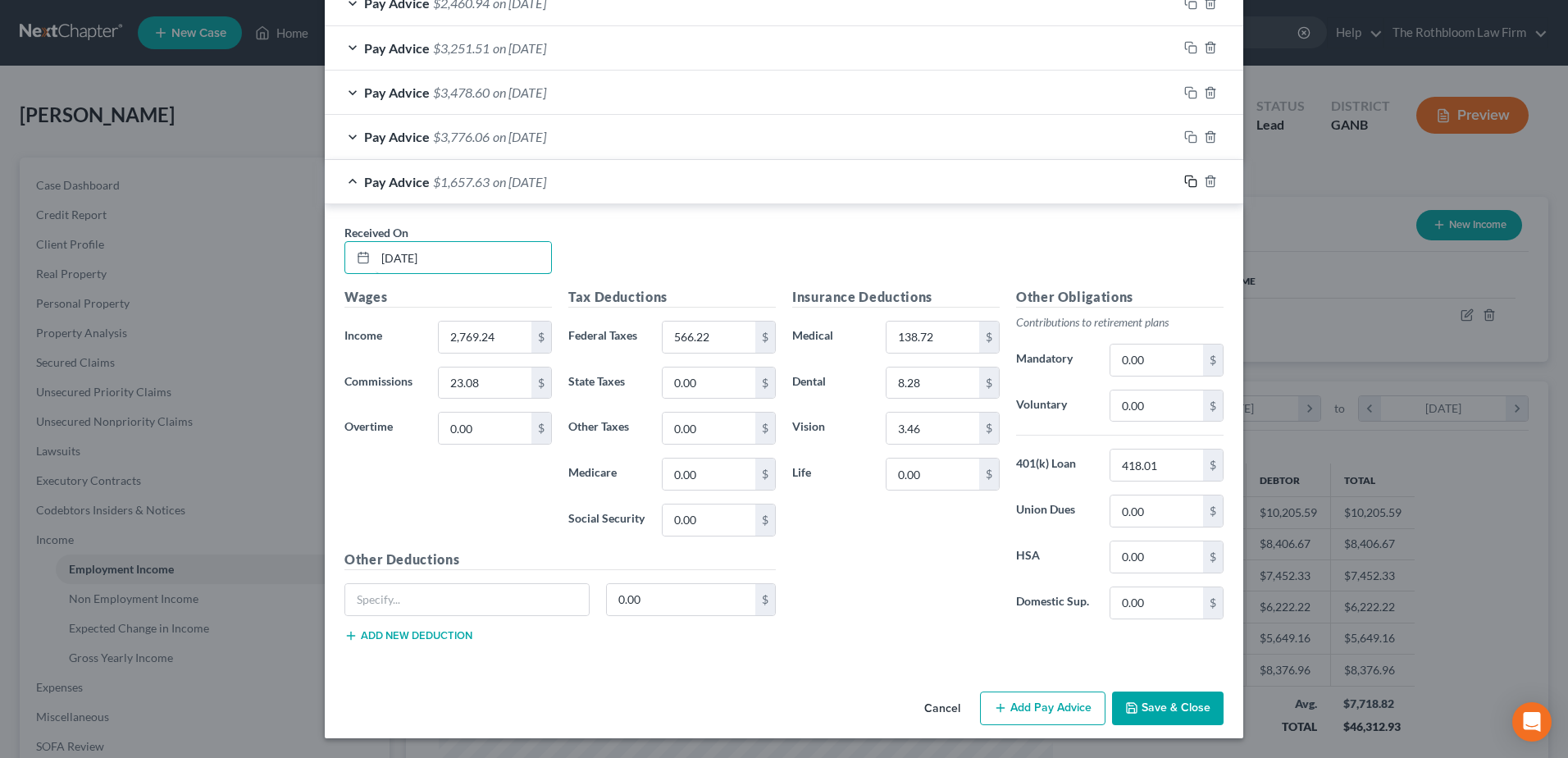
type input "10/10/2025"
click at [1190, 180] on rect "button" at bounding box center [1193, 183] width 7 height 7
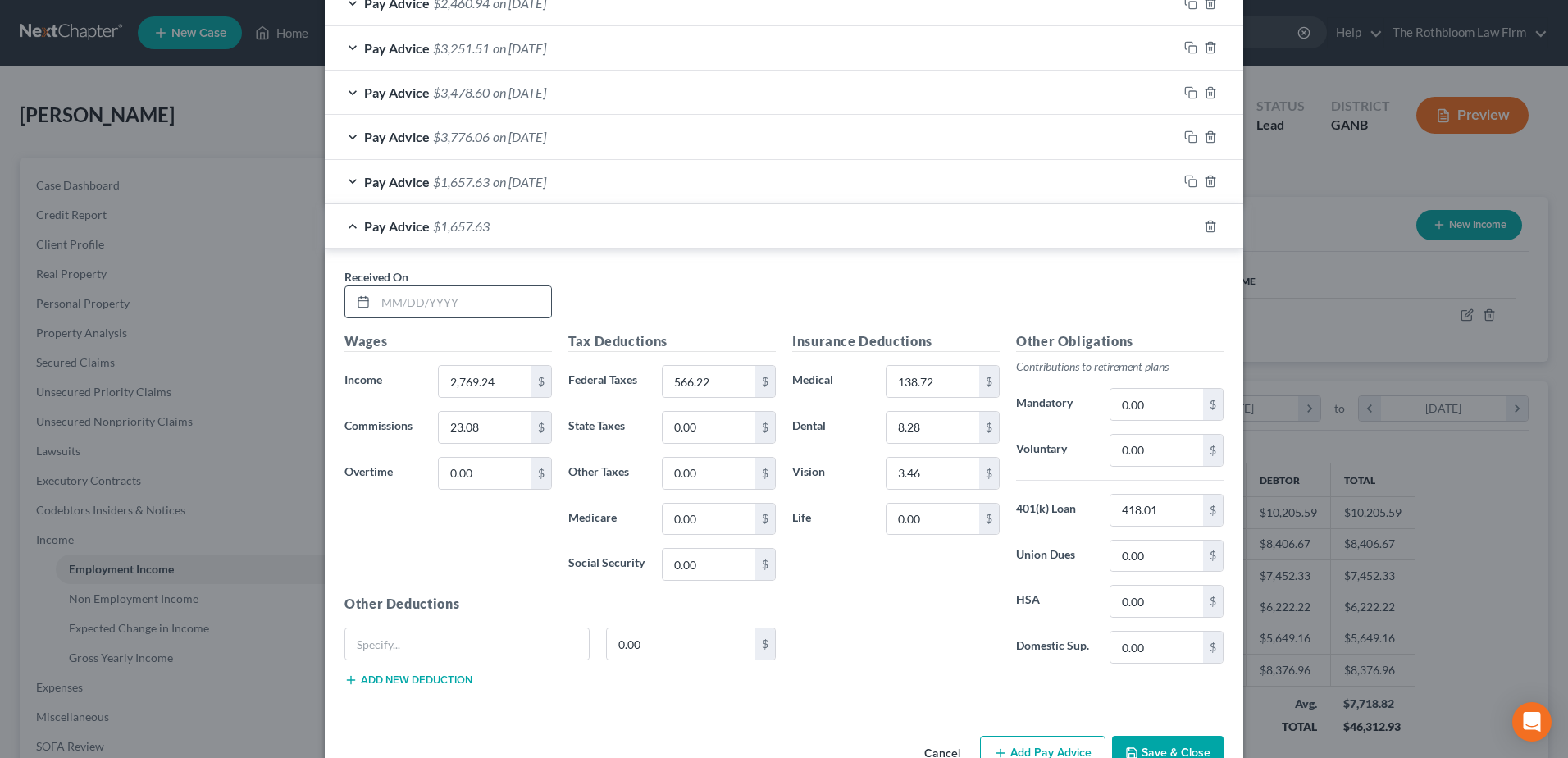
click at [419, 311] on input "text" at bounding box center [464, 302] width 176 height 31
type input "10/24/2025"
click at [1144, 742] on button "Save & Close" at bounding box center [1168, 753] width 112 height 34
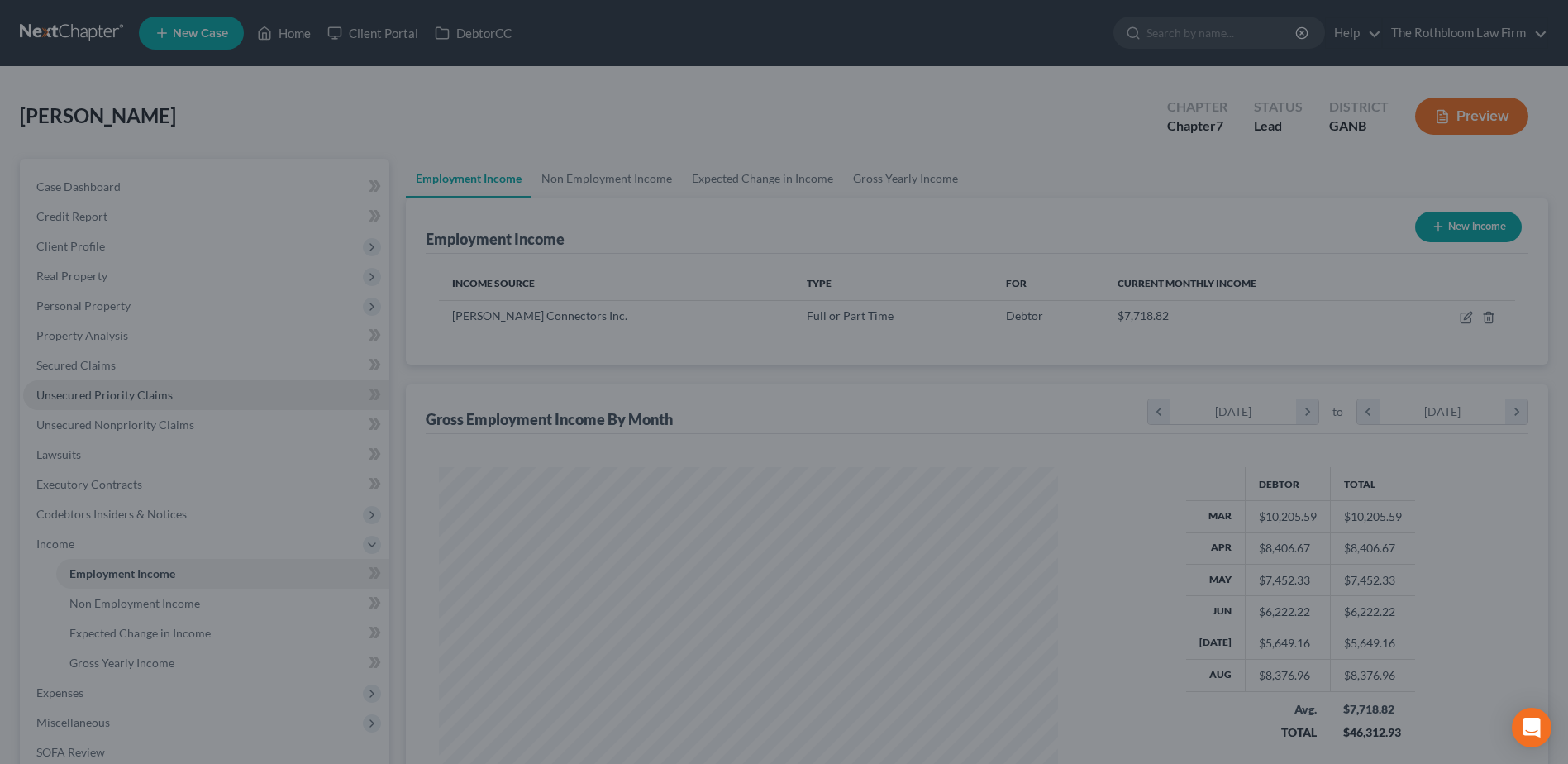
scroll to position [826713, 826077]
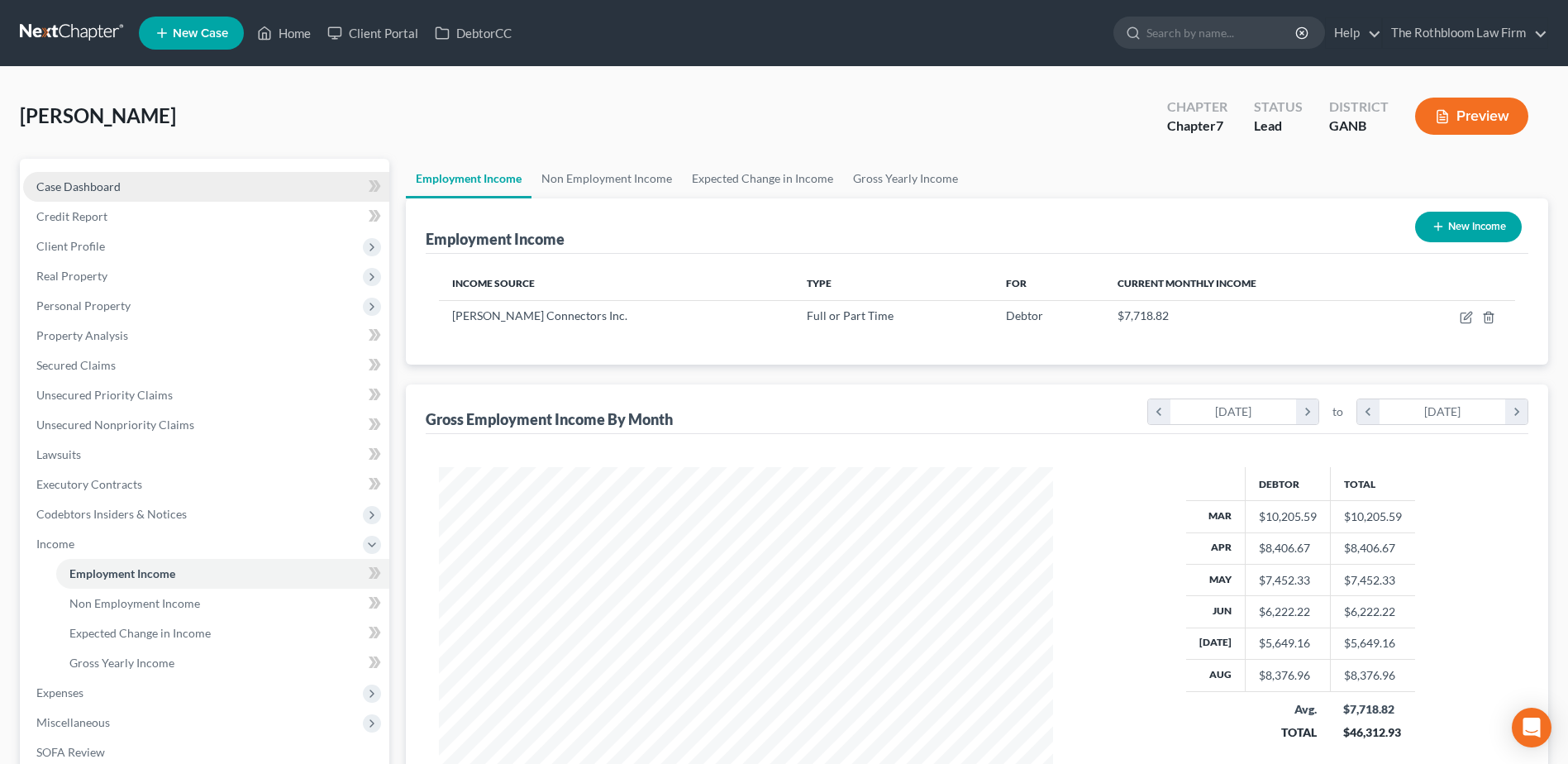
click at [88, 186] on span "Case Dashboard" at bounding box center [79, 186] width 84 height 14
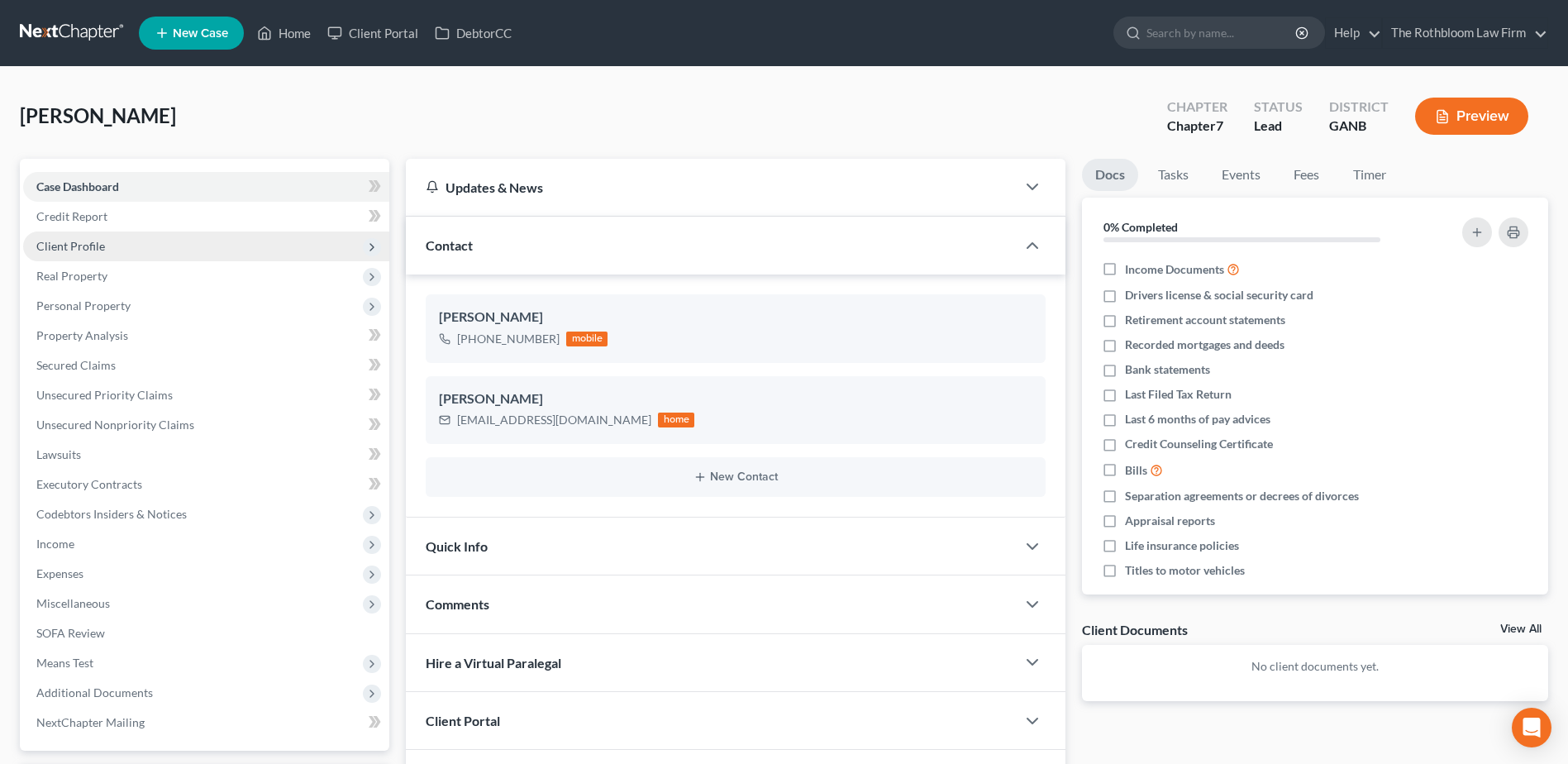
click at [88, 251] on span "Client Profile" at bounding box center [70, 246] width 69 height 14
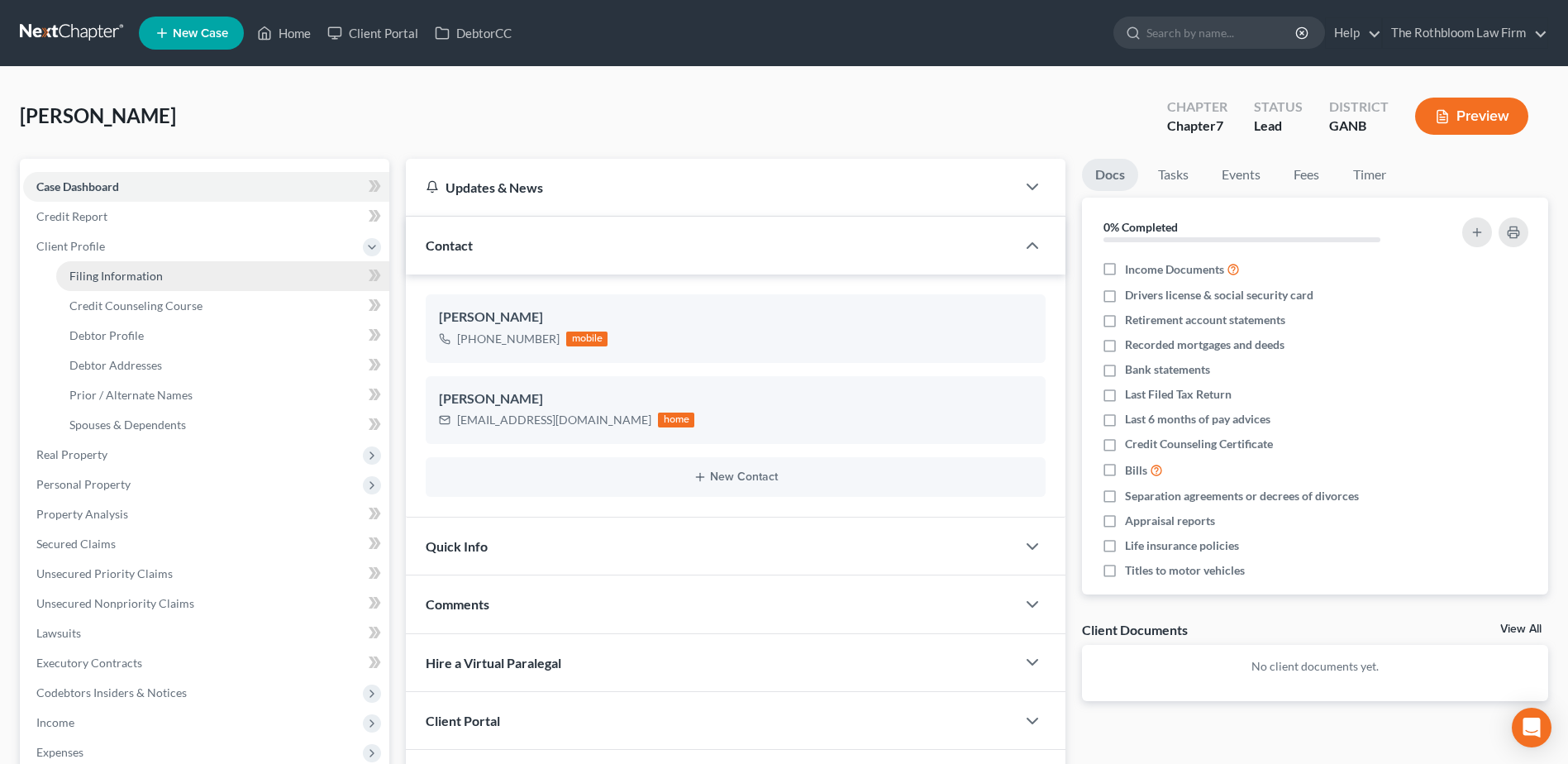
click at [94, 274] on span "Filing Information" at bounding box center [116, 276] width 94 height 14
select select "1"
select select "0"
select select "10"
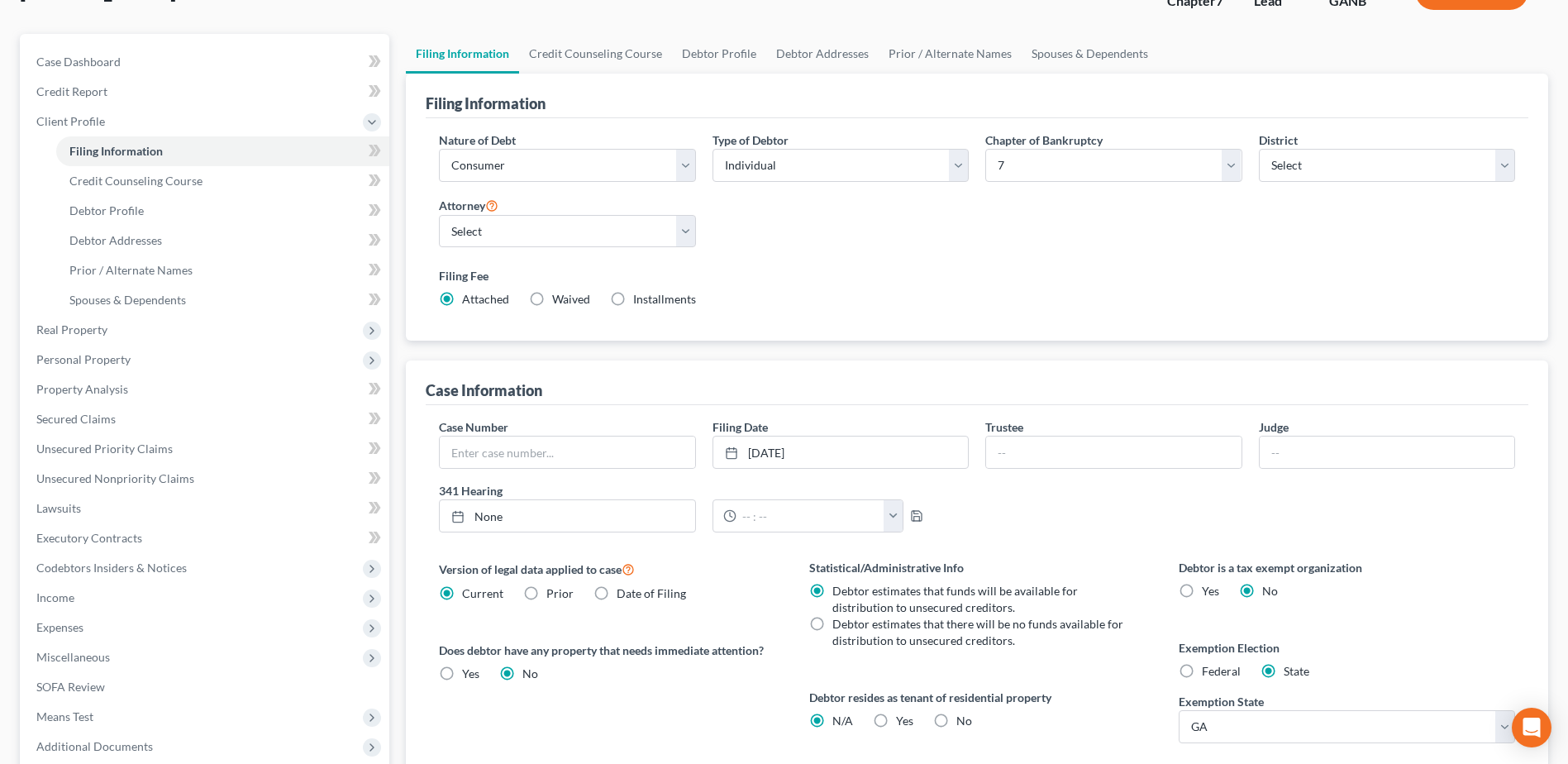
scroll to position [326, 0]
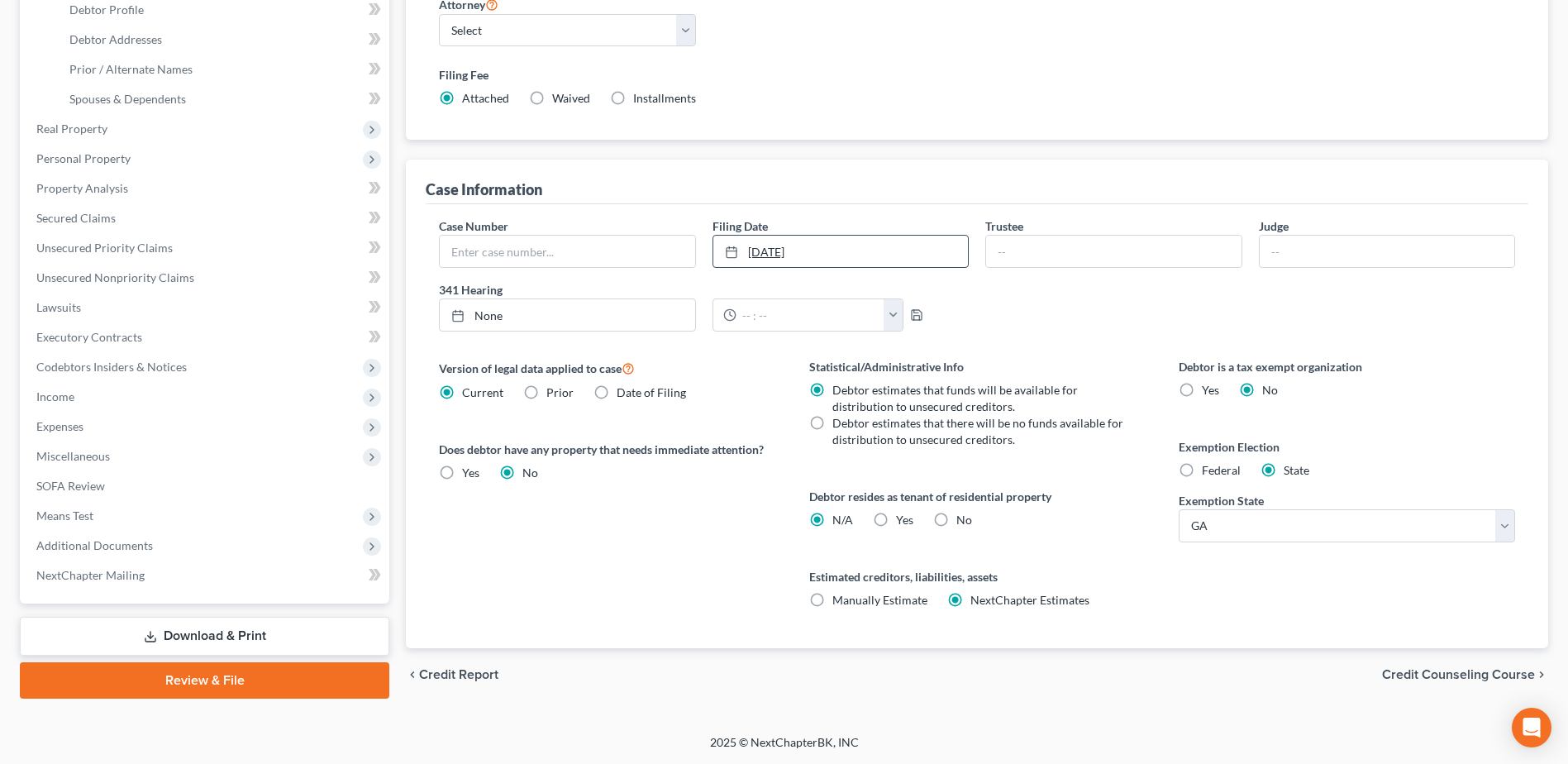
click at [830, 247] on link "9/1/2025" at bounding box center [841, 252] width 255 height 31
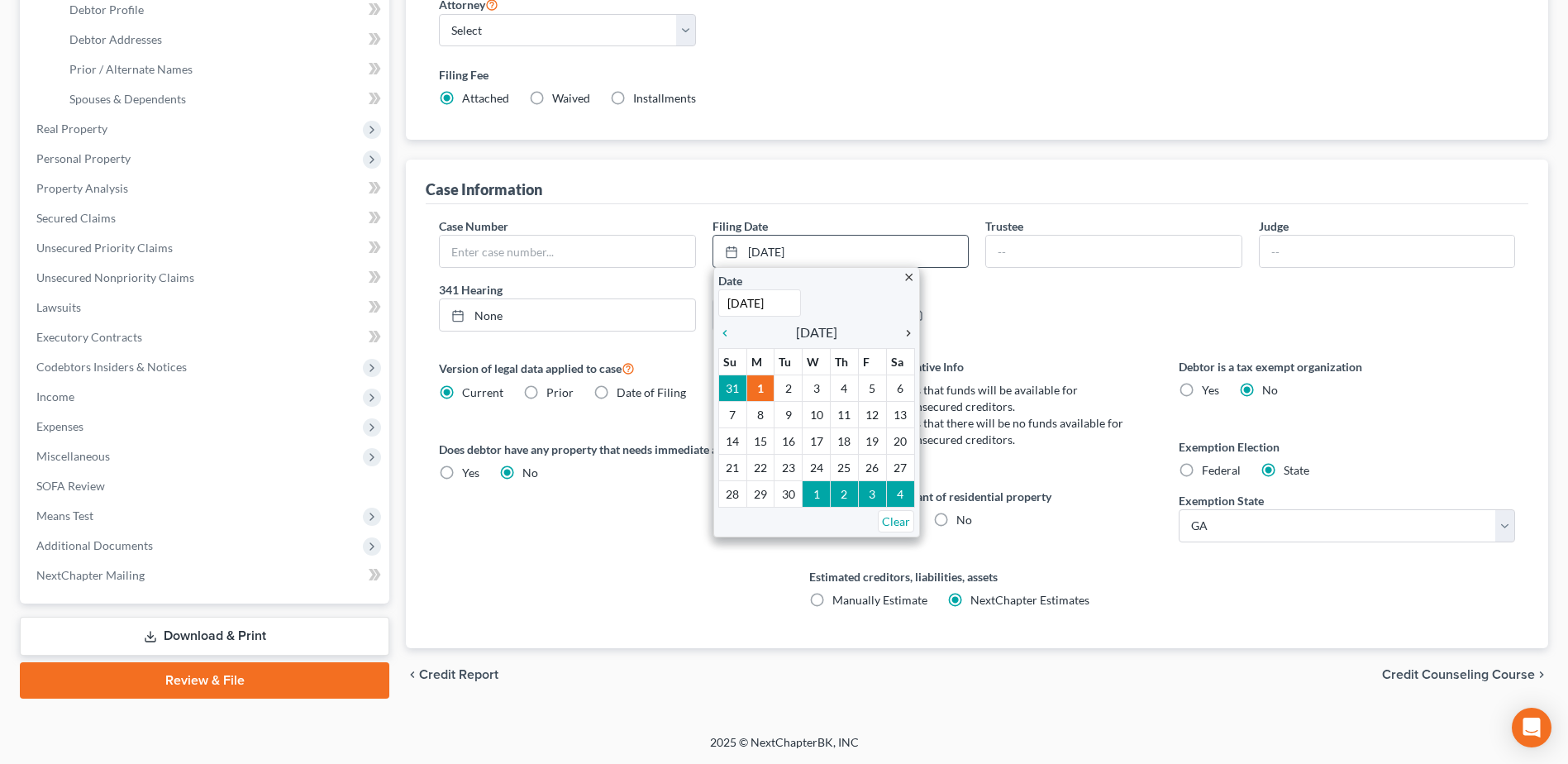
click at [906, 330] on icon "chevron_right" at bounding box center [904, 334] width 22 height 13
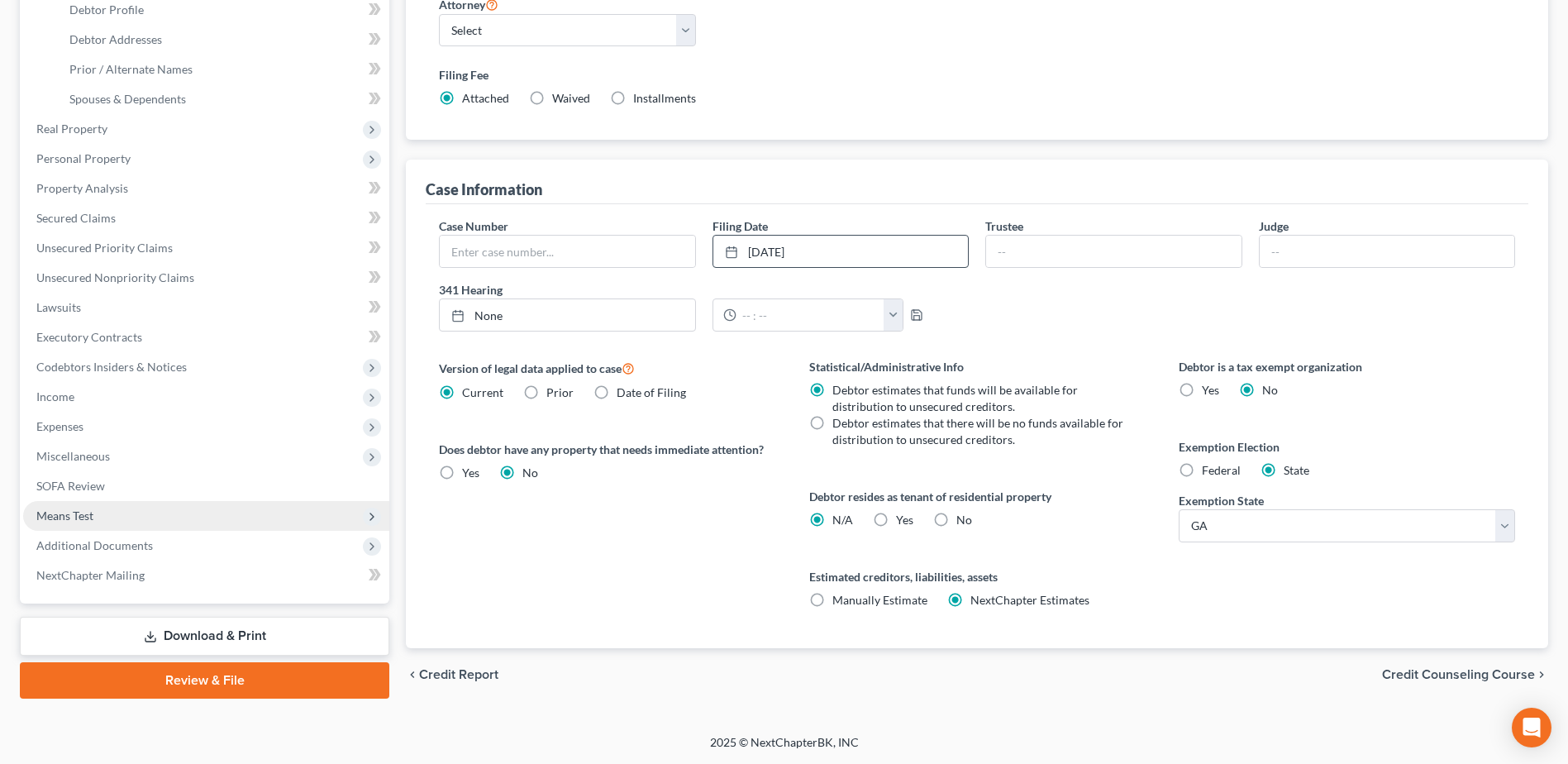
click at [94, 507] on span "Means Test" at bounding box center [206, 516] width 367 height 30
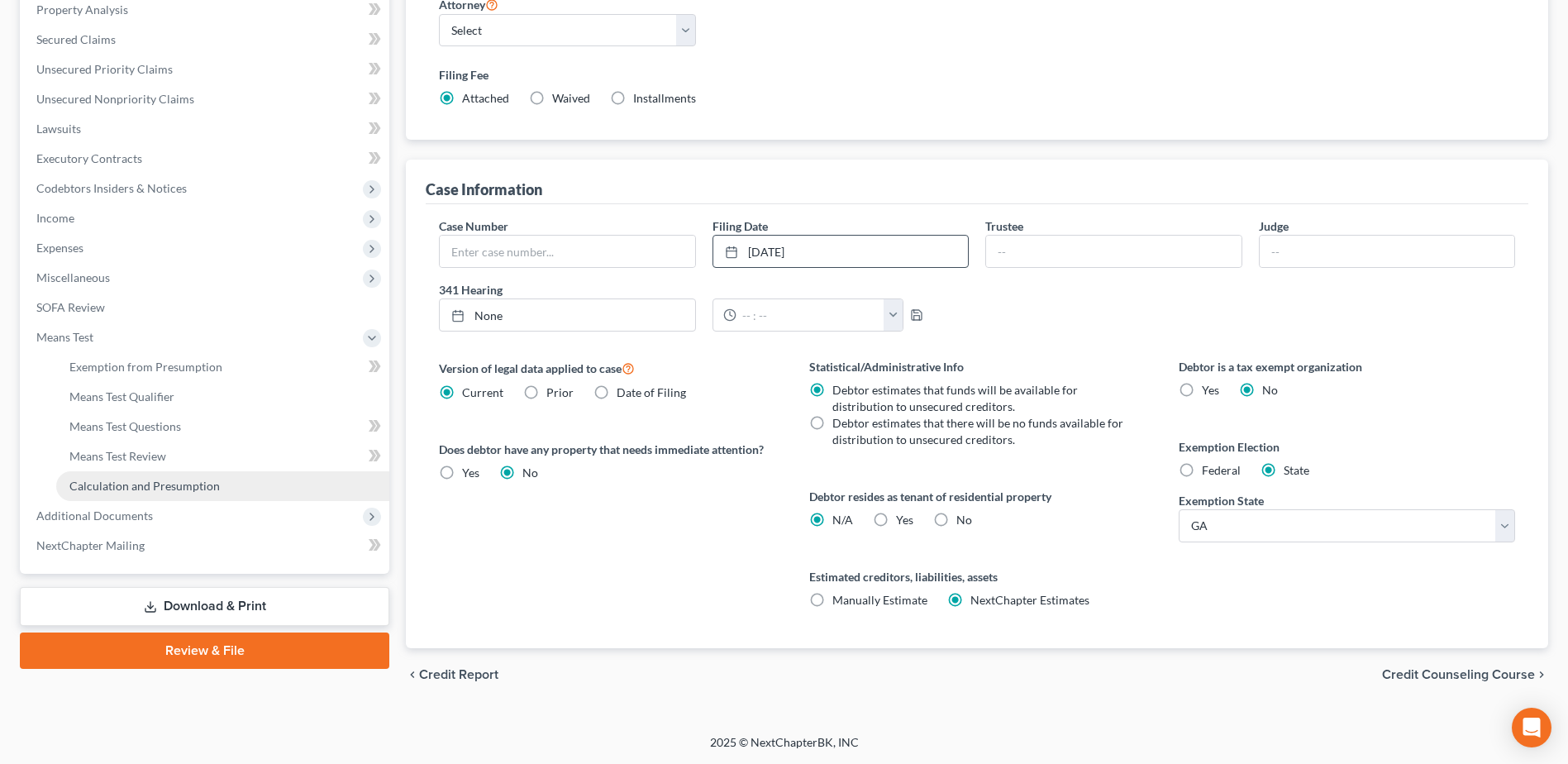
click at [174, 485] on span "Calculation and Presumption" at bounding box center [145, 485] width 151 height 14
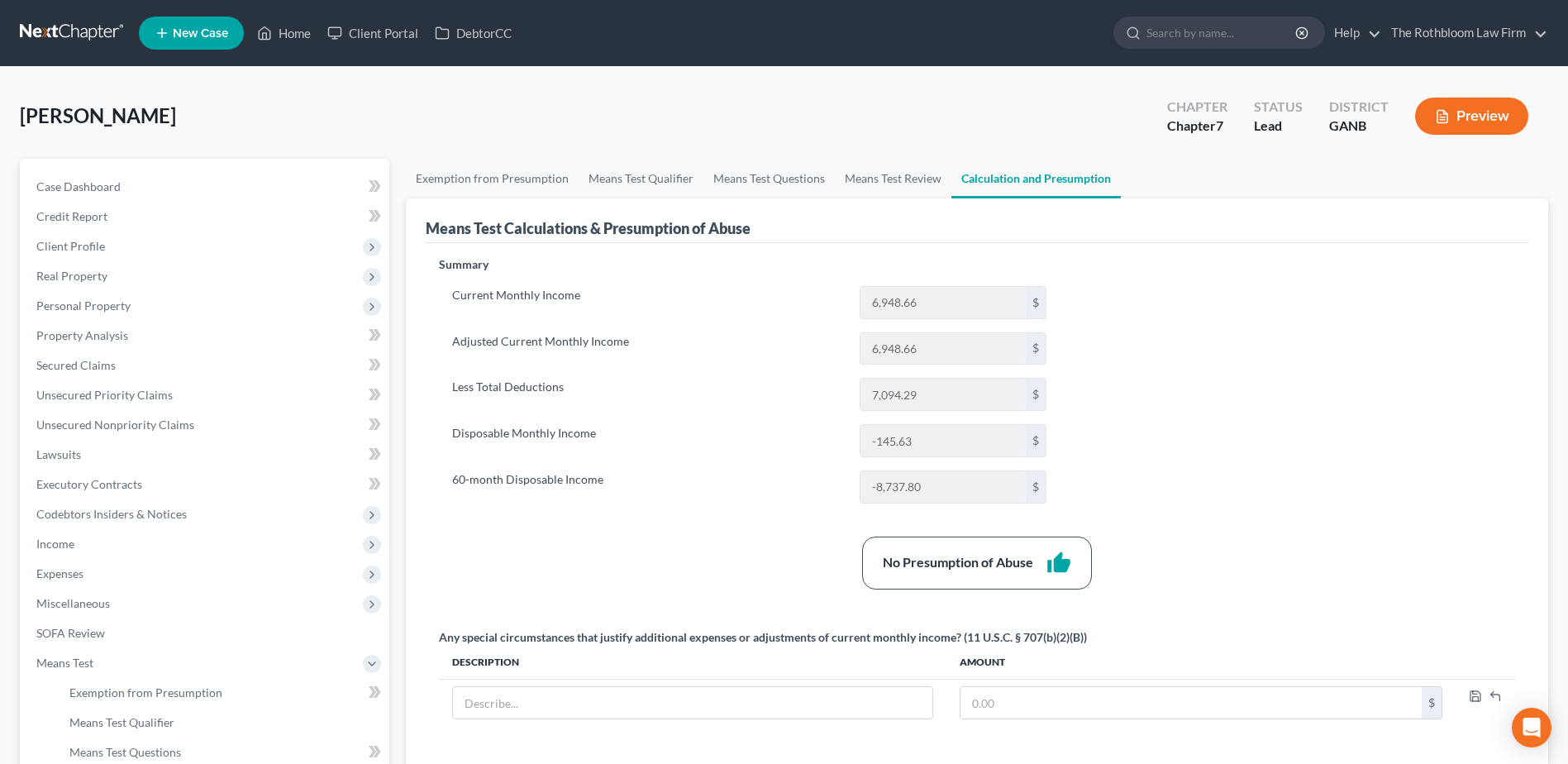
select select "1"
select select "0"
select select "19"
select select "0"
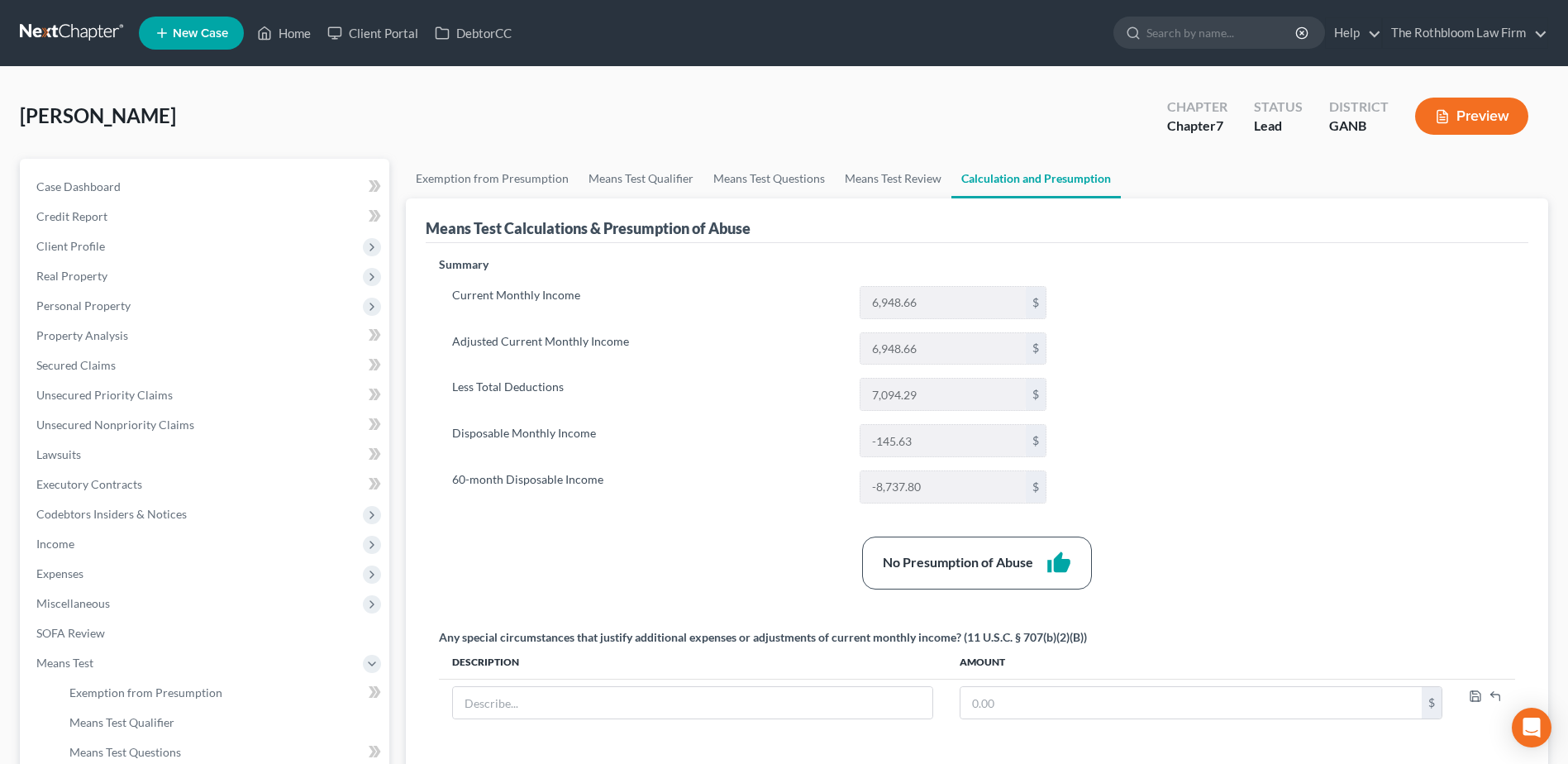
select select "10"
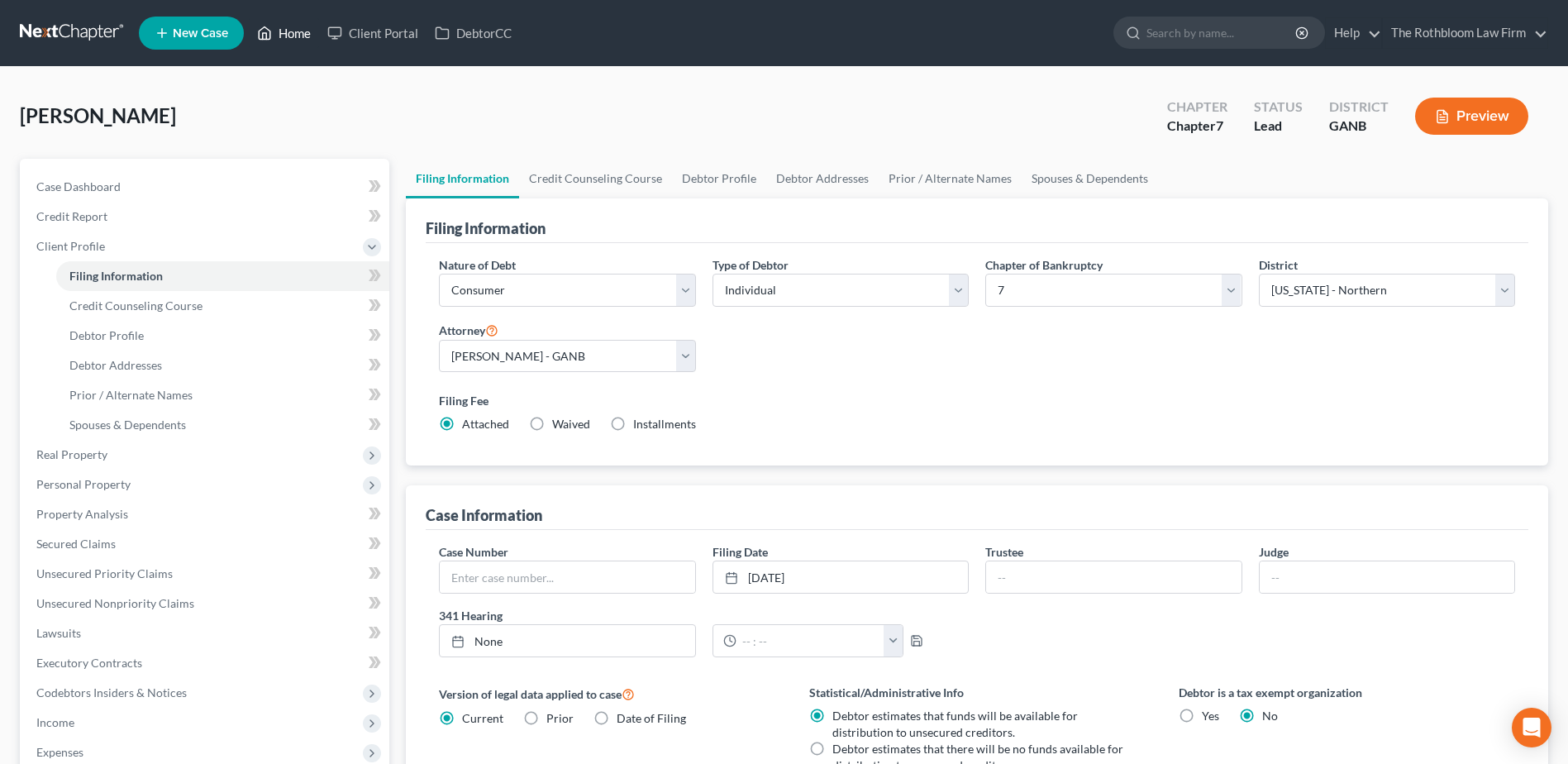
click at [298, 31] on link "Home" at bounding box center [284, 33] width 70 height 30
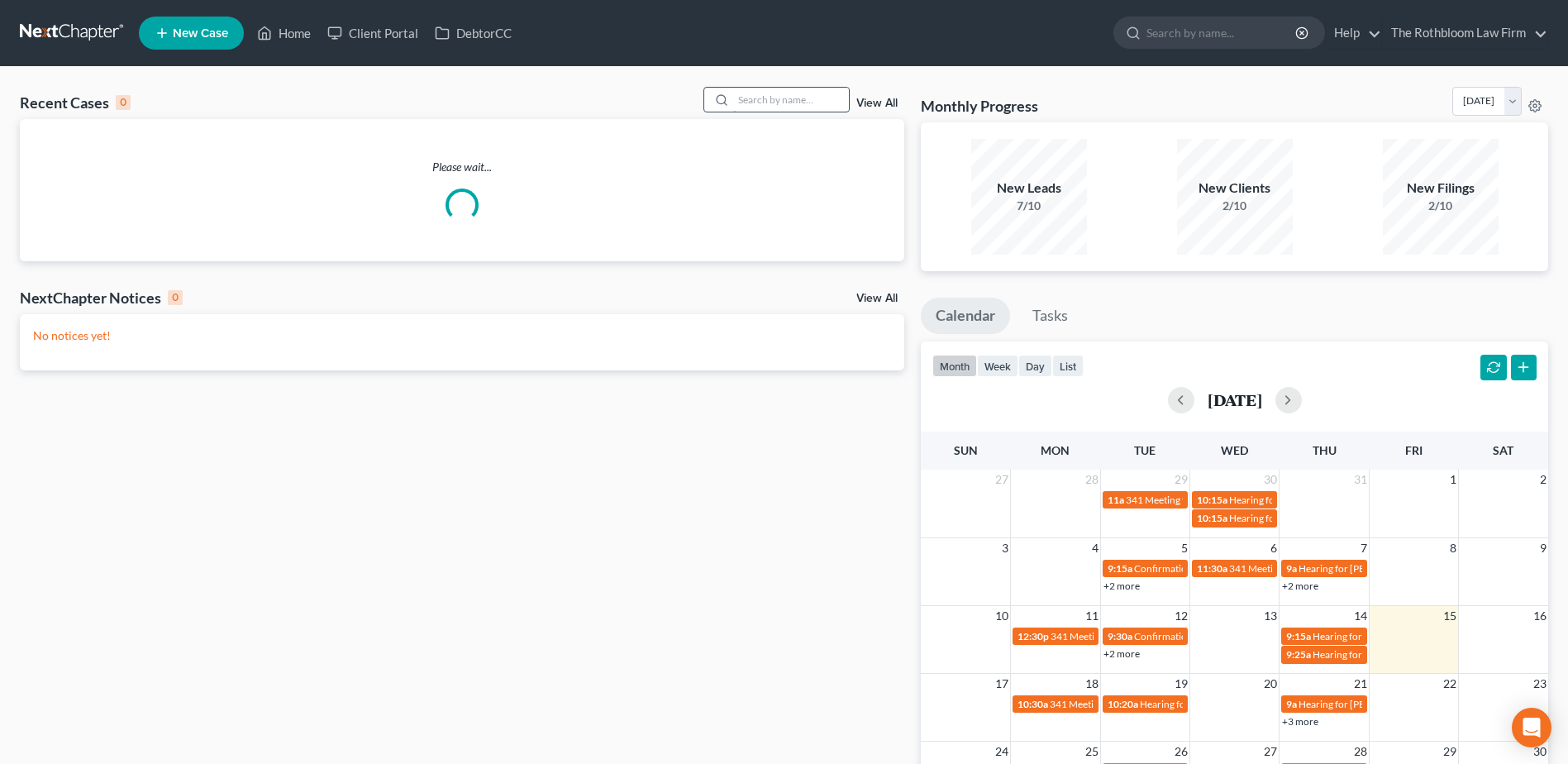
click at [768, 99] on input "search" at bounding box center [791, 99] width 116 height 24
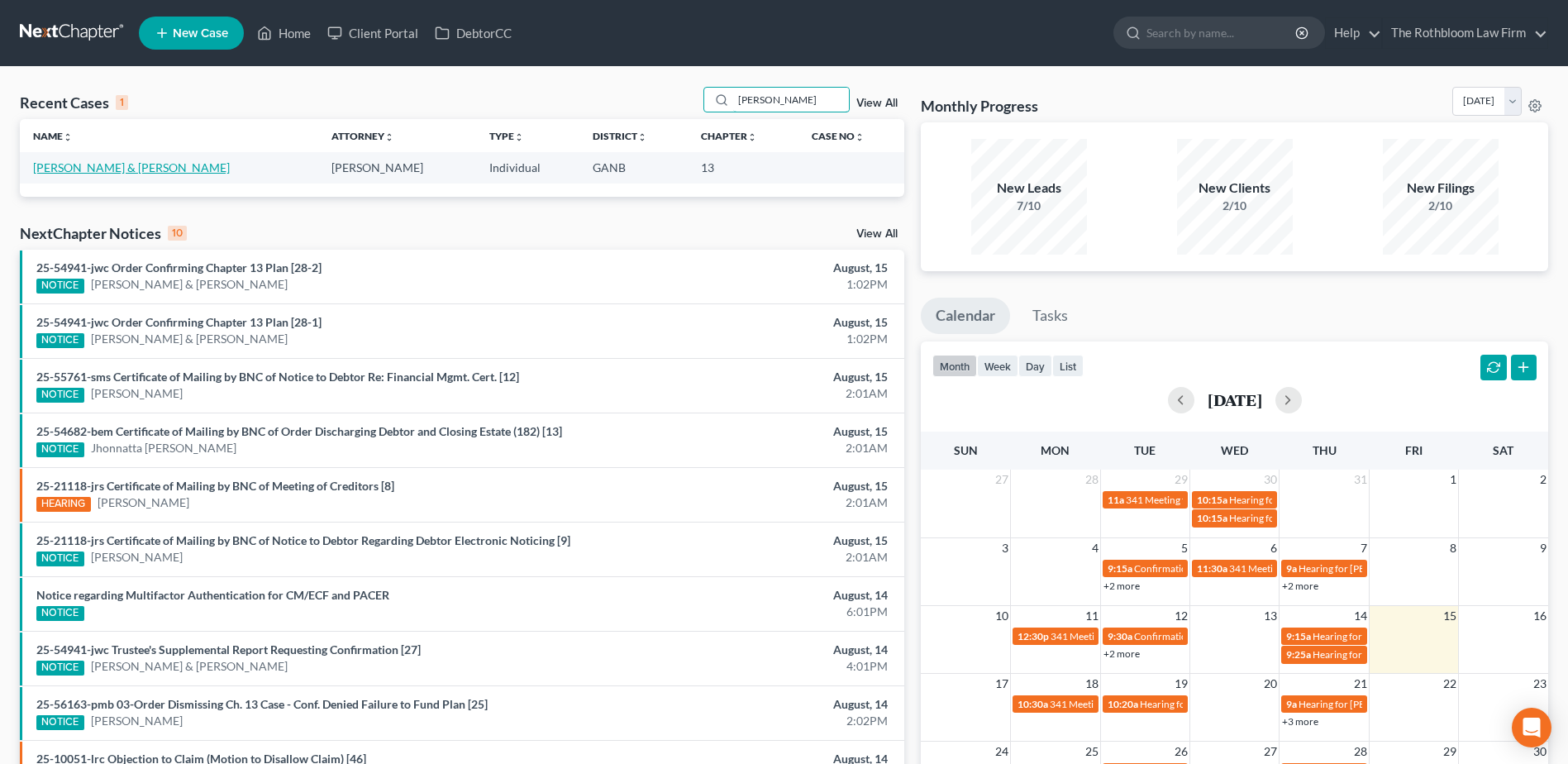
type input "wade"
click at [297, 33] on link "Home" at bounding box center [284, 33] width 70 height 30
click at [288, 36] on link "Home" at bounding box center [284, 33] width 70 height 30
click at [505, 278] on div "NOTICE Christopher Ford & Sharon Ford" at bounding box center [317, 285] width 562 height 17
click at [517, 222] on div "Recent Cases 1 wade View All Name unfold_more expand_more expand_less Attorney …" at bounding box center [462, 496] width 901 height 819
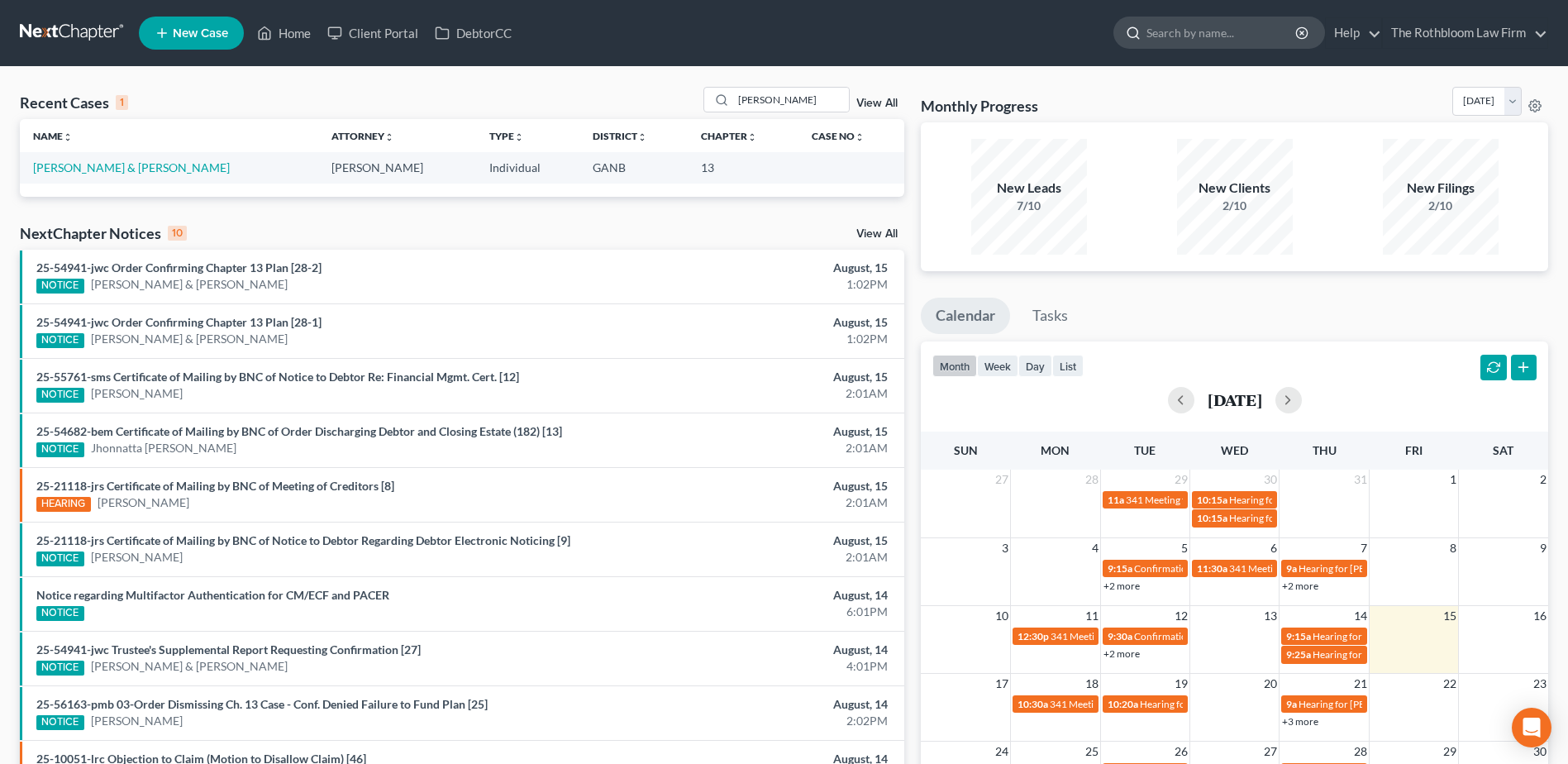
drag, startPoint x: 1249, startPoint y: 23, endPoint x: 669, endPoint y: 196, distance: 605.3
click at [1249, 23] on input "search" at bounding box center [1222, 32] width 151 height 31
click at [669, 196] on div "Name unfold_more expand_more expand_less Attorney unfold_more expand_more expan…" at bounding box center [462, 157] width 885 height 77
click at [574, 316] on div "25-54941-jwc Order Confirming Chapter 13 Plan [28-1] NOTICE Christopher Ford & …" at bounding box center [317, 331] width 578 height 34
drag, startPoint x: 322, startPoint y: 86, endPoint x: 338, endPoint y: 4, distance: 83.5
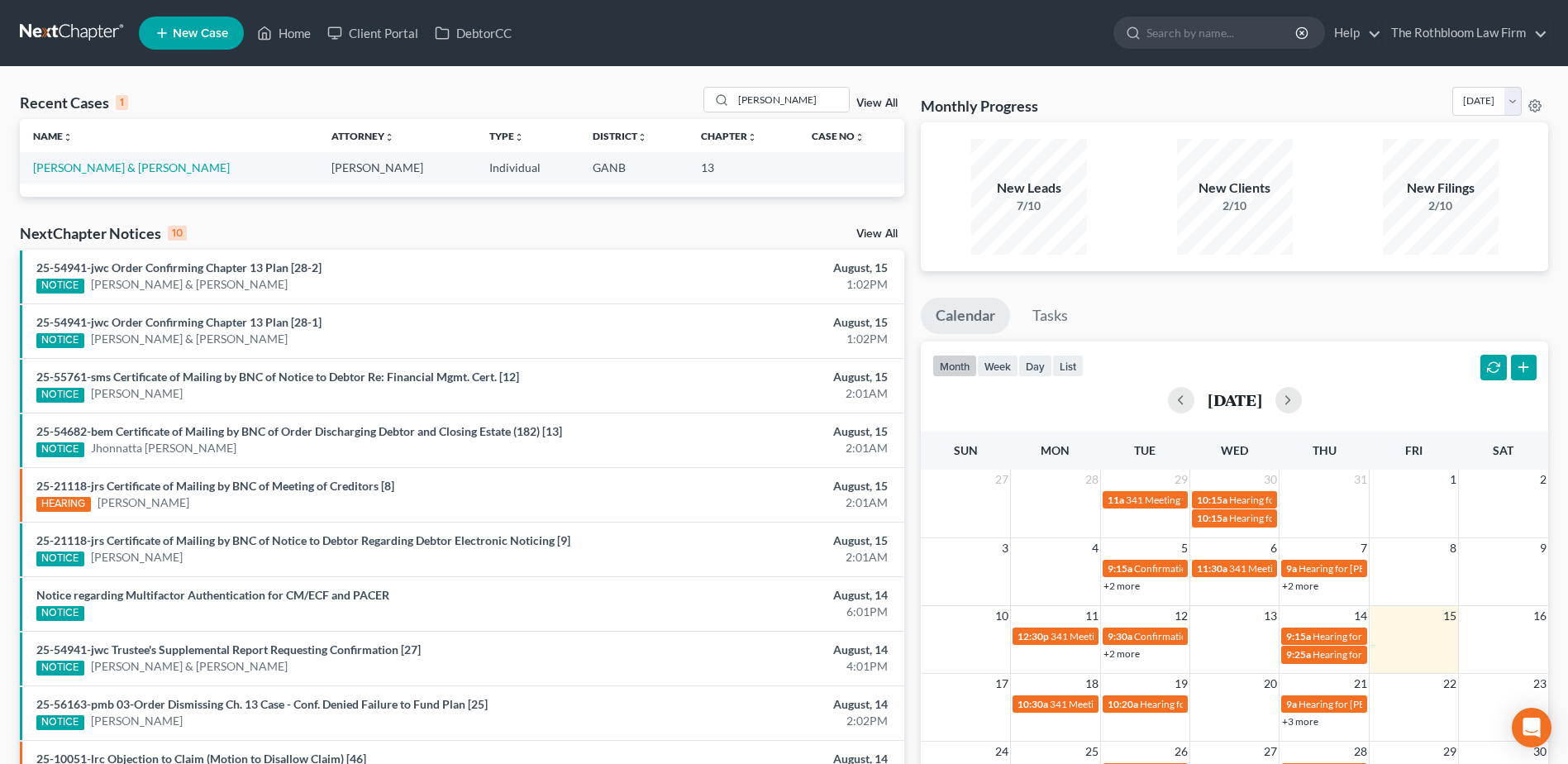
click at [322, 77] on div "Recent Cases 1 wade View All Name unfold_more expand_more expand_less Attorney …" at bounding box center [784, 496] width 1568 height 858
click at [178, 38] on span "New Case" at bounding box center [200, 33] width 55 height 12
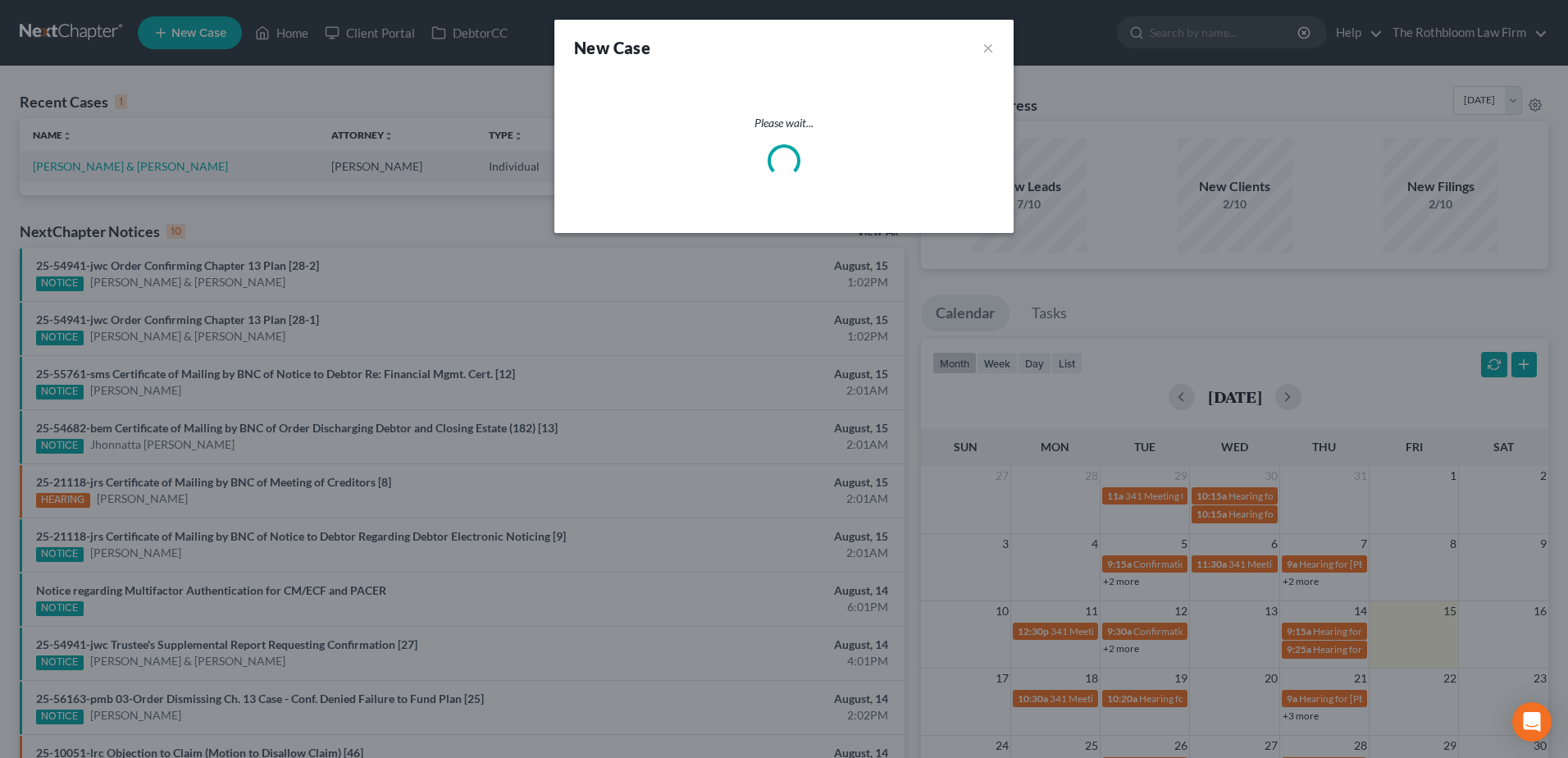
select select "19"
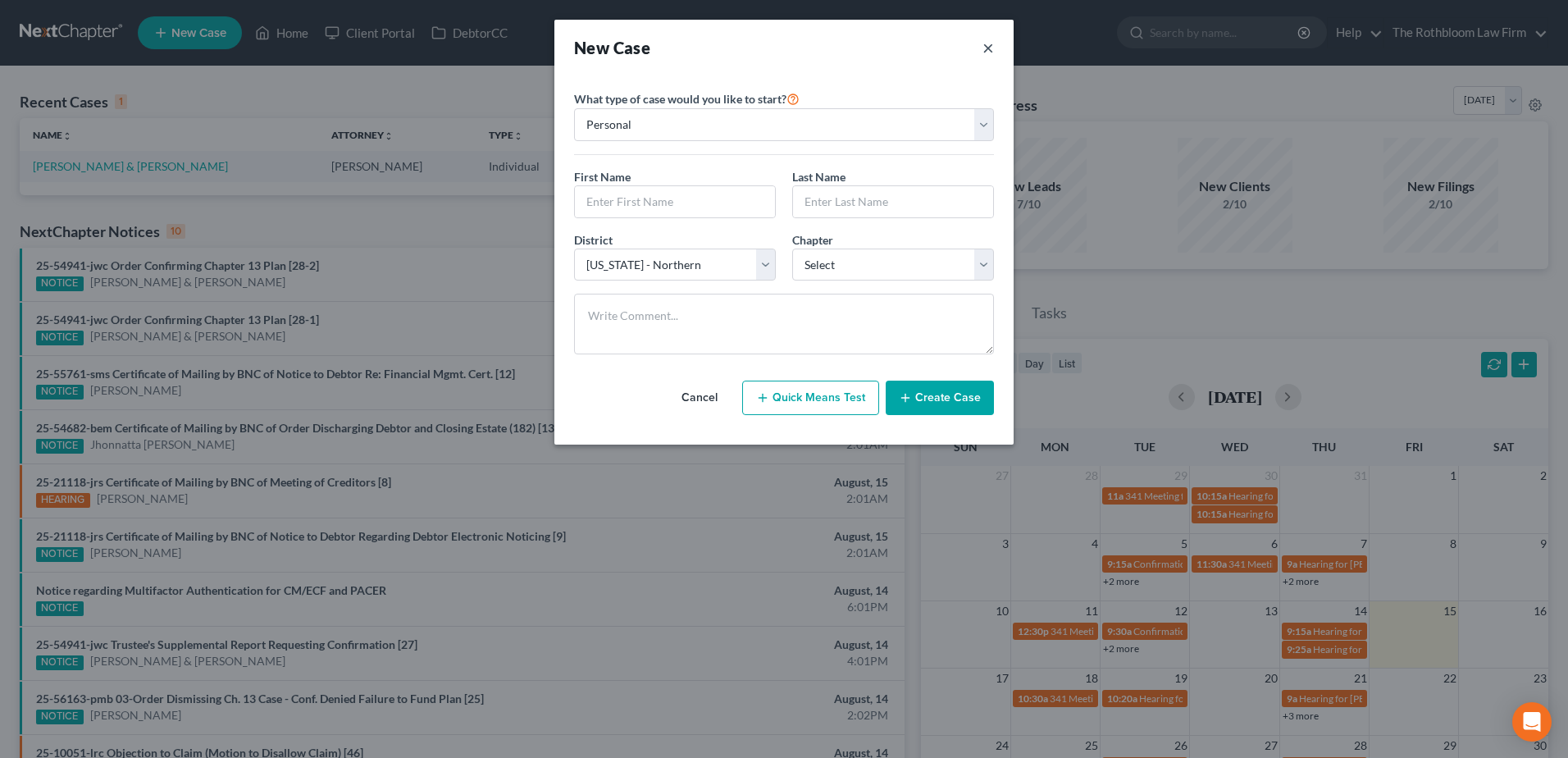
click at [993, 51] on button "×" at bounding box center [988, 48] width 11 height 23
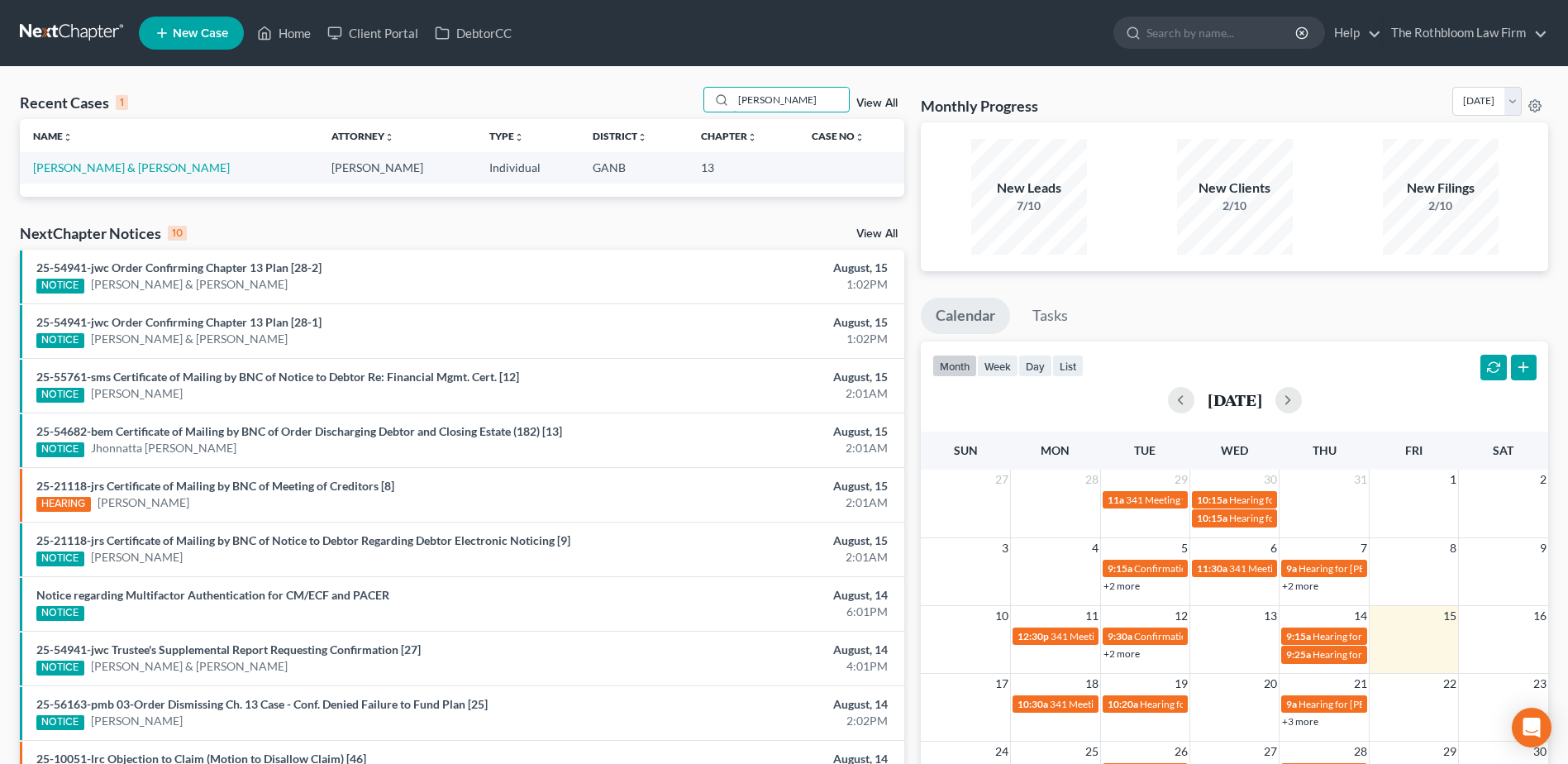
drag, startPoint x: 791, startPoint y: 101, endPoint x: 687, endPoint y: 98, distance: 104.0
click at [687, 98] on div "Recent Cases 1 wade View All" at bounding box center [462, 103] width 885 height 32
click at [307, 37] on link "Home" at bounding box center [284, 33] width 70 height 30
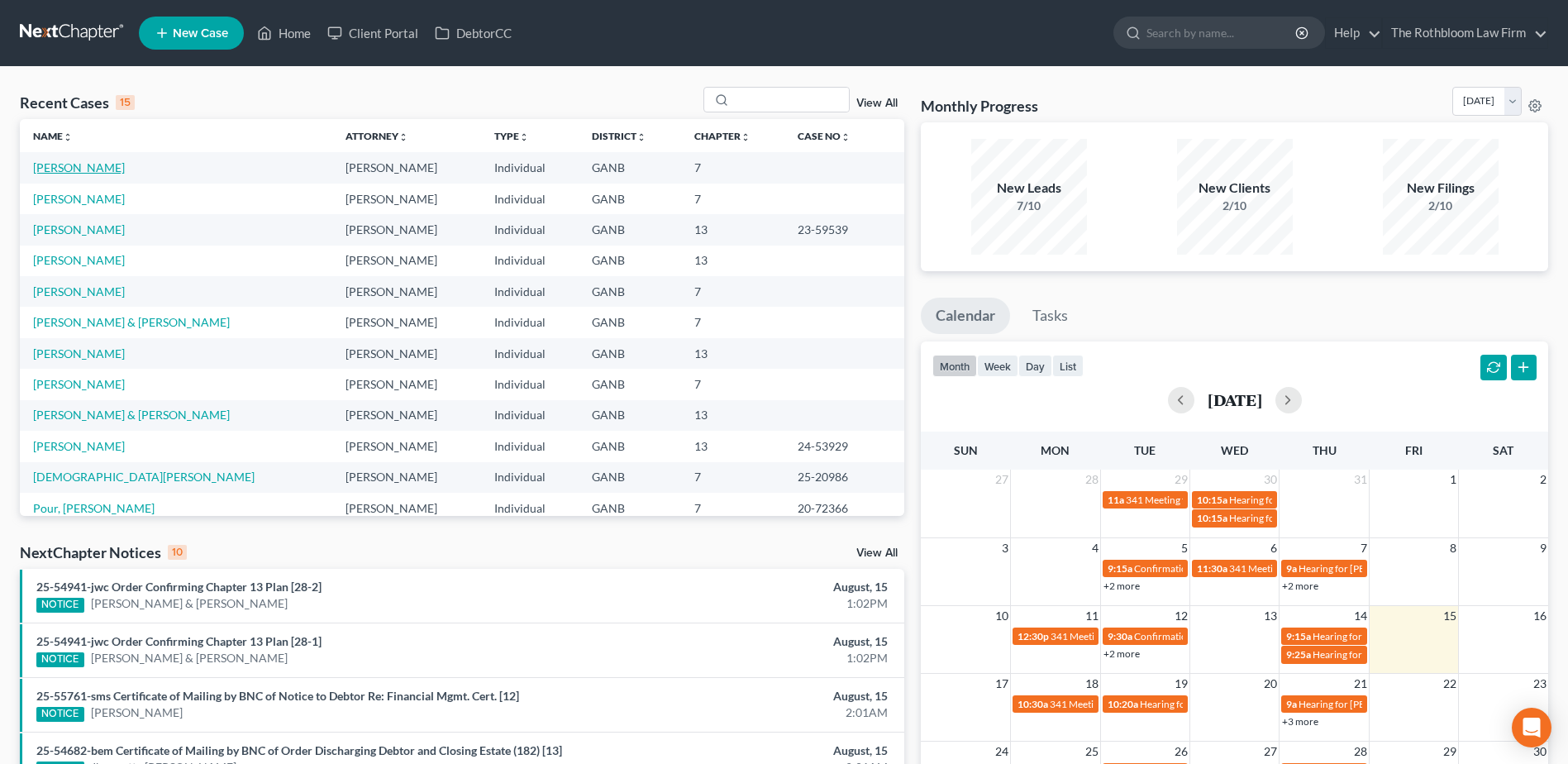
click at [64, 170] on link "[PERSON_NAME]" at bounding box center [79, 167] width 92 height 14
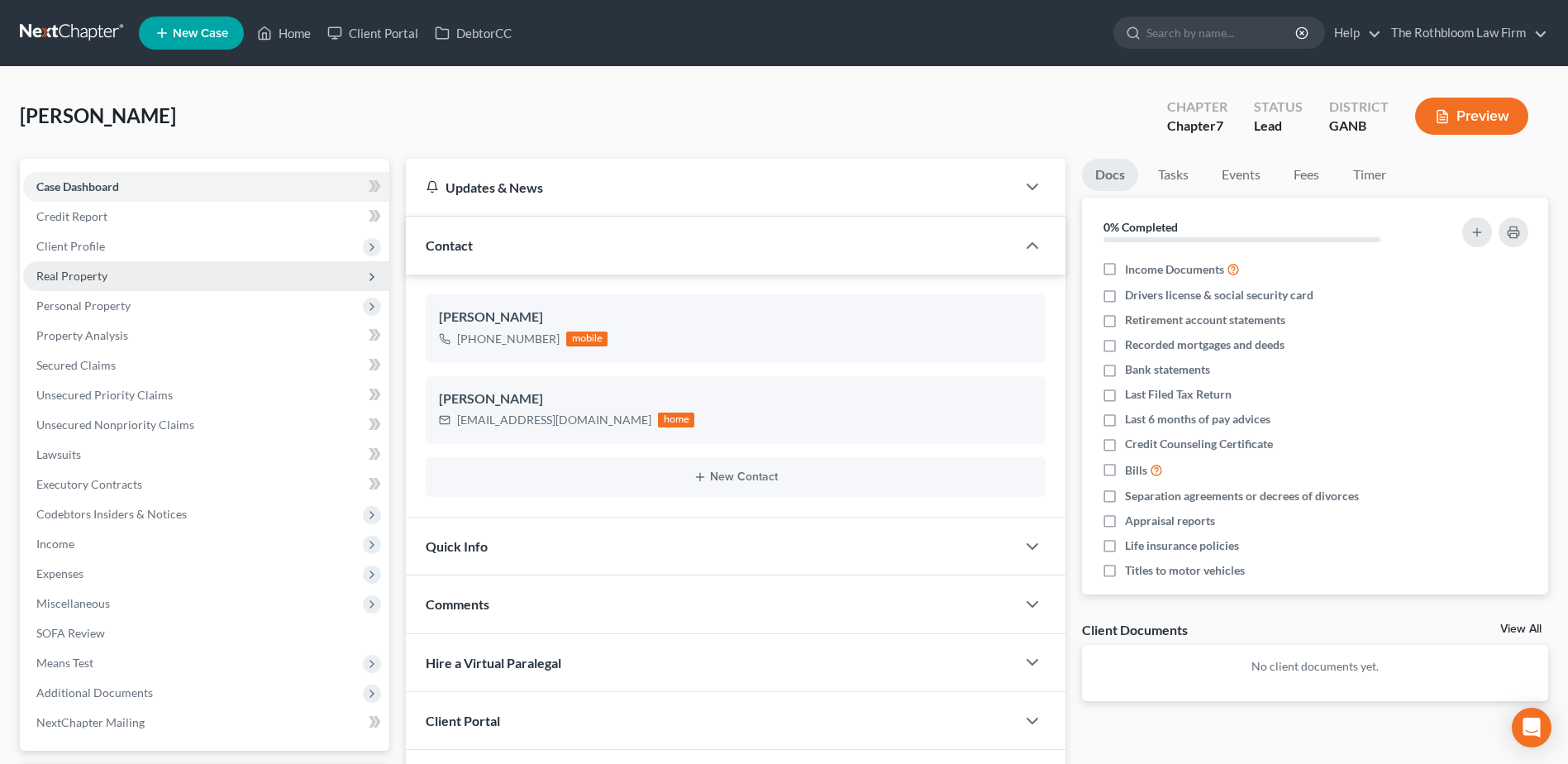
click at [81, 279] on span "Real Property" at bounding box center [72, 276] width 71 height 14
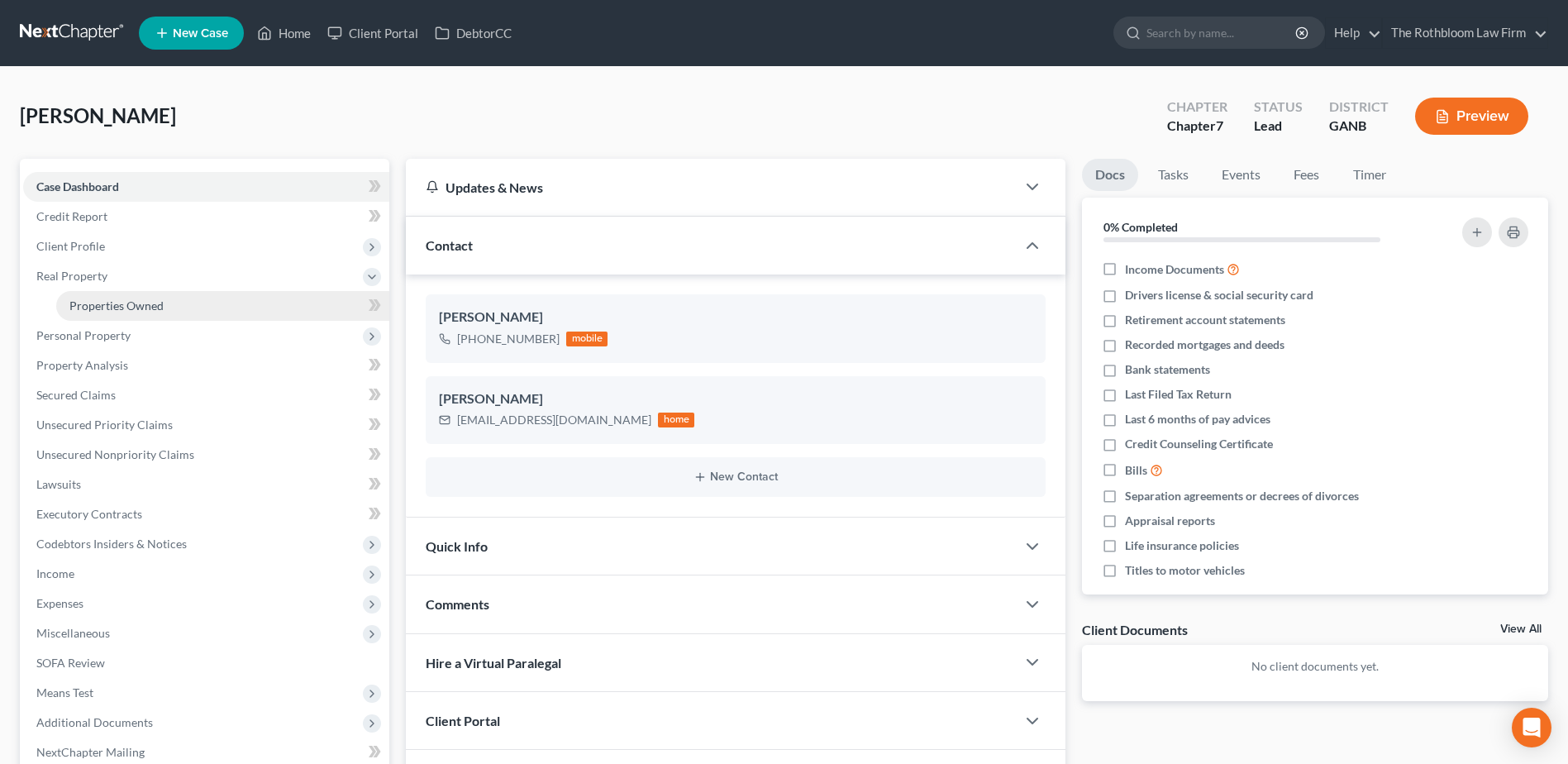
click at [108, 310] on span "Properties Owned" at bounding box center [117, 305] width 94 height 14
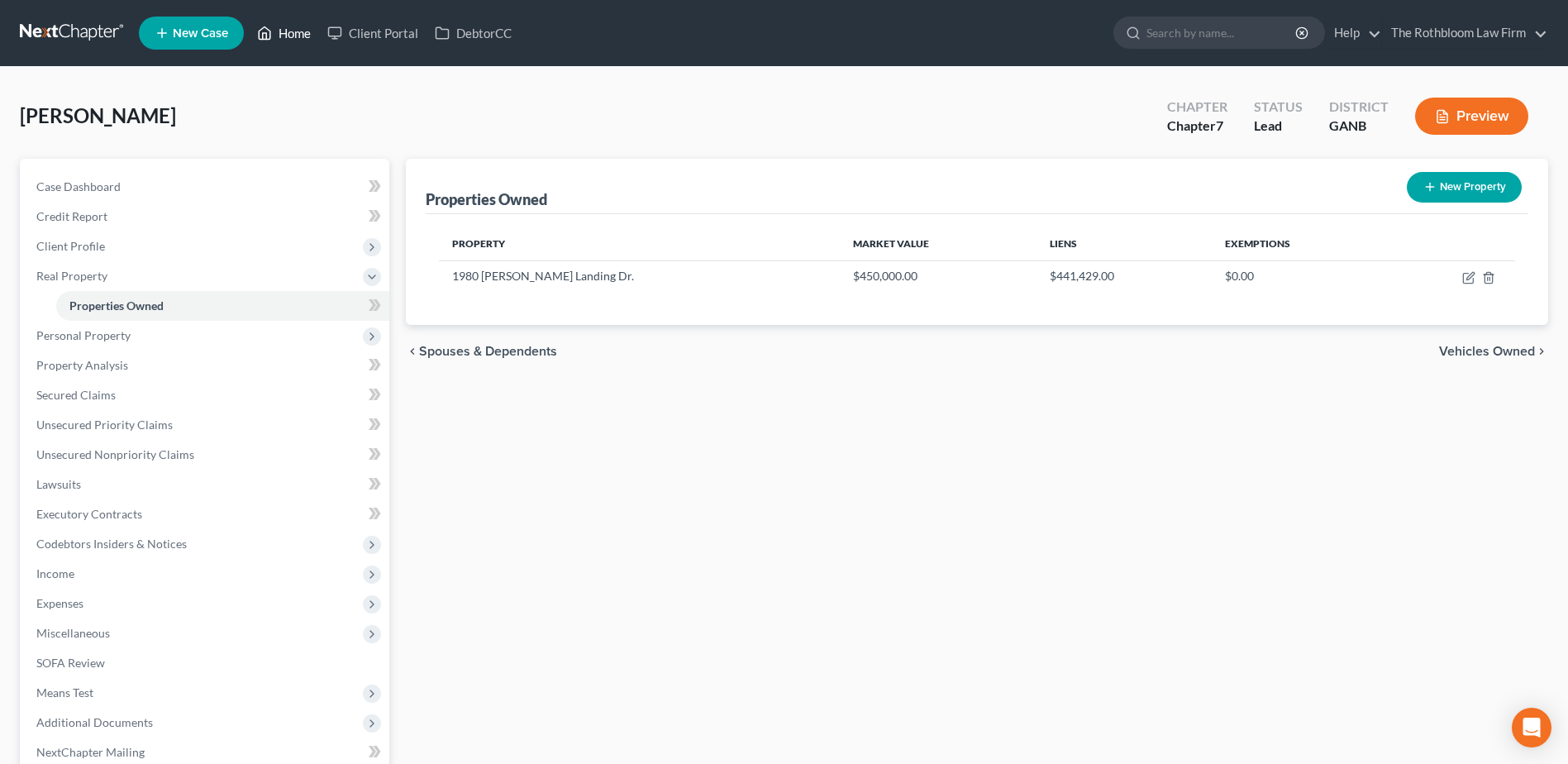
click at [296, 33] on link "Home" at bounding box center [284, 33] width 70 height 30
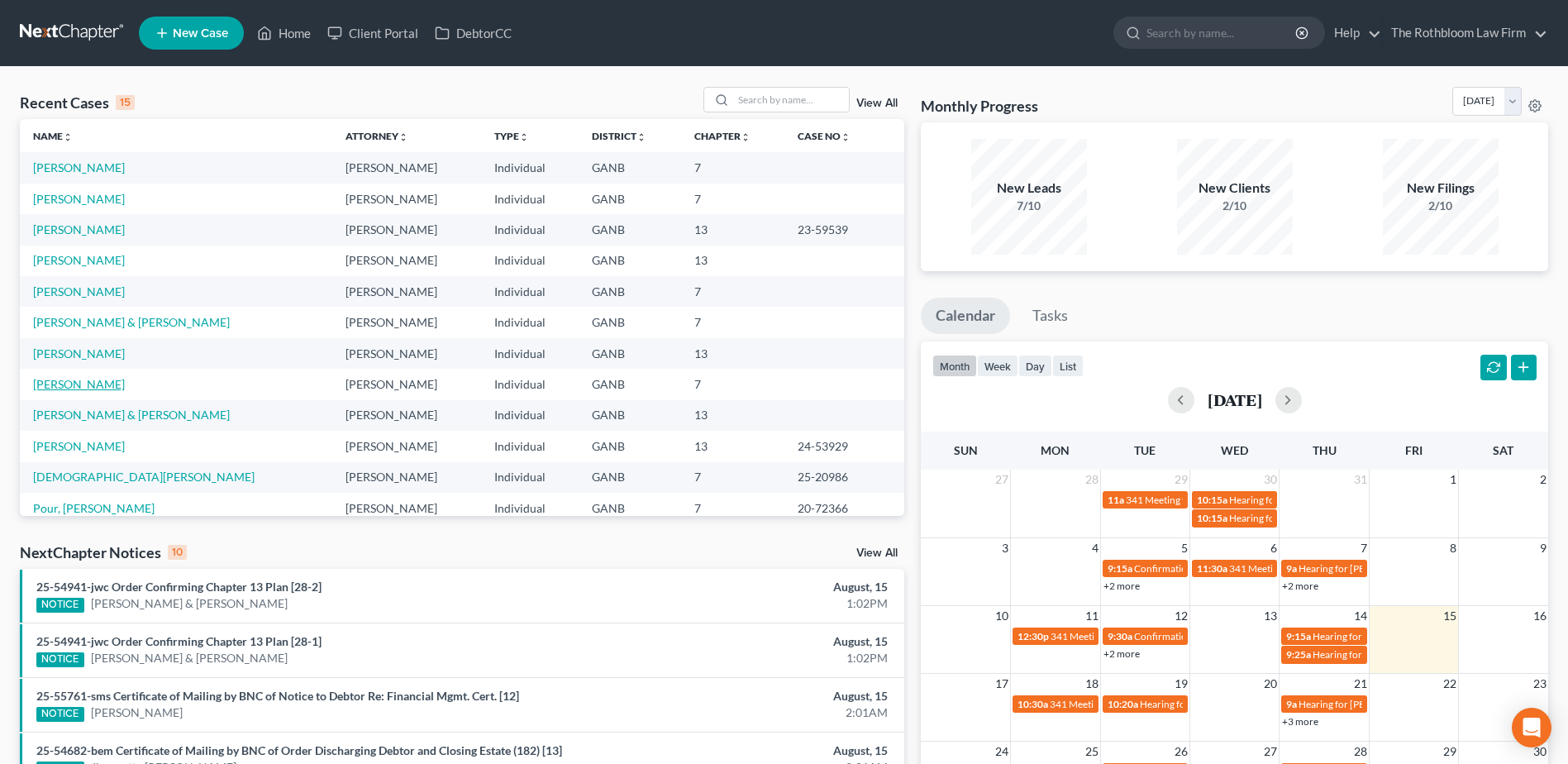
click at [84, 386] on link "[PERSON_NAME]" at bounding box center [79, 384] width 92 height 14
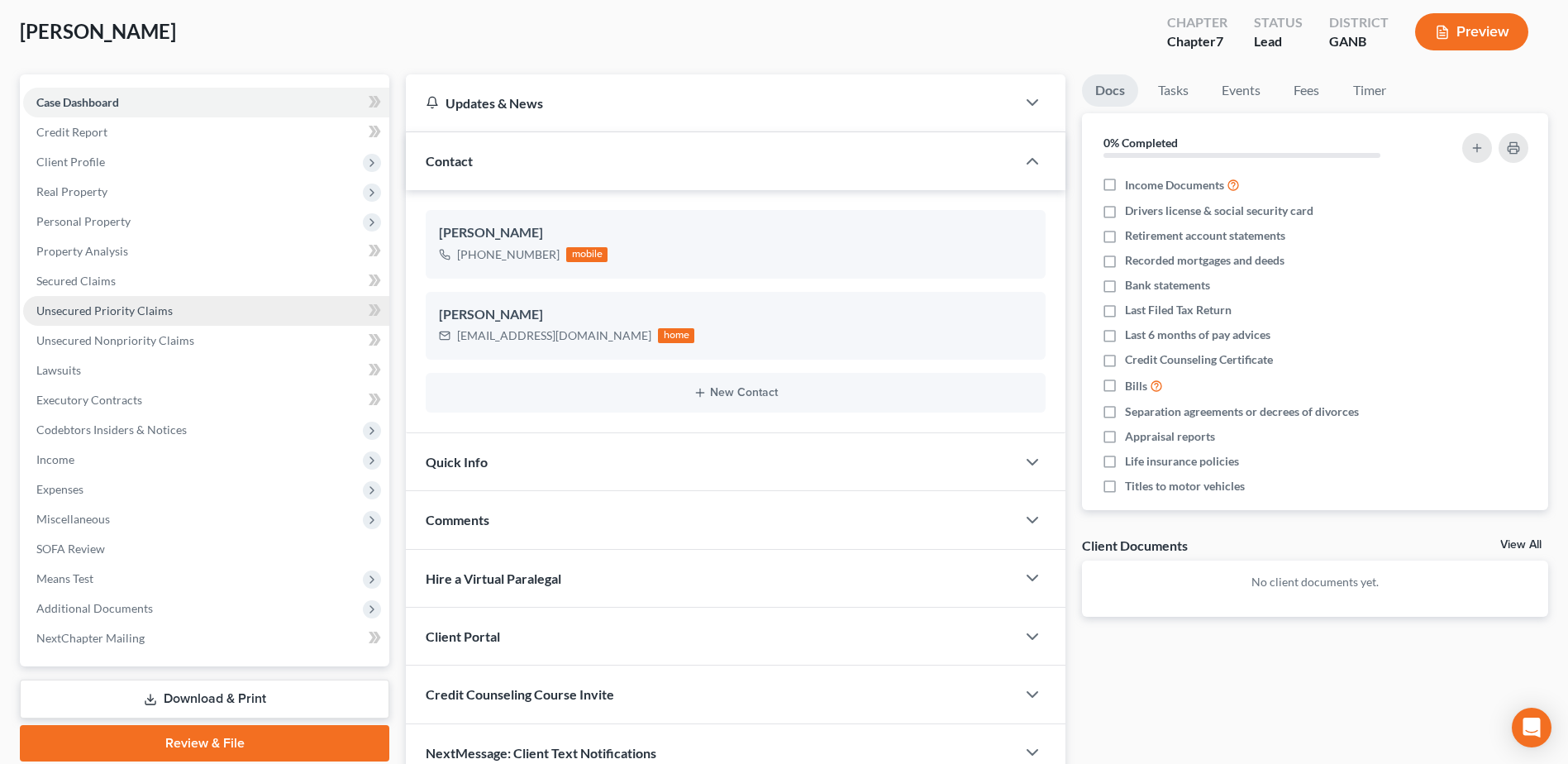
scroll to position [166, 0]
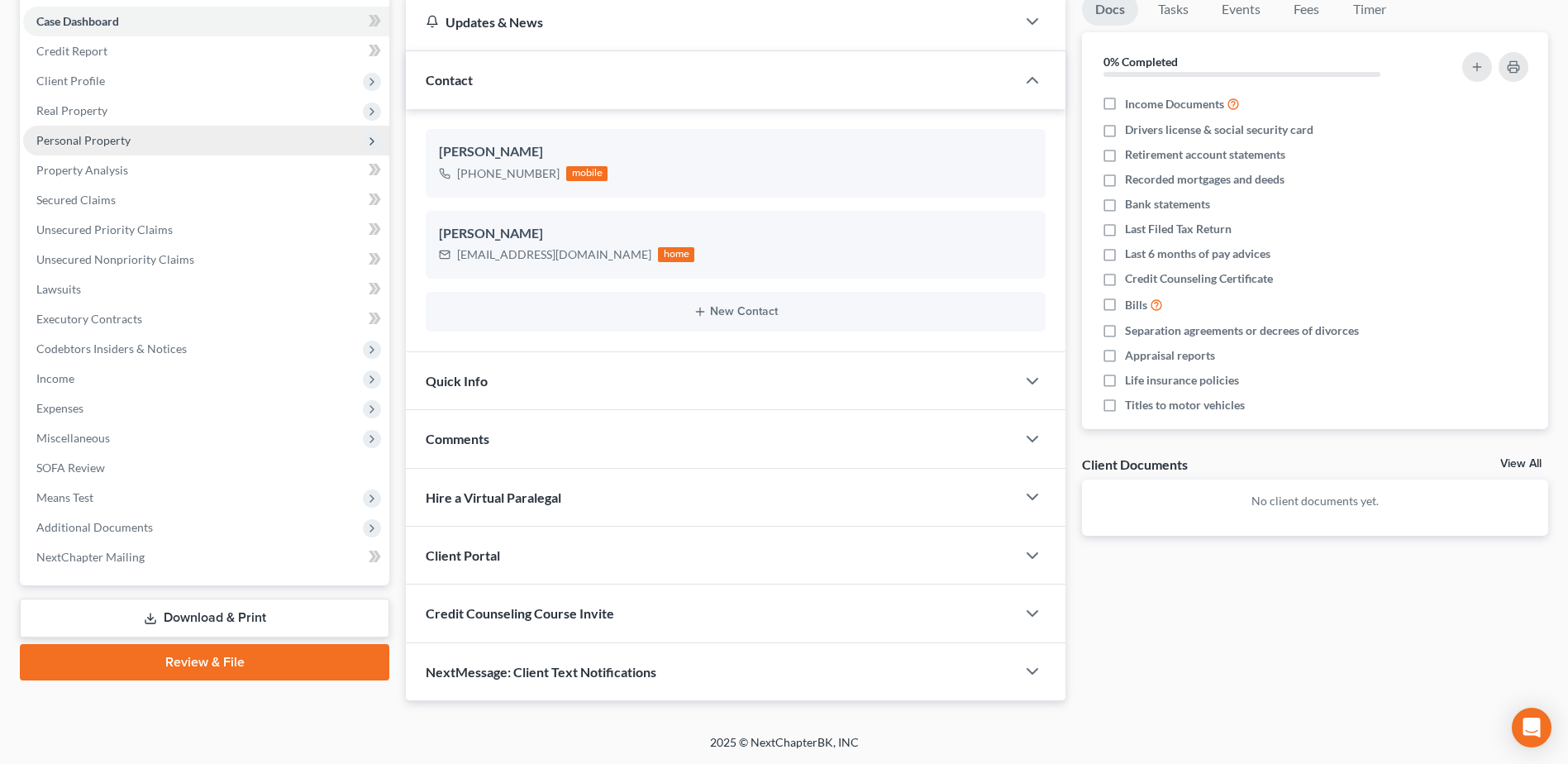
click at [82, 145] on span "Personal Property" at bounding box center [84, 140] width 94 height 14
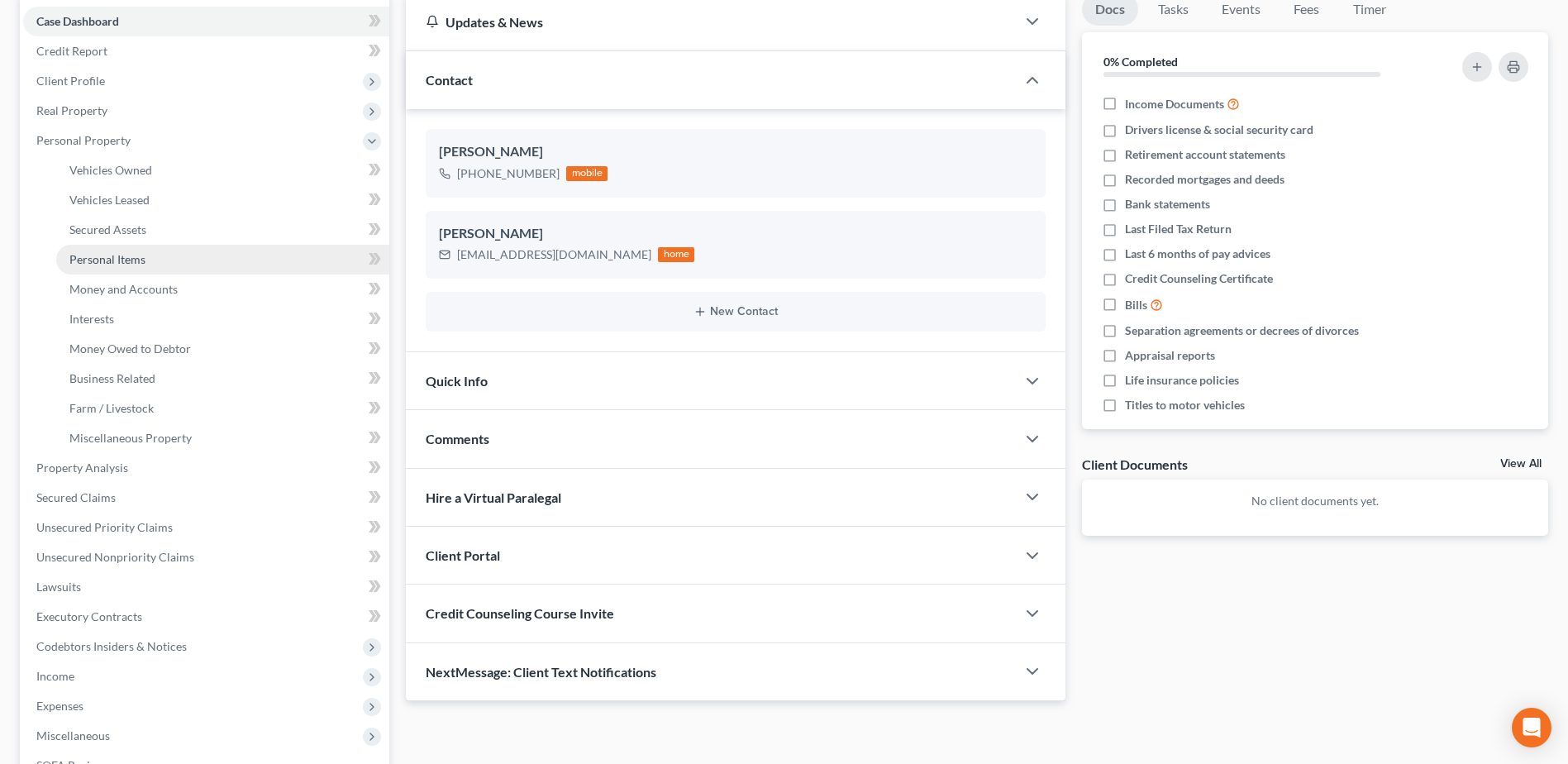
click at [93, 253] on span "Personal Items" at bounding box center [108, 259] width 76 height 14
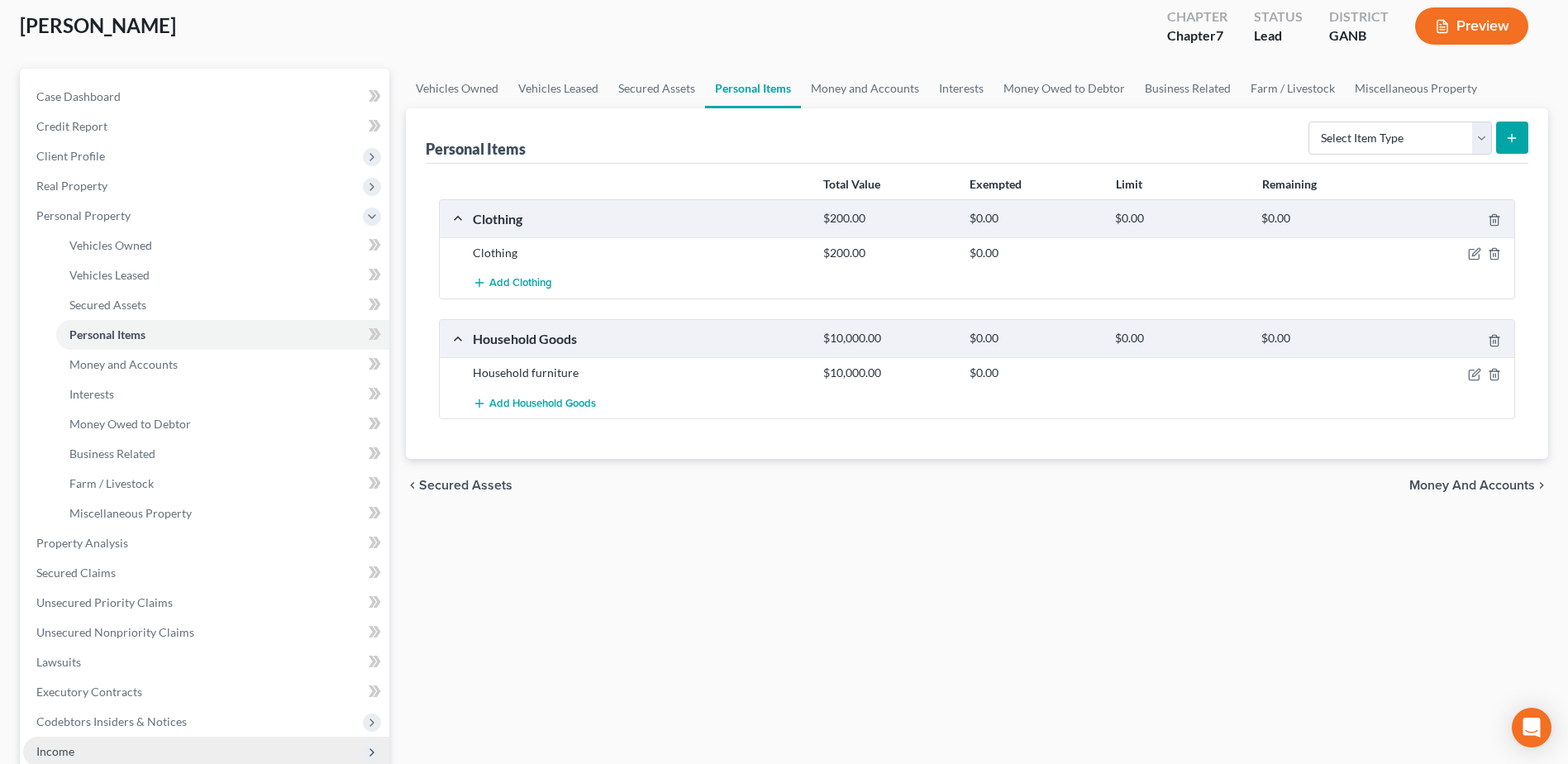
scroll to position [248, 0]
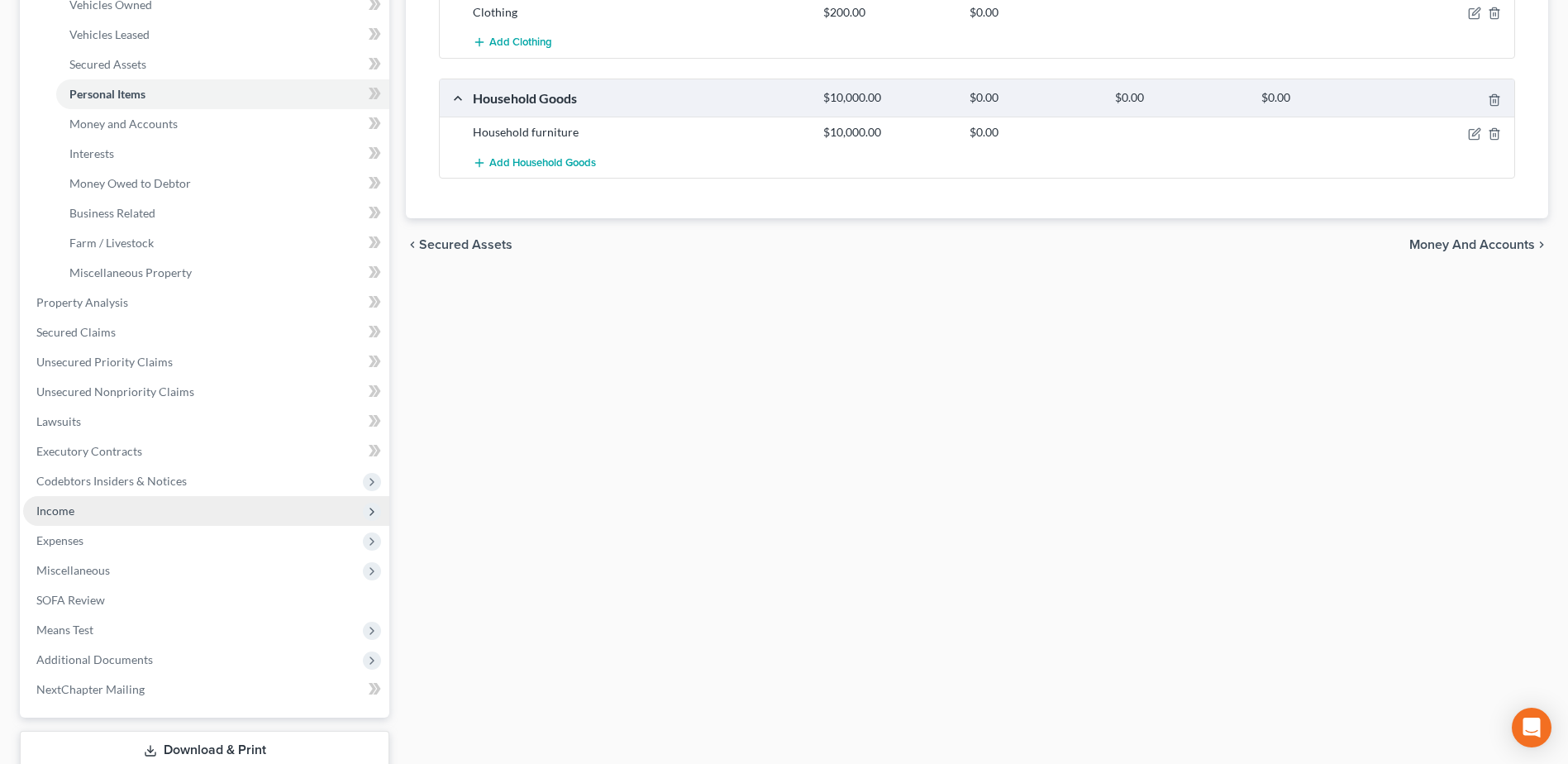
click at [86, 507] on span "Income" at bounding box center [206, 511] width 367 height 30
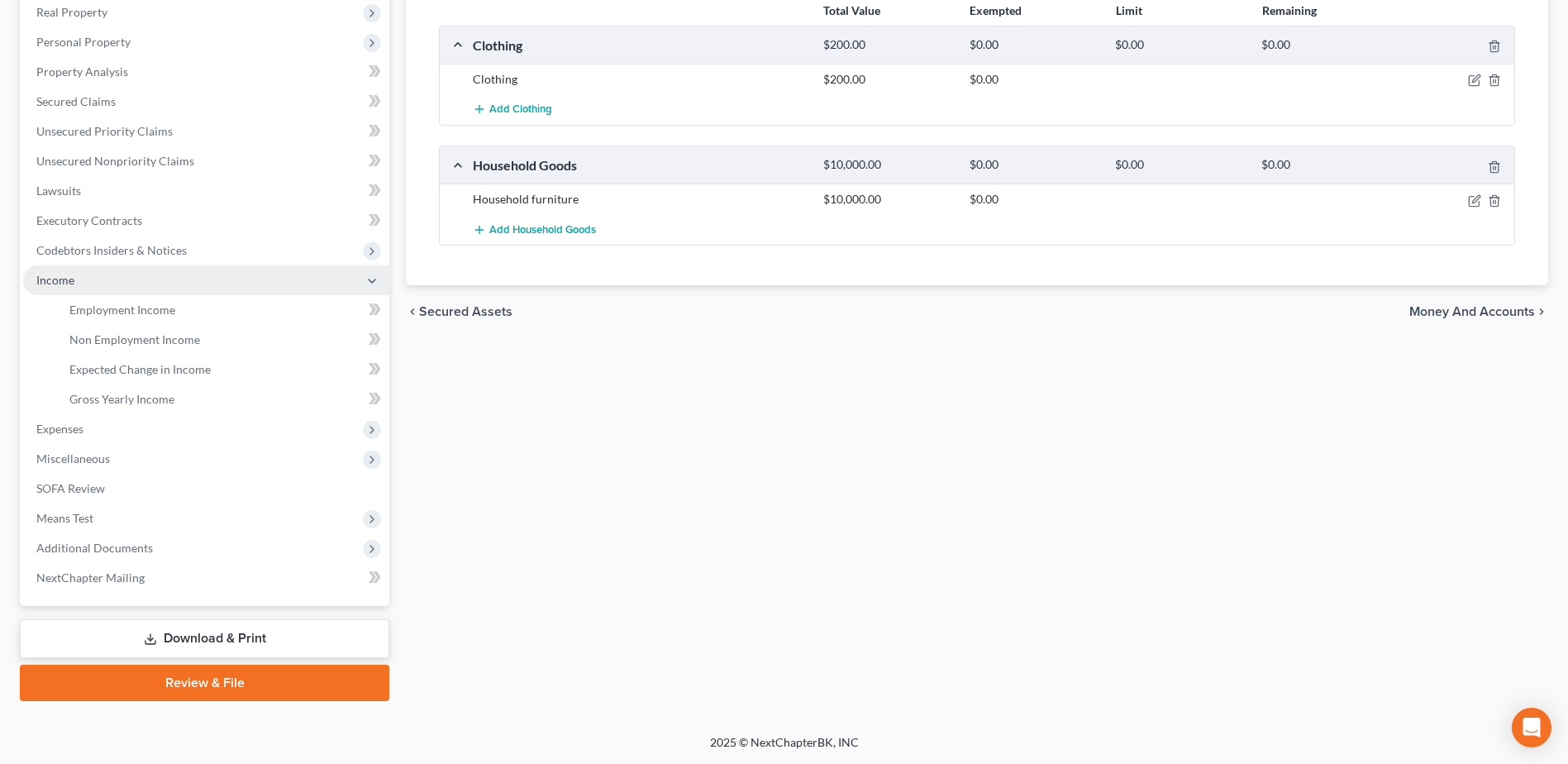
scroll to position [264, 0]
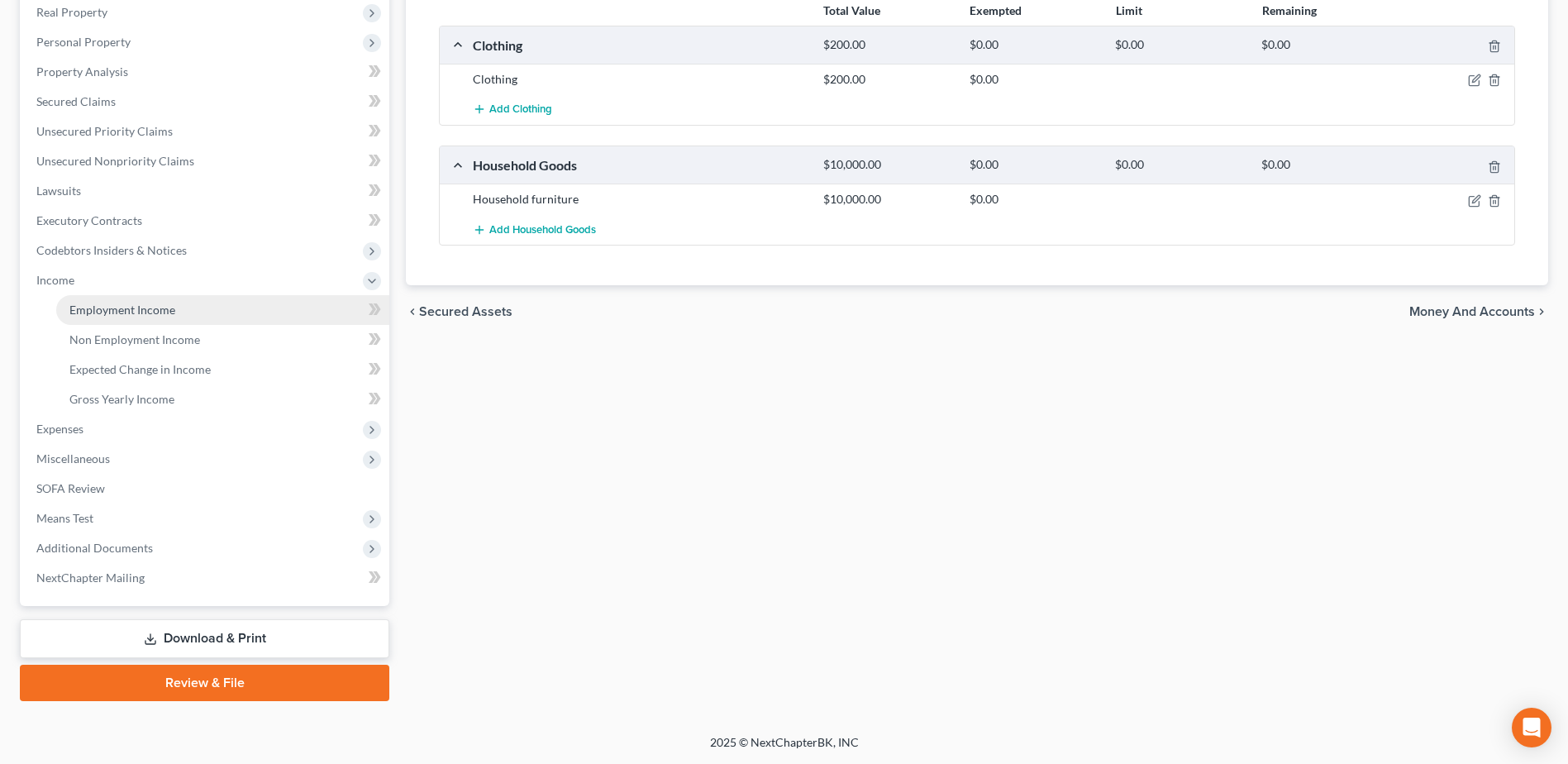
click at [105, 305] on span "Employment Income" at bounding box center [122, 310] width 106 height 14
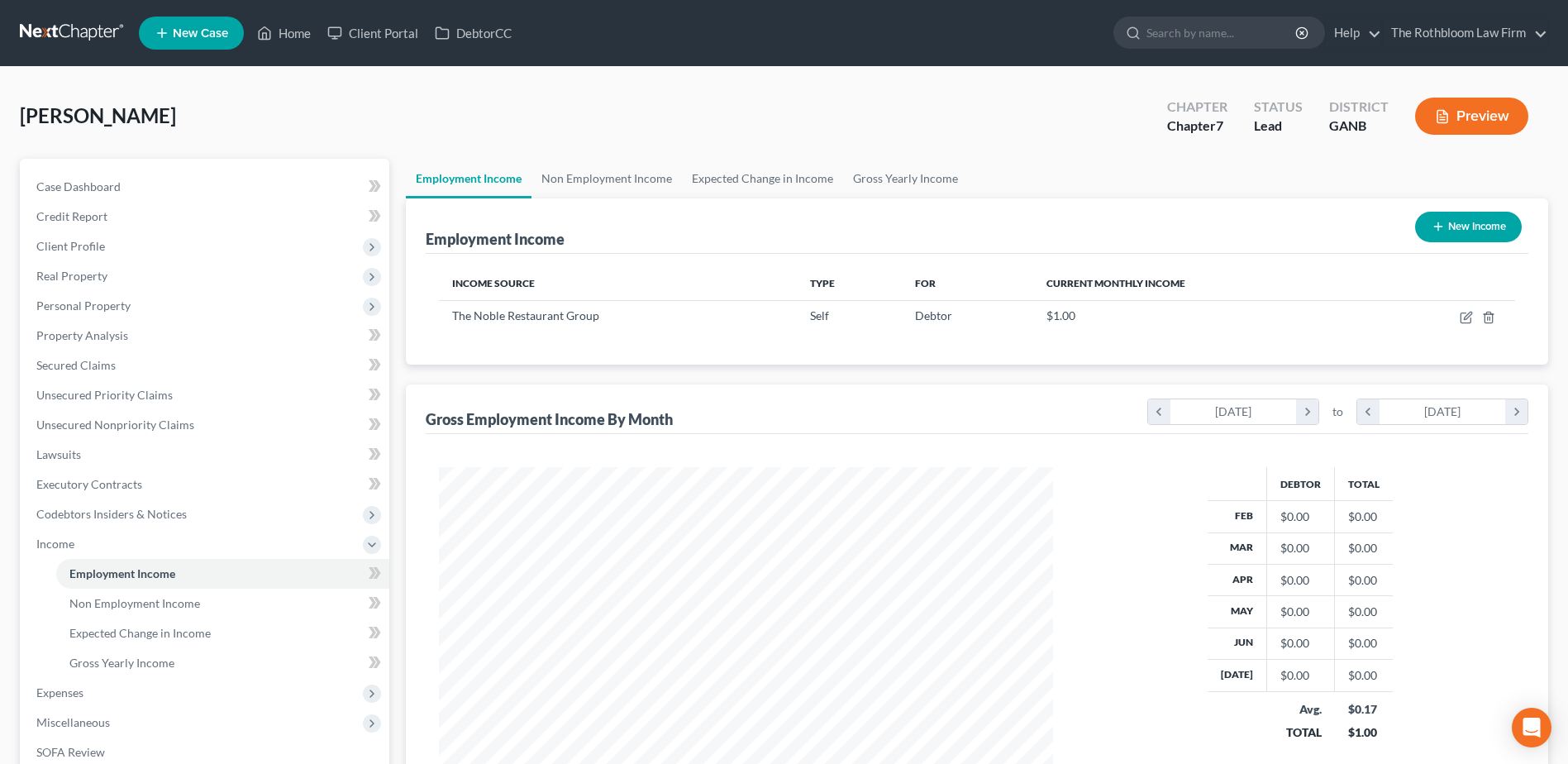
scroll to position [307, 646]
click at [300, 41] on link "Home" at bounding box center [284, 33] width 70 height 30
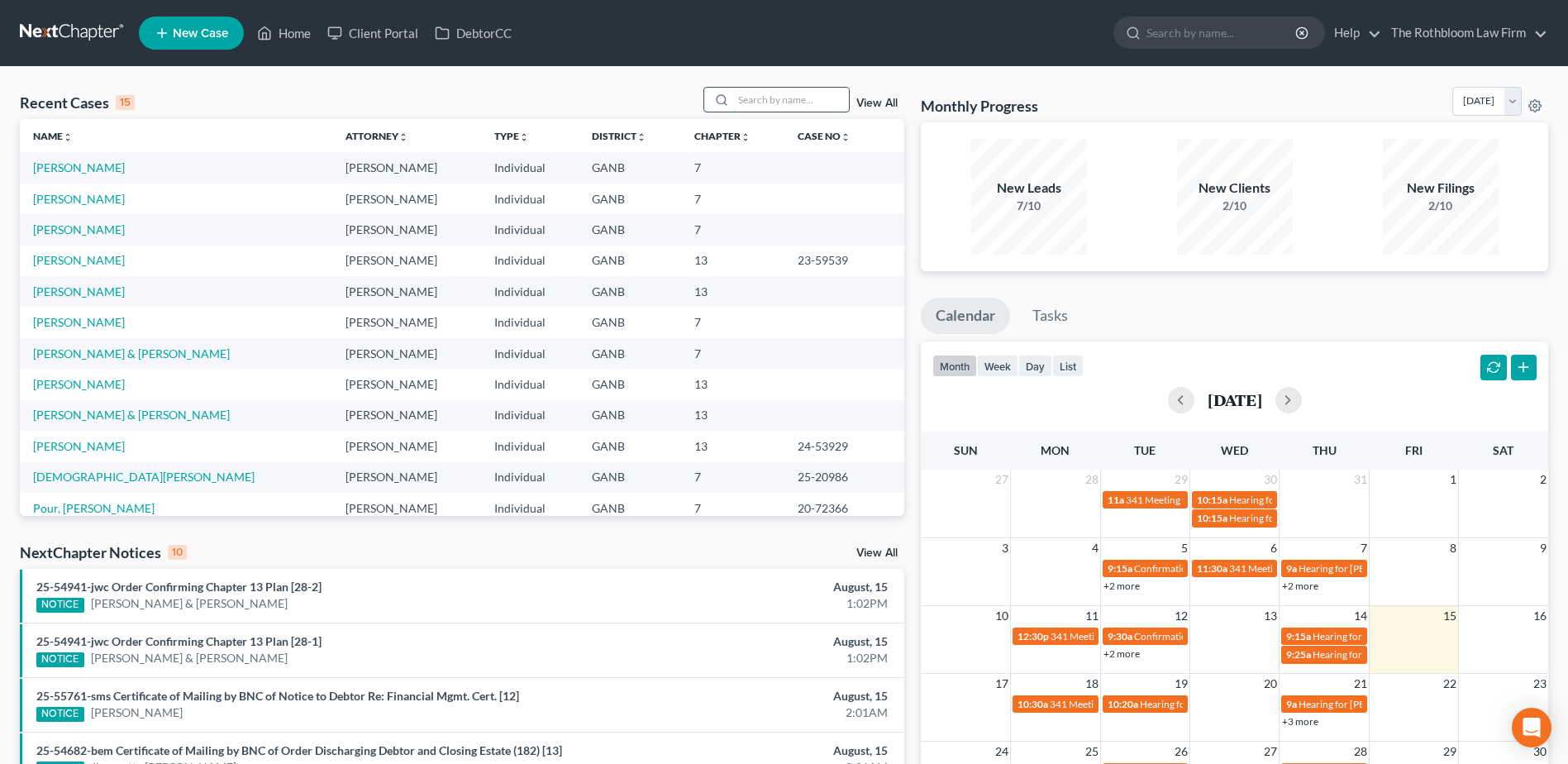
click at [765, 99] on input "search" at bounding box center [791, 99] width 116 height 24
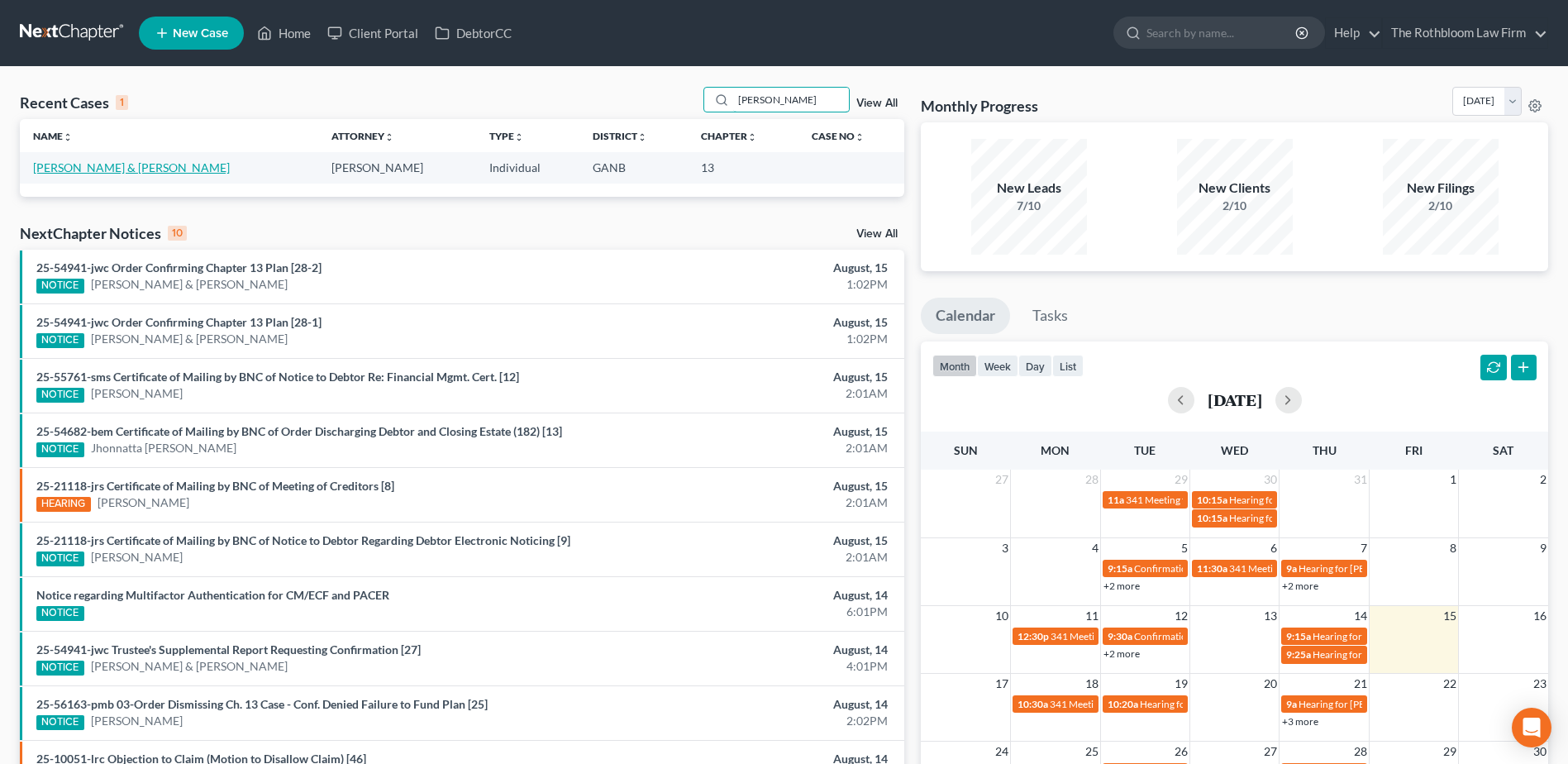
type input "wade"
click at [103, 168] on link "[PERSON_NAME] & [PERSON_NAME]" at bounding box center [132, 167] width 197 height 14
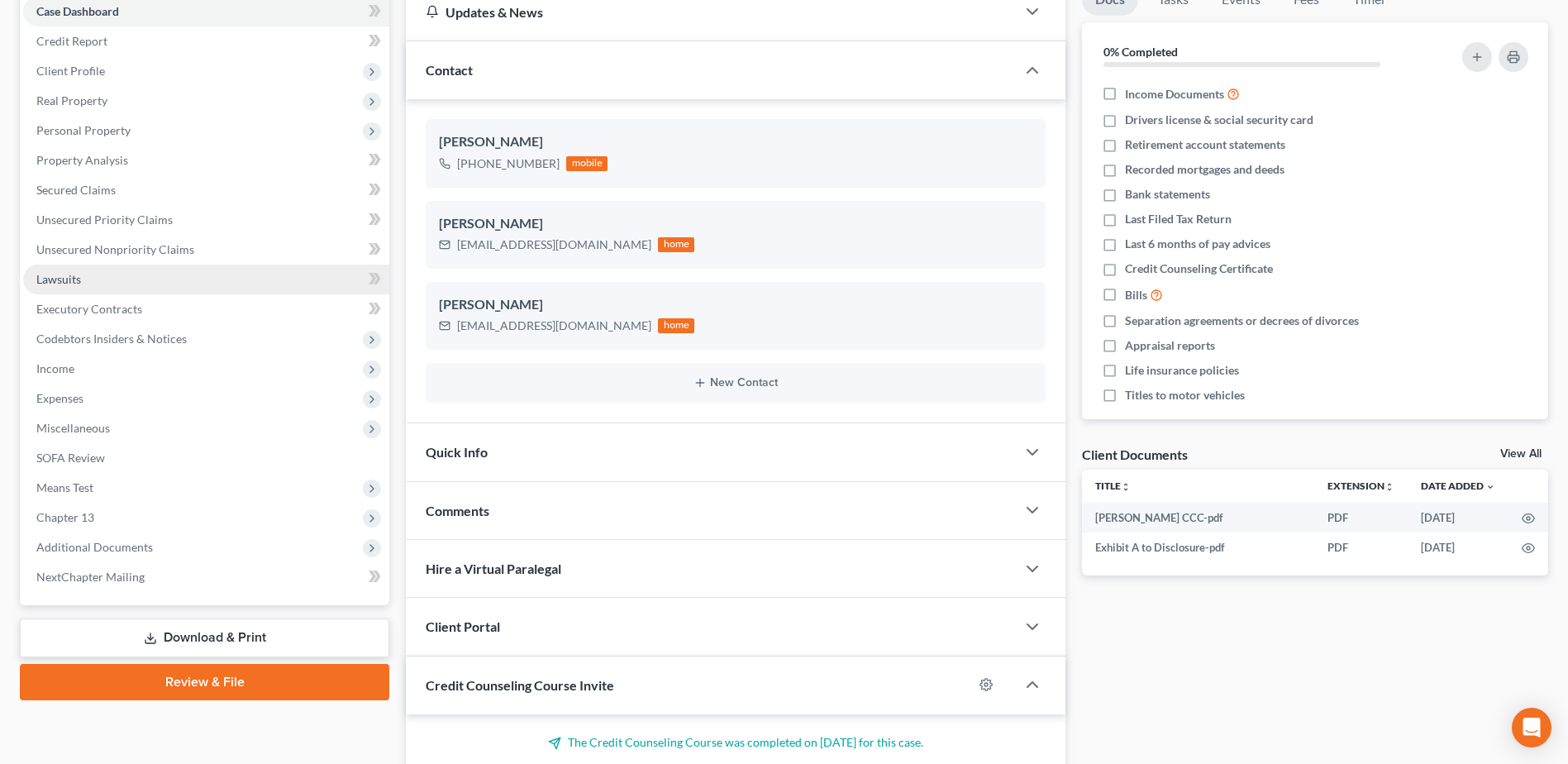
scroll to position [248, 0]
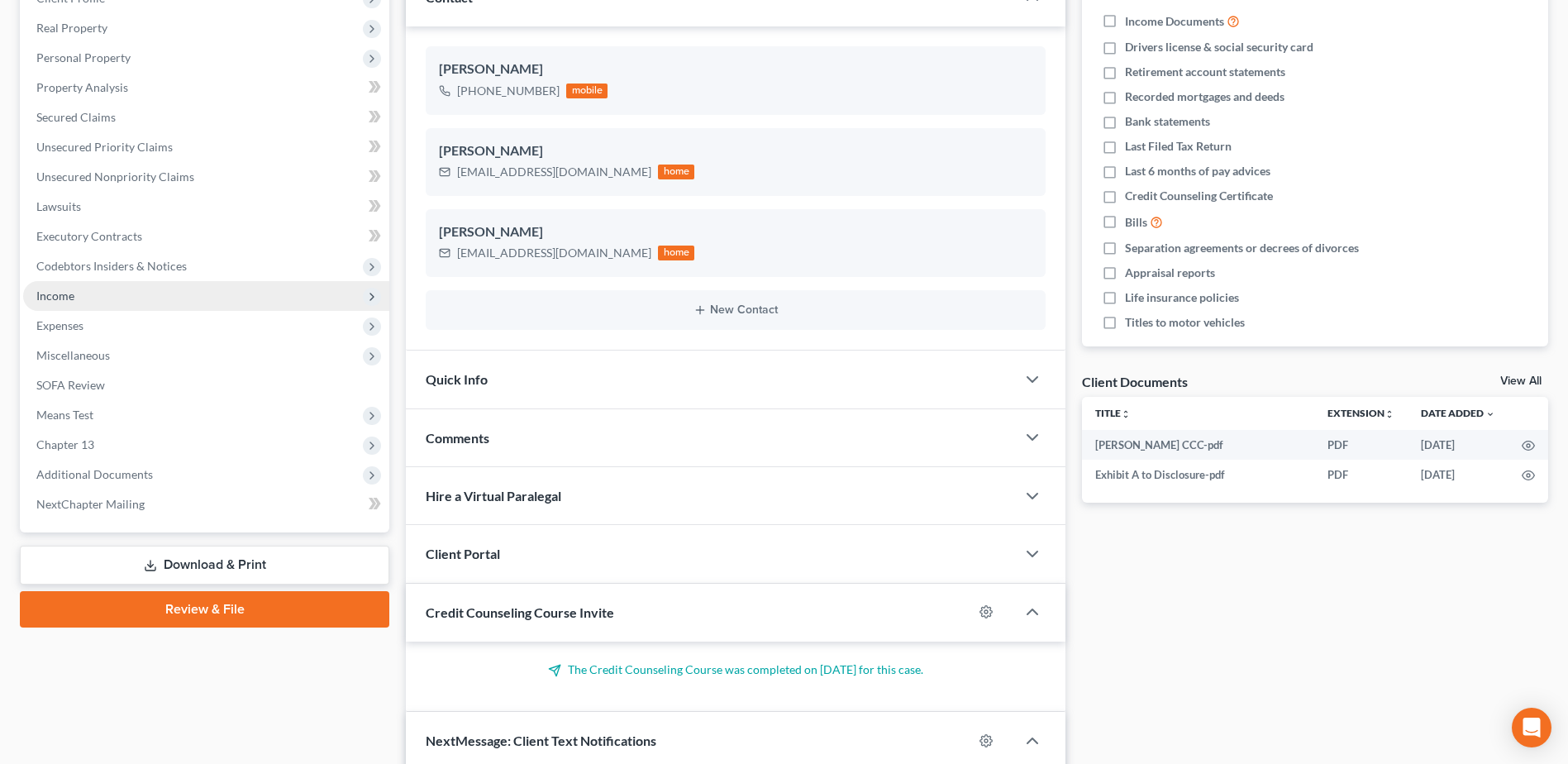
click at [48, 295] on span "Income" at bounding box center [55, 296] width 38 height 14
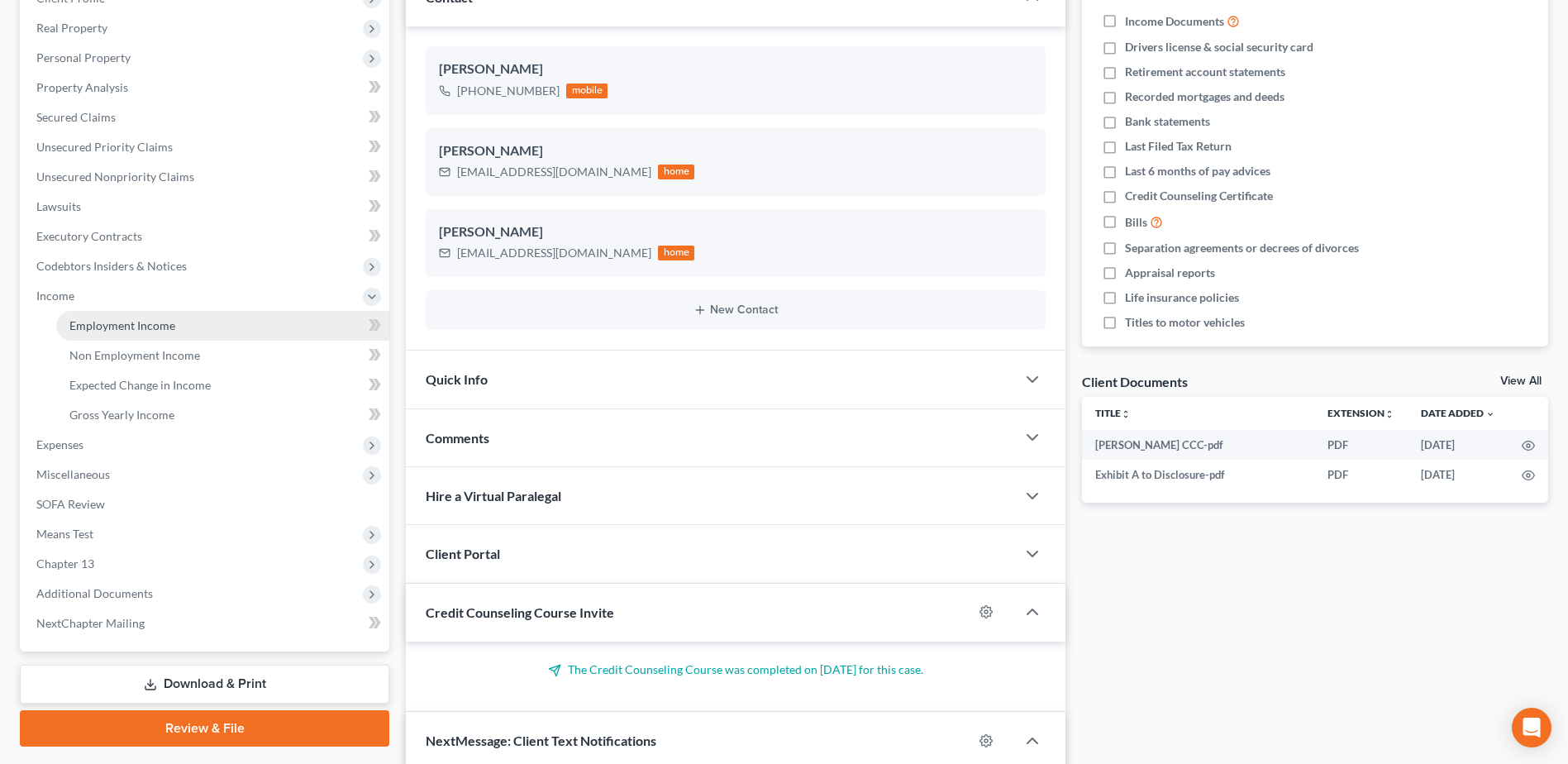
click at [151, 320] on span "Employment Income" at bounding box center [122, 325] width 106 height 14
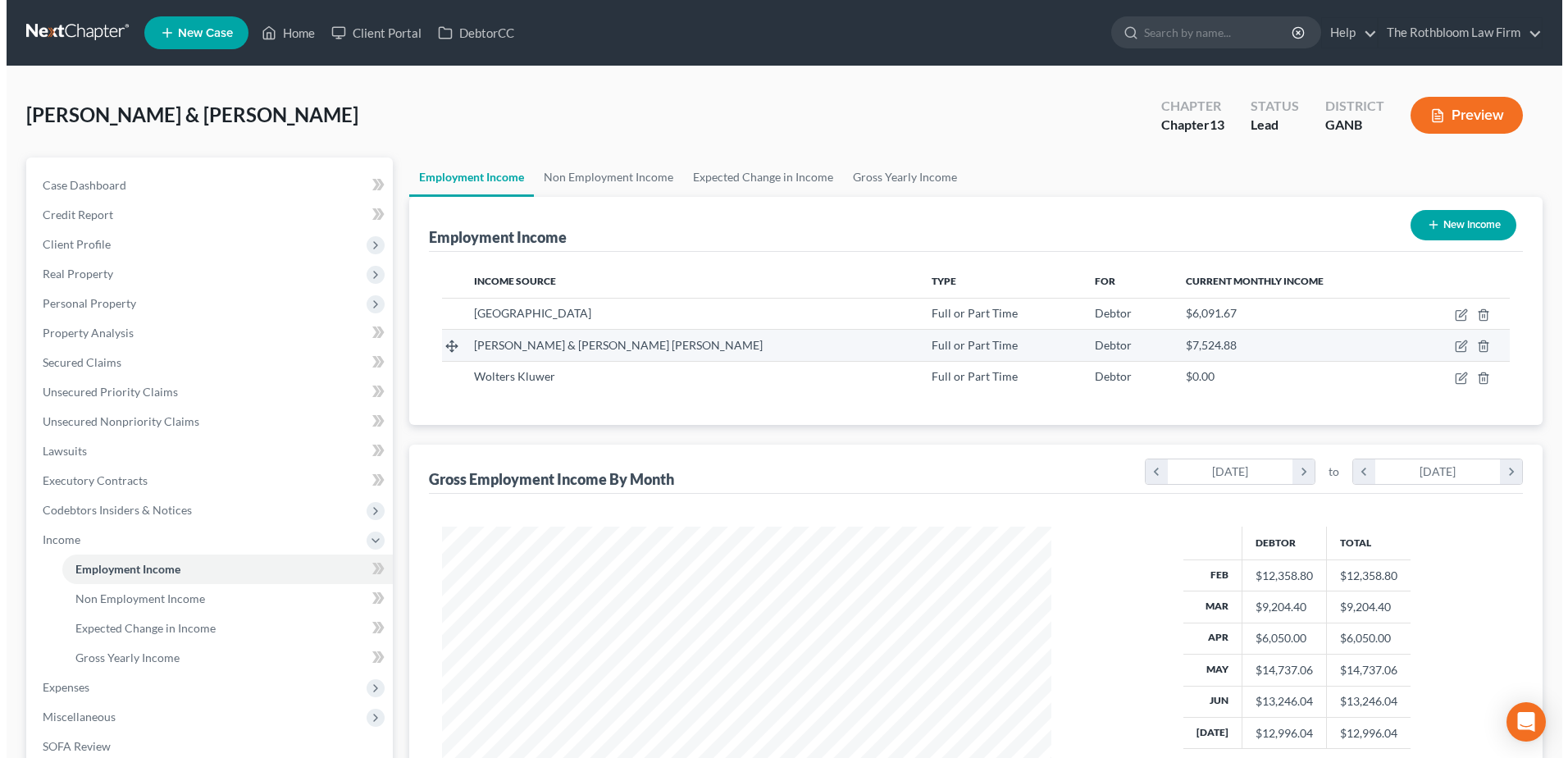
scroll to position [305, 641]
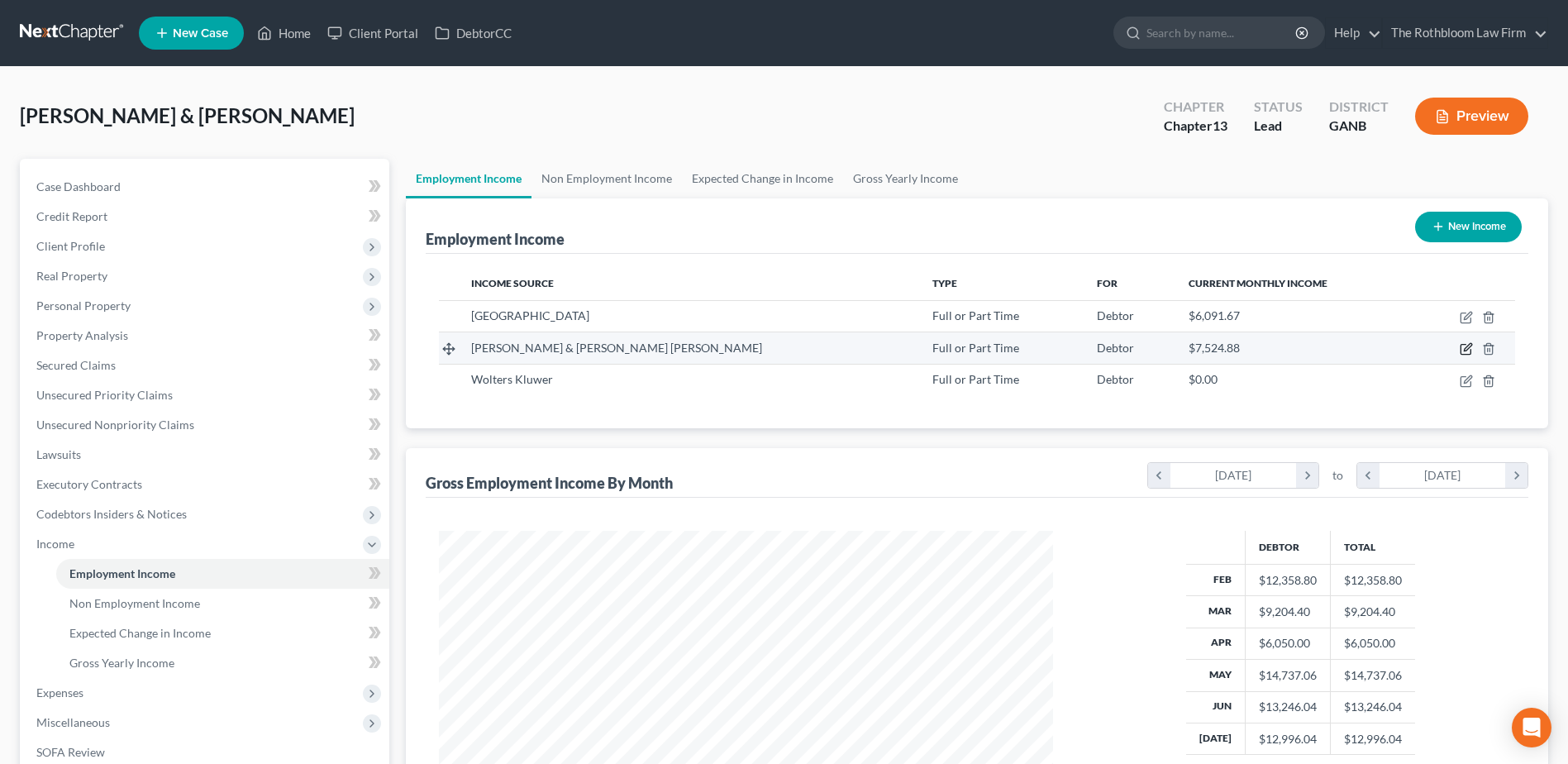
click at [1465, 344] on icon "button" at bounding box center [1466, 349] width 13 height 13
select select "0"
select select "10"
select select "2"
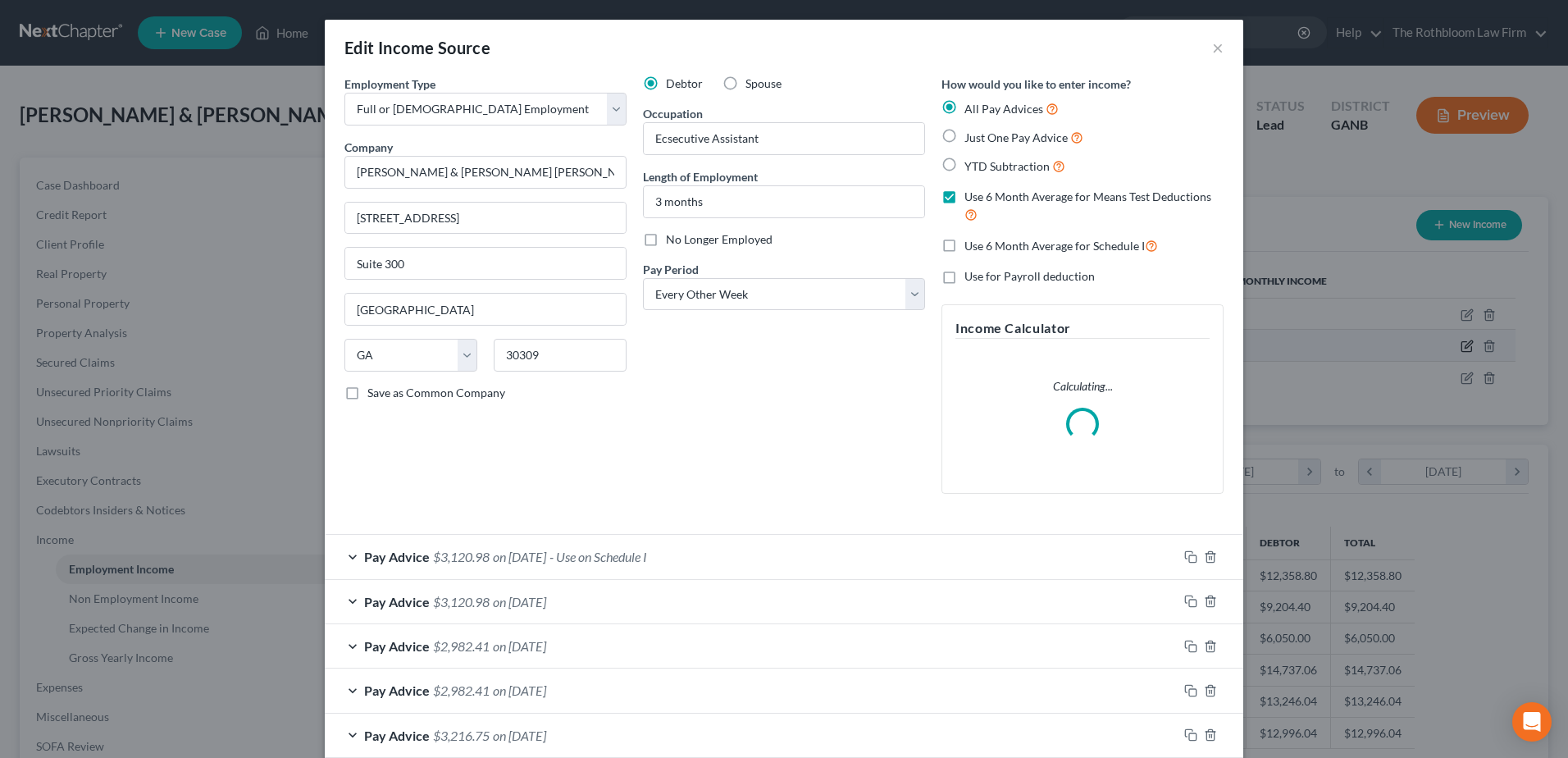
scroll to position [307, 648]
click at [745, 87] on label "Spouse" at bounding box center [763, 84] width 36 height 16
click at [752, 86] on input "Spouse" at bounding box center [757, 80] width 11 height 11
radio input "true"
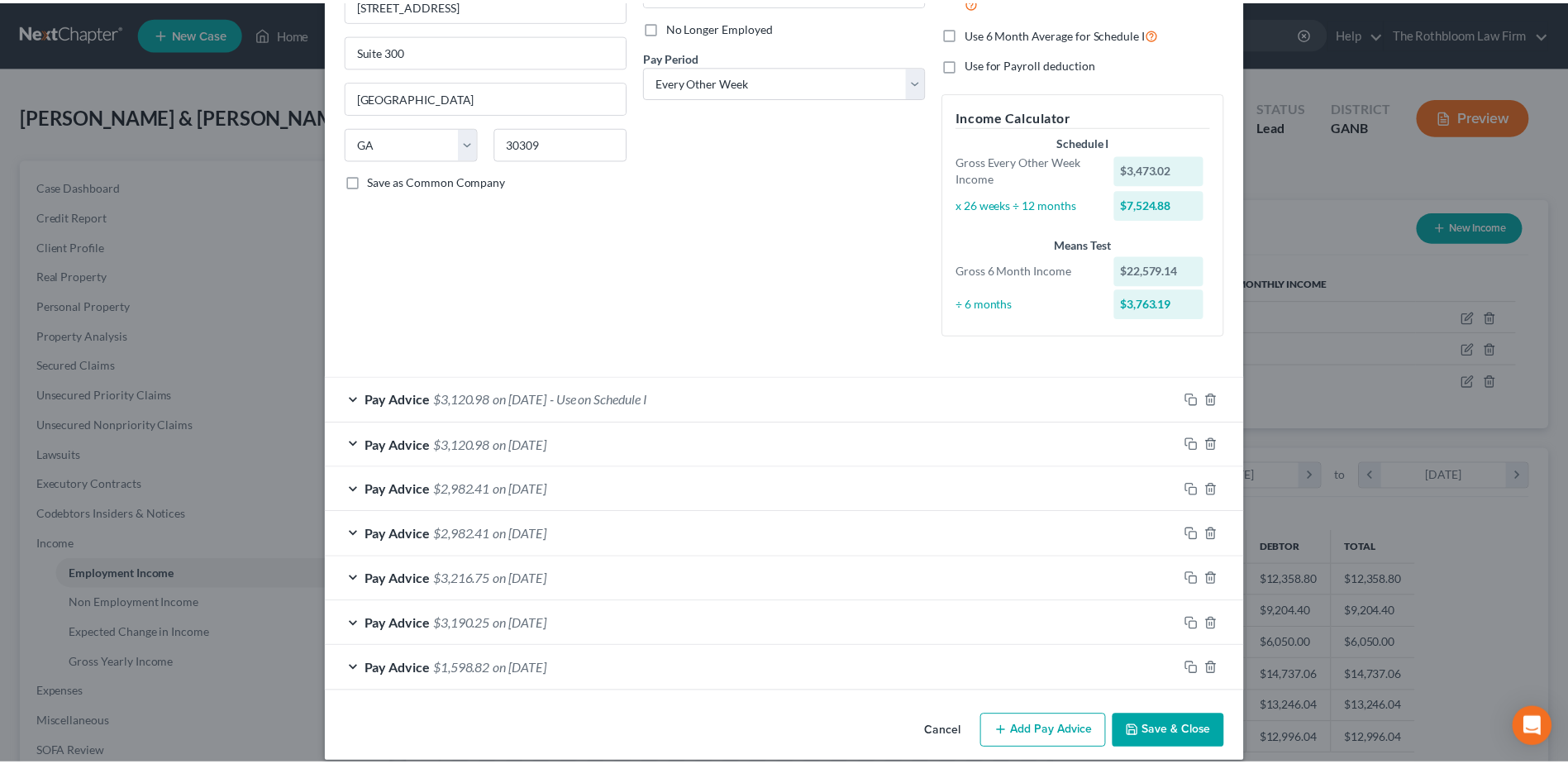
scroll to position [233, 0]
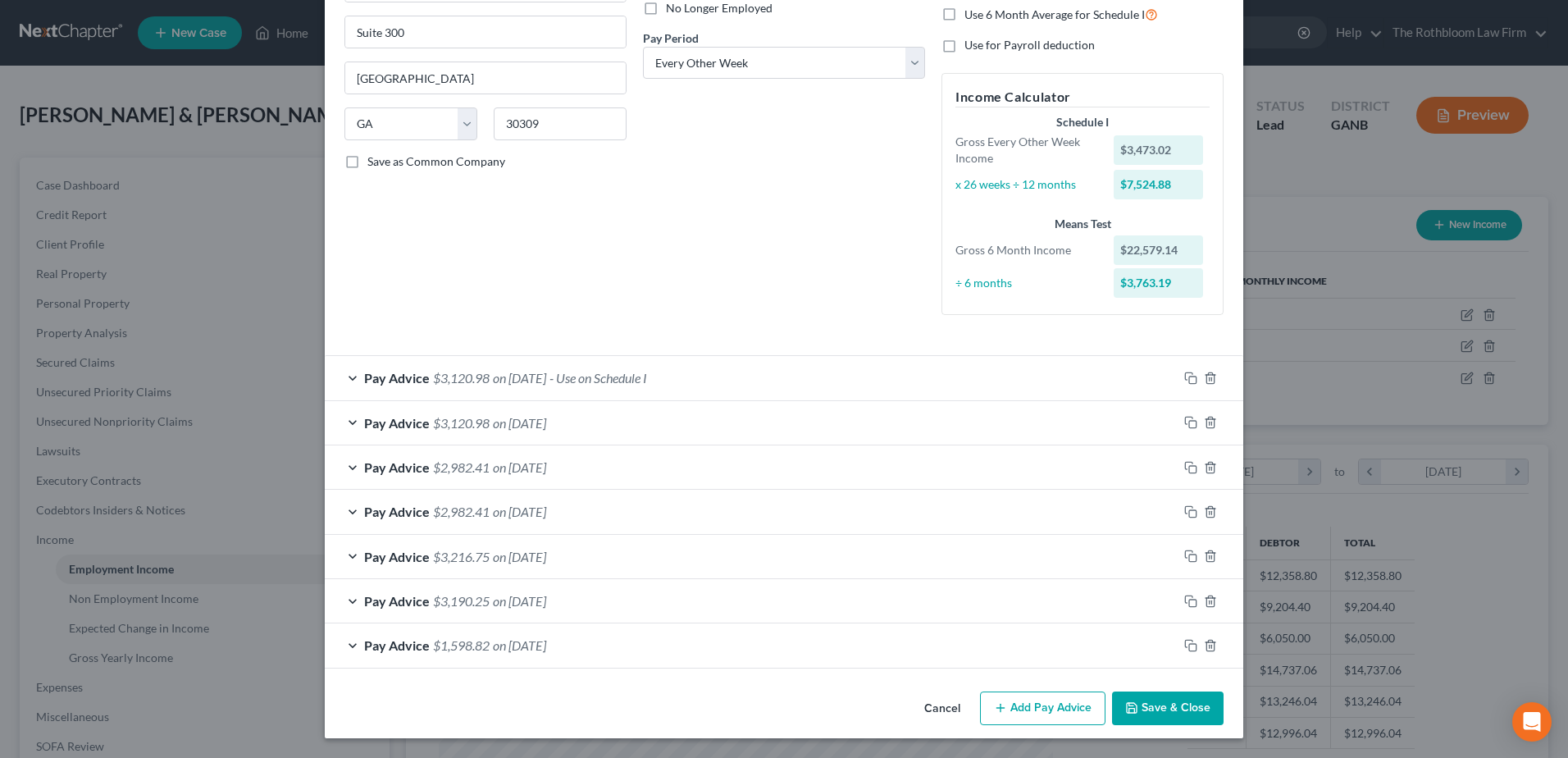
click at [1168, 713] on button "Save & Close" at bounding box center [1168, 709] width 112 height 34
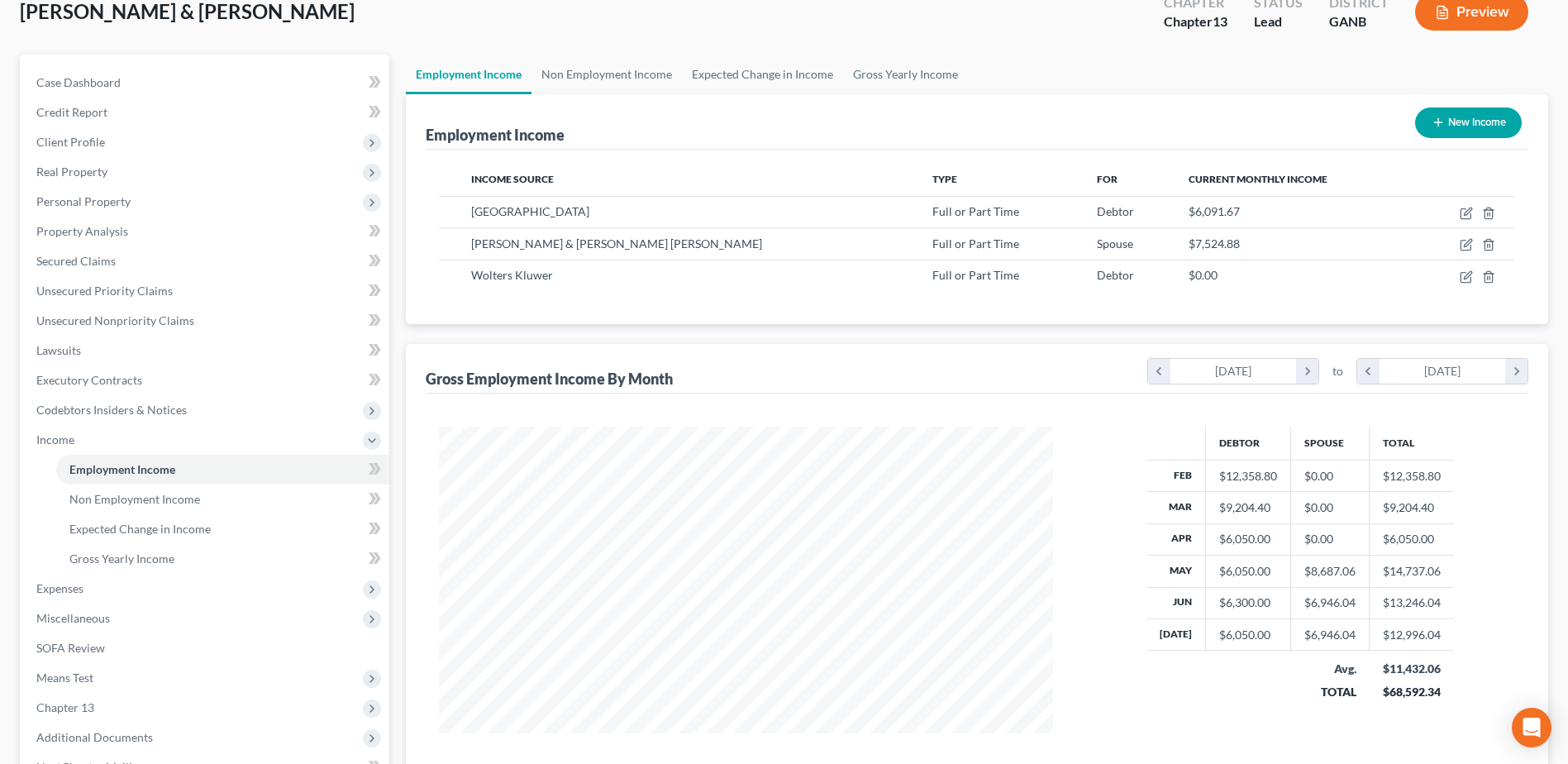
scroll to position [0, 0]
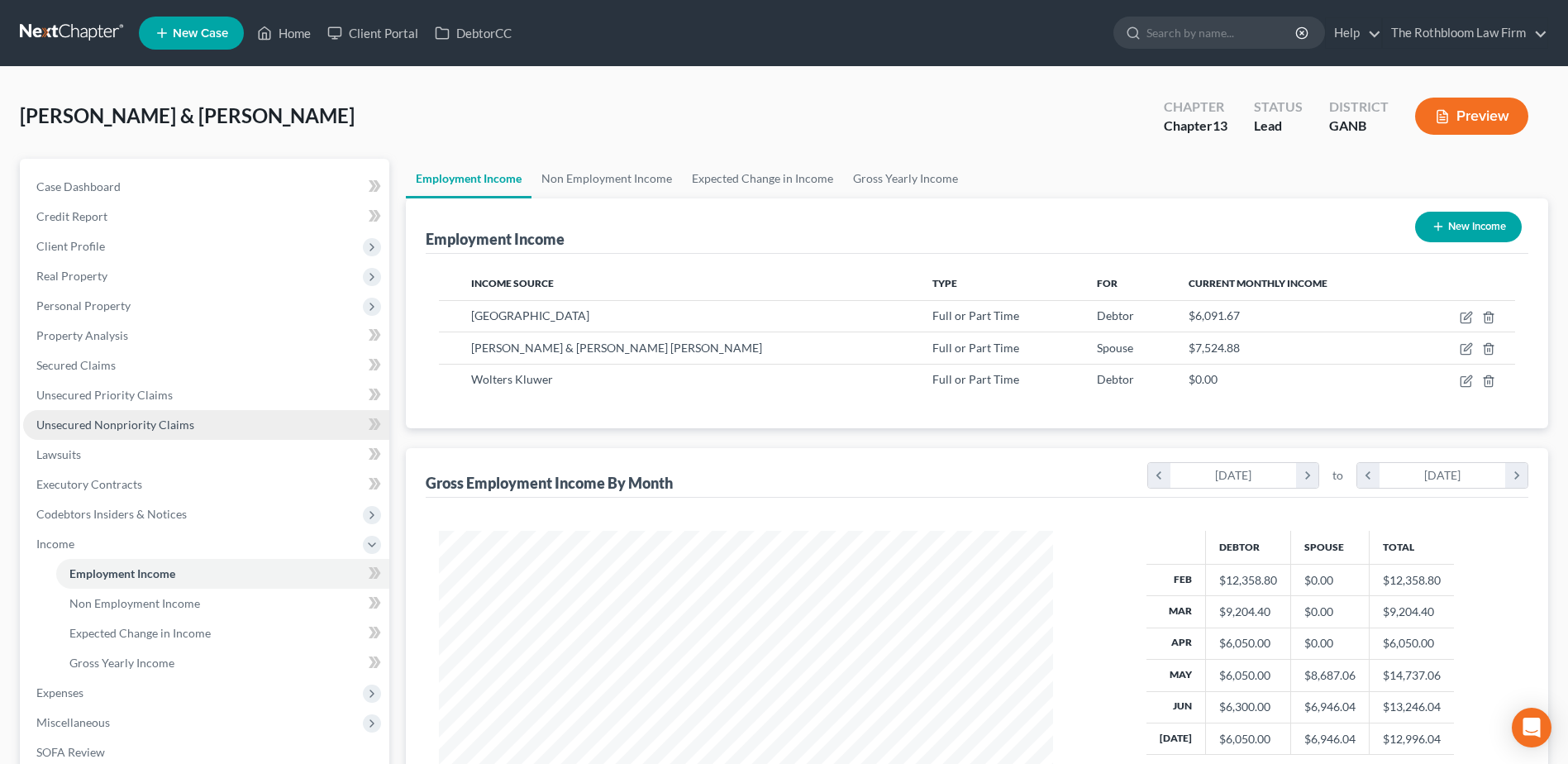
click at [166, 433] on link "Unsecured Nonpriority Claims" at bounding box center [206, 425] width 367 height 30
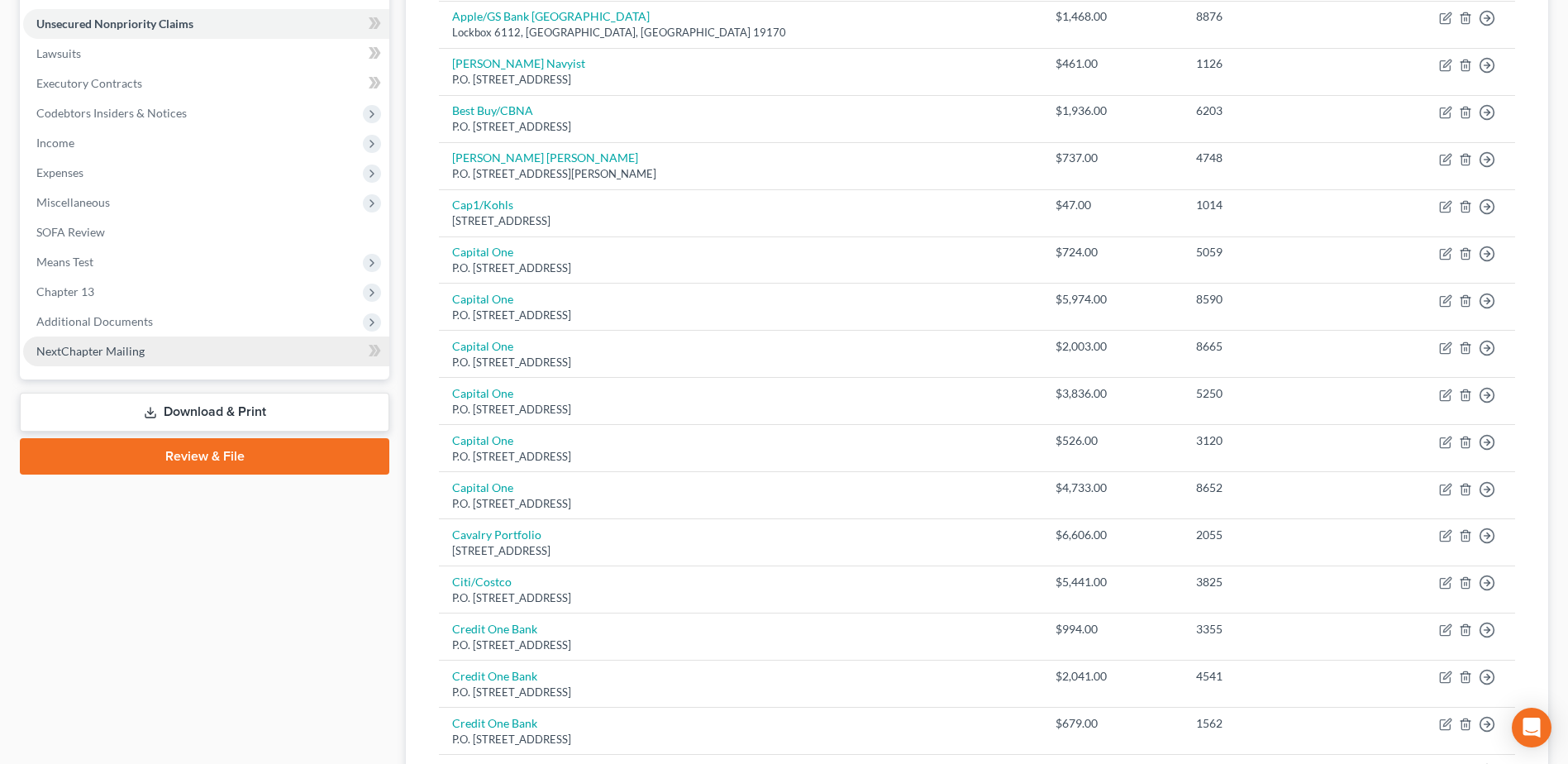
scroll to position [70, 0]
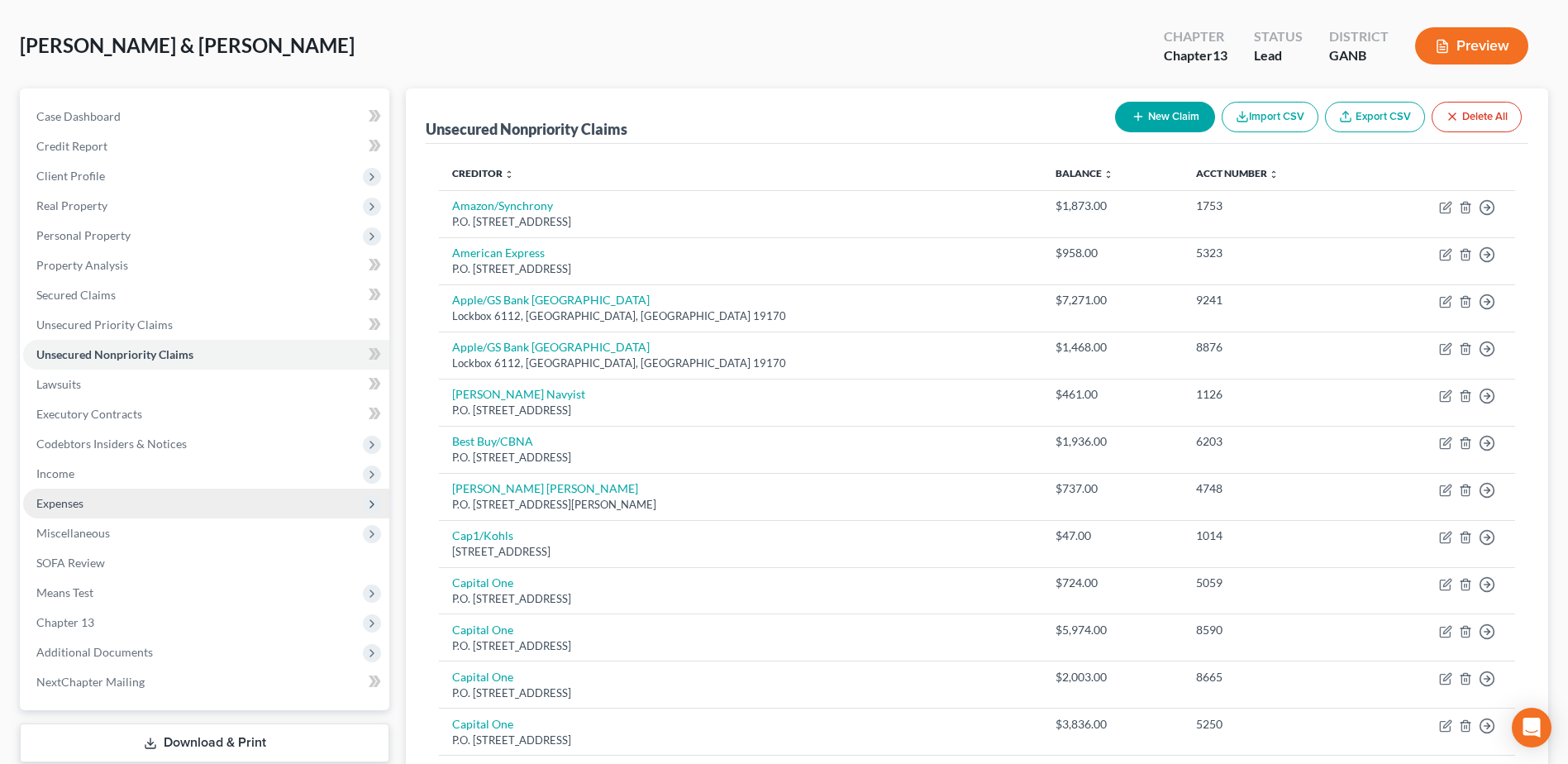
click at [66, 506] on span "Expenses" at bounding box center [60, 502] width 47 height 14
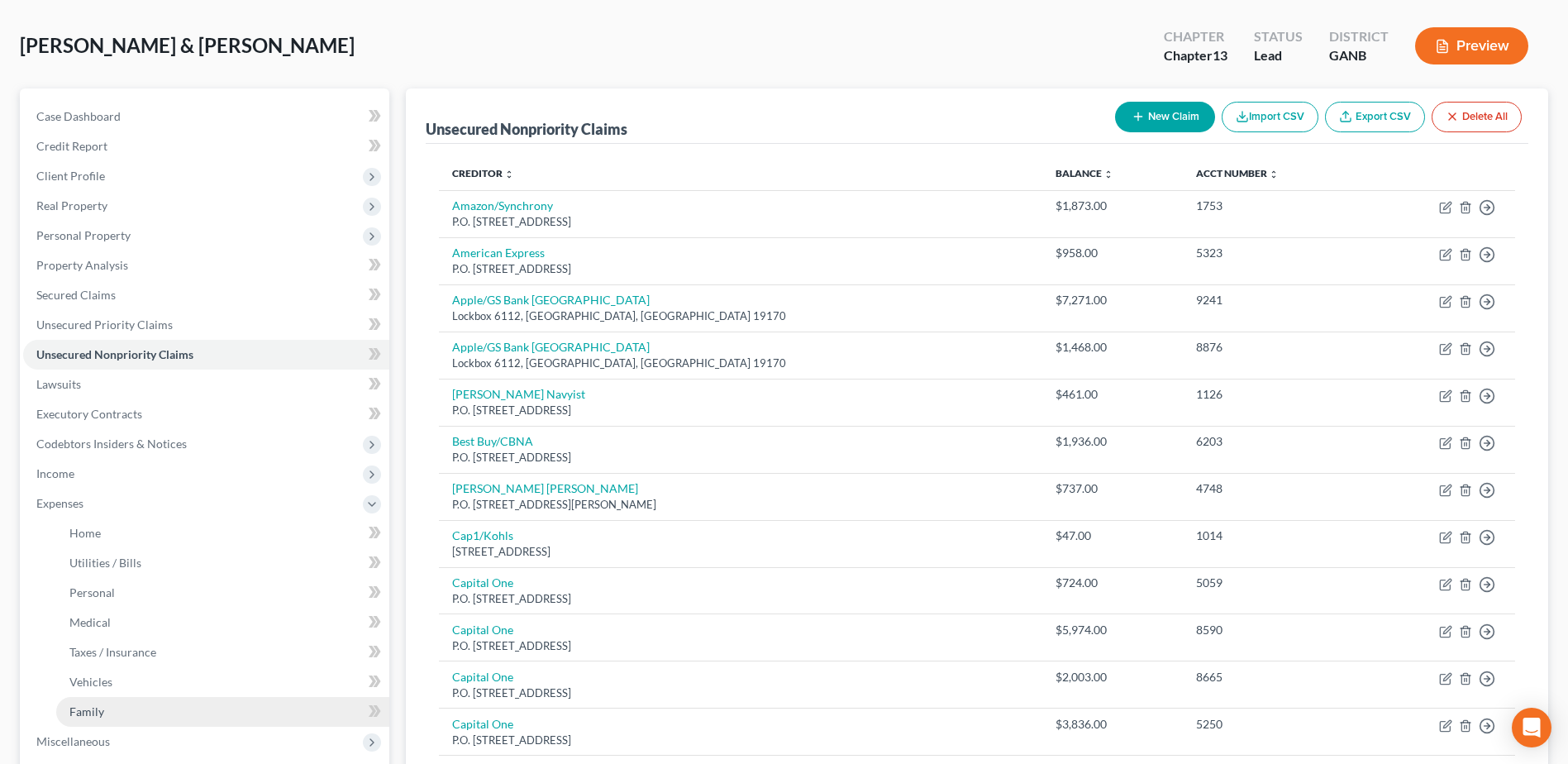
click at [90, 709] on span "Family" at bounding box center [87, 711] width 35 height 14
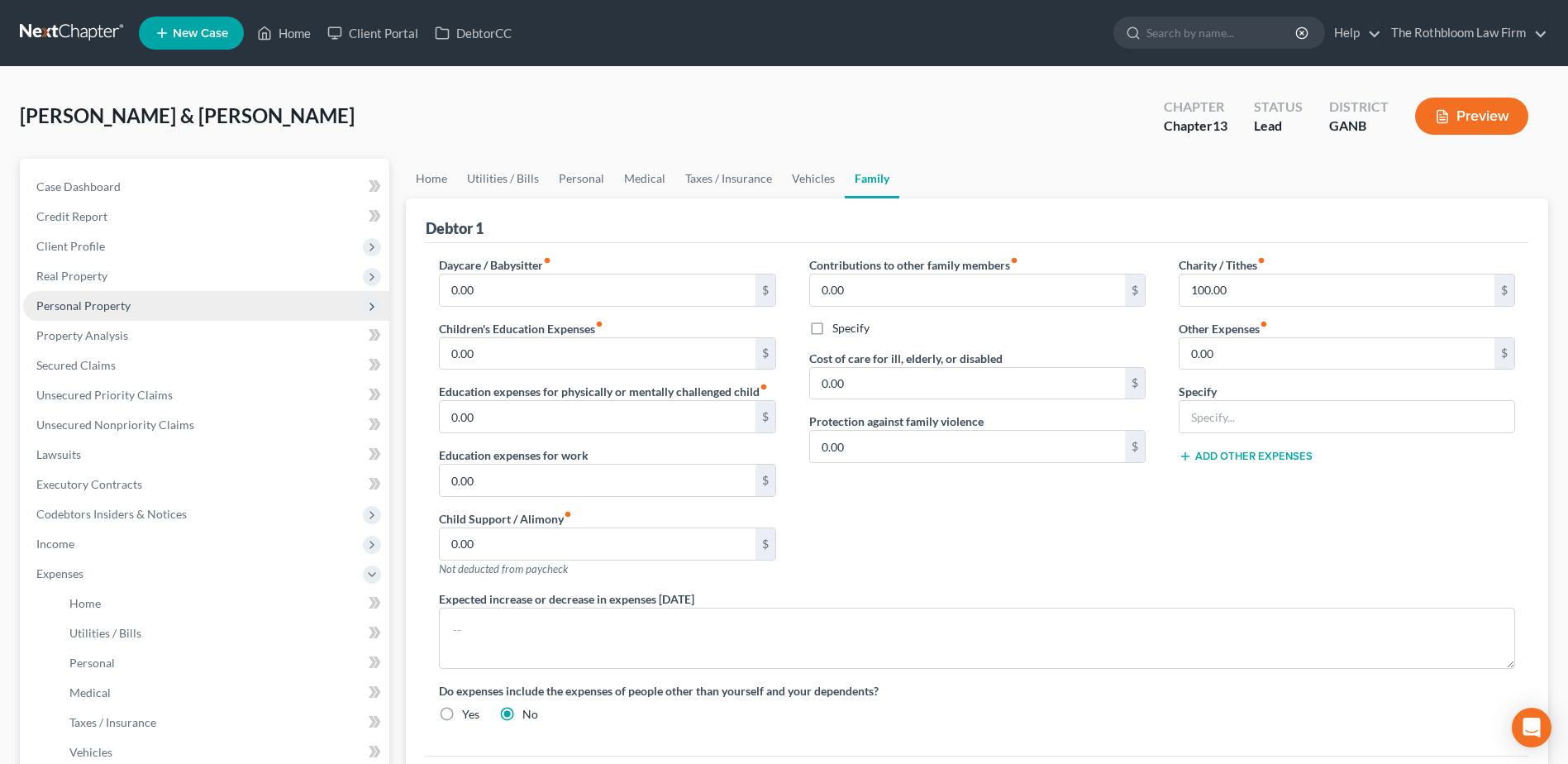
click at [66, 320] on span "Personal Property" at bounding box center [206, 306] width 367 height 30
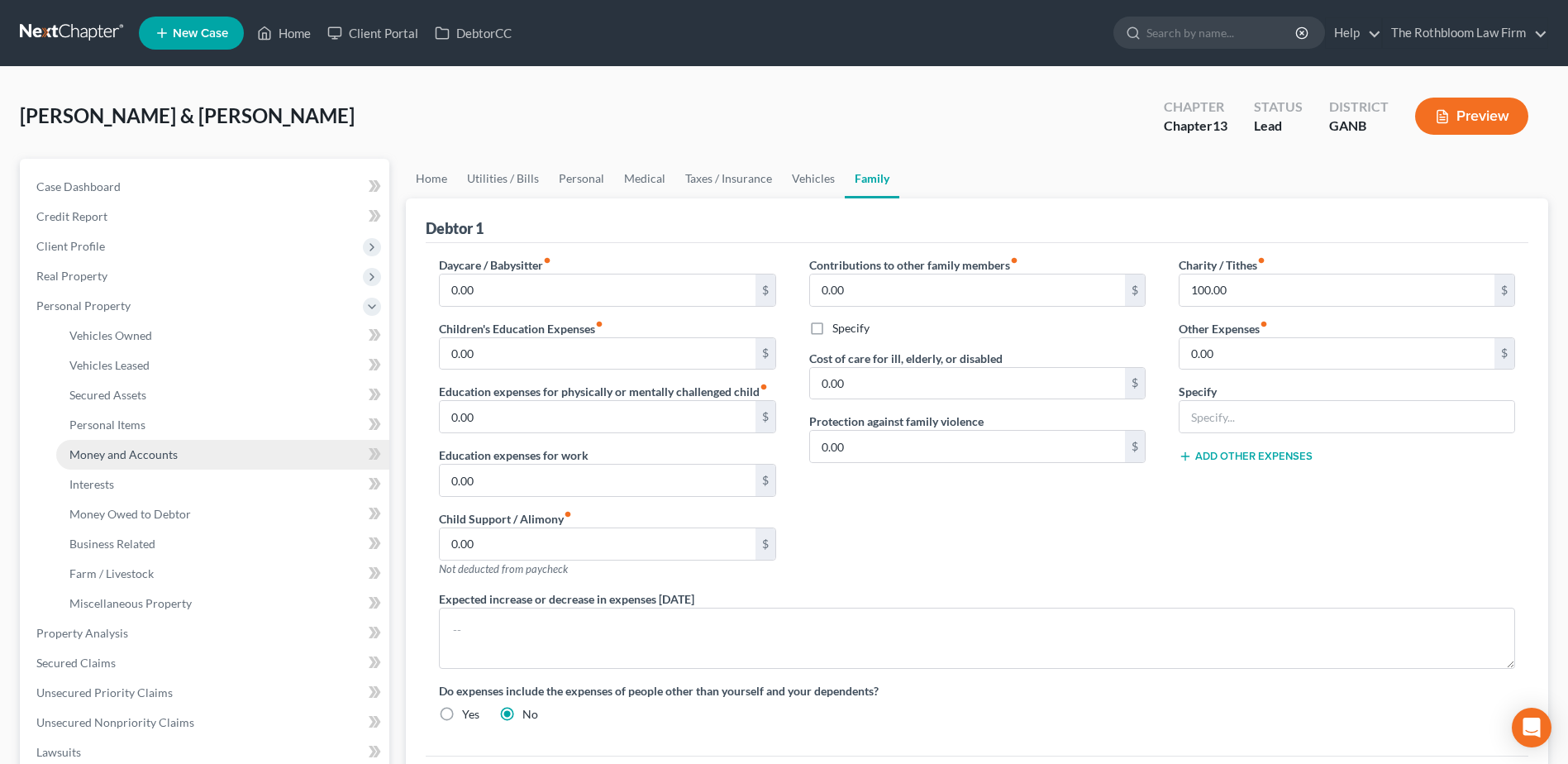
click at [156, 455] on span "Money and Accounts" at bounding box center [123, 454] width 108 height 14
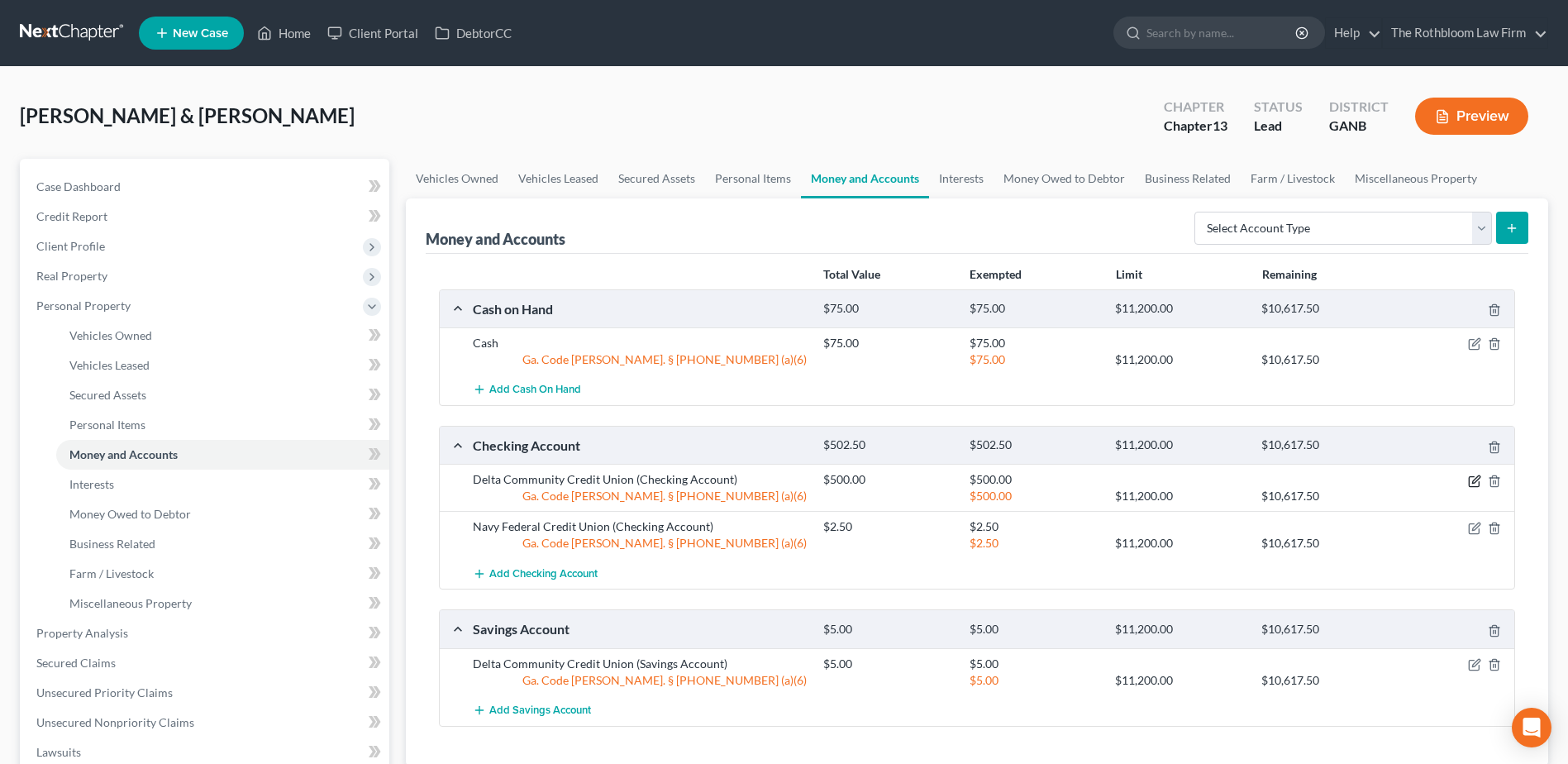
click at [1474, 483] on icon "button" at bounding box center [1474, 482] width 13 height 13
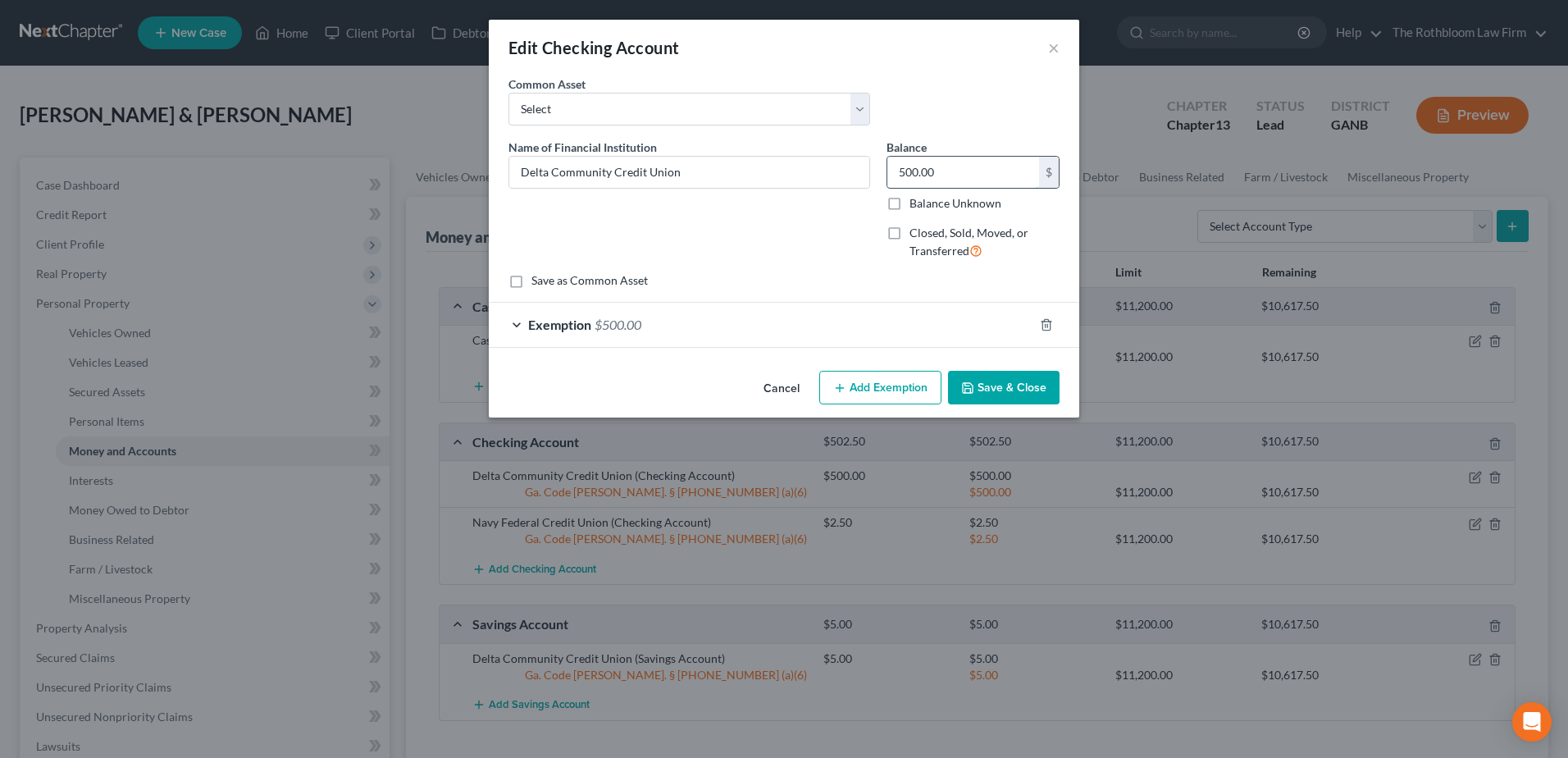
click at [995, 168] on input "500.00" at bounding box center [963, 172] width 152 height 31
type input "3"
type input "475.00"
click at [641, 327] on span "$500.00" at bounding box center [617, 324] width 47 height 16
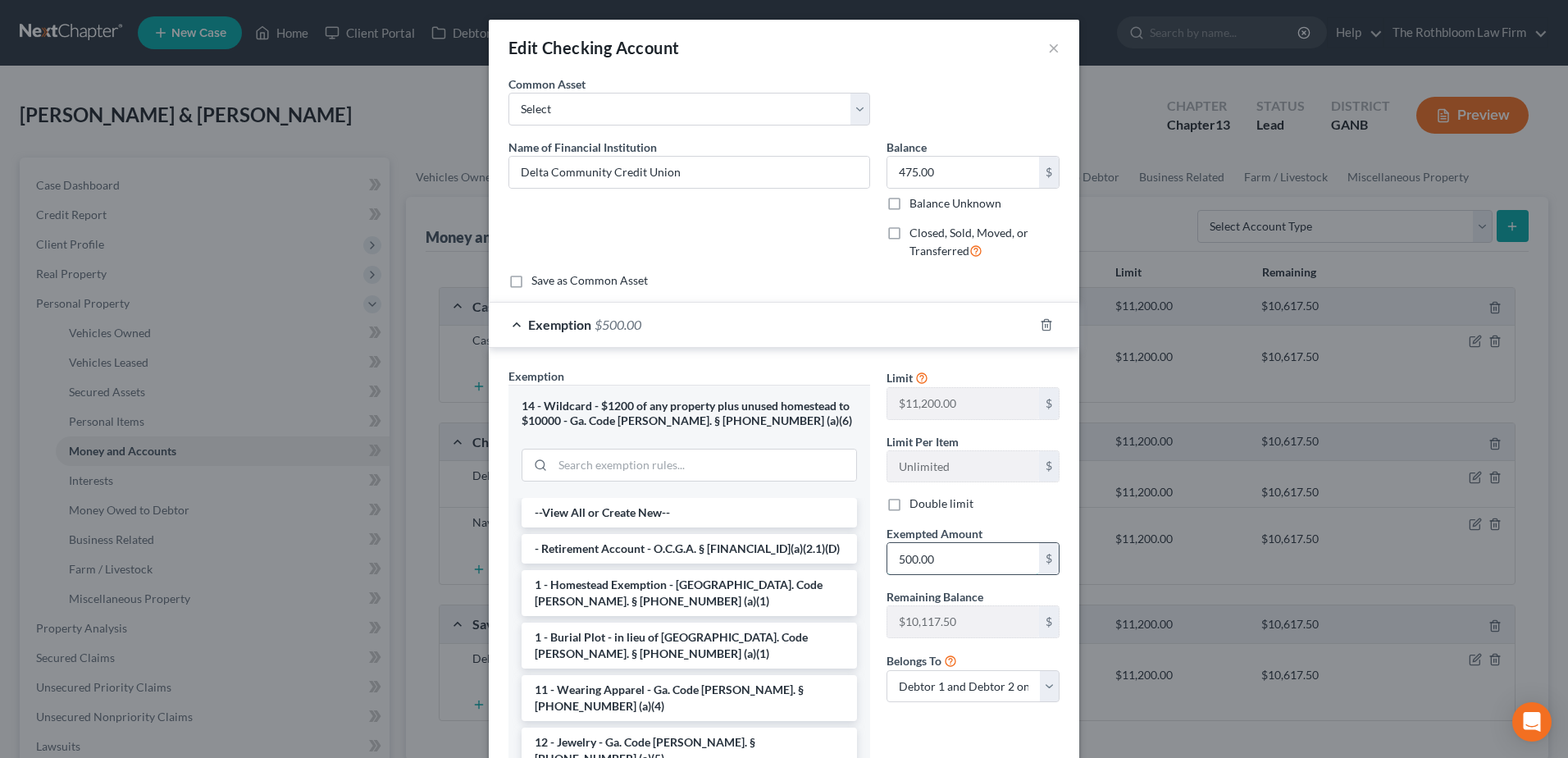
click at [952, 567] on input "500.00" at bounding box center [963, 558] width 152 height 31
type input "475.00"
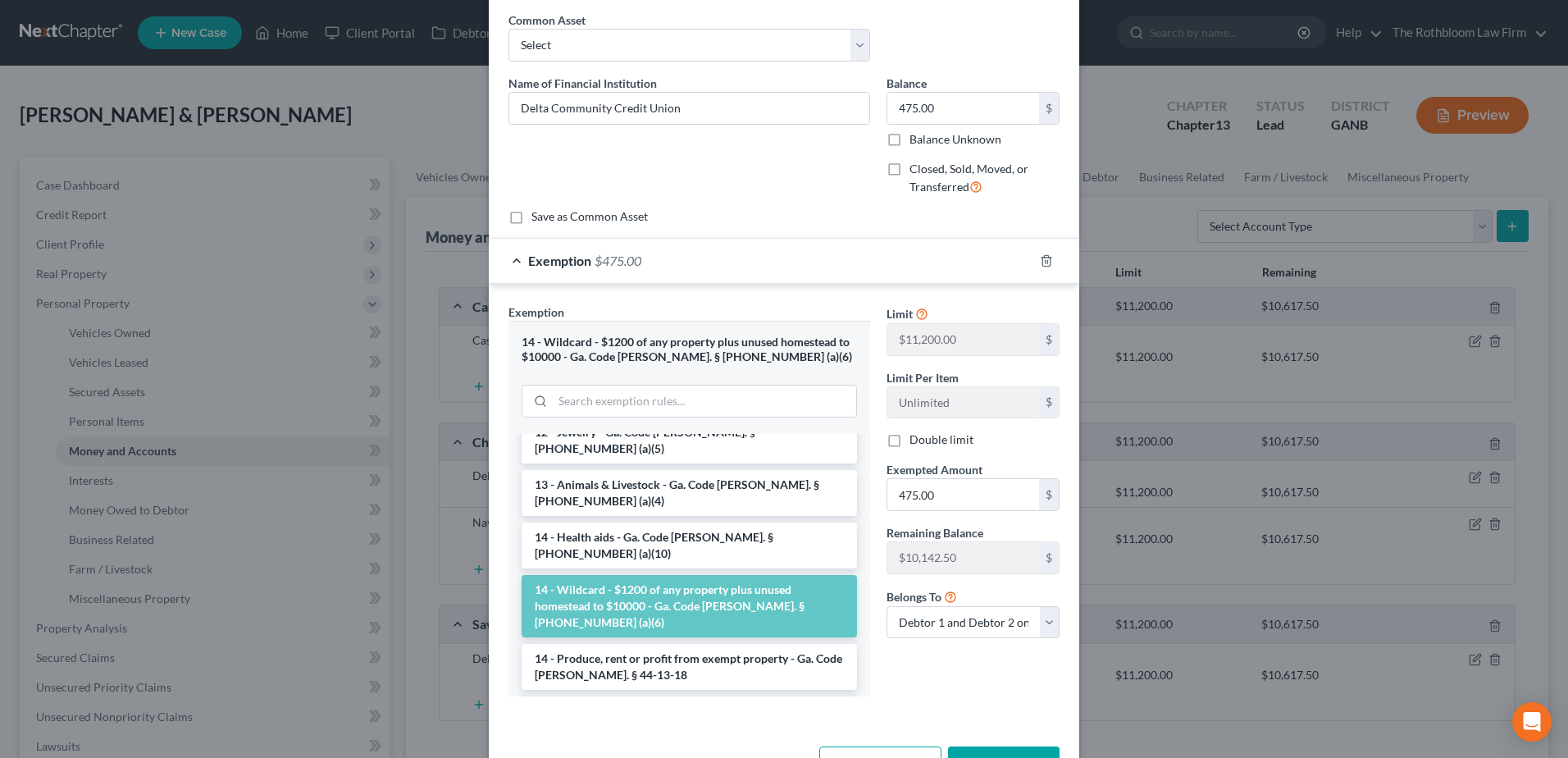
scroll to position [119, 0]
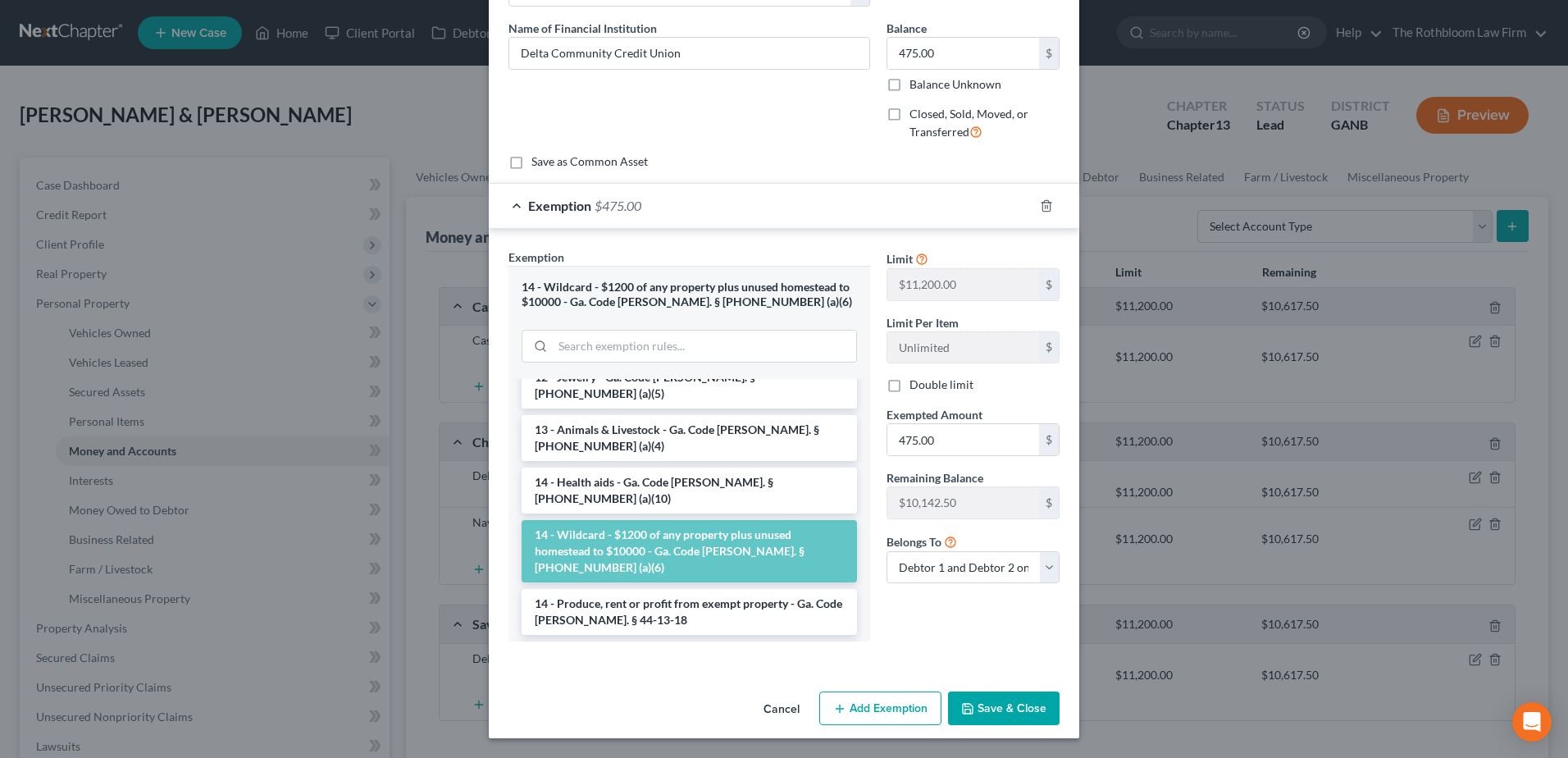
click at [996, 702] on button "Save & Close" at bounding box center [1004, 709] width 112 height 34
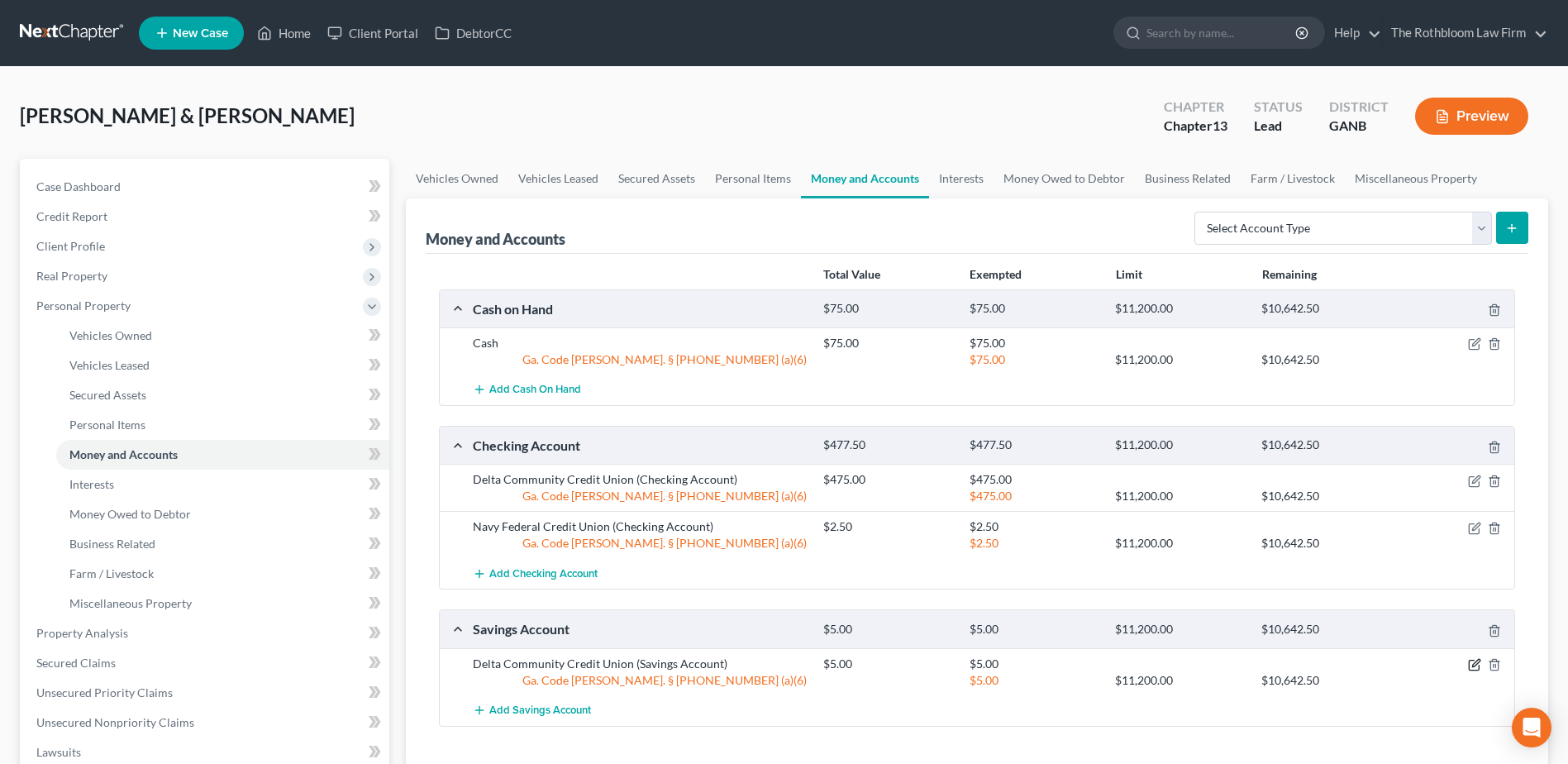
click at [1470, 663] on icon "button" at bounding box center [1474, 665] width 13 height 13
select select "2"
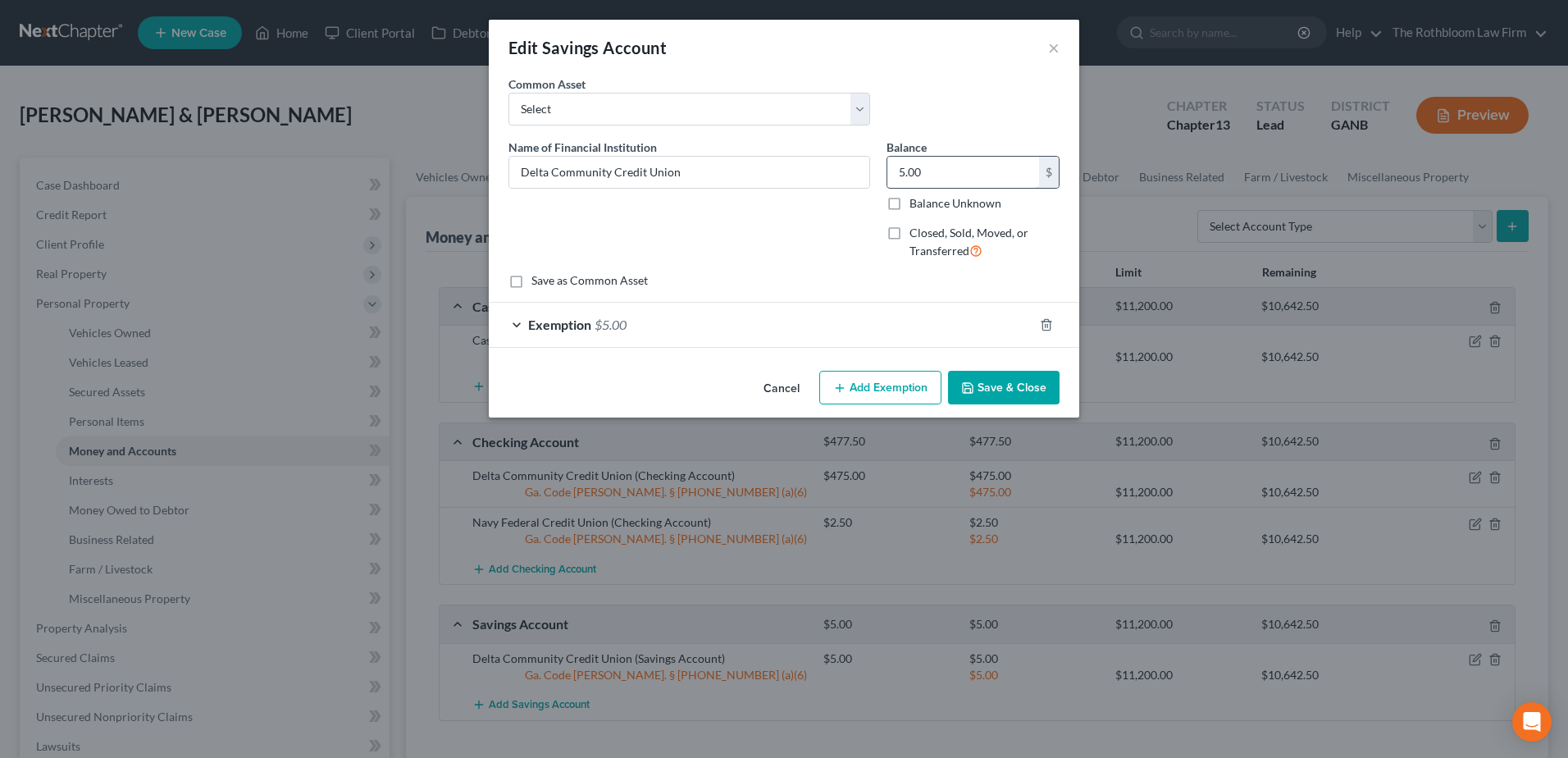
click at [962, 171] on input "5.00" at bounding box center [963, 172] width 152 height 31
type input "1,200"
click at [592, 328] on div "Exemption $5.00" at bounding box center [760, 324] width 544 height 44
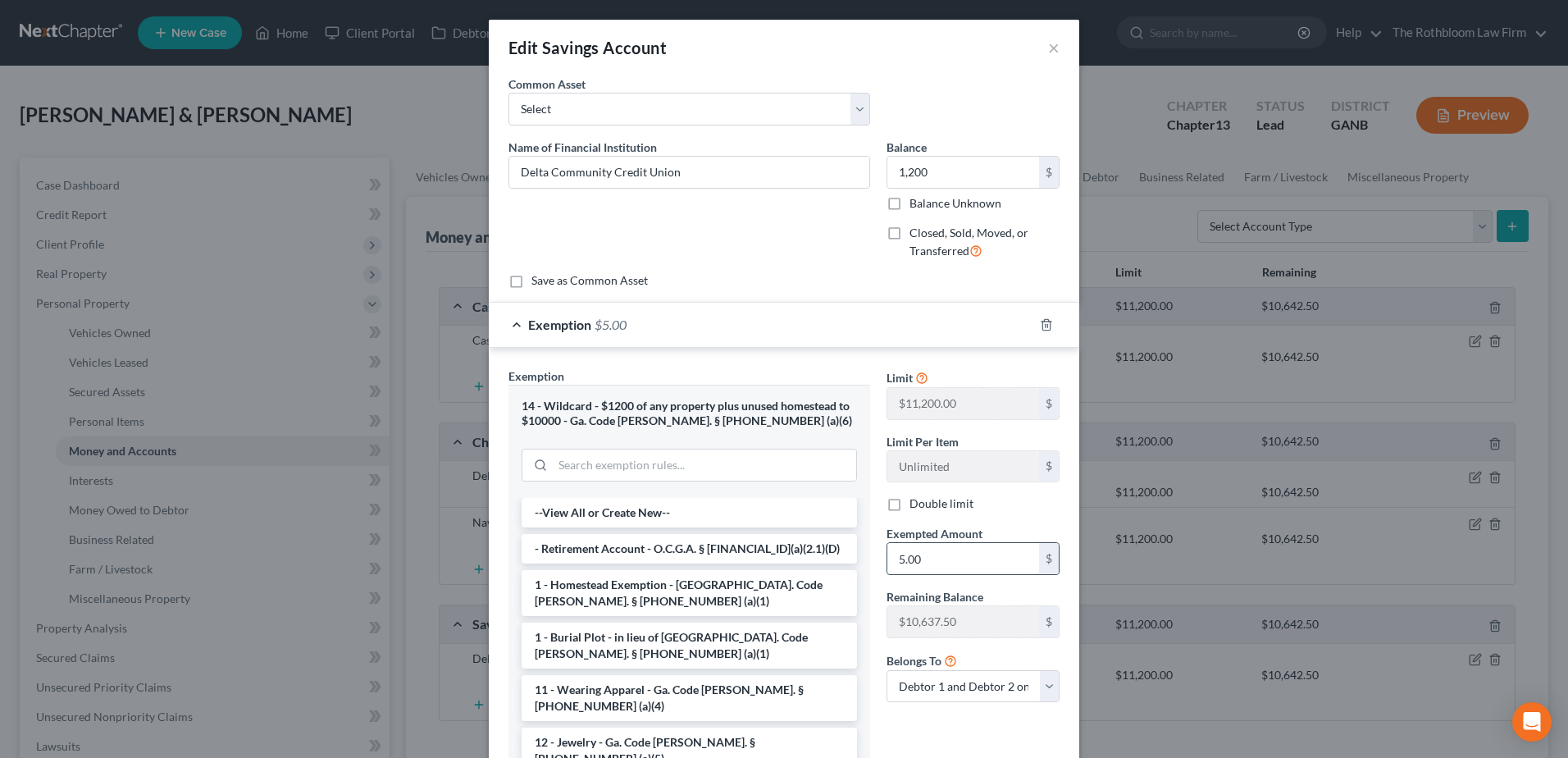
click at [933, 563] on input "5.00" at bounding box center [963, 558] width 152 height 31
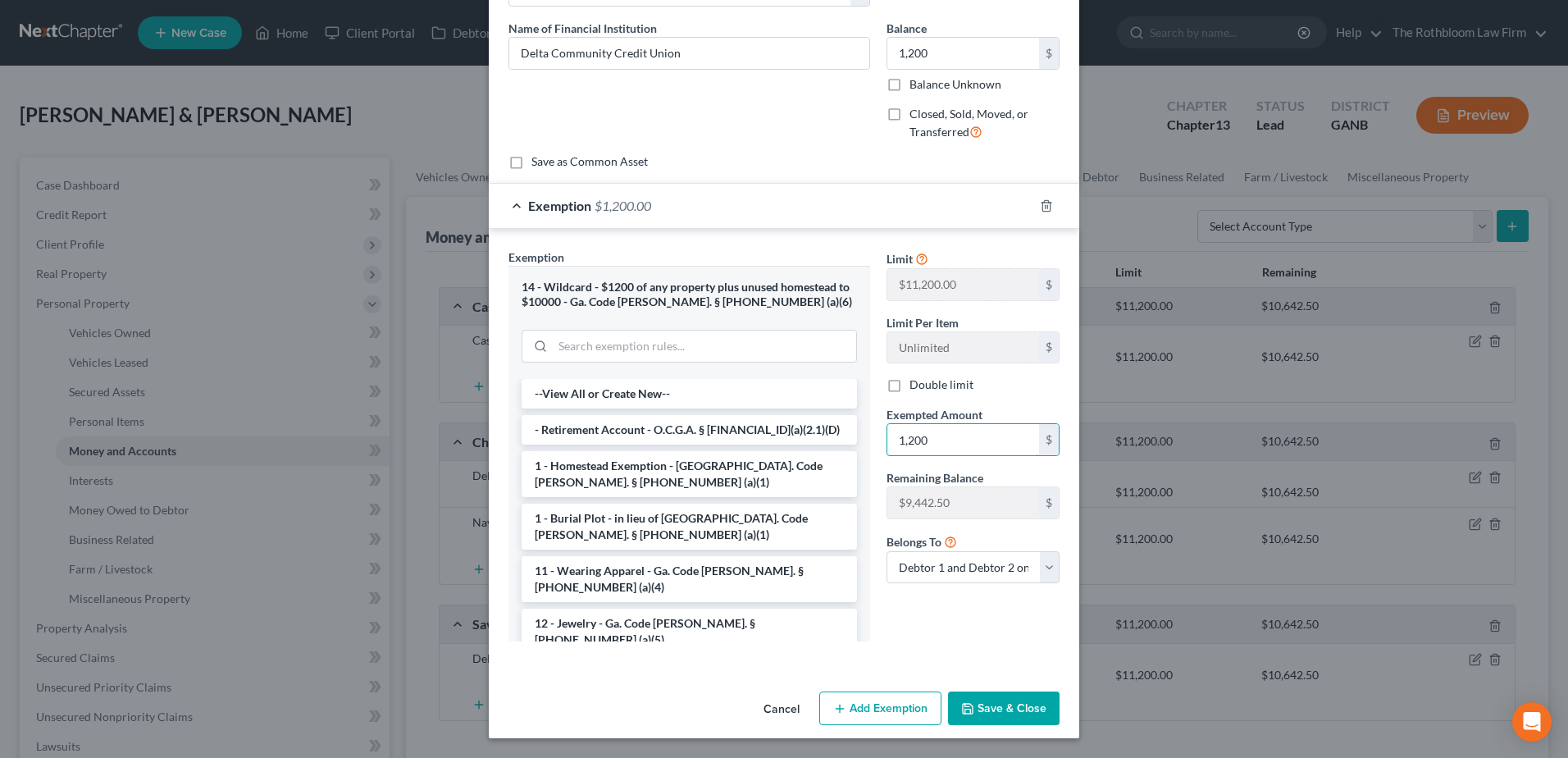
type input "1,200"
click at [996, 712] on button "Save & Close" at bounding box center [1004, 709] width 112 height 34
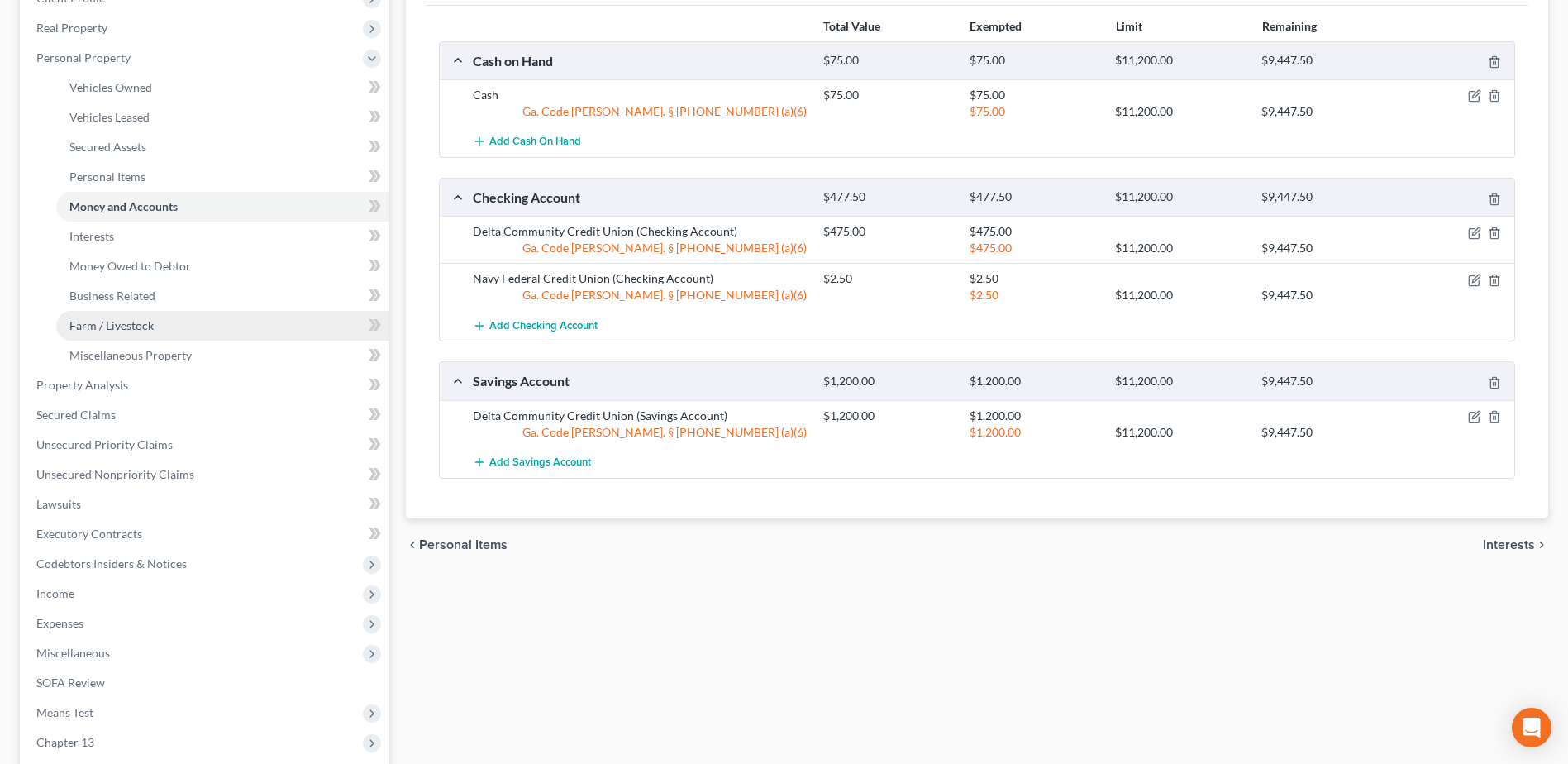
scroll to position [0, 0]
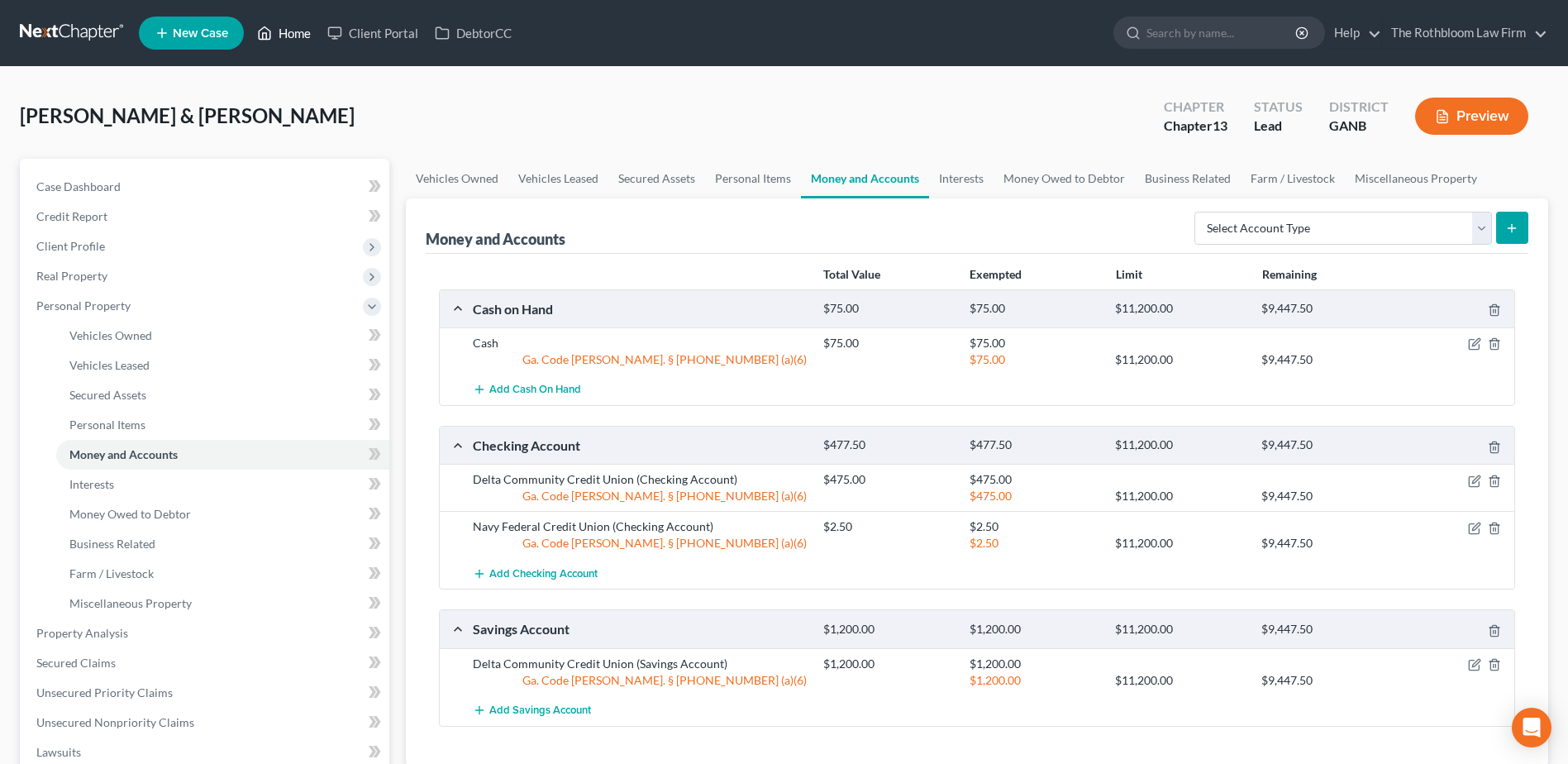
click at [311, 28] on link "Home" at bounding box center [284, 33] width 70 height 30
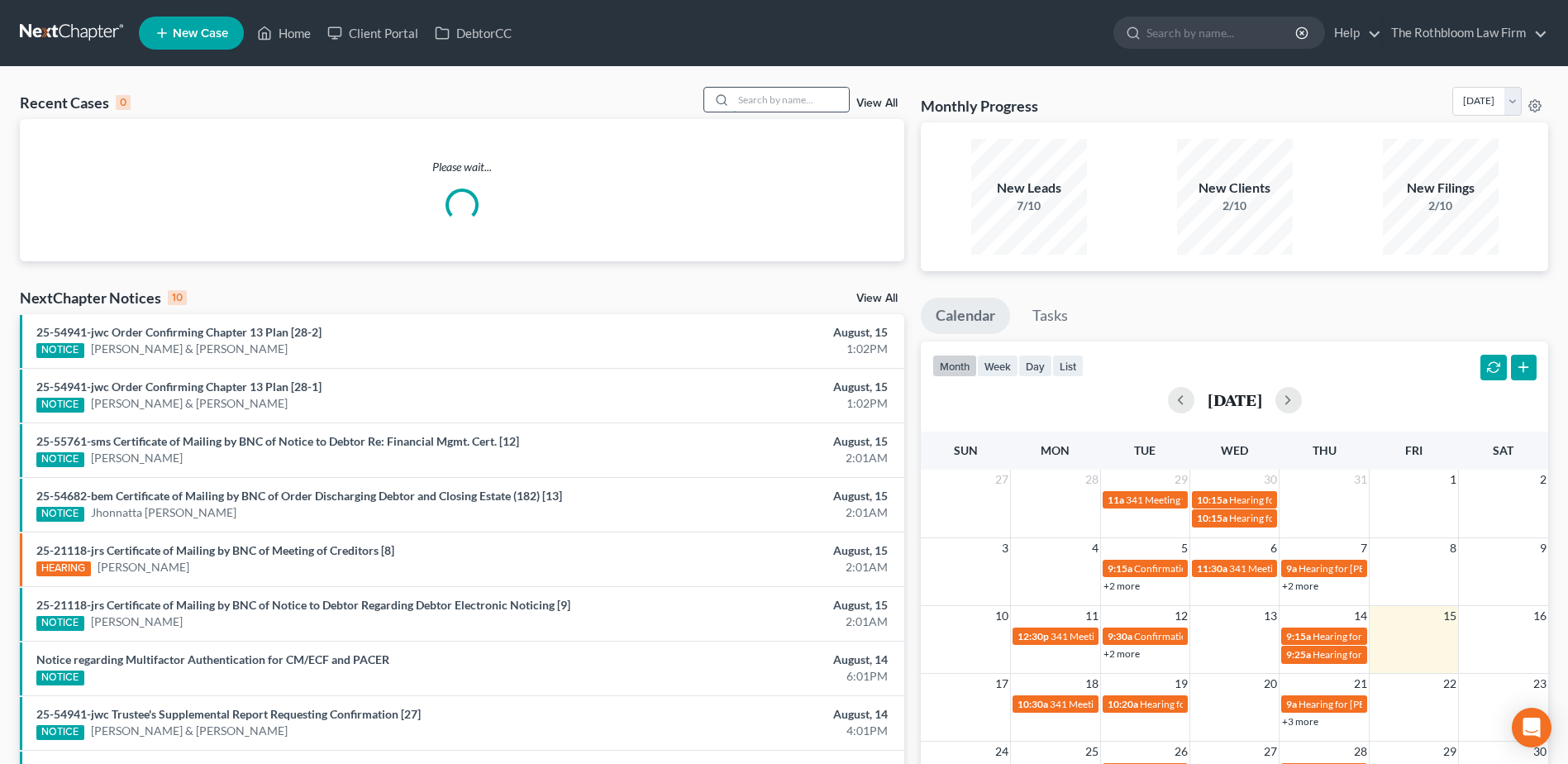
click at [750, 108] on input "search" at bounding box center [791, 99] width 116 height 24
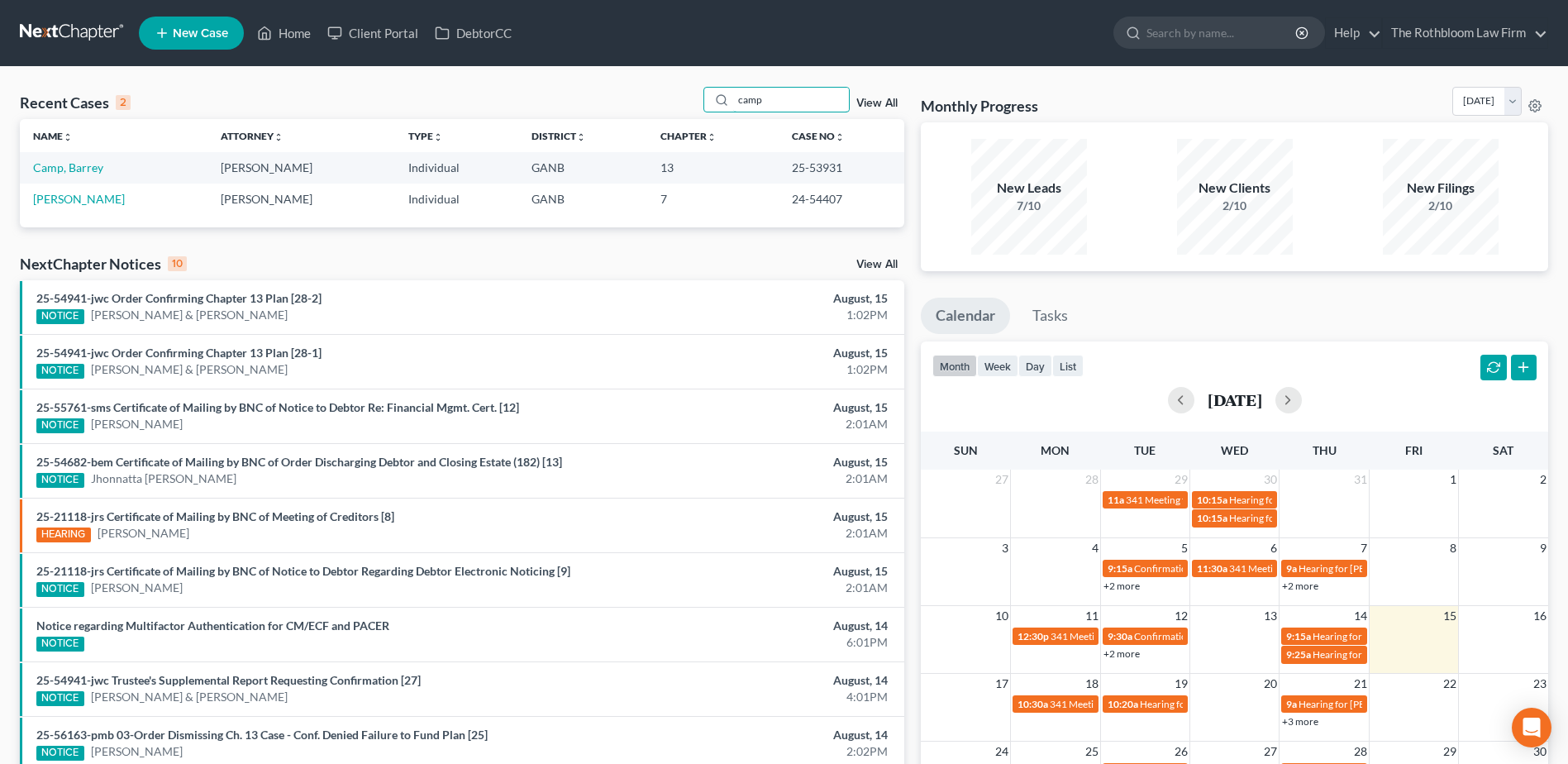
type input "camp"
click at [60, 160] on td "Camp, Barrey" at bounding box center [113, 167] width 188 height 31
click at [59, 174] on link "Camp, Barrey" at bounding box center [68, 167] width 70 height 14
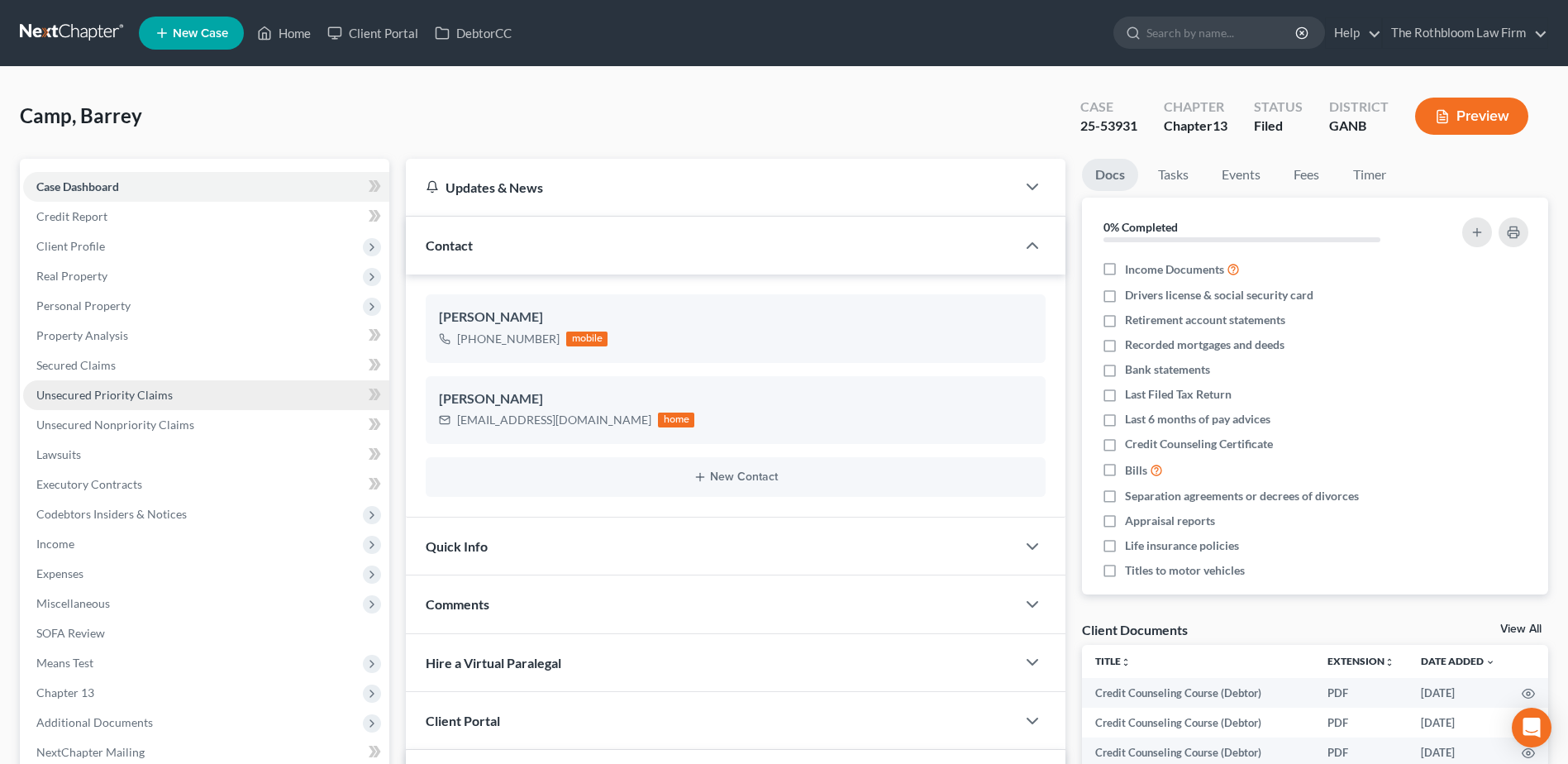
click at [158, 392] on span "Unsecured Priority Claims" at bounding box center [104, 395] width 137 height 14
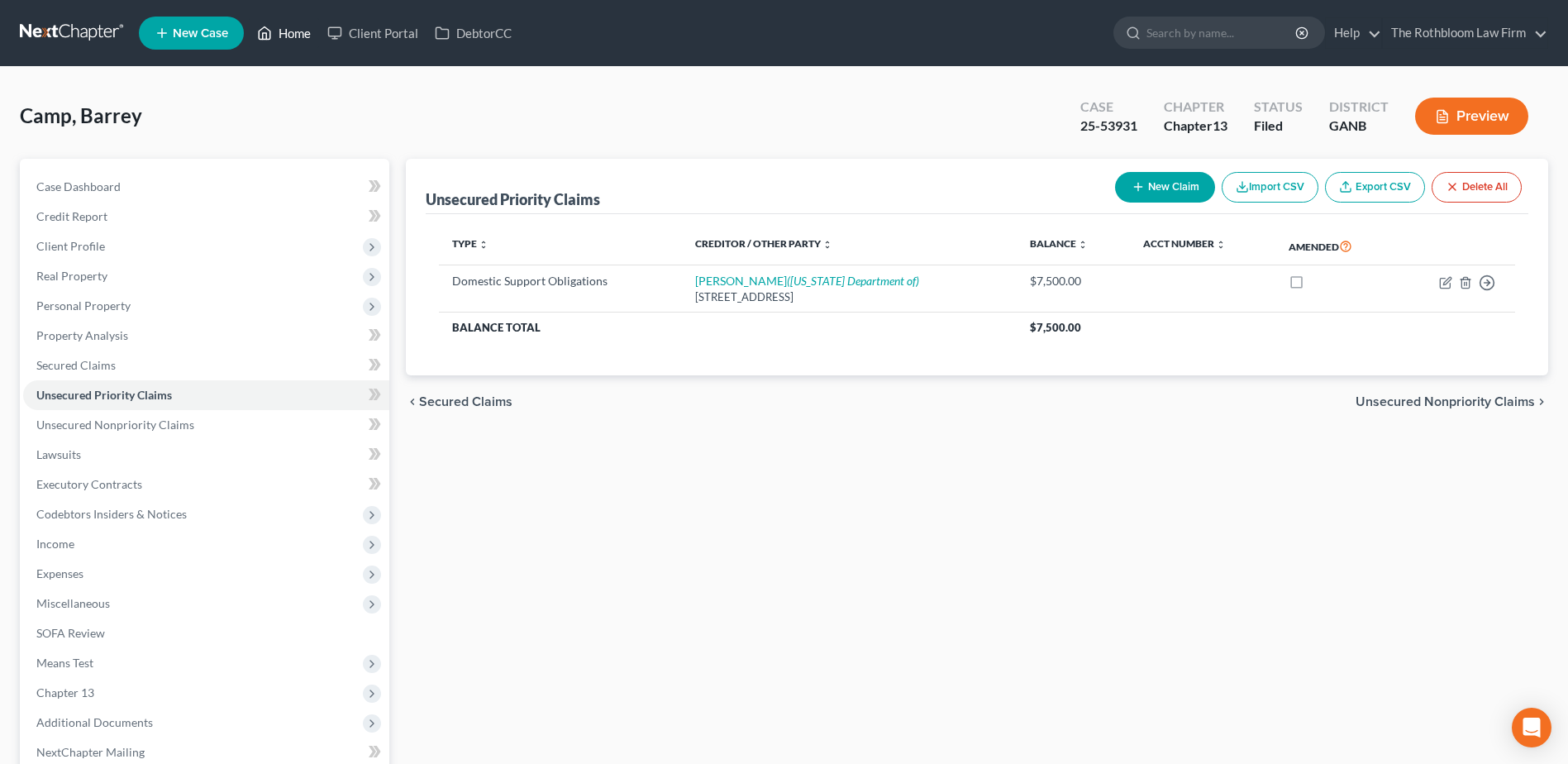
click at [312, 37] on link "Home" at bounding box center [284, 33] width 70 height 30
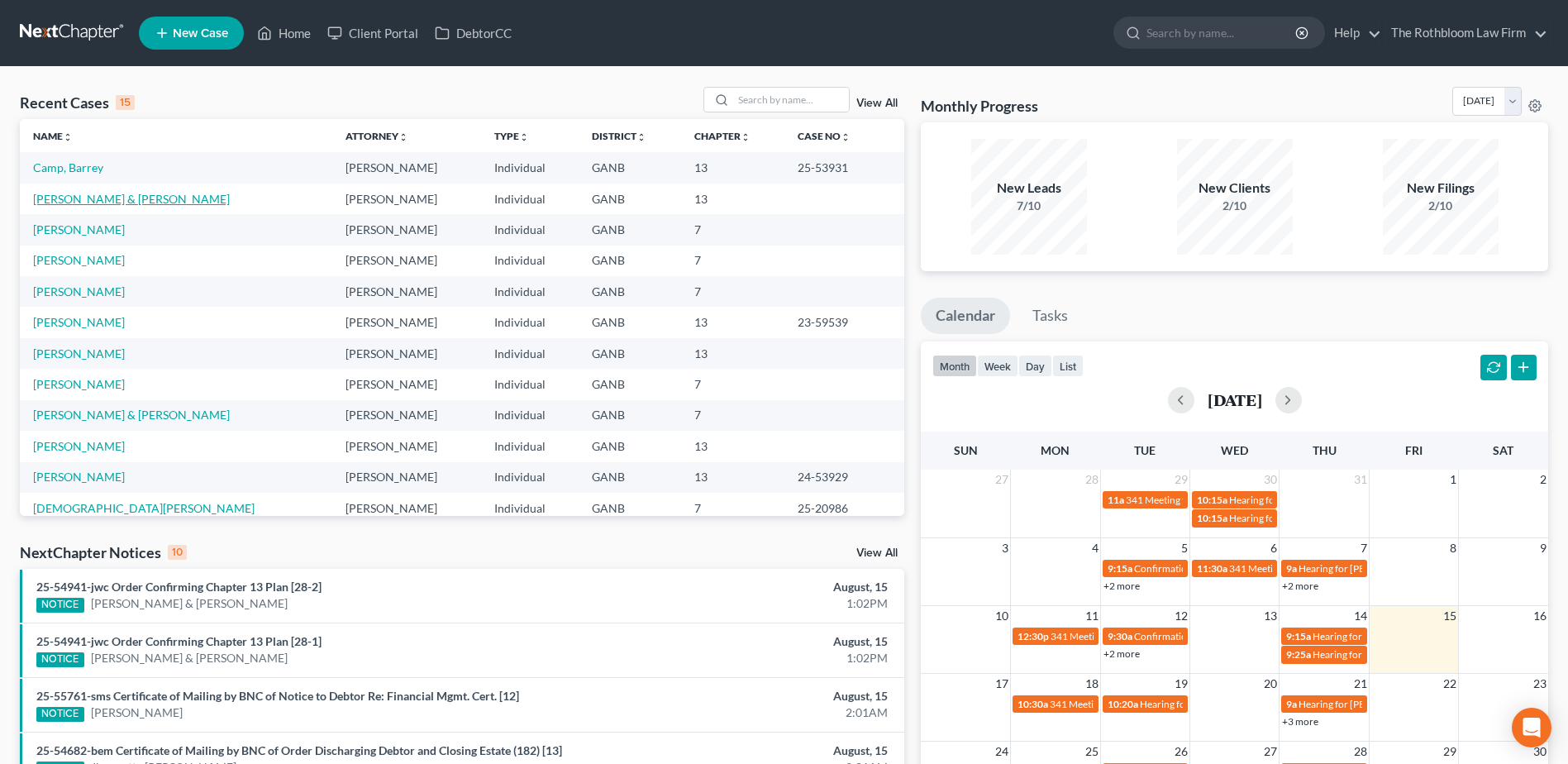
click at [132, 204] on link "[PERSON_NAME] & [PERSON_NAME]" at bounding box center [132, 199] width 197 height 14
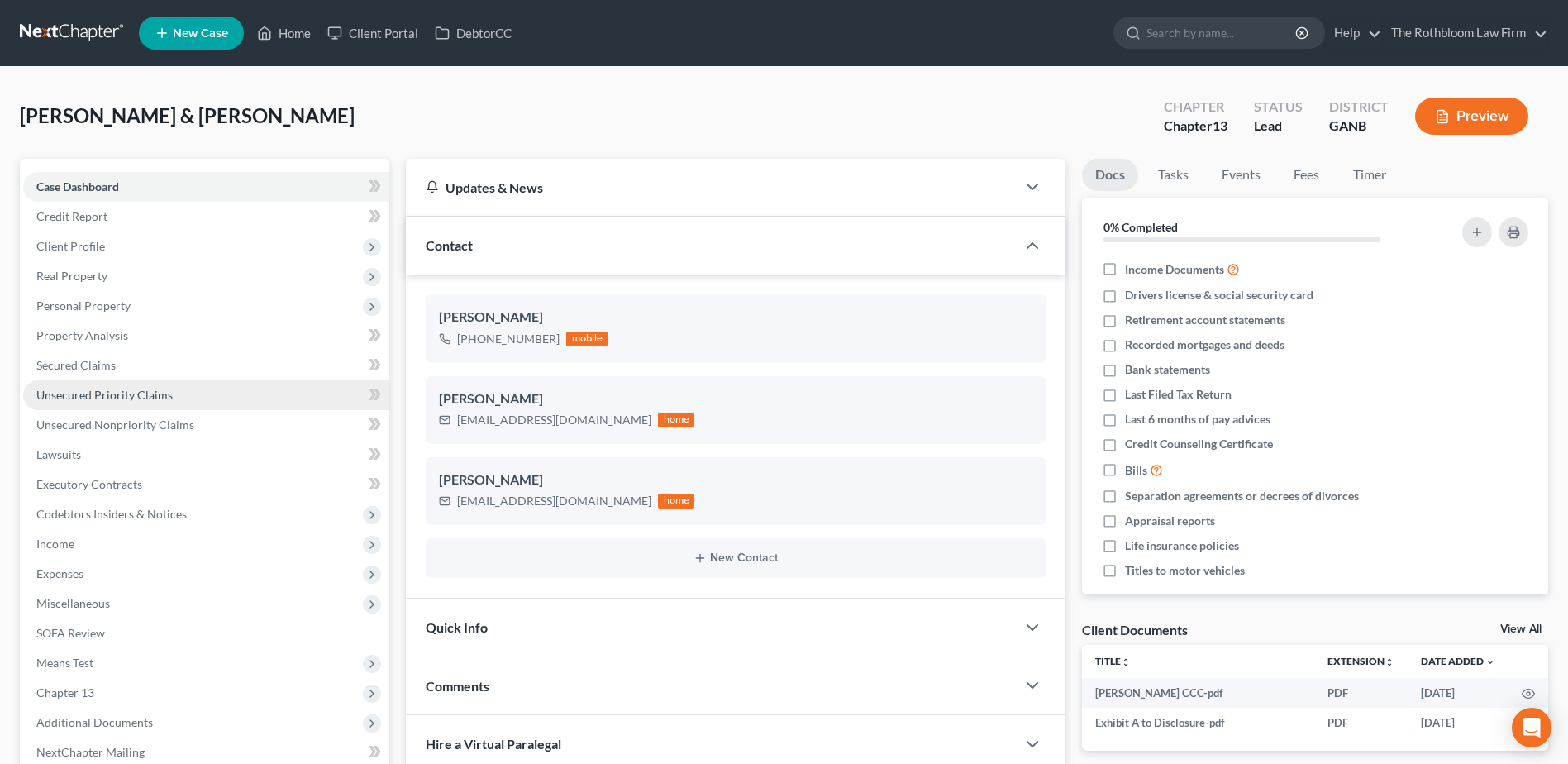
scroll to position [99, 0]
click at [88, 362] on span "Secured Claims" at bounding box center [76, 365] width 79 height 14
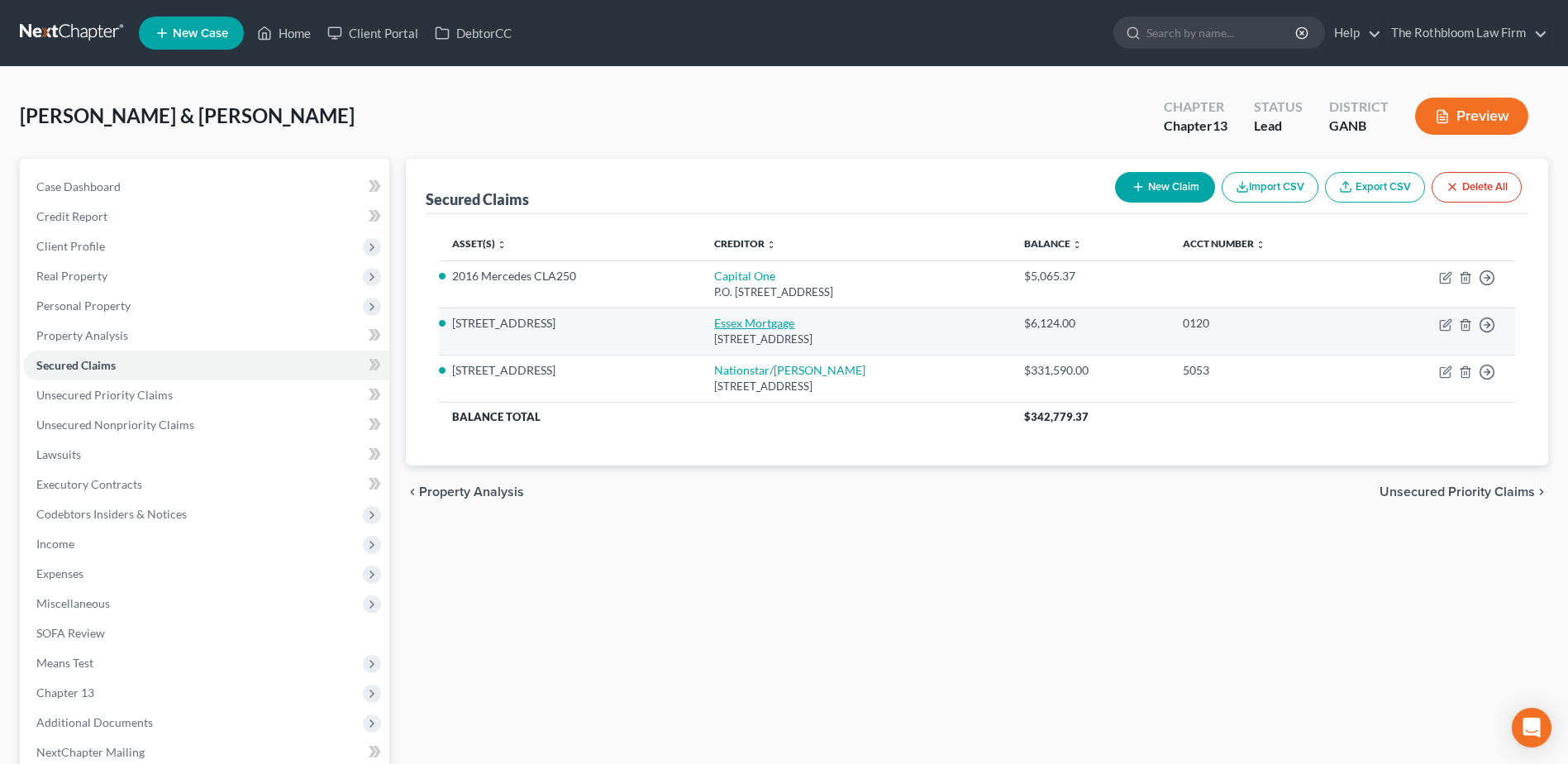
click at [722, 318] on link "Essex Mortgage" at bounding box center [754, 323] width 80 height 14
select select "9"
select select "3"
select select "11"
select select "2"
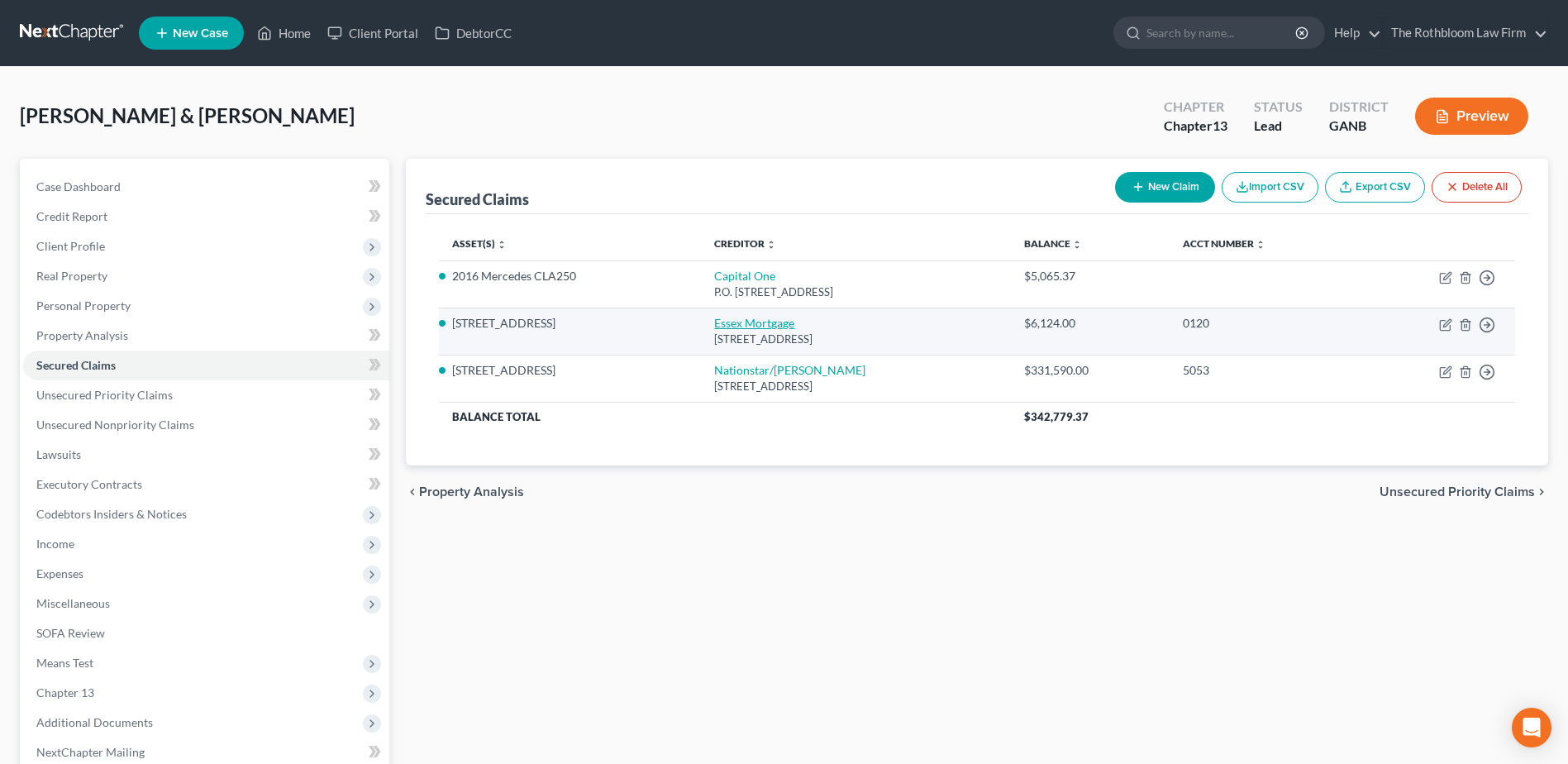
select select "2"
select select "0"
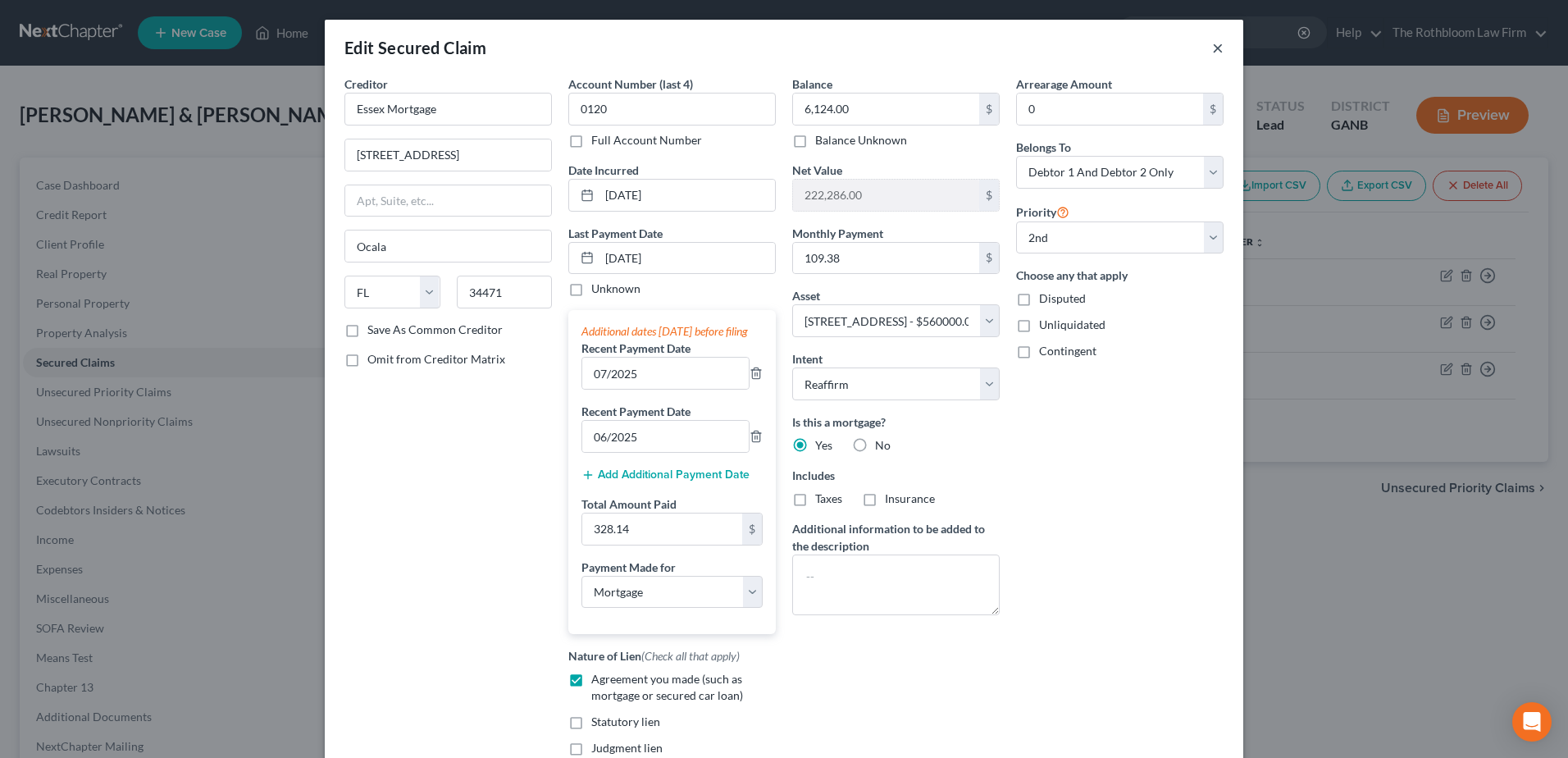
click at [1215, 47] on button "×" at bounding box center [1218, 48] width 11 height 20
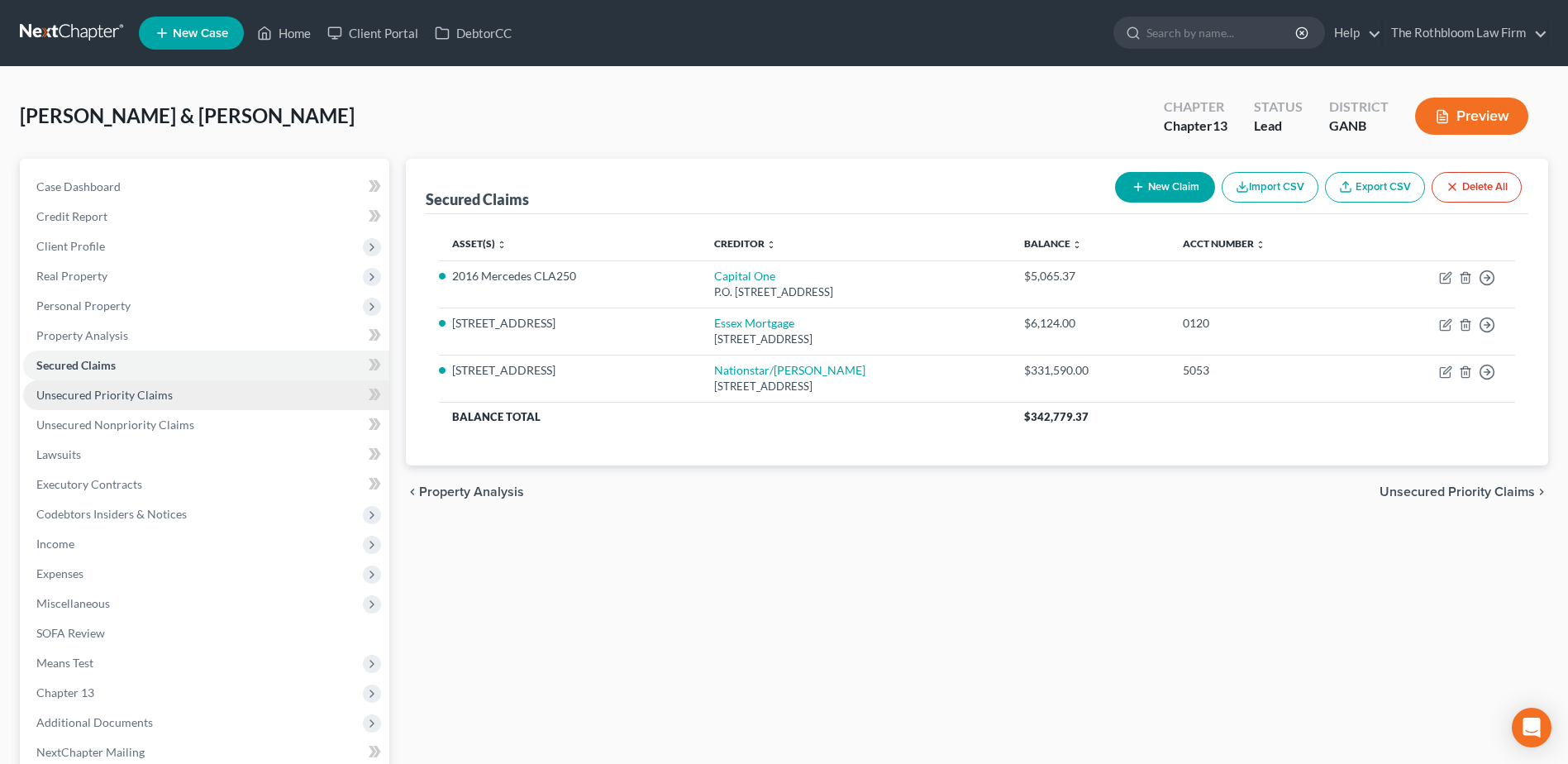
click at [137, 398] on span "Unsecured Priority Claims" at bounding box center [104, 395] width 137 height 14
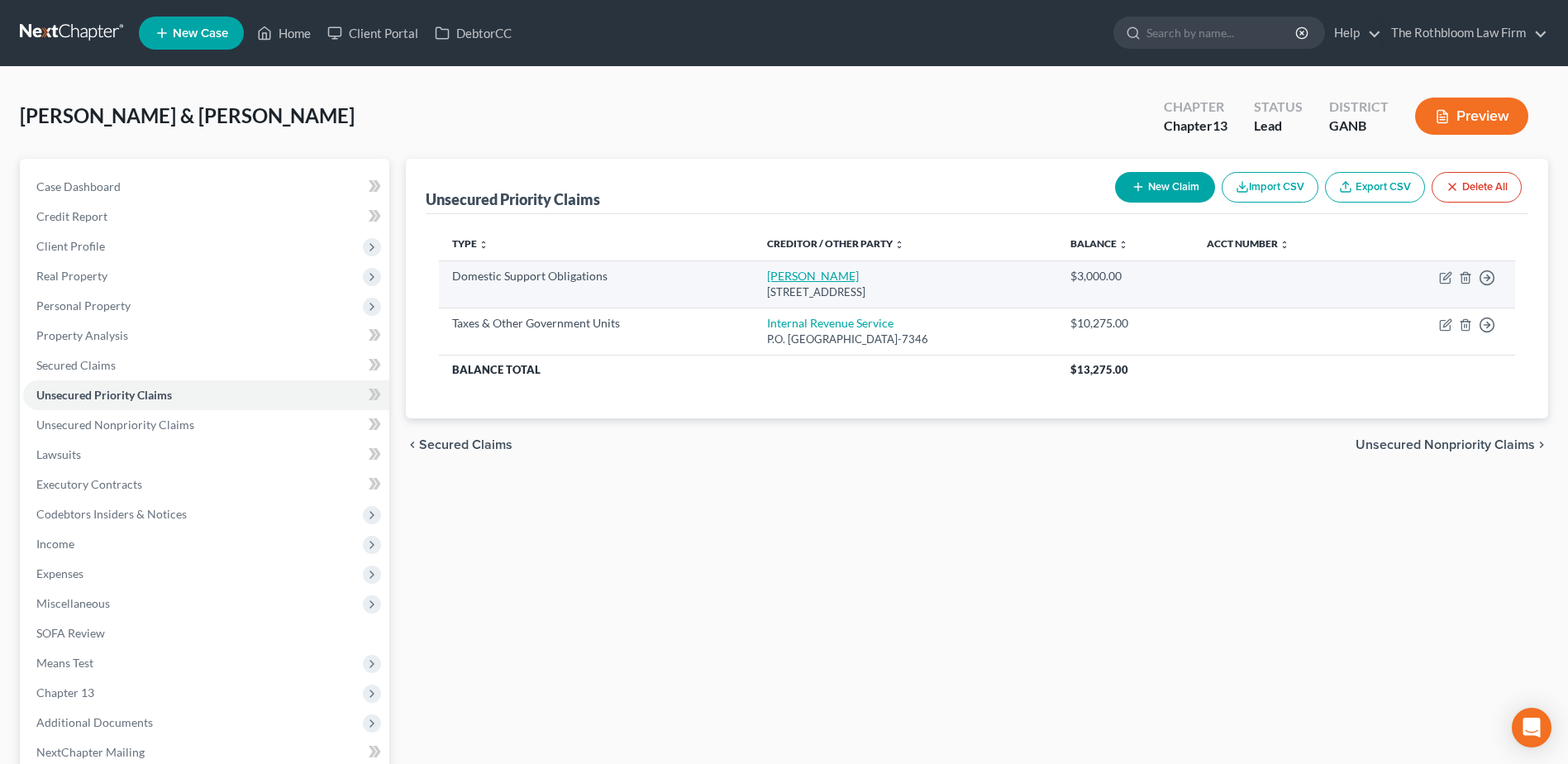
click at [800, 278] on link "Tahirah Pennyman" at bounding box center [813, 276] width 92 height 14
select select "10"
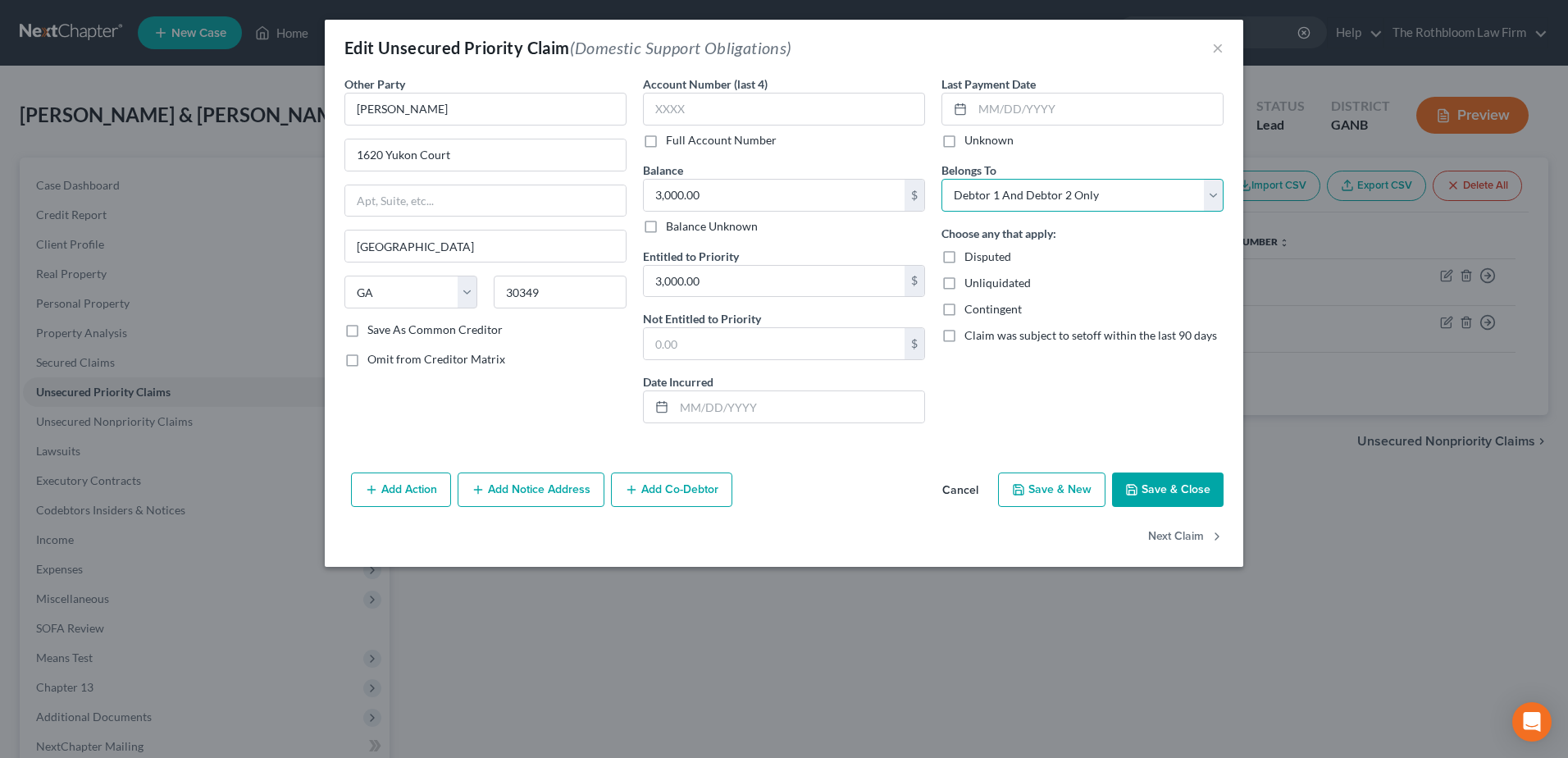
click at [1216, 200] on select "Select Debtor 1 Only Debtor 2 Only Debtor 1 And Debtor 2 Only At Least One Of T…" at bounding box center [1083, 195] width 282 height 33
click at [942, 179] on select "Select Debtor 1 Only Debtor 2 Only Debtor 1 And Debtor 2 Only At Least One Of T…" at bounding box center [1083, 195] width 282 height 33
click at [1216, 191] on select "Select Debtor 1 Only Debtor 2 Only Debtor 1 And Debtor 2 Only At Least One Of T…" at bounding box center [1083, 195] width 282 height 33
select select "0"
click at [942, 179] on select "Select Debtor 1 Only Debtor 2 Only Debtor 1 And Debtor 2 Only At Least One Of T…" at bounding box center [1083, 195] width 282 height 33
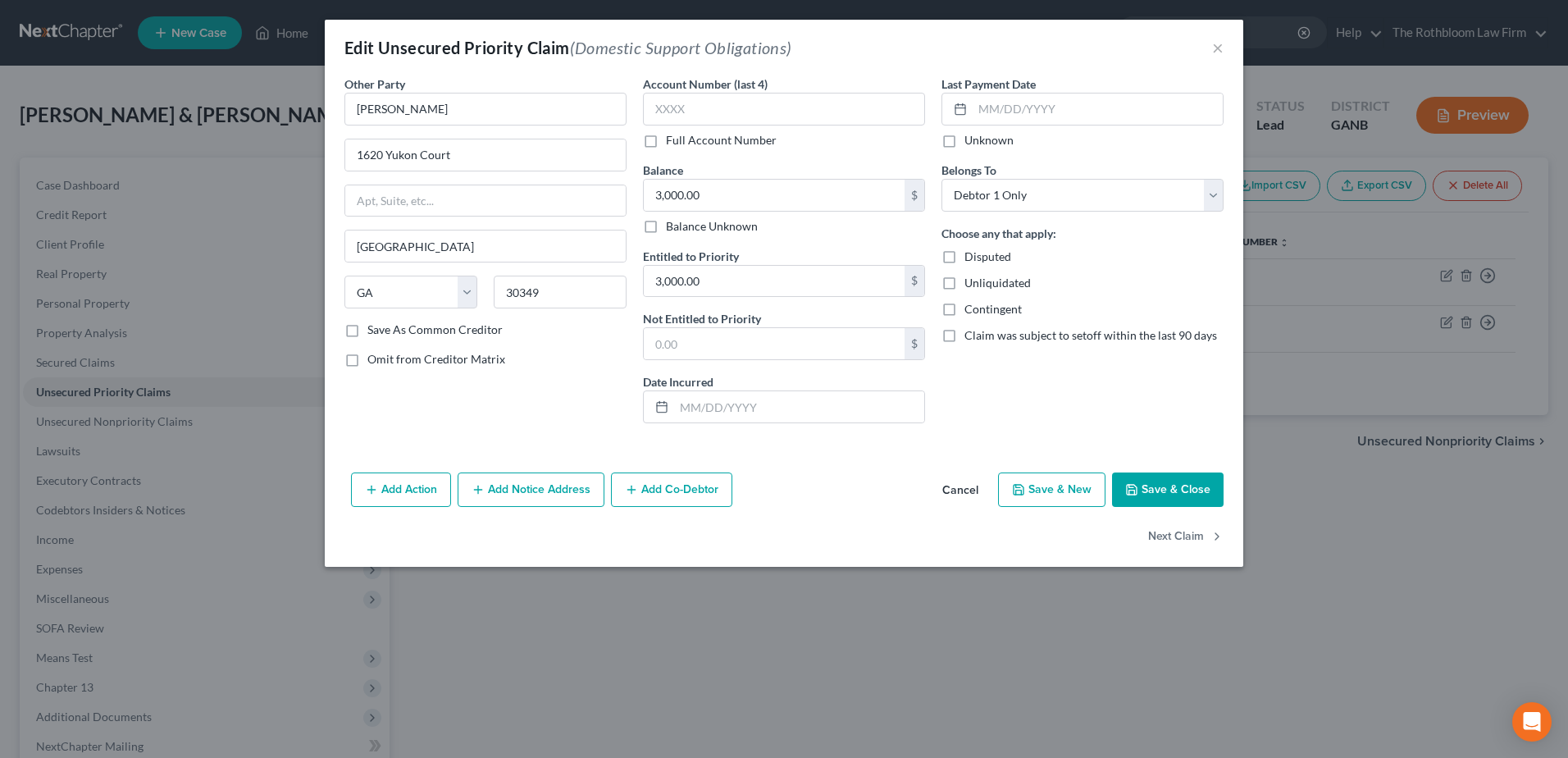
click at [1176, 491] on button "Save & Close" at bounding box center [1168, 490] width 112 height 34
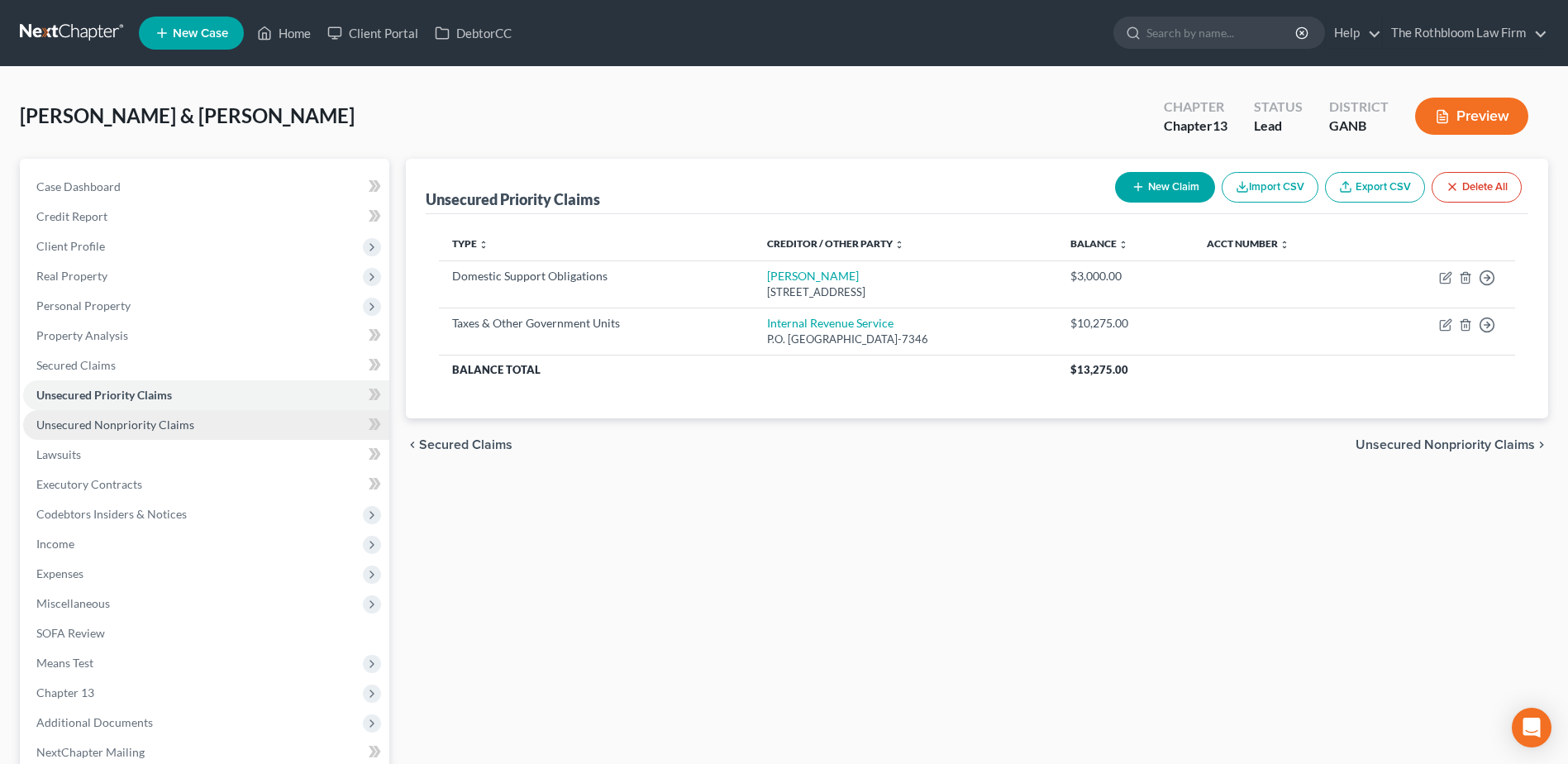
click at [196, 423] on link "Unsecured Nonpriority Claims" at bounding box center [206, 425] width 367 height 30
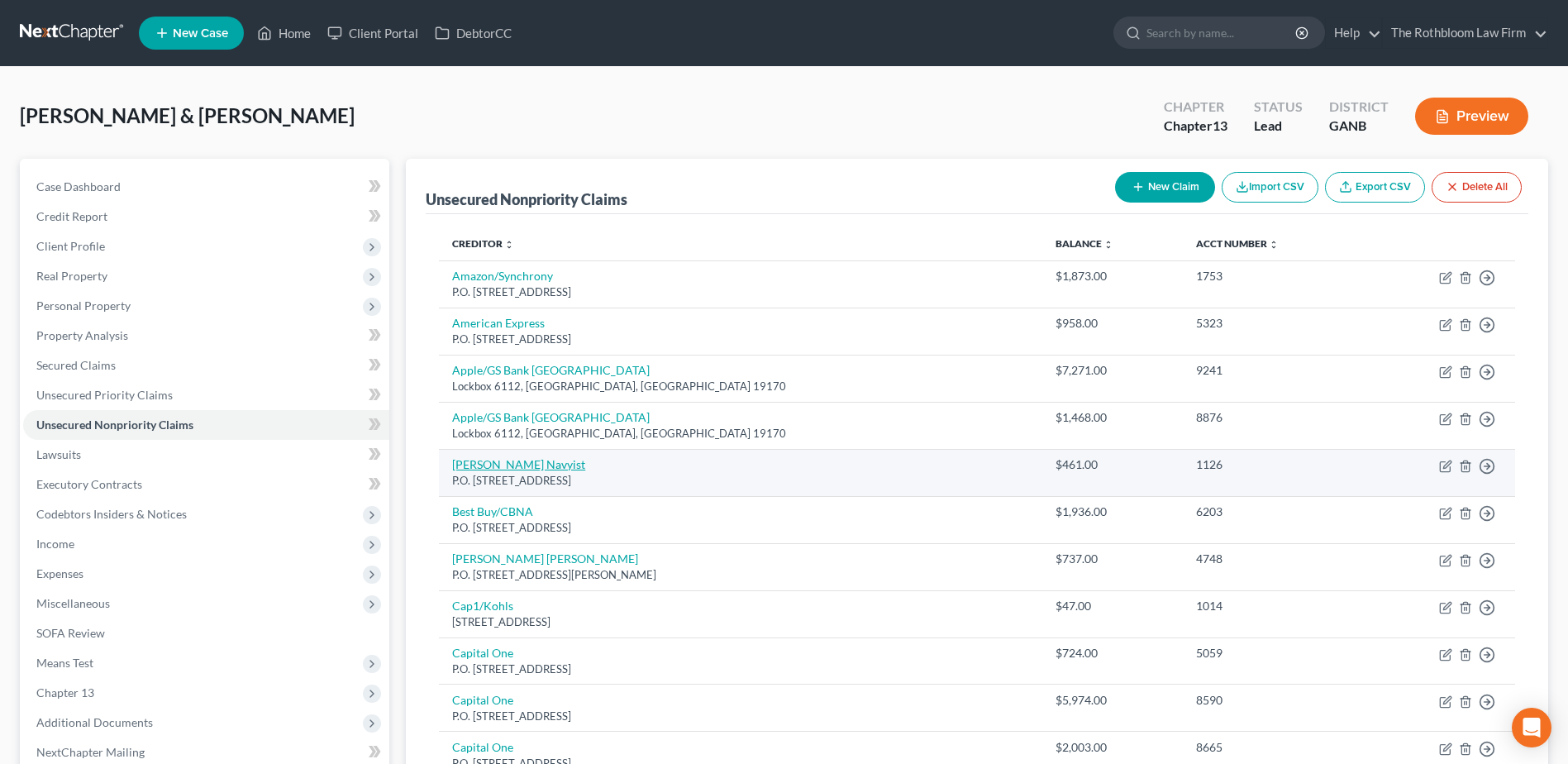
click at [460, 468] on link "Barclay Navyist" at bounding box center [519, 464] width 133 height 14
select select "7"
select select "2"
select select "1"
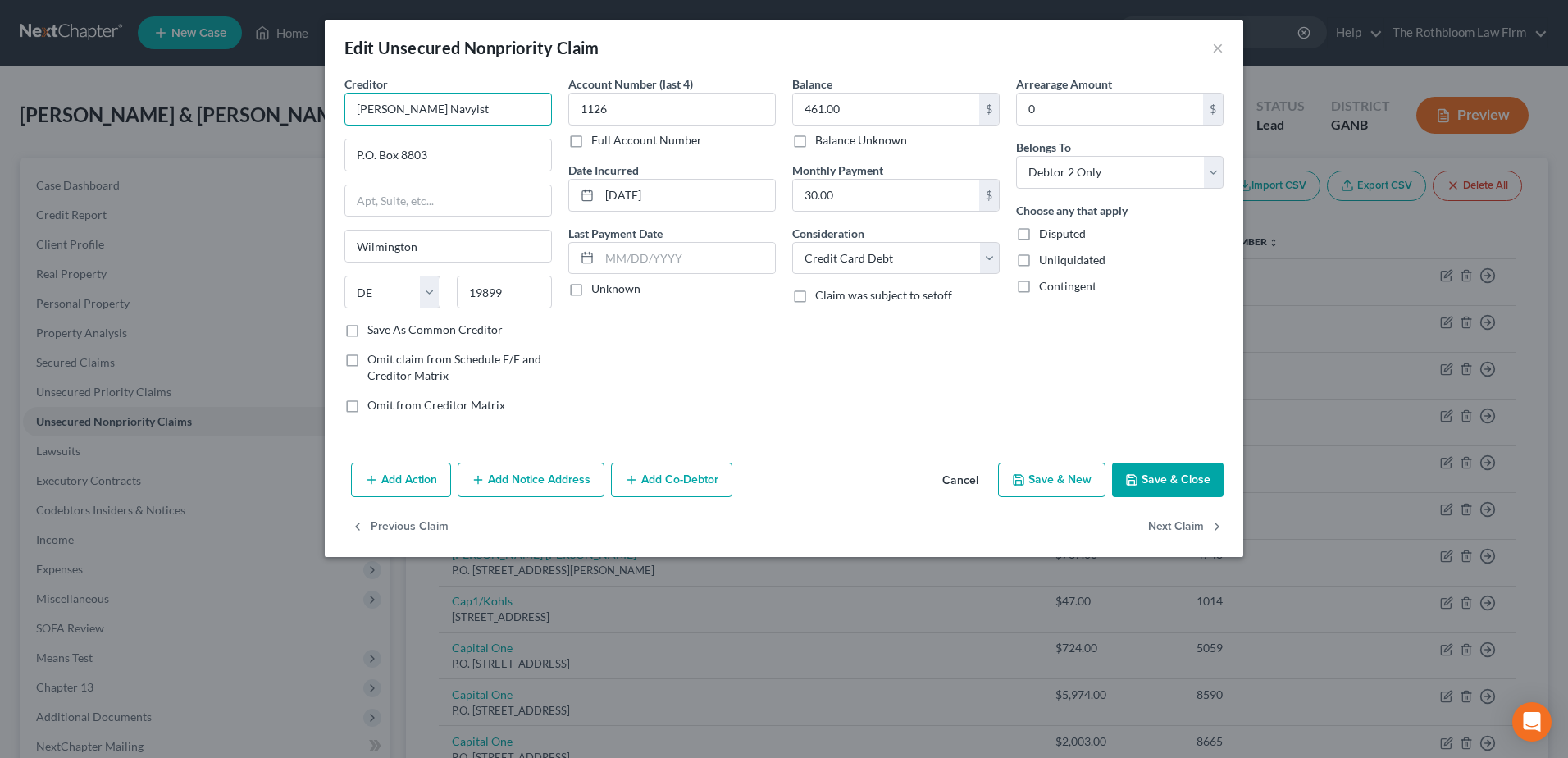
drag, startPoint x: 397, startPoint y: 110, endPoint x: 470, endPoint y: 116, distance: 73.2
click at [470, 116] on input "Barclay Navyist" at bounding box center [448, 109] width 208 height 33
type input "Barclay/Old Navy"
click at [1185, 474] on button "Save & Close" at bounding box center [1168, 480] width 112 height 34
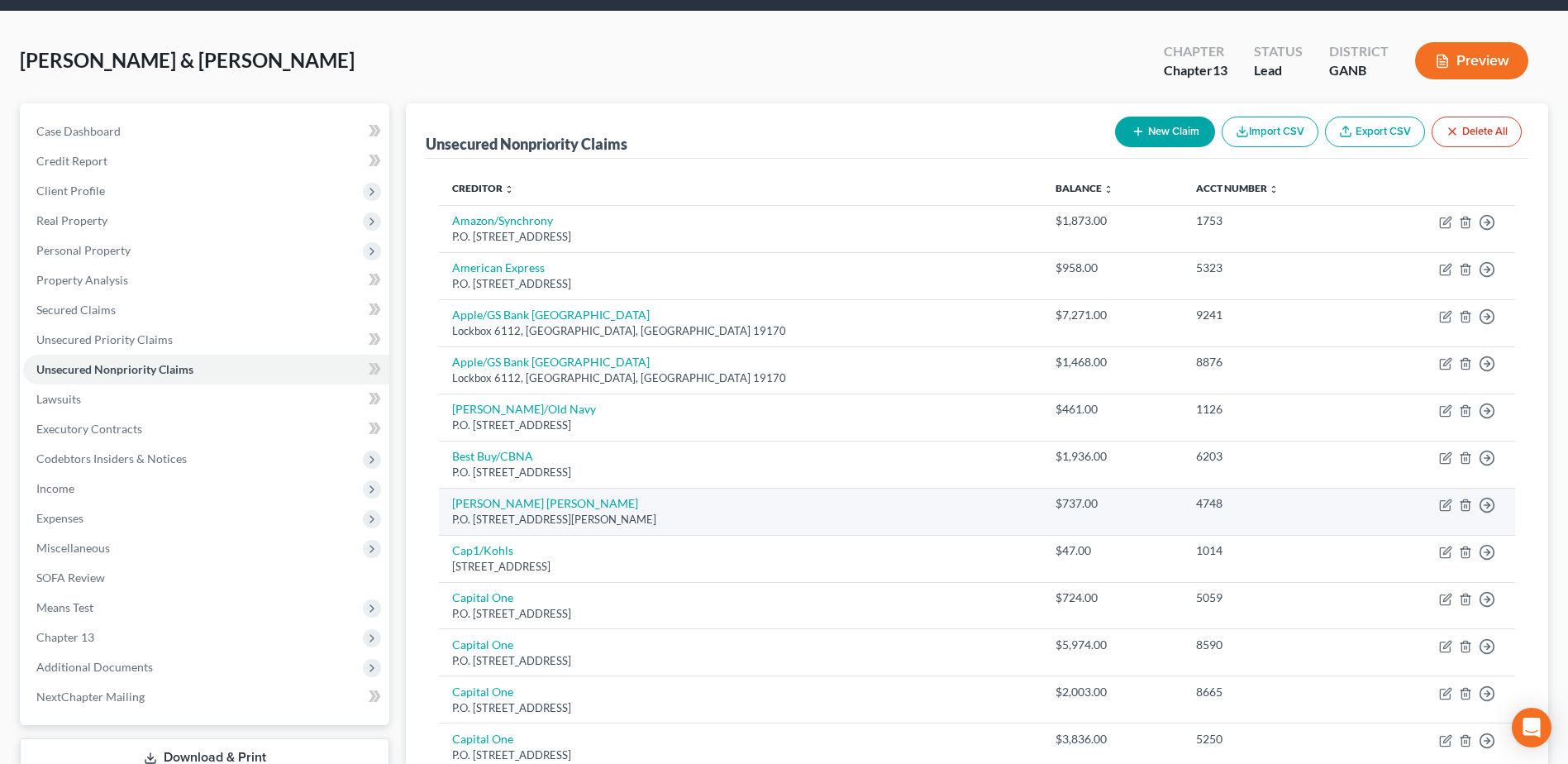
scroll to position [83, 0]
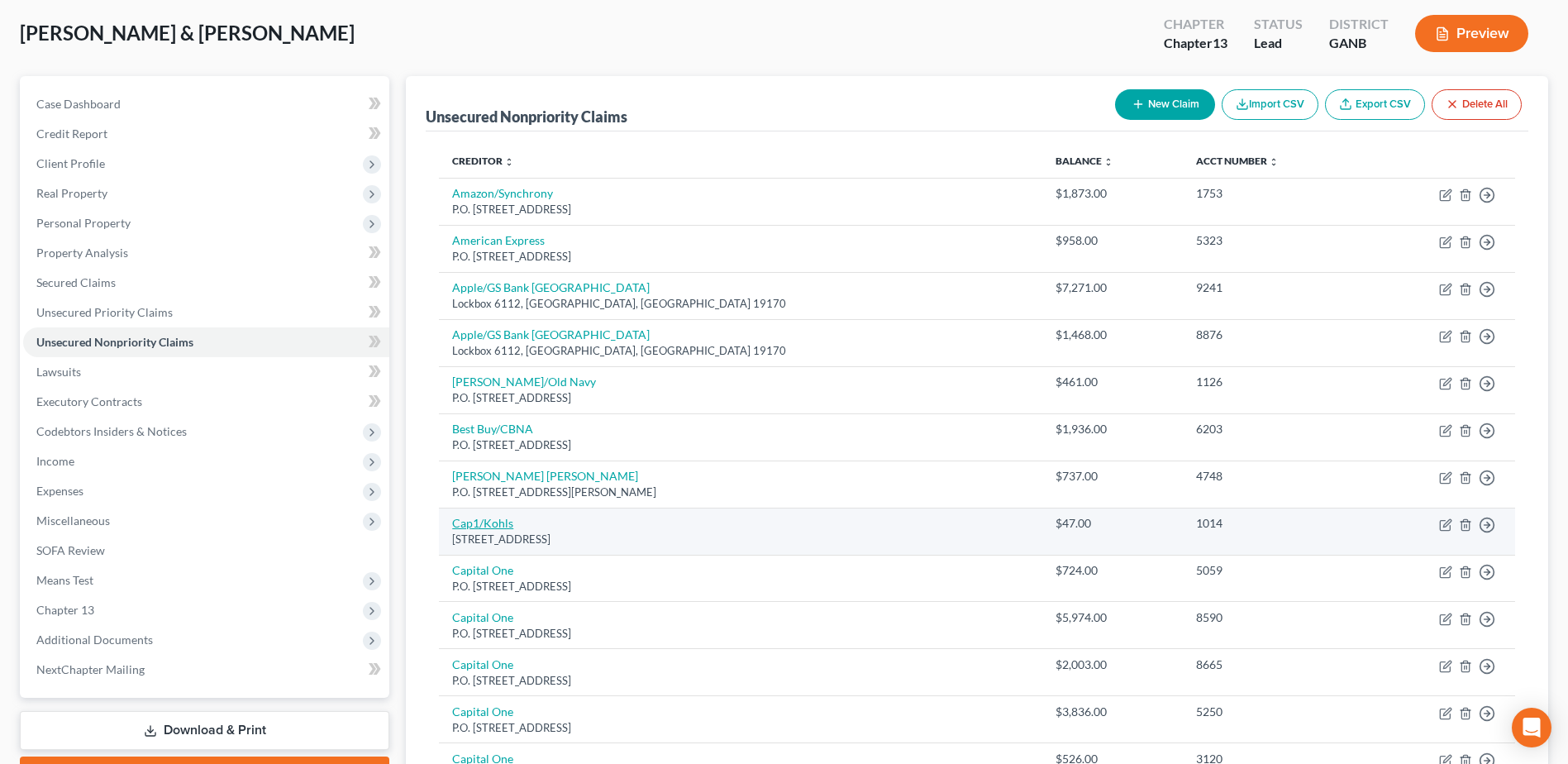
click at [469, 524] on link "Cap1/Kohls" at bounding box center [483, 522] width 61 height 14
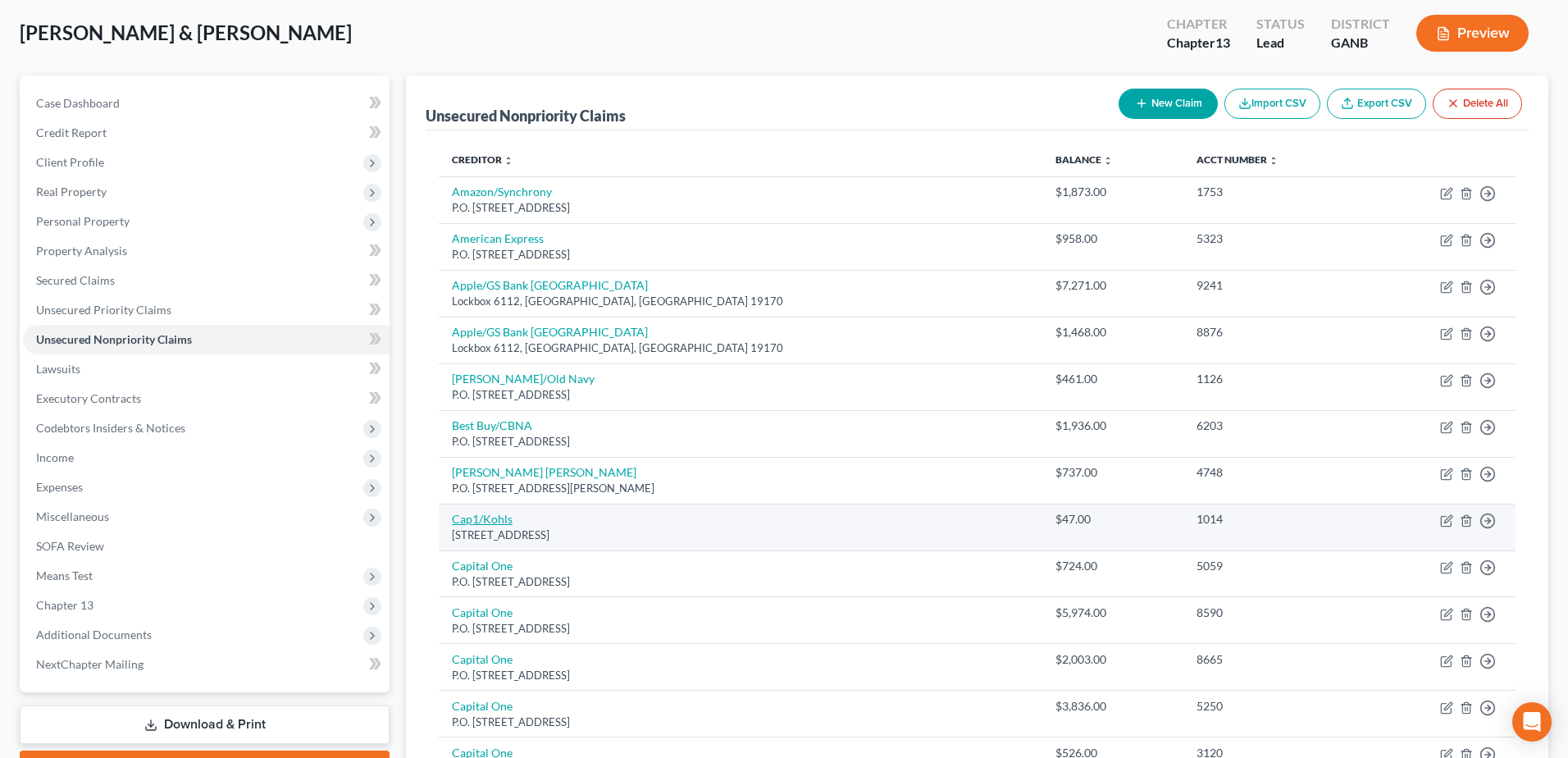
select select "46"
select select "2"
select select "1"
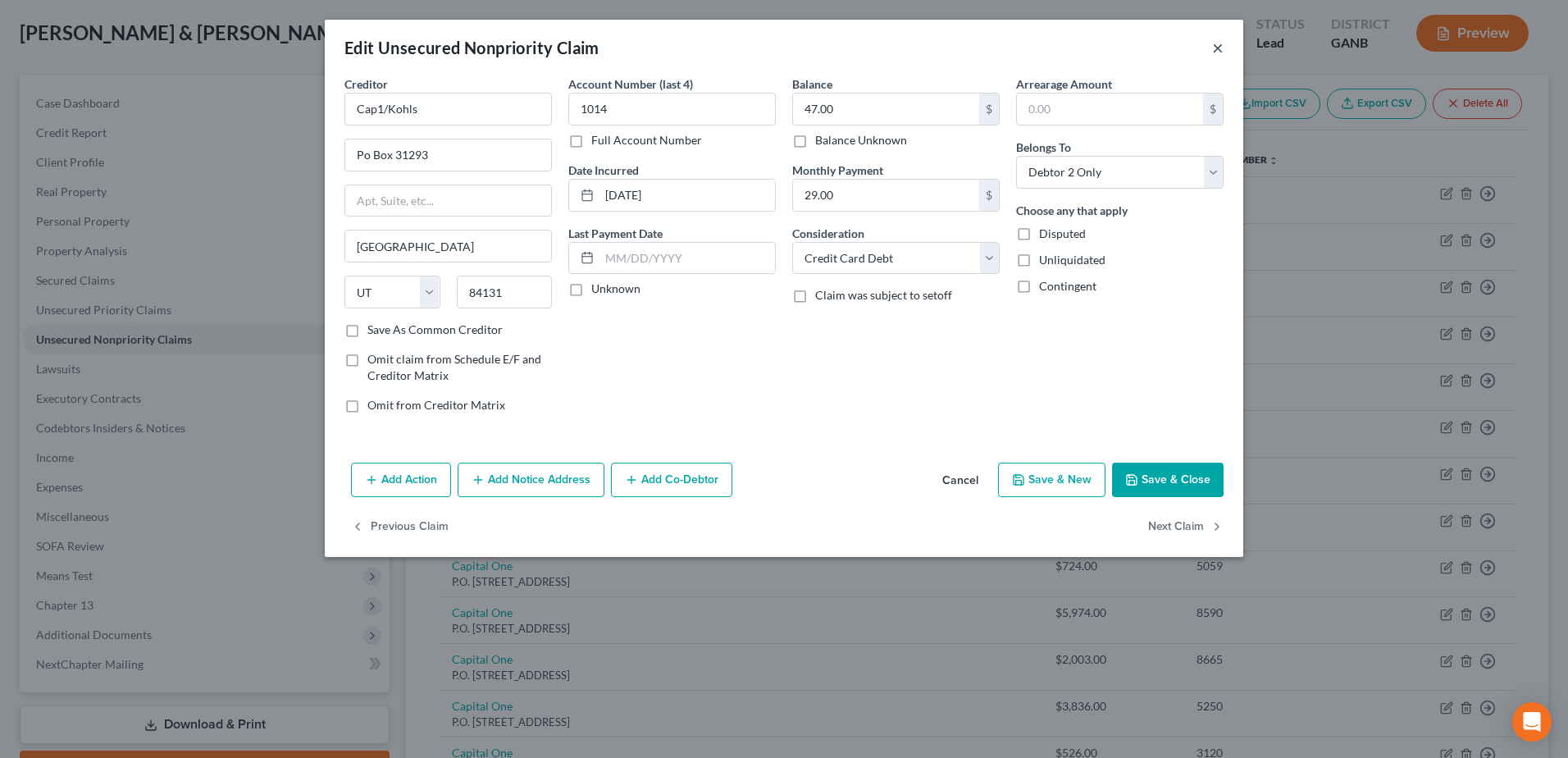
click at [1216, 54] on button "×" at bounding box center [1218, 48] width 11 height 20
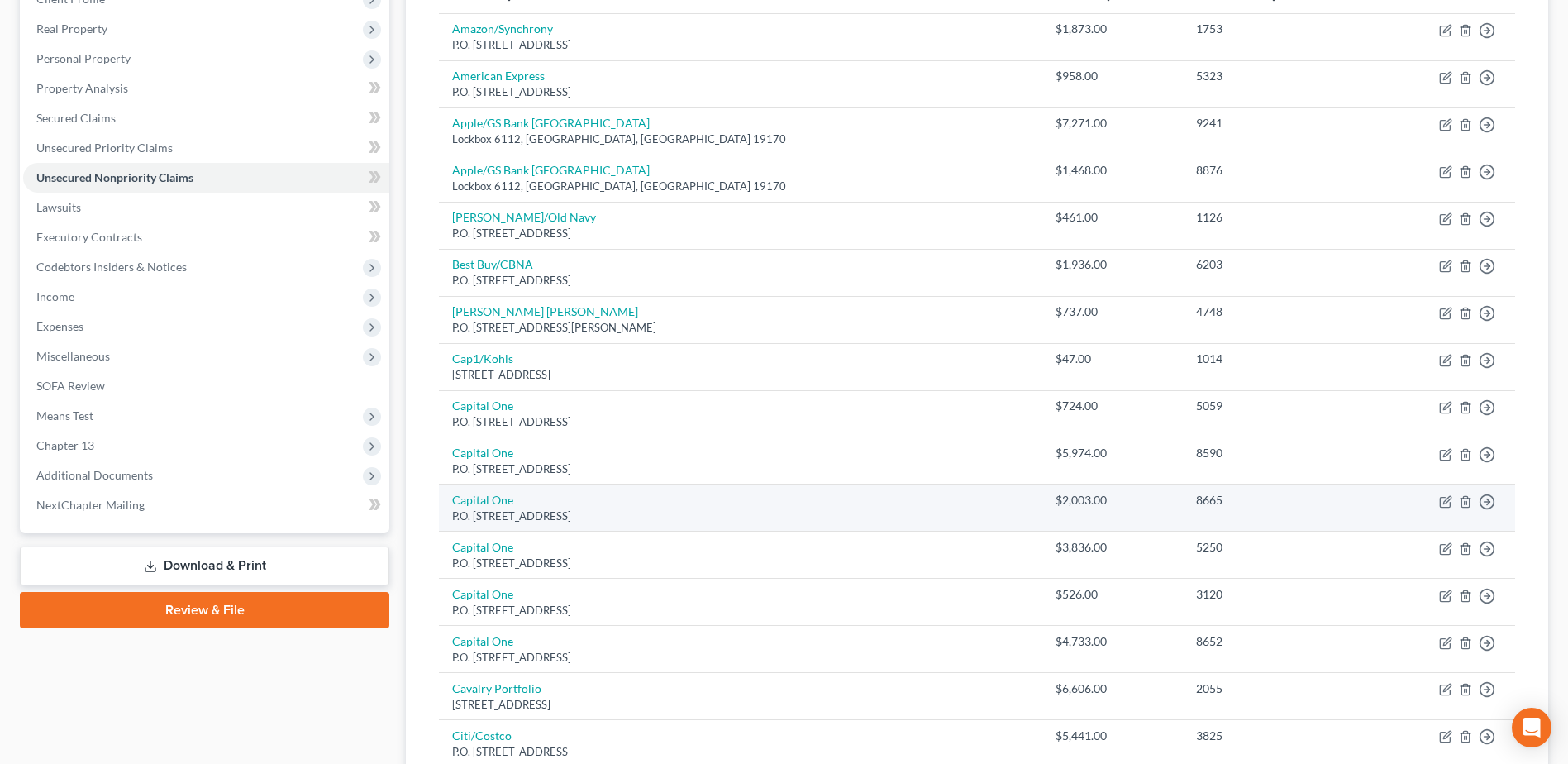
scroll to position [248, 0]
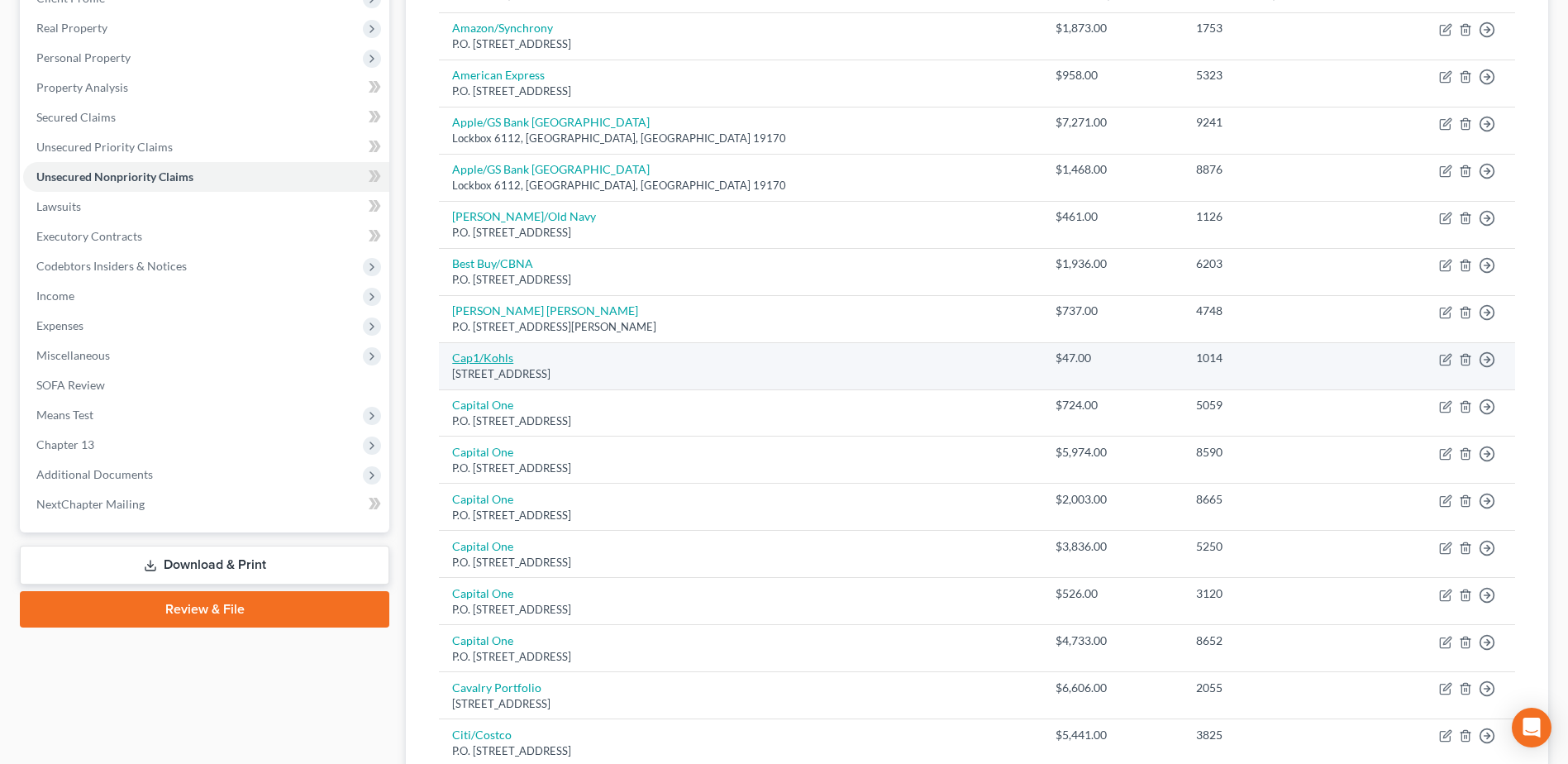
click at [493, 357] on link "Cap1/Kohls" at bounding box center [483, 358] width 61 height 14
select select "46"
select select "2"
select select "1"
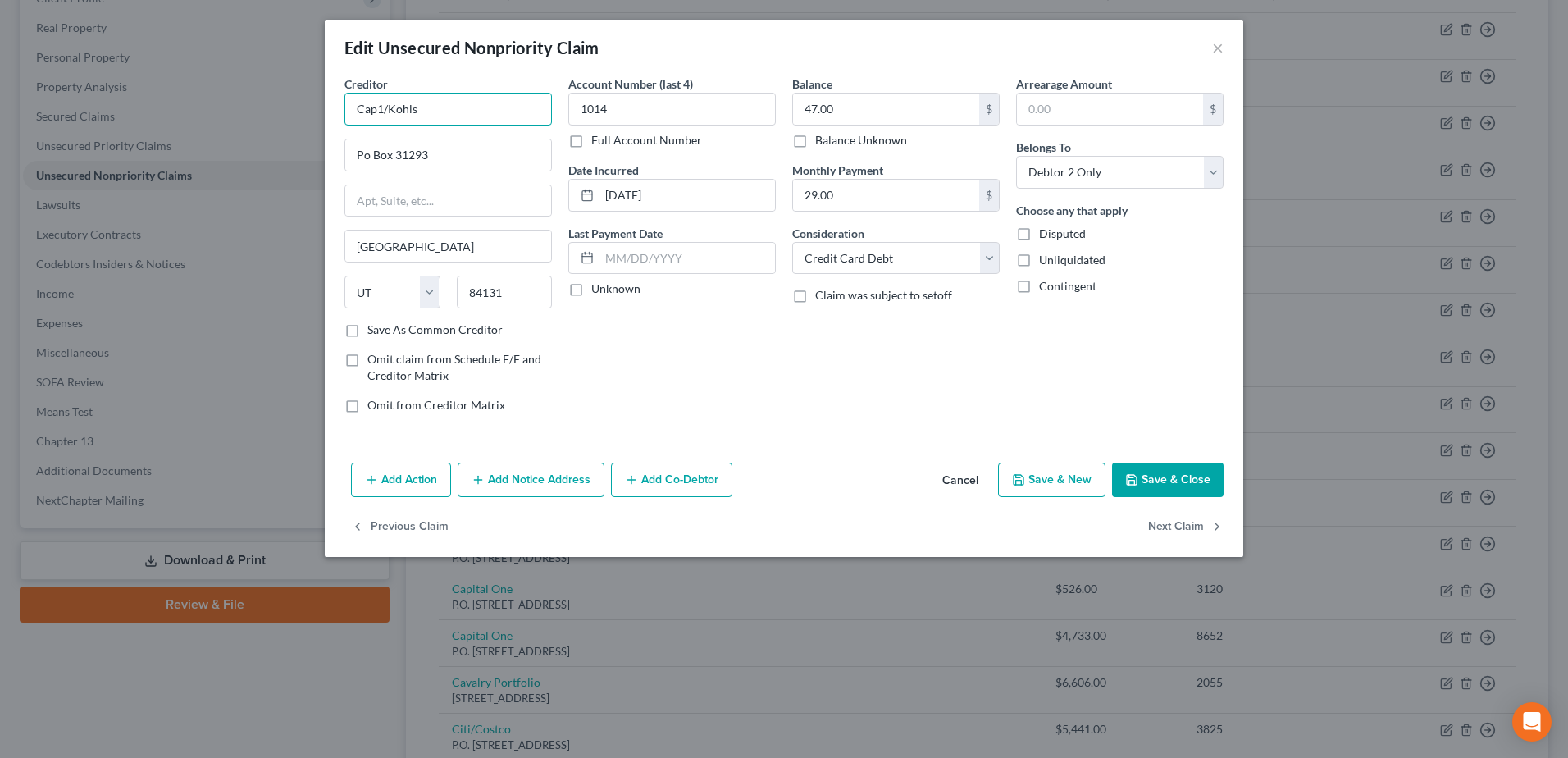
drag, startPoint x: 432, startPoint y: 112, endPoint x: 286, endPoint y: 109, distance: 146.0
click at [286, 109] on div "Edit Unsecured Nonpriority Claim × Creditor * Cap1/Kohls Po Box 31293 Salt Lake…" at bounding box center [784, 379] width 1568 height 758
type input "Kohls/Capital One"
click at [366, 155] on input "Po Box 31293" at bounding box center [448, 155] width 206 height 31
type input "P.O. Box 31293"
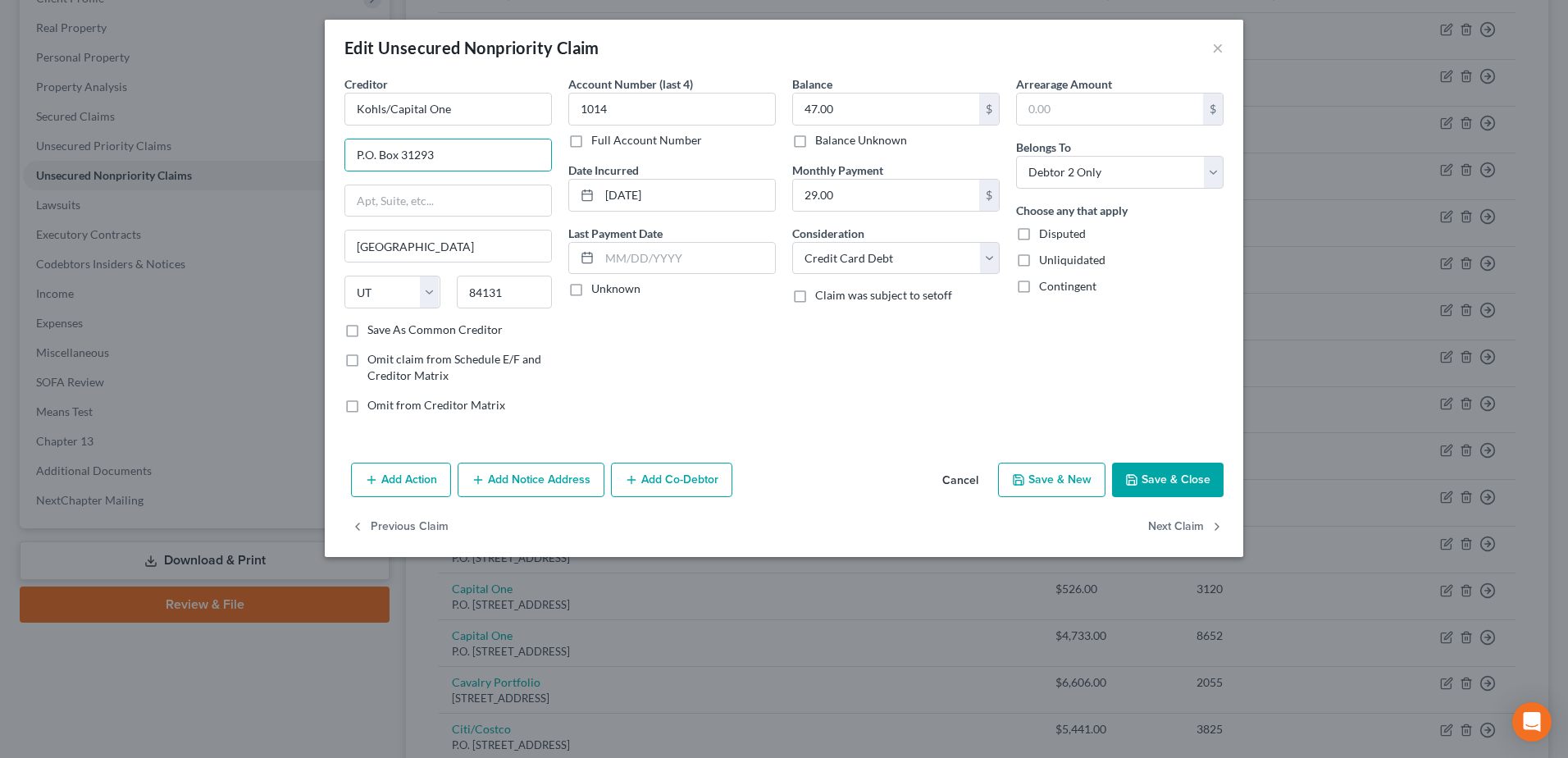
click at [1144, 486] on button "Save & Close" at bounding box center [1168, 480] width 112 height 34
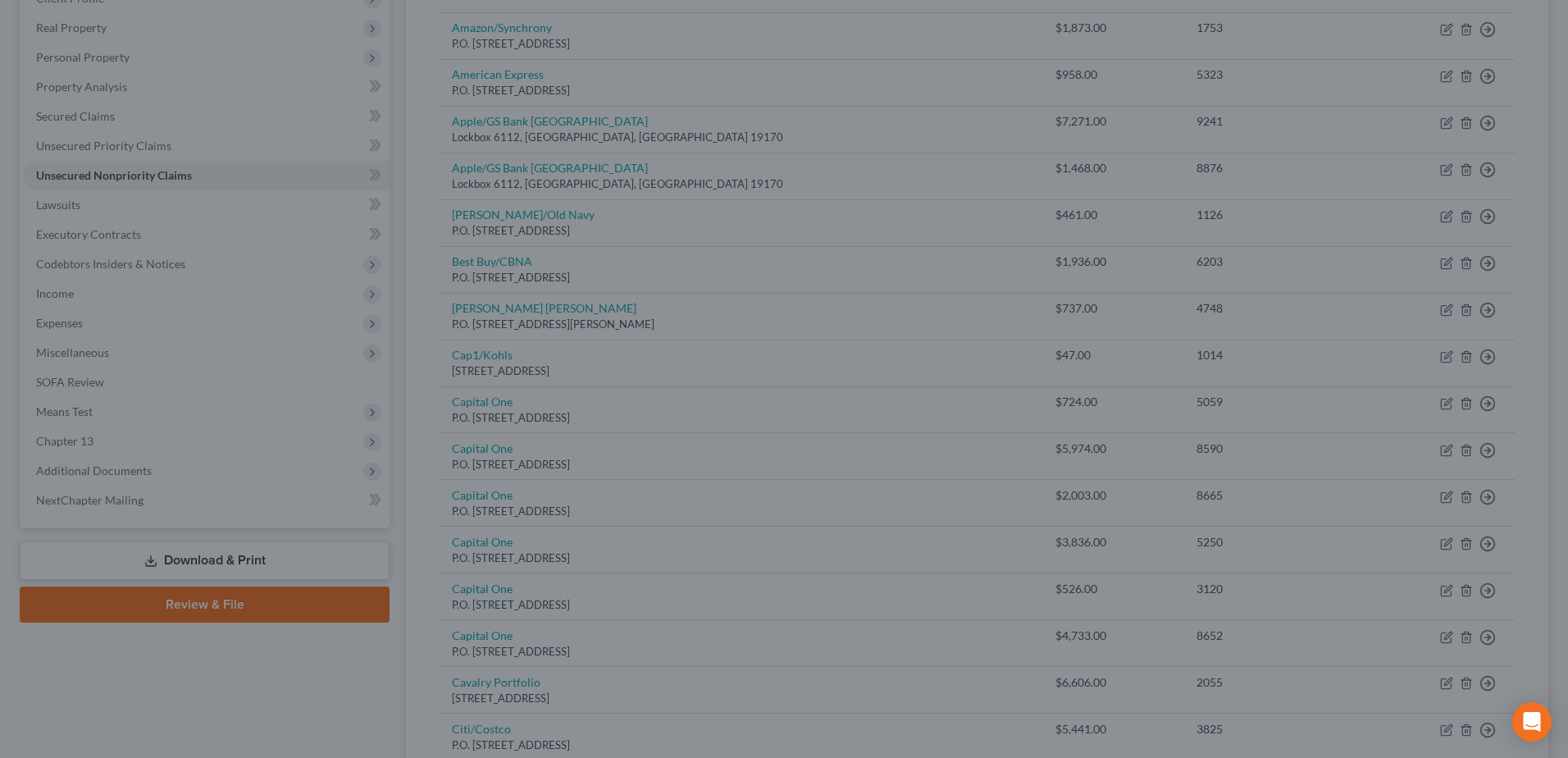
type input "0"
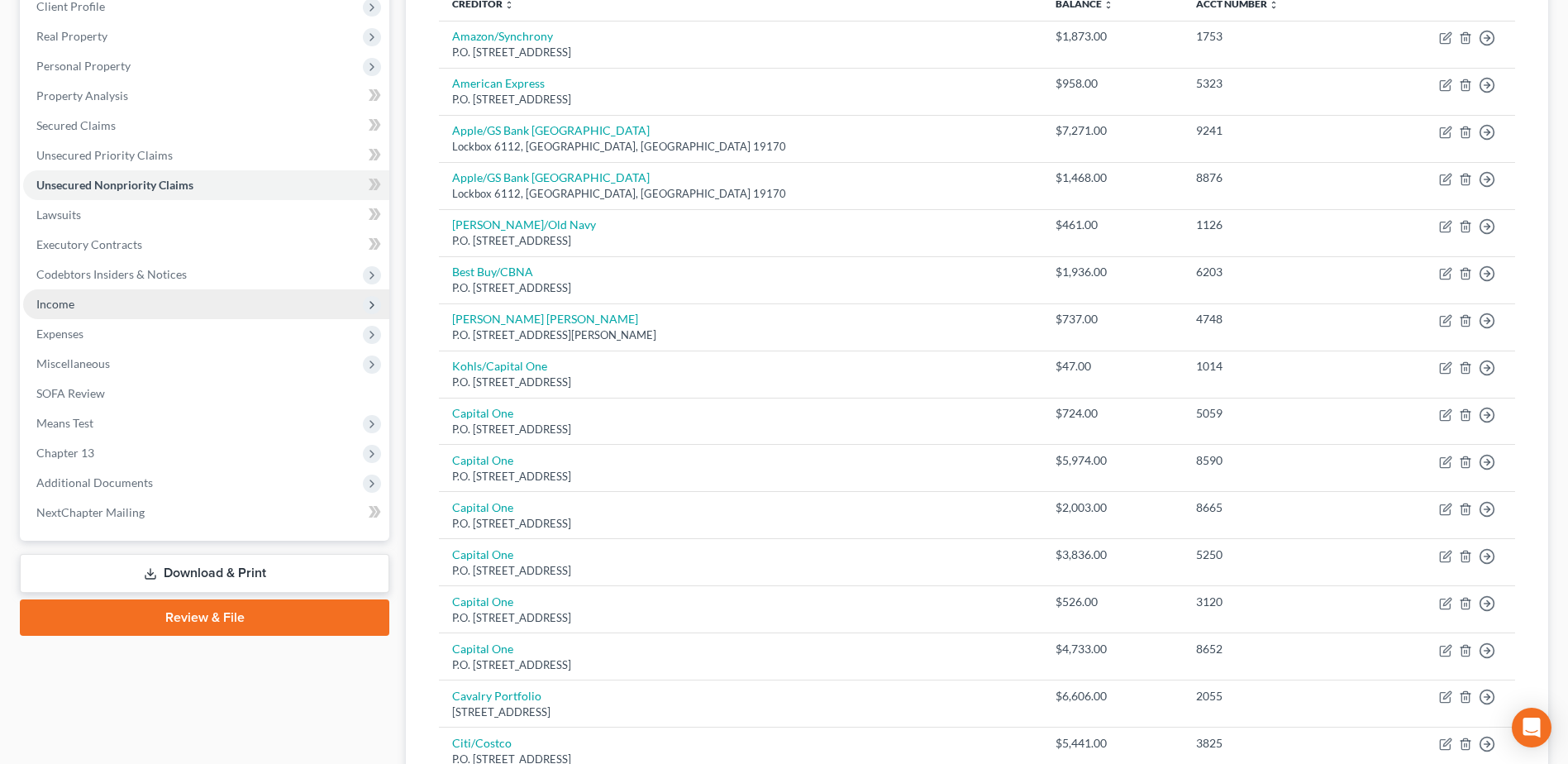
scroll to position [83, 0]
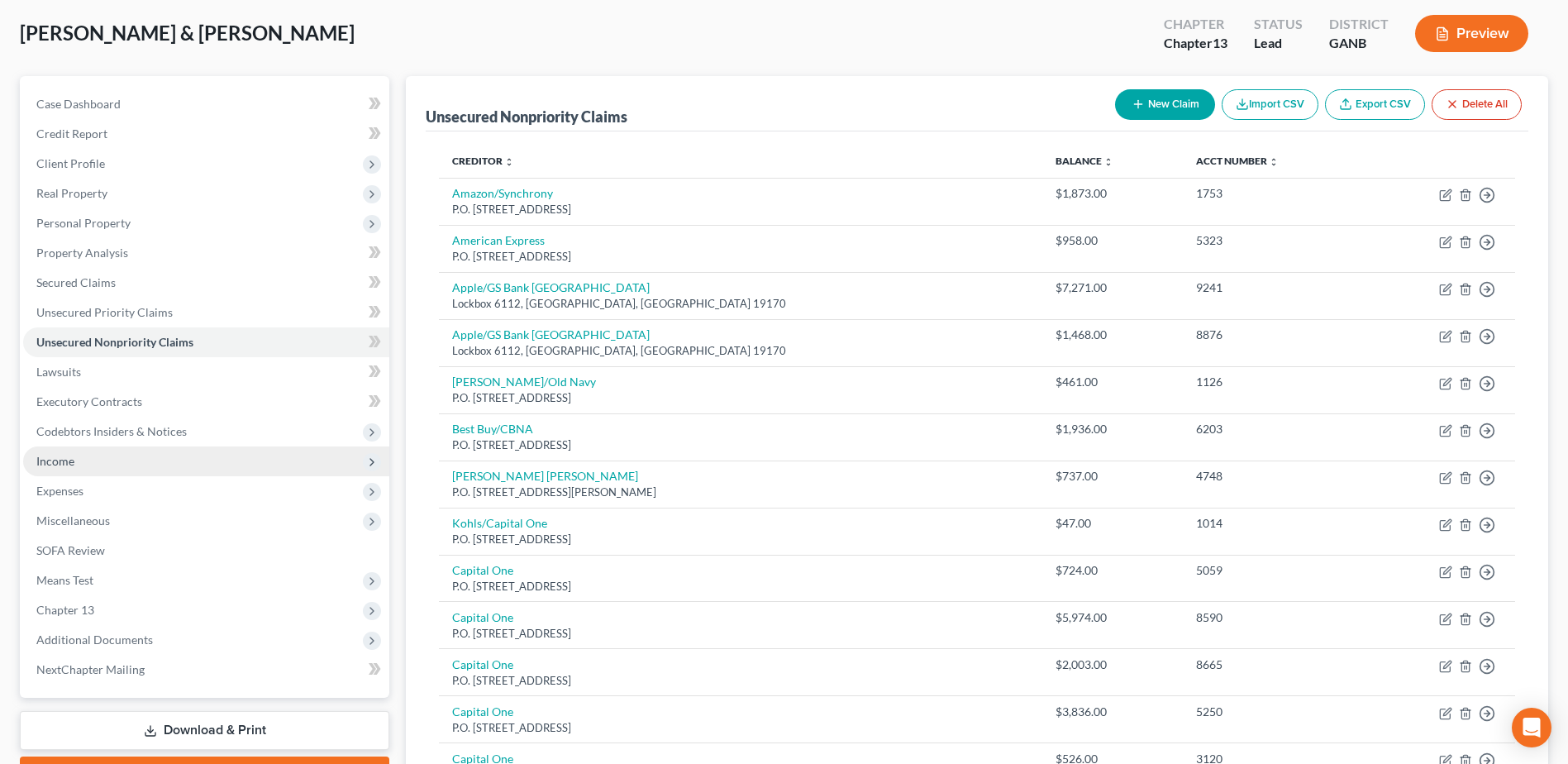
click at [61, 467] on span "Income" at bounding box center [55, 461] width 38 height 14
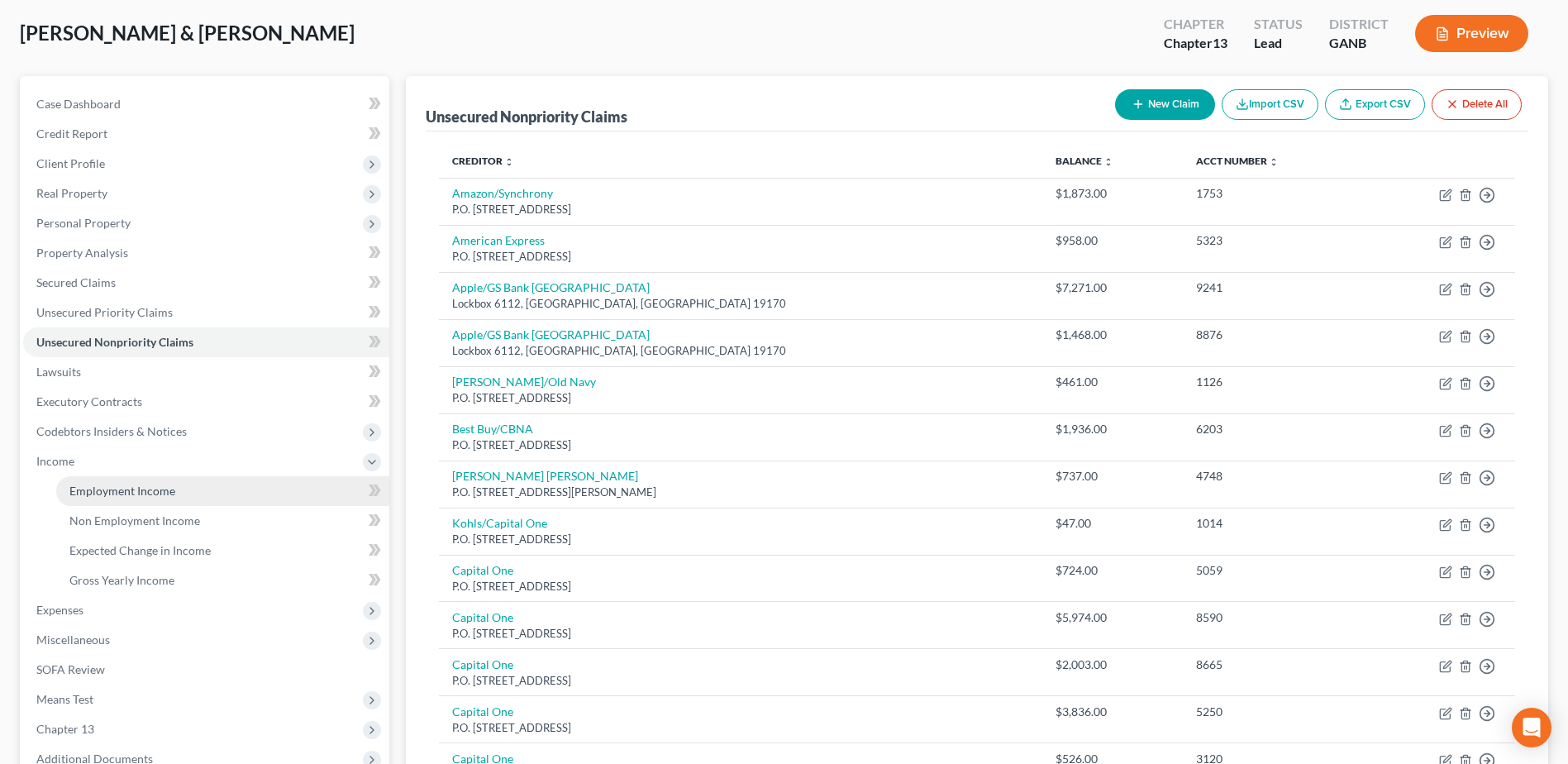
click at [181, 497] on link "Employment Income" at bounding box center [223, 492] width 333 height 30
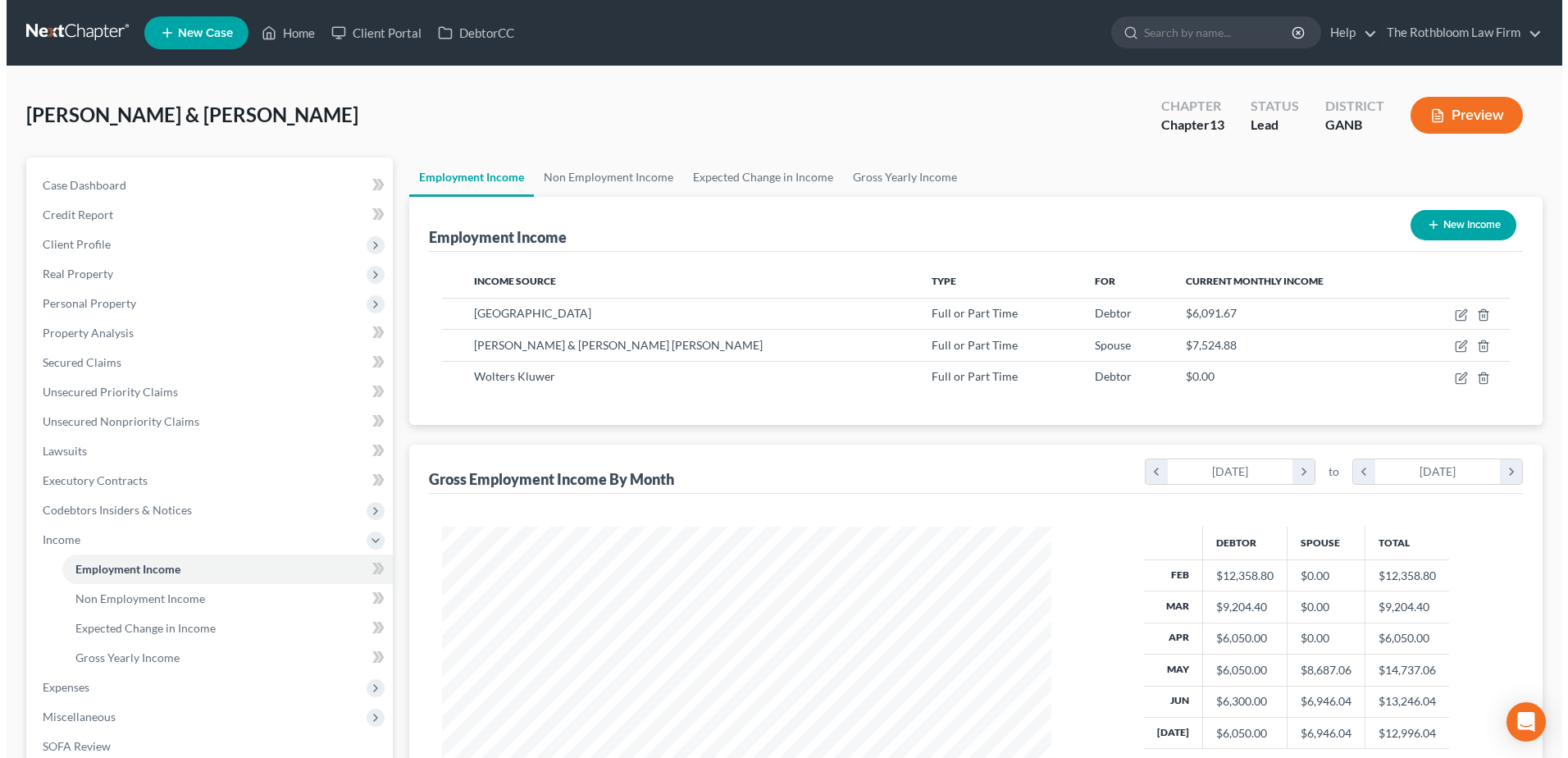
scroll to position [305, 641]
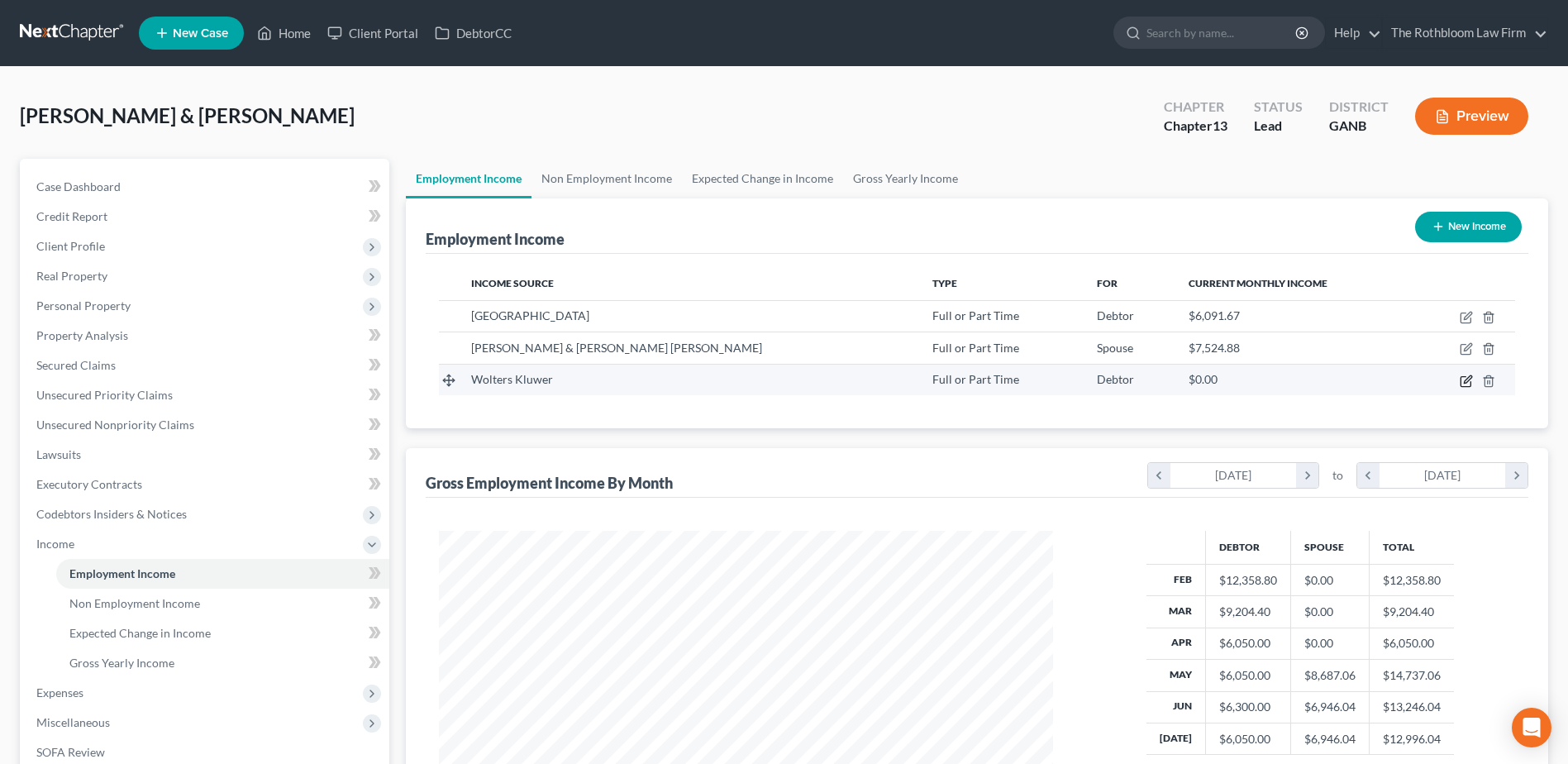
click at [1465, 379] on icon "button" at bounding box center [1466, 382] width 13 height 13
select select "0"
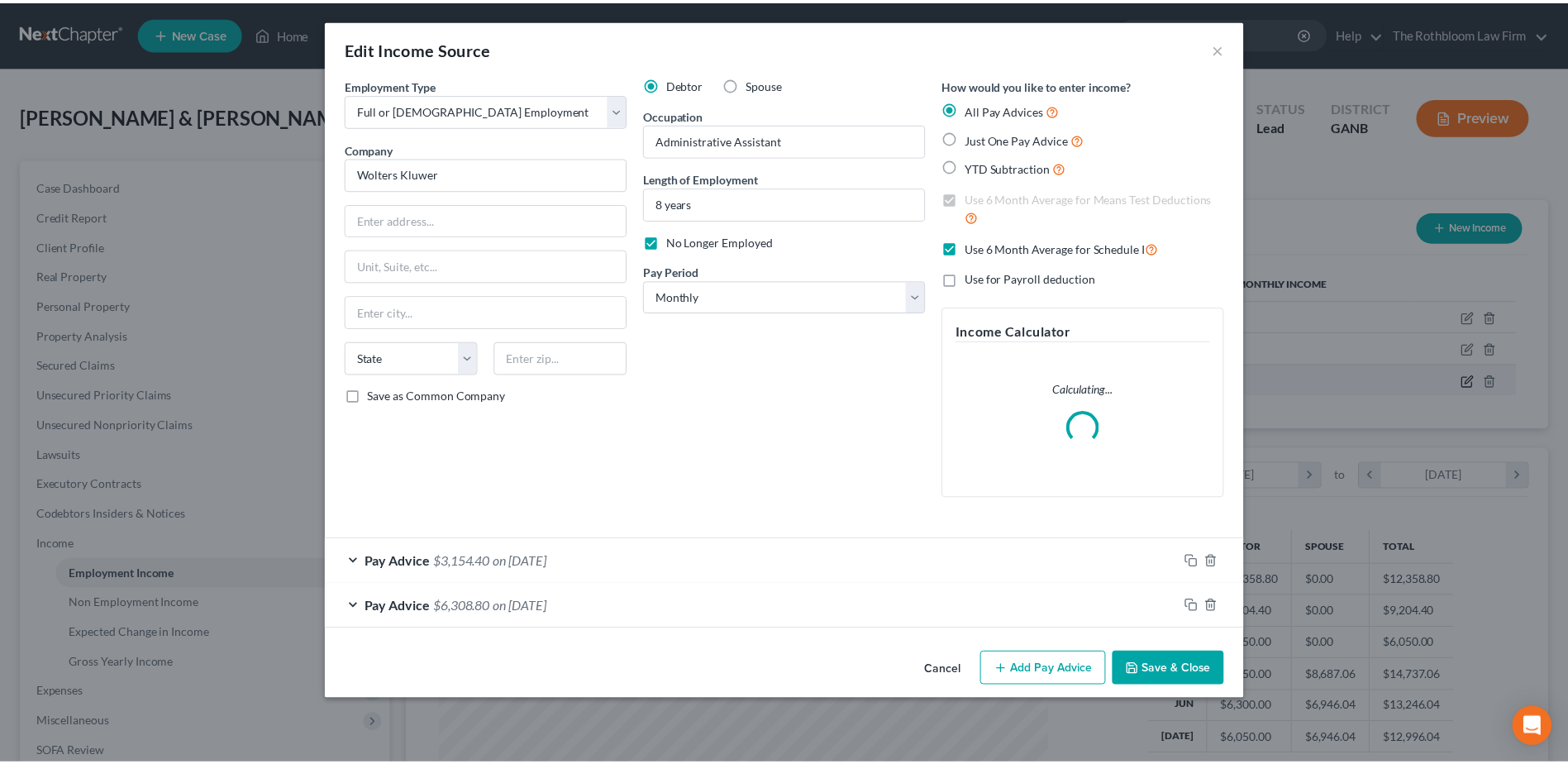
scroll to position [310, 653]
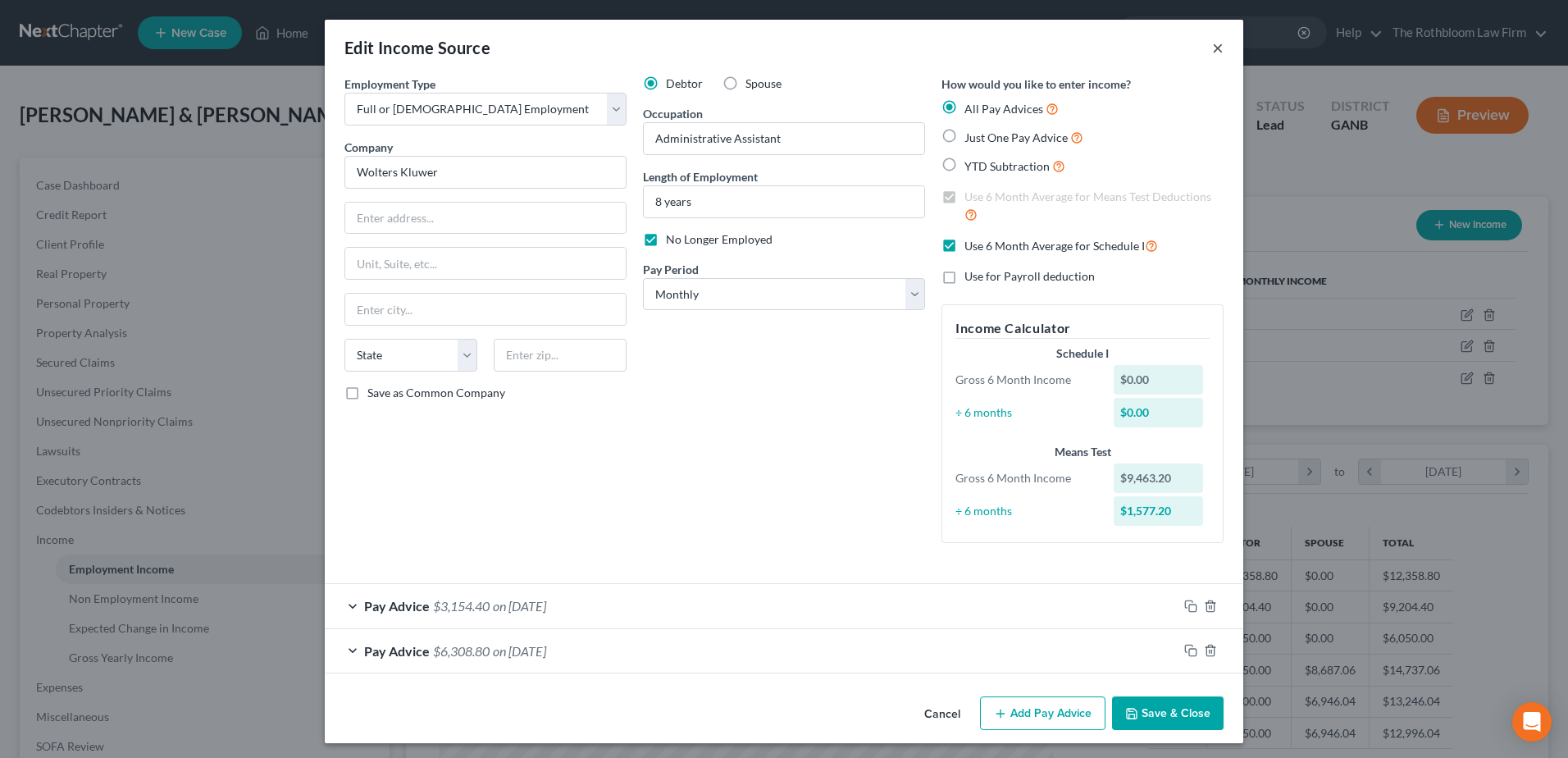
click at [1213, 53] on button "×" at bounding box center [1218, 48] width 11 height 20
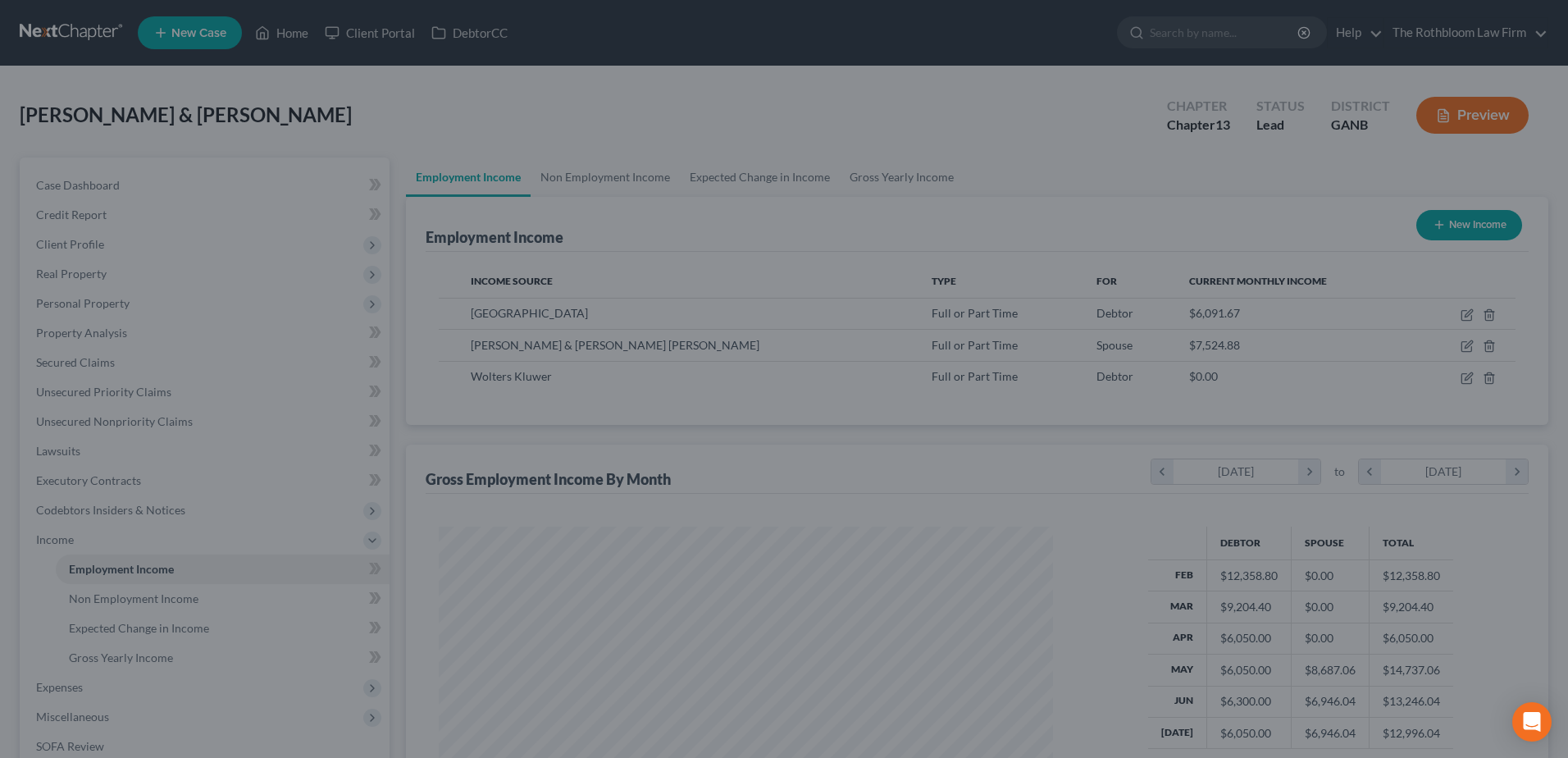
scroll to position [820220, 819589]
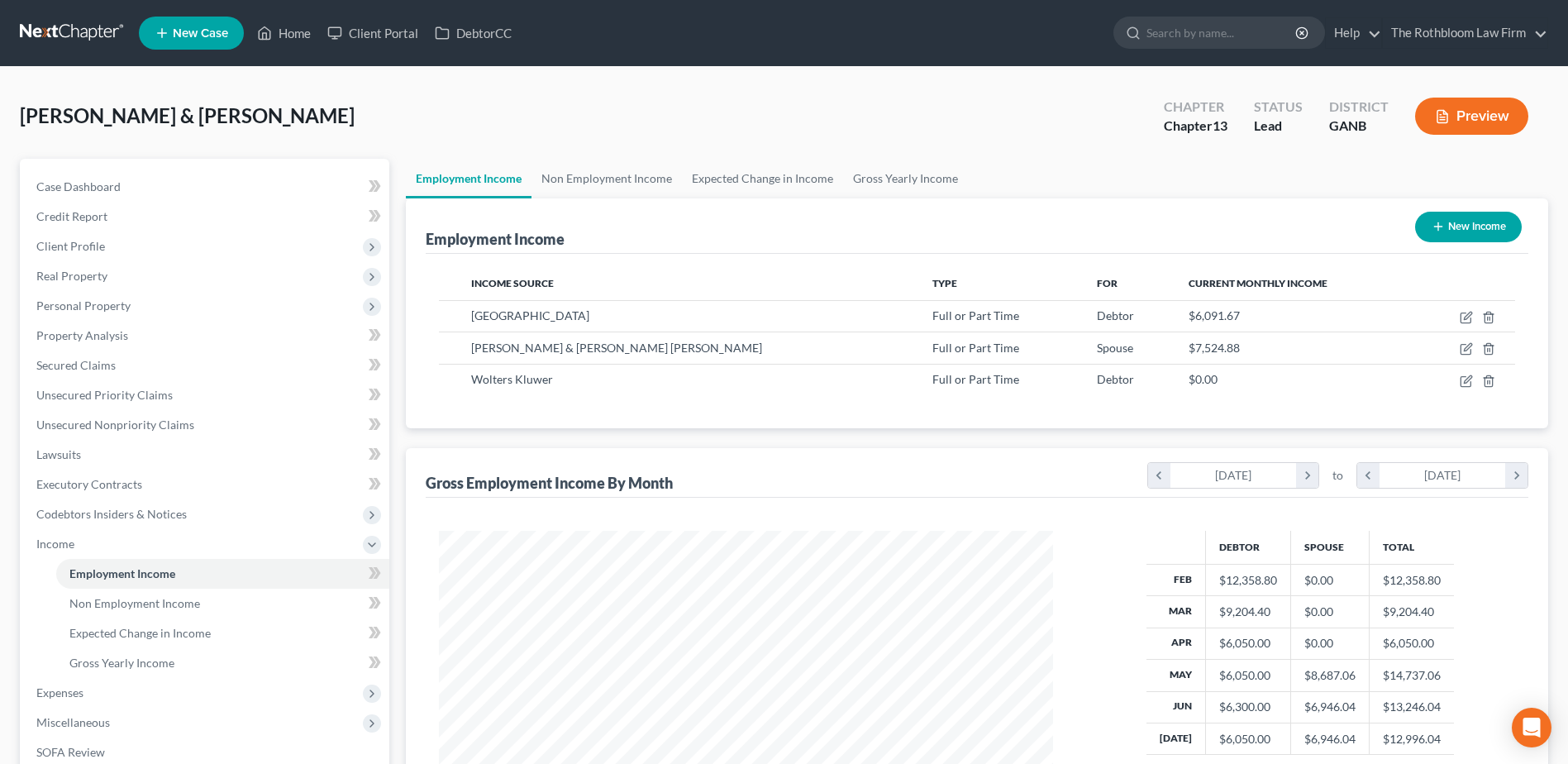
click at [1479, 120] on button "Preview" at bounding box center [1472, 116] width 113 height 37
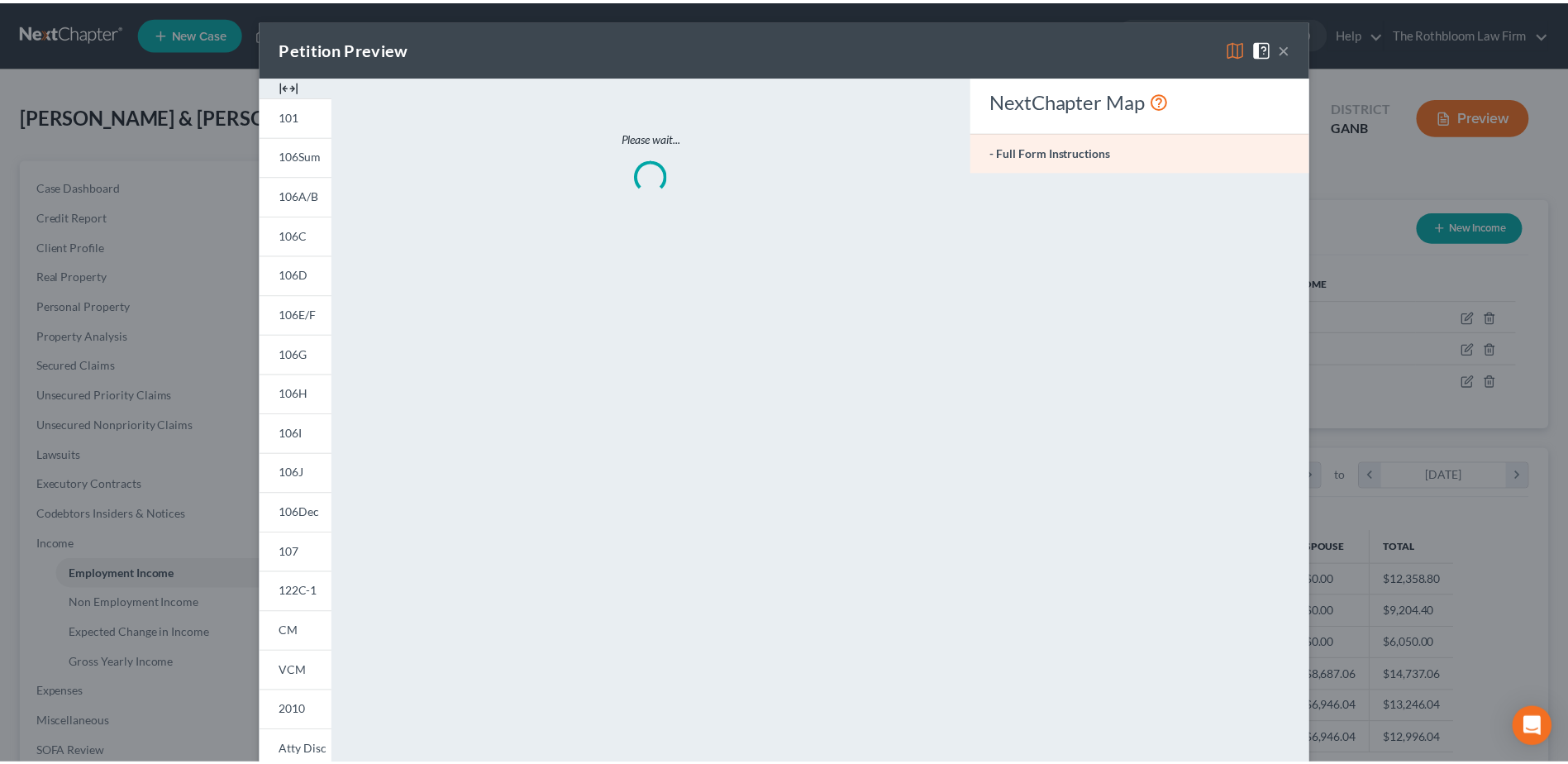
scroll to position [310, 653]
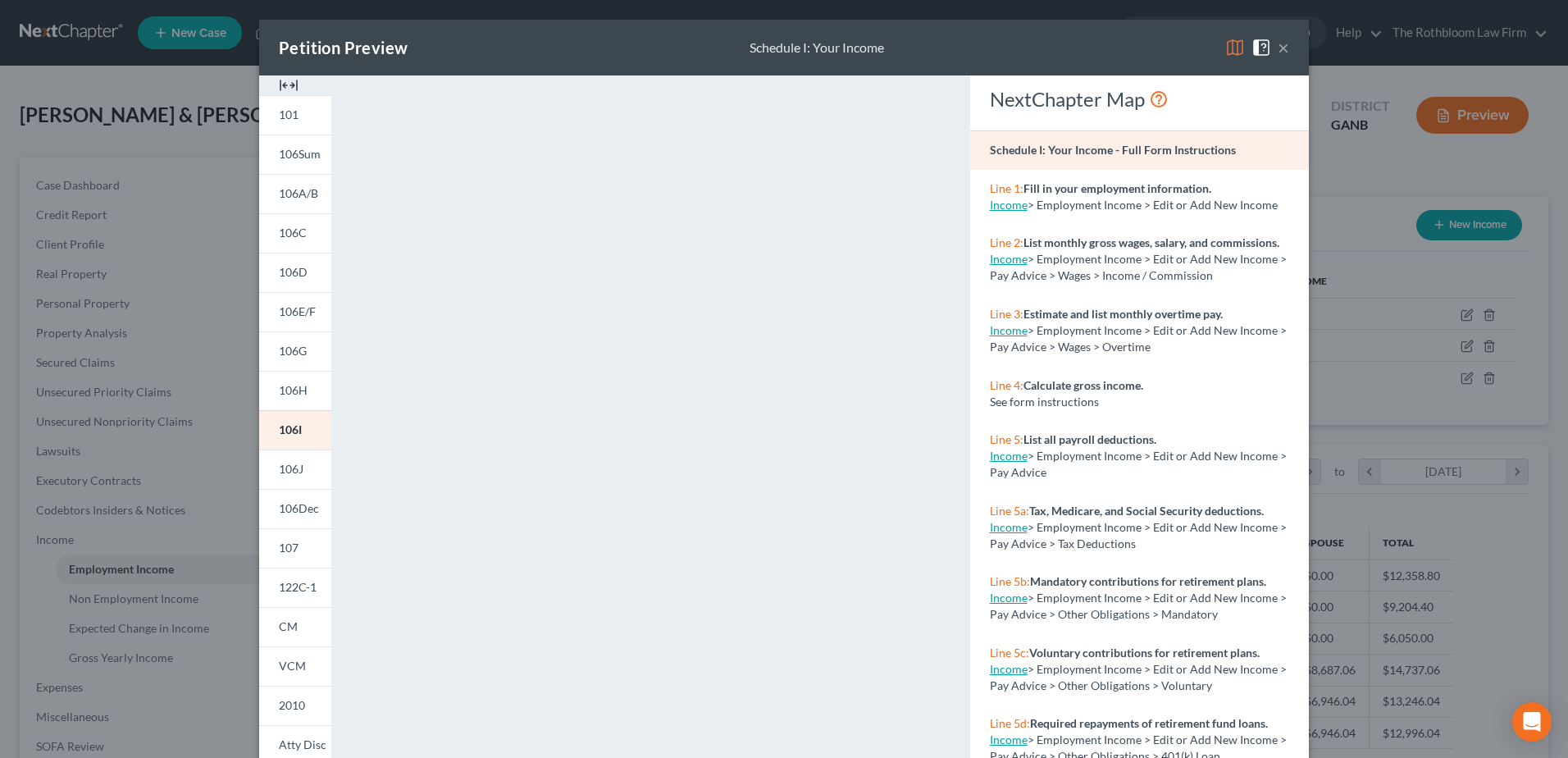
click at [1278, 47] on button "×" at bounding box center [1284, 48] width 11 height 20
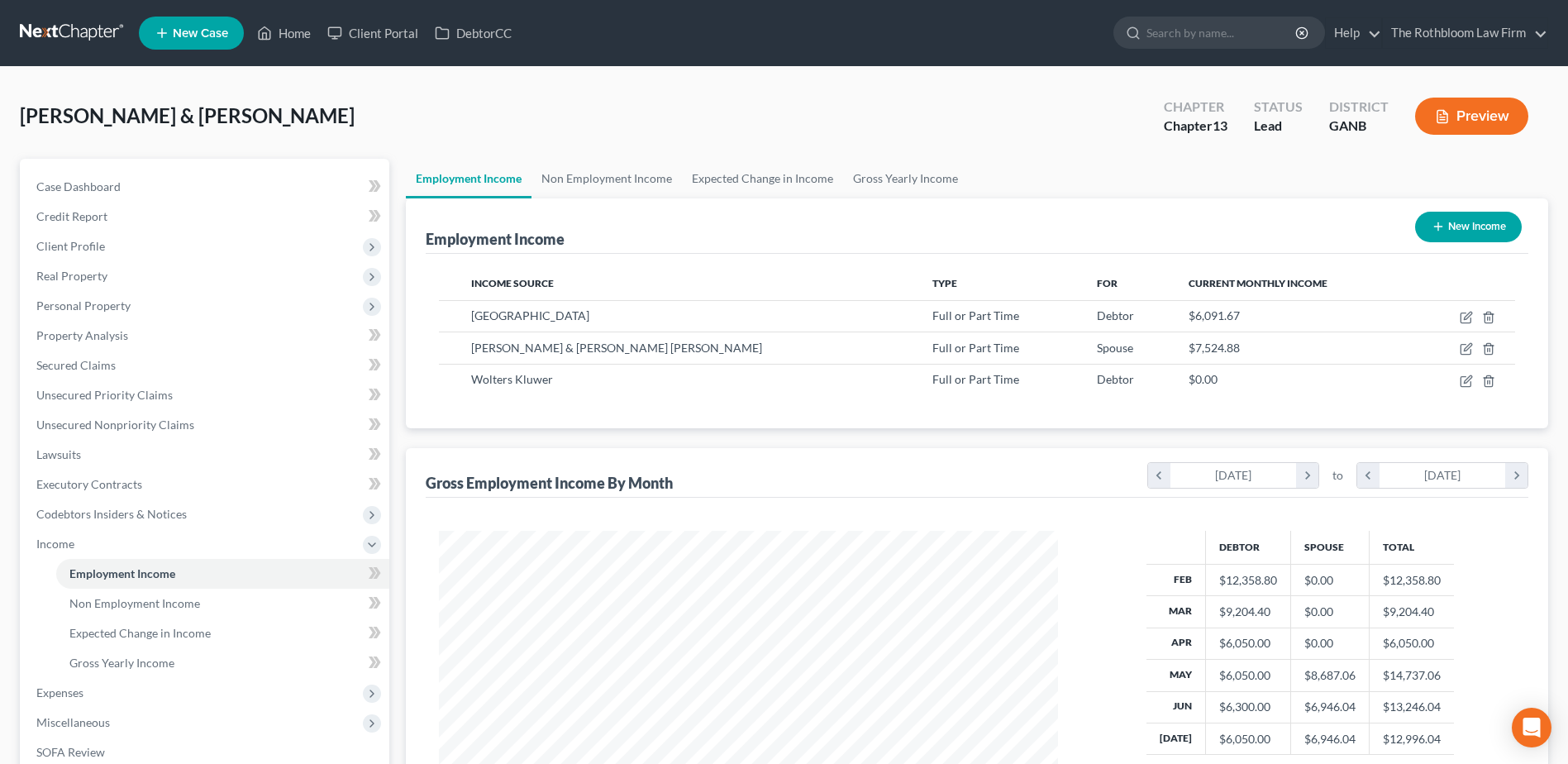
scroll to position [826713, 826077]
click at [72, 269] on span "Real Property" at bounding box center [72, 276] width 71 height 14
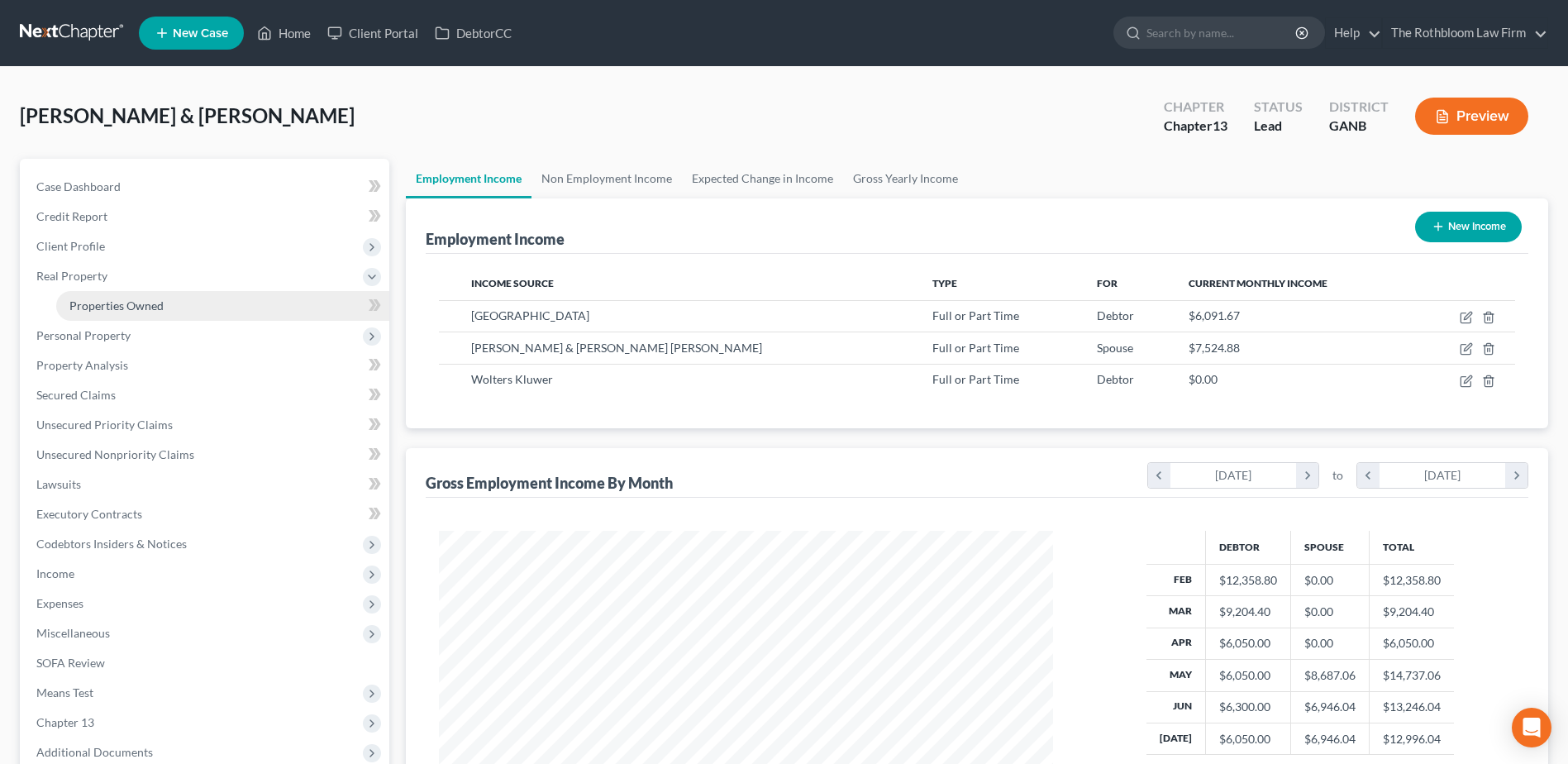
click at [148, 306] on span "Properties Owned" at bounding box center [117, 305] width 94 height 14
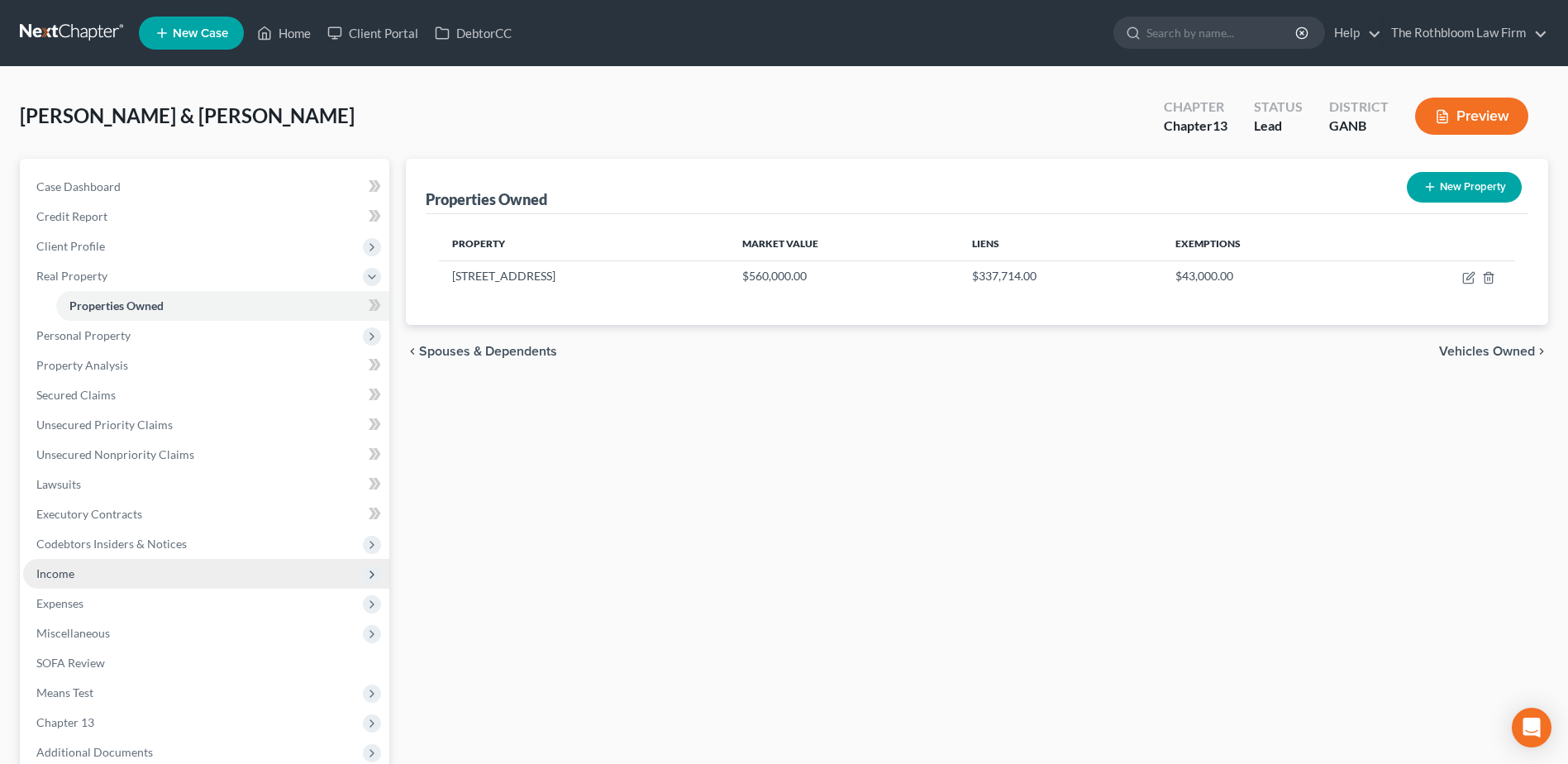
click at [79, 565] on span "Income" at bounding box center [206, 574] width 367 height 30
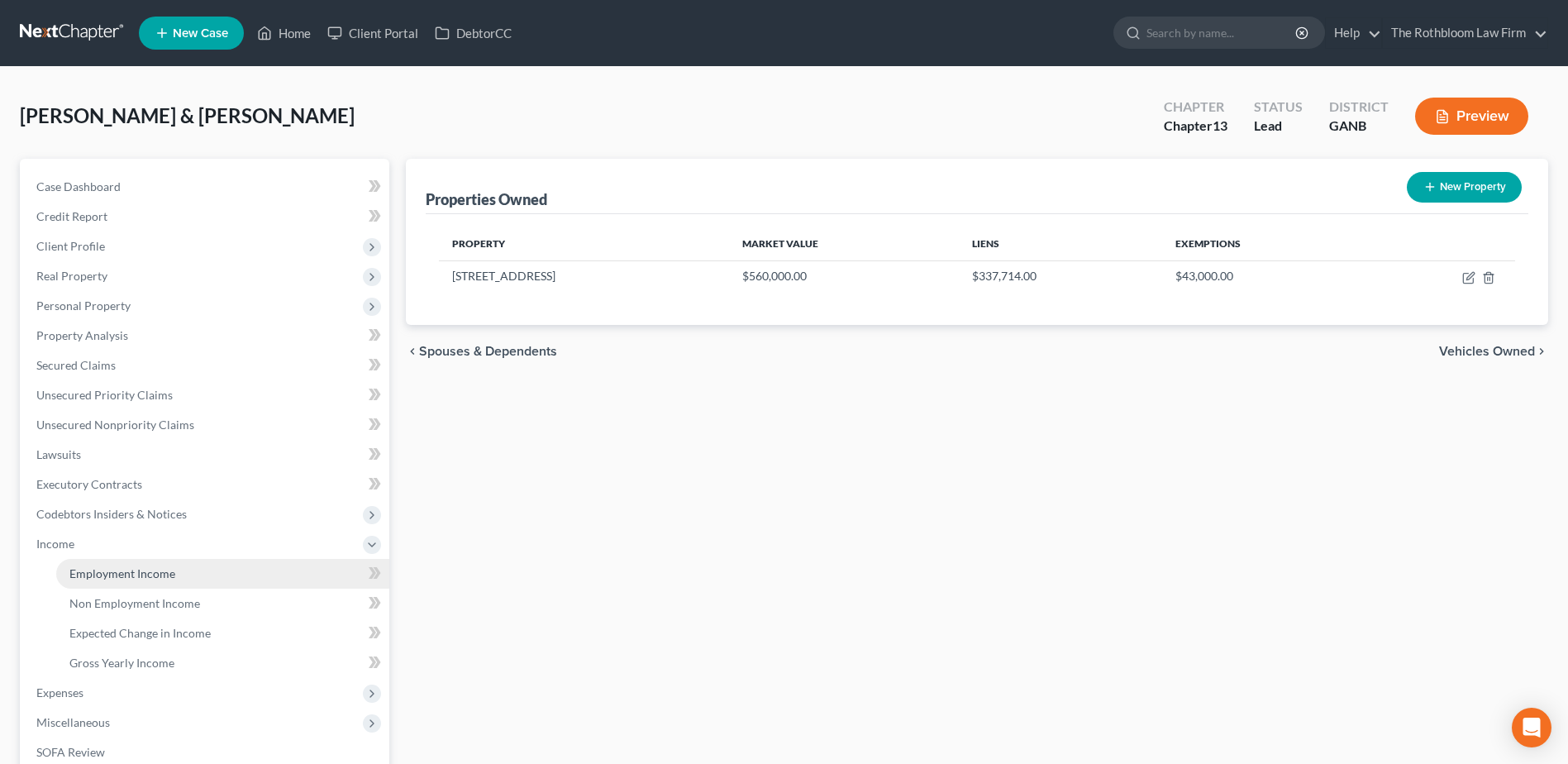
click at [120, 573] on span "Employment Income" at bounding box center [122, 573] width 106 height 14
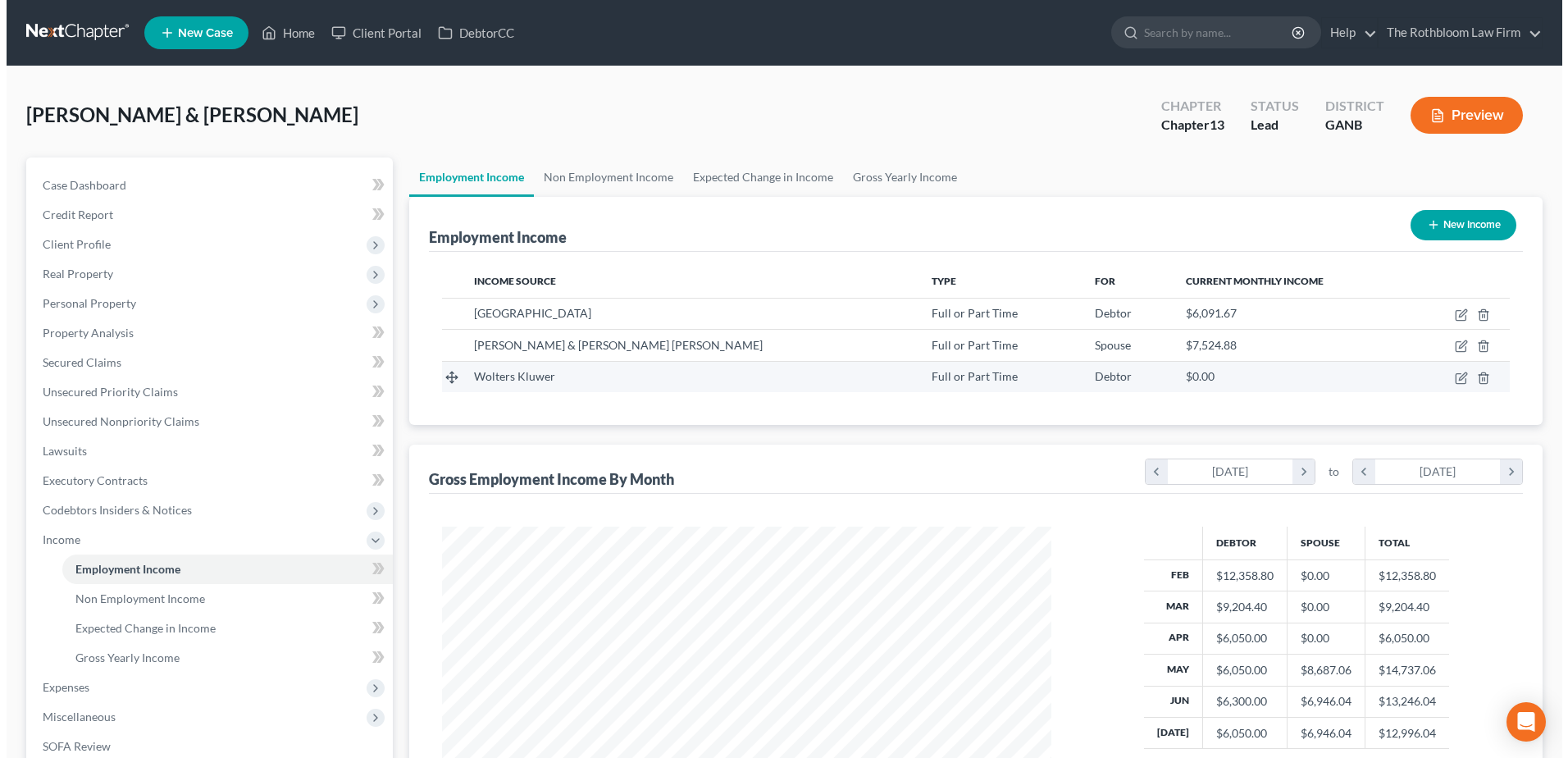
scroll to position [305, 641]
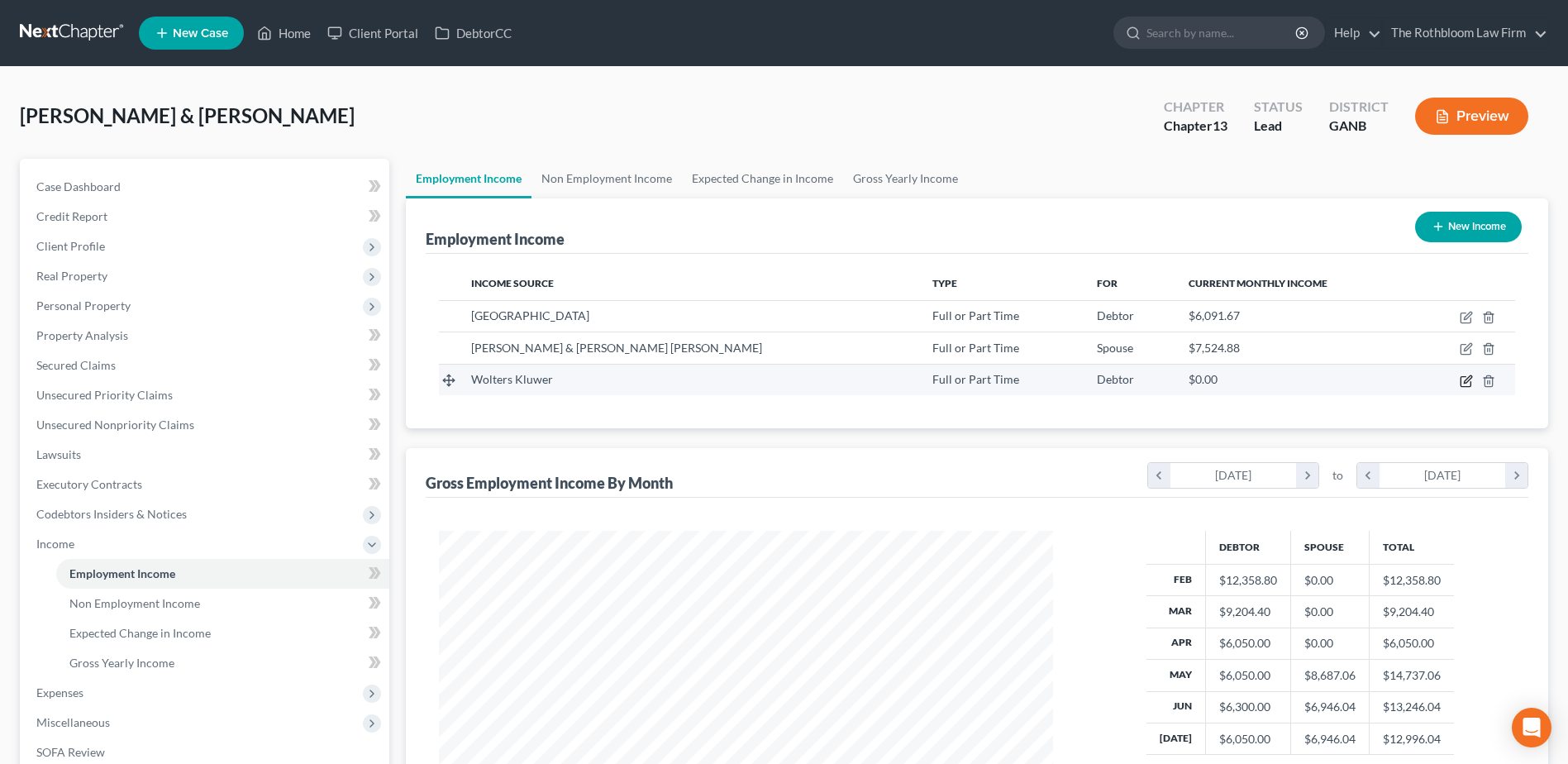
click at [1462, 384] on icon "button" at bounding box center [1466, 382] width 13 height 13
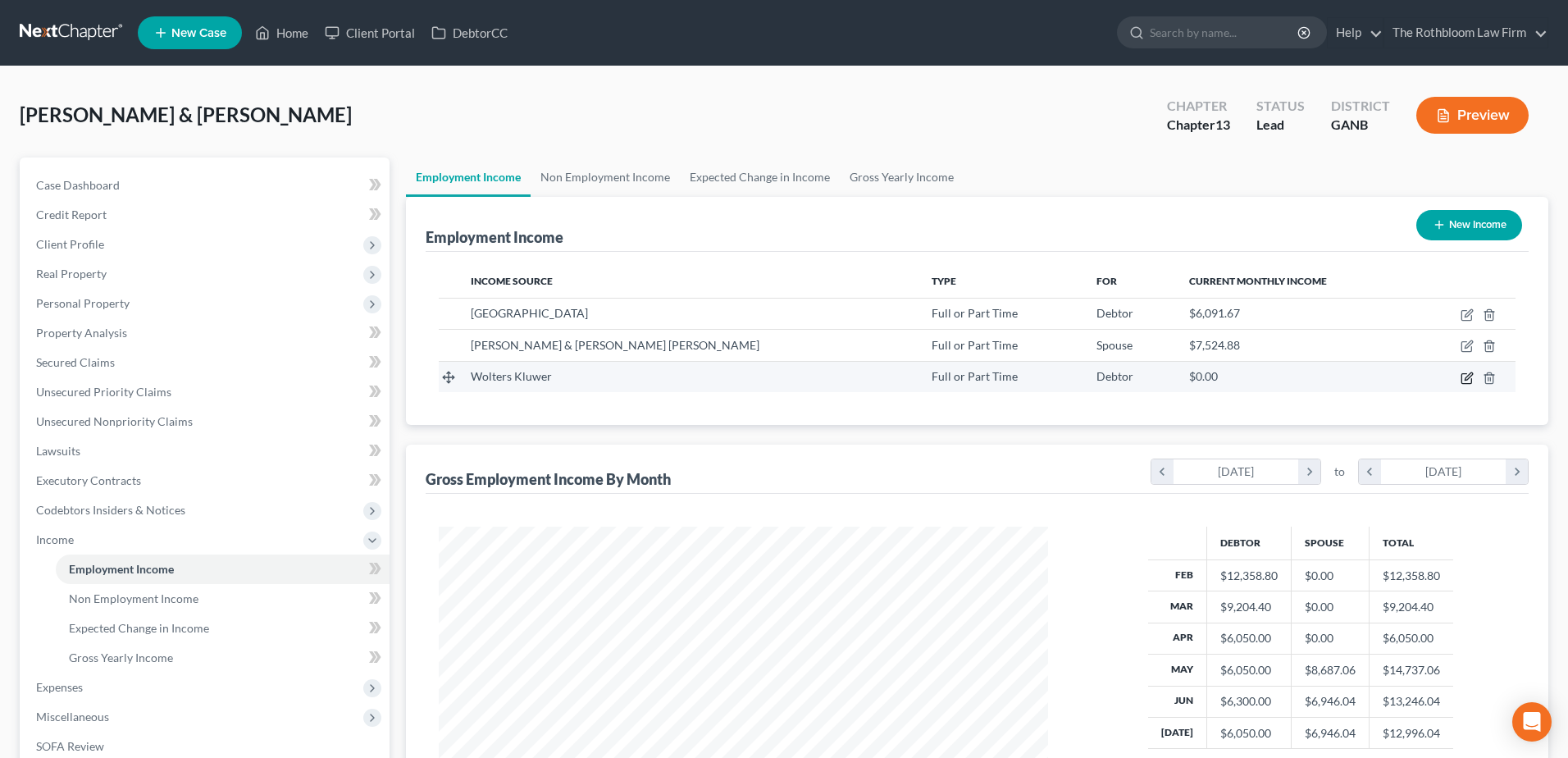
select select "0"
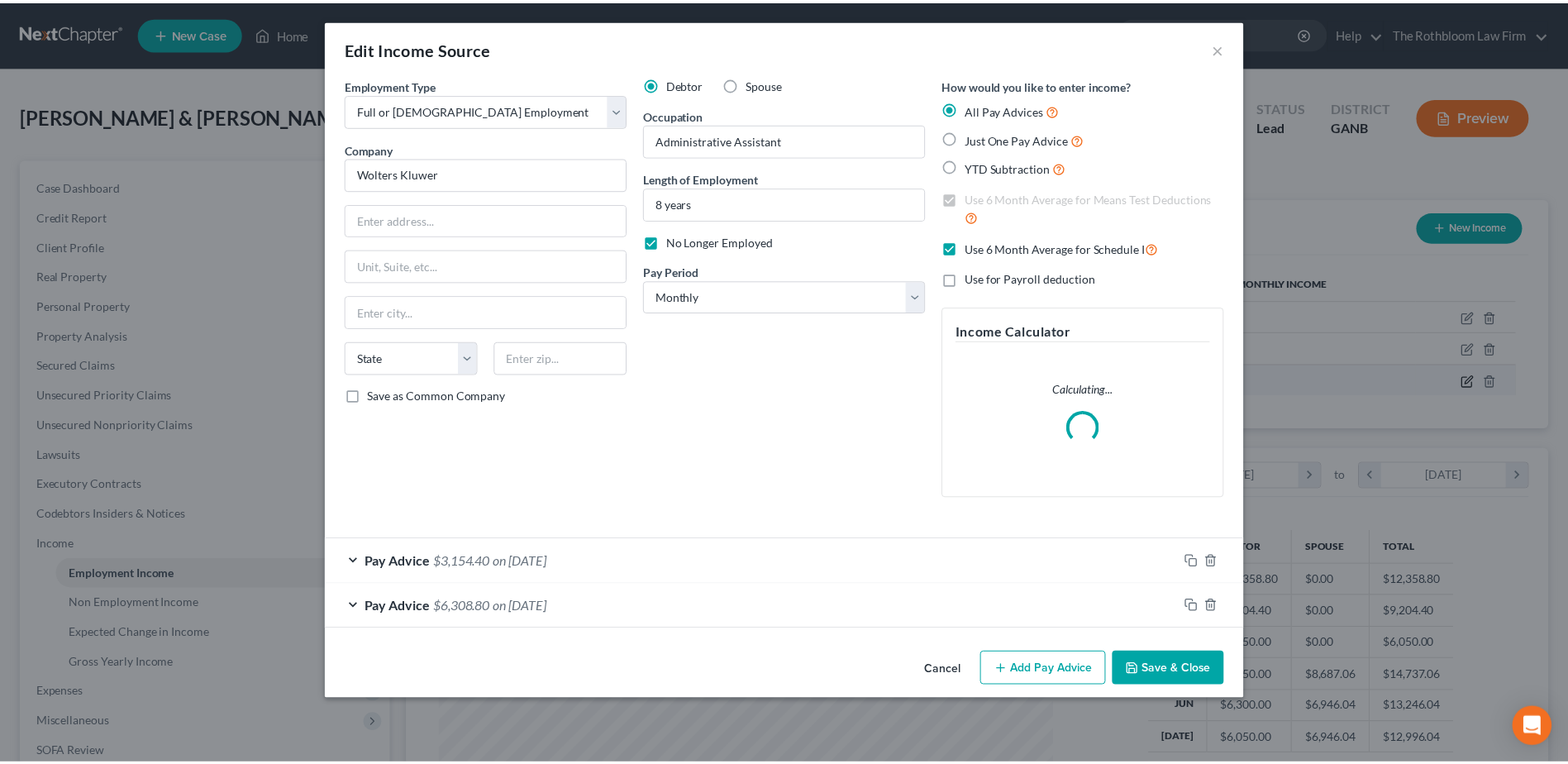
scroll to position [310, 653]
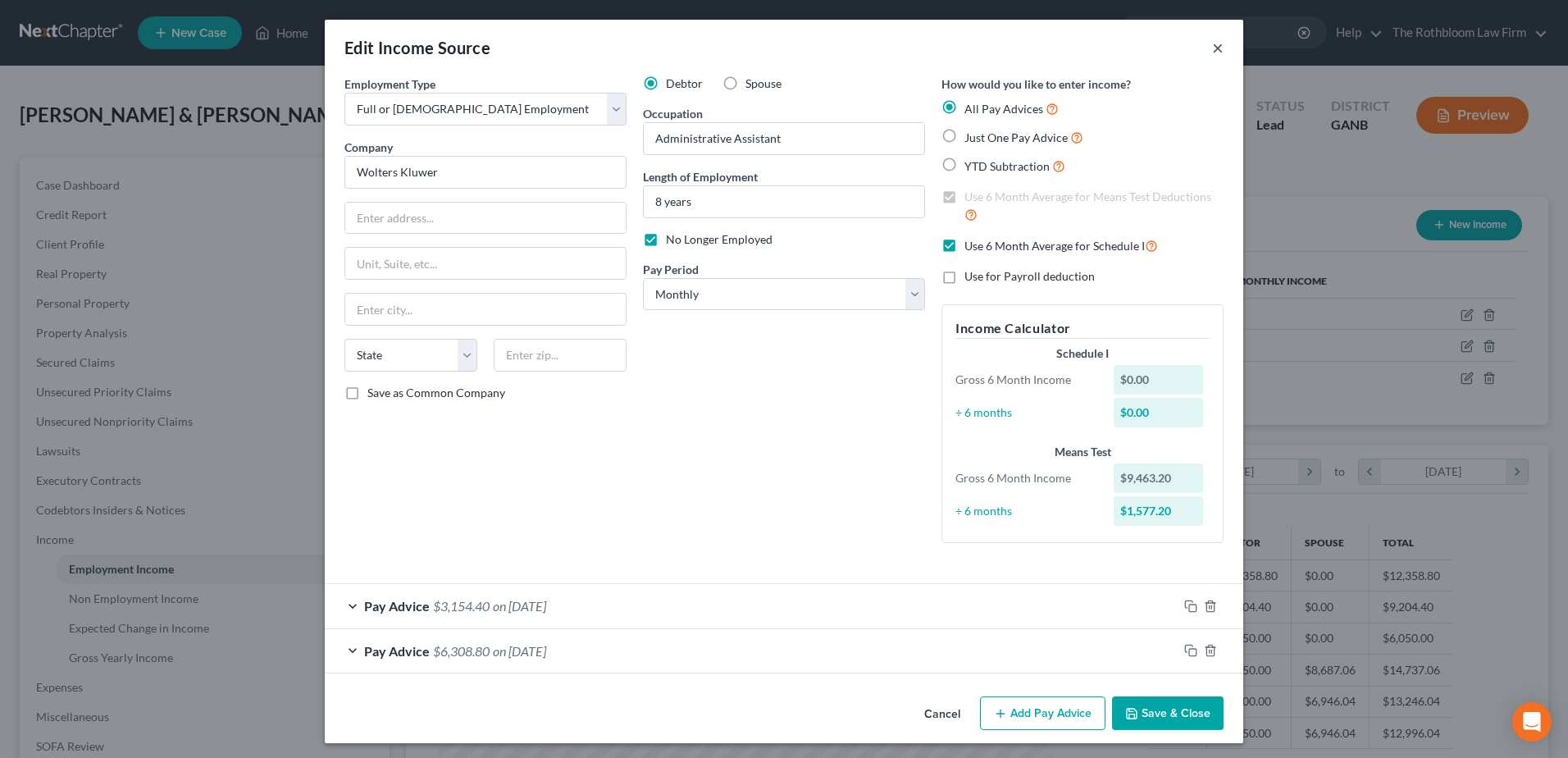
click at [1213, 50] on button "×" at bounding box center [1218, 48] width 11 height 20
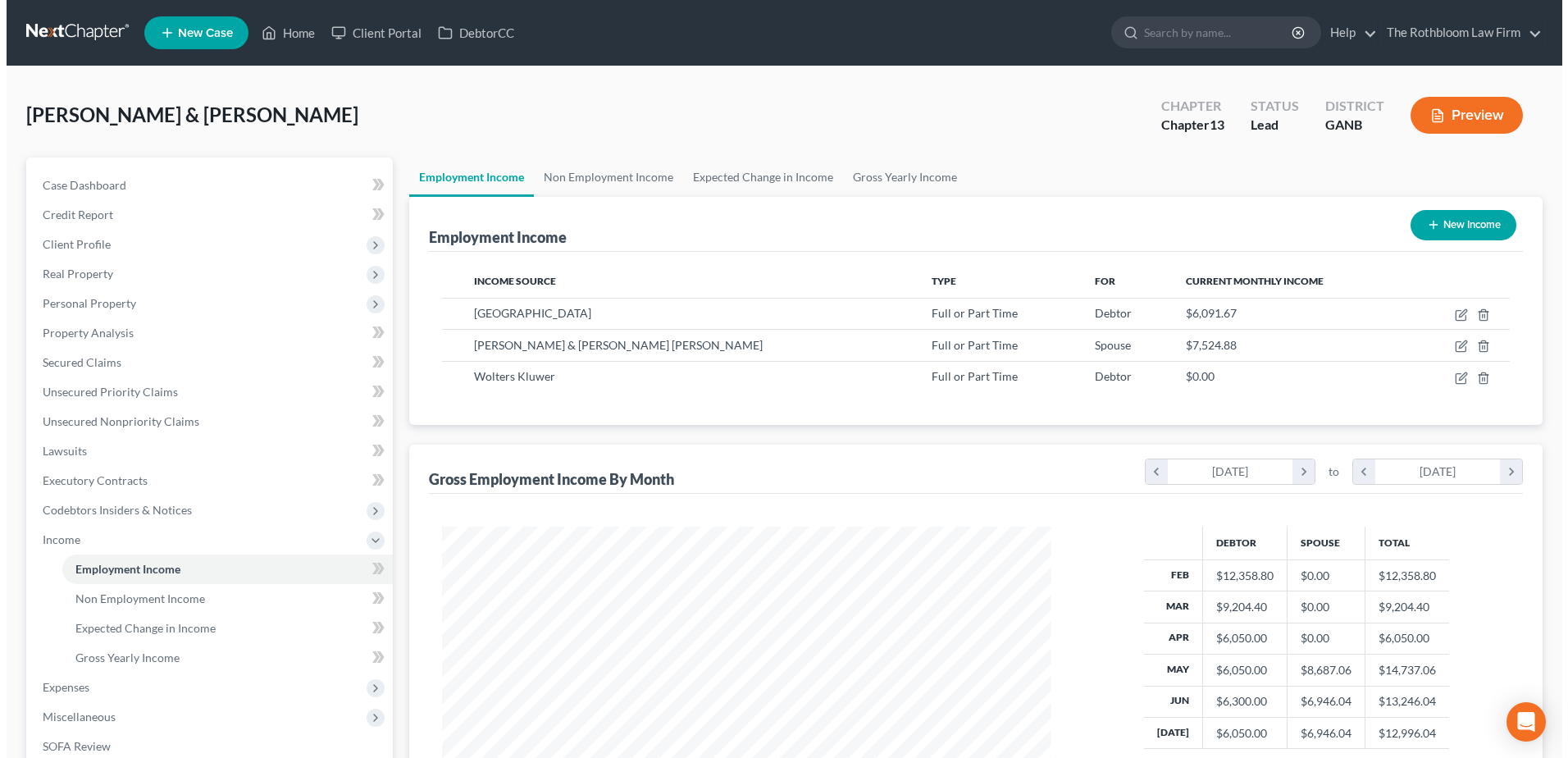
scroll to position [820220, 819589]
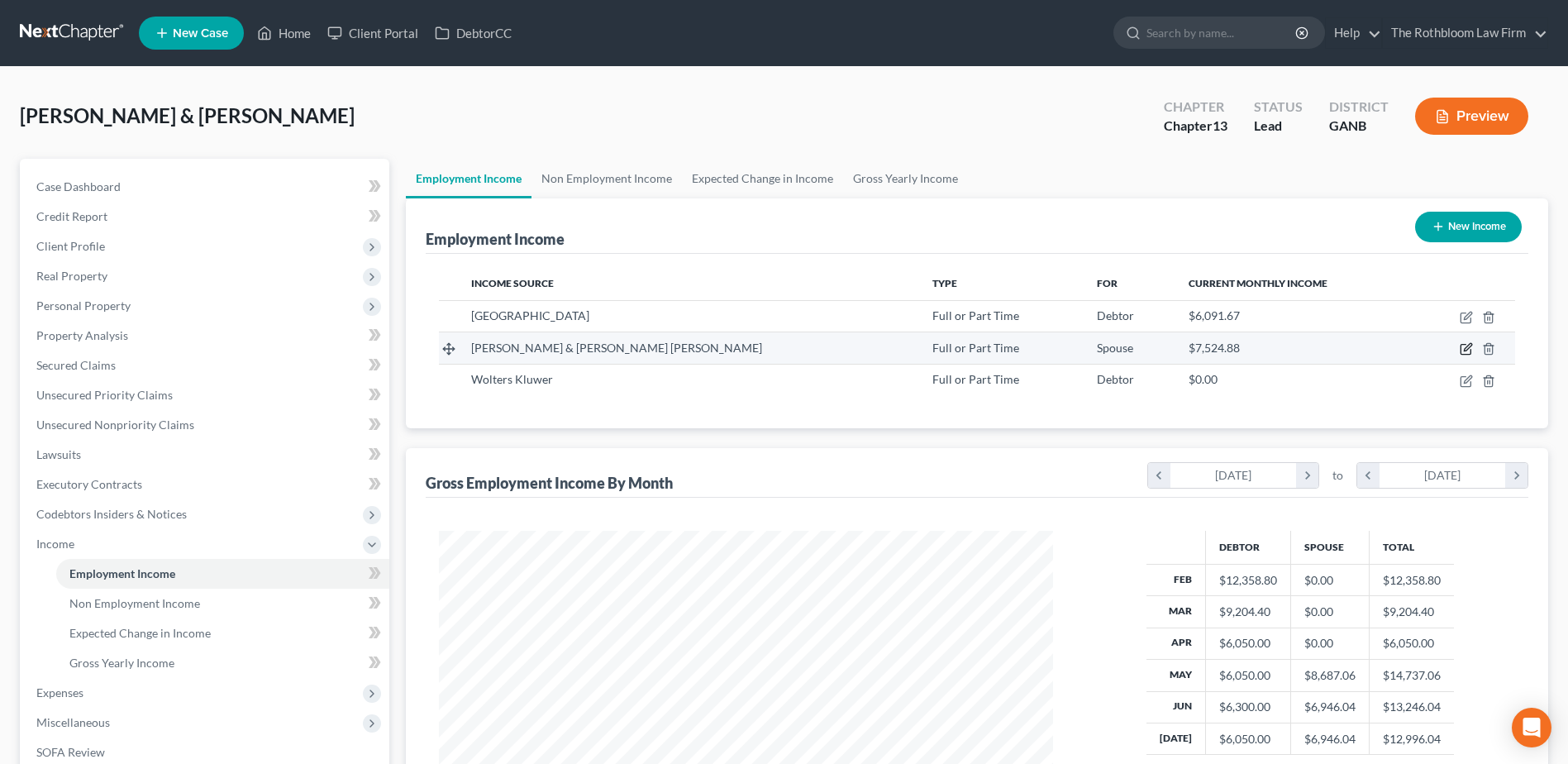
click at [1460, 349] on icon "button" at bounding box center [1466, 349] width 13 height 13
select select "0"
select select "10"
select select "2"
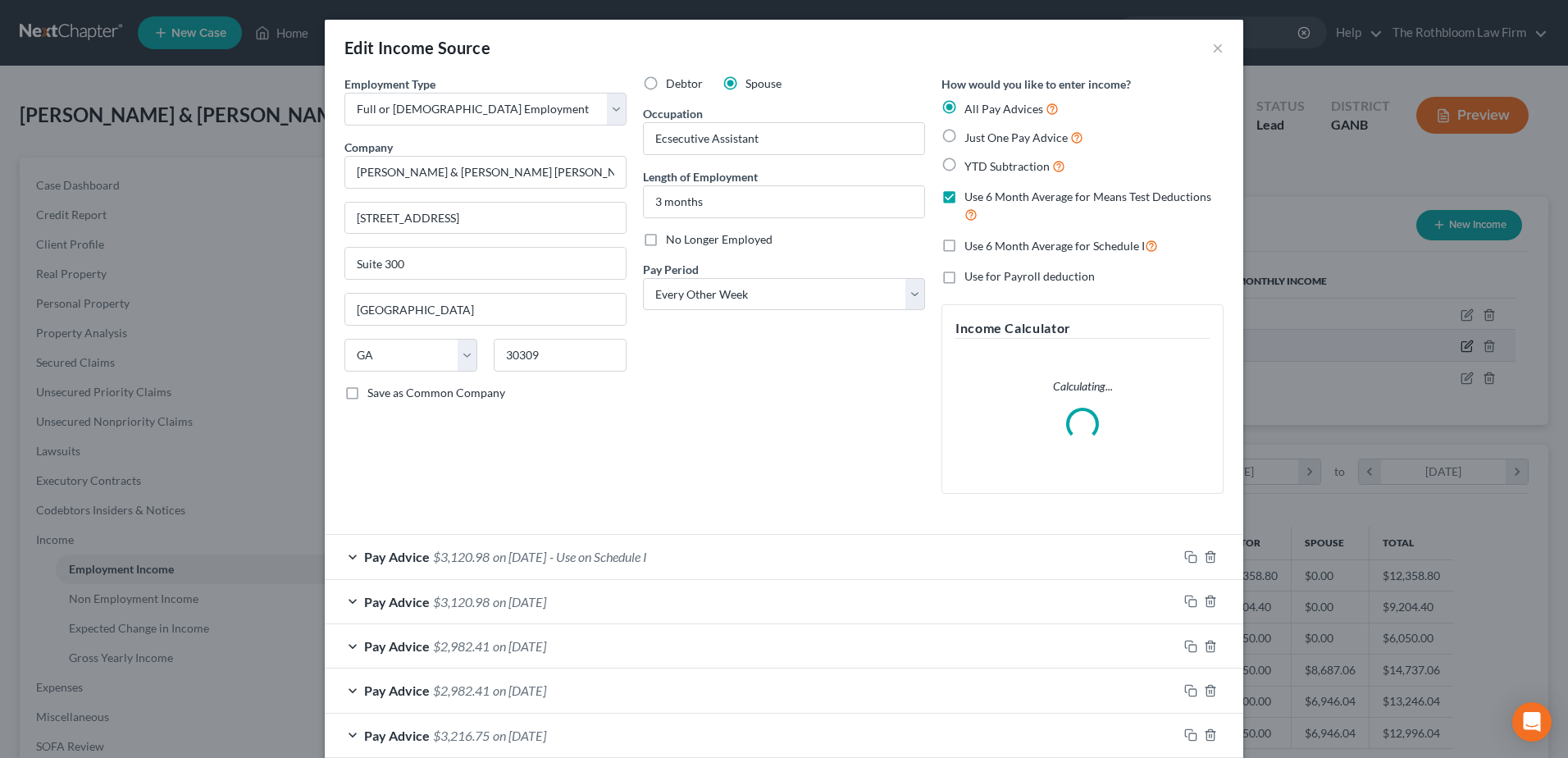
scroll to position [307, 648]
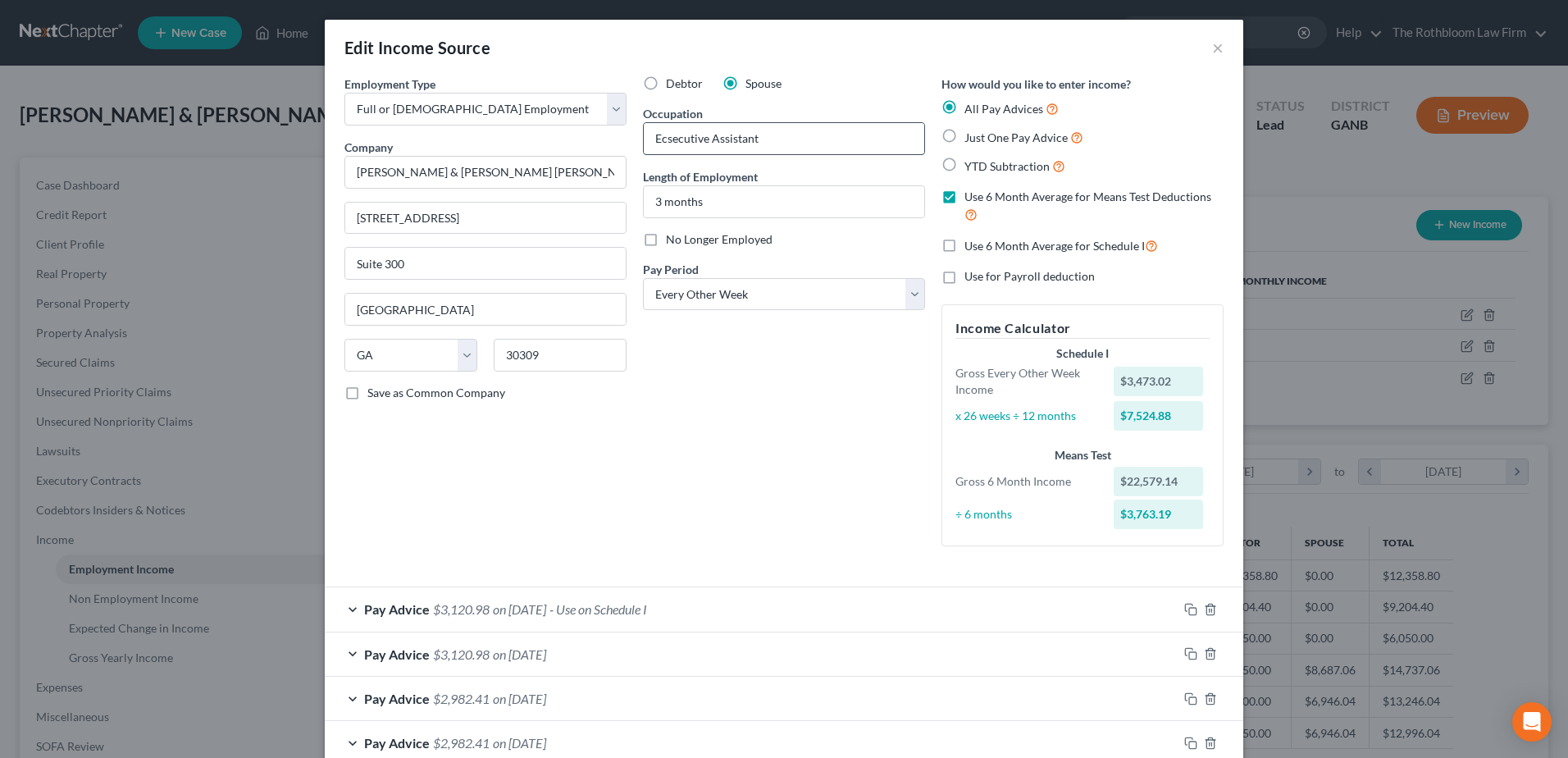
click at [662, 139] on input "Ecsecutive Assistant" at bounding box center [784, 139] width 281 height 31
type input "Executive Assistant"
click at [490, 666] on div "Pay Advice $3,120.98 on 07/11/2025" at bounding box center [751, 654] width 853 height 44
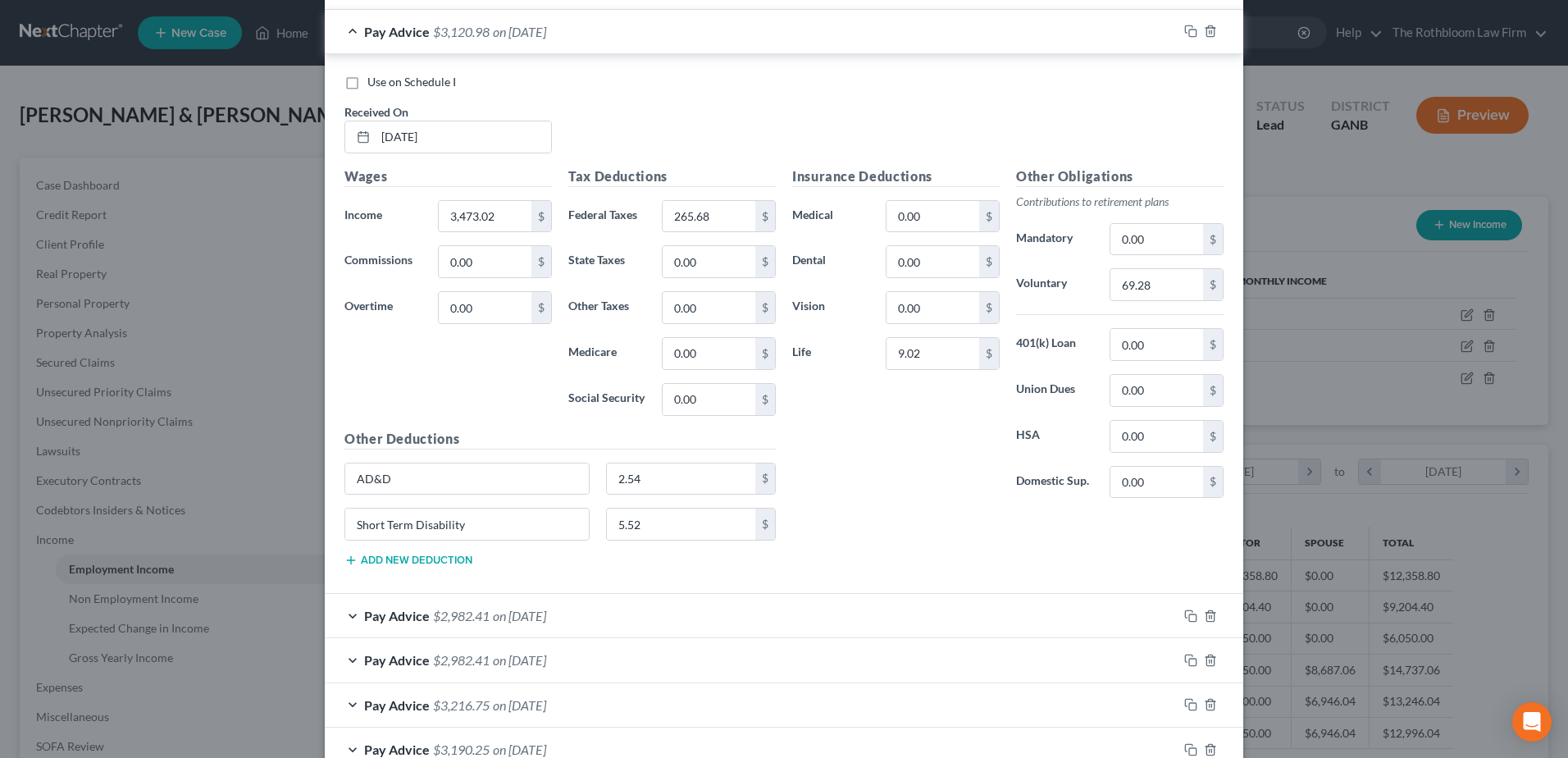
scroll to position [738, 0]
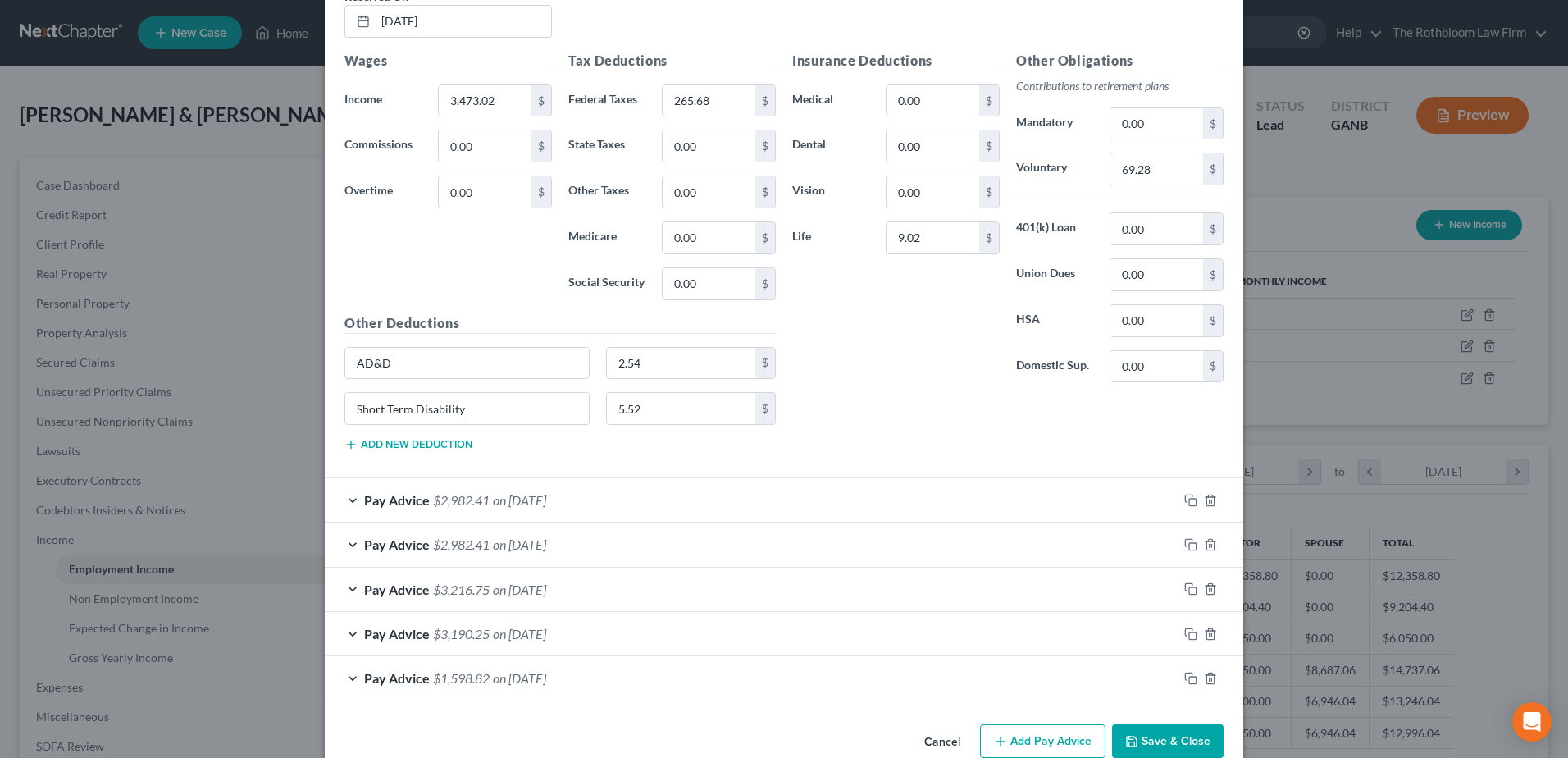
click at [479, 503] on span "$2,982.41" at bounding box center [461, 499] width 57 height 16
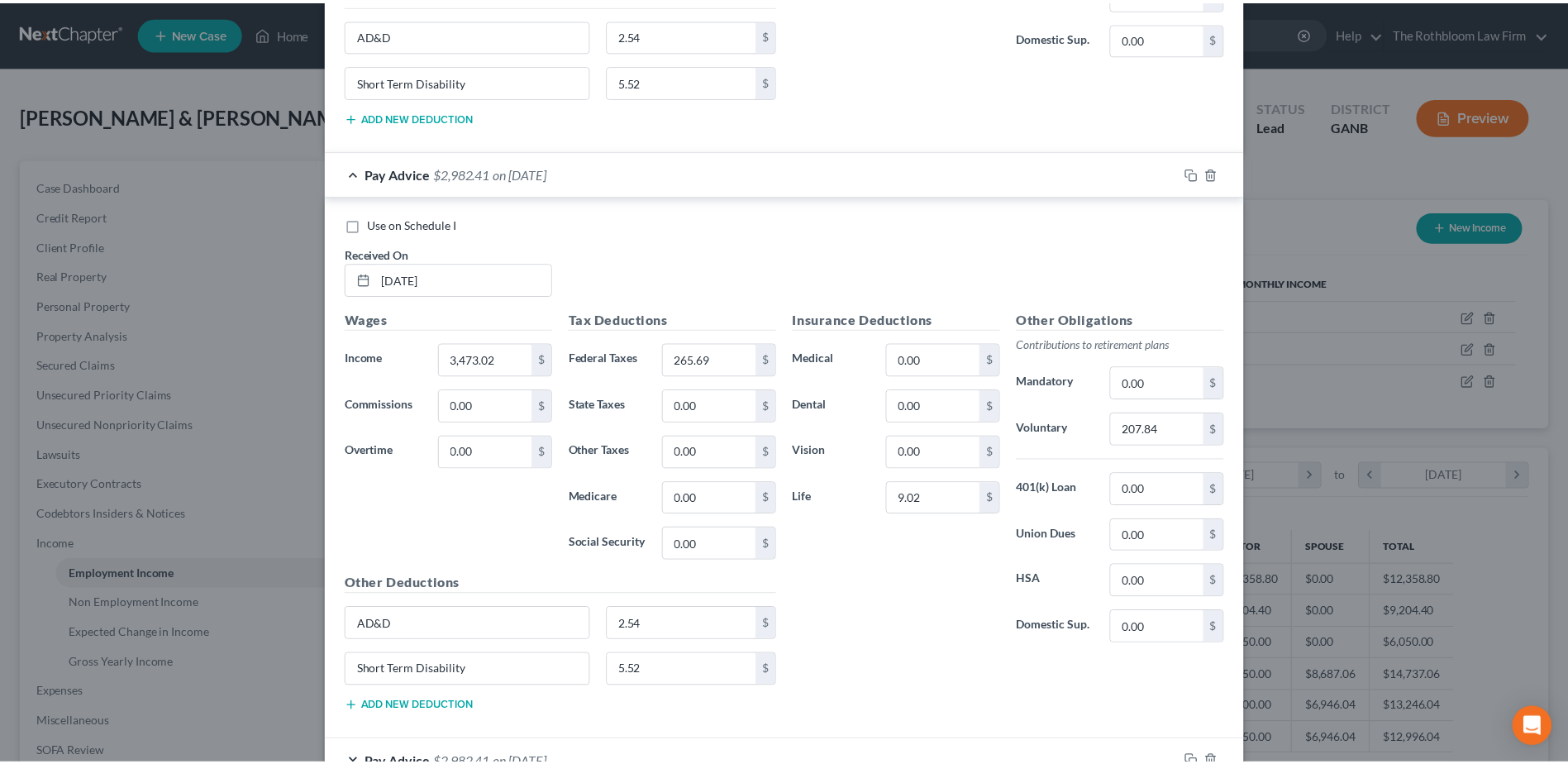
scroll to position [1323, 0]
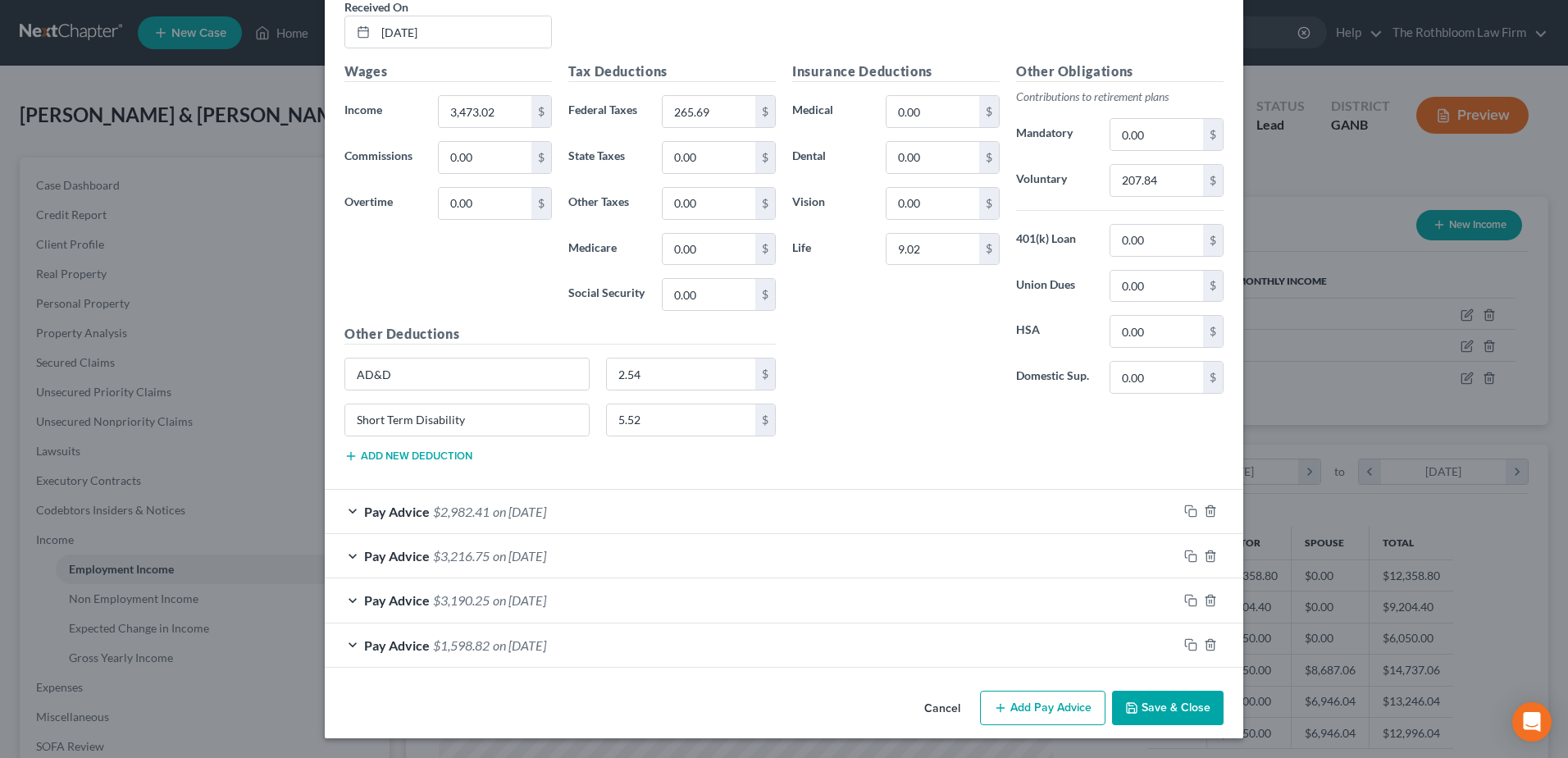
click at [1168, 713] on button "Save & Close" at bounding box center [1168, 708] width 112 height 34
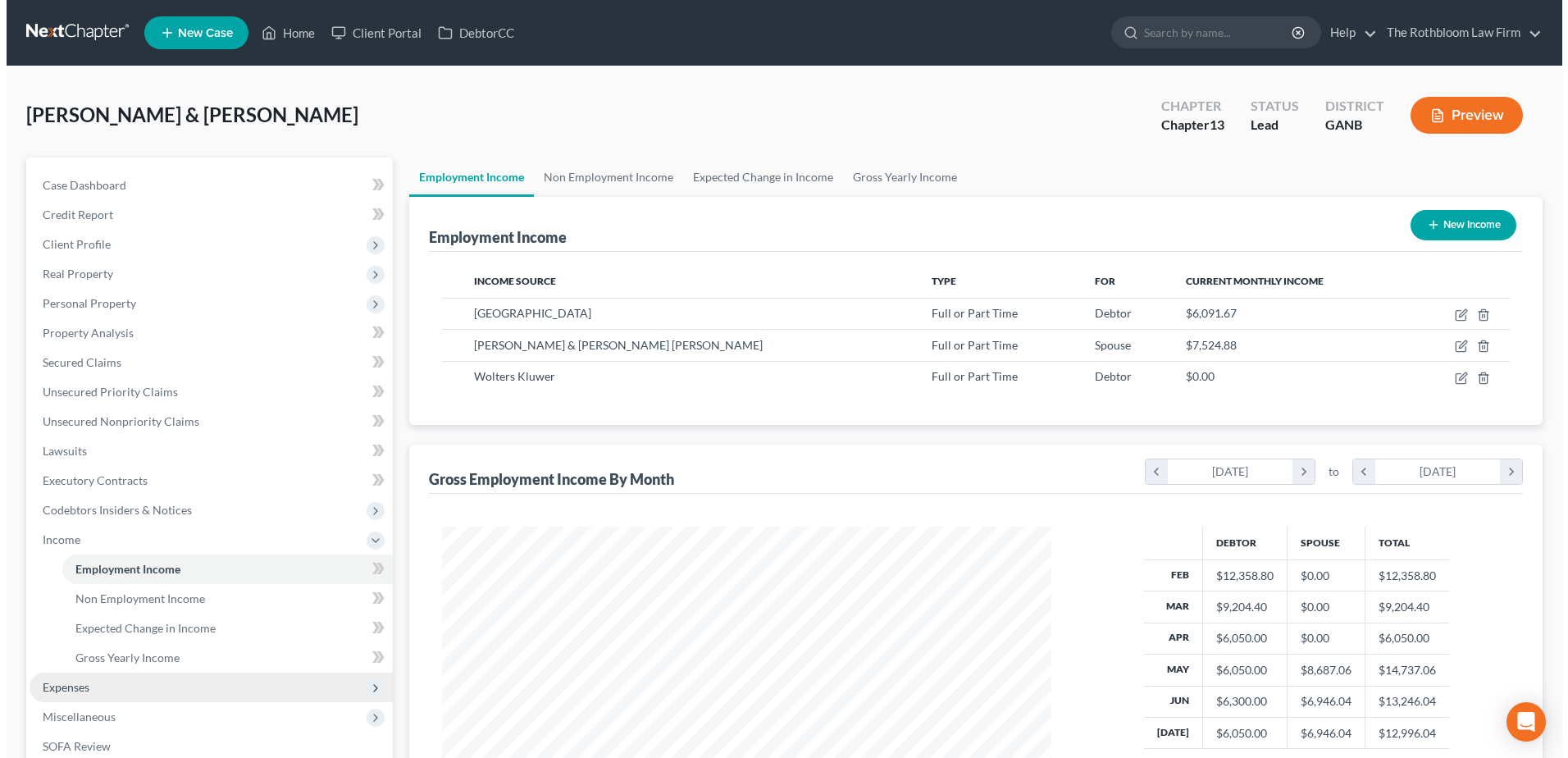
scroll to position [246, 0]
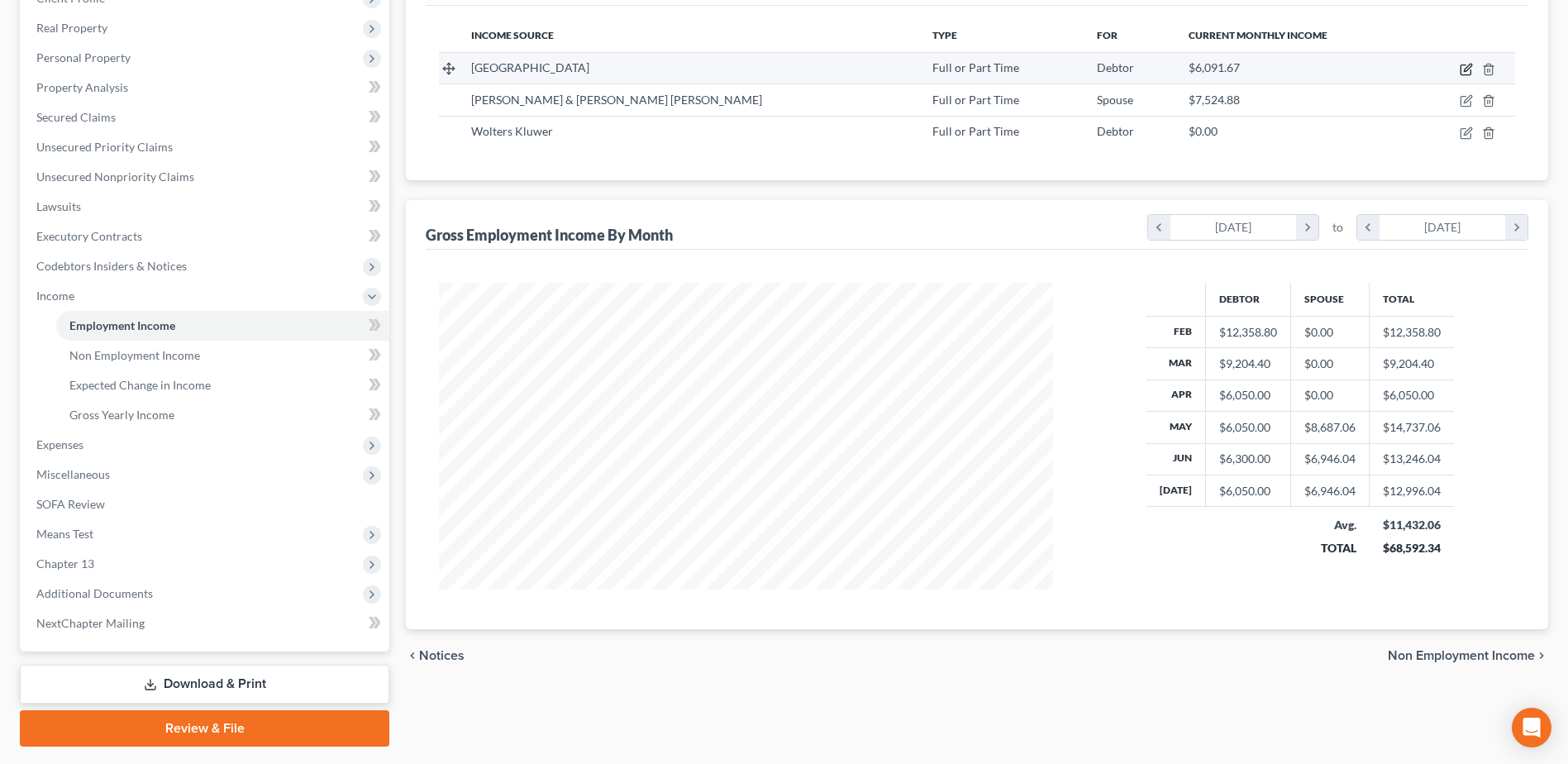
click at [1467, 70] on icon "button" at bounding box center [1466, 70] width 13 height 13
select select "0"
select select "10"
select select "0"
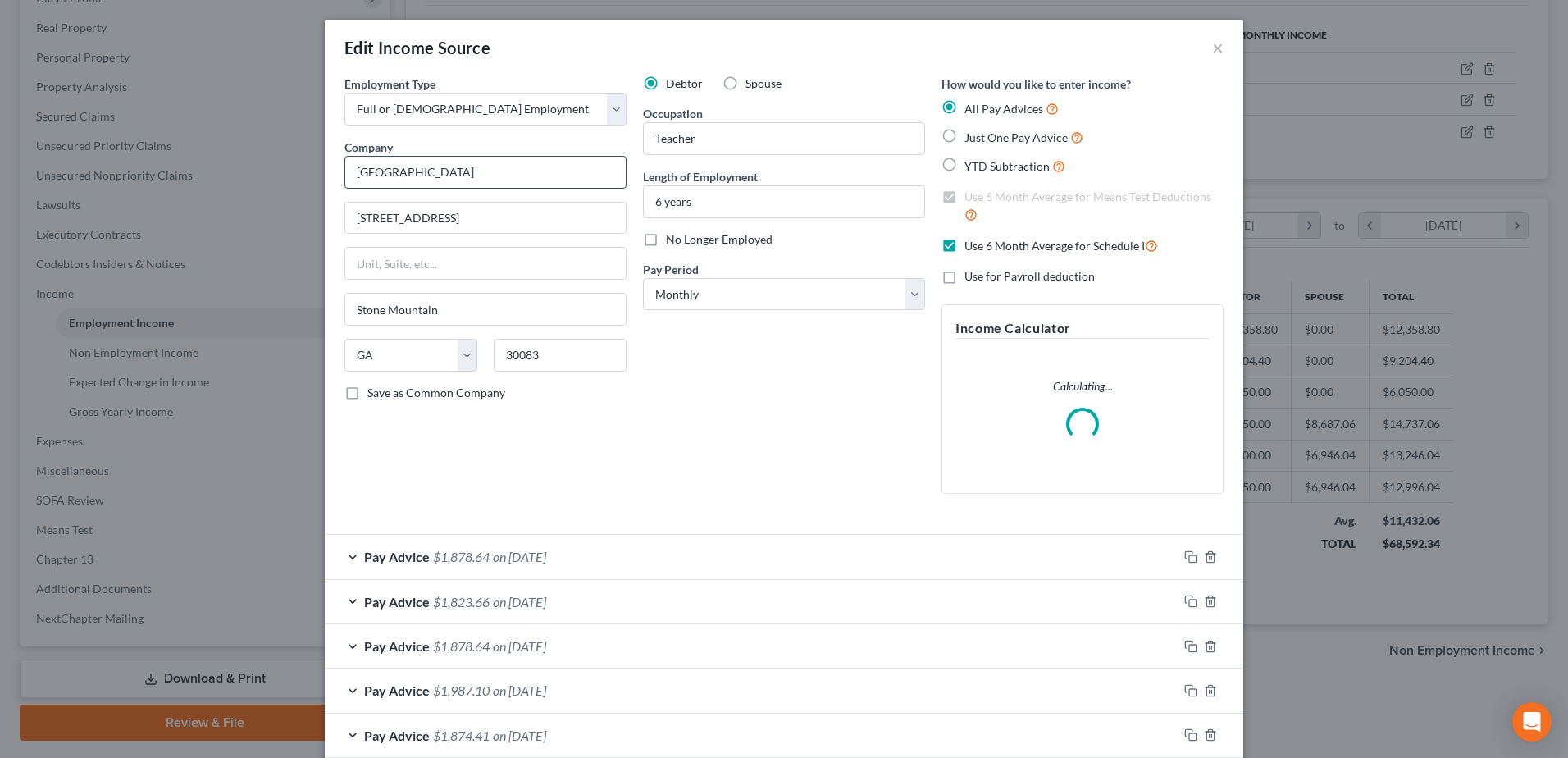
scroll to position [307, 648]
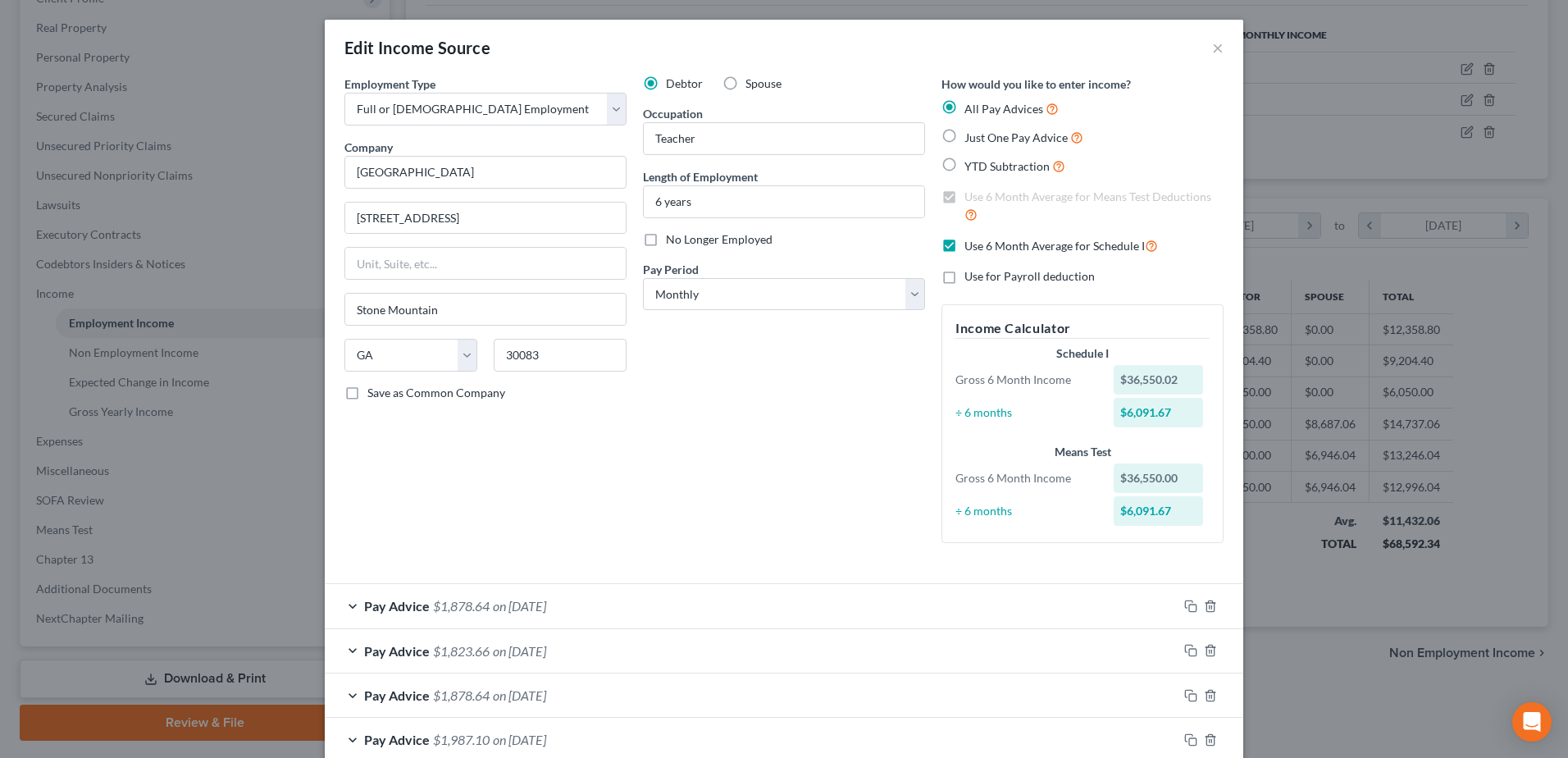
click at [525, 561] on div "Employment Type * Select Full or Part Time Employment Self Employment Company *…" at bounding box center [784, 323] width 896 height 494
click at [533, 603] on span "on 07/31/2025" at bounding box center [519, 605] width 53 height 16
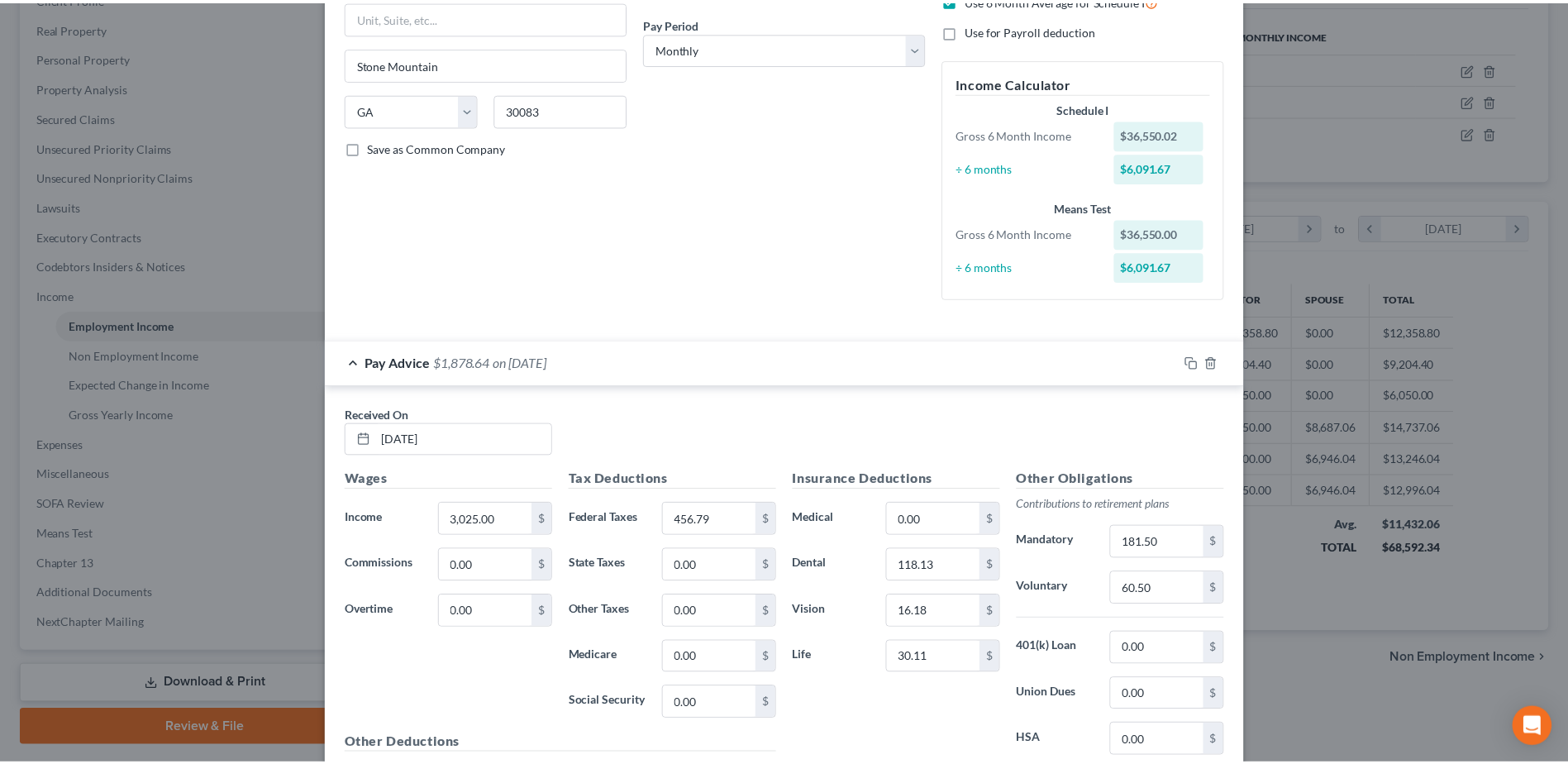
scroll to position [0, 0]
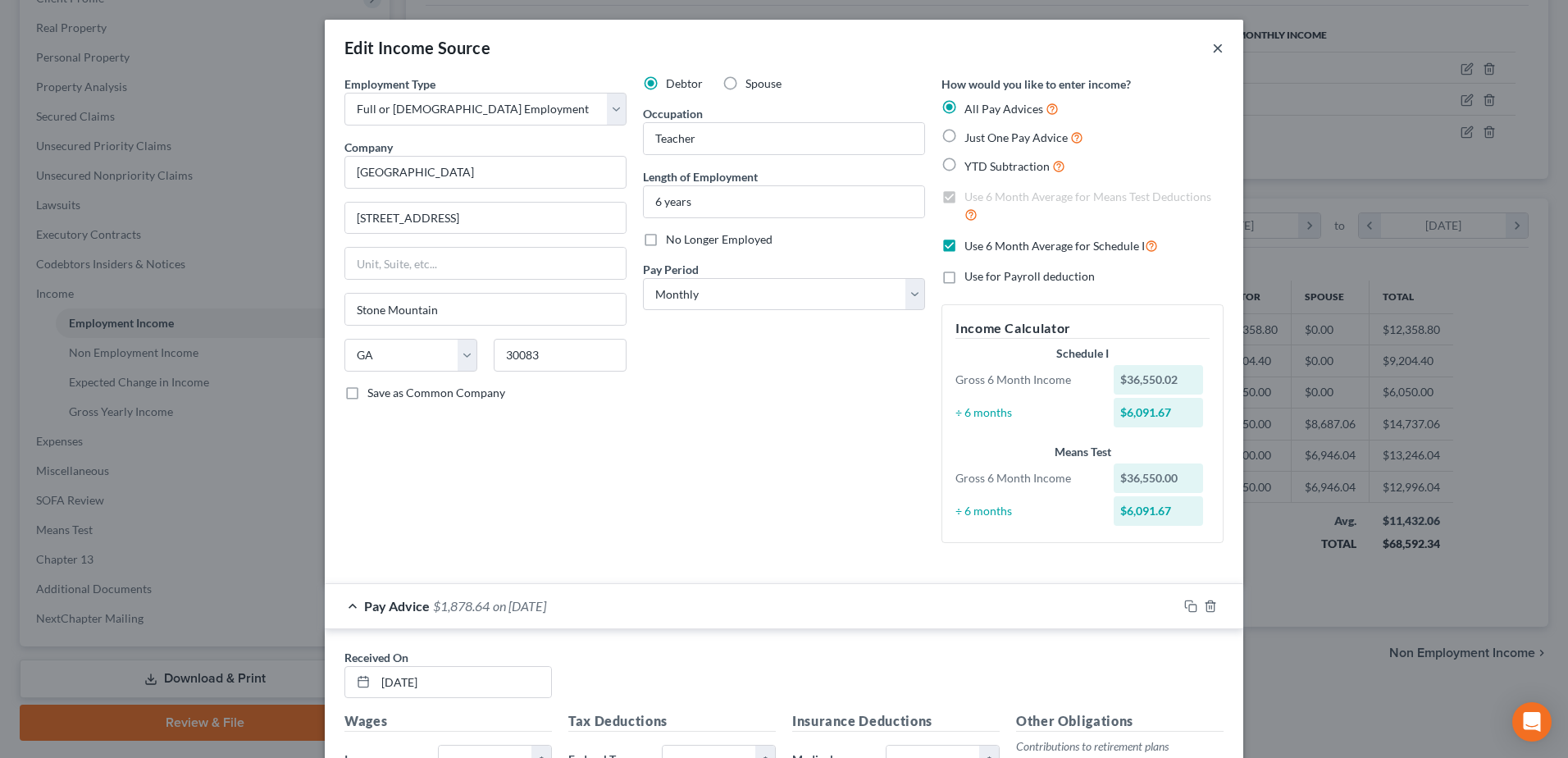
click at [1214, 45] on button "×" at bounding box center [1218, 48] width 11 height 20
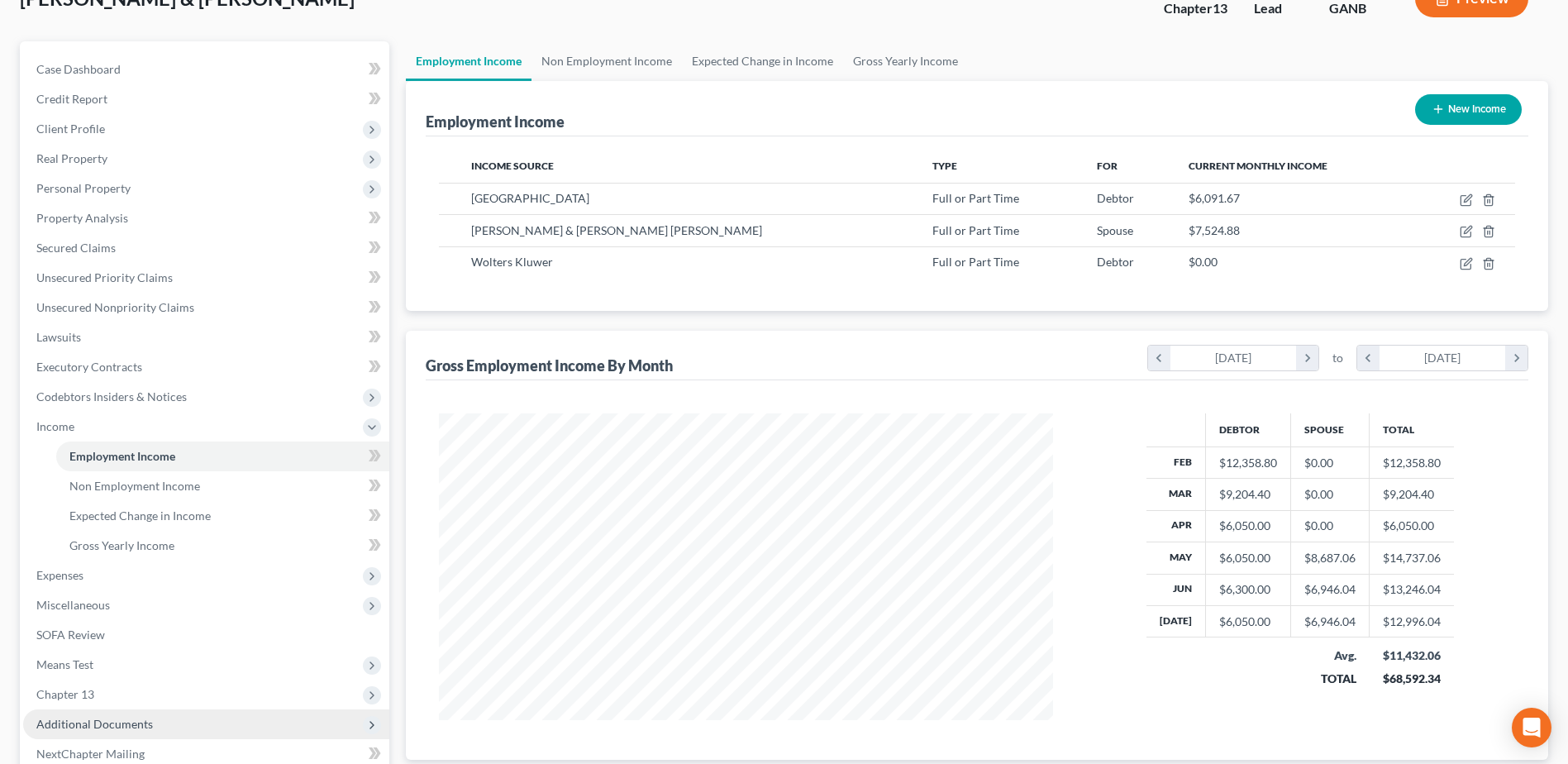
scroll to position [294, 0]
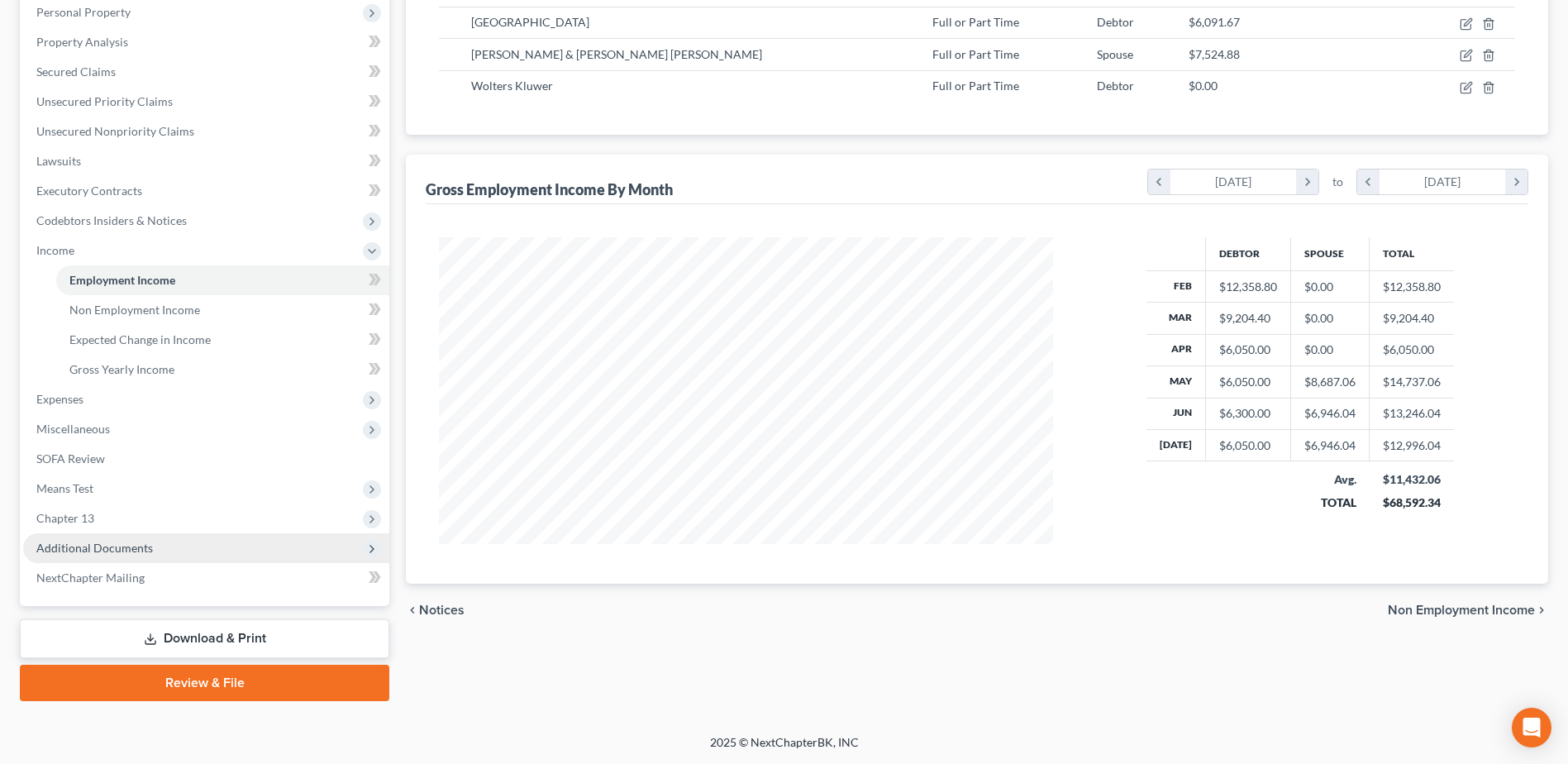
click at [117, 551] on span "Additional Documents" at bounding box center [94, 547] width 117 height 14
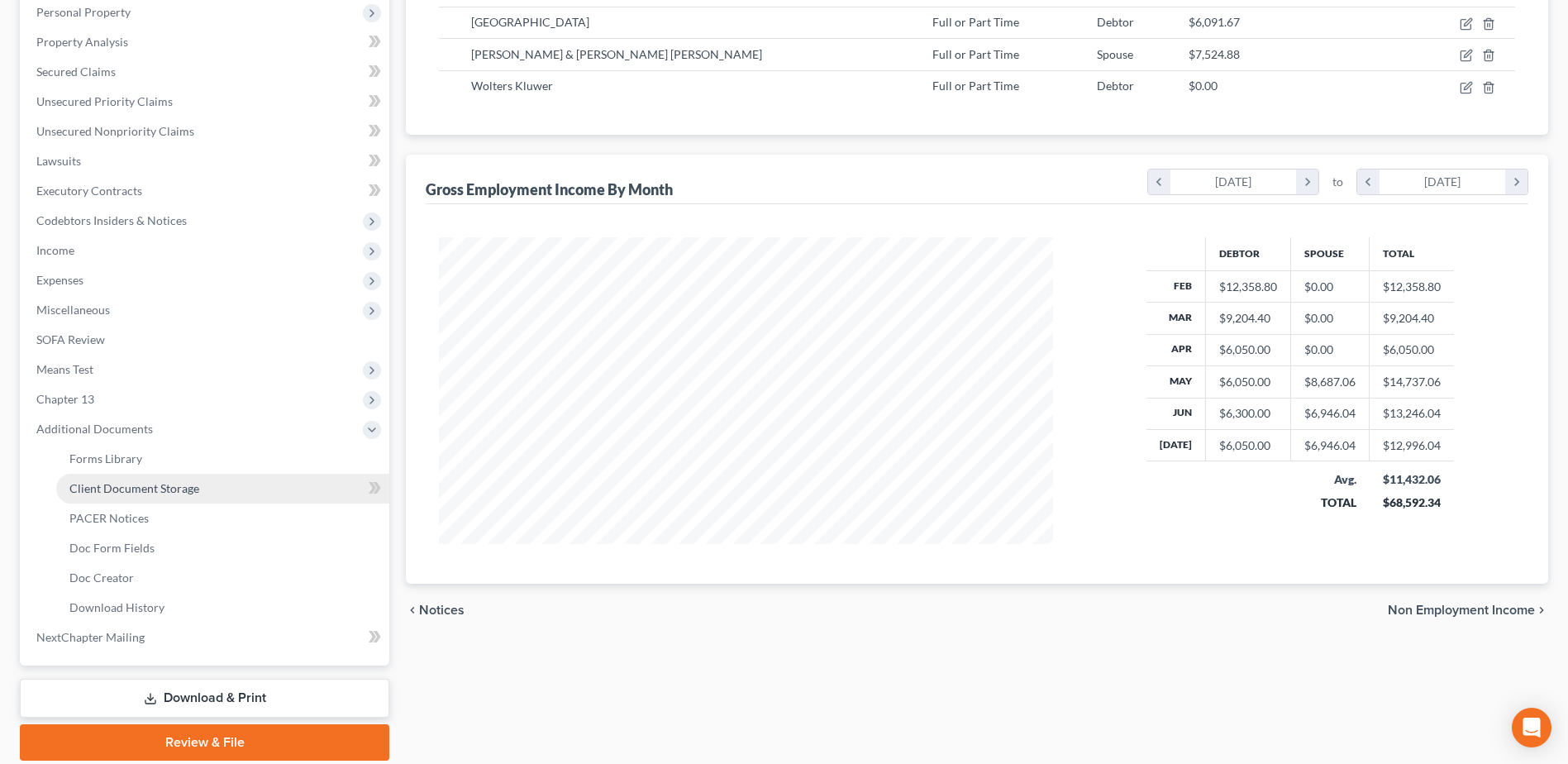
click at [154, 493] on span "Client Document Storage" at bounding box center [134, 488] width 130 height 14
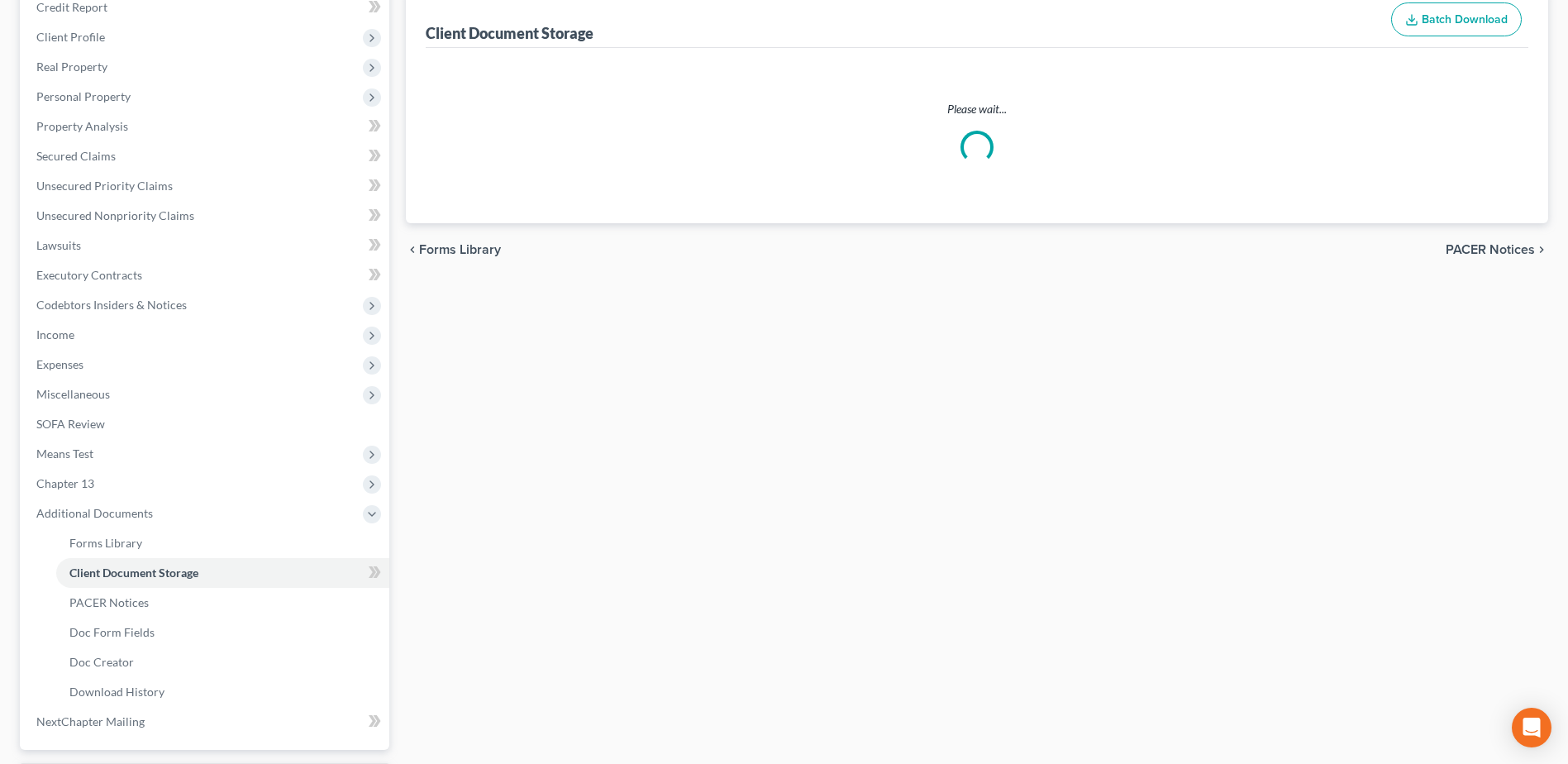
scroll to position [25, 0]
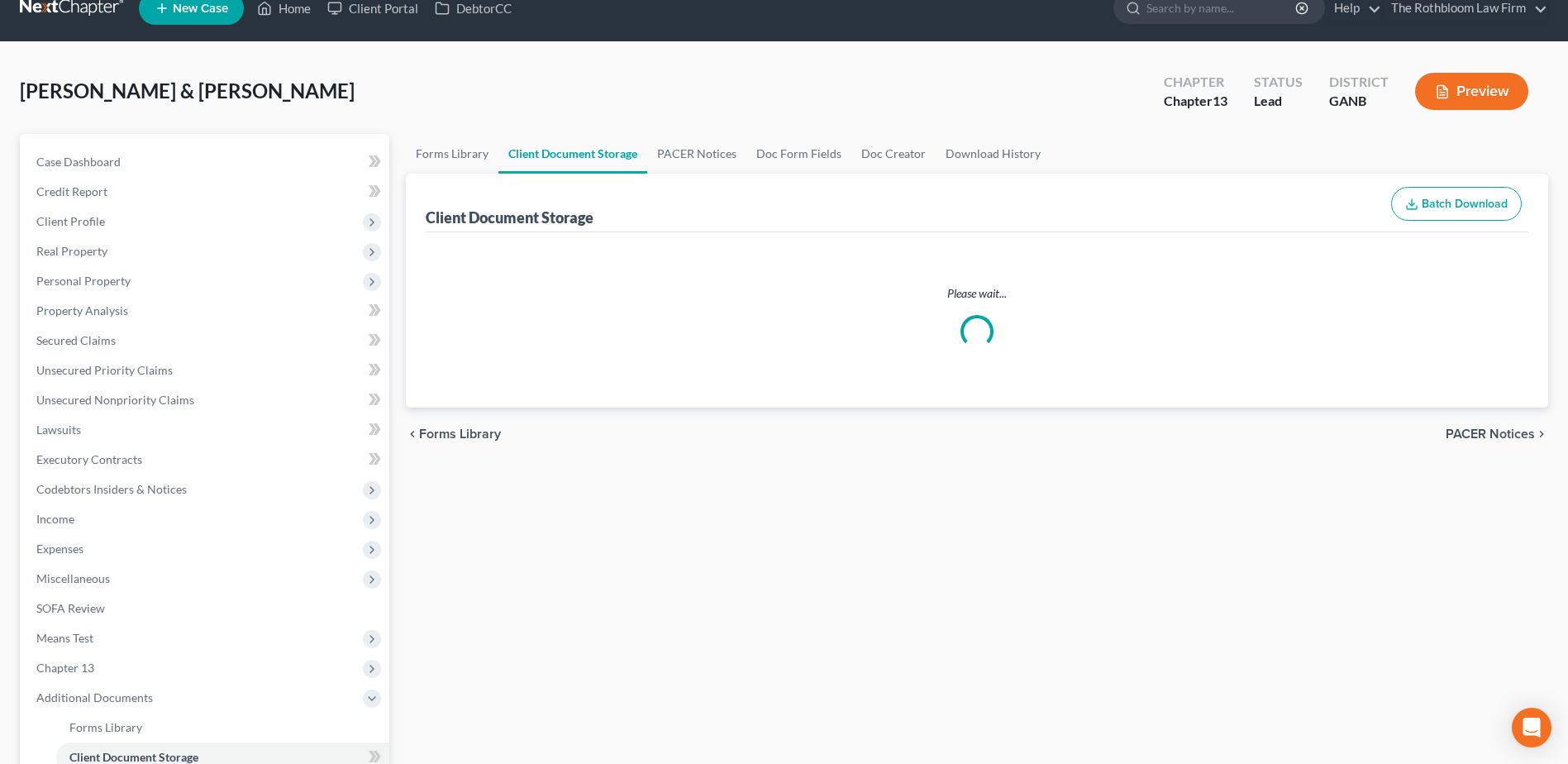
select select "5"
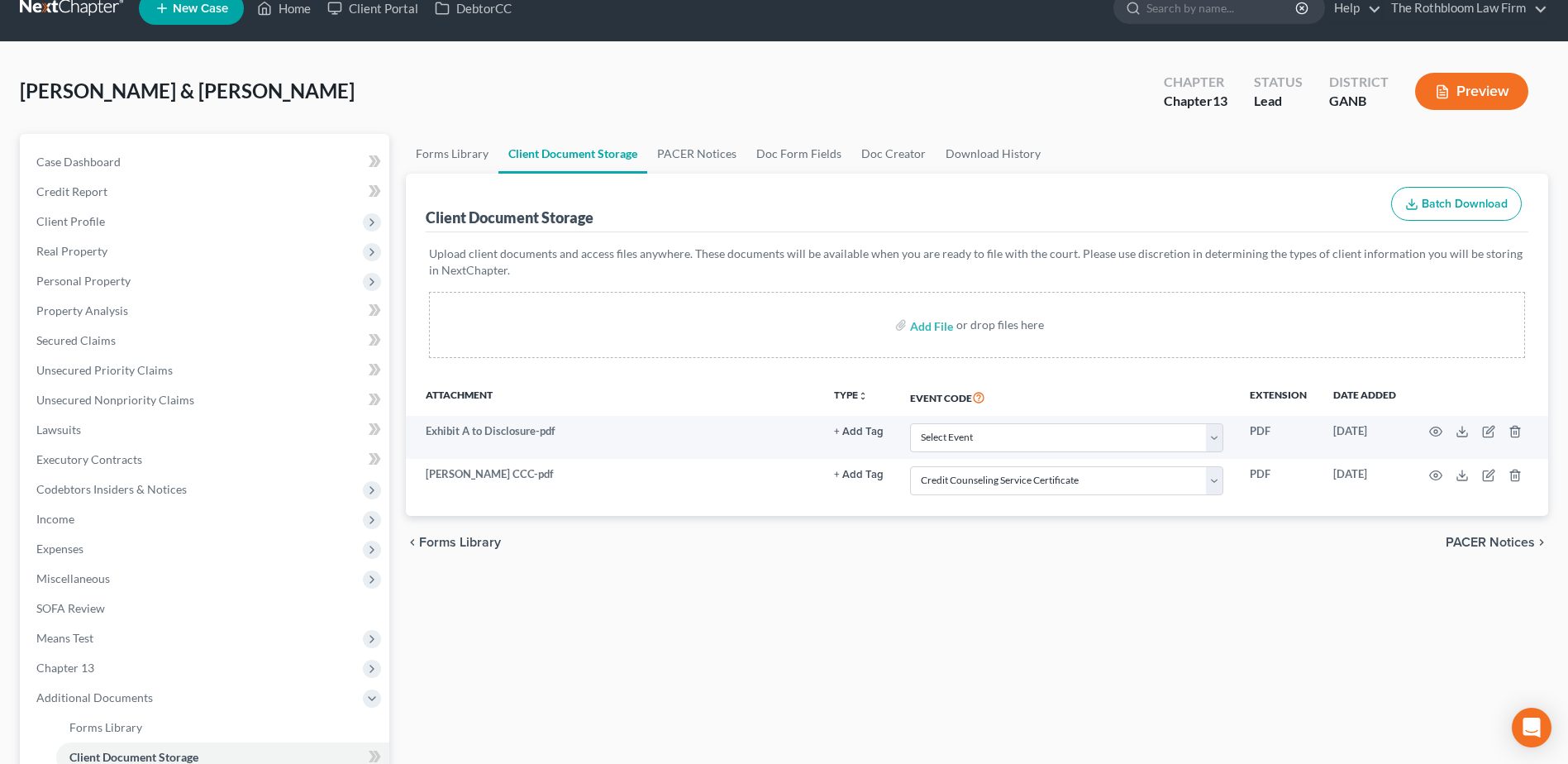
scroll to position [0, 0]
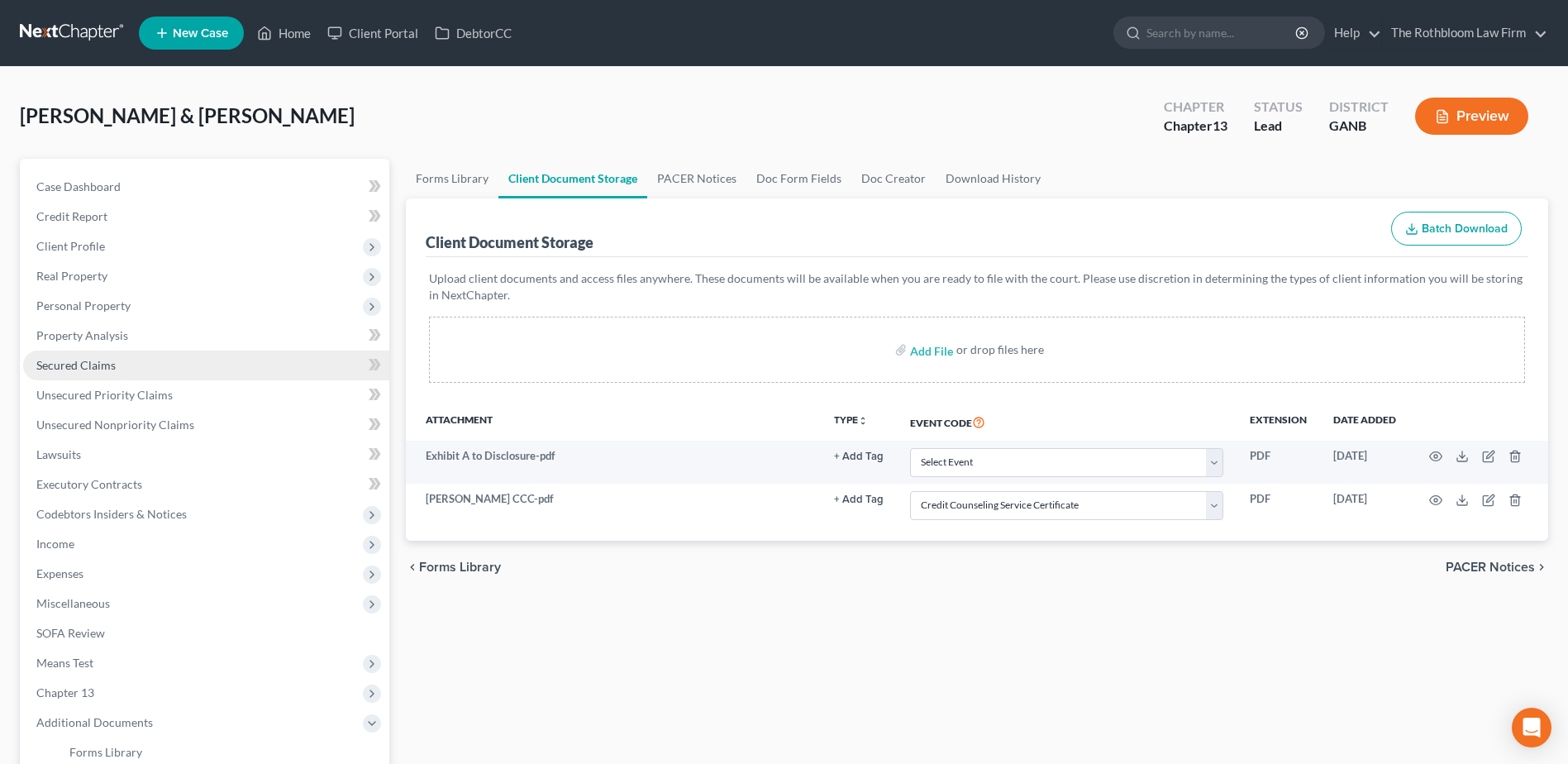
click at [70, 364] on span "Secured Claims" at bounding box center [76, 365] width 79 height 14
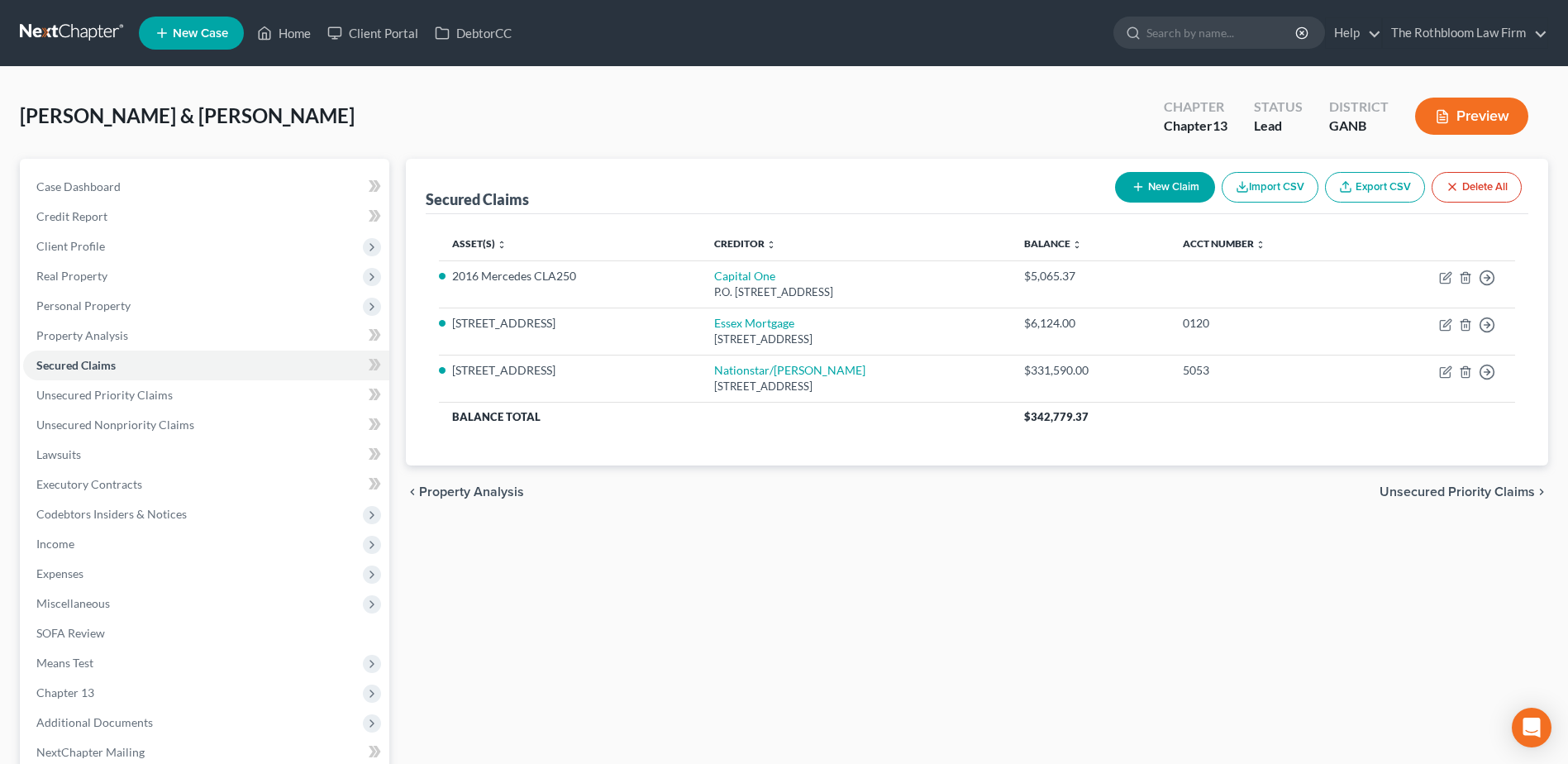
click at [1171, 179] on button "New Claim" at bounding box center [1165, 187] width 100 height 31
select select "2"
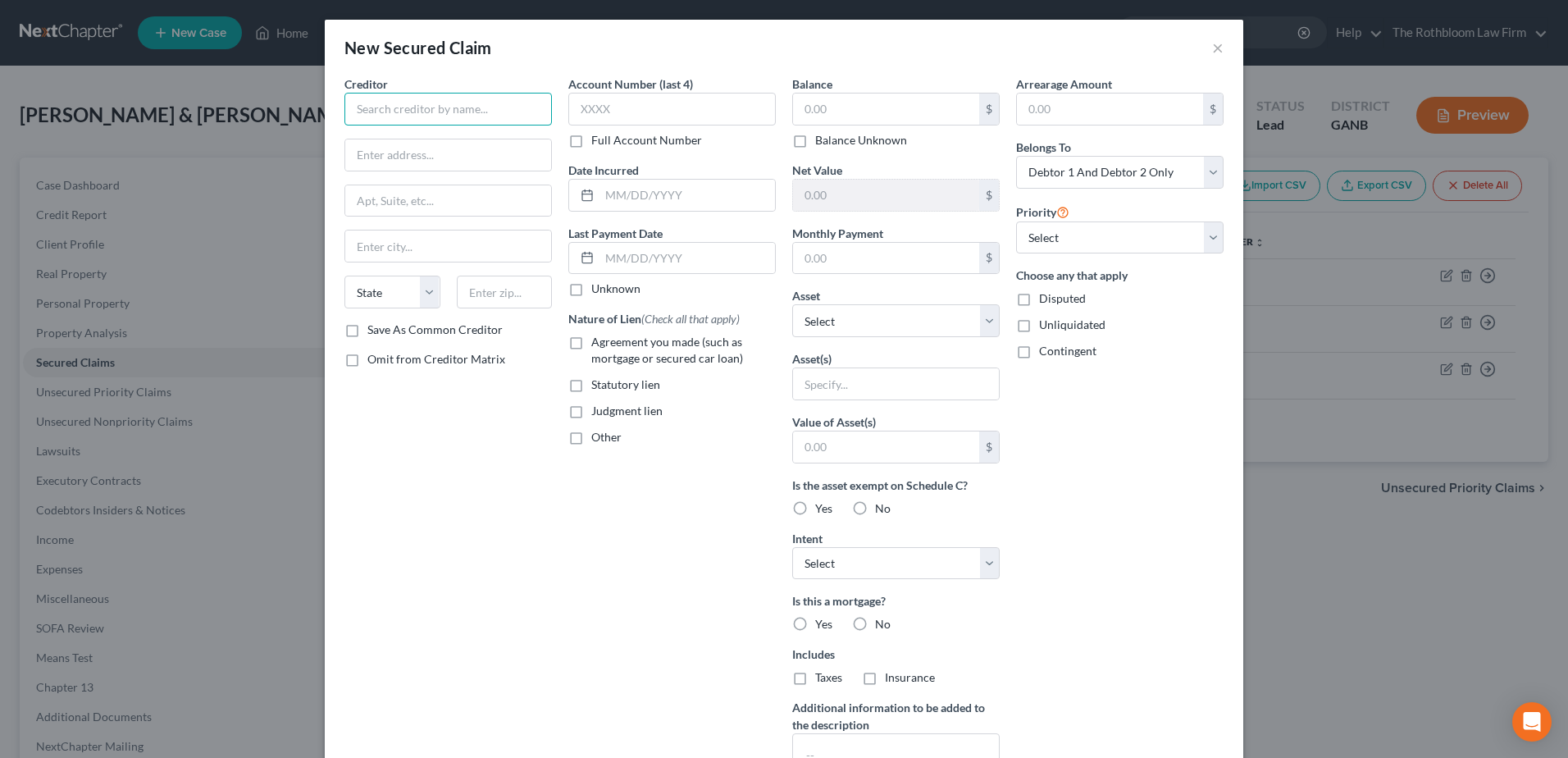
click at [419, 120] on input "text" at bounding box center [448, 109] width 208 height 33
type input "Sixes Management"
click at [986, 320] on select "Select Other Multiple Assets Delta Community Credit Union (Savings Account) - $…" at bounding box center [896, 321] width 208 height 33
select select "11"
click at [792, 305] on select "Select Other Multiple Assets Delta Community Credit Union (Savings Account) - $…" at bounding box center [896, 321] width 208 height 33
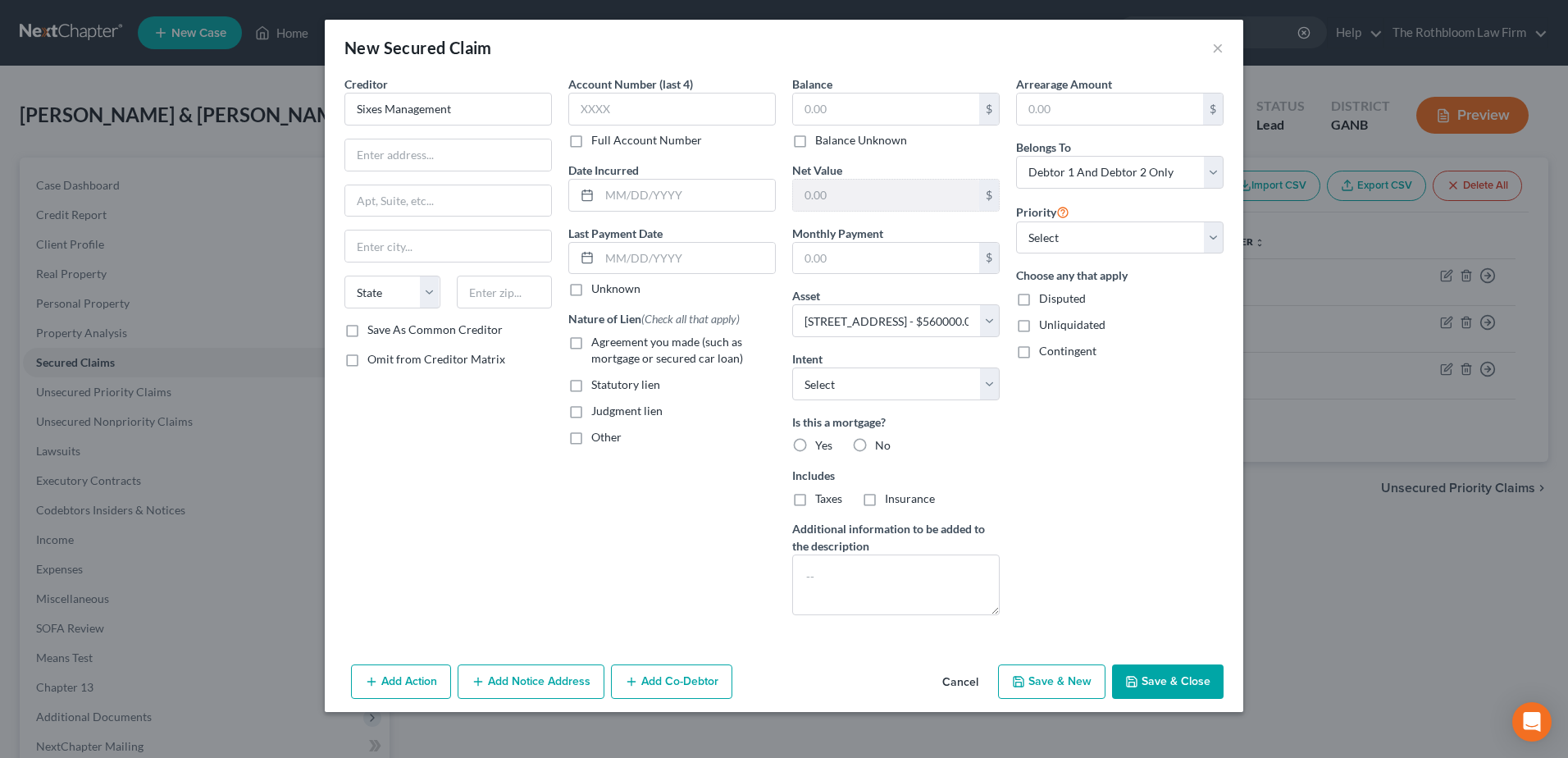
click at [591, 385] on label "Statutory lien" at bounding box center [626, 385] width 69 height 16
click at [598, 385] on input "Statutory lien" at bounding box center [603, 382] width 11 height 11
checkbox input "true"
click at [1182, 674] on button "Save & Close" at bounding box center [1168, 682] width 112 height 34
select select
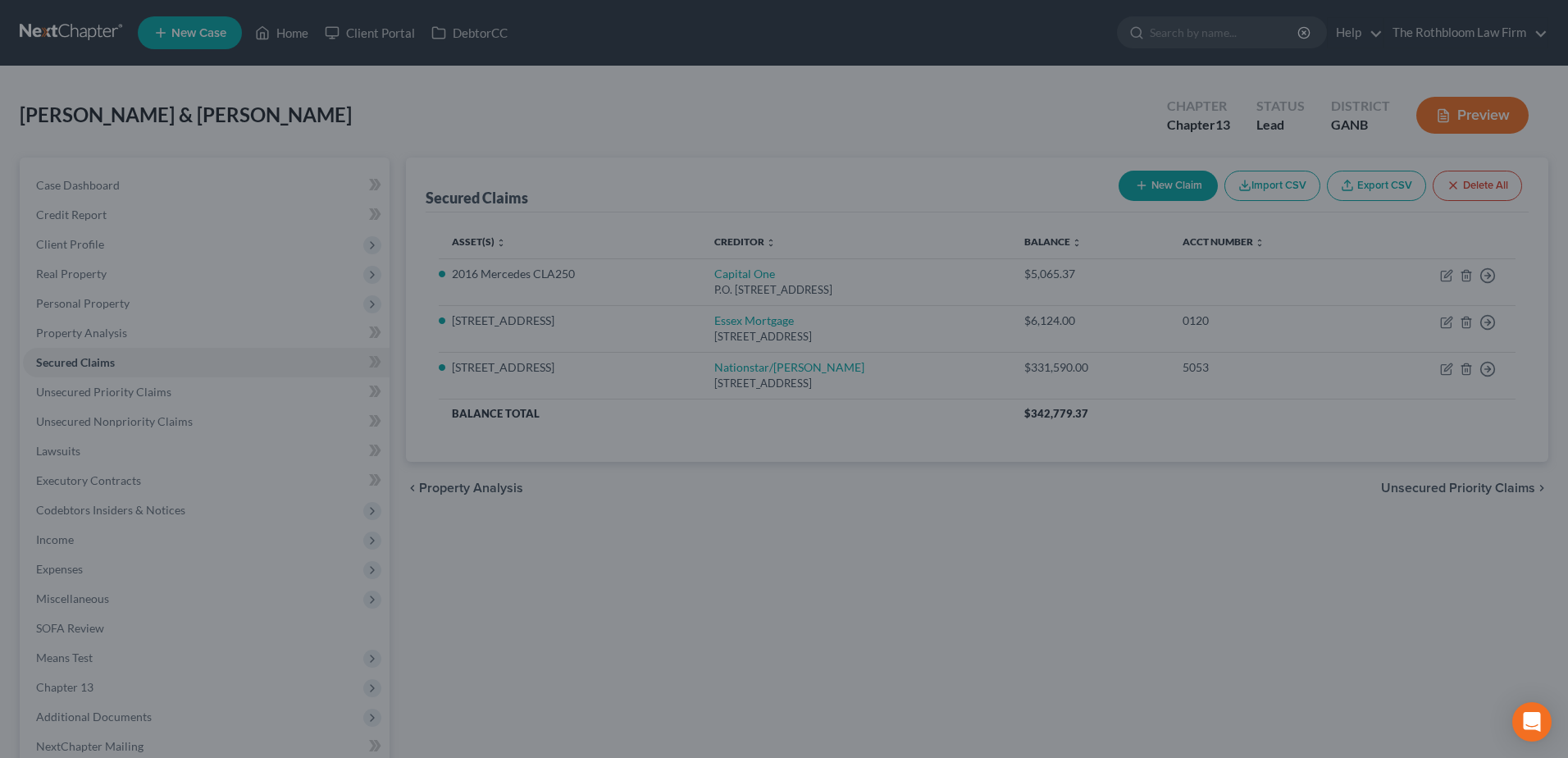
type input "0.00"
type input "222,286.00"
type input "0.00"
select select "11"
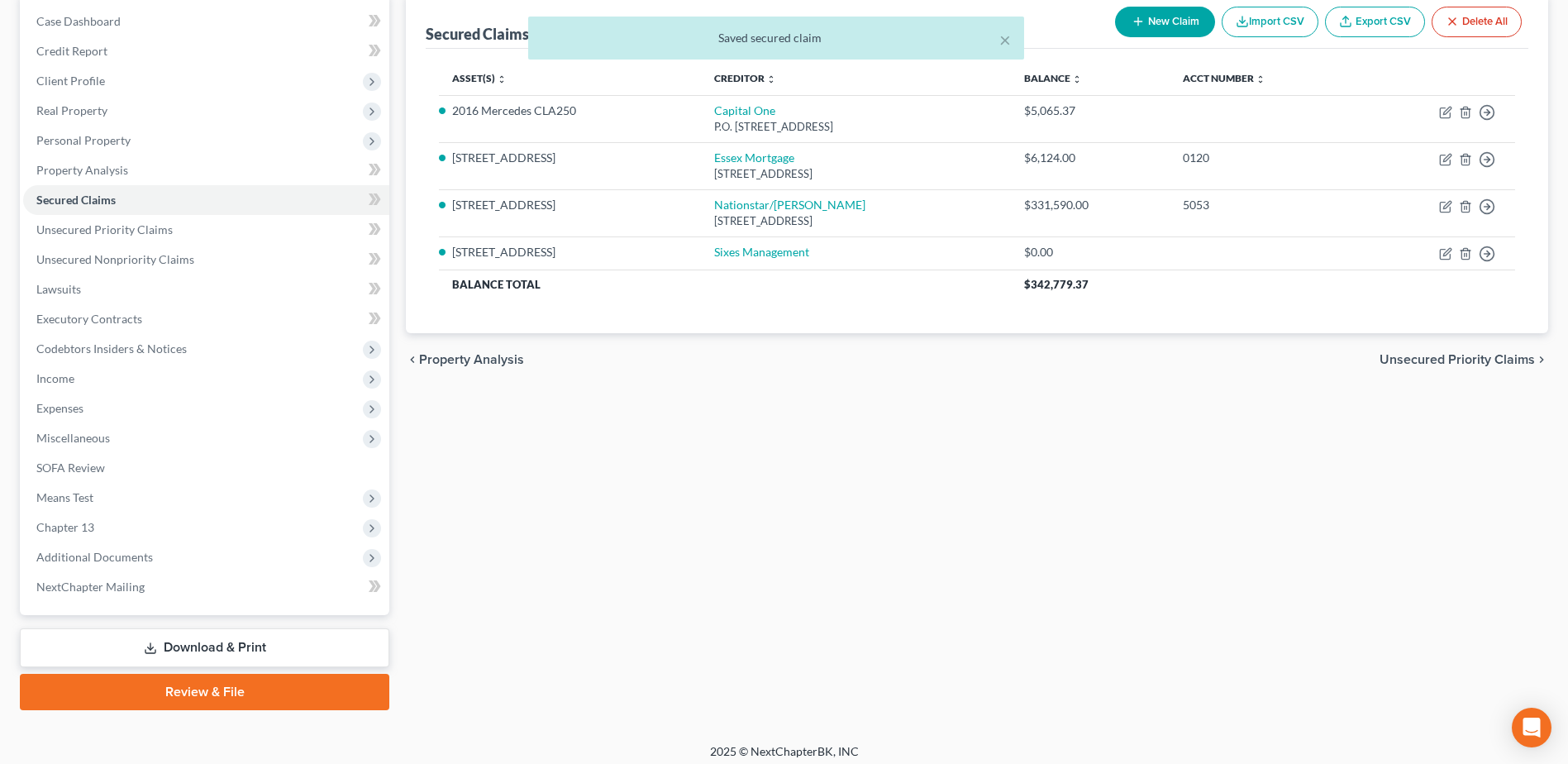
scroll to position [175, 0]
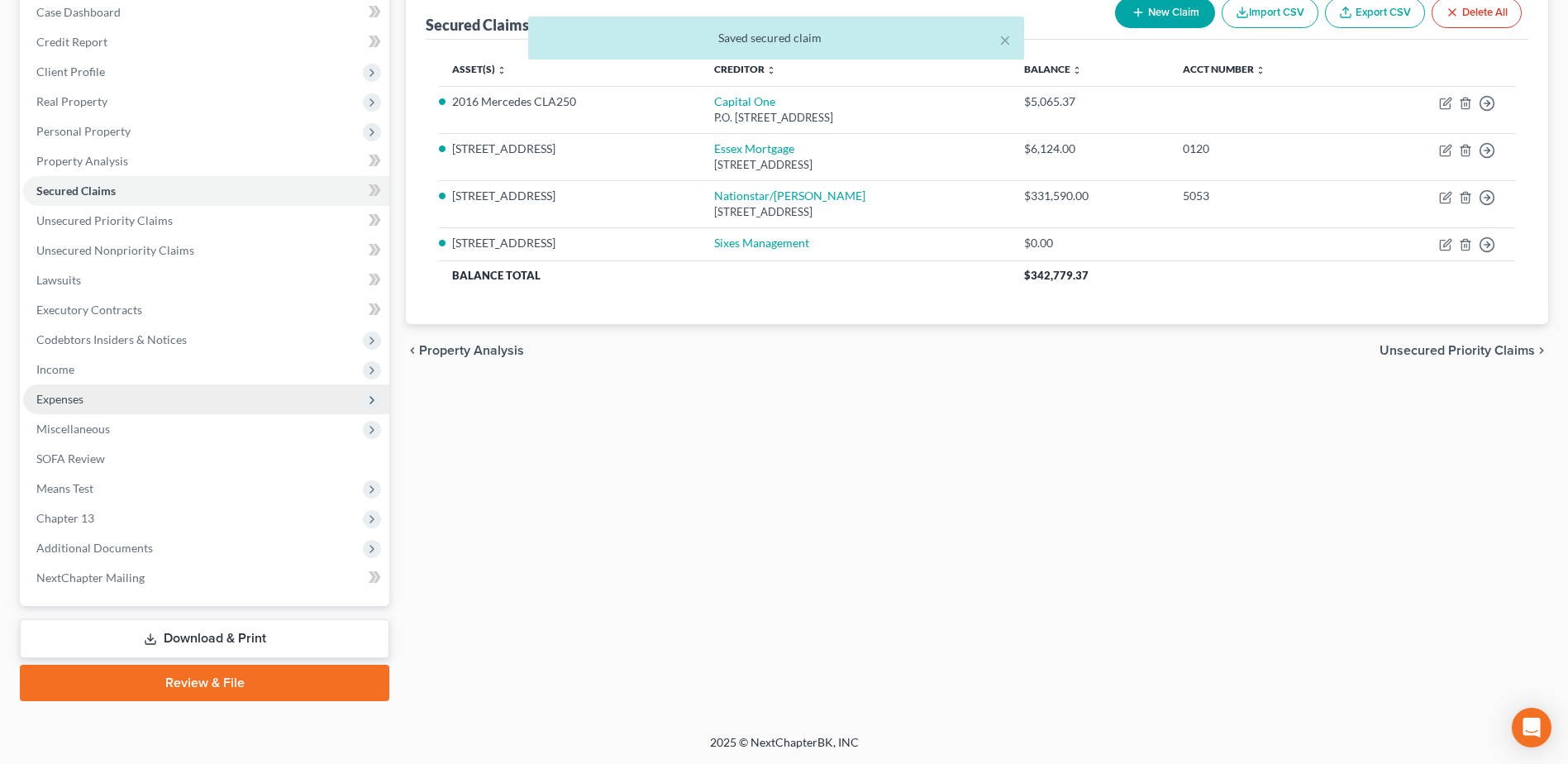
click at [77, 392] on span "Expenses" at bounding box center [60, 399] width 47 height 14
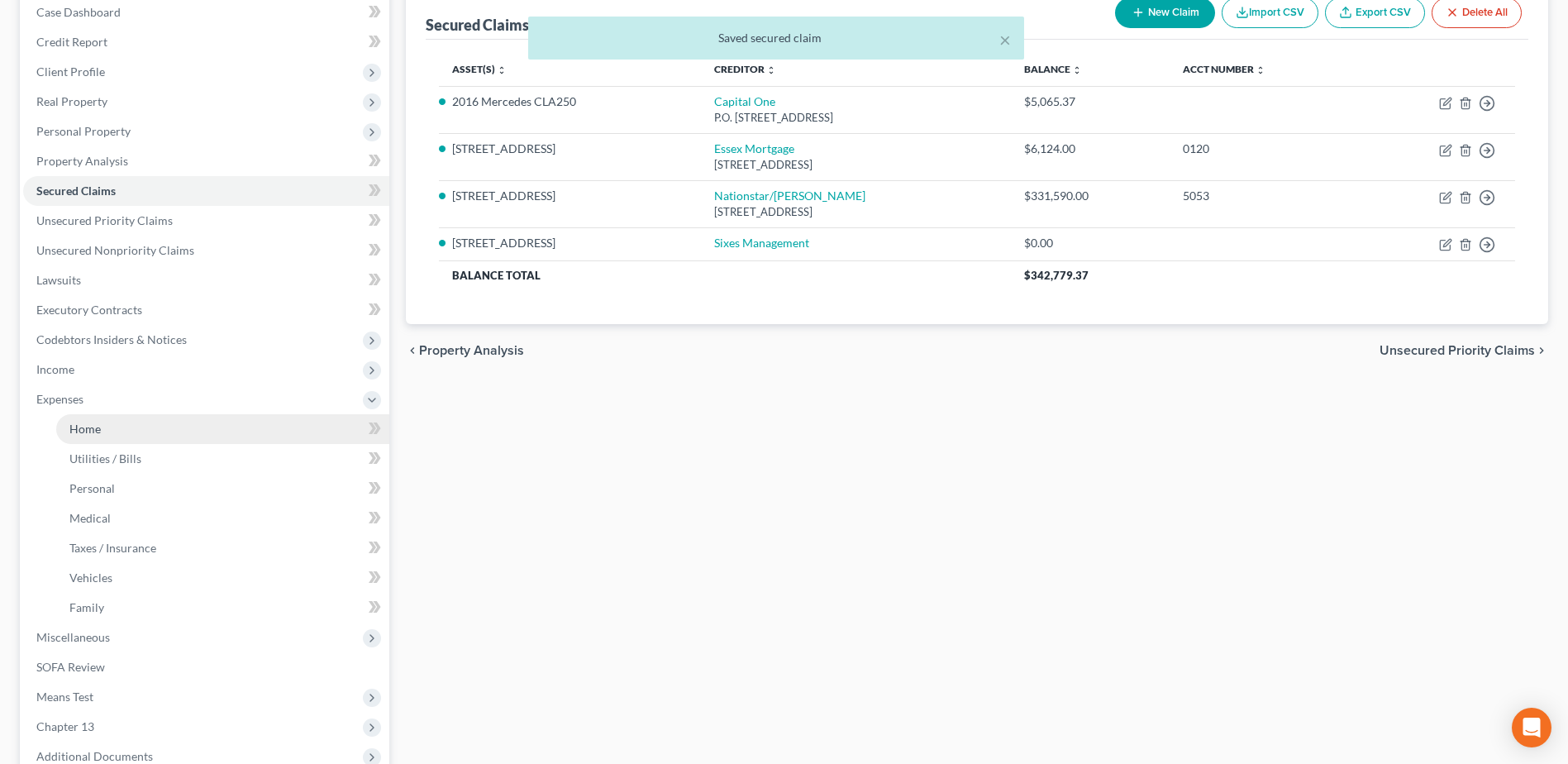
click at [86, 426] on span "Home" at bounding box center [85, 429] width 31 height 14
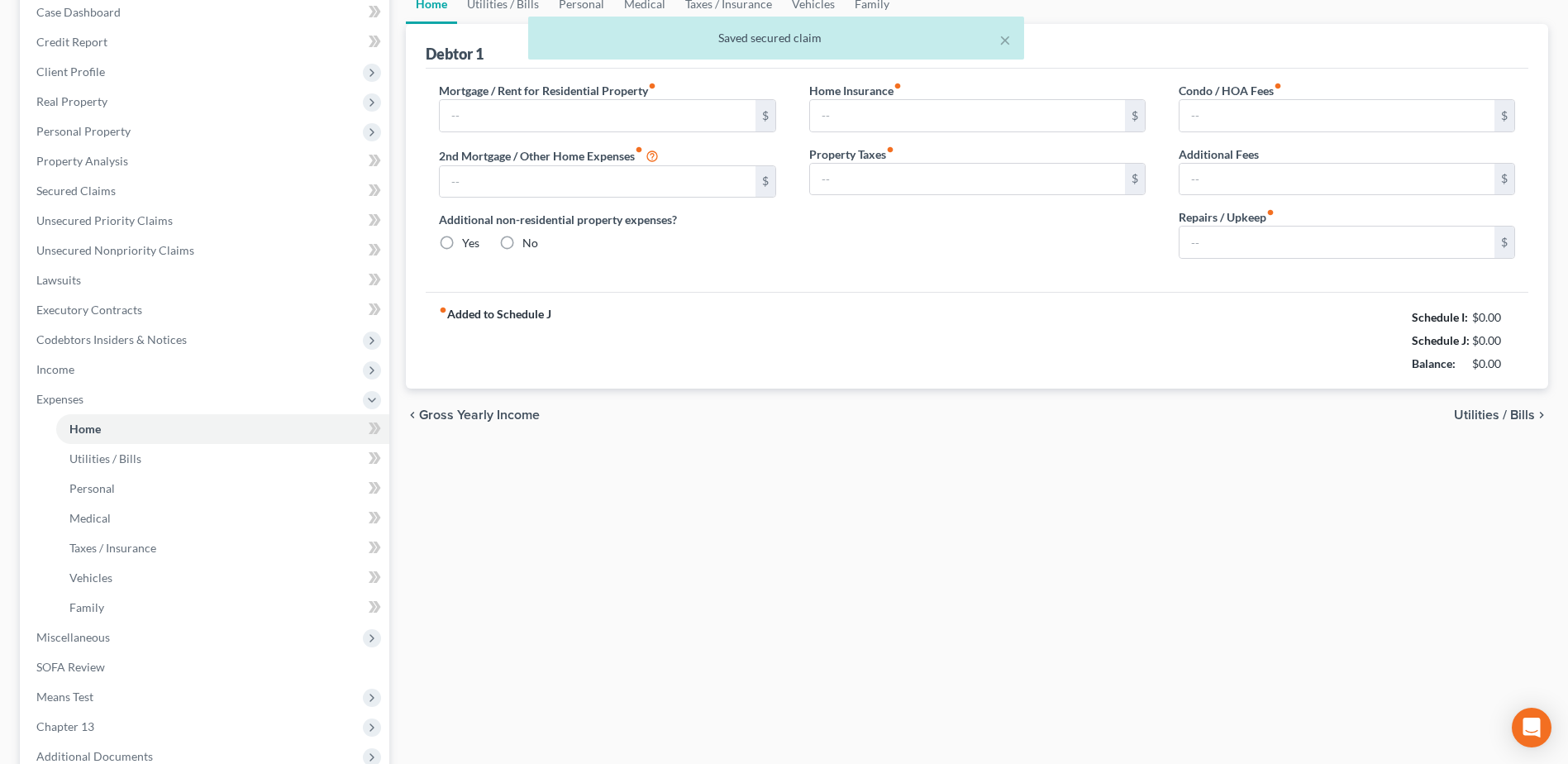
scroll to position [11, 0]
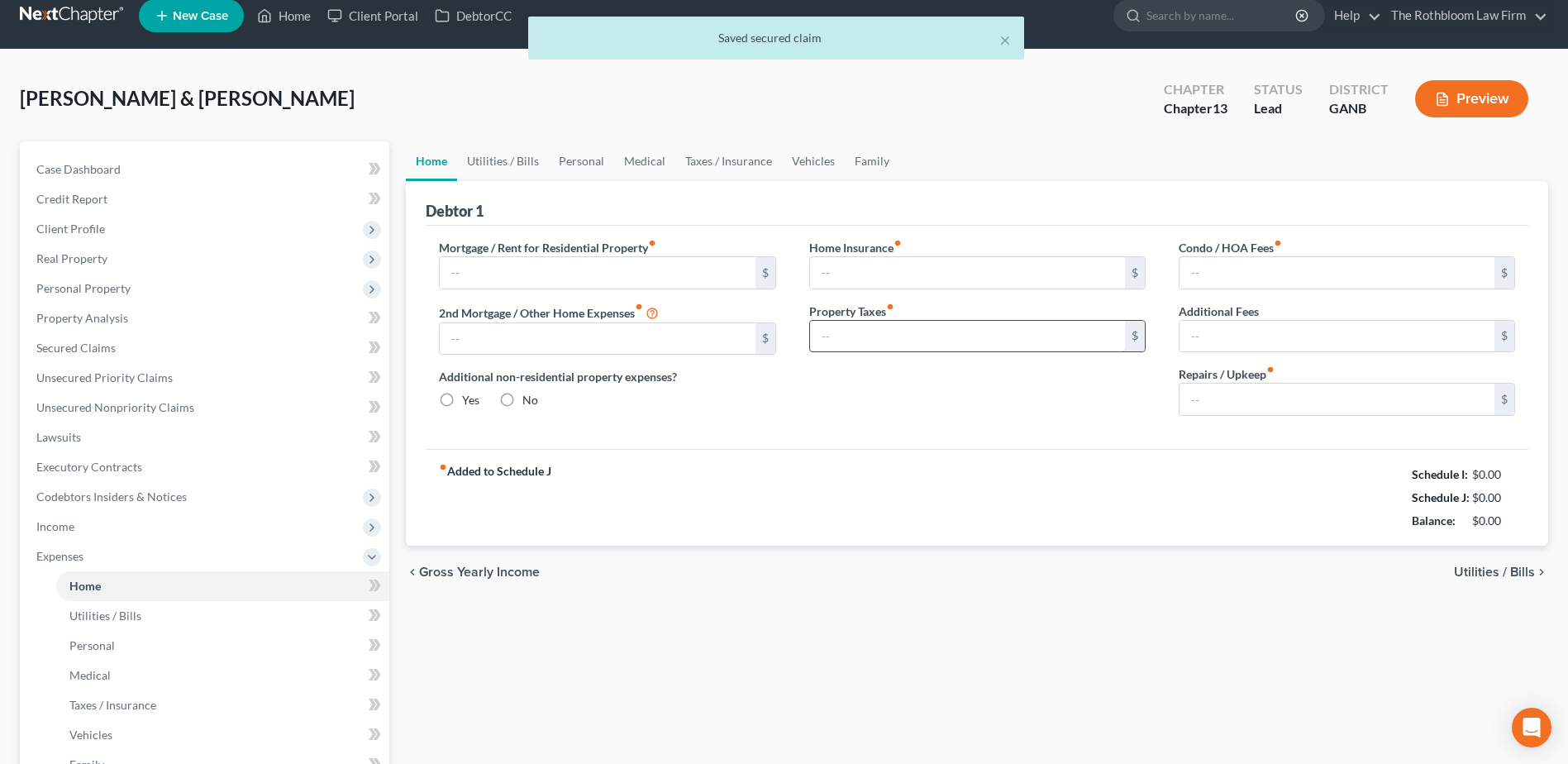
type input "2,829.11"
type input "109.38"
radio input "true"
type input "0.00"
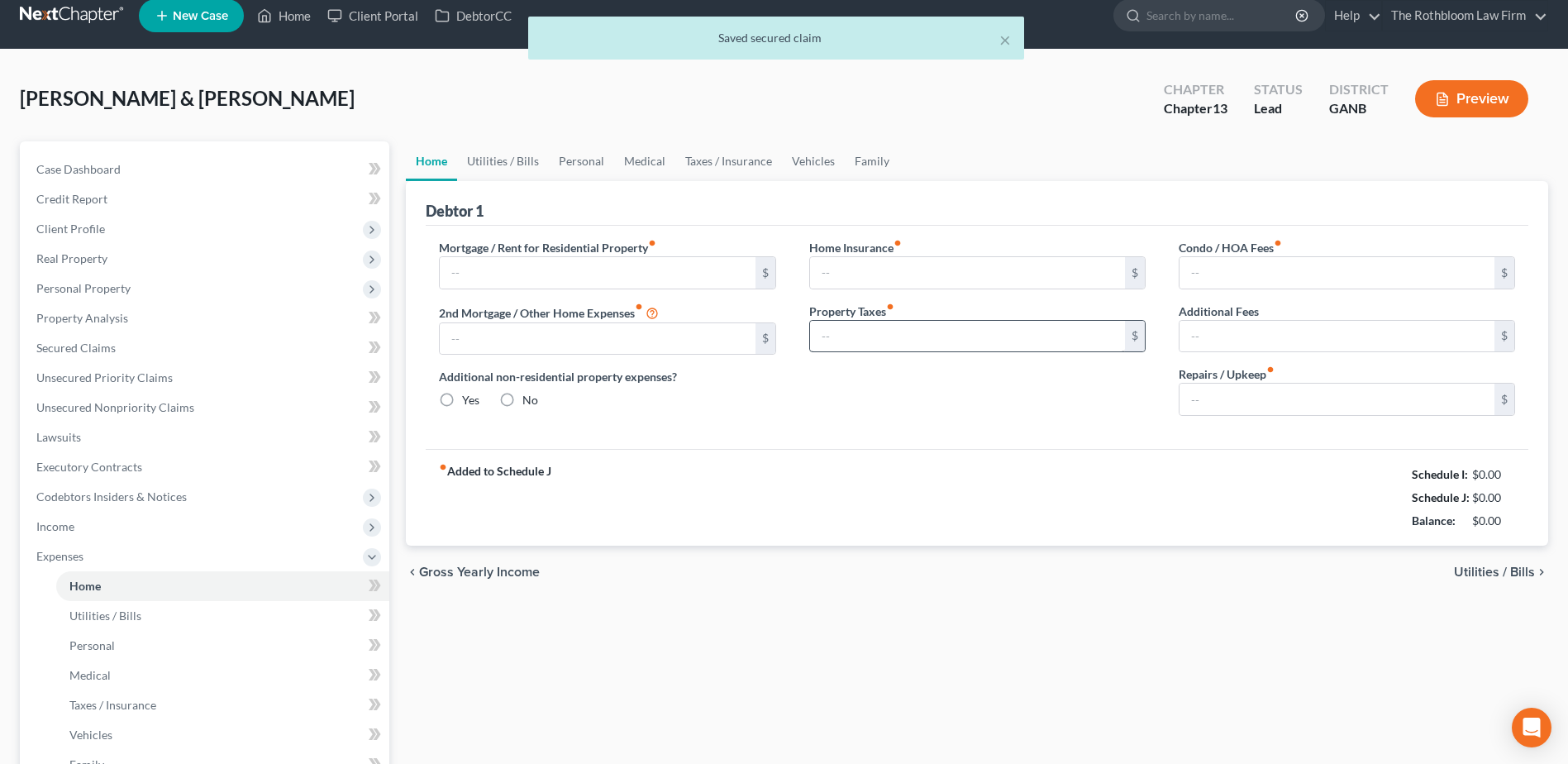
type input "0.00"
type input "200.00"
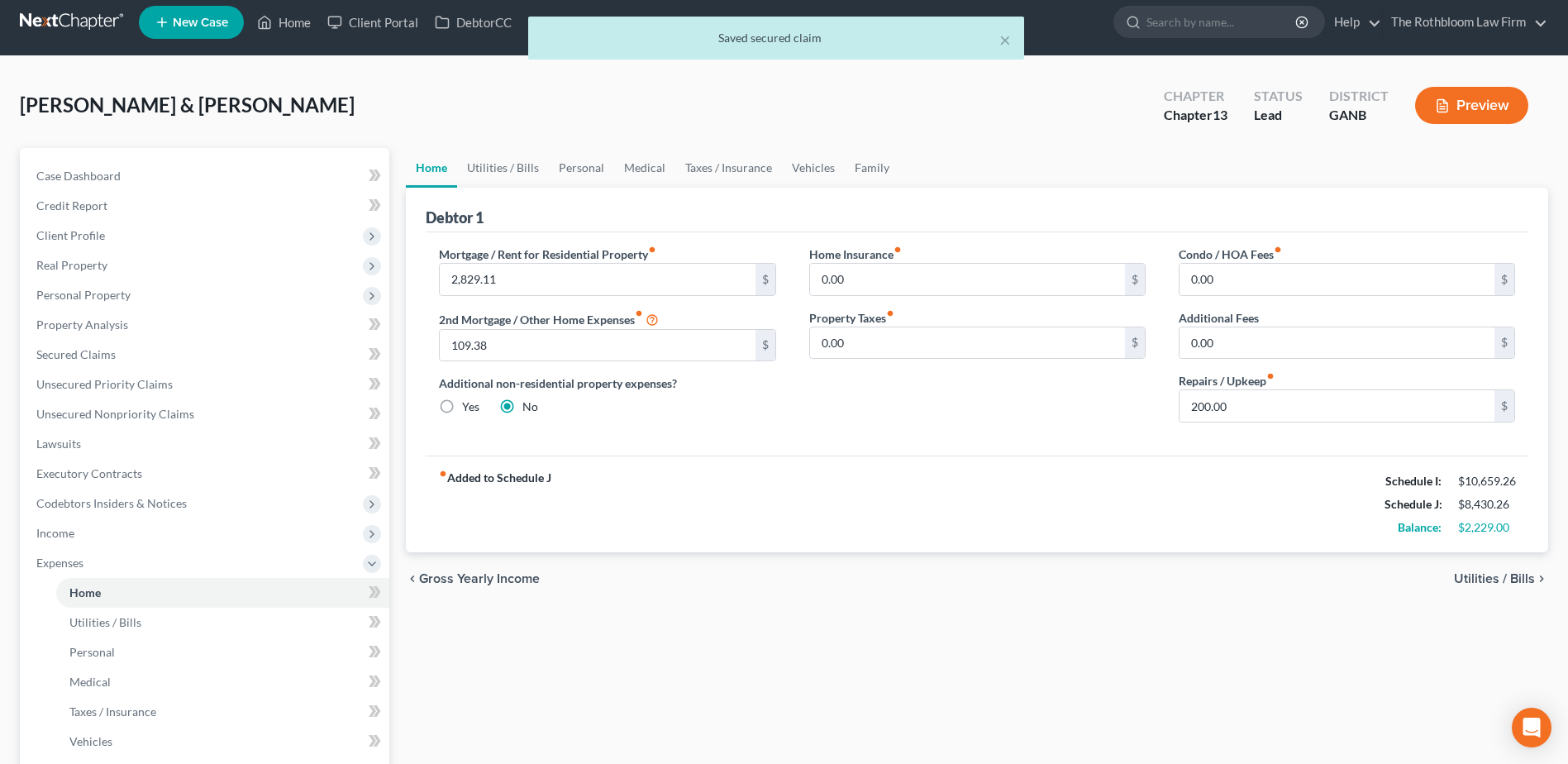
scroll to position [0, 0]
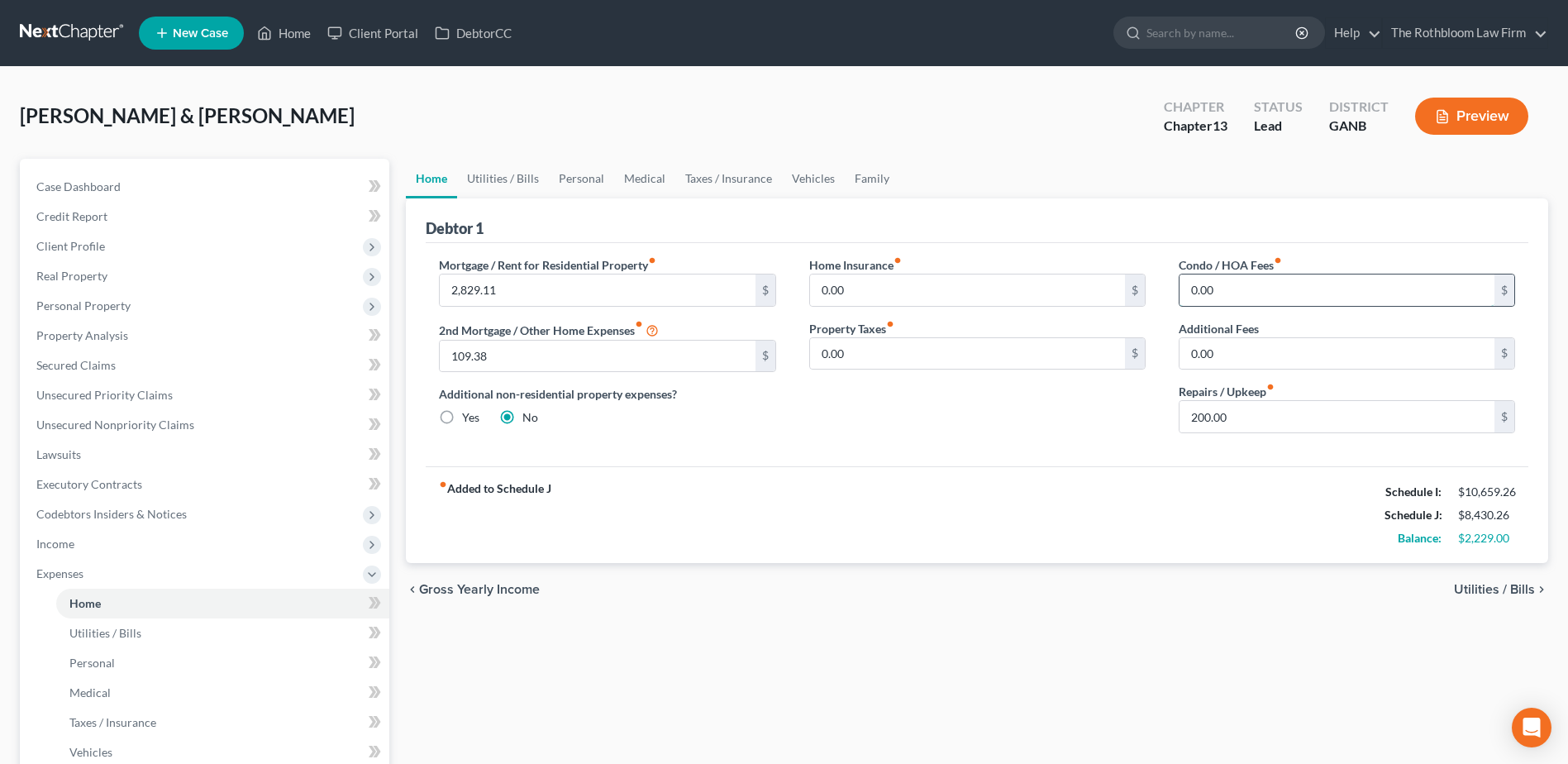
click at [1250, 287] on input "0.00" at bounding box center [1337, 291] width 315 height 31
type input "84"
click at [1088, 498] on div "fiber_manual_record Added to Schedule J Schedule I: $10,659.26 Schedule J: $8,5…" at bounding box center [977, 515] width 1103 height 97
click at [577, 180] on link "Personal" at bounding box center [581, 179] width 65 height 40
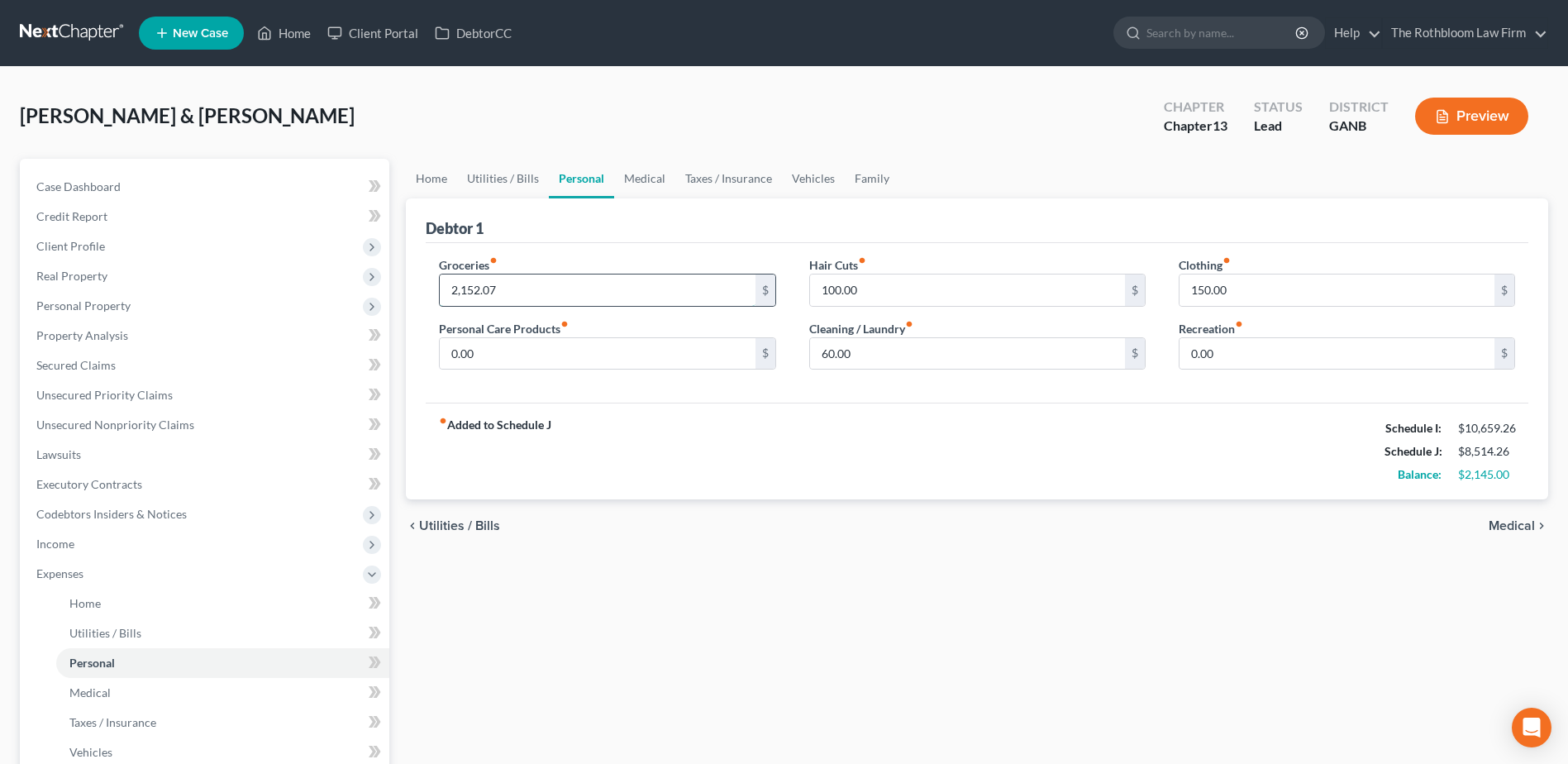
click at [520, 291] on input "2,152.07" at bounding box center [597, 291] width 315 height 31
type input "2,068.07"
click at [71, 356] on link "Secured Claims" at bounding box center [206, 366] width 367 height 30
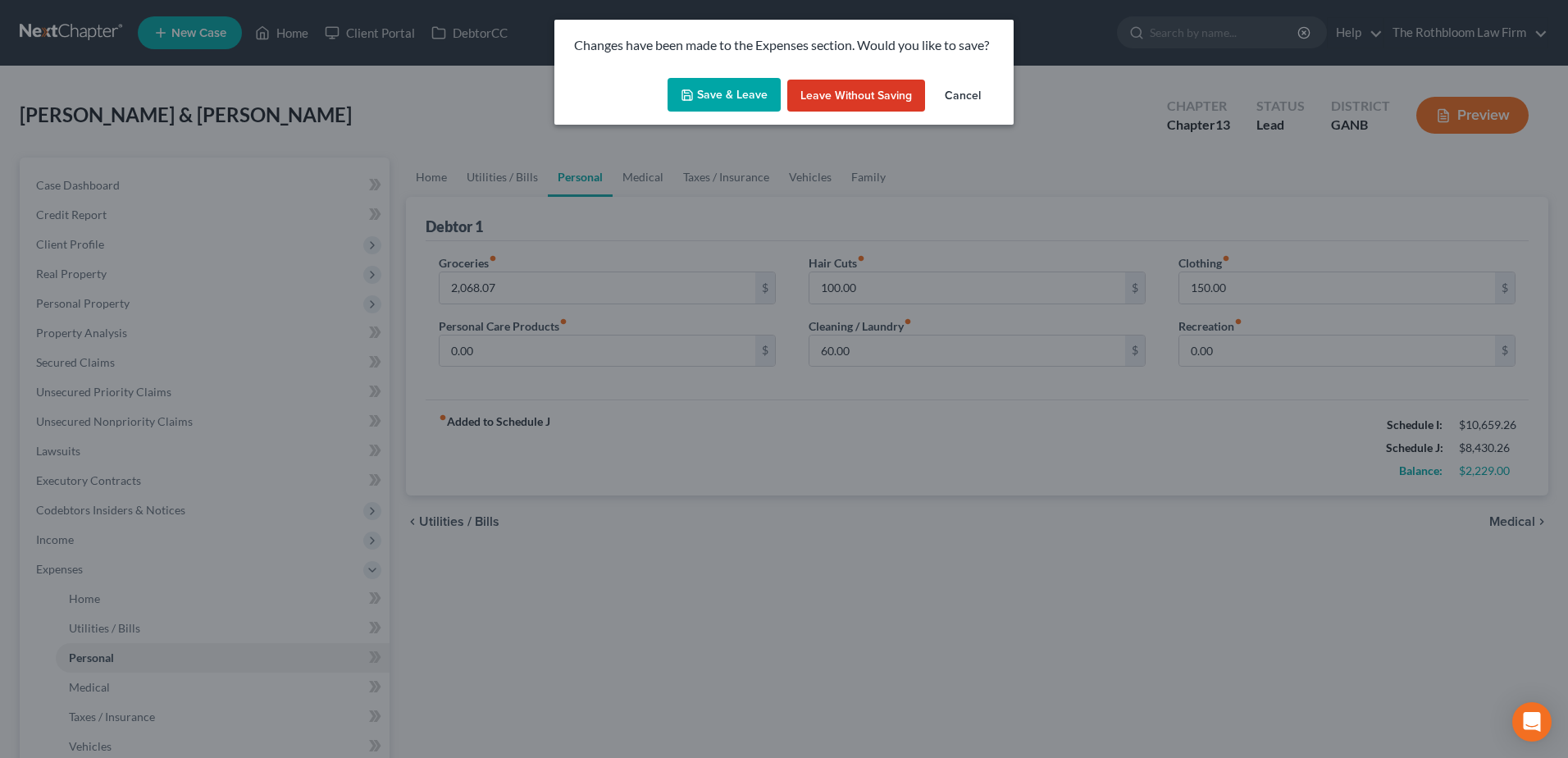
click at [741, 97] on button "Save & Leave" at bounding box center [724, 95] width 113 height 34
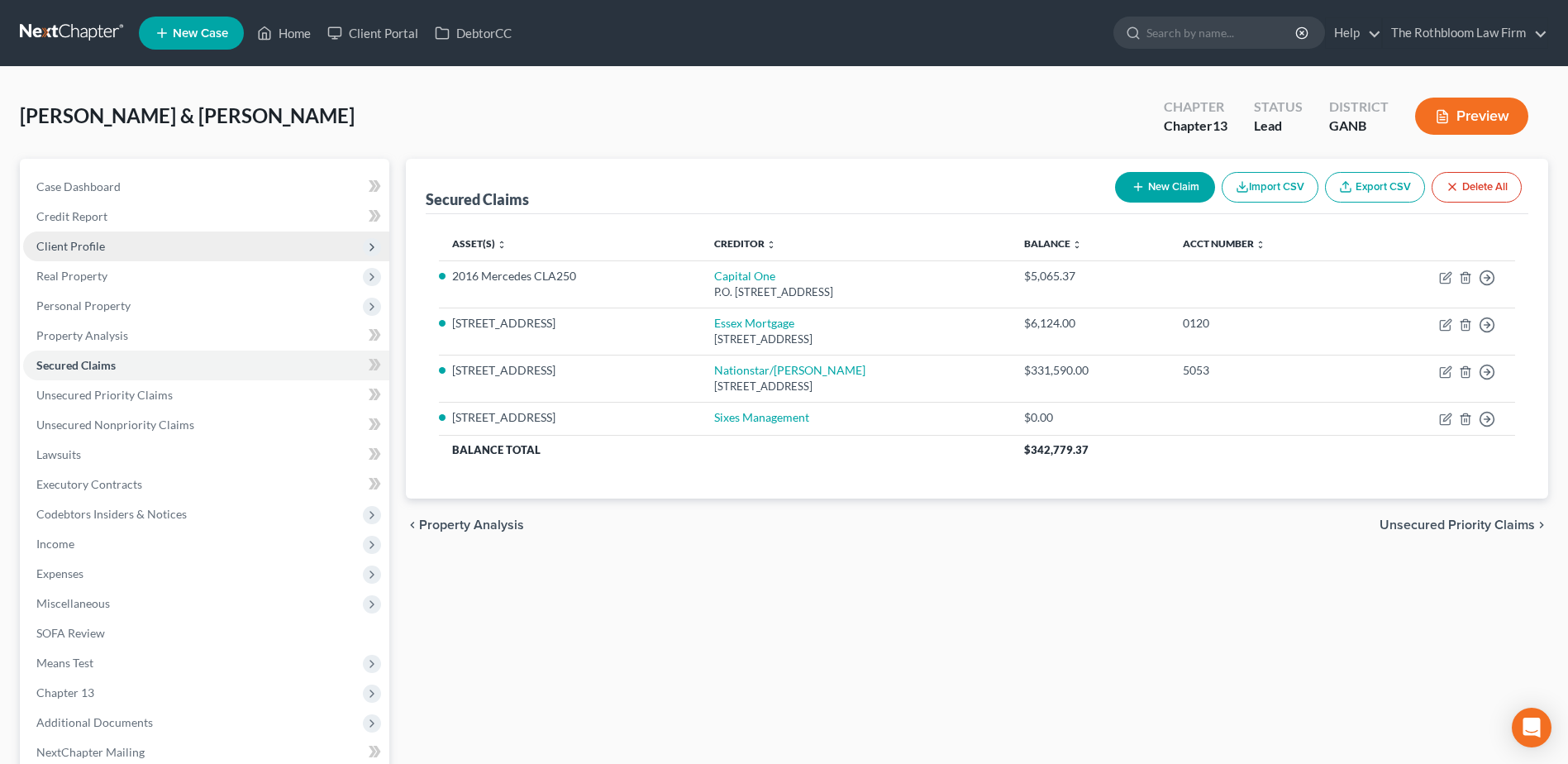
click at [53, 252] on span "Client Profile" at bounding box center [70, 246] width 69 height 14
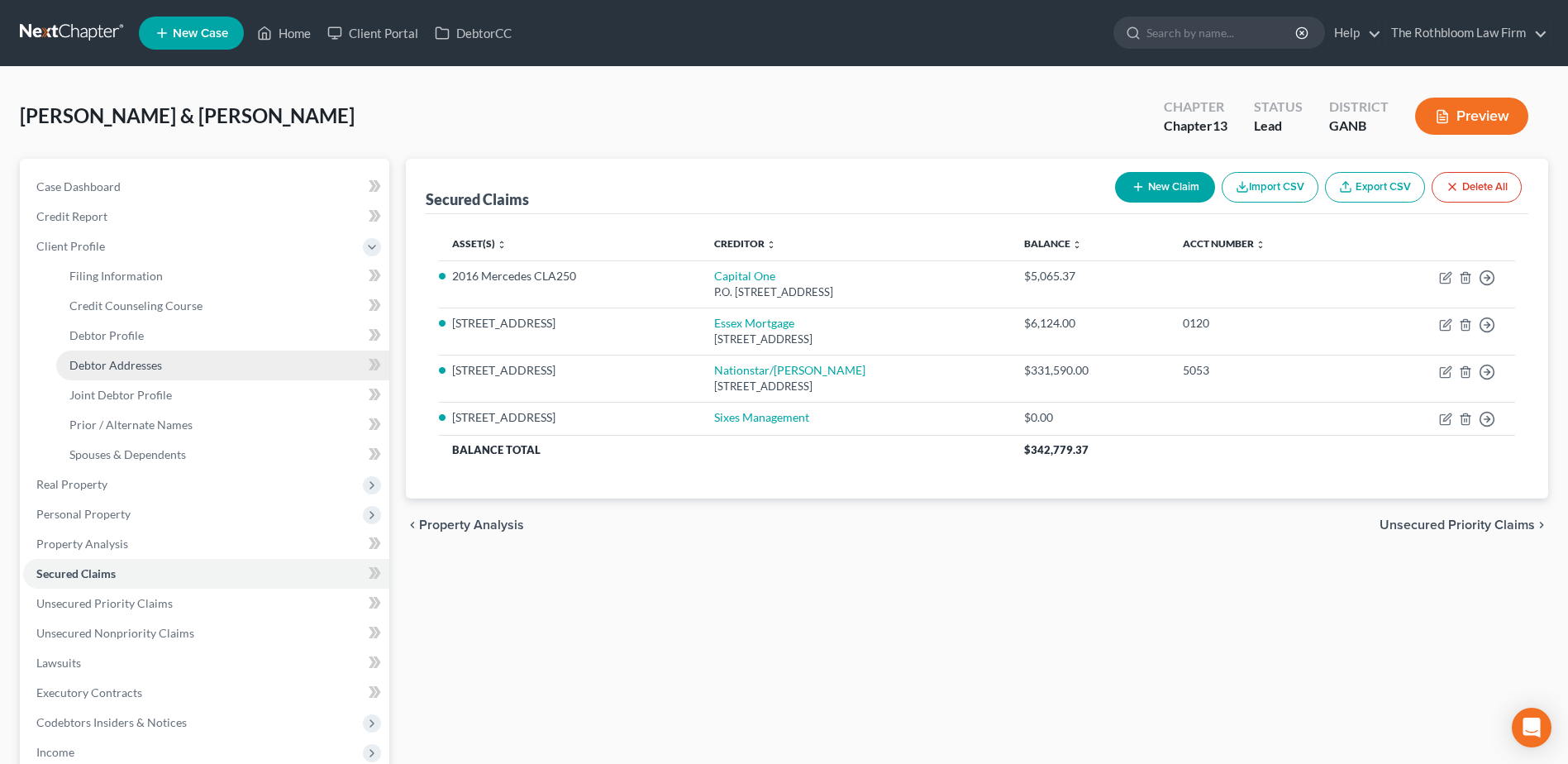
click at [129, 363] on span "Debtor Addresses" at bounding box center [116, 365] width 93 height 14
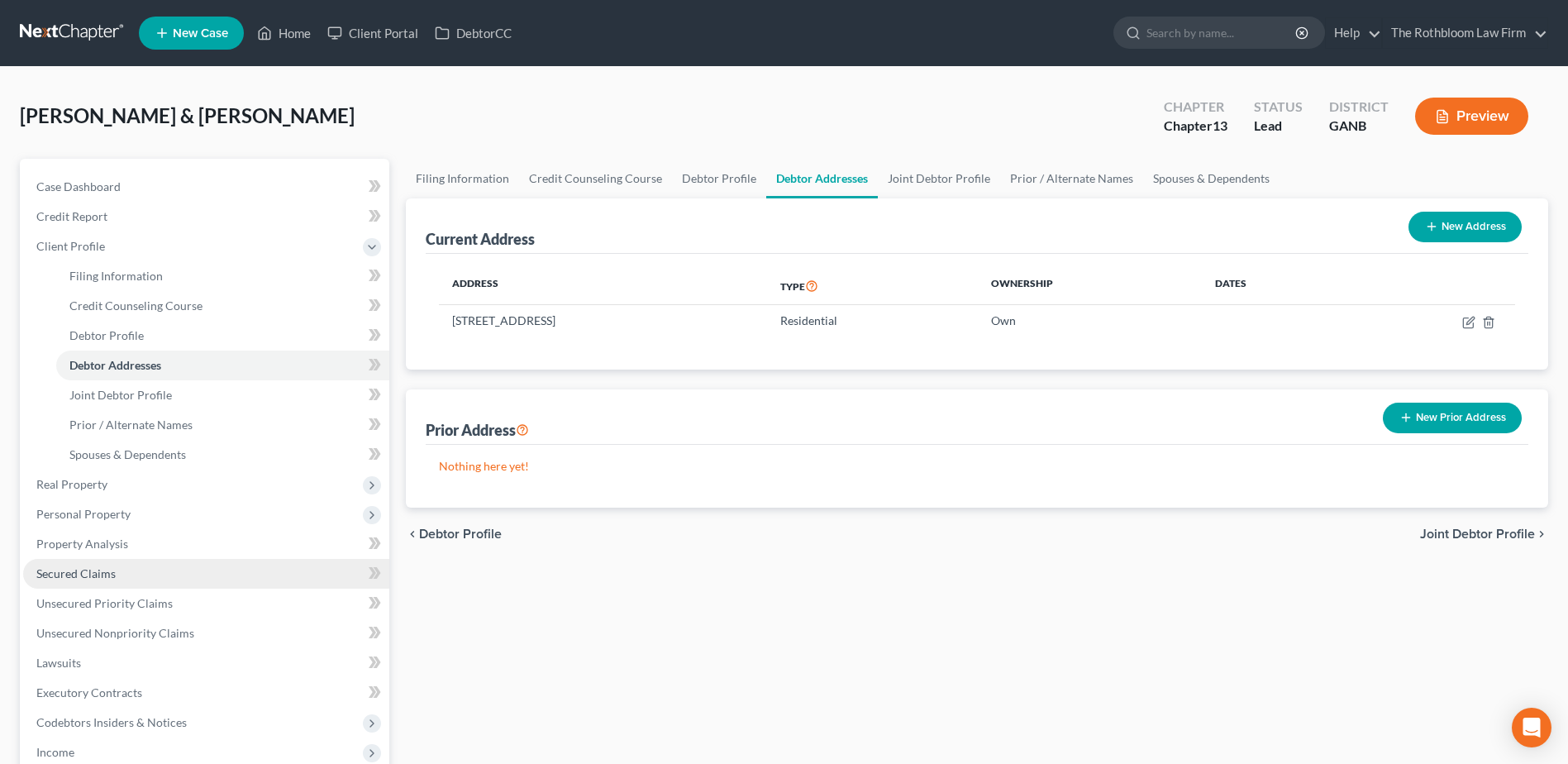
click at [120, 574] on link "Secured Claims" at bounding box center [206, 574] width 367 height 30
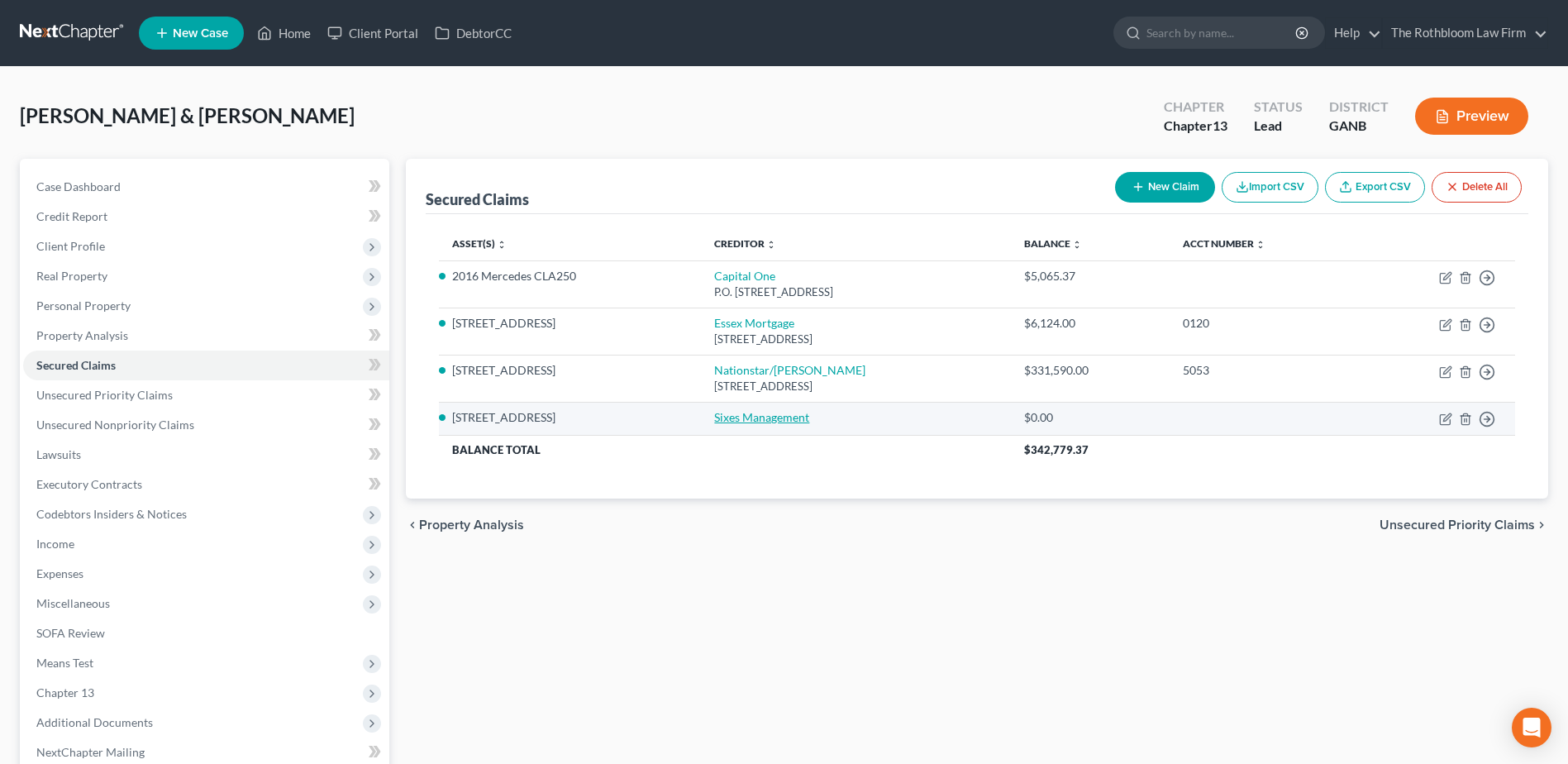
click at [747, 419] on link "Sixes Management" at bounding box center [761, 417] width 95 height 14
select select "11"
select select "2"
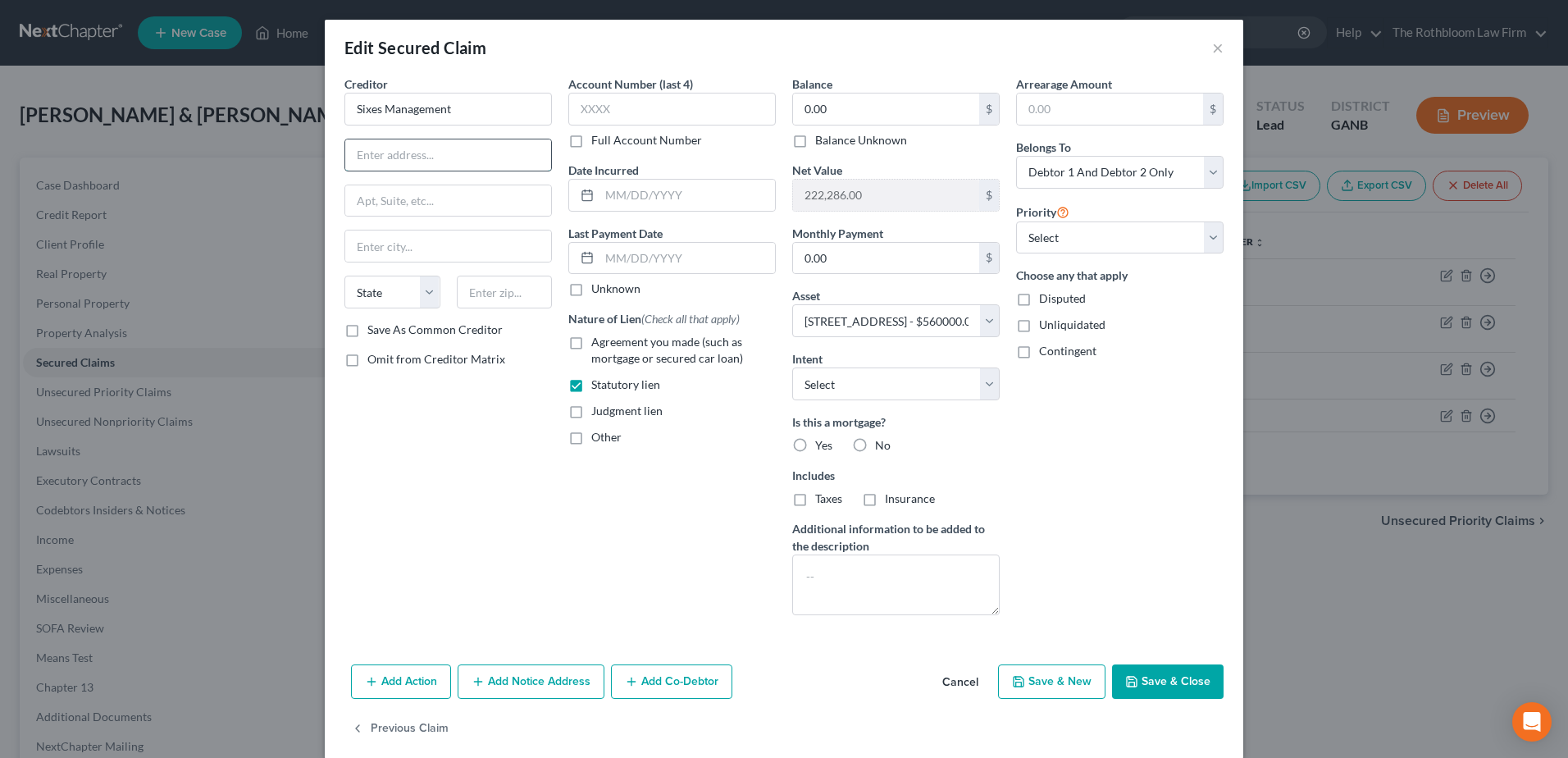
click at [383, 165] on input "text" at bounding box center [448, 155] width 206 height 31
click at [352, 158] on input "text" at bounding box center [448, 155] width 206 height 31
type input "2230 Towne Lake Parkwy"
type input "Bldg. 500, Suite 110"
click at [447, 154] on input "2230 Towne Lake Parkwy" at bounding box center [448, 155] width 206 height 31
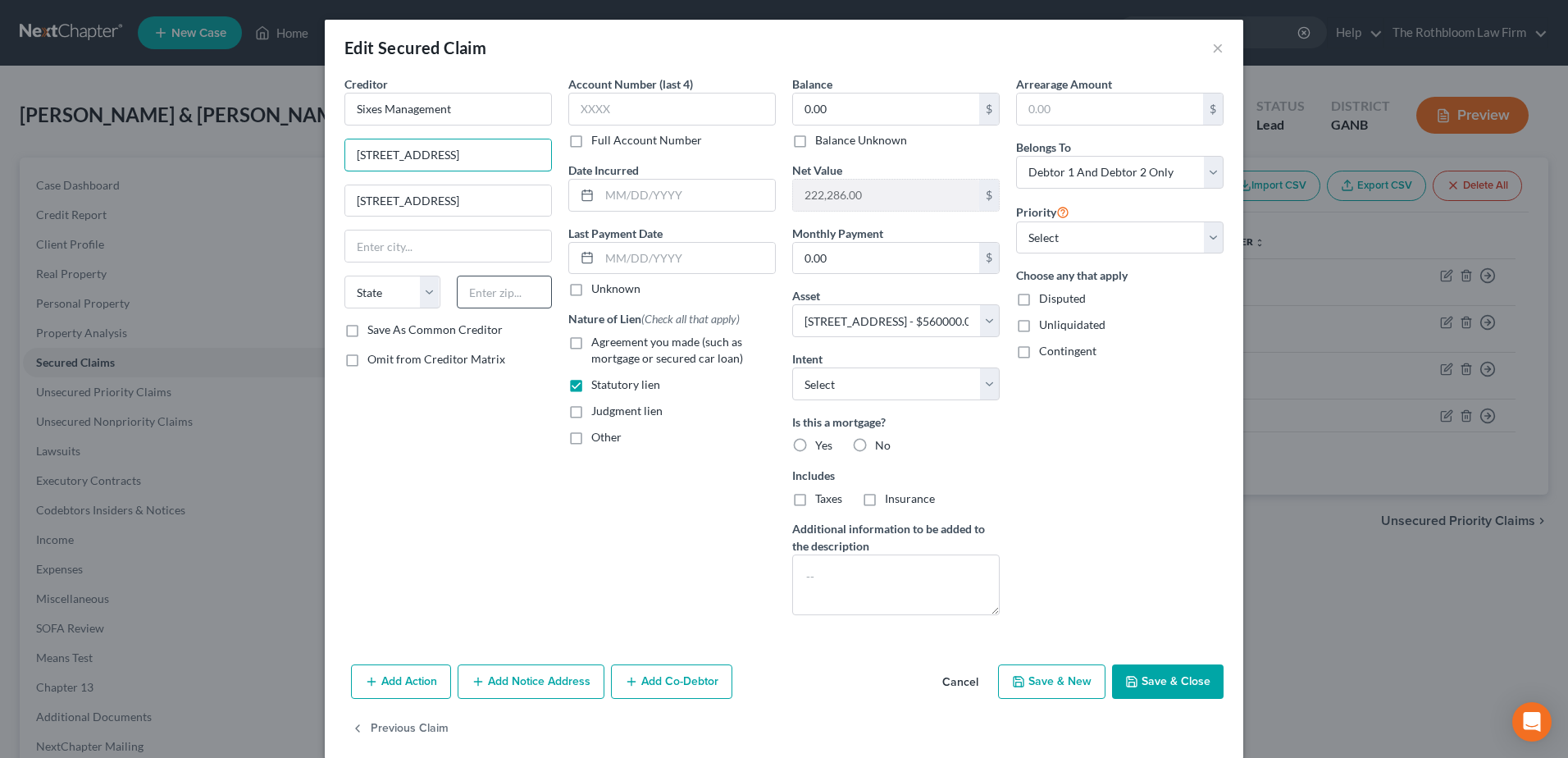
type input "2230 Towne Lake Pkwy"
click at [504, 305] on input "text" at bounding box center [505, 292] width 96 height 33
type input "30189"
type input "Woodstock"
select select "10"
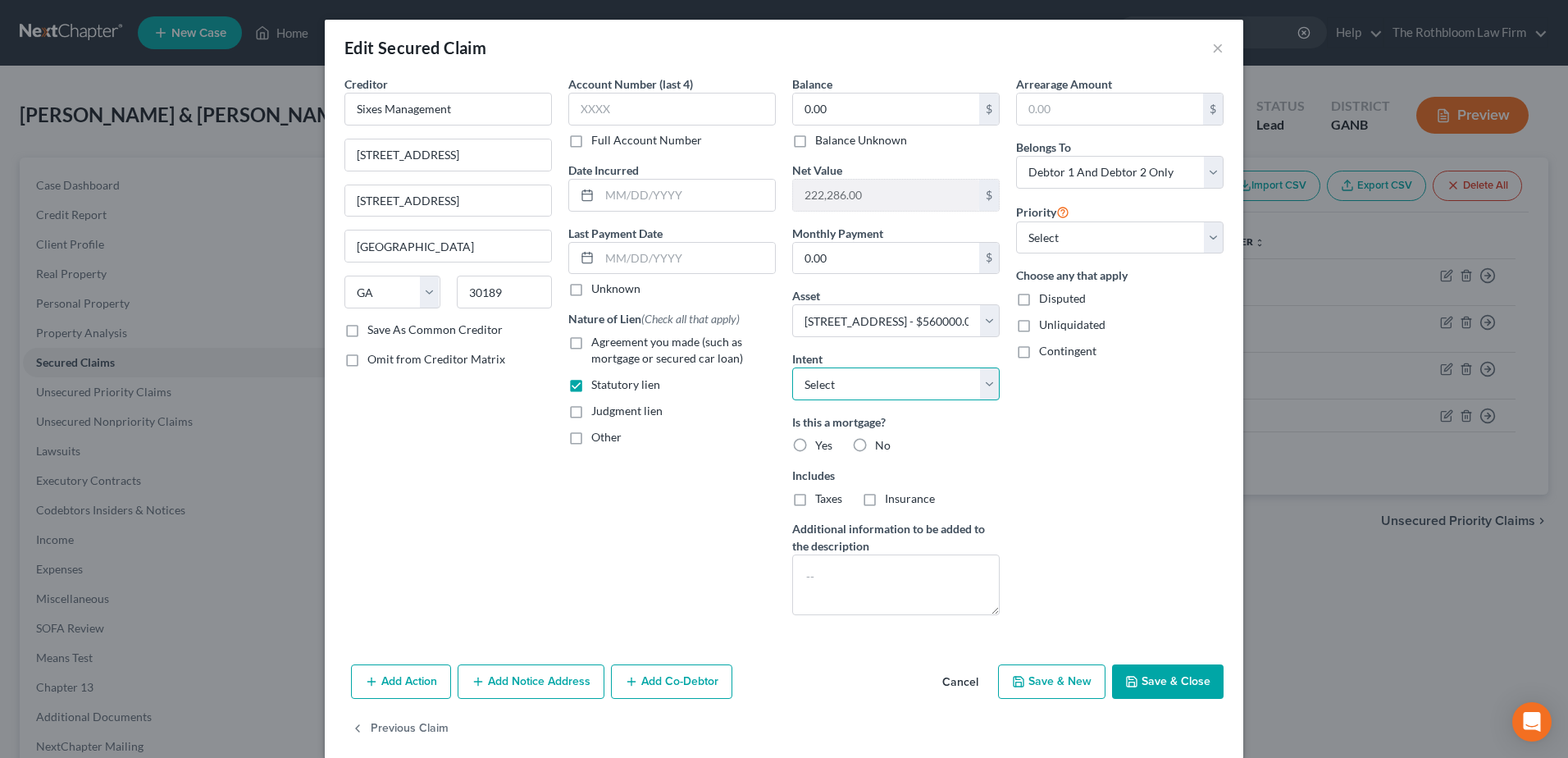
click at [856, 377] on select "Select Surrender Redeem Reaffirm Avoid Other" at bounding box center [896, 384] width 208 height 33
select select "2"
click at [792, 368] on select "Select Surrender Redeem Reaffirm Avoid Other" at bounding box center [896, 384] width 208 height 33
click at [875, 446] on label "No" at bounding box center [883, 446] width 16 height 16
click at [882, 446] on input "No" at bounding box center [887, 443] width 11 height 11
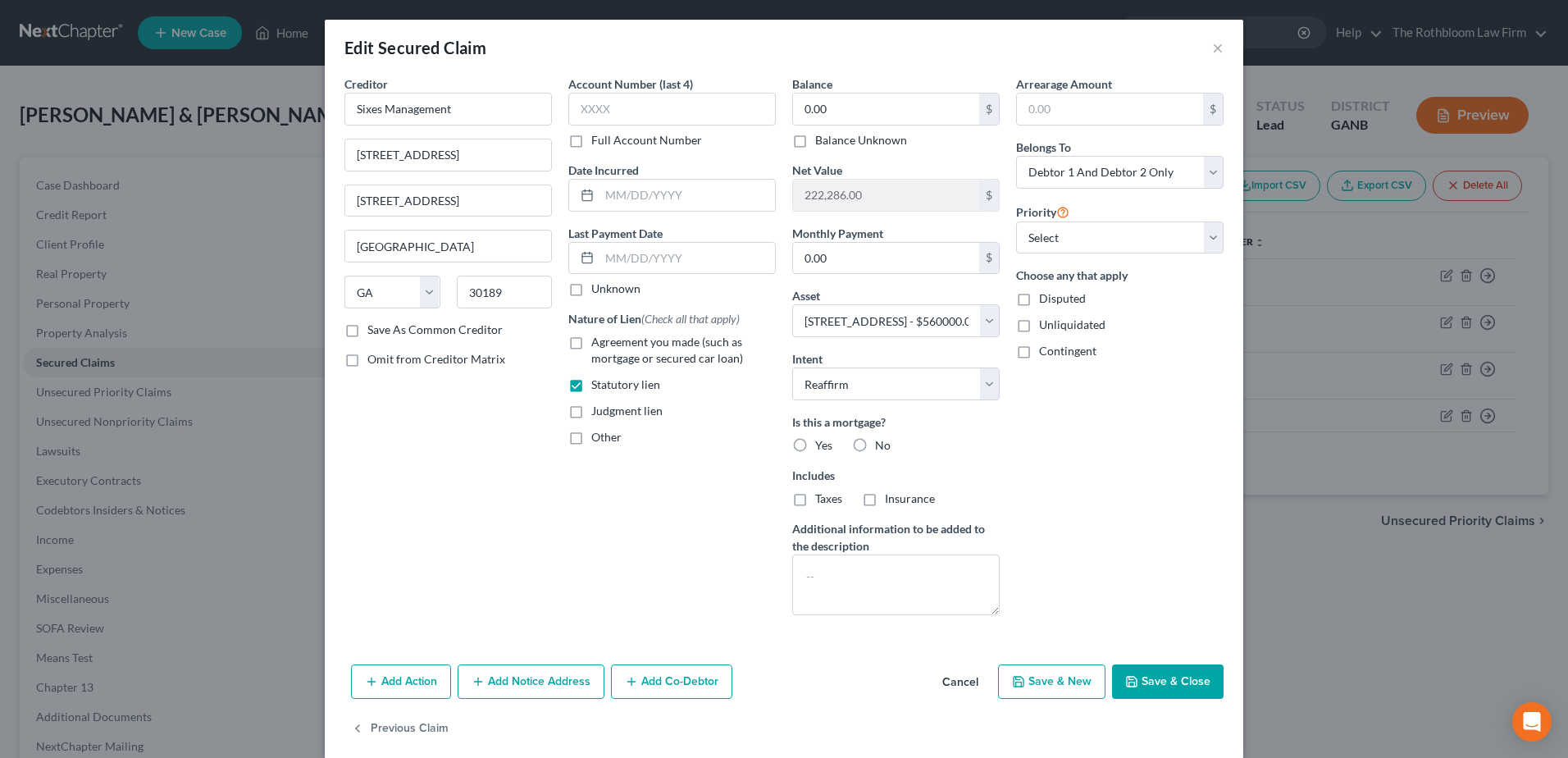
radio input "true"
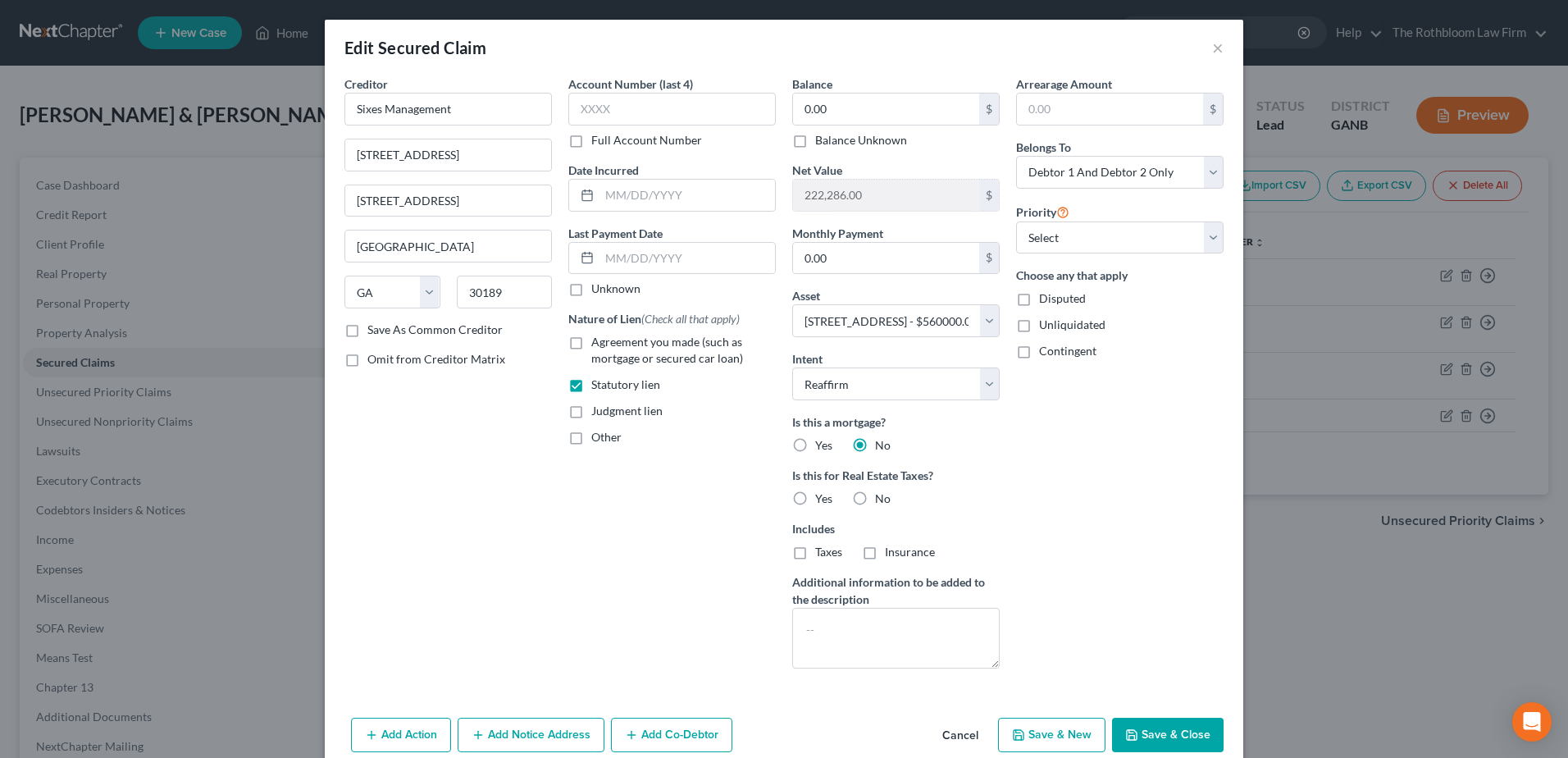
click at [1153, 742] on button "Save & Close" at bounding box center [1168, 735] width 112 height 34
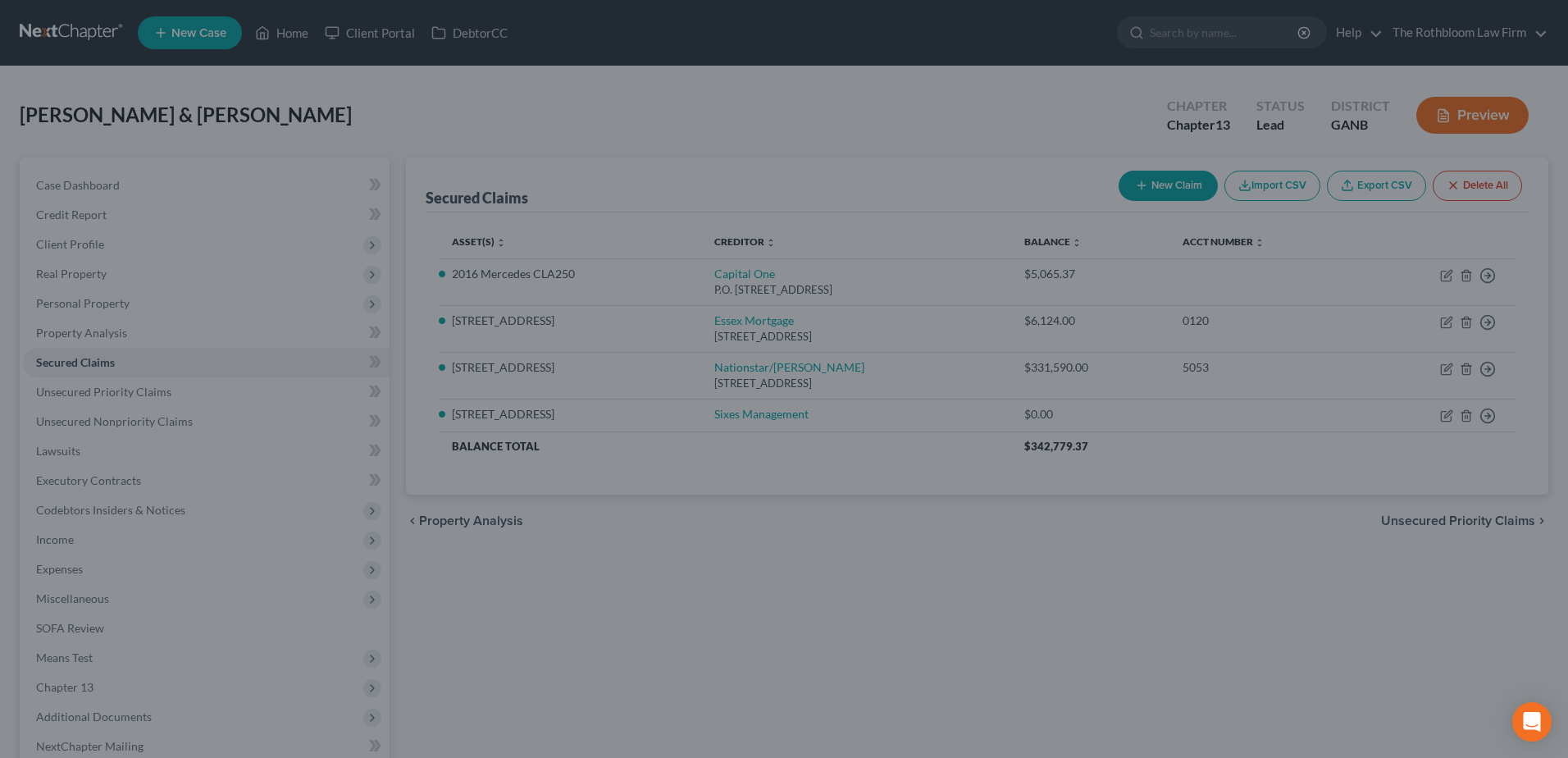
select select "11"
type input "0"
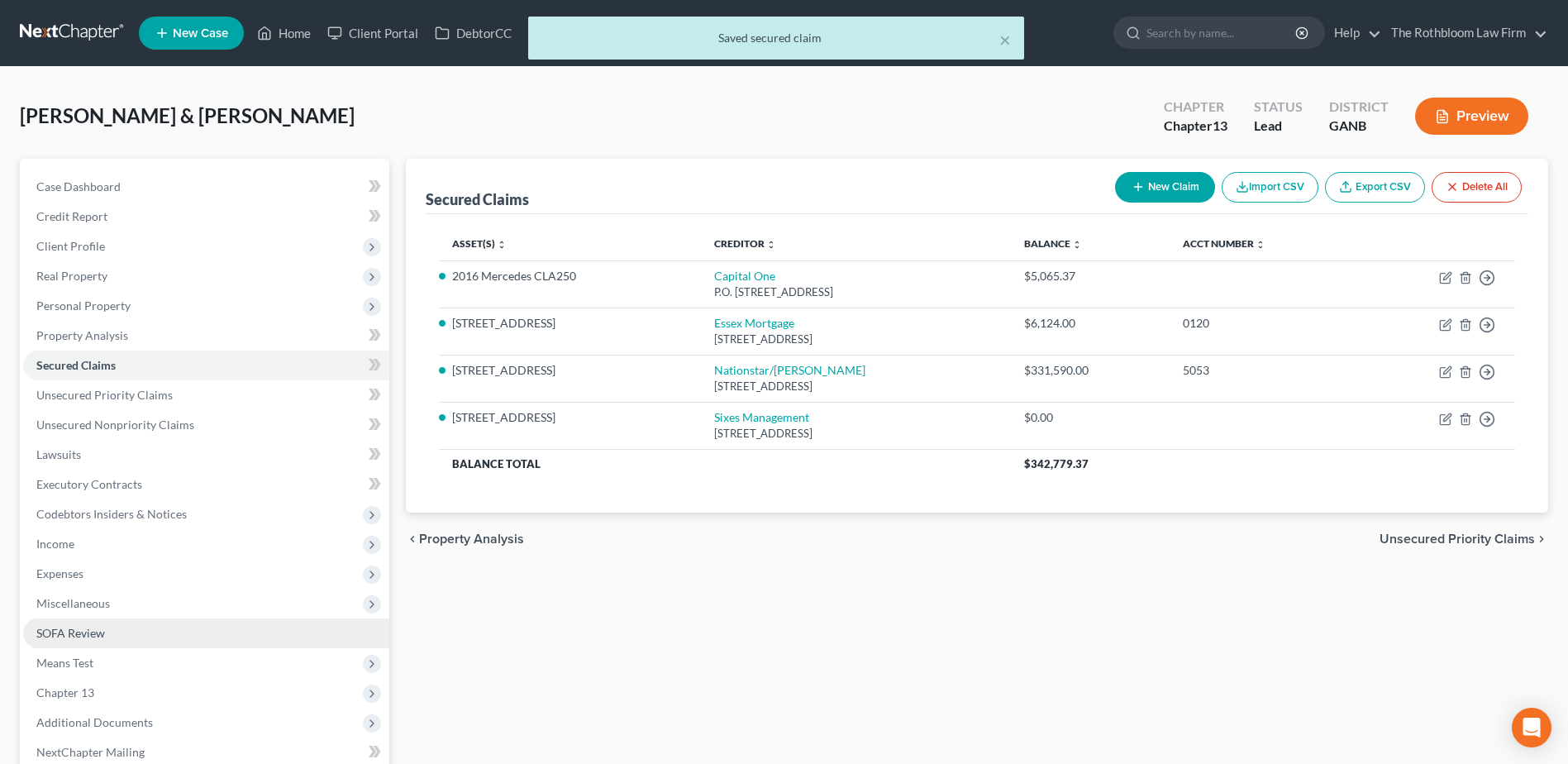
scroll to position [166, 0]
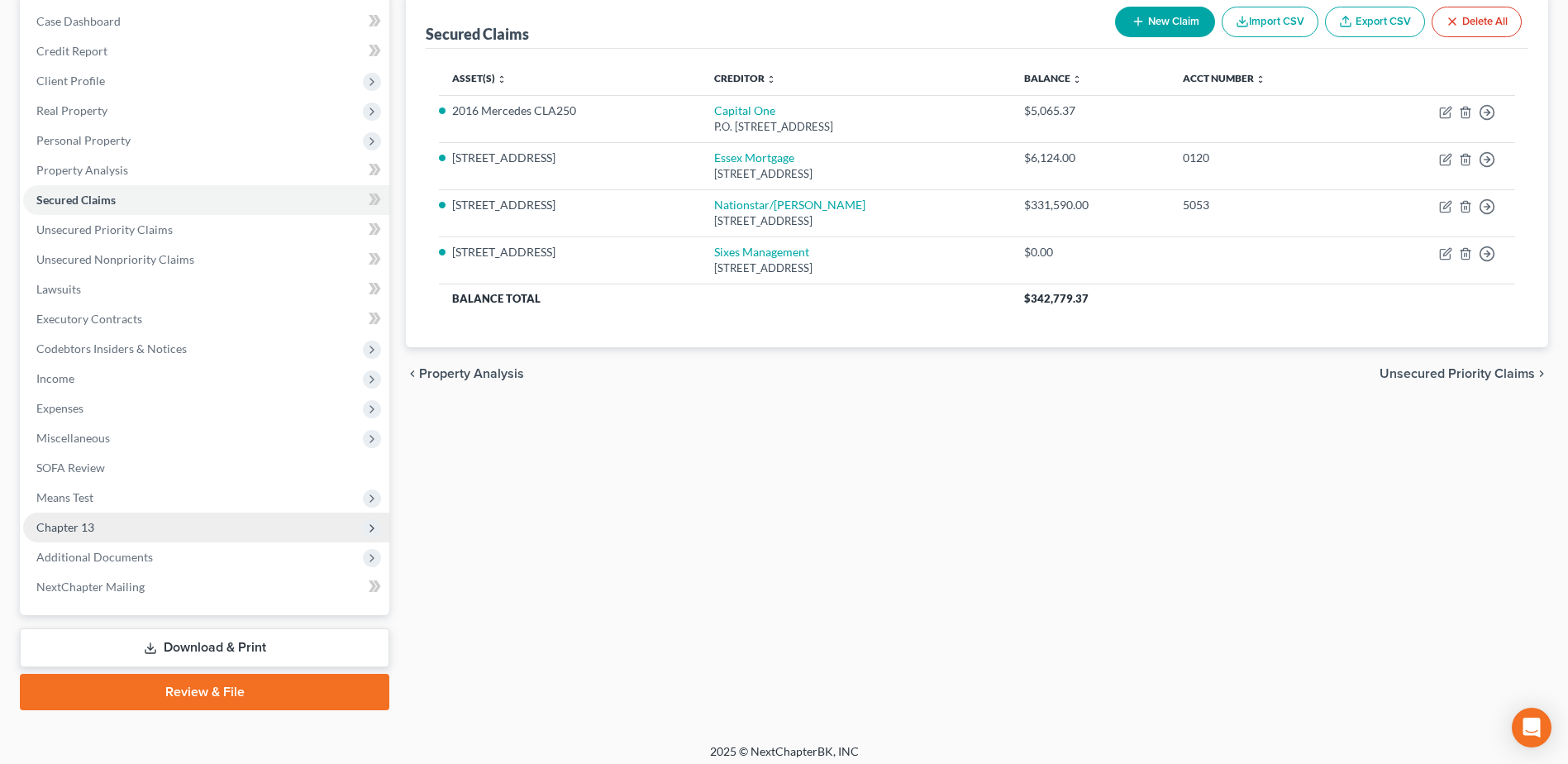
click at [105, 524] on span "Chapter 13" at bounding box center [206, 527] width 367 height 30
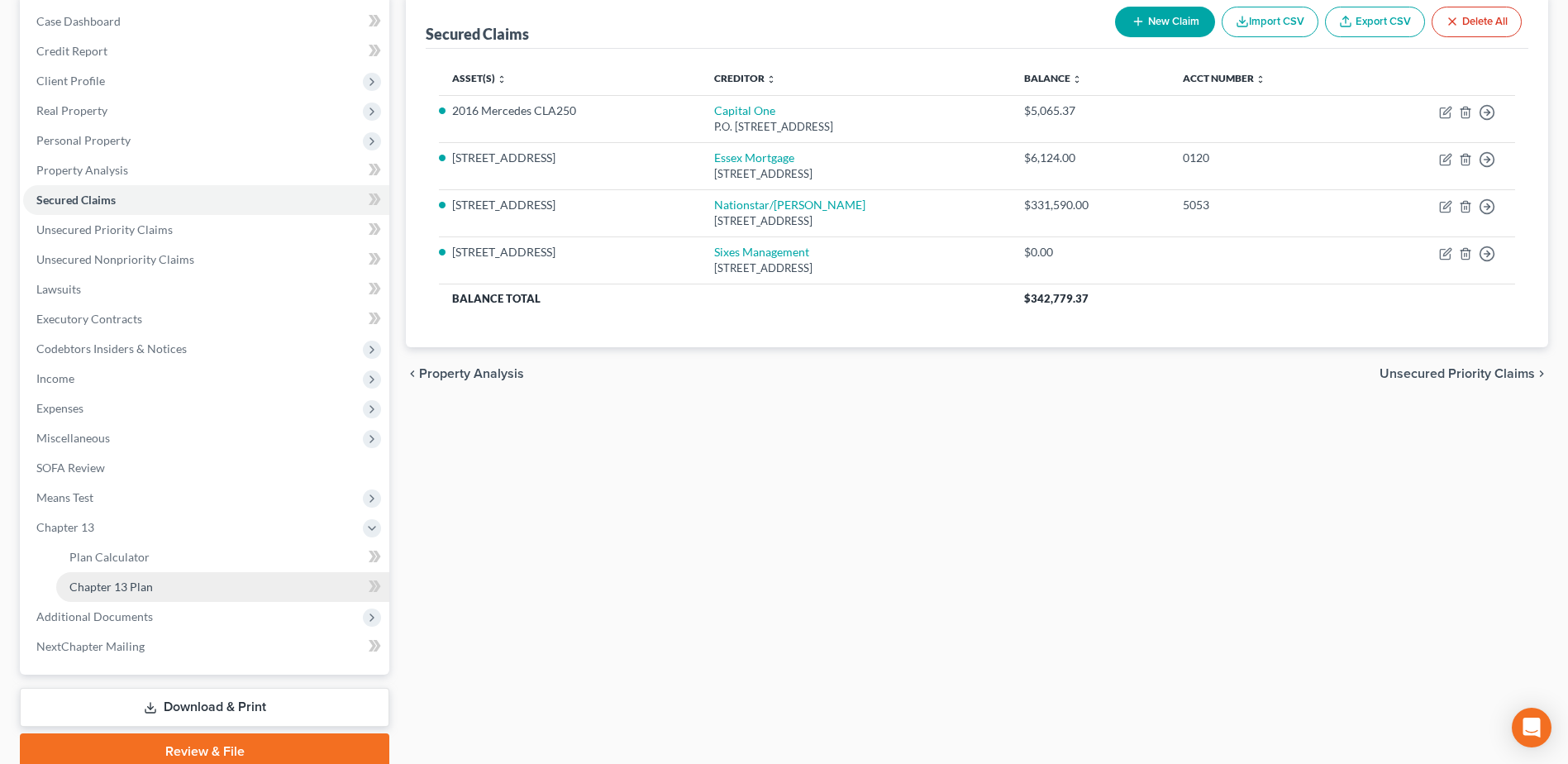
click at [130, 587] on span "Chapter 13 Plan" at bounding box center [111, 586] width 84 height 14
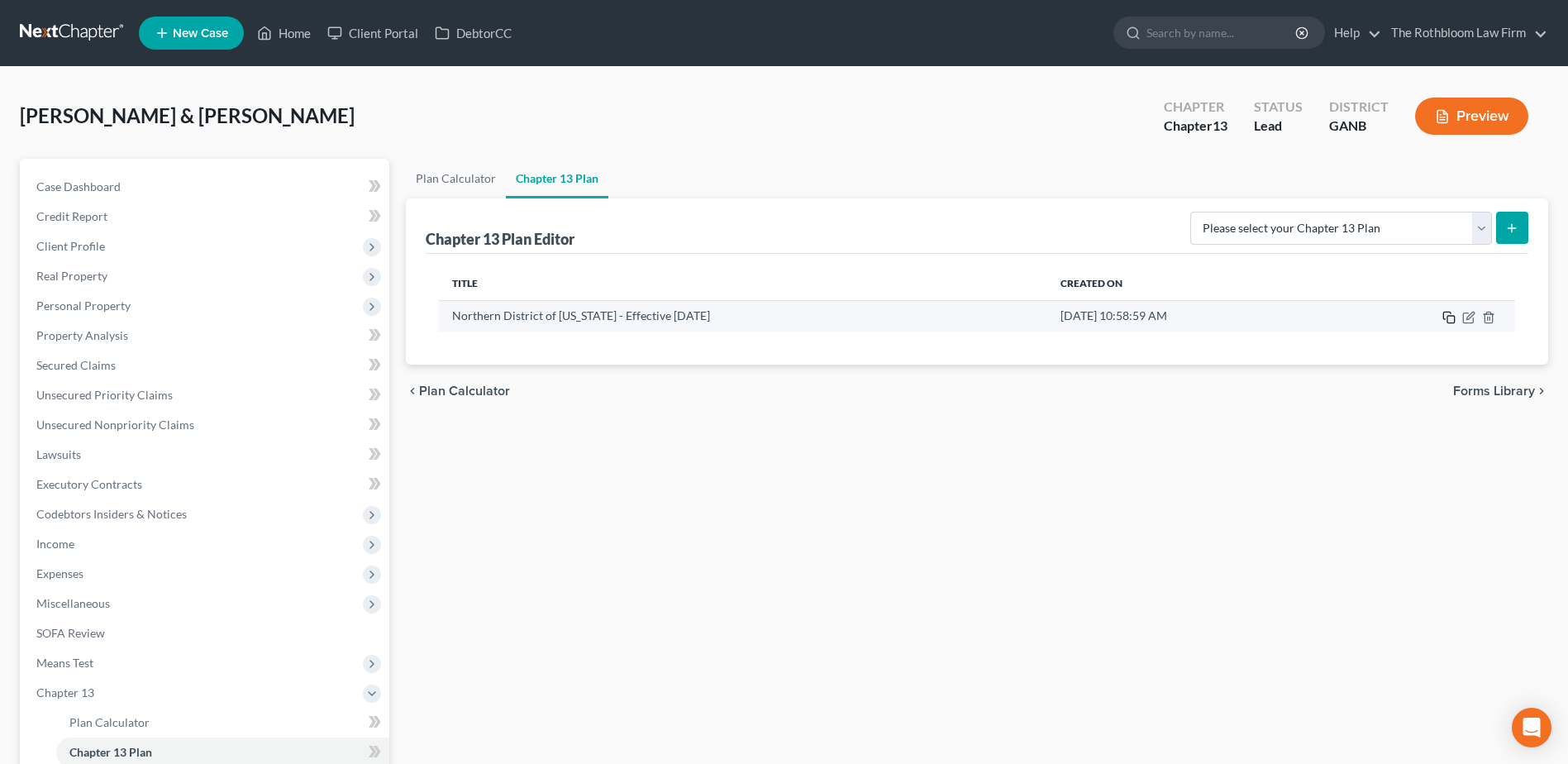
click at [1451, 320] on icon "button" at bounding box center [1449, 318] width 13 height 13
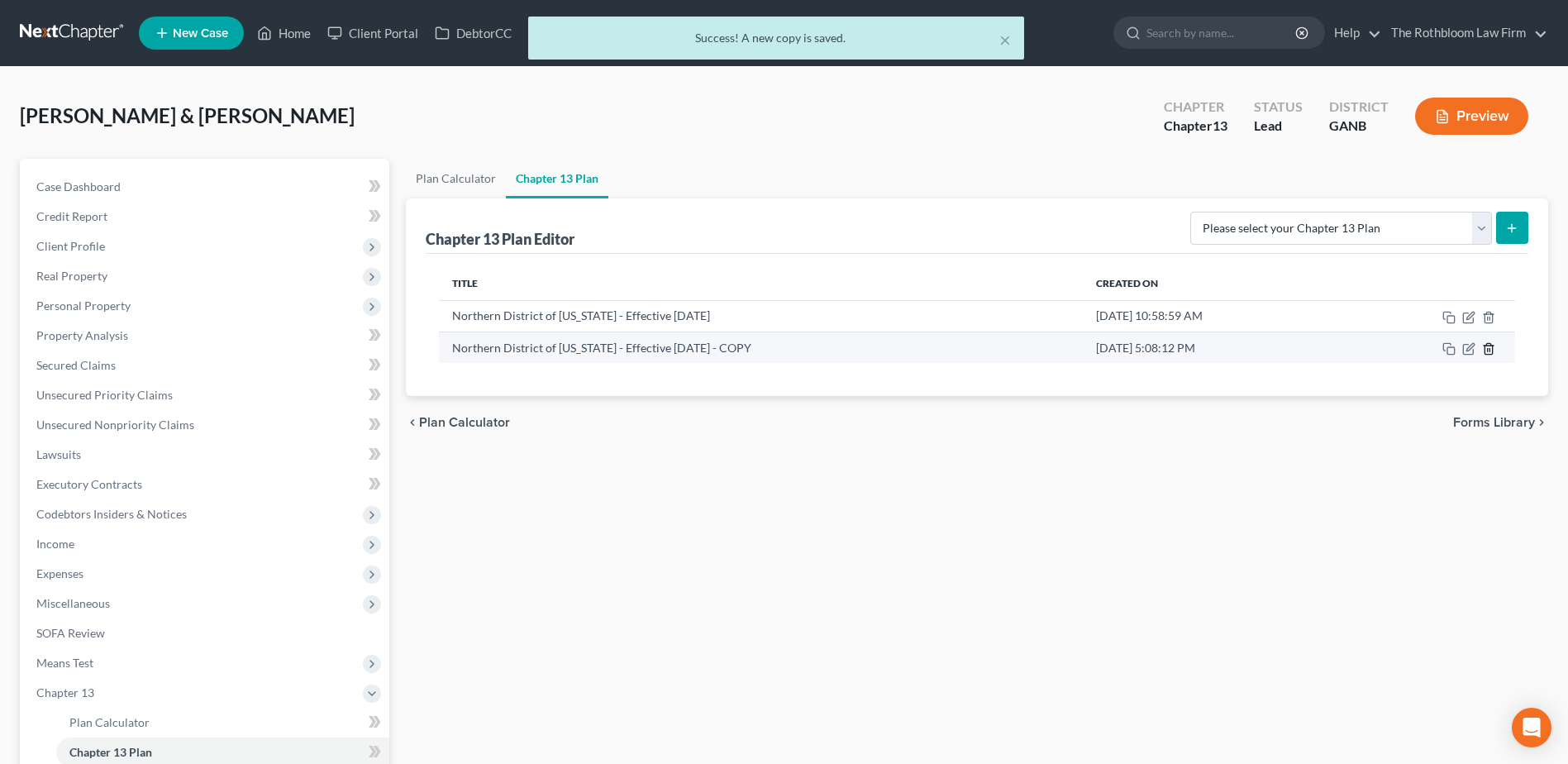
click at [1492, 354] on icon "button" at bounding box center [1488, 348] width 7 height 11
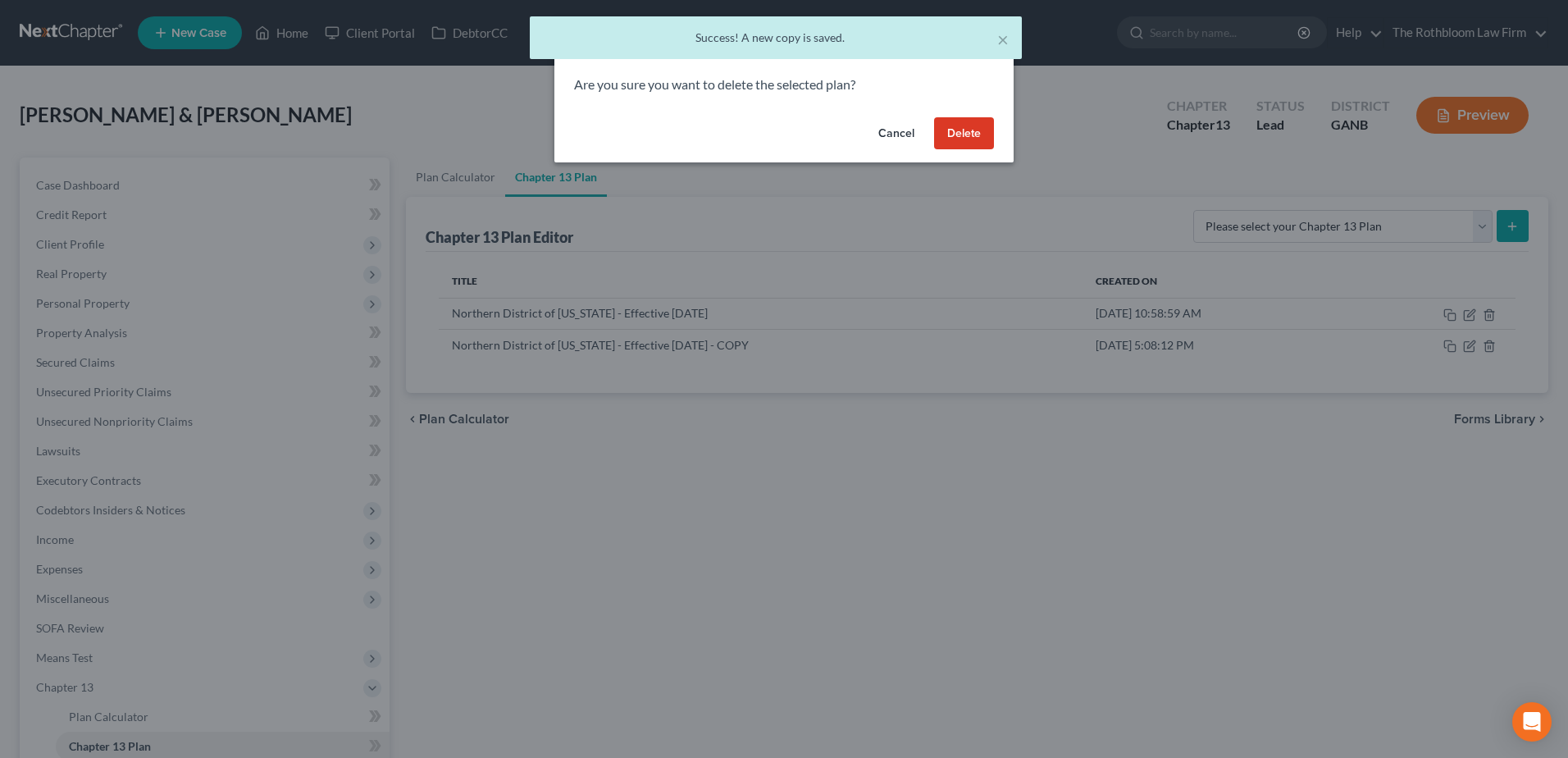
click at [979, 131] on button "Delete" at bounding box center [964, 134] width 60 height 33
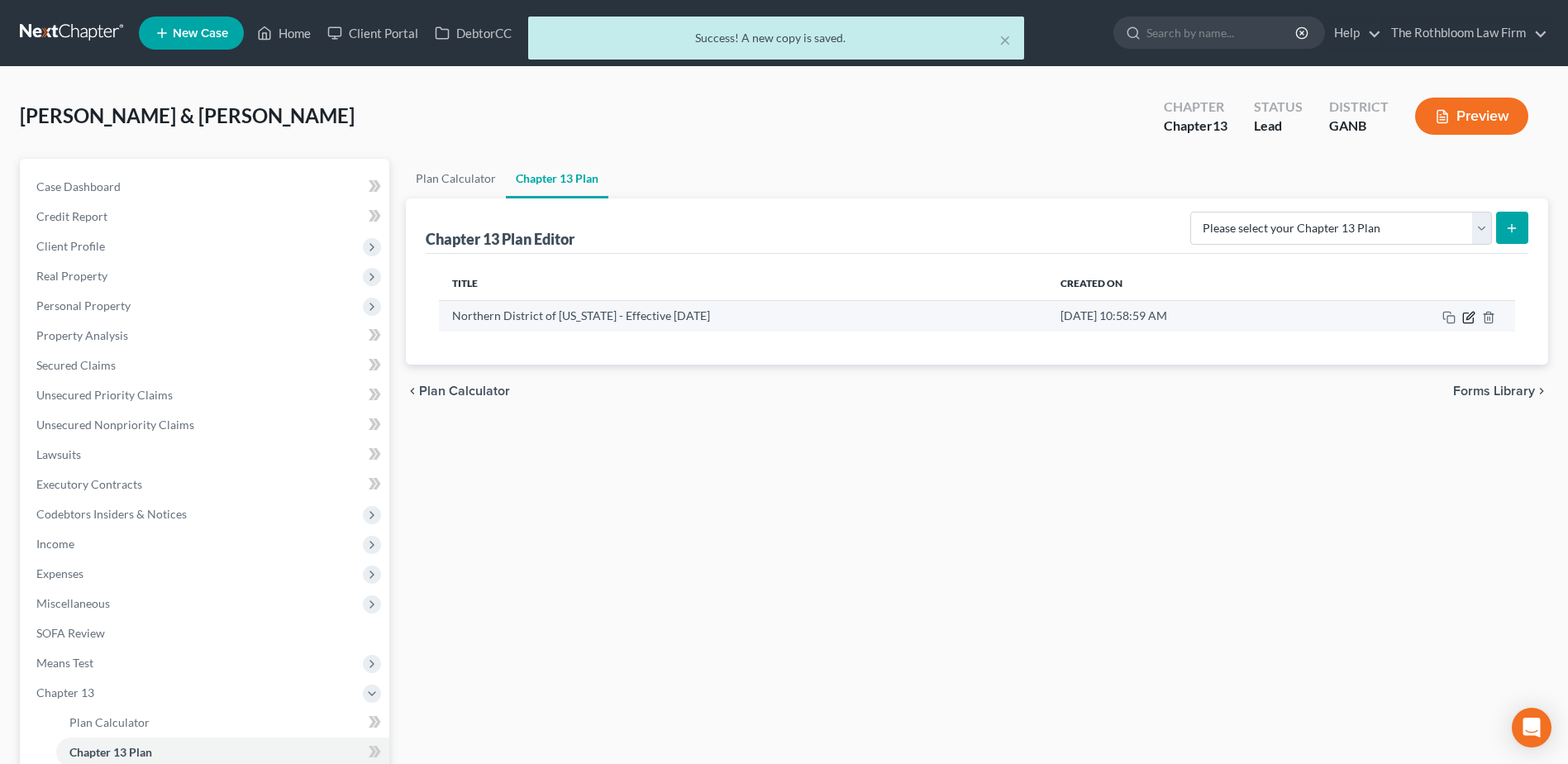
click at [1470, 317] on icon "button" at bounding box center [1470, 315] width 7 height 7
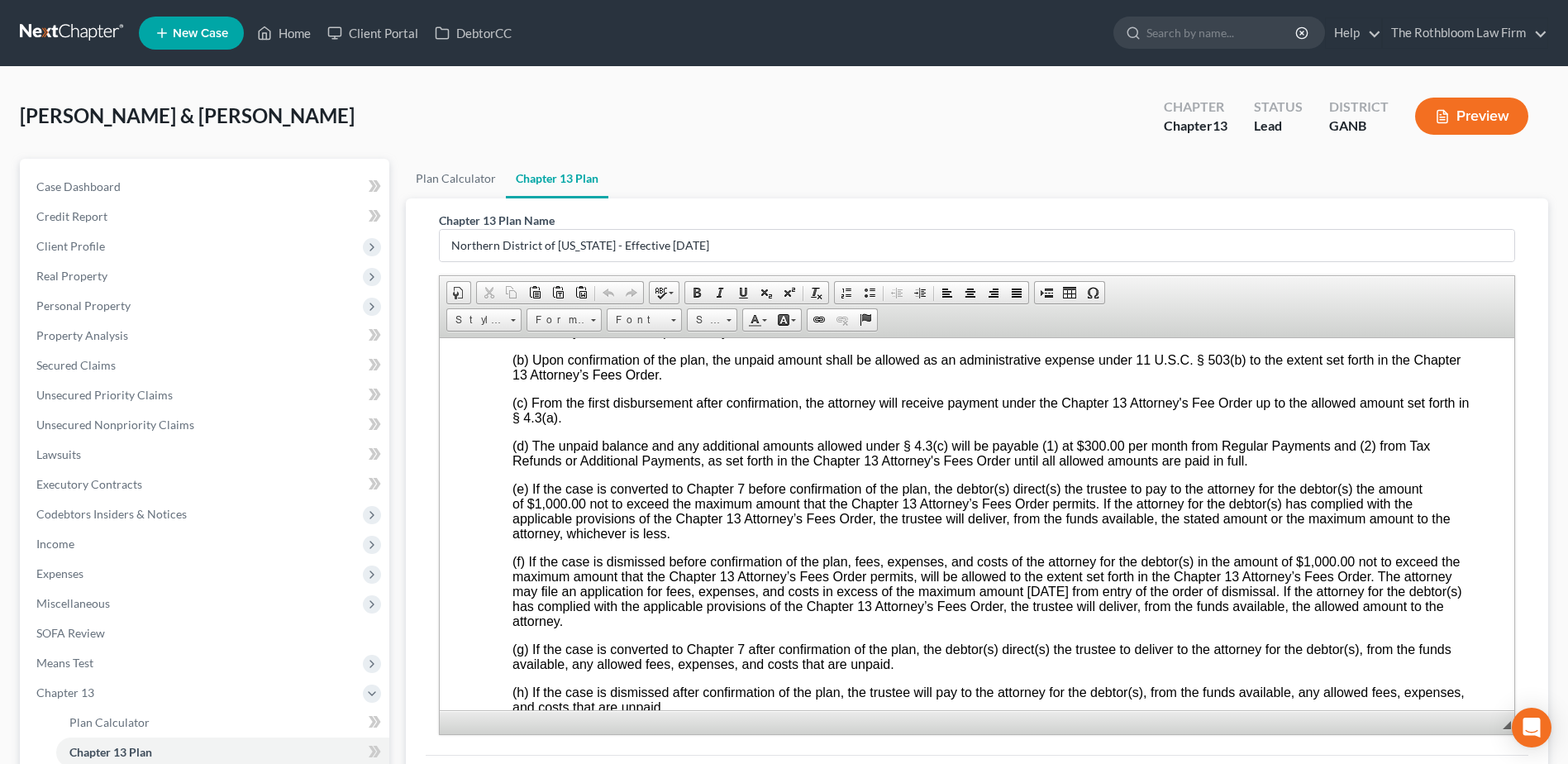
scroll to position [3804, 0]
click at [1088, 467] on span "(d) The unpaid balance and any additional amounts allowed under § 4.3(c) will b…" at bounding box center [971, 452] width 918 height 29
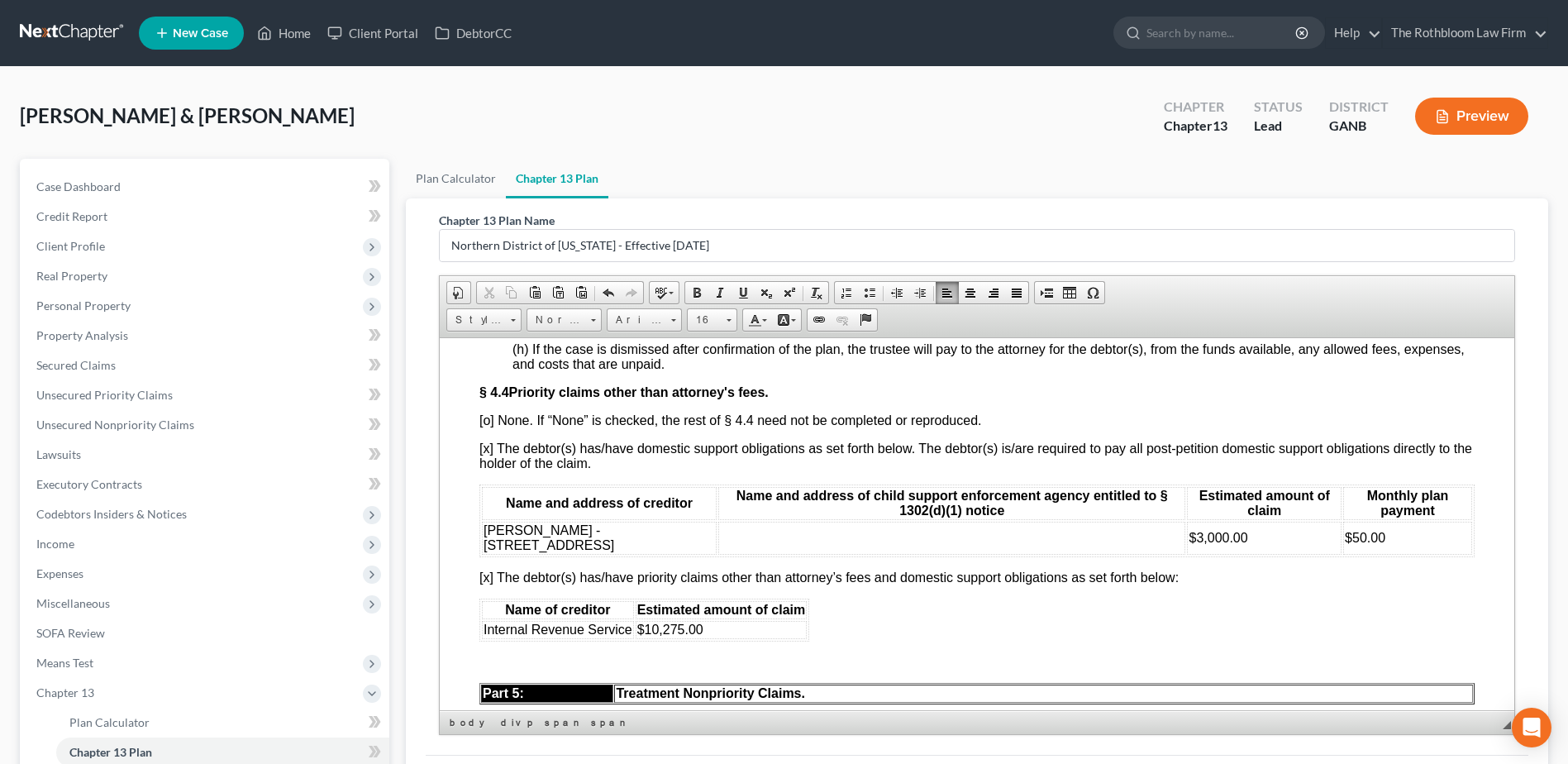
scroll to position [4301, 0]
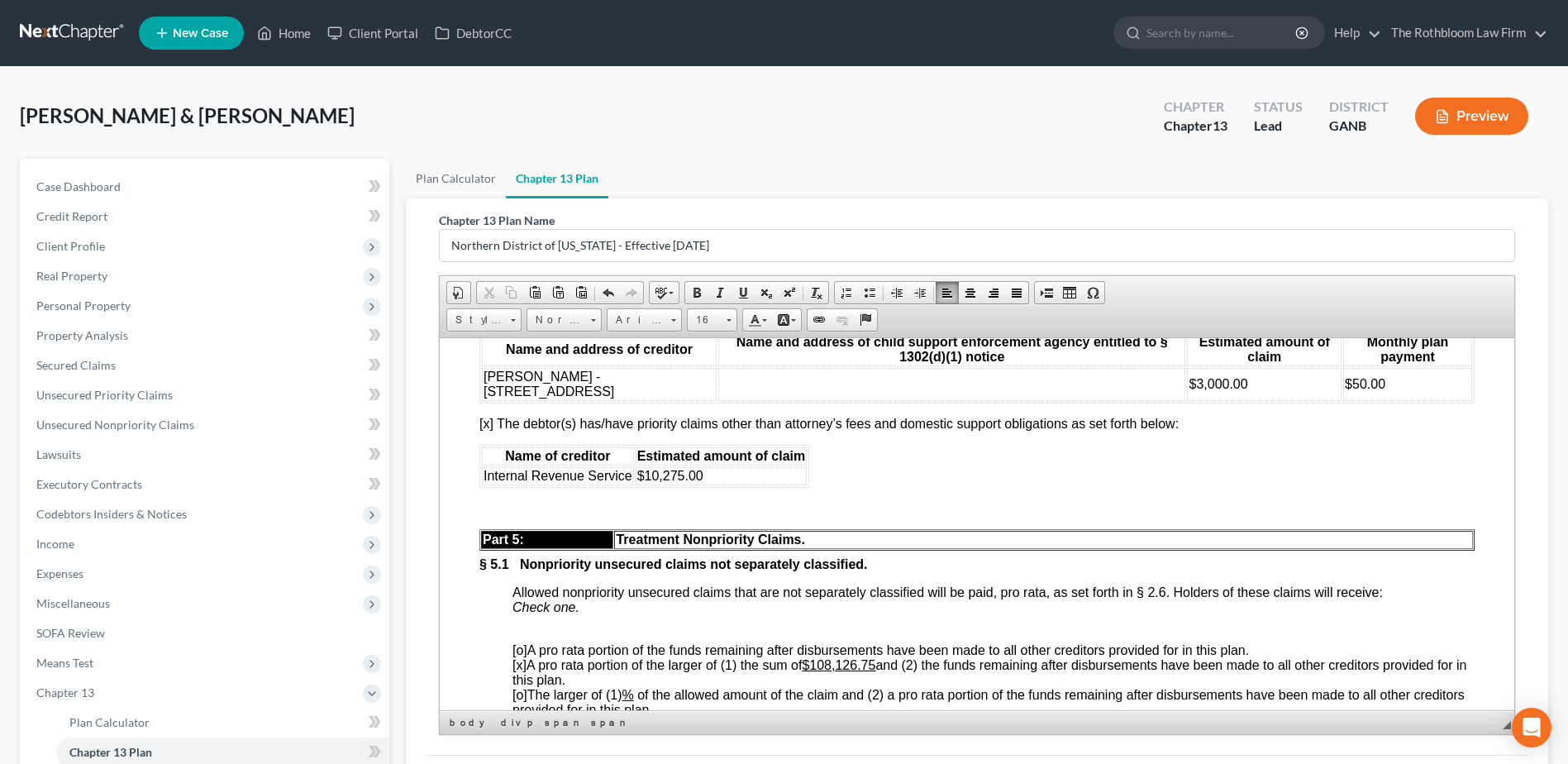
click at [1348, 391] on font "$50.00" at bounding box center [1365, 383] width 41 height 14
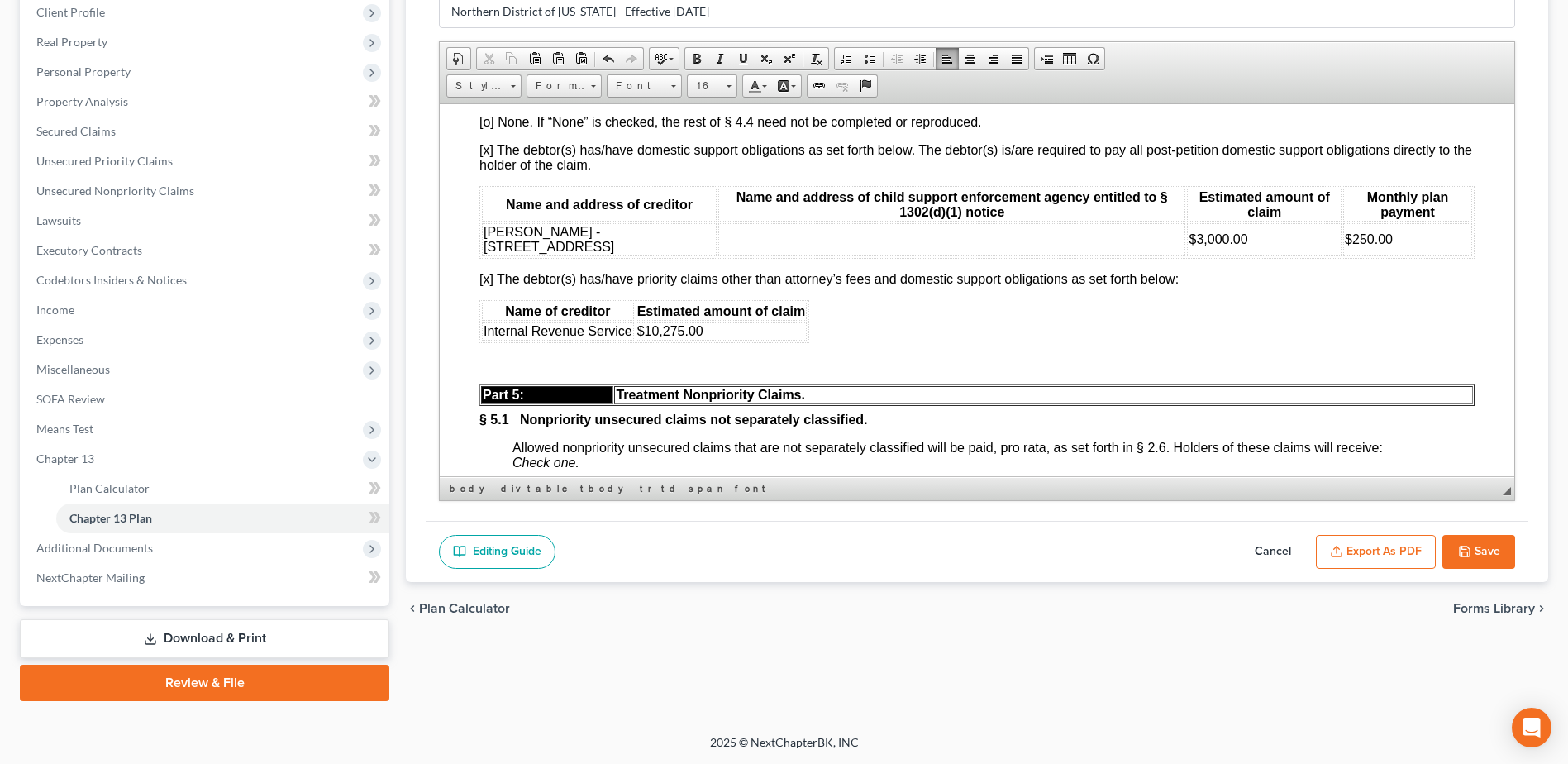
scroll to position [4218, 0]
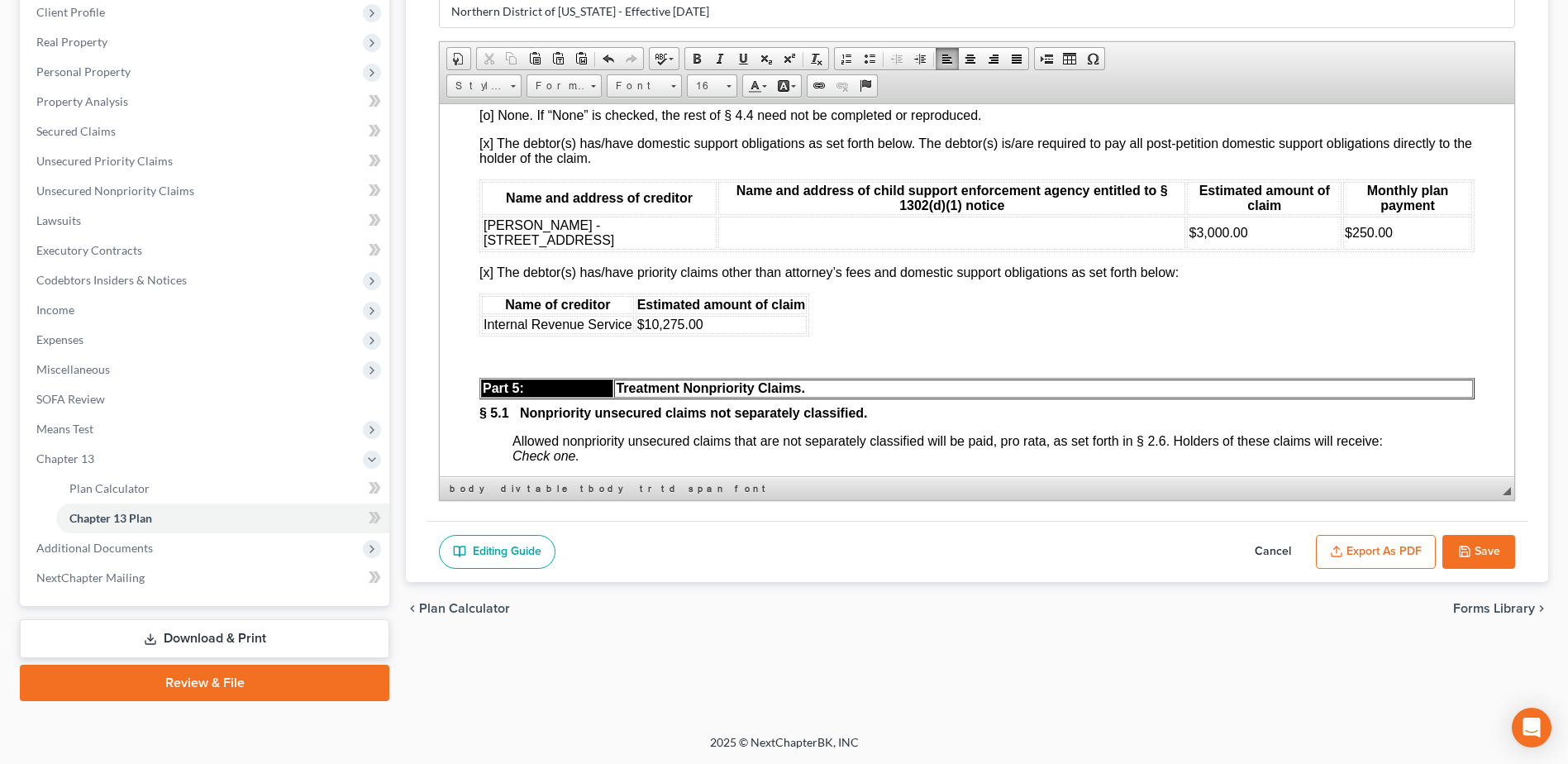
click at [1345, 239] on font "$250.00" at bounding box center [1369, 232] width 48 height 14
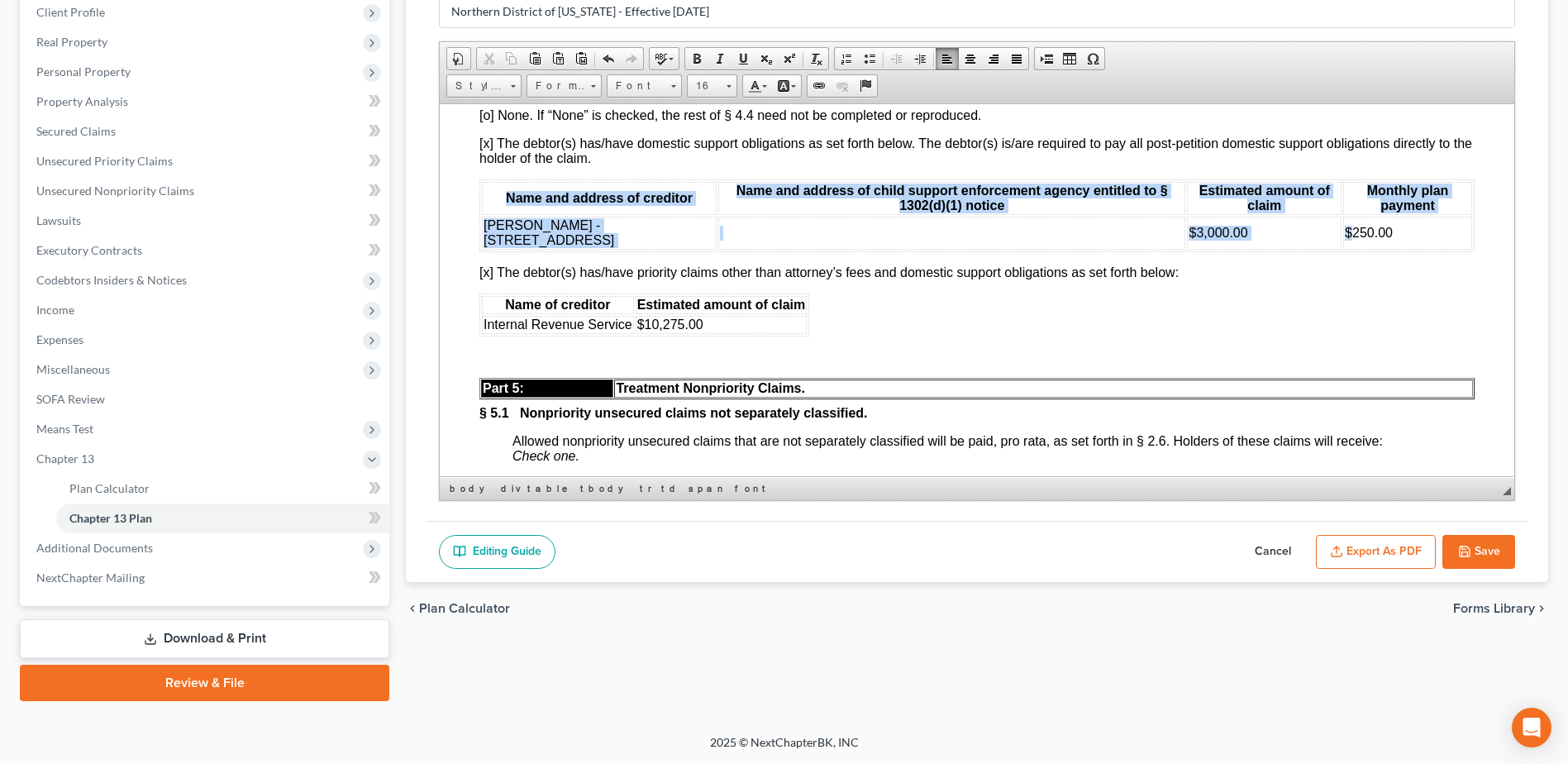
drag, startPoint x: 1349, startPoint y: 325, endPoint x: 1477, endPoint y: 344, distance: 129.4
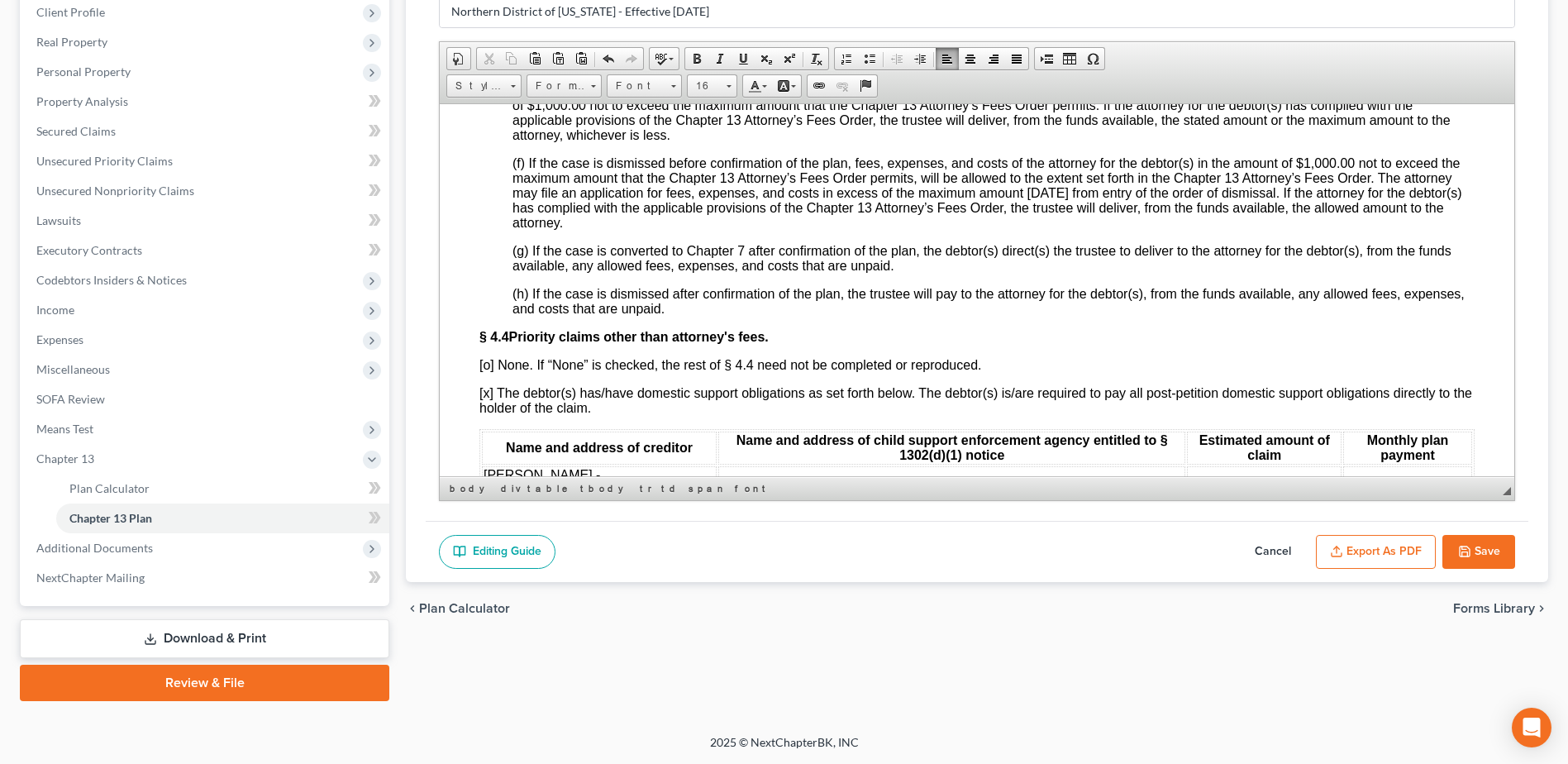
scroll to position [3804, 0]
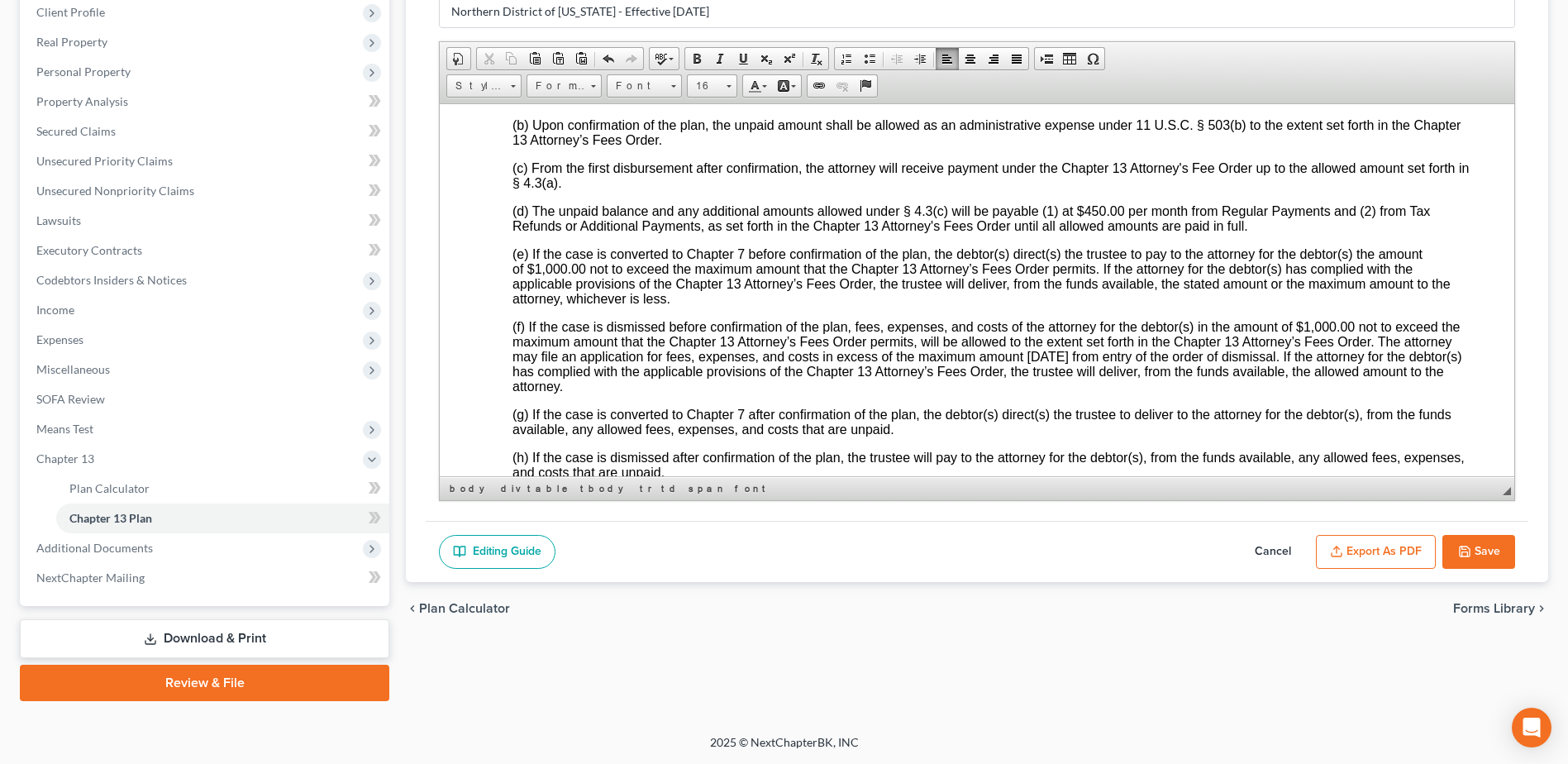
click at [1082, 233] on span "(d) The unpaid balance and any additional amounts allowed under § 4.3(c) will b…" at bounding box center [971, 218] width 918 height 29
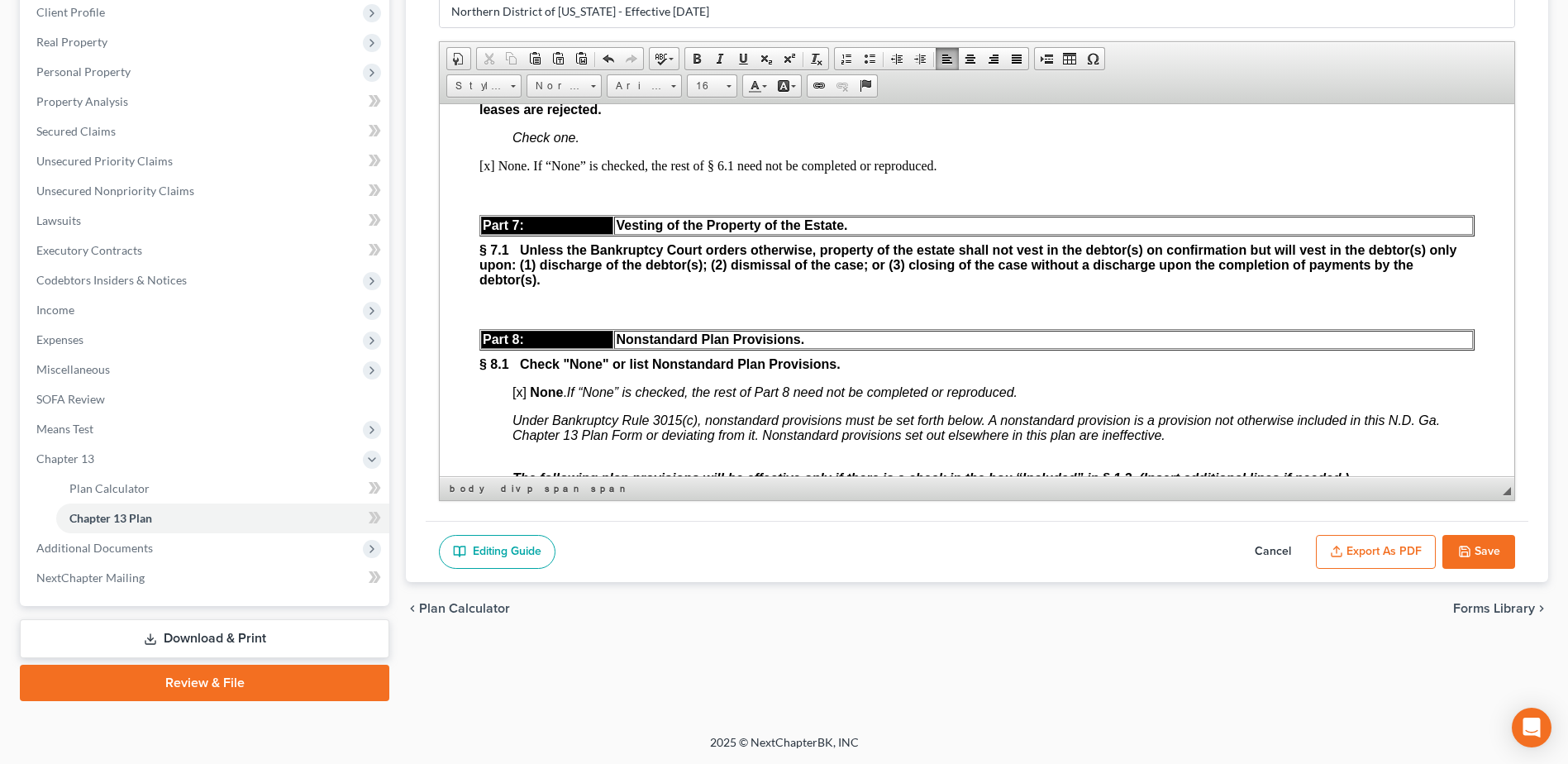
scroll to position [5290, 0]
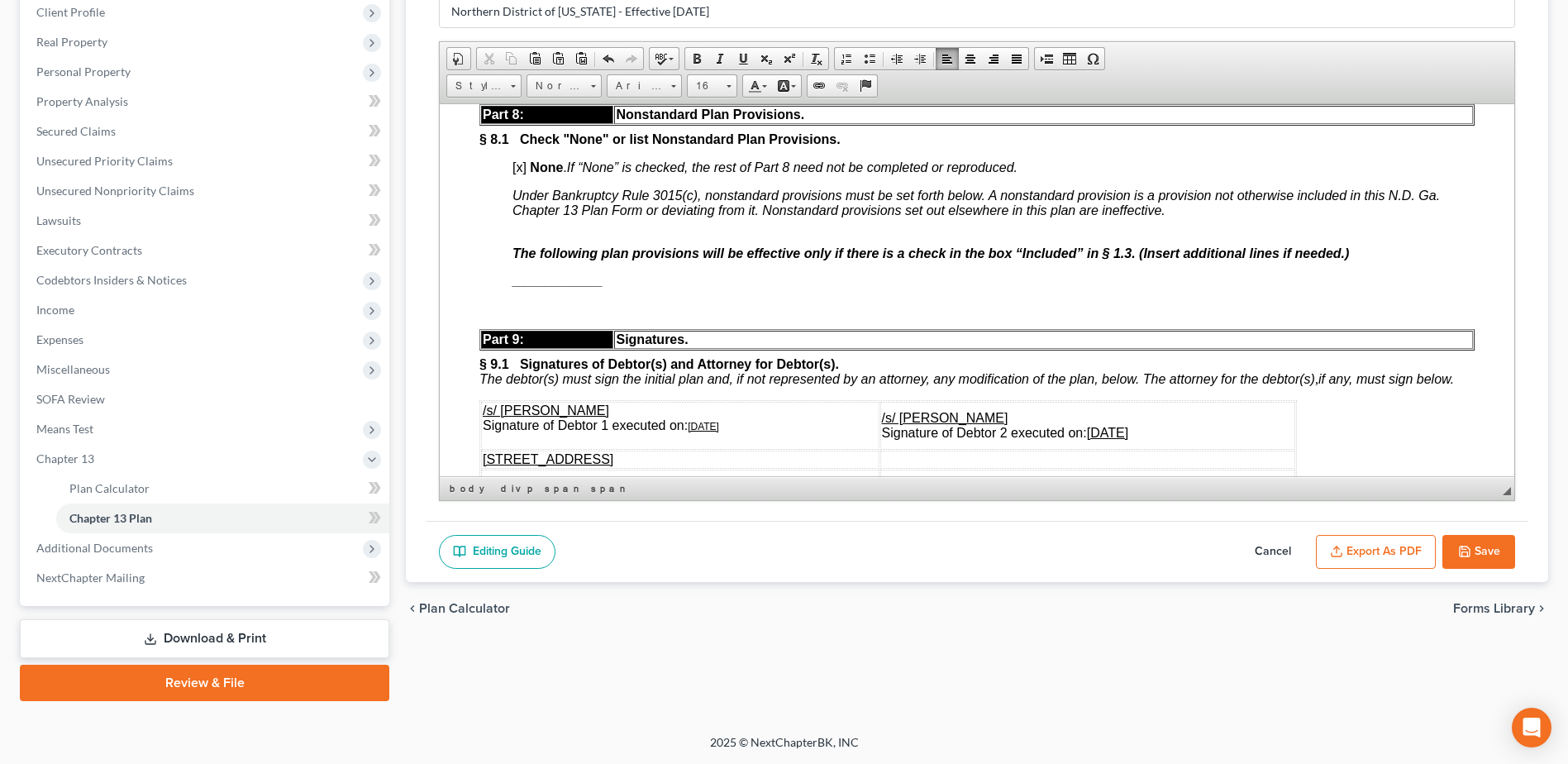
click at [1376, 543] on button "Export as PDF" at bounding box center [1376, 552] width 120 height 35
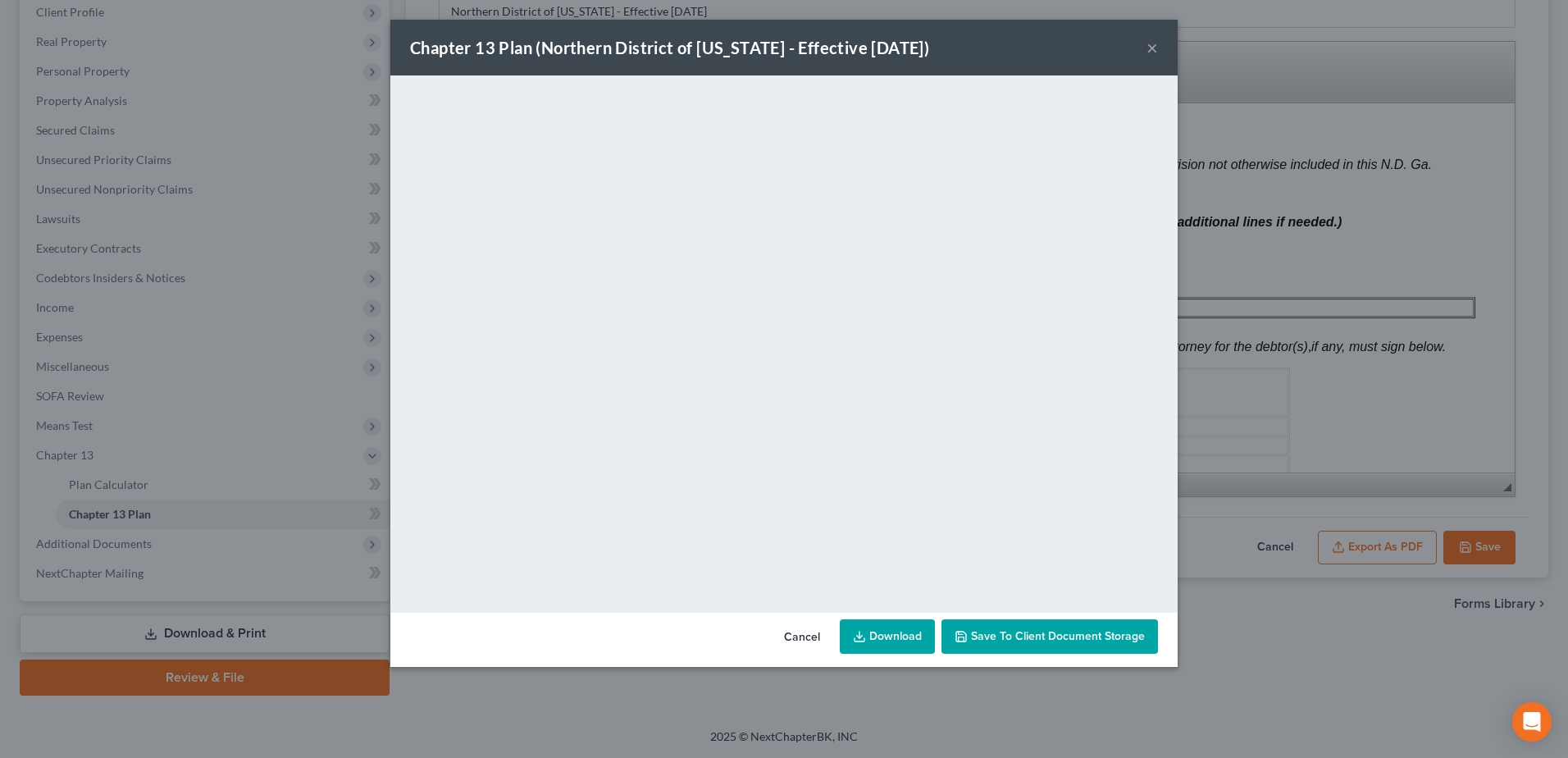
click at [889, 636] on link "Download" at bounding box center [887, 636] width 95 height 34
click at [806, 636] on button "Cancel" at bounding box center [802, 637] width 62 height 33
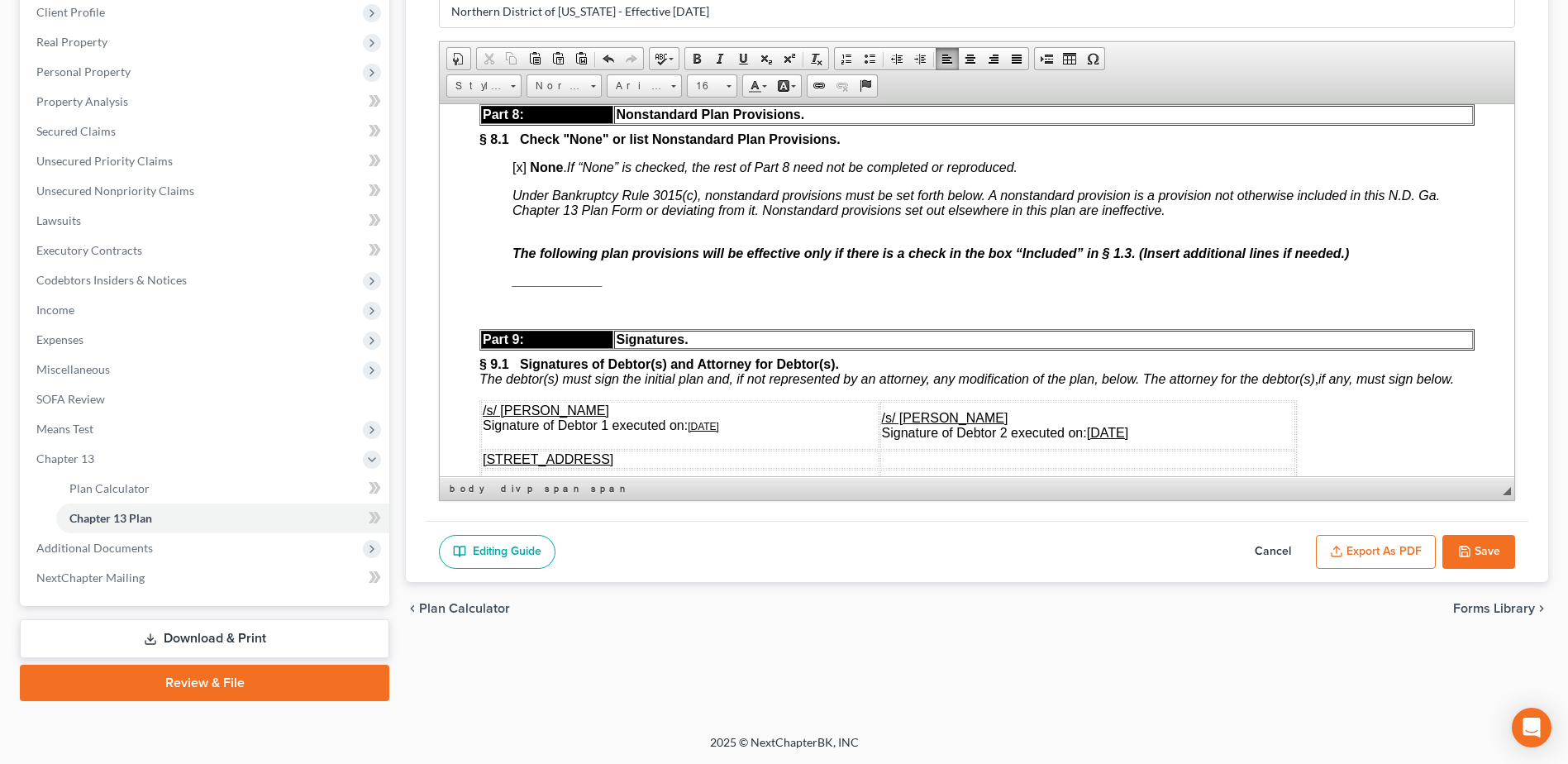
click at [1481, 545] on button "Save" at bounding box center [1479, 552] width 73 height 35
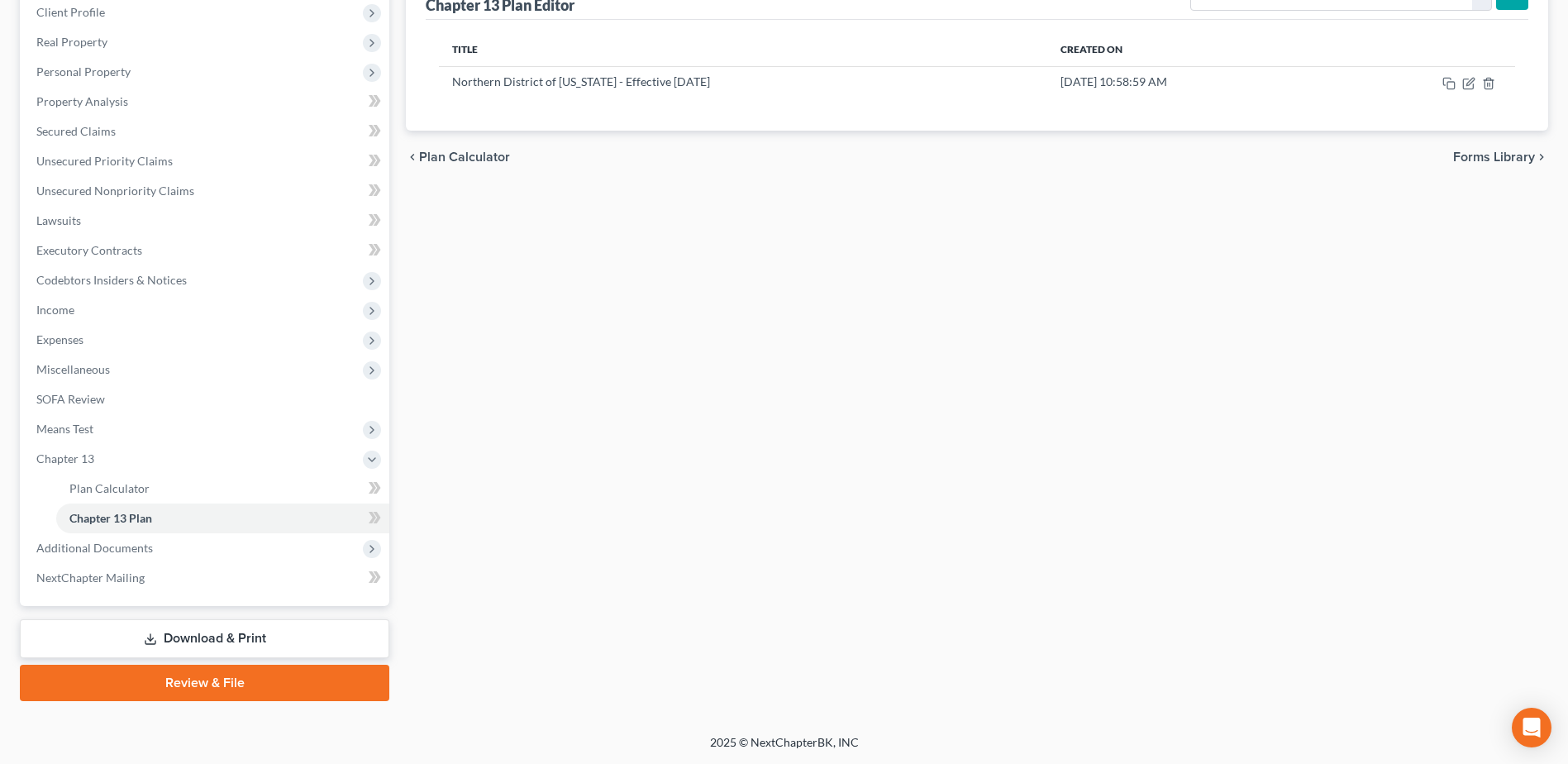
click at [208, 641] on link "Download & Print" at bounding box center [204, 638] width 370 height 39
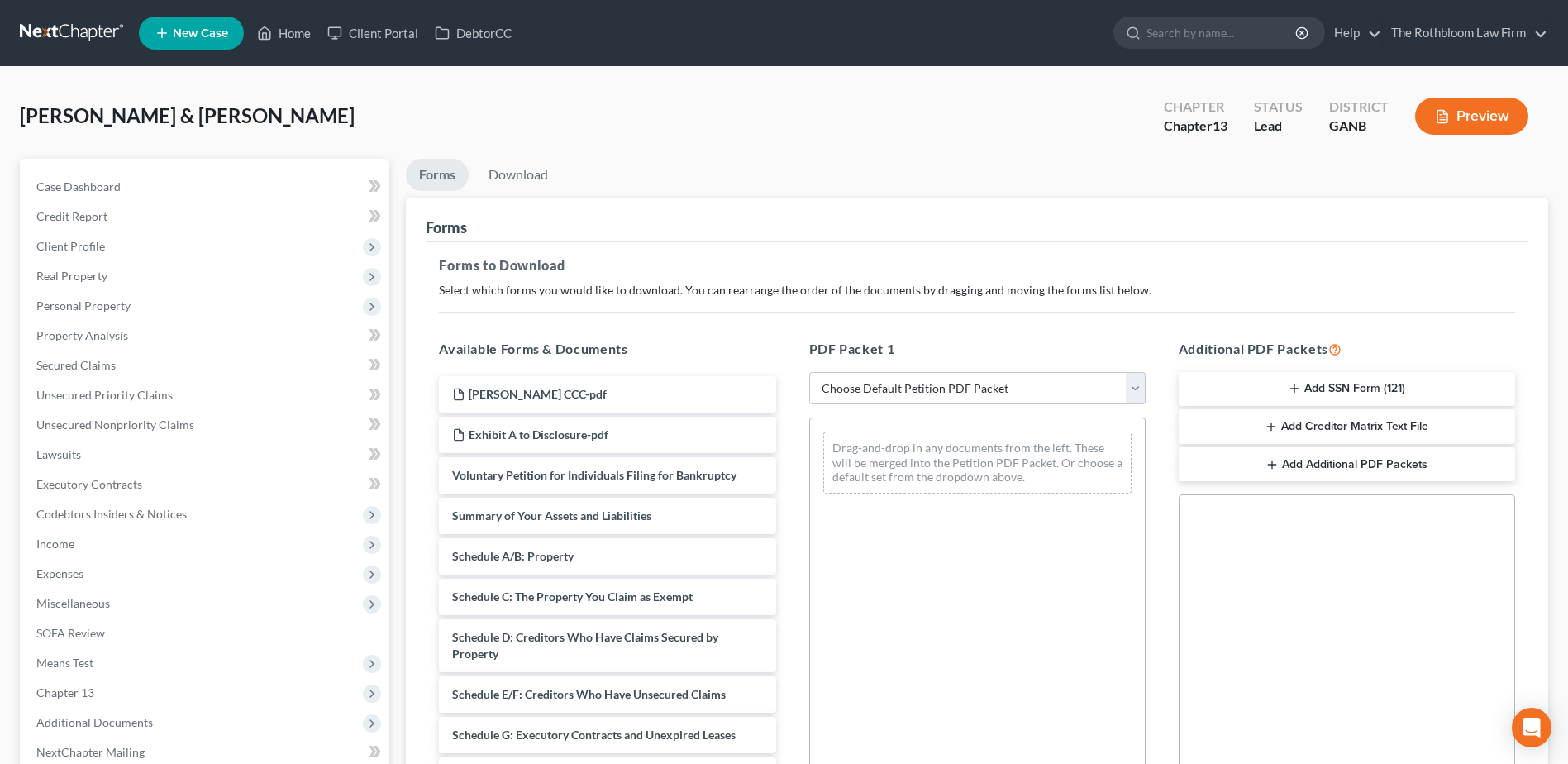
click at [872, 383] on select "Choose Default Petition PDF Packet Complete Bankruptcy Petition (all forms and …" at bounding box center [977, 389] width 337 height 33
select select "7"
click at [809, 372] on select "Choose Default Petition PDF Packet Complete Bankruptcy Petition (all forms and …" at bounding box center [977, 389] width 337 height 33
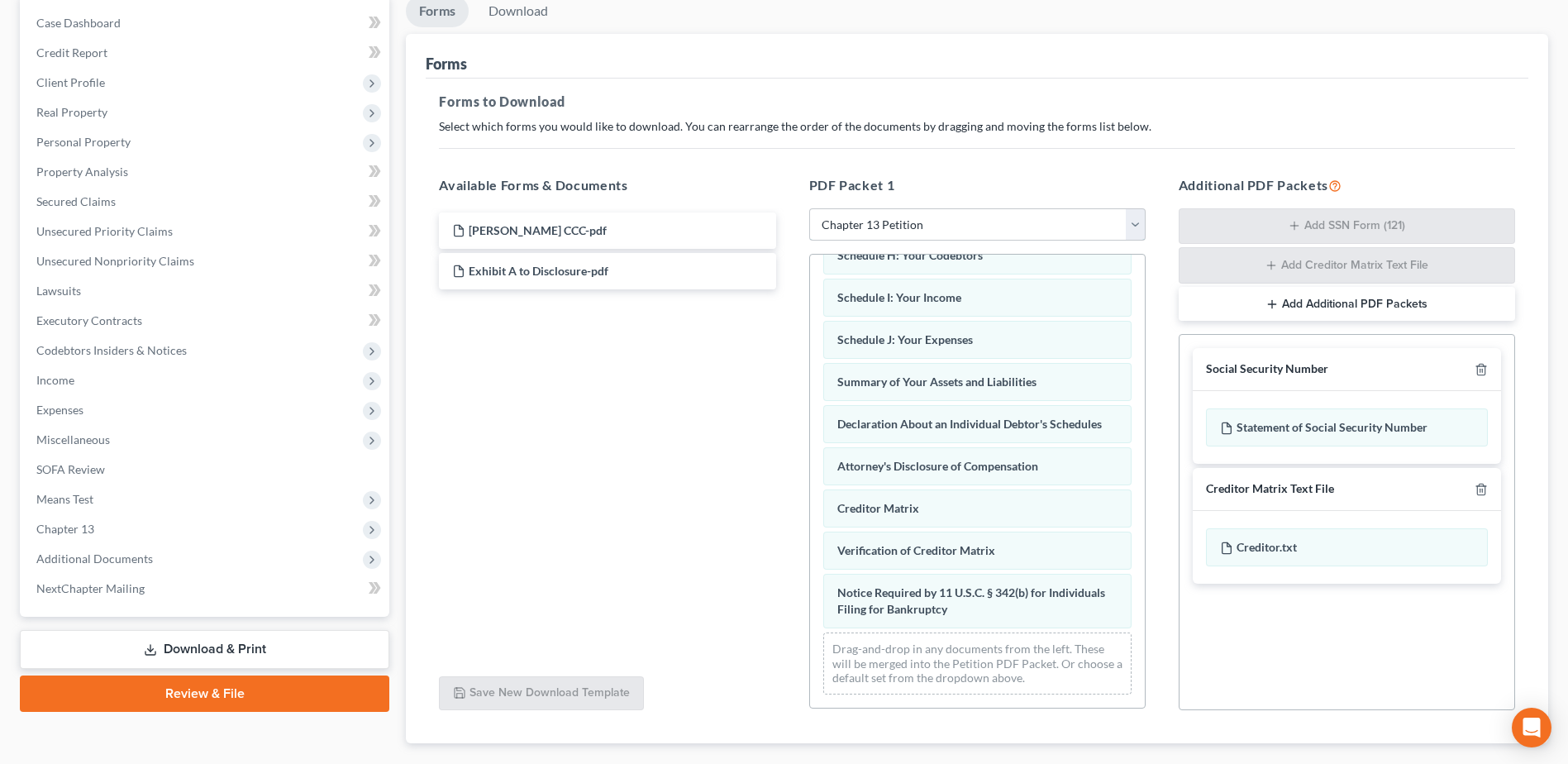
scroll to position [166, 0]
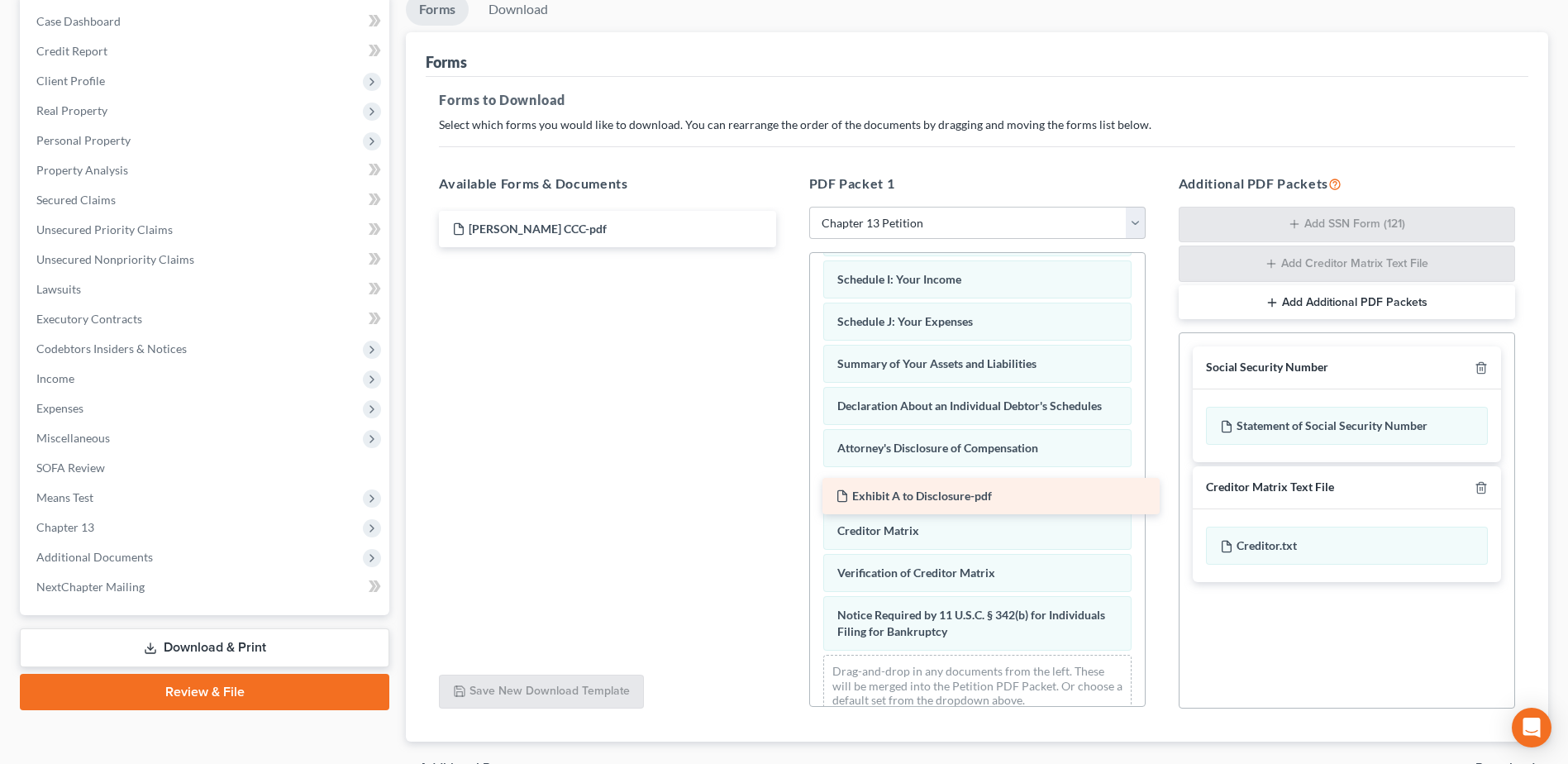
drag, startPoint x: 509, startPoint y: 269, endPoint x: 893, endPoint y: 495, distance: 445.6
click at [789, 247] on div "Exhibit A to Disclosure-pdf Jonathan CCC-pdf Exhibit A to Disclosure-pdf" at bounding box center [607, 229] width 363 height 36
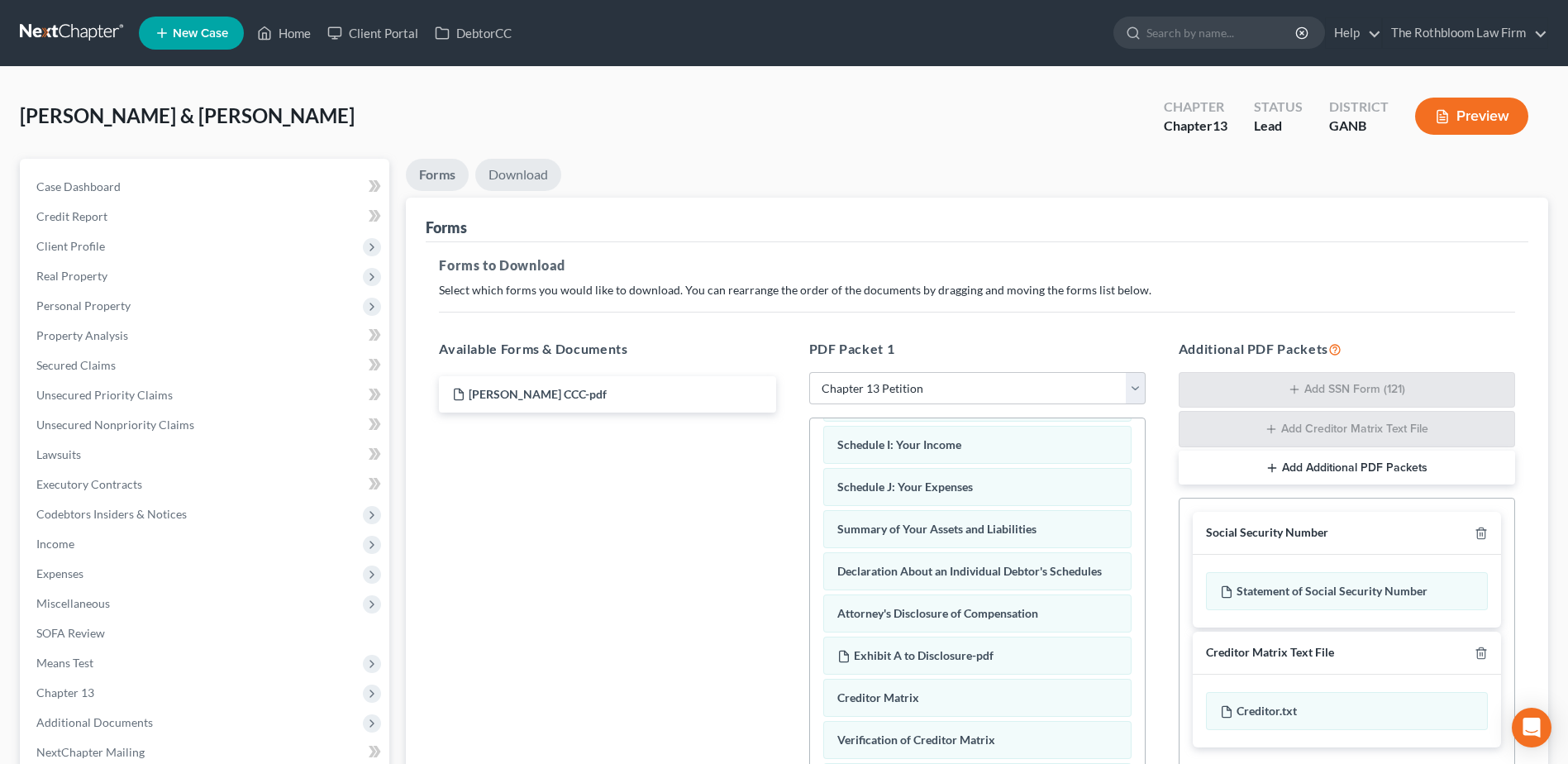
click at [525, 176] on link "Download" at bounding box center [519, 175] width 86 height 32
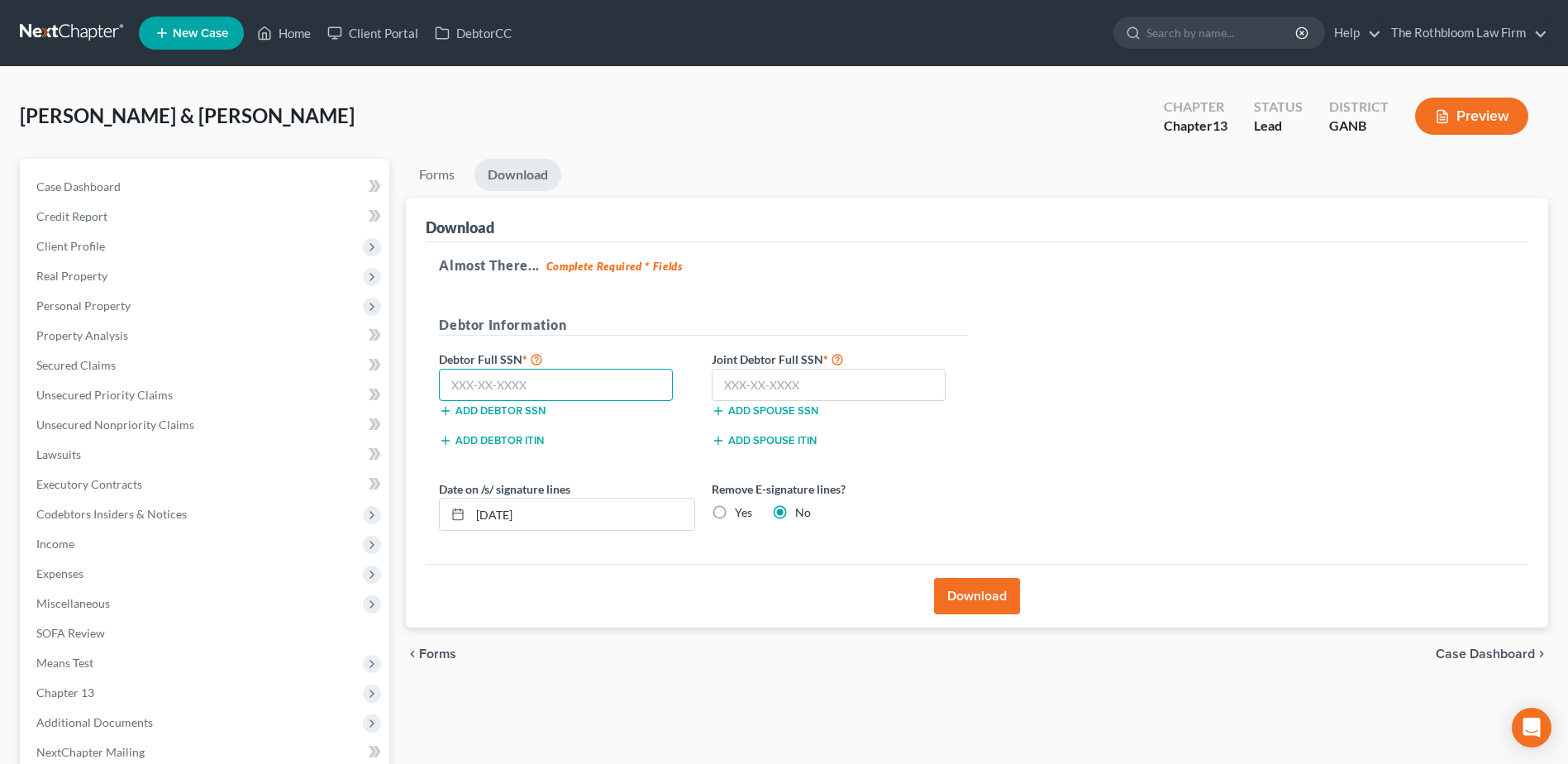
click at [496, 377] on input "text" at bounding box center [556, 386] width 234 height 33
type input "408-43-7099"
click at [715, 382] on input "text" at bounding box center [828, 386] width 234 height 33
type input "146-80-6330"
click at [969, 594] on button "Download" at bounding box center [977, 596] width 86 height 36
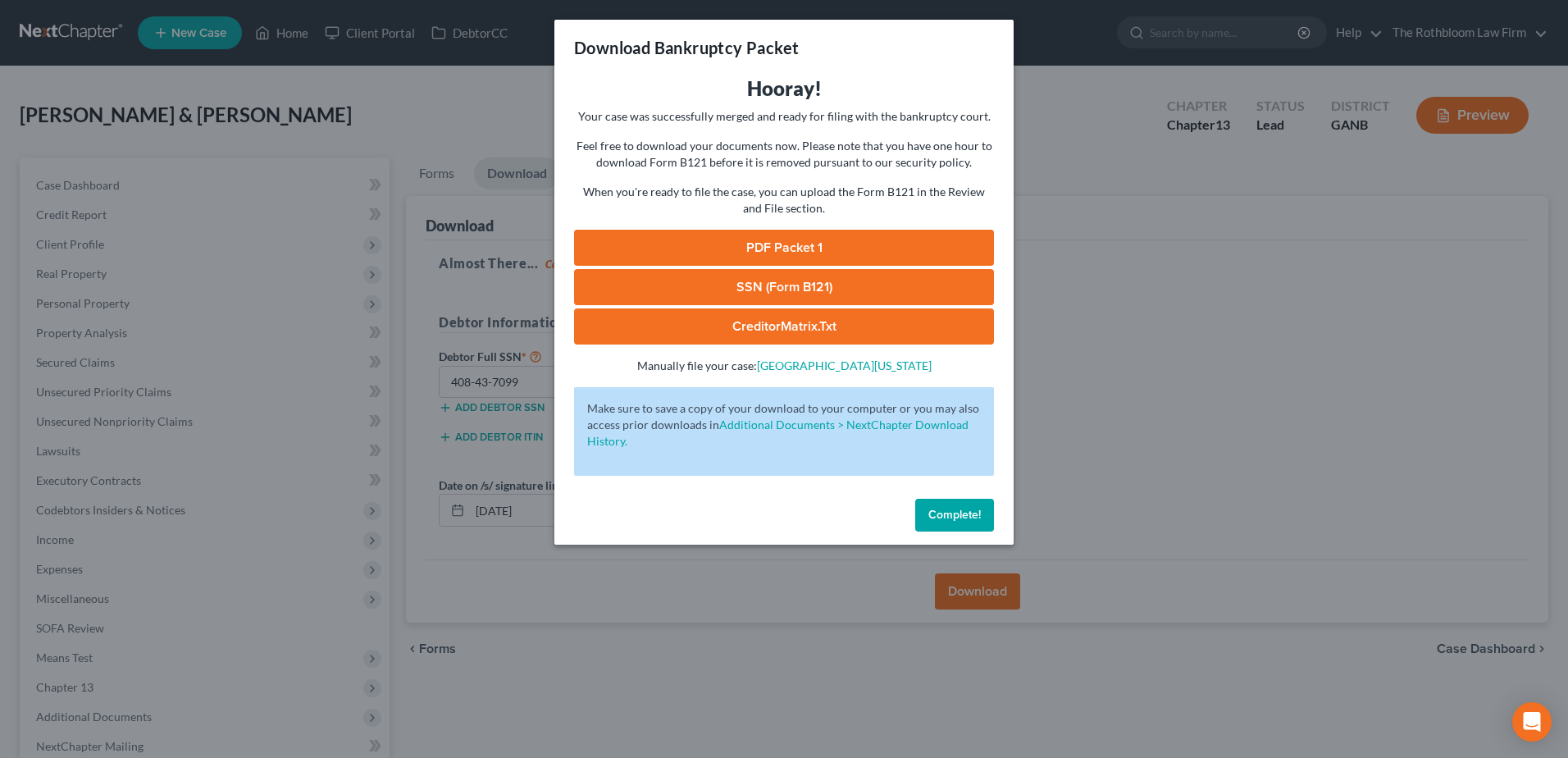
click at [740, 248] on link "PDF Packet 1" at bounding box center [784, 248] width 420 height 36
click at [948, 517] on span "Complete!" at bounding box center [955, 514] width 53 height 14
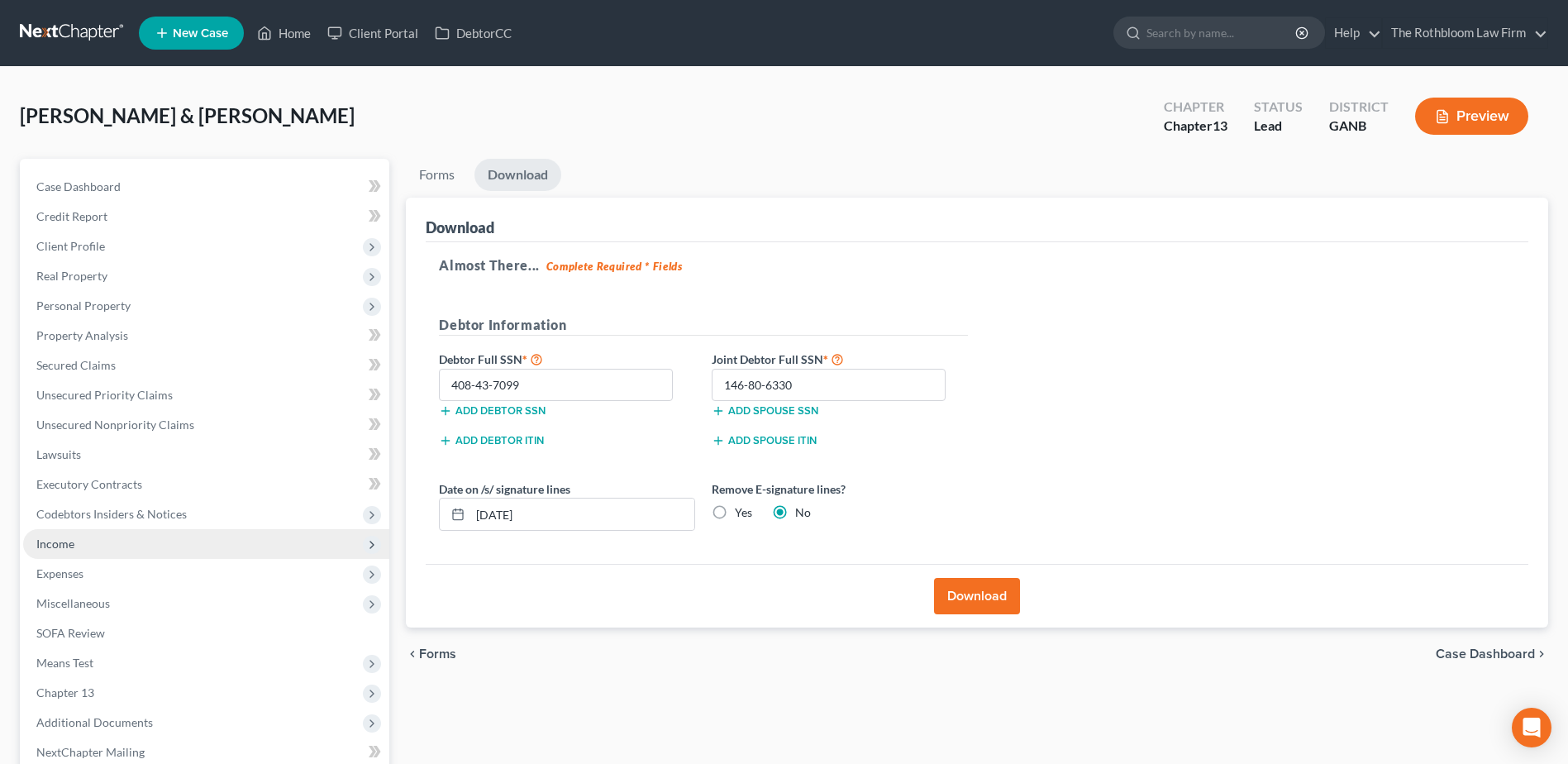
scroll to position [175, 0]
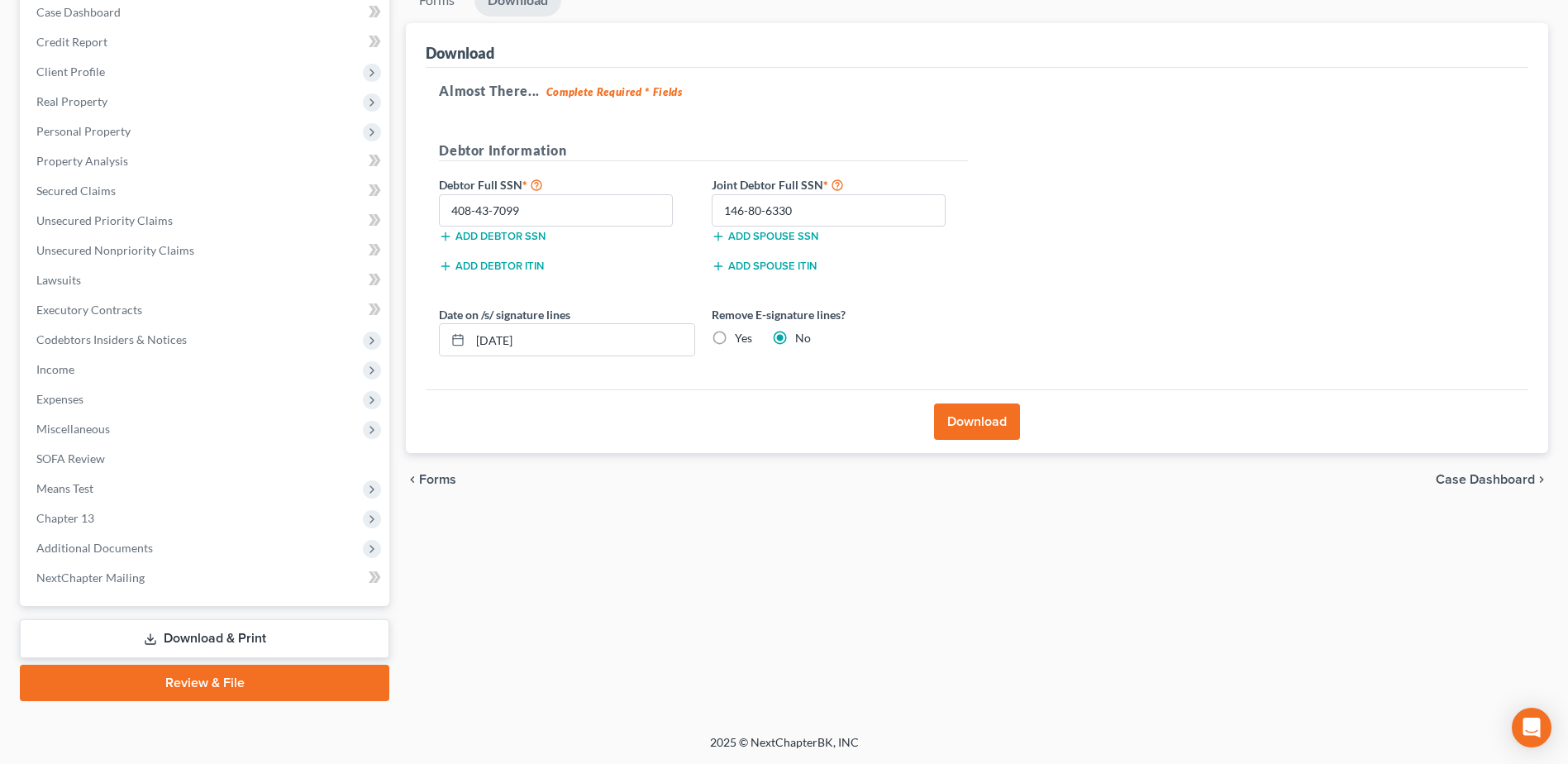
click at [273, 632] on link "Download & Print" at bounding box center [204, 638] width 370 height 39
click at [92, 524] on span "Chapter 13" at bounding box center [65, 517] width 58 height 14
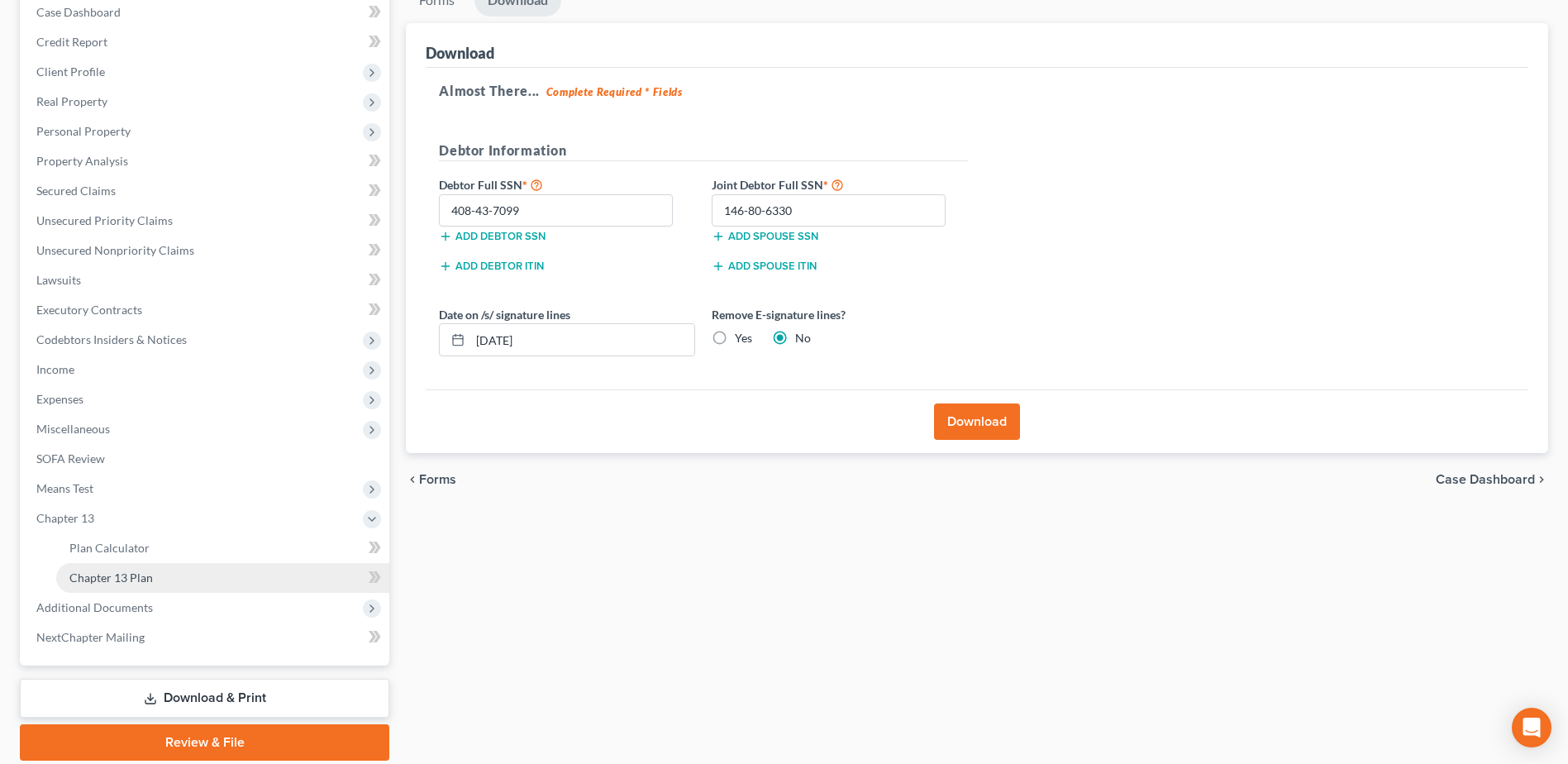
click at [103, 578] on span "Chapter 13 Plan" at bounding box center [111, 577] width 84 height 14
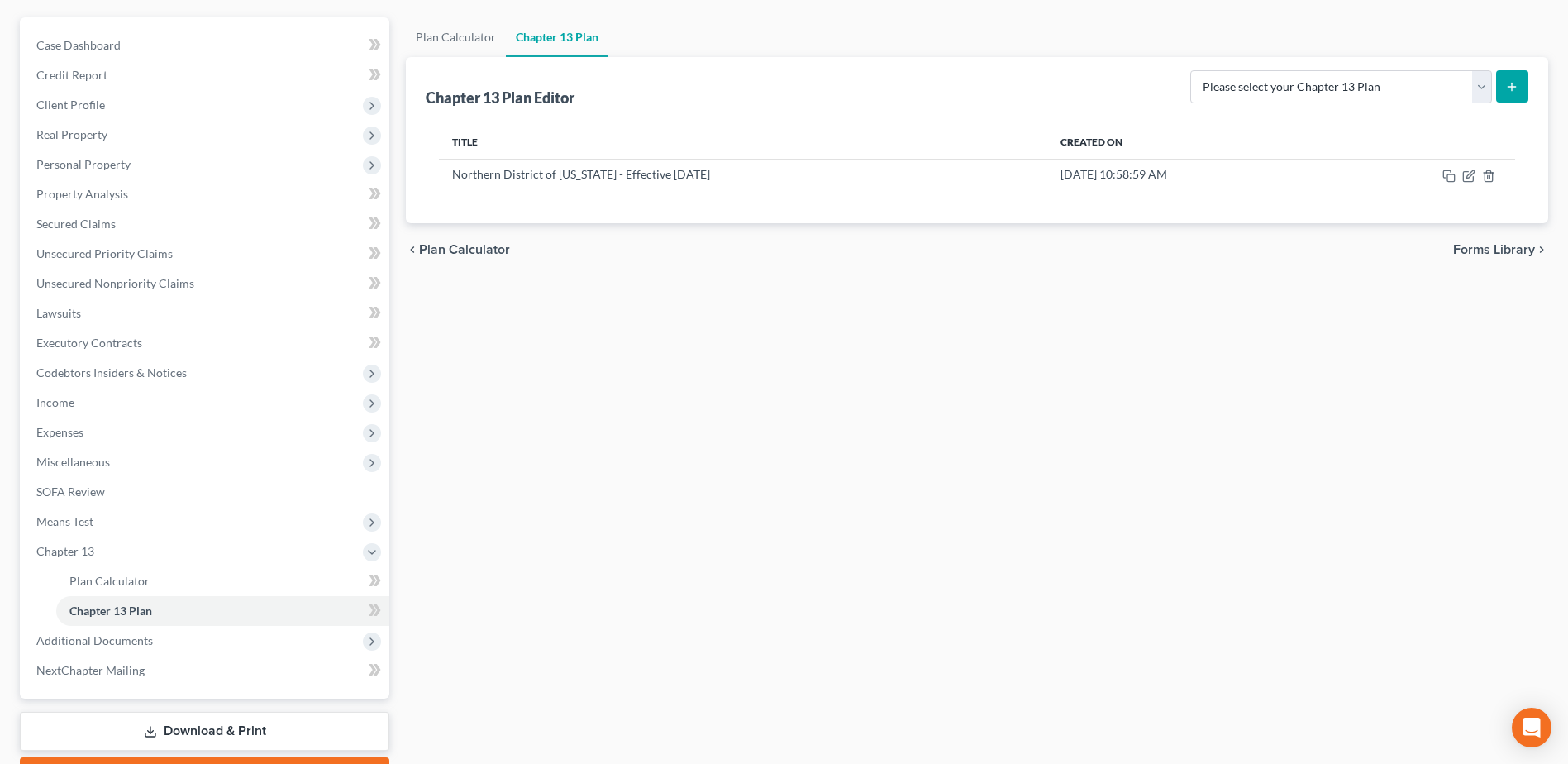
scroll to position [234, 0]
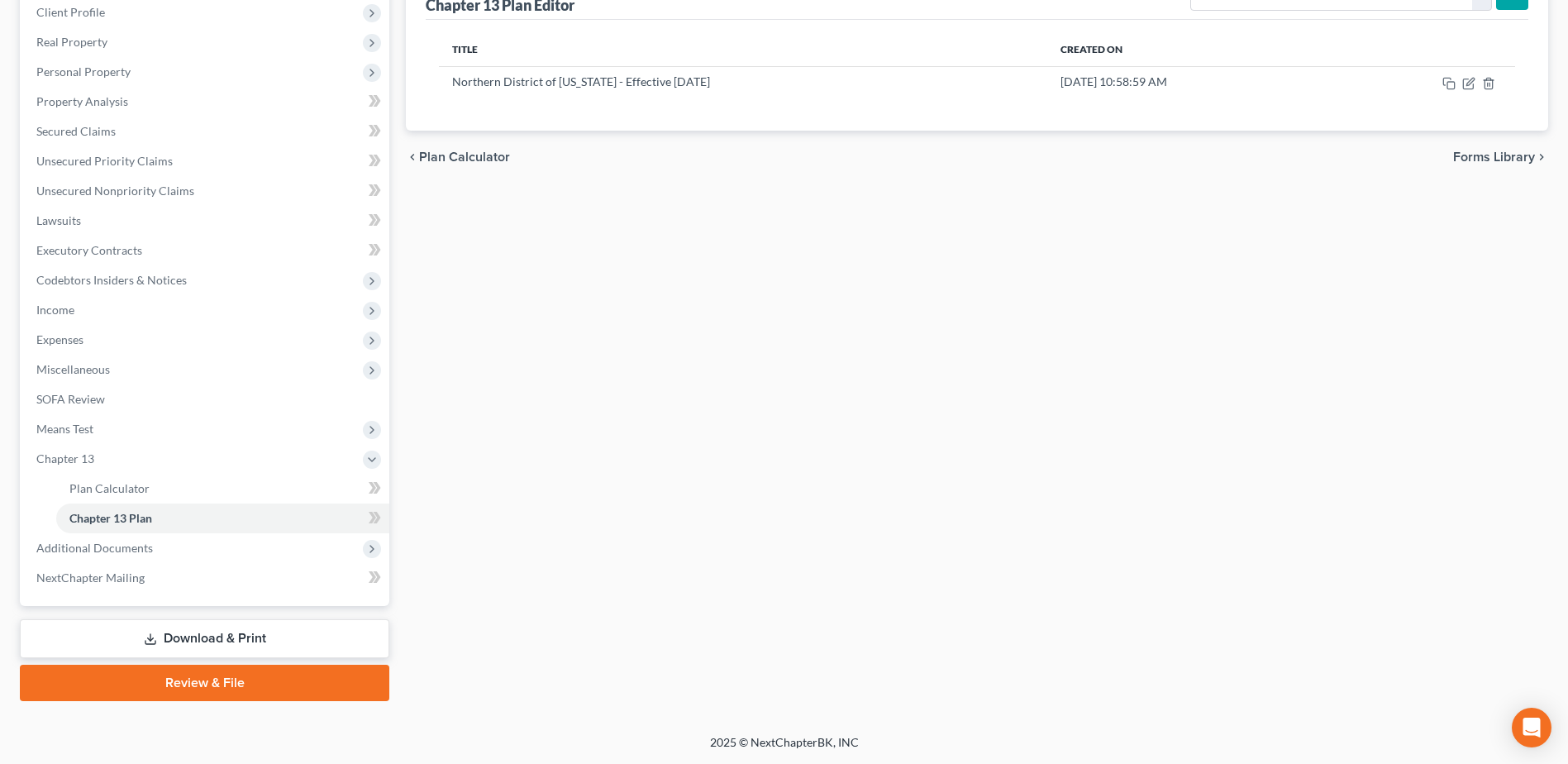
click at [235, 641] on link "Download & Print" at bounding box center [204, 638] width 370 height 39
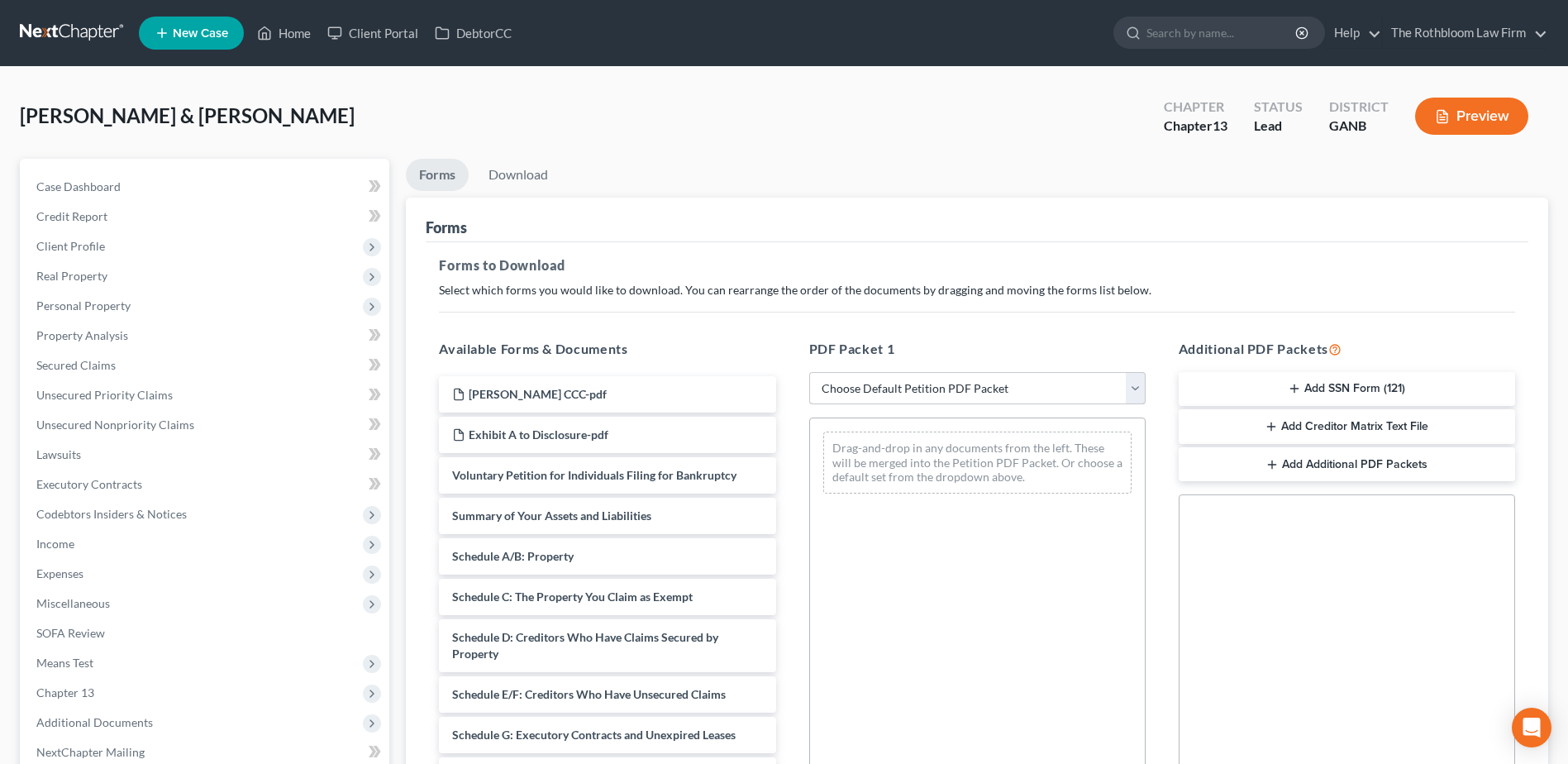
click at [922, 389] on select "Choose Default Petition PDF Packet Complete Bankruptcy Petition (all forms and …" at bounding box center [977, 389] width 337 height 33
select select "7"
click at [809, 372] on select "Choose Default Petition PDF Packet Complete Bankruptcy Petition (all forms and …" at bounding box center [977, 389] width 337 height 33
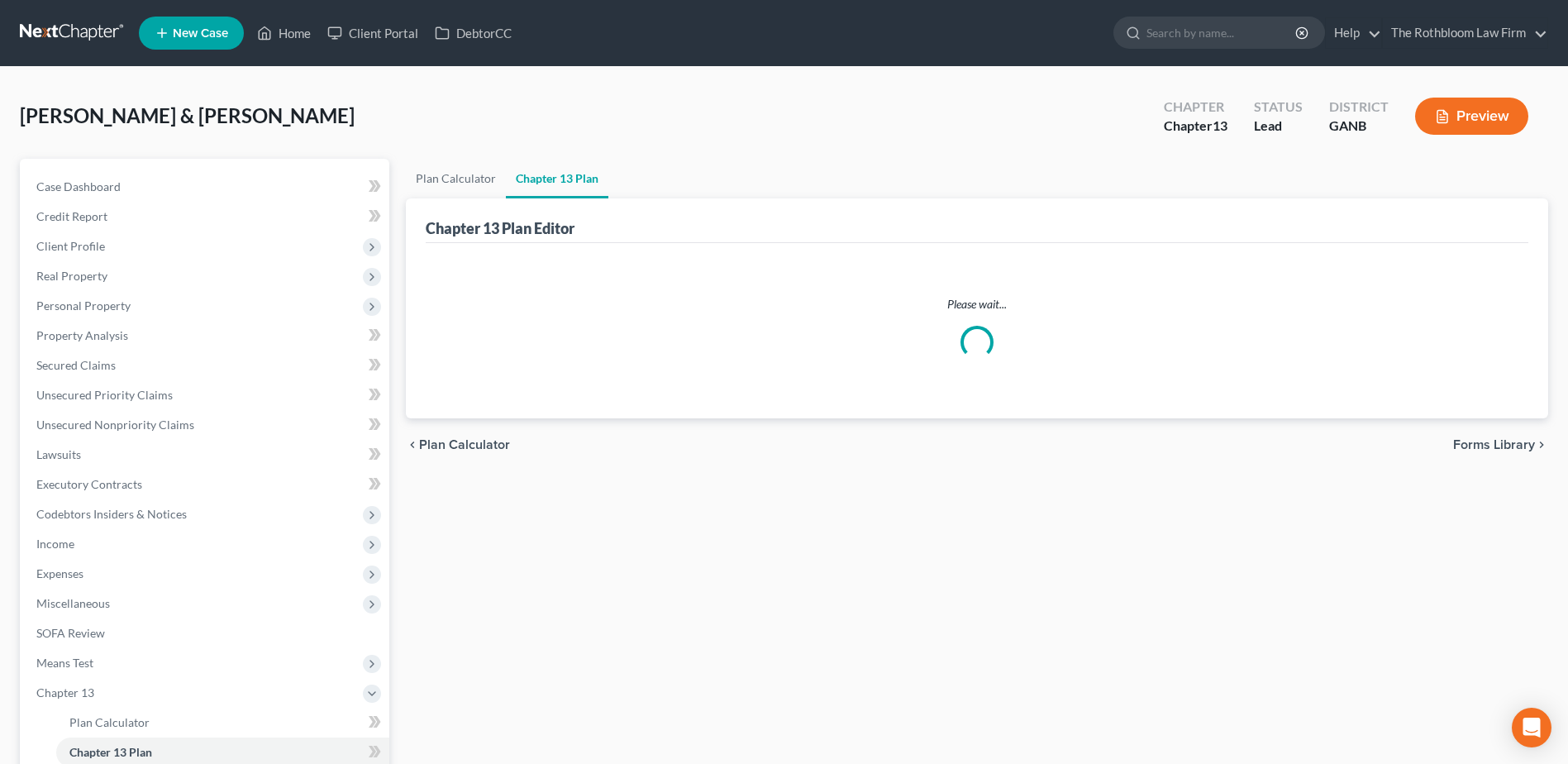
scroll to position [175, 0]
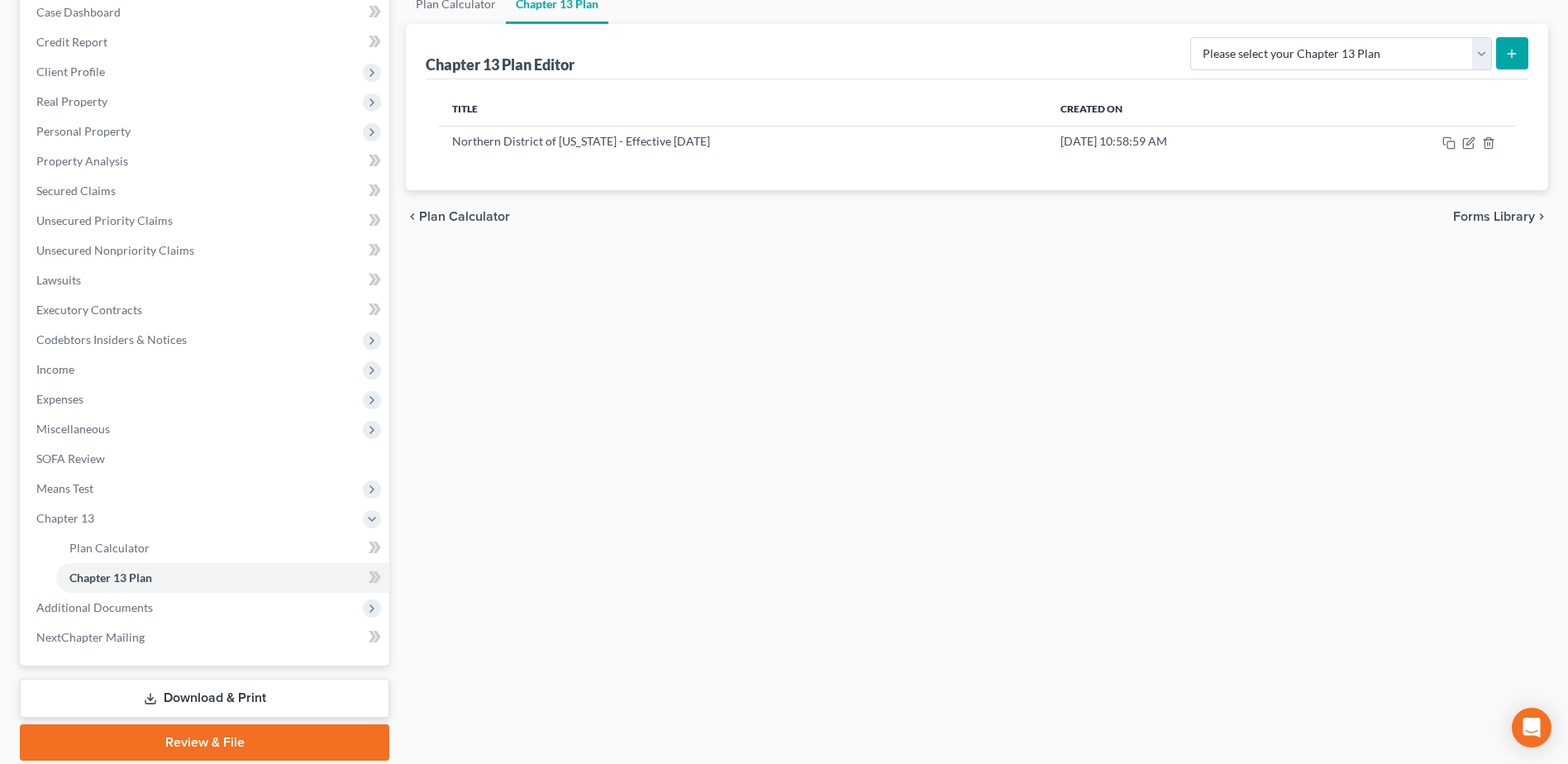
click at [275, 688] on link "Download & Print" at bounding box center [204, 698] width 370 height 39
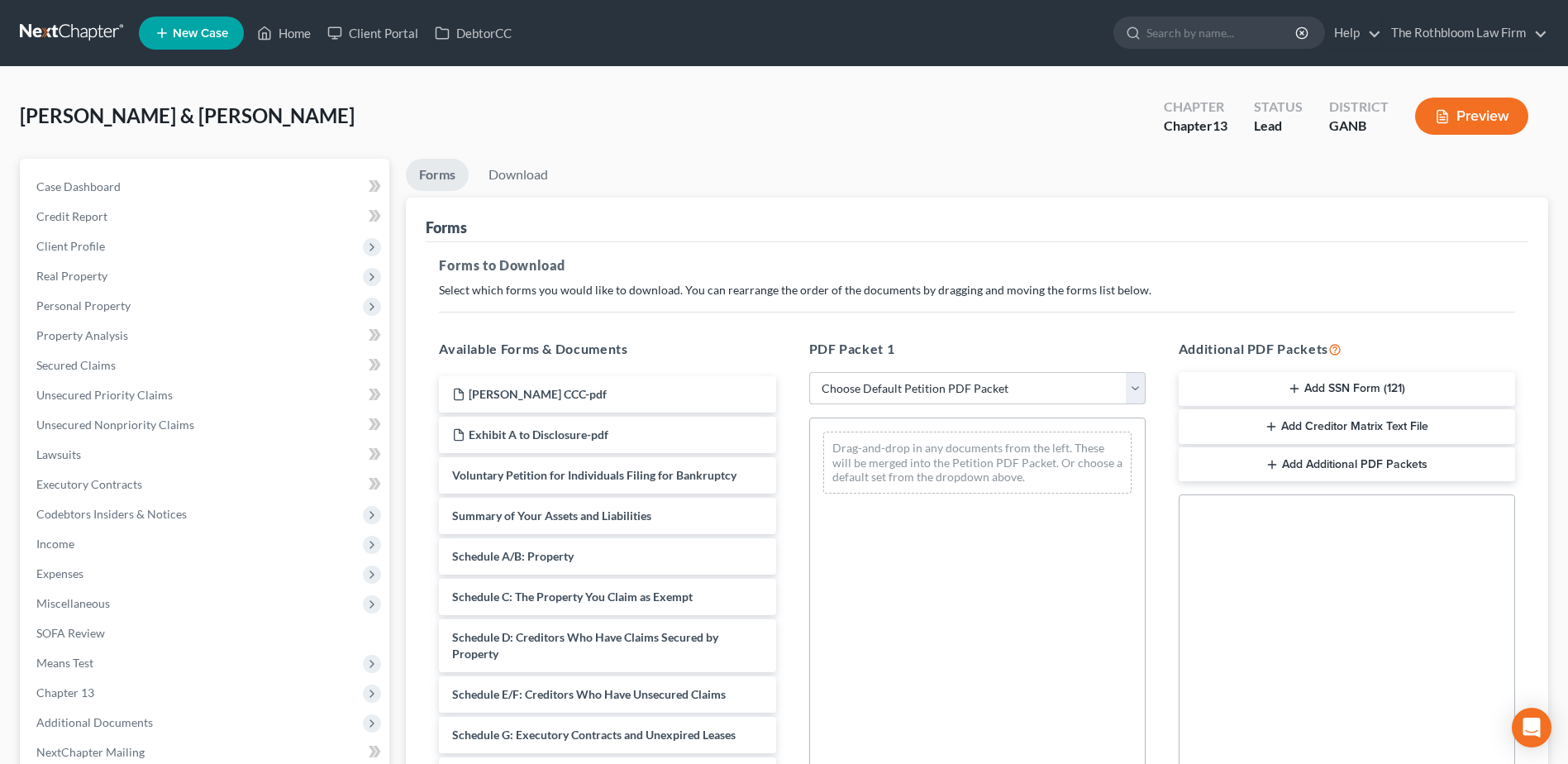
click at [889, 386] on select "Choose Default Petition PDF Packet Complete Bankruptcy Petition (all forms and …" at bounding box center [977, 389] width 337 height 33
select select "3"
click at [809, 372] on select "Choose Default Petition PDF Packet Complete Bankruptcy Petition (all forms and …" at bounding box center [977, 389] width 337 height 33
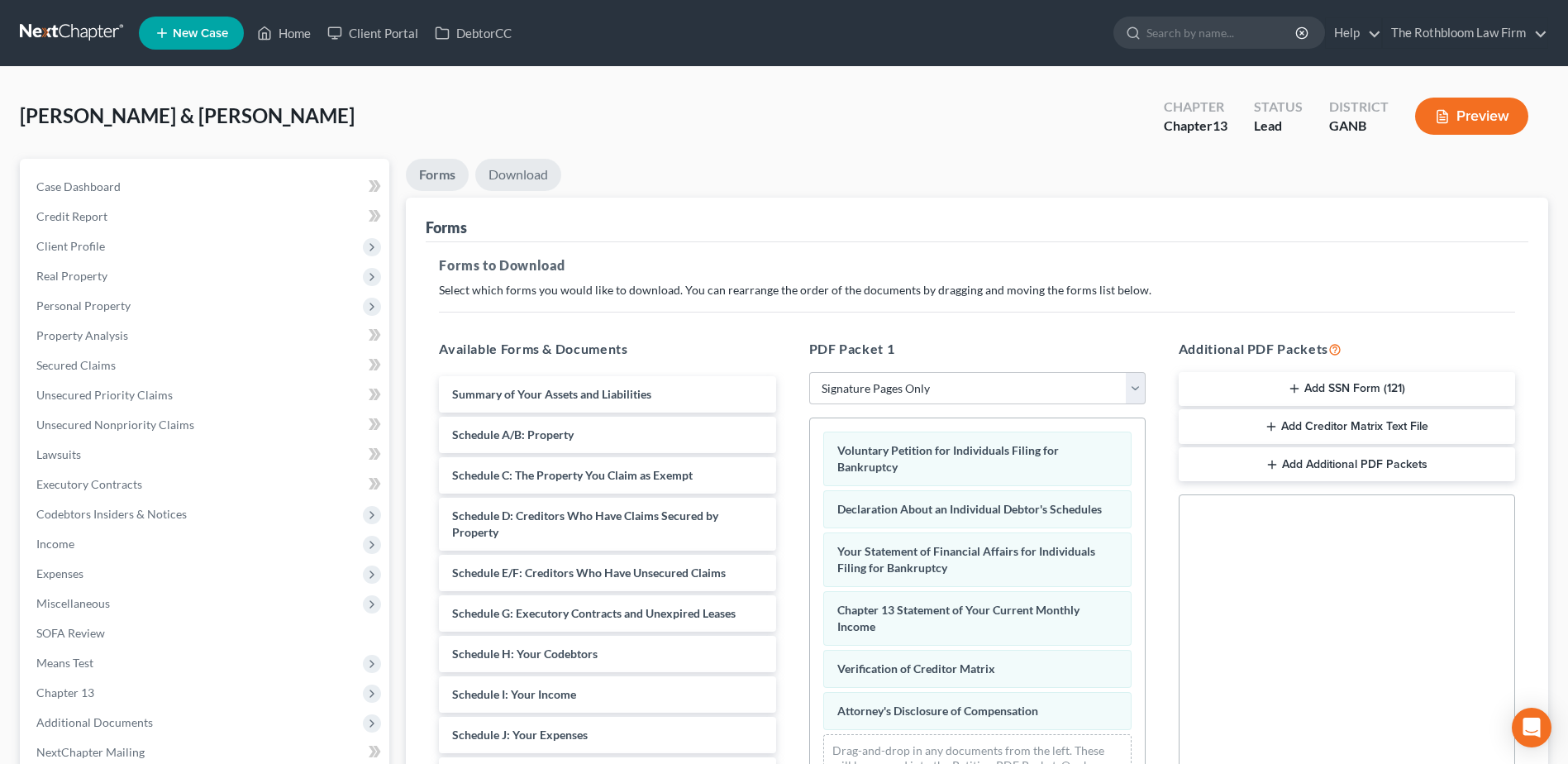
click at [517, 180] on link "Download" at bounding box center [519, 175] width 86 height 32
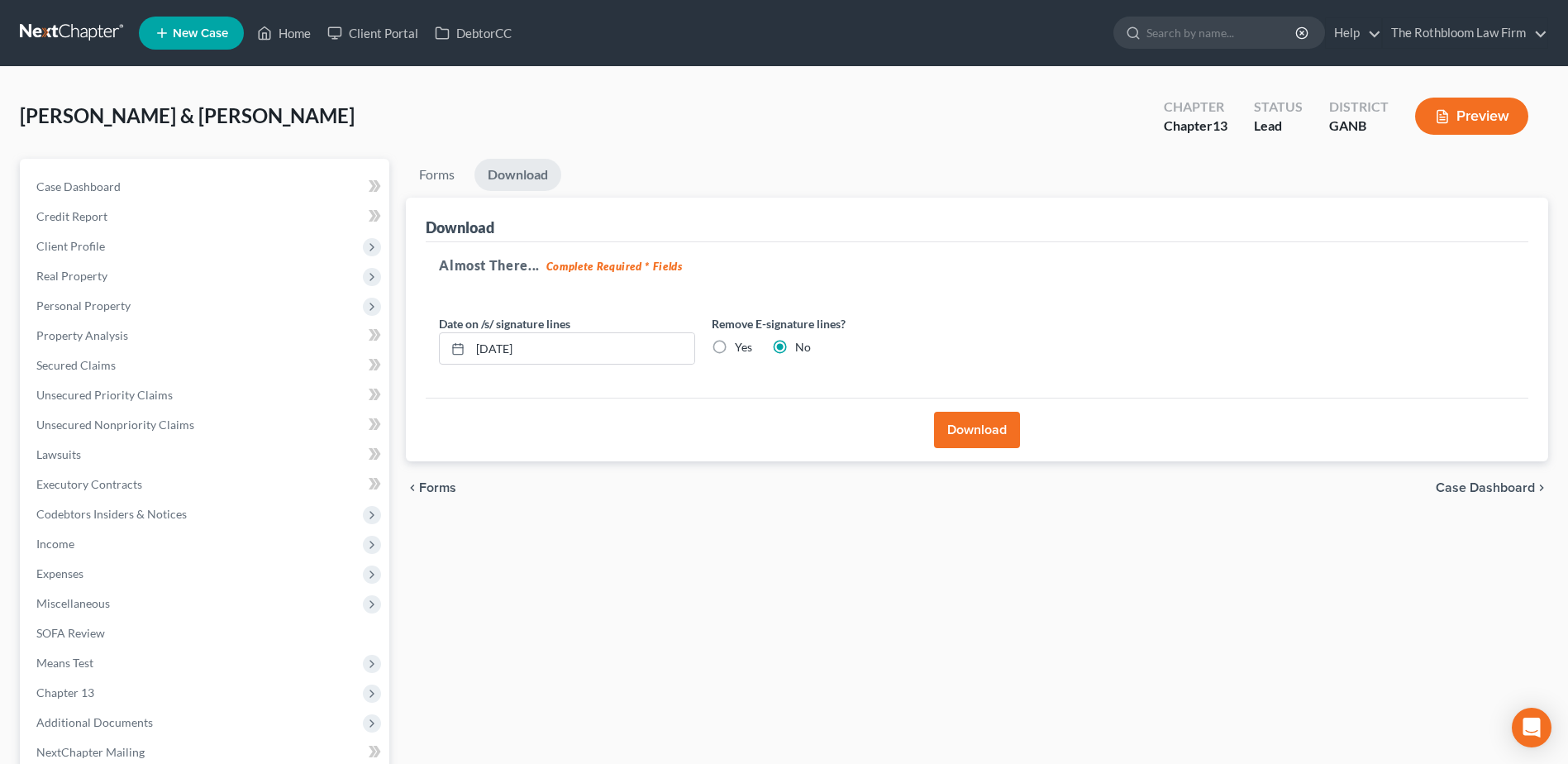
click at [977, 435] on button "Download" at bounding box center [977, 430] width 86 height 36
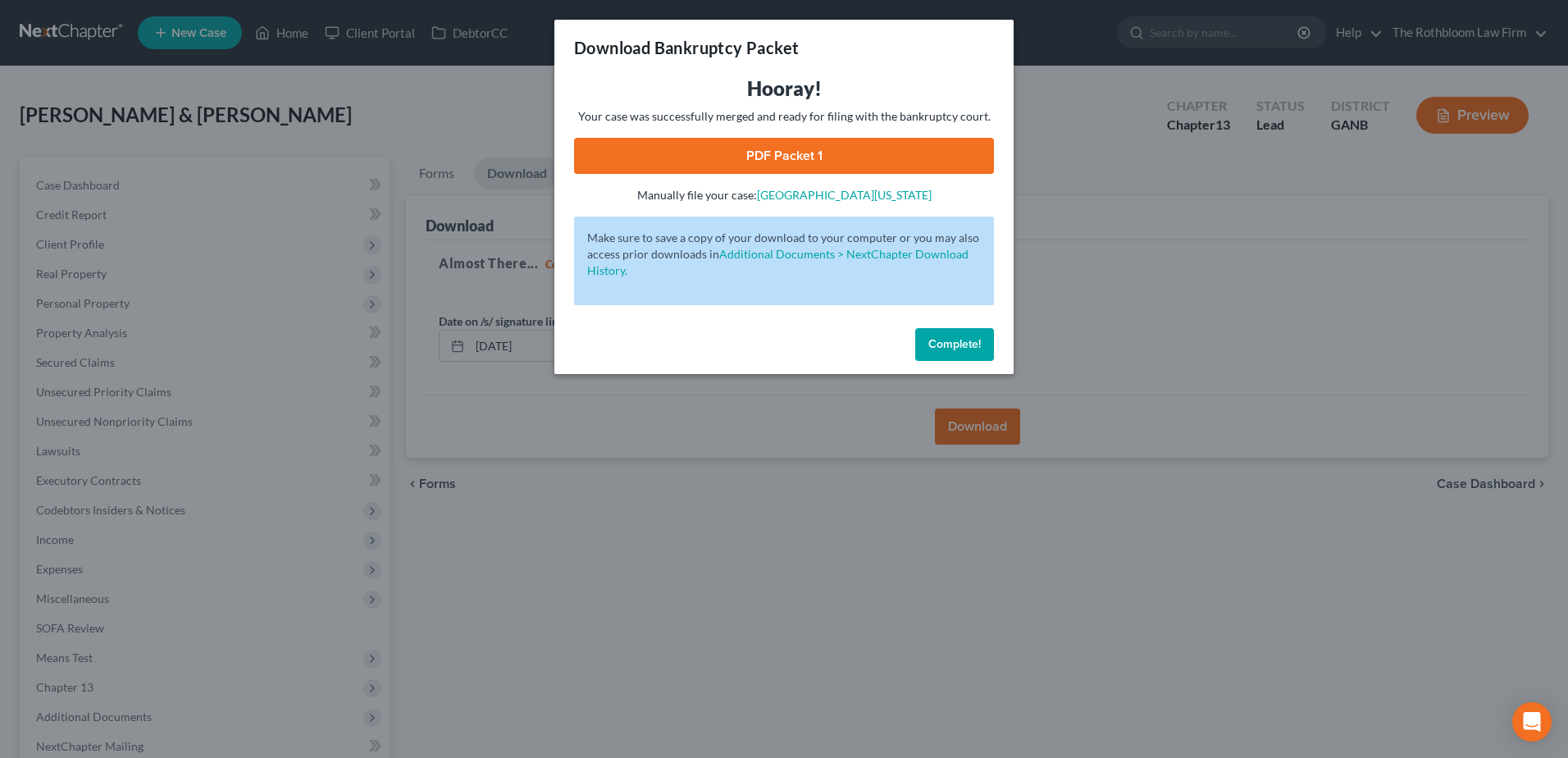
click at [827, 151] on link "PDF Packet 1" at bounding box center [784, 156] width 420 height 36
click at [966, 340] on span "Complete!" at bounding box center [955, 344] width 53 height 14
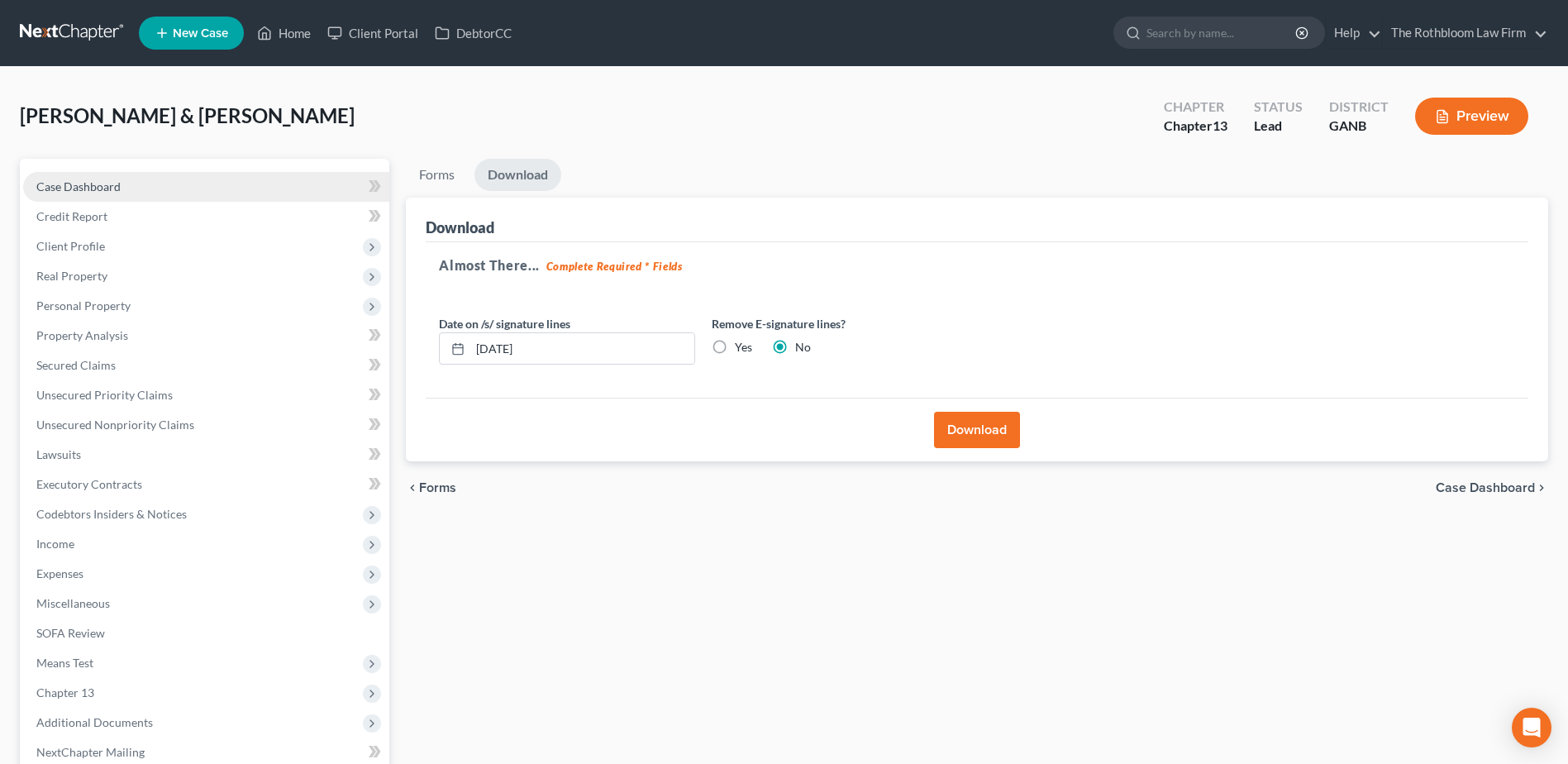
click at [66, 184] on span "Case Dashboard" at bounding box center [79, 186] width 84 height 14
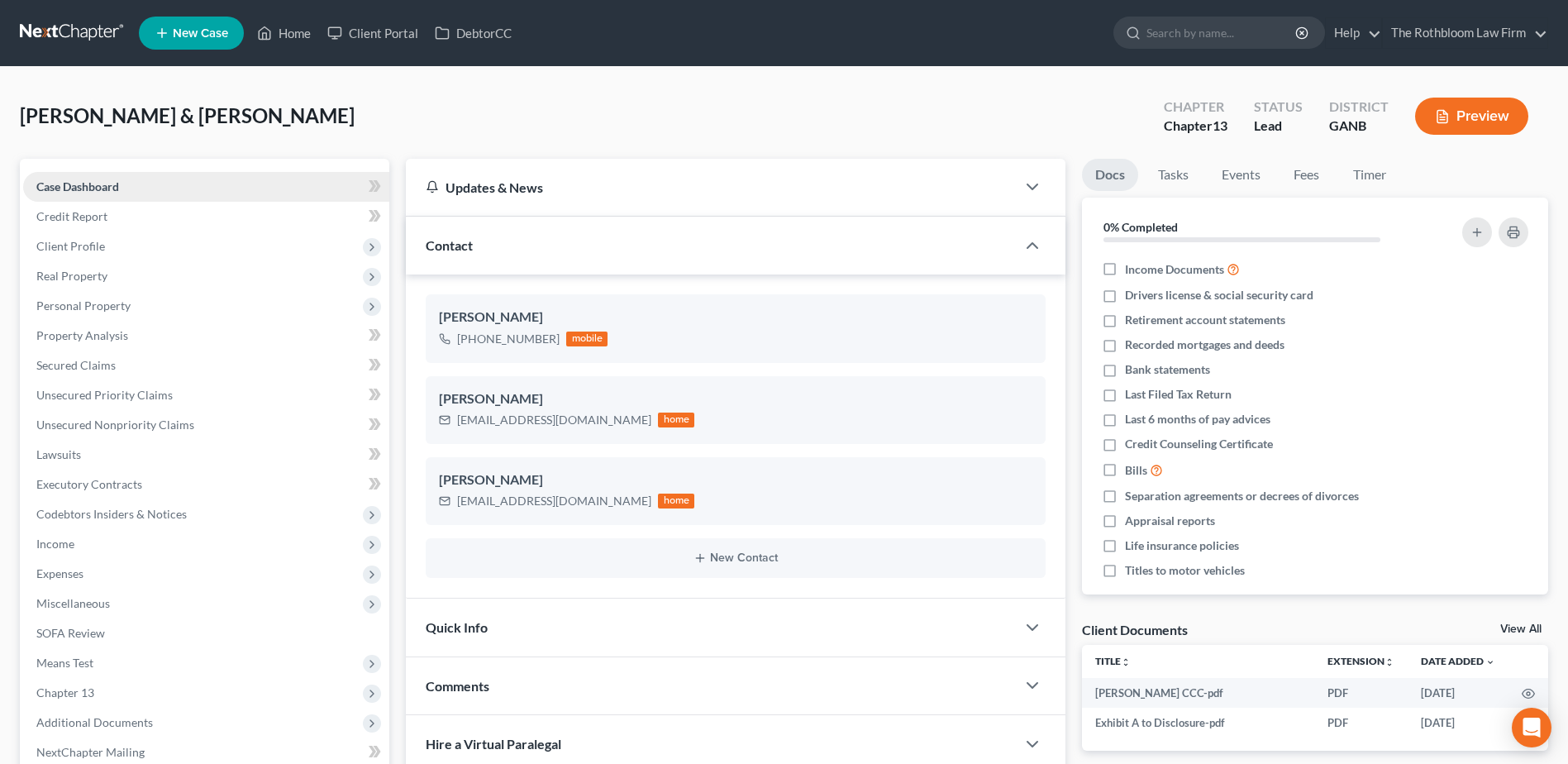
scroll to position [99, 0]
